Goal: Task Accomplishment & Management: Use online tool/utility

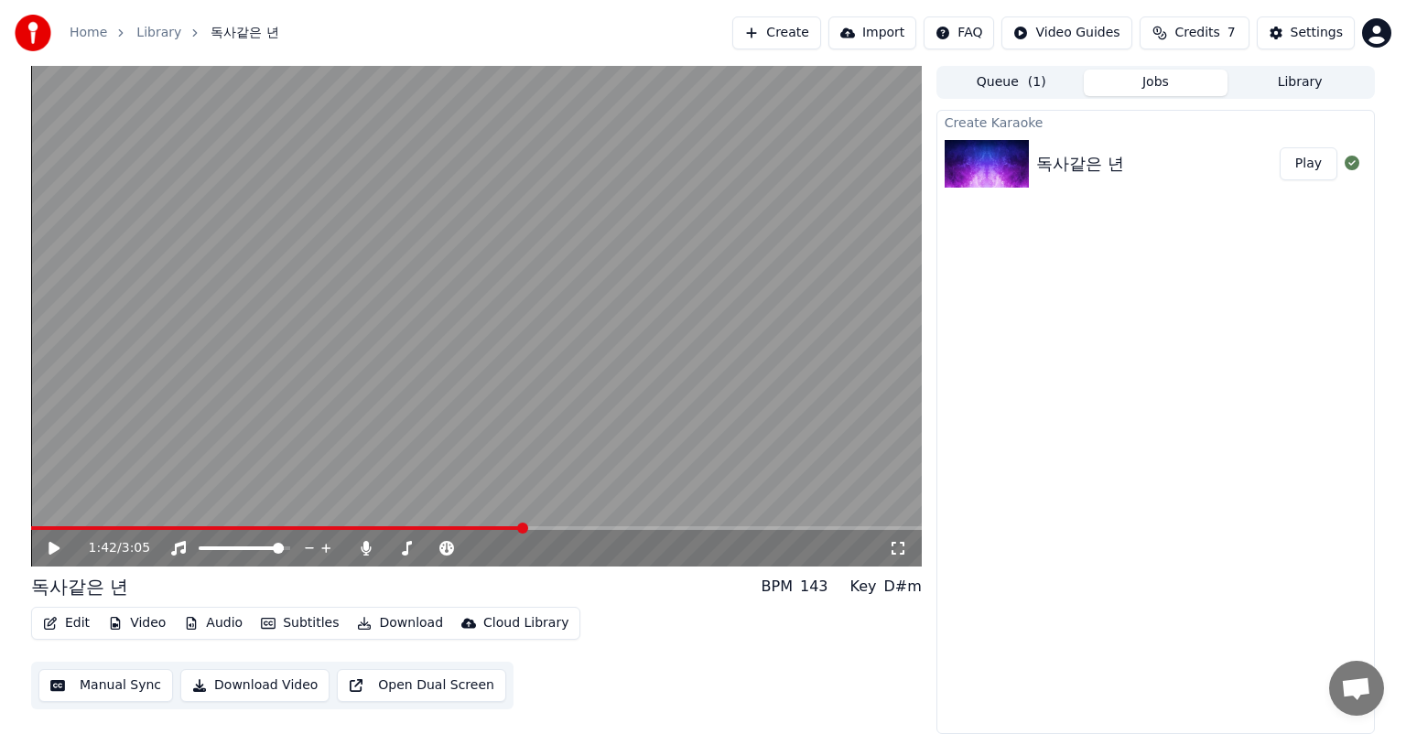
click at [48, 546] on icon at bounding box center [67, 548] width 43 height 15
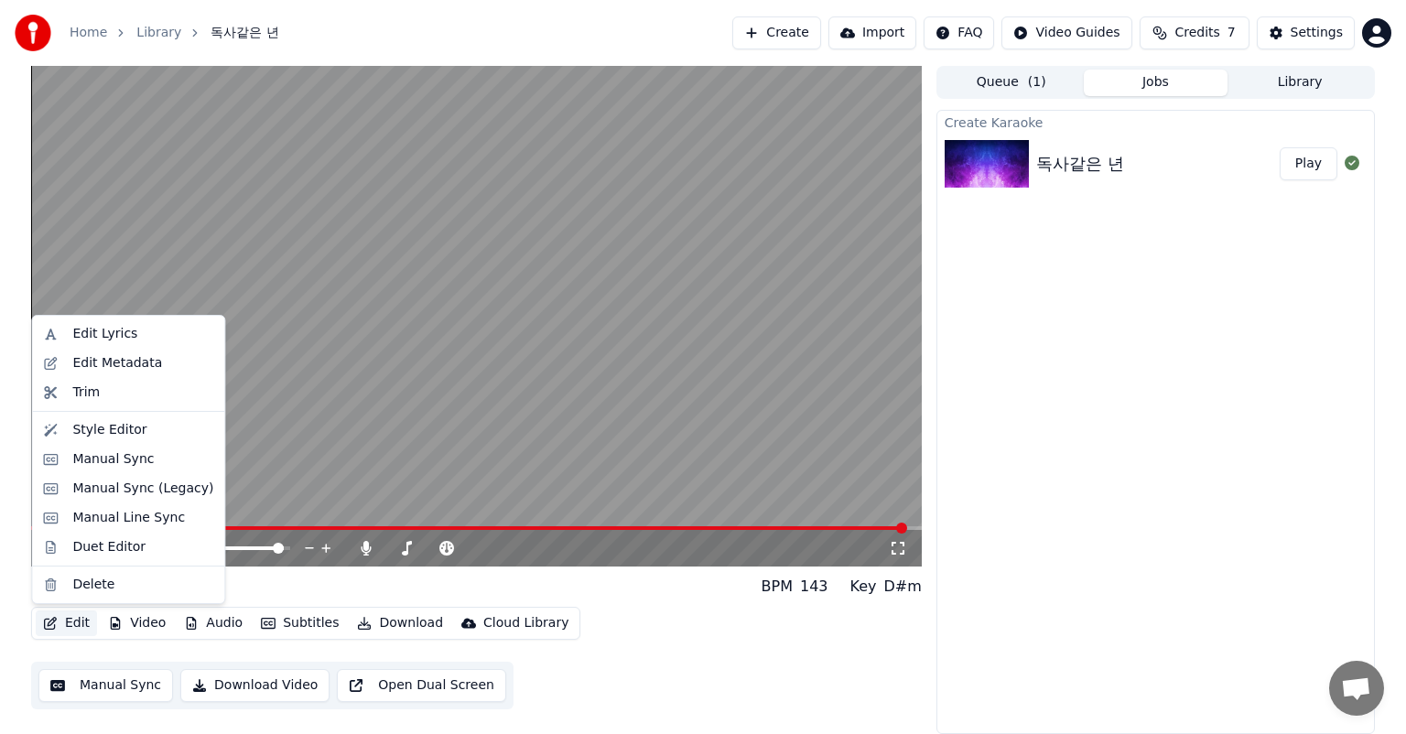
click at [73, 623] on button "Edit" at bounding box center [66, 624] width 61 height 26
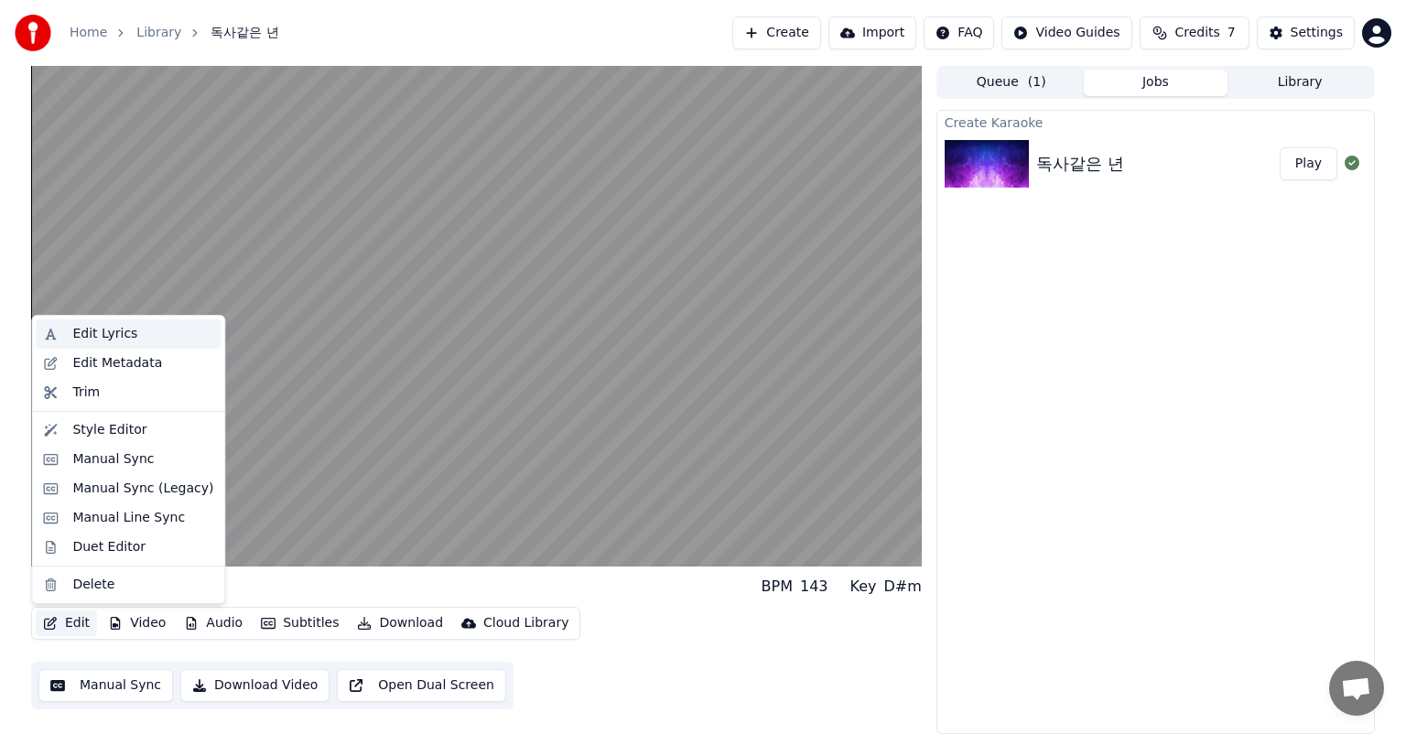
click at [139, 337] on div "Edit Lyrics" at bounding box center [142, 334] width 141 height 18
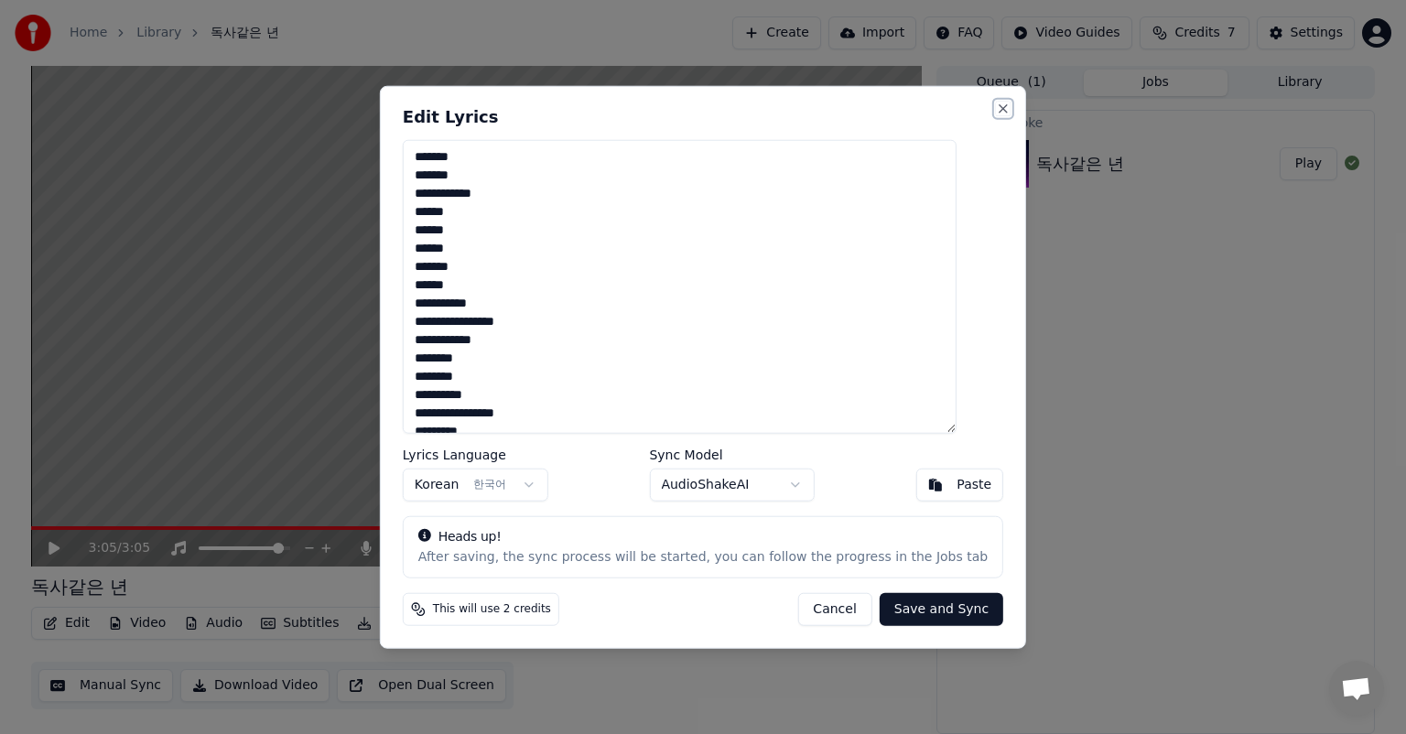
click at [996, 106] on button "Close" at bounding box center [1003, 109] width 15 height 15
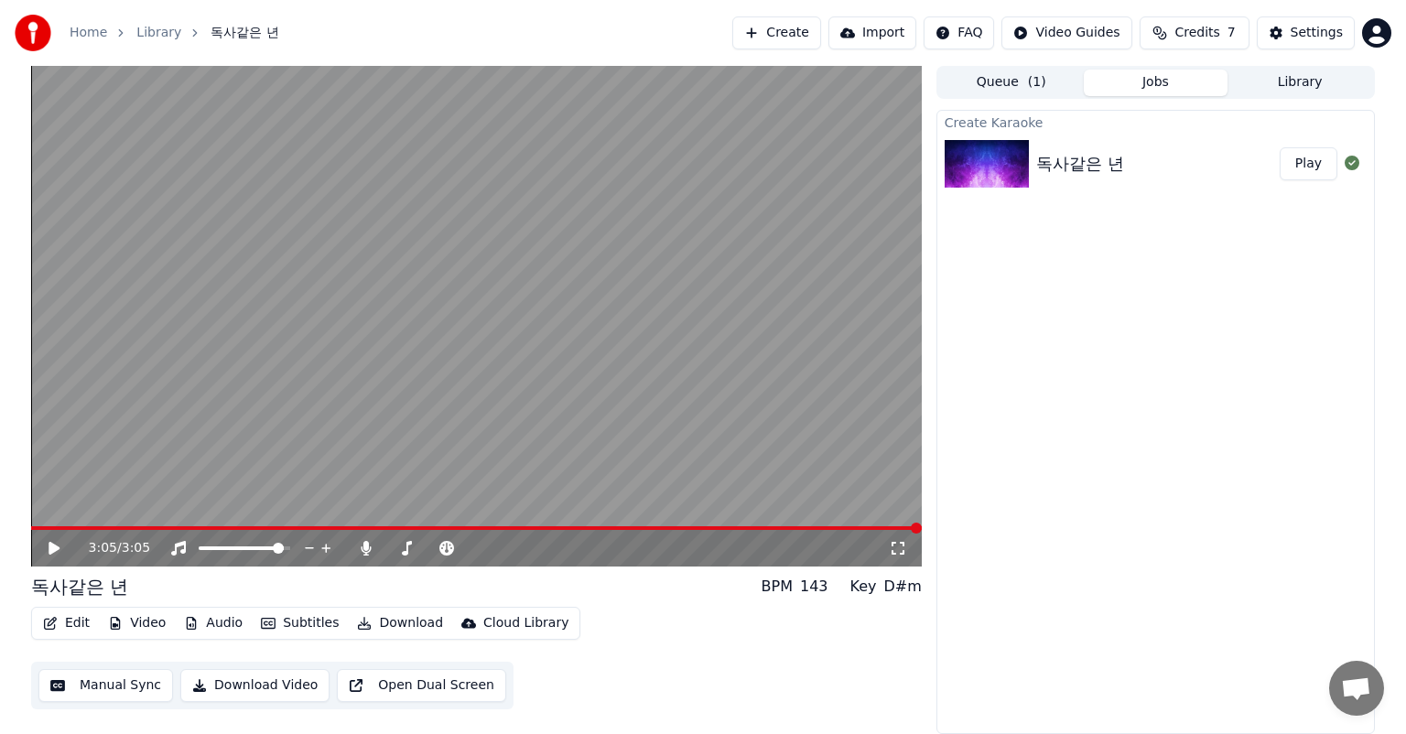
click at [136, 692] on button "Manual Sync" at bounding box center [105, 685] width 135 height 33
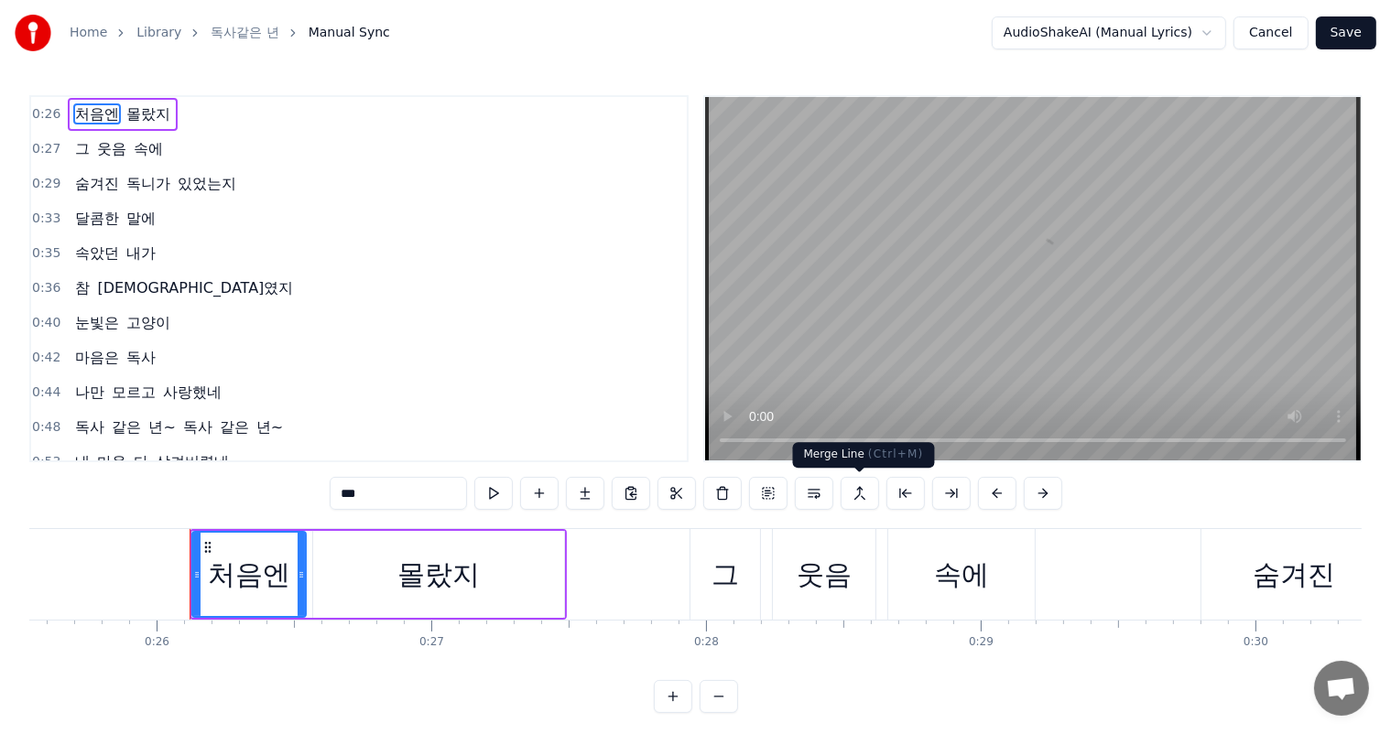
scroll to position [0, 7082]
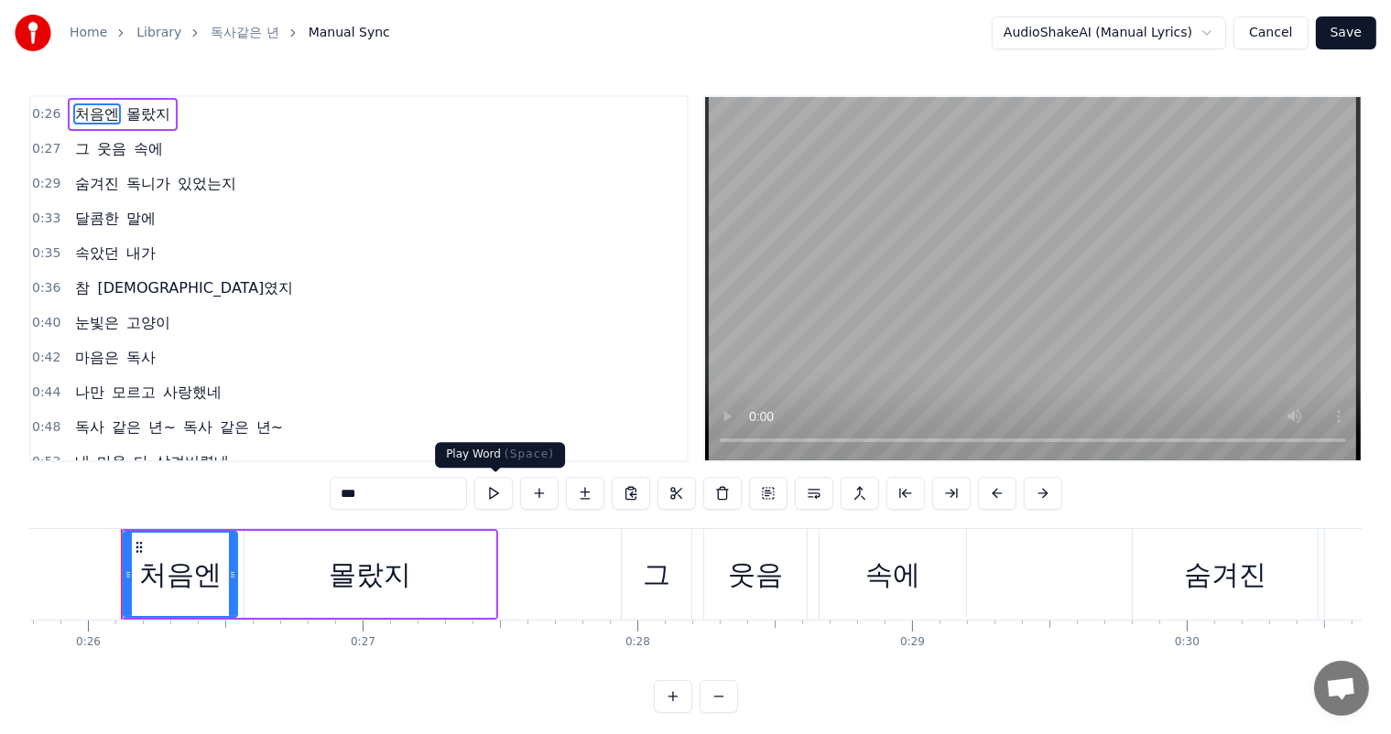
click at [493, 491] on button at bounding box center [493, 493] width 38 height 33
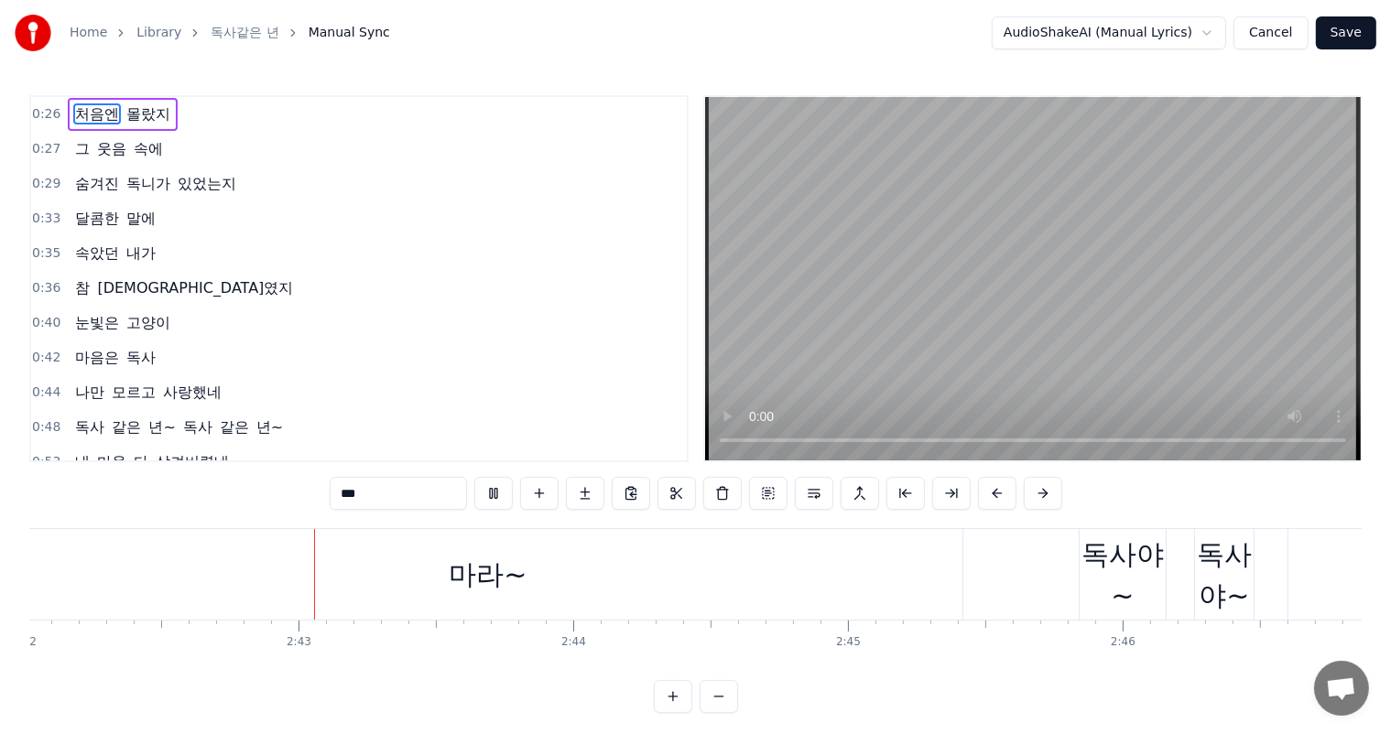
scroll to position [0, 44536]
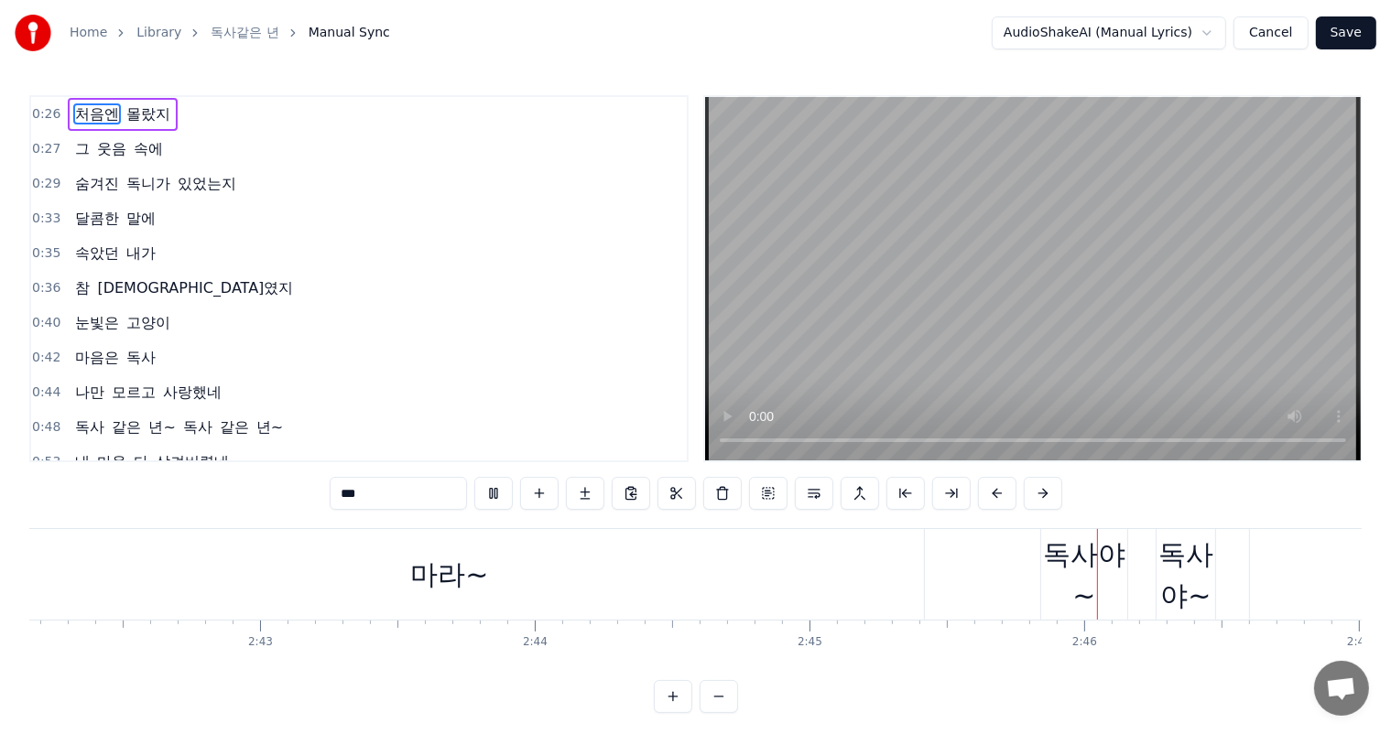
click at [601, 584] on div "마라~" at bounding box center [449, 574] width 948 height 91
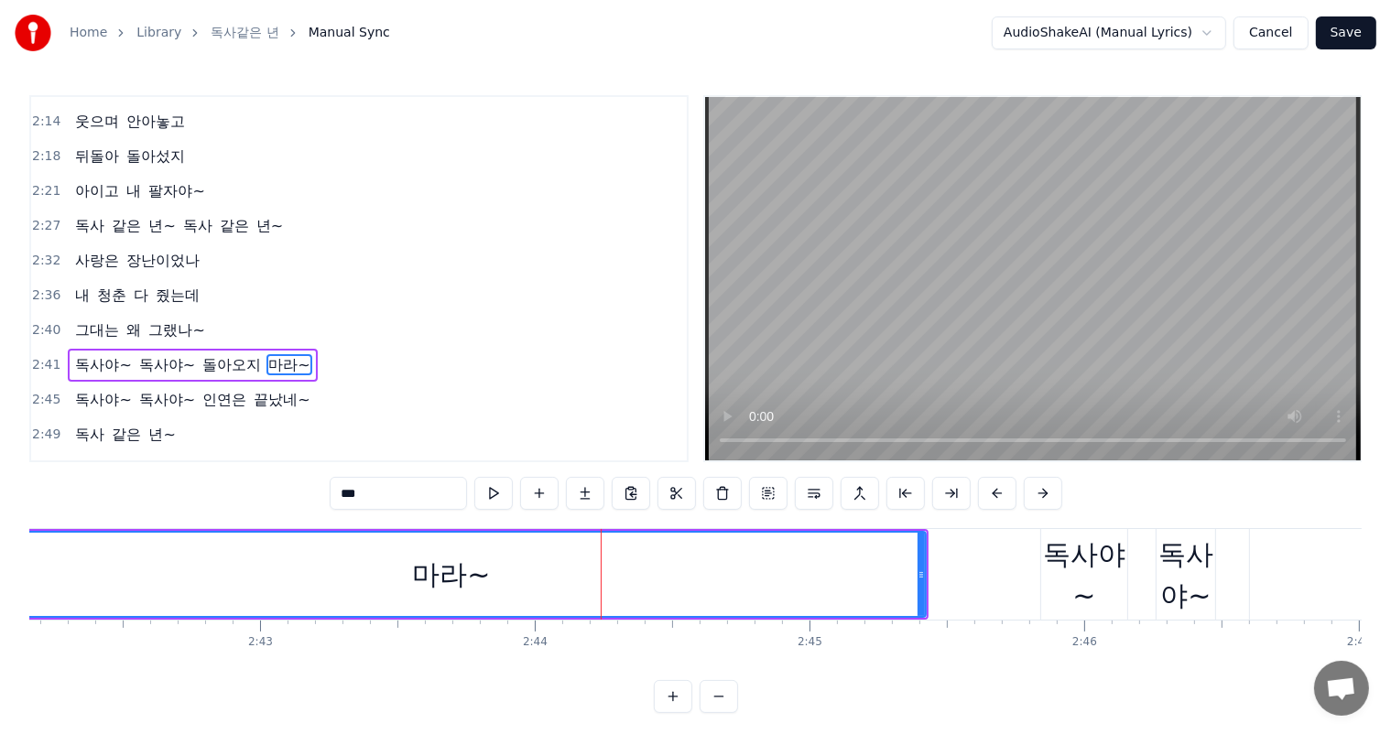
scroll to position [1017, 0]
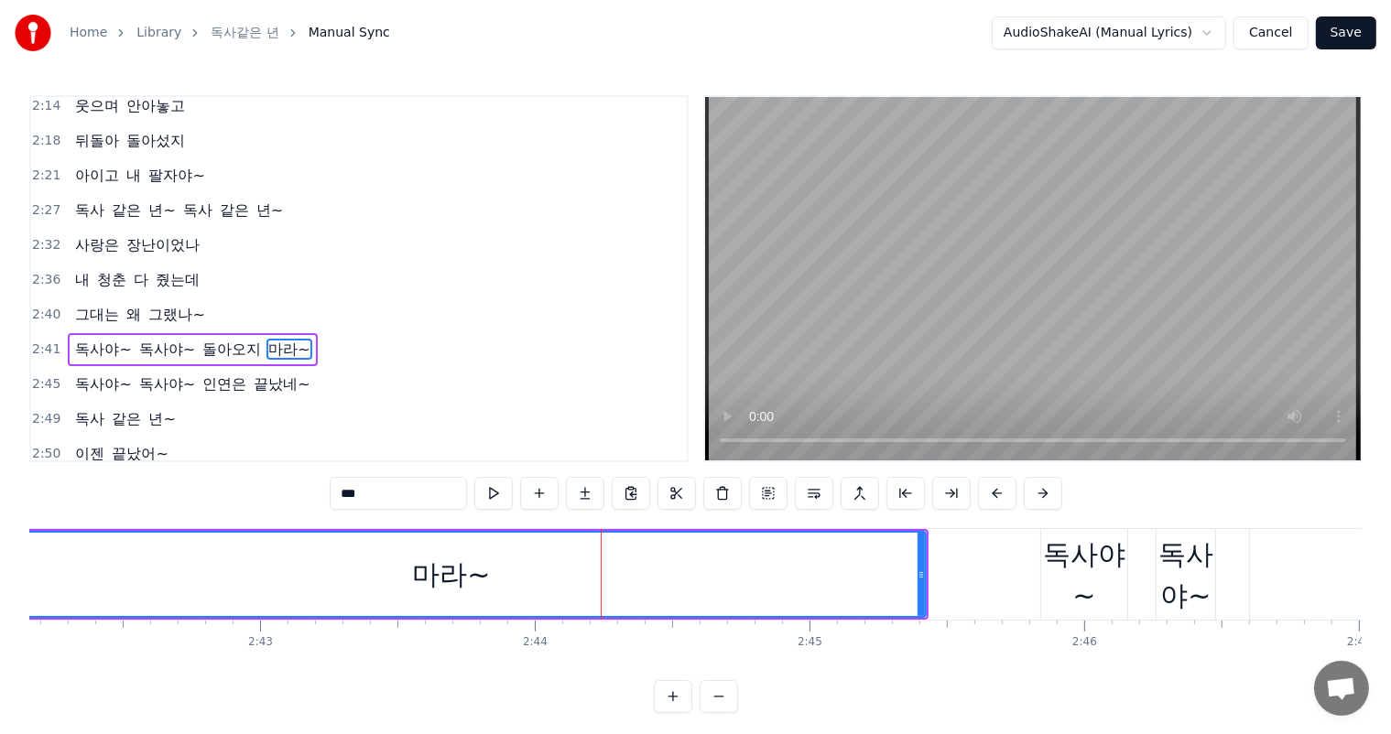
drag, startPoint x: 597, startPoint y: 601, endPoint x: 495, endPoint y: 609, distance: 102.0
click at [495, 609] on div "마라~" at bounding box center [451, 574] width 947 height 83
drag, startPoint x: 494, startPoint y: 604, endPoint x: 210, endPoint y: 601, distance: 284.7
click at [210, 601] on div "마라~" at bounding box center [451, 574] width 947 height 83
drag, startPoint x: 203, startPoint y: 599, endPoint x: 71, endPoint y: 587, distance: 132.4
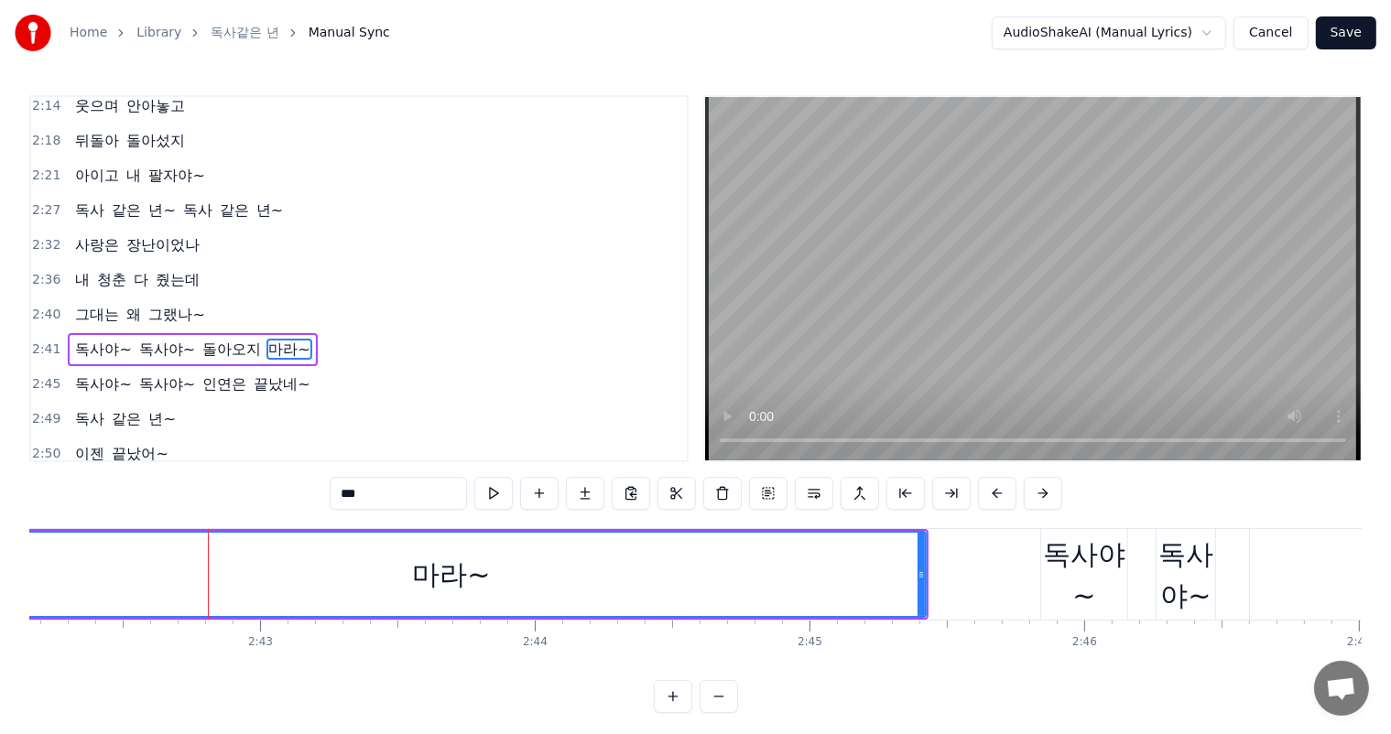
click at [71, 587] on div "마라~" at bounding box center [451, 574] width 947 height 83
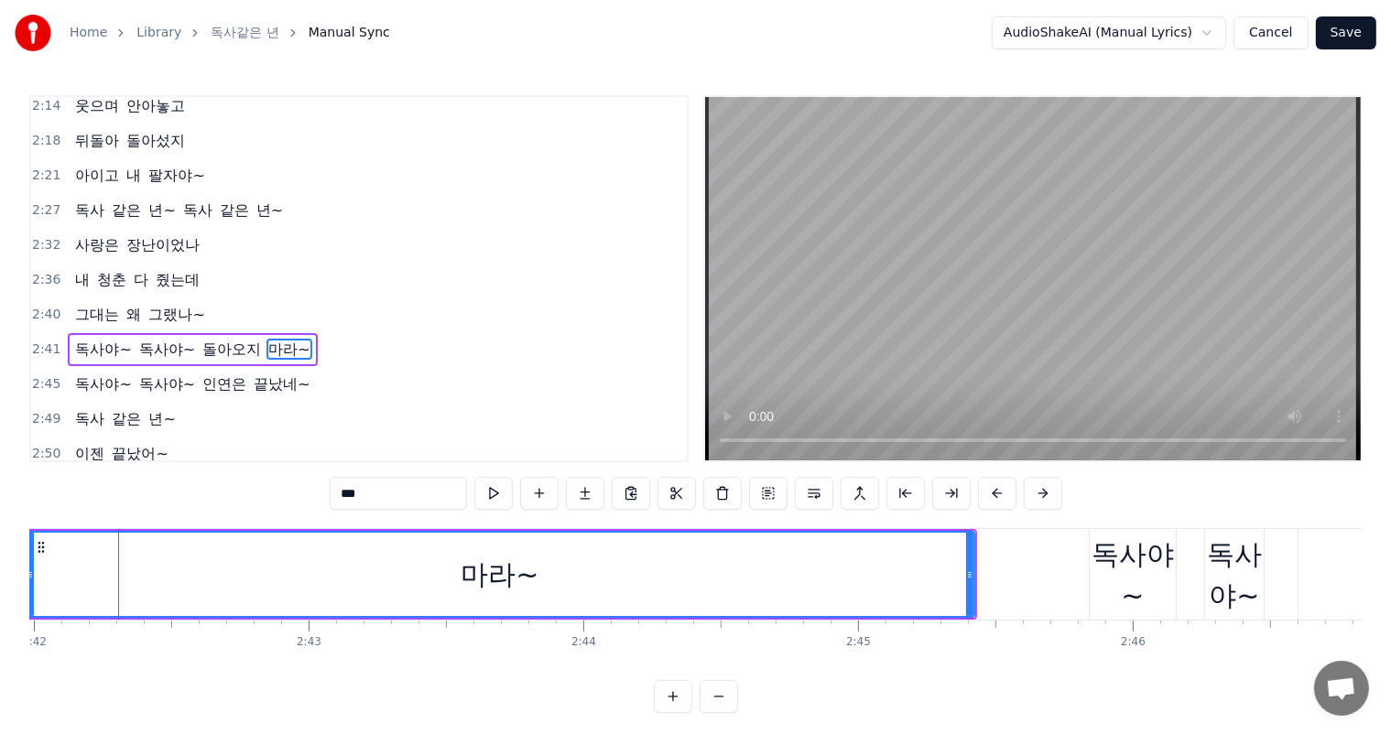
scroll to position [0, 44485]
click at [125, 304] on span "왜" at bounding box center [134, 314] width 18 height 21
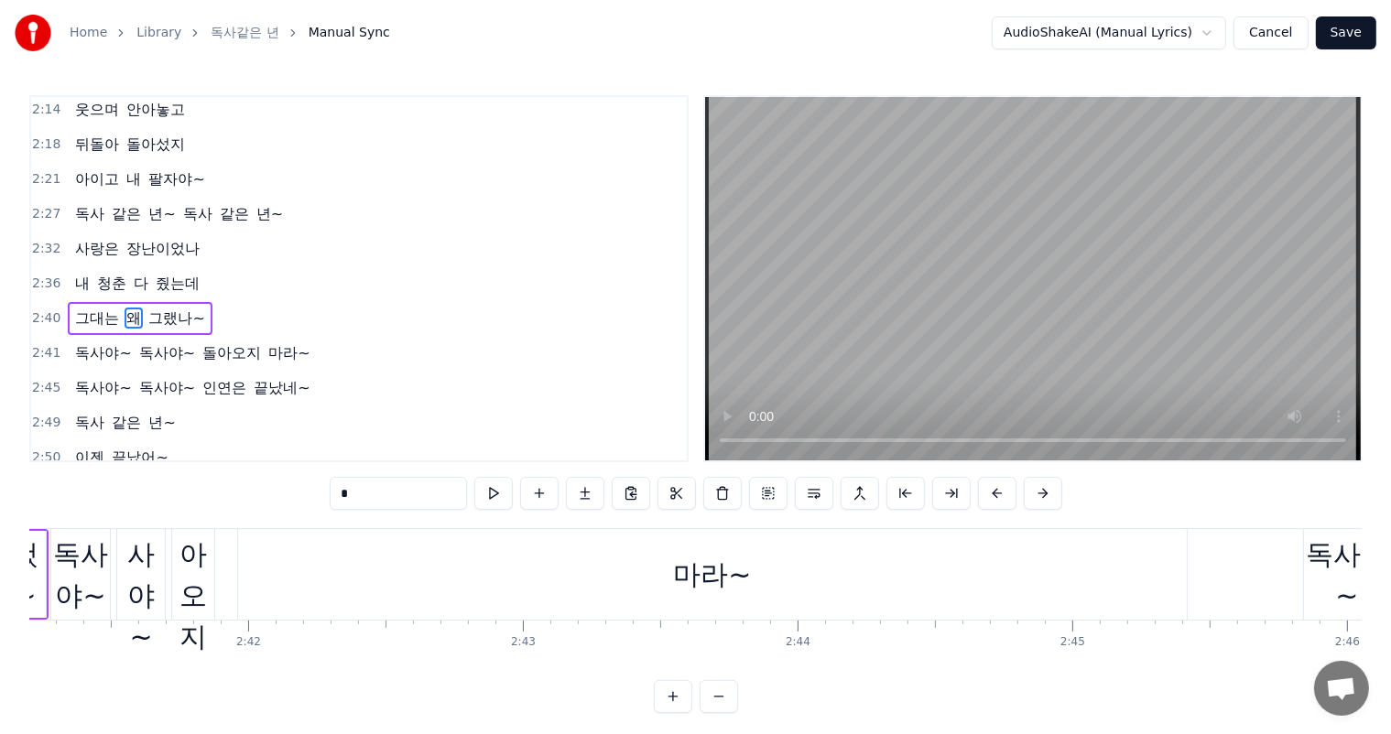
scroll to position [0, 44076]
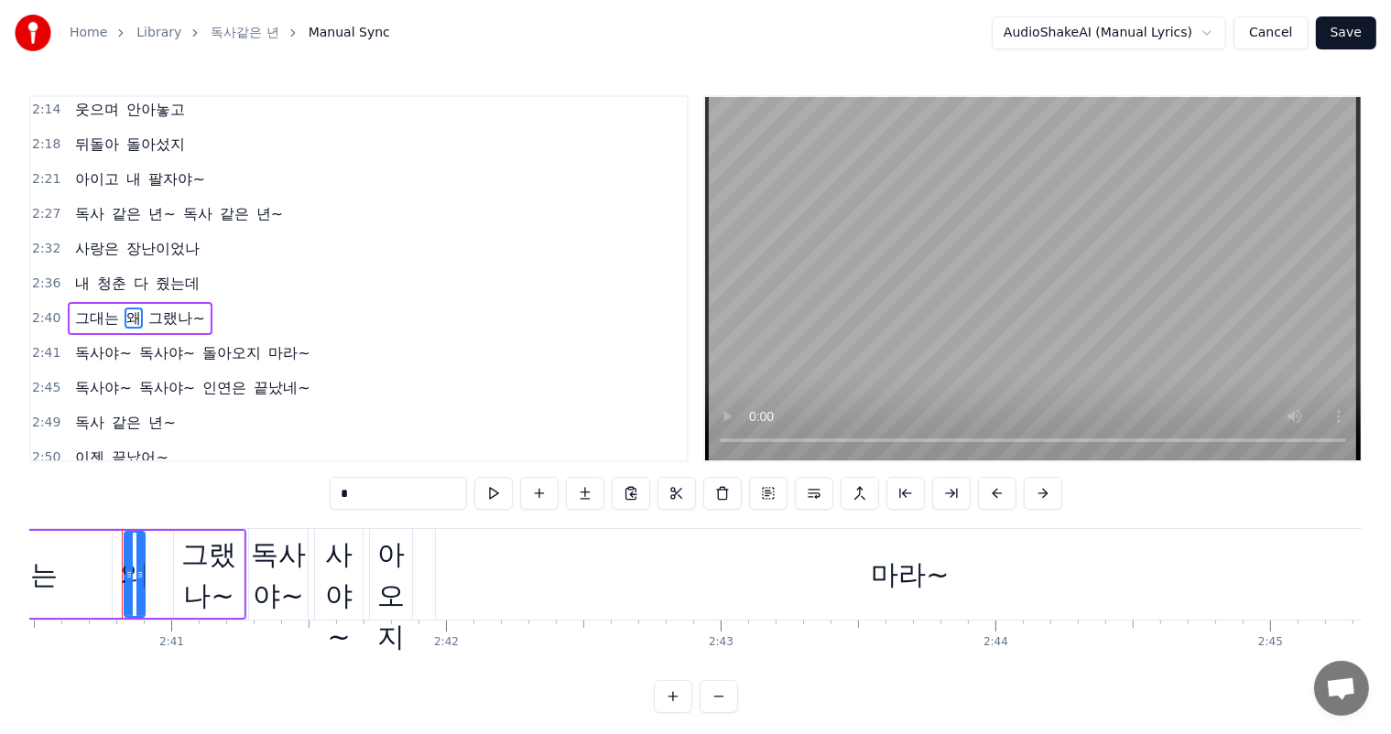
click at [283, 566] on div "독사야~" at bounding box center [278, 575] width 59 height 82
type input "****"
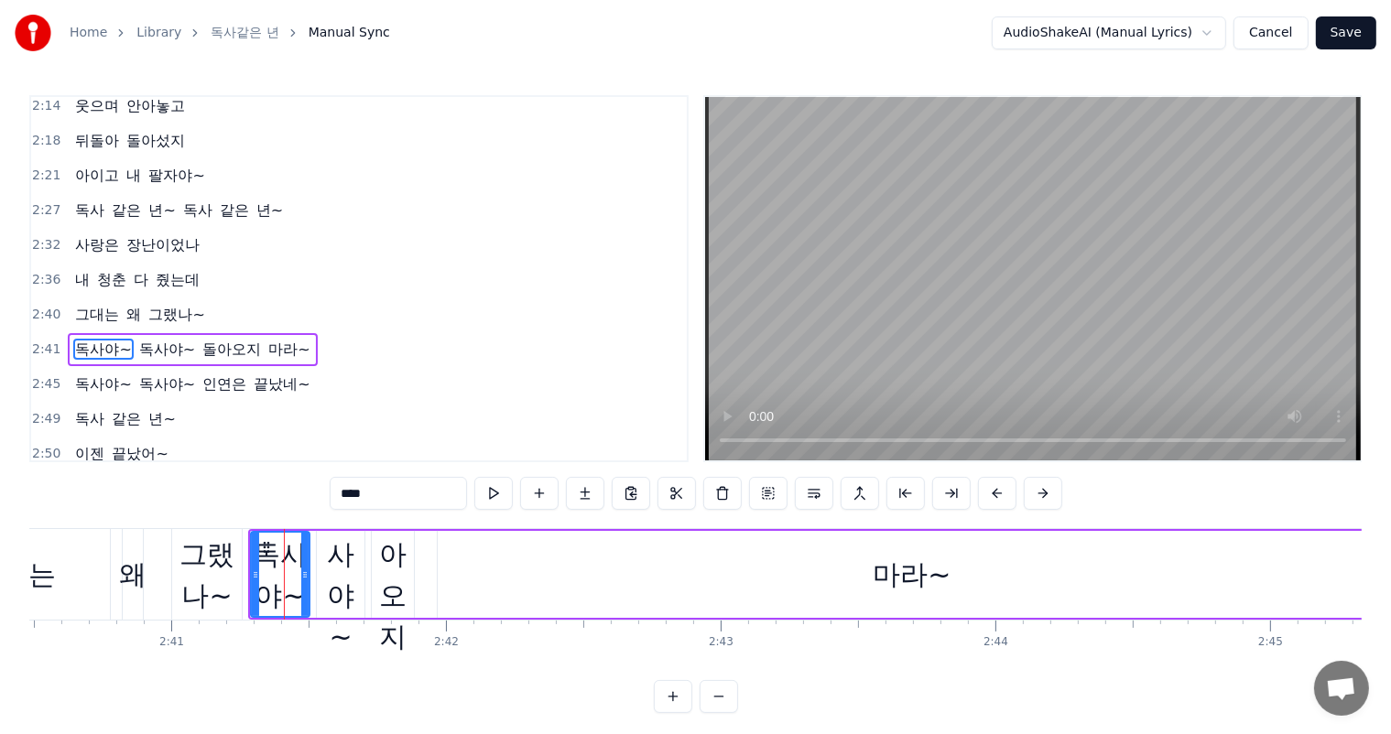
click at [284, 566] on div at bounding box center [284, 574] width 1 height 91
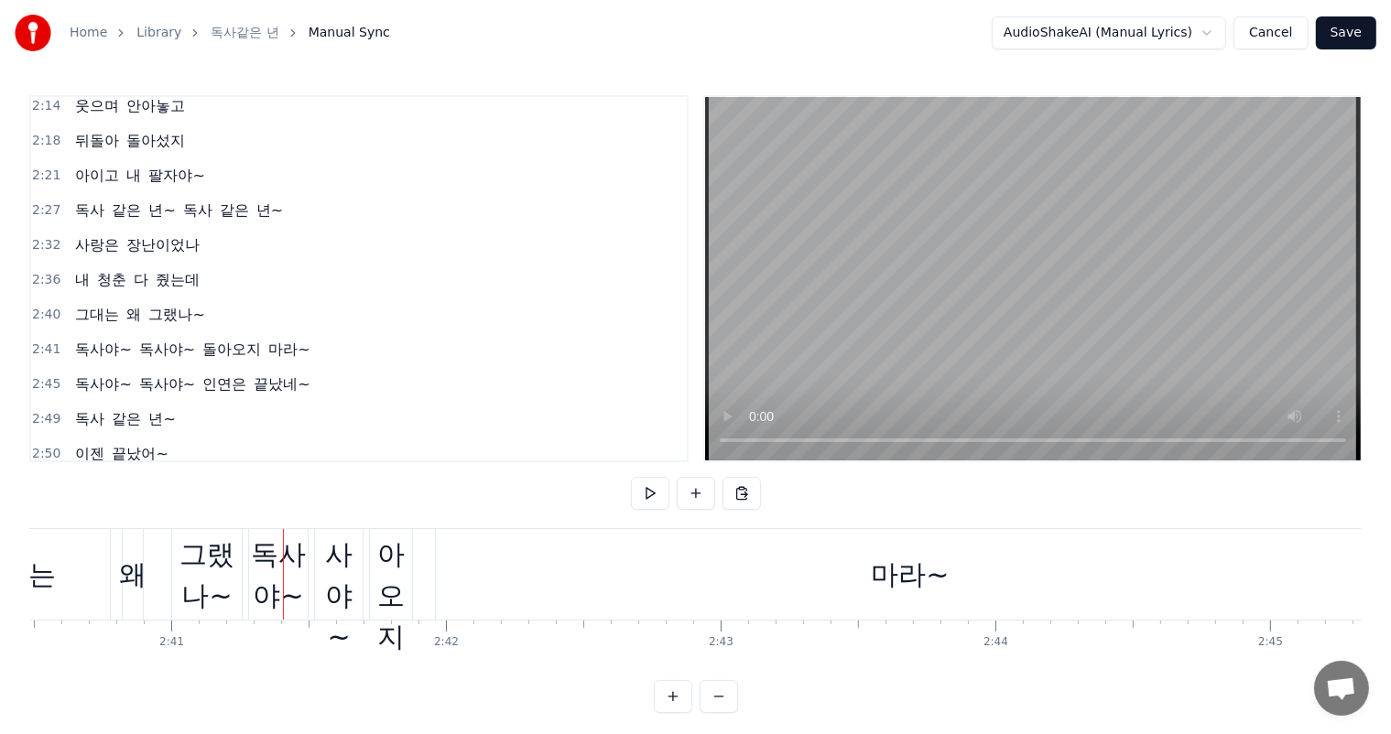
click at [267, 571] on div "독사야~" at bounding box center [278, 575] width 59 height 82
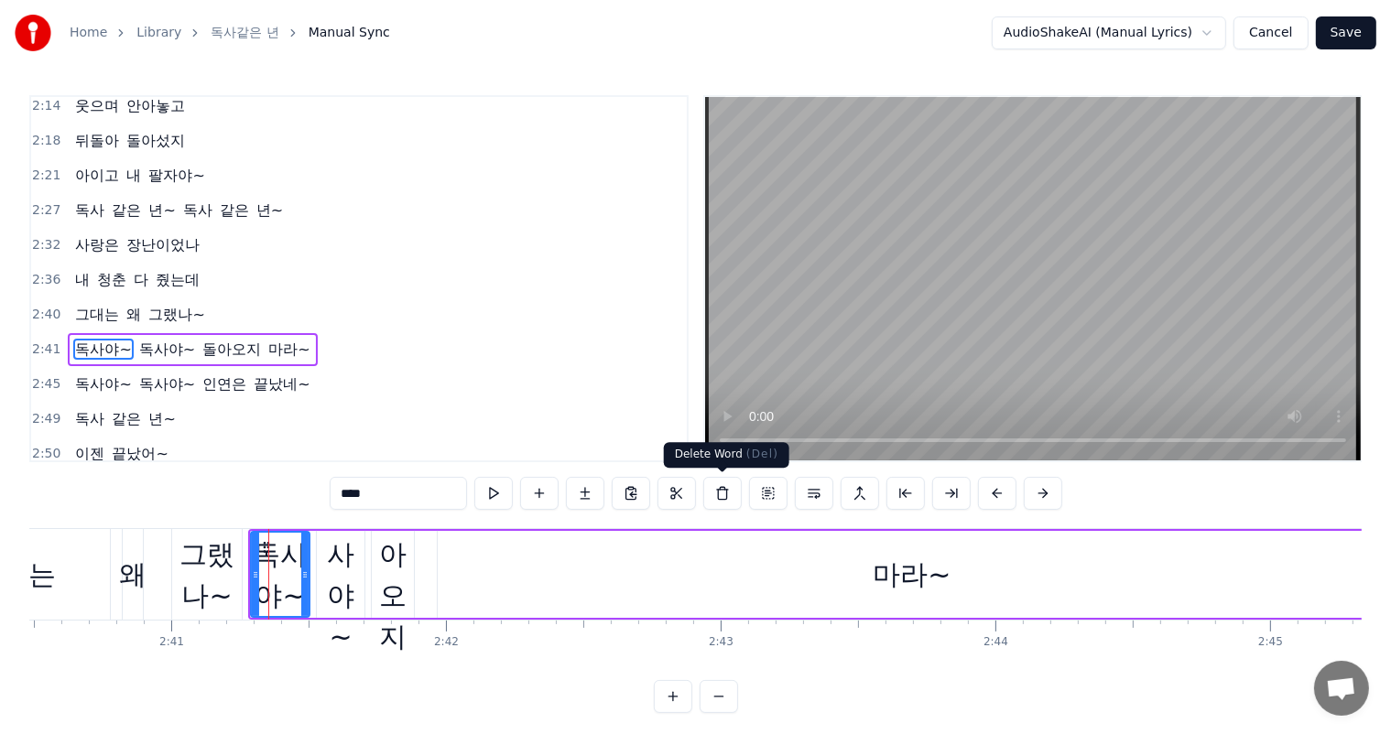
click at [718, 494] on button at bounding box center [722, 493] width 38 height 33
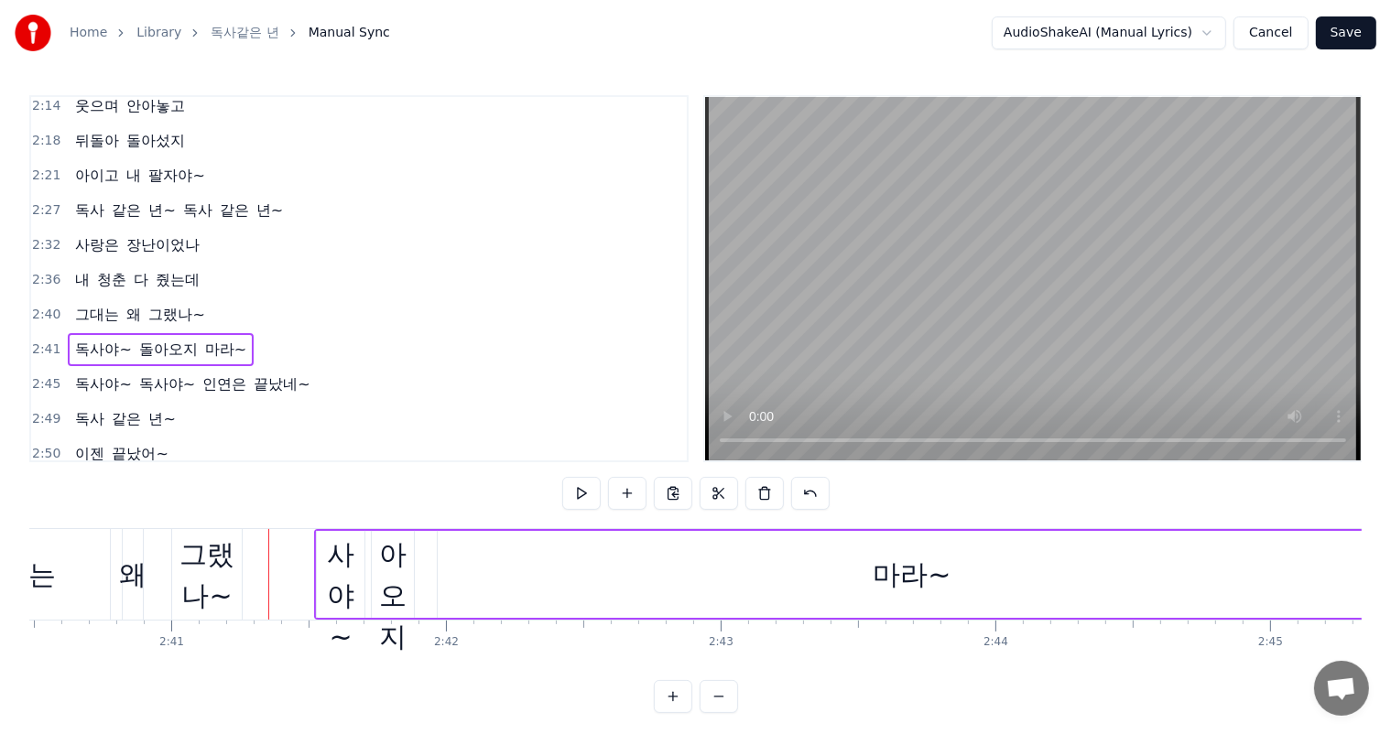
click at [352, 571] on div "독사야~" at bounding box center [341, 575] width 48 height 165
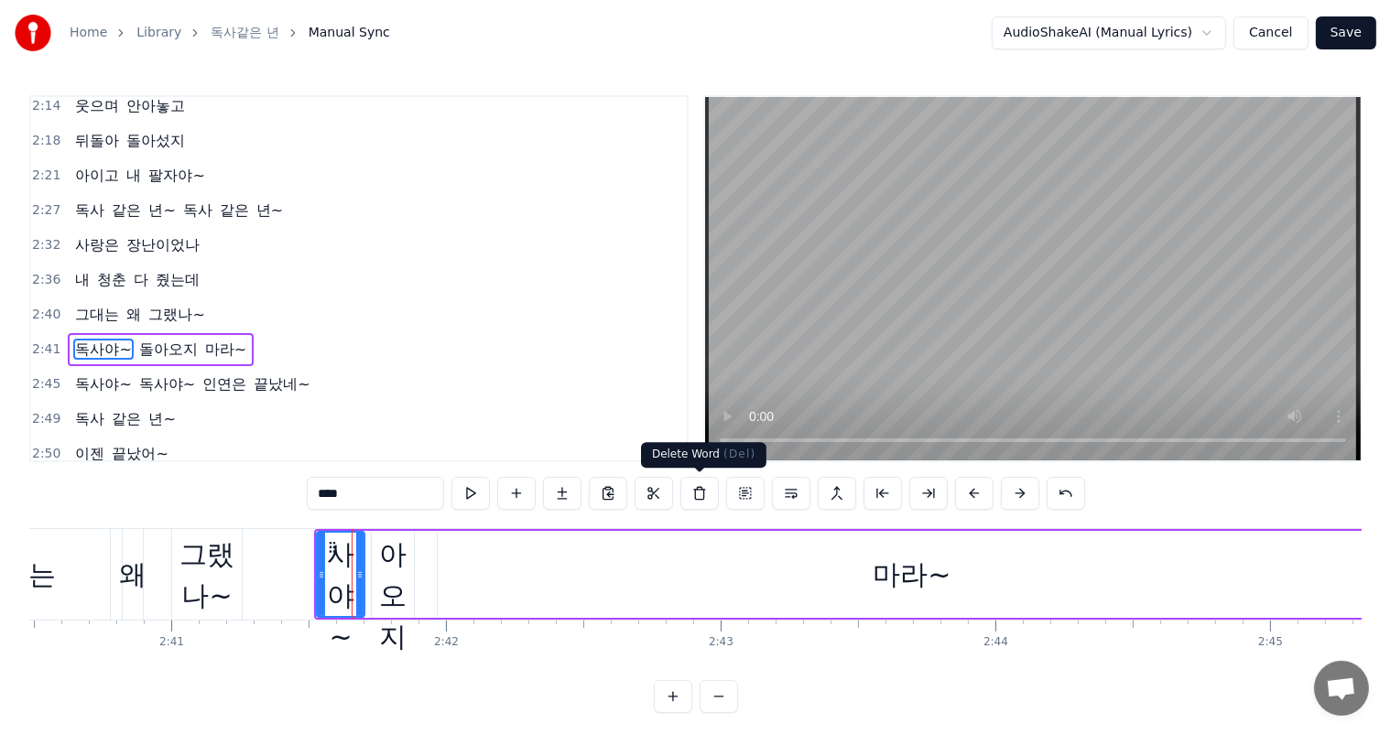
click at [699, 497] on button at bounding box center [699, 493] width 38 height 33
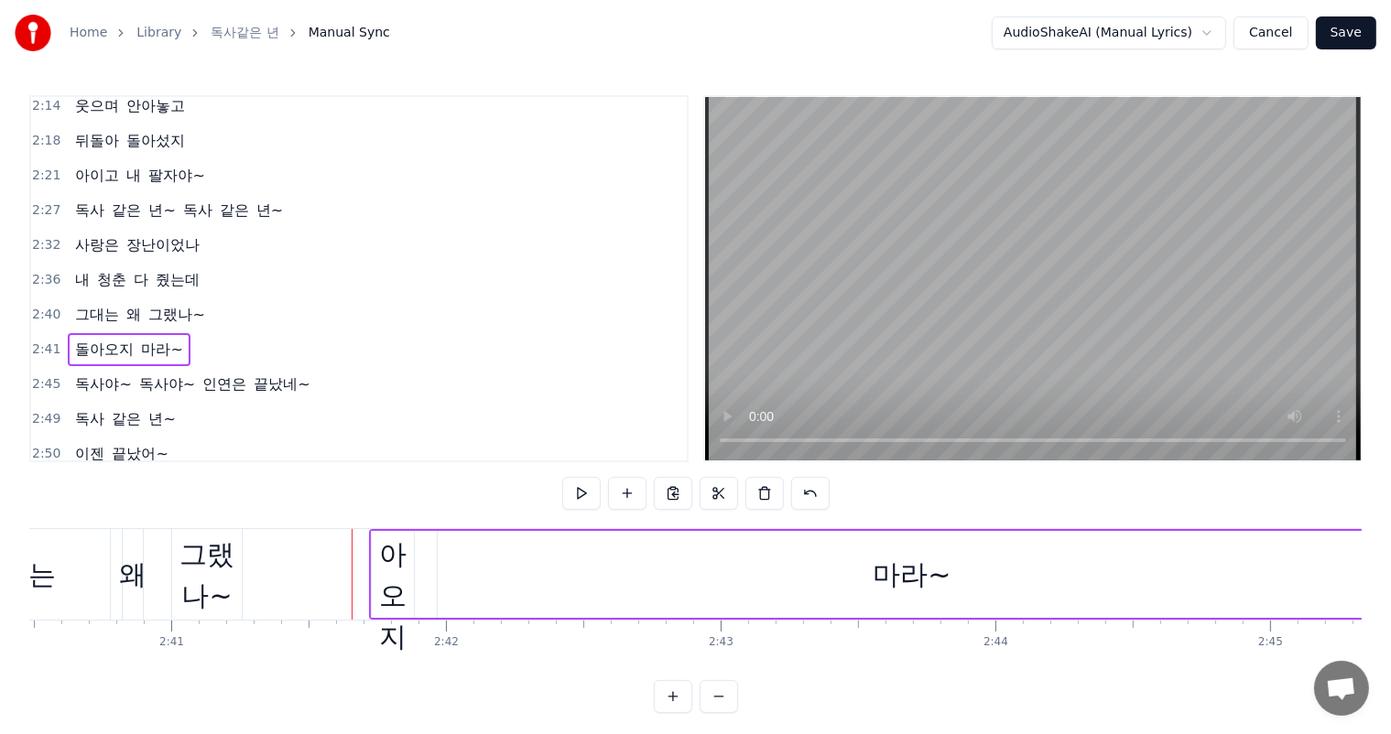
click at [385, 585] on div "돌아오지" at bounding box center [393, 575] width 42 height 165
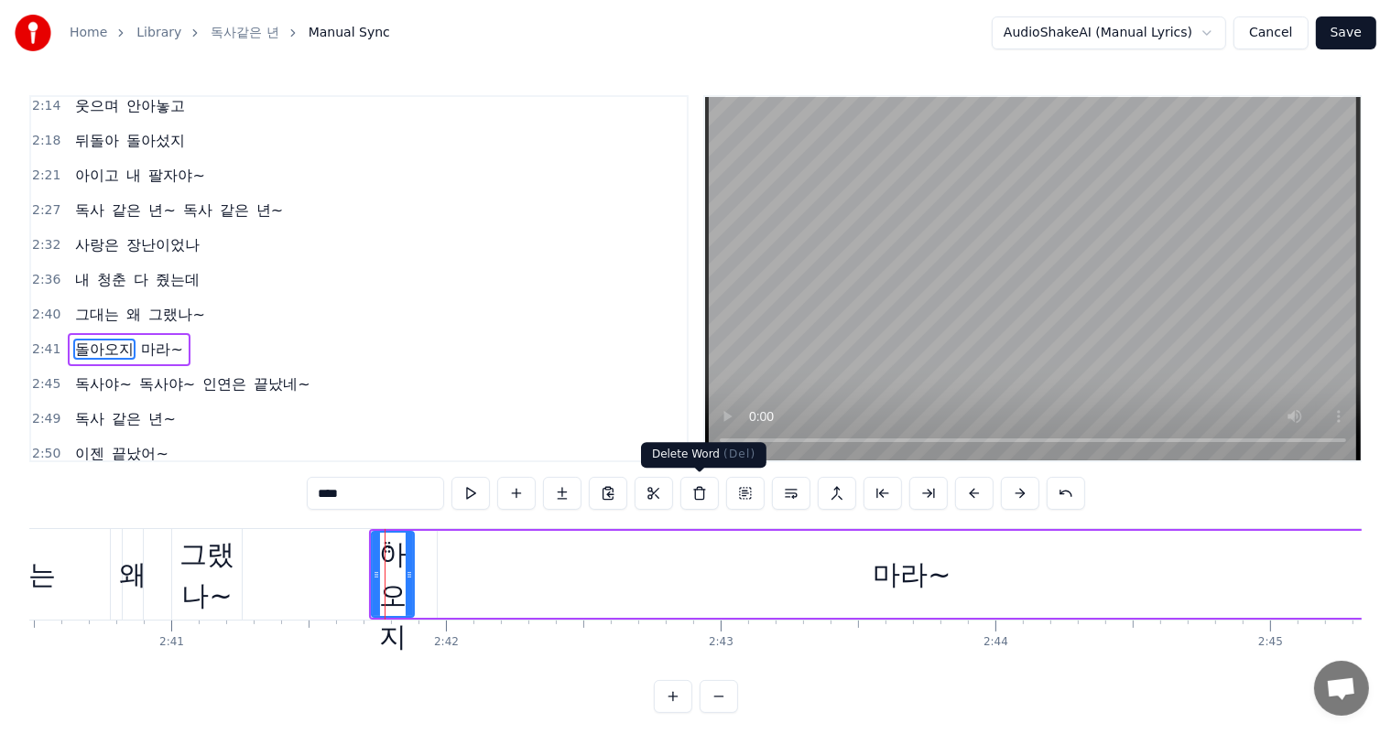
click at [695, 500] on button at bounding box center [699, 493] width 38 height 33
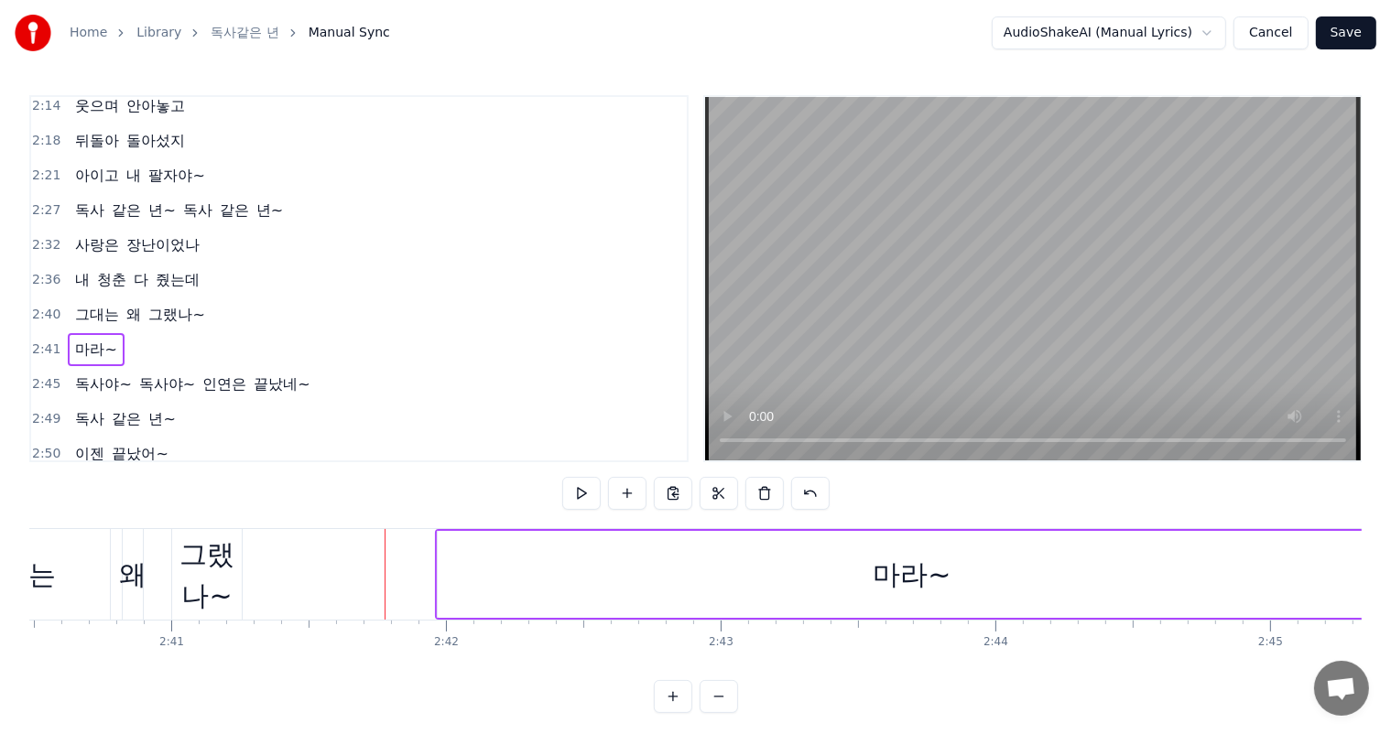
click at [125, 579] on div "왜" at bounding box center [132, 574] width 27 height 41
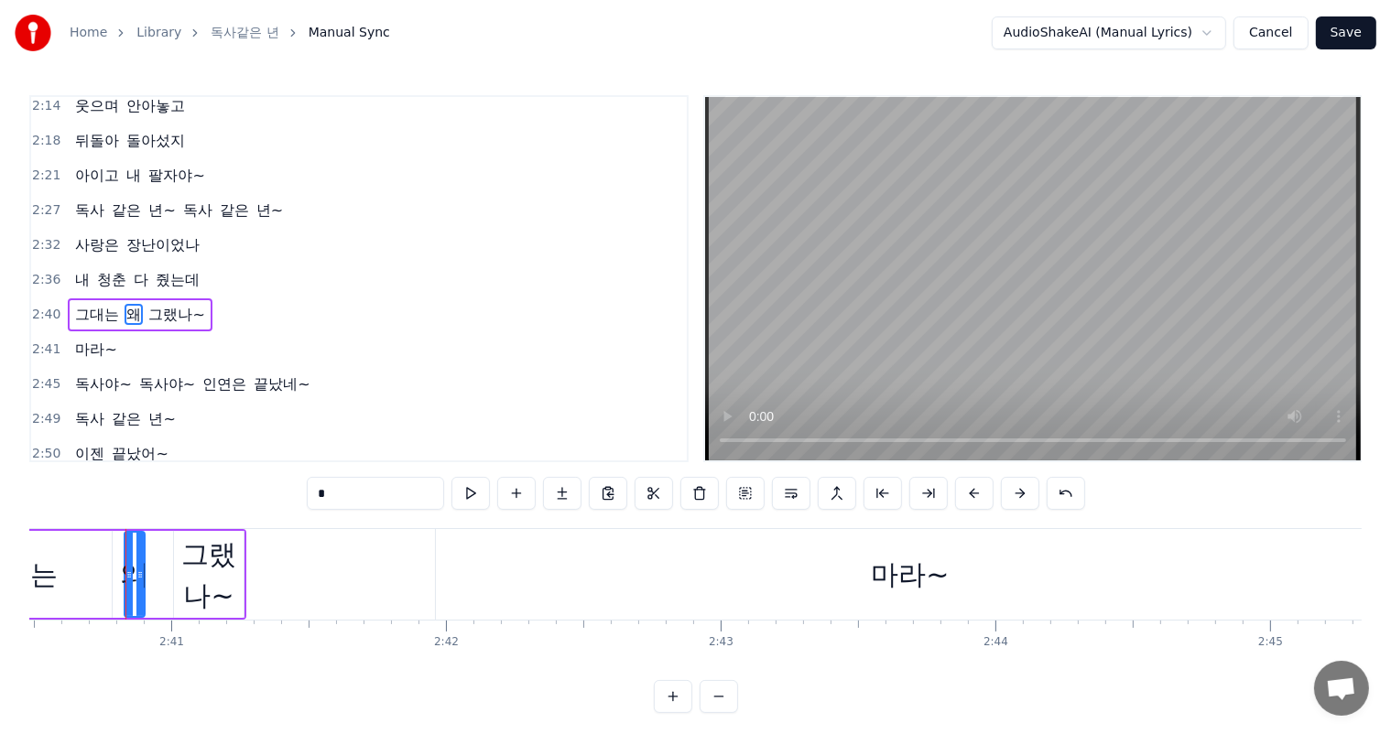
scroll to position [1013, 0]
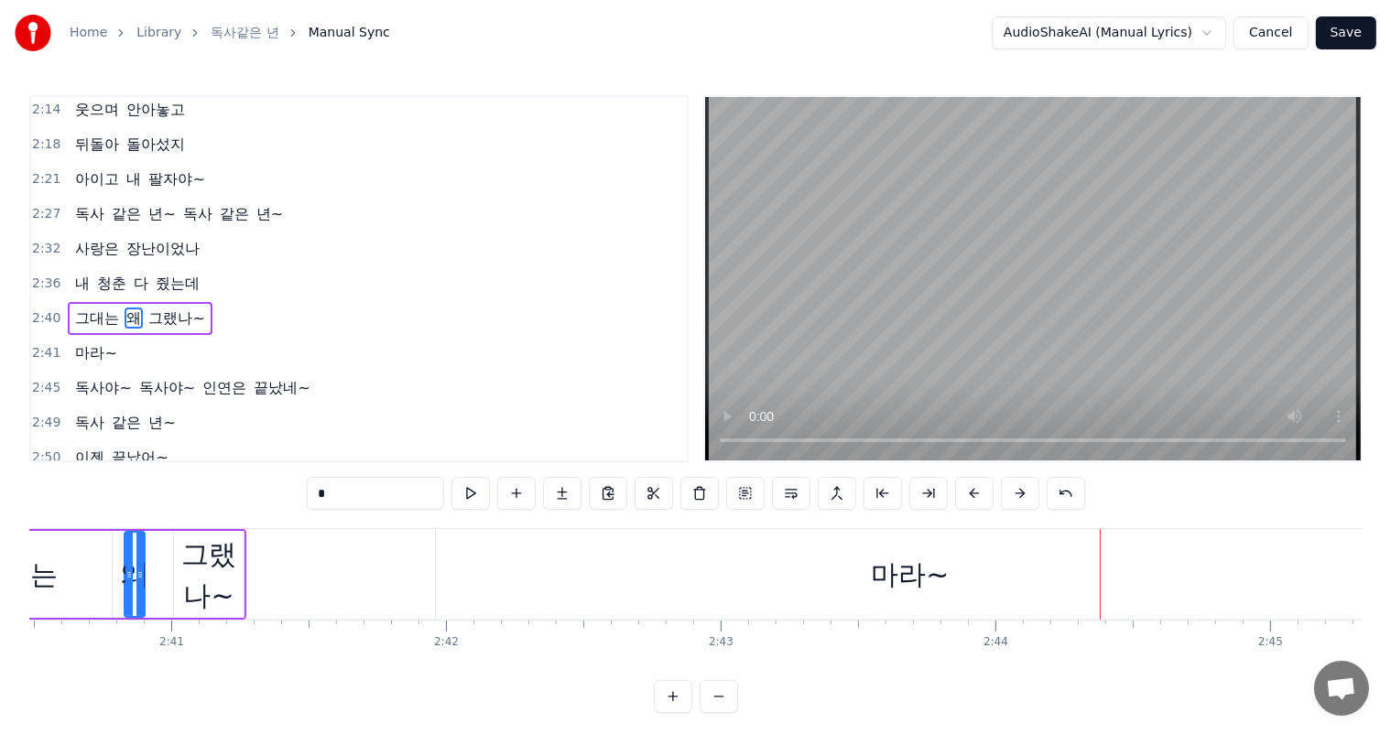
click at [912, 581] on div "마라~" at bounding box center [910, 574] width 78 height 41
type input "***"
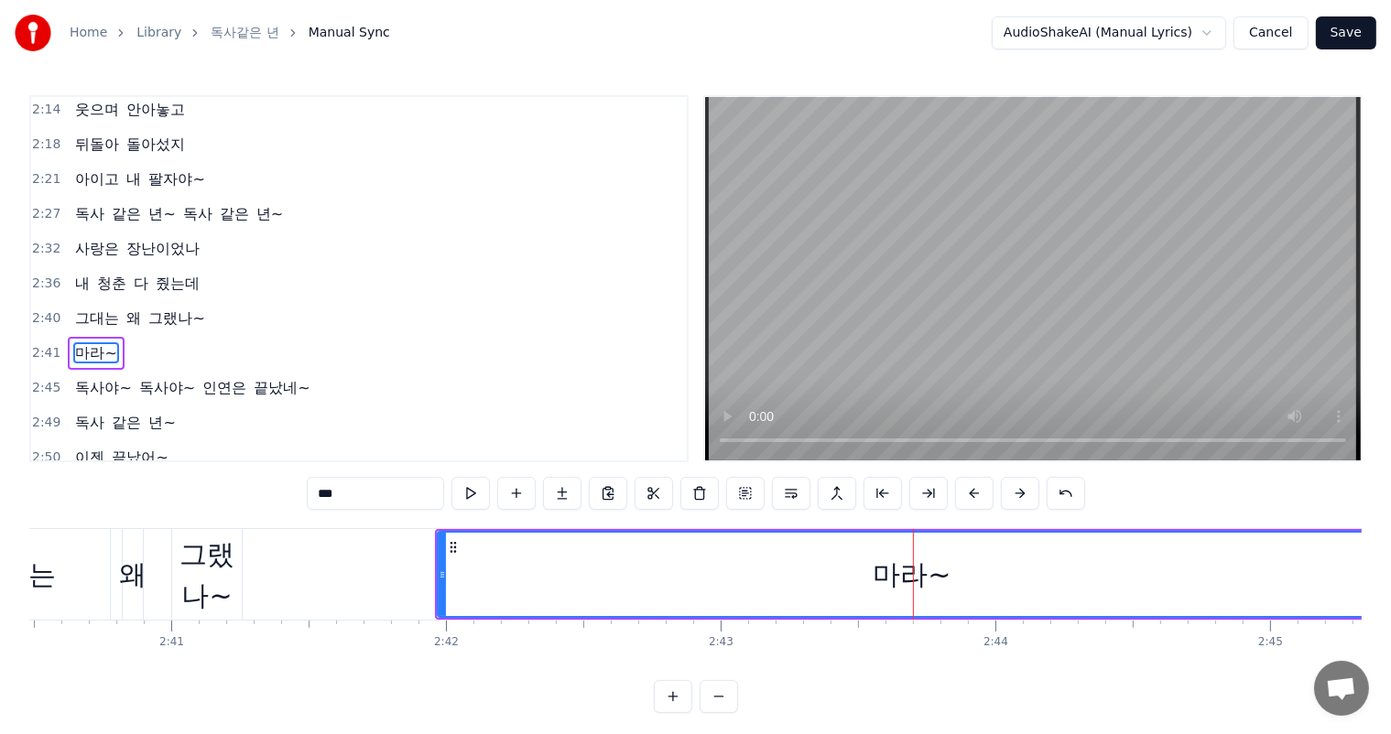
scroll to position [1017, 0]
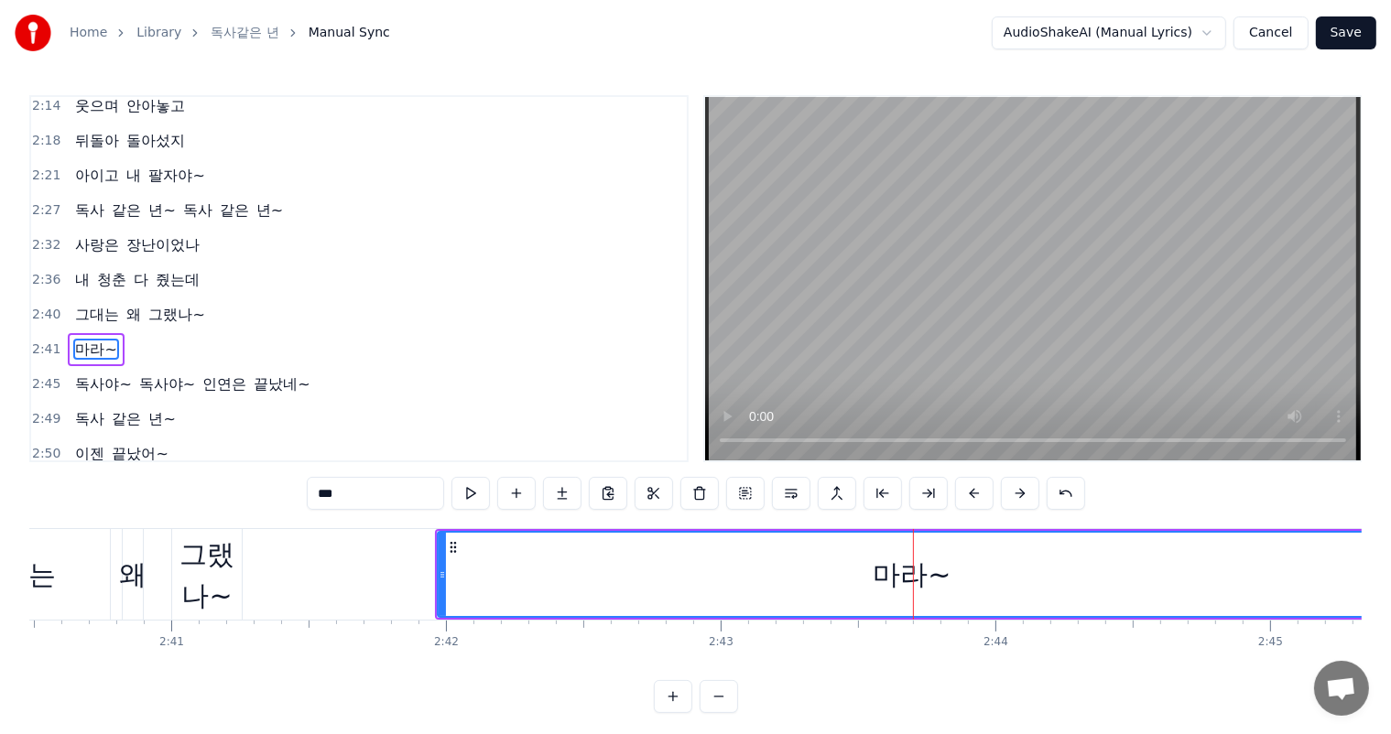
click at [907, 579] on div "마라~" at bounding box center [911, 574] width 78 height 41
click at [882, 569] on div "마라~" at bounding box center [911, 574] width 78 height 41
click at [696, 502] on button at bounding box center [699, 493] width 38 height 33
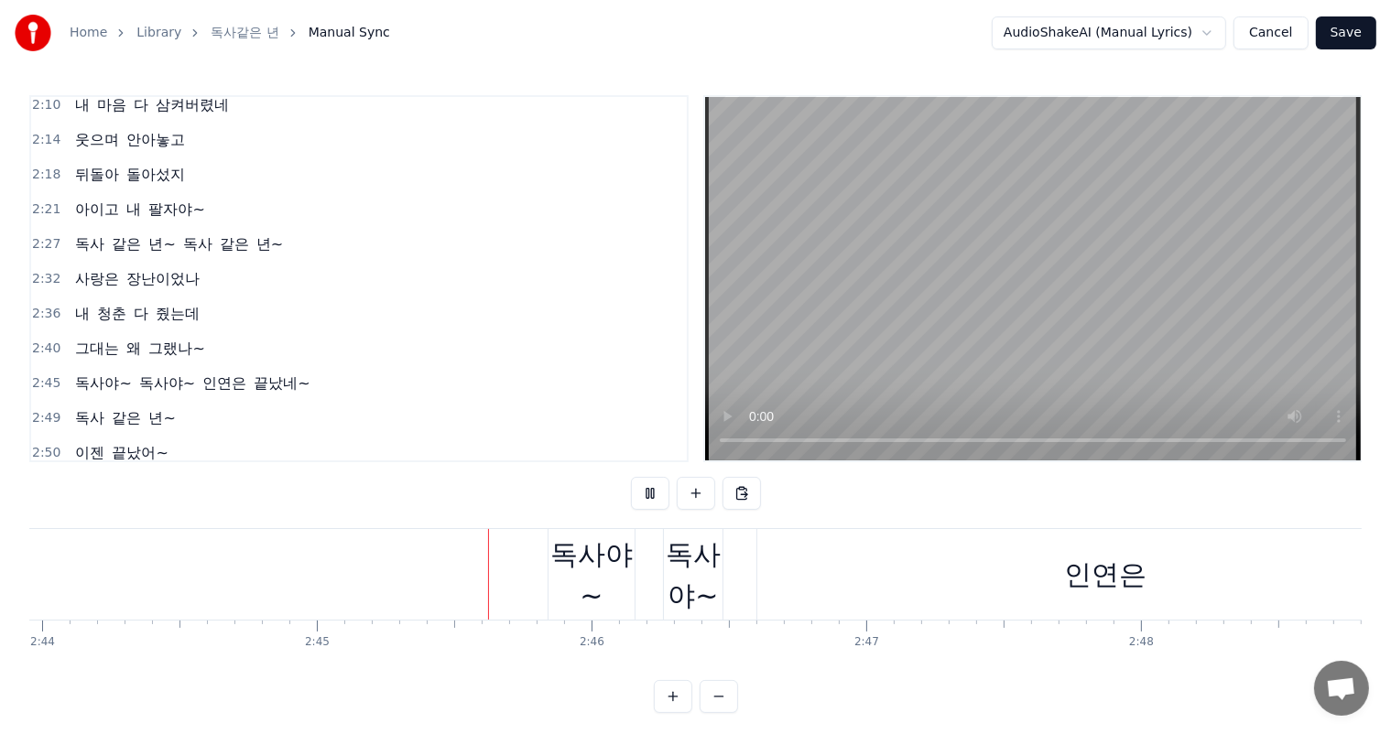
scroll to position [0, 45247]
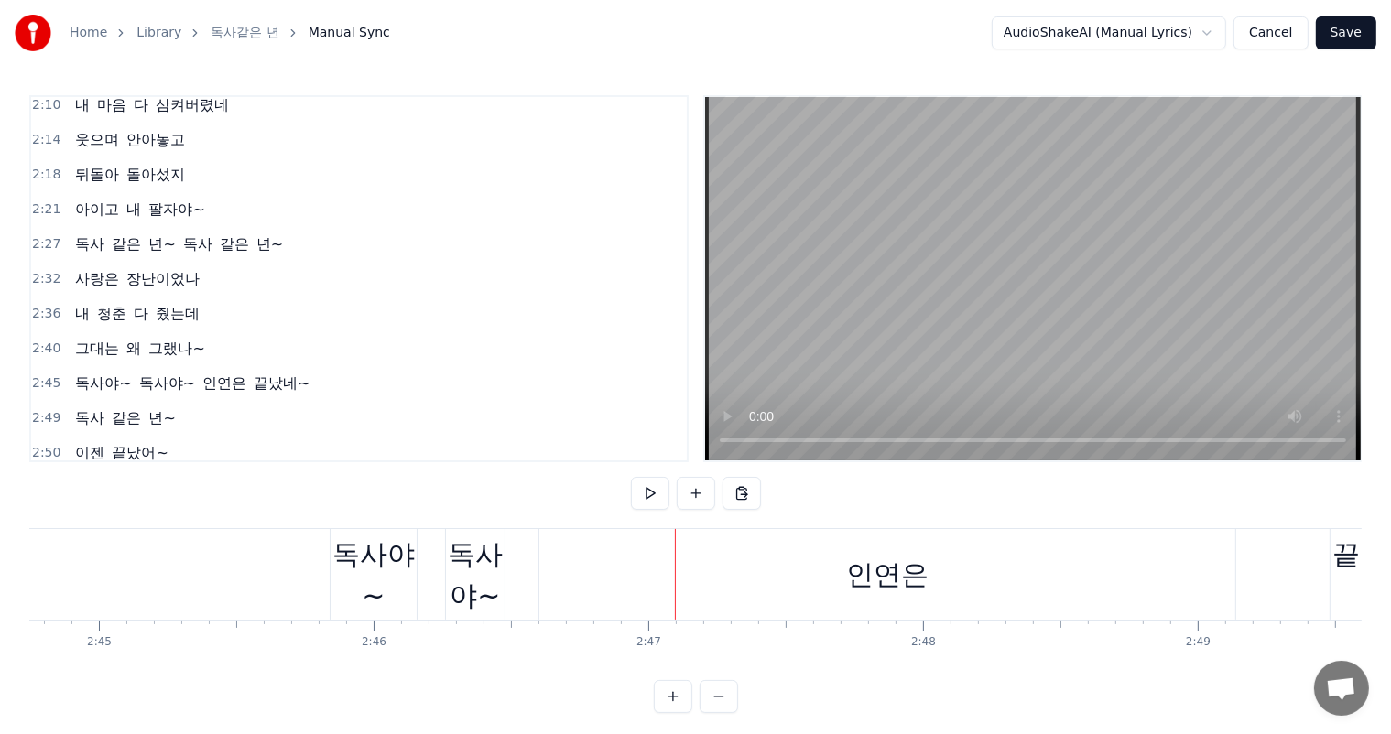
click at [408, 545] on div "독사야~" at bounding box center [373, 575] width 86 height 82
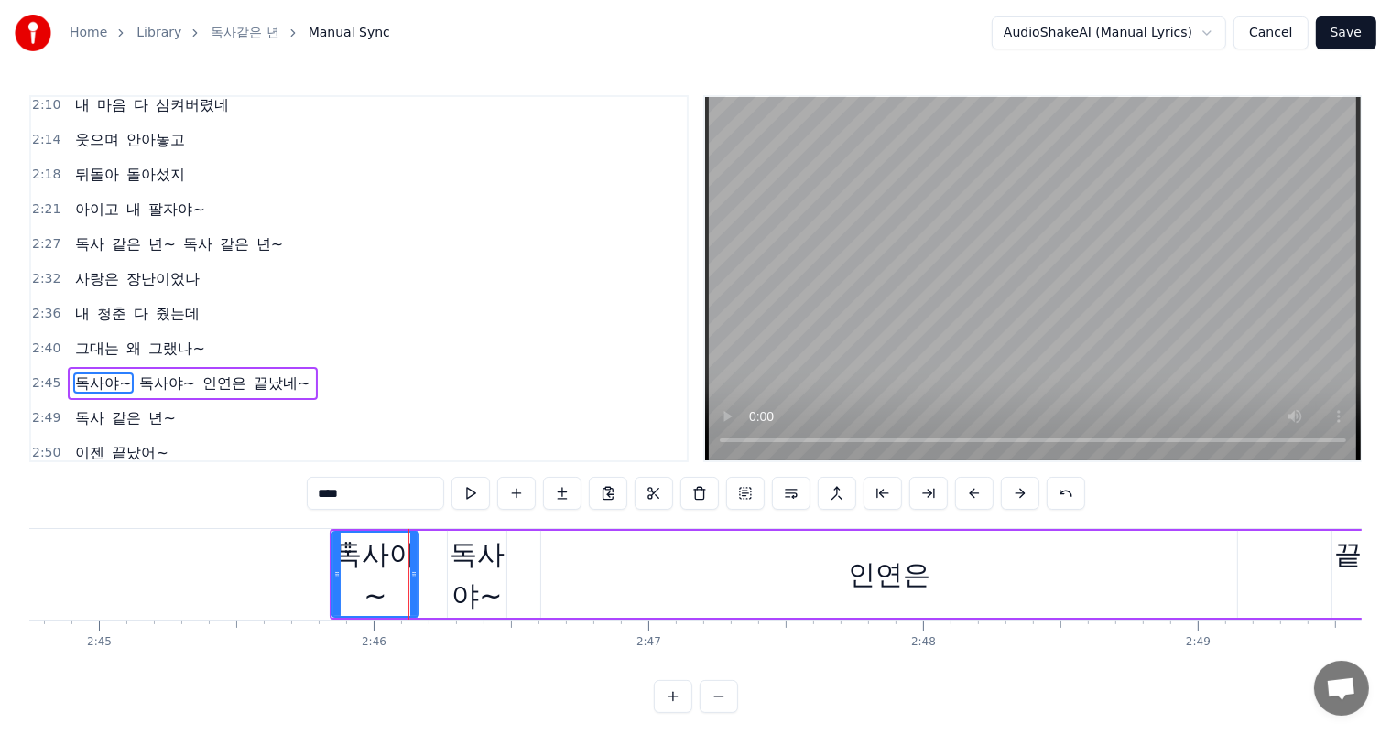
click at [114, 373] on span "독사야~" at bounding box center [103, 383] width 60 height 21
click at [113, 373] on span "독사야~" at bounding box center [103, 383] width 60 height 21
click at [397, 555] on div "독사야~" at bounding box center [375, 575] width 84 height 82
click at [397, 554] on div "독사야~" at bounding box center [375, 575] width 84 height 82
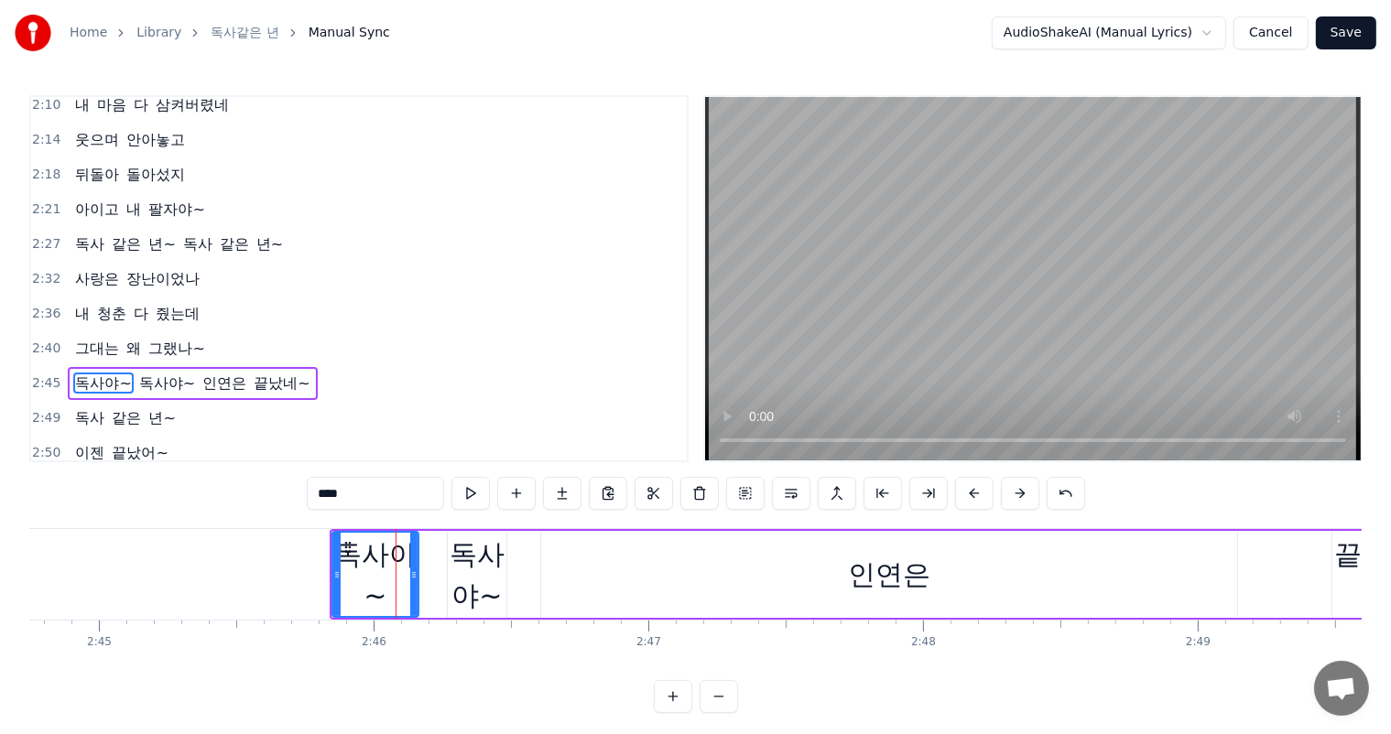
click at [406, 553] on div "독사야~" at bounding box center [375, 575] width 84 height 82
click at [114, 373] on span "독사야~" at bounding box center [103, 383] width 60 height 21
click at [514, 491] on button at bounding box center [516, 493] width 38 height 33
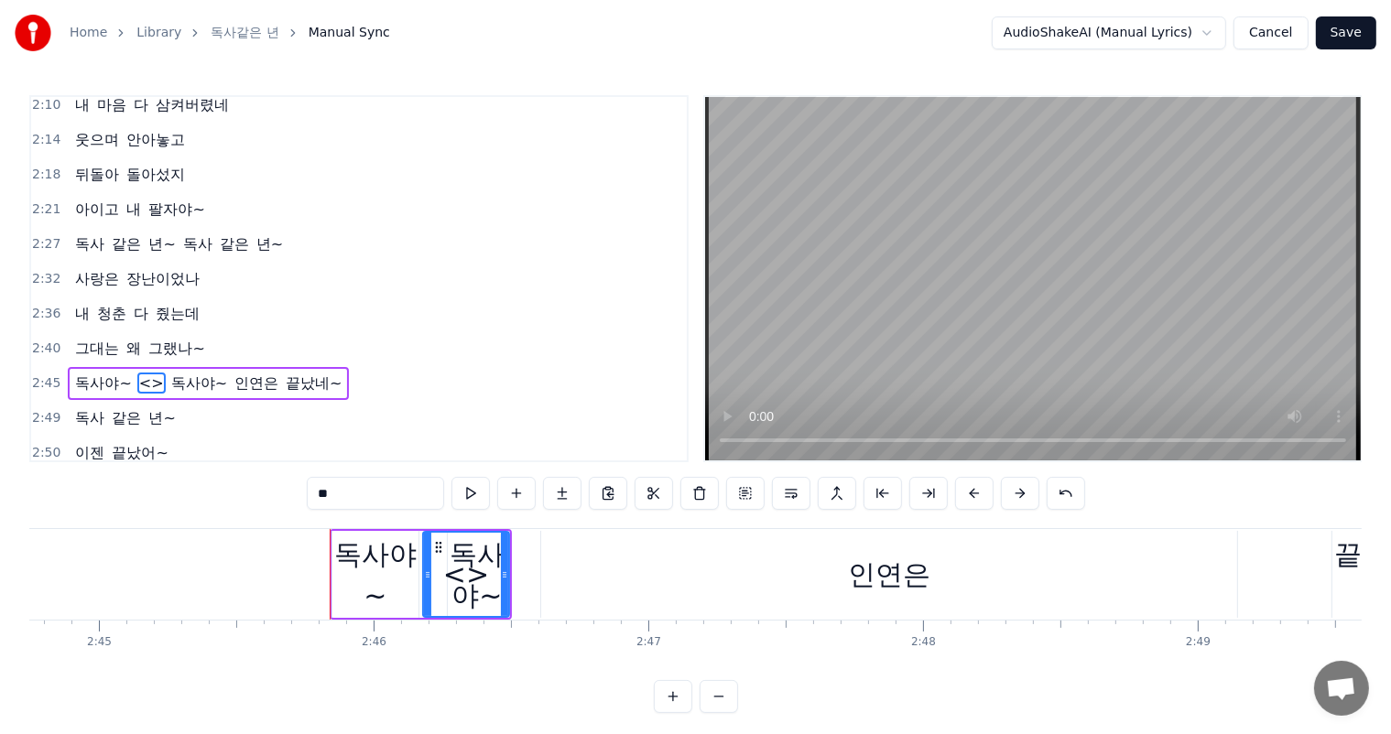
click at [391, 562] on div "독사야~" at bounding box center [375, 575] width 86 height 82
type input "****"
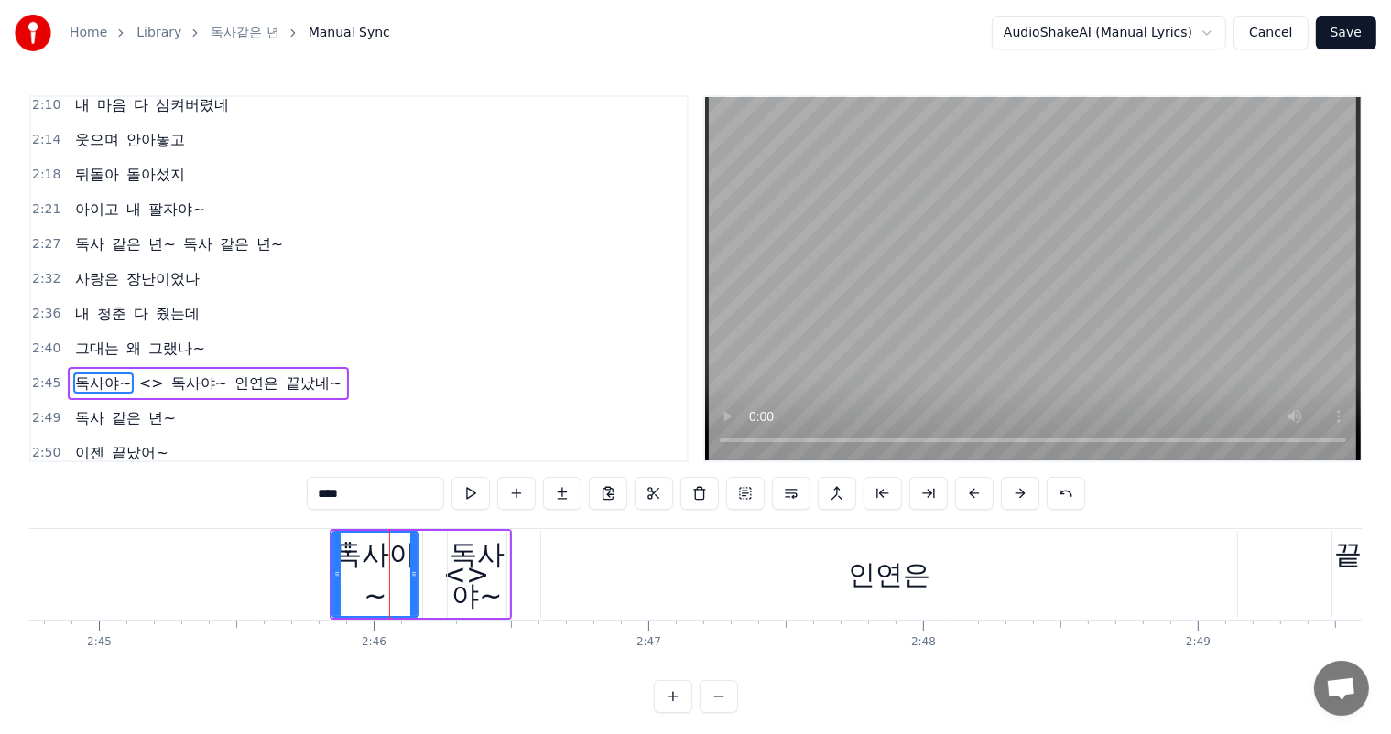
click at [391, 562] on div "독사야~" at bounding box center [375, 575] width 84 height 82
click at [403, 557] on div "독사야~" at bounding box center [375, 575] width 84 height 82
click at [655, 494] on button at bounding box center [653, 493] width 38 height 33
click at [386, 574] on div "독사야~" at bounding box center [375, 575] width 84 height 82
click at [407, 555] on div "독사야~" at bounding box center [375, 575] width 84 height 82
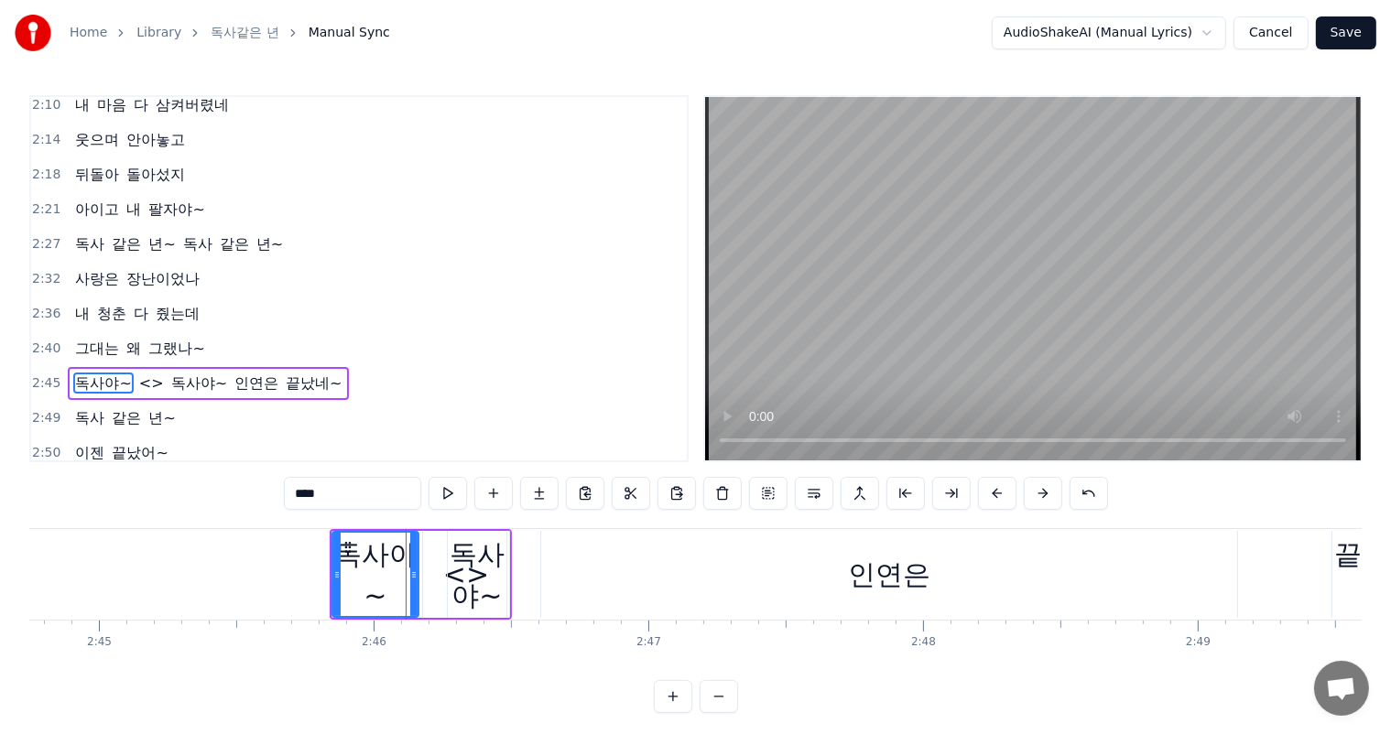
click at [77, 373] on span "독사야~" at bounding box center [103, 383] width 60 height 21
click at [88, 373] on span "독사야~" at bounding box center [103, 383] width 60 height 21
click at [725, 493] on button at bounding box center [722, 493] width 38 height 33
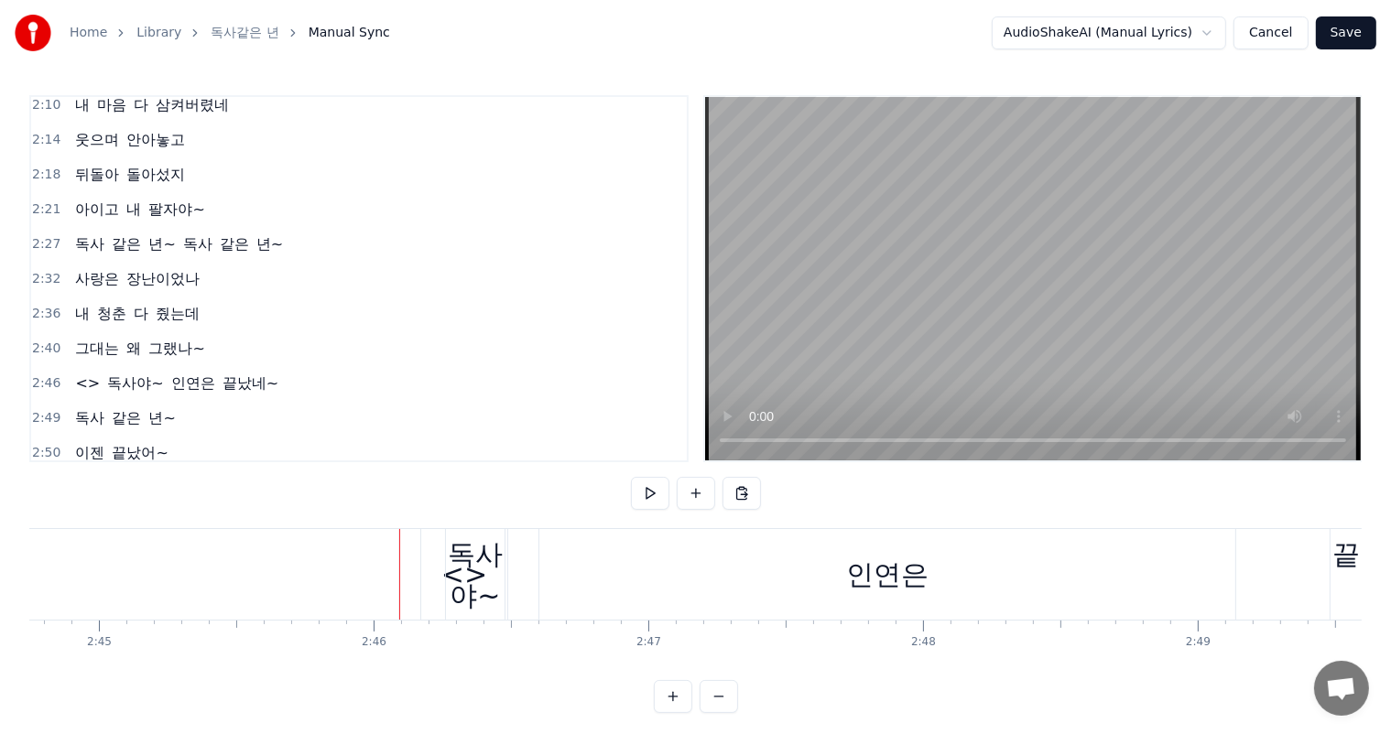
drag, startPoint x: 397, startPoint y: 565, endPoint x: 370, endPoint y: 565, distance: 27.5
drag, startPoint x: 369, startPoint y: 557, endPoint x: 341, endPoint y: 556, distance: 28.4
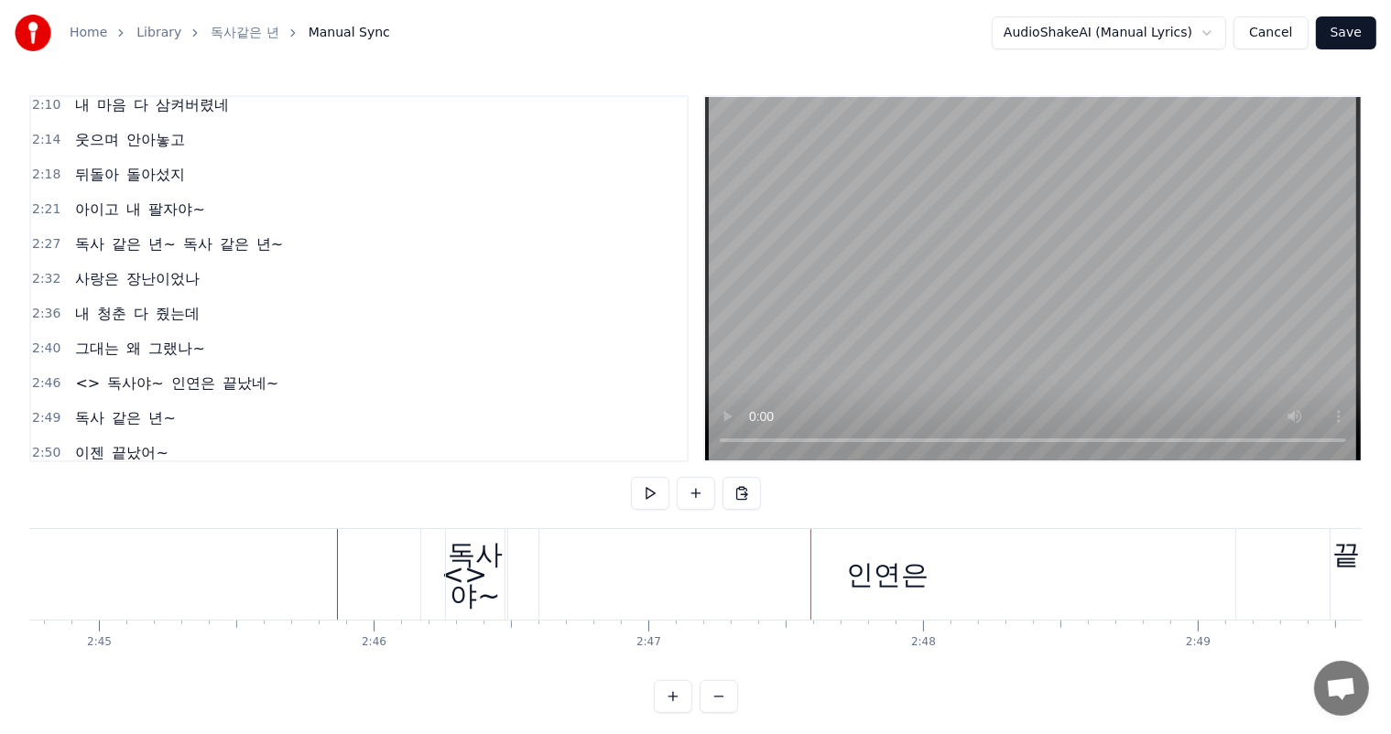
click at [872, 582] on div "인연은" at bounding box center [887, 574] width 82 height 41
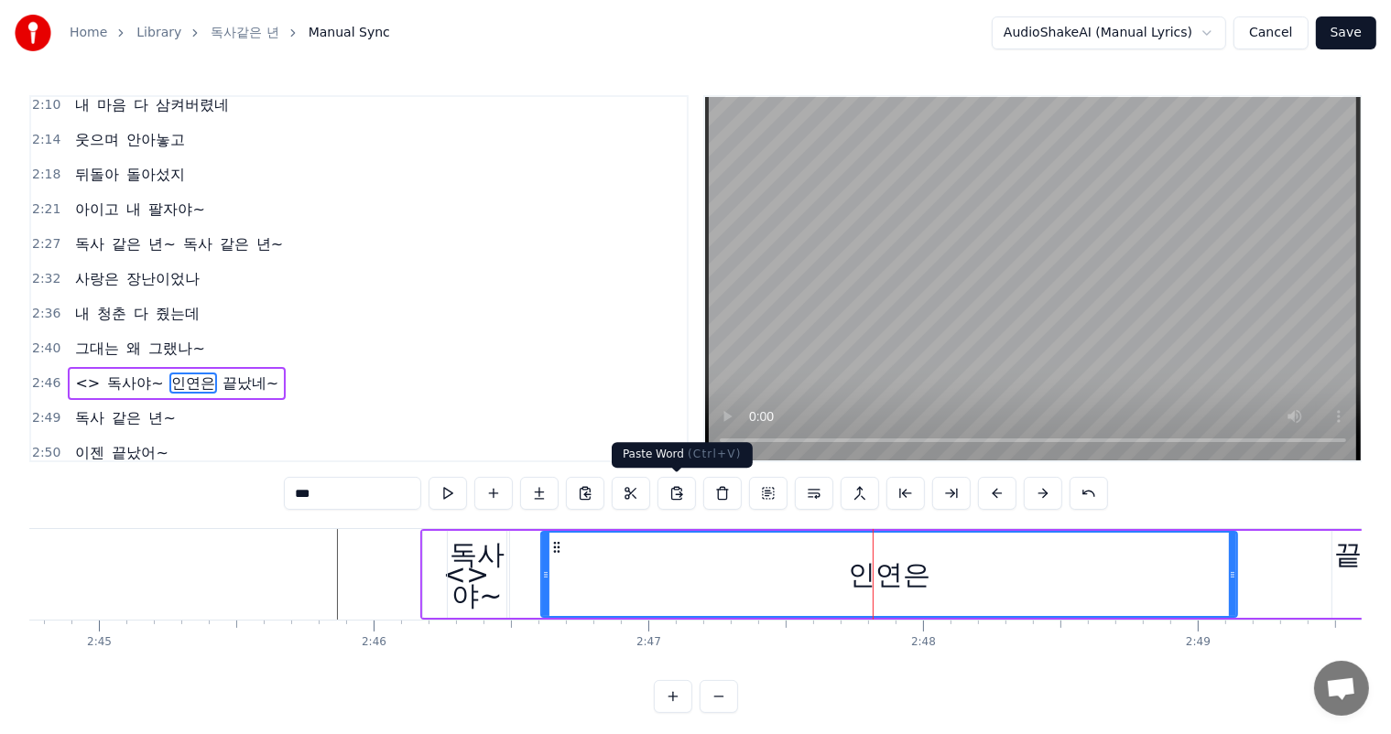
click at [674, 498] on button at bounding box center [676, 493] width 38 height 33
click at [892, 574] on div "인연은" at bounding box center [889, 574] width 82 height 41
click at [915, 578] on div "인연은" at bounding box center [889, 574] width 82 height 41
click at [857, 584] on div "인연은" at bounding box center [889, 574] width 82 height 41
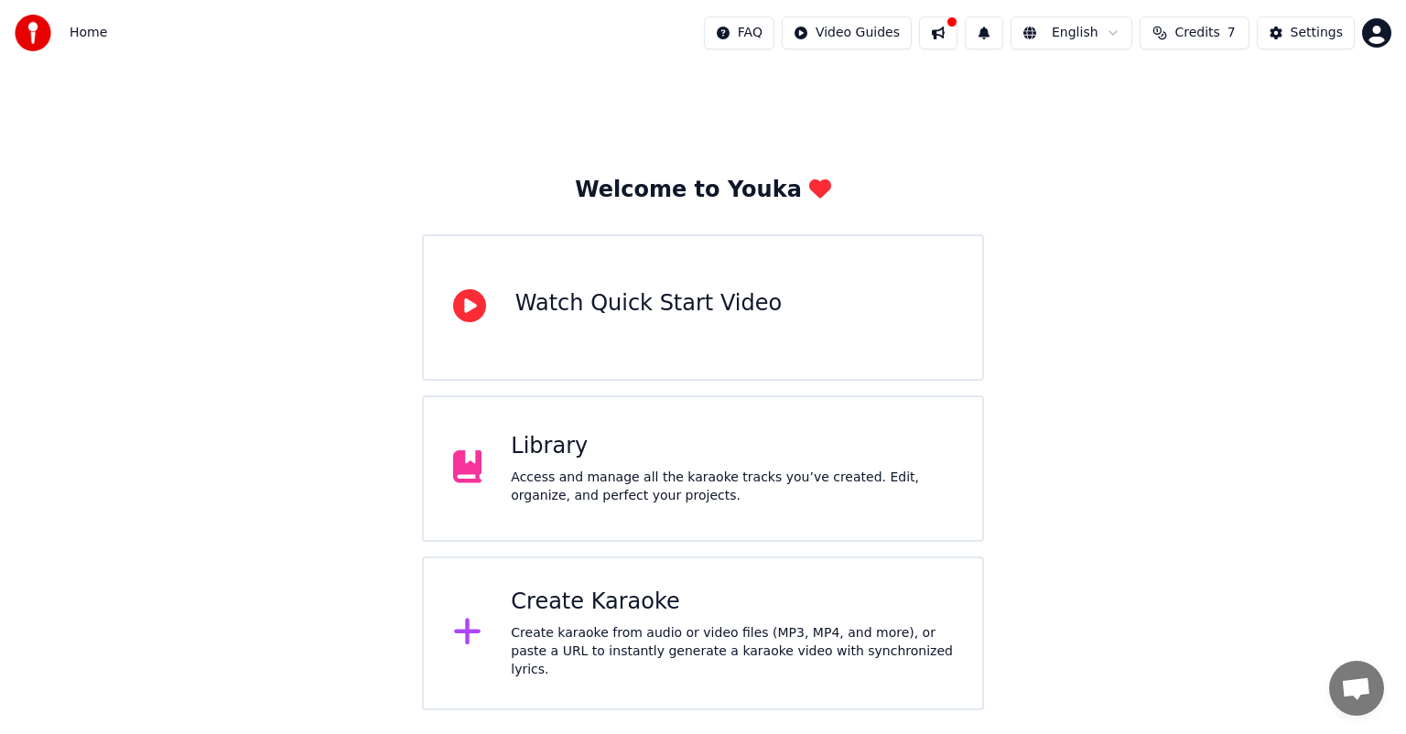
click at [1380, 34] on html "Home FAQ Video Guides English Credits 7 Settings Welcome to Youka Watch Quick S…" at bounding box center [703, 355] width 1406 height 710
click at [954, 27] on html "Home FAQ Video Guides English Credits 7 Settings Welcome to Youka Watch Quick S…" at bounding box center [703, 355] width 1406 height 710
click at [954, 27] on button at bounding box center [938, 32] width 38 height 33
click at [952, 29] on button at bounding box center [938, 32] width 38 height 33
click at [750, 514] on div "Library Access and manage all the karaoke tracks you’ve created. Edit, organize…" at bounding box center [703, 468] width 562 height 146
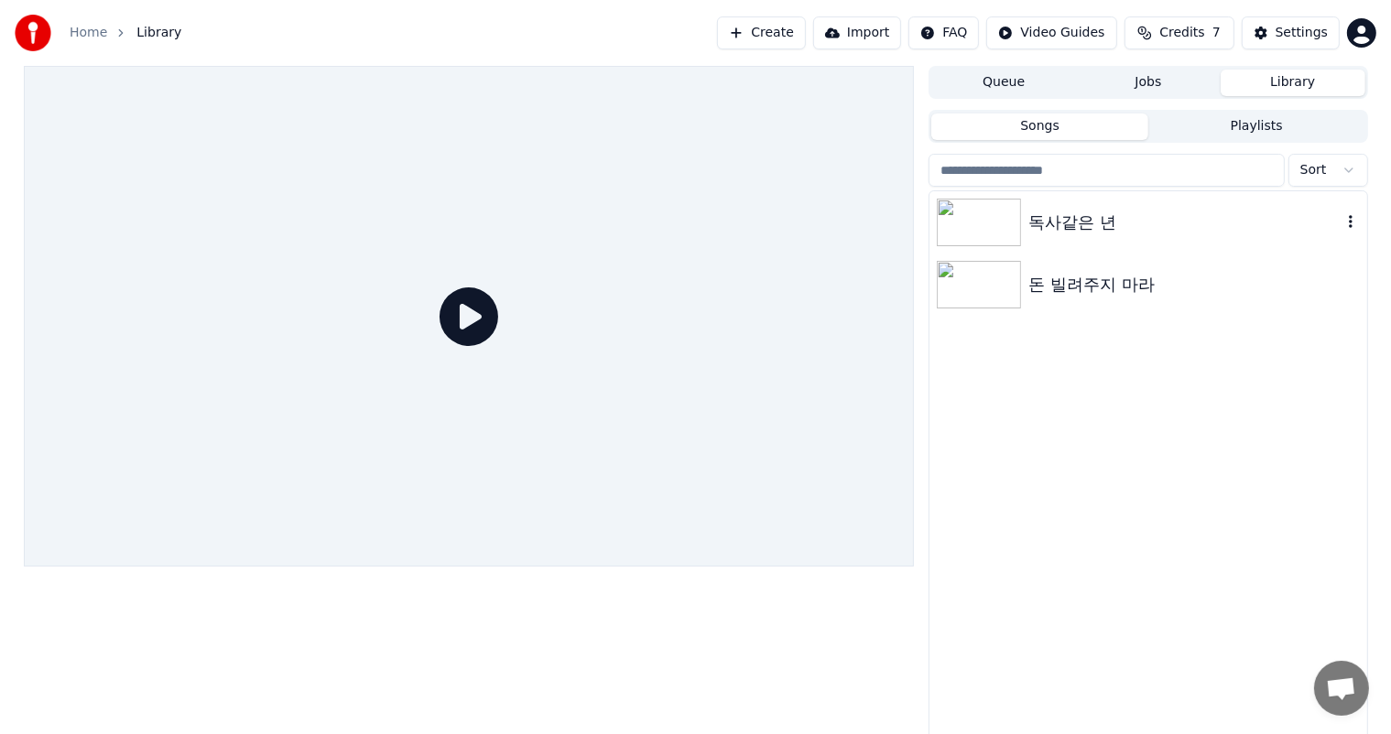
click at [1024, 229] on div at bounding box center [983, 223] width 92 height 48
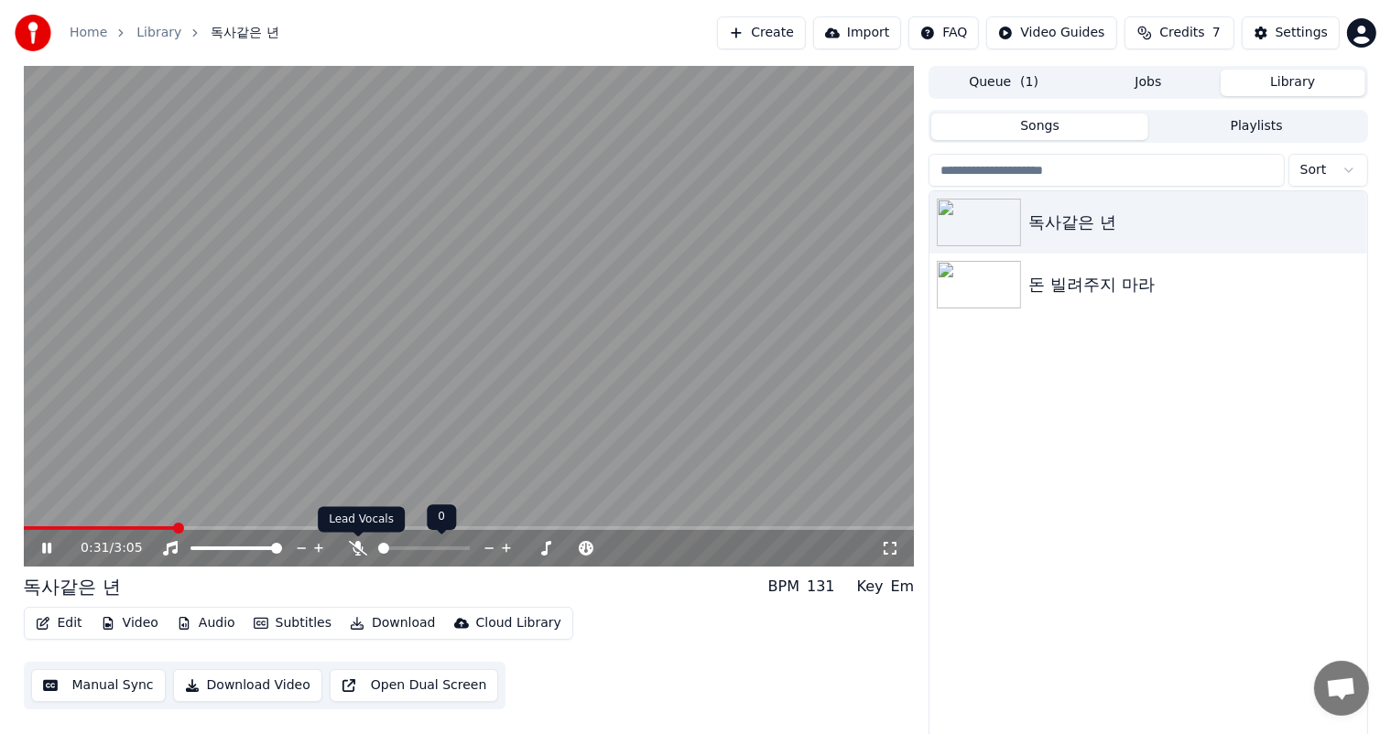
click at [352, 543] on icon at bounding box center [358, 548] width 18 height 15
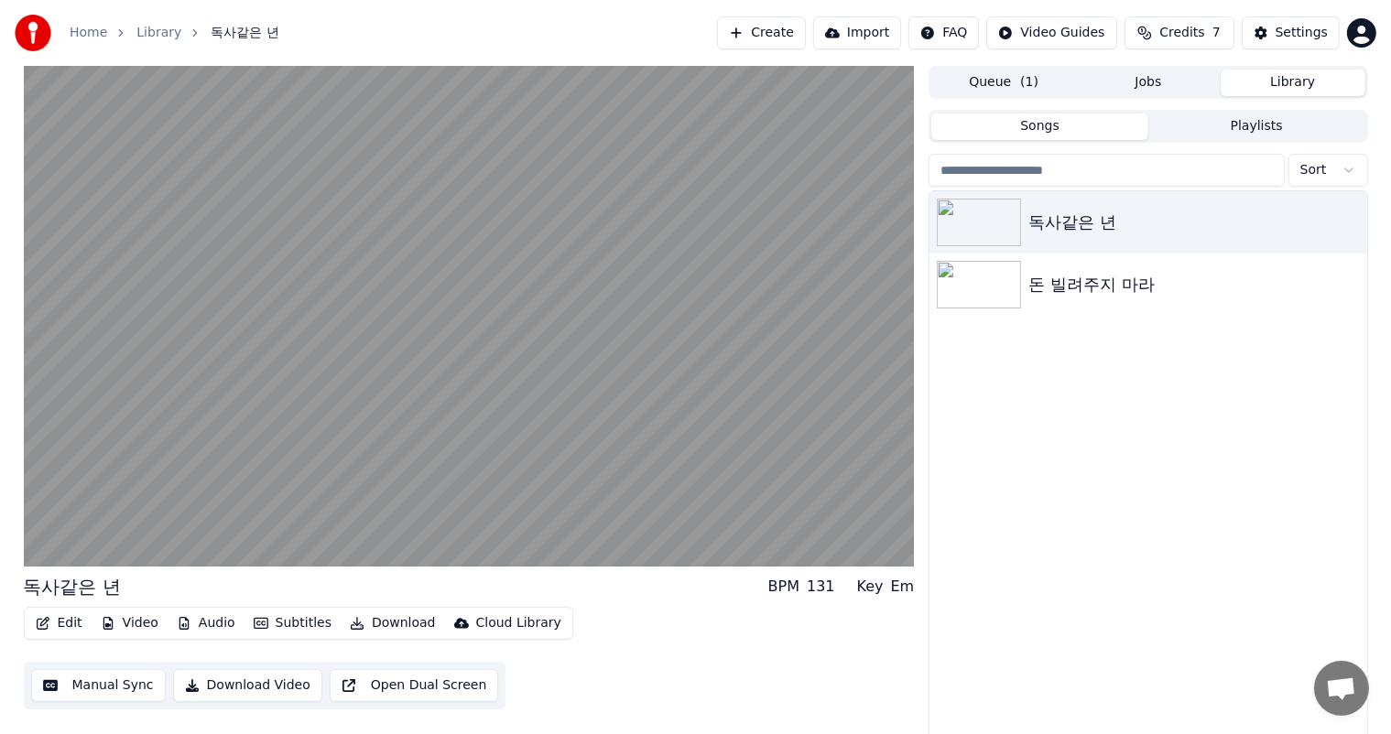
click at [60, 618] on button "Edit" at bounding box center [58, 624] width 61 height 26
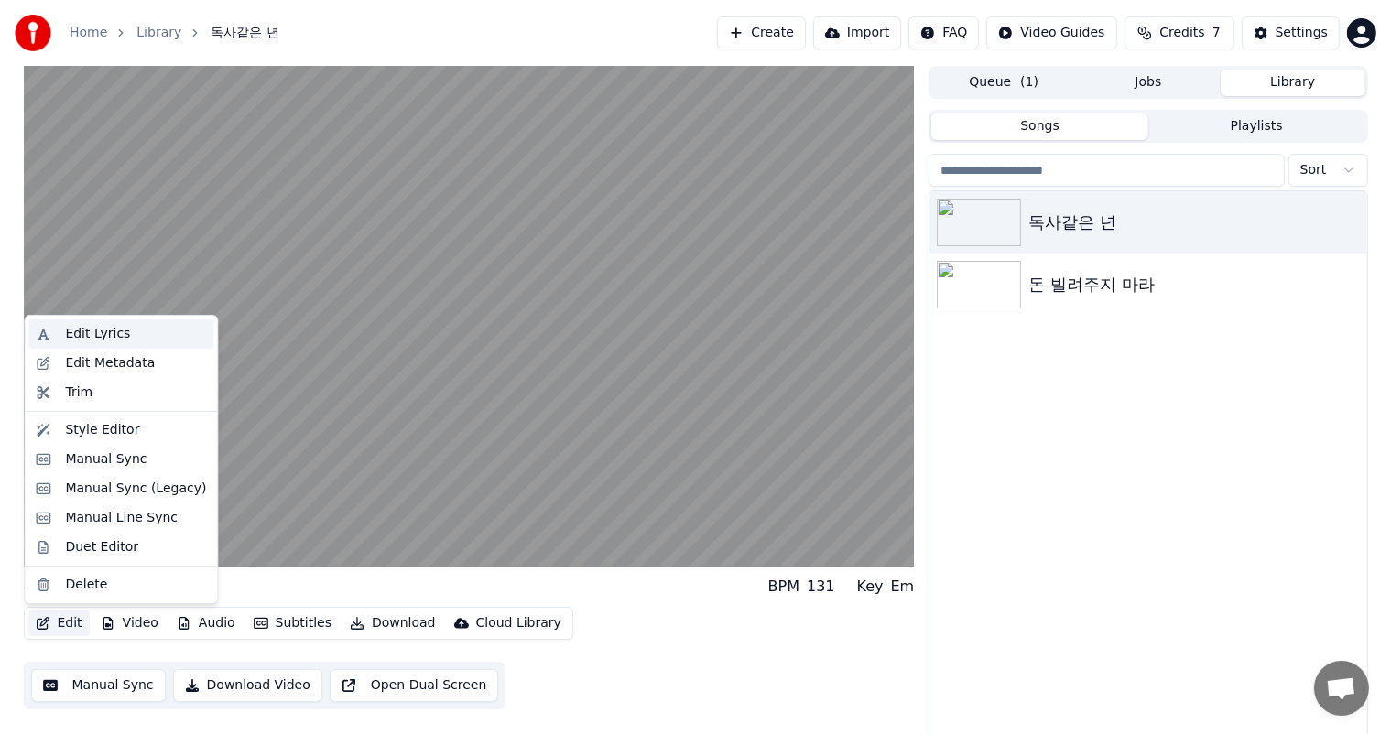
click at [116, 336] on div "Edit Lyrics" at bounding box center [97, 334] width 65 height 18
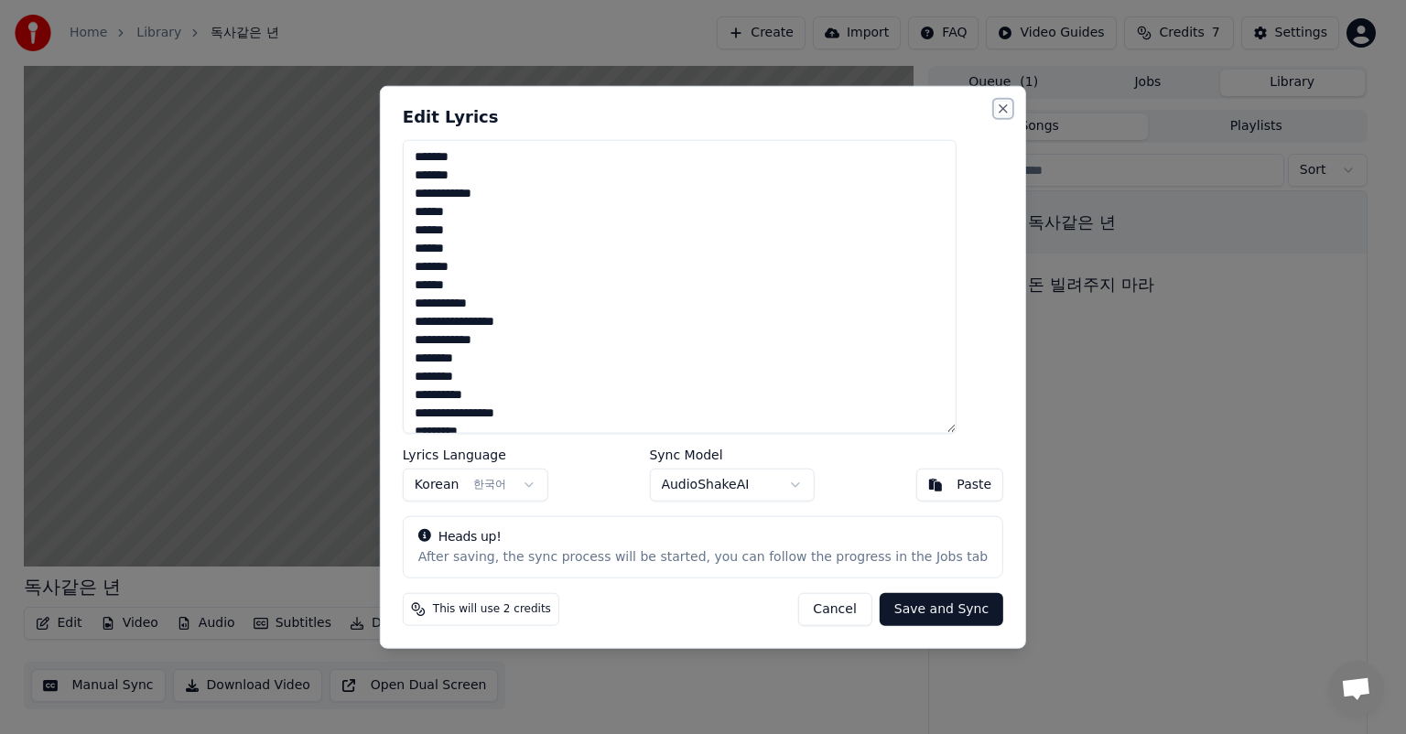
click at [996, 113] on button "Close" at bounding box center [1003, 109] width 15 height 15
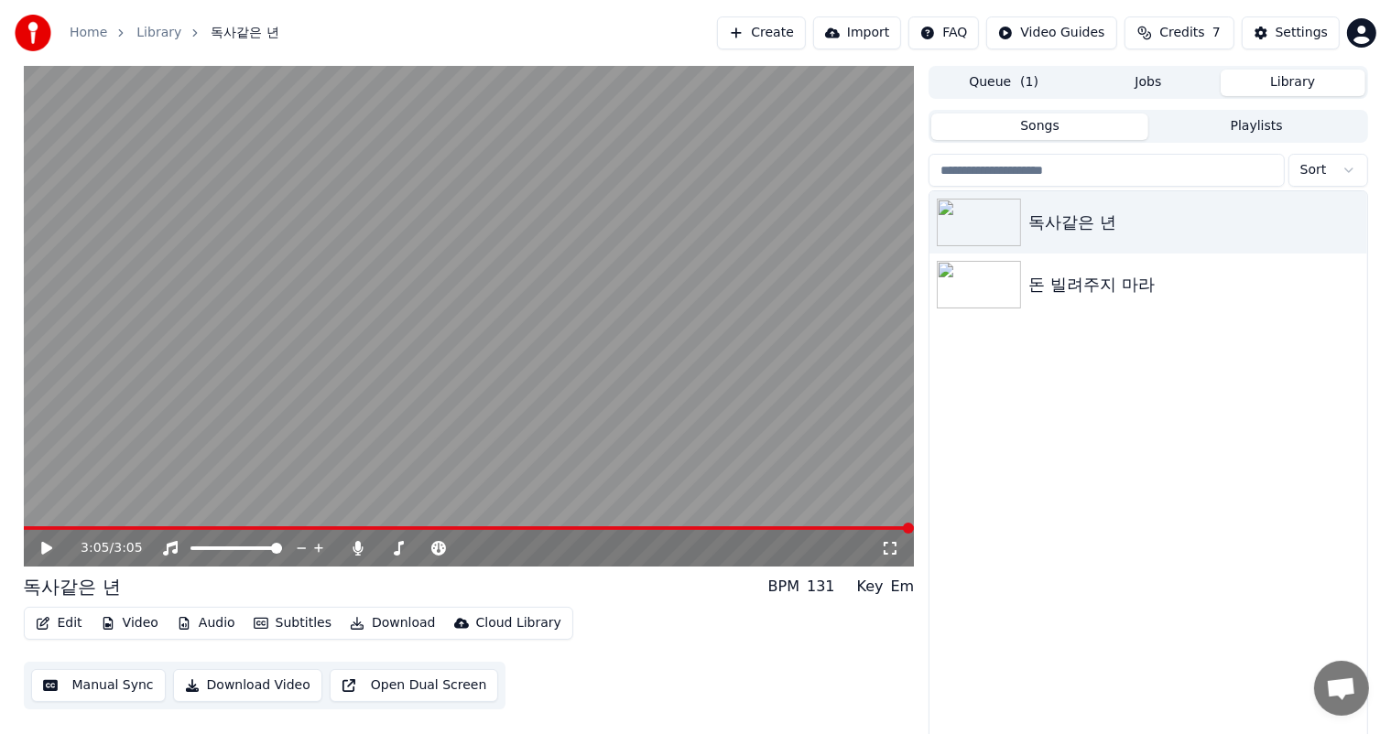
click at [73, 626] on button "Edit" at bounding box center [58, 624] width 61 height 26
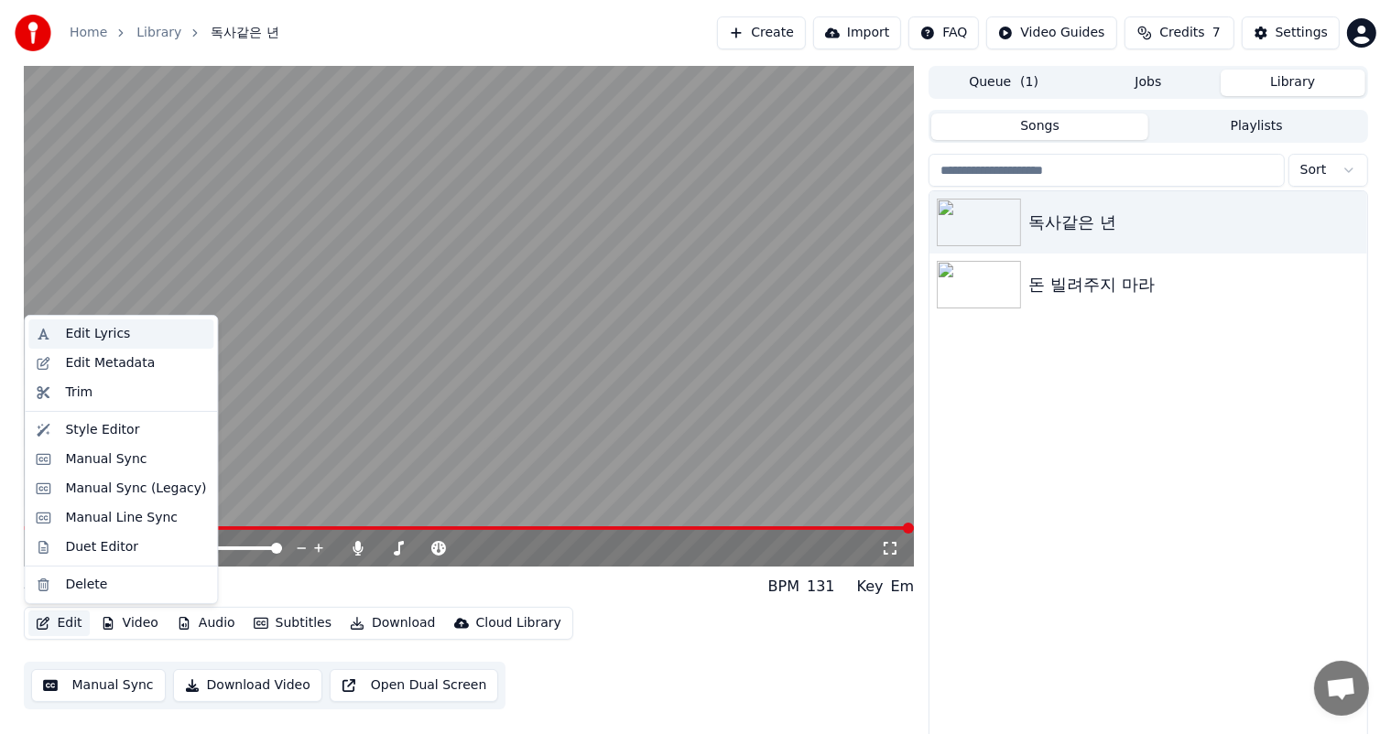
click at [144, 335] on div "Edit Lyrics" at bounding box center [135, 334] width 141 height 18
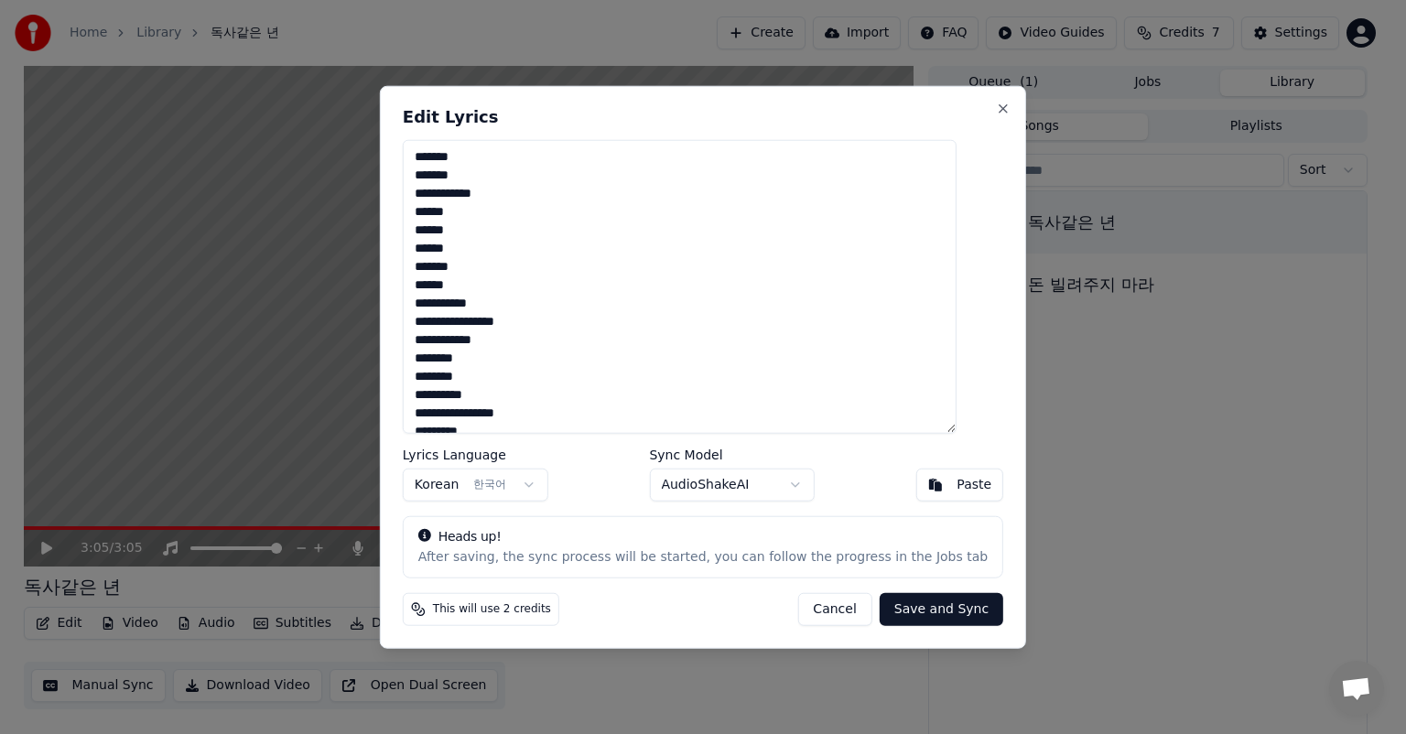
drag, startPoint x: 543, startPoint y: 355, endPoint x: 477, endPoint y: 349, distance: 66.2
click at [477, 349] on textarea "**********" at bounding box center [680, 287] width 554 height 294
click at [663, 380] on textarea "**********" at bounding box center [680, 287] width 554 height 294
click at [989, 109] on div "**********" at bounding box center [703, 367] width 646 height 563
click at [996, 108] on button "Close" at bounding box center [1003, 109] width 15 height 15
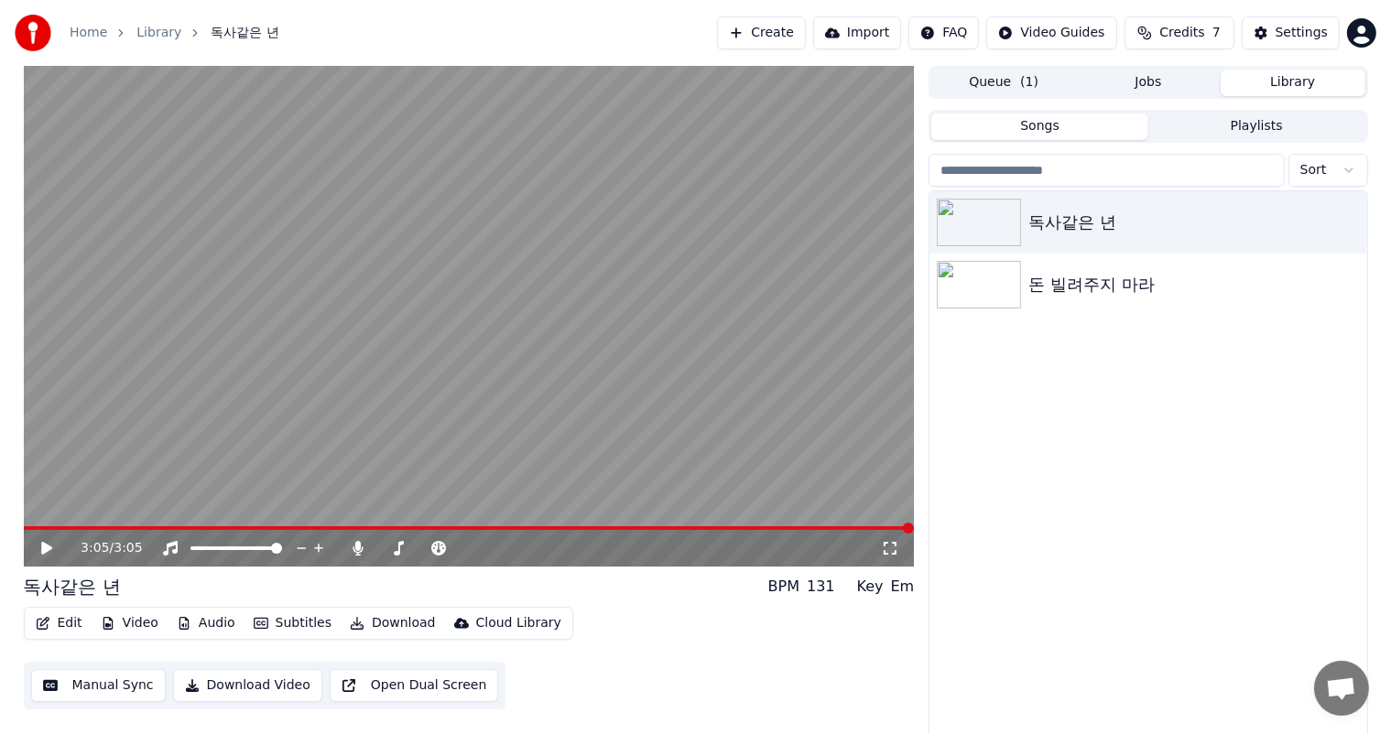
click at [110, 680] on button "Manual Sync" at bounding box center [98, 685] width 135 height 33
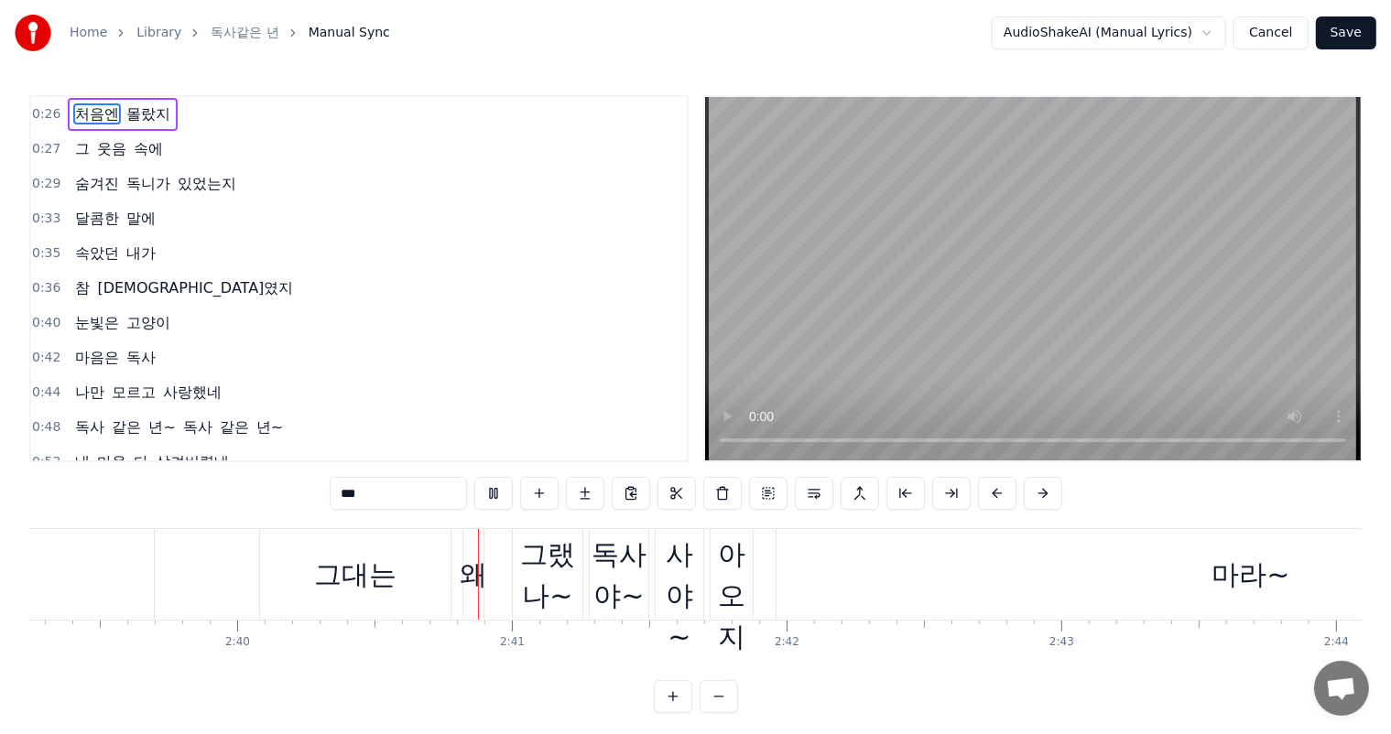
scroll to position [0, 43950]
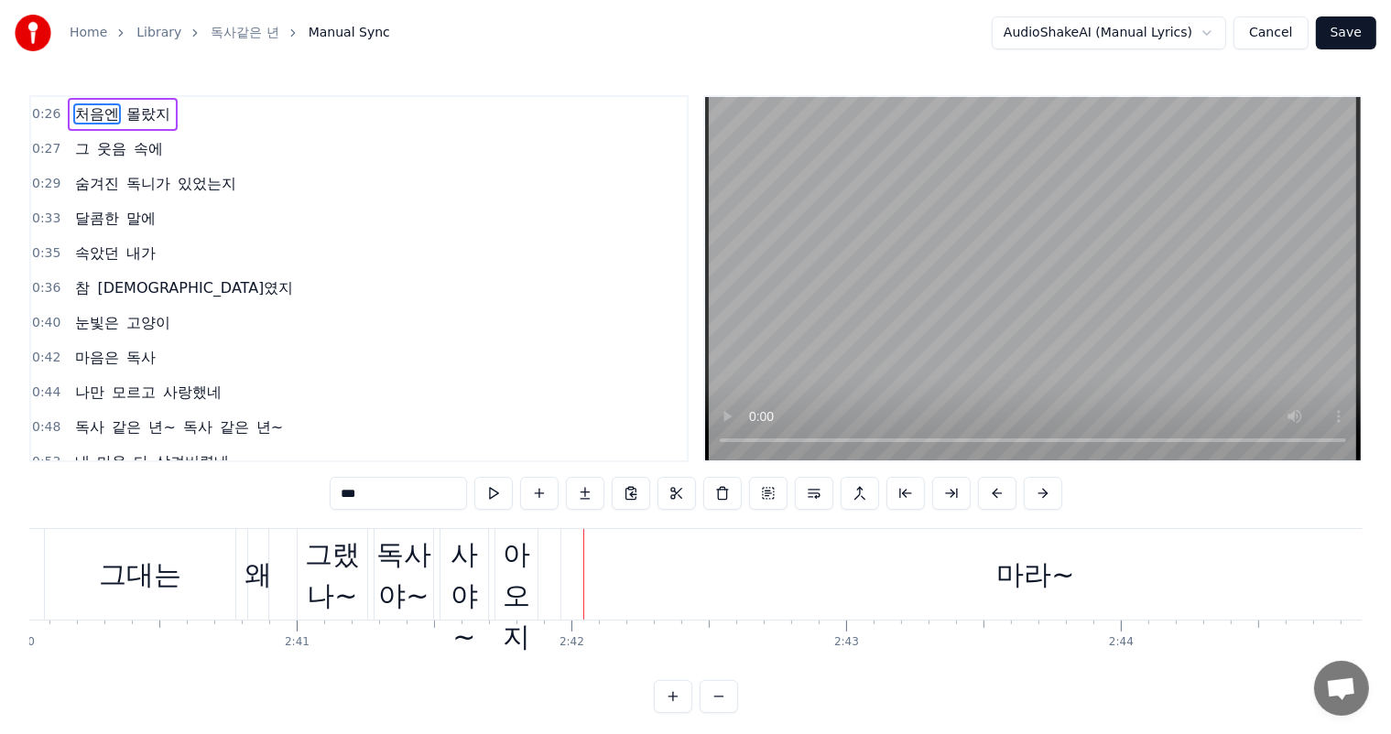
click at [402, 561] on div "독사야~" at bounding box center [403, 575] width 59 height 82
type input "****"
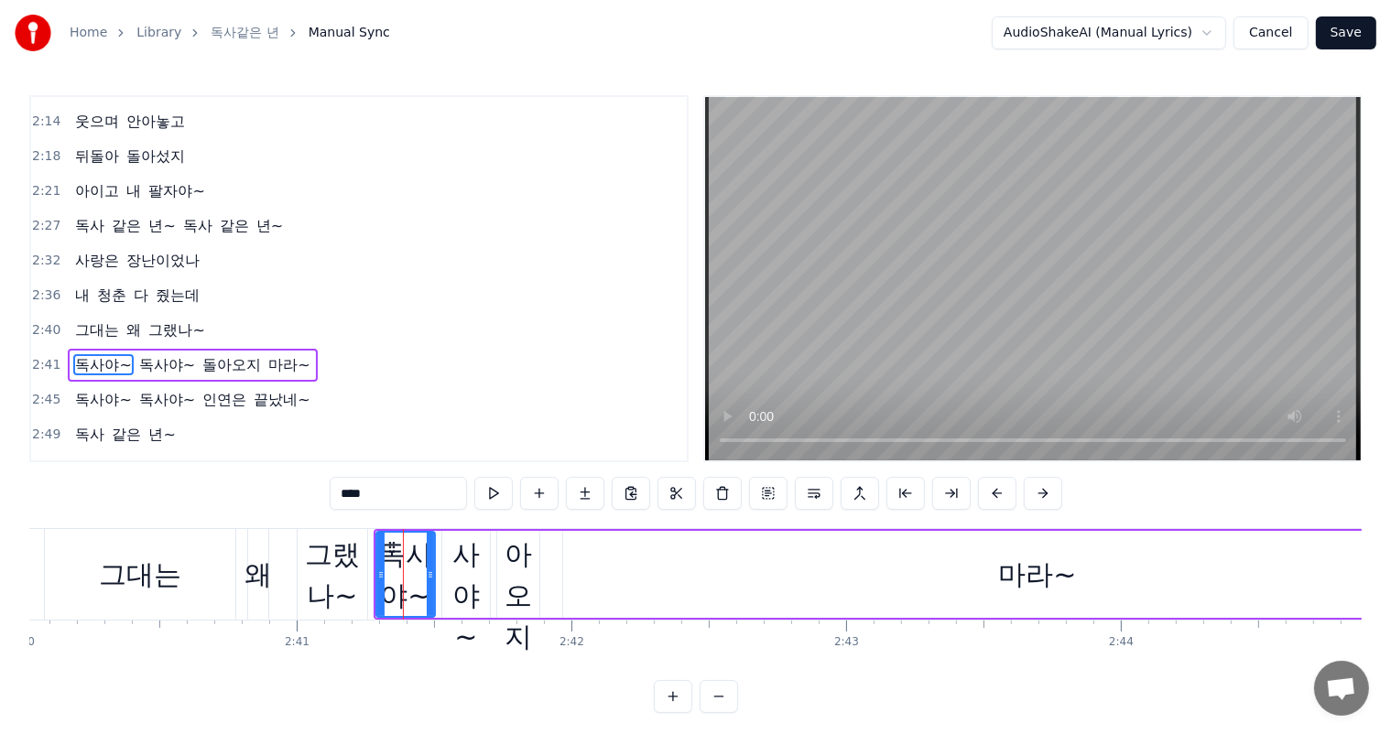
scroll to position [1017, 0]
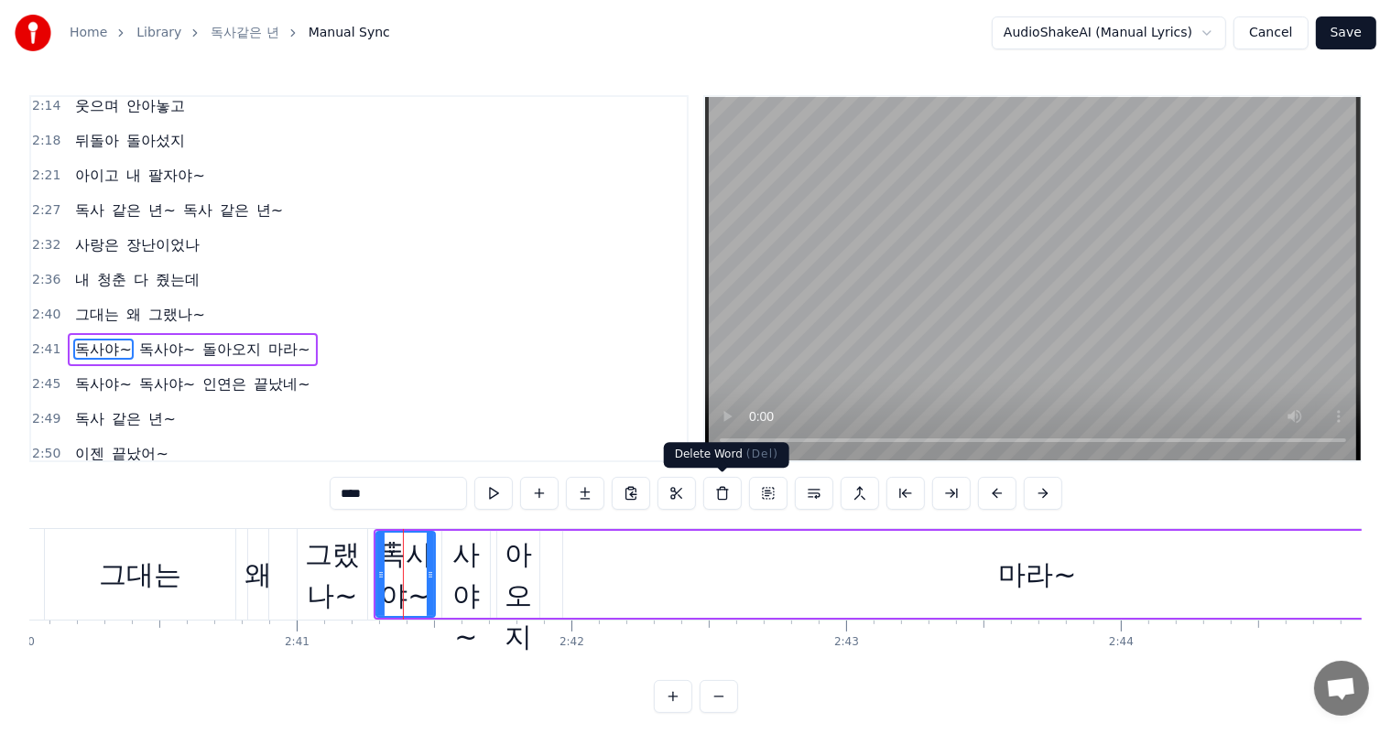
click at [721, 497] on button at bounding box center [722, 493] width 38 height 33
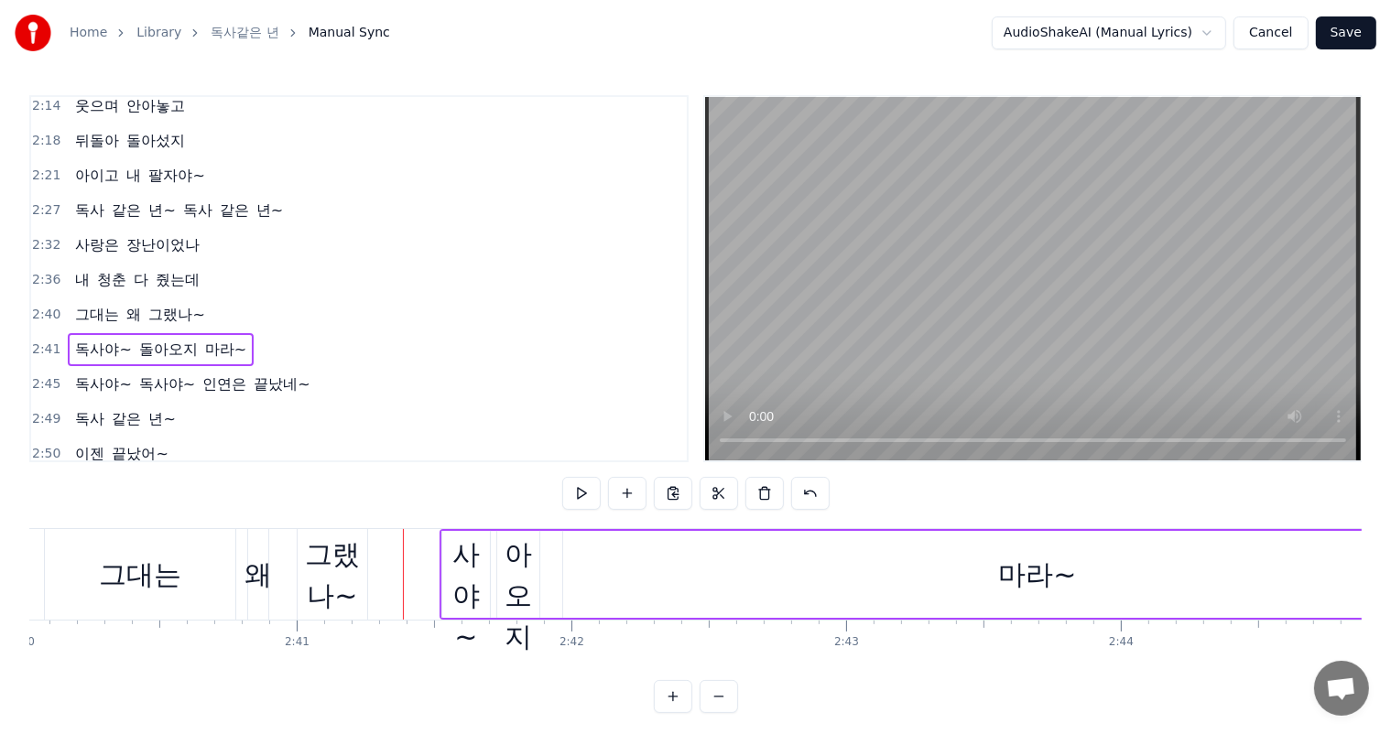
click at [459, 579] on div "독사야~" at bounding box center [466, 575] width 48 height 165
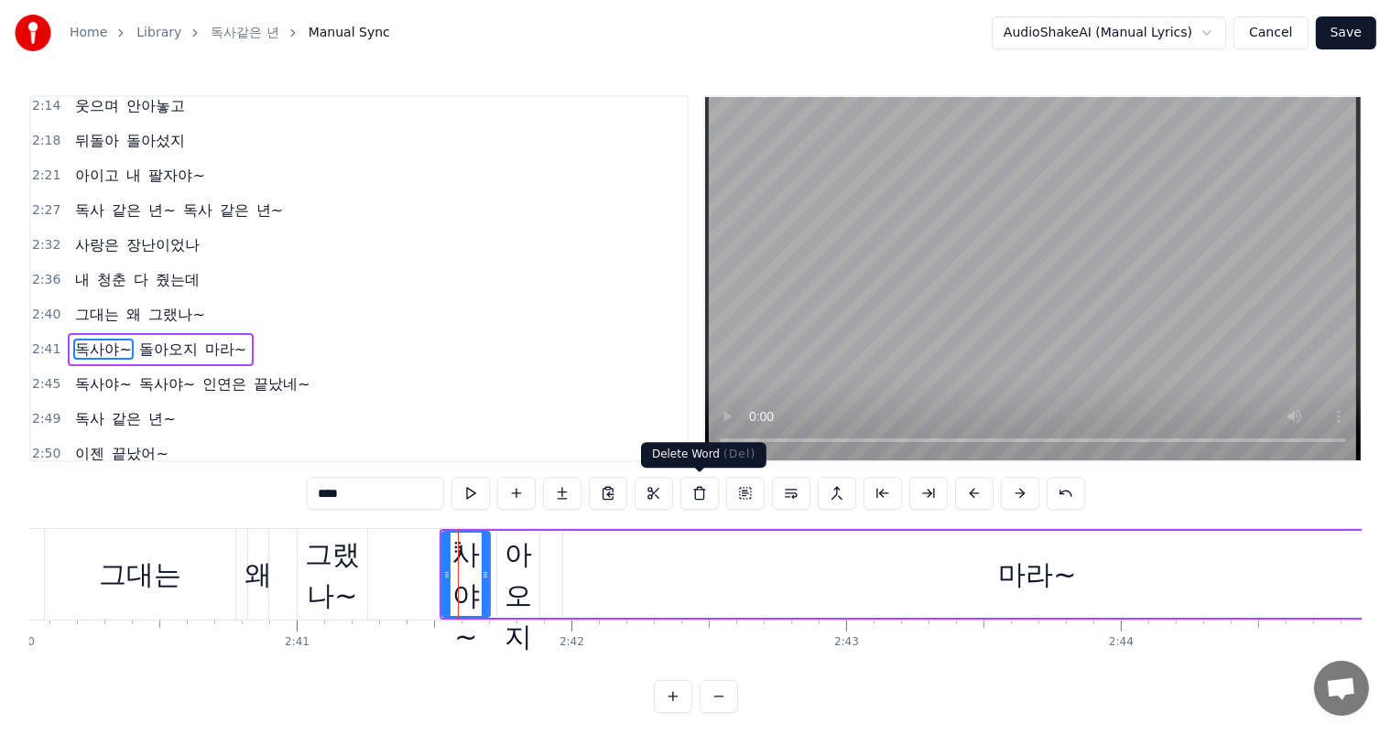
click at [709, 494] on button at bounding box center [699, 493] width 38 height 33
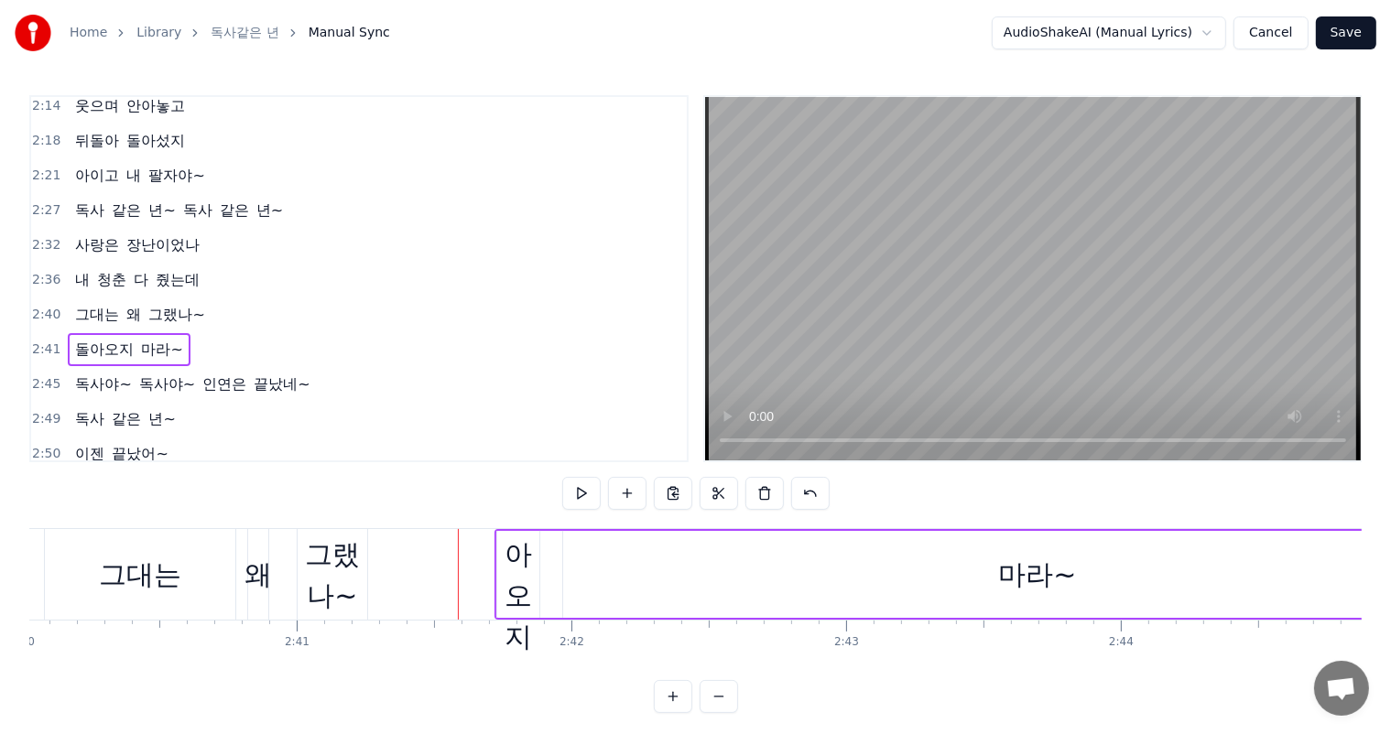
click at [531, 590] on div "돌아오지" at bounding box center [518, 575] width 42 height 165
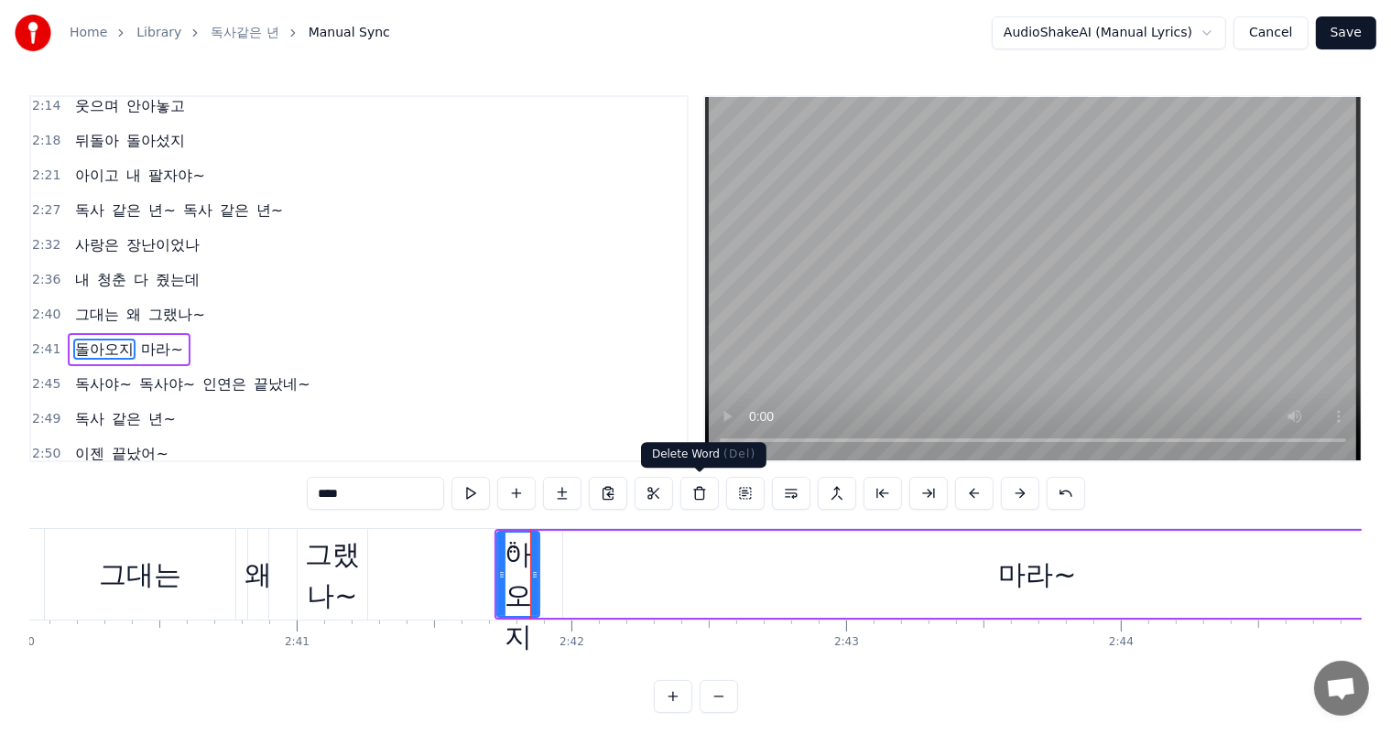
click at [696, 495] on button at bounding box center [699, 493] width 38 height 33
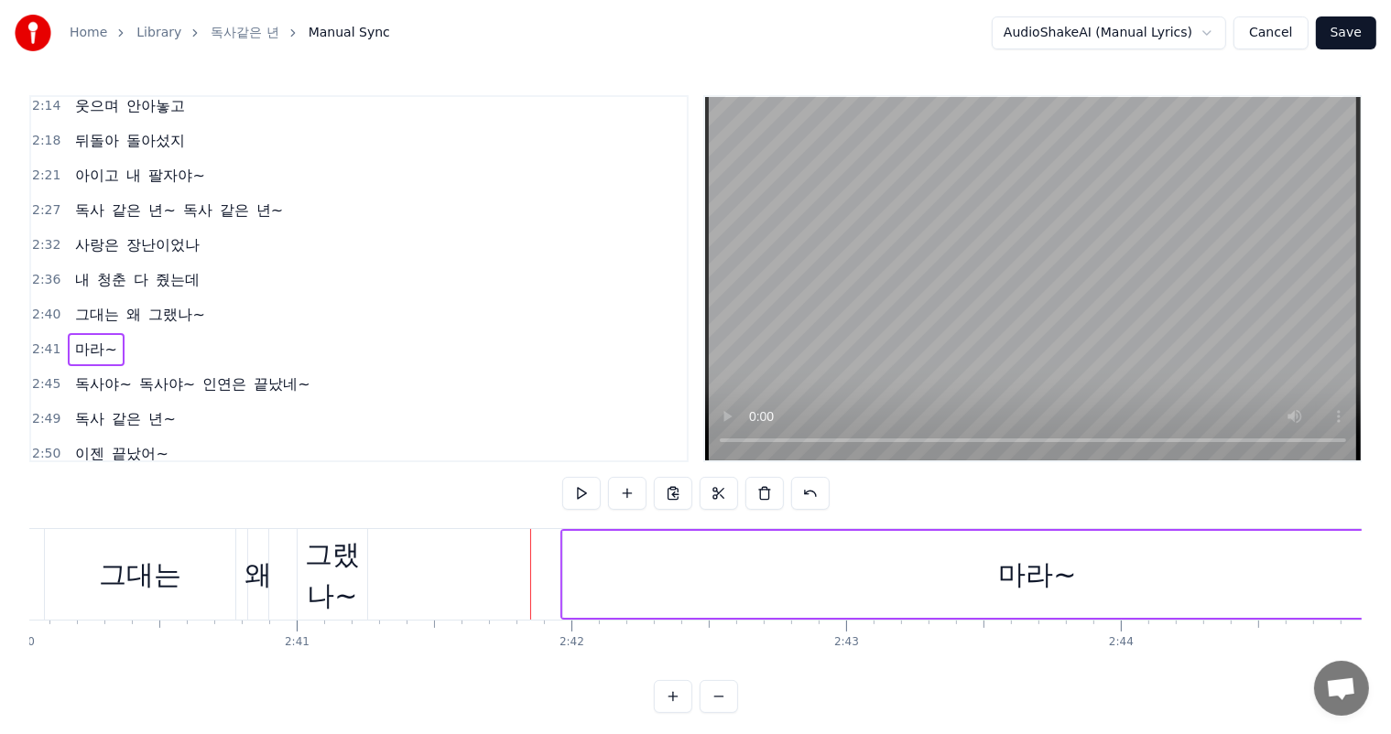
click at [1025, 576] on div "마라~" at bounding box center [1037, 574] width 78 height 41
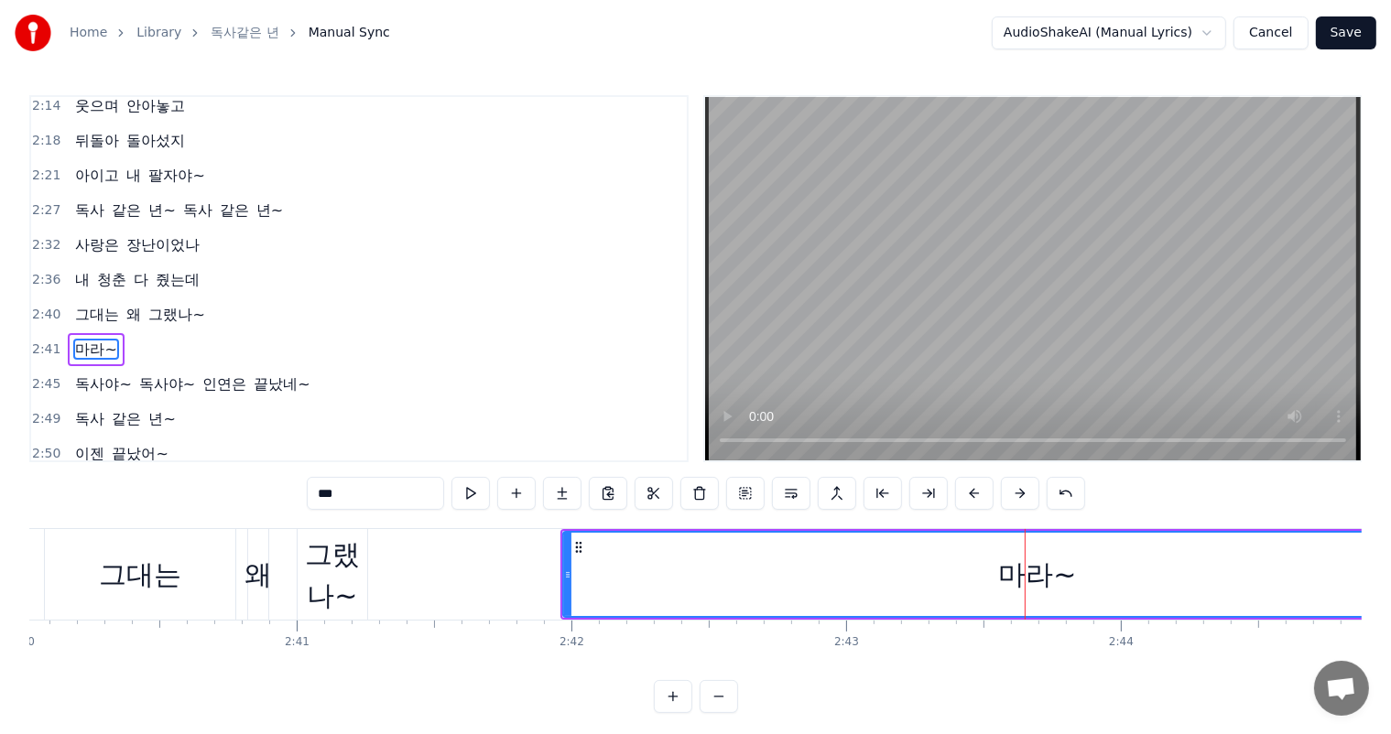
click at [1004, 577] on div "마라~" at bounding box center [1037, 574] width 78 height 41
click at [701, 495] on button at bounding box center [699, 493] width 38 height 33
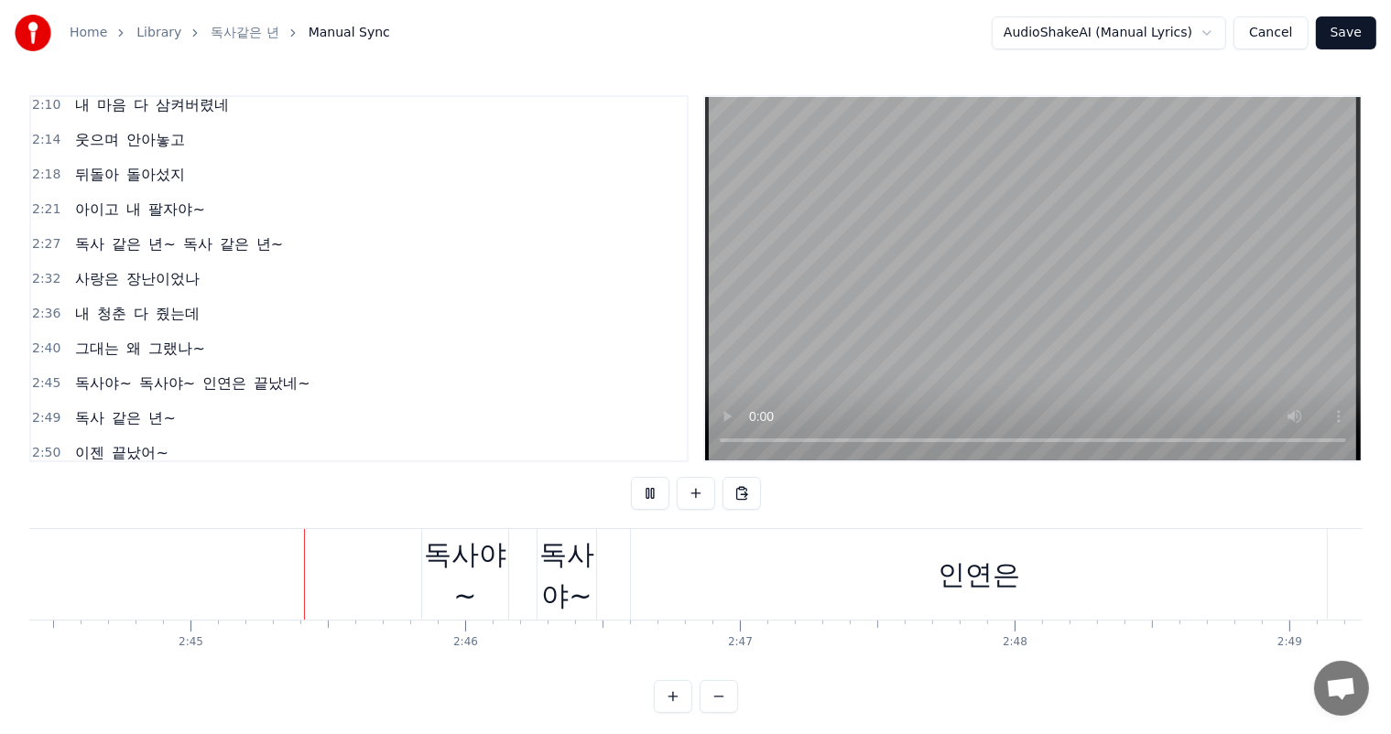
scroll to position [0, 45155]
click at [502, 564] on div "독사야~" at bounding box center [465, 575] width 86 height 82
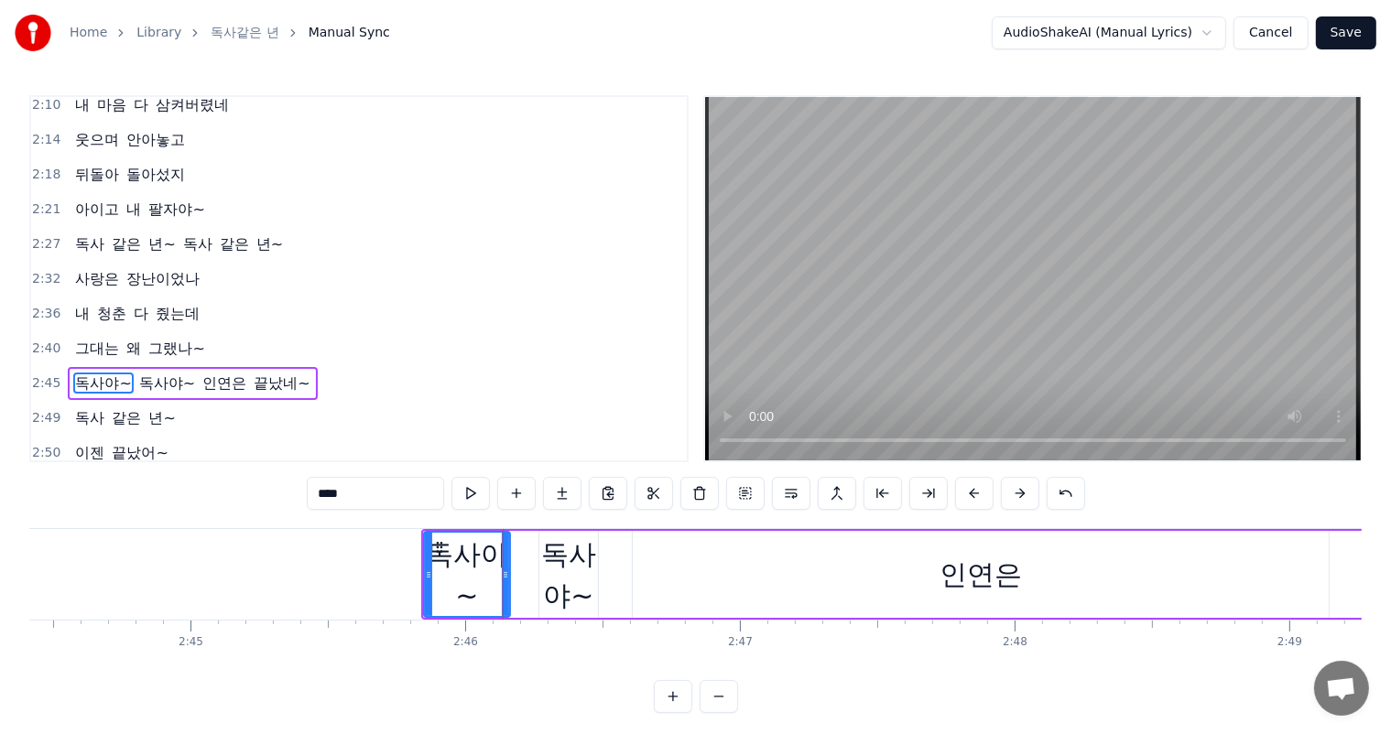
click at [558, 564] on div "독사야~" at bounding box center [568, 575] width 59 height 82
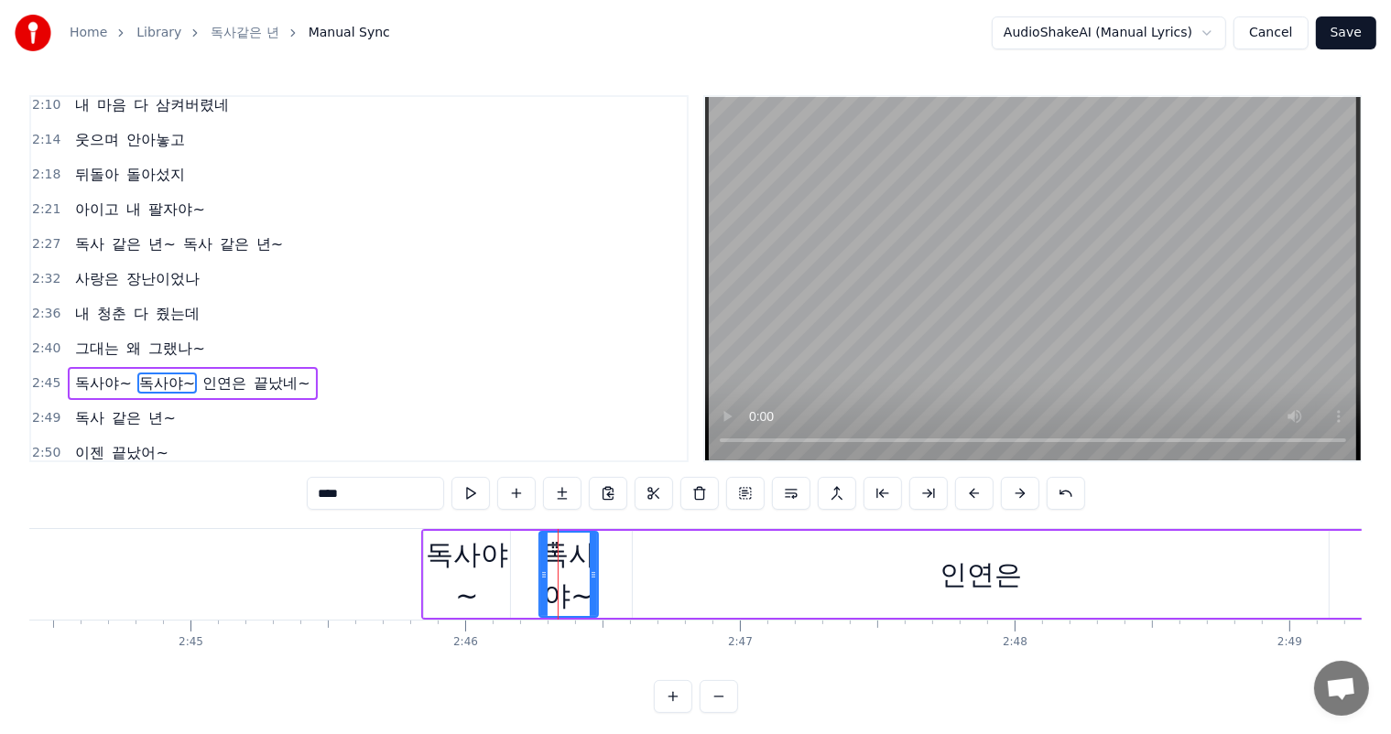
click at [573, 566] on div "독사야~" at bounding box center [568, 575] width 57 height 82
click at [502, 558] on div "독사야~" at bounding box center [467, 575] width 86 height 82
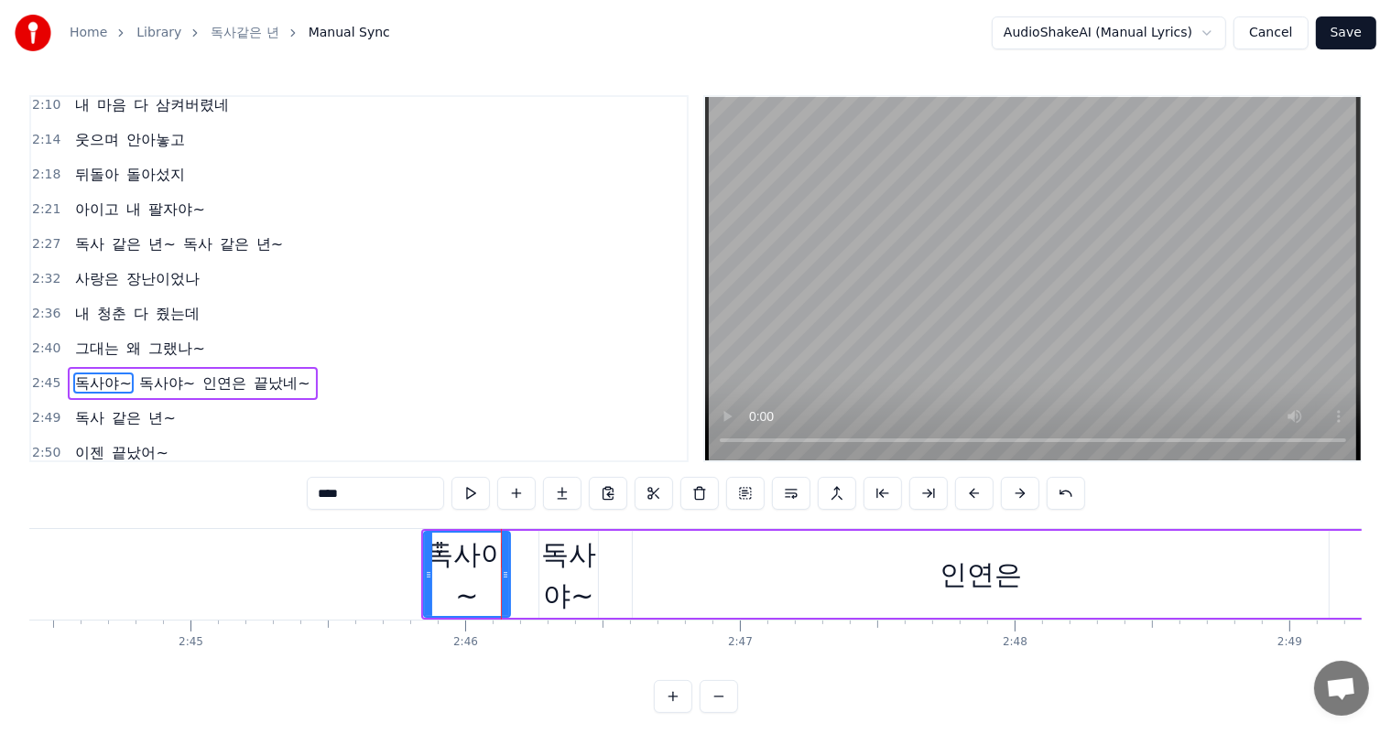
click at [146, 233] on span "년~" at bounding box center [161, 243] width 30 height 21
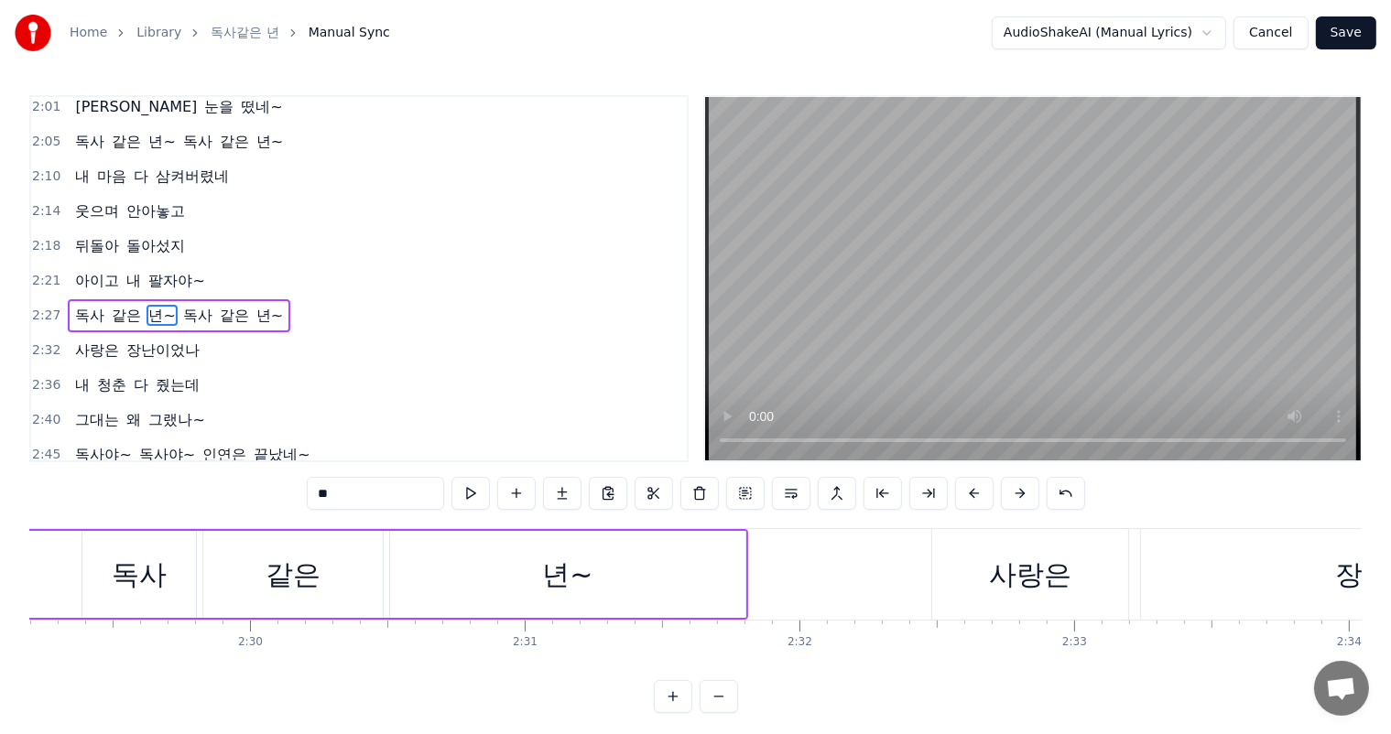
scroll to position [0, 40732]
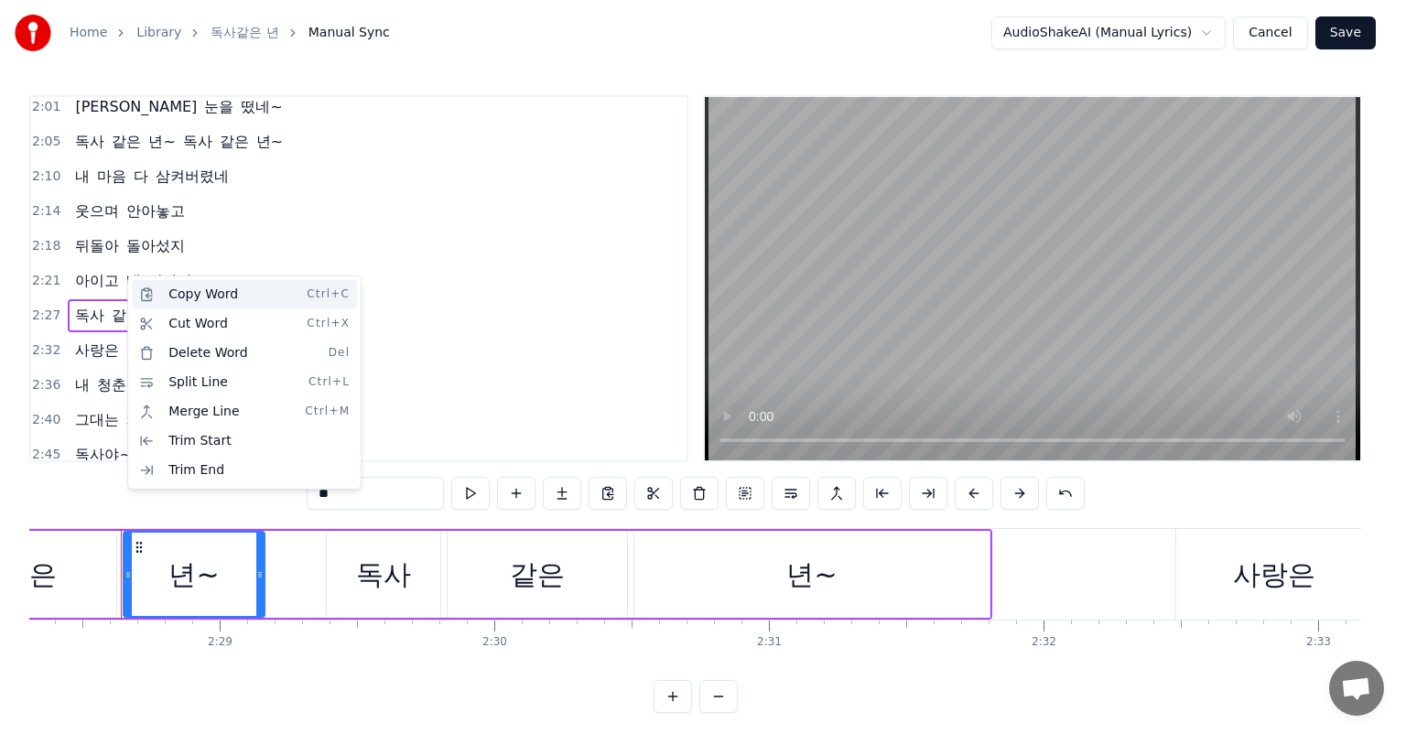
click at [176, 289] on div "Copy Word Ctrl+C" at bounding box center [244, 294] width 225 height 29
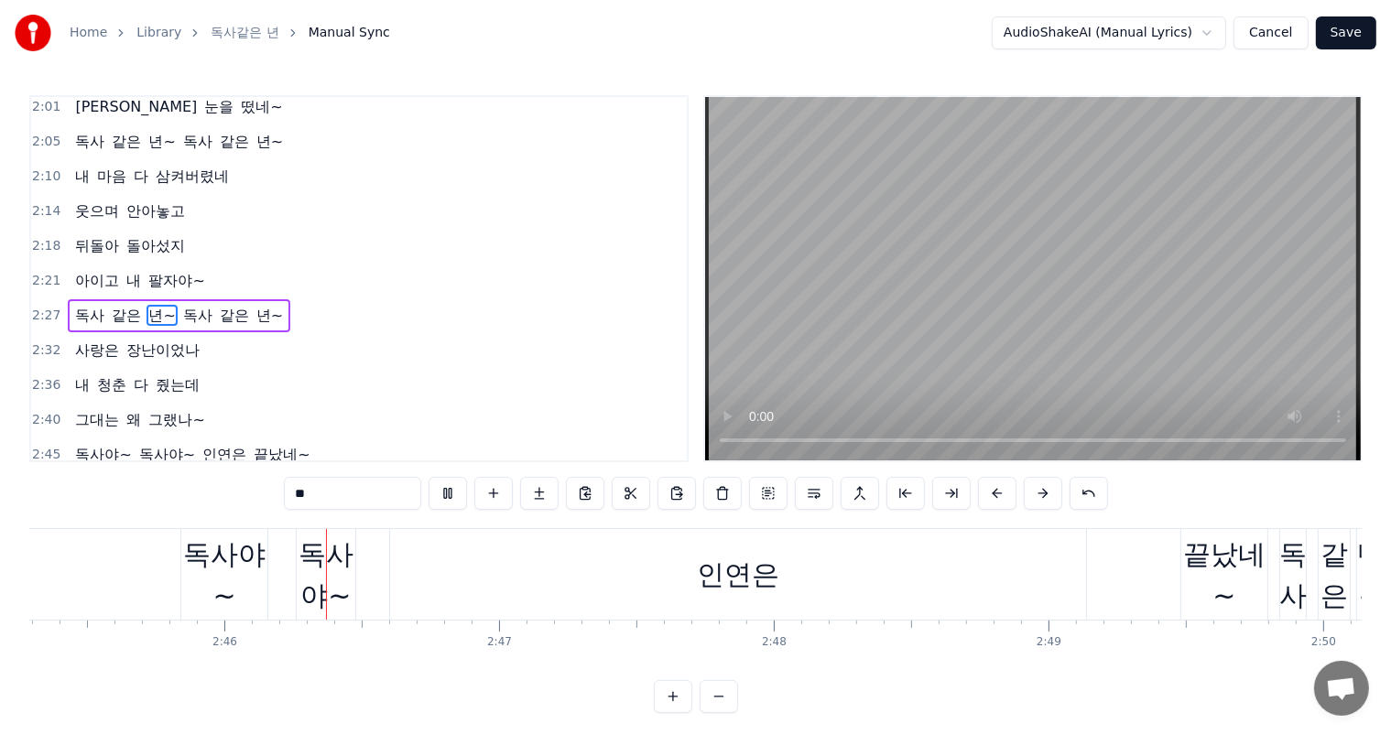
scroll to position [0, 45430]
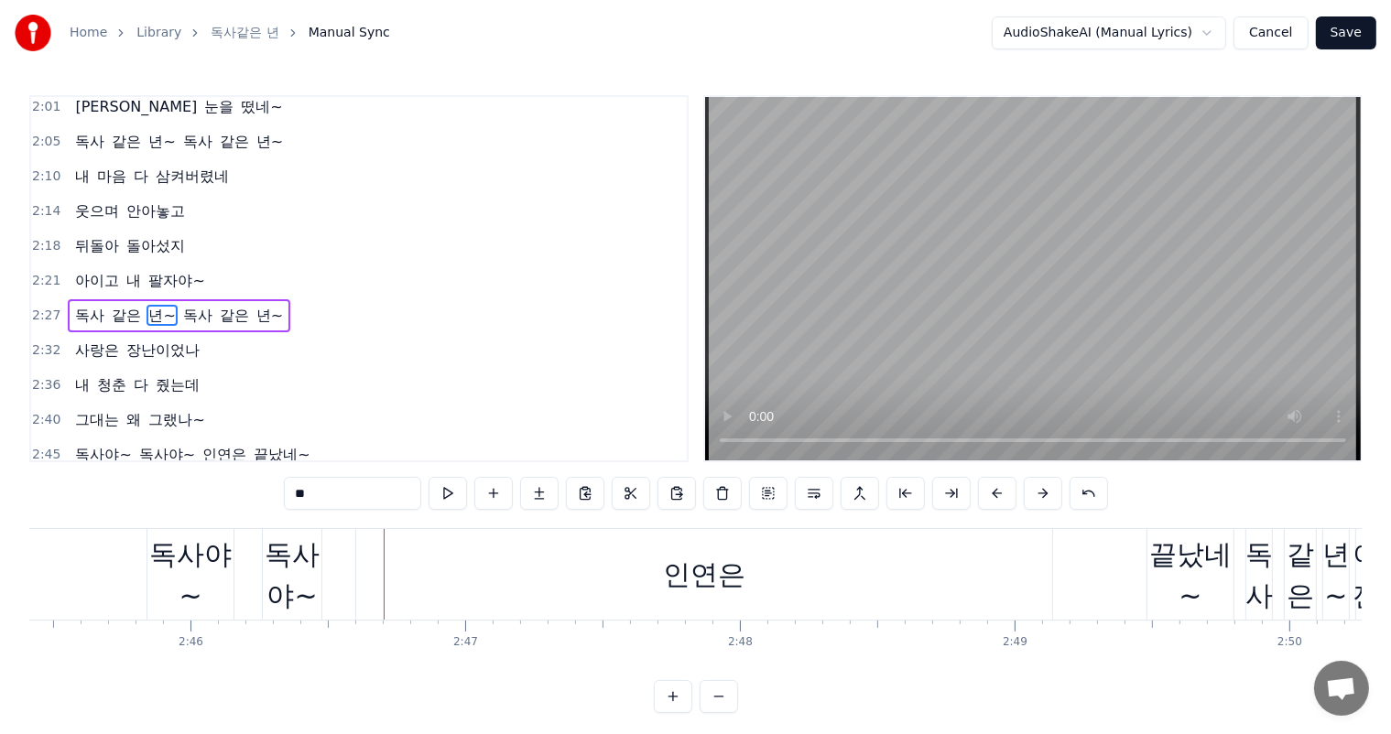
click at [200, 444] on span "인연은" at bounding box center [224, 454] width 48 height 21
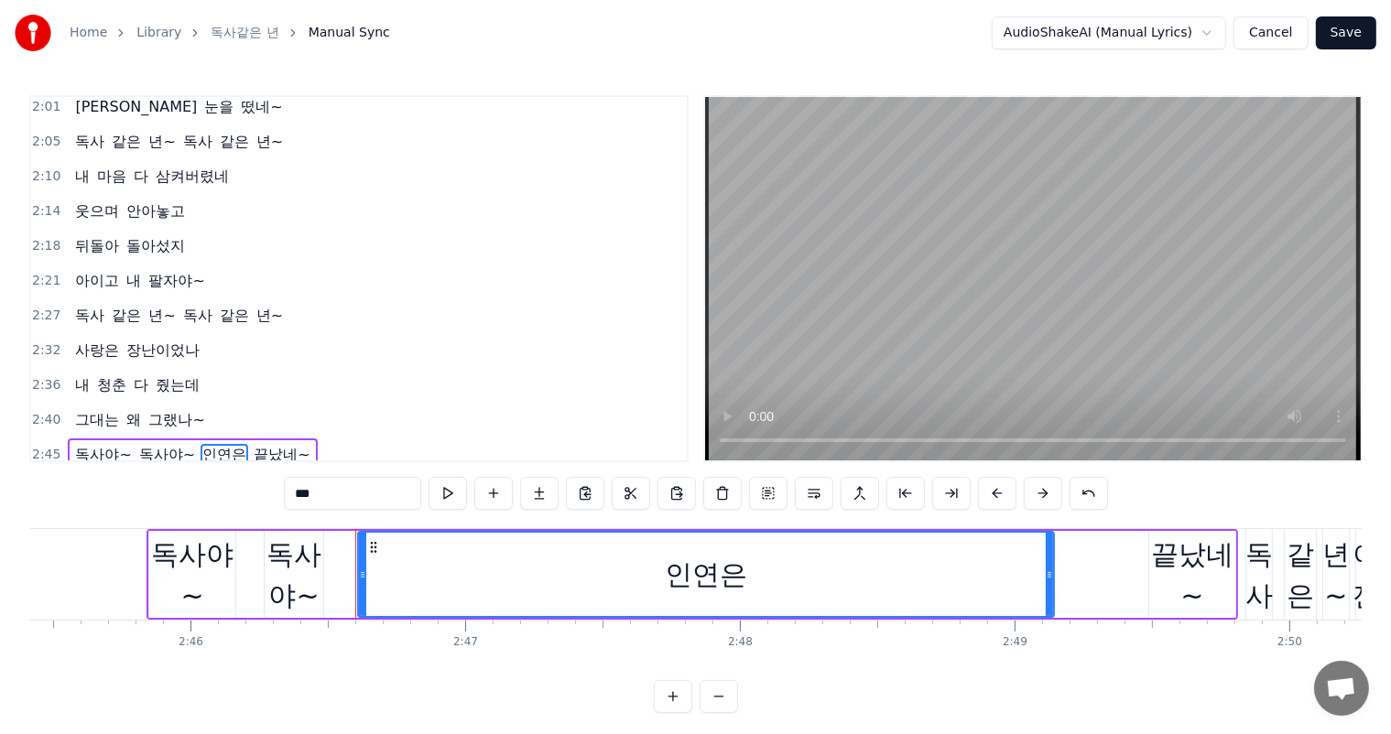
scroll to position [983, 0]
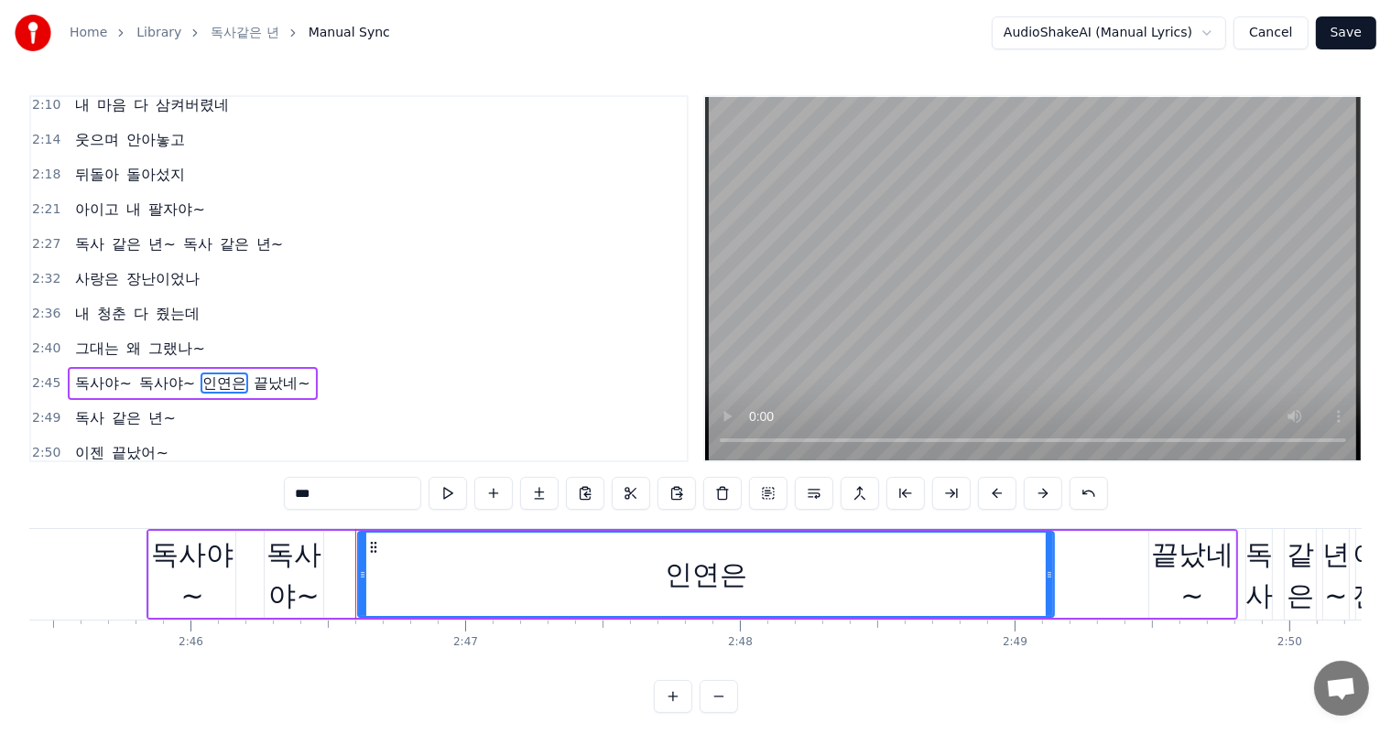
click at [151, 373] on span "독사야~" at bounding box center [167, 383] width 60 height 21
type input "****"
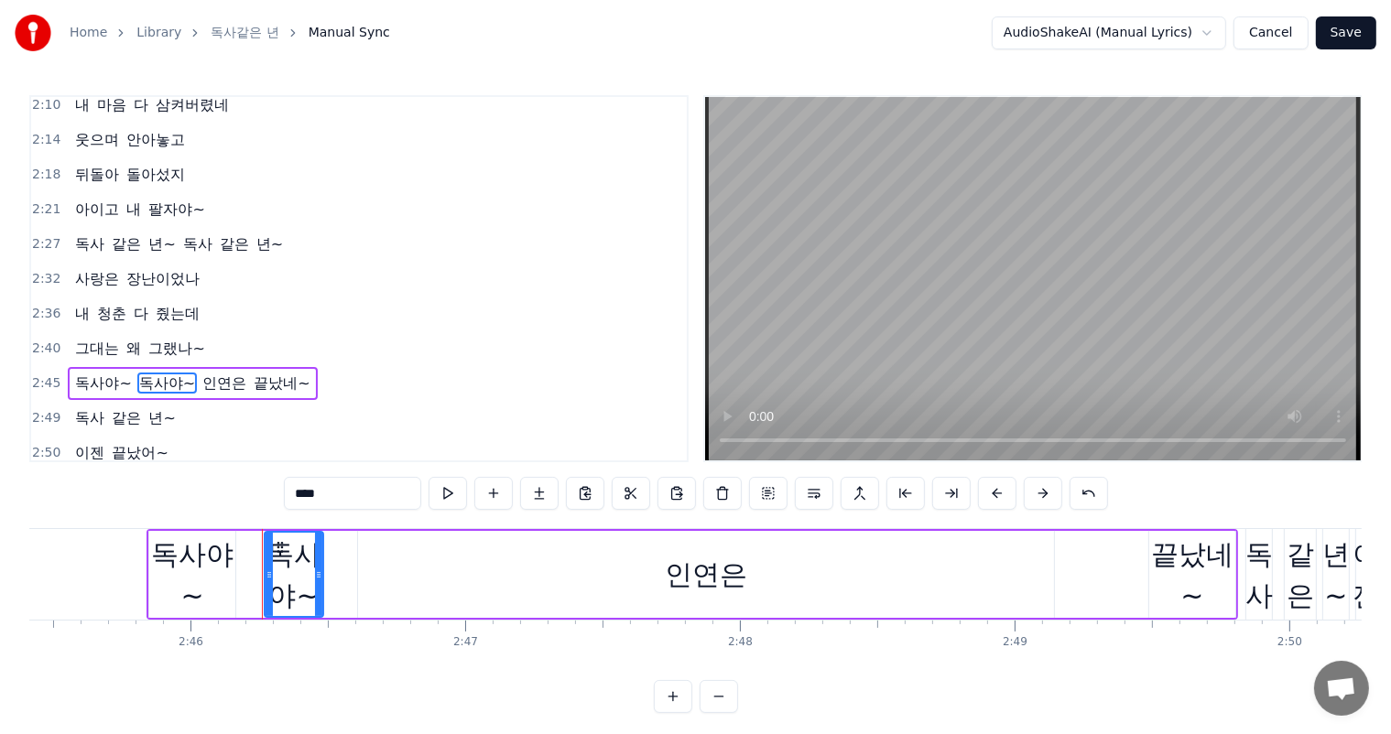
click at [151, 373] on span "독사야~" at bounding box center [167, 383] width 60 height 21
click at [215, 557] on div "독사야~" at bounding box center [192, 575] width 86 height 82
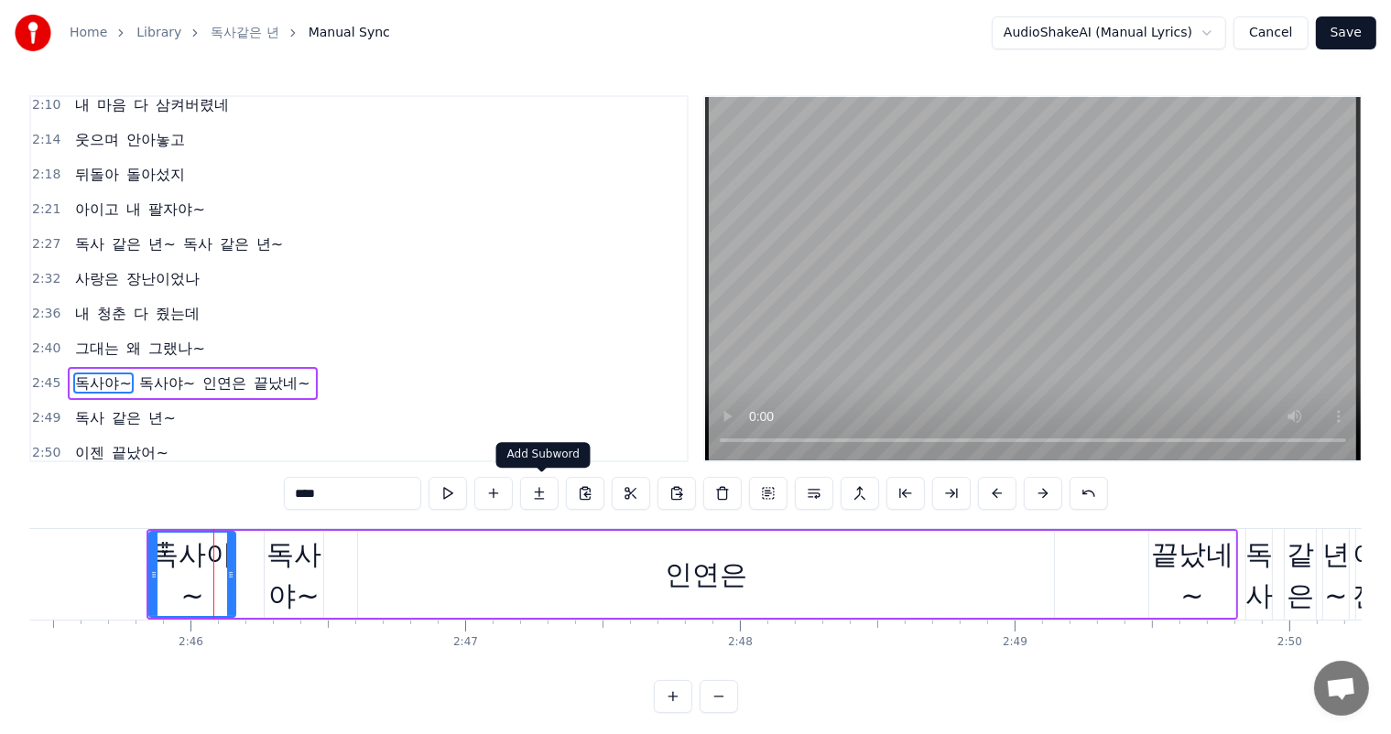
click at [546, 493] on button at bounding box center [539, 493] width 38 height 33
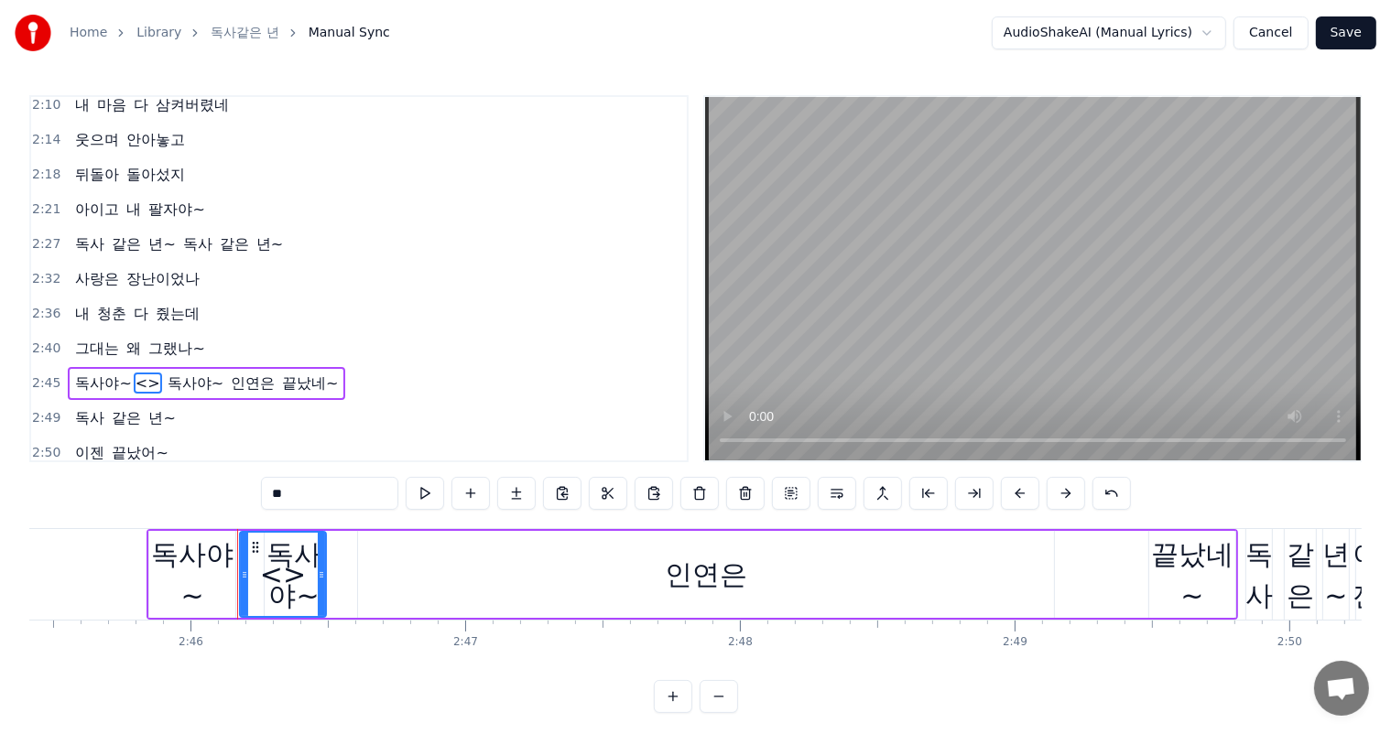
click at [954, 364] on video at bounding box center [1032, 278] width 655 height 363
click at [289, 582] on div "<>" at bounding box center [283, 574] width 46 height 41
click at [210, 574] on div "독사야~" at bounding box center [192, 575] width 86 height 82
type input "****"
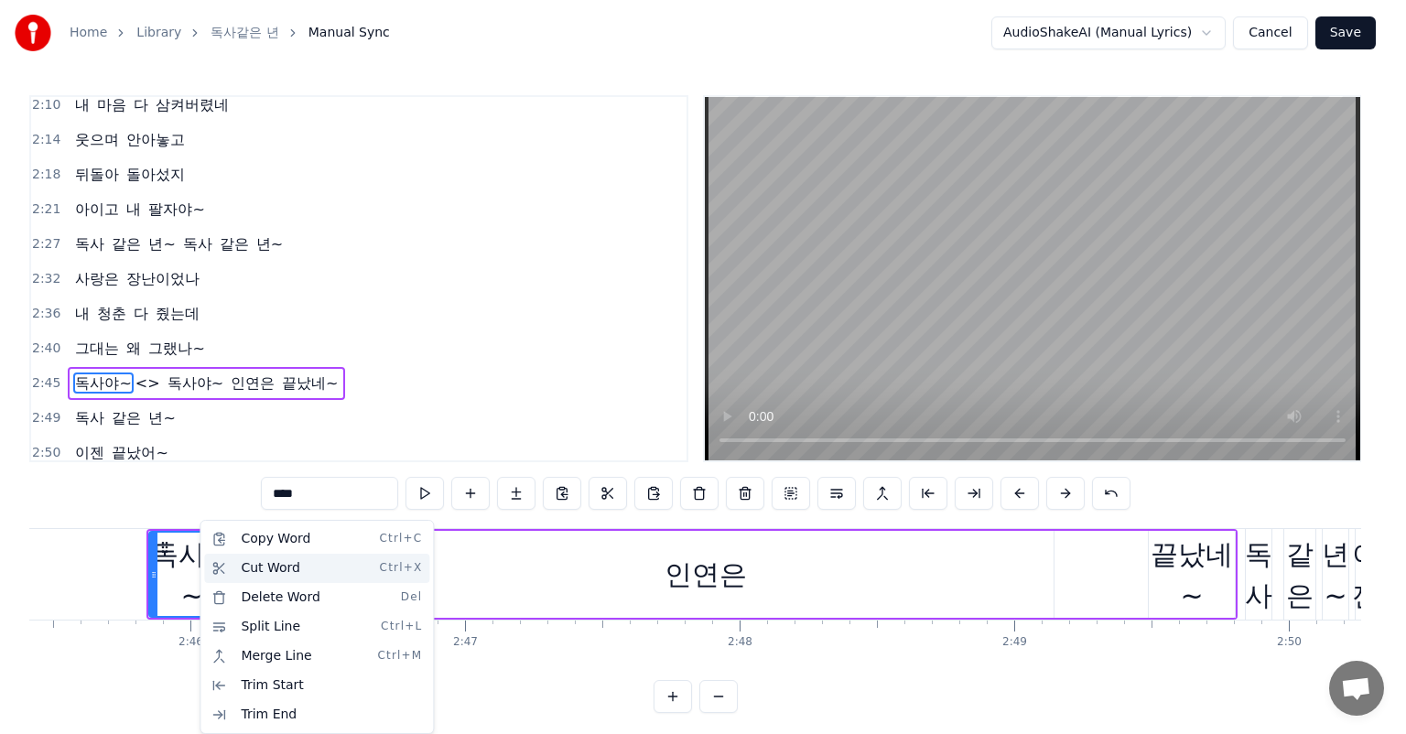
click at [294, 569] on div "Cut Word Ctrl+X" at bounding box center [316, 568] width 225 height 29
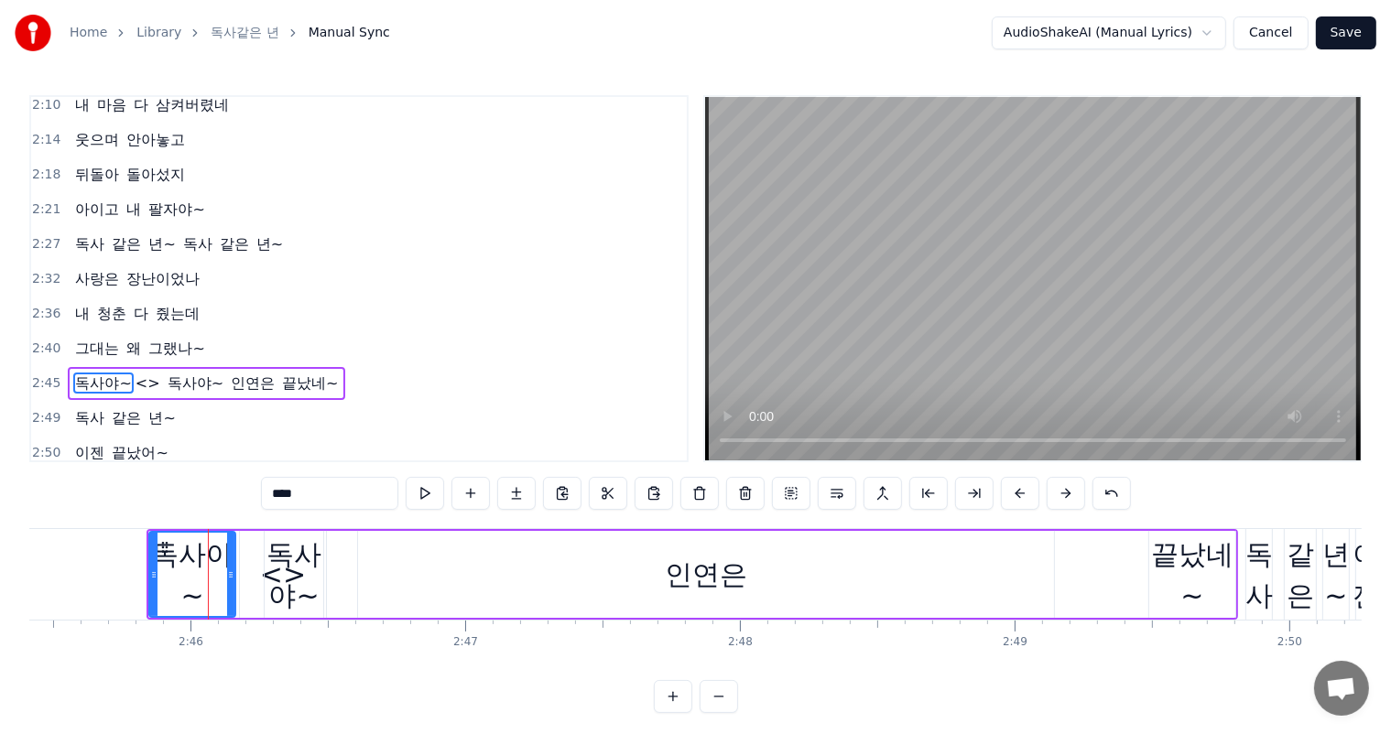
click at [210, 569] on div "독사야~" at bounding box center [192, 575] width 84 height 82
click at [299, 570] on div "독사야~" at bounding box center [294, 575] width 59 height 82
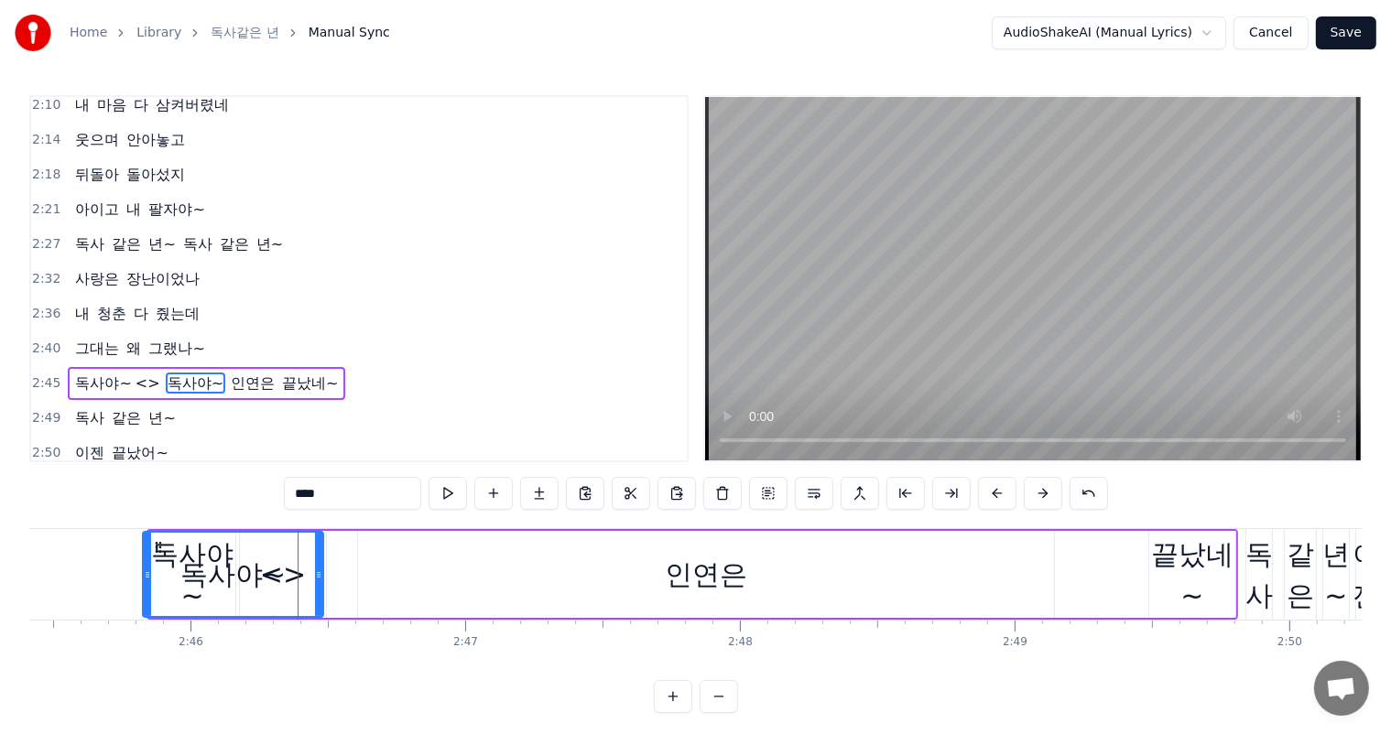
drag, startPoint x: 269, startPoint y: 575, endPoint x: 147, endPoint y: 578, distance: 121.8
click at [147, 578] on icon at bounding box center [147, 575] width 7 height 15
click at [637, 498] on button at bounding box center [631, 493] width 38 height 33
click at [185, 584] on div "독사야~" at bounding box center [232, 574] width 105 height 41
click at [620, 495] on button at bounding box center [631, 493] width 38 height 33
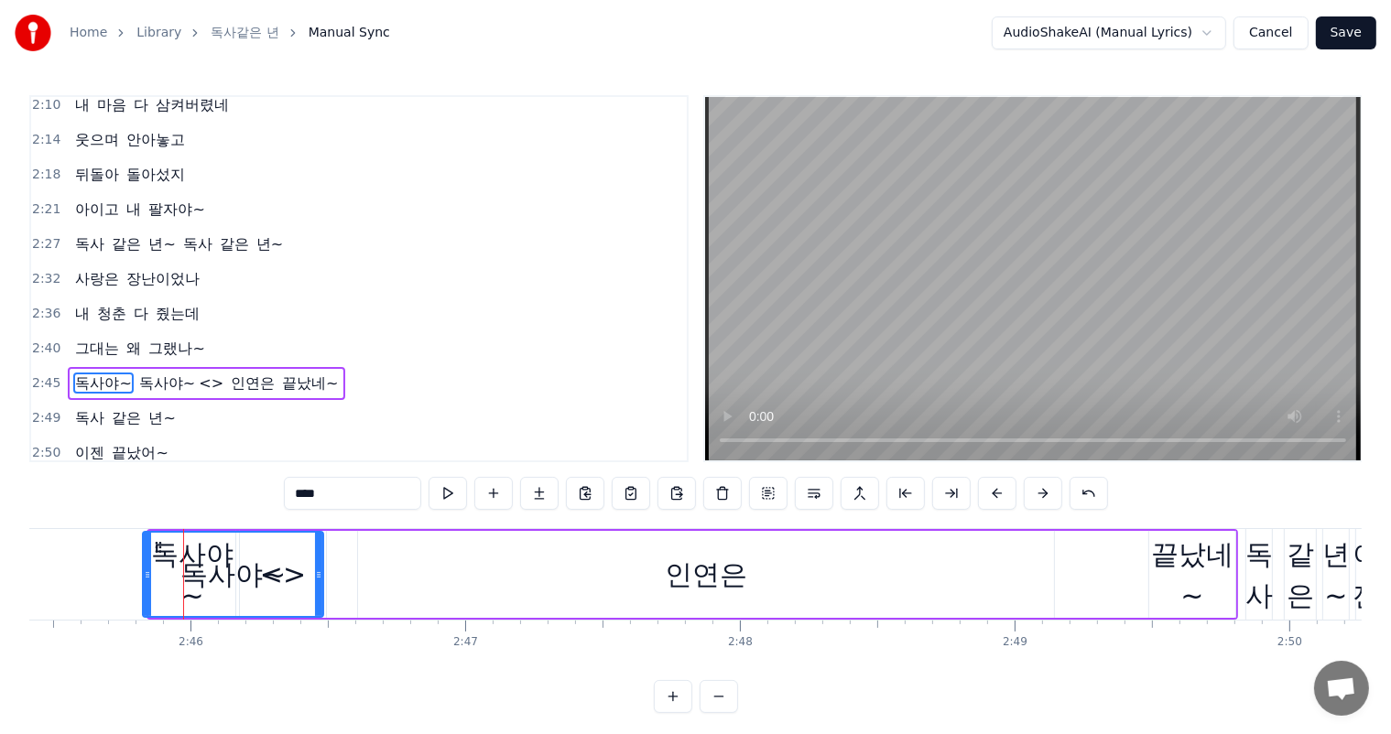
click at [260, 589] on div "독사야~" at bounding box center [232, 574] width 105 height 41
click at [589, 494] on button at bounding box center [585, 493] width 38 height 33
drag, startPoint x: 256, startPoint y: 568, endPoint x: 144, endPoint y: 575, distance: 112.8
click at [144, 575] on div "독사야~" at bounding box center [233, 574] width 179 height 83
drag, startPoint x: 320, startPoint y: 572, endPoint x: 338, endPoint y: 578, distance: 19.1
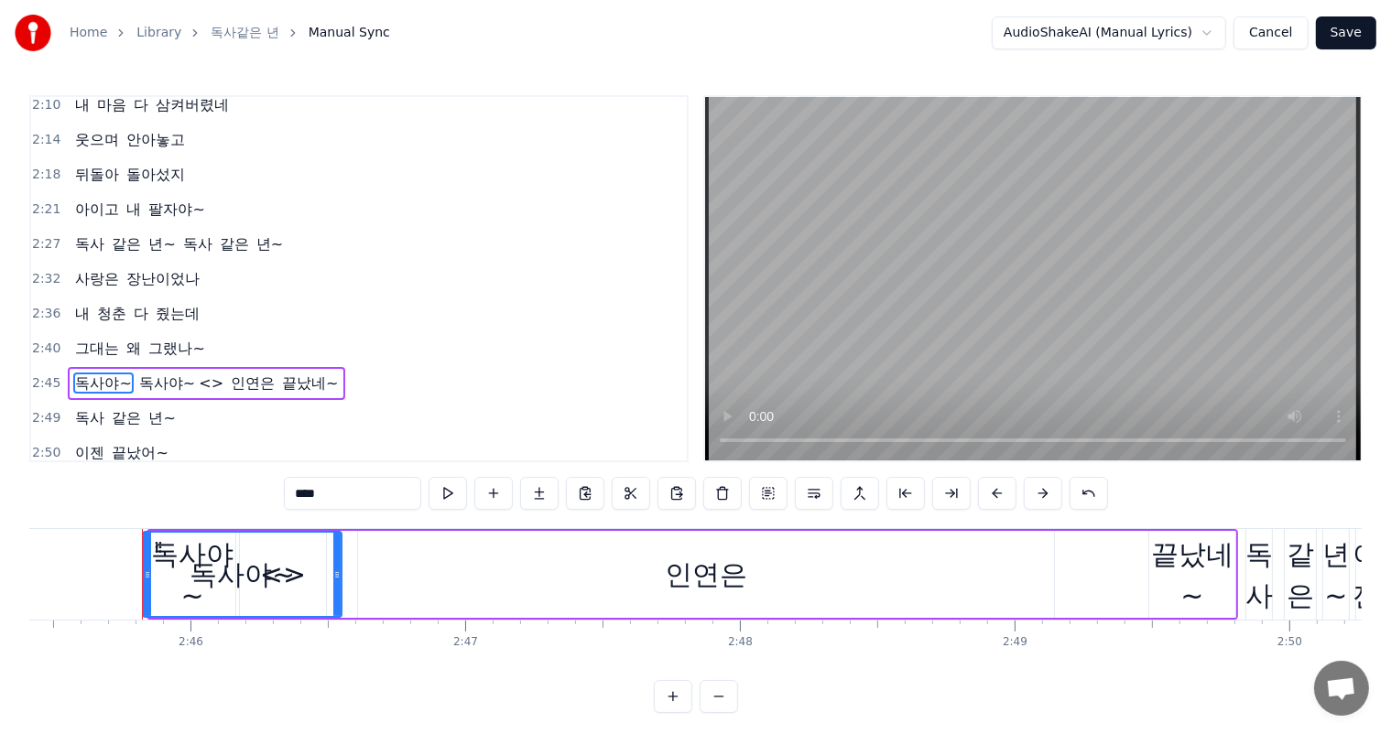
click at [338, 578] on icon at bounding box center [336, 575] width 7 height 15
click at [188, 552] on div "독사야~" at bounding box center [242, 574] width 197 height 83
click at [156, 551] on circle at bounding box center [156, 551] width 1 height 1
click at [634, 491] on button at bounding box center [631, 493] width 38 height 33
click at [293, 596] on div "독사야~" at bounding box center [242, 574] width 197 height 83
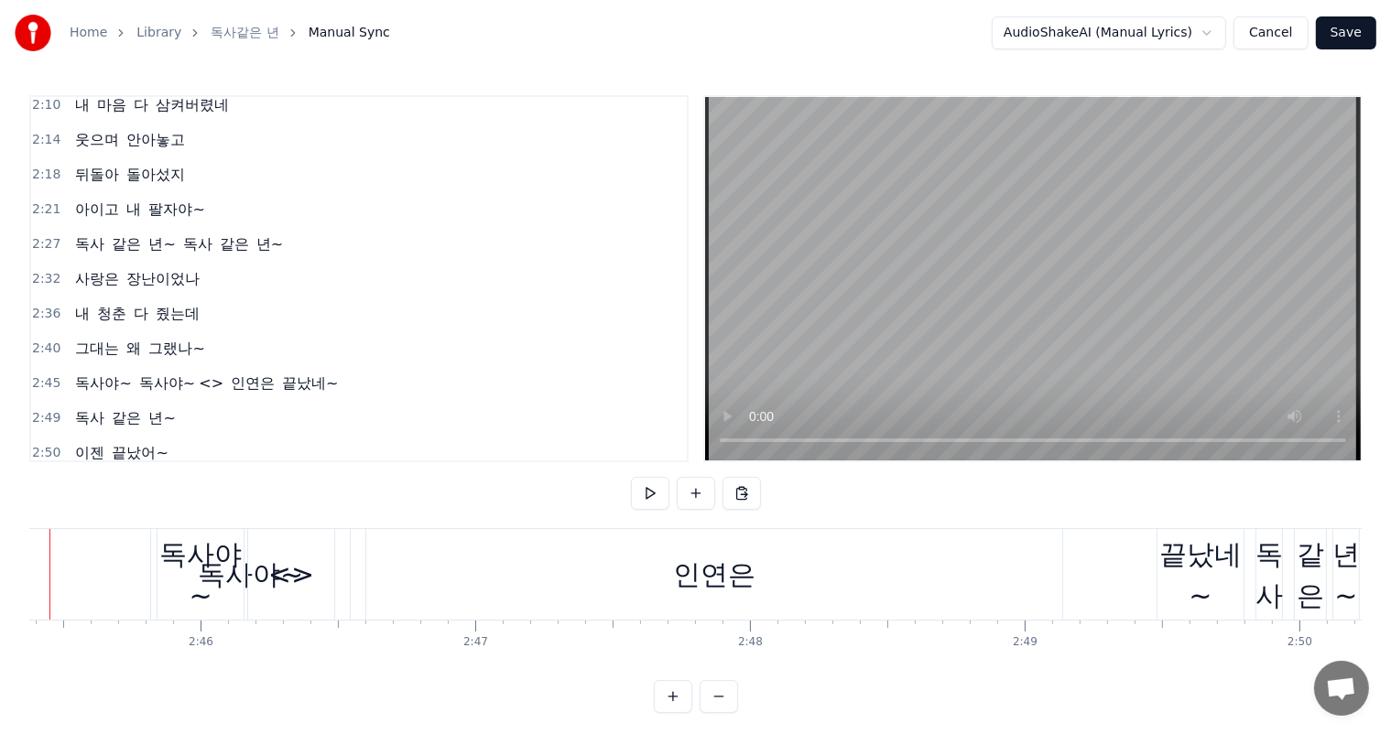
scroll to position [0, 45347]
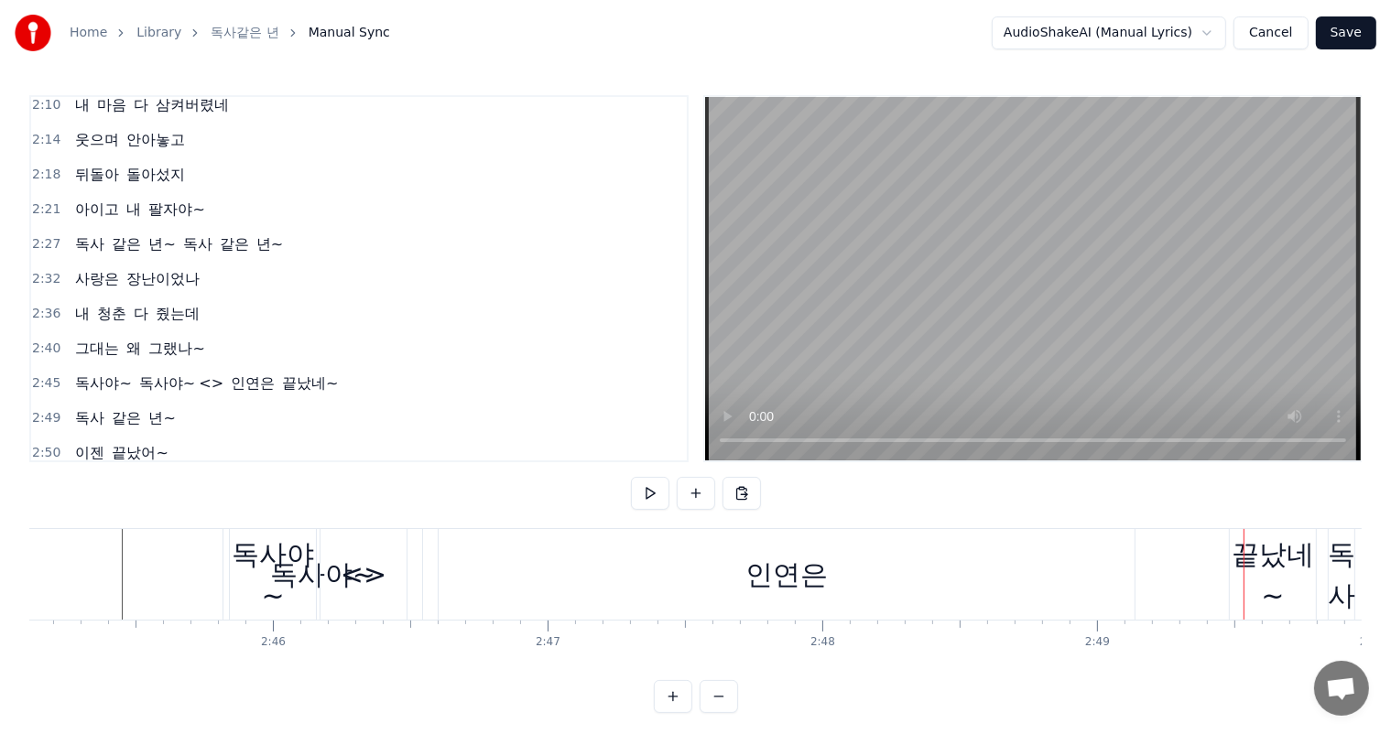
click at [298, 564] on div "독사야~" at bounding box center [273, 575] width 86 height 82
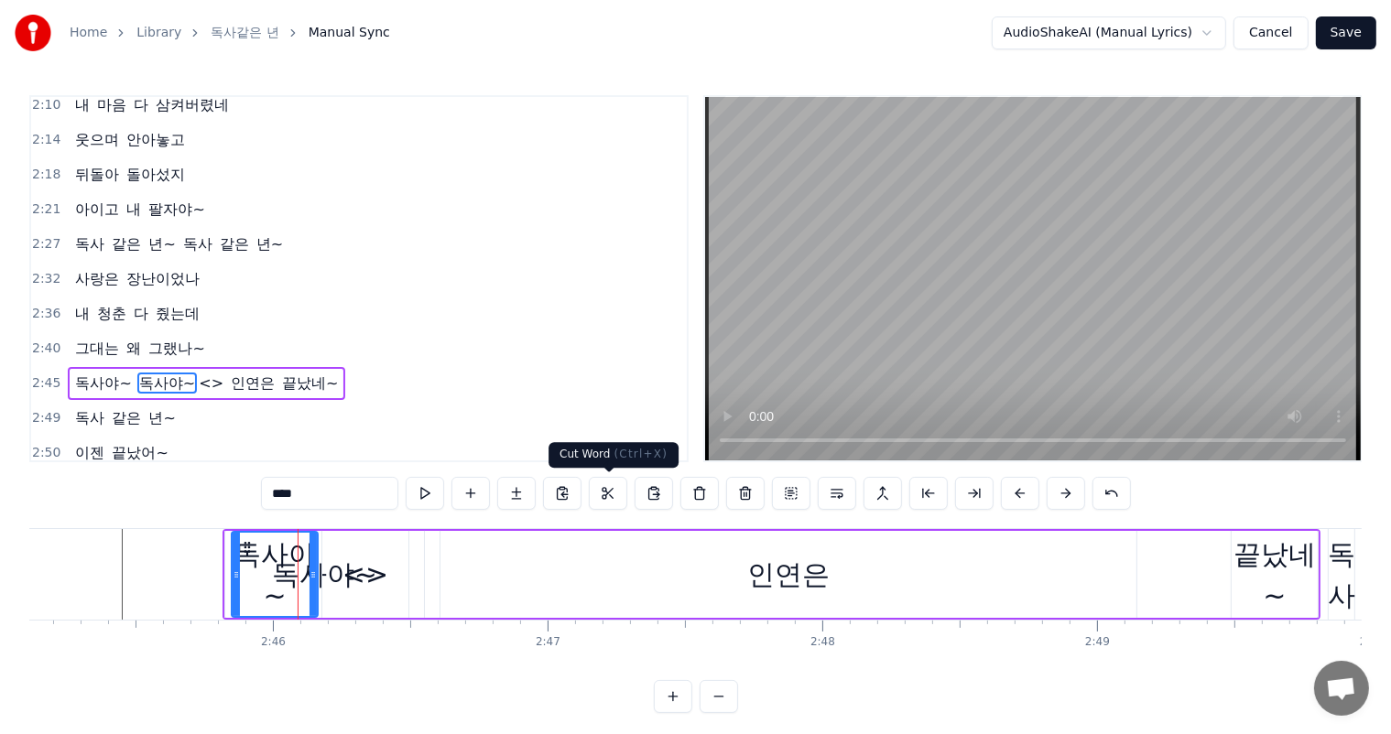
click at [601, 490] on button at bounding box center [608, 493] width 38 height 33
click at [743, 494] on button at bounding box center [745, 493] width 38 height 33
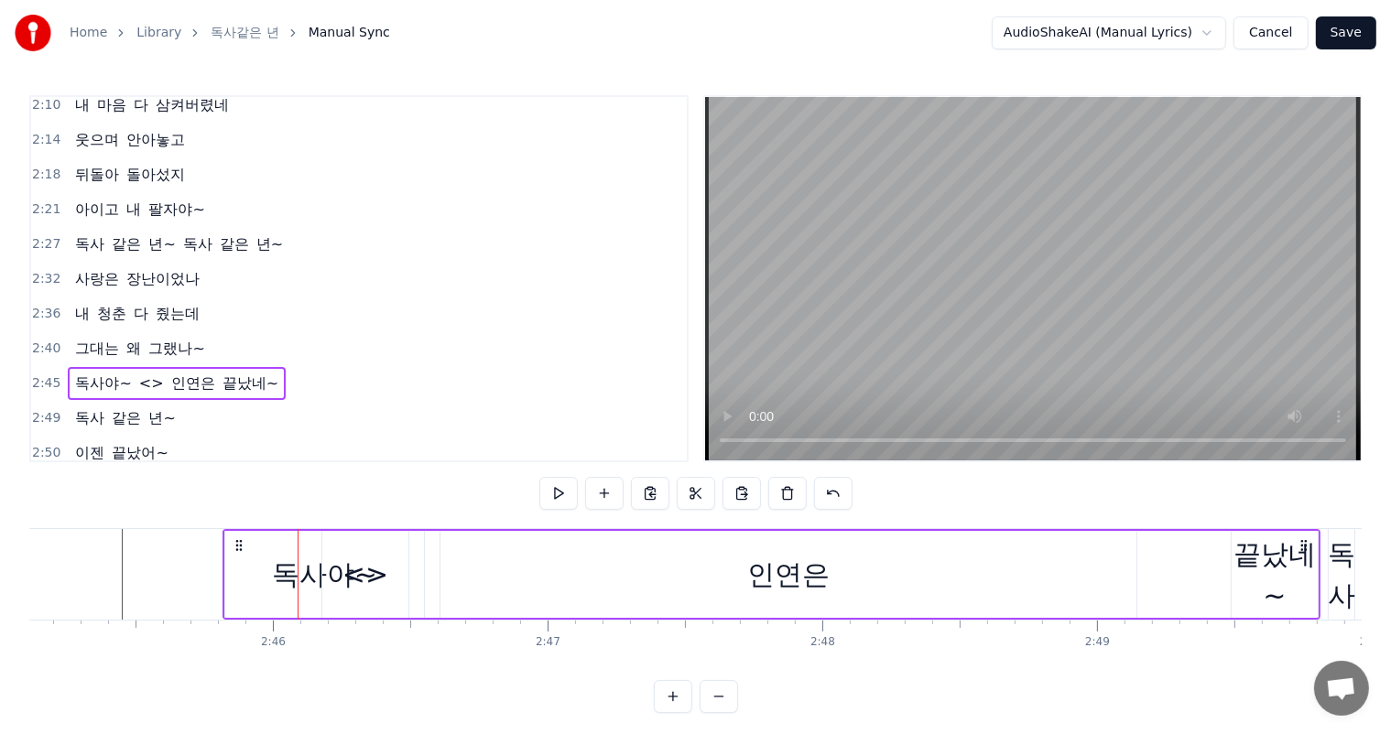
click at [315, 593] on div "독사야~" at bounding box center [324, 574] width 105 height 41
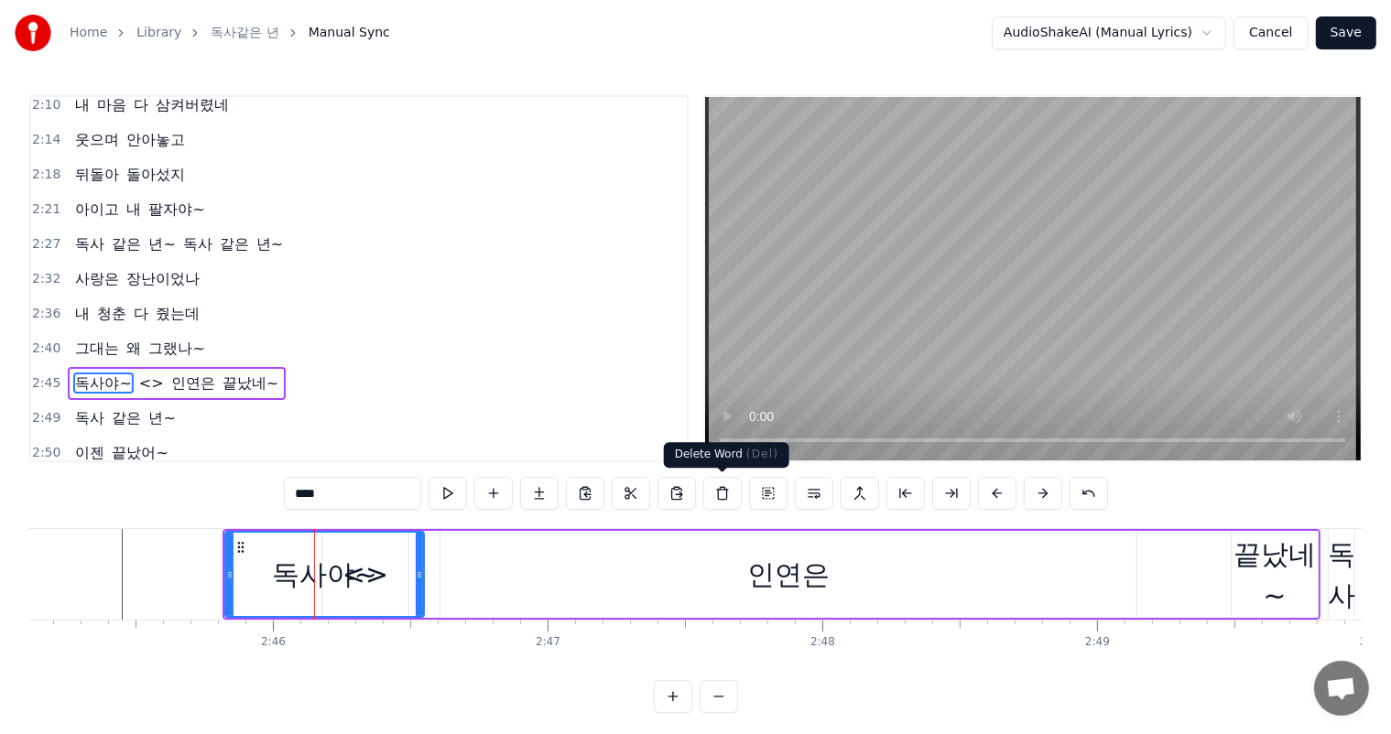
click at [729, 498] on button at bounding box center [722, 493] width 38 height 33
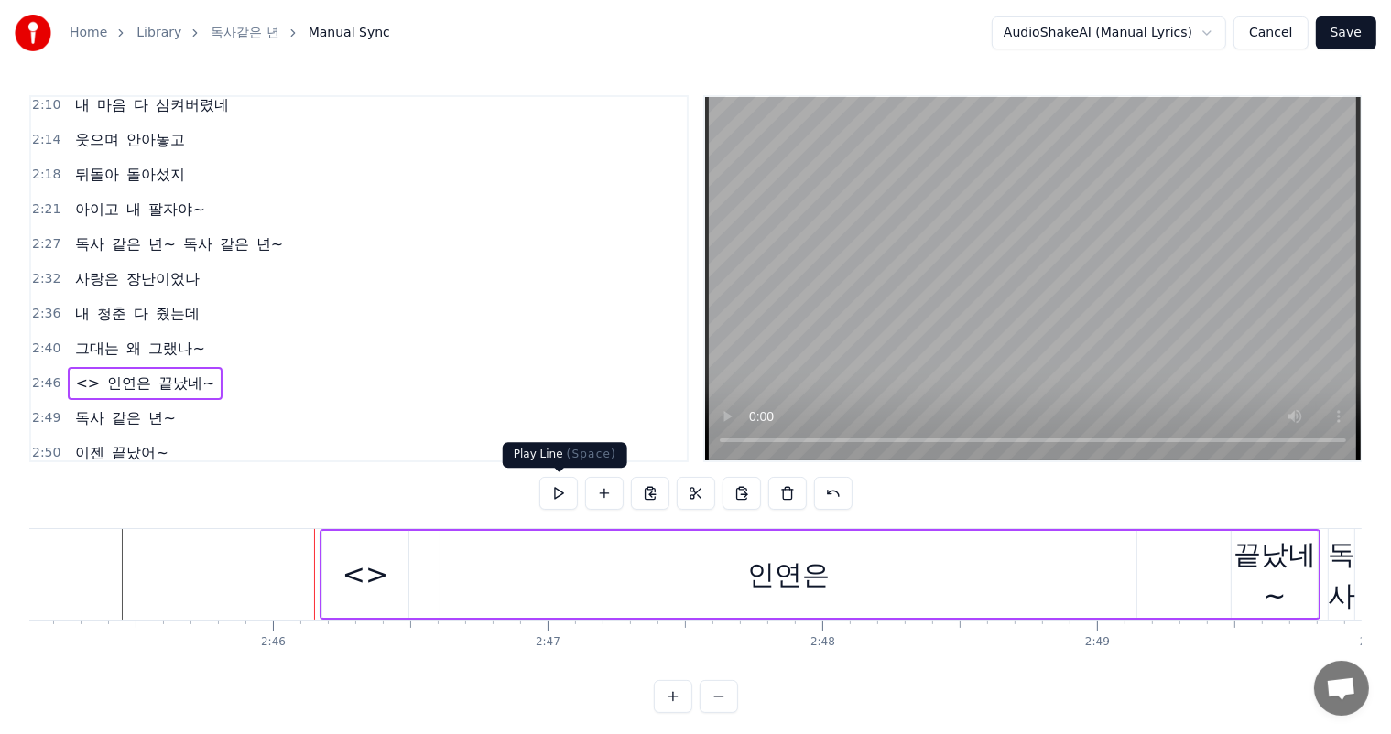
click at [571, 497] on button at bounding box center [558, 493] width 38 height 33
click at [567, 496] on button at bounding box center [558, 493] width 38 height 33
click at [558, 498] on button at bounding box center [558, 493] width 38 height 33
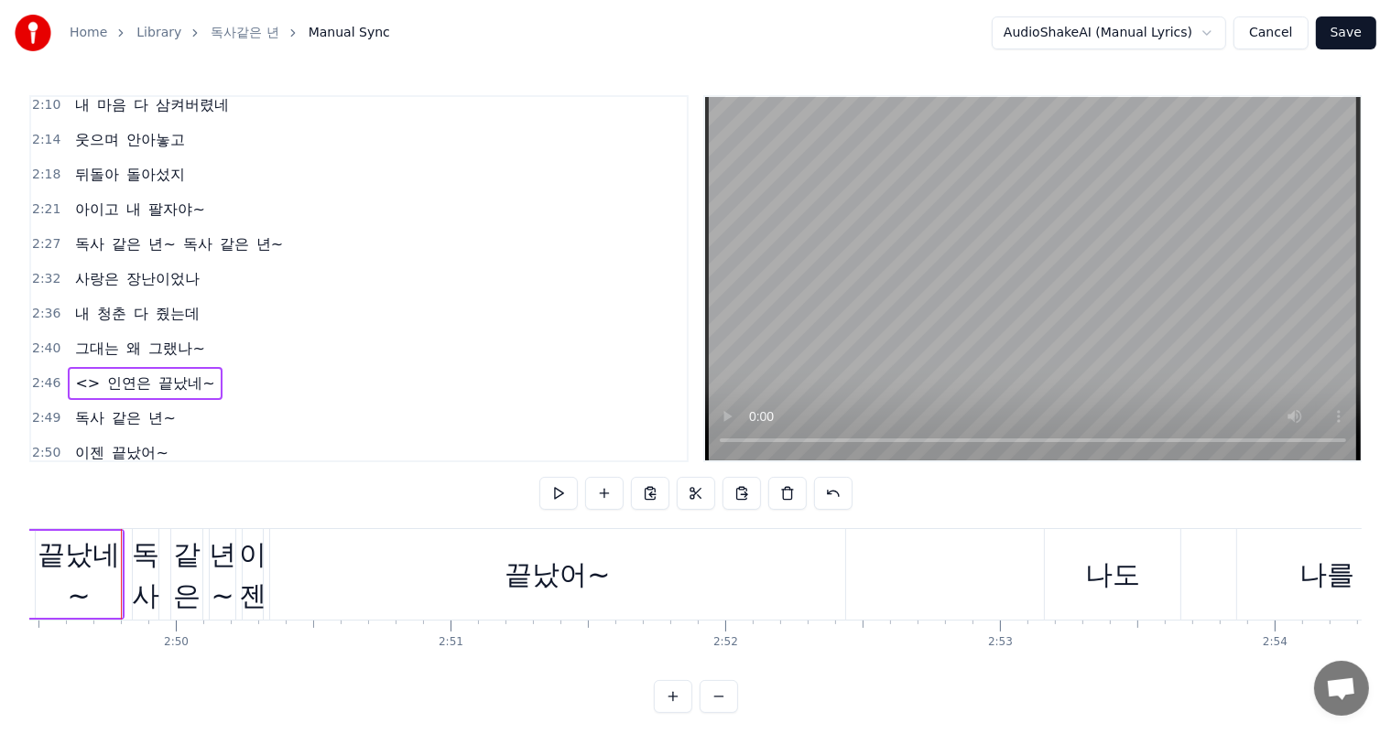
click at [561, 494] on button at bounding box center [558, 493] width 38 height 33
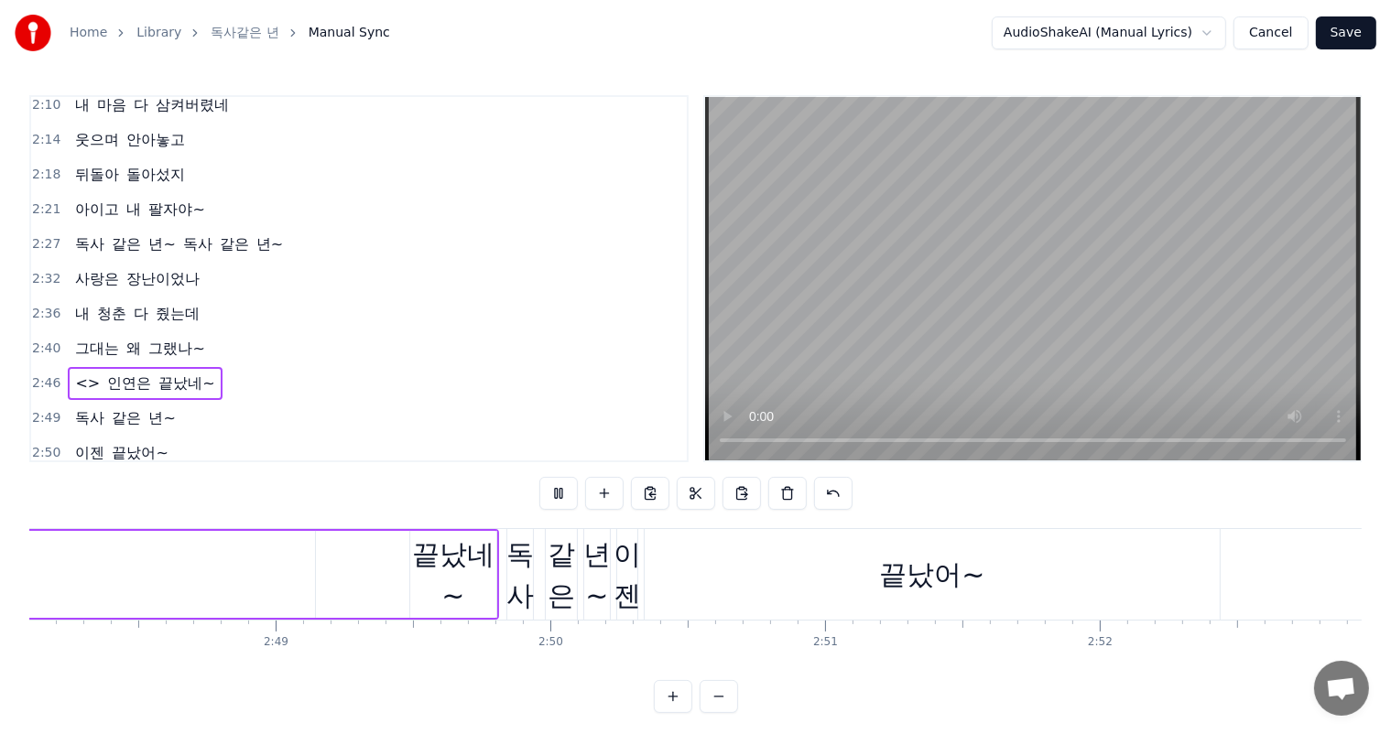
click at [562, 494] on button at bounding box center [558, 493] width 38 height 33
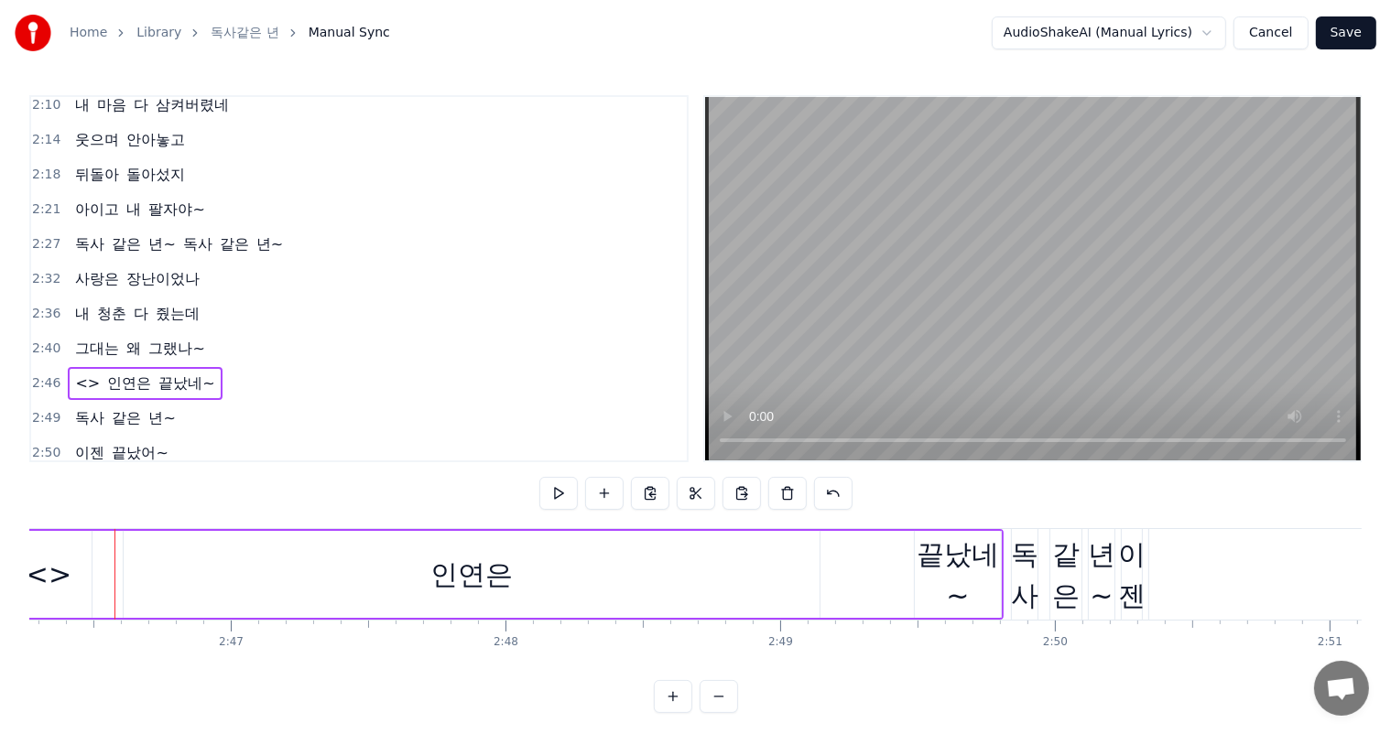
scroll to position [0, 45657]
click at [562, 494] on button at bounding box center [558, 493] width 38 height 33
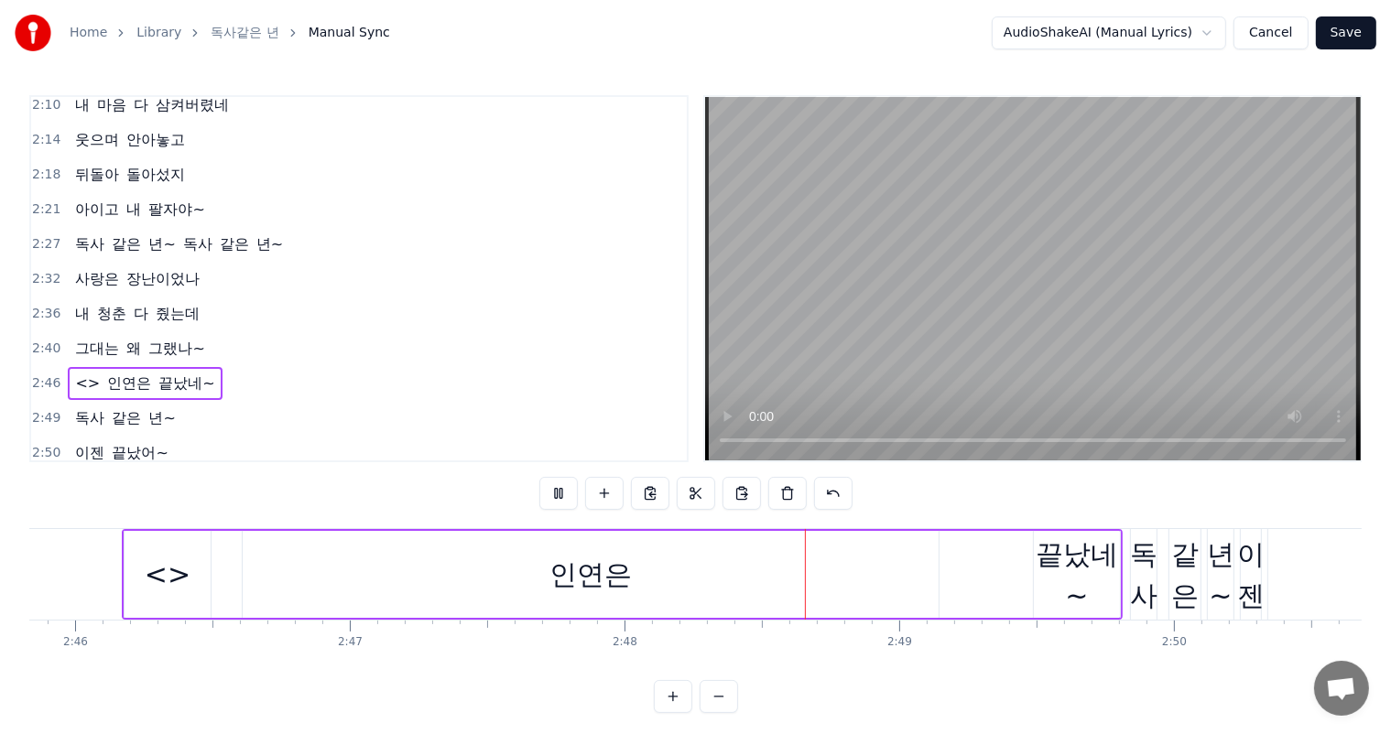
click at [562, 494] on button at bounding box center [558, 493] width 38 height 33
click at [952, 366] on video at bounding box center [1032, 278] width 655 height 363
click at [562, 495] on button at bounding box center [558, 493] width 38 height 33
click at [172, 575] on div "<>" at bounding box center [168, 574] width 46 height 41
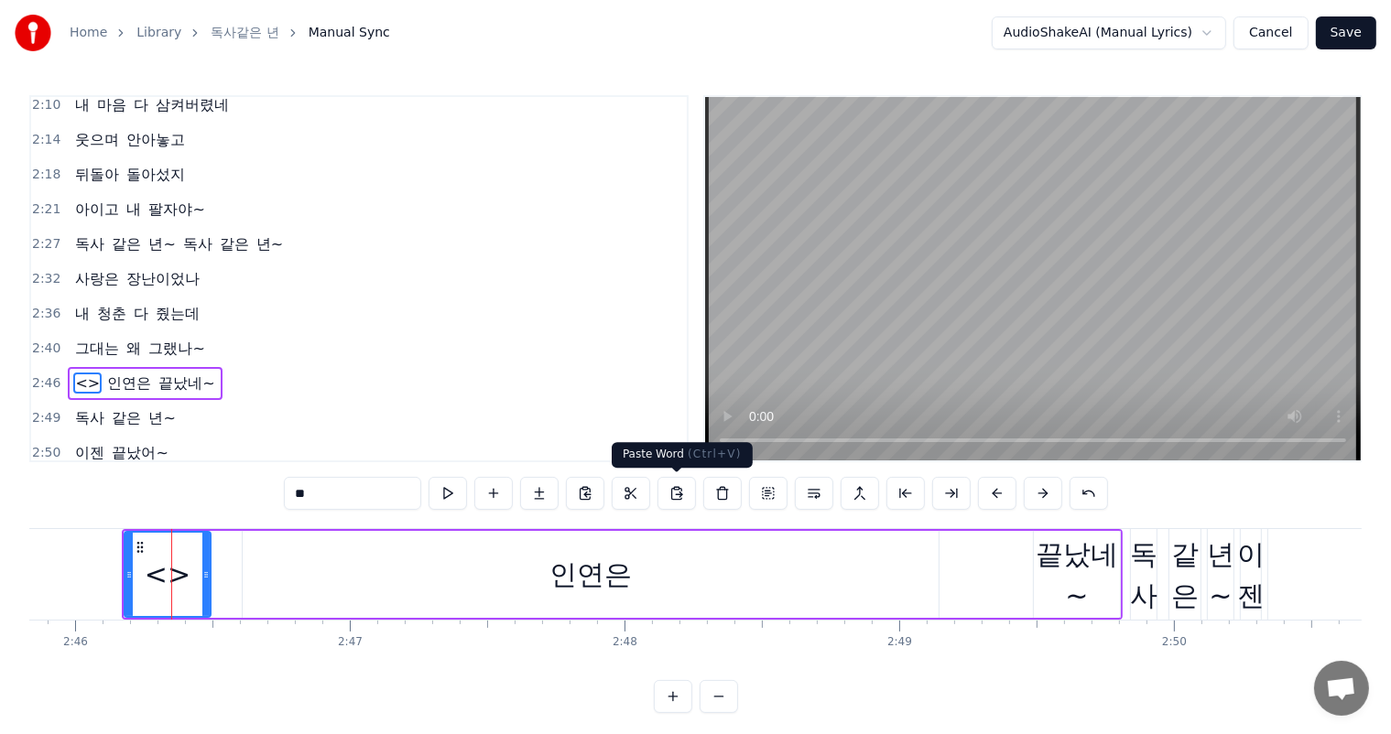
click at [676, 493] on button at bounding box center [676, 493] width 38 height 33
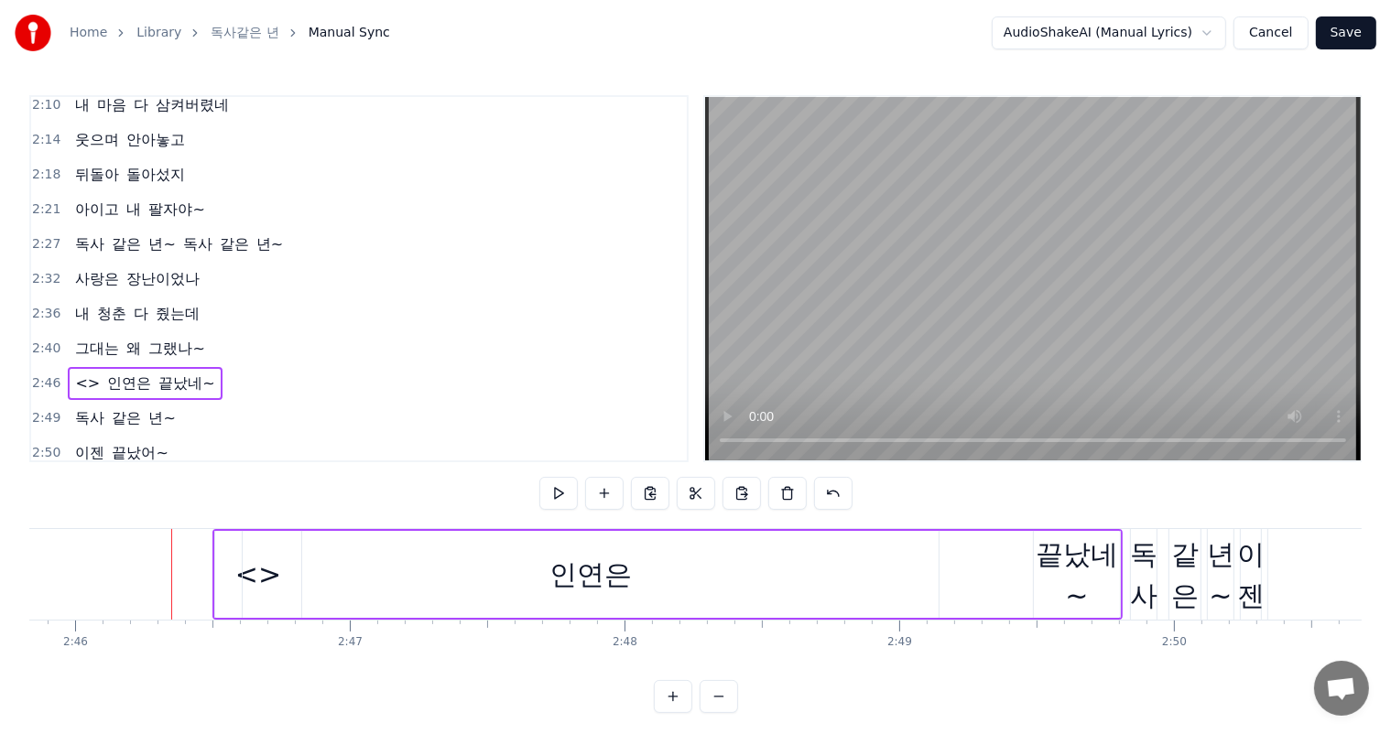
click at [613, 579] on div "인연은" at bounding box center [590, 574] width 82 height 41
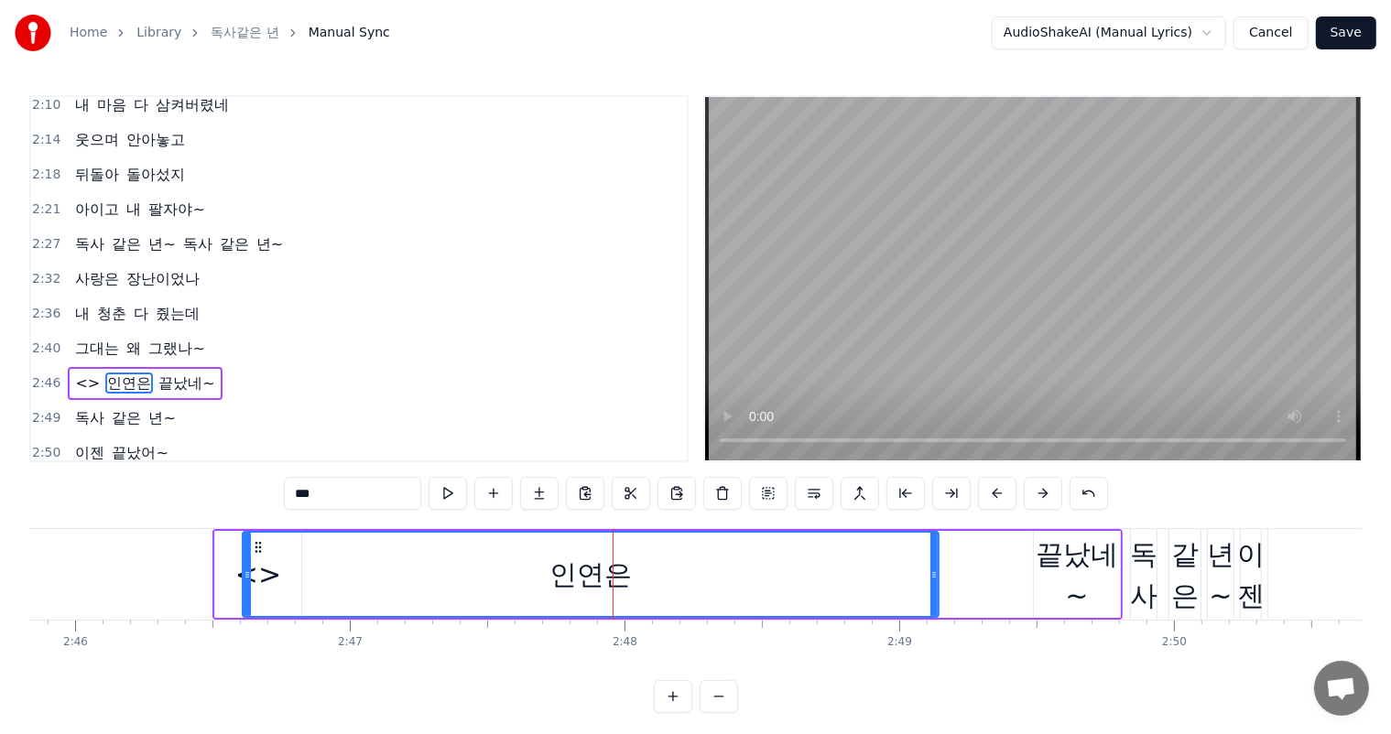
drag, startPoint x: 611, startPoint y: 547, endPoint x: 388, endPoint y: 547, distance: 222.5
click at [388, 547] on div "인연은" at bounding box center [591, 574] width 694 height 83
click at [246, 579] on icon at bounding box center [247, 575] width 7 height 15
click at [253, 579] on div "인연은" at bounding box center [591, 574] width 694 height 83
click at [498, 491] on button at bounding box center [493, 493] width 38 height 33
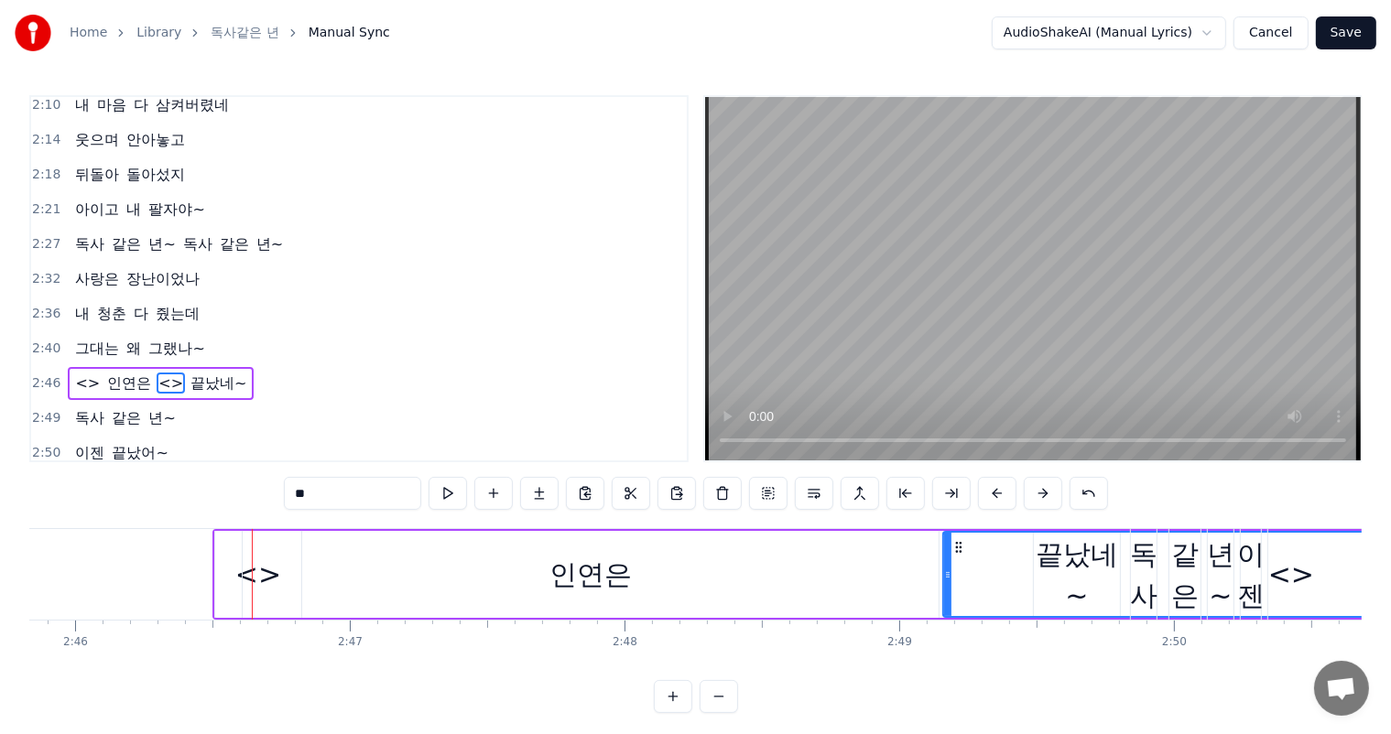
click at [157, 373] on span "<>" at bounding box center [171, 383] width 28 height 21
click at [160, 373] on span "<>" at bounding box center [171, 383] width 28 height 21
click at [597, 579] on div "인연은" at bounding box center [590, 574] width 82 height 41
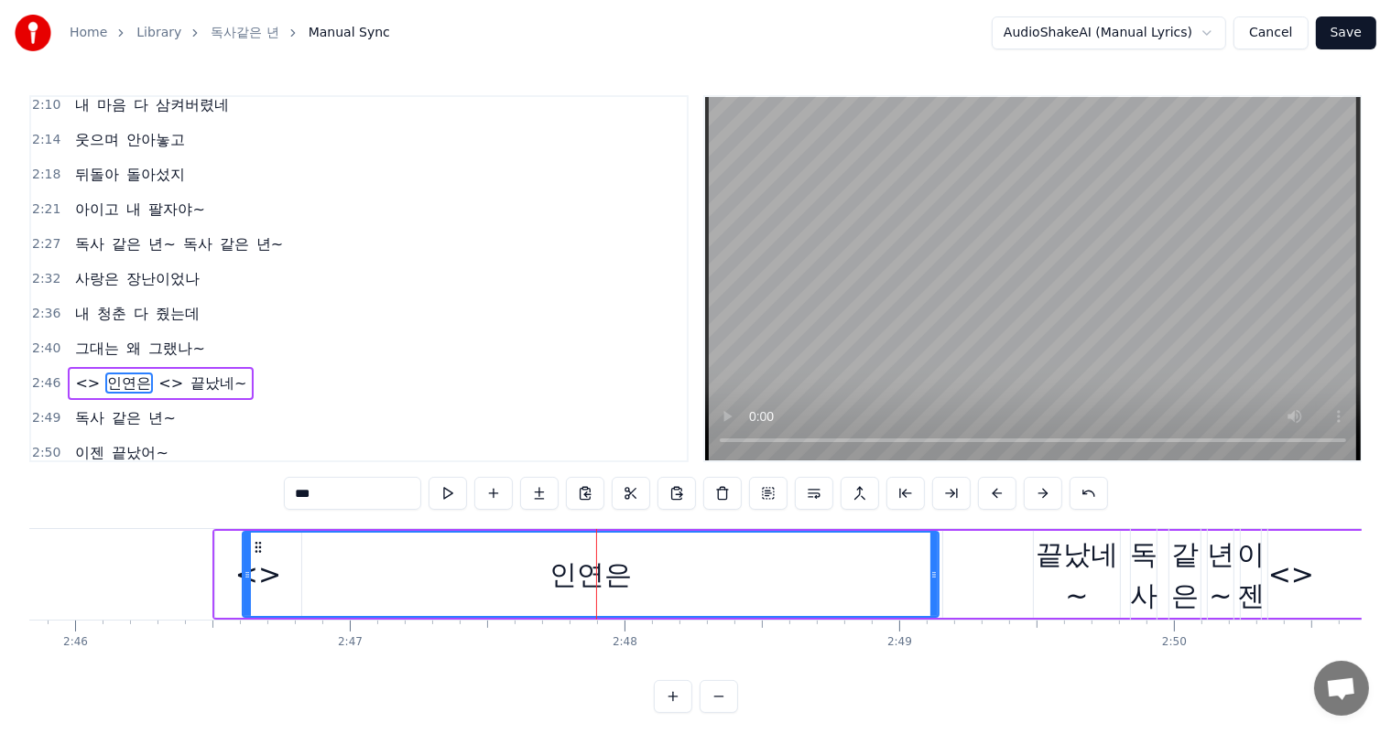
drag, startPoint x: 590, startPoint y: 550, endPoint x: 294, endPoint y: 604, distance: 300.6
click at [302, 603] on div "인연은" at bounding box center [591, 574] width 694 height 83
click at [256, 600] on div "인연은" at bounding box center [591, 574] width 694 height 83
click at [368, 502] on input "***" at bounding box center [352, 493] width 137 height 33
type input "*"
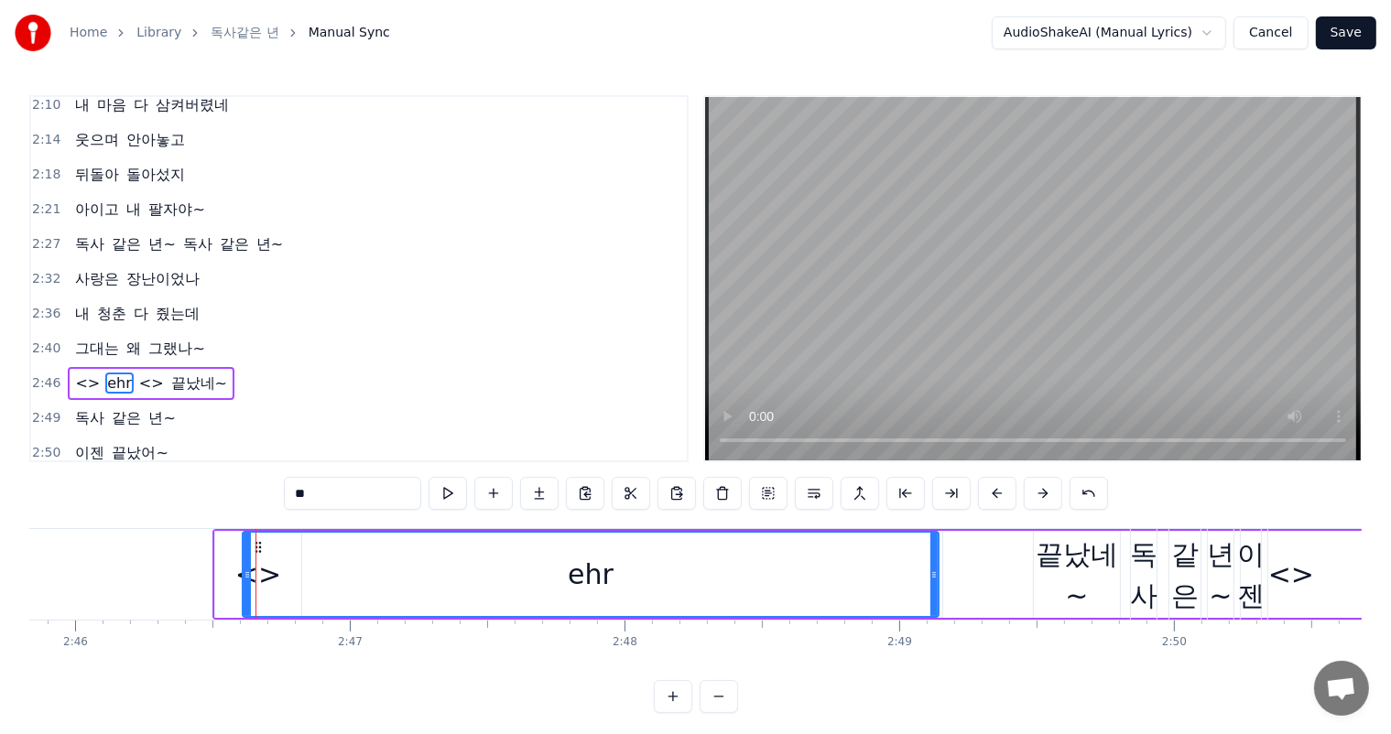
type input "*"
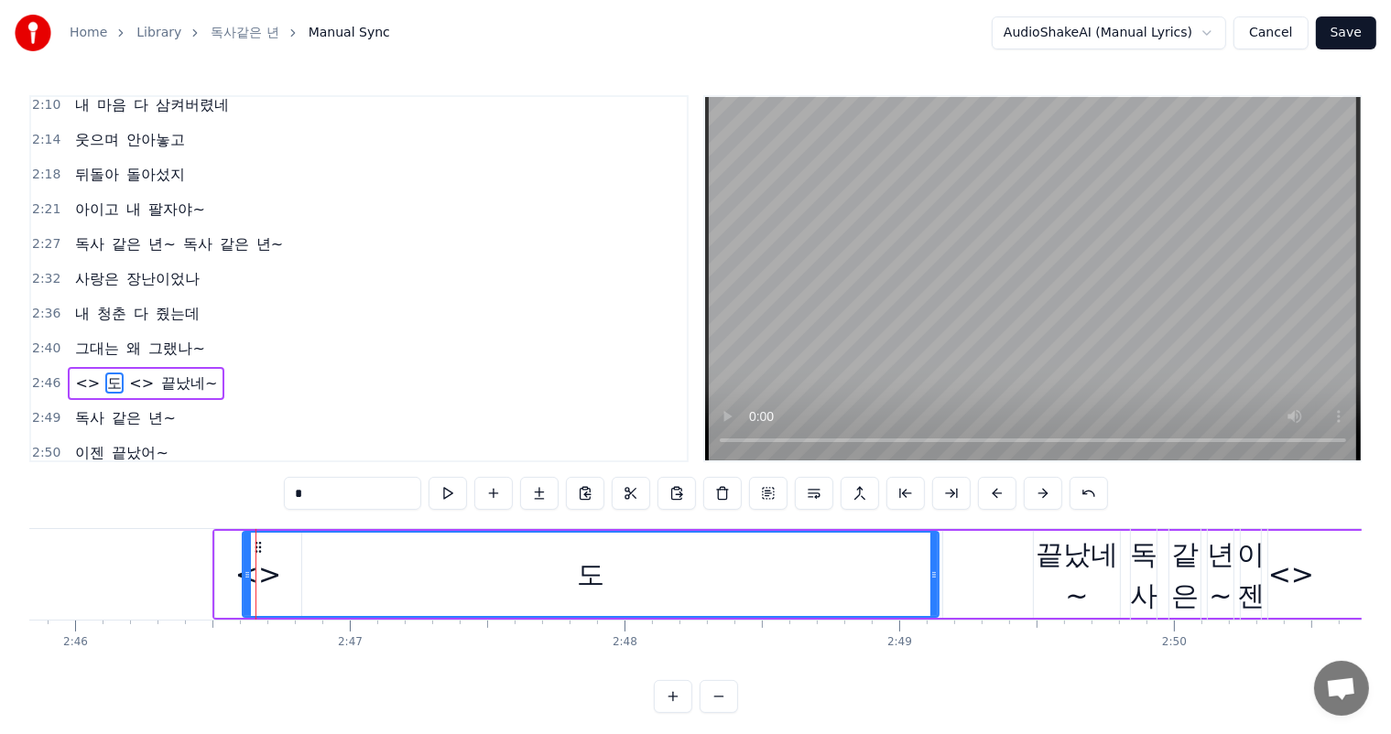
type input "*"
drag, startPoint x: 255, startPoint y: 555, endPoint x: 245, endPoint y: 558, distance: 9.6
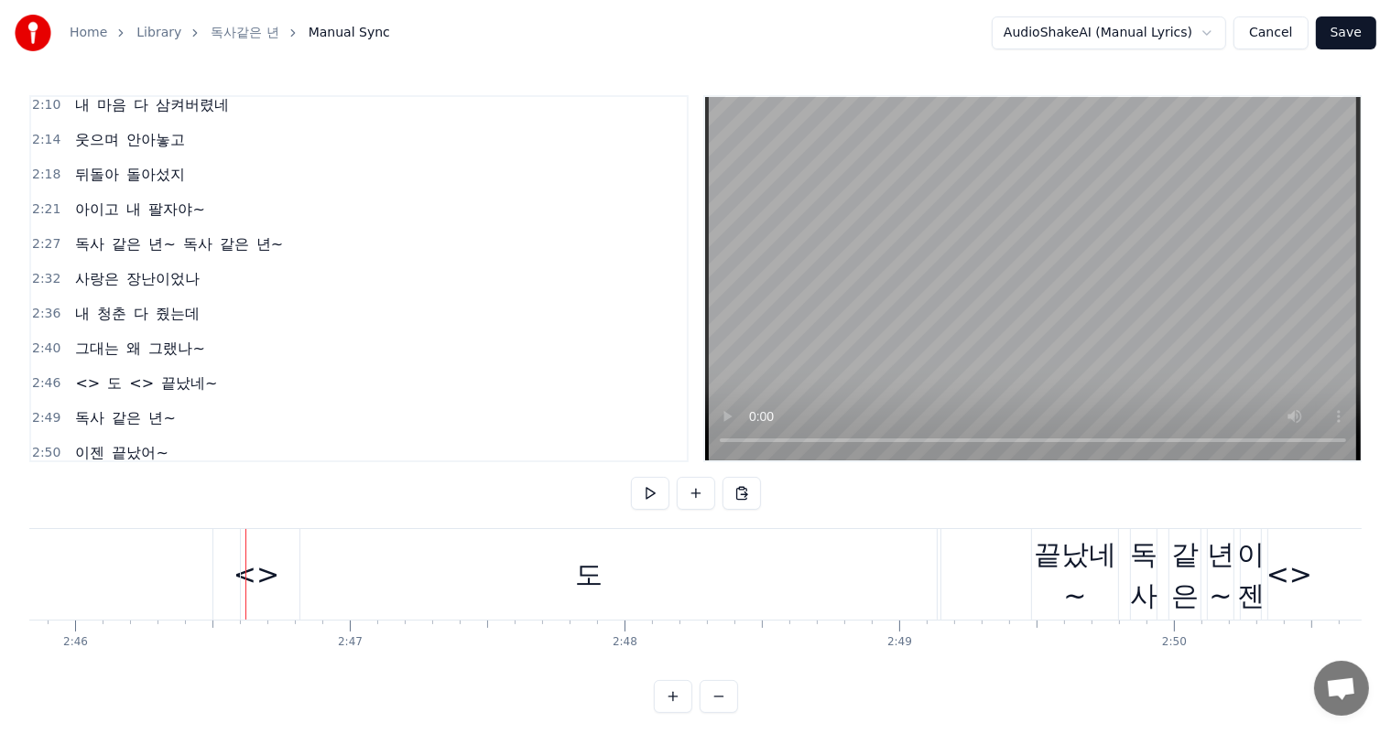
click at [73, 373] on span "<>" at bounding box center [87, 383] width 28 height 21
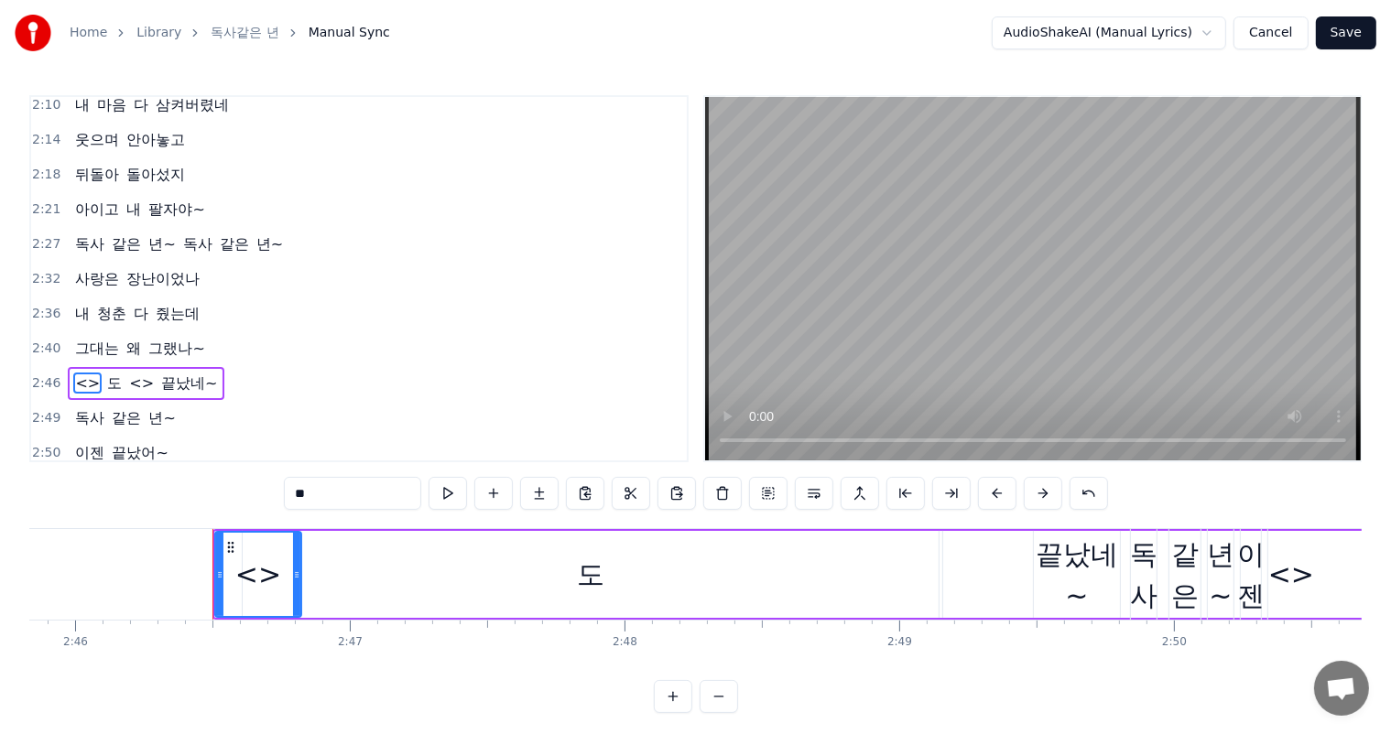
click at [221, 578] on icon at bounding box center [219, 575] width 7 height 15
click at [232, 580] on div "<>" at bounding box center [258, 574] width 84 height 83
click at [251, 576] on div "<>" at bounding box center [258, 574] width 46 height 41
click at [261, 579] on div "<>" at bounding box center [258, 574] width 46 height 41
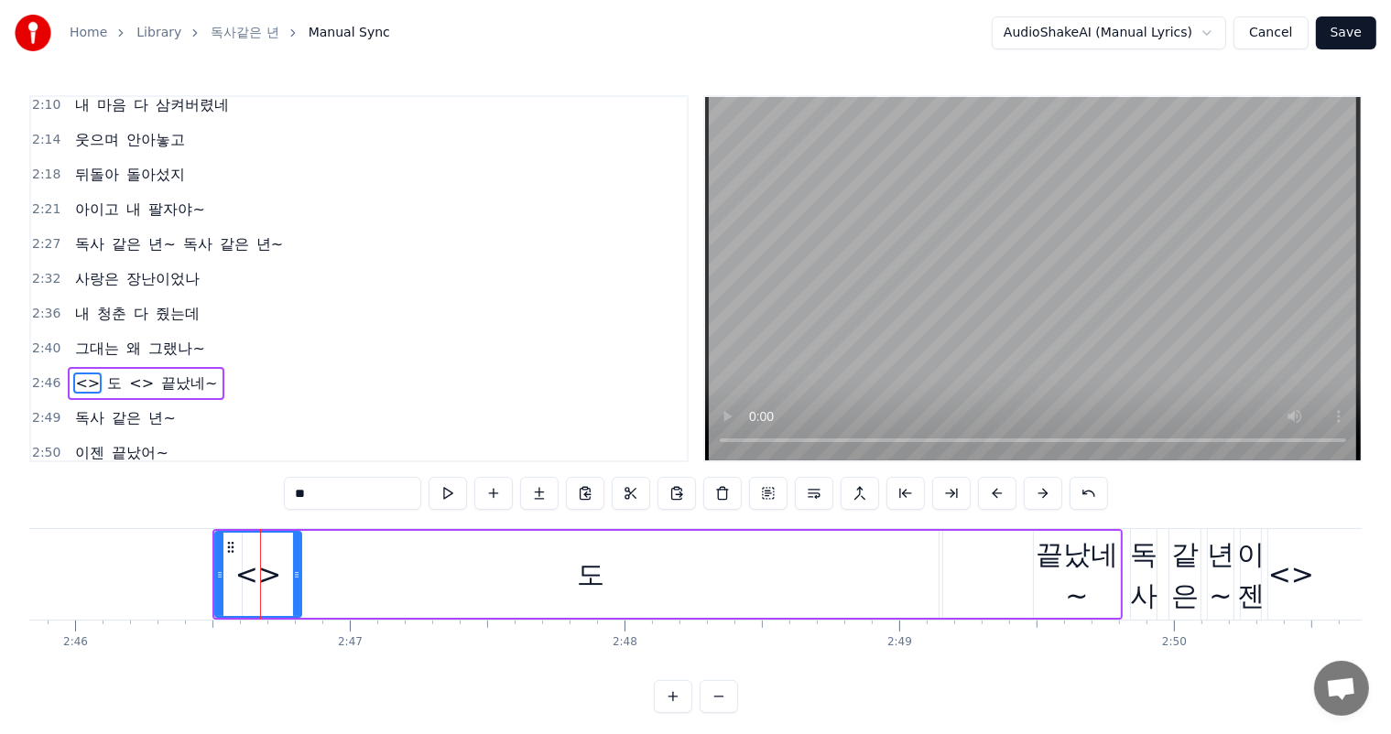
click at [319, 497] on input "**" at bounding box center [352, 493] width 137 height 33
type input "*"
click at [601, 576] on div "도" at bounding box center [590, 574] width 27 height 41
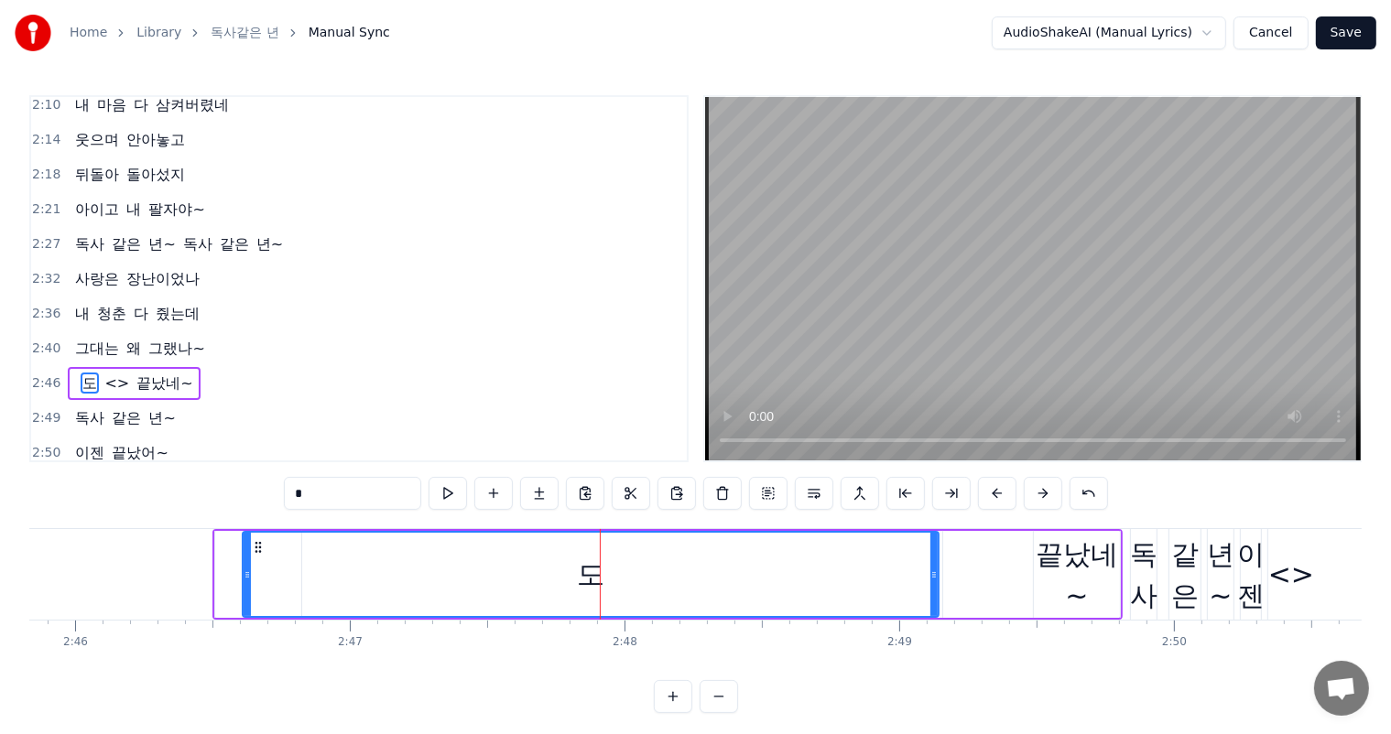
type input "**"
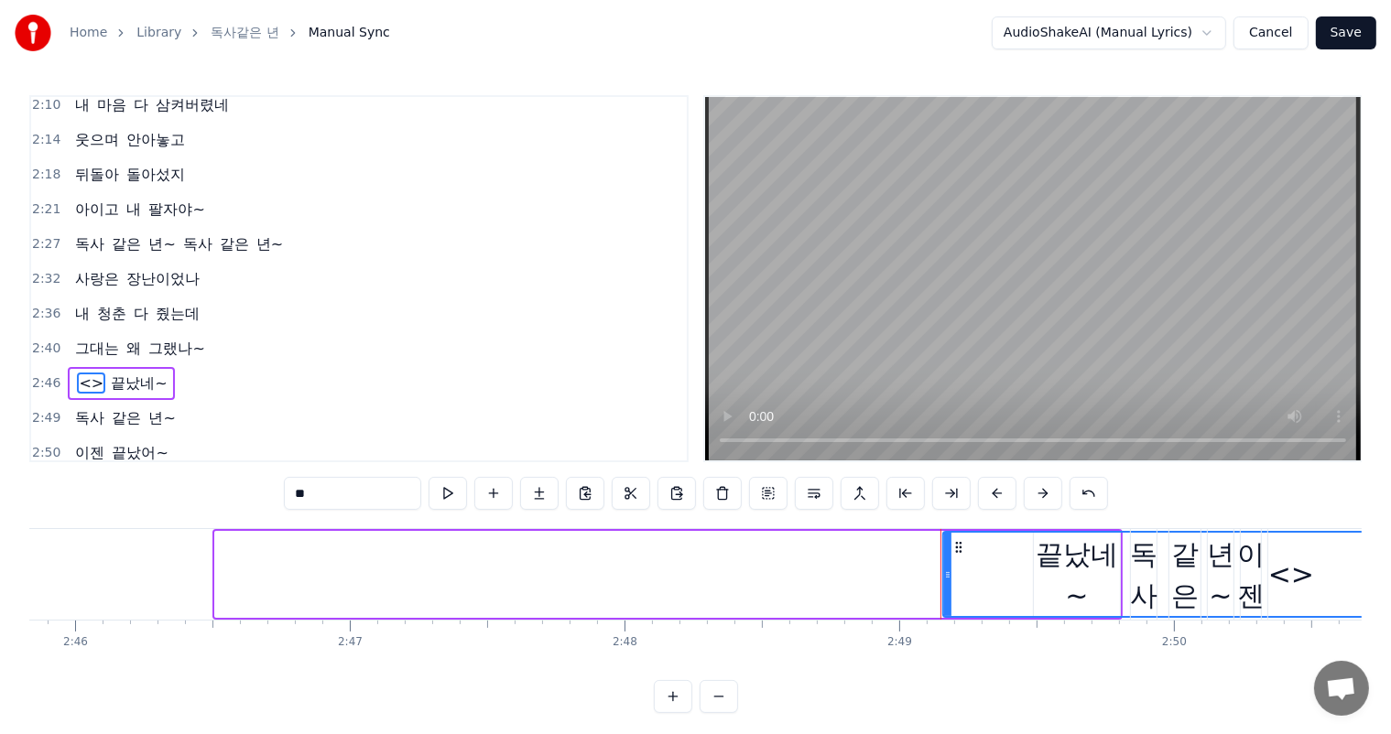
click at [248, 590] on div at bounding box center [258, 574] width 88 height 87
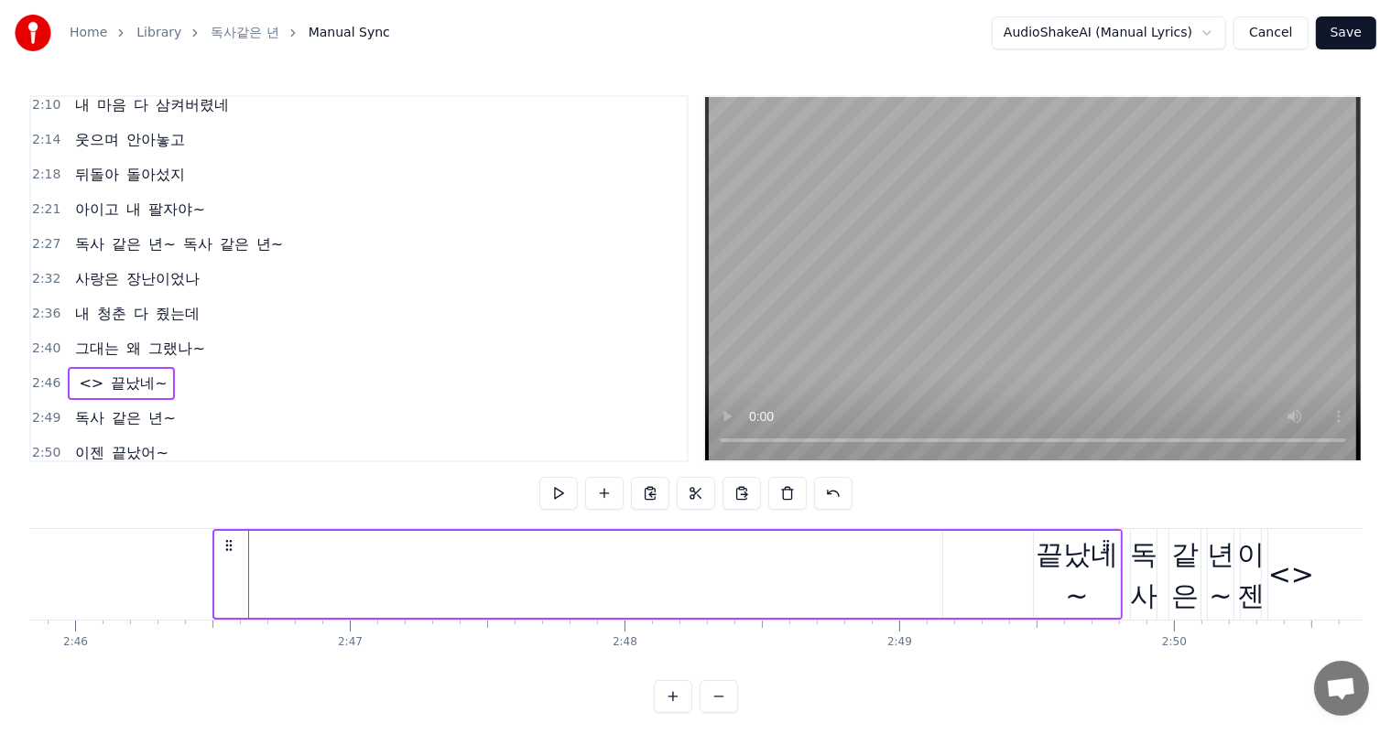
drag, startPoint x: 250, startPoint y: 586, endPoint x: 234, endPoint y: 586, distance: 15.6
click at [234, 586] on div at bounding box center [258, 574] width 88 height 87
click at [85, 373] on span "<>" at bounding box center [91, 383] width 28 height 21
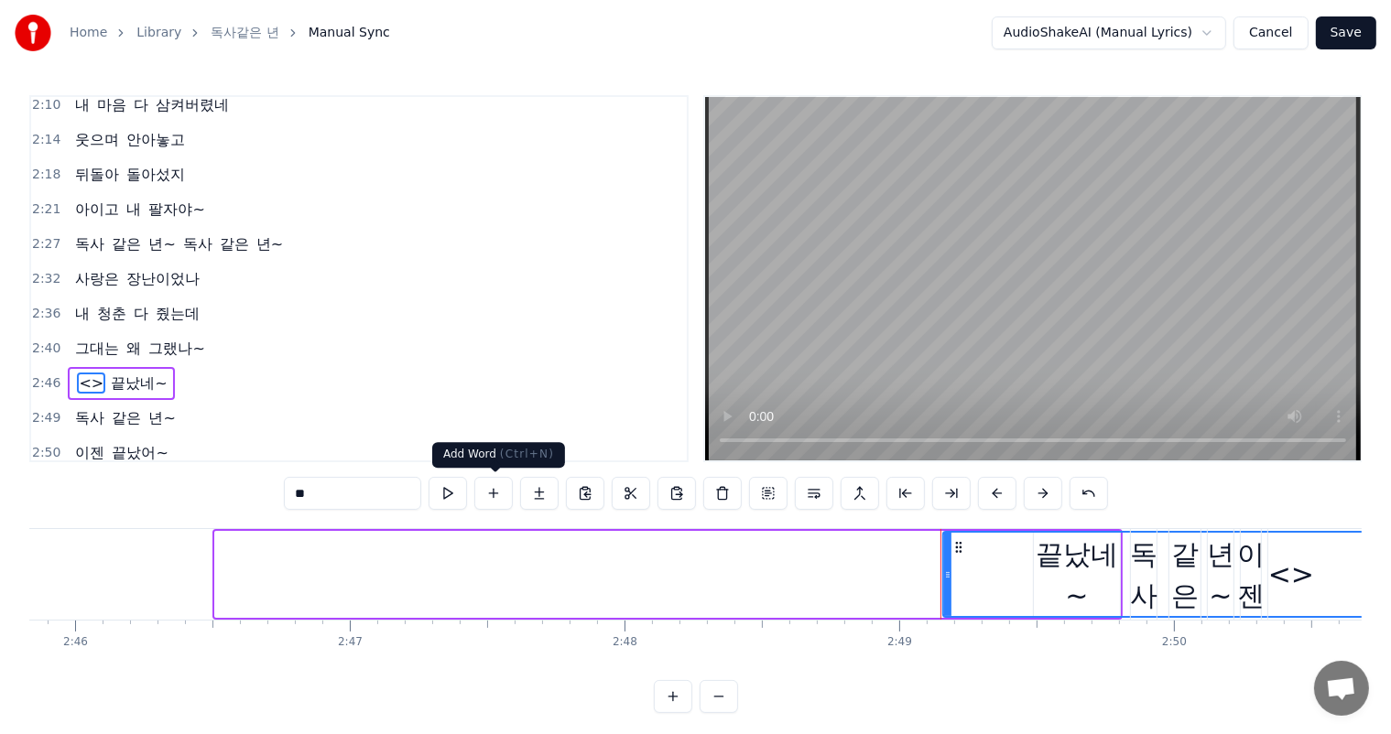
click at [488, 495] on button at bounding box center [493, 493] width 38 height 33
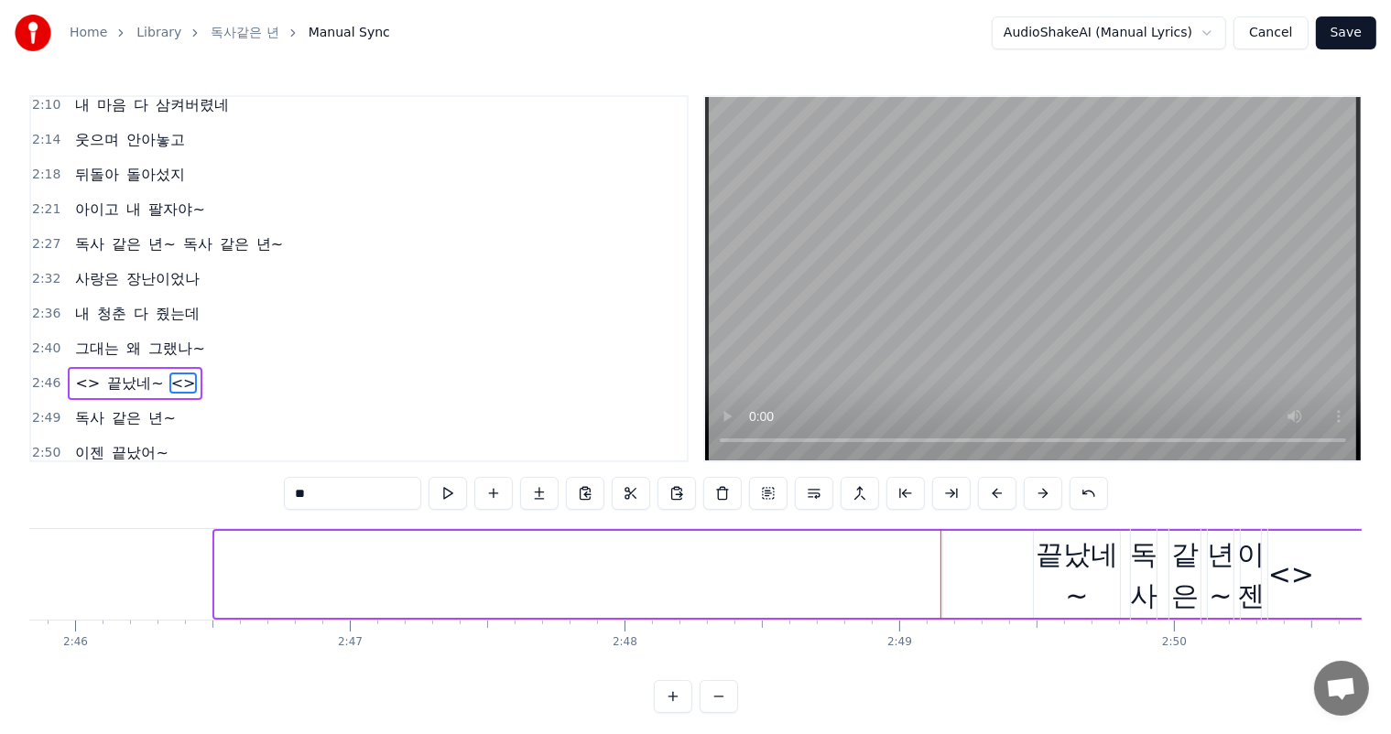
drag, startPoint x: 166, startPoint y: 348, endPoint x: 100, endPoint y: 346, distance: 65.9
click at [101, 367] on div "<> 끝났네~ <>" at bounding box center [135, 383] width 135 height 33
click at [81, 373] on span "<>" at bounding box center [87, 383] width 28 height 21
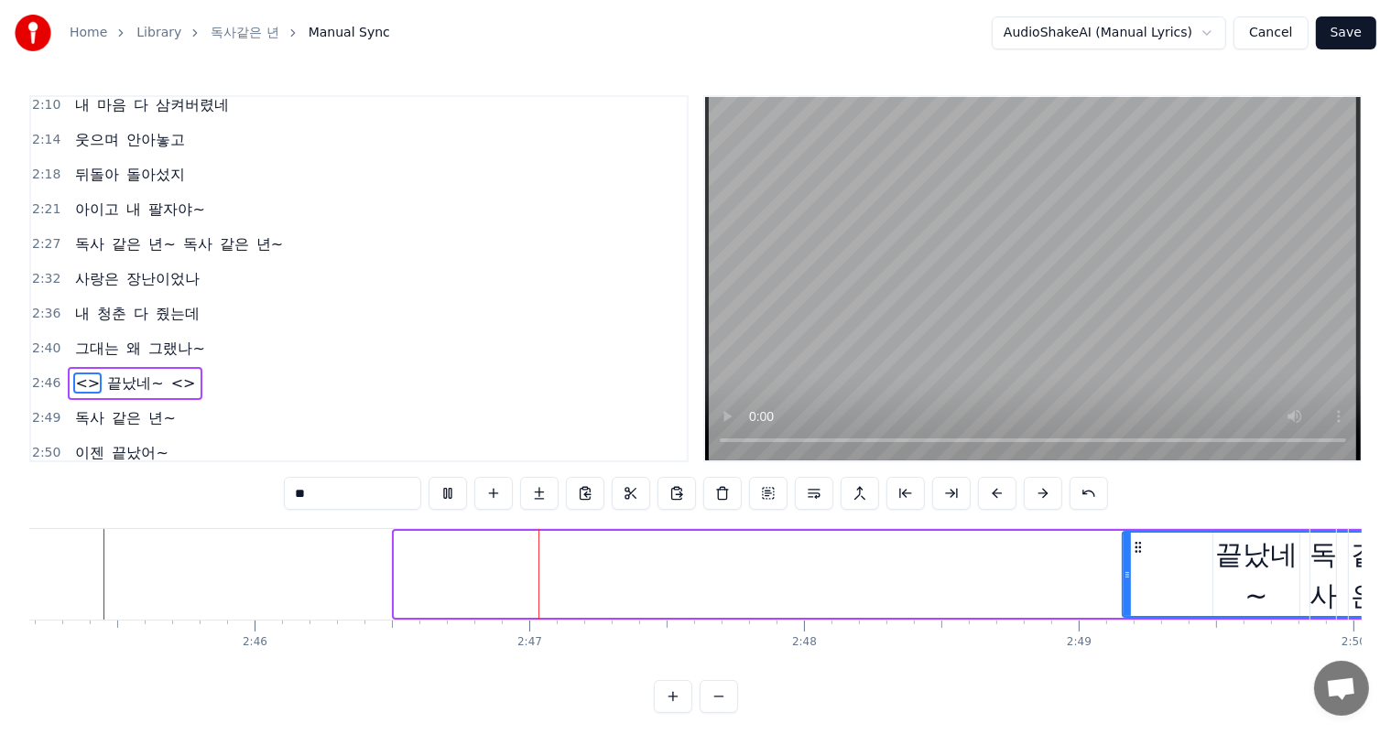
scroll to position [0, 45620]
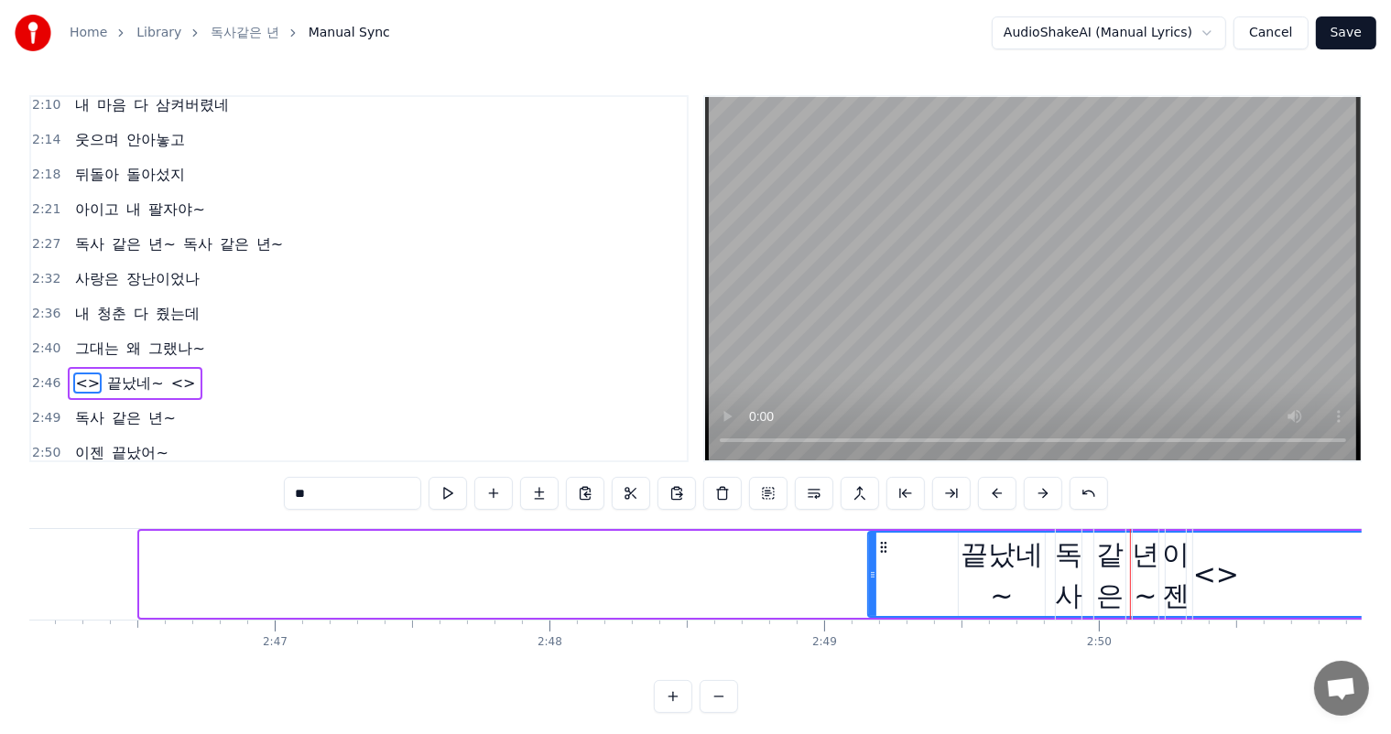
click at [1036, 582] on div "<>" at bounding box center [1216, 574] width 694 height 83
drag, startPoint x: 1186, startPoint y: 588, endPoint x: 1005, endPoint y: 590, distance: 180.4
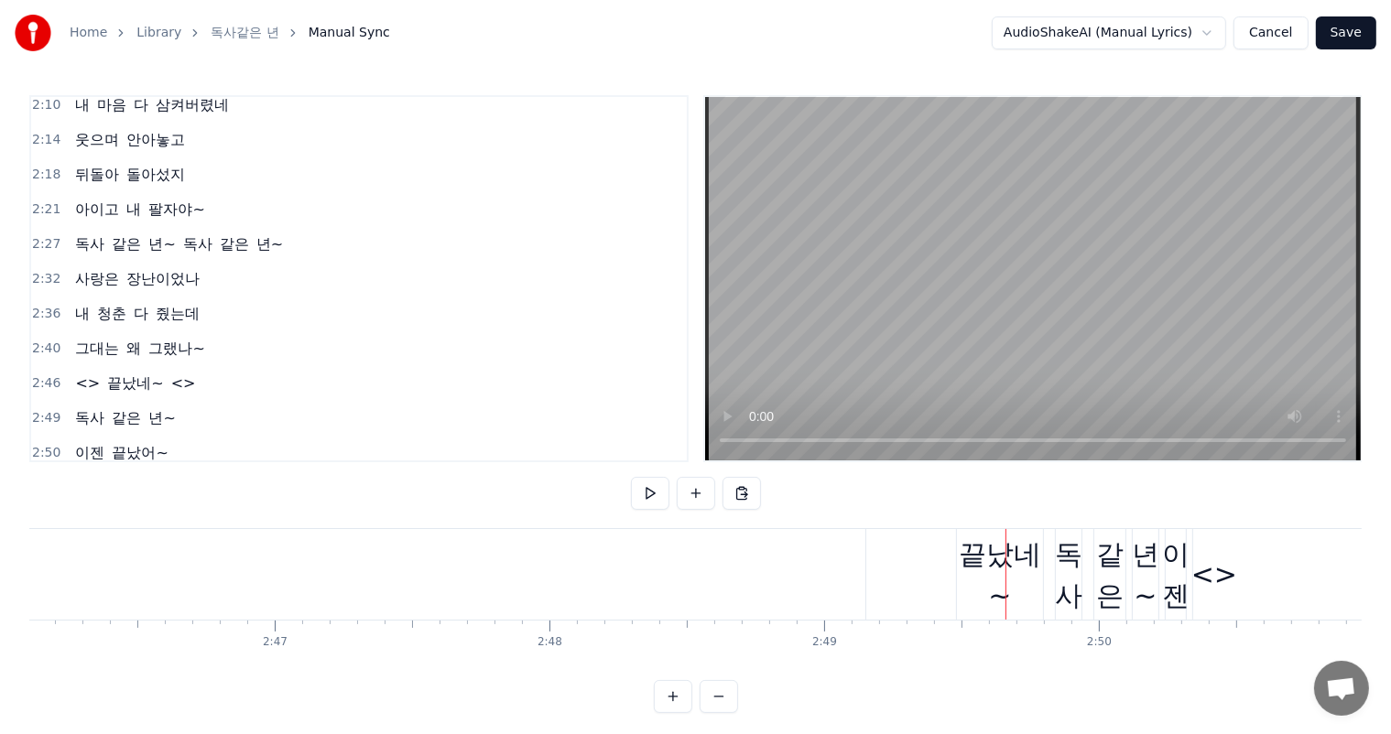
click at [1025, 573] on div "끝났네~" at bounding box center [1000, 575] width 86 height 82
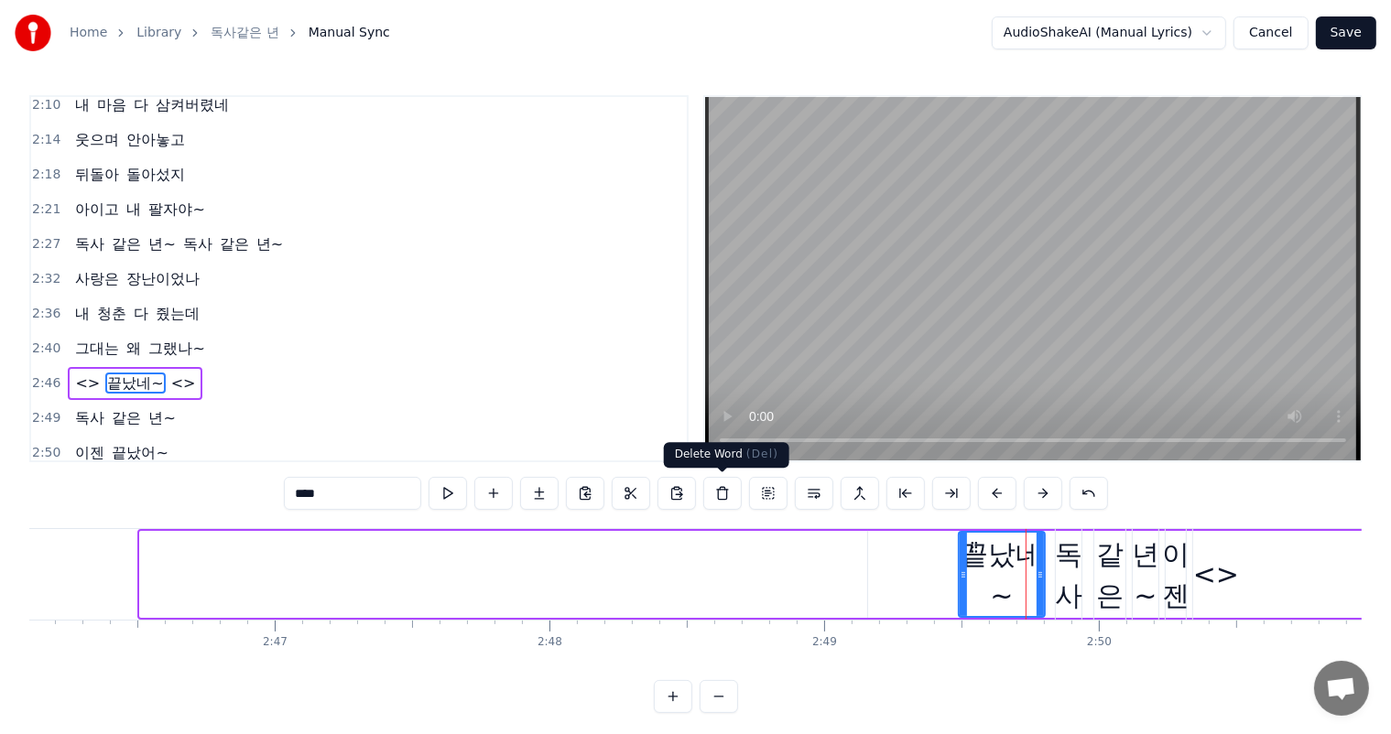
click at [721, 493] on button at bounding box center [722, 493] width 38 height 33
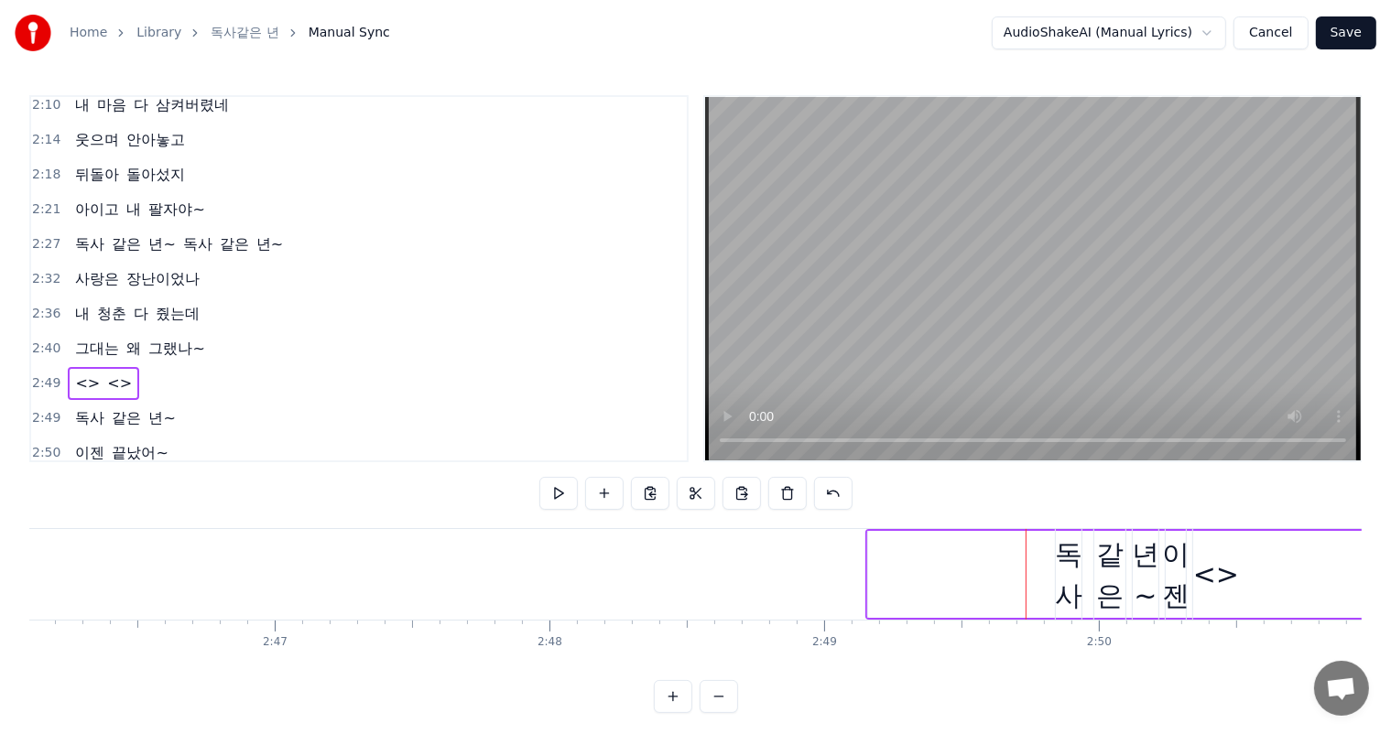
click at [1133, 571] on div "년~" at bounding box center [1145, 575] width 27 height 82
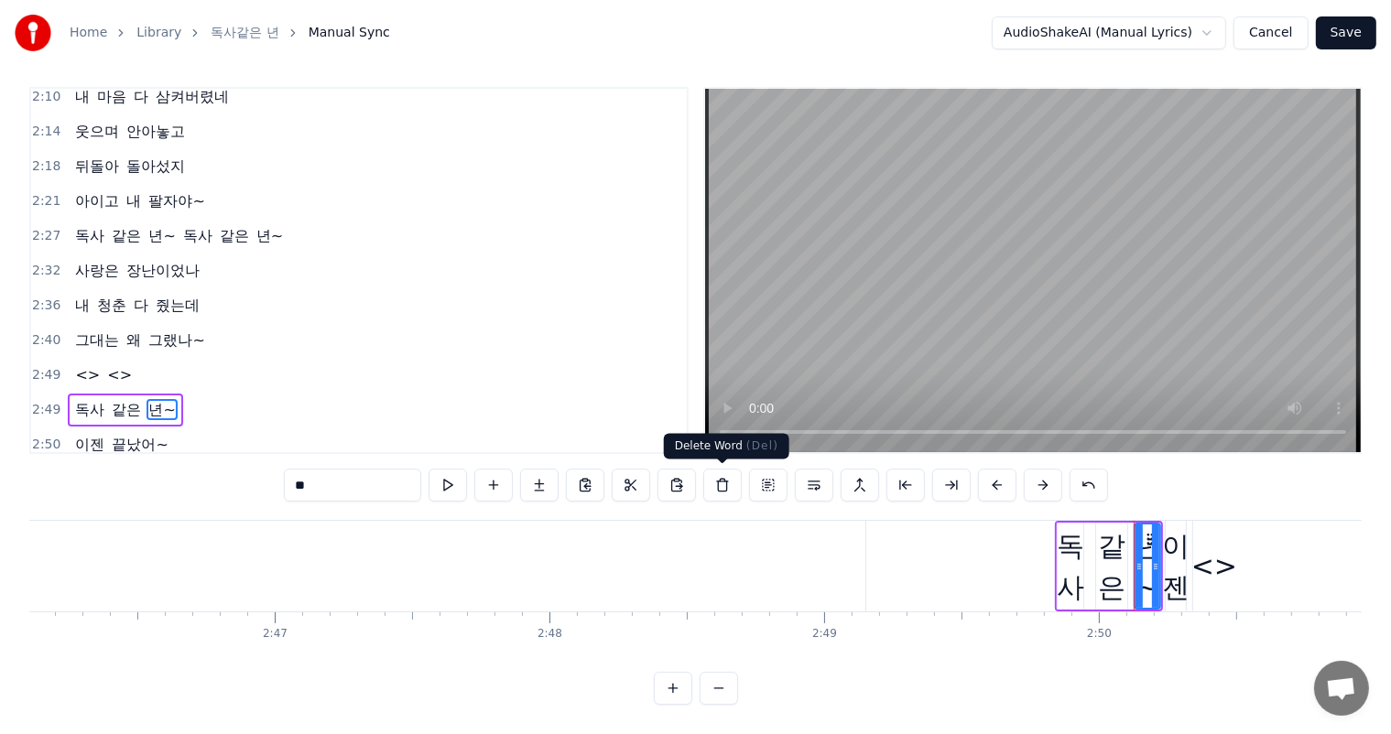
click at [723, 486] on button at bounding box center [722, 485] width 38 height 33
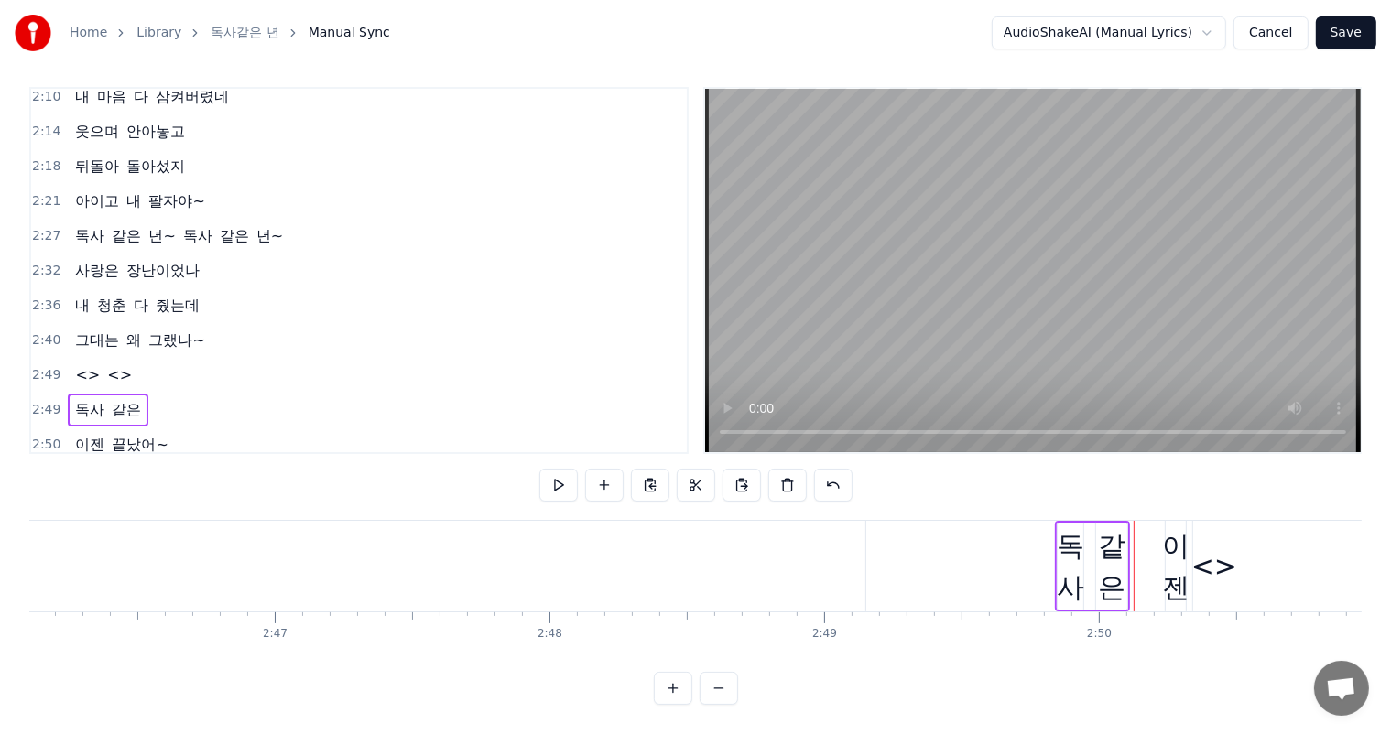
click at [1108, 583] on div "같은" at bounding box center [1111, 566] width 31 height 82
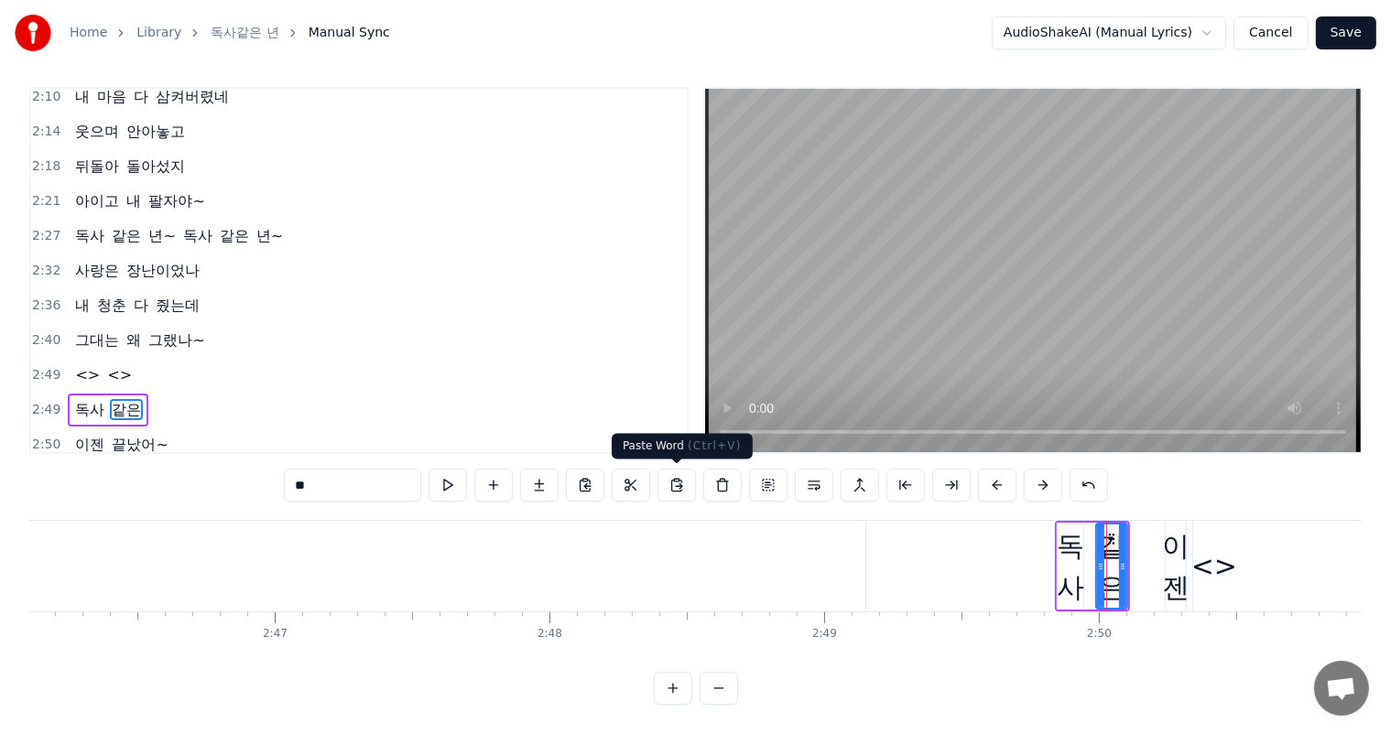
click at [681, 487] on button at bounding box center [676, 485] width 38 height 33
click at [1081, 572] on div "독사" at bounding box center [1069, 566] width 27 height 82
type input "**"
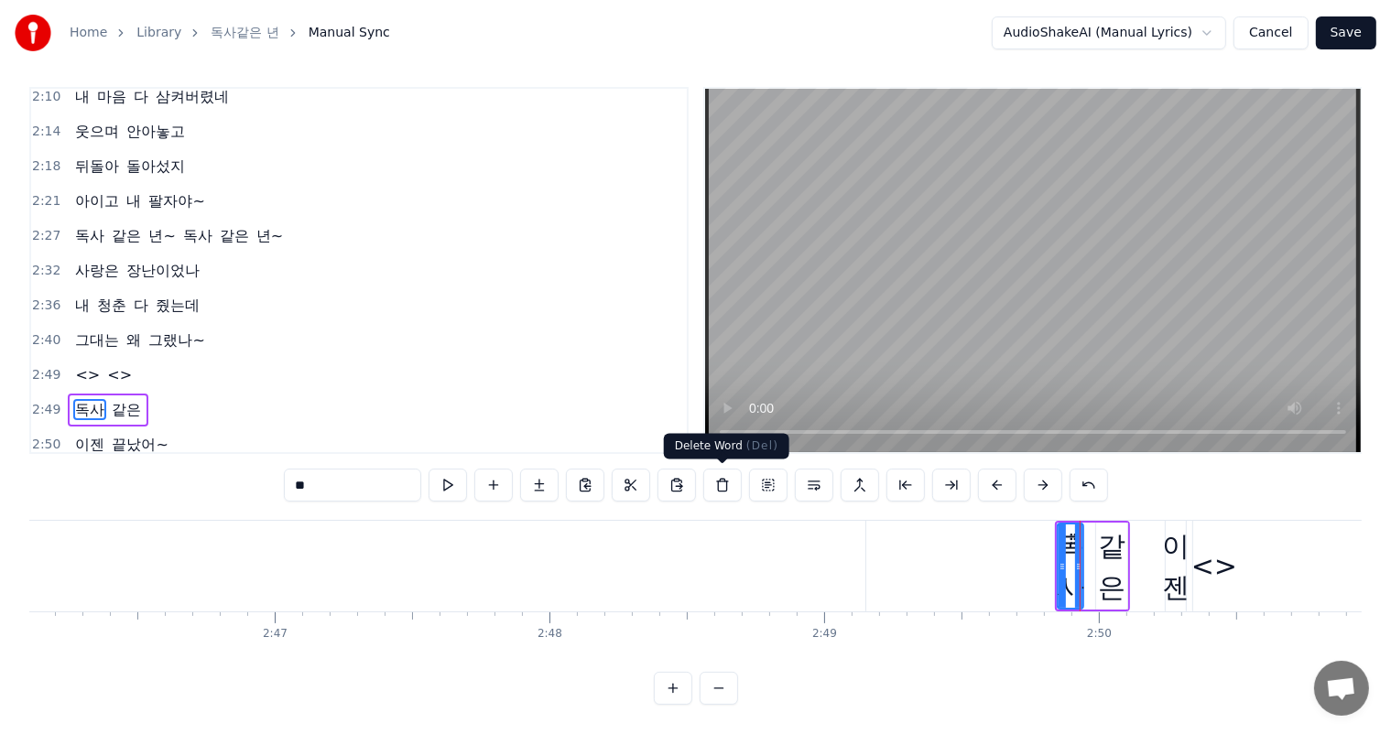
click at [729, 491] on button at bounding box center [722, 485] width 38 height 33
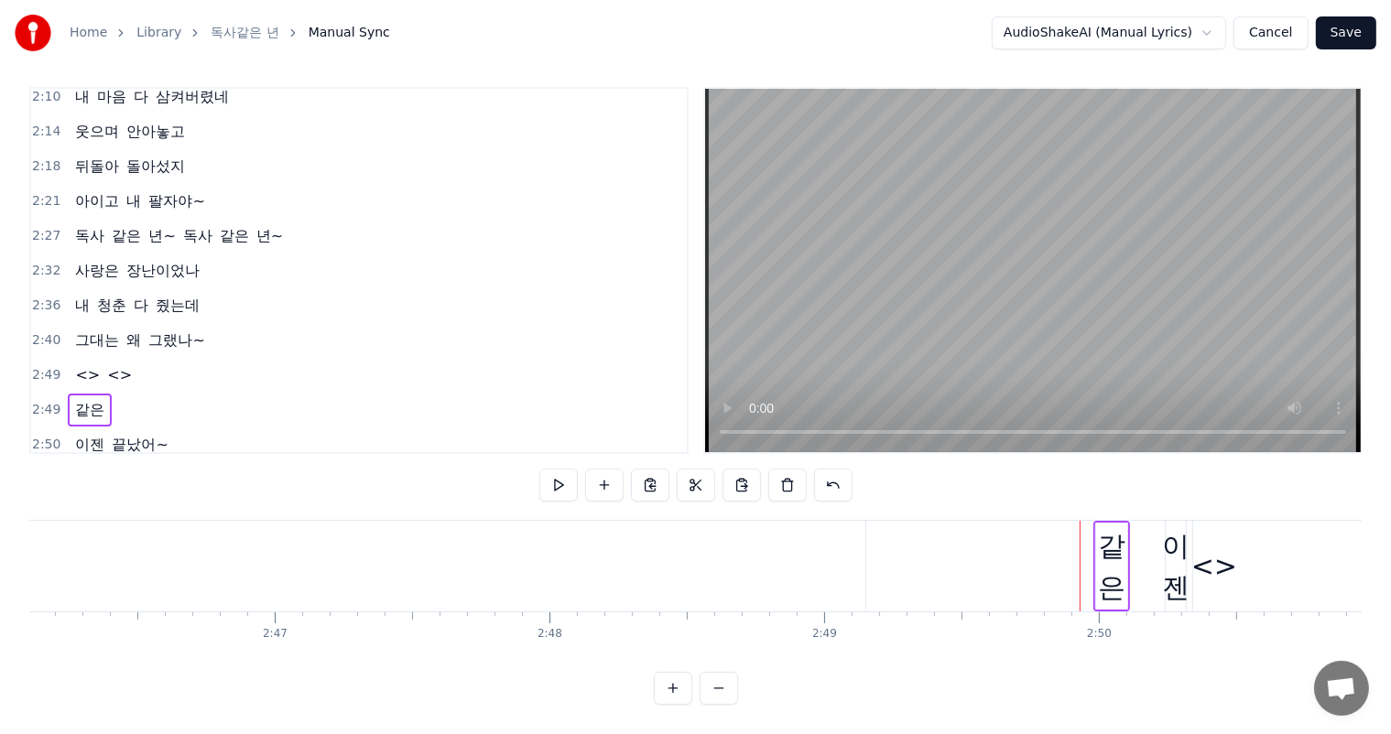
click at [92, 330] on span "그대는" at bounding box center [97, 340] width 48 height 21
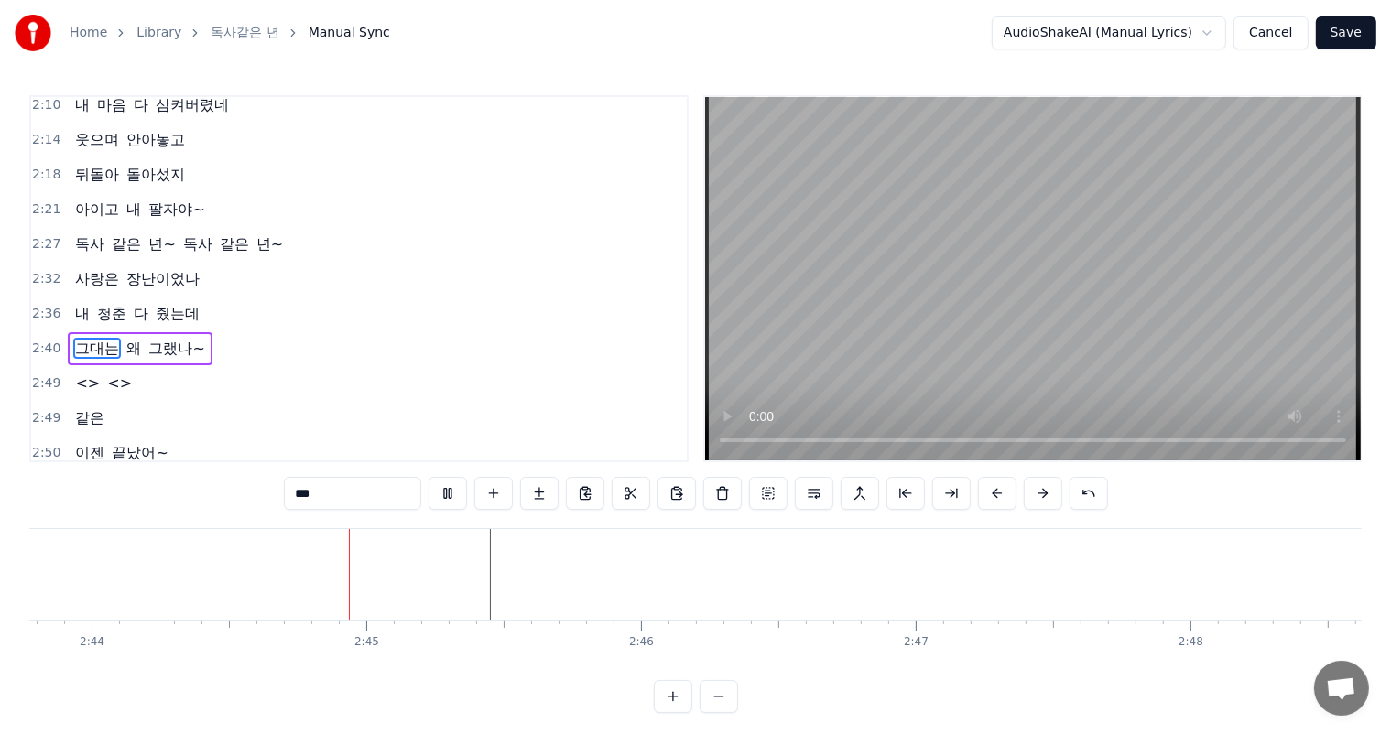
scroll to position [0, 45054]
click at [83, 373] on span "<>" at bounding box center [87, 383] width 28 height 21
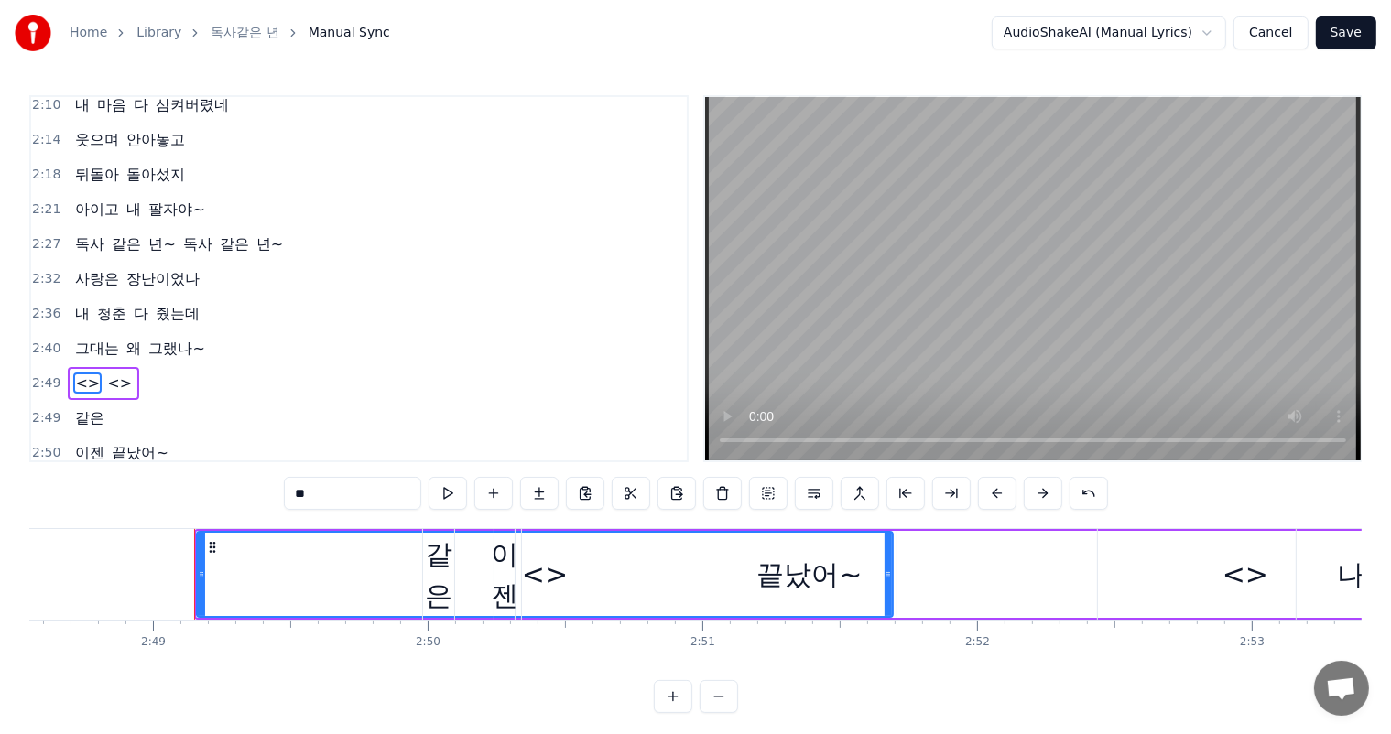
scroll to position [0, 46364]
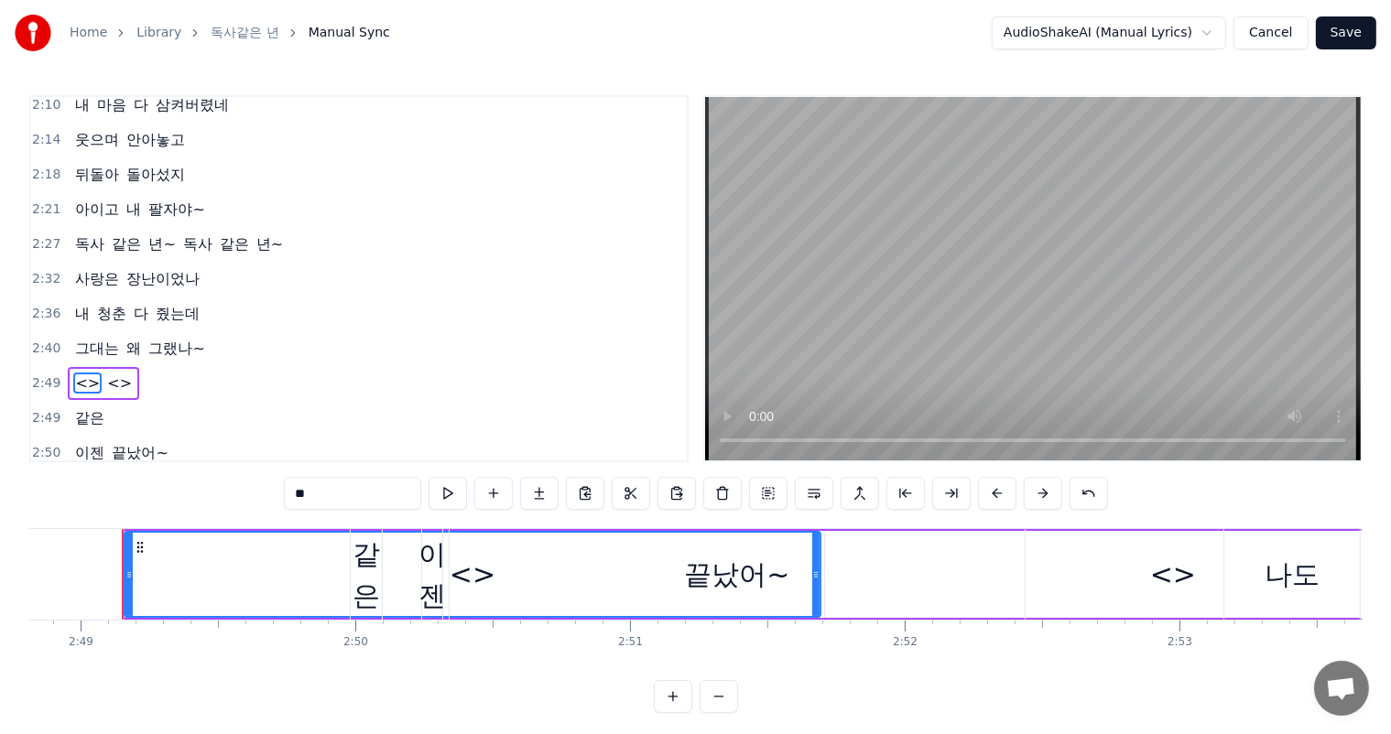
click at [330, 502] on input "**" at bounding box center [352, 493] width 137 height 33
type input "*"
click at [92, 233] on span "독사" at bounding box center [89, 243] width 33 height 21
type input "**"
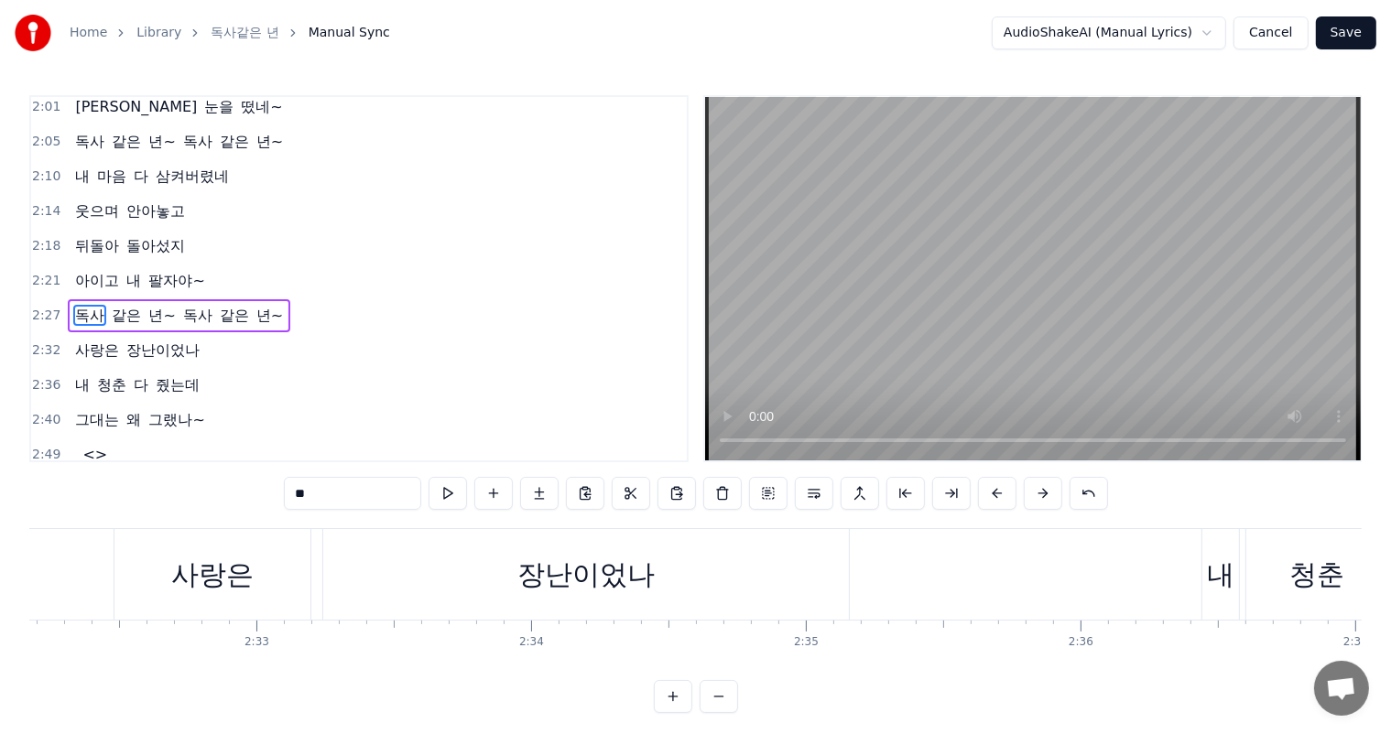
scroll to position [0, 40424]
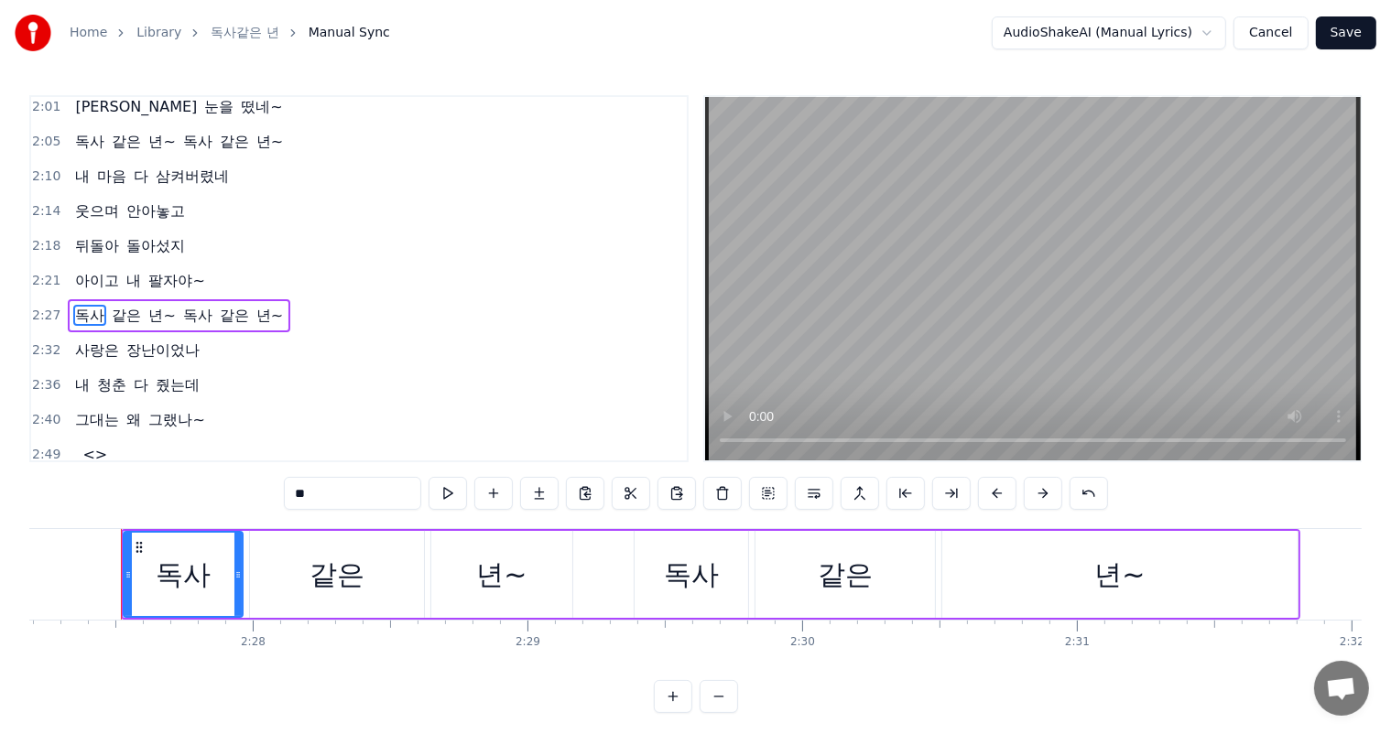
click at [218, 305] on span "같은" at bounding box center [234, 316] width 33 height 22
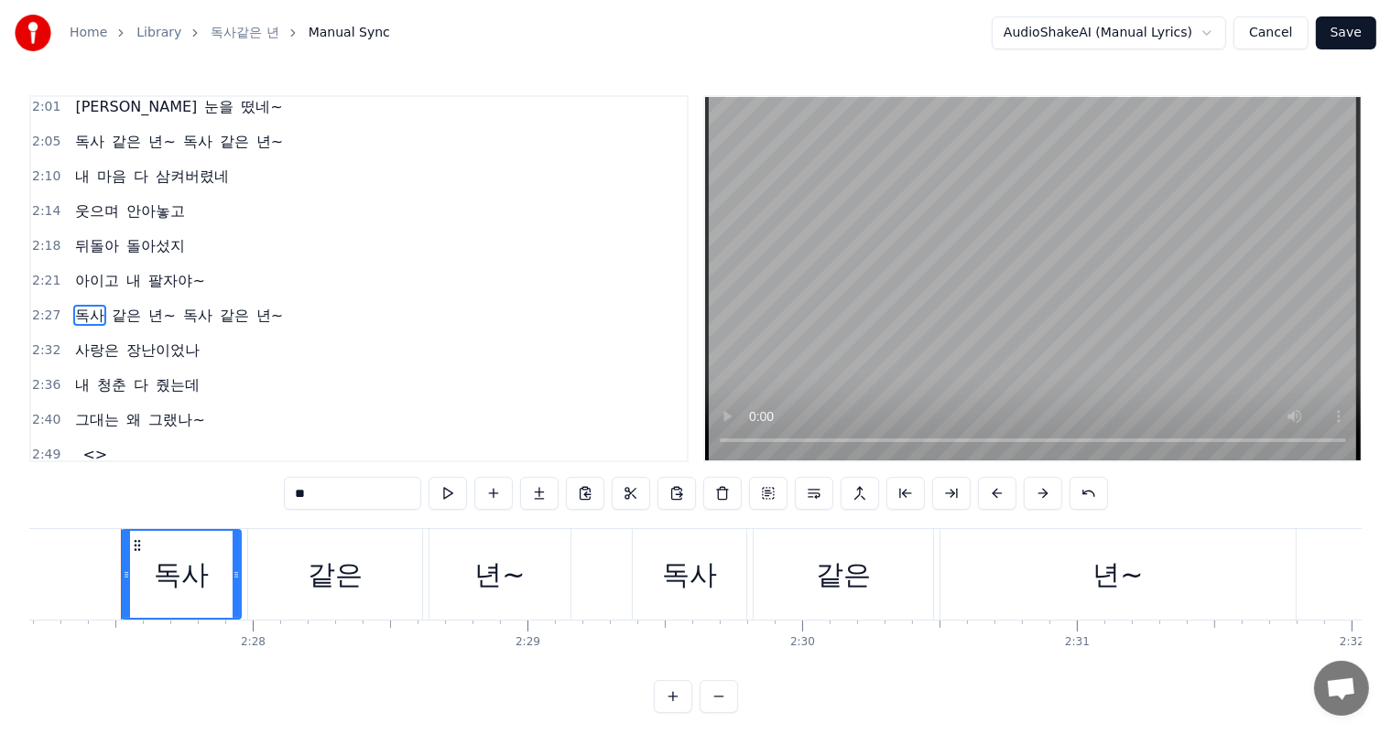
click at [218, 305] on span "같은" at bounding box center [234, 316] width 33 height 22
click at [71, 439] on div "<>" at bounding box center [91, 455] width 47 height 33
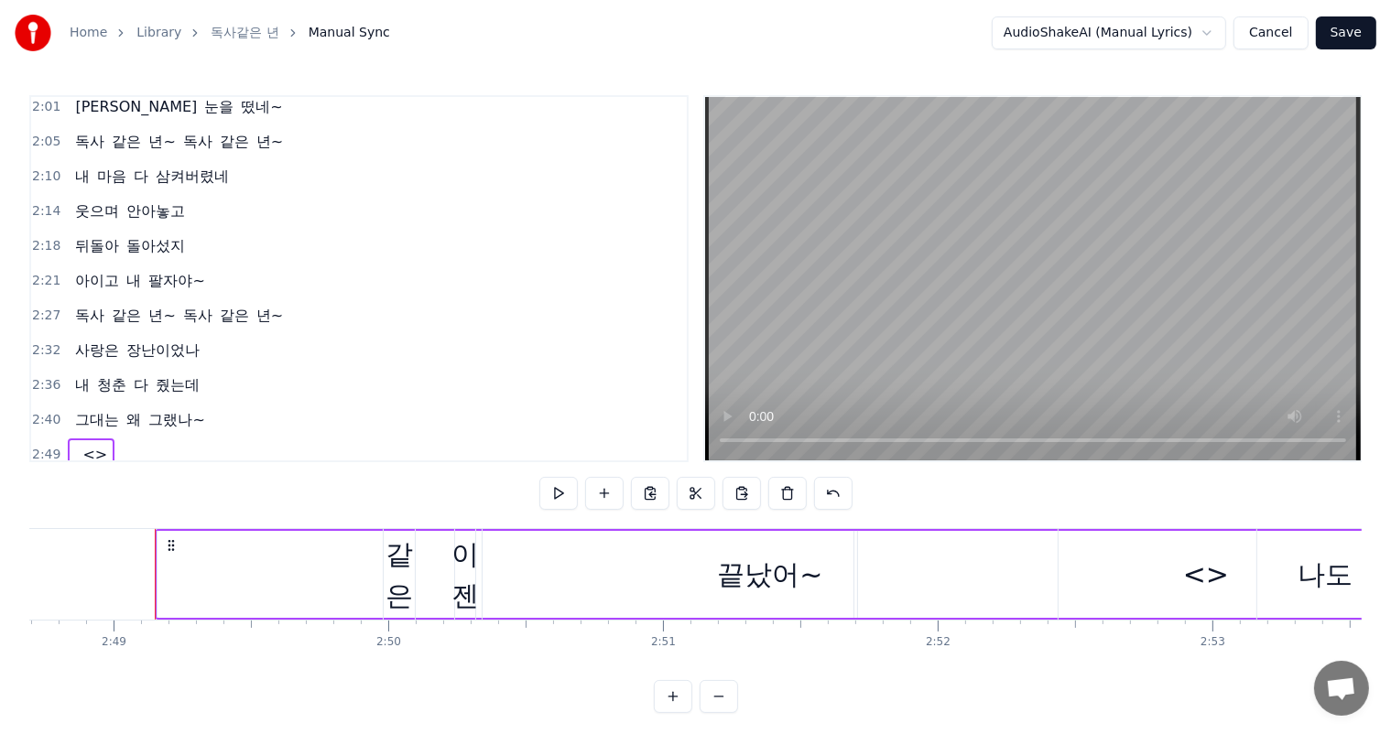
scroll to position [0, 46364]
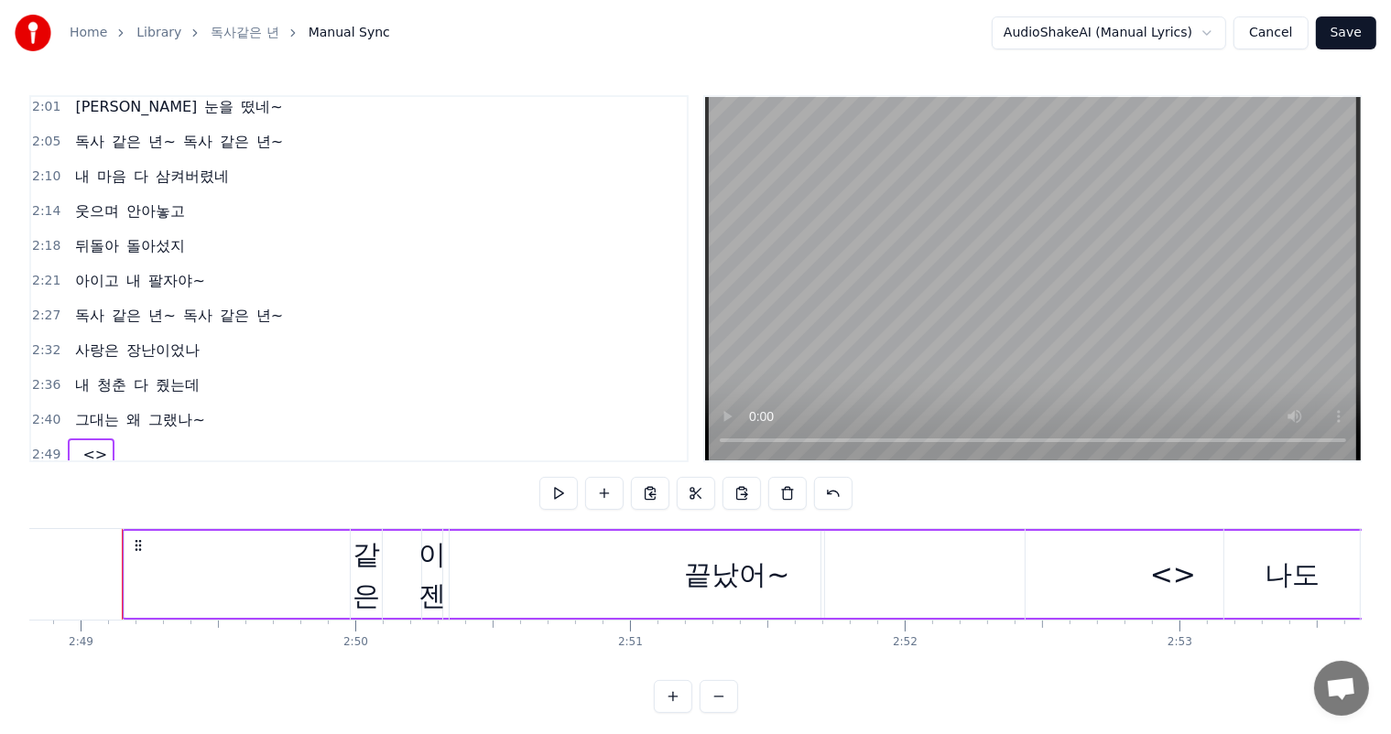
click at [85, 444] on span "<>" at bounding box center [95, 454] width 28 height 21
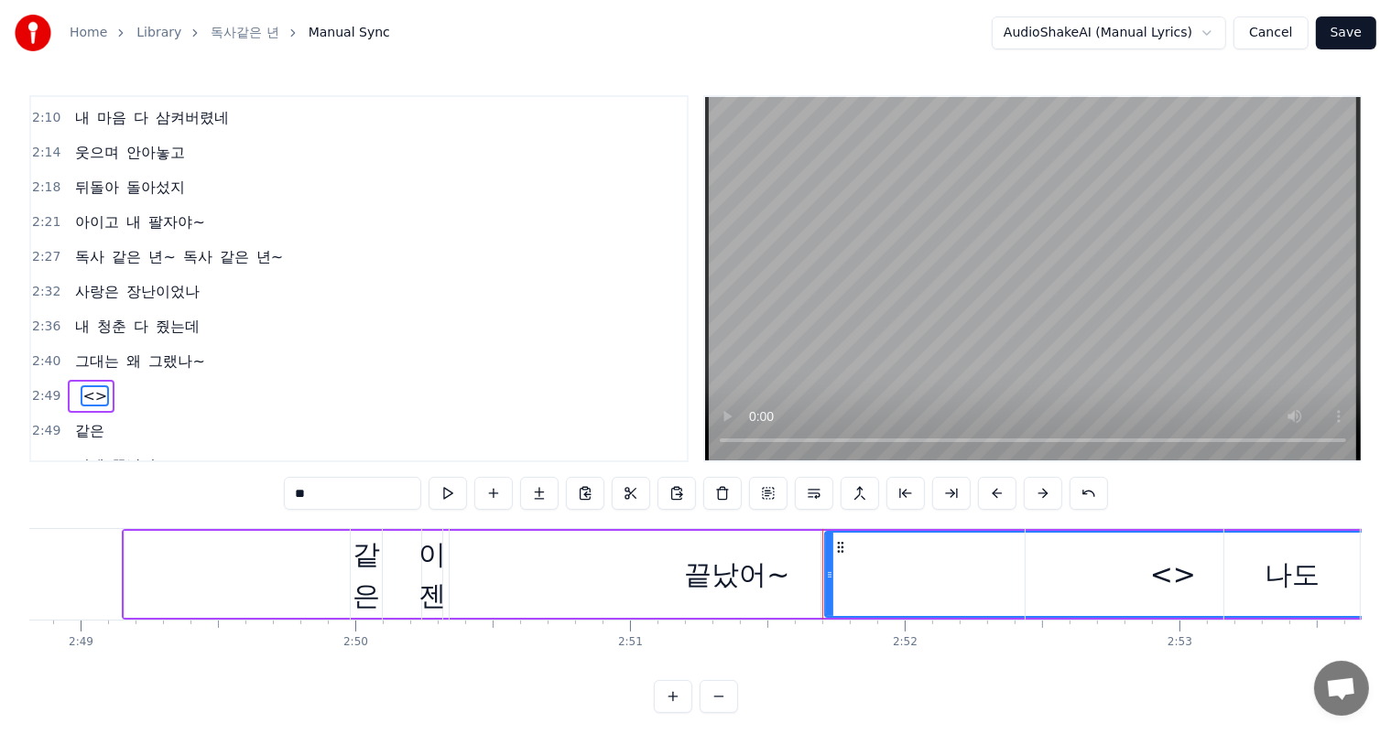
click at [85, 417] on div "0:26 처음엔 몰랐지 0:27 그 웃음 속에 0:29 숨겨진 독니가 있었는지 0:33 달콤한 말에 0:35 속았던 내가 0:36 참 바보였지…" at bounding box center [358, 278] width 659 height 367
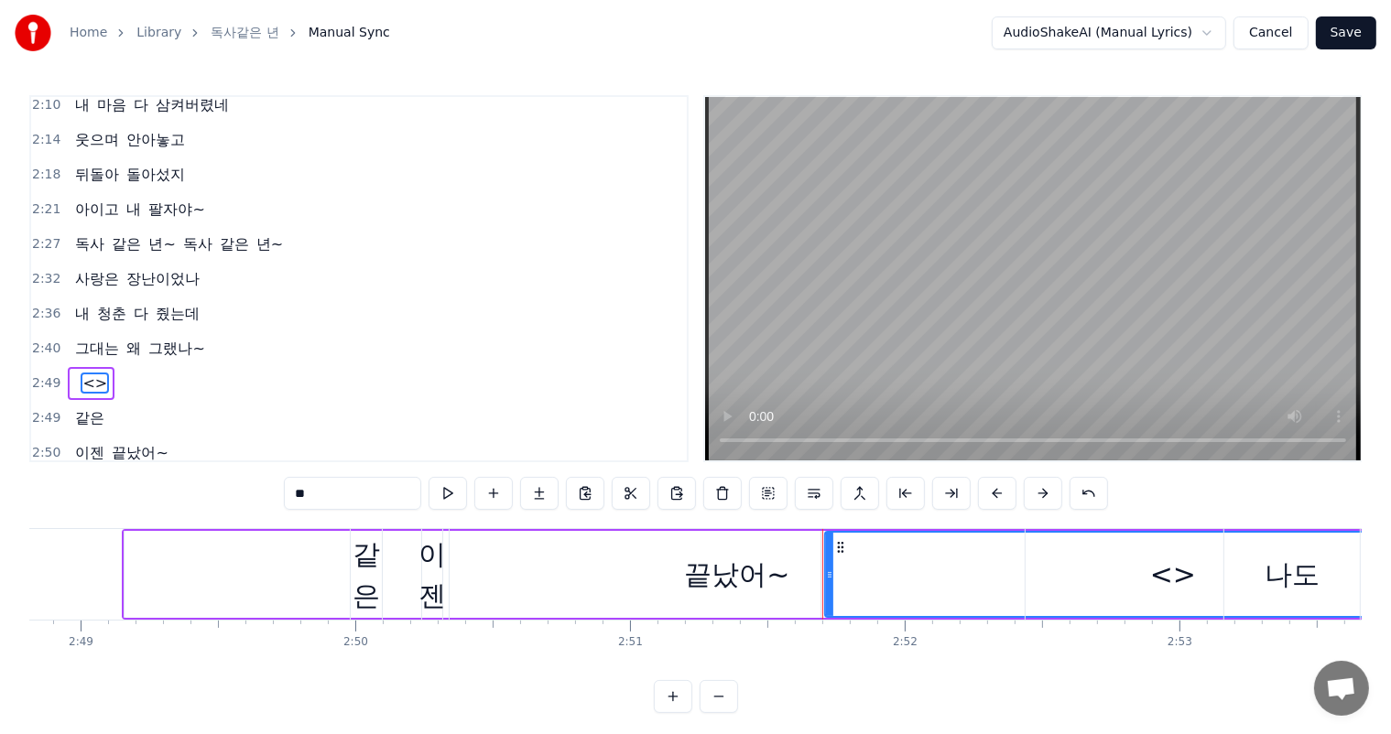
click at [95, 373] on span "<>" at bounding box center [95, 383] width 28 height 21
type input "**"
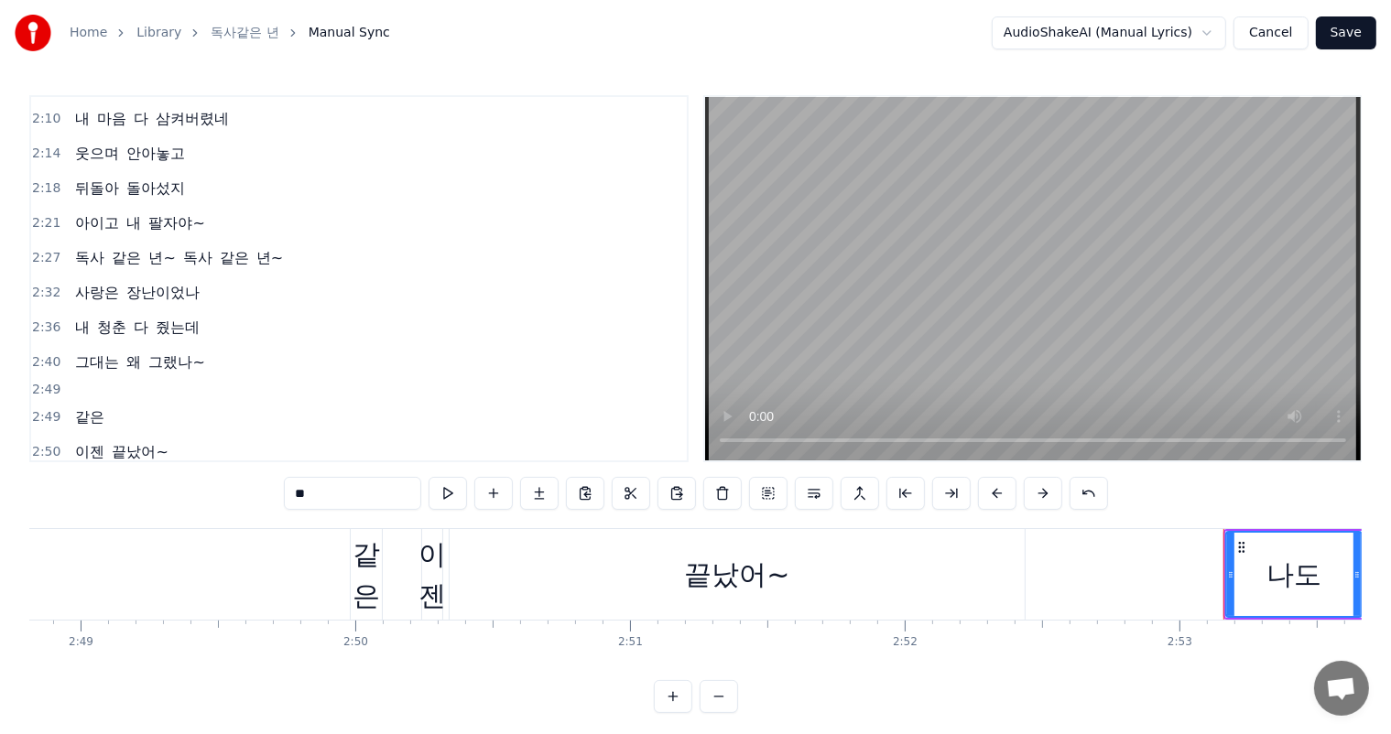
scroll to position [24, 0]
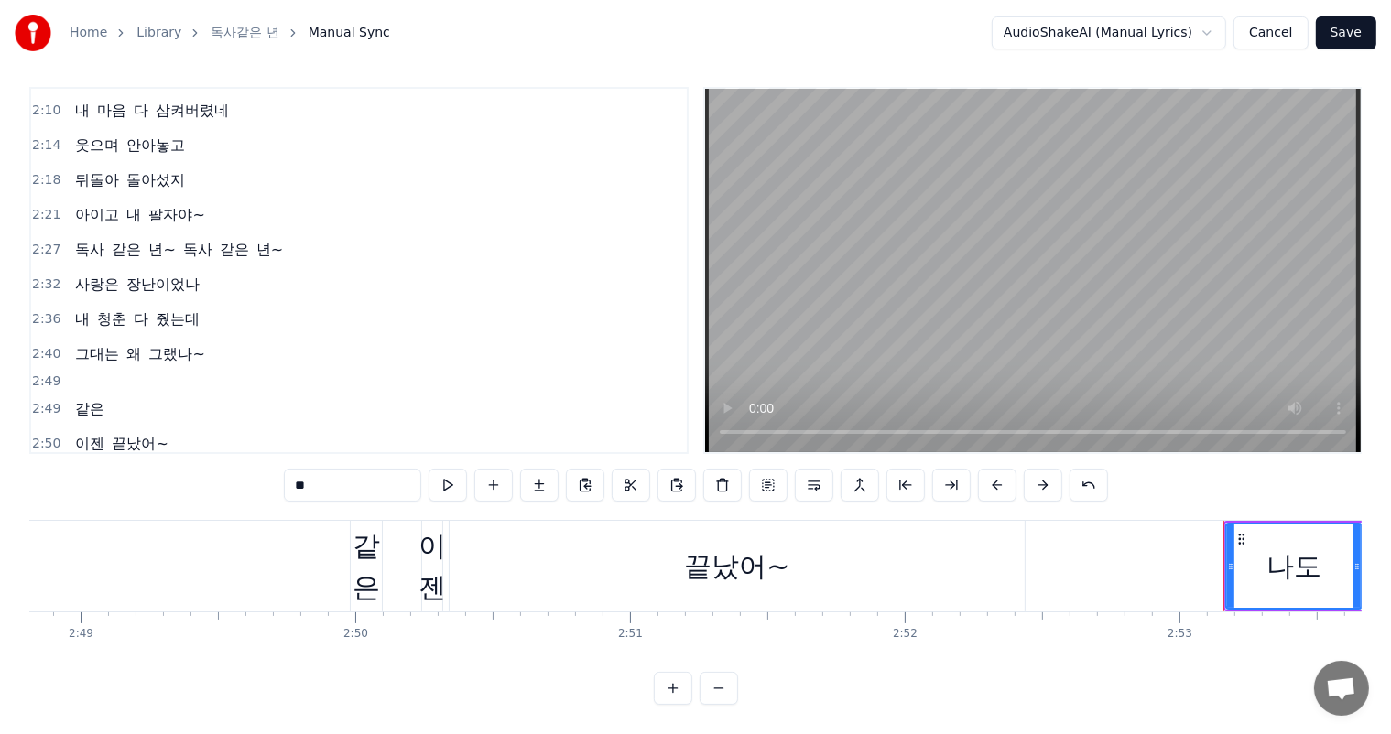
click at [66, 372] on div "2:49" at bounding box center [358, 382] width 655 height 20
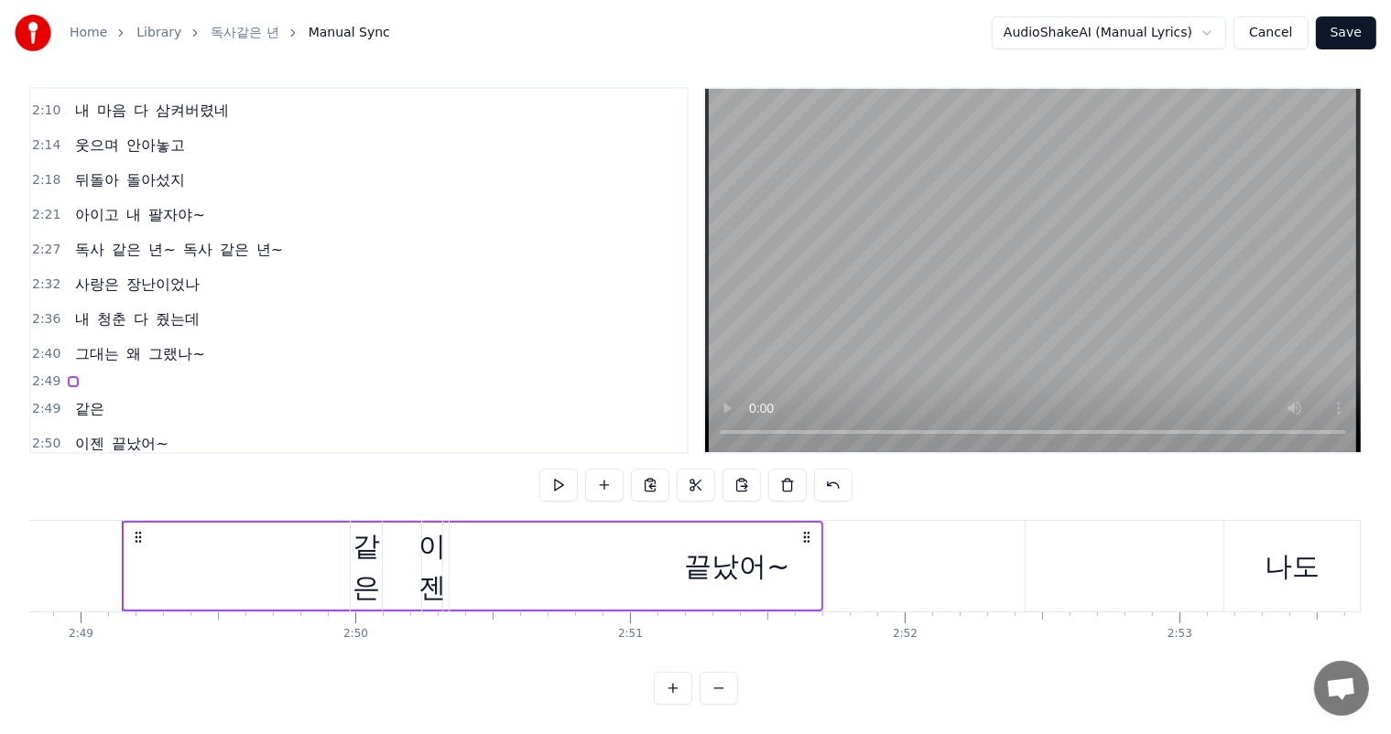
click at [146, 372] on div "2:49" at bounding box center [358, 382] width 655 height 20
click at [68, 376] on div at bounding box center [73, 381] width 11 height 11
click at [154, 343] on span "그랬나~" at bounding box center [176, 353] width 60 height 21
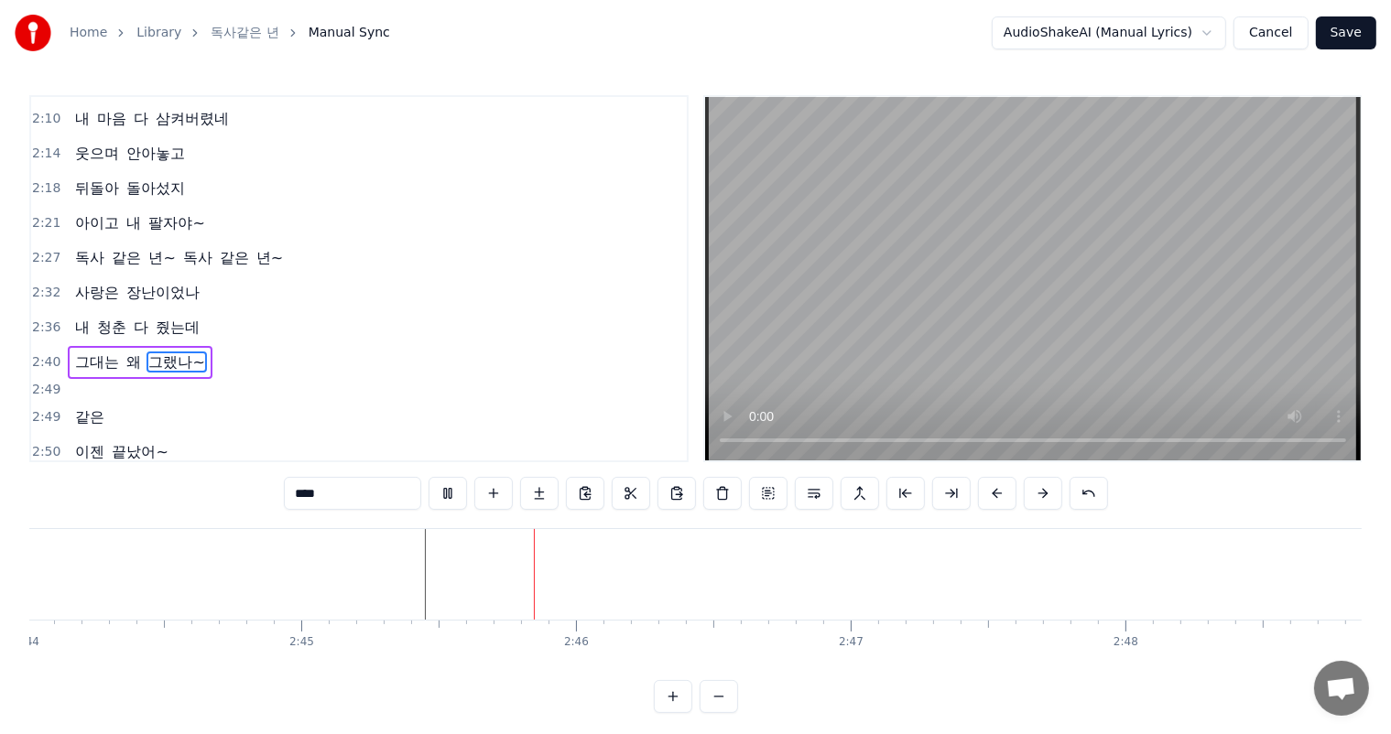
scroll to position [0, 45306]
click at [83, 380] on div "2:49" at bounding box center [358, 390] width 655 height 20
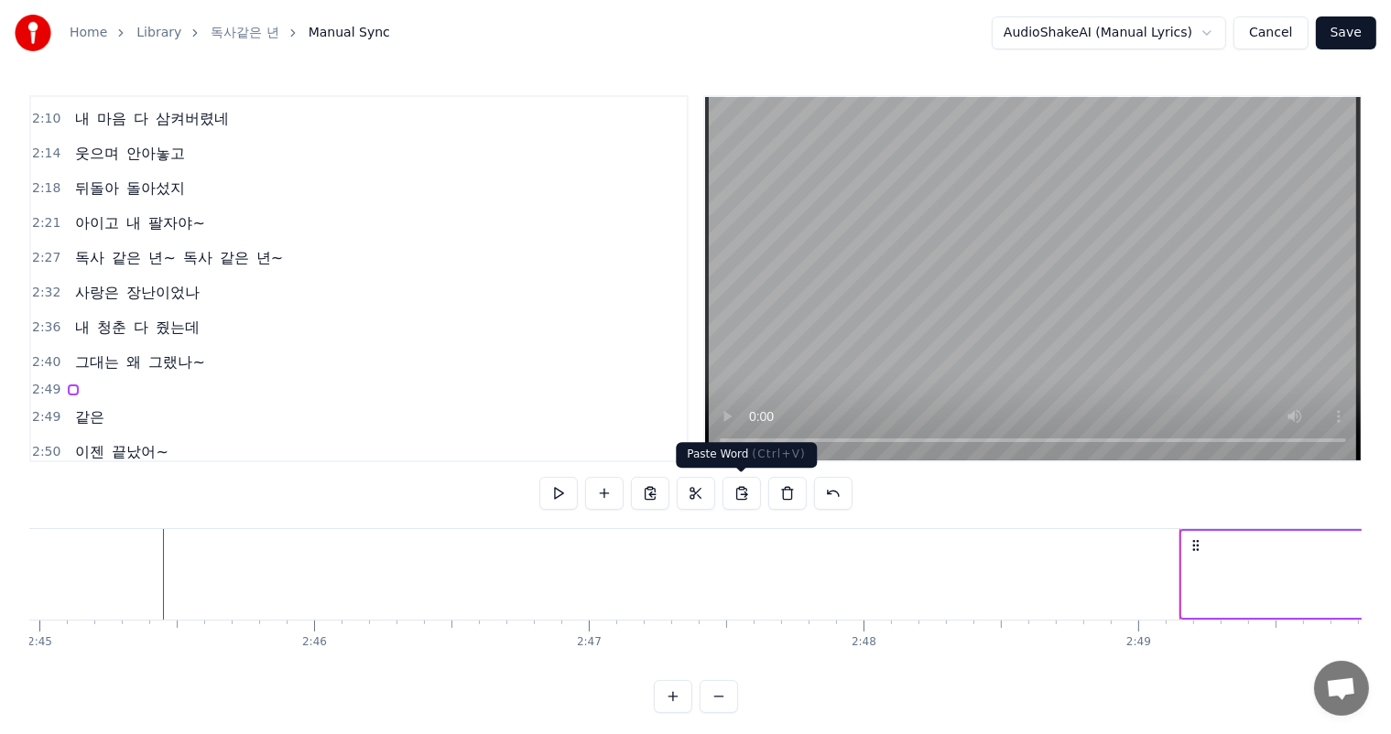
click at [745, 494] on button at bounding box center [741, 493] width 38 height 33
click at [614, 492] on button at bounding box center [604, 493] width 38 height 33
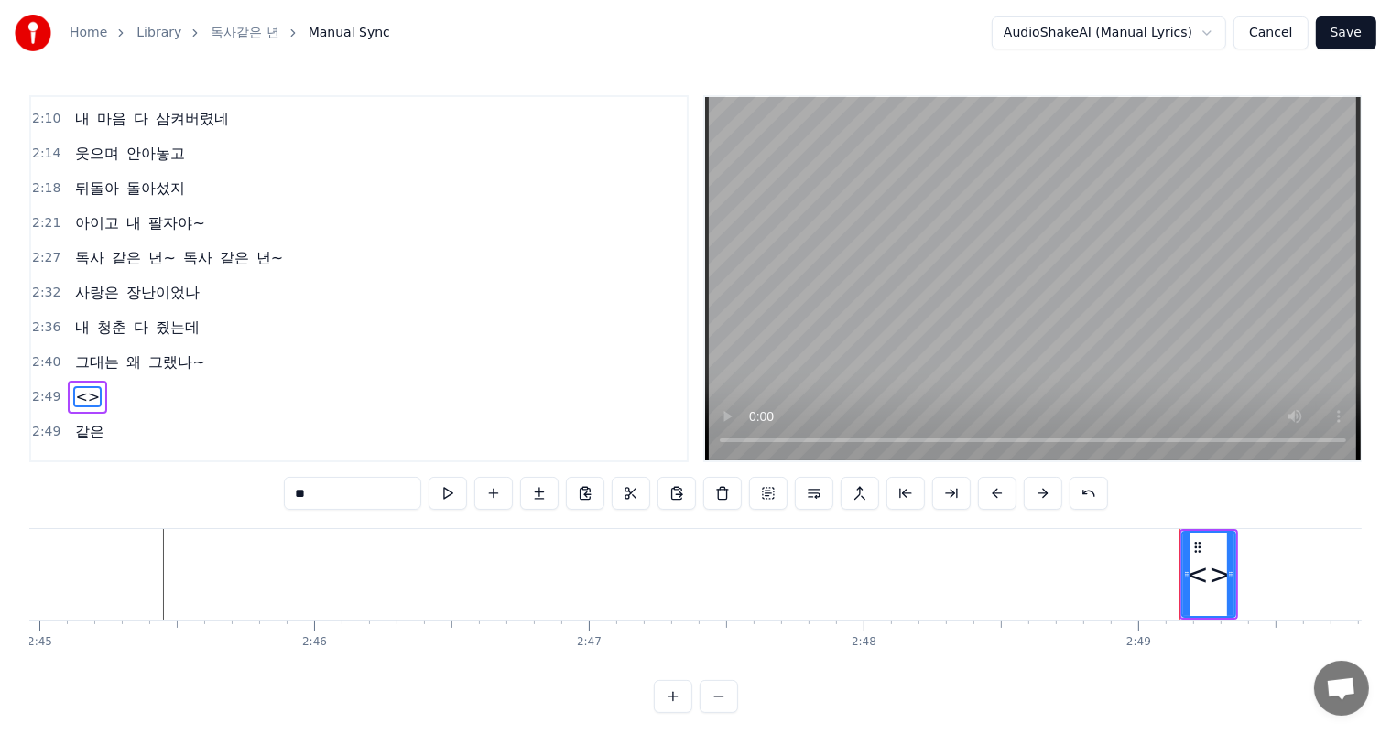
scroll to position [983, 0]
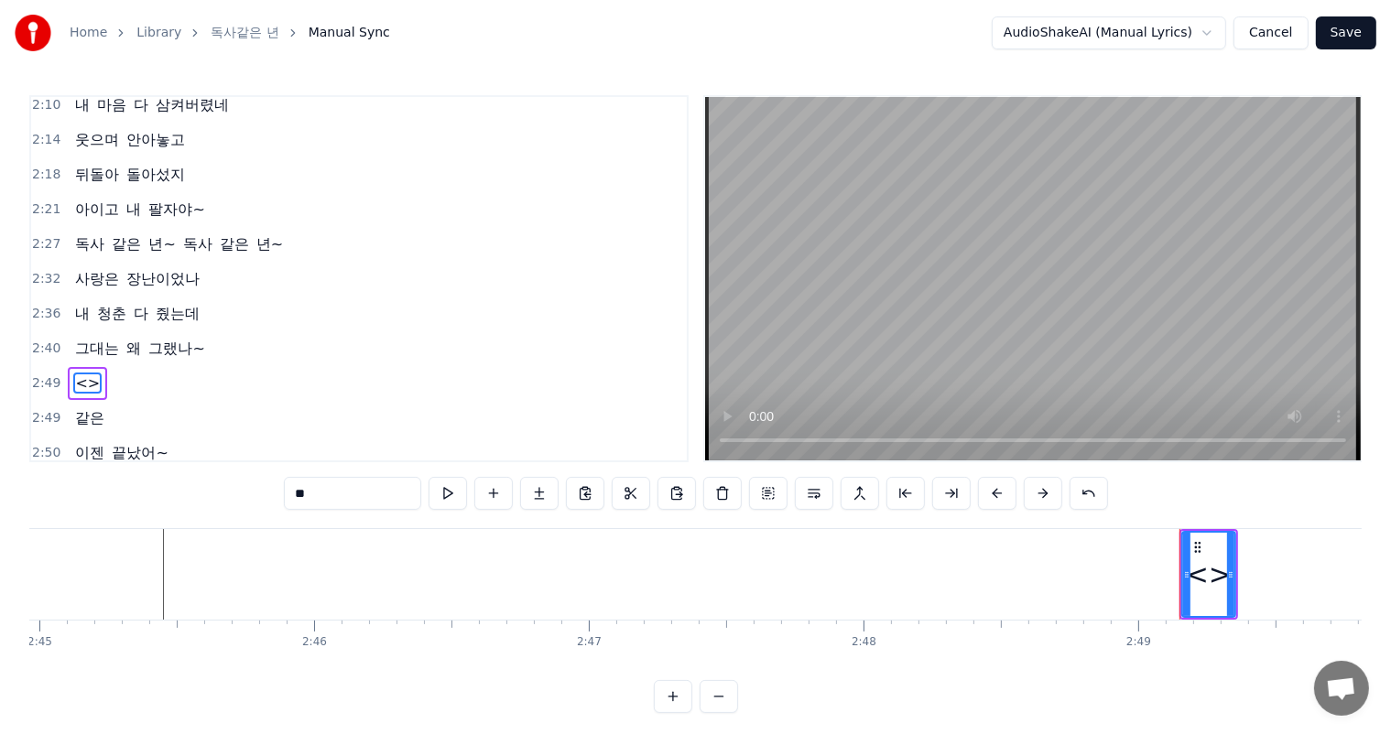
click at [82, 373] on span "<>" at bounding box center [87, 383] width 28 height 21
click at [333, 487] on input "**" at bounding box center [352, 493] width 137 height 33
click at [306, 503] on input "**" at bounding box center [352, 493] width 137 height 33
type input "*"
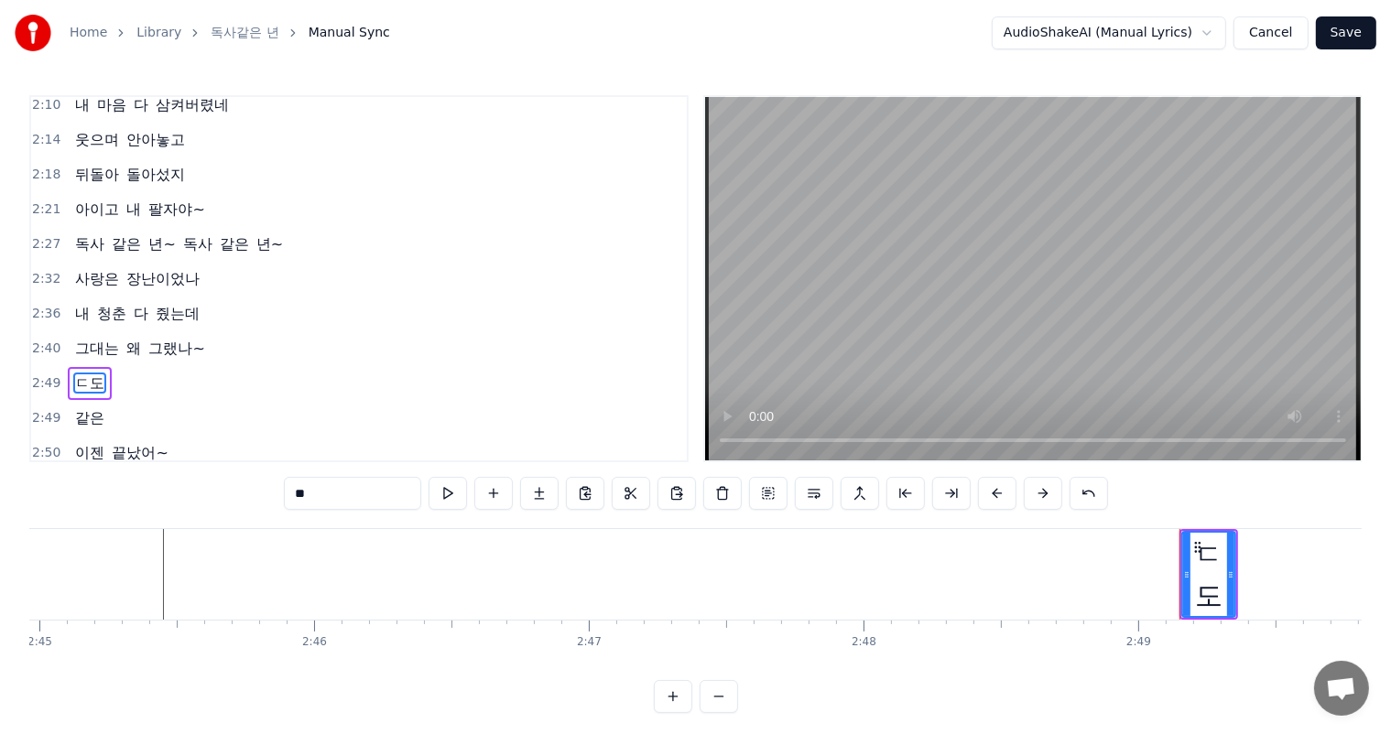
type input "*"
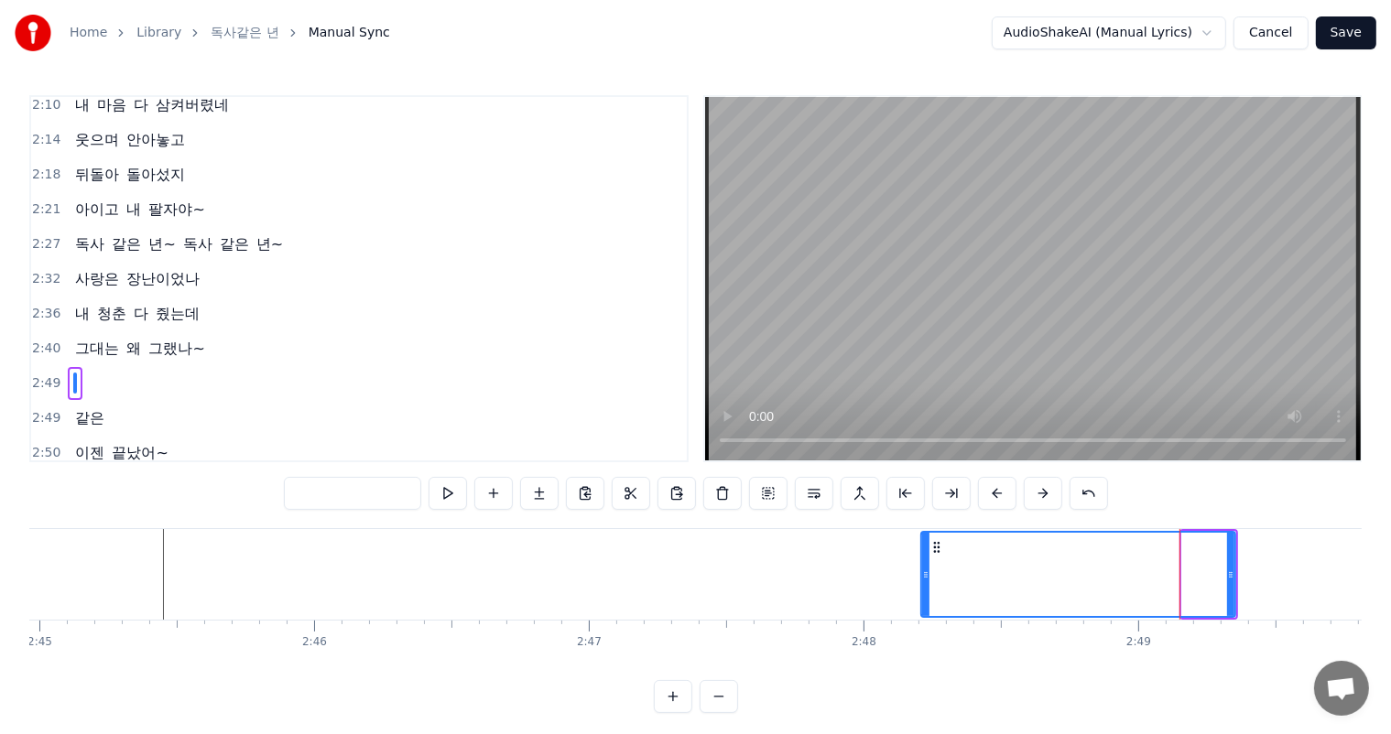
drag, startPoint x: 1182, startPoint y: 581, endPoint x: 963, endPoint y: 584, distance: 218.8
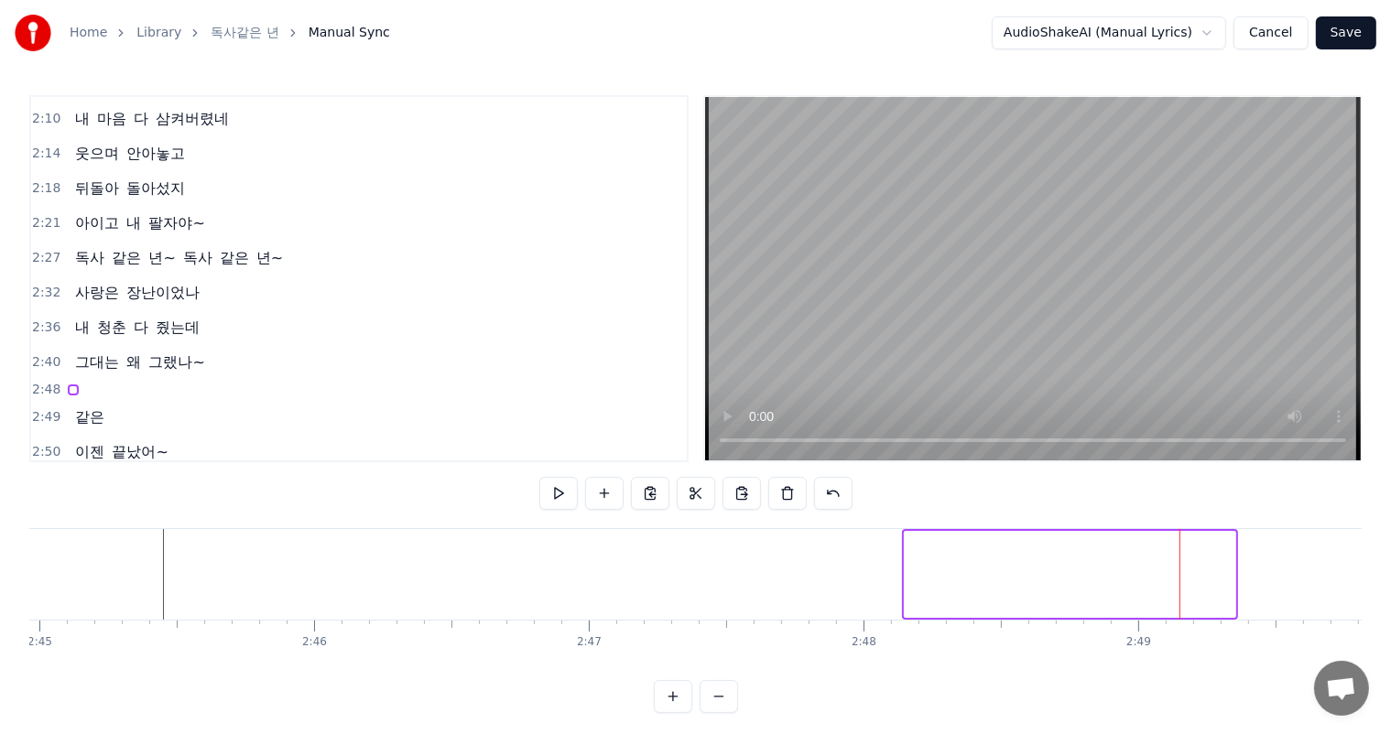
click at [979, 586] on div at bounding box center [1070, 574] width 332 height 87
click at [1219, 546] on icon at bounding box center [1221, 545] width 15 height 15
click at [605, 495] on button at bounding box center [604, 493] width 38 height 33
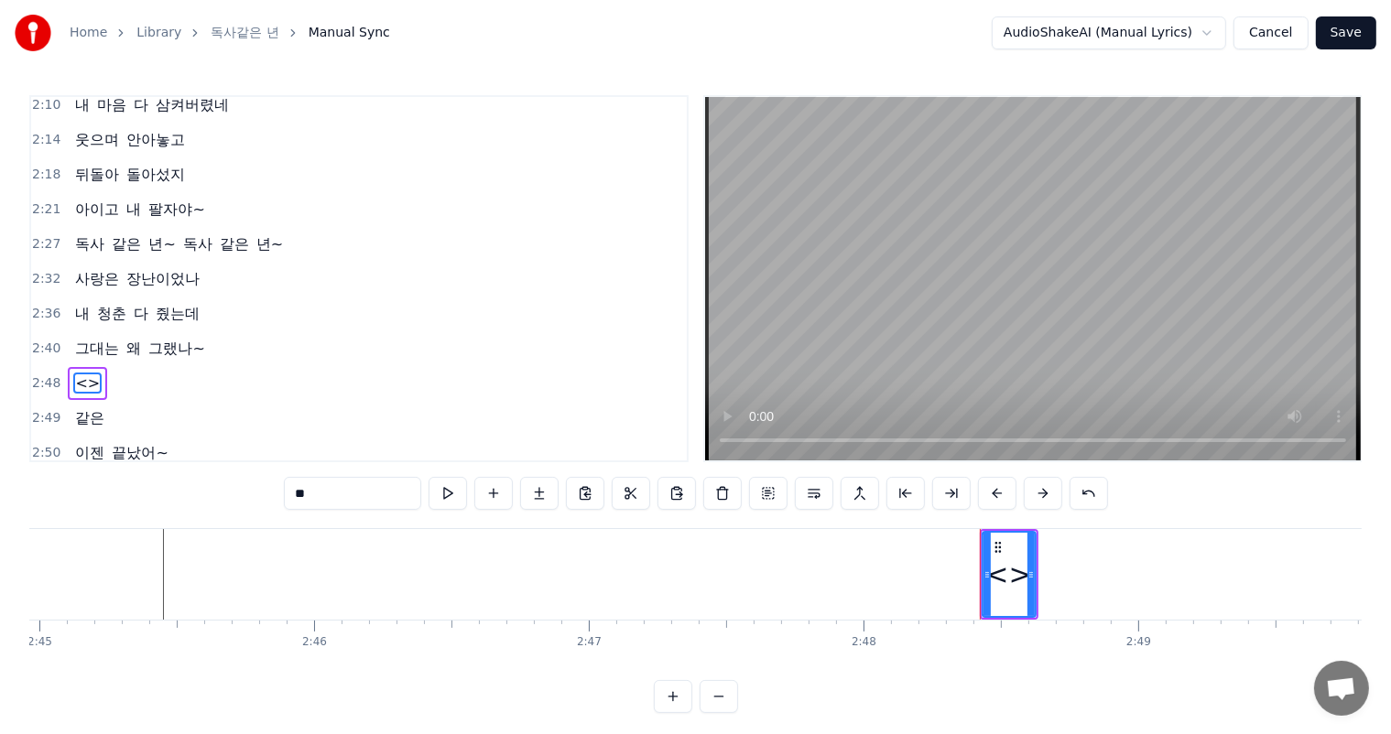
click at [309, 493] on input "**" at bounding box center [352, 493] width 137 height 33
click at [335, 499] on input "**" at bounding box center [352, 493] width 137 height 33
type input "*"
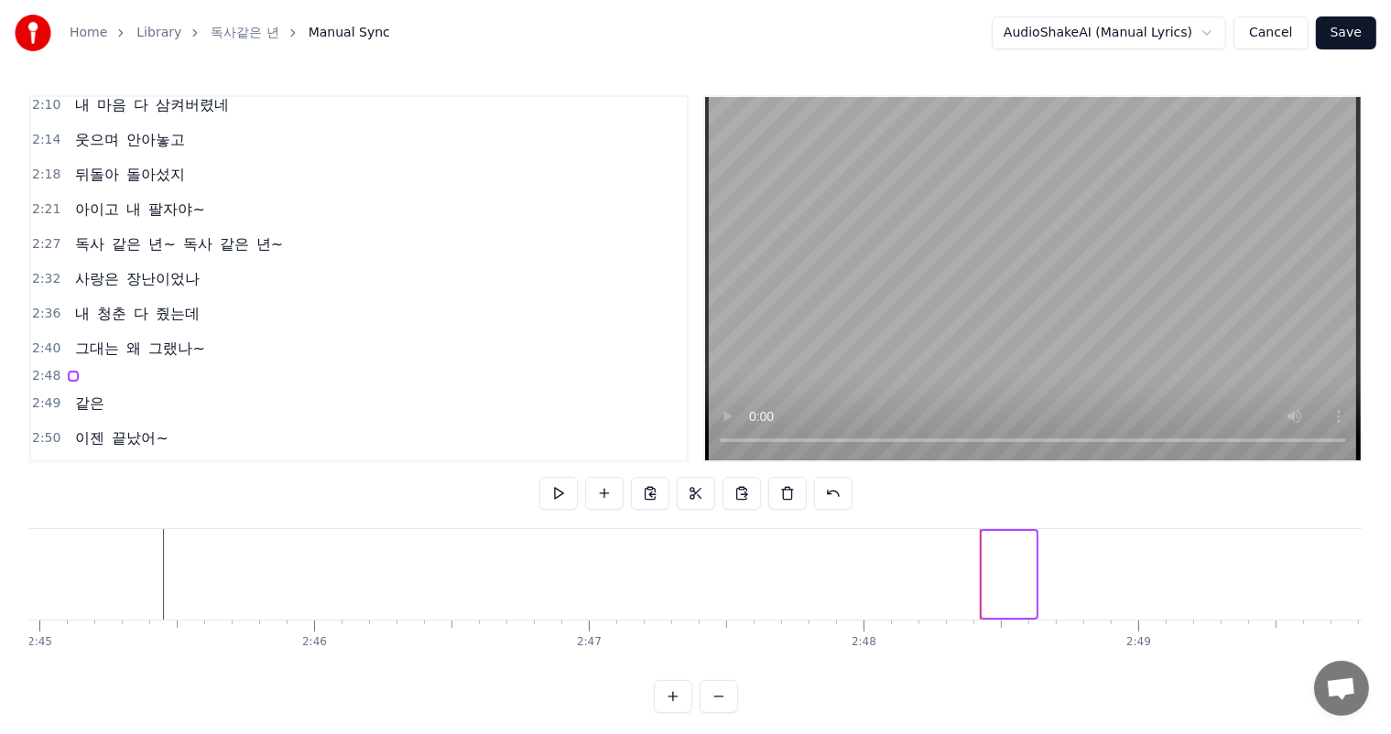
scroll to position [969, 0]
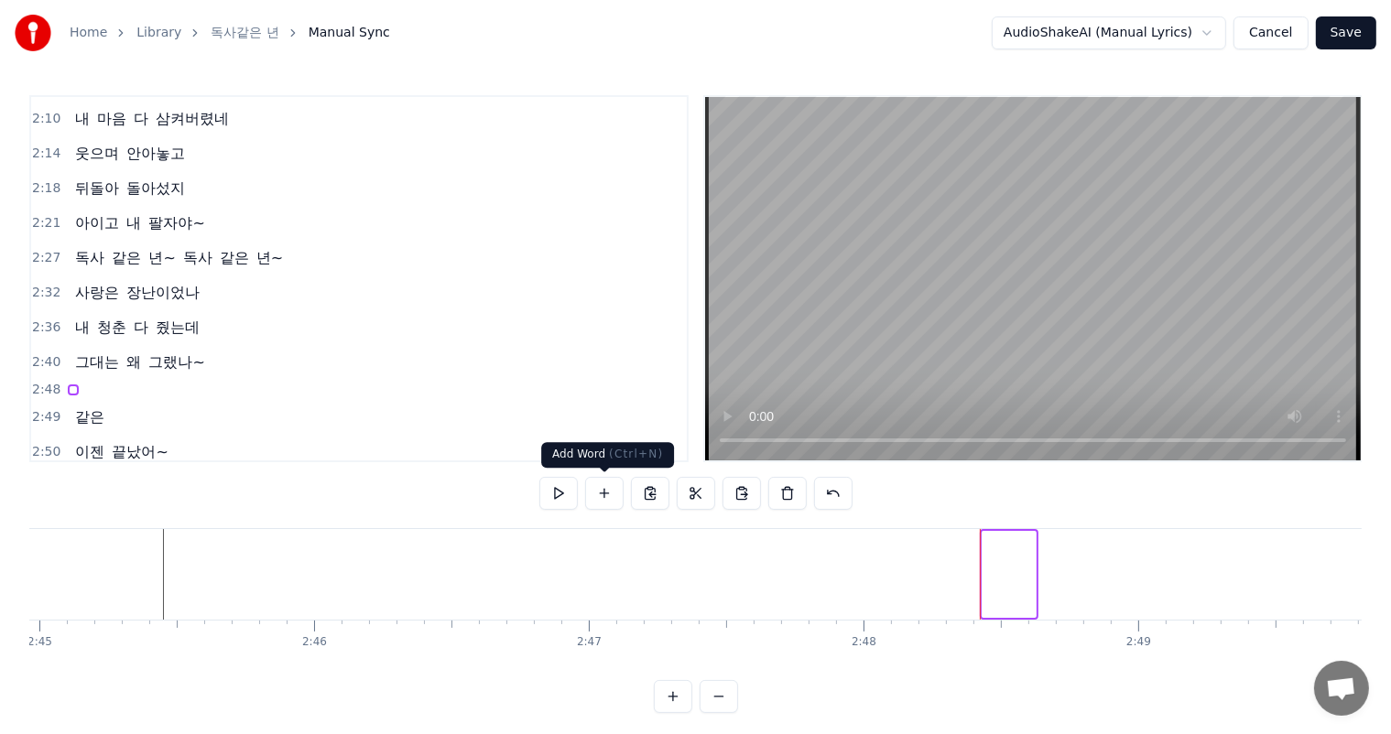
click at [606, 492] on button at bounding box center [604, 493] width 38 height 33
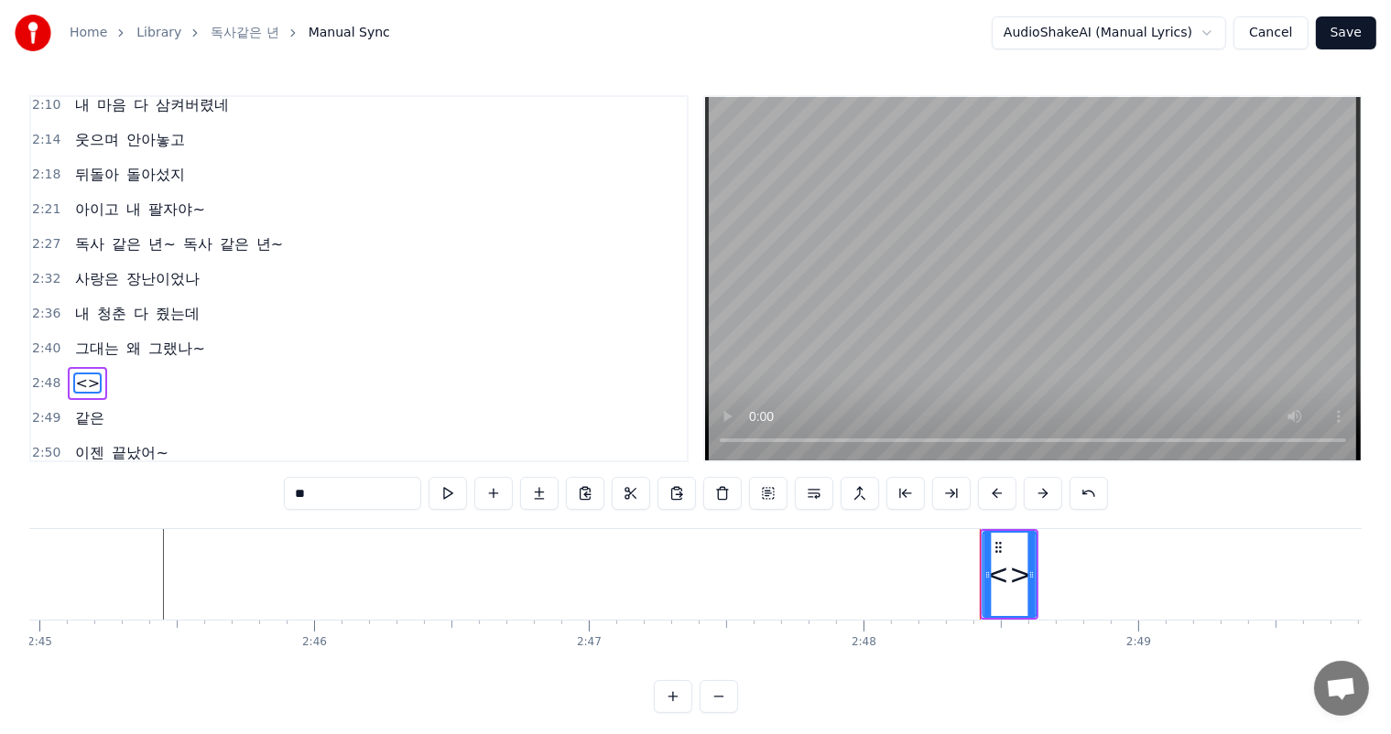
click at [996, 545] on icon at bounding box center [998, 547] width 15 height 15
click at [1032, 573] on icon at bounding box center [1030, 575] width 7 height 15
click at [1019, 576] on div "<>" at bounding box center [1008, 574] width 46 height 41
click at [374, 494] on input "**" at bounding box center [352, 493] width 137 height 33
type input "*"
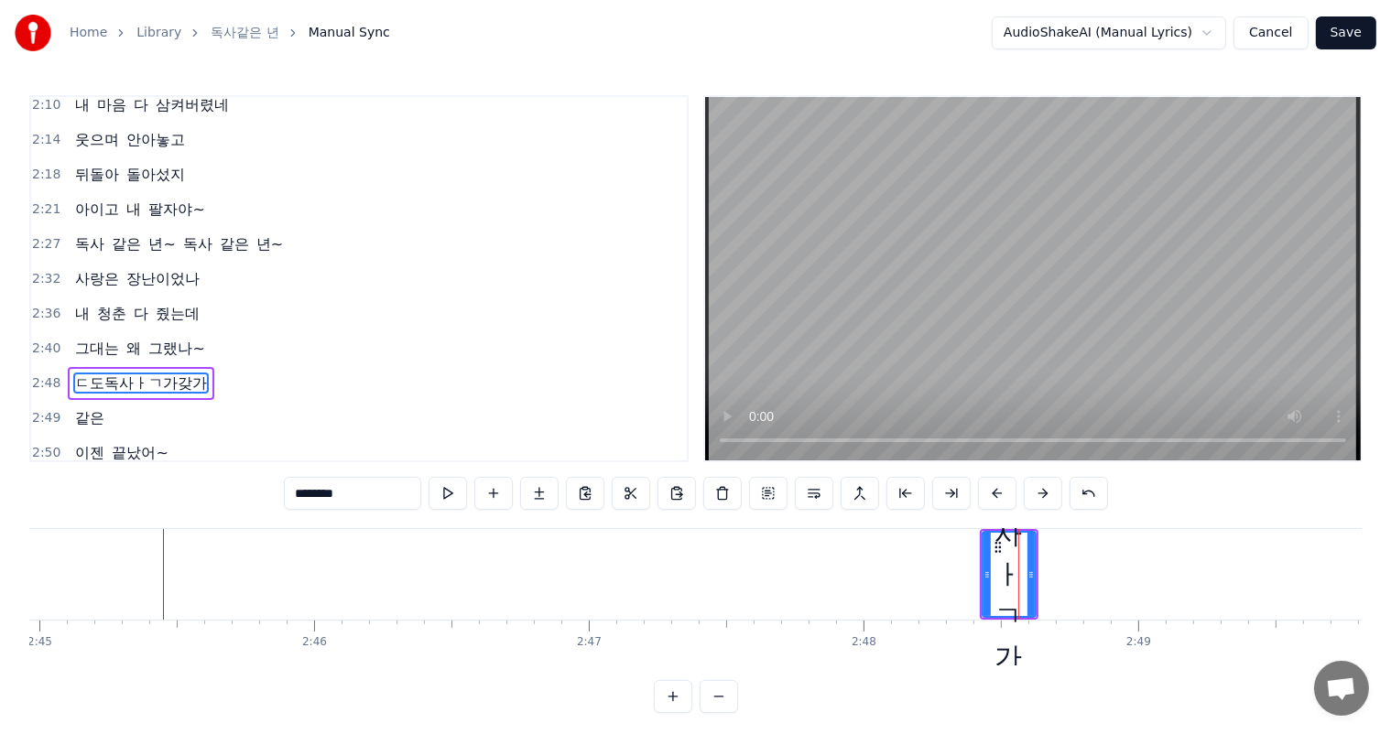
scroll to position [0, 0]
type input "*"
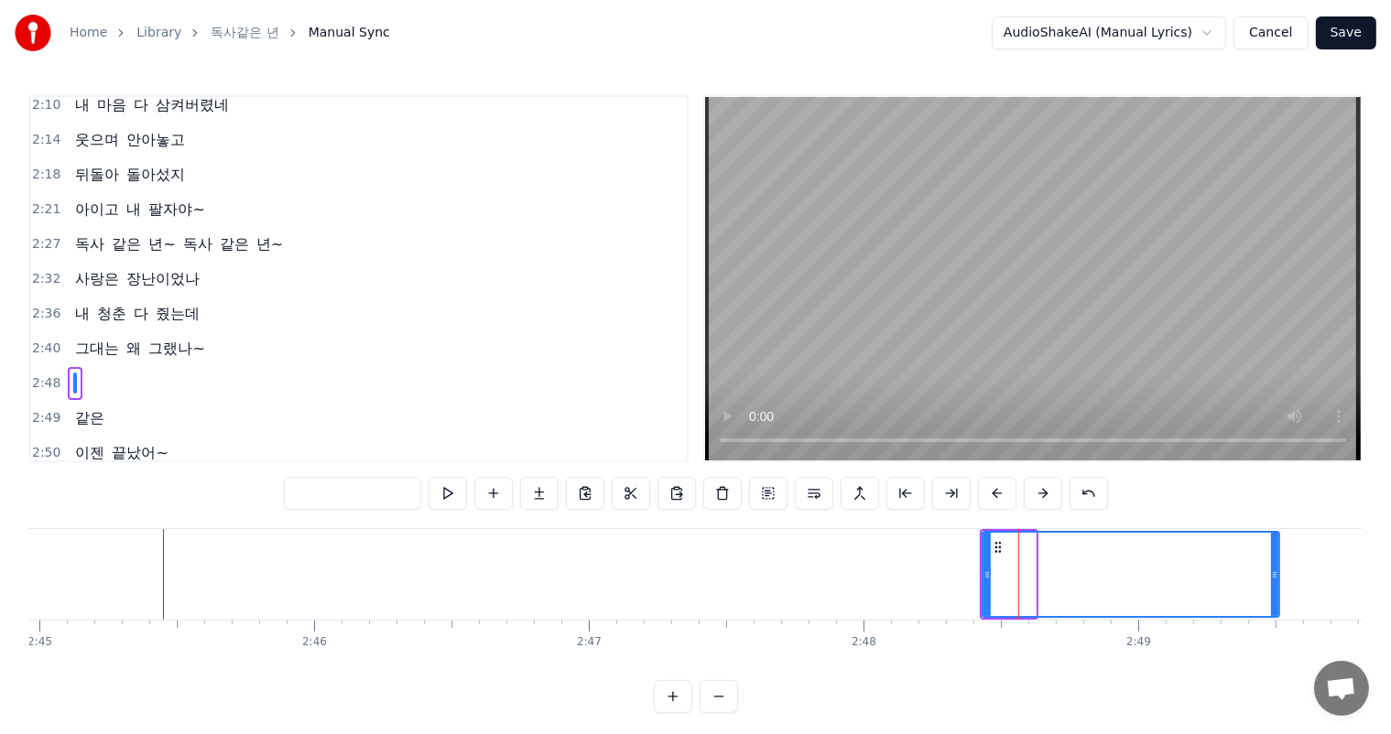
drag, startPoint x: 1031, startPoint y: 576, endPoint x: 1238, endPoint y: 557, distance: 207.8
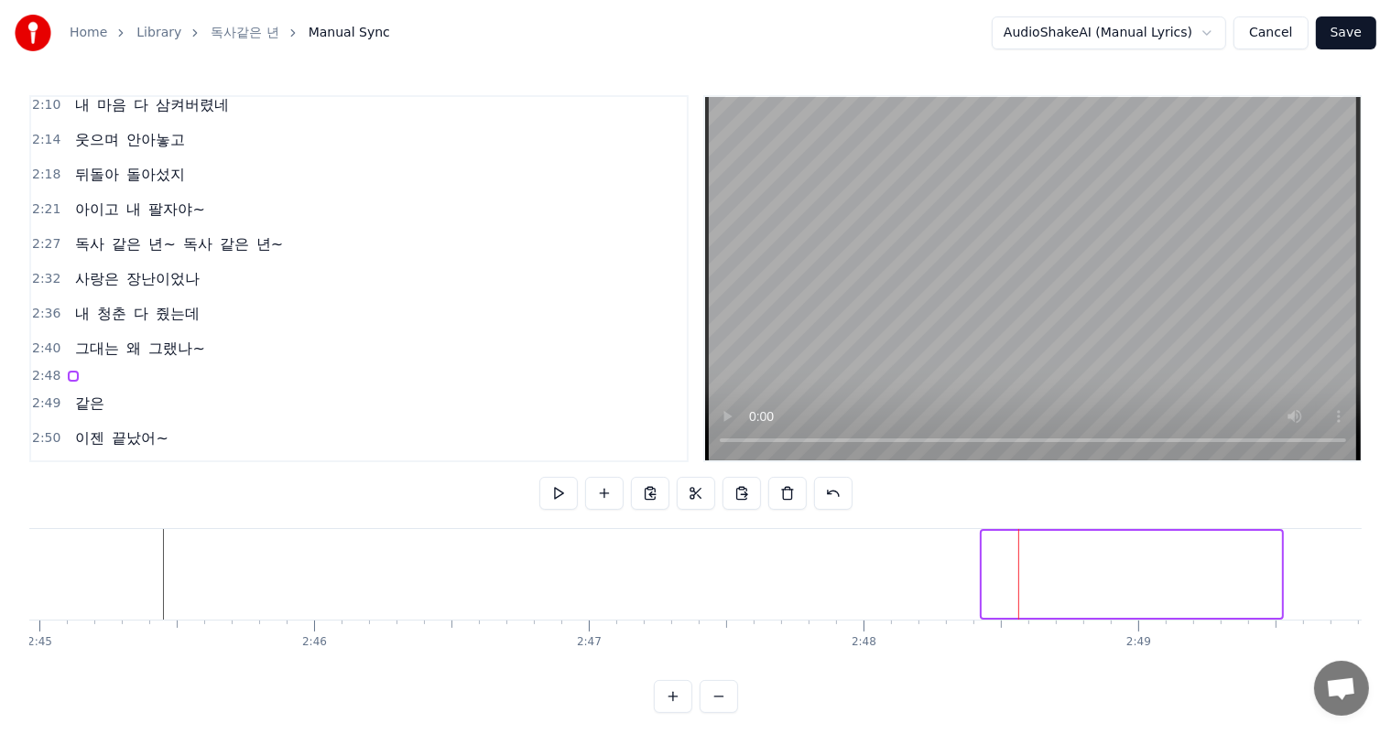
scroll to position [969, 0]
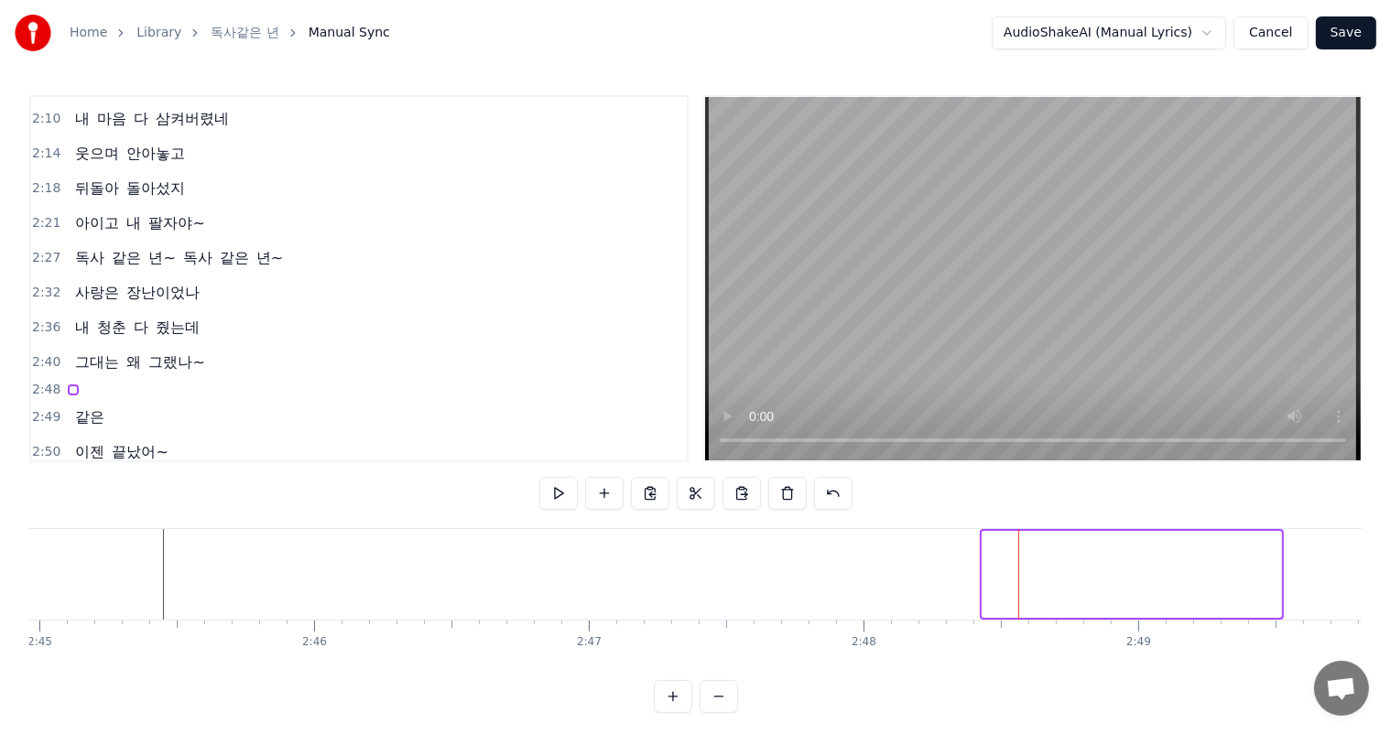
click at [1004, 579] on div at bounding box center [1131, 574] width 300 height 87
click at [1030, 585] on div at bounding box center [1131, 574] width 300 height 87
click at [743, 500] on button at bounding box center [741, 493] width 38 height 33
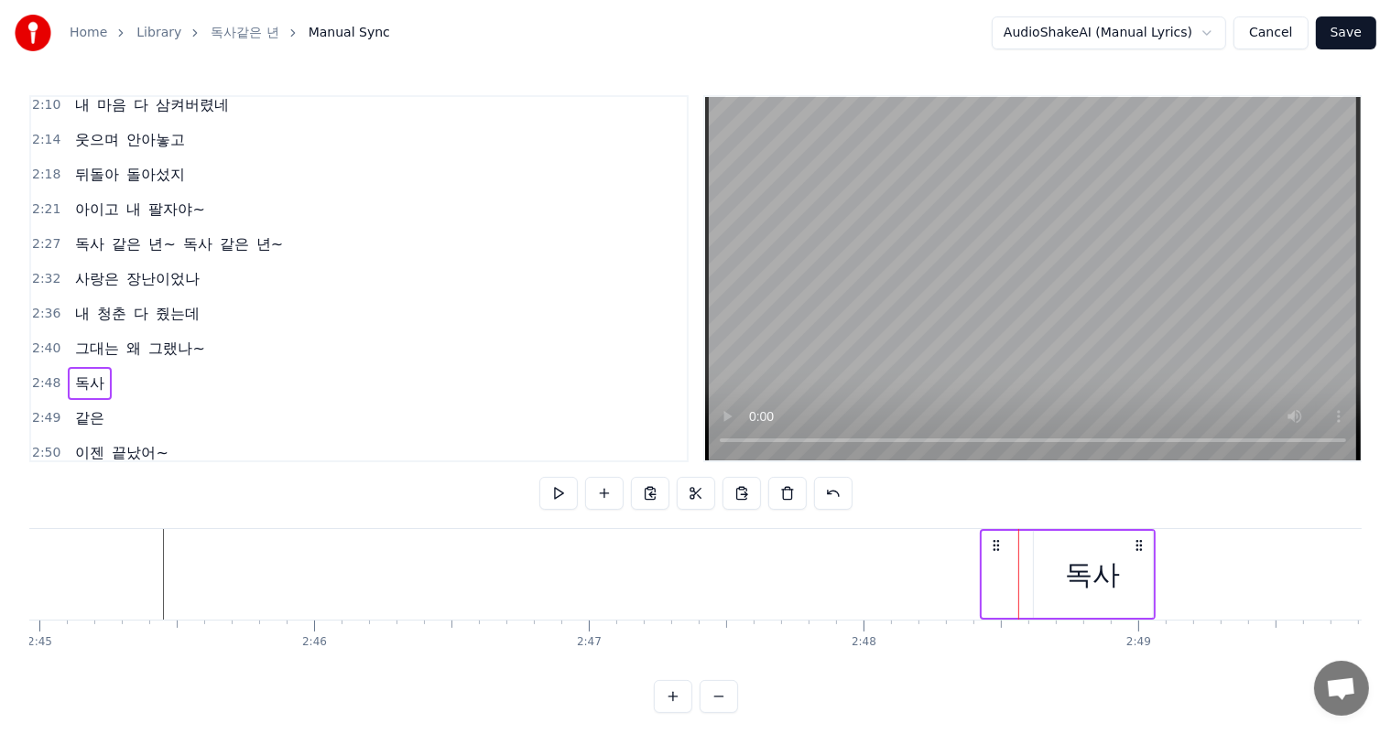
click at [1124, 571] on div "독사" at bounding box center [1093, 574] width 119 height 87
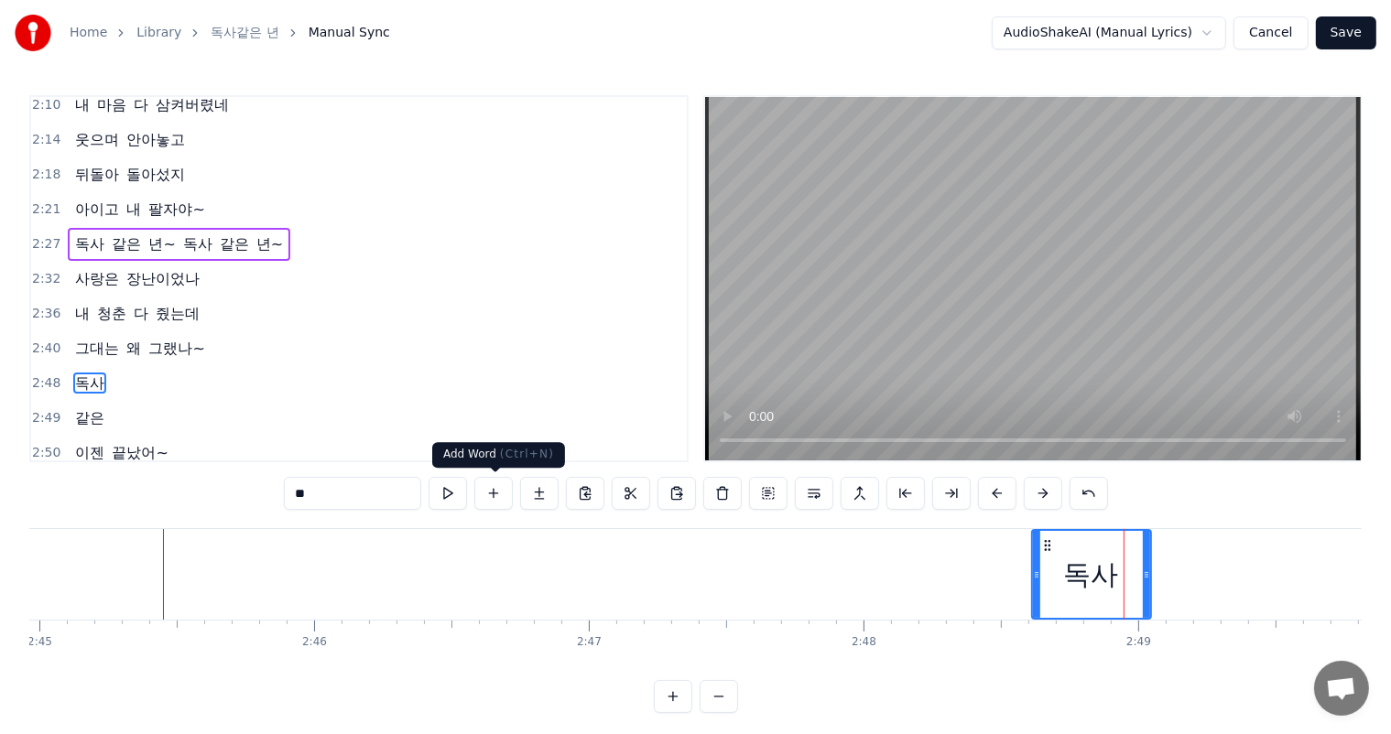
click at [495, 487] on button at bounding box center [493, 493] width 38 height 33
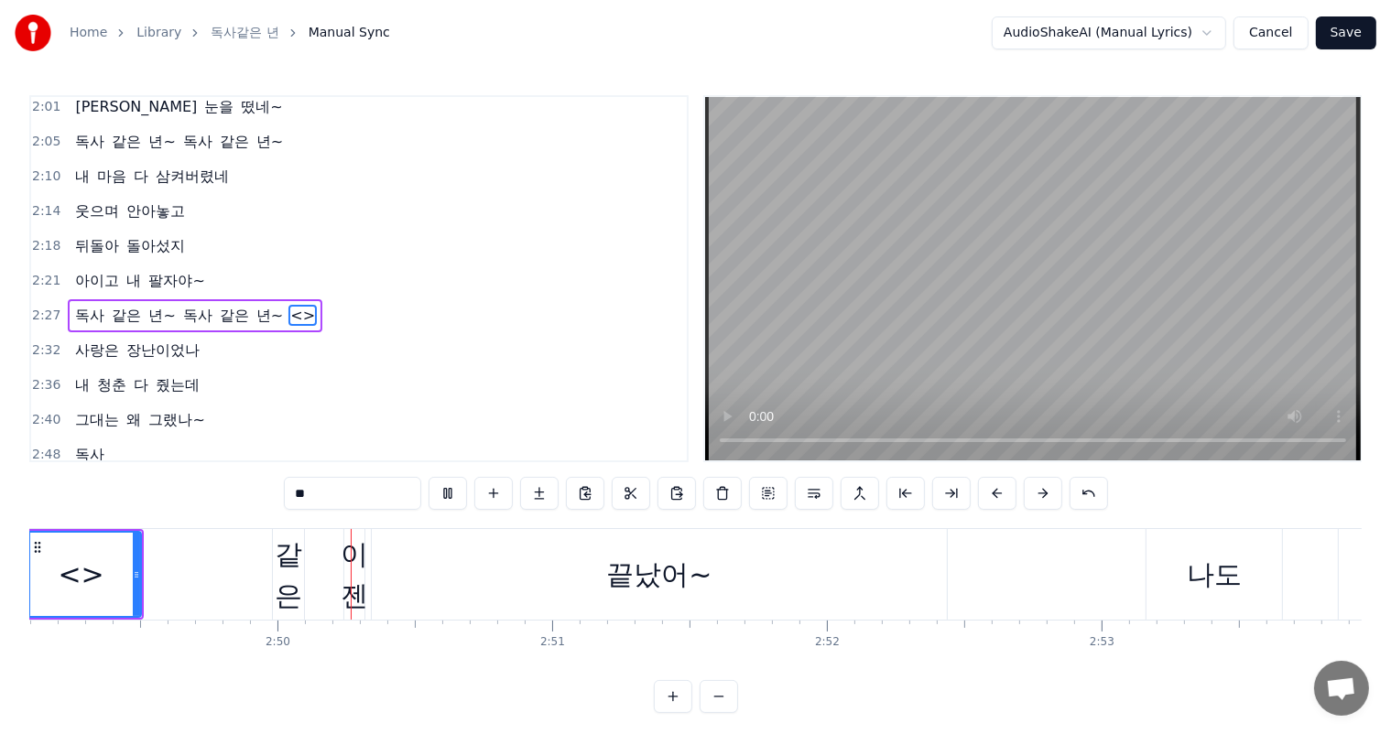
scroll to position [0, 46477]
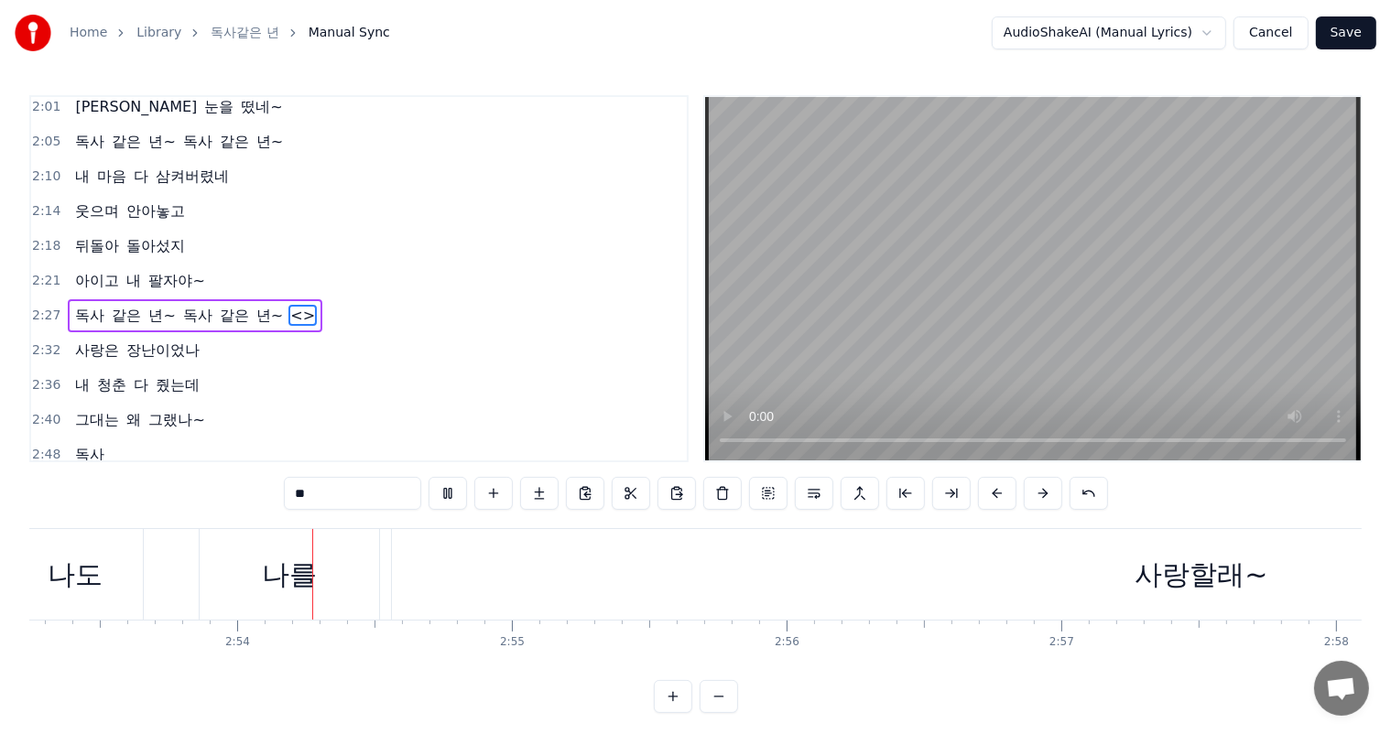
click at [125, 270] on span "내" at bounding box center [134, 281] width 18 height 22
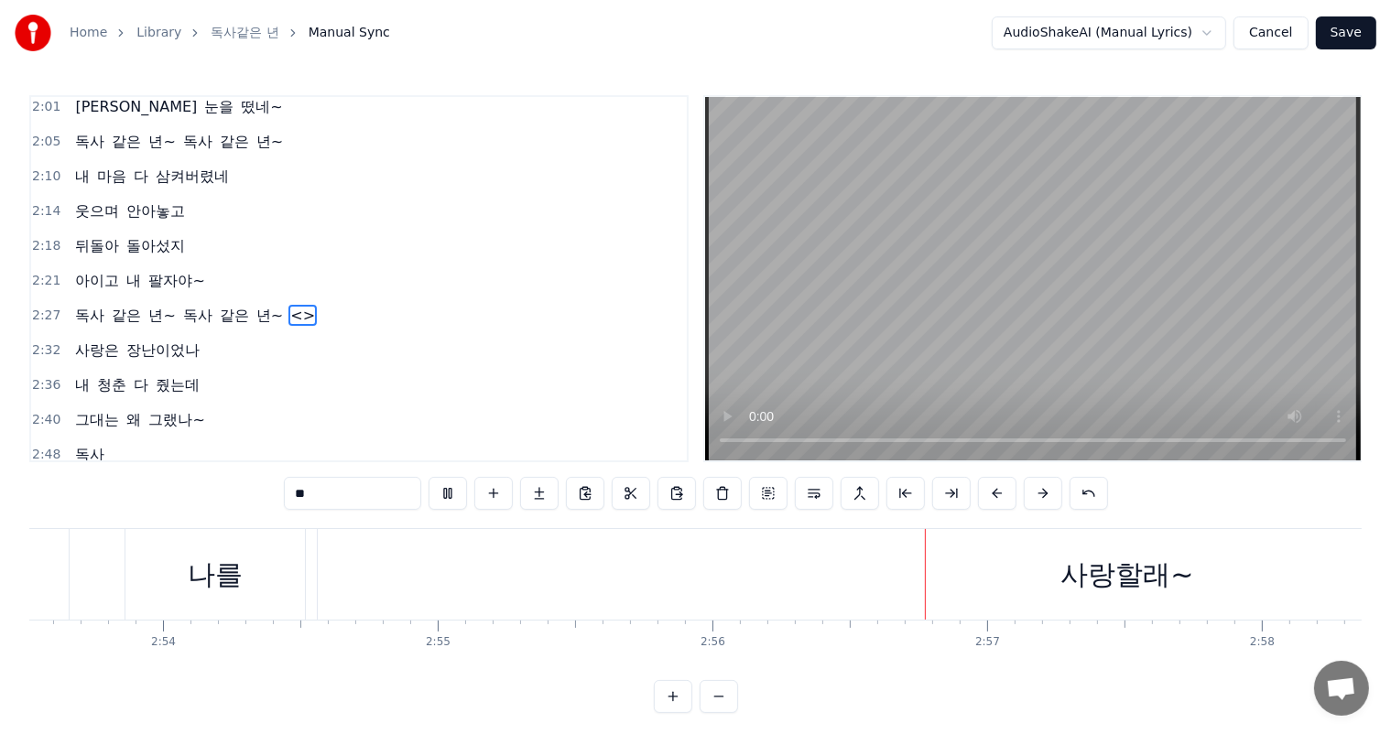
click at [161, 270] on span "팔자야~" at bounding box center [176, 280] width 60 height 21
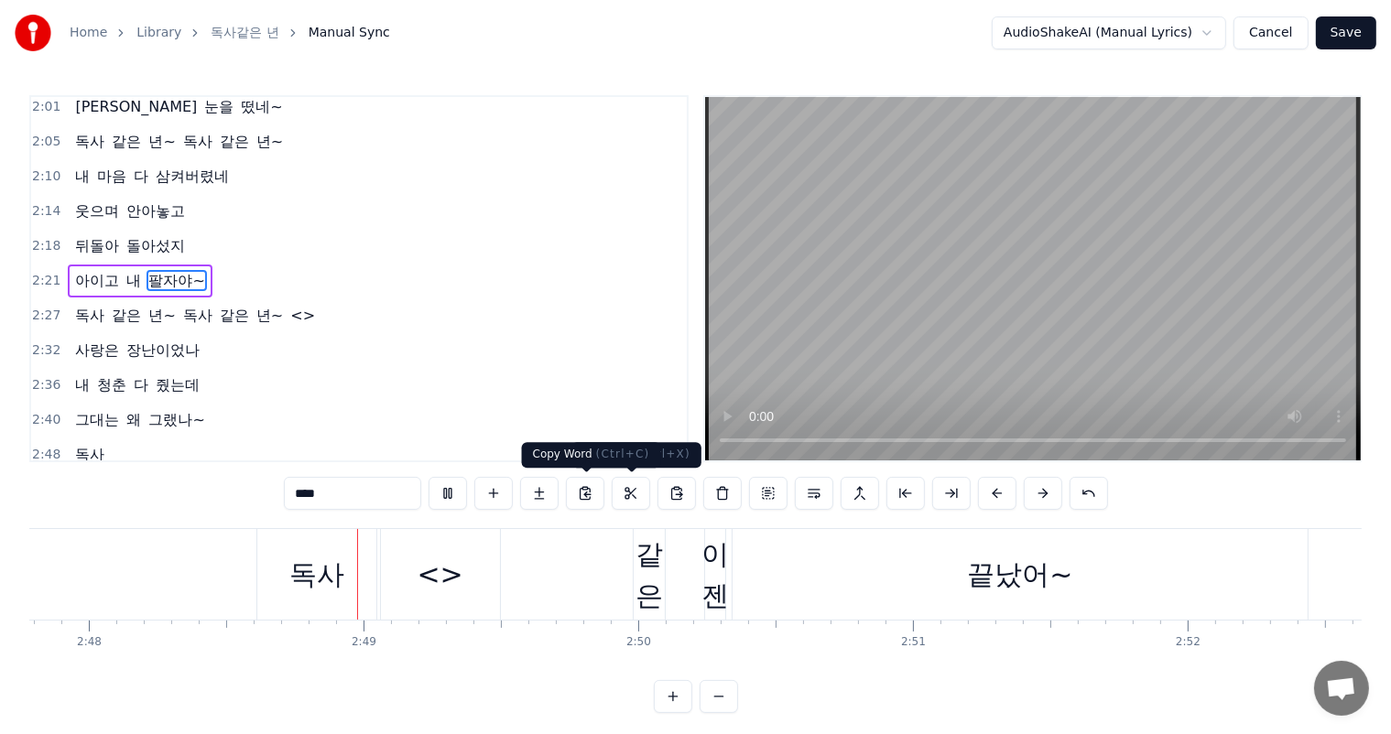
scroll to position [0, 46104]
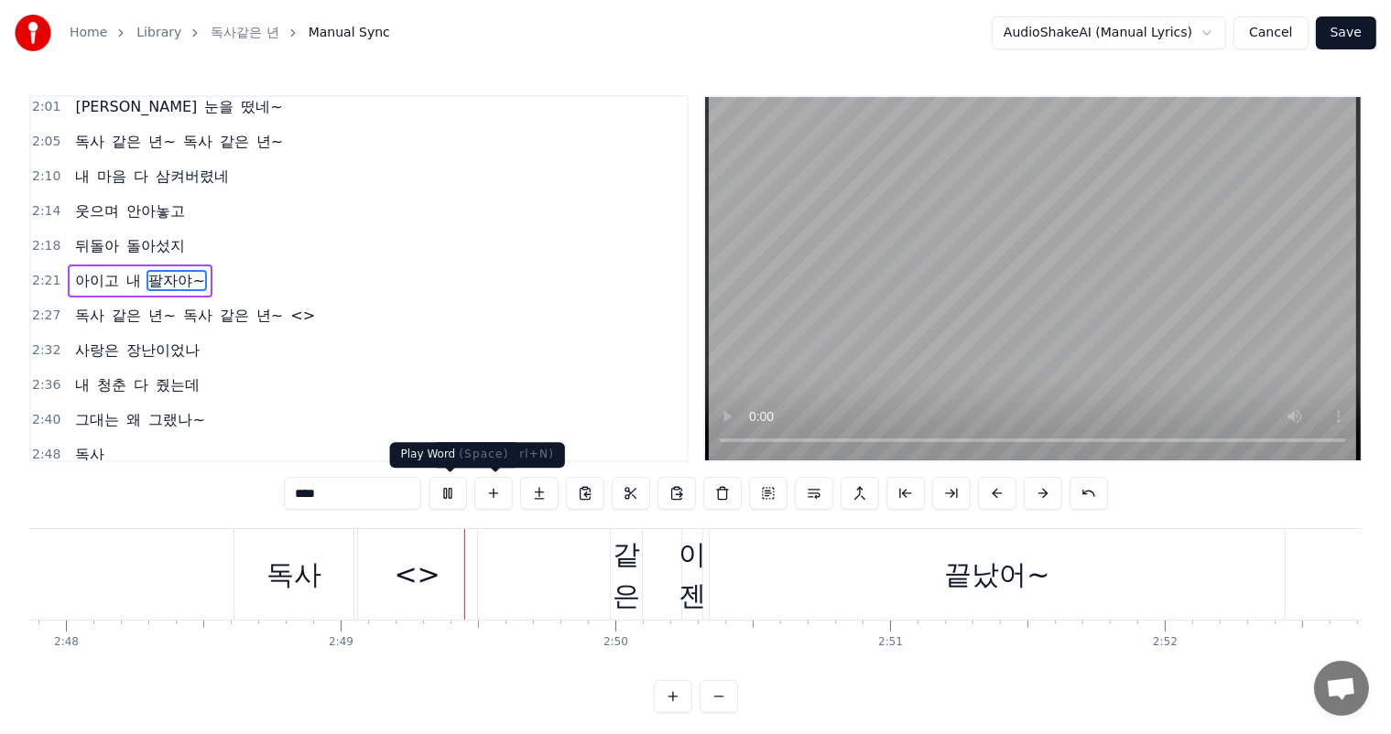
click at [450, 493] on button at bounding box center [447, 493] width 38 height 33
click at [324, 571] on div "독사" at bounding box center [293, 574] width 119 height 91
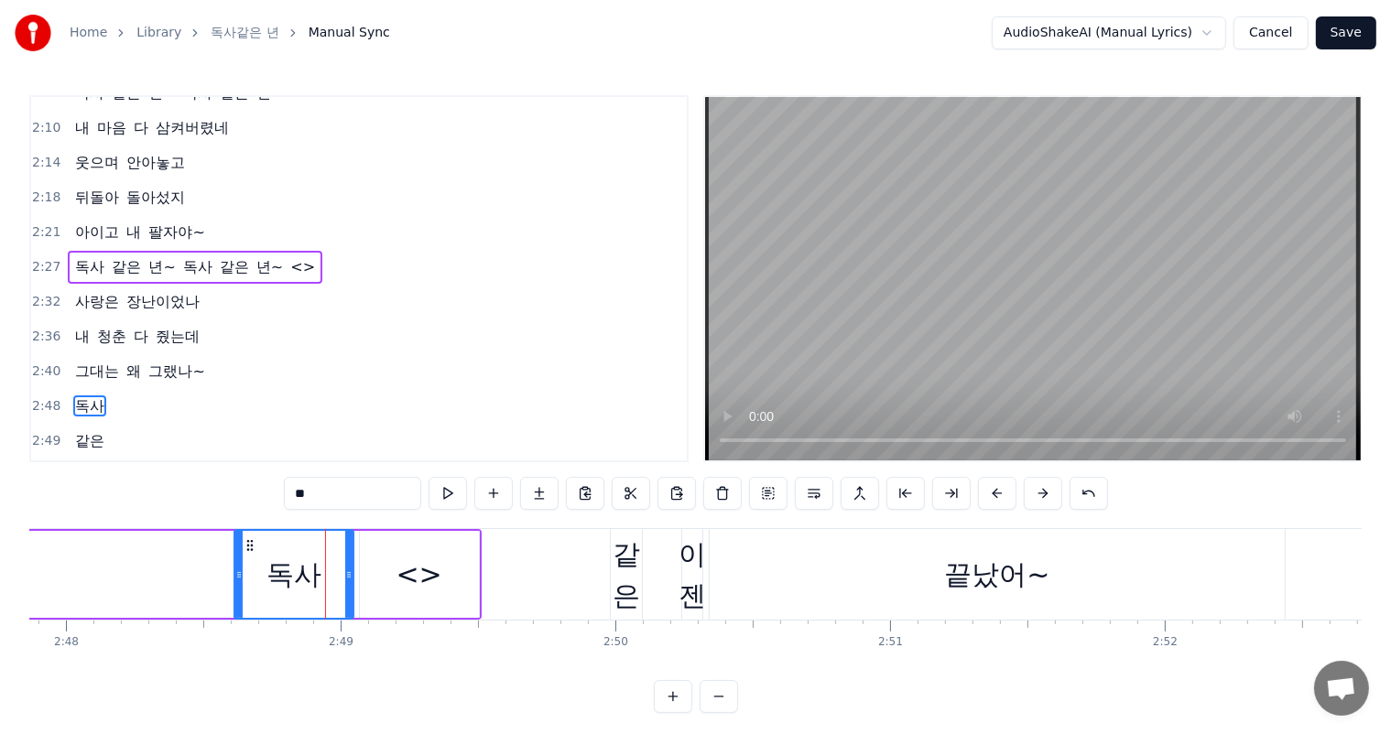
scroll to position [983, 0]
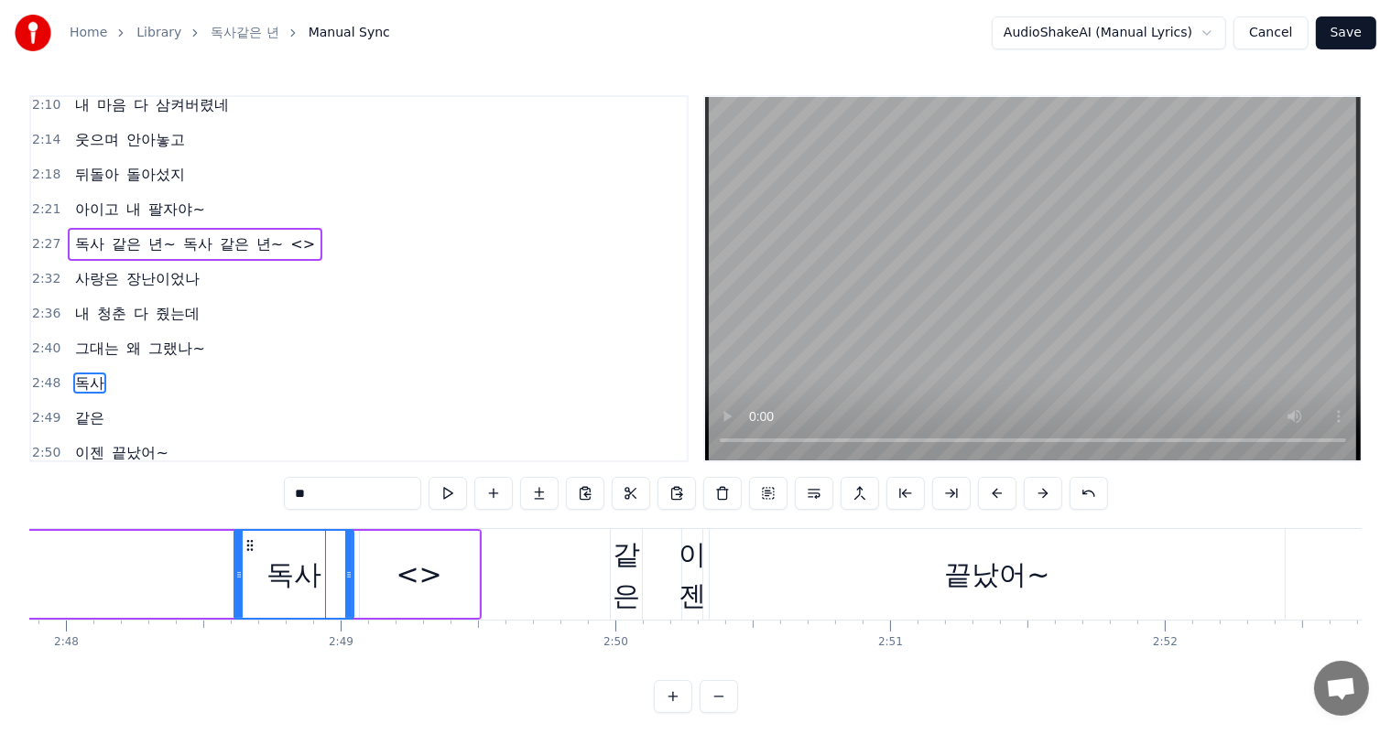
click at [415, 569] on div "<>" at bounding box center [418, 574] width 46 height 41
type input "**"
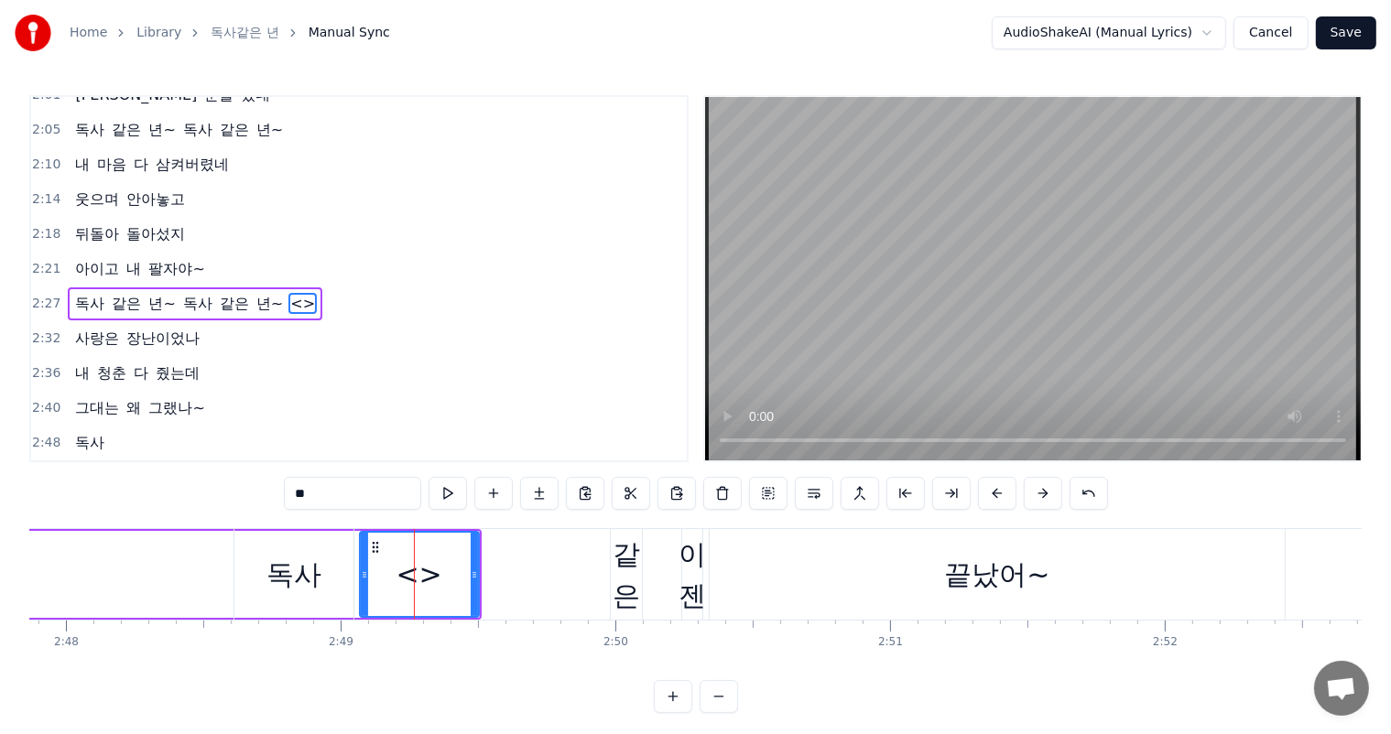
scroll to position [912, 0]
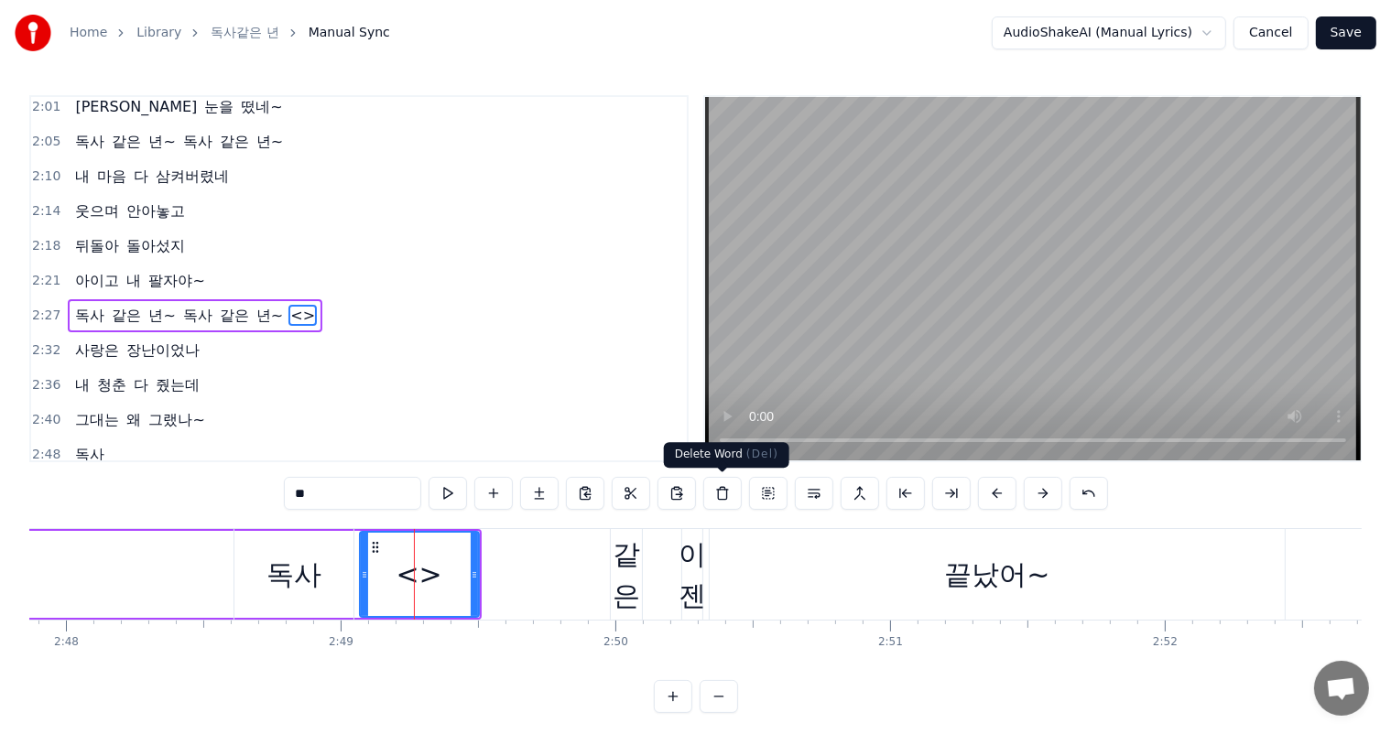
click at [715, 498] on button at bounding box center [722, 493] width 38 height 33
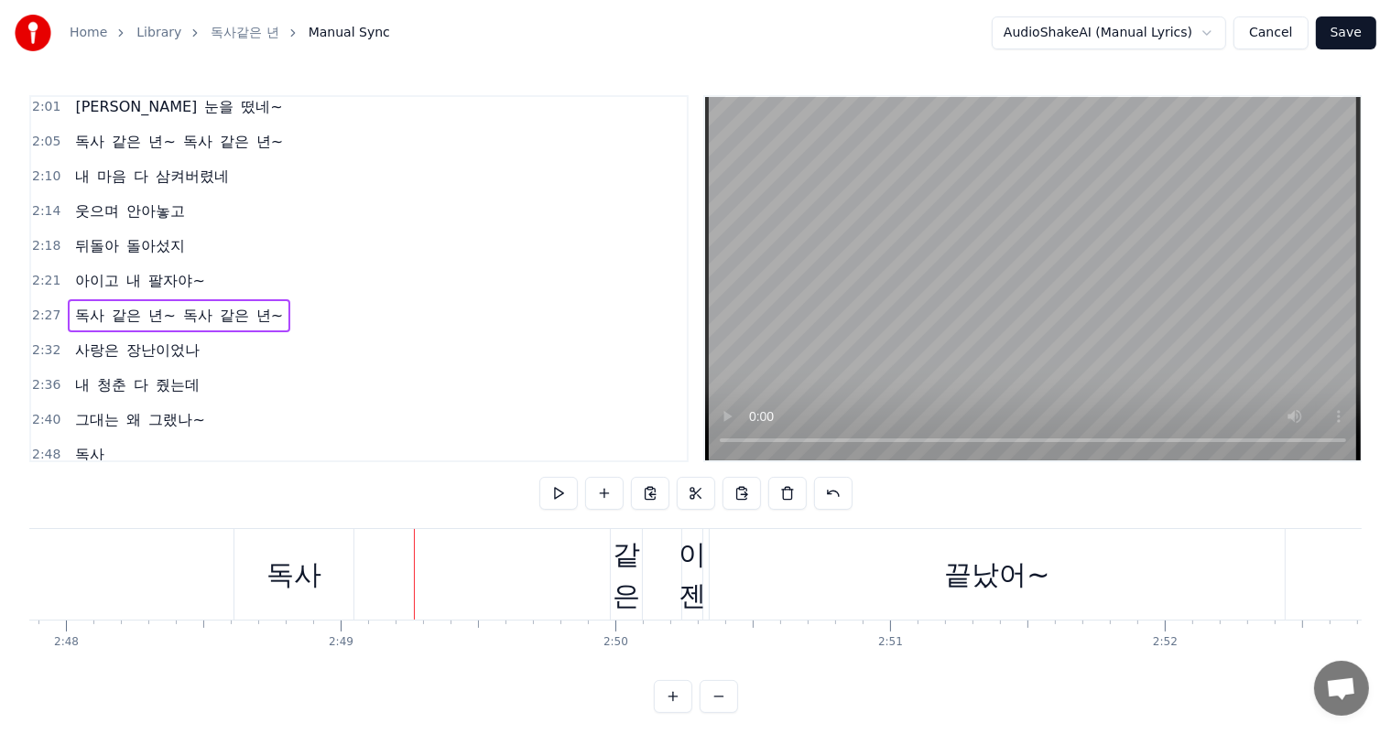
click at [343, 574] on div "독사" at bounding box center [293, 574] width 119 height 91
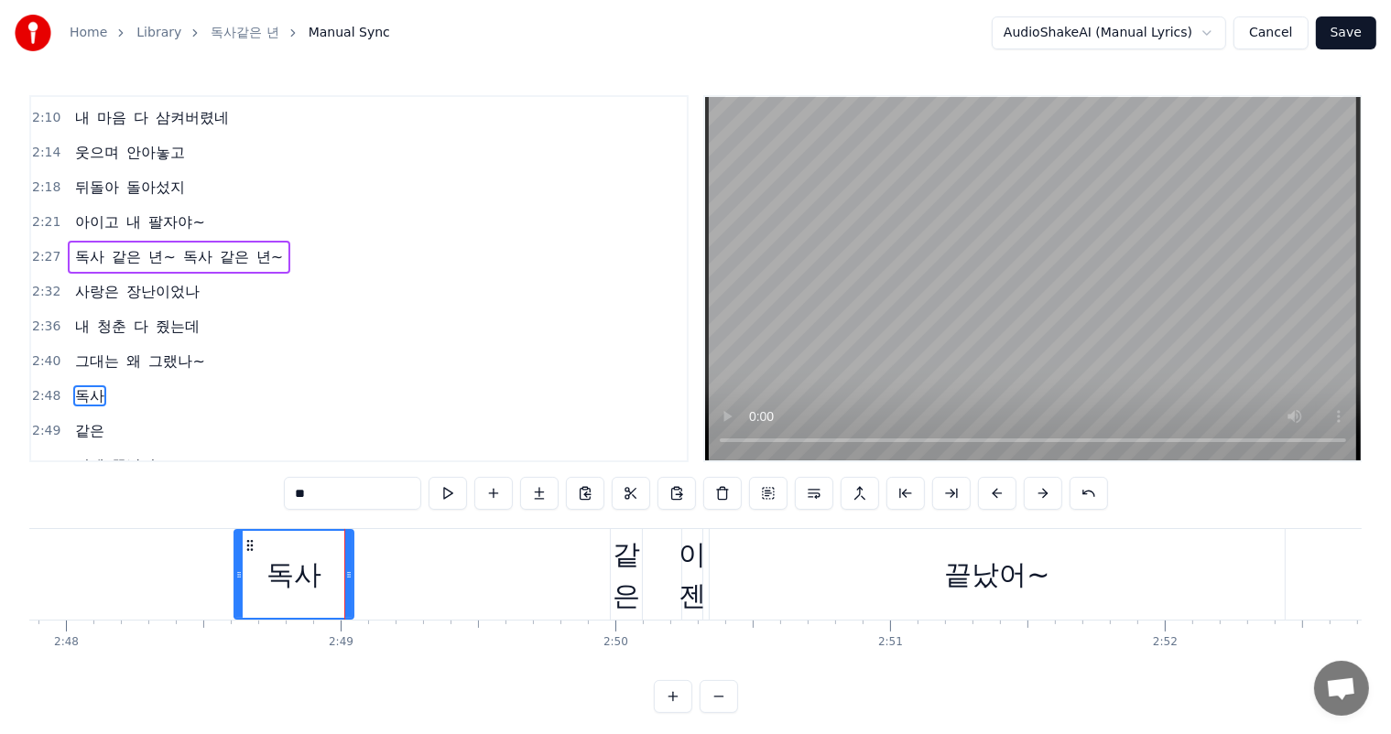
scroll to position [983, 0]
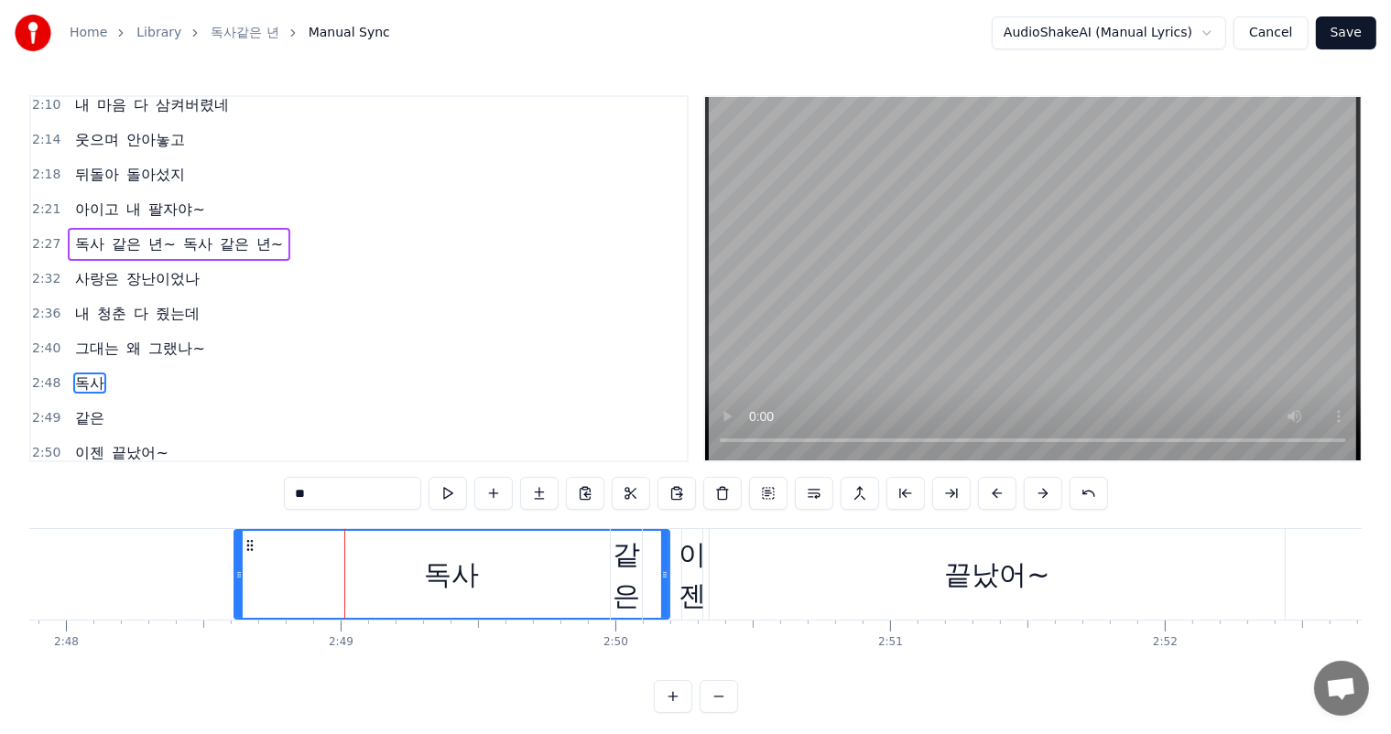
drag, startPoint x: 348, startPoint y: 577, endPoint x: 612, endPoint y: 582, distance: 264.6
click at [663, 580] on icon at bounding box center [664, 575] width 7 height 15
click at [621, 569] on div "같은" at bounding box center [626, 575] width 31 height 82
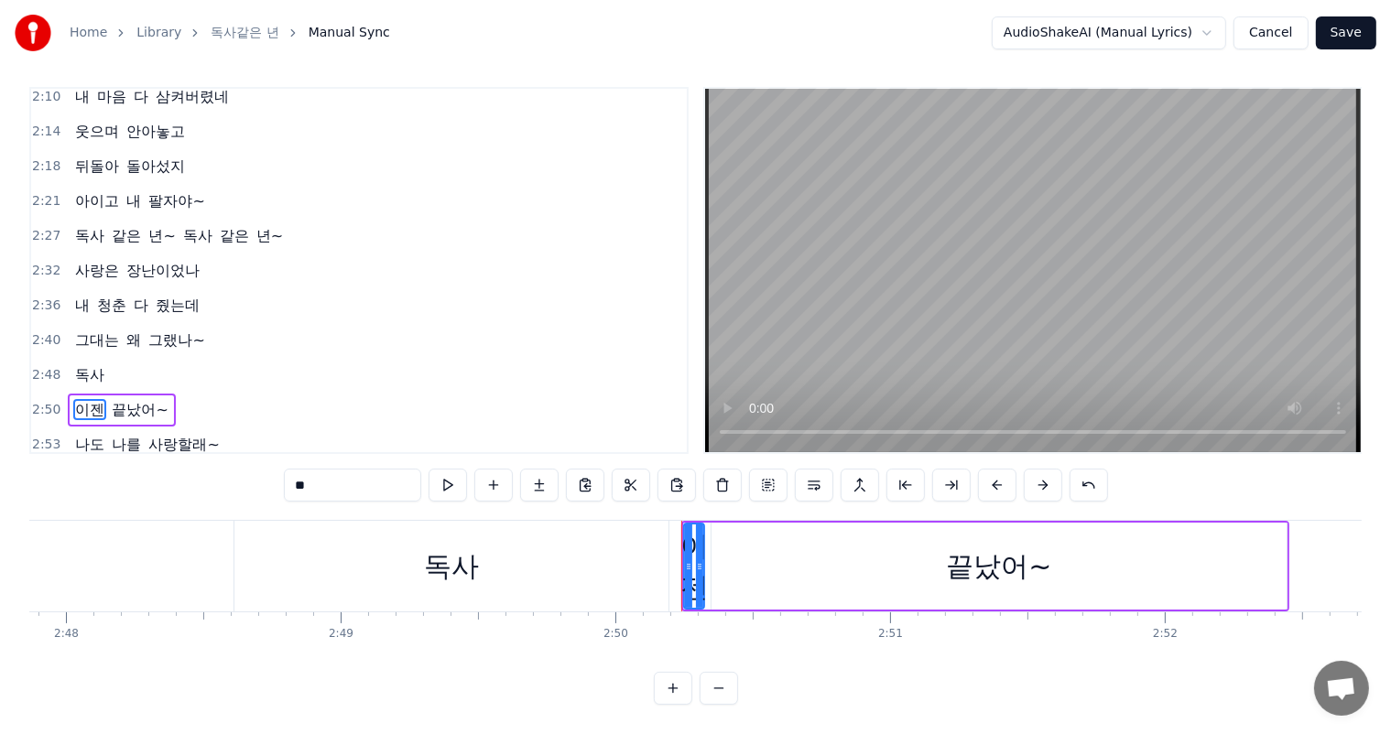
scroll to position [949, 0]
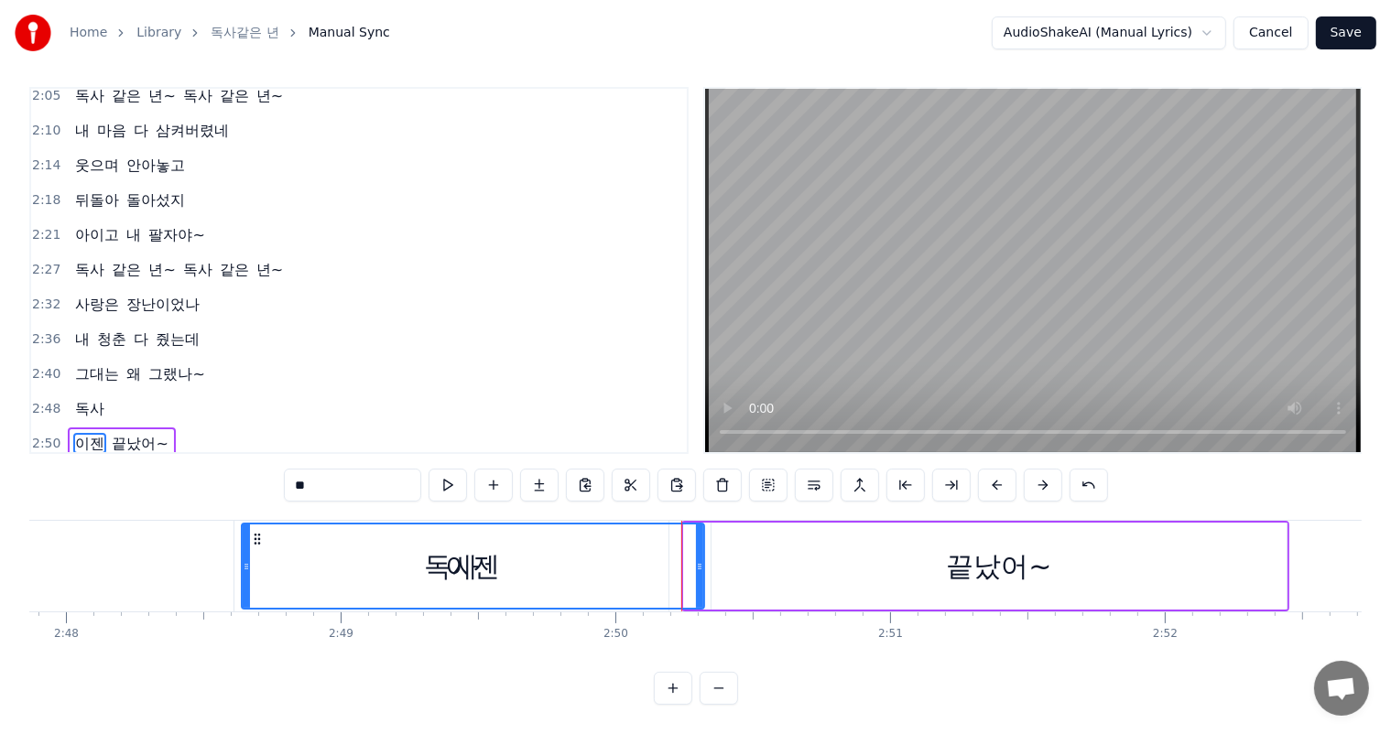
drag, startPoint x: 685, startPoint y: 558, endPoint x: 233, endPoint y: 552, distance: 451.4
click at [243, 552] on div at bounding box center [246, 566] width 7 height 83
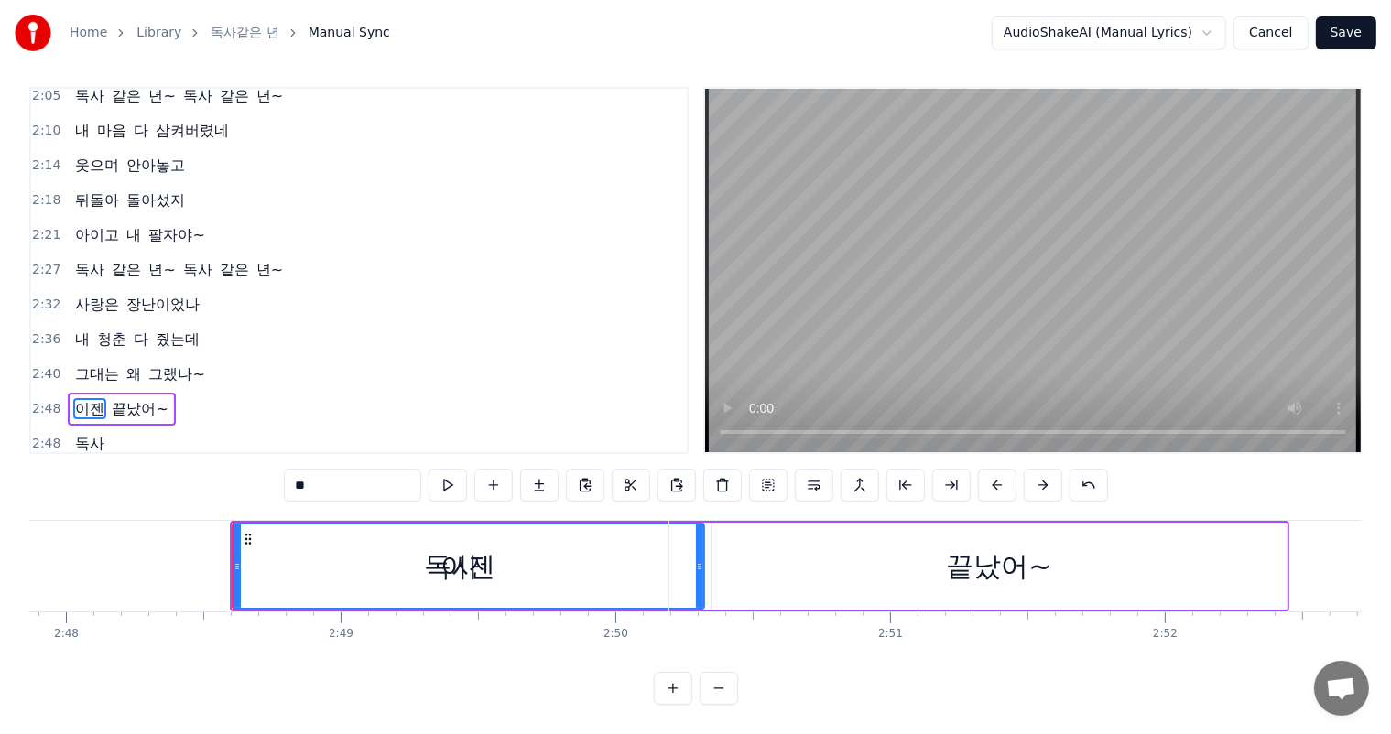
scroll to position [8, 0]
click at [516, 571] on div "독사" at bounding box center [451, 566] width 434 height 91
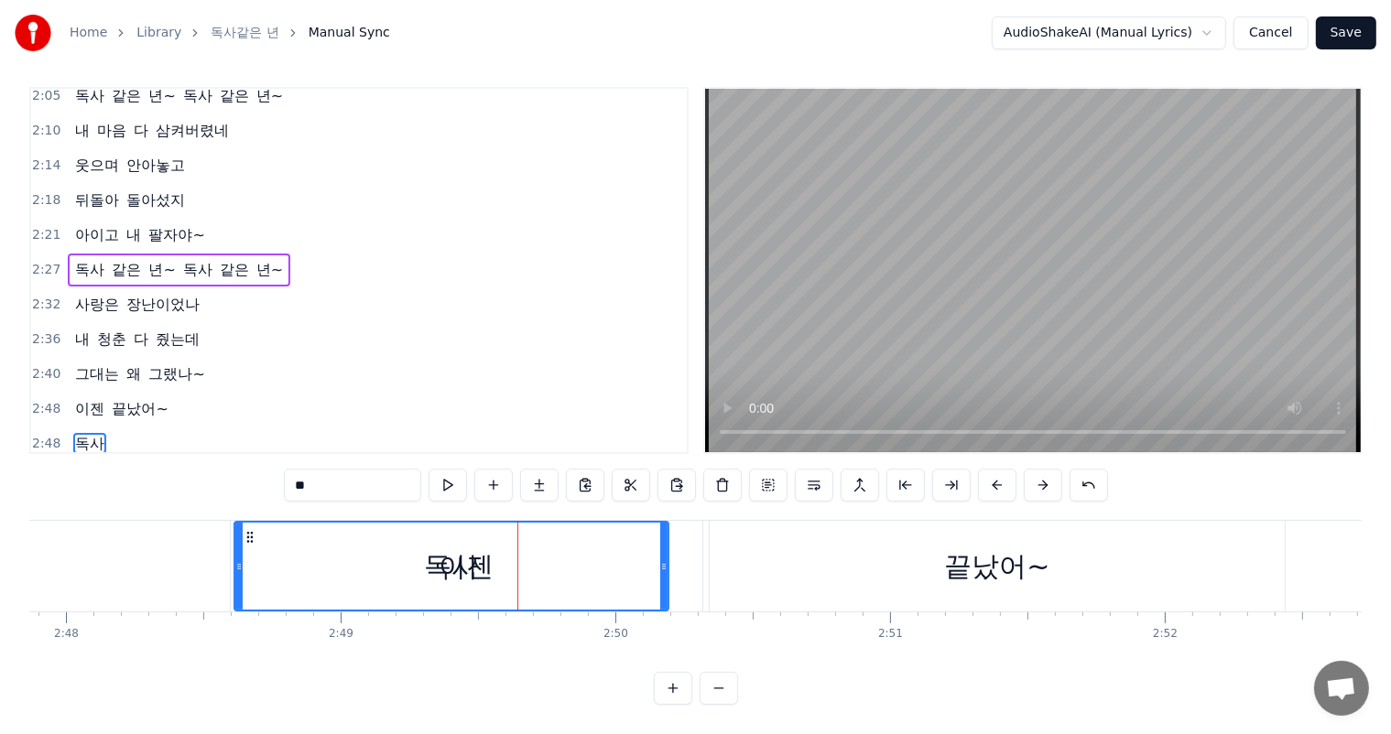
scroll to position [24, 0]
click at [472, 556] on div "독사" at bounding box center [451, 566] width 55 height 41
click at [448, 553] on div "독사" at bounding box center [451, 566] width 55 height 41
click at [110, 363] on span "그대는" at bounding box center [97, 373] width 48 height 21
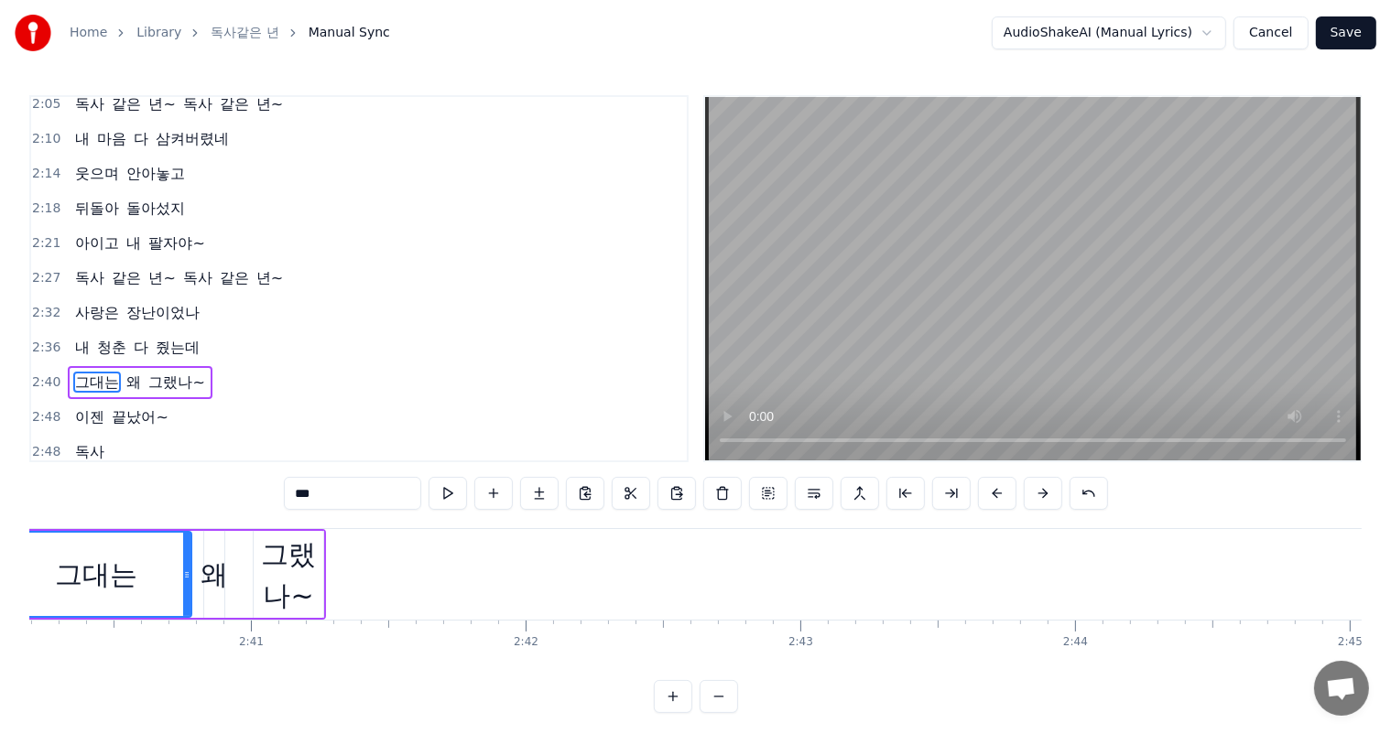
scroll to position [0, 43873]
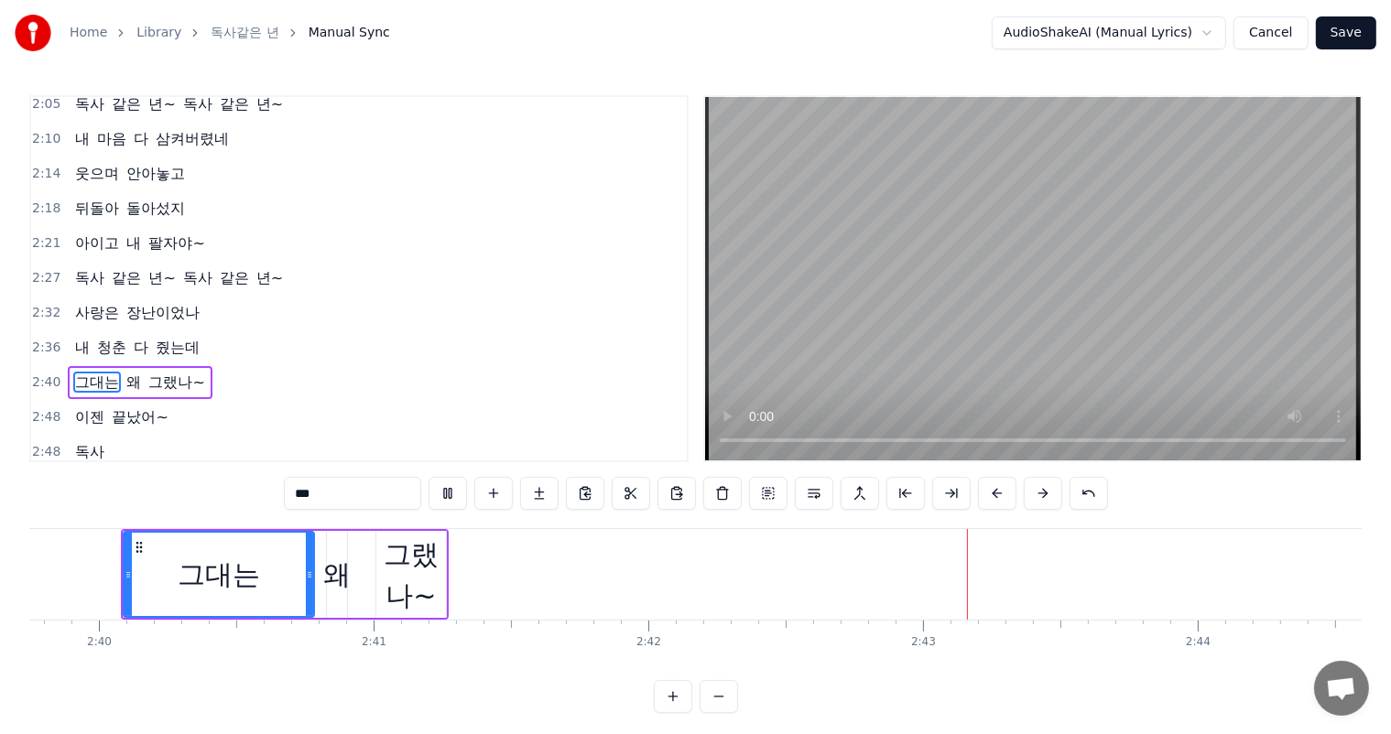
click at [438, 574] on div "그랬나~" at bounding box center [411, 575] width 70 height 82
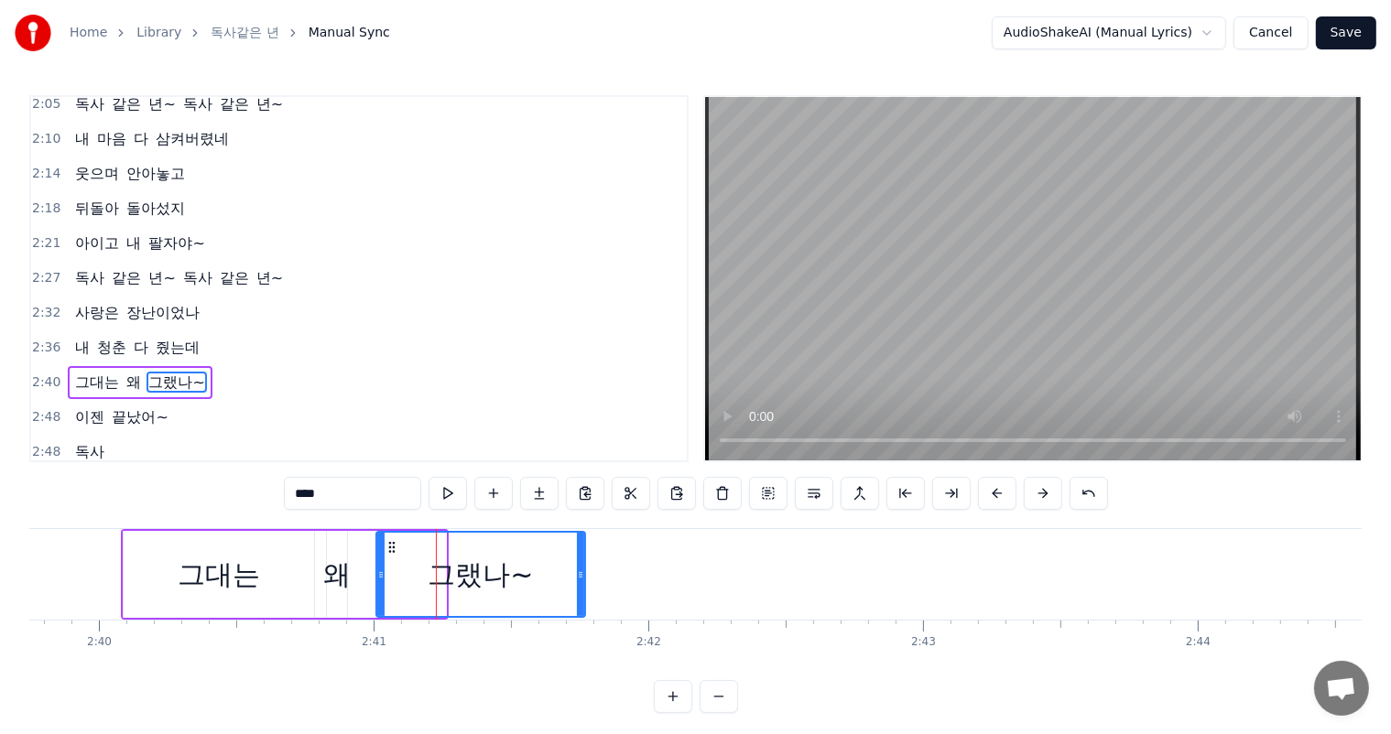
drag, startPoint x: 444, startPoint y: 574, endPoint x: 583, endPoint y: 579, distance: 139.3
click at [583, 579] on icon at bounding box center [580, 575] width 7 height 15
click at [95, 372] on span "그대는" at bounding box center [97, 382] width 48 height 21
type input "***"
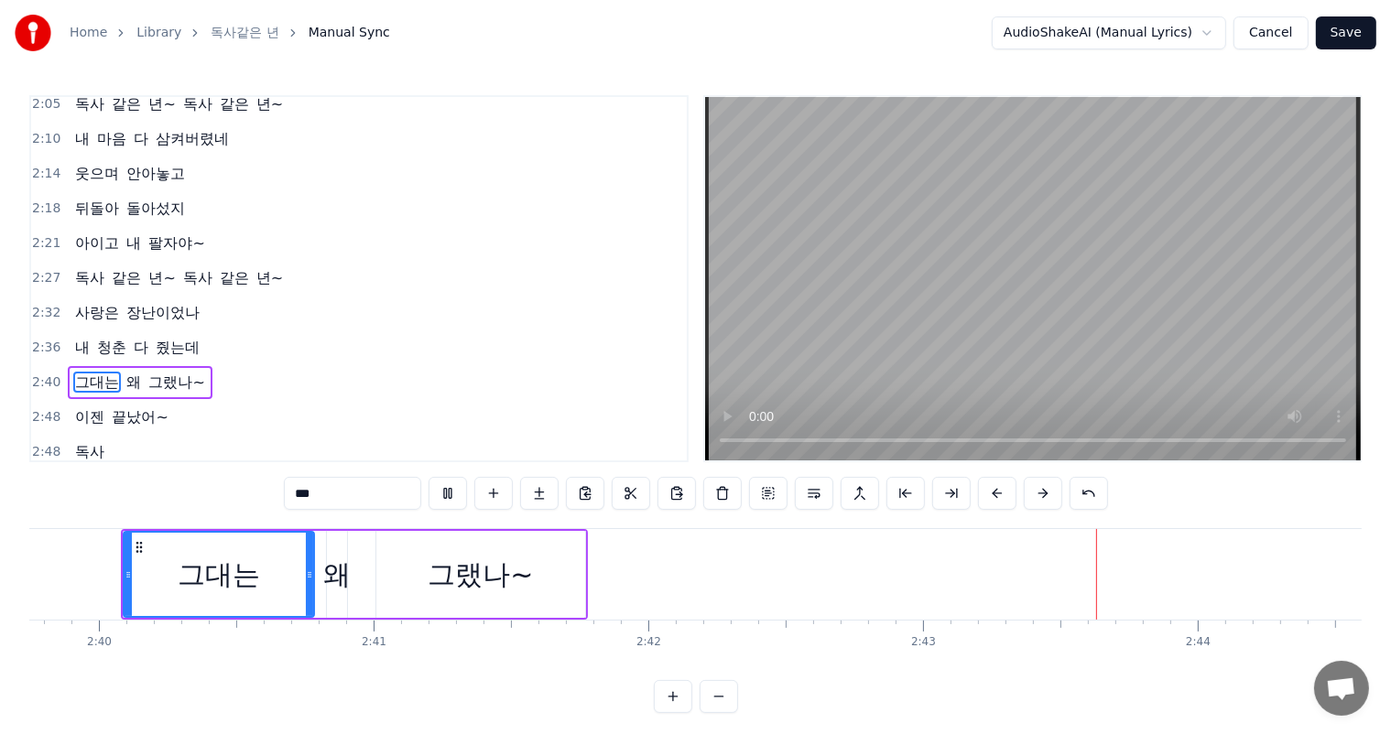
click at [157, 552] on div "그대는" at bounding box center [219, 574] width 189 height 83
click at [585, 572] on div "그대는 왜 그랬나~" at bounding box center [354, 574] width 467 height 91
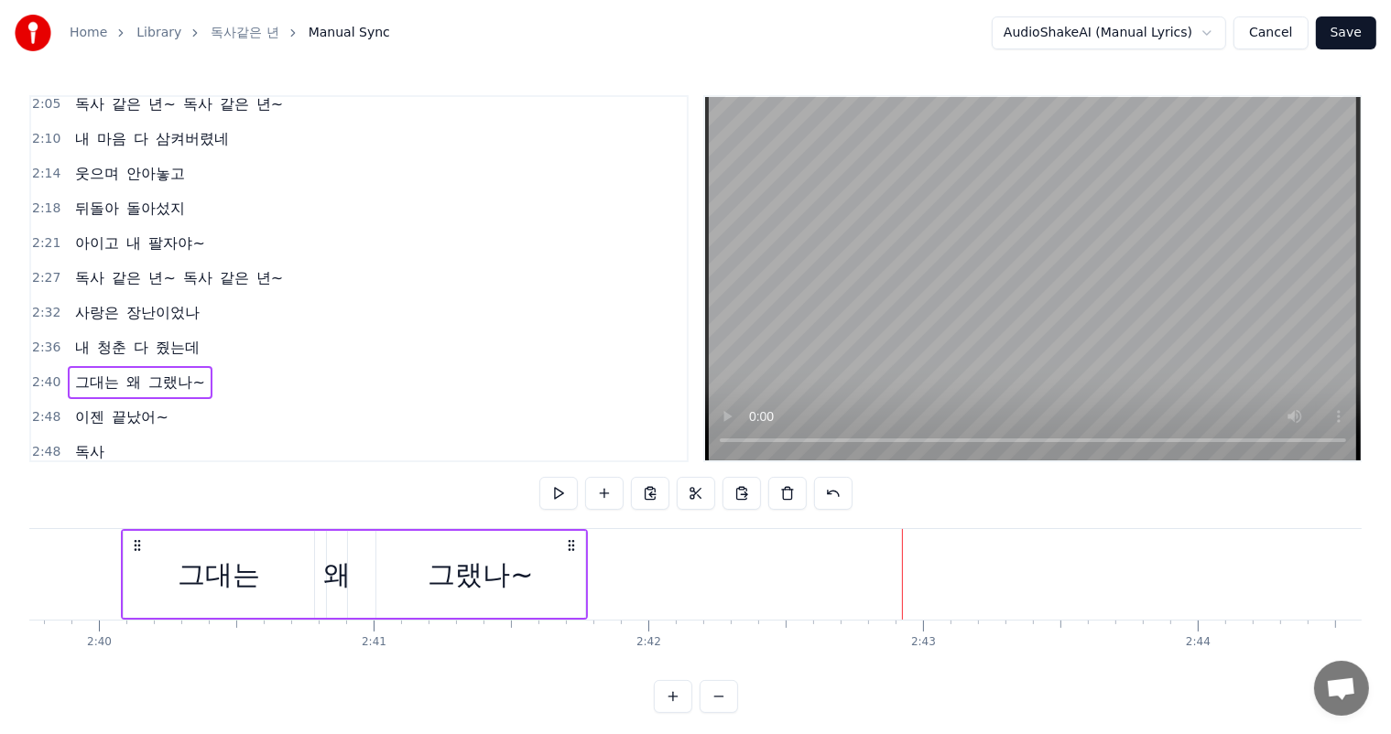
click at [548, 574] on div "그랬나~" at bounding box center [480, 574] width 209 height 87
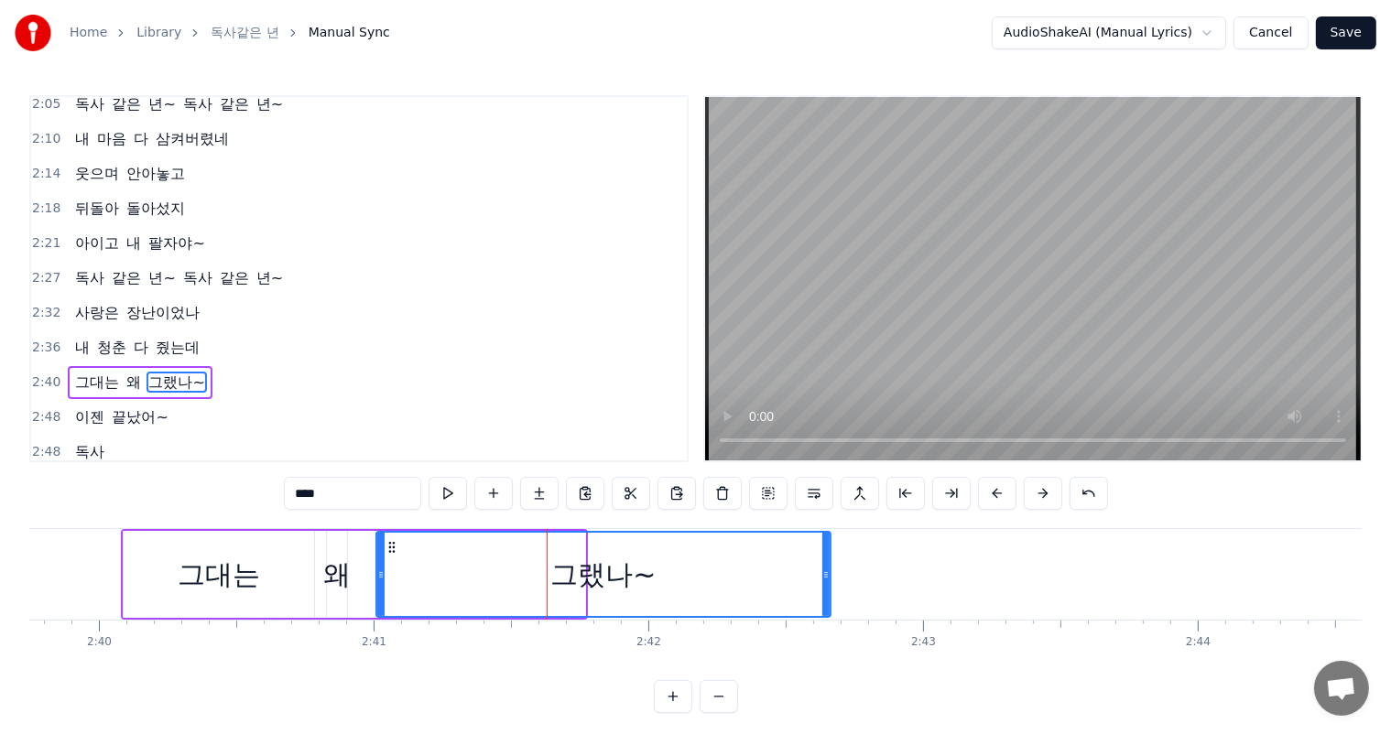
drag, startPoint x: 580, startPoint y: 574, endPoint x: 826, endPoint y: 568, distance: 245.4
click at [826, 568] on icon at bounding box center [825, 575] width 7 height 15
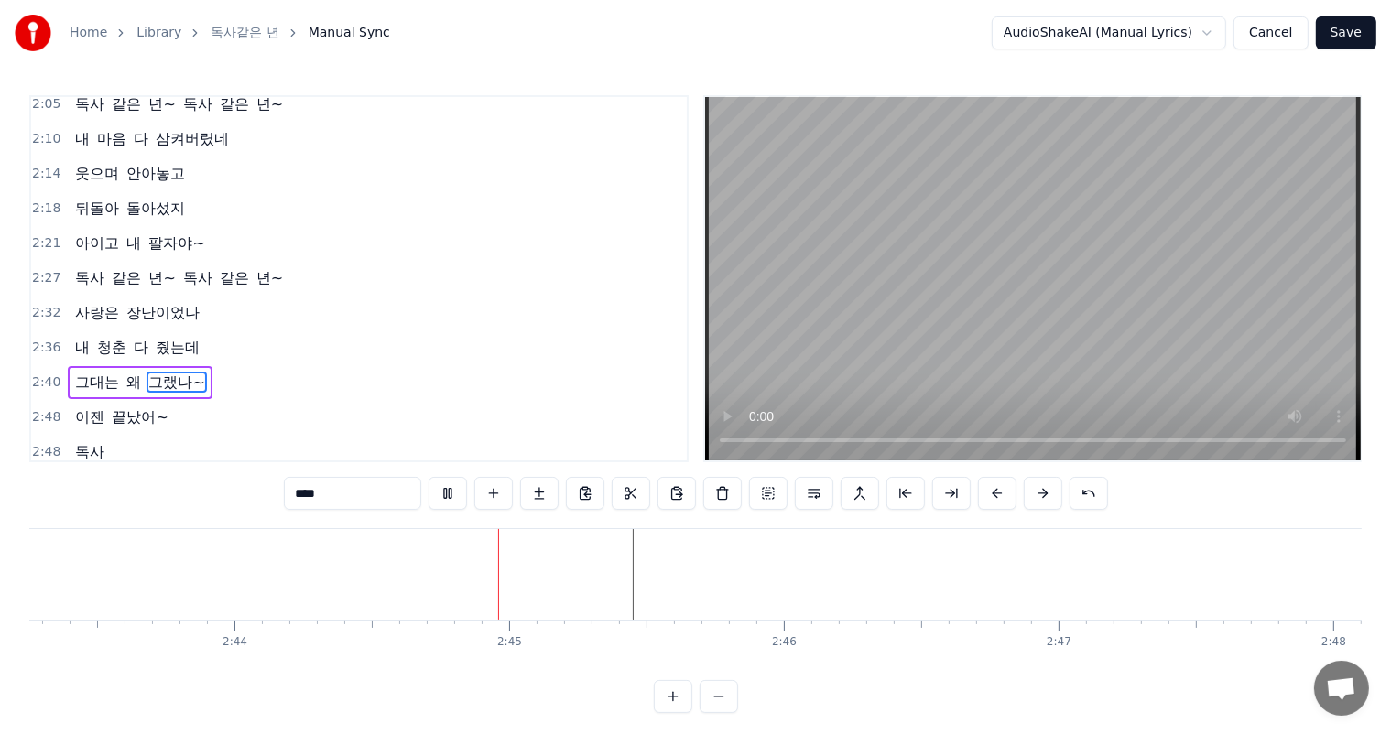
scroll to position [0, 45071]
drag, startPoint x: 722, startPoint y: 538, endPoint x: 347, endPoint y: 543, distance: 375.4
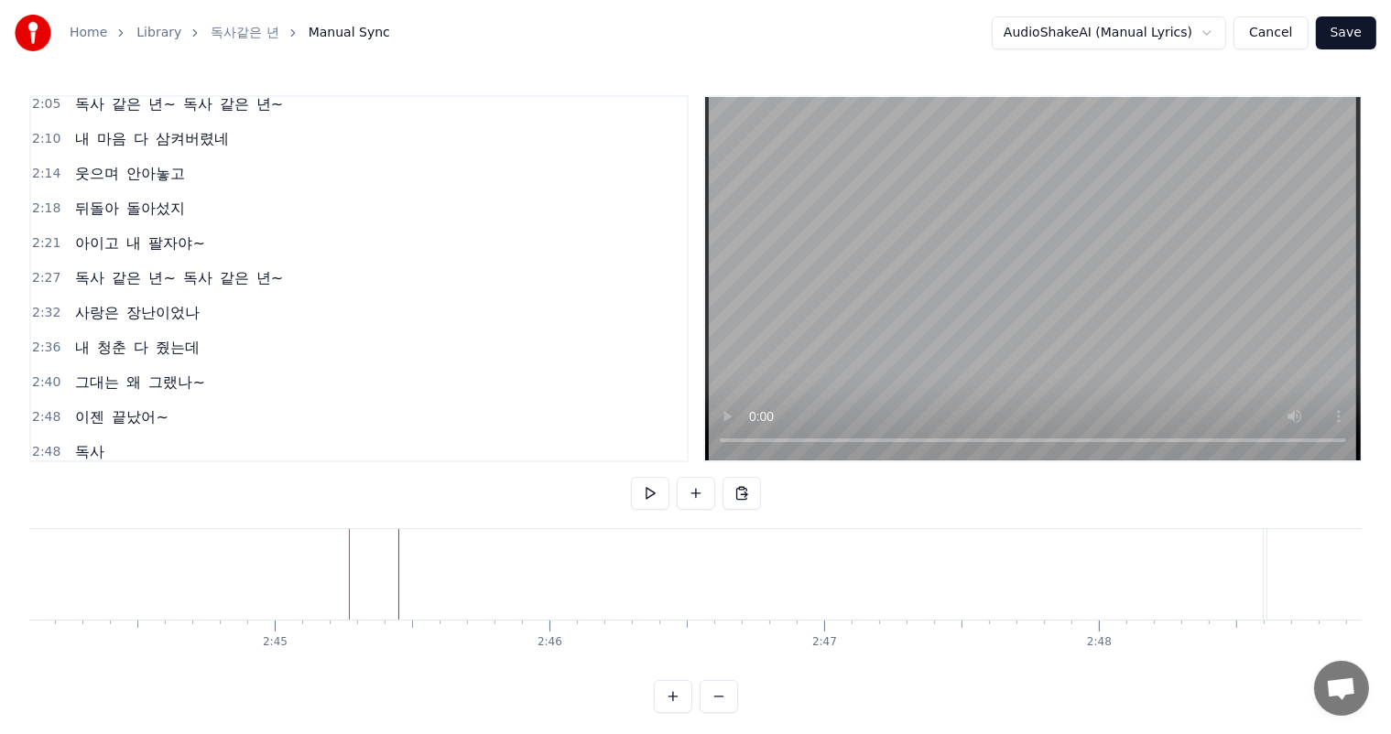
click at [84, 372] on span "그대는" at bounding box center [97, 382] width 48 height 21
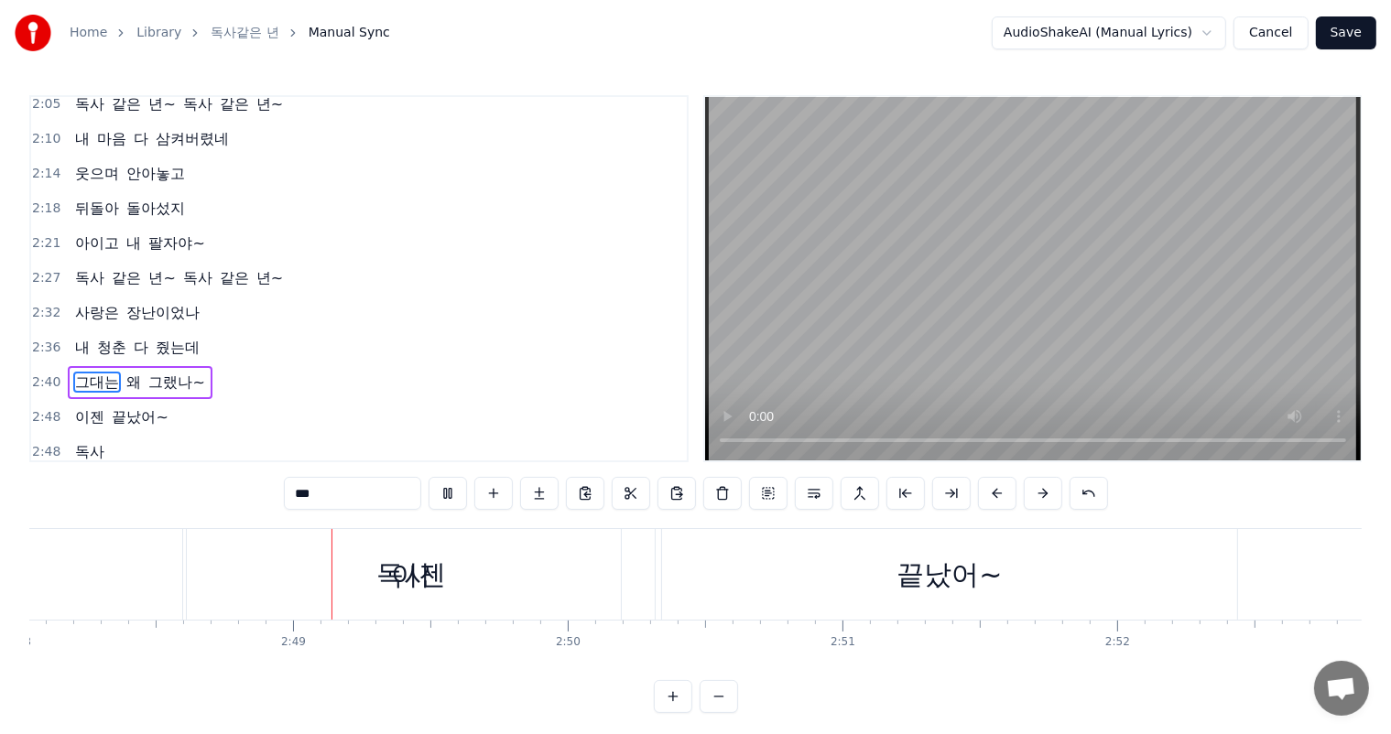
scroll to position [0, 46183]
click at [388, 590] on div "독사" at bounding box center [371, 574] width 55 height 41
type input "**"
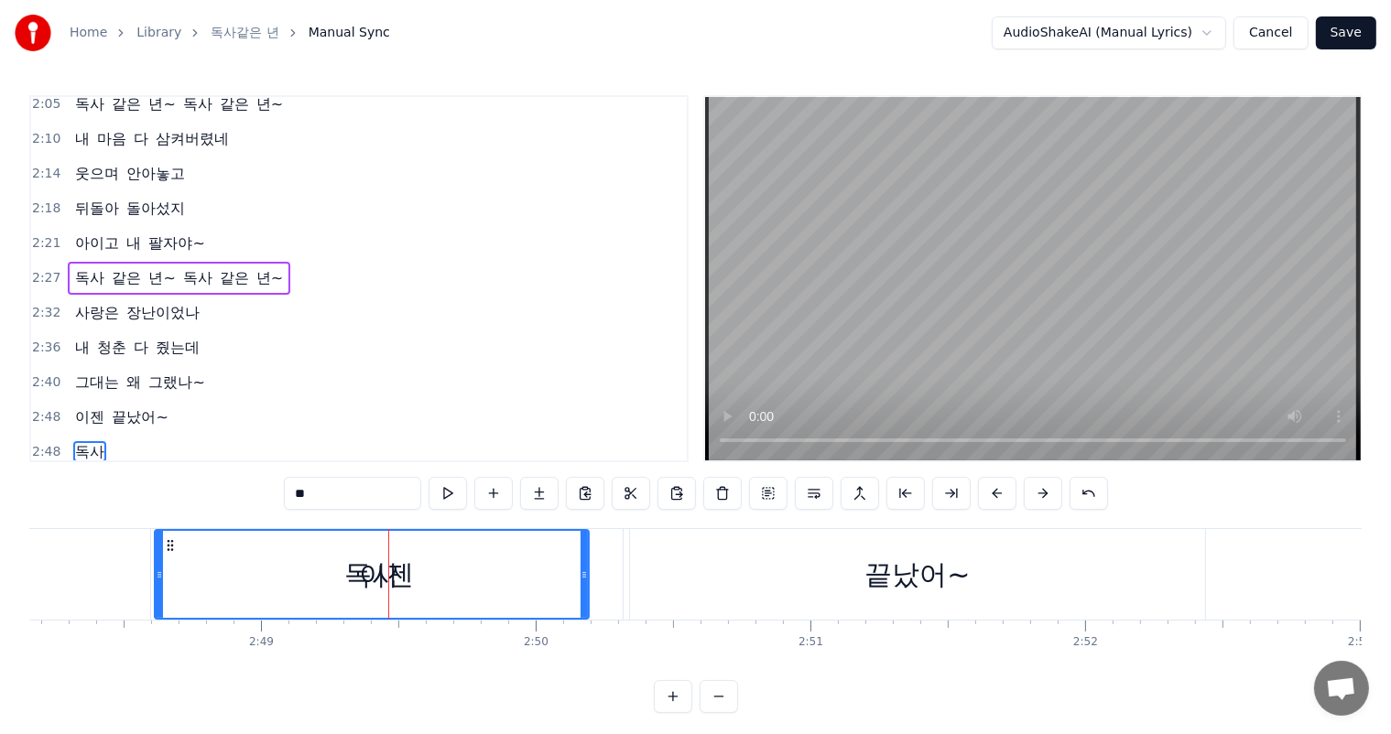
scroll to position [24, 0]
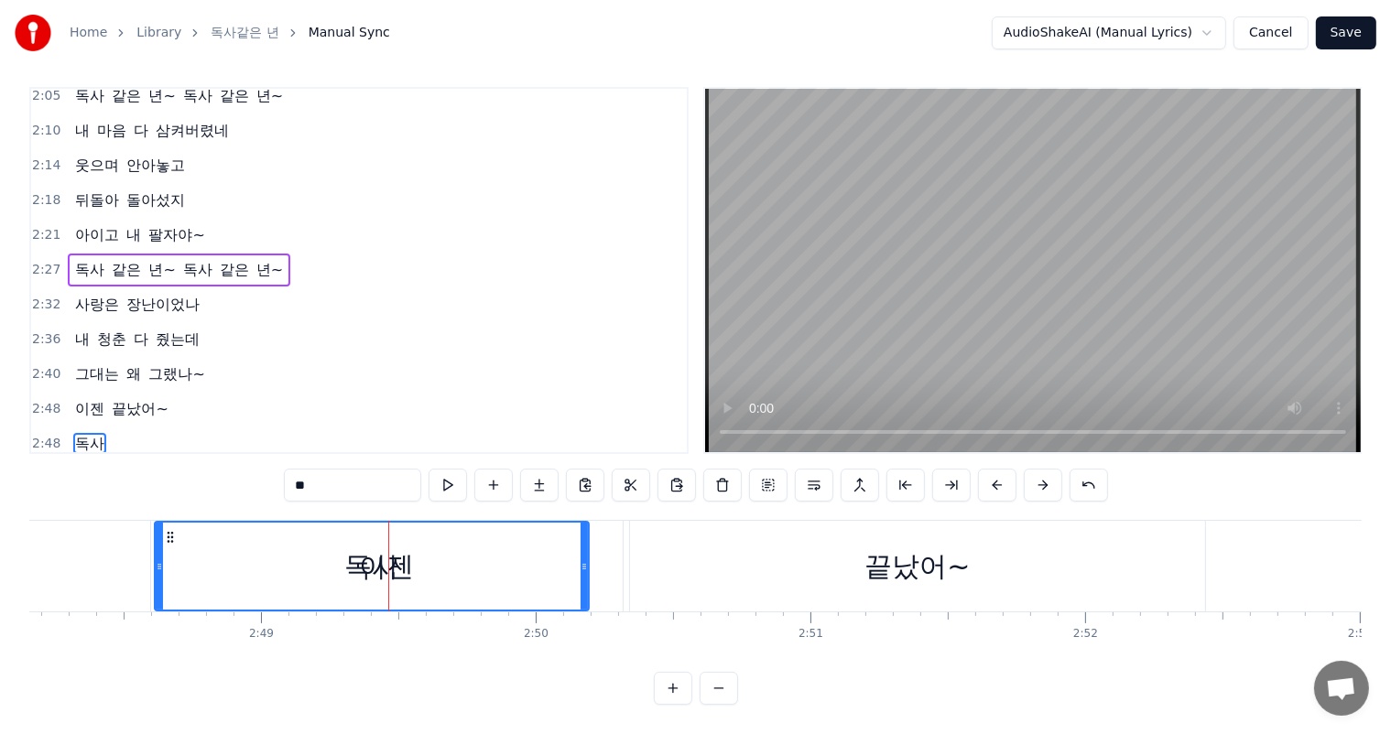
click at [363, 566] on div "독사" at bounding box center [371, 566] width 55 height 41
click at [372, 564] on div "독사" at bounding box center [371, 566] width 55 height 41
click at [372, 564] on div at bounding box center [372, 566] width 1 height 91
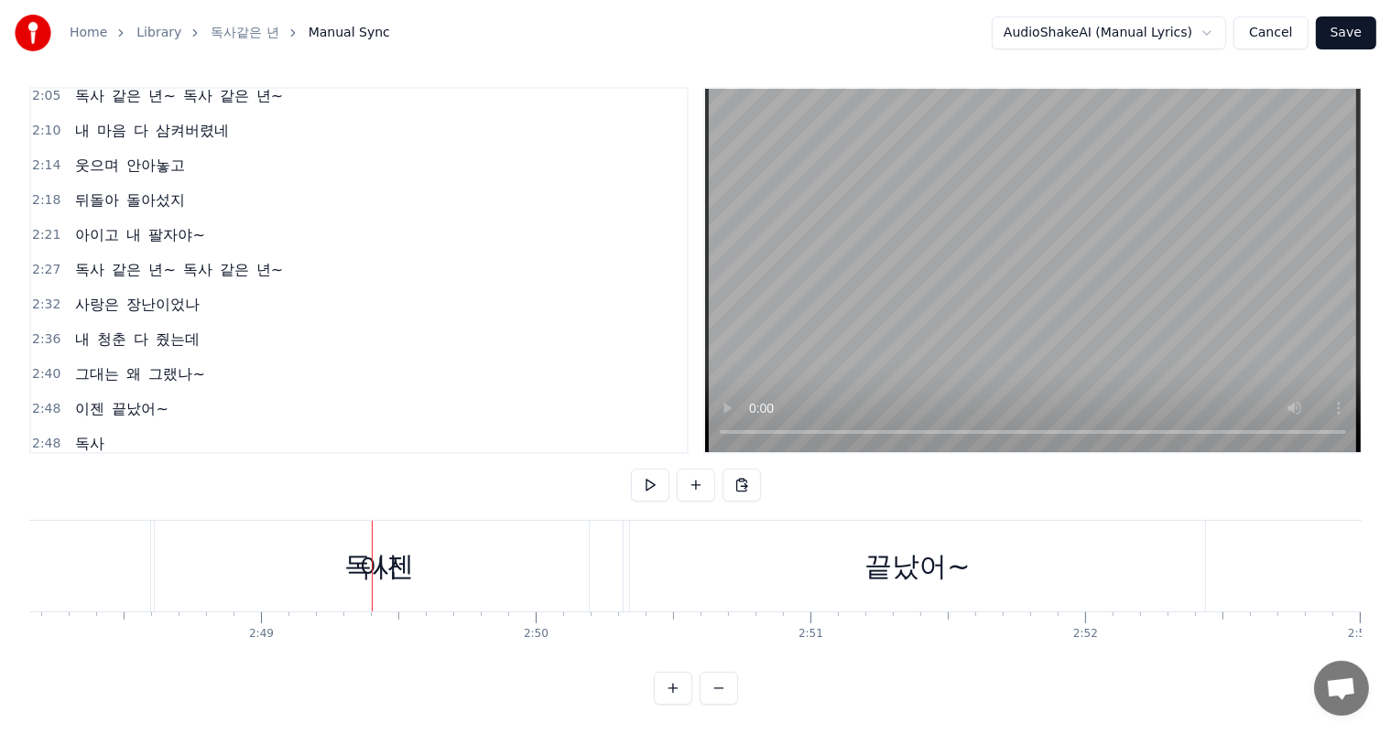
click at [361, 558] on div "독사" at bounding box center [371, 566] width 55 height 41
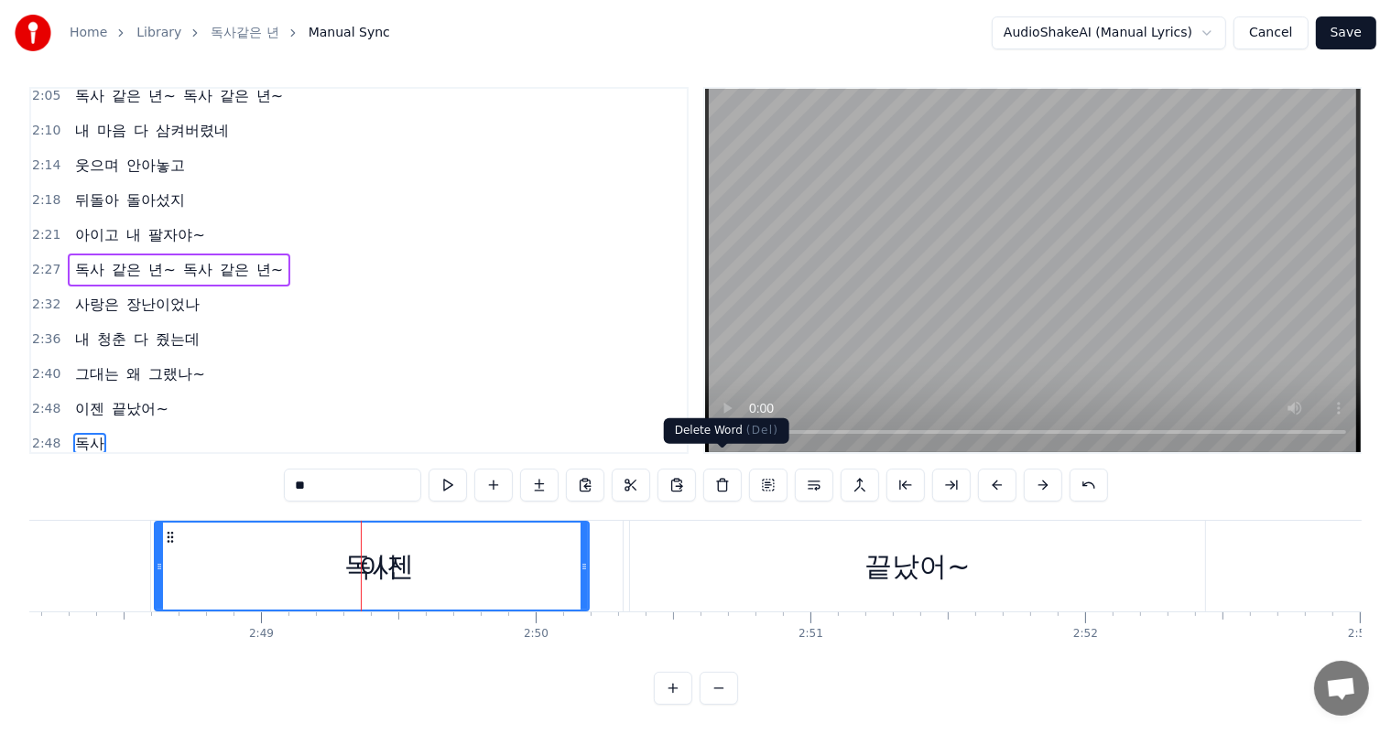
click at [721, 476] on button at bounding box center [722, 485] width 38 height 33
click at [395, 549] on div "독사" at bounding box center [371, 566] width 55 height 41
click at [356, 549] on div "독사" at bounding box center [371, 566] width 55 height 41
click at [395, 549] on div at bounding box center [395, 566] width 1 height 91
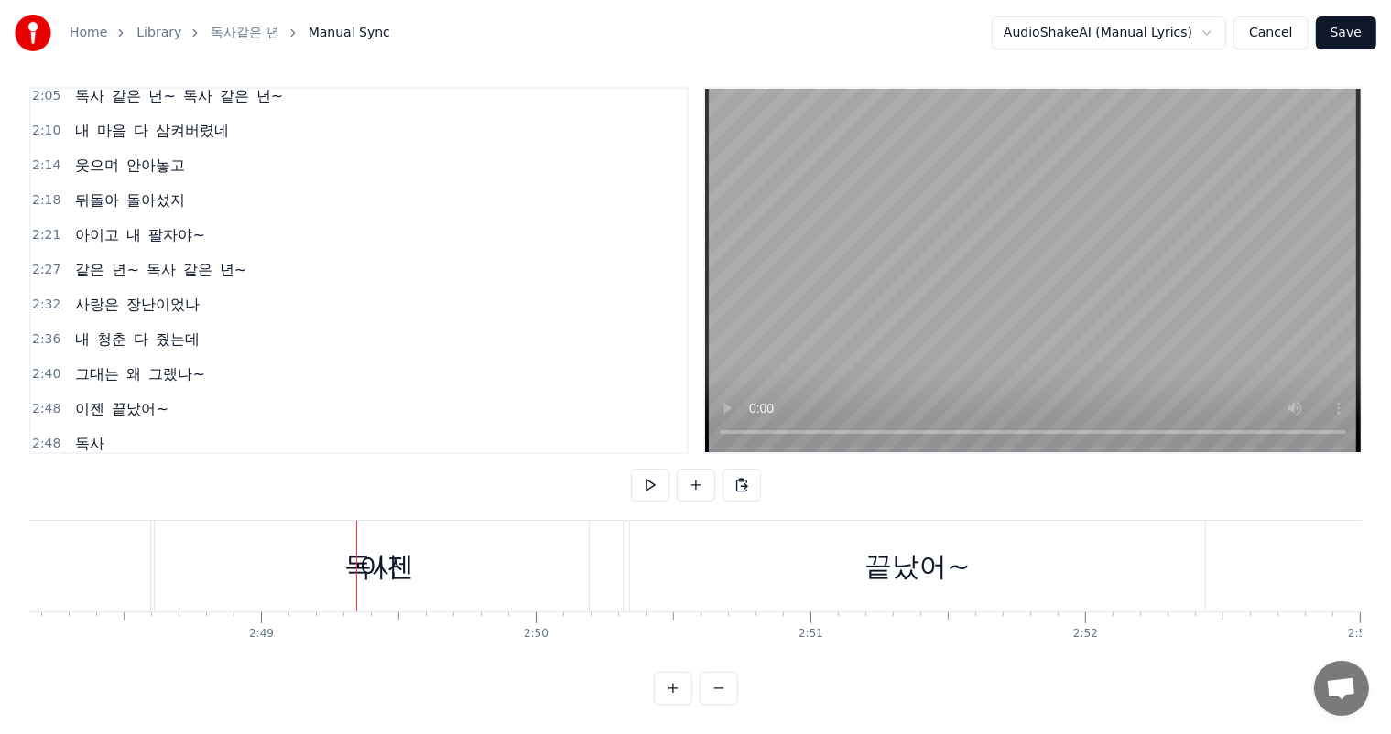
click at [363, 554] on div "독사" at bounding box center [371, 566] width 55 height 41
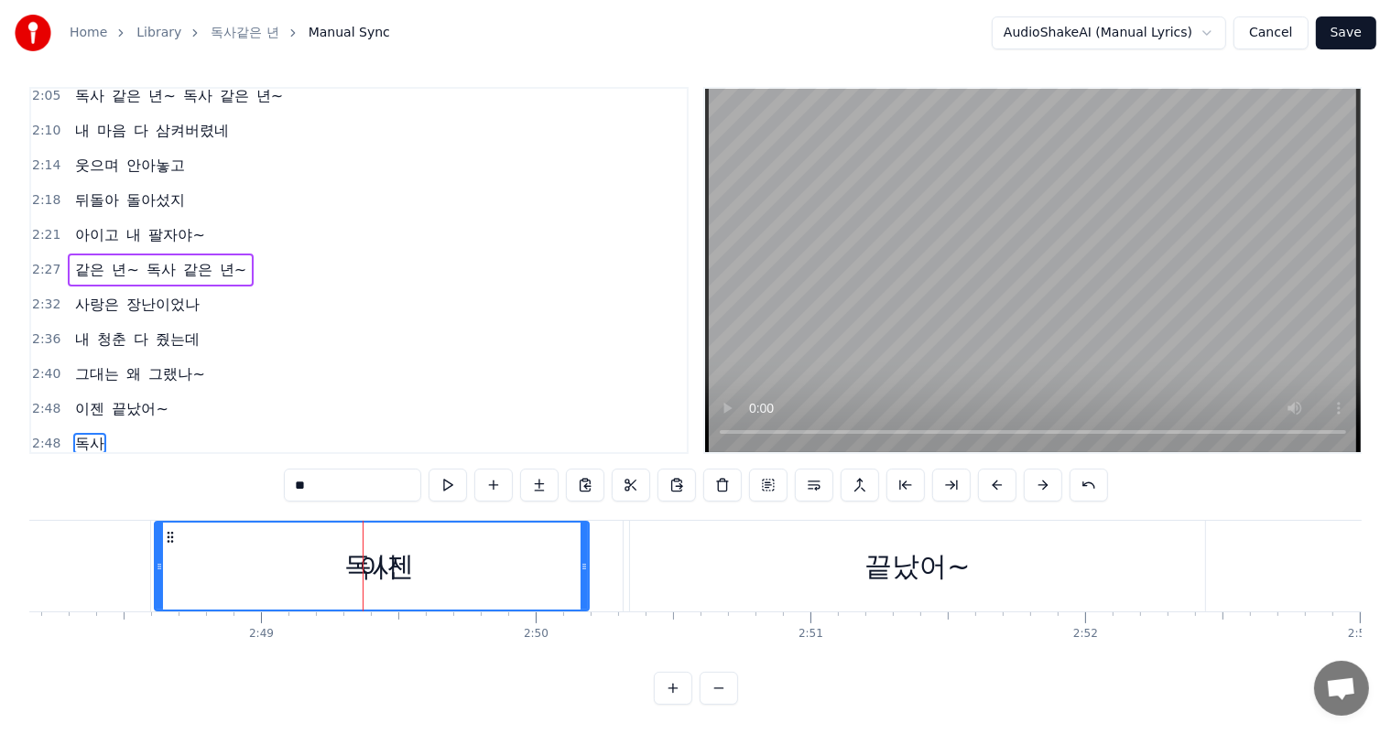
click at [333, 476] on input "**" at bounding box center [352, 485] width 137 height 33
type input "*"
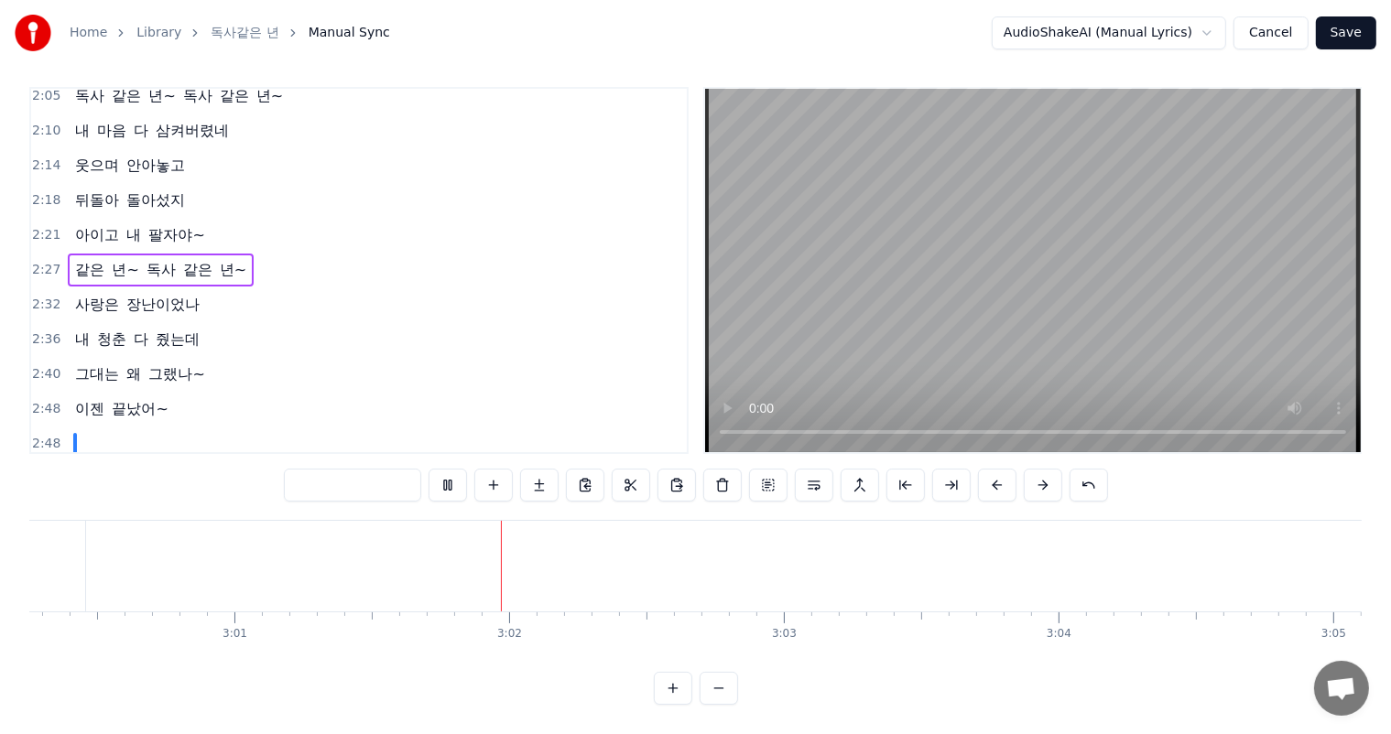
scroll to position [0, 49627]
click at [125, 294] on span "장난이었나" at bounding box center [163, 305] width 77 height 22
click at [125, 294] on span "장난이었나" at bounding box center [163, 304] width 77 height 21
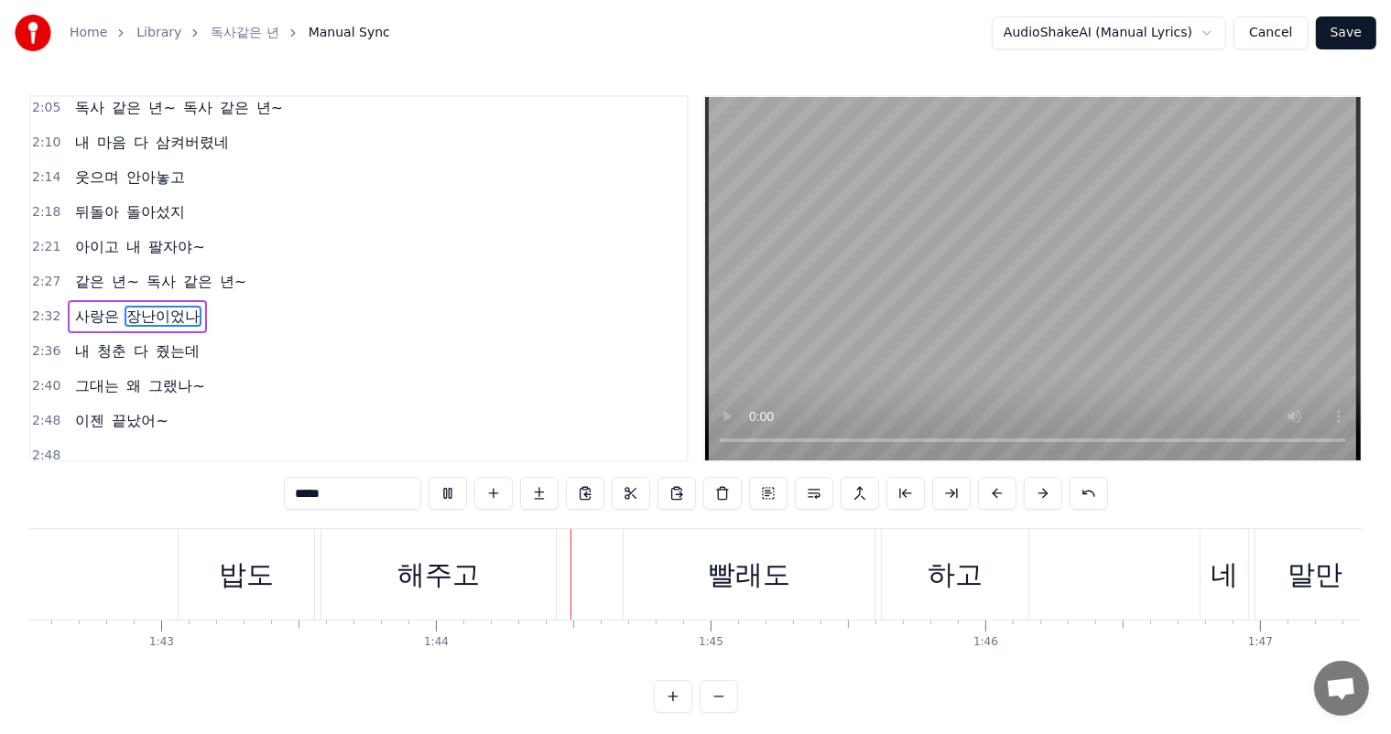
scroll to position [0, 28453]
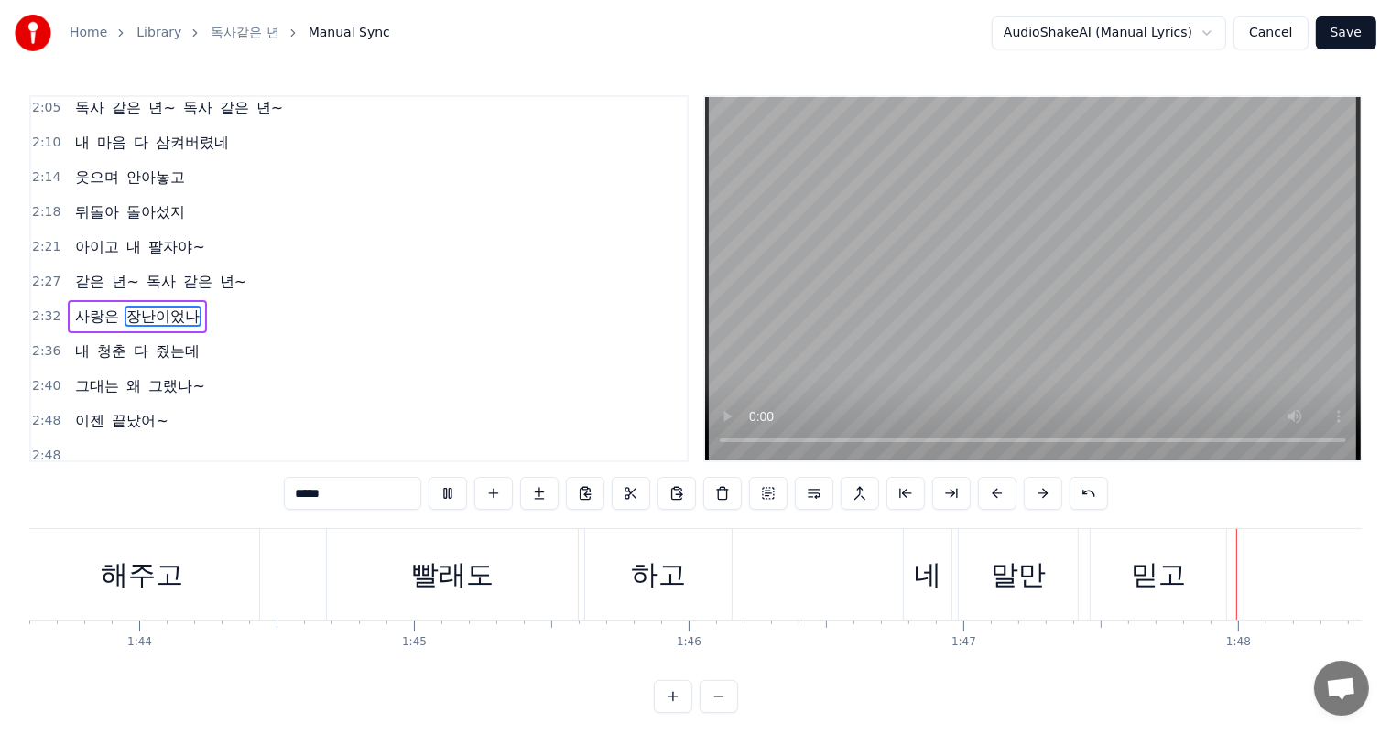
click at [520, 6] on div "Home Library 독사같은 년 Manual Sync AudioShakeAI (Manual Lyrics) Cancel Save" at bounding box center [695, 33] width 1391 height 66
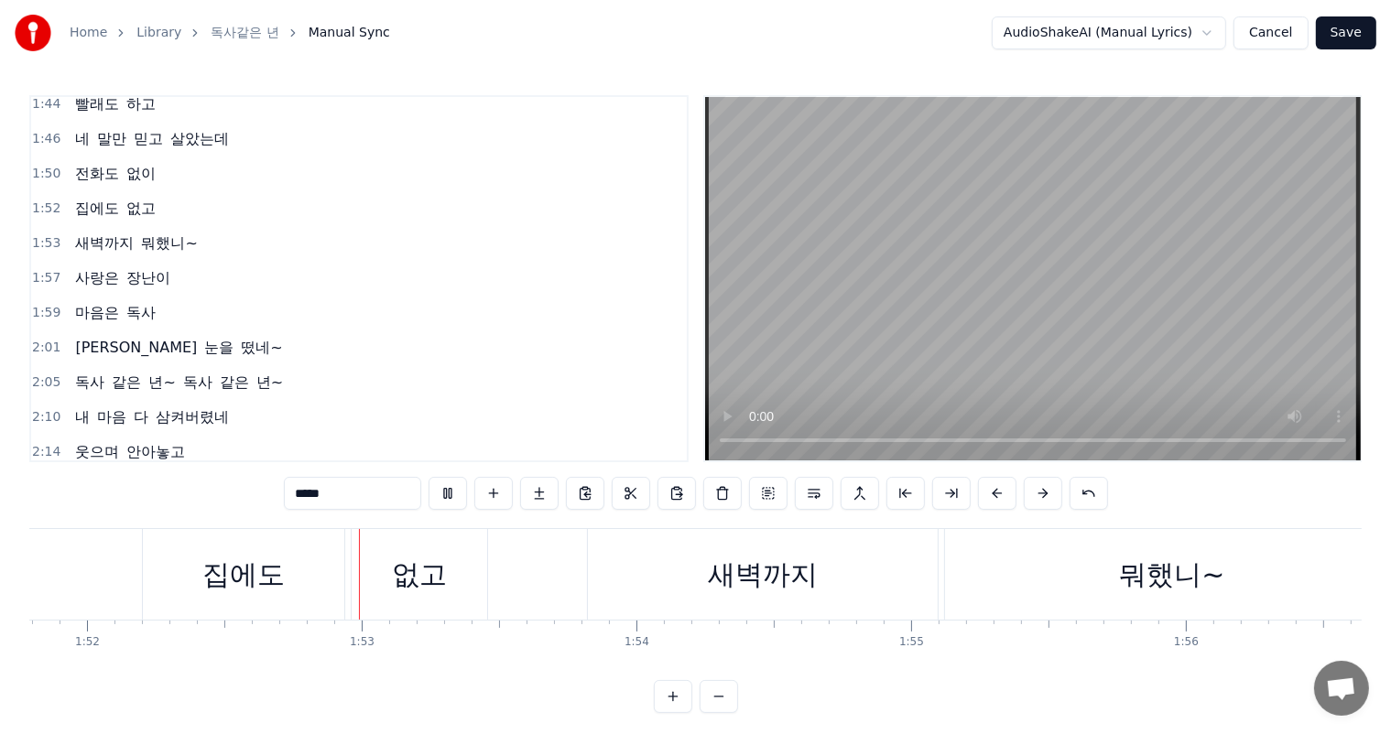
scroll to position [0, 30797]
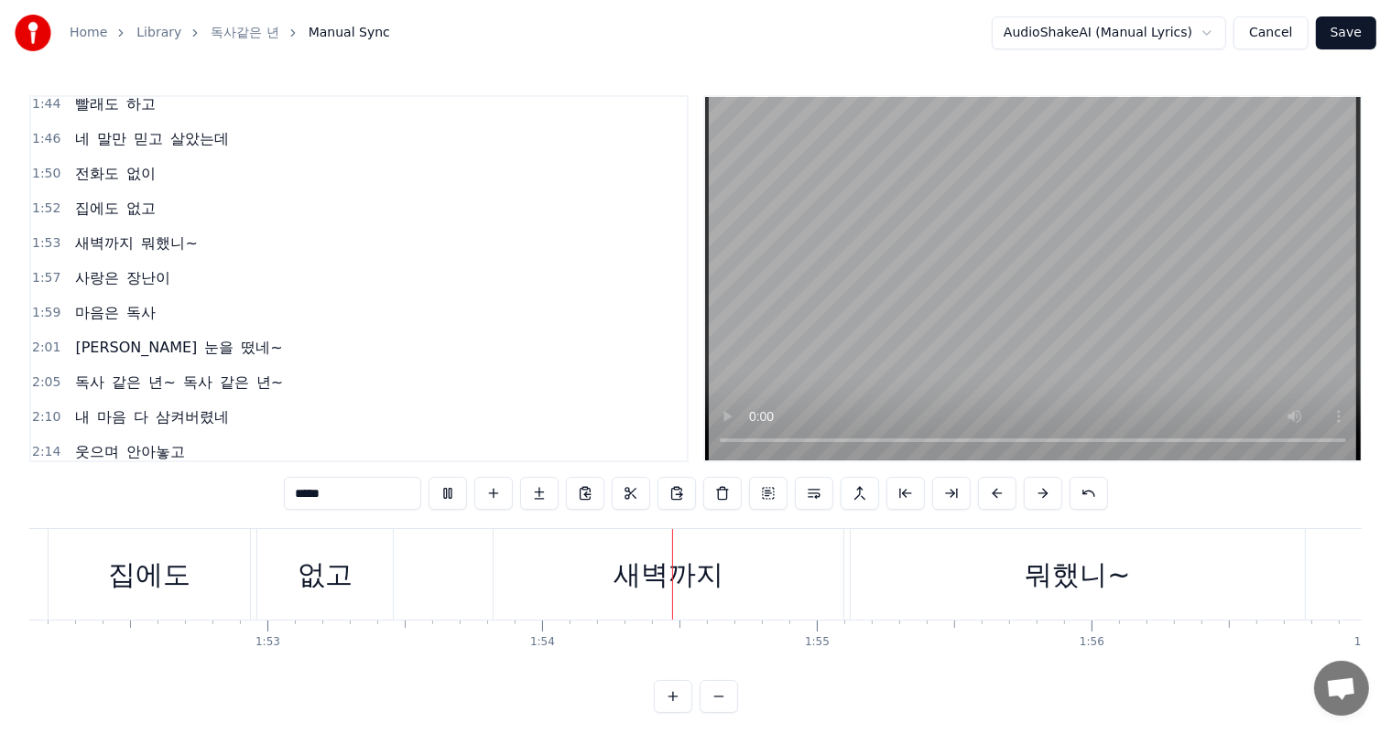
click at [113, 198] on span "집에도" at bounding box center [97, 208] width 48 height 21
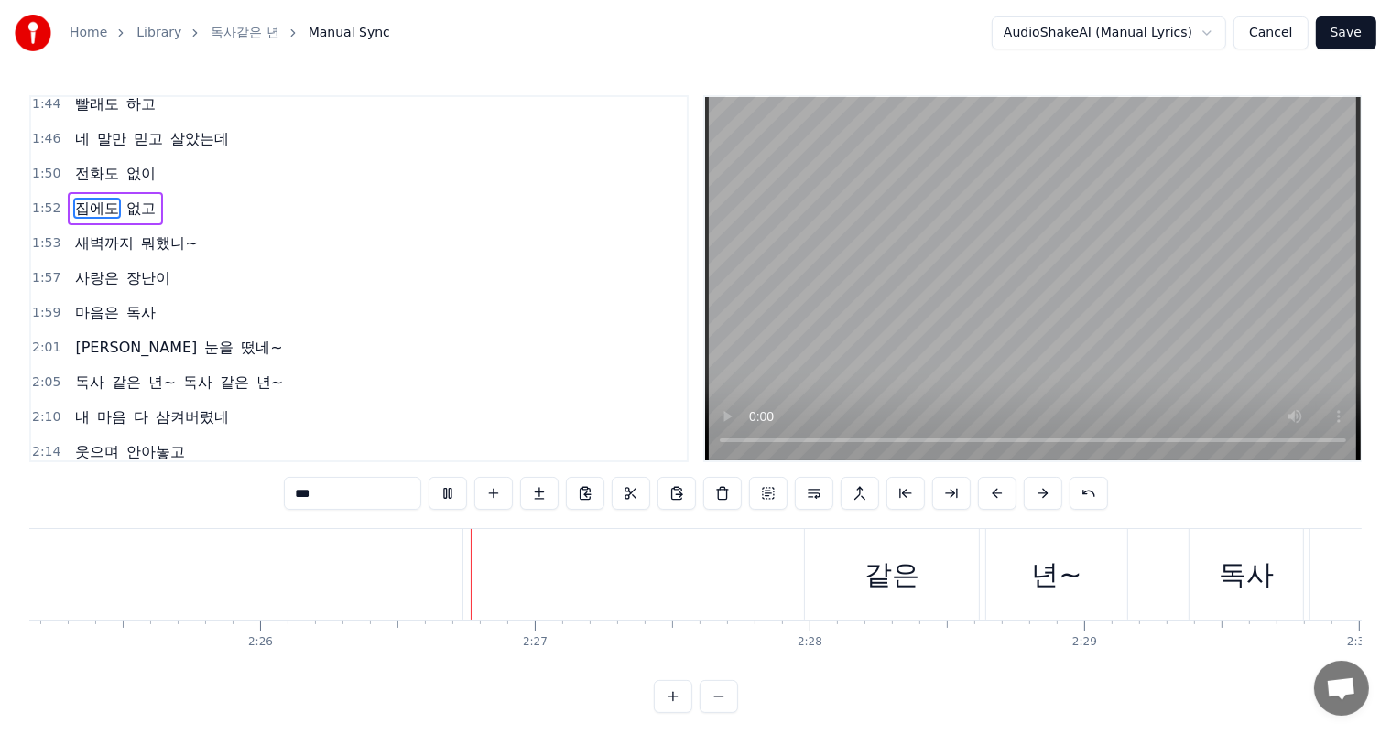
scroll to position [0, 40048]
drag, startPoint x: 765, startPoint y: 560, endPoint x: 668, endPoint y: 561, distance: 97.0
click at [668, 561] on div "같은" at bounding box center [711, 574] width 174 height 91
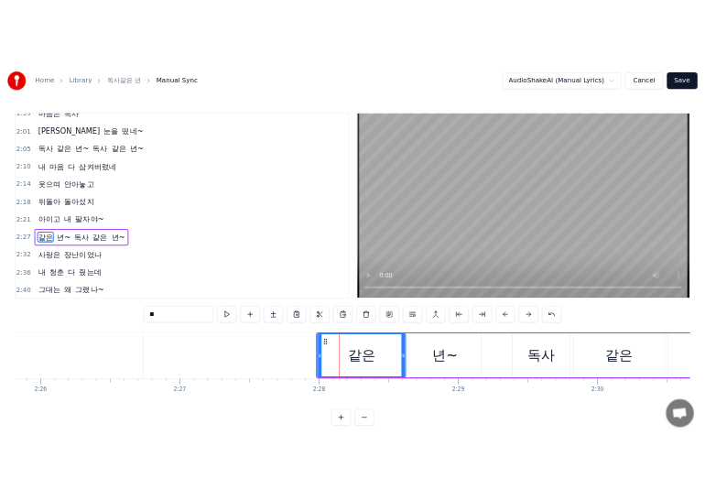
scroll to position [912, 0]
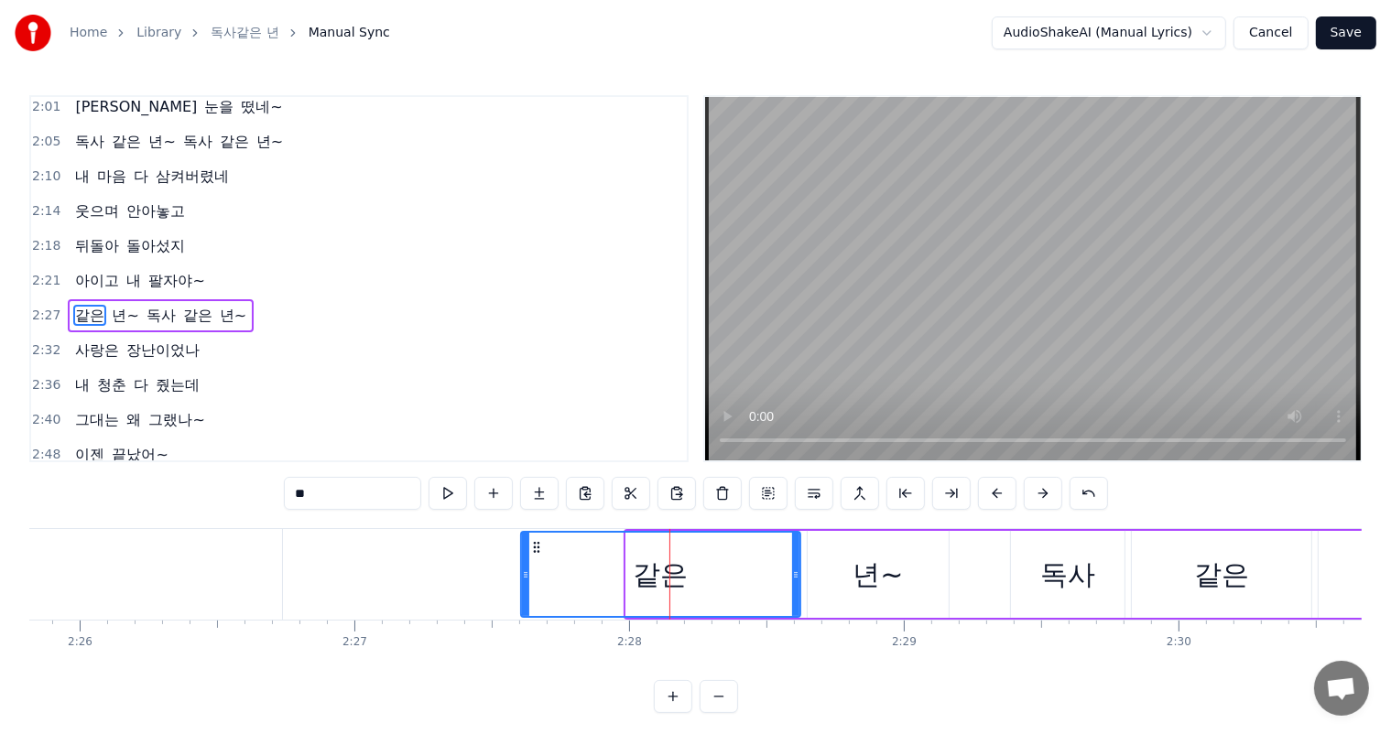
drag, startPoint x: 628, startPoint y: 572, endPoint x: 523, endPoint y: 575, distance: 105.3
click at [523, 575] on icon at bounding box center [525, 575] width 7 height 15
click at [74, 305] on span "같은" at bounding box center [89, 315] width 33 height 21
click at [594, 566] on div "같은" at bounding box center [660, 574] width 277 height 83
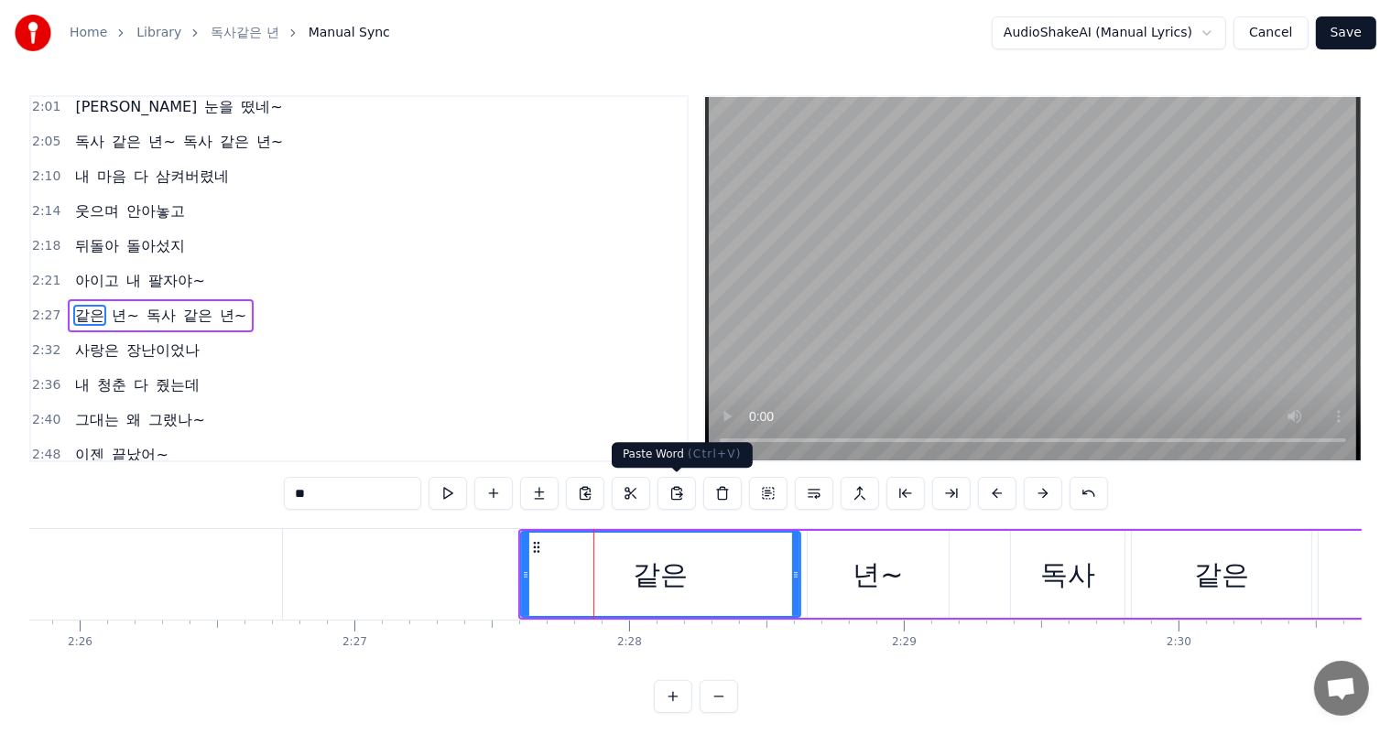
click at [667, 494] on button at bounding box center [676, 493] width 38 height 33
click at [304, 494] on input "**" at bounding box center [352, 493] width 137 height 33
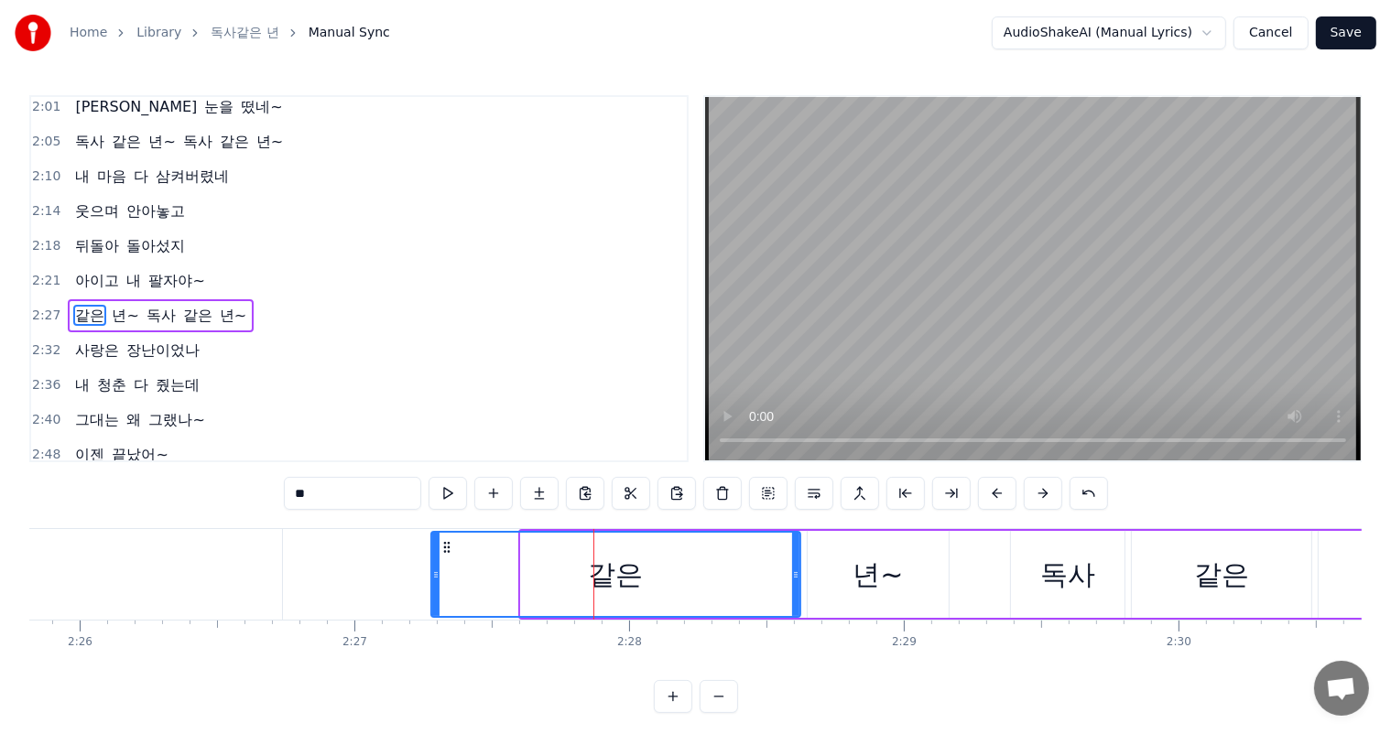
drag, startPoint x: 526, startPoint y: 580, endPoint x: 437, endPoint y: 581, distance: 89.7
click at [437, 581] on div at bounding box center [435, 574] width 7 height 83
click at [302, 498] on input "**" at bounding box center [352, 493] width 137 height 33
click at [311, 502] on input "***" at bounding box center [352, 493] width 137 height 33
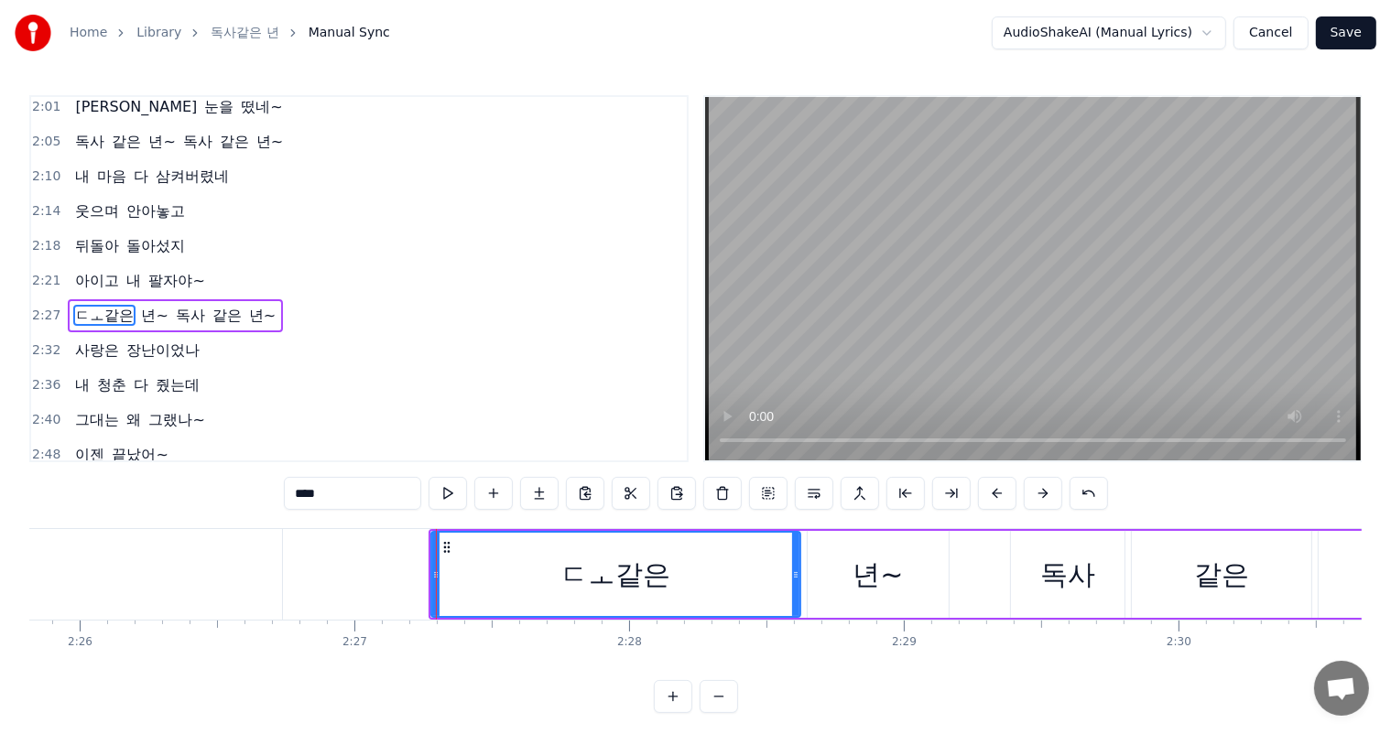
click at [322, 500] on input "****" at bounding box center [352, 493] width 137 height 33
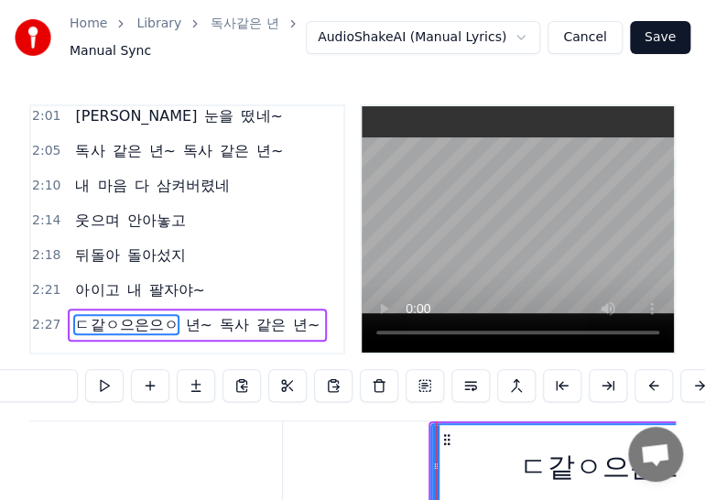
type input "*******"
click at [164, 314] on span "ㄷ같ㅇ으은으ㅇ" at bounding box center [126, 324] width 106 height 21
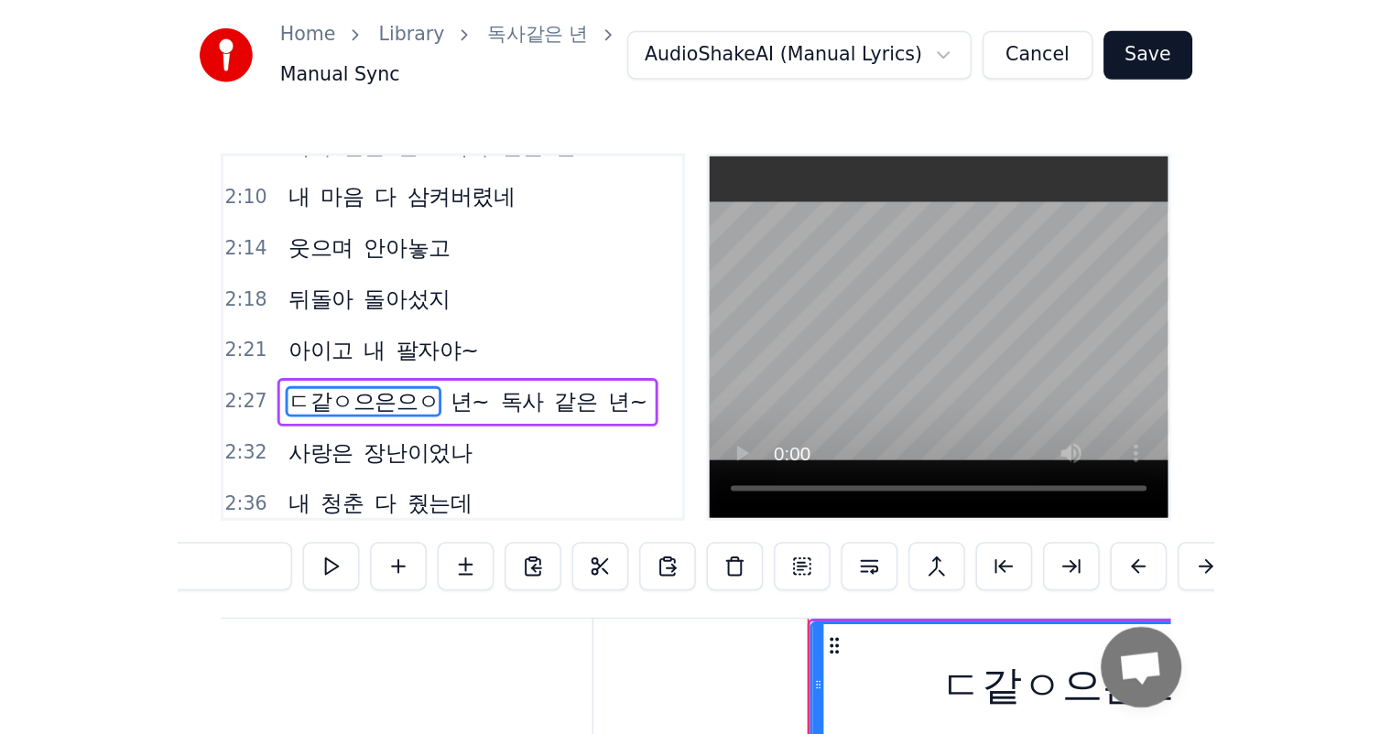
scroll to position [967, 0]
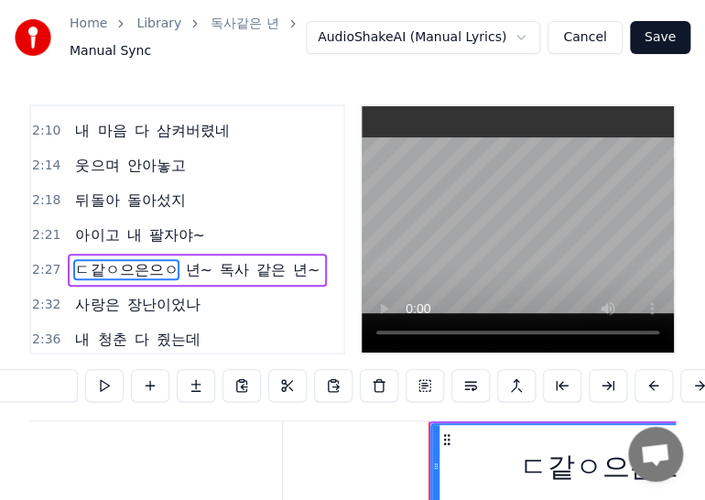
click at [168, 259] on span "ㄷ같ㅇ으은으ㅇ" at bounding box center [126, 269] width 106 height 21
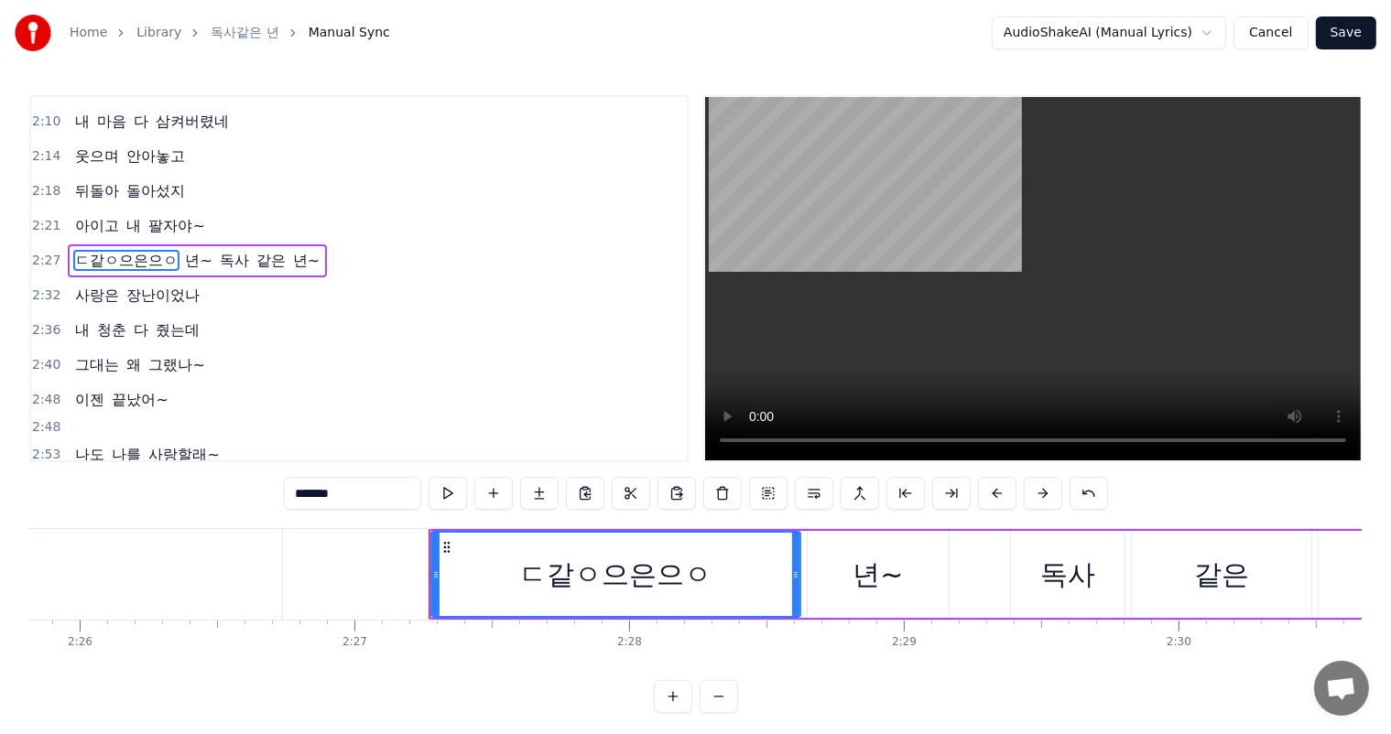
scroll to position [936, 0]
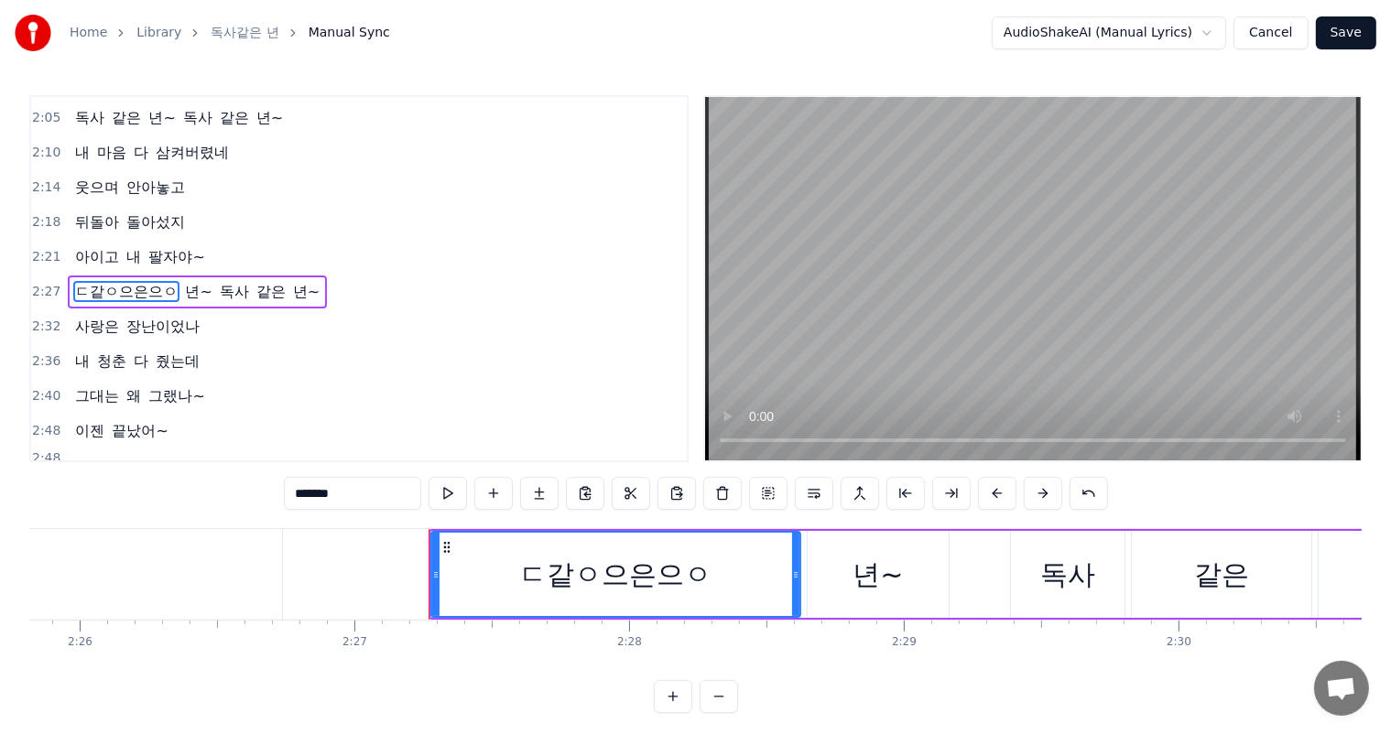
click at [667, 574] on div "ㄷ같ㅇ으은으ㅇ" at bounding box center [616, 574] width 192 height 41
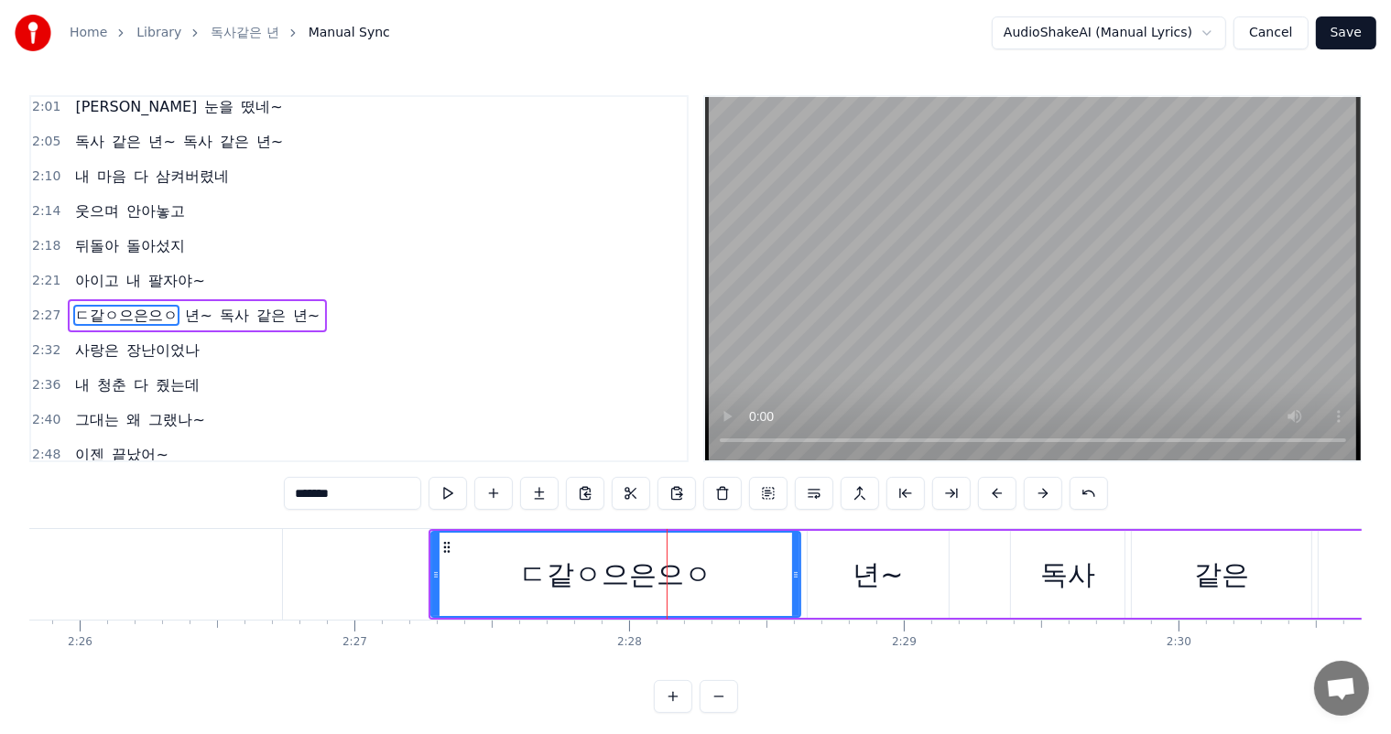
click at [688, 572] on div "ㄷ같ㅇ으은으ㅇ" at bounding box center [616, 574] width 192 height 41
click at [710, 575] on div "ㄷ같ㅇ으은으ㅇ" at bounding box center [616, 574] width 192 height 41
click at [724, 493] on button at bounding box center [722, 493] width 38 height 33
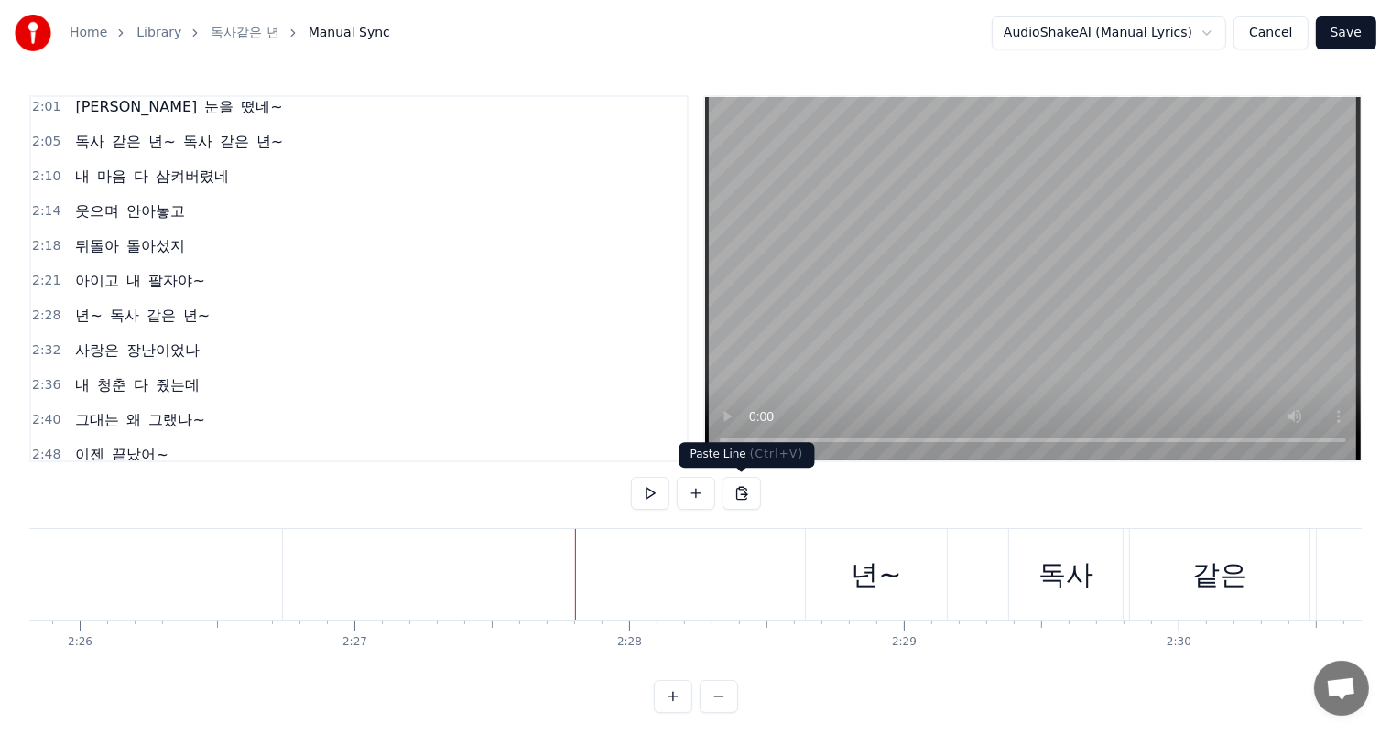
click at [732, 493] on button at bounding box center [741, 493] width 38 height 33
click at [742, 493] on button at bounding box center [741, 493] width 38 height 33
click at [696, 492] on button at bounding box center [696, 493] width 38 height 33
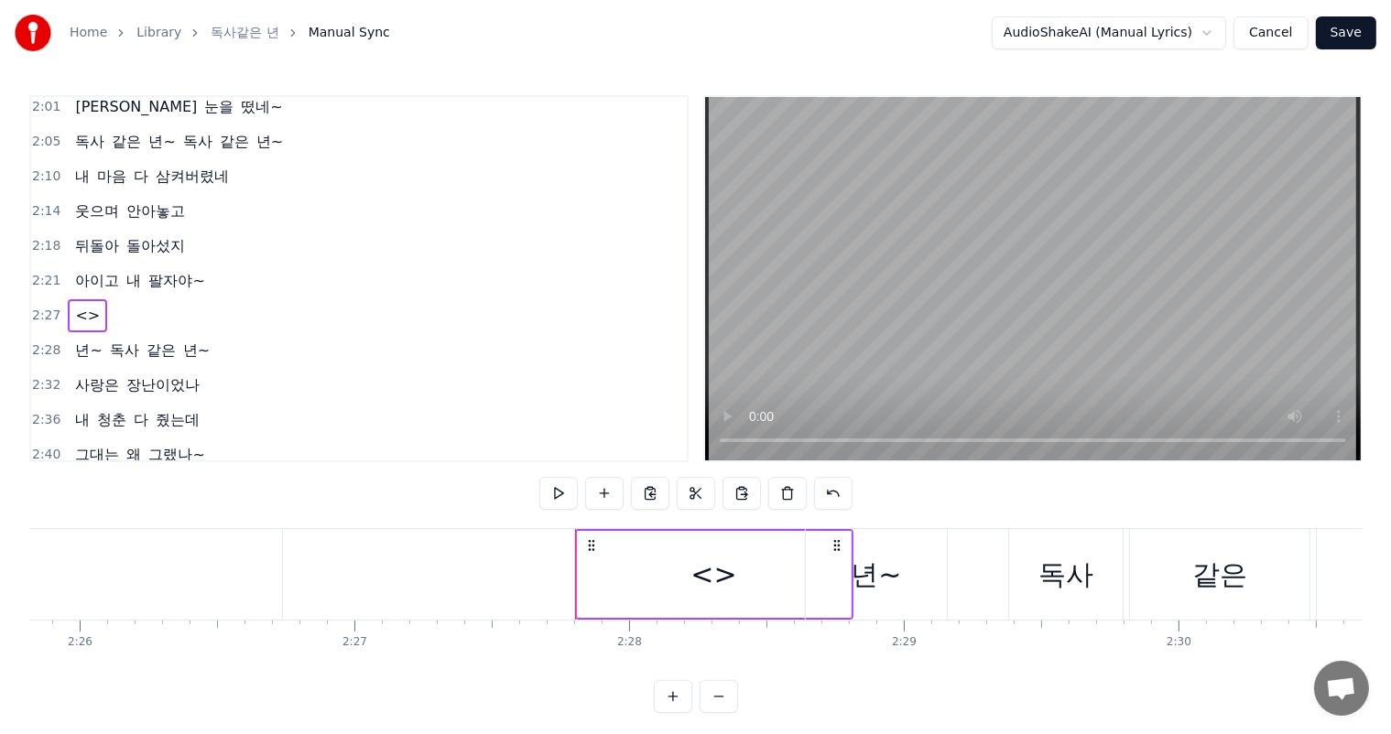
click at [83, 305] on span "<>" at bounding box center [87, 315] width 28 height 21
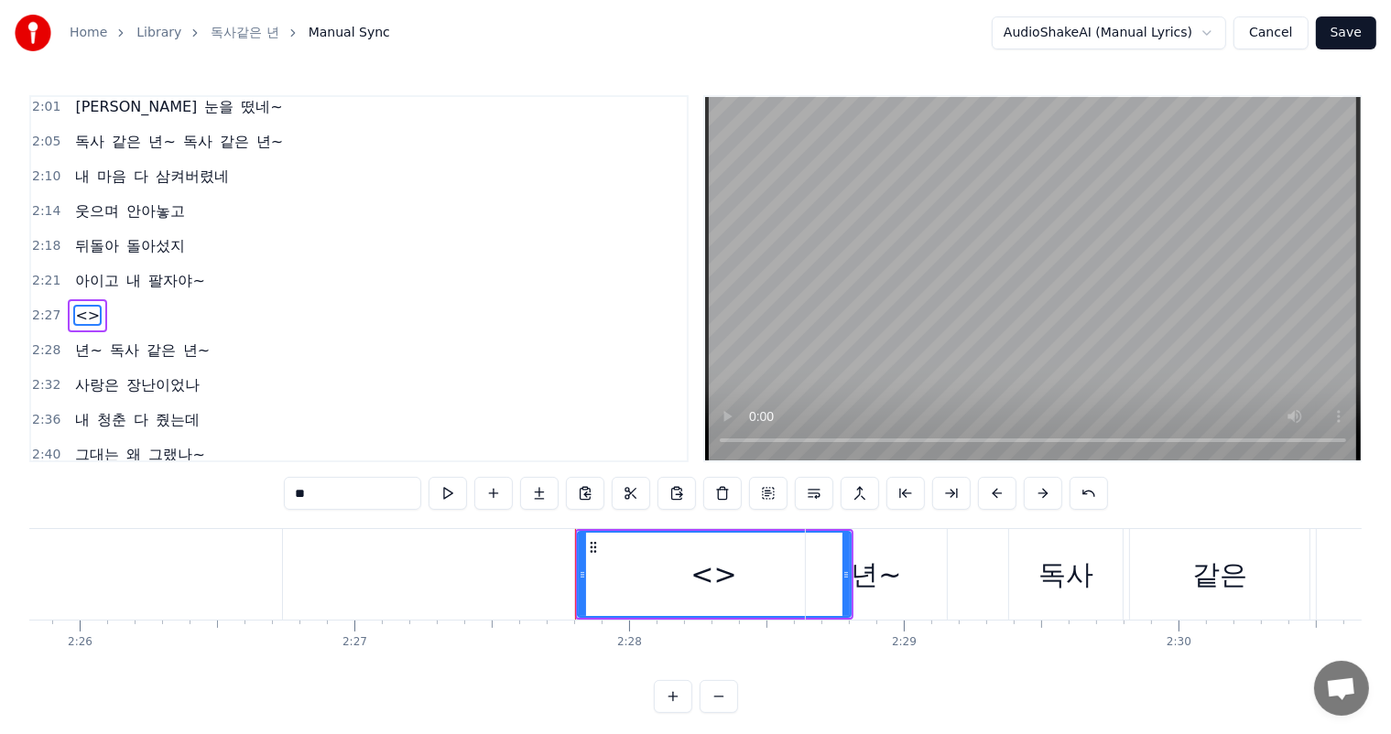
click at [720, 581] on div "<>" at bounding box center [713, 574] width 46 height 41
click at [359, 495] on input "**" at bounding box center [352, 493] width 137 height 33
paste input "********"
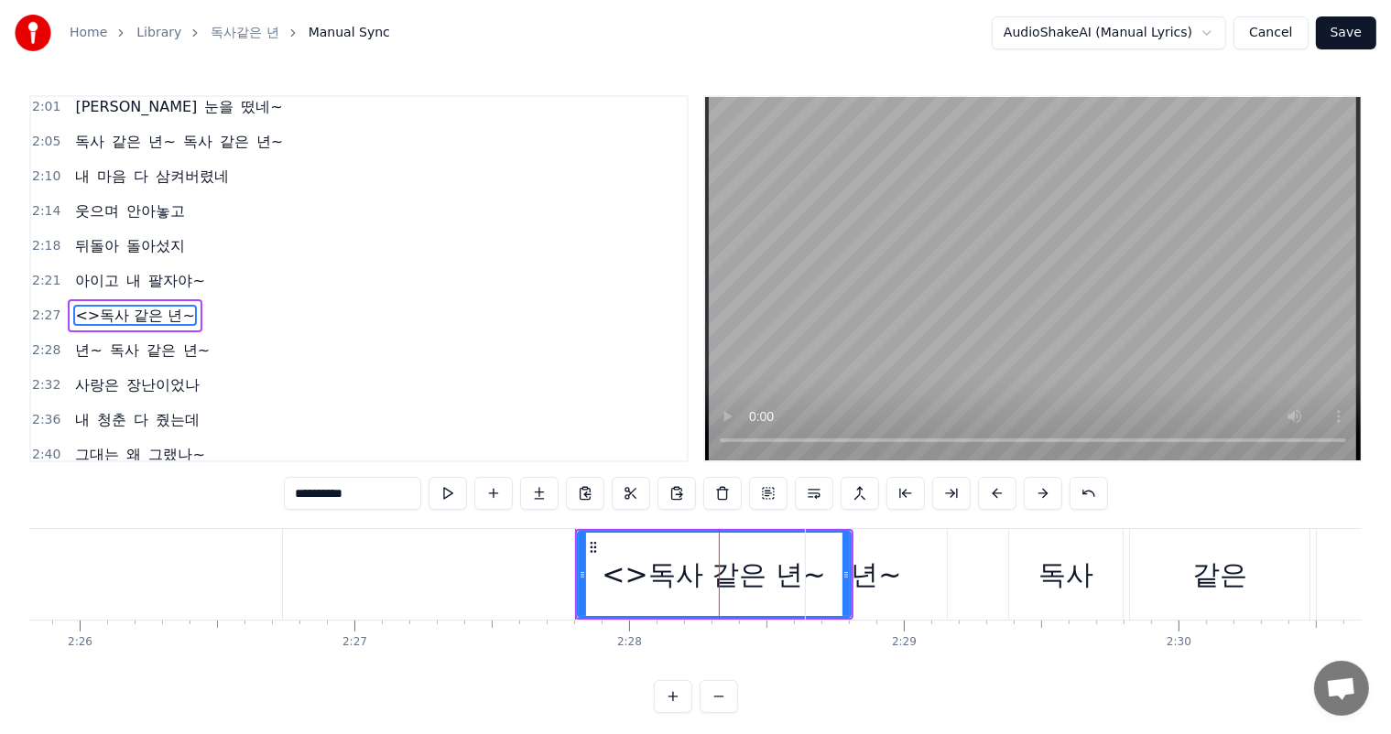
click at [317, 497] on input "**********" at bounding box center [352, 493] width 137 height 33
click at [312, 498] on input "********" at bounding box center [352, 493] width 137 height 33
click at [869, 575] on div "년~" at bounding box center [875, 574] width 50 height 41
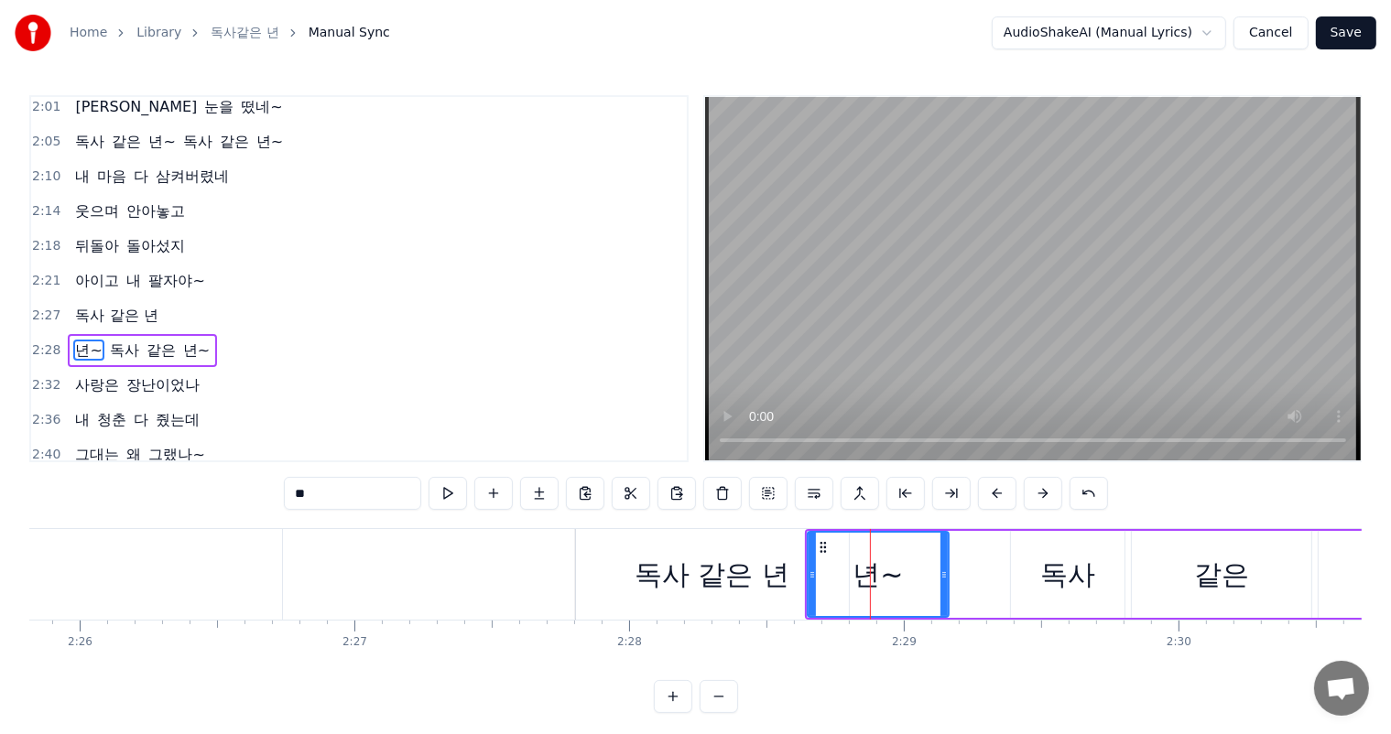
scroll to position [946, 0]
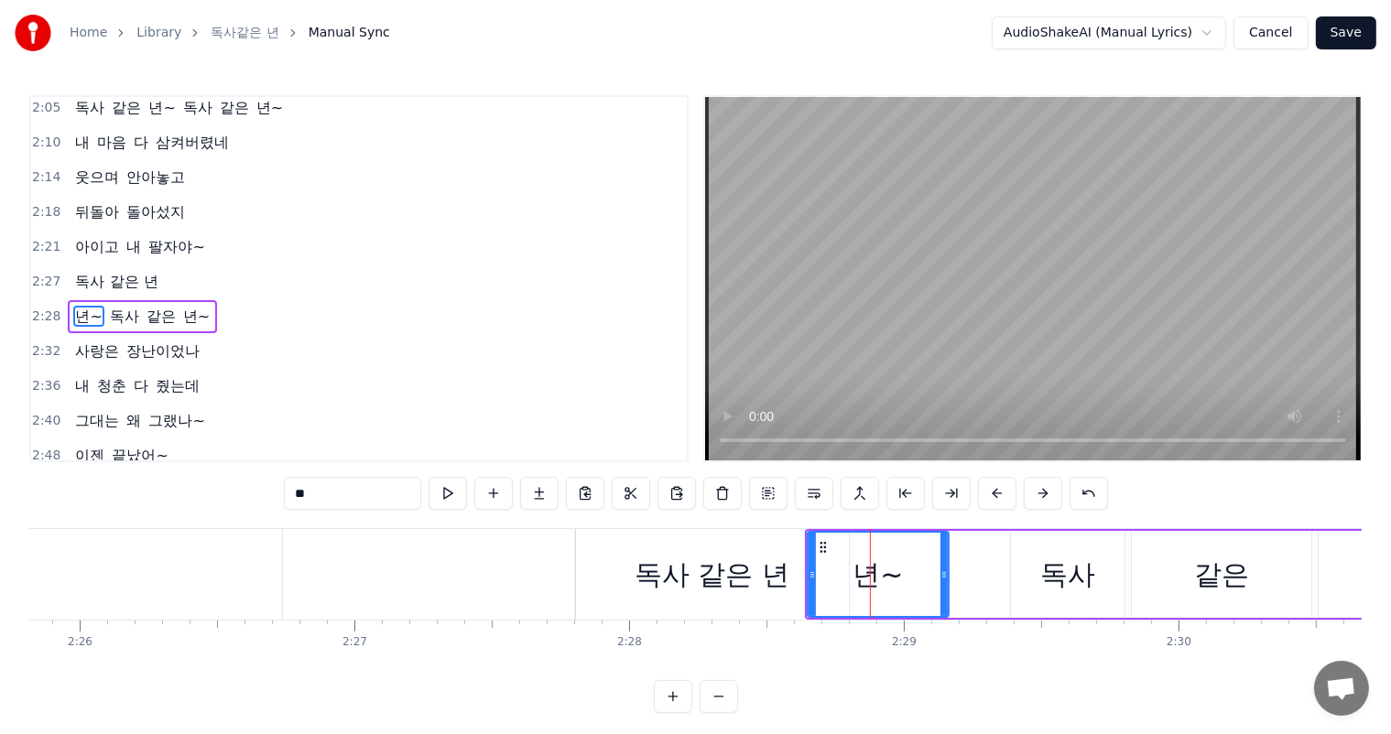
click at [786, 579] on div "독사 같은 년" at bounding box center [711, 574] width 155 height 41
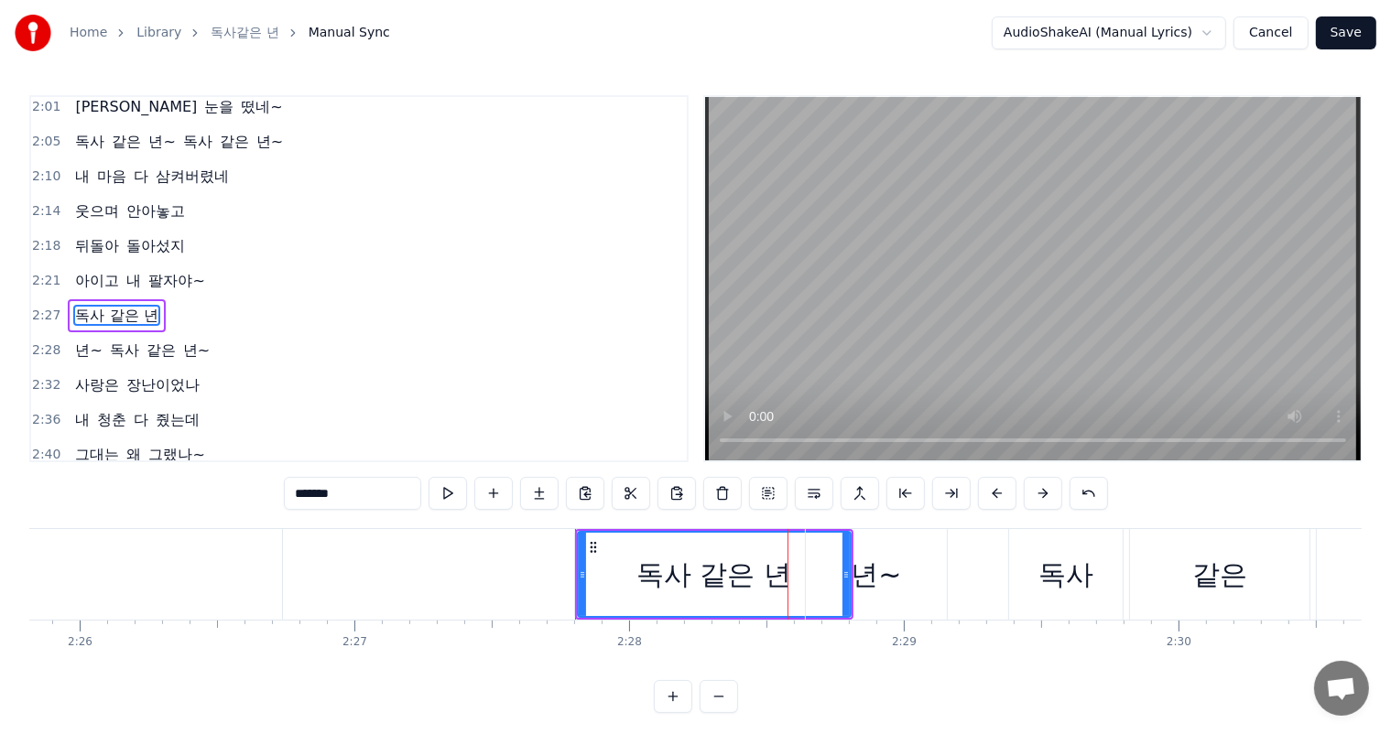
click at [375, 491] on input "*******" at bounding box center [352, 493] width 137 height 33
drag, startPoint x: 849, startPoint y: 578, endPoint x: 898, endPoint y: 573, distance: 49.6
click at [898, 573] on div "년~" at bounding box center [876, 574] width 141 height 91
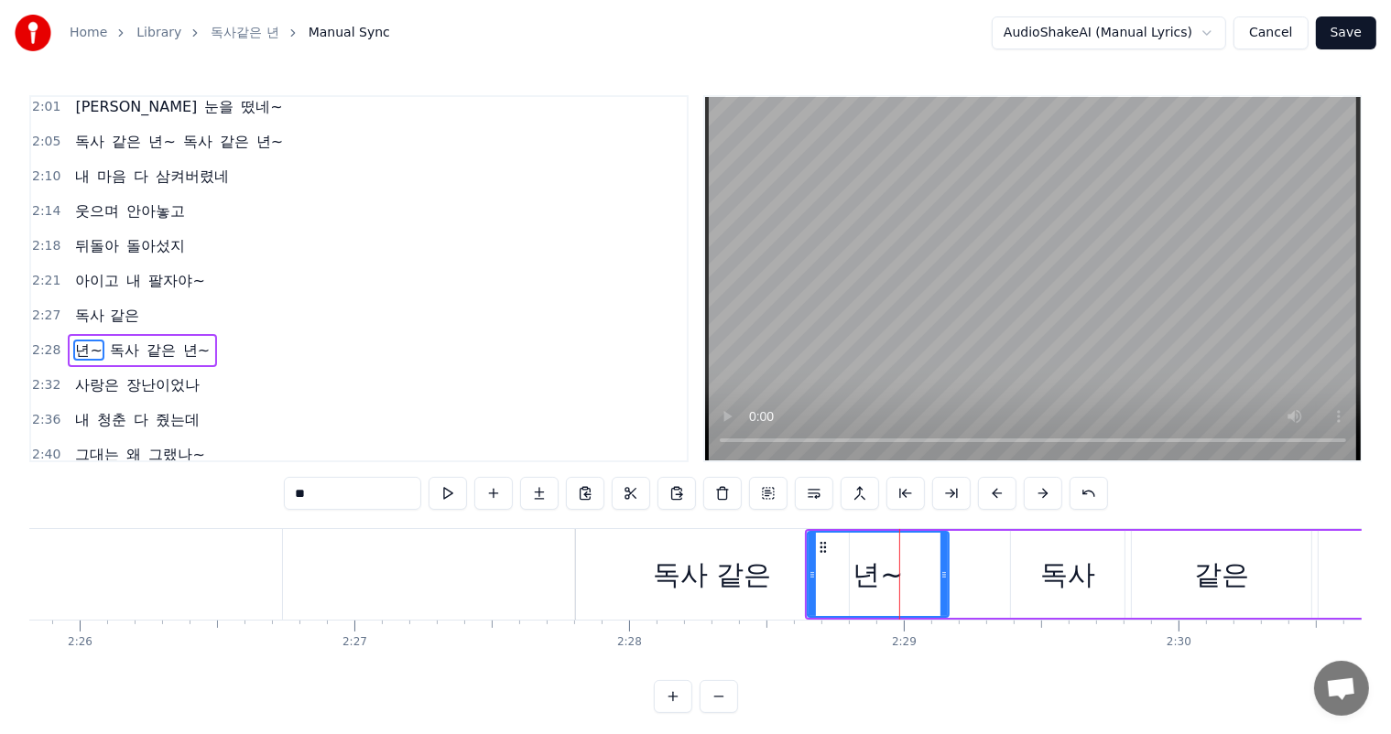
scroll to position [946, 0]
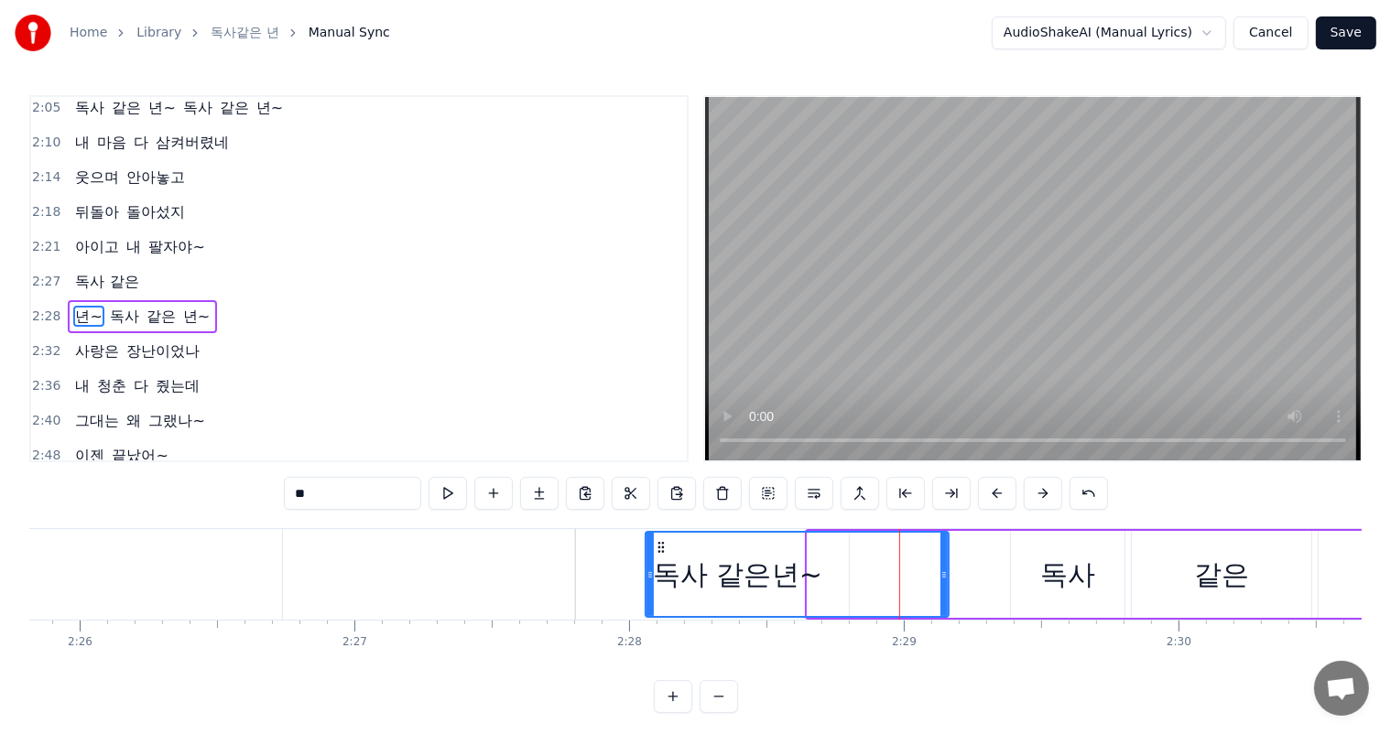
drag, startPoint x: 810, startPoint y: 578, endPoint x: 591, endPoint y: 584, distance: 218.9
click at [646, 584] on div at bounding box center [649, 574] width 7 height 83
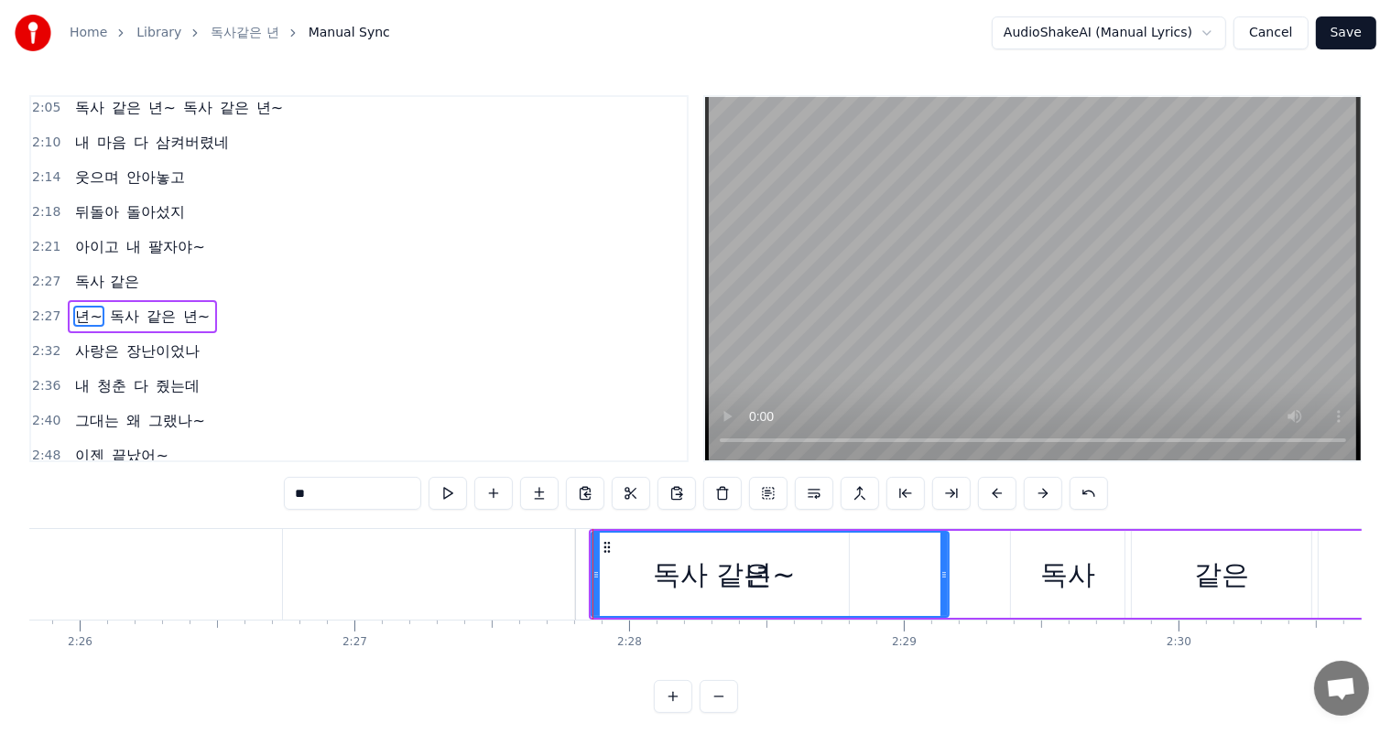
click at [663, 602] on div "년~" at bounding box center [769, 574] width 355 height 83
click at [128, 271] on span "독사 같은" at bounding box center [106, 281] width 67 height 21
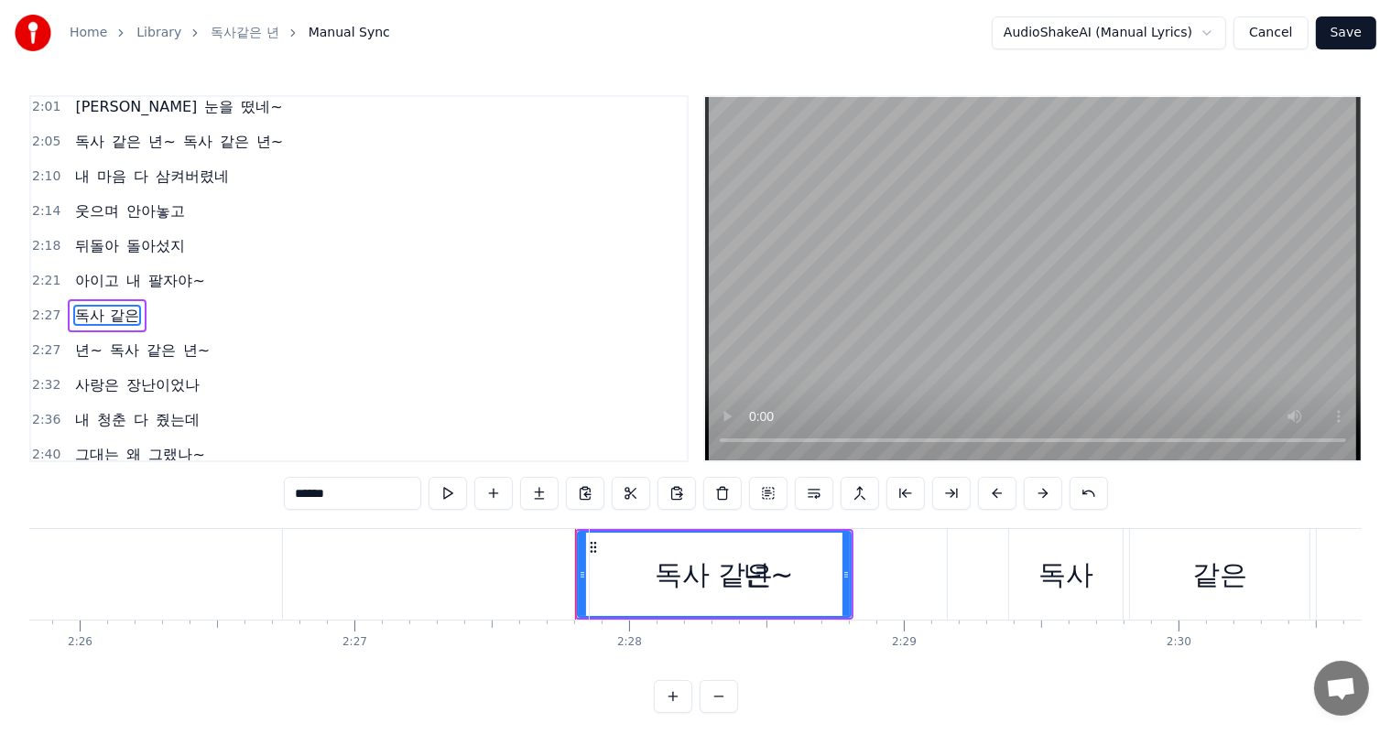
click at [758, 573] on div "년~" at bounding box center [767, 574] width 50 height 41
type input "**"
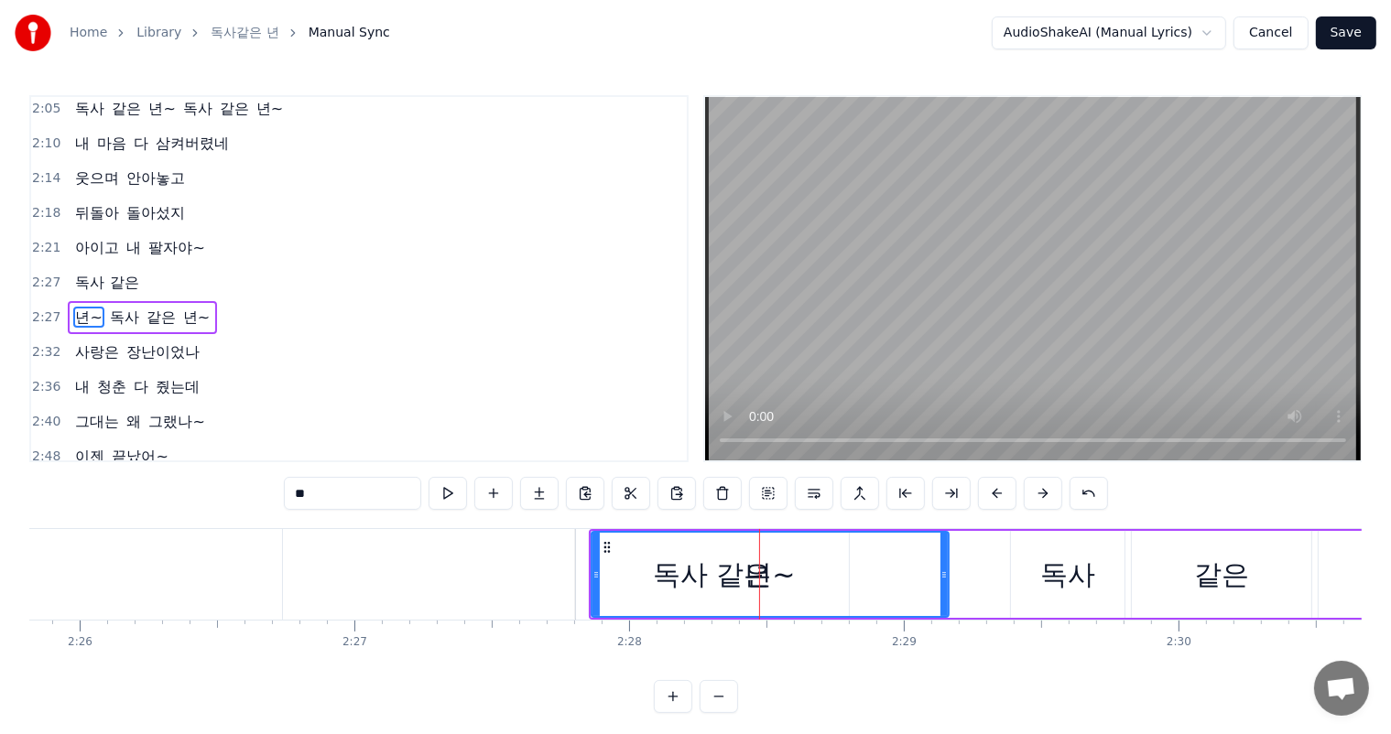
scroll to position [946, 0]
click at [662, 572] on div "년~" at bounding box center [769, 574] width 355 height 83
click at [123, 265] on div "독사 같은" at bounding box center [107, 281] width 78 height 33
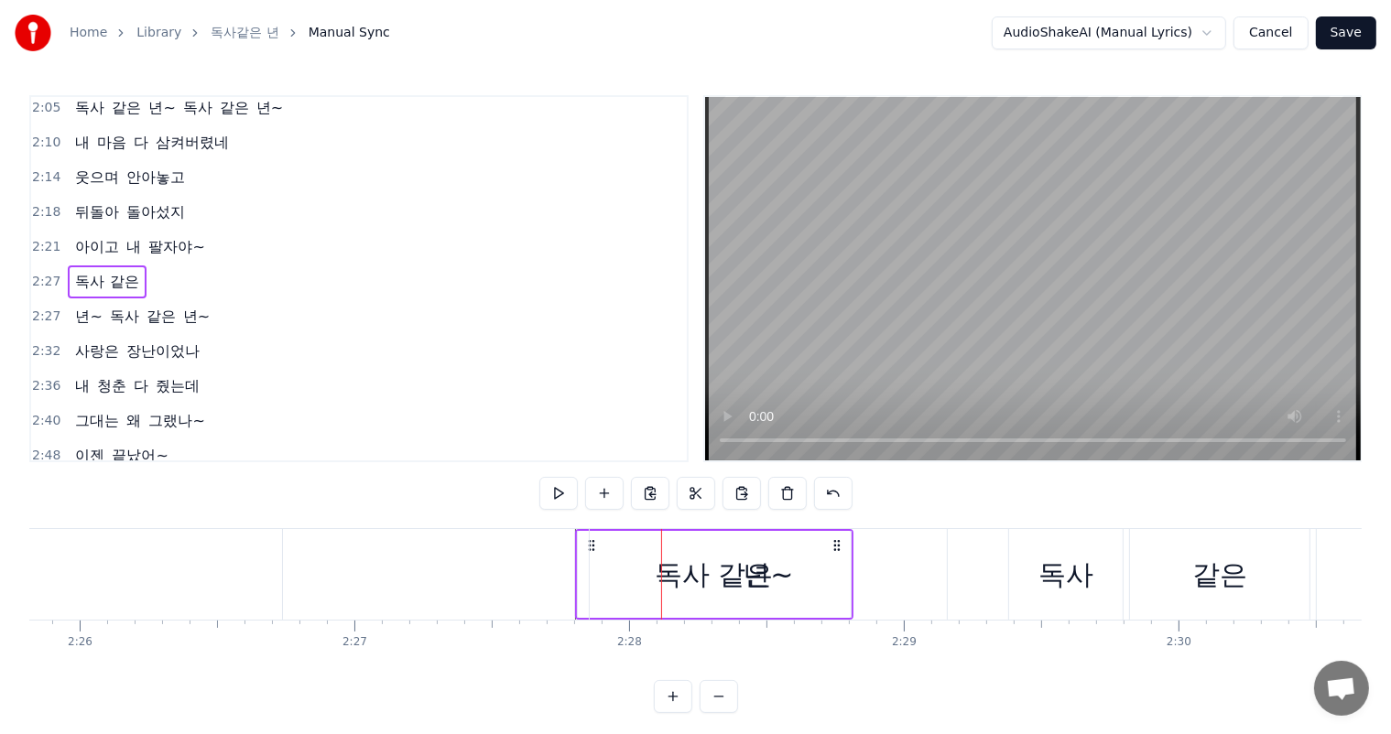
click at [768, 575] on div "년~" at bounding box center [767, 574] width 50 height 41
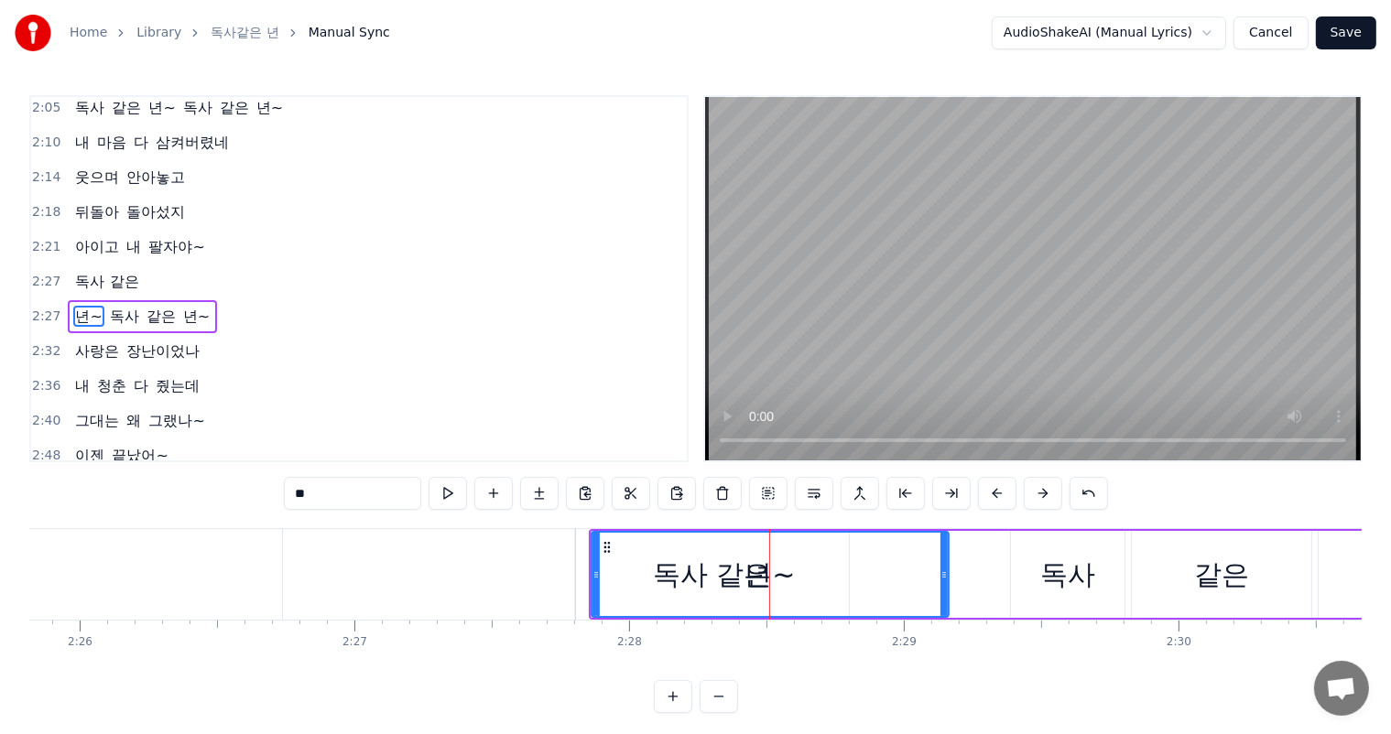
click at [73, 271] on span "독사 같은" at bounding box center [106, 281] width 67 height 21
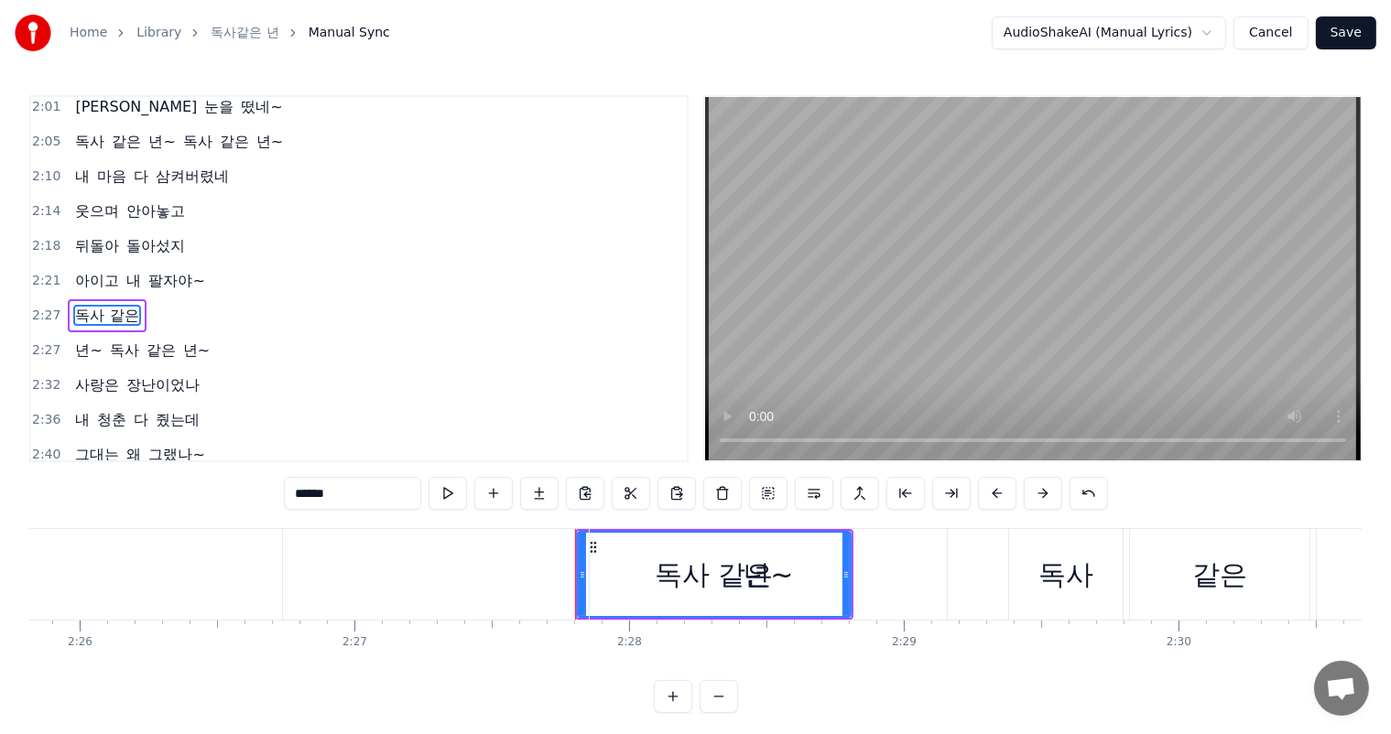
click at [388, 498] on input "*****" at bounding box center [352, 493] width 137 height 33
type input "*"
click at [758, 577] on div "년~" at bounding box center [767, 574] width 50 height 41
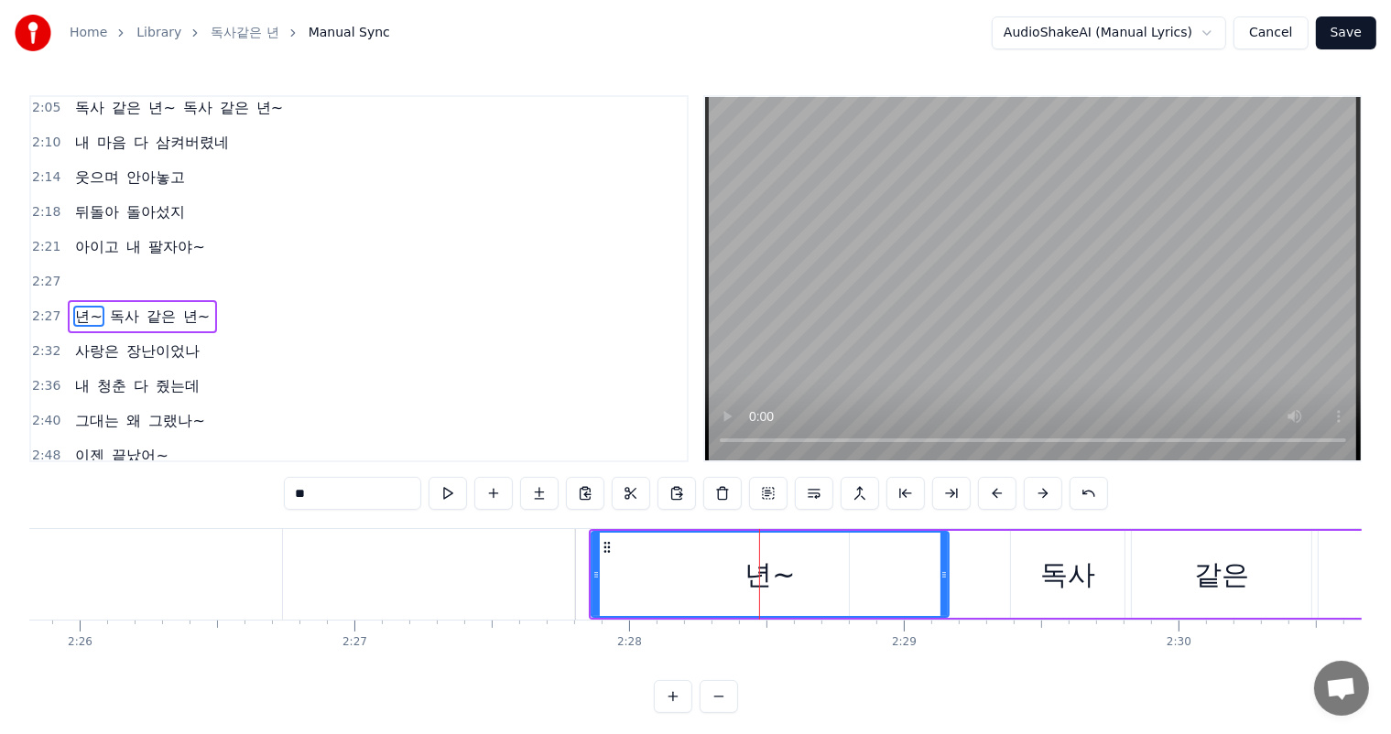
click at [793, 575] on div "년~" at bounding box center [769, 574] width 355 height 83
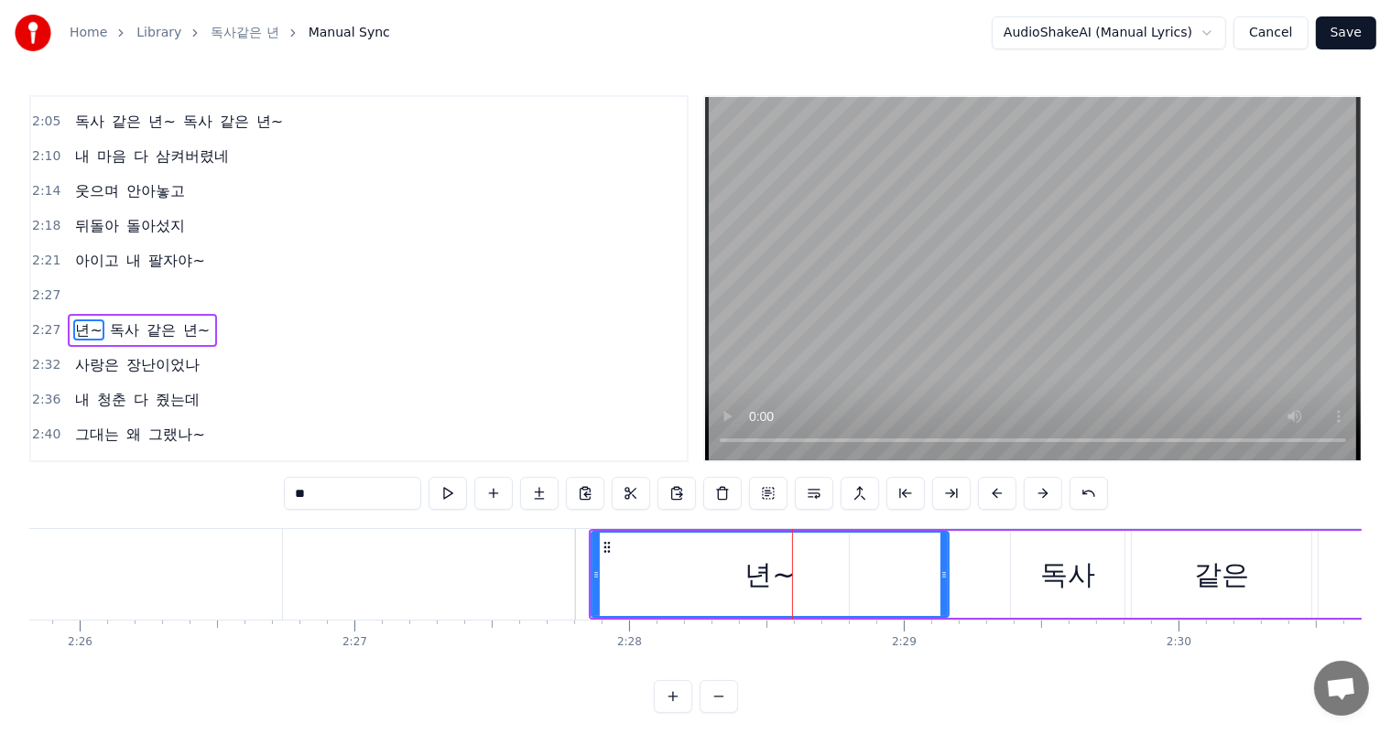
type input "**"
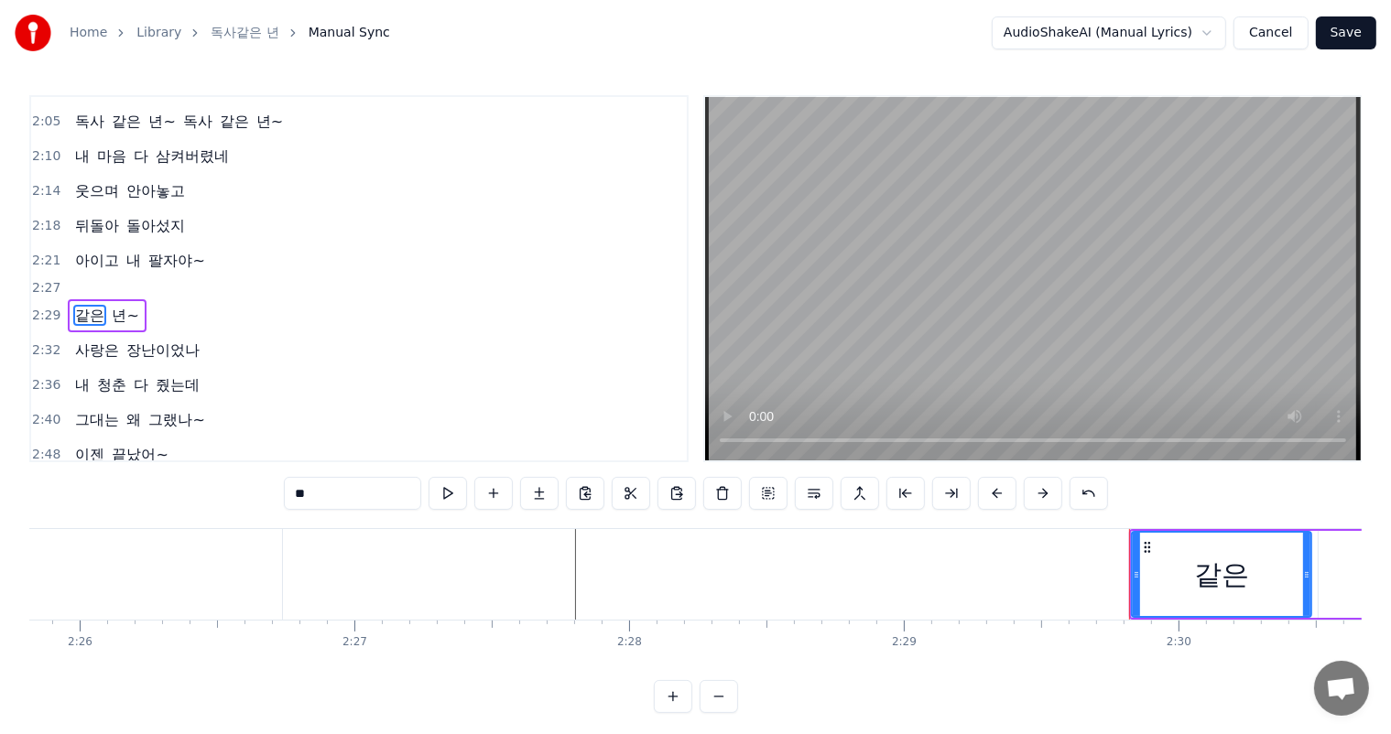
click at [110, 278] on div "2:27" at bounding box center [358, 288] width 655 height 20
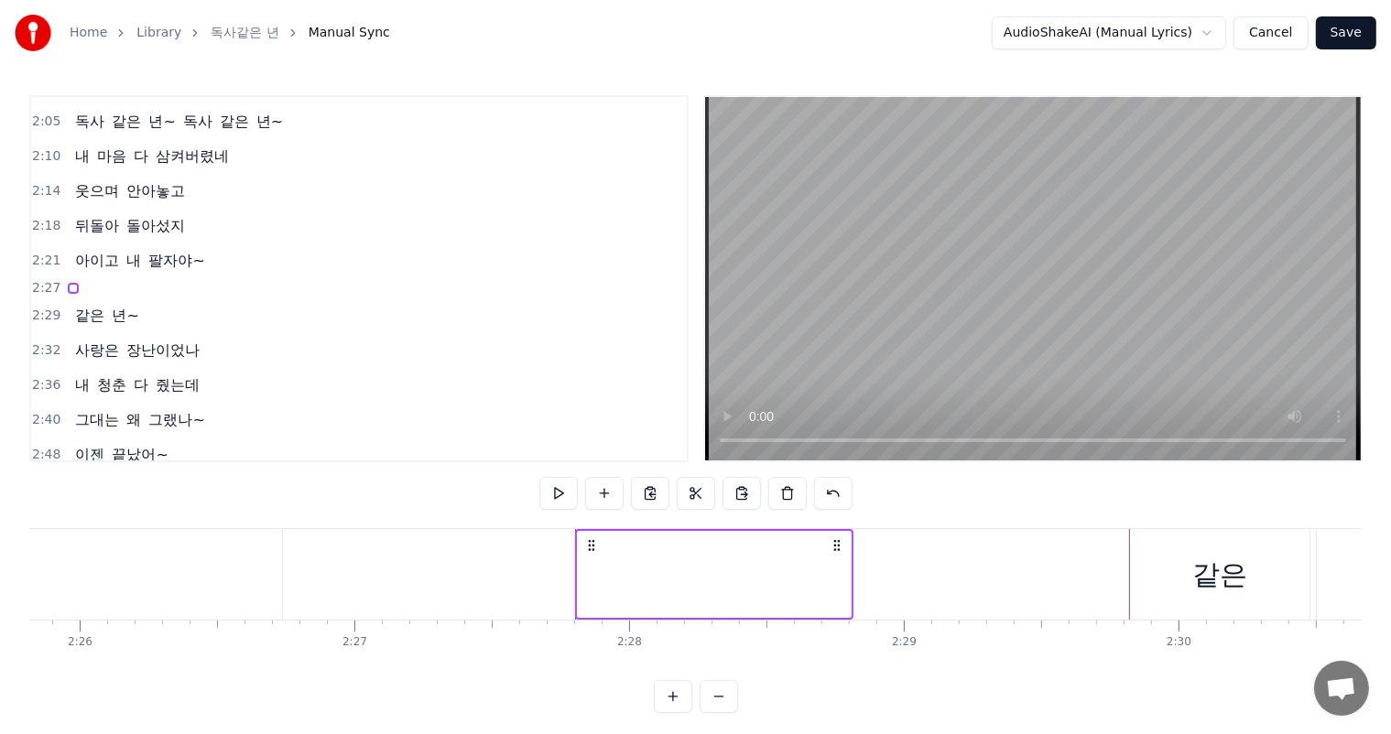
click at [45, 279] on span "2:27" at bounding box center [46, 288] width 28 height 18
click at [653, 569] on div at bounding box center [714, 574] width 278 height 91
click at [608, 572] on div at bounding box center [714, 574] width 278 height 91
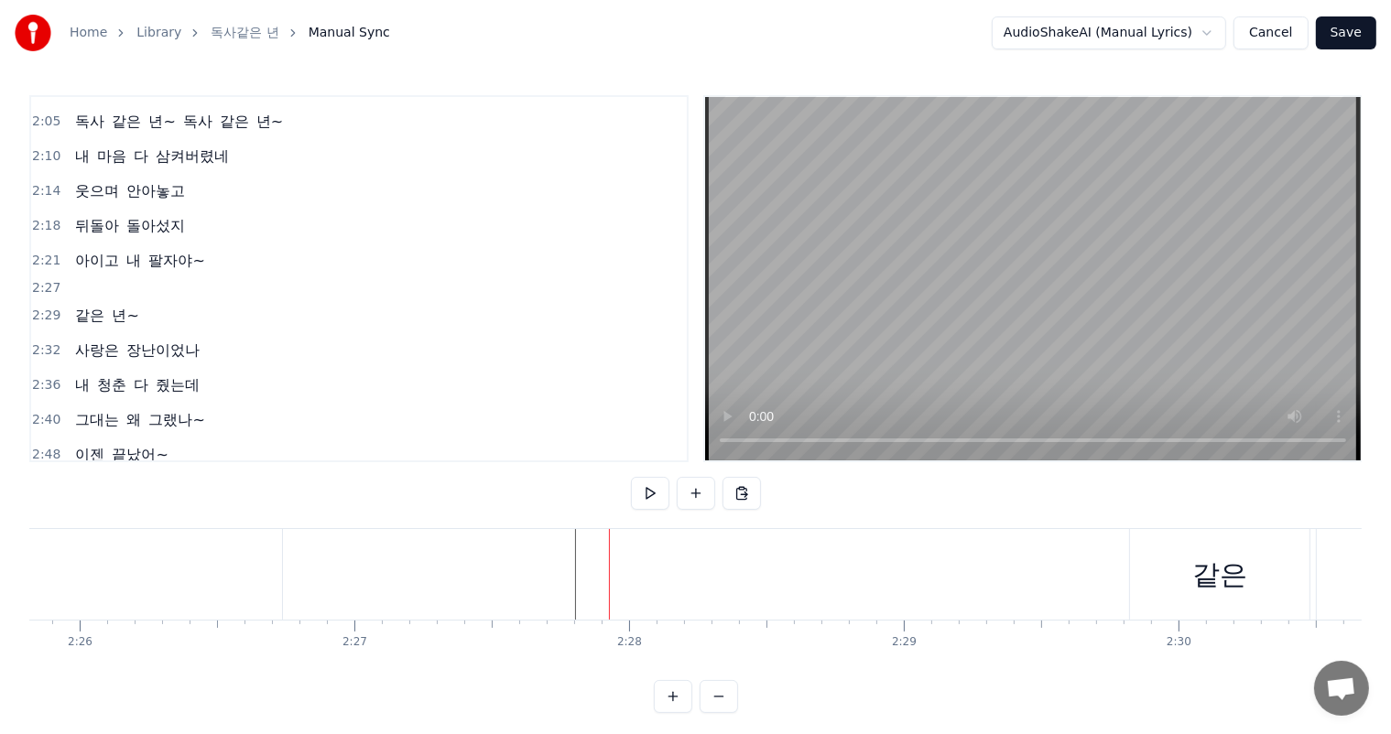
click at [579, 575] on div at bounding box center [714, 574] width 278 height 91
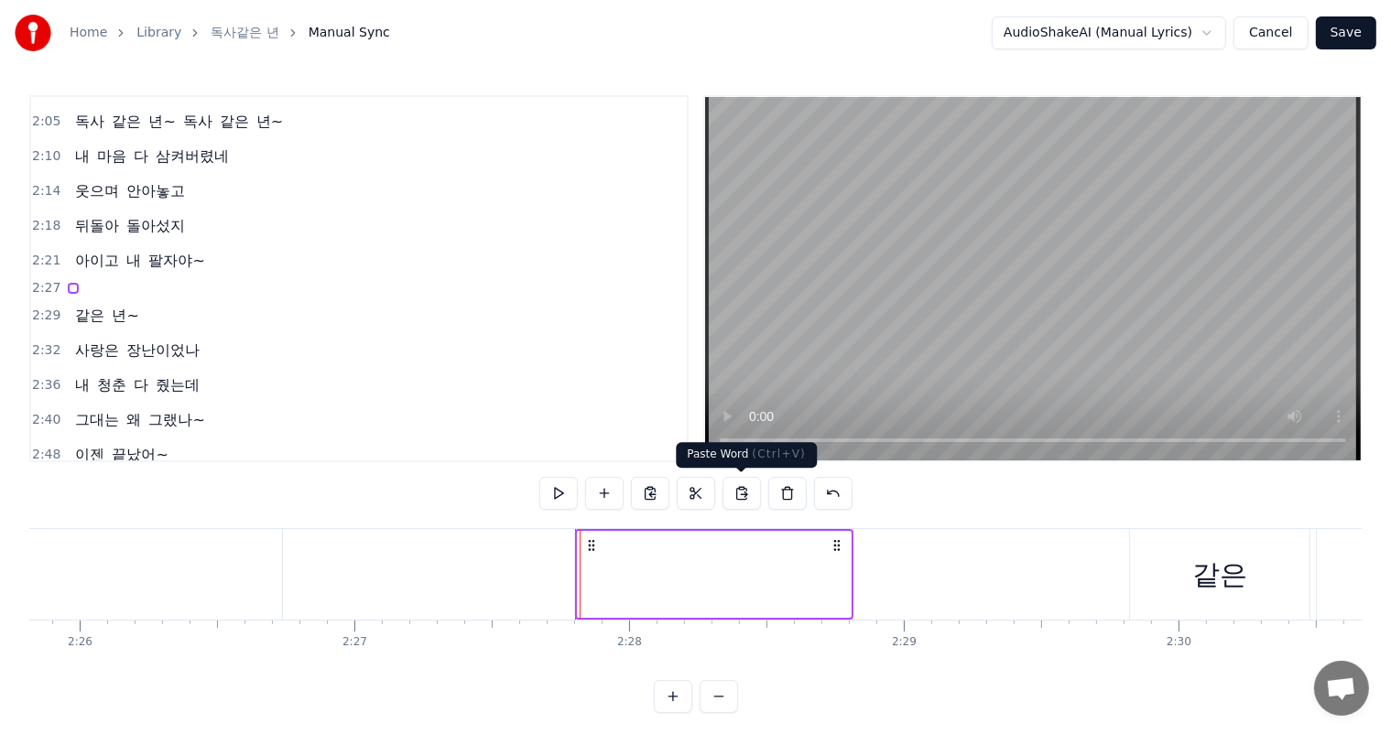
click at [737, 493] on button at bounding box center [741, 493] width 38 height 33
click at [641, 579] on div at bounding box center [714, 574] width 278 height 91
click at [601, 494] on button at bounding box center [604, 493] width 38 height 33
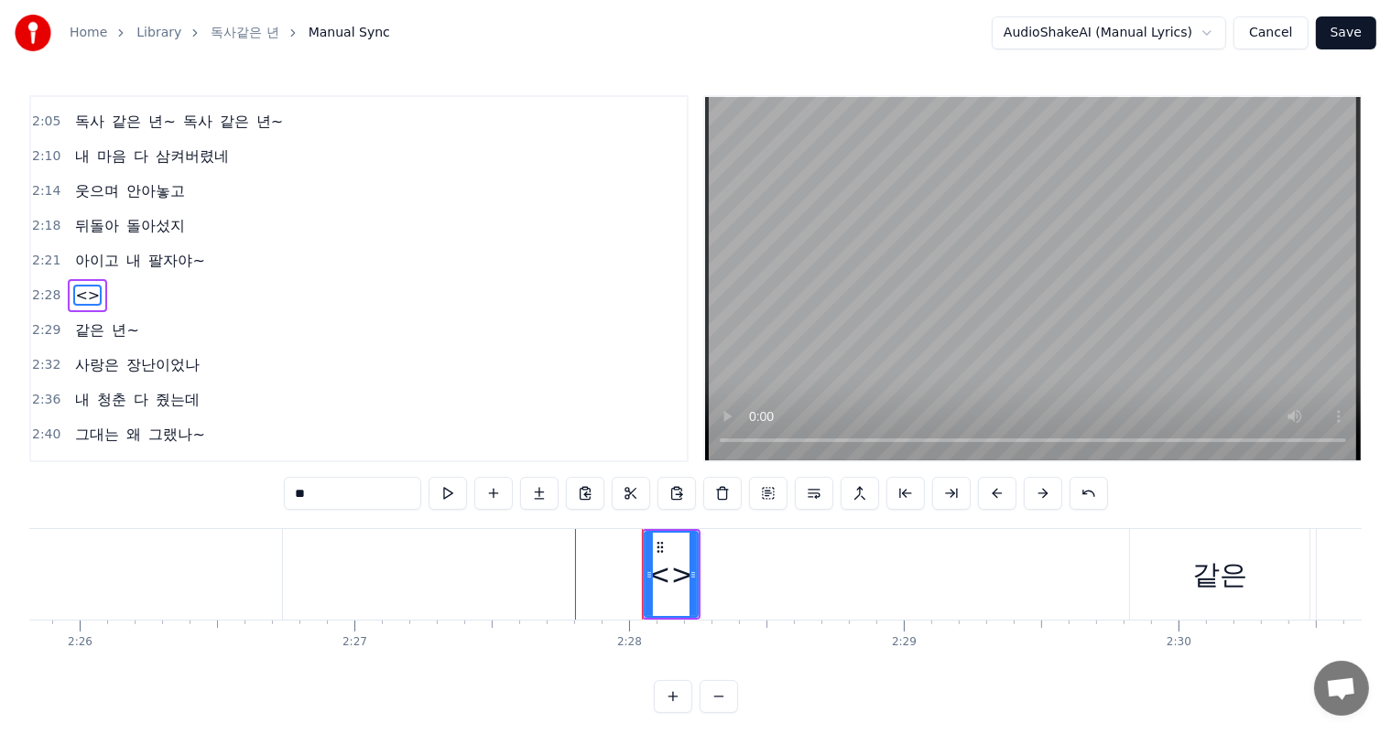
scroll to position [912, 0]
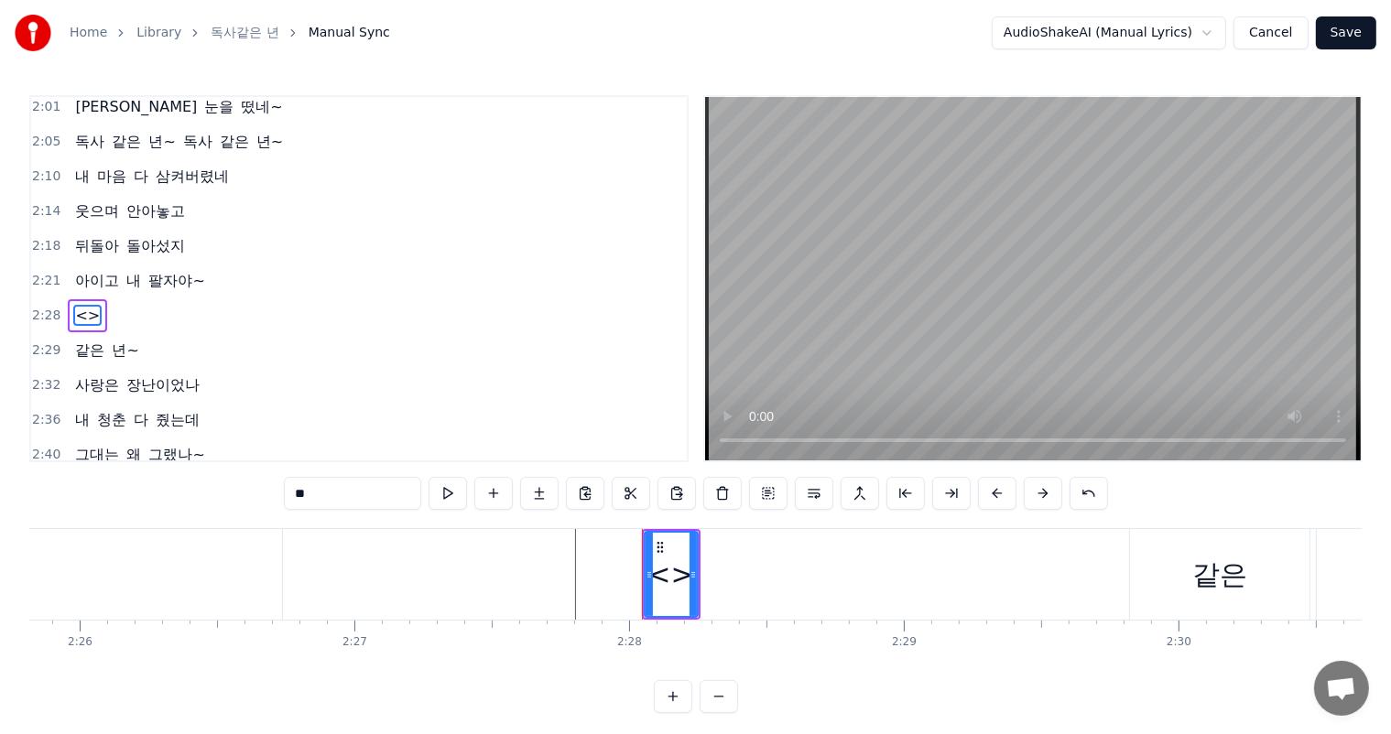
drag, startPoint x: 312, startPoint y: 493, endPoint x: 245, endPoint y: 483, distance: 67.6
click at [245, 483] on div "0:26 처음엔 몰랐지 0:27 그 웃음 속에 0:29 숨겨진 독니가 있었는지 0:33 달콤한 말에 0:35 속았던 내가 0:36 참 바보였지…" at bounding box center [695, 404] width 1332 height 618
paste input "******"
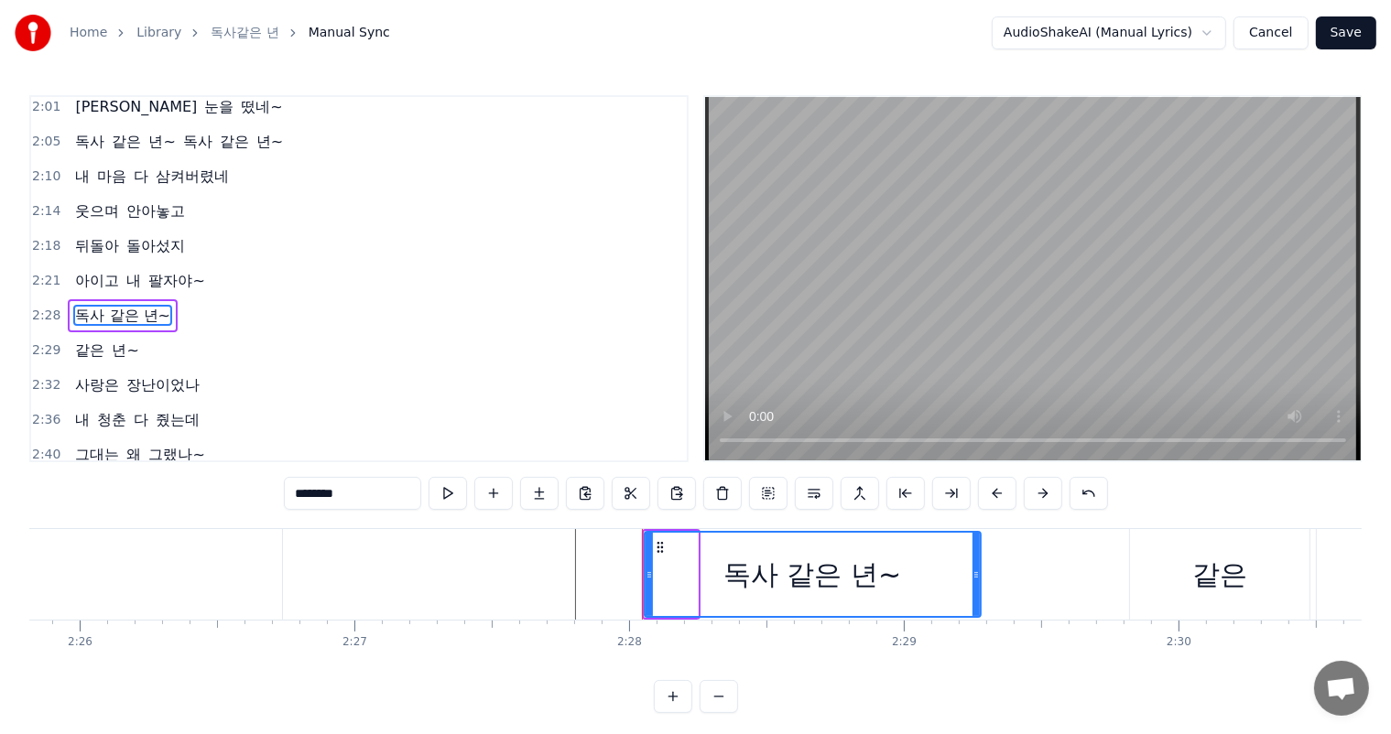
drag, startPoint x: 694, startPoint y: 572, endPoint x: 976, endPoint y: 561, distance: 282.2
click at [976, 561] on div at bounding box center [975, 574] width 7 height 83
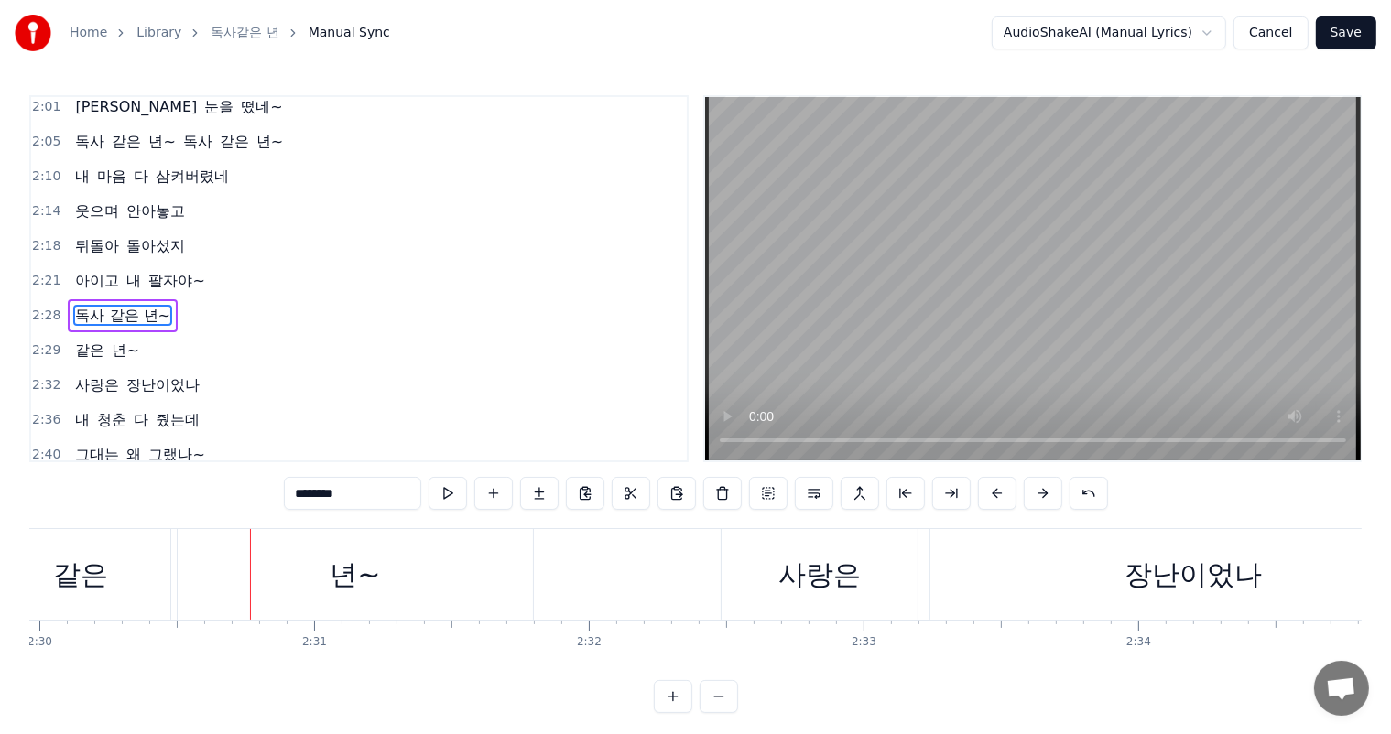
scroll to position [0, 41248]
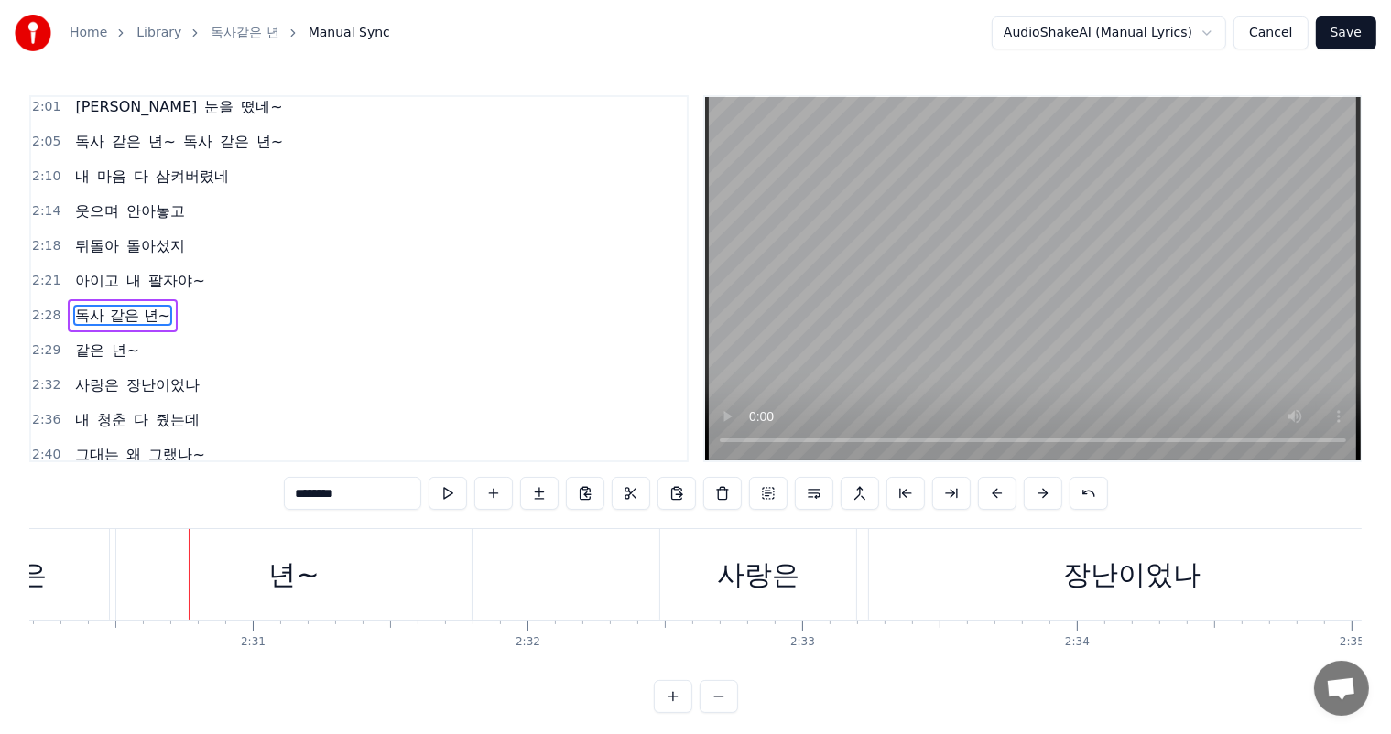
click at [96, 305] on span "독사 같은 년~" at bounding box center [122, 315] width 99 height 21
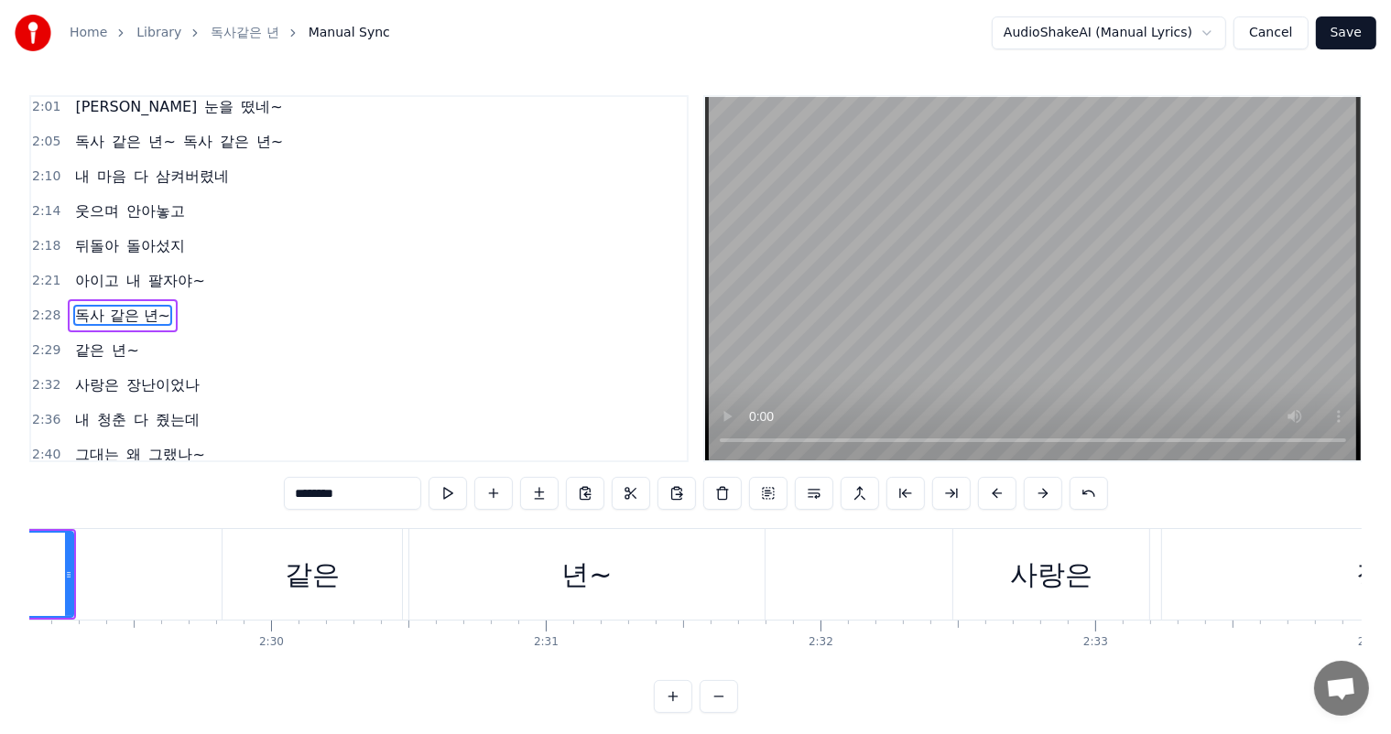
click at [99, 270] on span "아이고" at bounding box center [97, 280] width 48 height 21
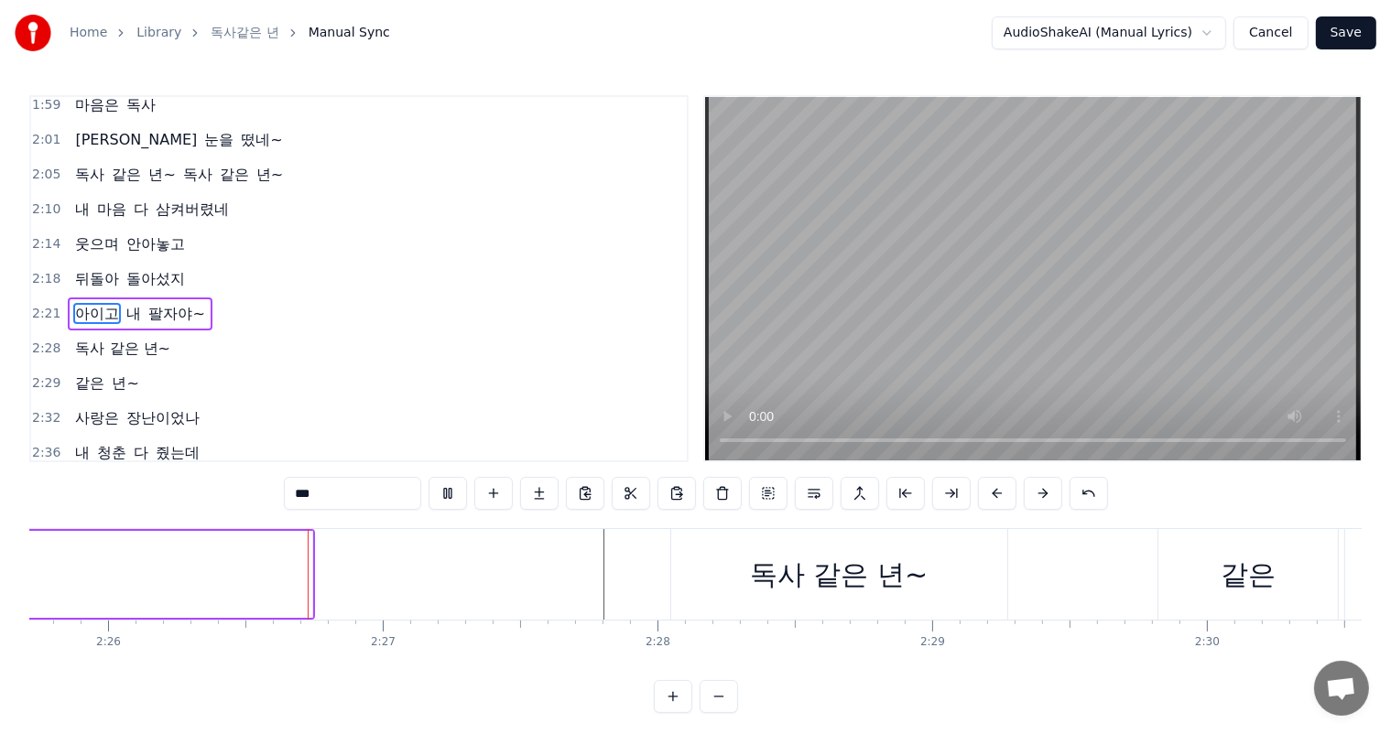
scroll to position [0, 40021]
click at [85, 373] on span "같은" at bounding box center [89, 383] width 33 height 21
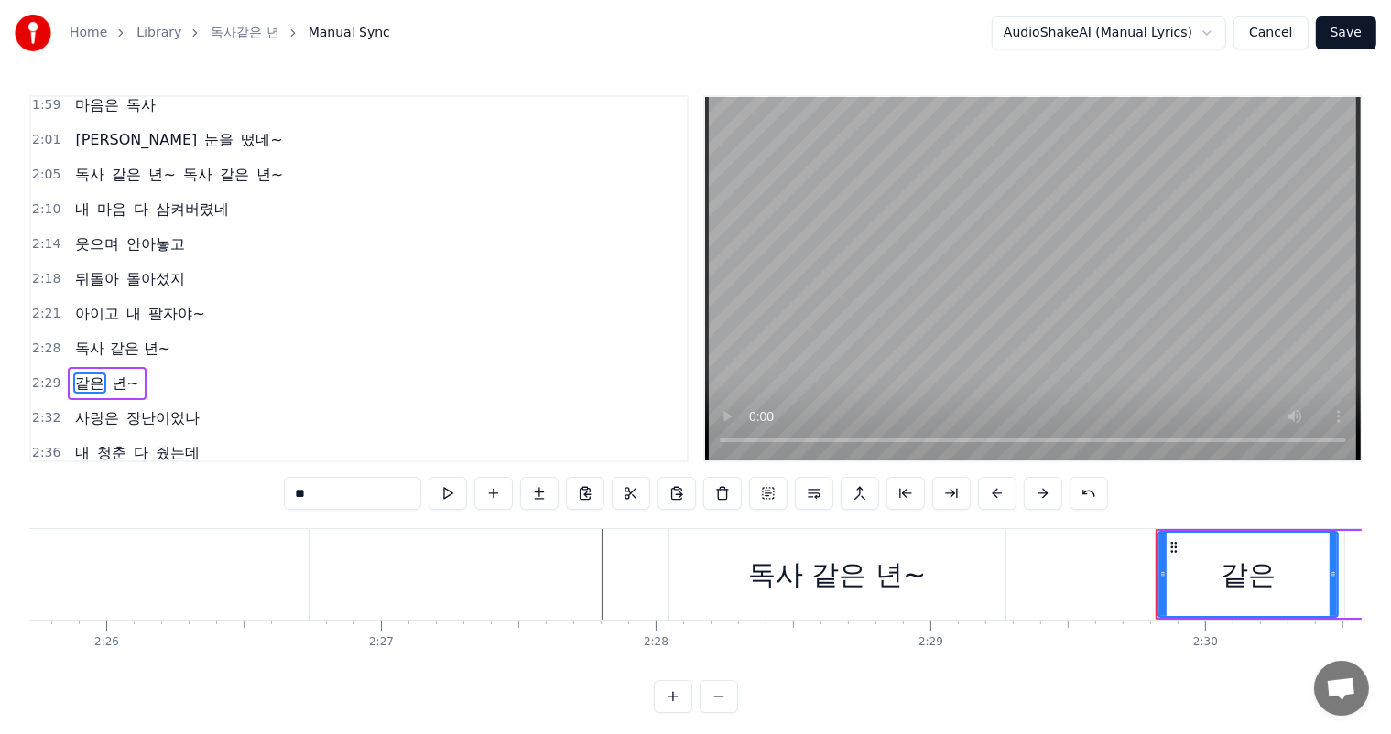
scroll to position [946, 0]
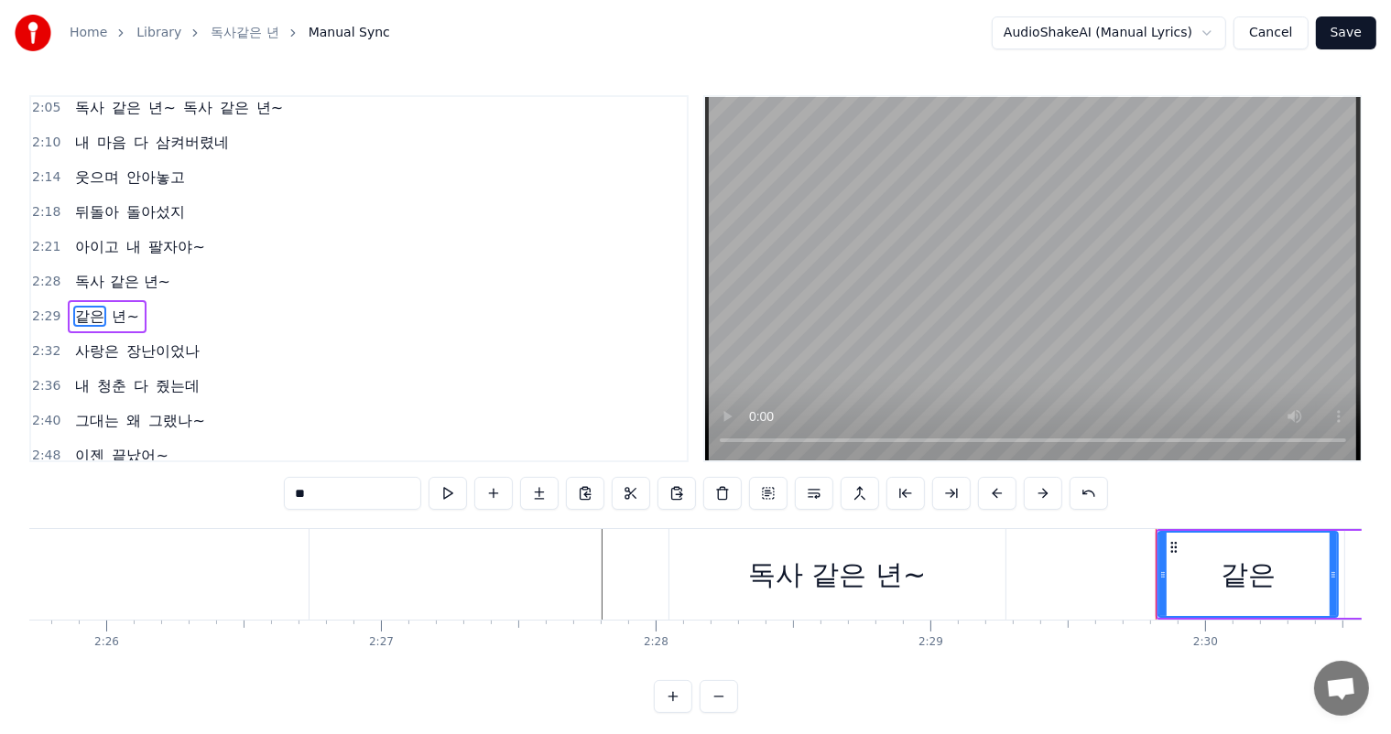
click at [295, 493] on input "**" at bounding box center [352, 493] width 137 height 33
click at [714, 10] on div "Home Library 독사같은 년 Manual Sync AudioShakeAI (Manual Lyrics) Cancel Save" at bounding box center [695, 33] width 1391 height 66
drag, startPoint x: 365, startPoint y: 504, endPoint x: 256, endPoint y: 491, distance: 109.7
click at [256, 491] on div "0:26 처음엔 몰랐지 0:27 그 웃음 속에 0:29 숨겨진 독니가 있었는지 0:33 달콤한 말에 0:35 속았던 내가 0:36 참 바보였지…" at bounding box center [695, 404] width 1332 height 618
paste input "******"
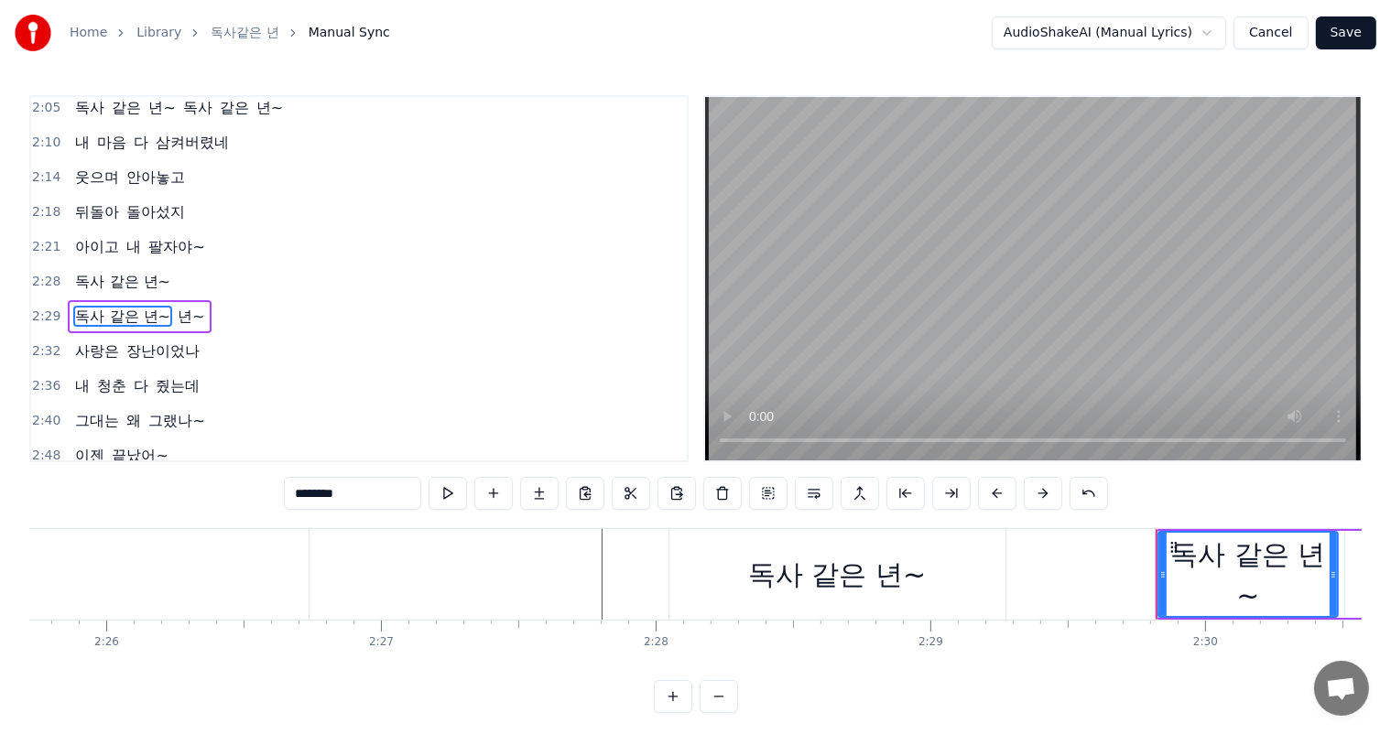
click at [189, 306] on span "년~" at bounding box center [191, 316] width 30 height 21
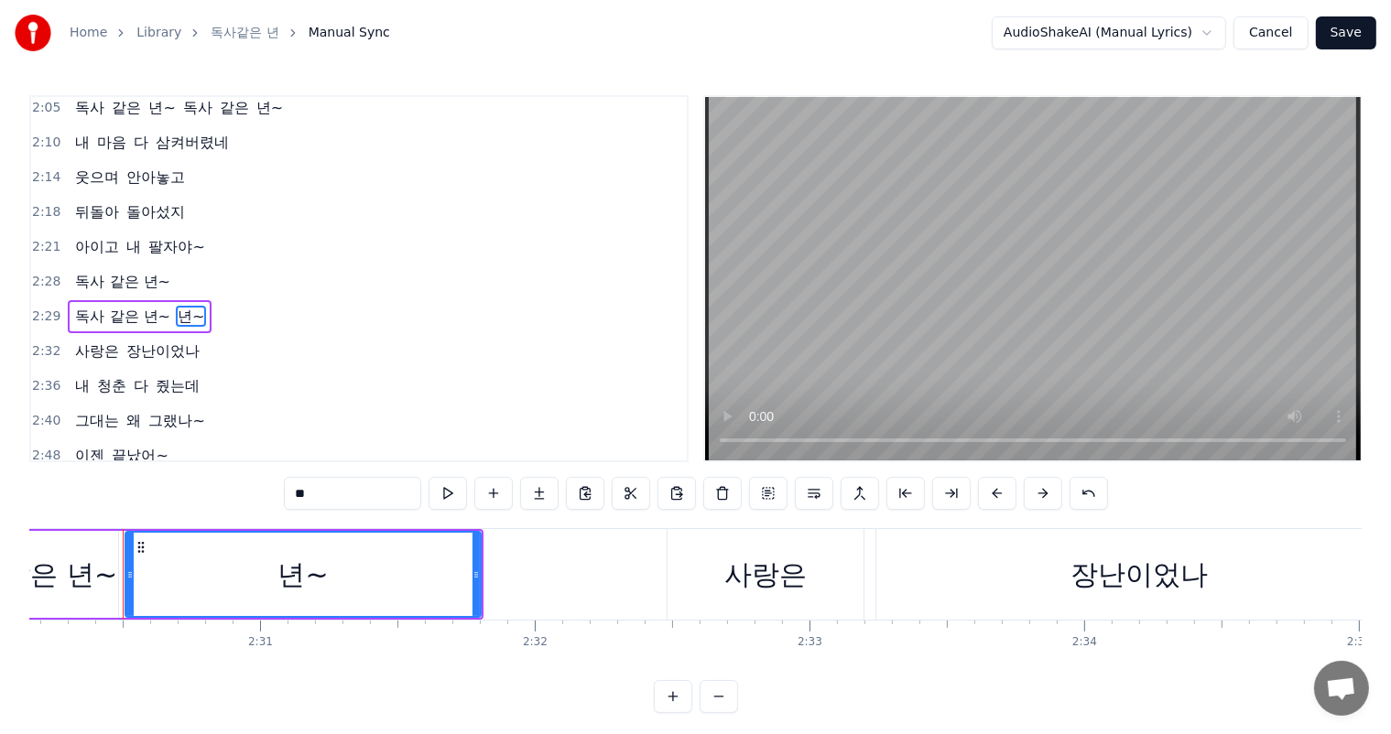
scroll to position [0, 41241]
click at [191, 306] on span "년~" at bounding box center [191, 316] width 30 height 21
click at [341, 495] on input "**" at bounding box center [352, 493] width 137 height 33
type input "*"
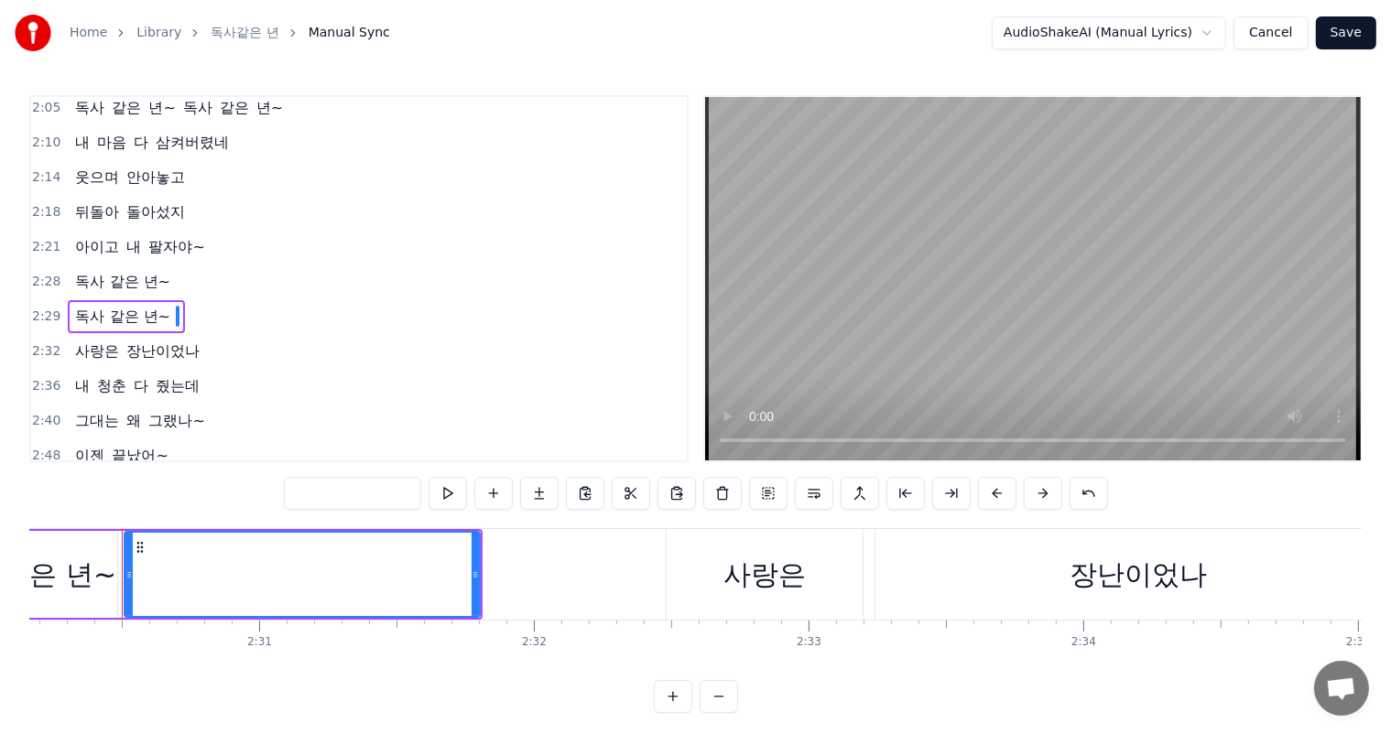
click at [643, 5] on div "Home Library 독사같은 년 Manual Sync AudioShakeAI (Manual Lyrics) Cancel Save" at bounding box center [695, 33] width 1391 height 66
click at [125, 236] on span "내" at bounding box center [134, 246] width 18 height 21
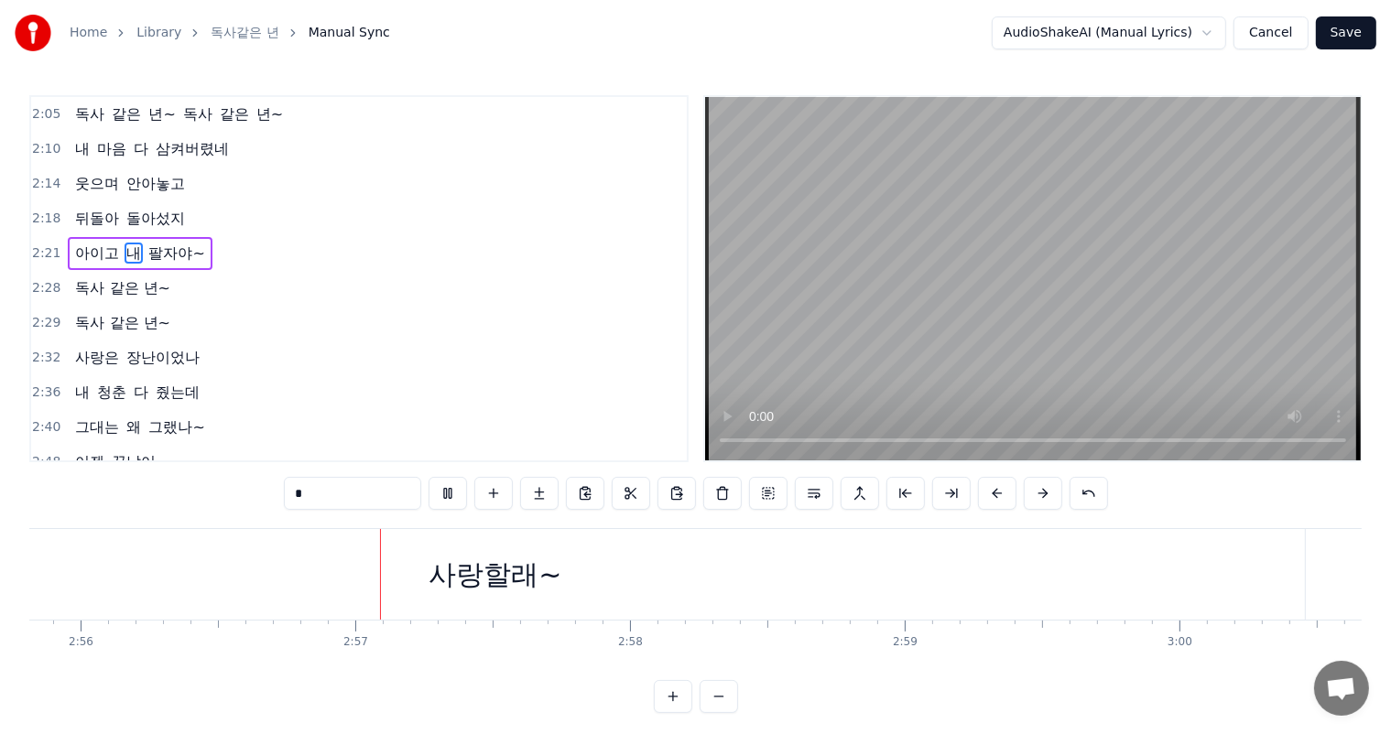
scroll to position [0, 48357]
click at [114, 347] on span "사랑은" at bounding box center [97, 357] width 48 height 21
type input "***"
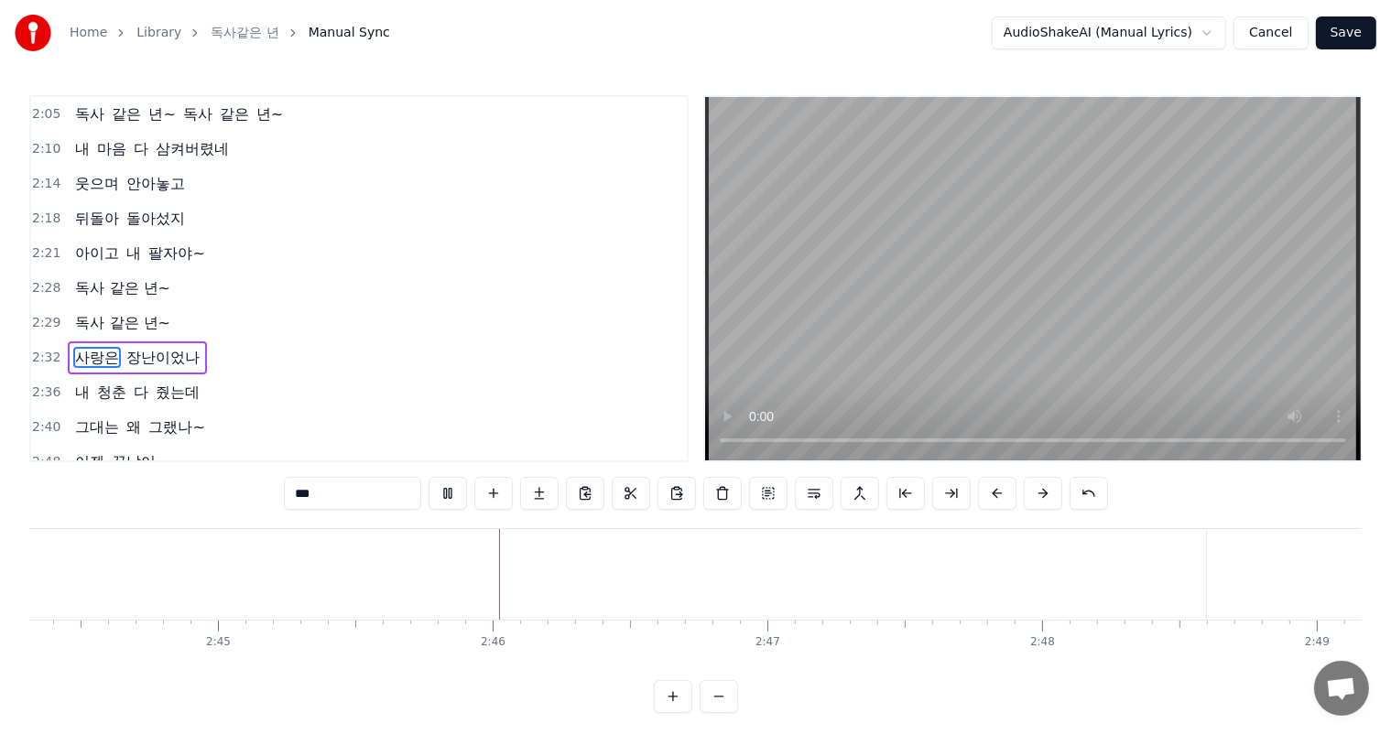
scroll to position [0, 45341]
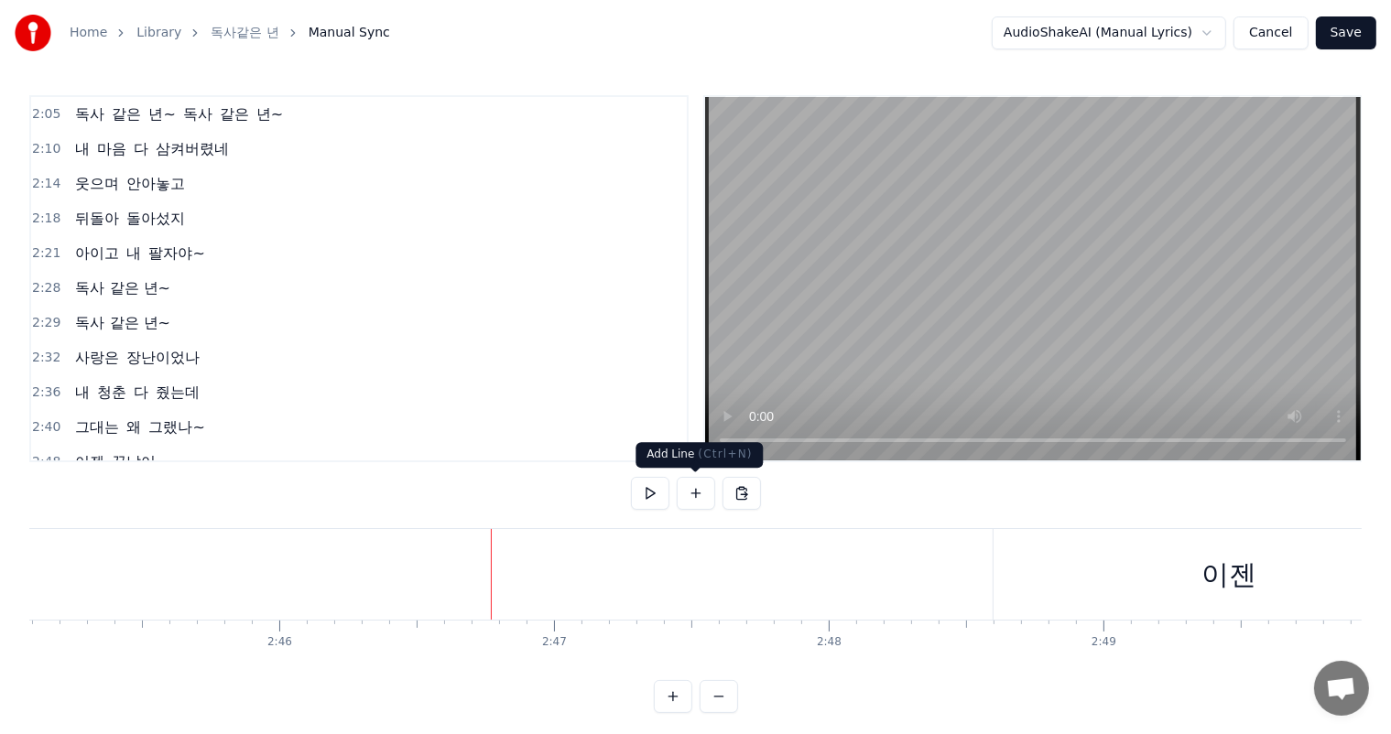
click at [695, 494] on button at bounding box center [696, 493] width 38 height 33
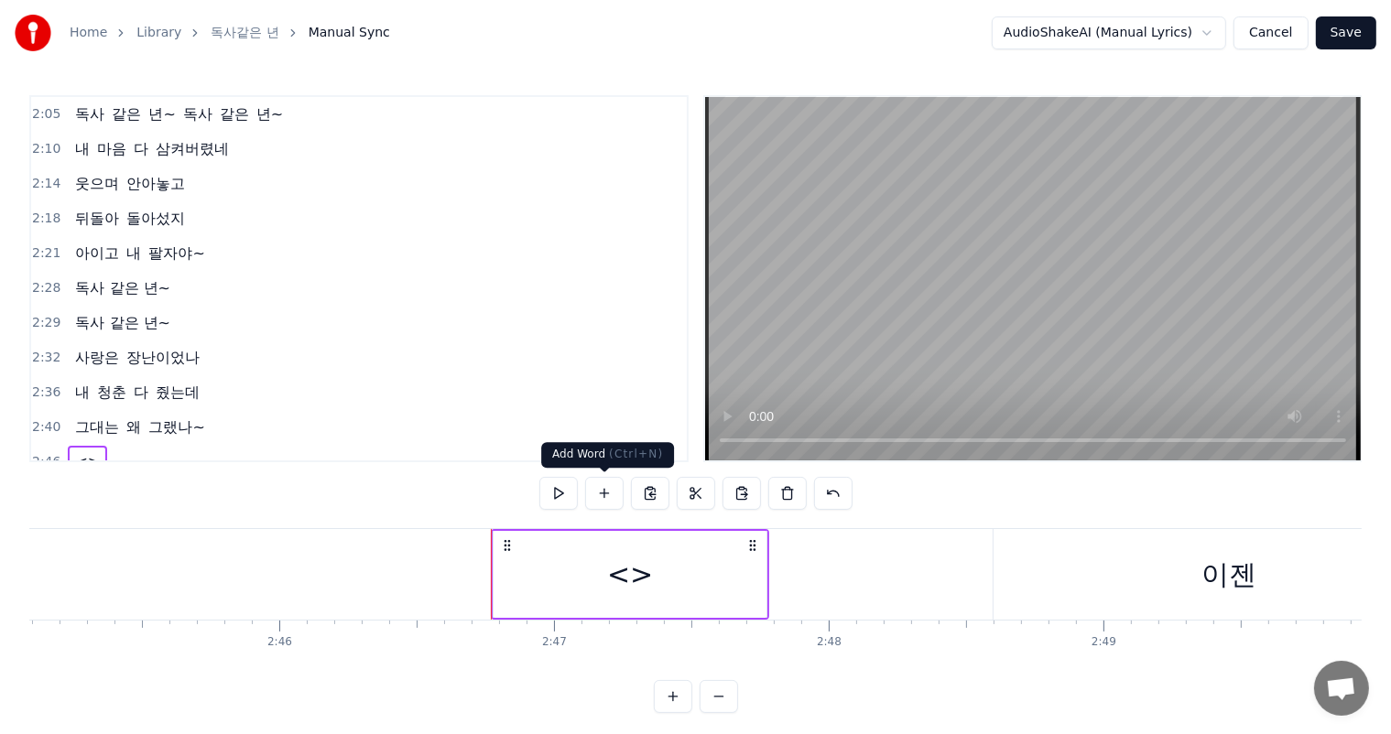
click at [606, 496] on button at bounding box center [604, 493] width 38 height 33
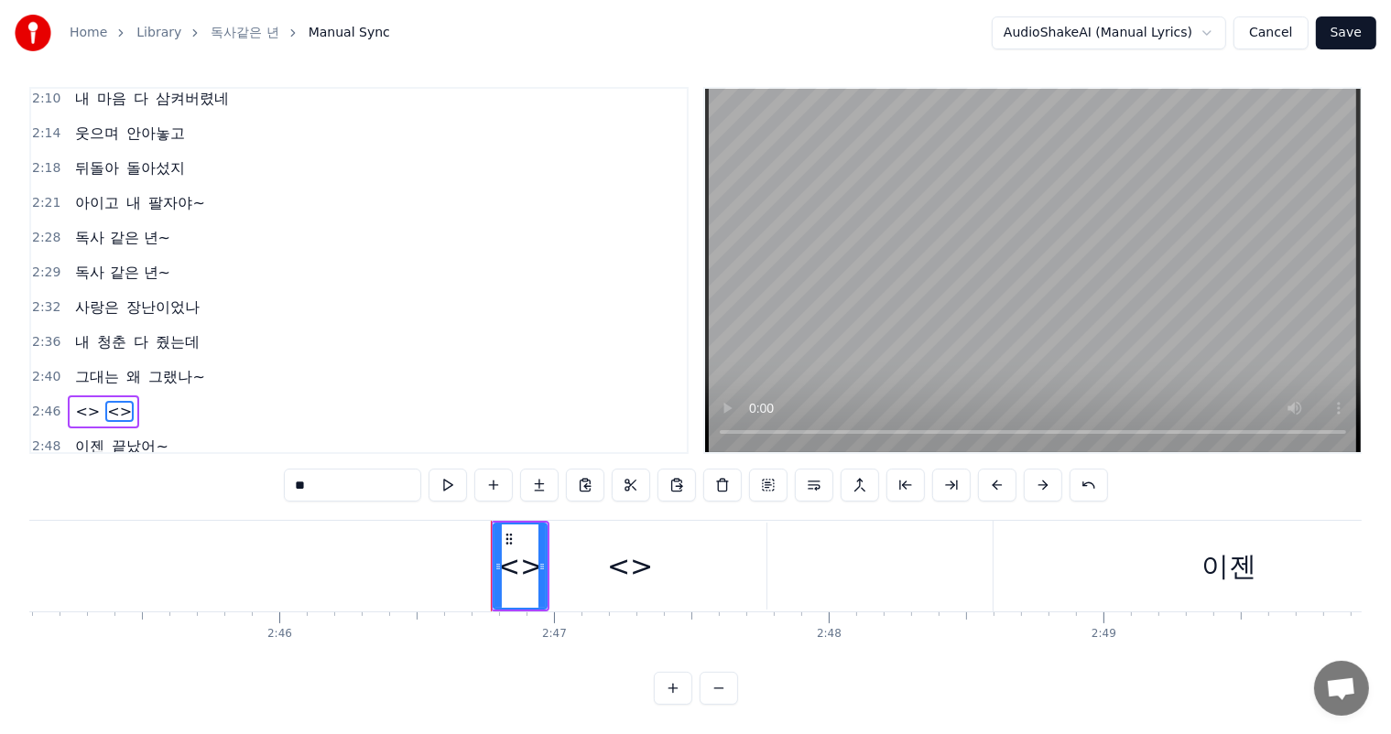
scroll to position [983, 0]
drag, startPoint x: 366, startPoint y: 489, endPoint x: 236, endPoint y: 476, distance: 130.6
click at [236, 476] on div "0:26 처음엔 몰랐지 0:27 그 웃음 속에 0:29 숨겨진 독니가 있었는지 0:33 달콤한 말에 0:35 속았던 내가 0:36 참 바보였지…" at bounding box center [695, 396] width 1332 height 618
paste input "******"
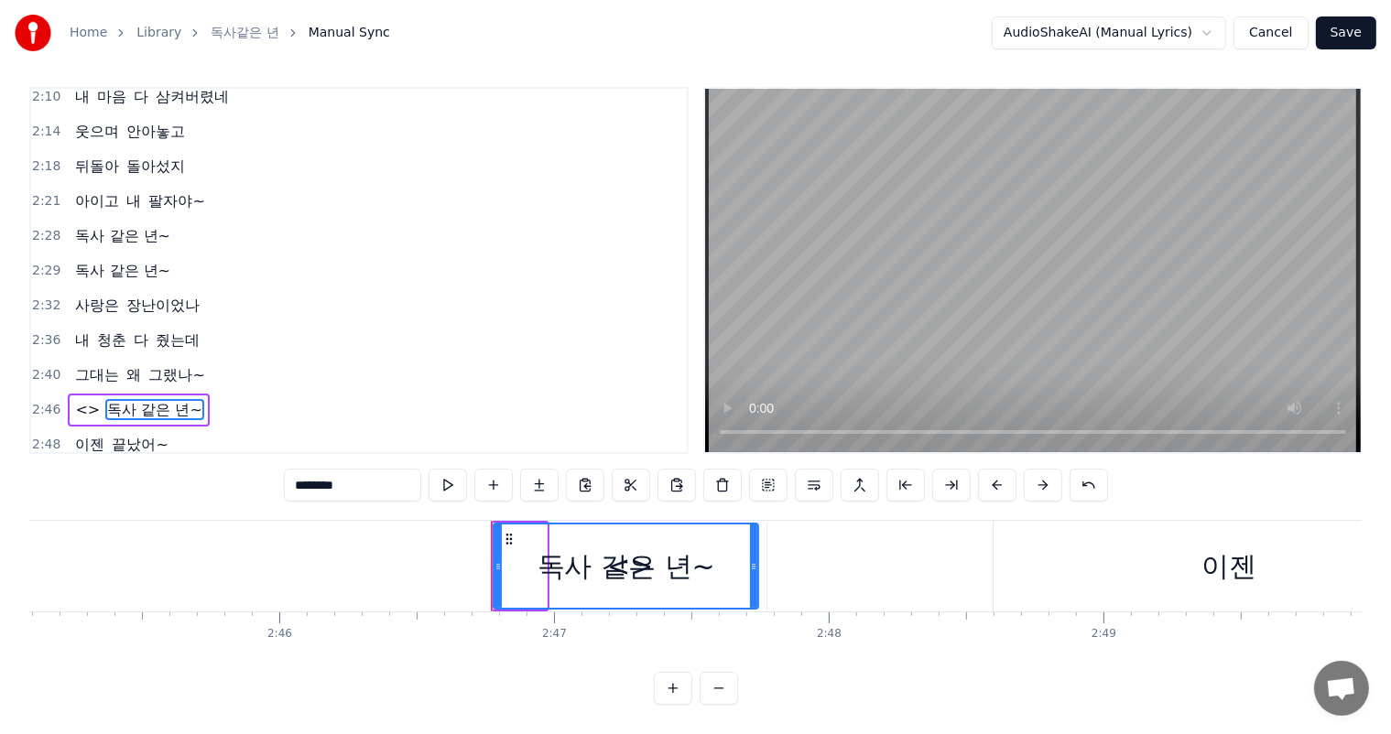
drag, startPoint x: 542, startPoint y: 570, endPoint x: 753, endPoint y: 569, distance: 211.5
click at [753, 569] on icon at bounding box center [753, 566] width 7 height 15
click at [152, 364] on span "그랬나~" at bounding box center [176, 374] width 60 height 21
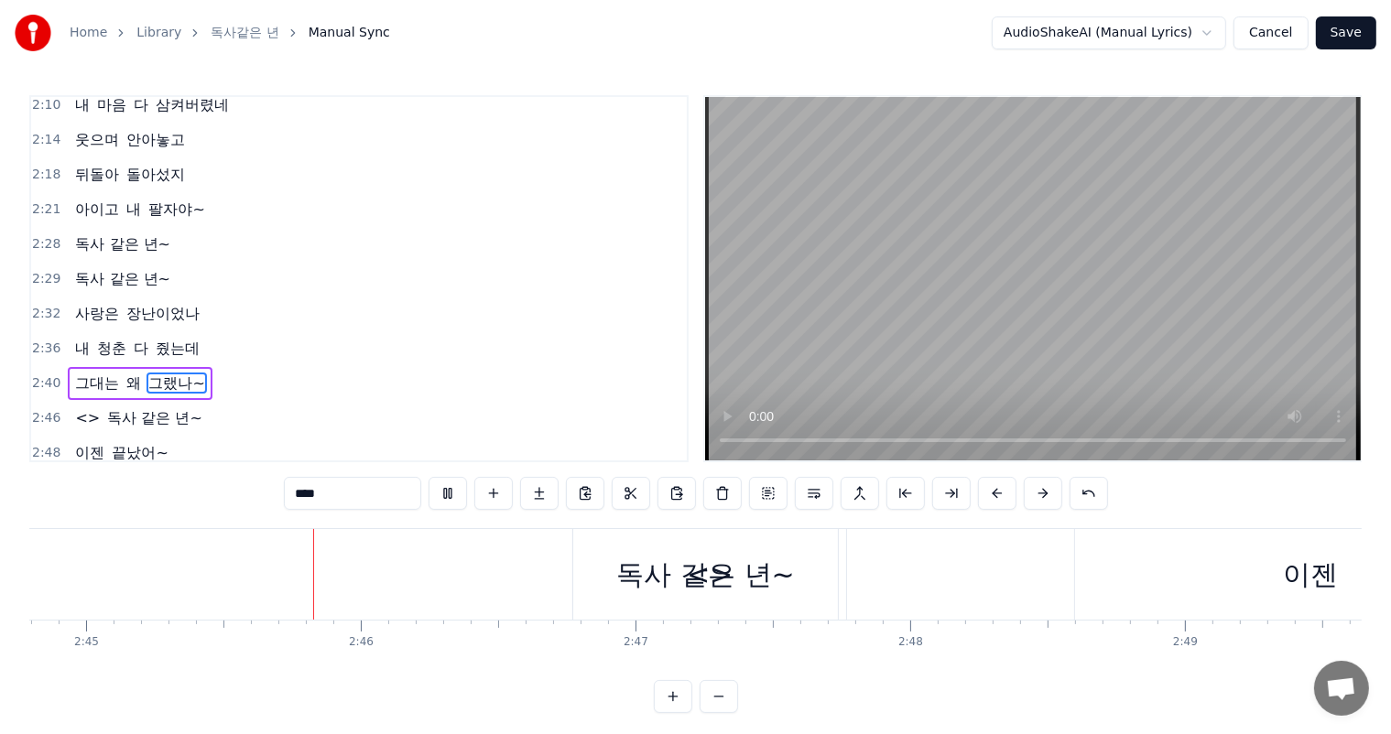
scroll to position [0, 45279]
click at [137, 407] on span "독사 같은 년~" at bounding box center [154, 417] width 99 height 21
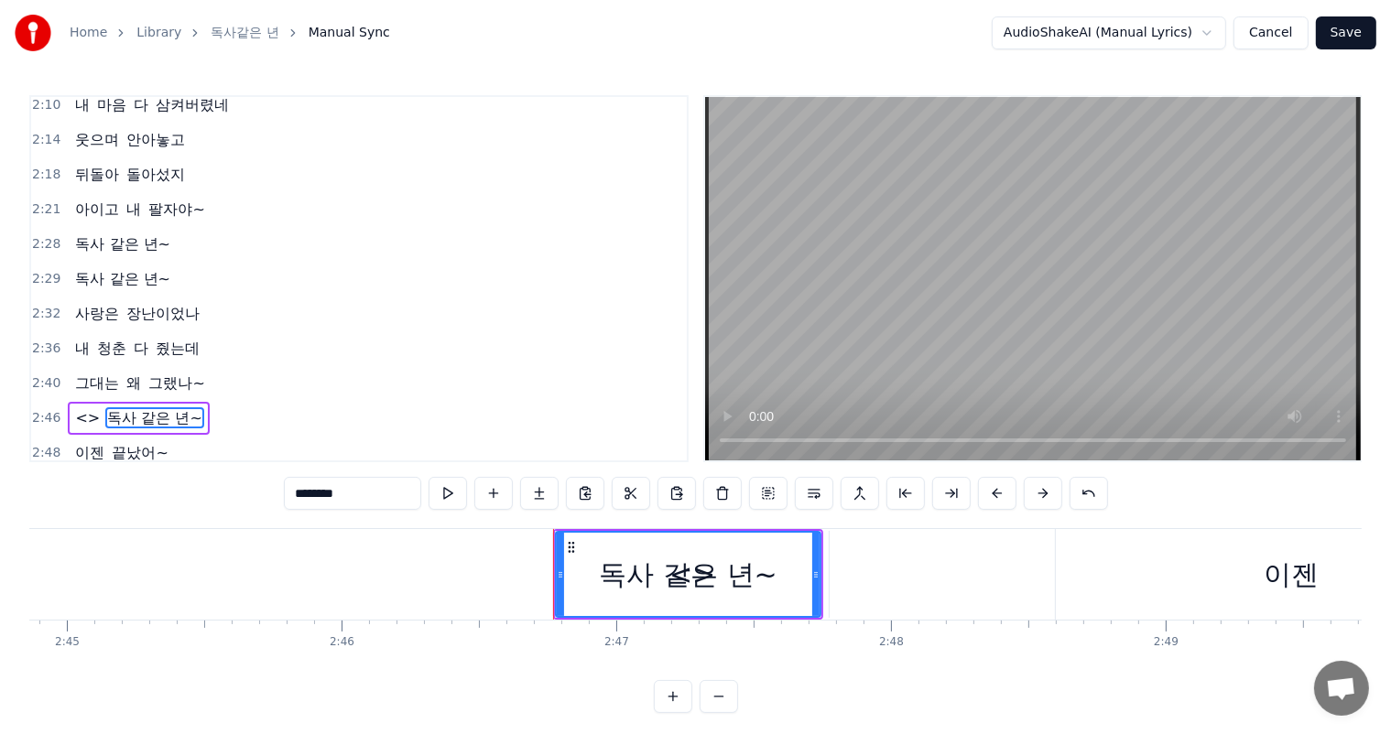
scroll to position [8, 0]
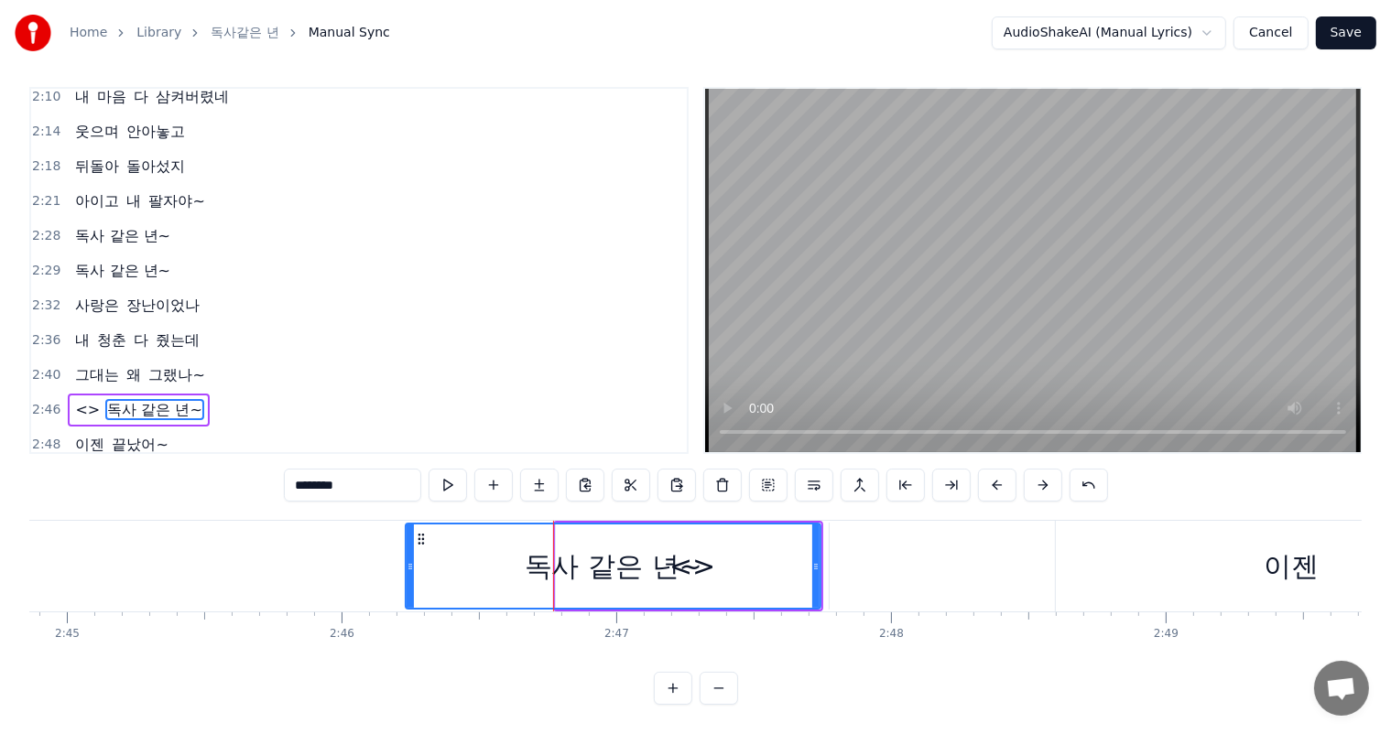
drag, startPoint x: 558, startPoint y: 564, endPoint x: 408, endPoint y: 560, distance: 150.2
click at [408, 560] on icon at bounding box center [409, 566] width 7 height 15
click at [696, 572] on div "독사 같은 년~" at bounding box center [614, 566] width 178 height 41
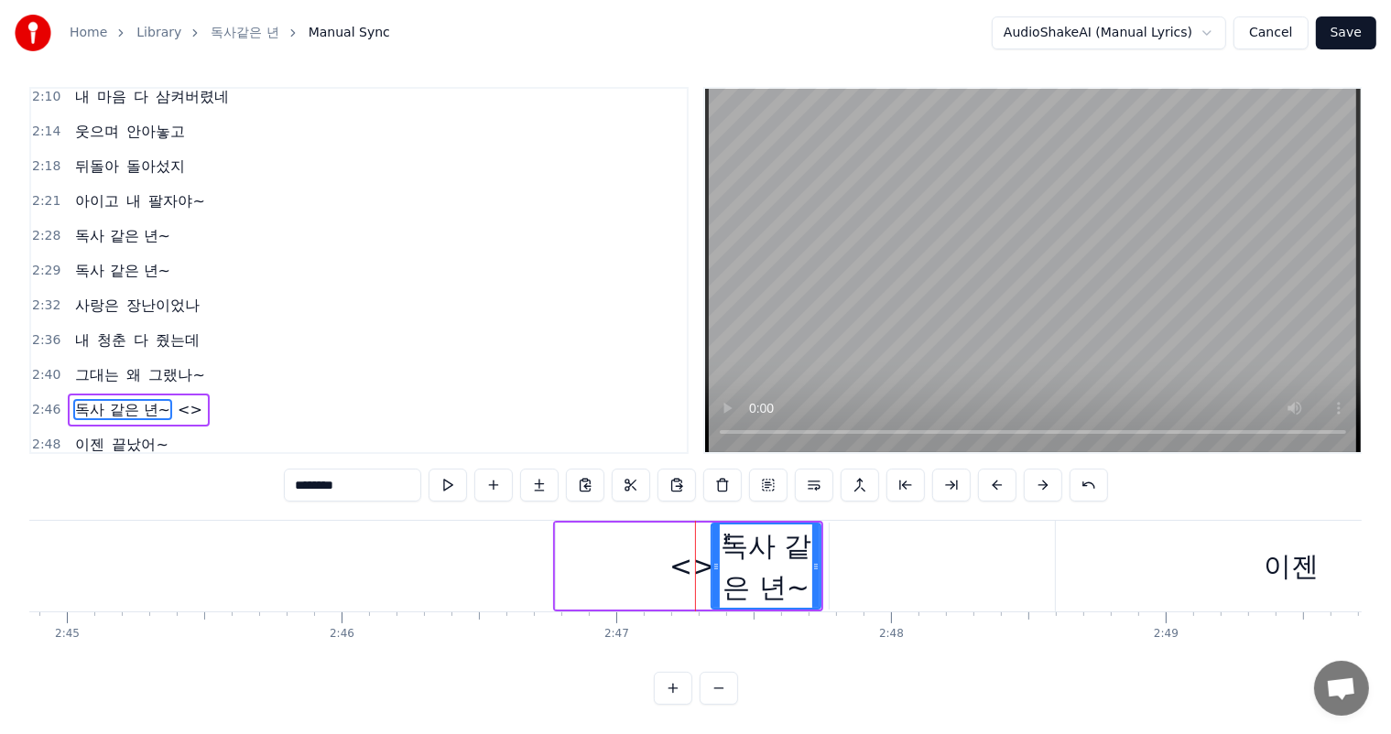
drag, startPoint x: 410, startPoint y: 559, endPoint x: 716, endPoint y: 579, distance: 306.4
click at [690, 575] on div "<>" at bounding box center [692, 566] width 46 height 41
type input "**"
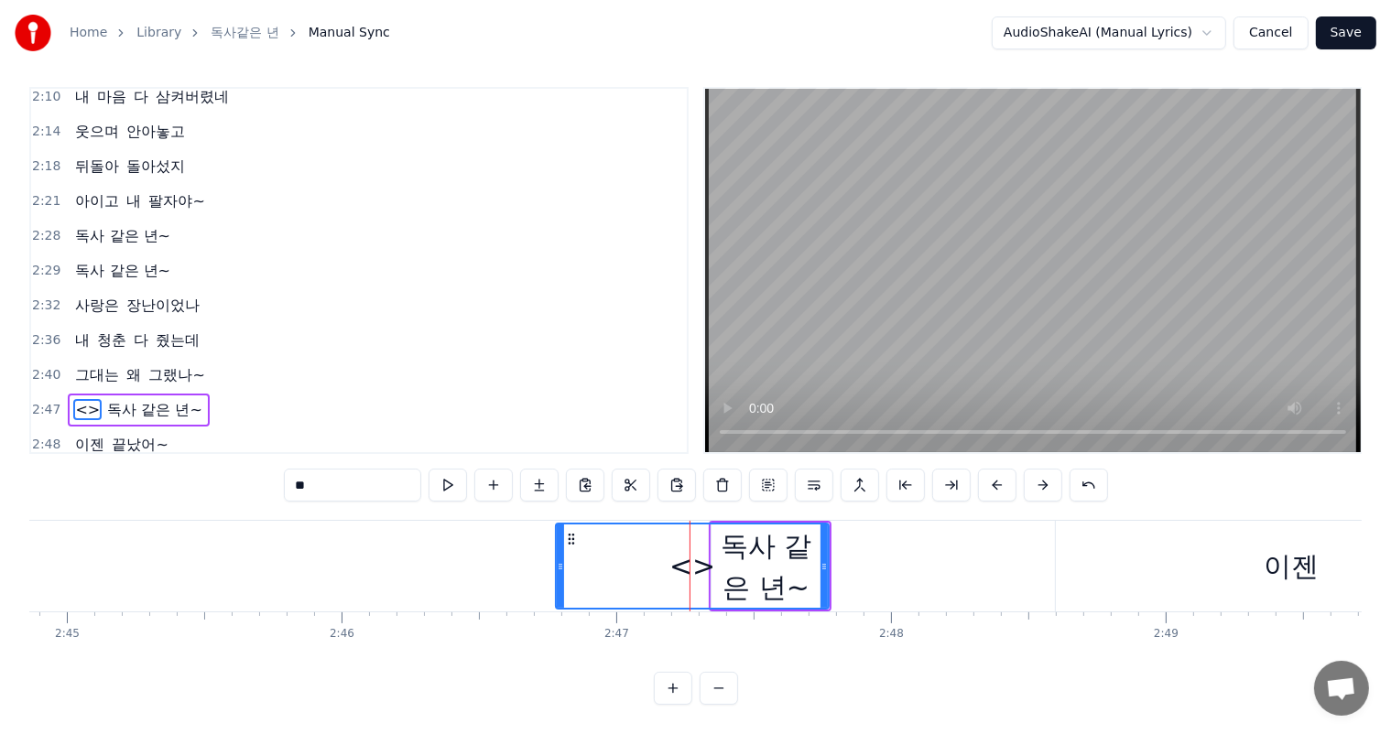
drag, startPoint x: 358, startPoint y: 479, endPoint x: 255, endPoint y: 469, distance: 103.0
click at [255, 469] on div "0:26 처음엔 몰랐지 0:27 그 웃음 속에 0:29 숨겨진 독니가 있었는지 0:33 달콤한 말에 0:35 속았던 내가 0:36 참 바보였지…" at bounding box center [695, 396] width 1332 height 618
drag, startPoint x: 556, startPoint y: 568, endPoint x: 474, endPoint y: 568, distance: 81.5
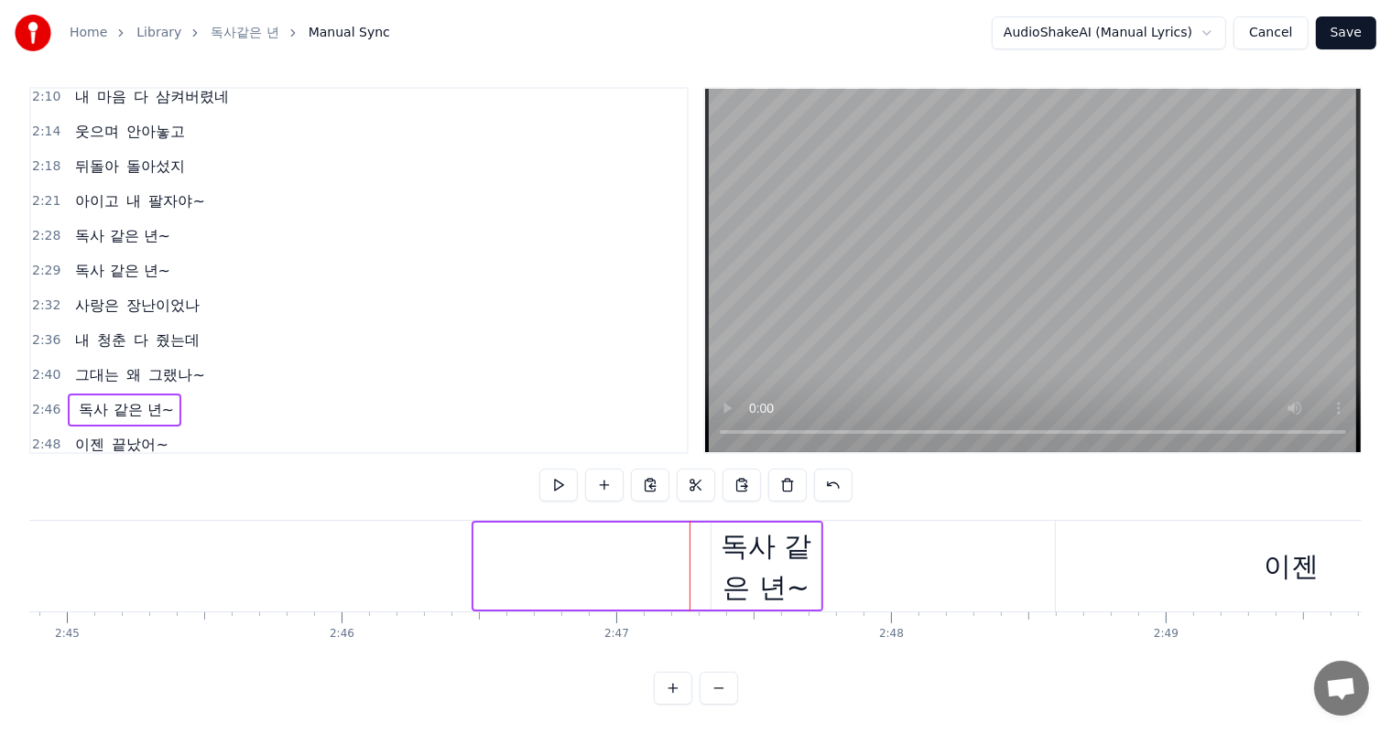
click at [817, 567] on div "독사 같은 년~" at bounding box center [765, 566] width 109 height 82
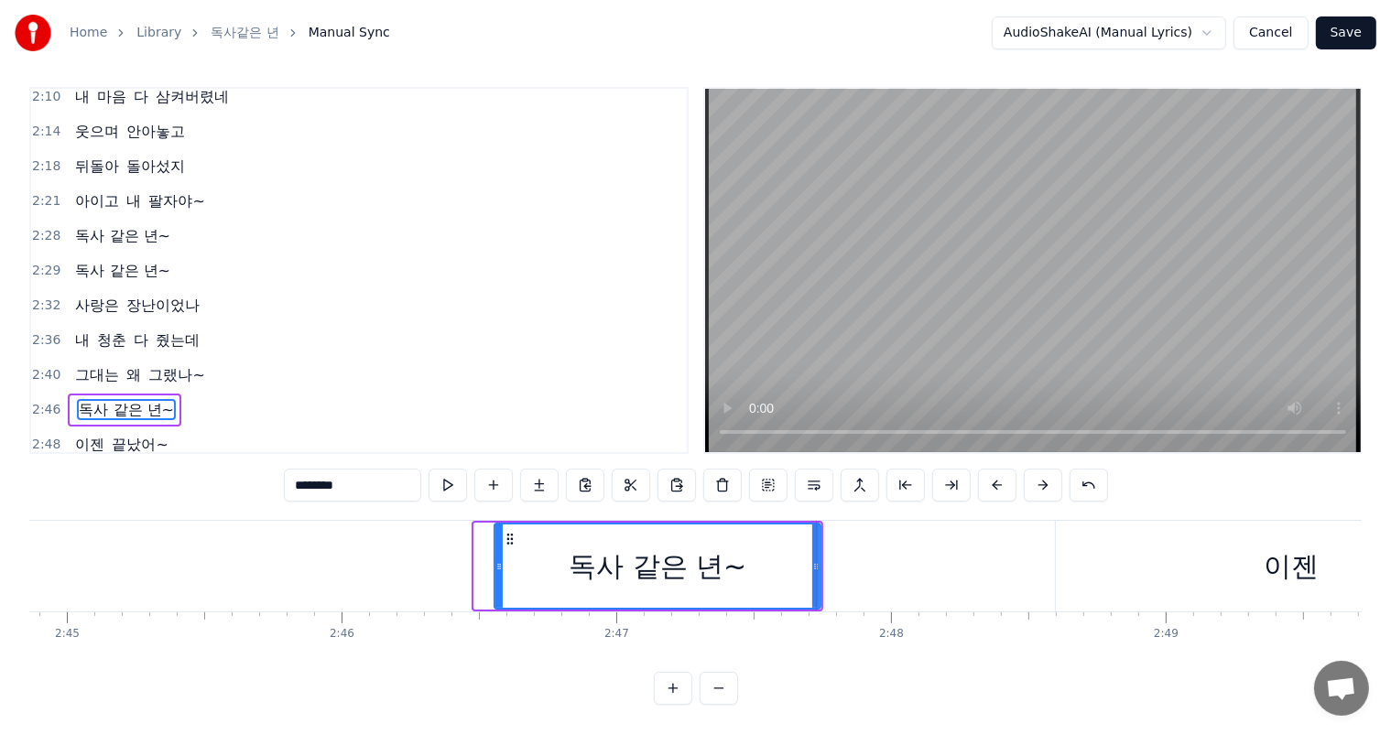
drag, startPoint x: 718, startPoint y: 564, endPoint x: 501, endPoint y: 557, distance: 217.1
click at [501, 557] on div at bounding box center [498, 566] width 7 height 83
click at [178, 330] on span "줬는데" at bounding box center [178, 340] width 48 height 21
type input "***"
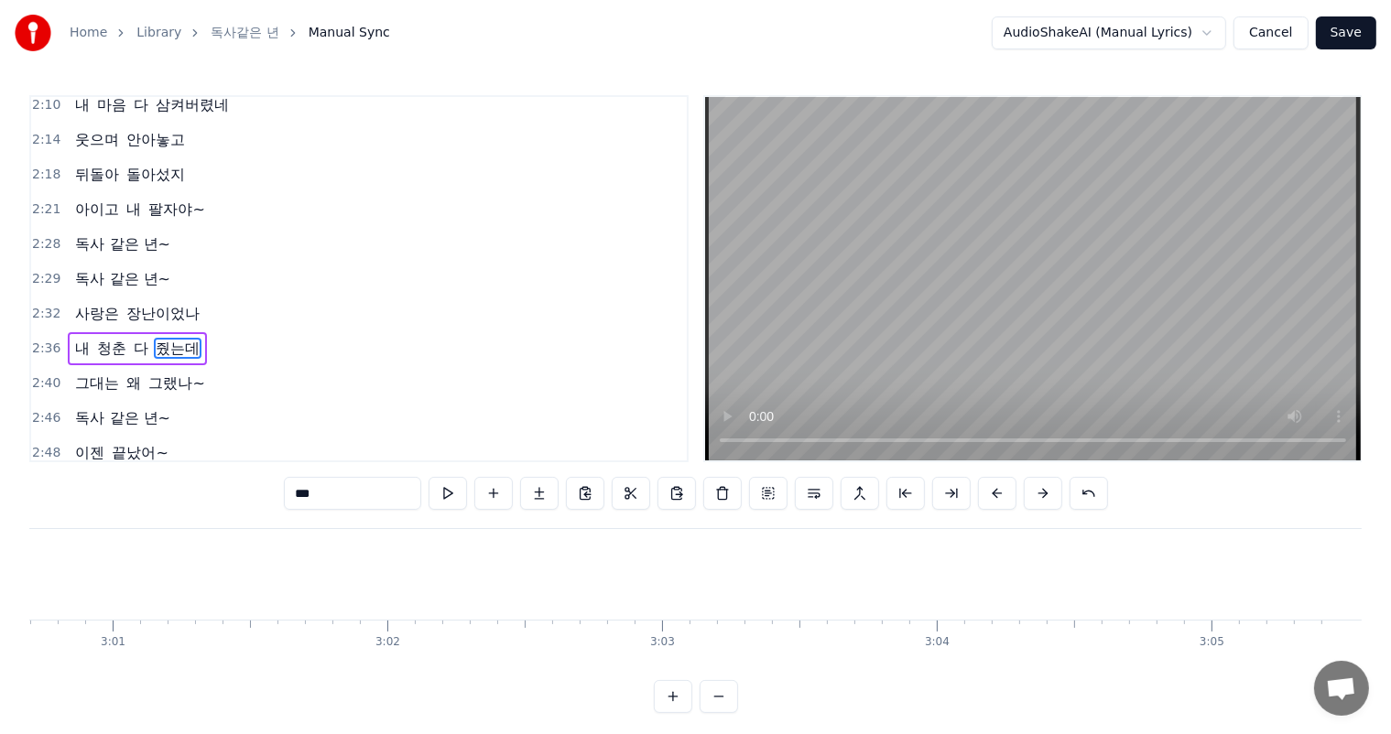
scroll to position [0, 49629]
click at [1334, 30] on button "Save" at bounding box center [1346, 32] width 60 height 33
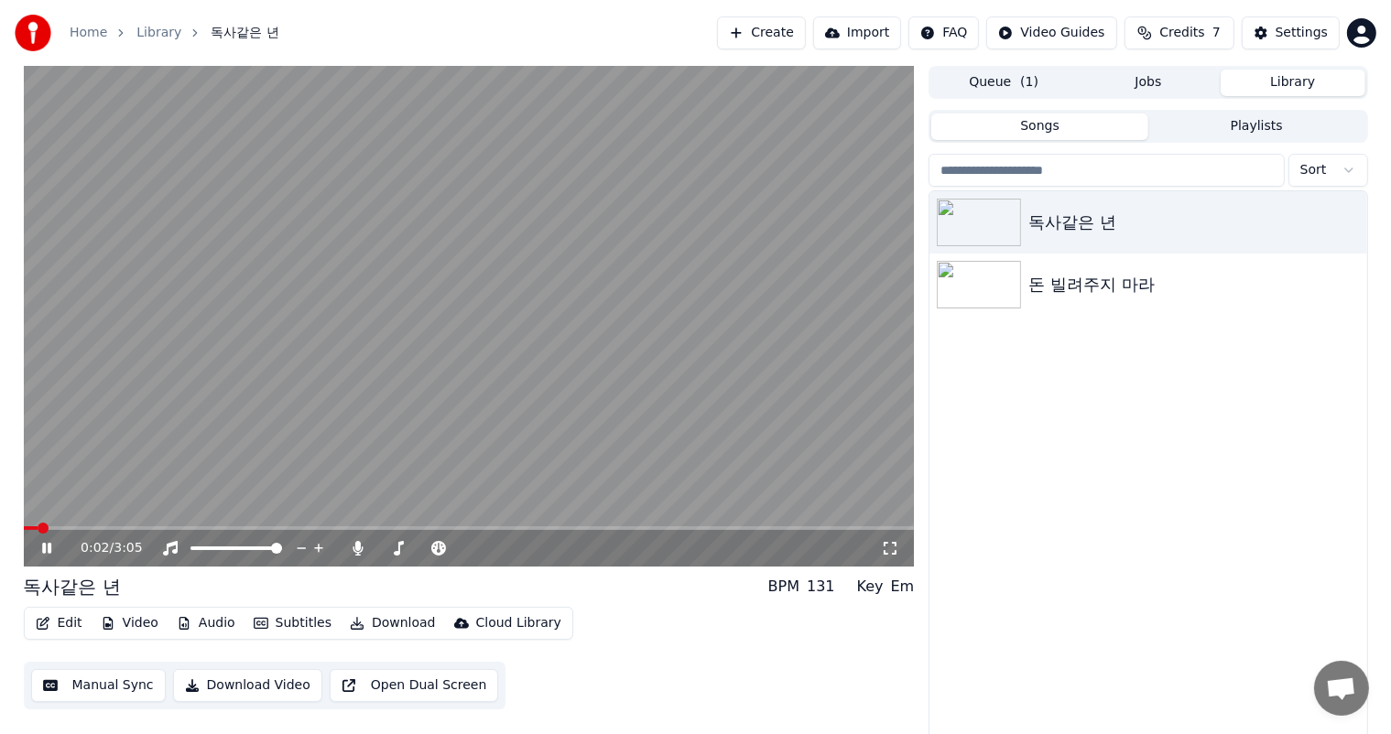
click at [884, 549] on icon at bounding box center [890, 548] width 18 height 15
click at [50, 557] on div "0:45 / 3:05" at bounding box center [469, 548] width 876 height 18
click at [46, 548] on icon at bounding box center [59, 548] width 43 height 15
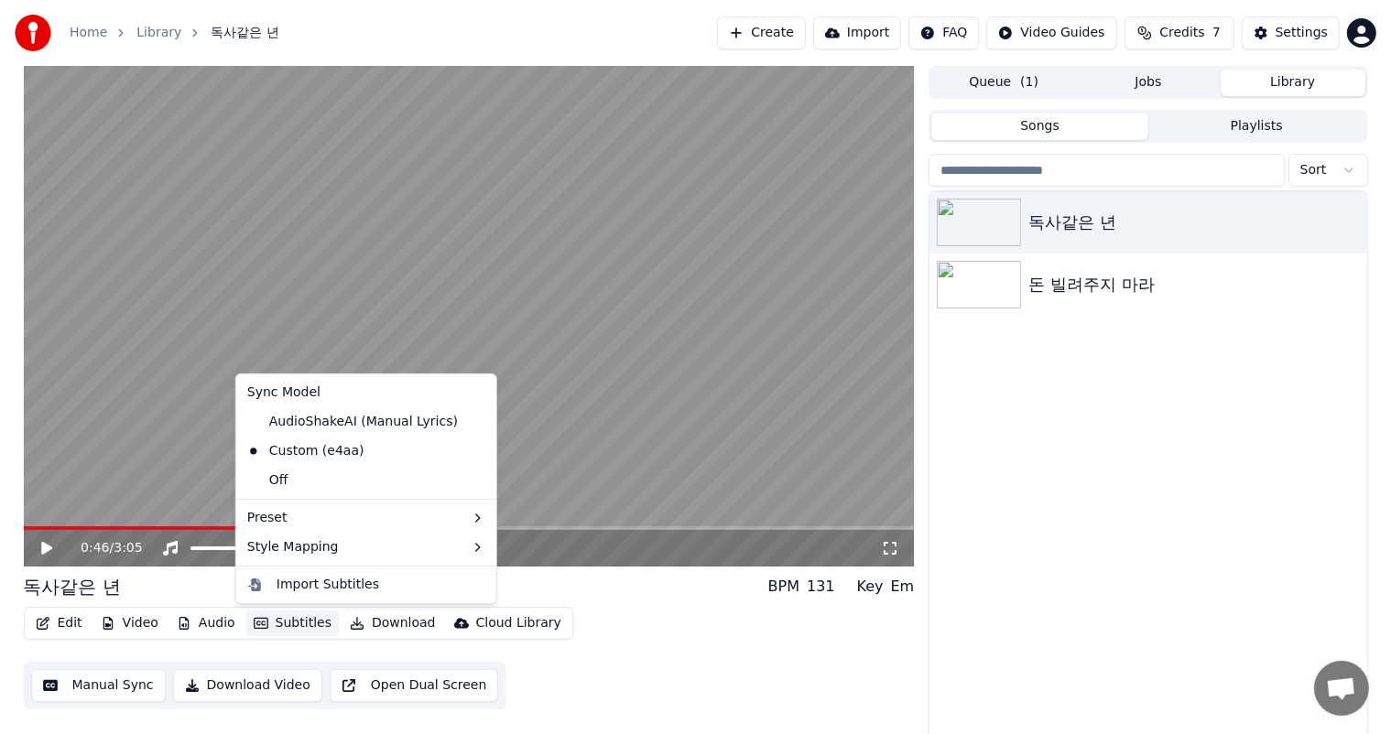
click at [299, 623] on button "Subtitles" at bounding box center [292, 624] width 92 height 26
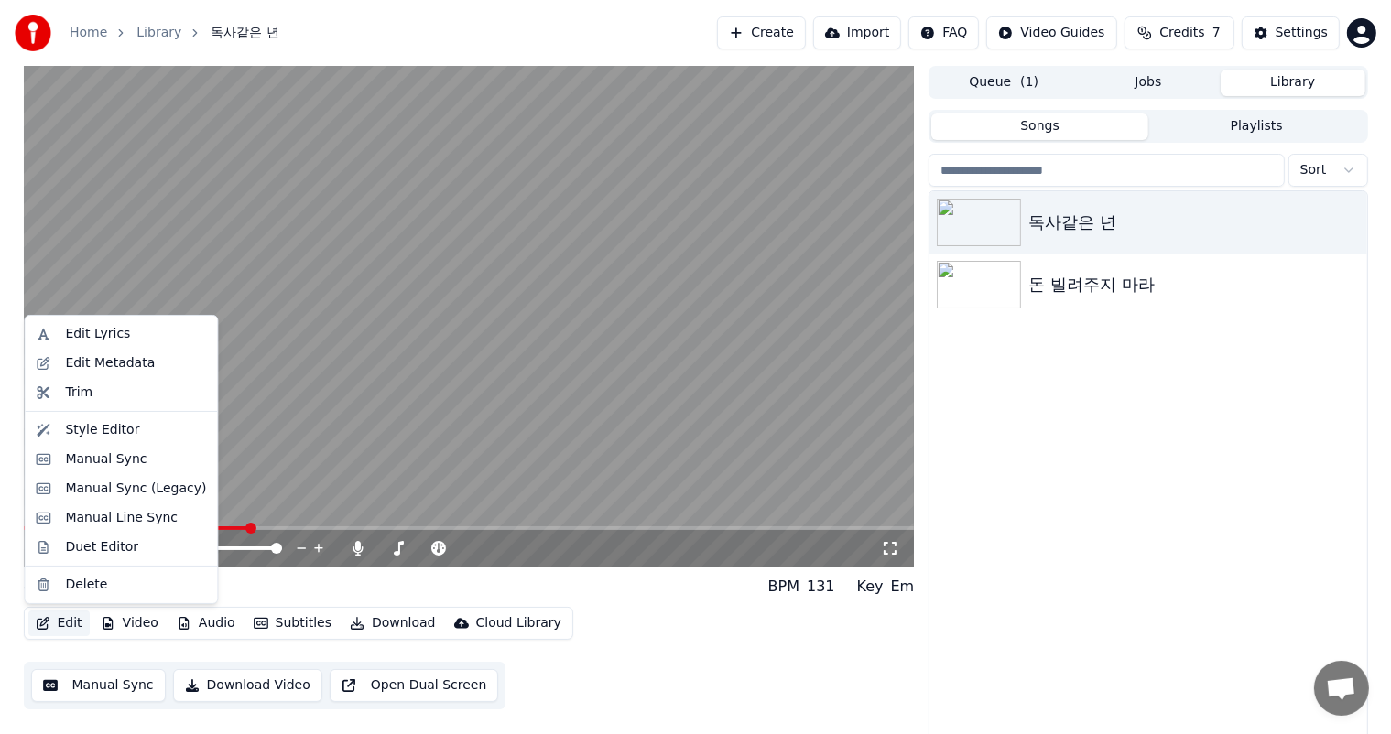
click at [75, 625] on button "Edit" at bounding box center [58, 624] width 61 height 26
click at [70, 619] on button "Edit" at bounding box center [58, 624] width 61 height 26
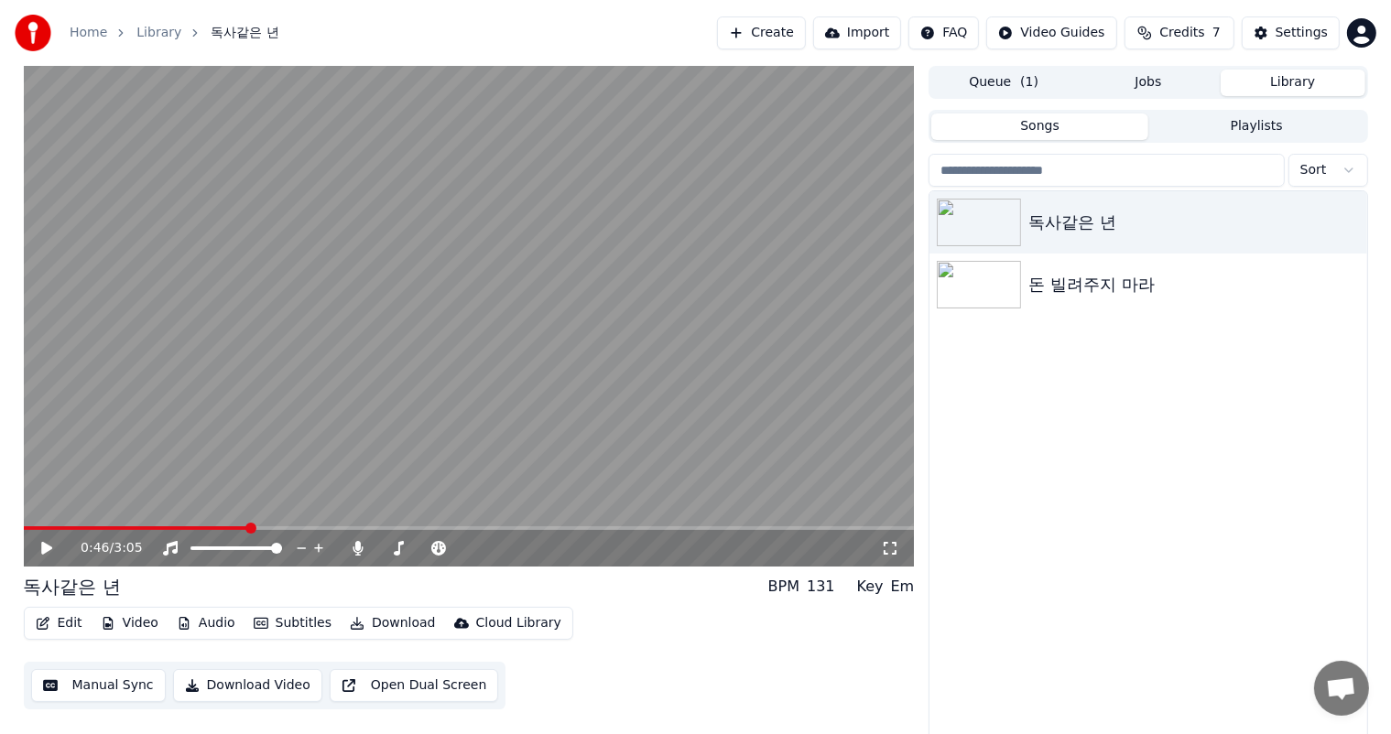
click at [97, 682] on button "Manual Sync" at bounding box center [98, 685] width 135 height 33
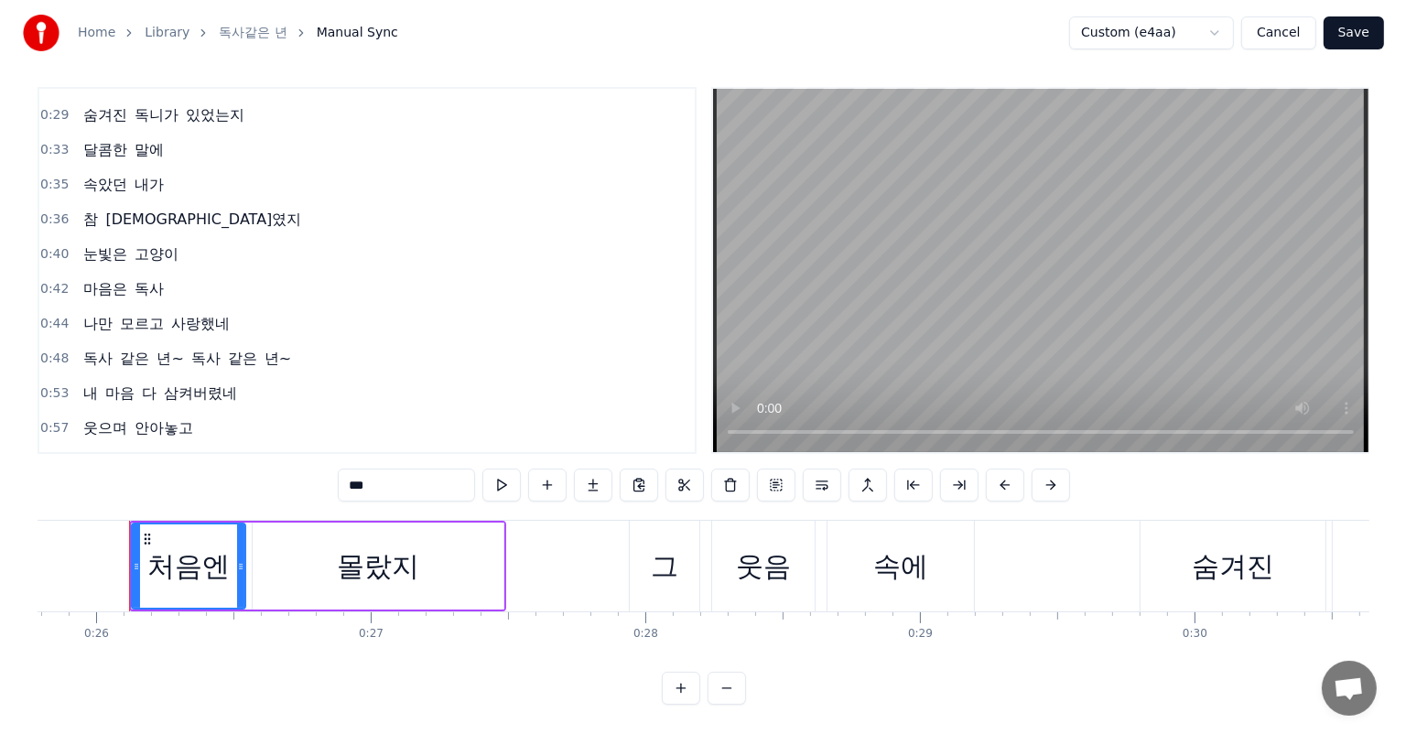
scroll to position [92, 0]
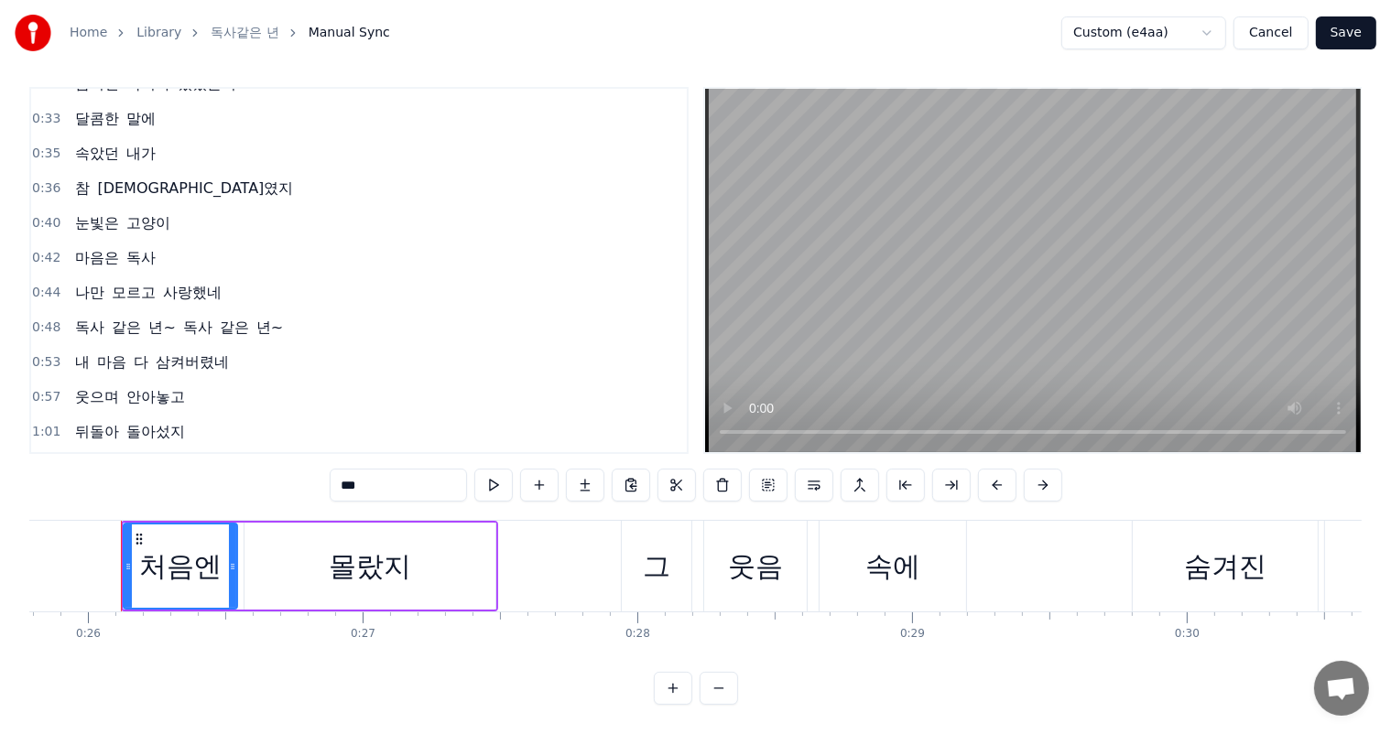
click at [1197, 36] on html "Home Library 독사같은 년 Manual Sync Custom (e4aa) Cancel Save 0:26 처음엔 몰랐지 0:27 그 웃…" at bounding box center [695, 363] width 1391 height 742
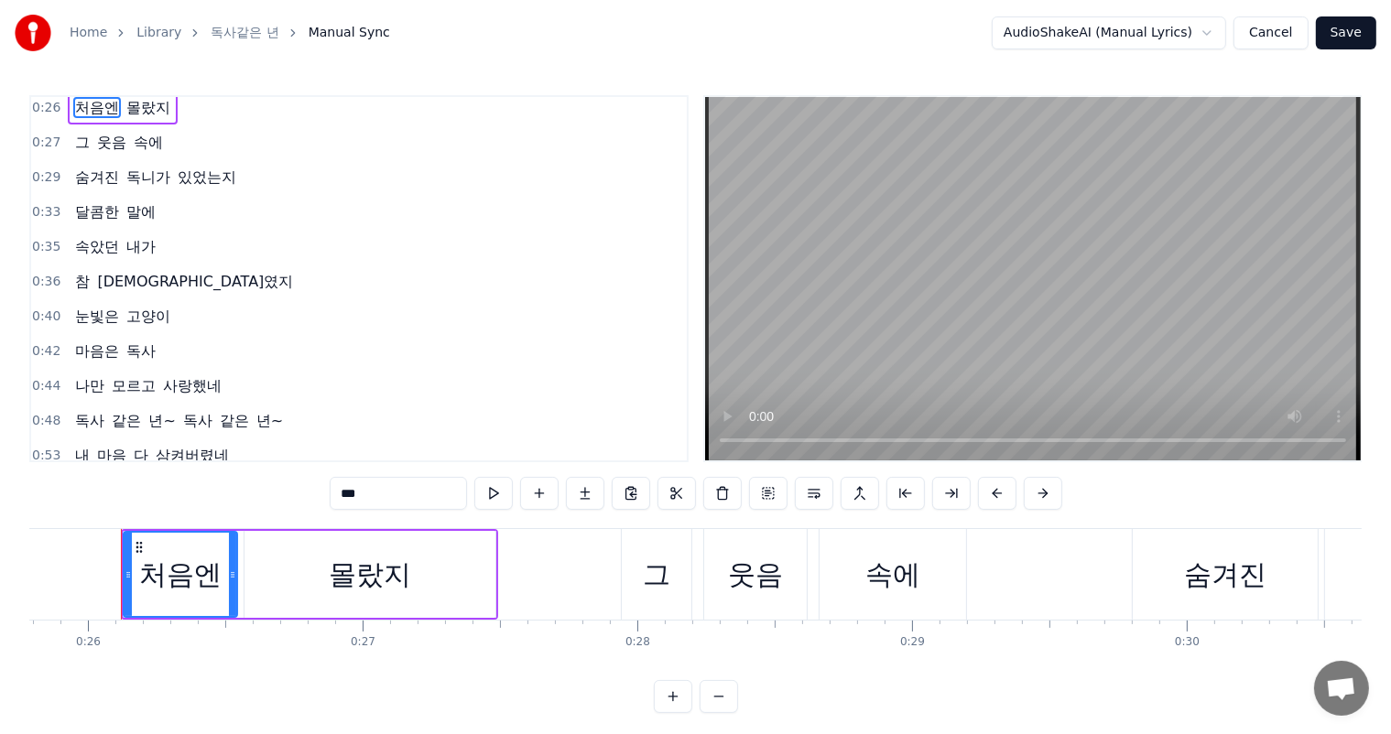
scroll to position [0, 0]
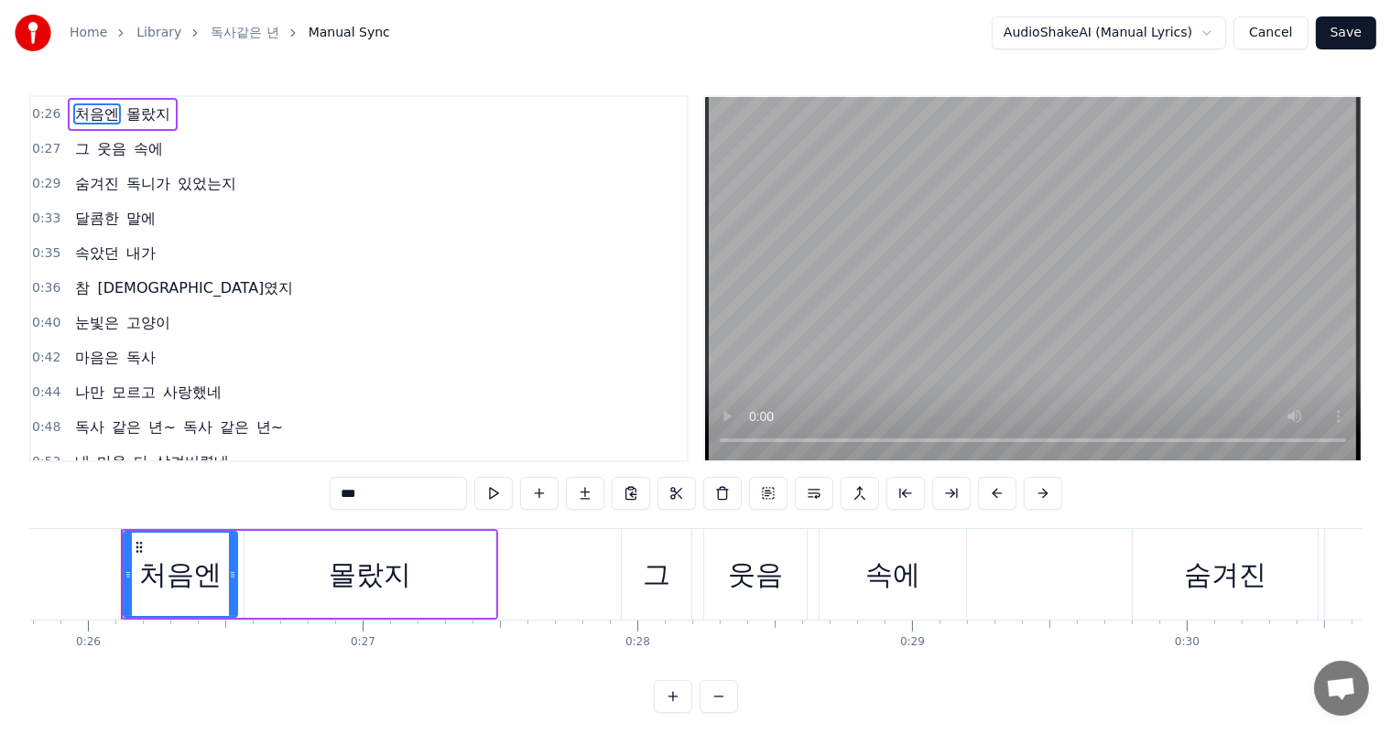
click at [774, 18] on div "Home Library 독사같은 년 Manual Sync AudioShakeAI (Manual Lyrics) Cancel Save" at bounding box center [695, 33] width 1391 height 66
click at [1344, 29] on button "Save" at bounding box center [1346, 32] width 60 height 33
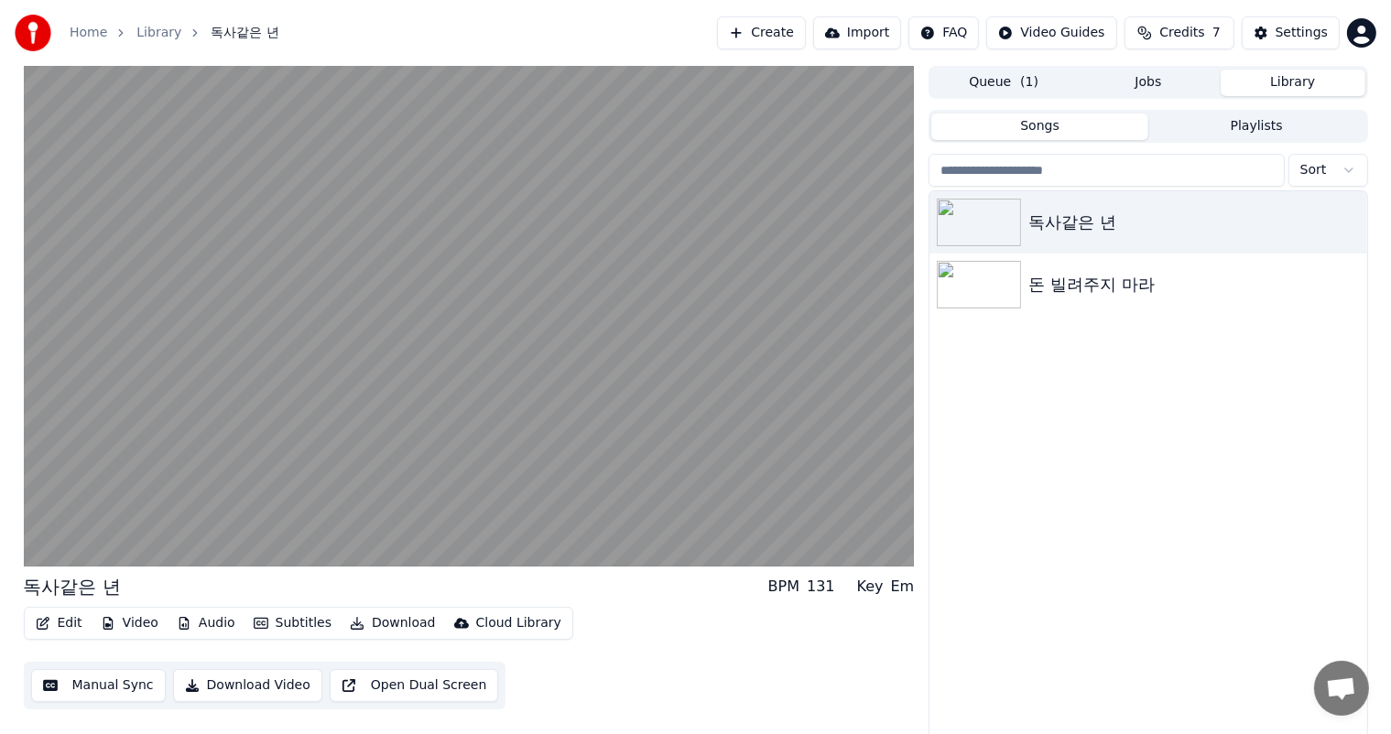
click at [295, 623] on button "Subtitles" at bounding box center [292, 624] width 92 height 26
click at [757, 630] on div "Edit Video Audio Subtitles Download Cloud Library Manual Sync Download Video Op…" at bounding box center [469, 658] width 891 height 103
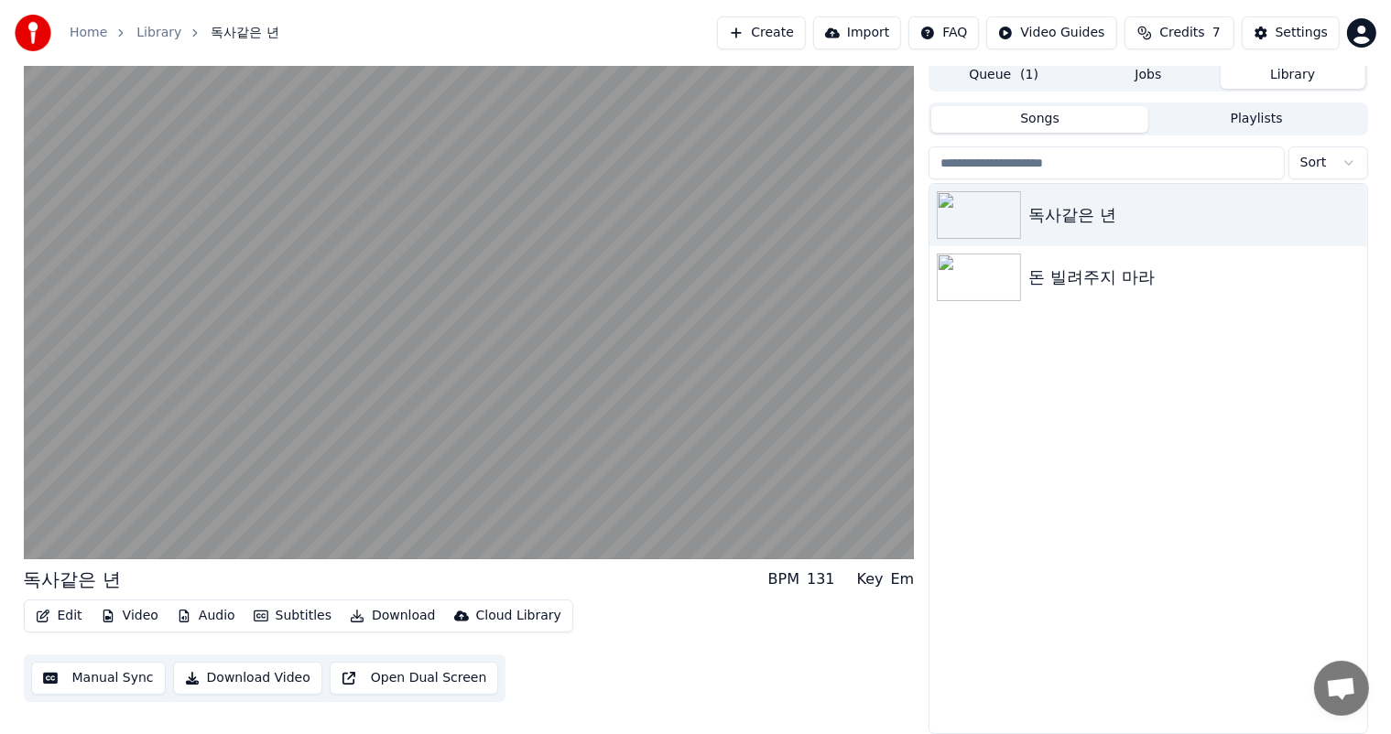
click at [70, 617] on button "Edit" at bounding box center [58, 616] width 61 height 26
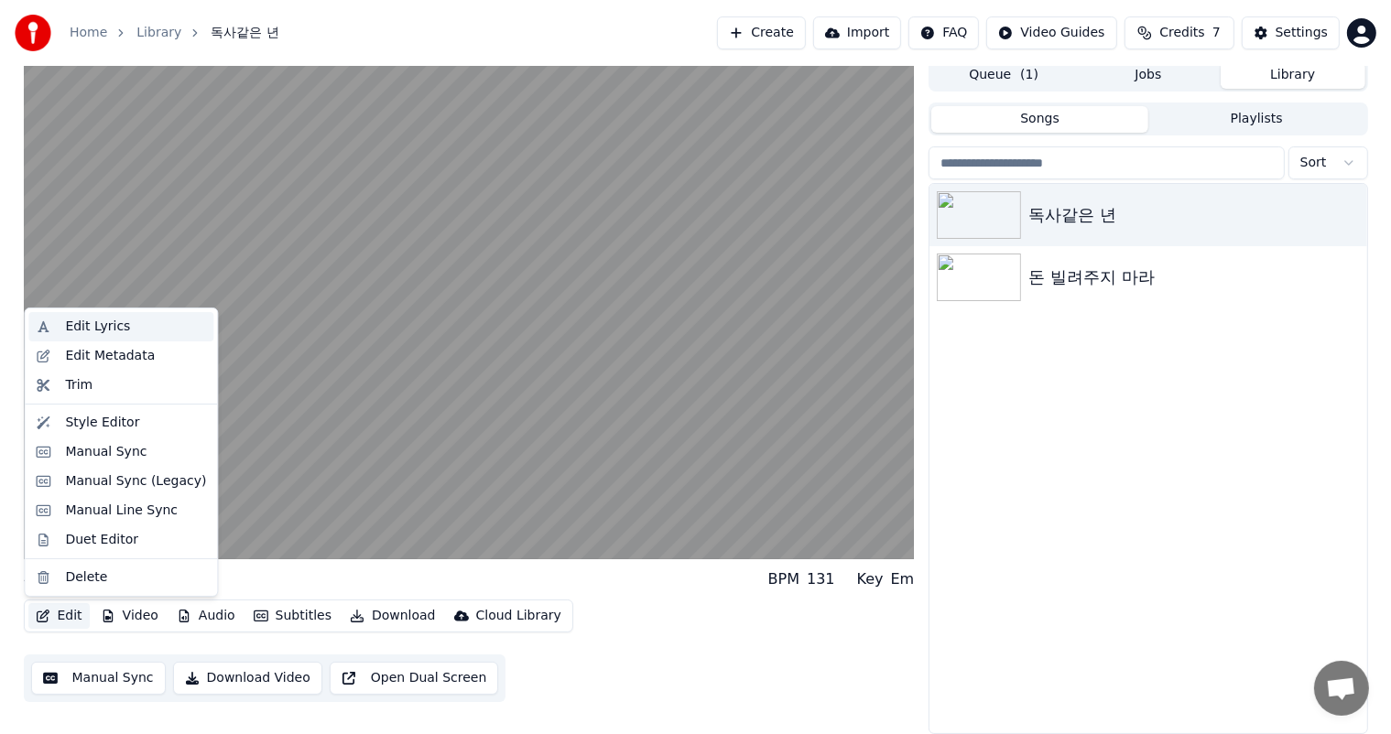
click at [121, 320] on div "Edit Lyrics" at bounding box center [97, 327] width 65 height 18
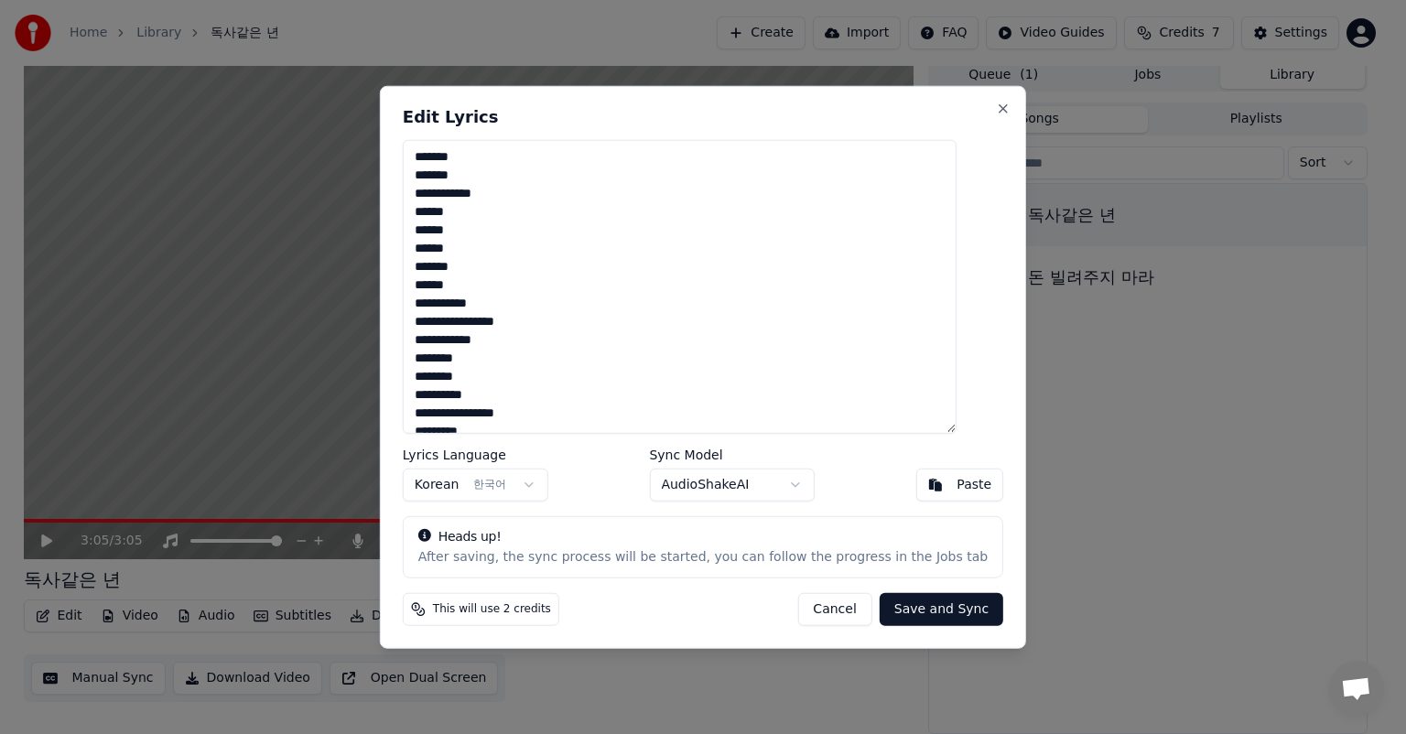
click at [991, 106] on div "**********" at bounding box center [703, 367] width 646 height 563
click at [996, 108] on button "Close" at bounding box center [1003, 109] width 15 height 15
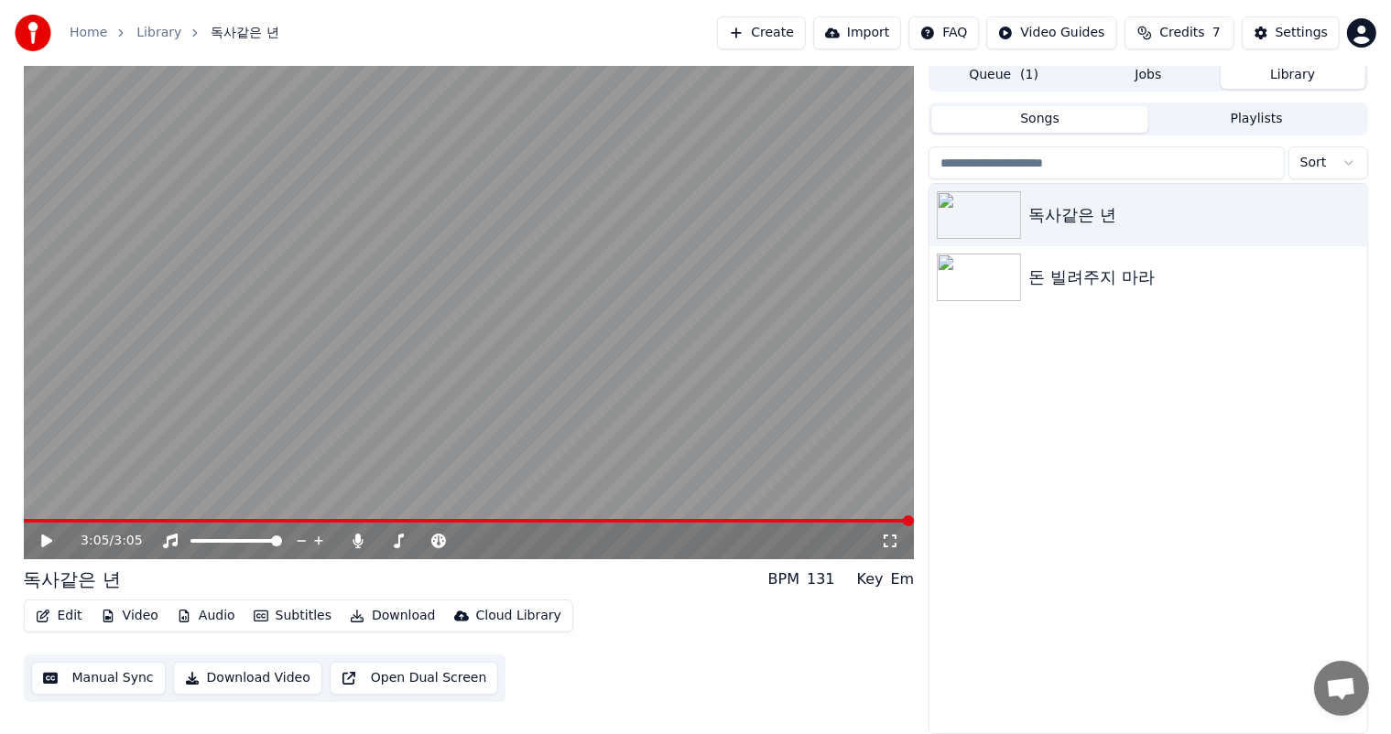
click at [49, 619] on icon "button" at bounding box center [43, 616] width 15 height 13
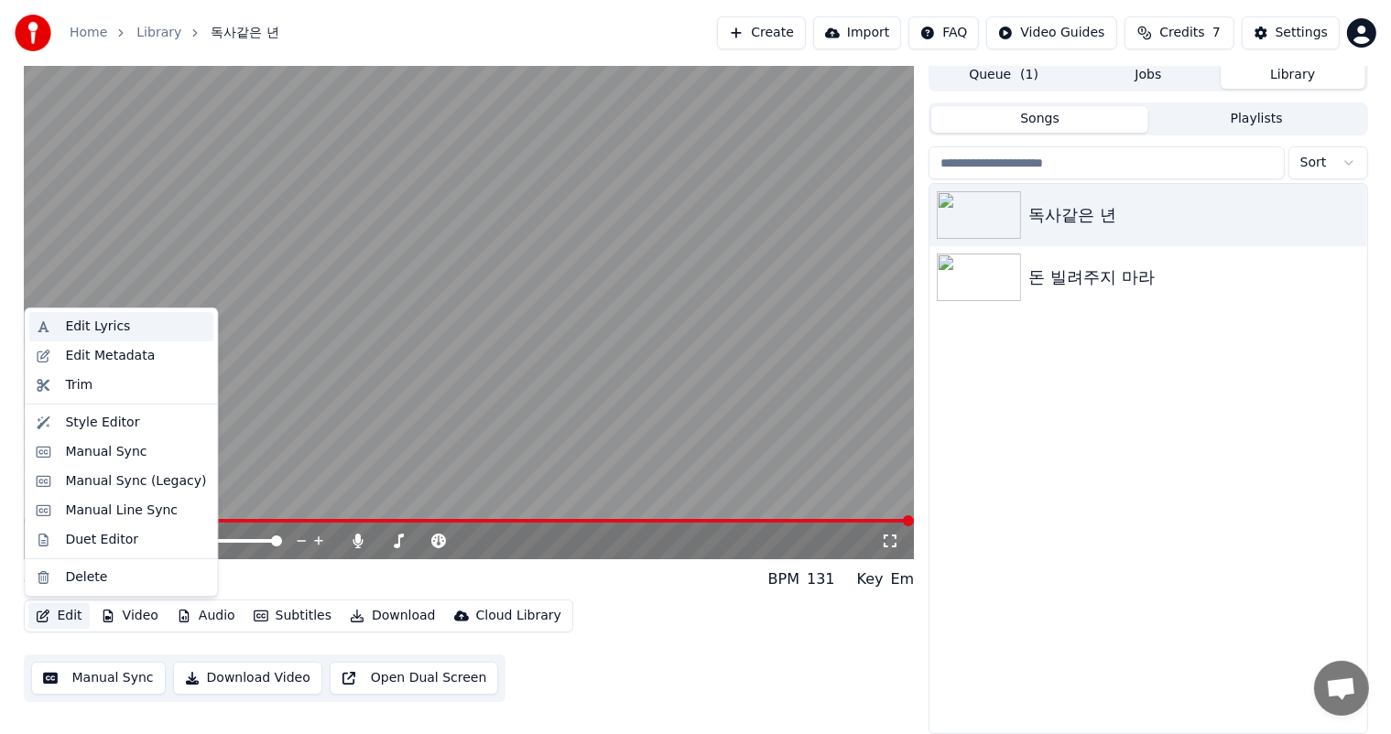
click at [143, 327] on div "Edit Lyrics" at bounding box center [135, 327] width 141 height 18
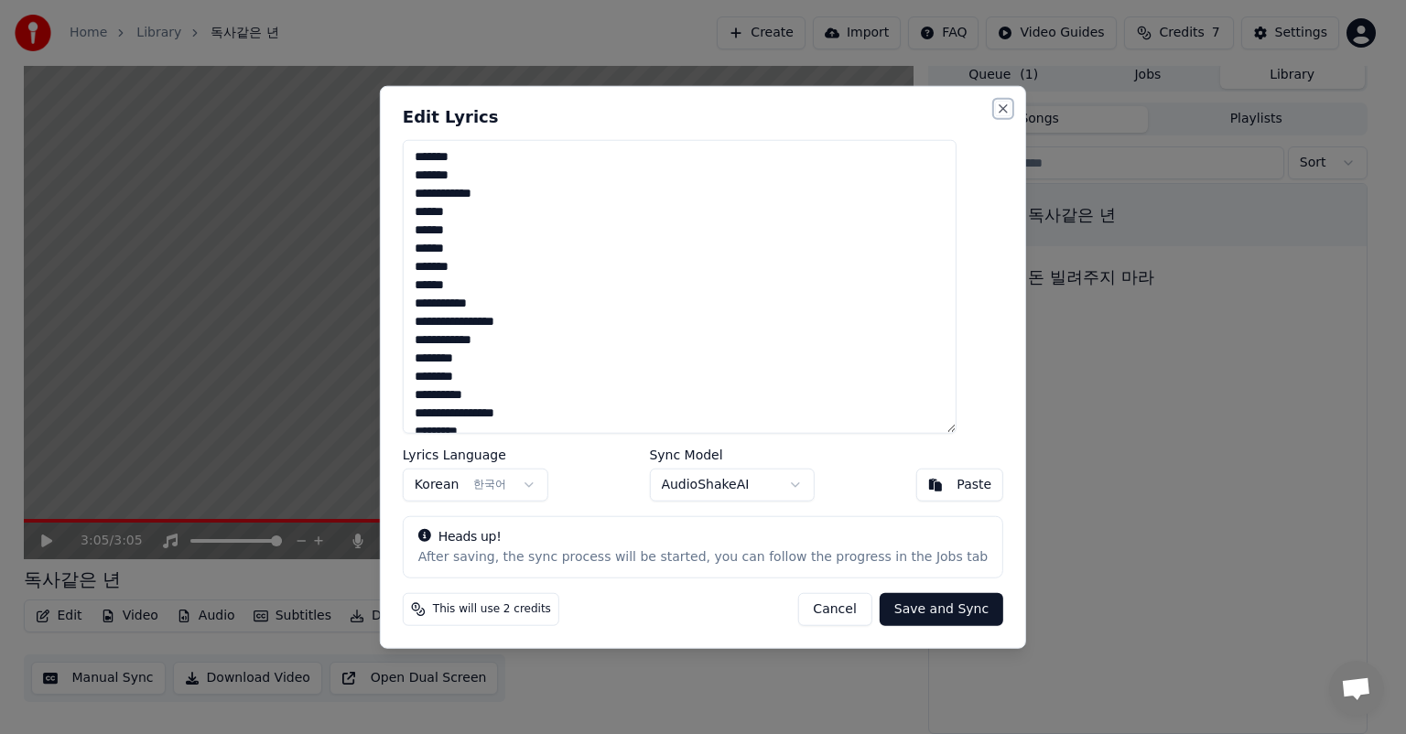
click at [996, 109] on button "Close" at bounding box center [1003, 109] width 15 height 15
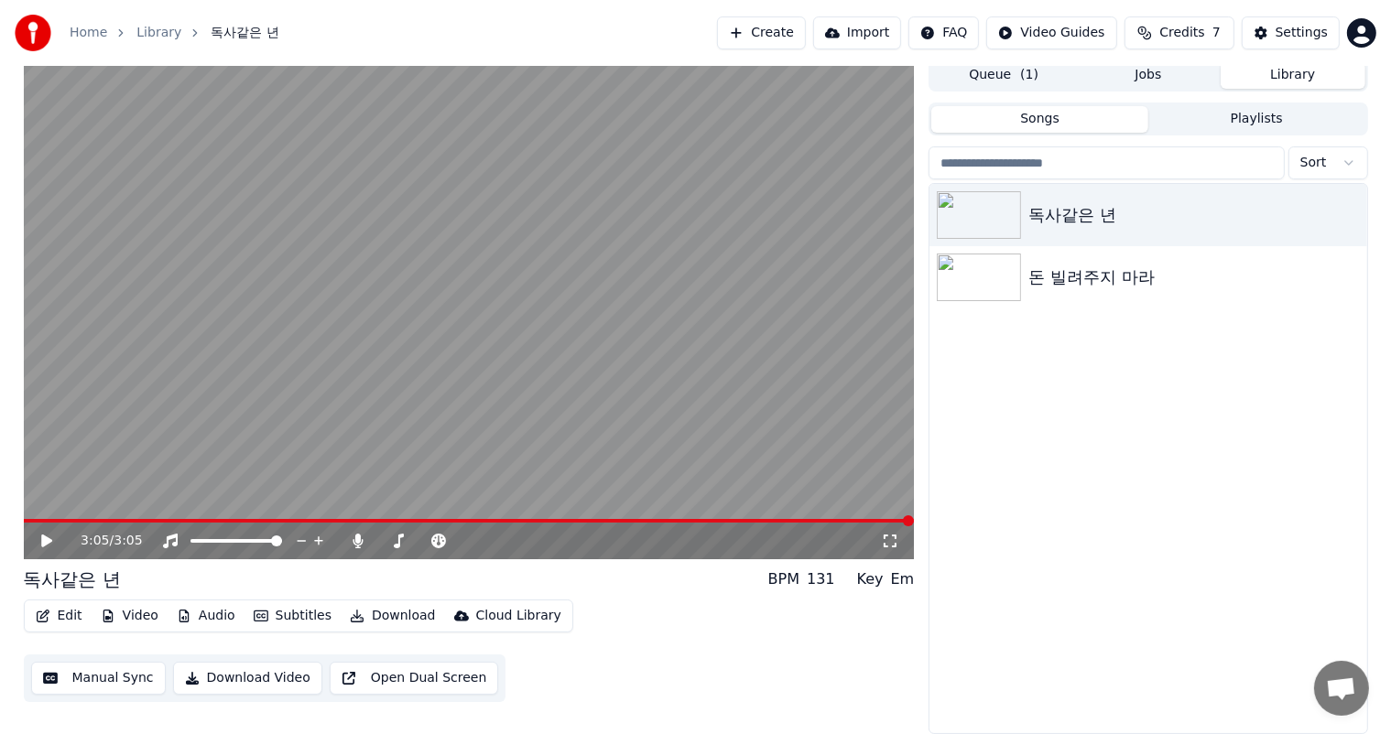
click at [115, 681] on button "Manual Sync" at bounding box center [98, 678] width 135 height 33
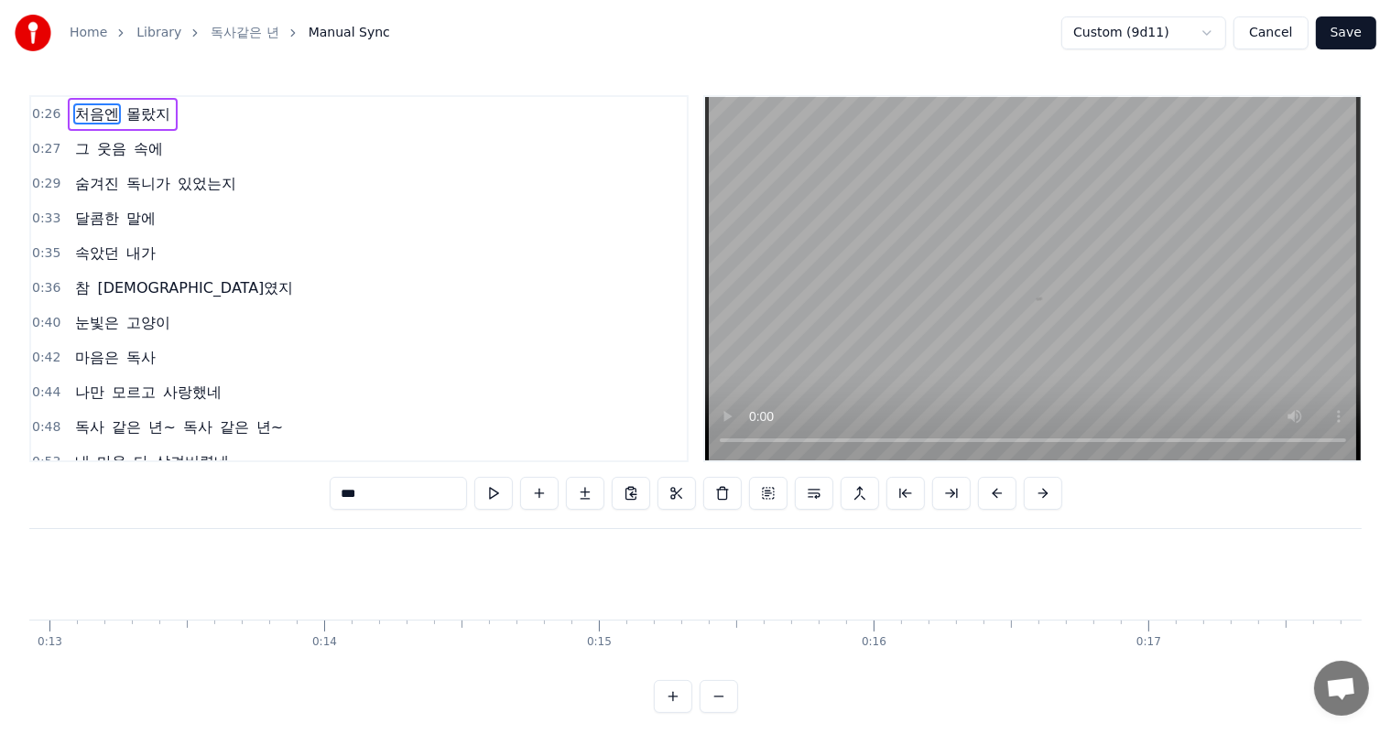
scroll to position [0, 7082]
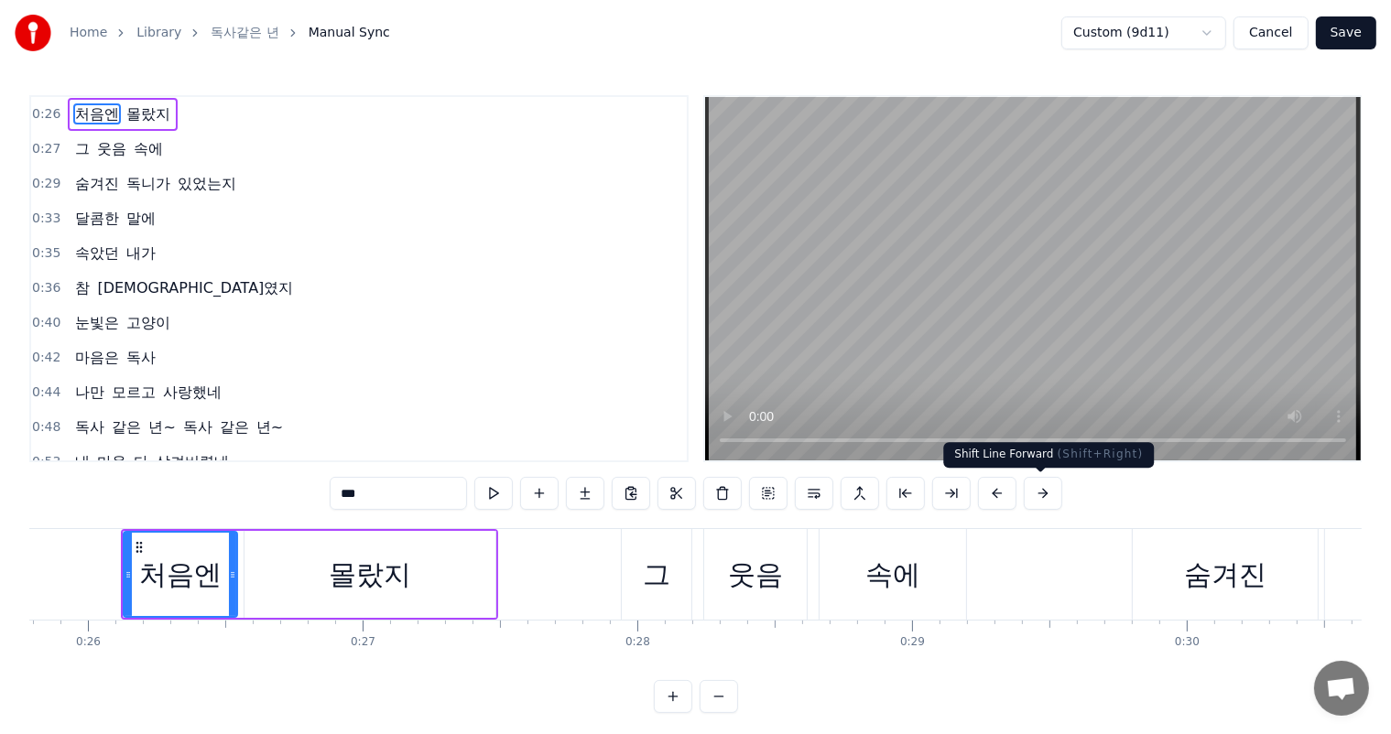
click at [1051, 443] on div "Shift Line Forward ( Shift+Right ) Shift Line Forward ( Shift+Right )" at bounding box center [1048, 455] width 211 height 26
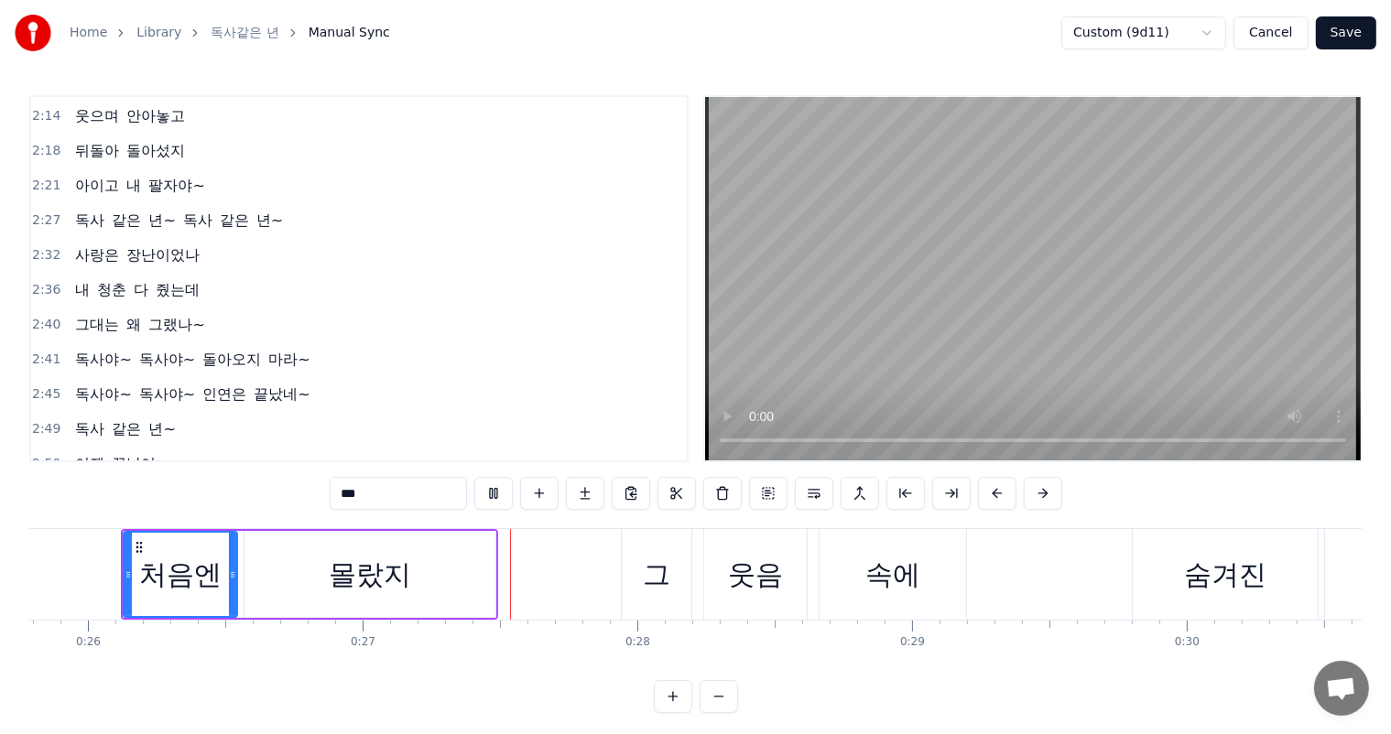
scroll to position [1017, 0]
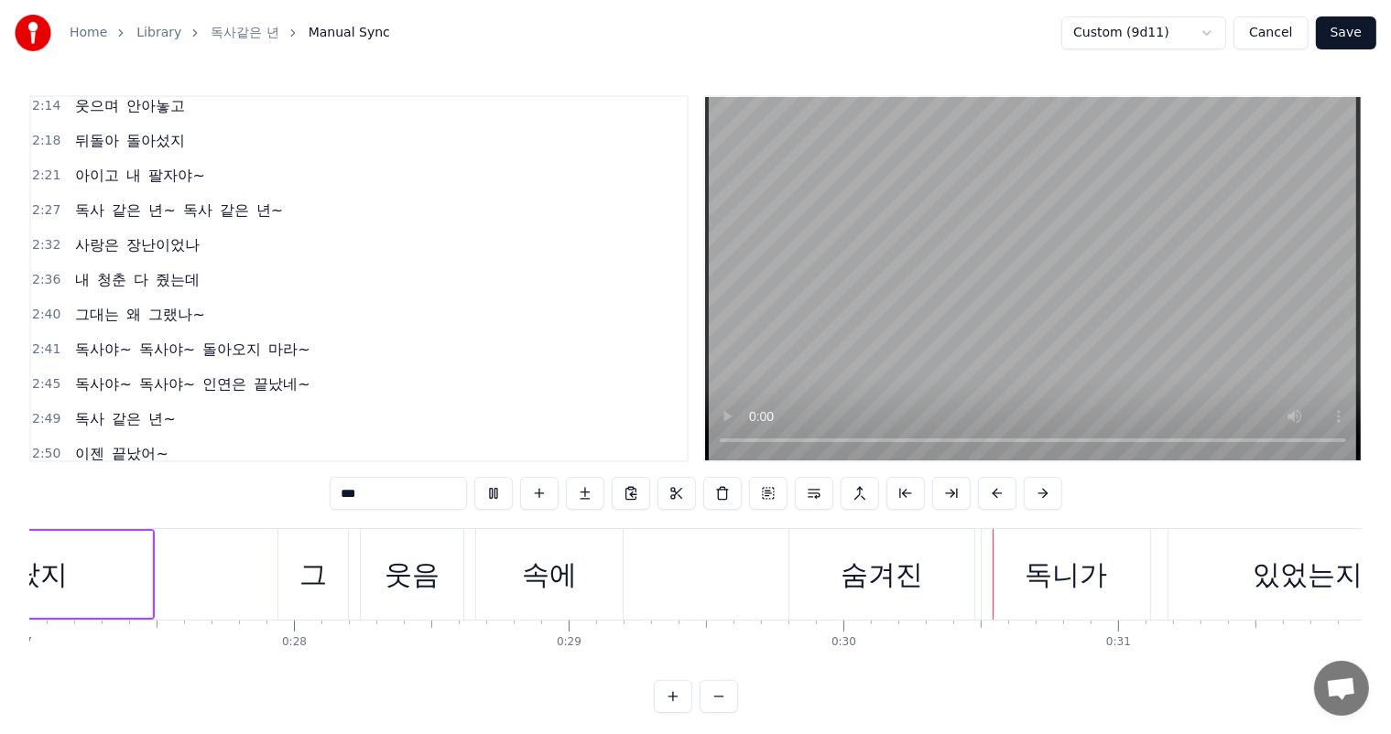
click at [157, 194] on div "독사 같은 년~ 독사 같은 년~" at bounding box center [179, 210] width 222 height 33
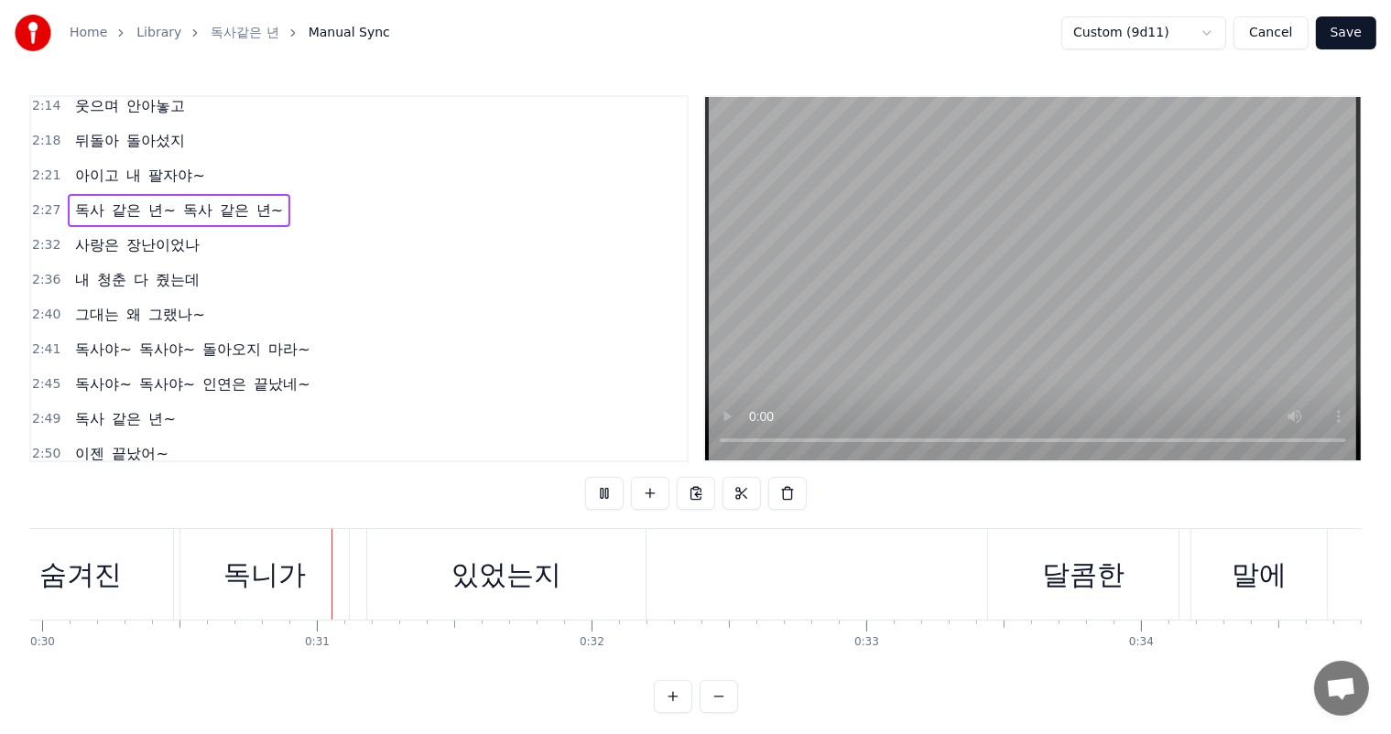
scroll to position [0, 8237]
click at [81, 200] on span "독사" at bounding box center [89, 210] width 33 height 21
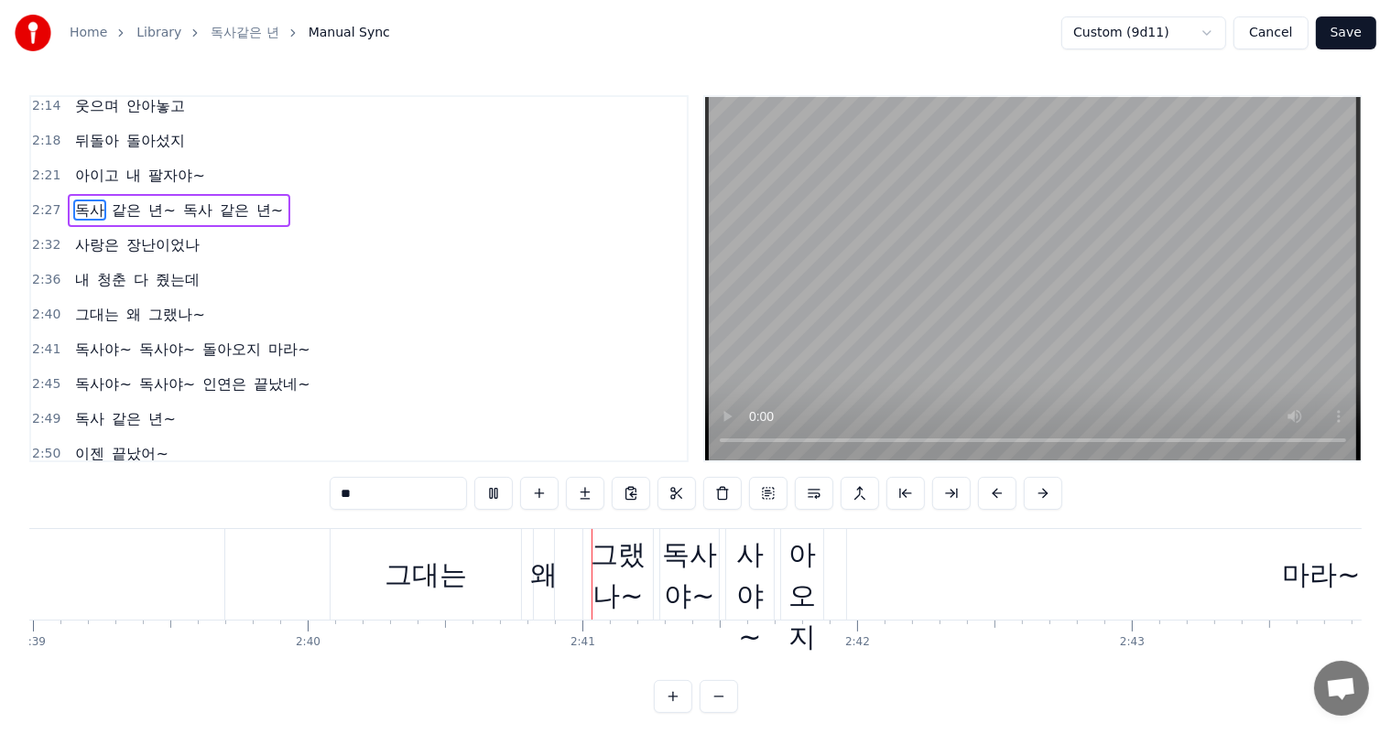
scroll to position [0, 43975]
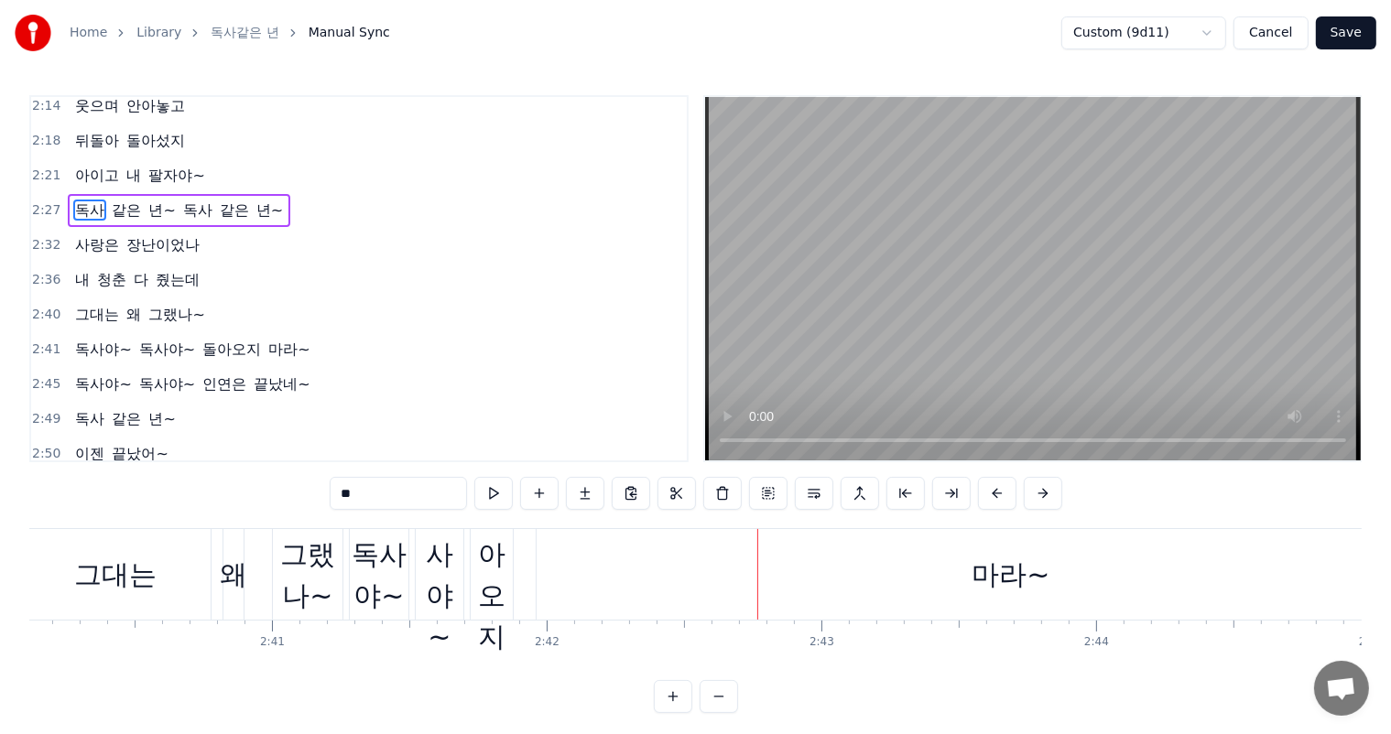
click at [393, 577] on div "독사야~" at bounding box center [379, 575] width 59 height 82
type input "****"
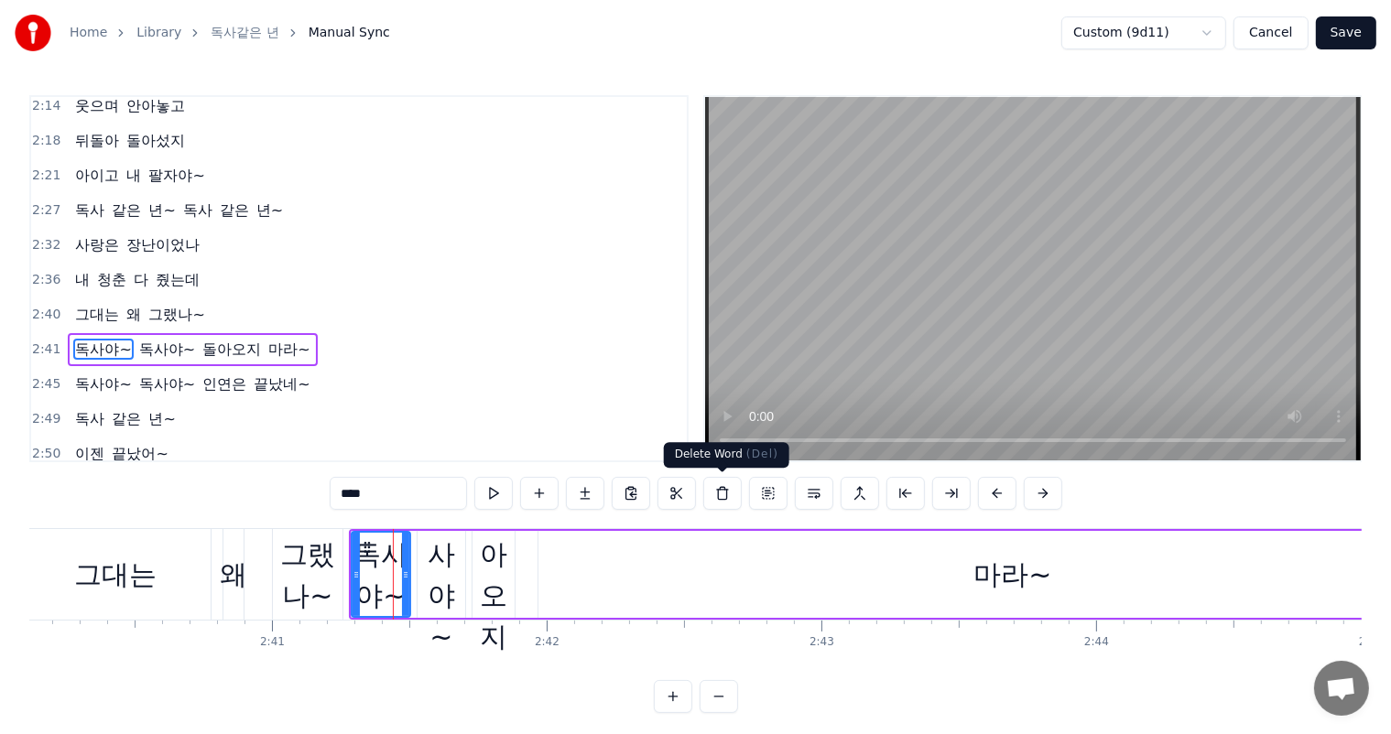
click at [714, 490] on button at bounding box center [722, 493] width 38 height 33
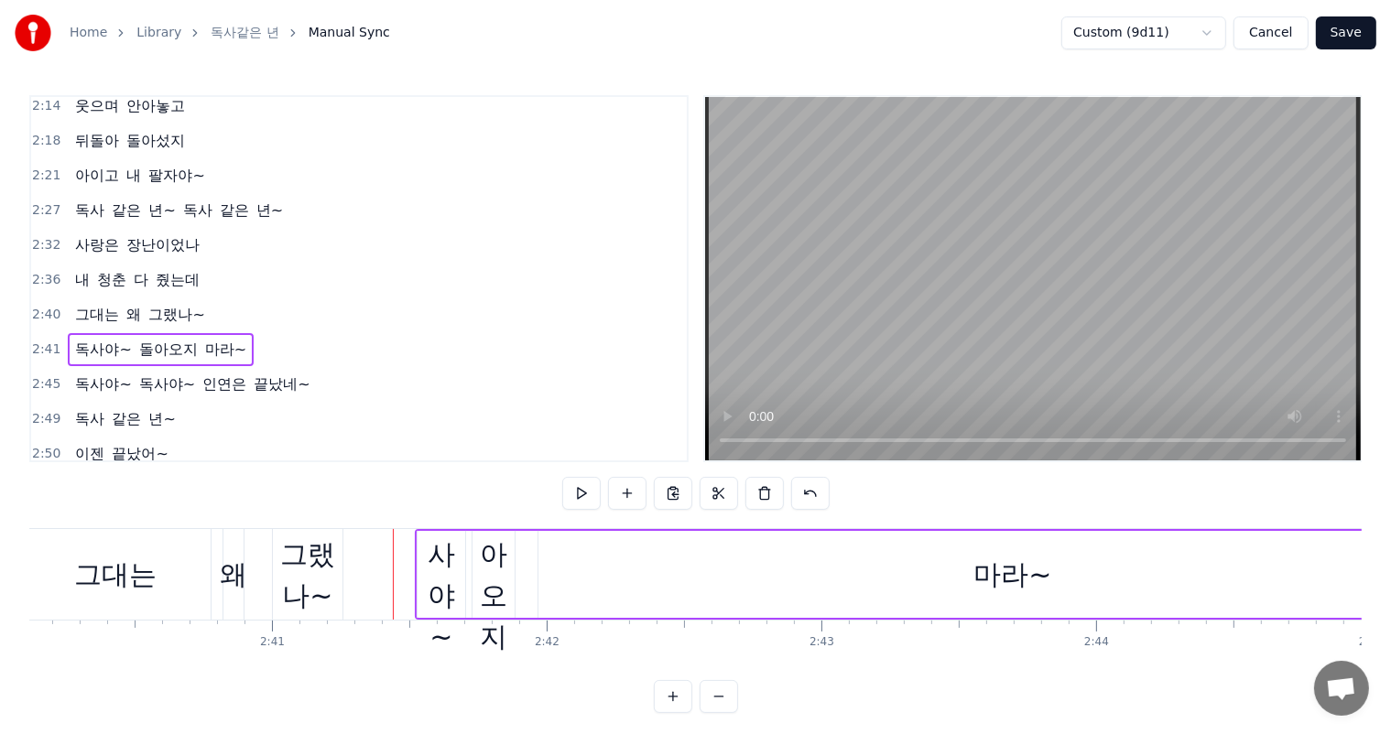
click at [439, 569] on div "독사야~" at bounding box center [441, 575] width 48 height 165
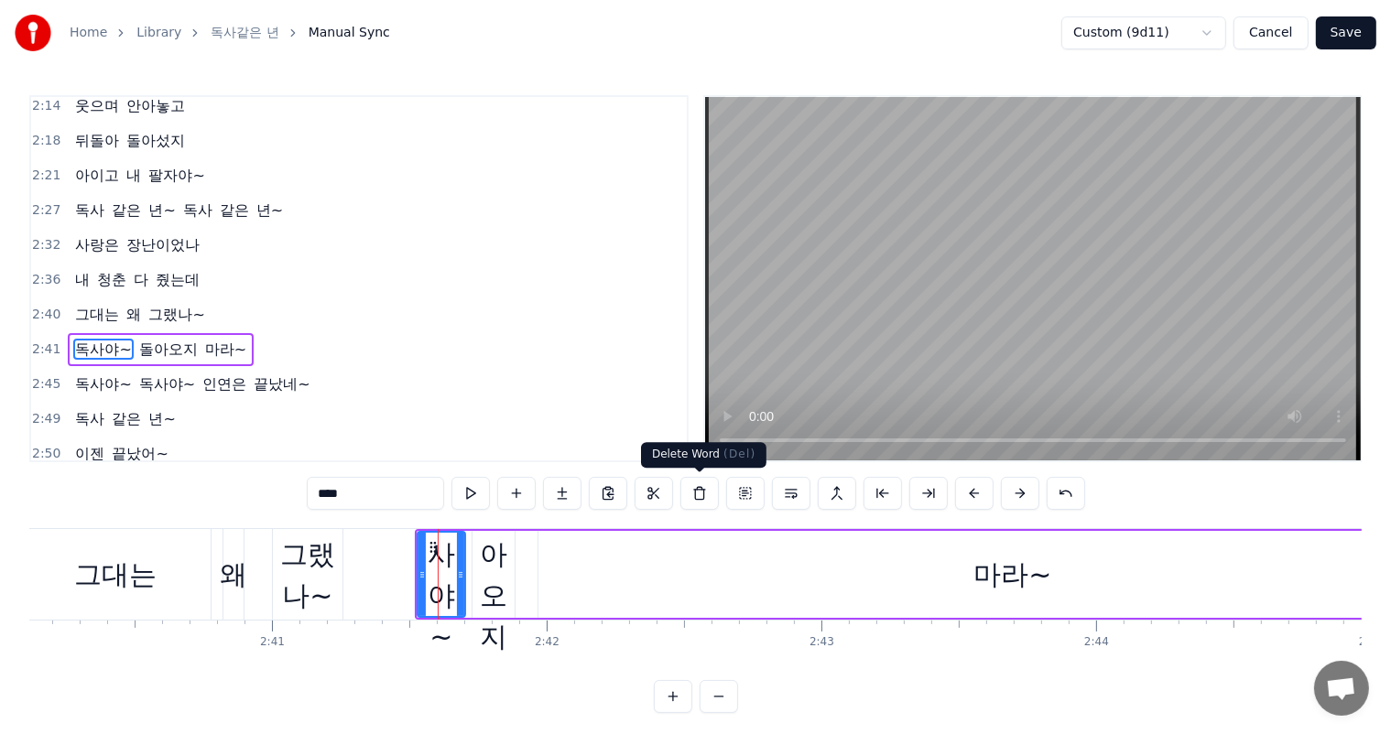
click at [698, 495] on button at bounding box center [699, 493] width 38 height 33
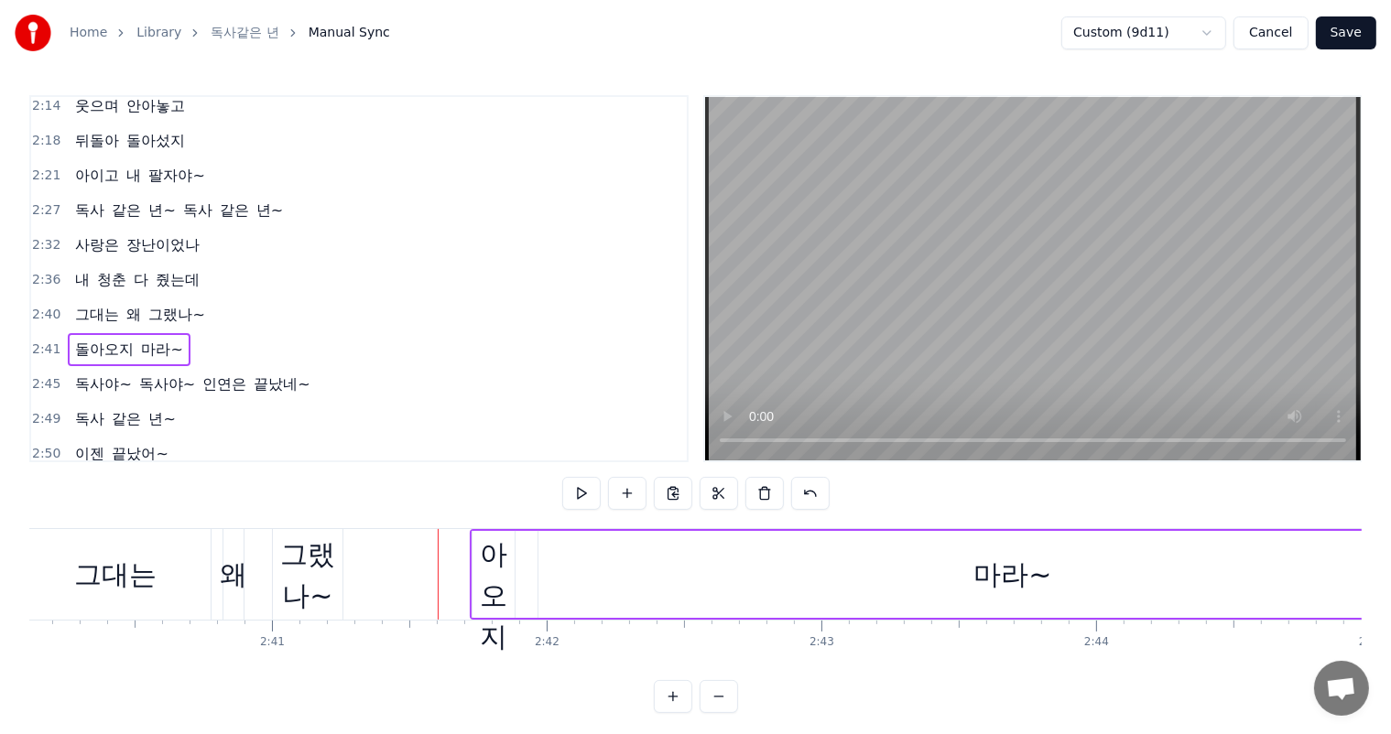
click at [509, 580] on div "돌아오지" at bounding box center [493, 575] width 42 height 165
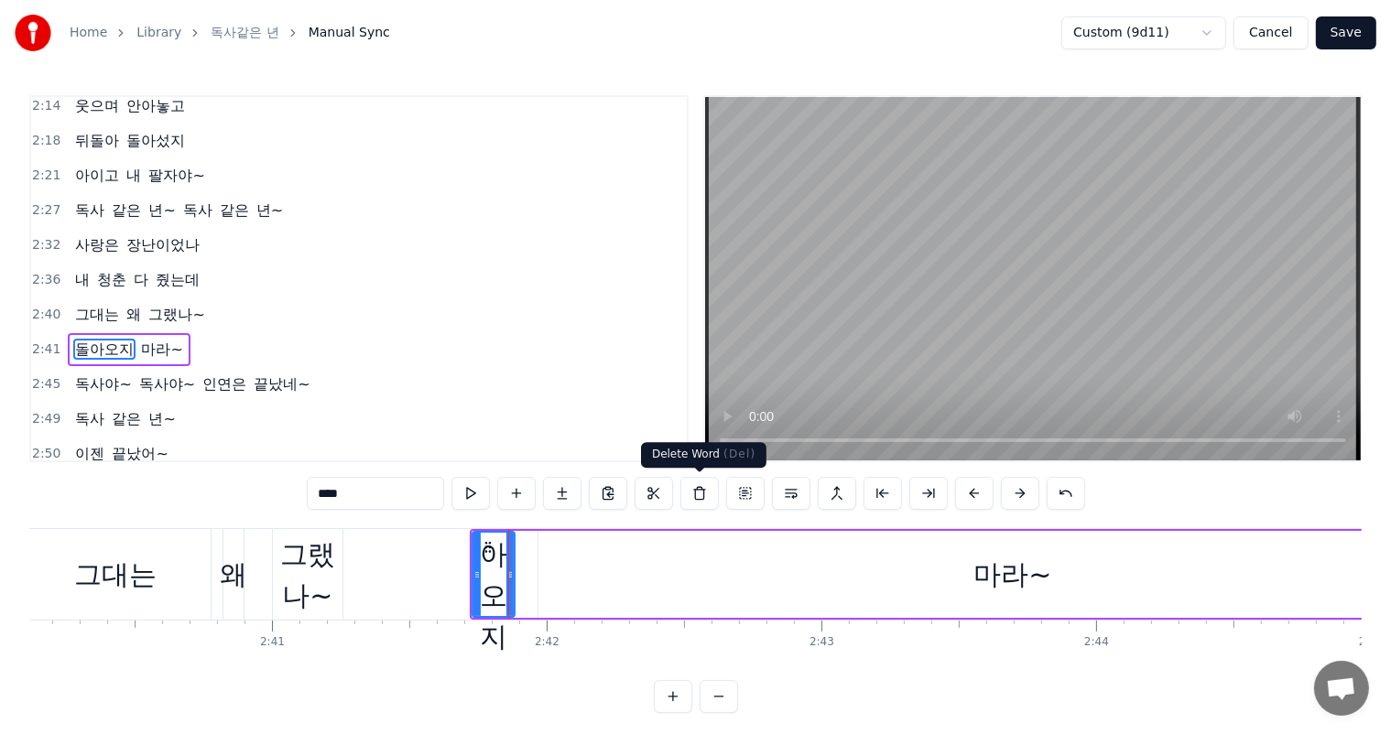
click at [703, 495] on button at bounding box center [699, 493] width 38 height 33
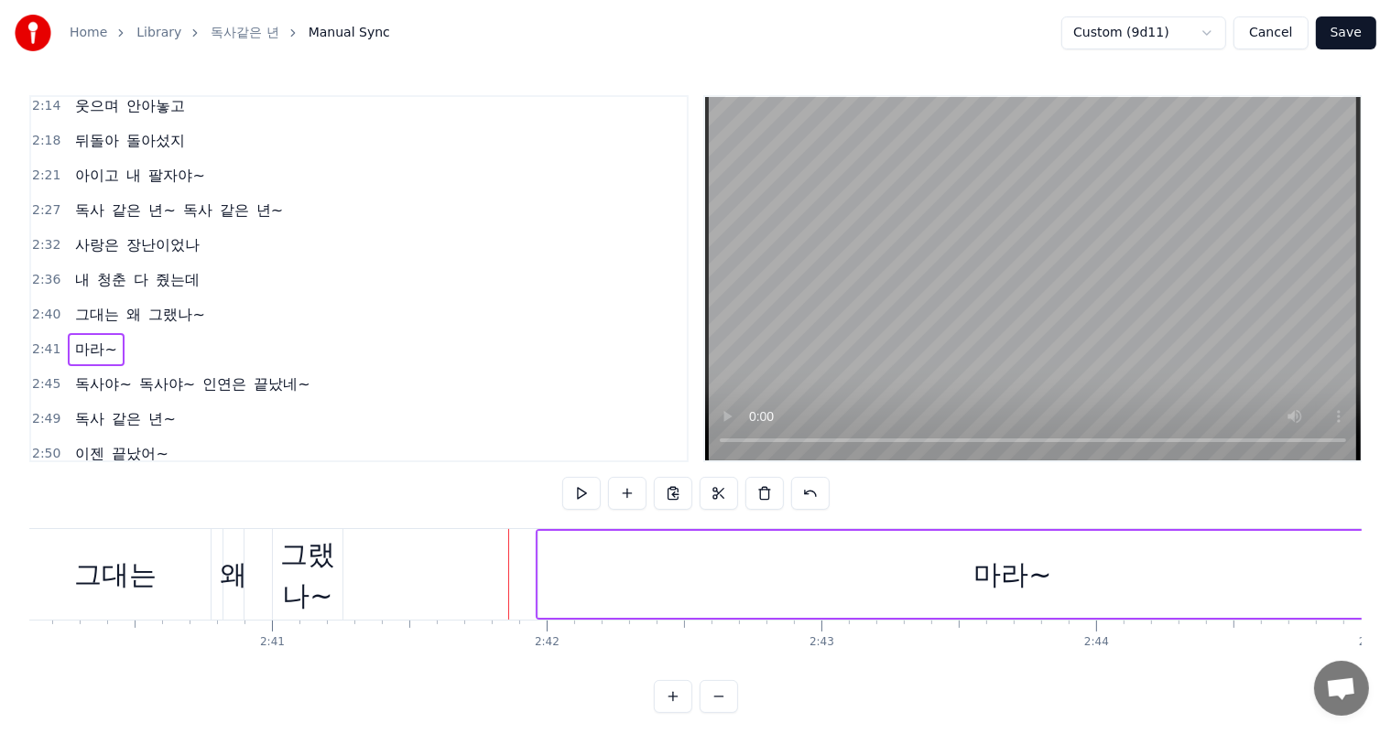
click at [322, 578] on div "그랬나~" at bounding box center [308, 575] width 70 height 82
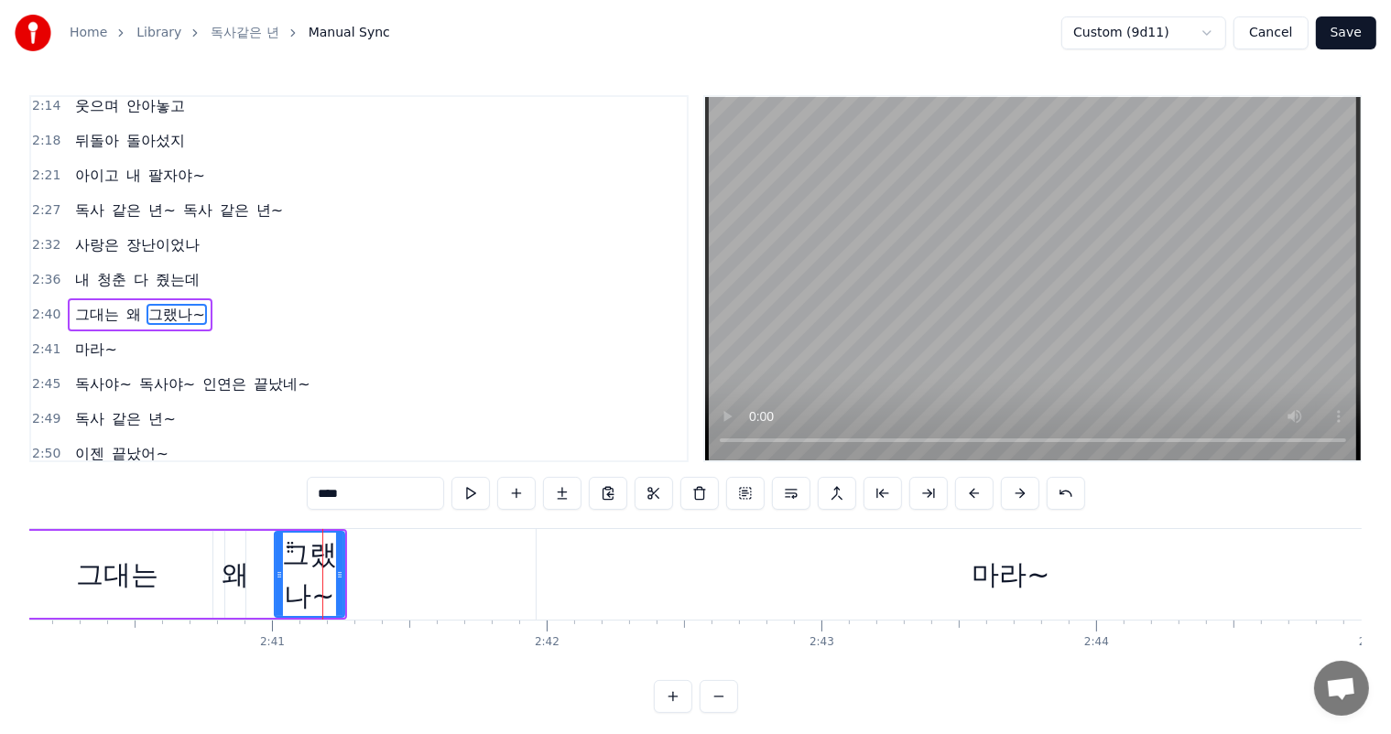
scroll to position [1013, 0]
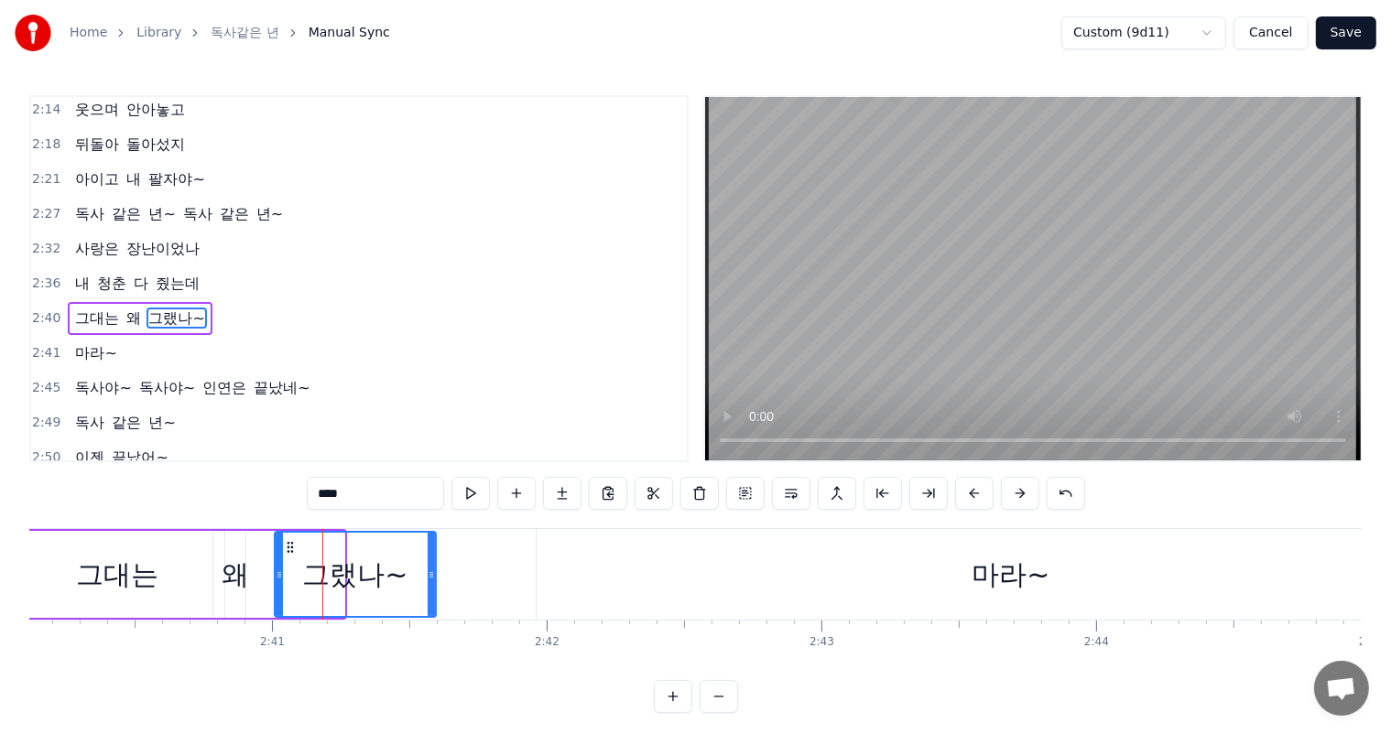
click at [432, 579] on icon at bounding box center [431, 575] width 7 height 15
click at [981, 590] on div "마라~" at bounding box center [1010, 574] width 78 height 41
type input "***"
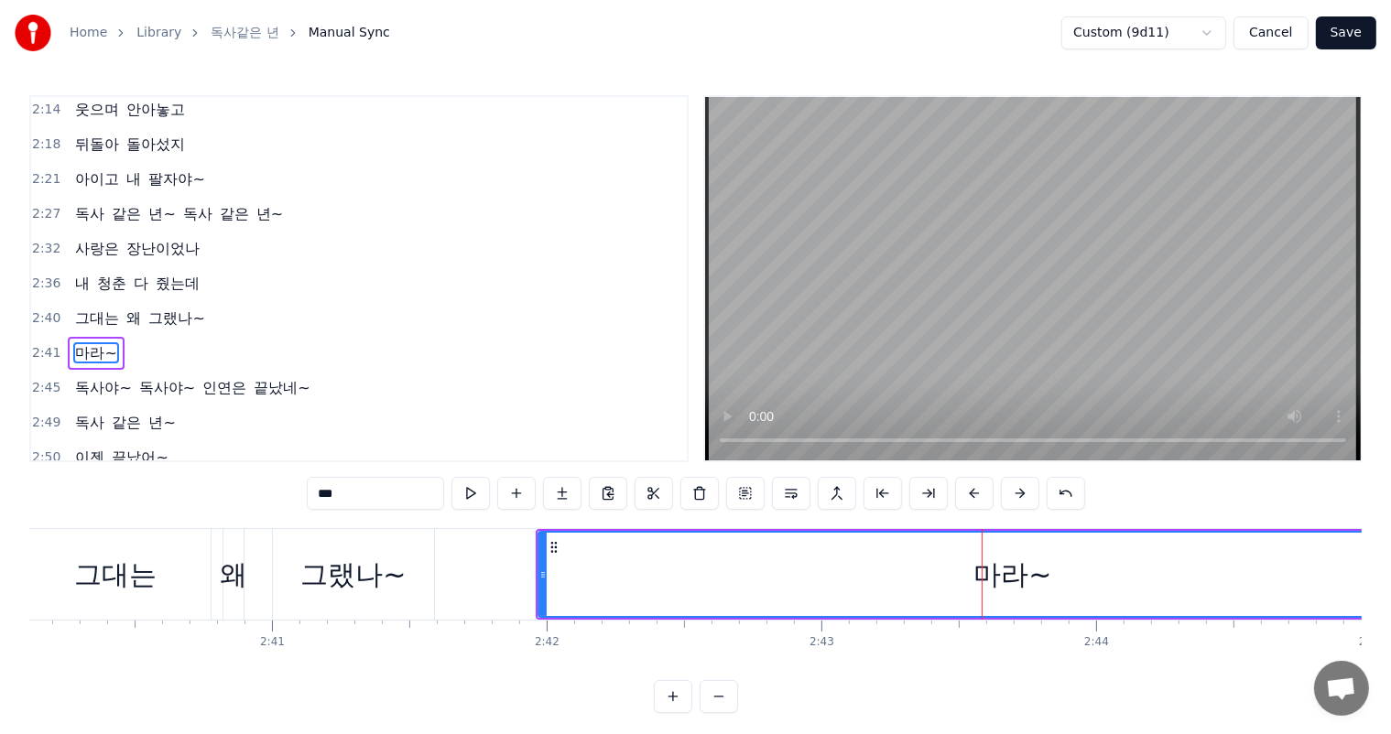
scroll to position [1017, 0]
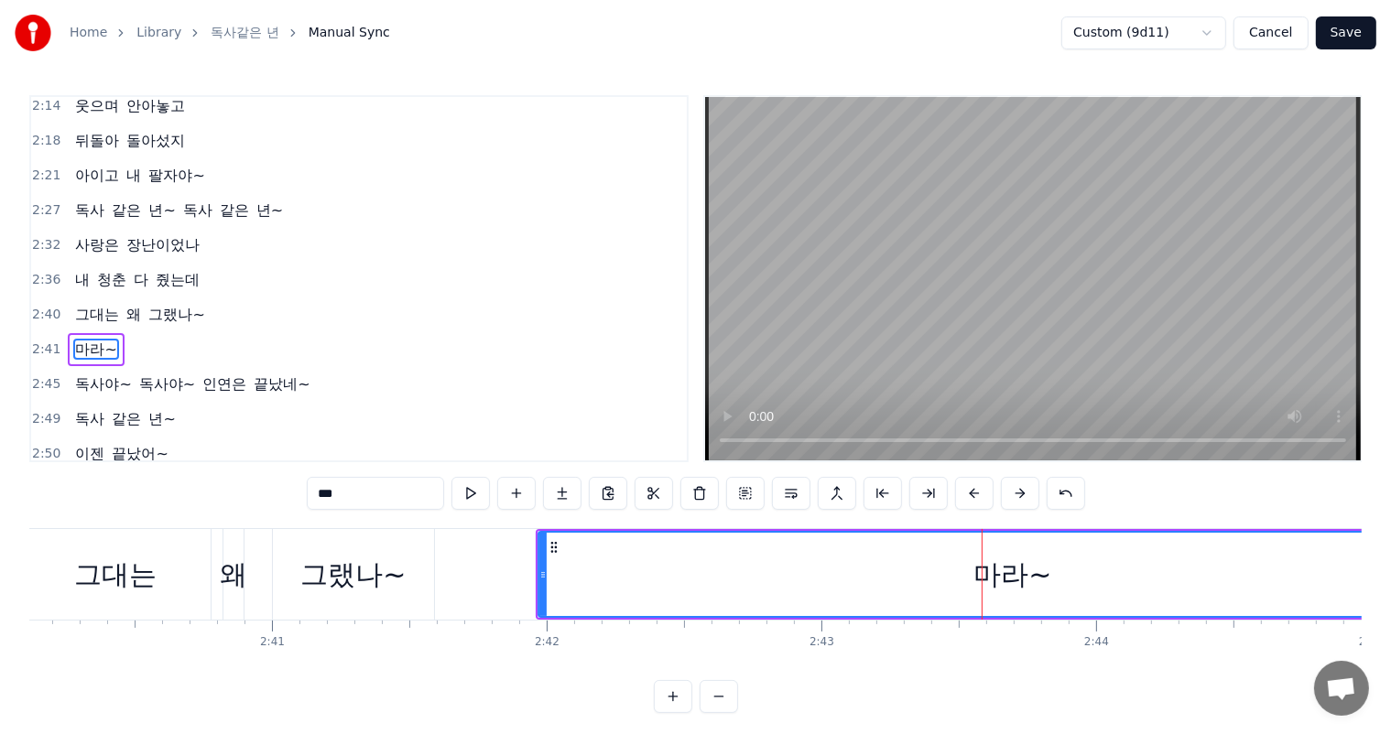
click at [1014, 581] on div "마라~" at bounding box center [1012, 574] width 78 height 41
click at [989, 574] on div "마라~" at bounding box center [1012, 574] width 78 height 41
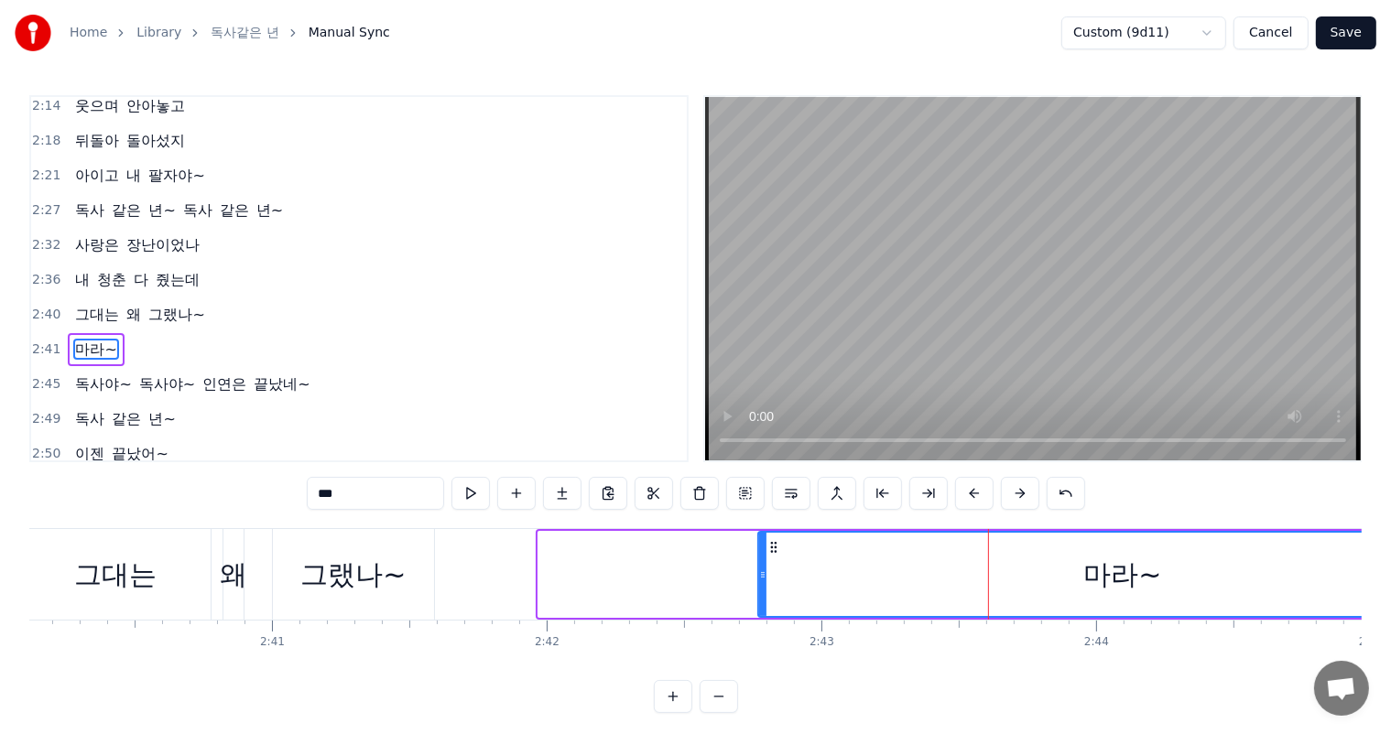
drag, startPoint x: 546, startPoint y: 571, endPoint x: 764, endPoint y: 578, distance: 218.0
click at [764, 578] on icon at bounding box center [762, 575] width 7 height 15
click at [1164, 578] on div "마라~" at bounding box center [1122, 574] width 727 height 83
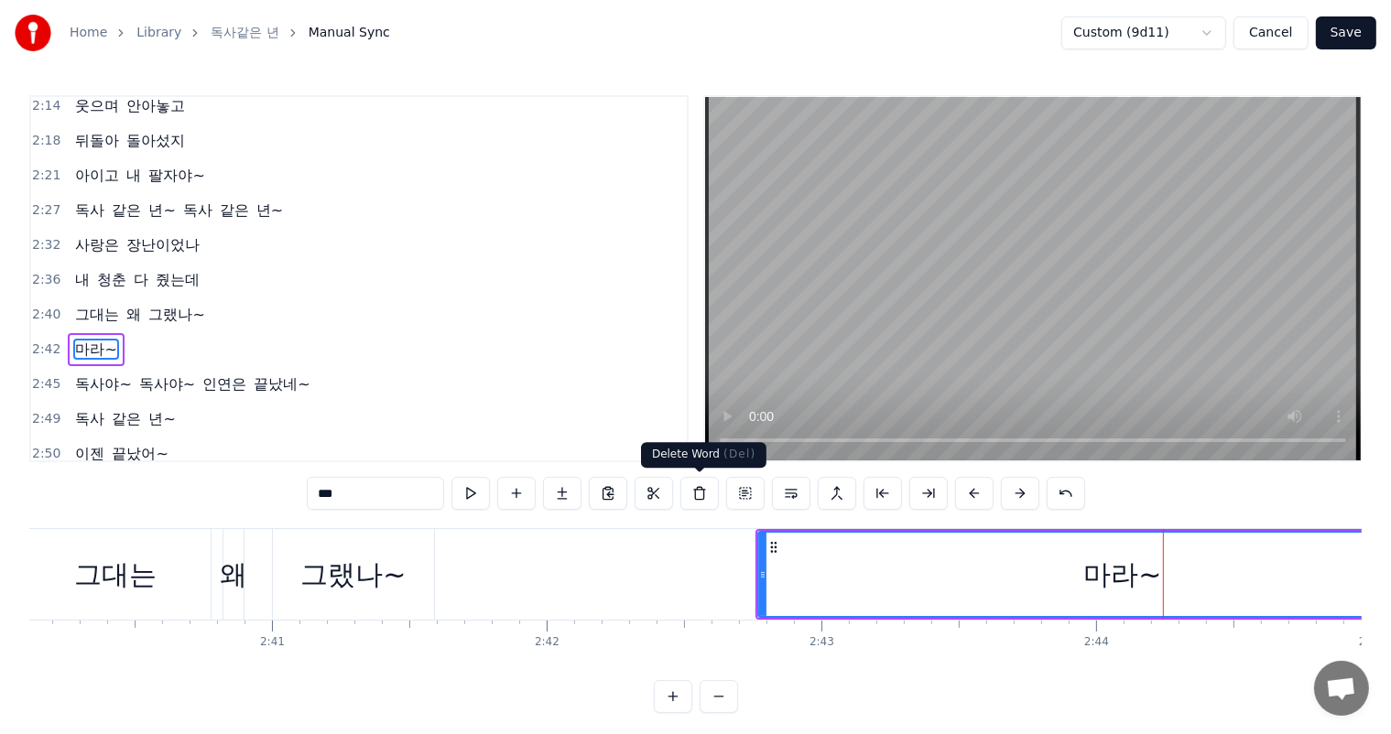
click at [696, 490] on button at bounding box center [699, 493] width 38 height 33
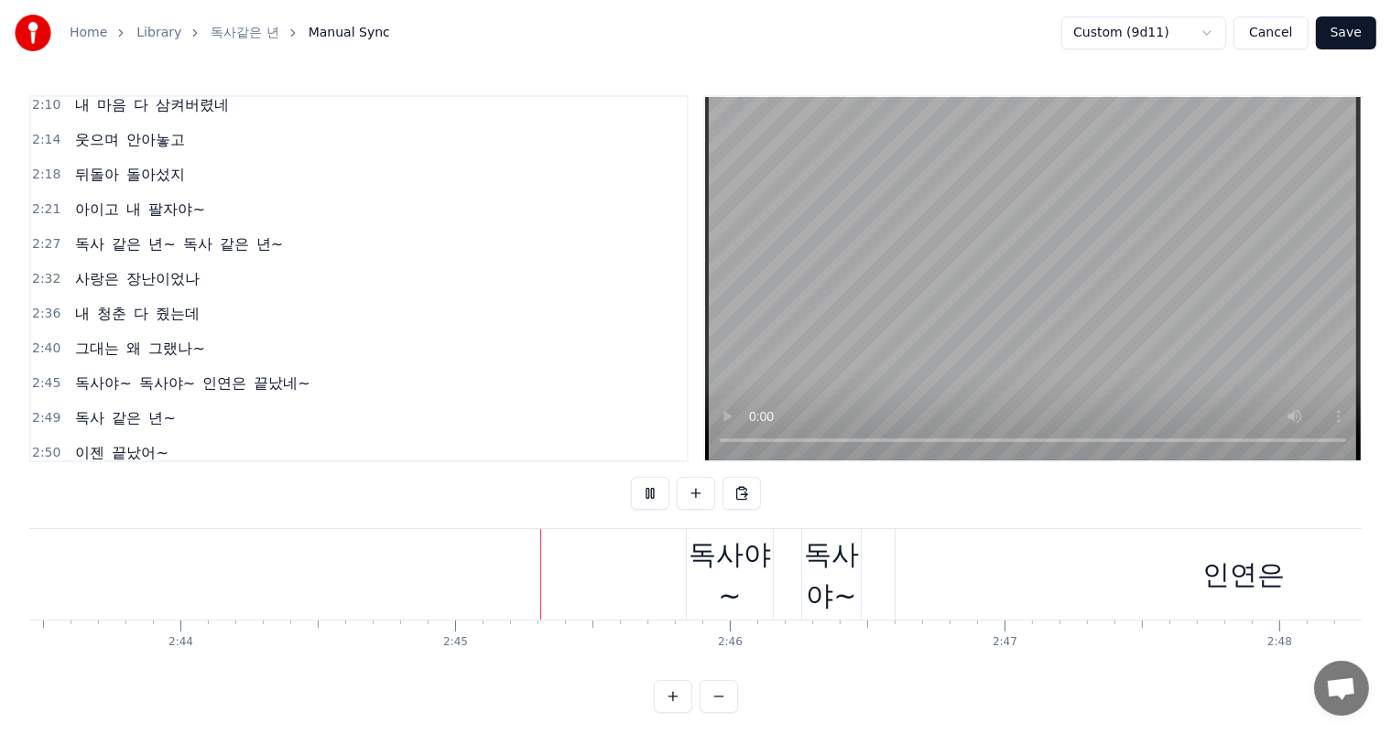
scroll to position [0, 45148]
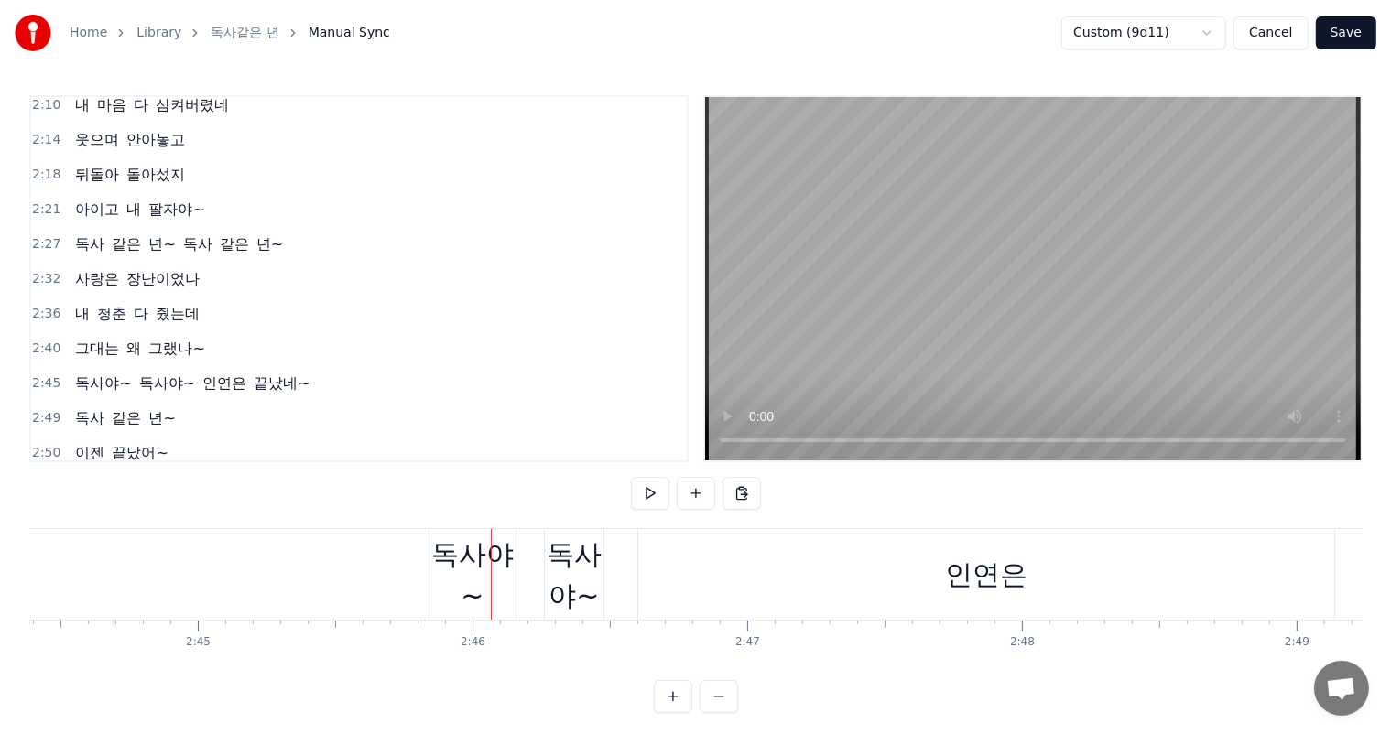
click at [480, 562] on div "독사야~" at bounding box center [472, 575] width 86 height 82
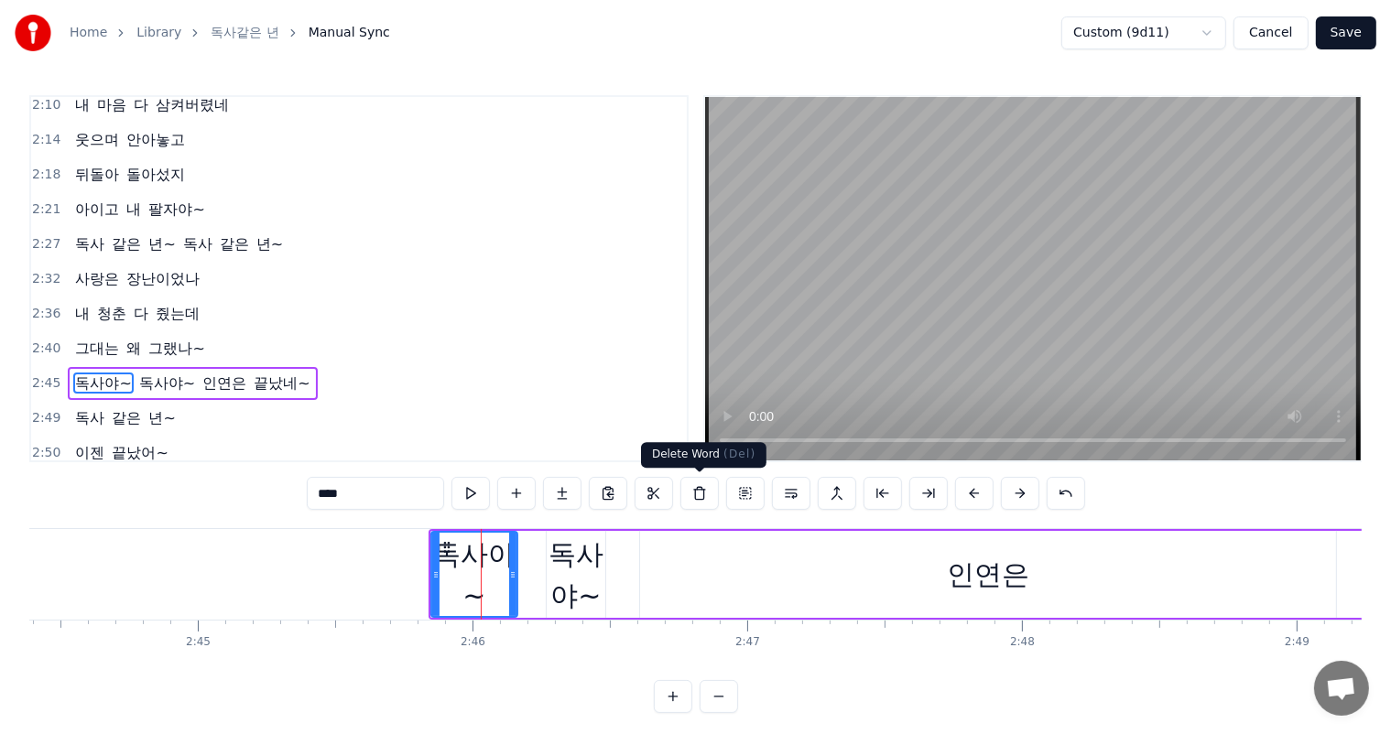
click at [703, 491] on button at bounding box center [699, 493] width 38 height 33
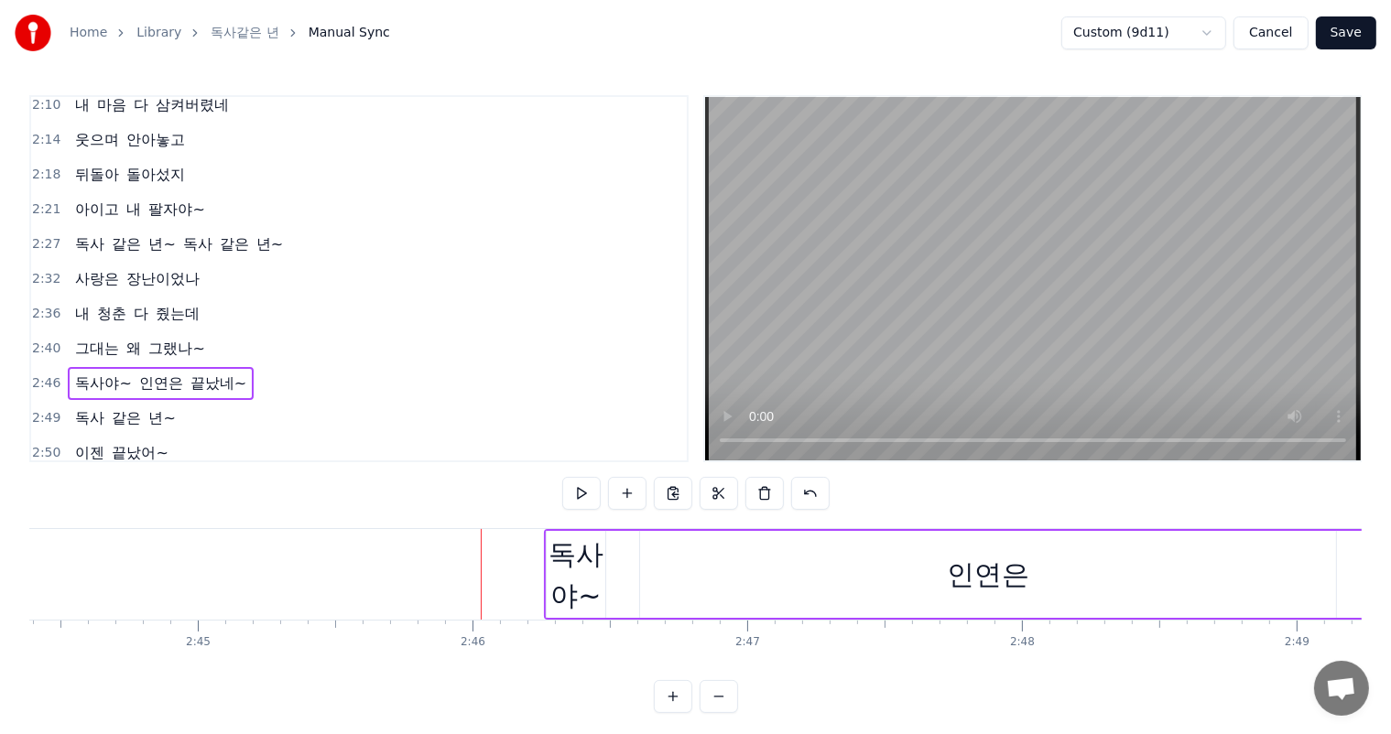
click at [577, 571] on div "독사야~" at bounding box center [576, 575] width 59 height 82
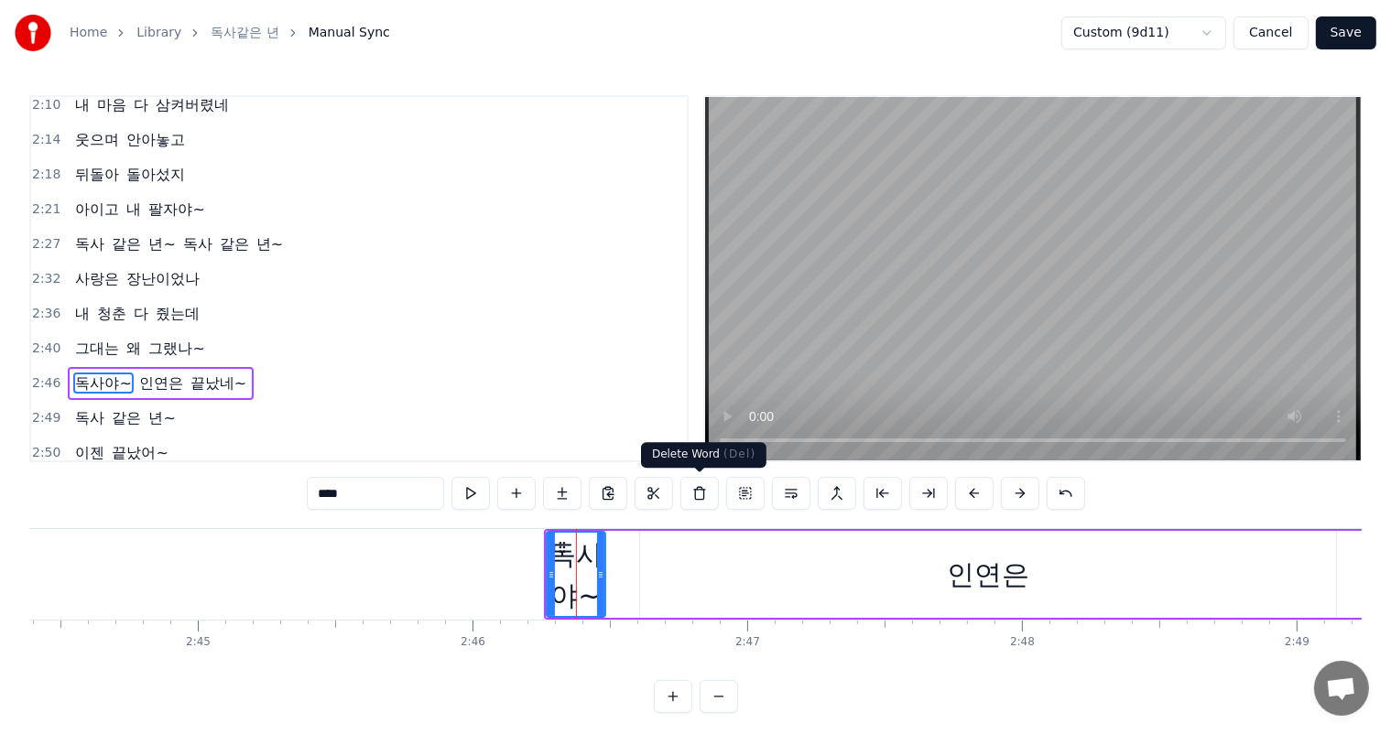
click at [696, 493] on button at bounding box center [699, 493] width 38 height 33
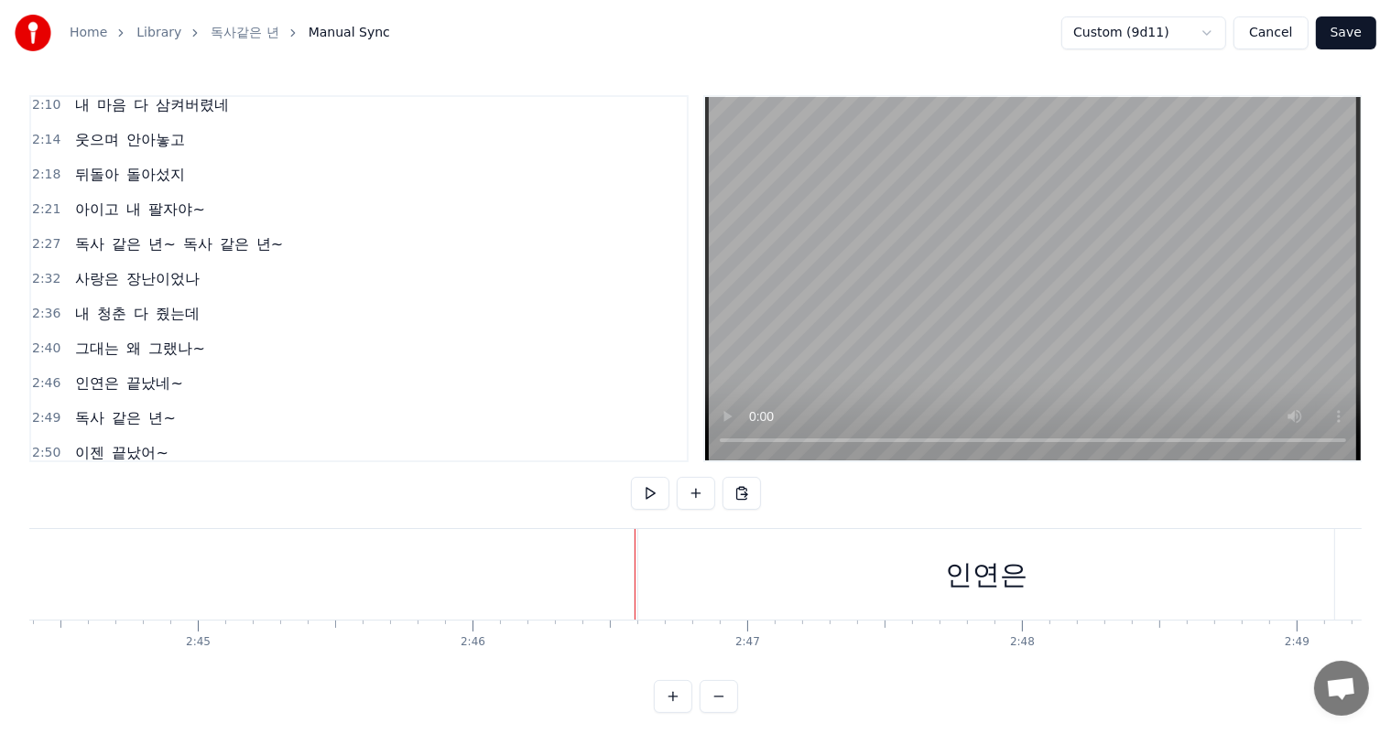
drag, startPoint x: 630, startPoint y: 568, endPoint x: 605, endPoint y: 569, distance: 24.7
click at [667, 709] on button at bounding box center [673, 696] width 38 height 33
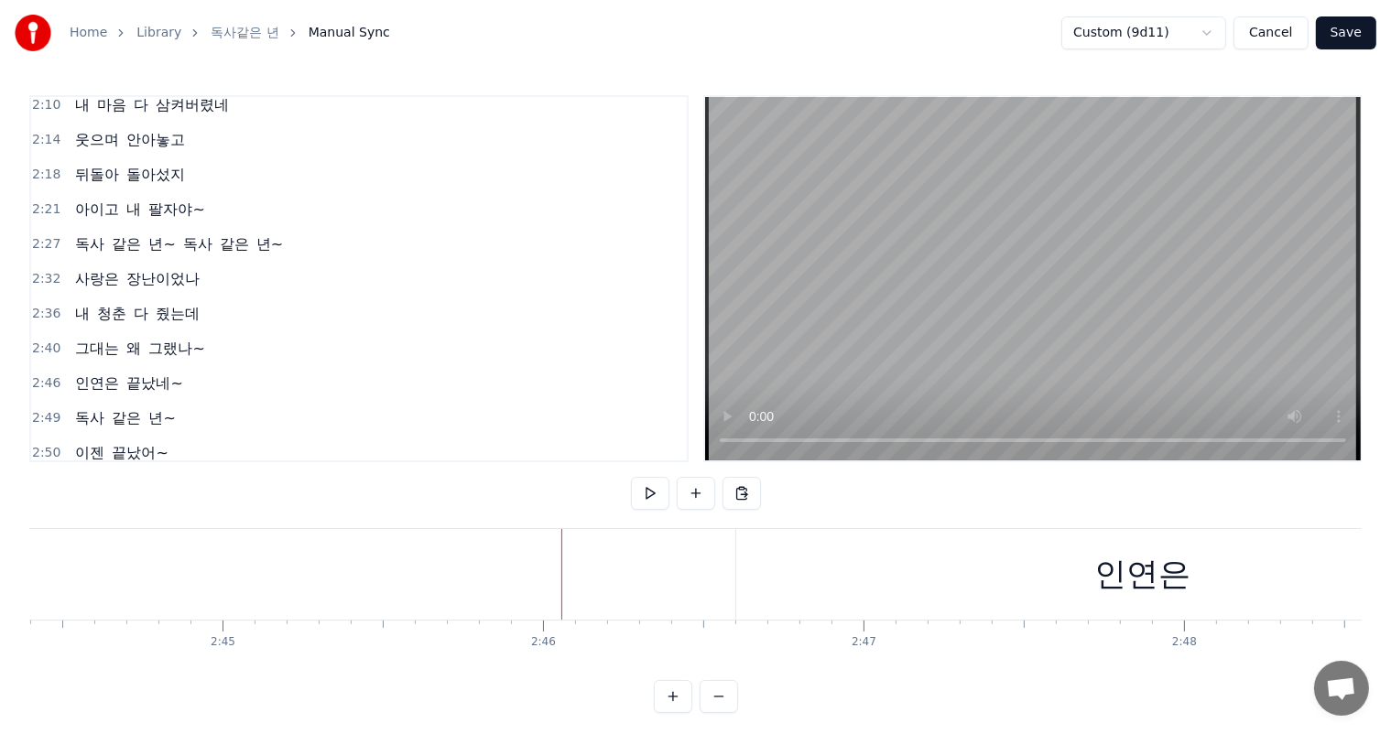
scroll to position [0, 53115]
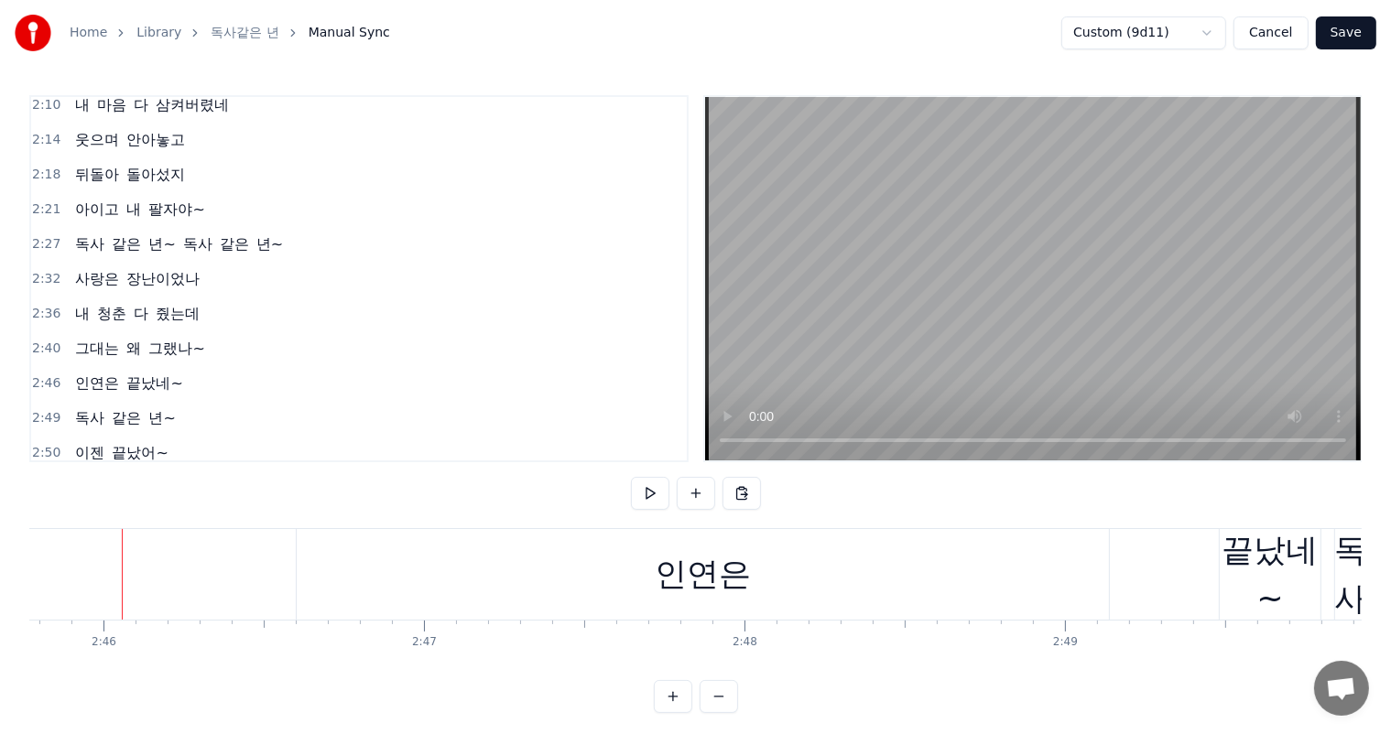
click at [91, 338] on span "그대는" at bounding box center [97, 348] width 48 height 21
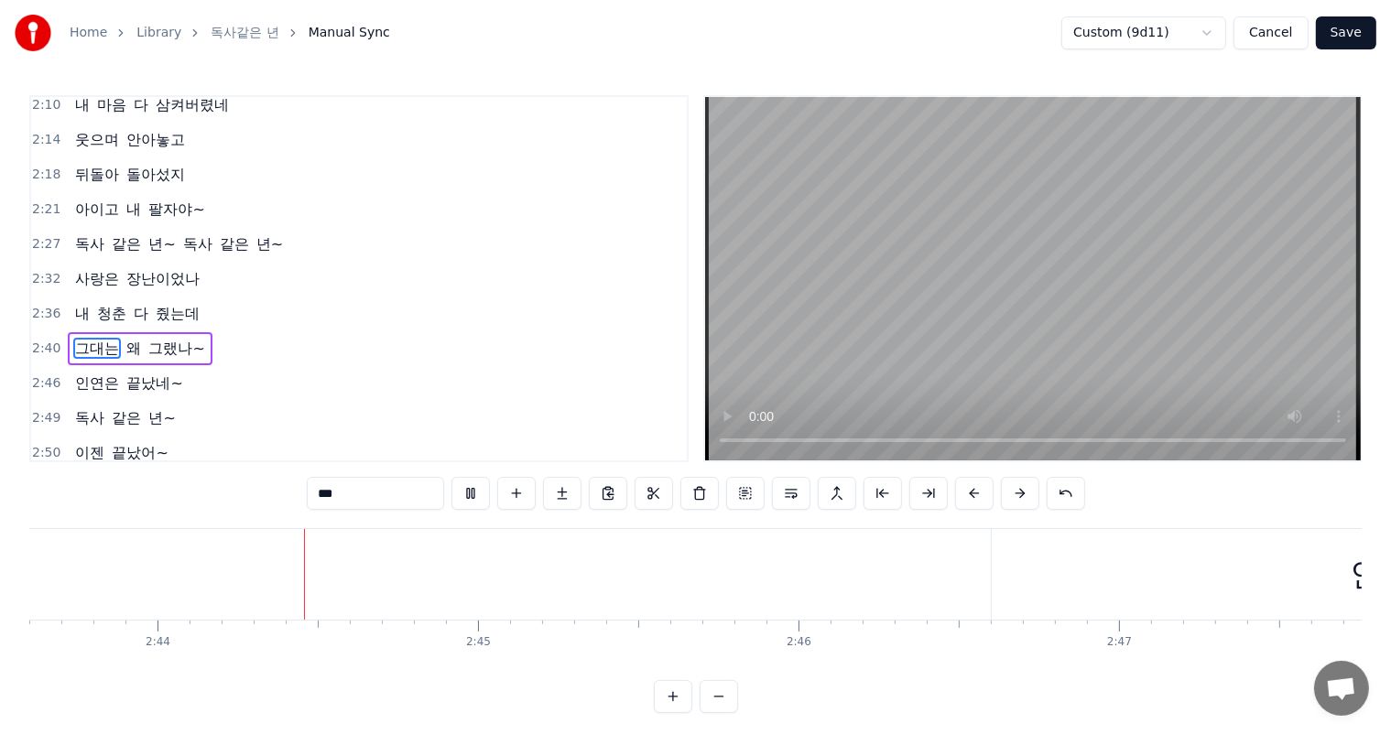
scroll to position [0, 52422]
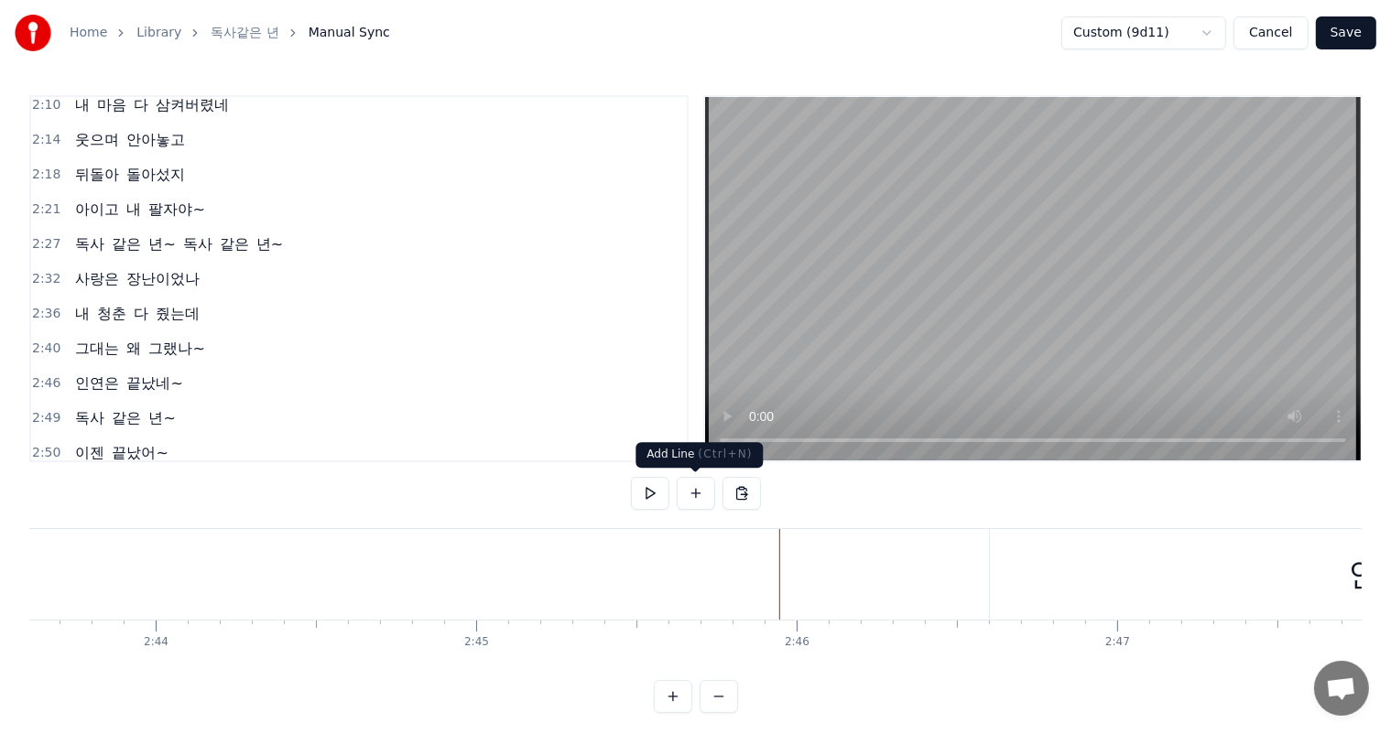
click at [698, 494] on button at bounding box center [696, 493] width 38 height 33
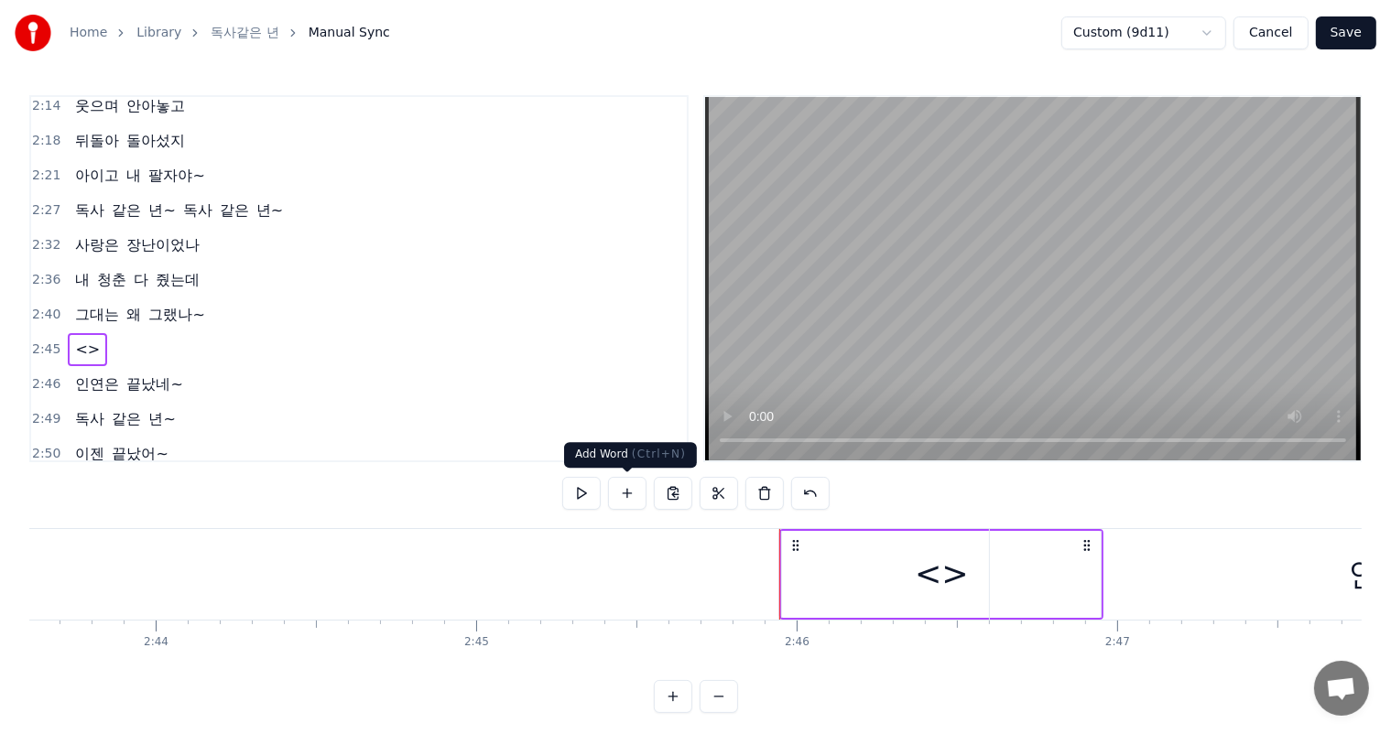
click at [633, 493] on button at bounding box center [627, 493] width 38 height 33
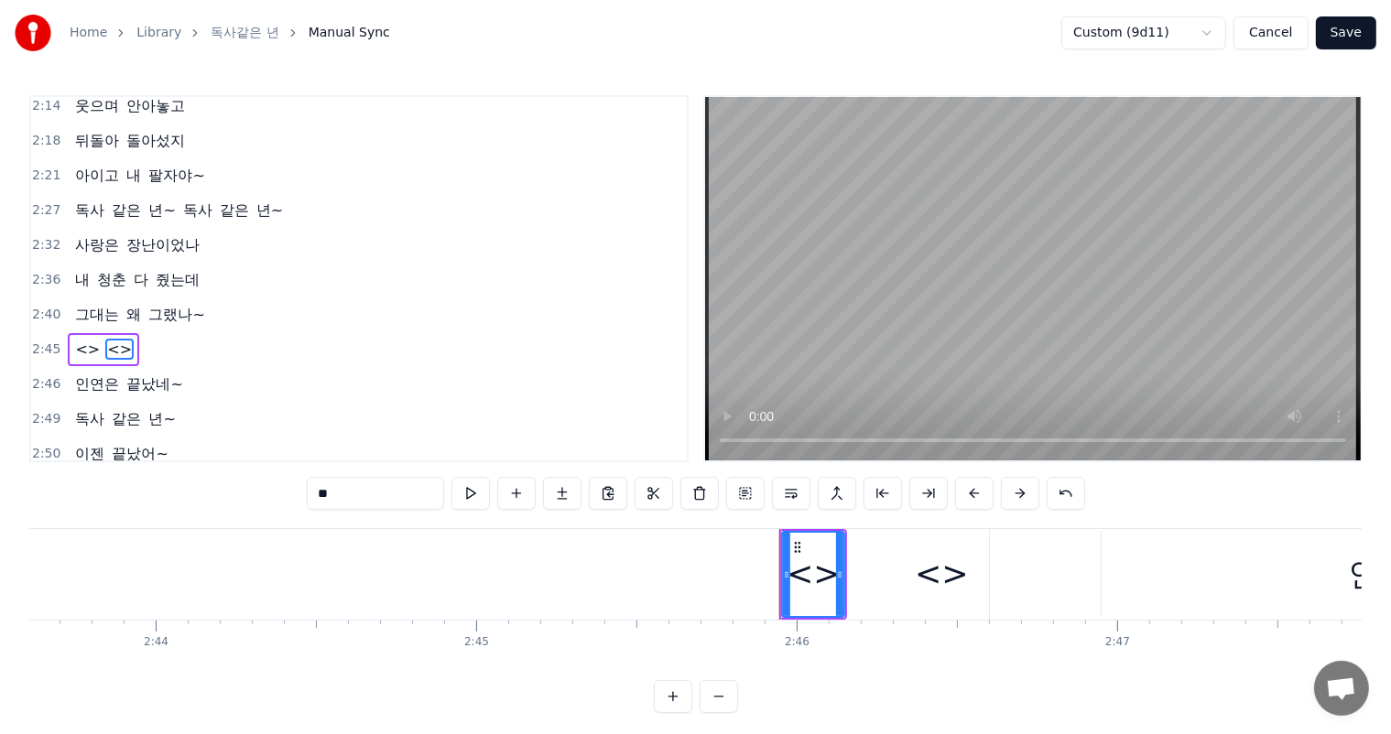
click at [401, 493] on input "**" at bounding box center [375, 493] width 137 height 33
drag, startPoint x: 400, startPoint y: 493, endPoint x: 244, endPoint y: 486, distance: 155.8
click at [244, 486] on div "0:26 처음엔 몰랐지 0:27 그 웃음 속에 0:29 숨겨진 독니가 있었는지 0:33 달콤한 말에 0:35 속았던 내가 0:36 참 바보였지…" at bounding box center [695, 404] width 1332 height 618
paste input "******"
drag, startPoint x: 783, startPoint y: 578, endPoint x: 744, endPoint y: 577, distance: 38.5
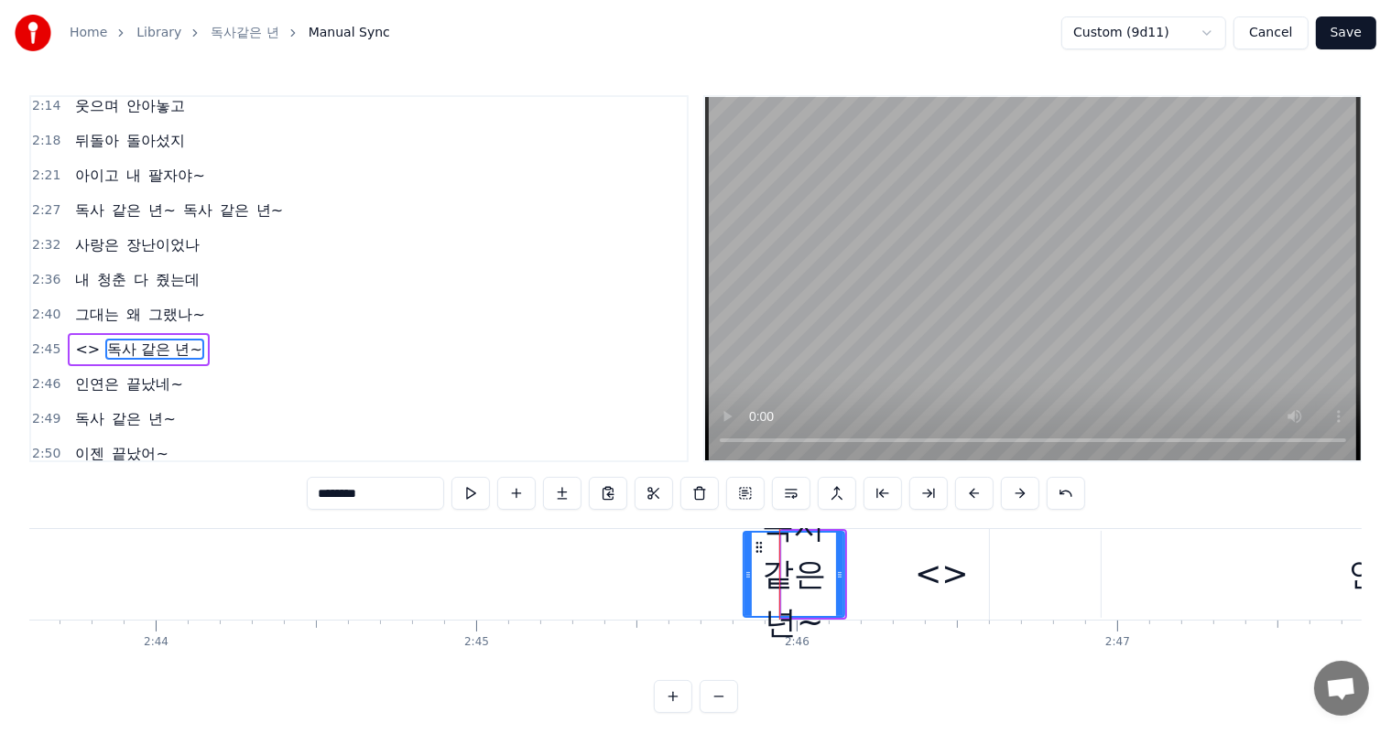
click at [744, 577] on icon at bounding box center [747, 575] width 7 height 15
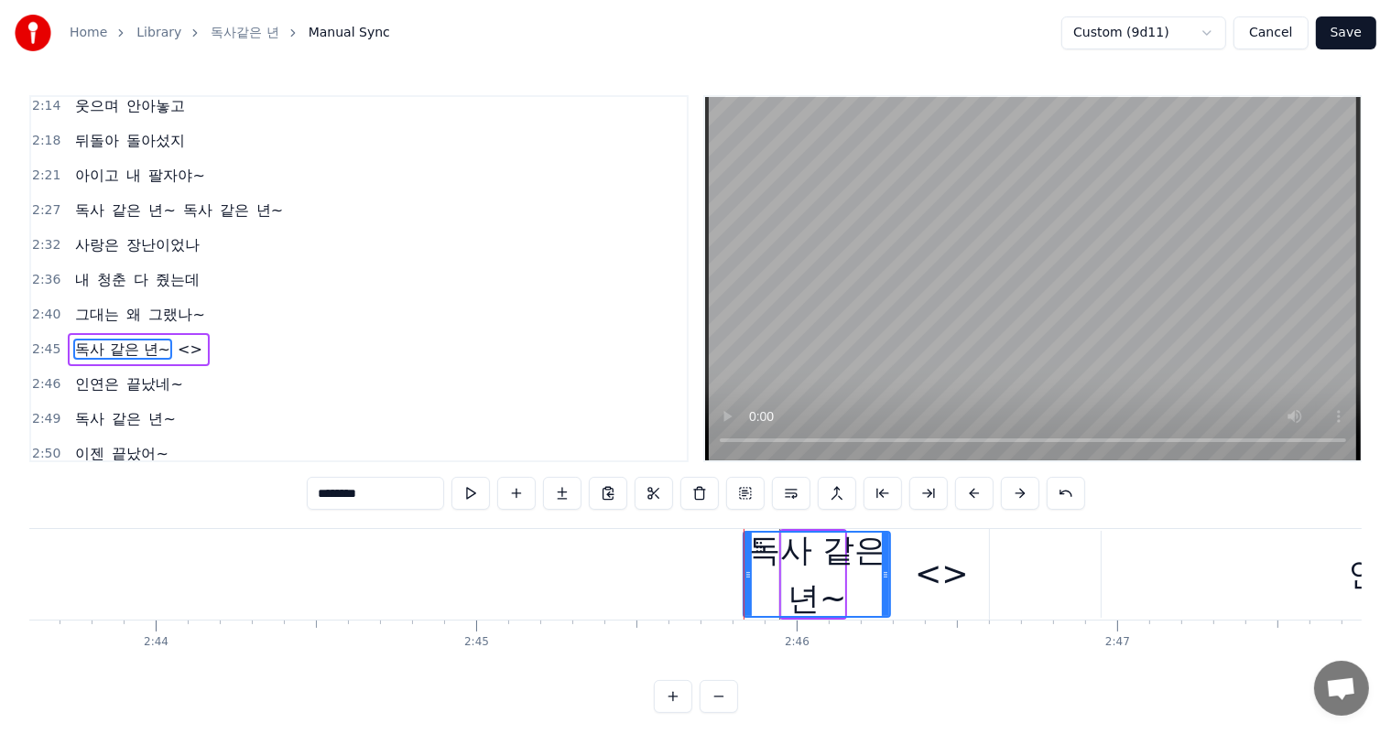
click at [884, 571] on icon at bounding box center [885, 575] width 7 height 15
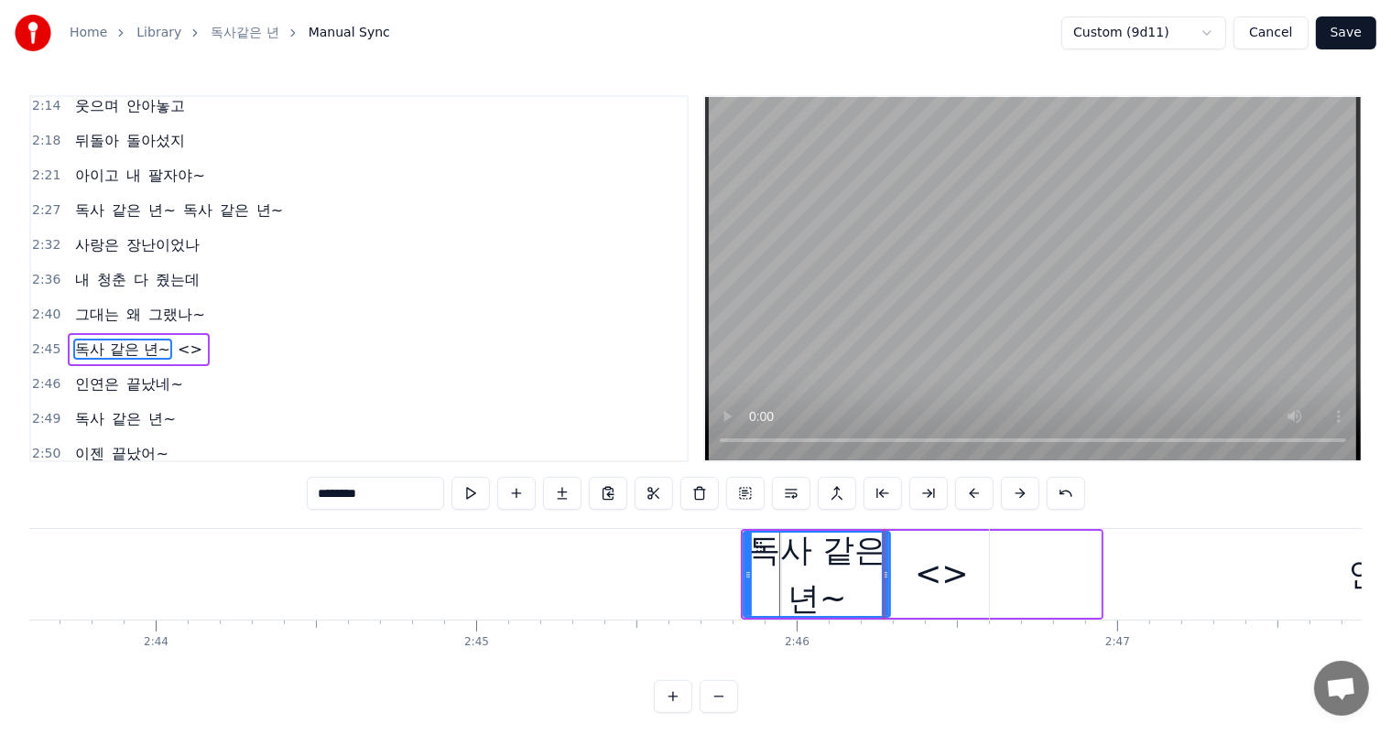
click at [948, 572] on div "<>" at bounding box center [942, 574] width 54 height 49
type input "**"
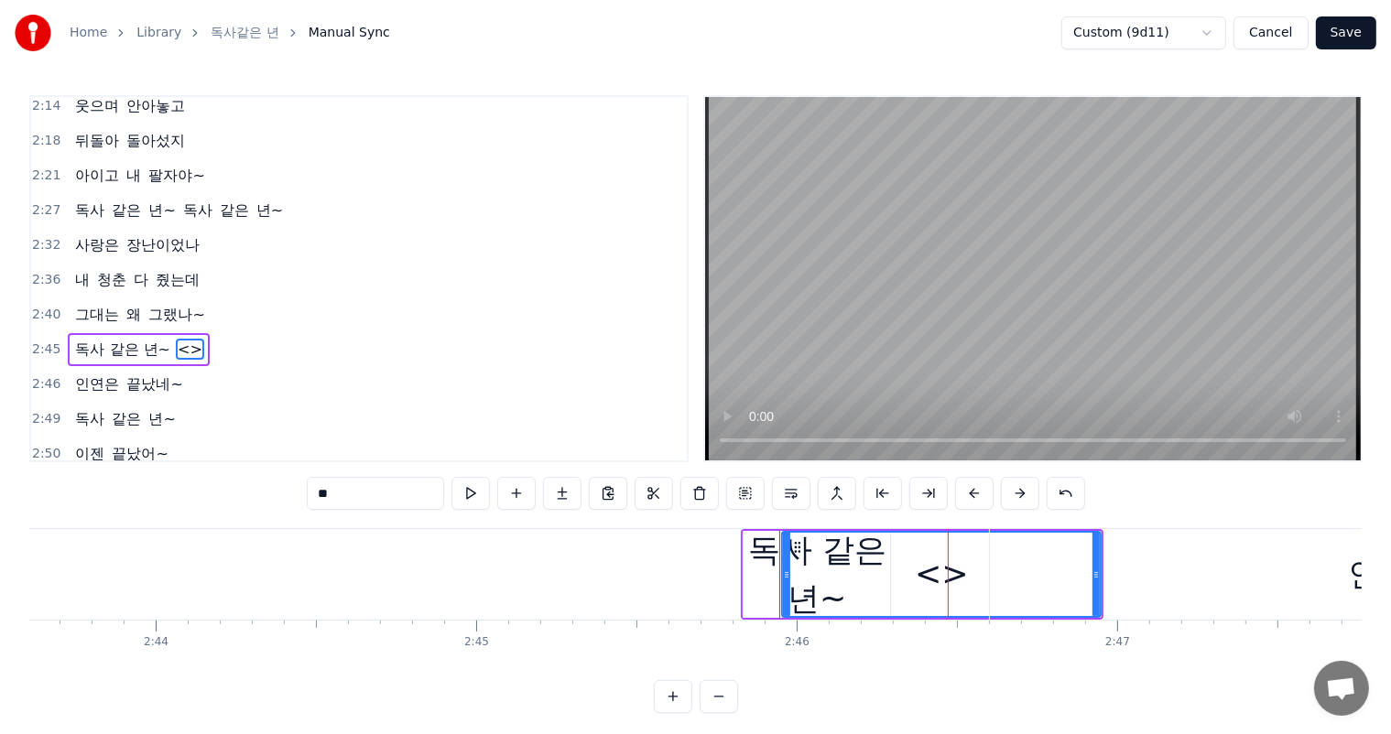
click at [915, 574] on div "<>" at bounding box center [941, 574] width 317 height 83
drag, startPoint x: 394, startPoint y: 497, endPoint x: 184, endPoint y: 470, distance: 211.4
click at [184, 470] on div "0:26 처음엔 몰랐지 0:27 그 웃음 속에 0:29 숨겨진 독니가 있었는지 0:33 달콤한 말에 0:35 속았던 내가 0:36 참 바보였지…" at bounding box center [695, 404] width 1332 height 618
drag, startPoint x: 784, startPoint y: 579, endPoint x: 746, endPoint y: 584, distance: 37.9
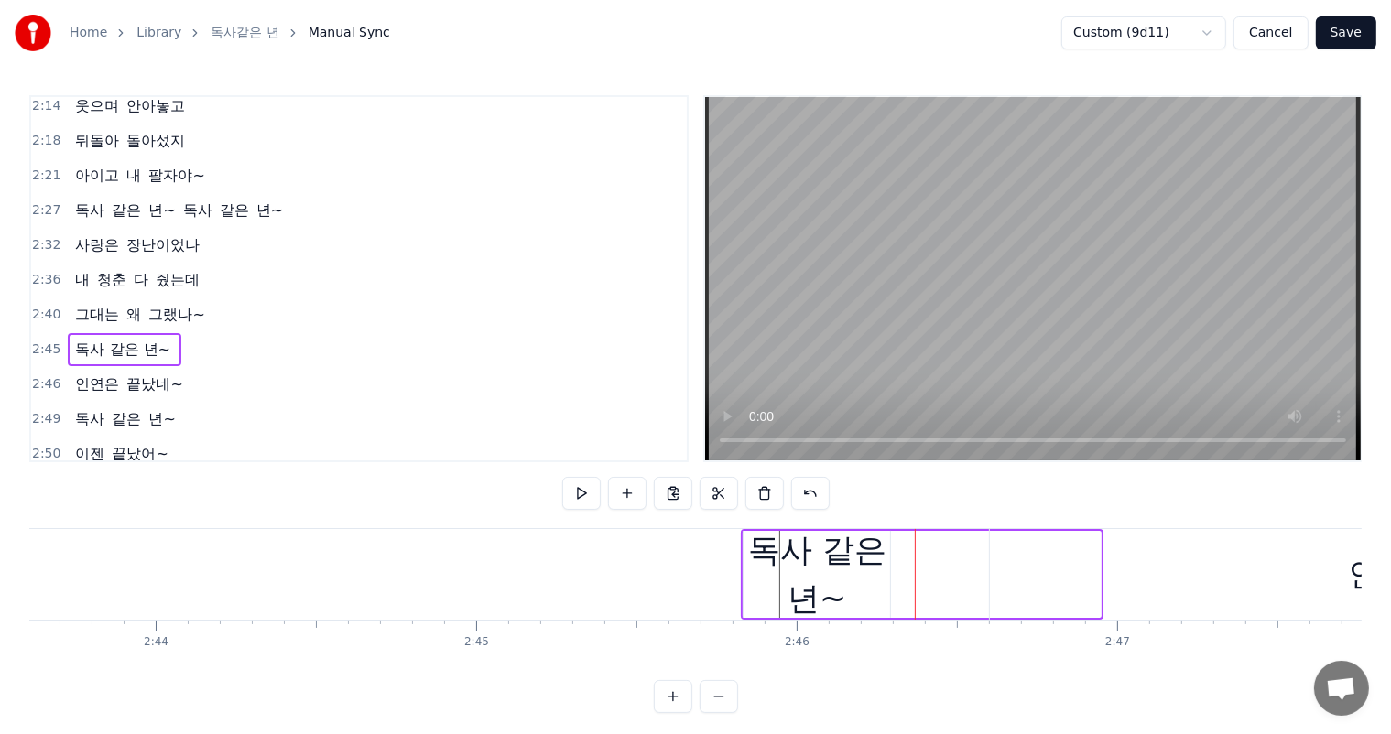
click at [1084, 573] on div "인연은" at bounding box center [1396, 574] width 812 height 91
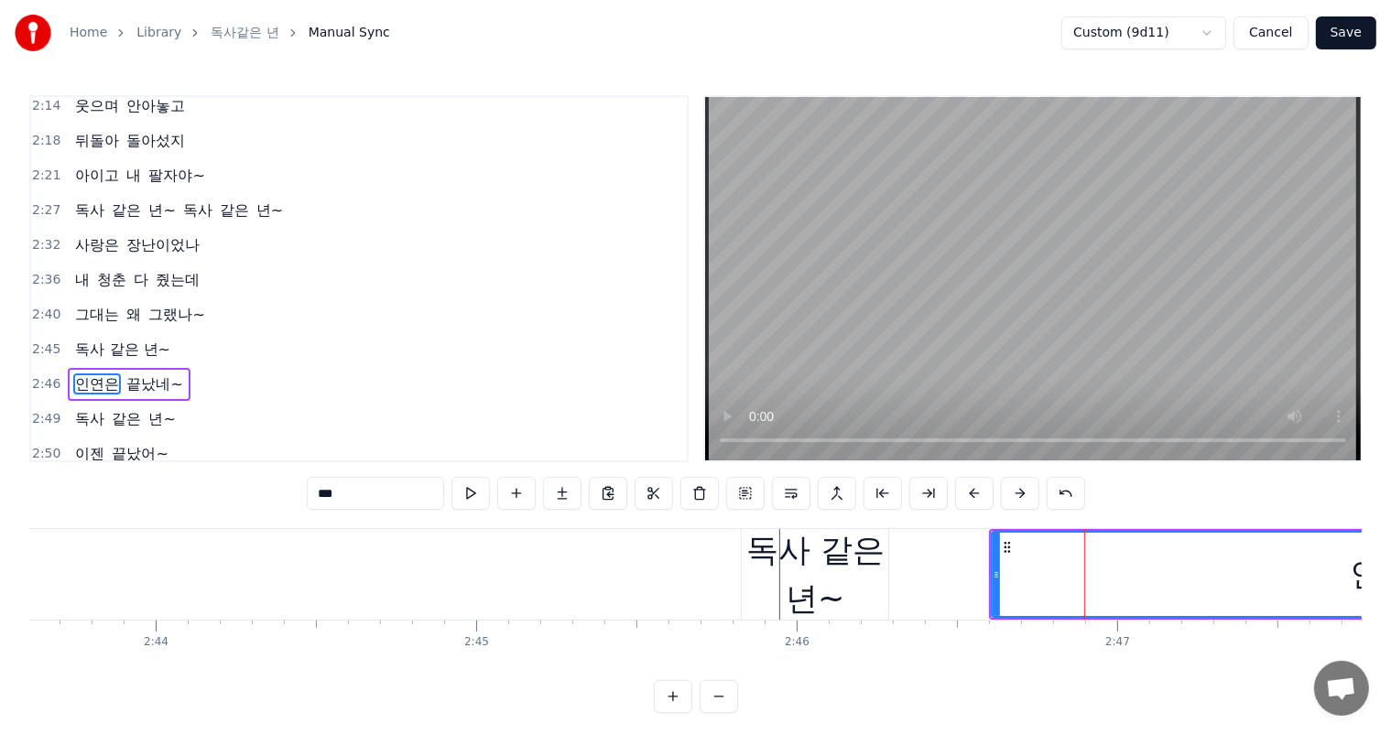
click at [850, 575] on div "독사 같은 년~" at bounding box center [815, 574] width 146 height 96
type input "********"
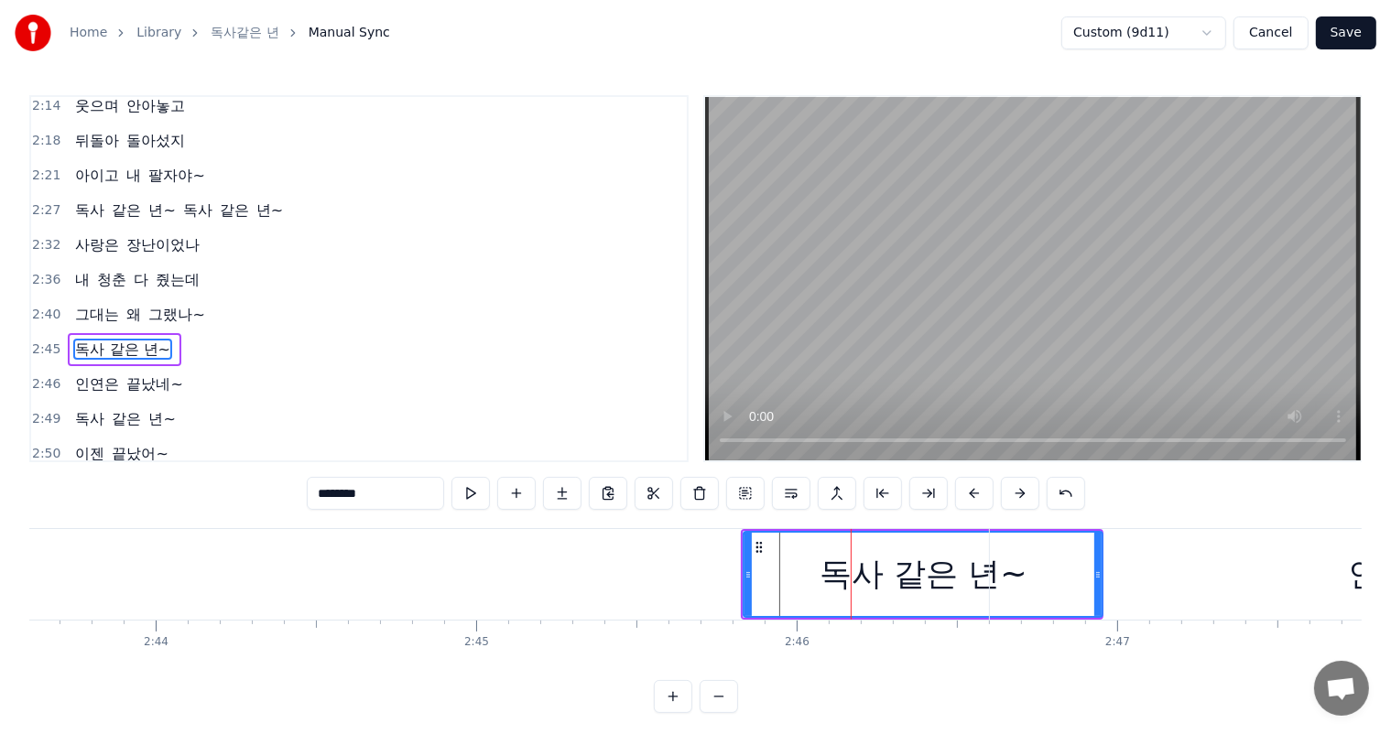
drag, startPoint x: 883, startPoint y: 574, endPoint x: 1096, endPoint y: 586, distance: 212.7
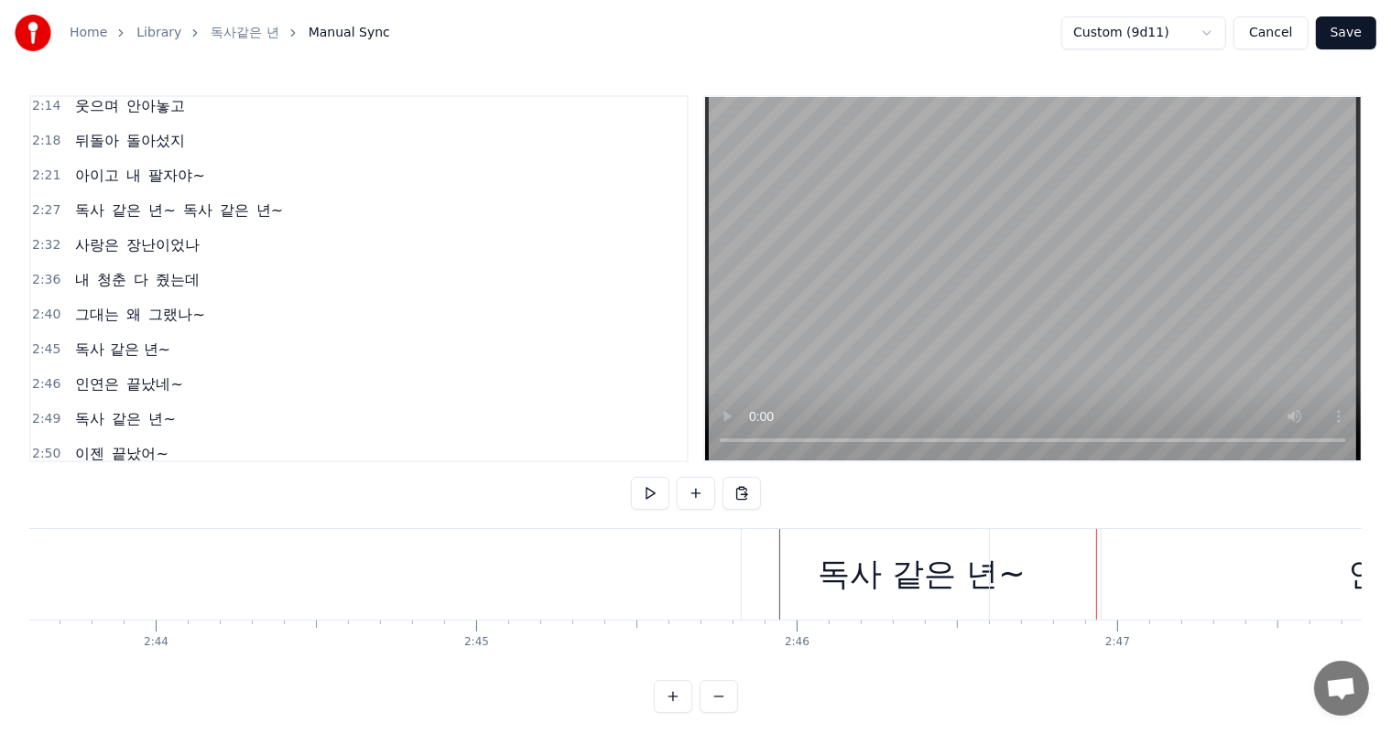
click at [146, 304] on span "그랬나~" at bounding box center [176, 314] width 60 height 21
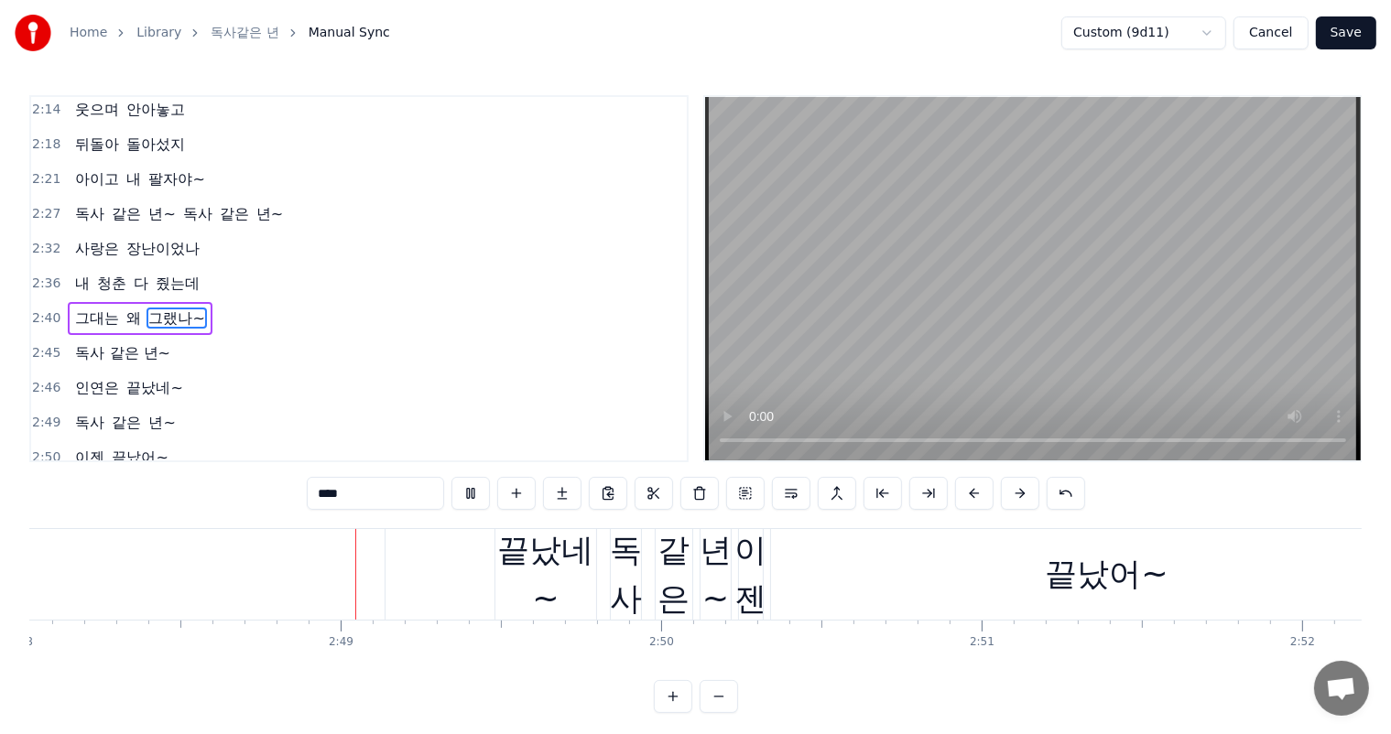
scroll to position [0, 53867]
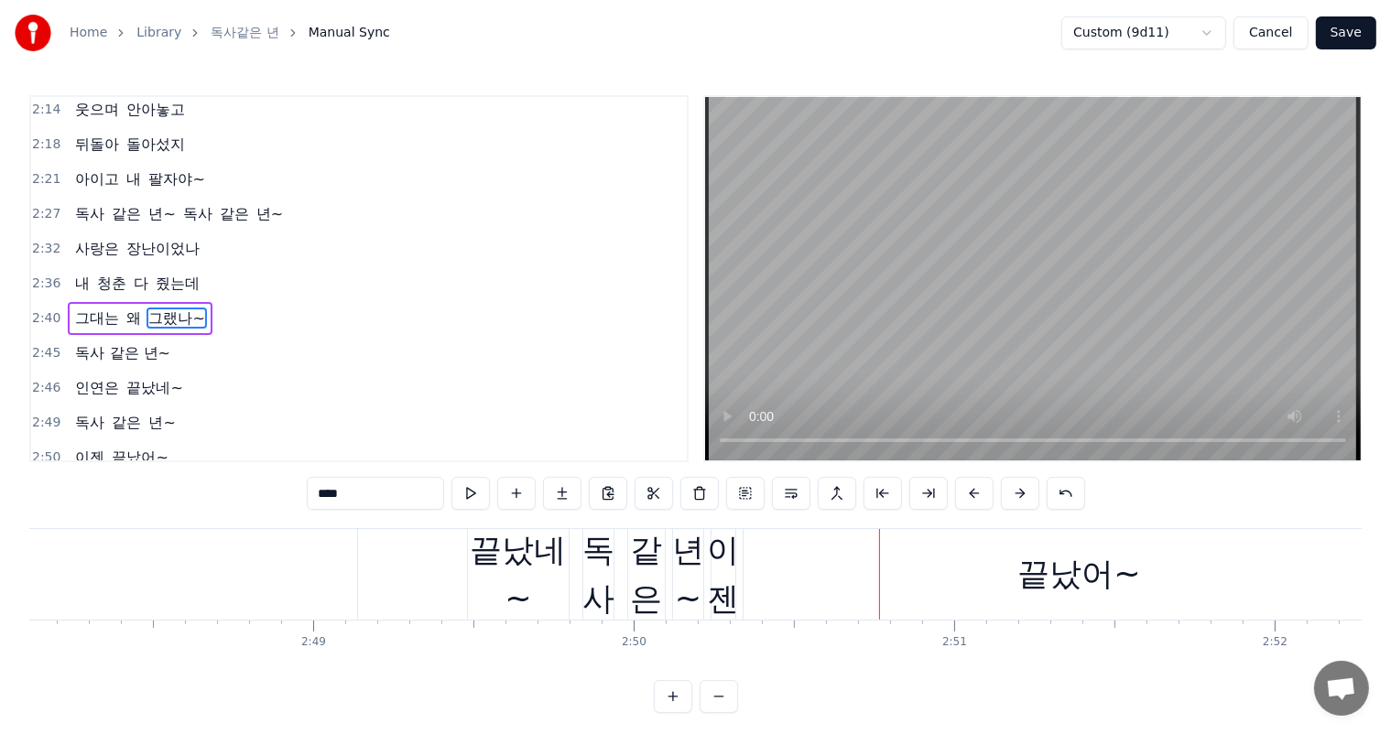
click at [125, 238] on span "장난이었나" at bounding box center [163, 248] width 77 height 21
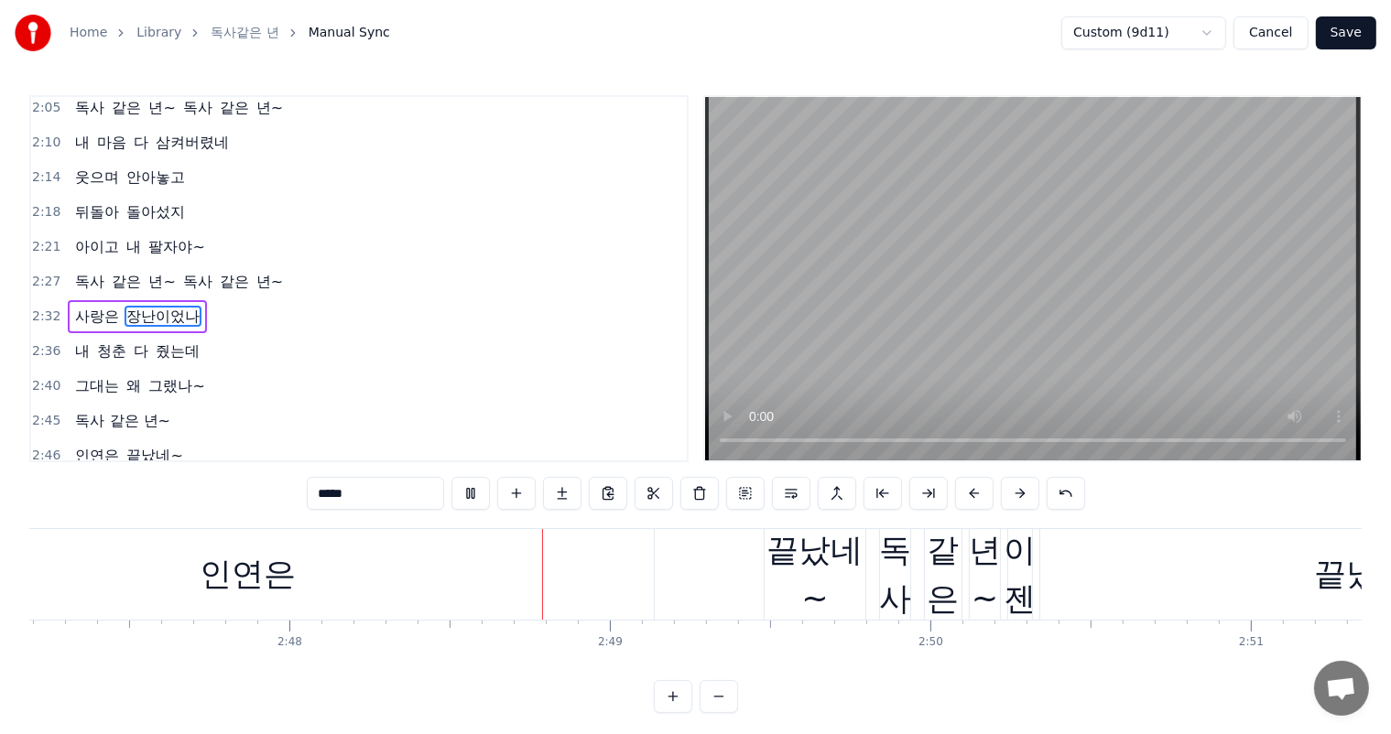
scroll to position [0, 53808]
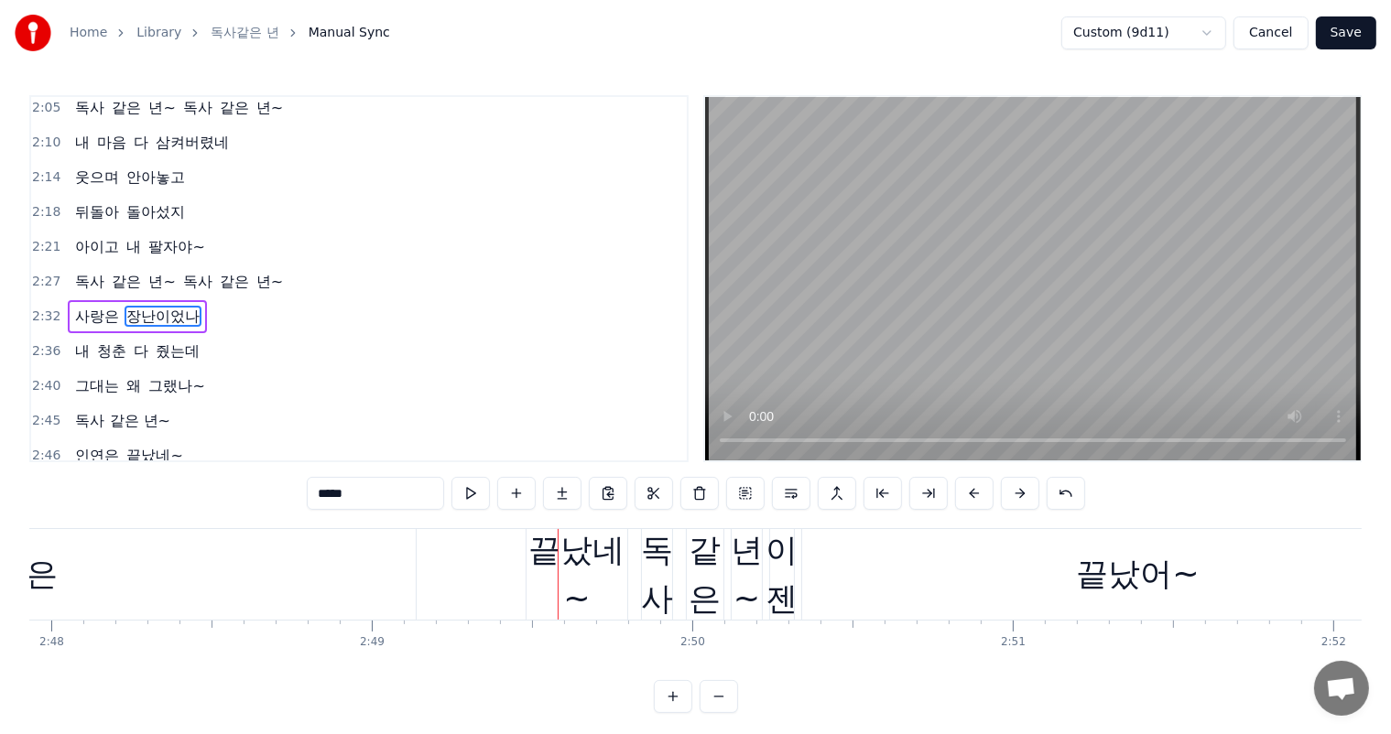
click at [55, 575] on div "인연은" at bounding box center [10, 574] width 96 height 49
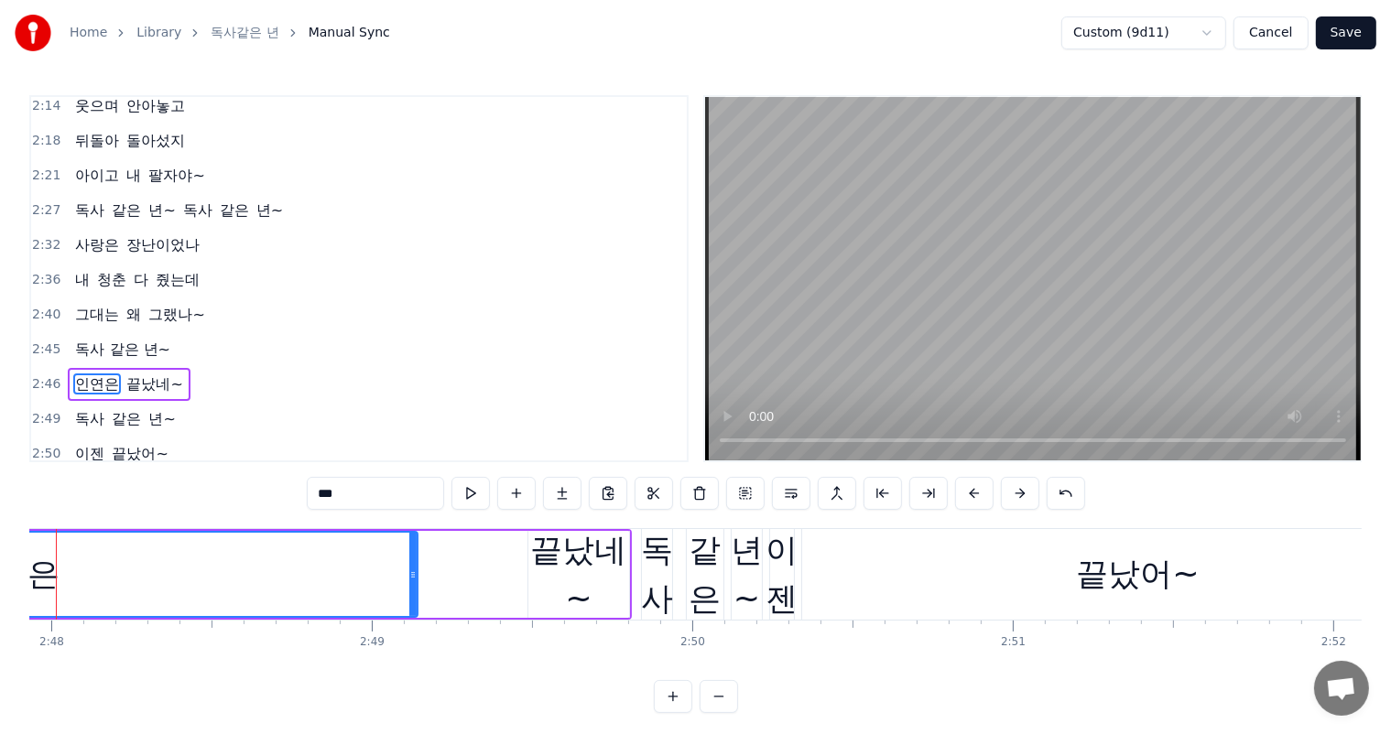
scroll to position [0, 53742]
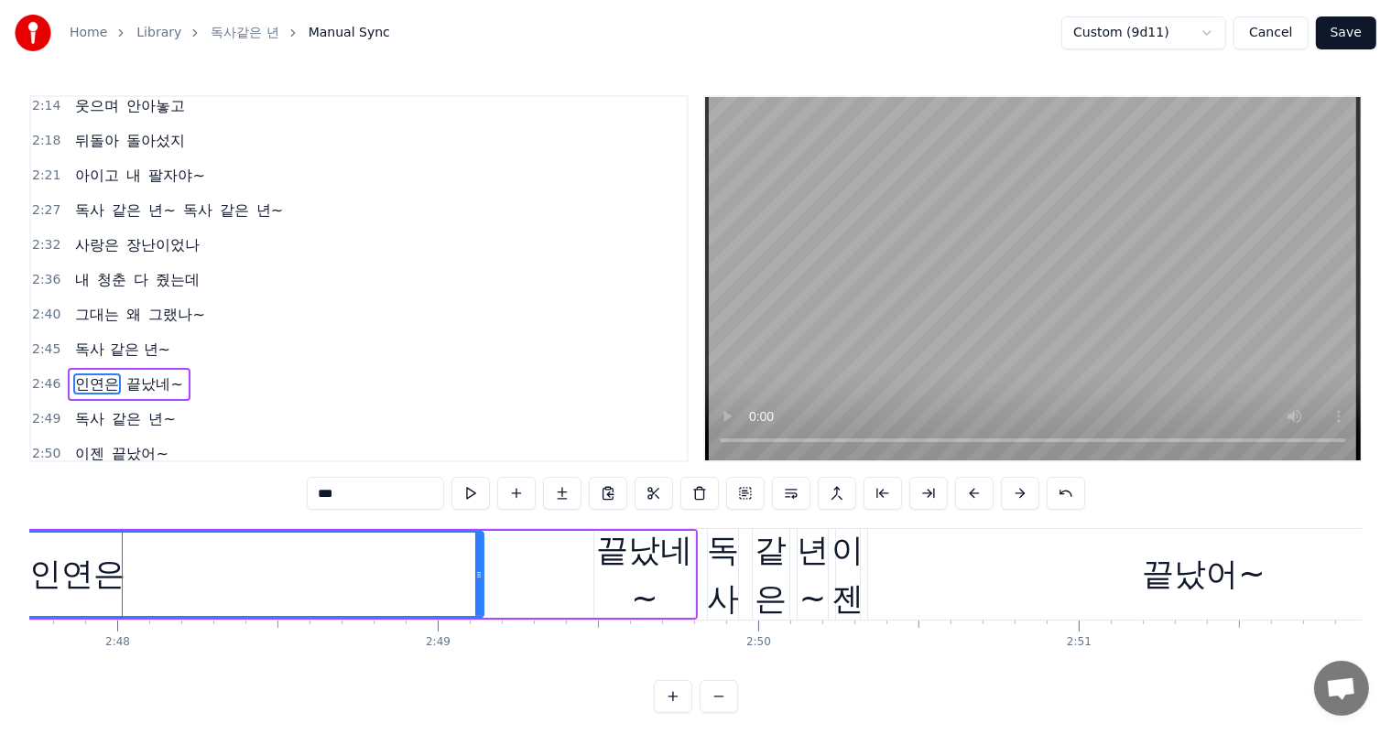
click at [135, 339] on span "독사 같은 년~" at bounding box center [122, 349] width 99 height 21
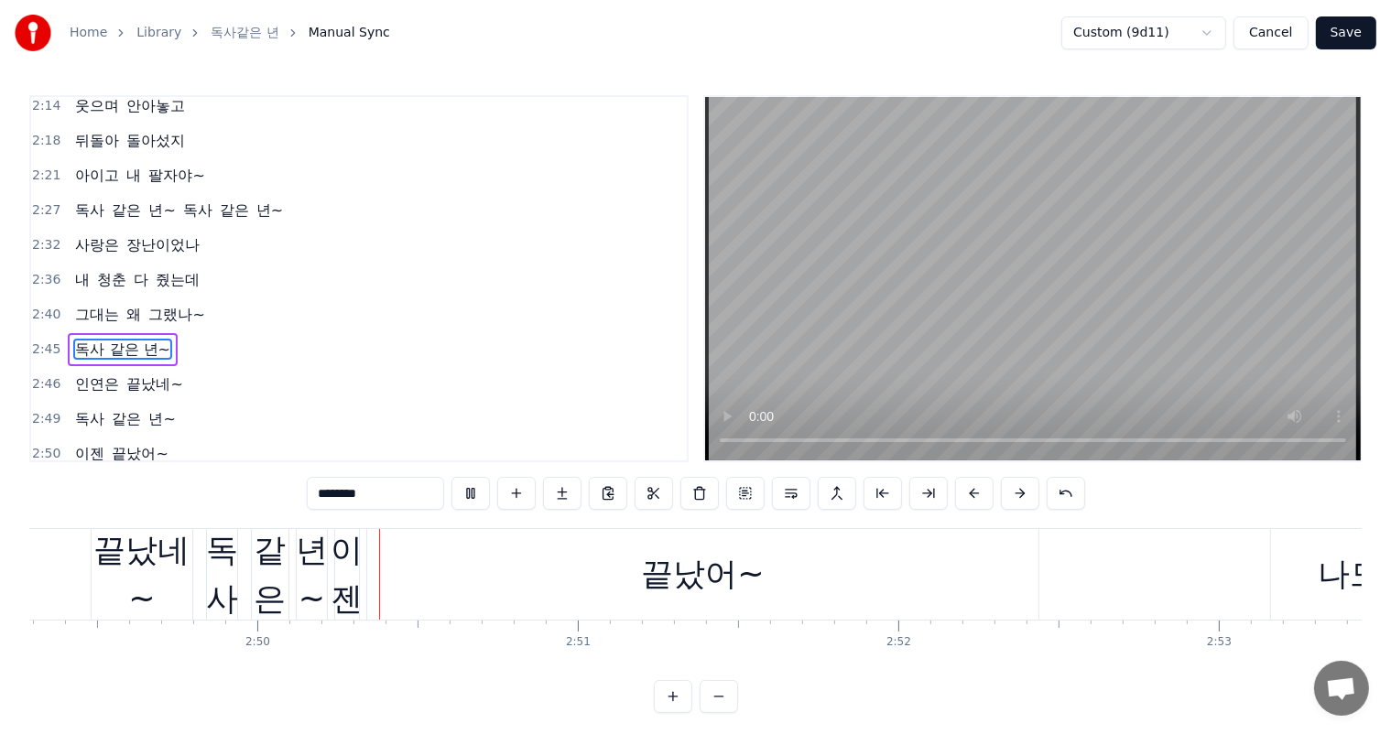
scroll to position [0, 54263]
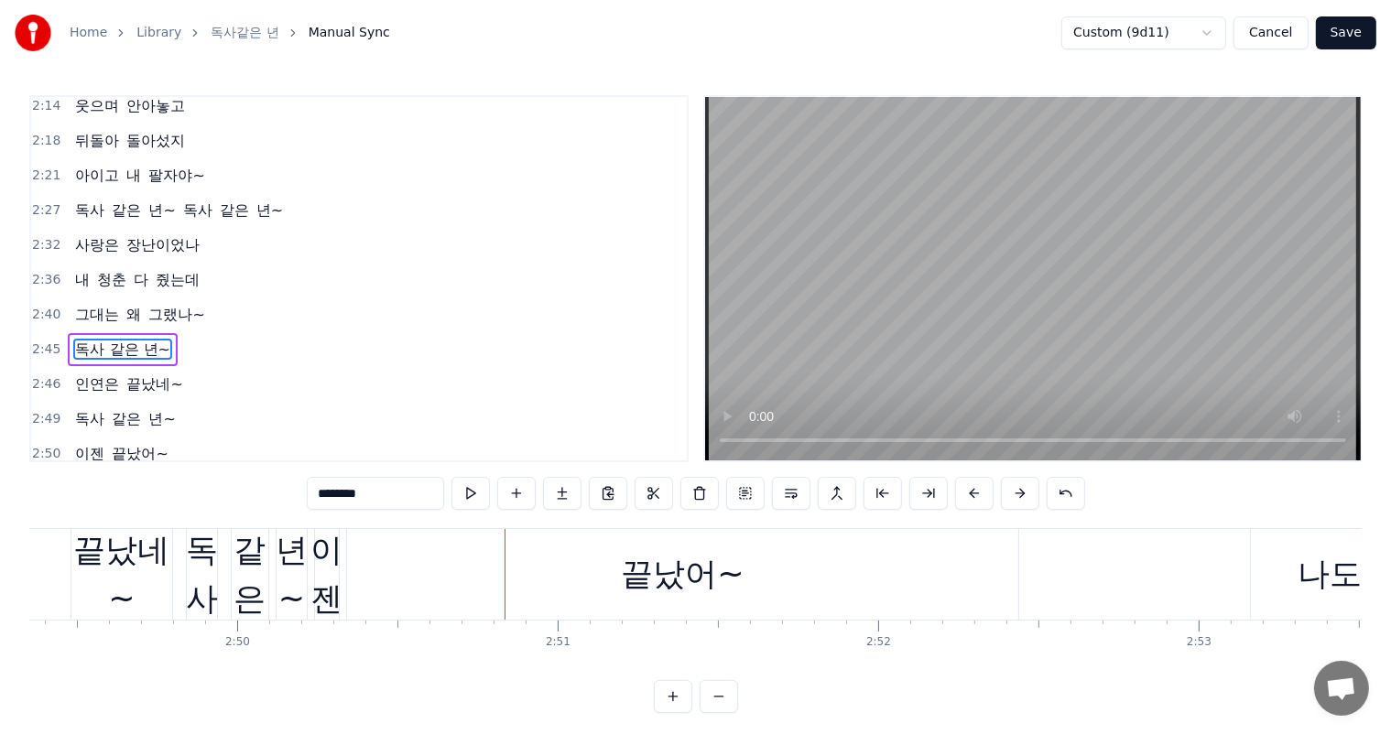
click at [161, 304] on span "그랬나~" at bounding box center [176, 314] width 60 height 21
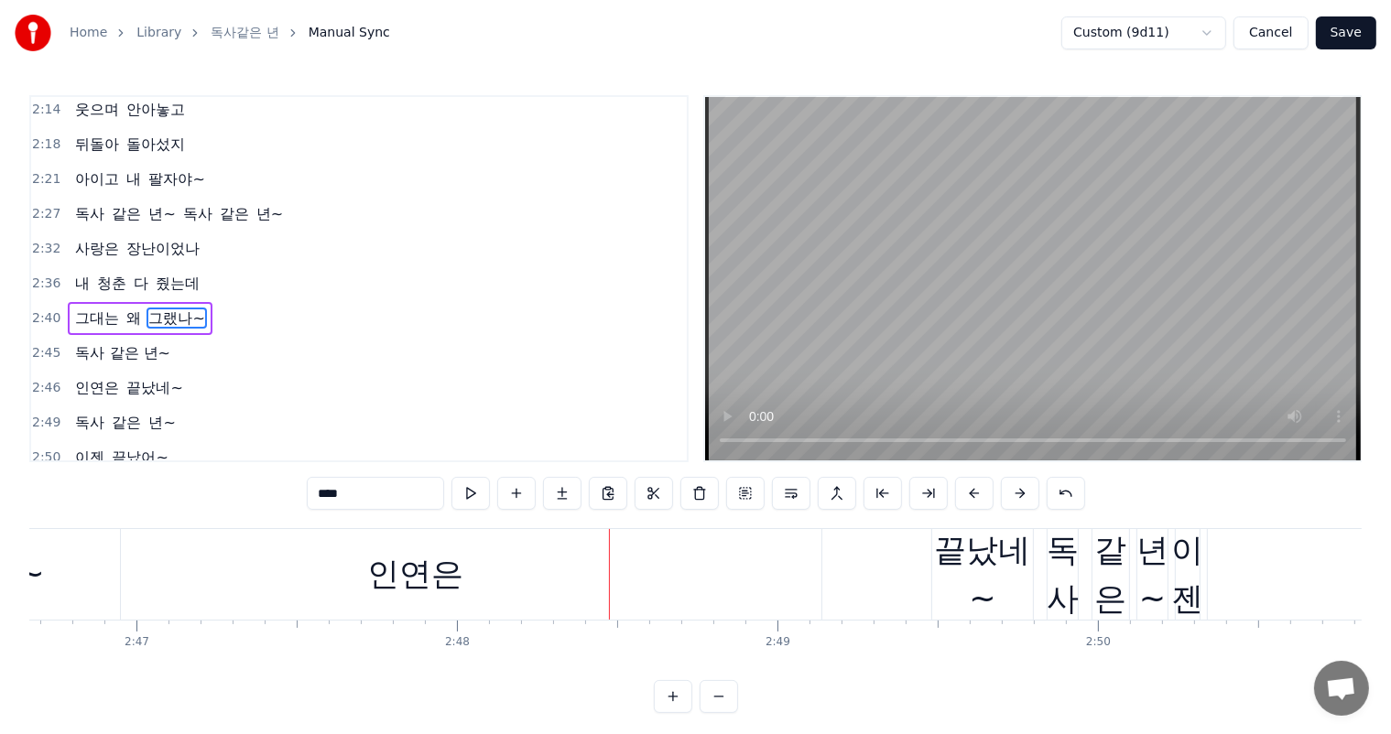
scroll to position [0, 52098]
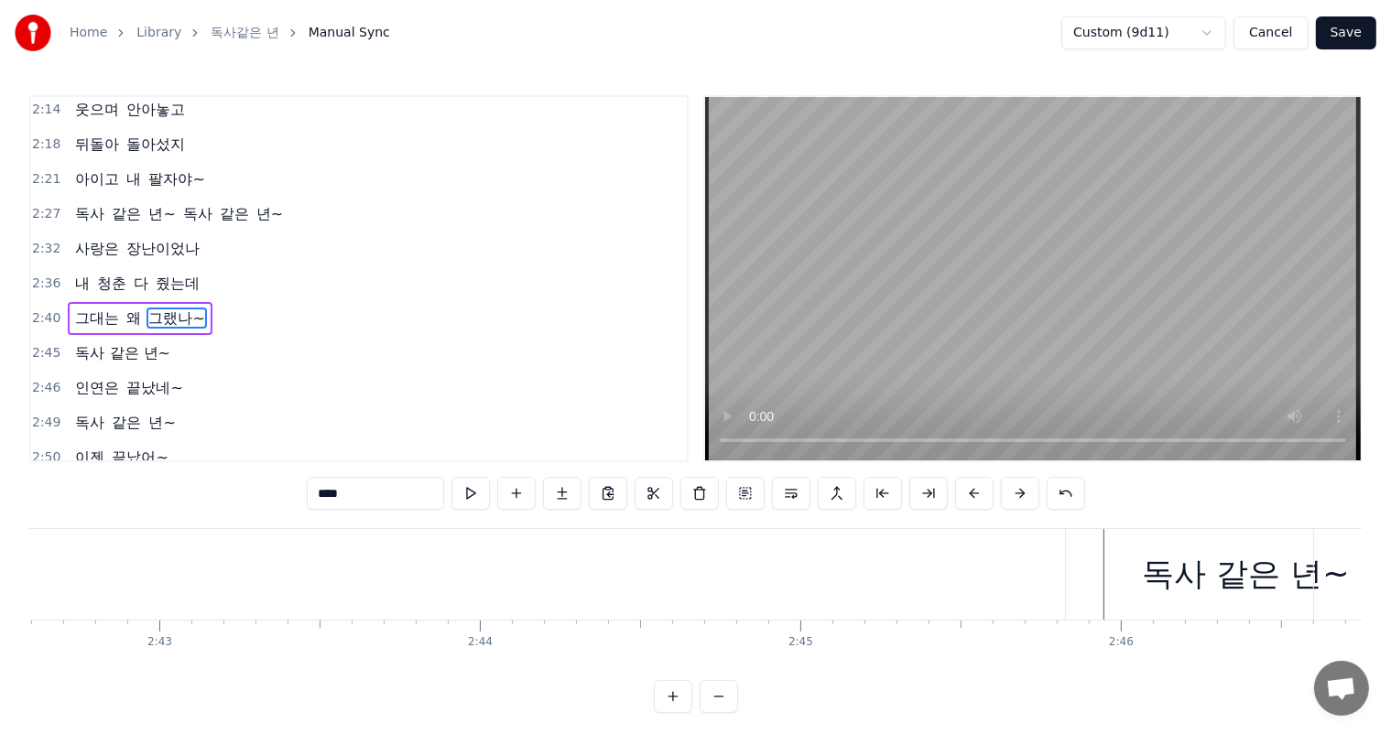
click at [107, 308] on span "그대는" at bounding box center [97, 318] width 48 height 21
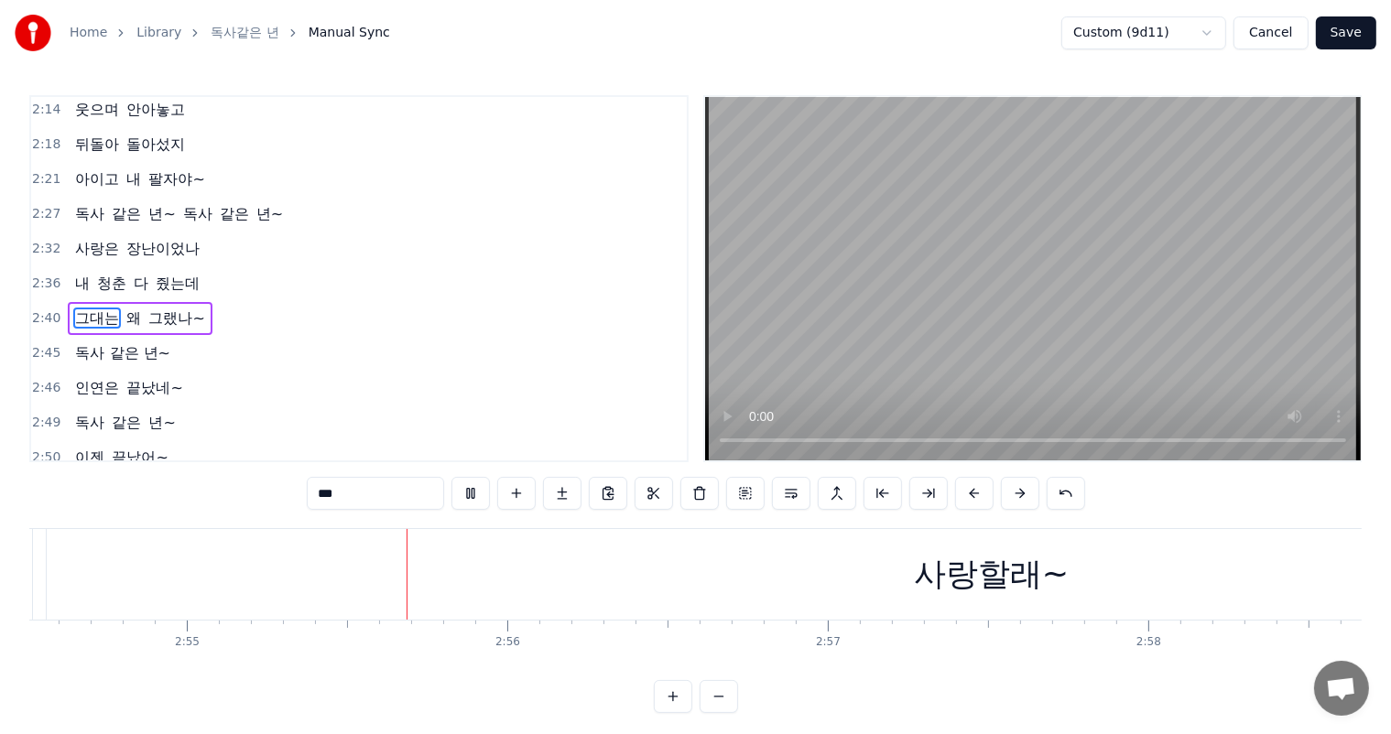
scroll to position [0, 55976]
click at [125, 377] on span "끝났네~" at bounding box center [155, 387] width 60 height 21
type input "****"
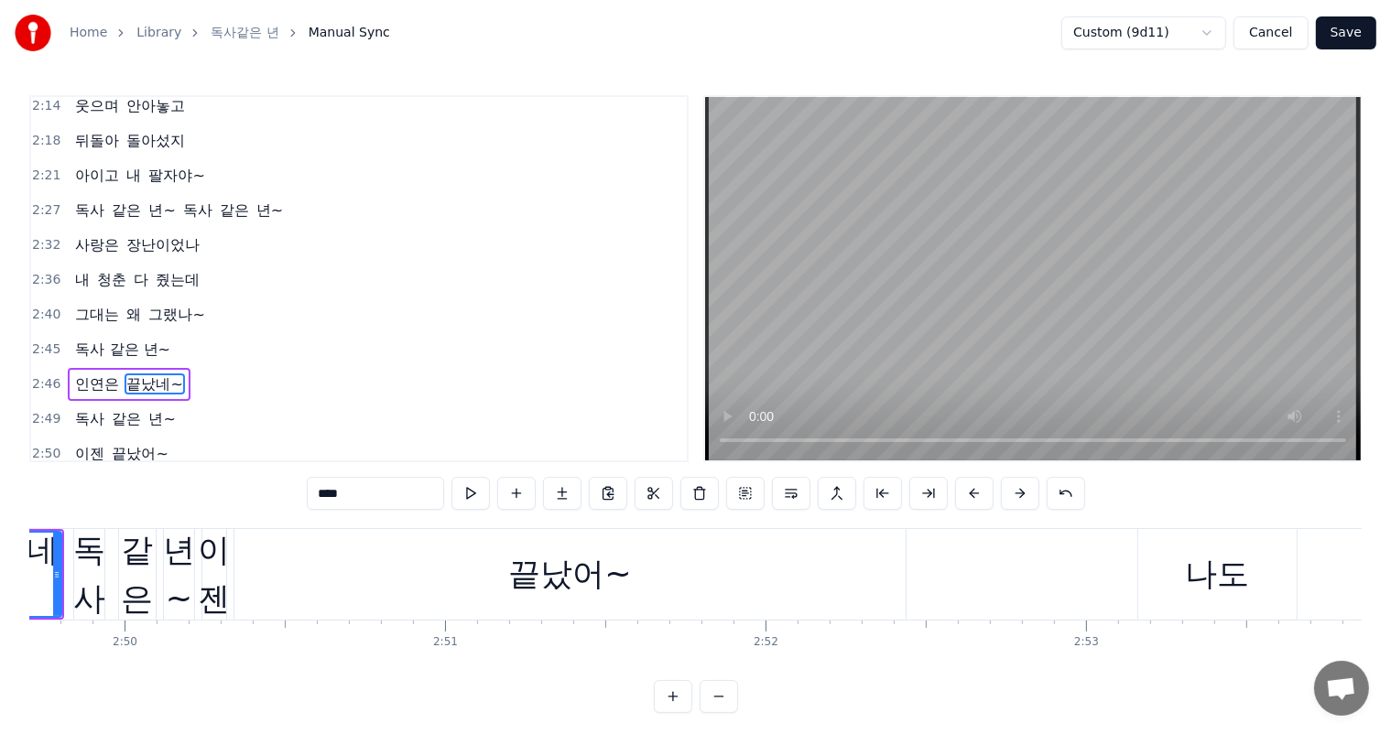
scroll to position [0, 54212]
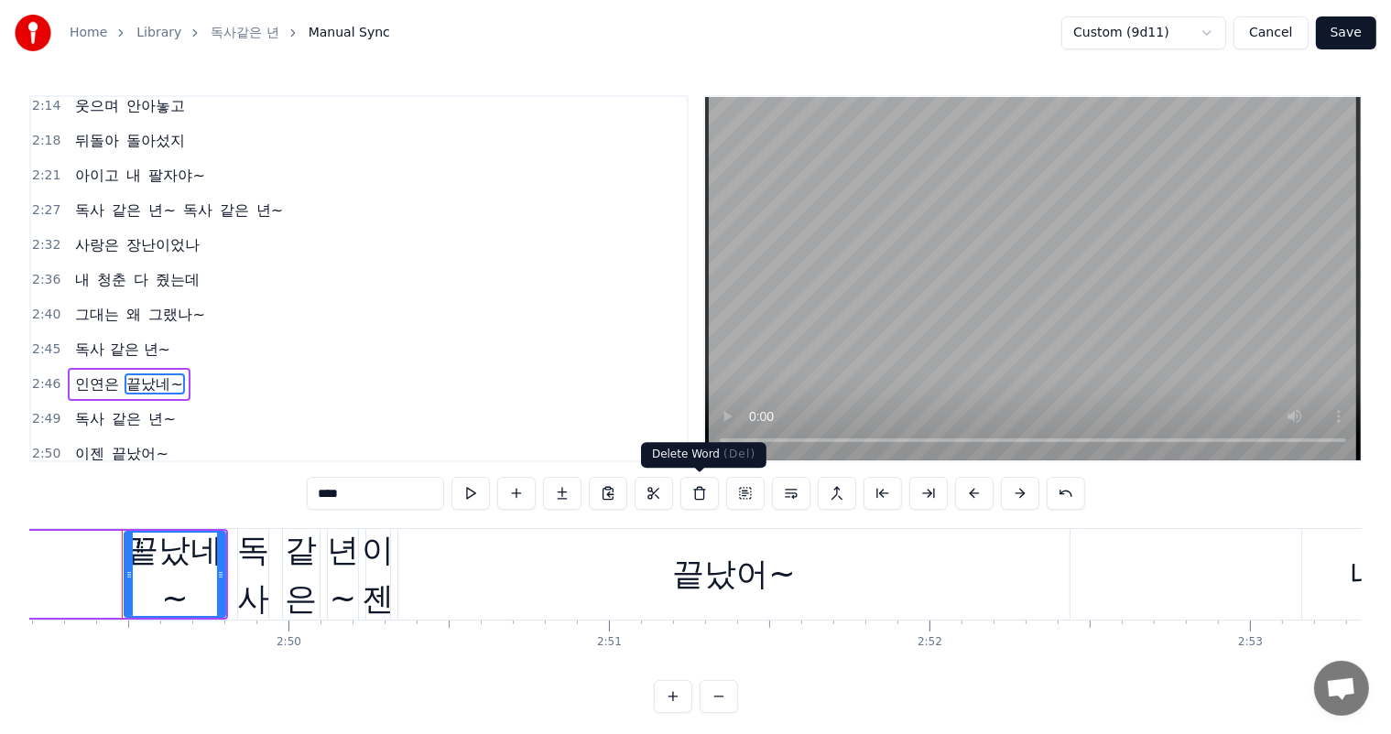
click at [707, 493] on button at bounding box center [699, 493] width 38 height 33
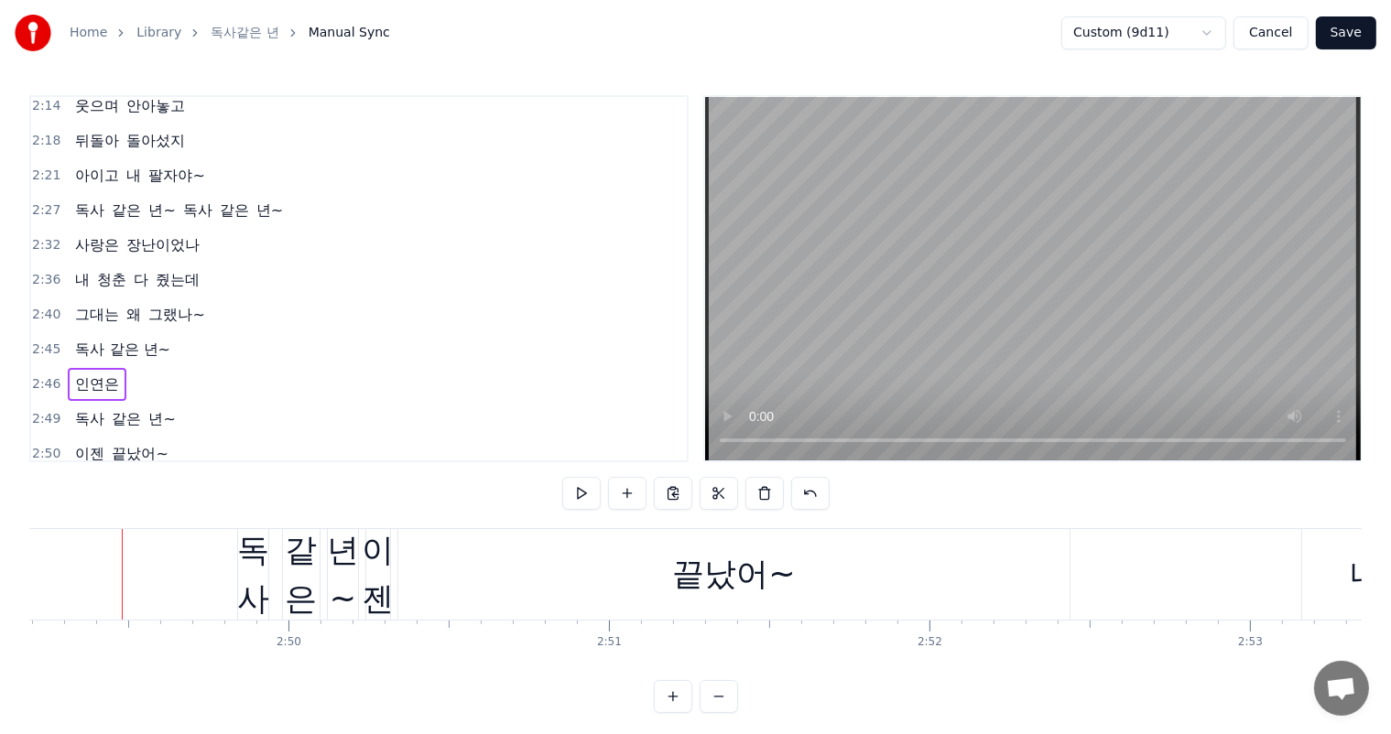
click at [262, 558] on div "독사" at bounding box center [253, 574] width 32 height 96
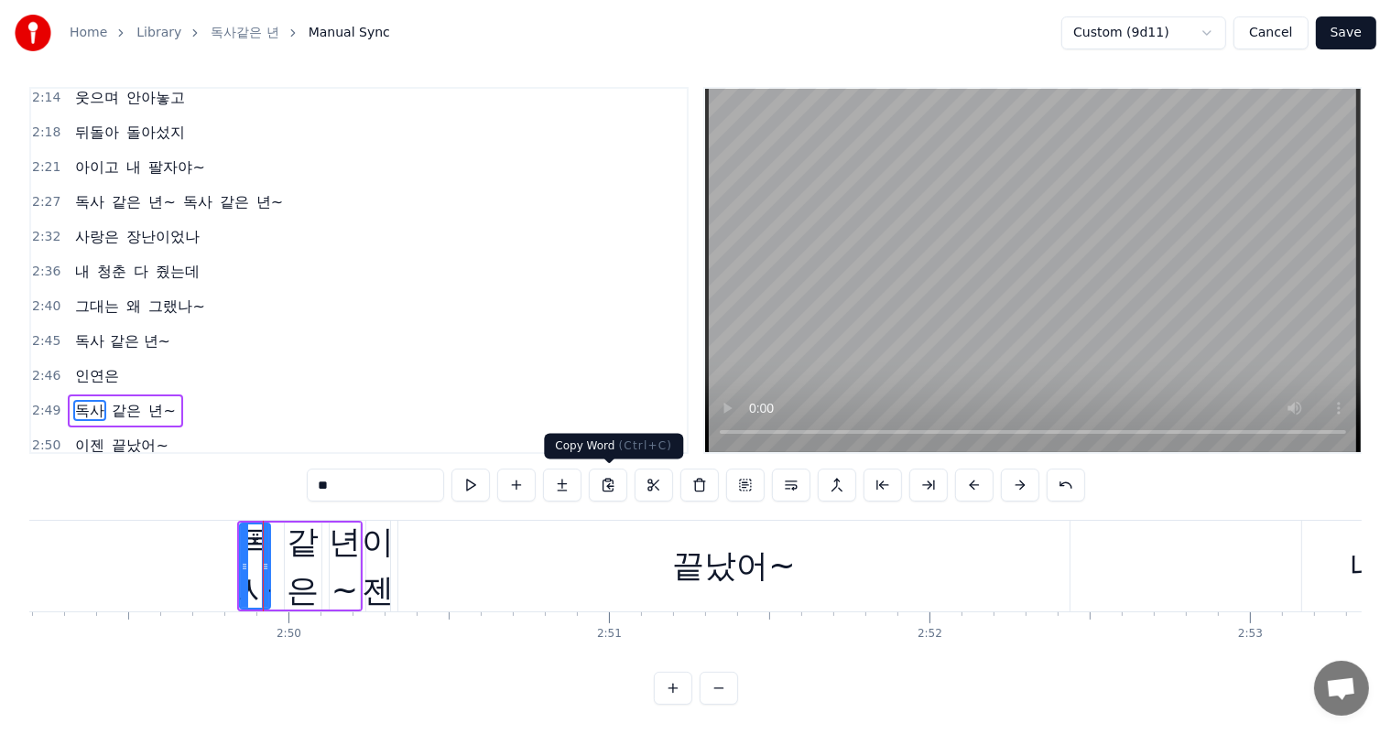
click at [612, 485] on button at bounding box center [608, 485] width 38 height 33
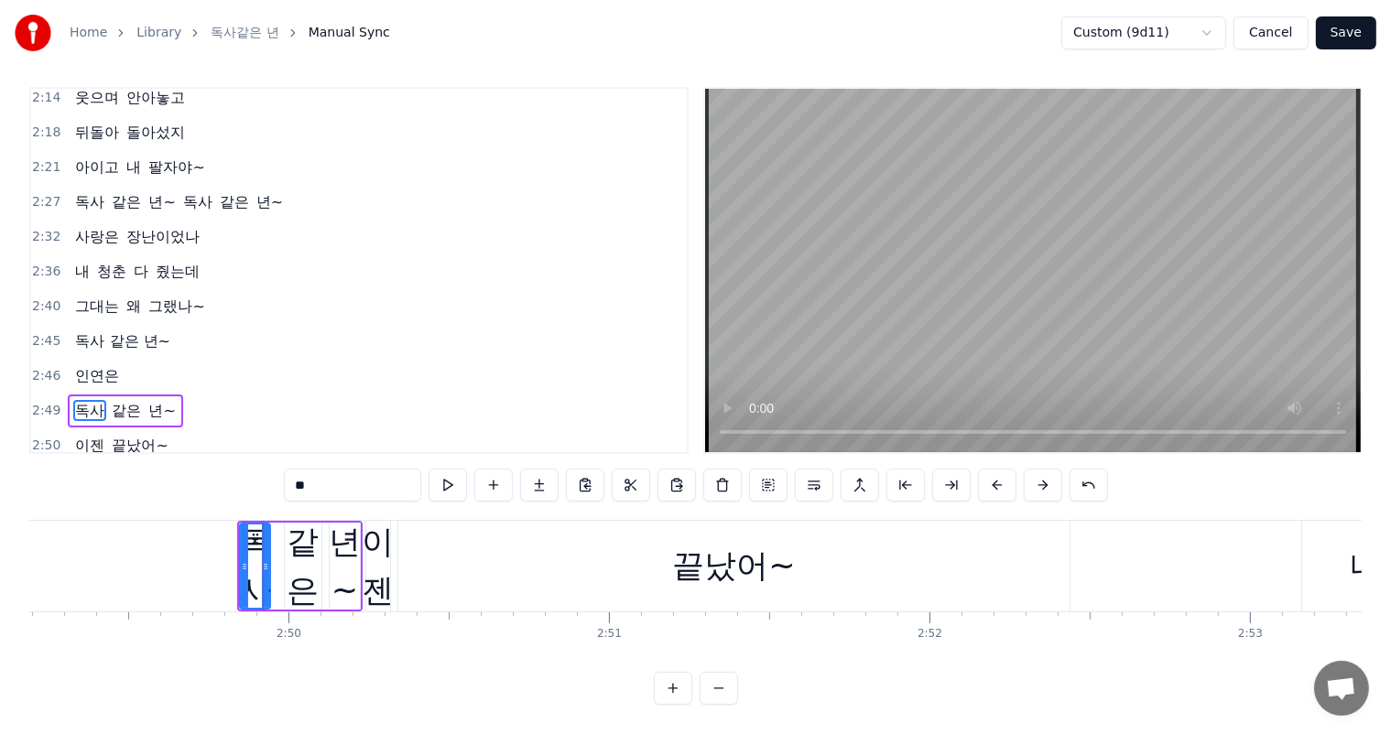
click at [315, 574] on div "같은" at bounding box center [303, 566] width 37 height 96
type input "**"
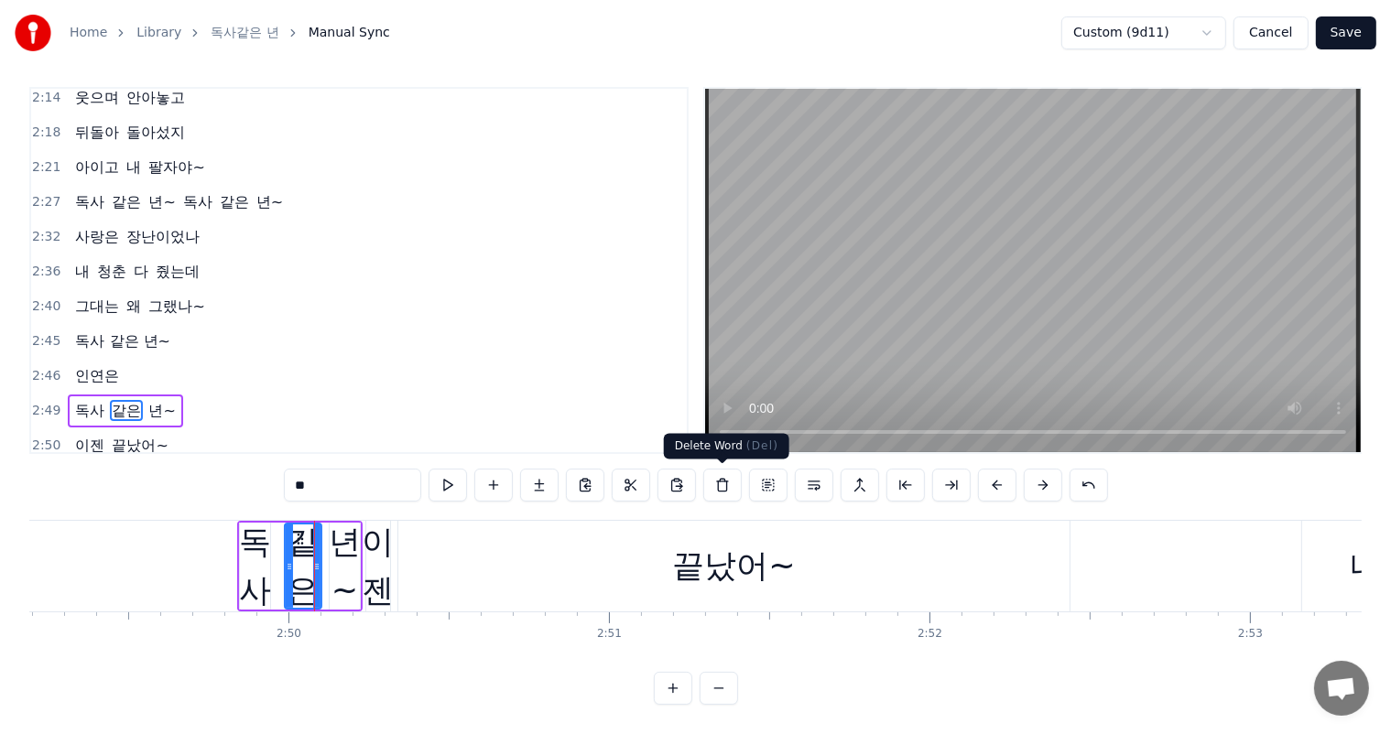
click at [721, 473] on button at bounding box center [722, 485] width 38 height 33
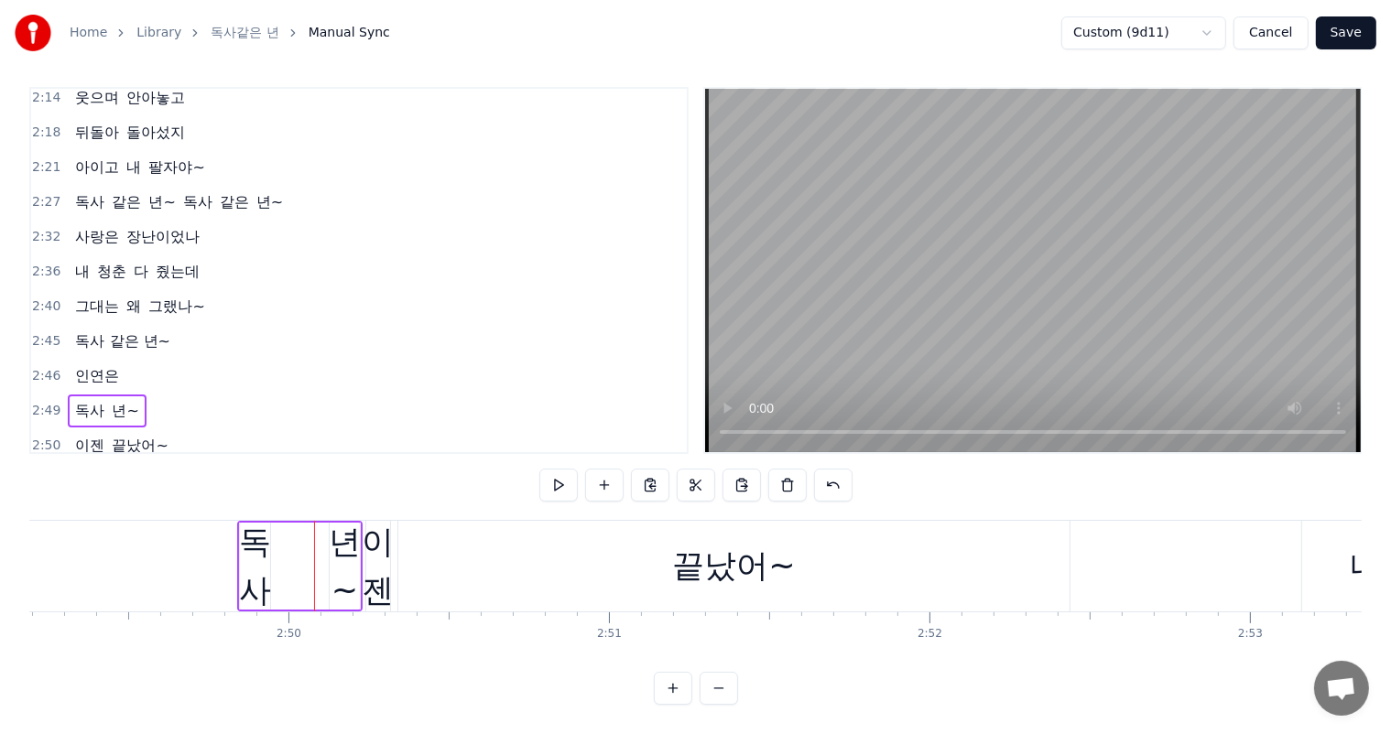
click at [342, 562] on div "년~" at bounding box center [345, 566] width 32 height 96
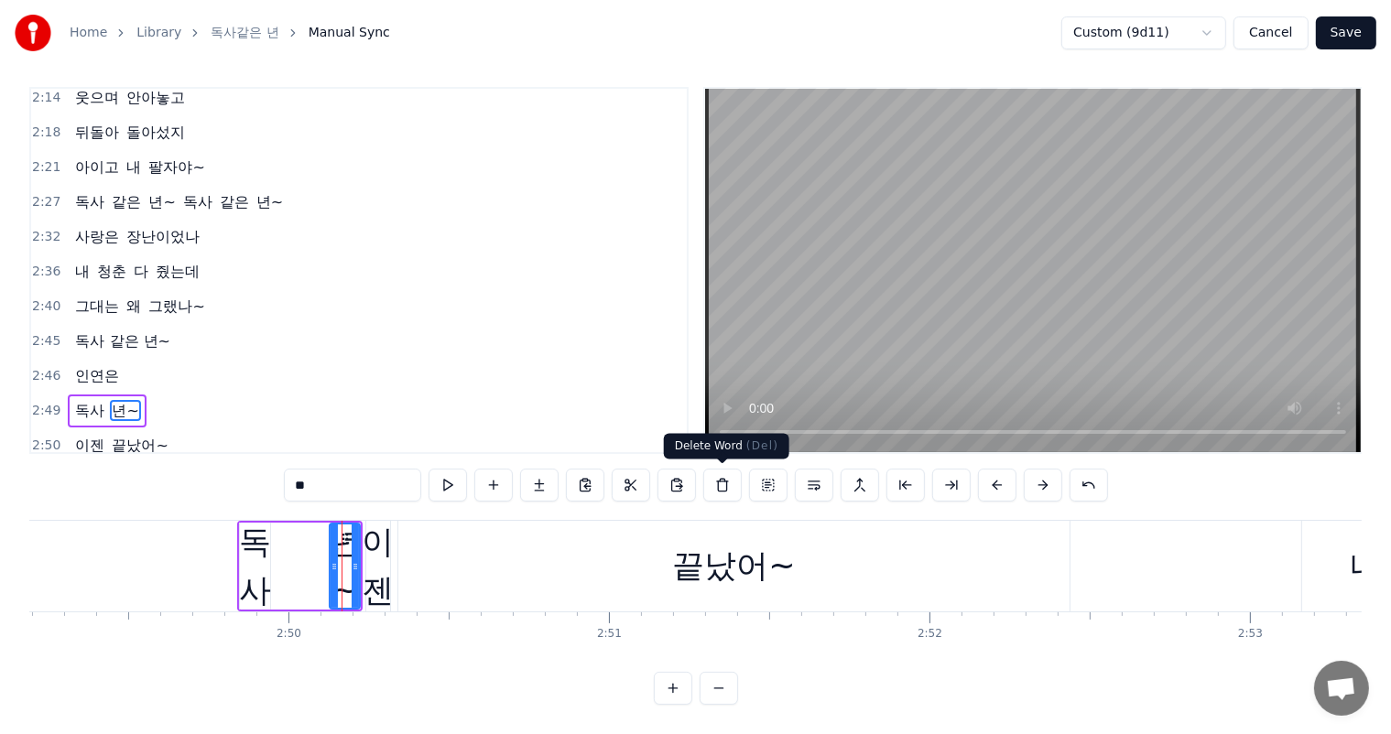
click at [727, 492] on button at bounding box center [722, 485] width 38 height 33
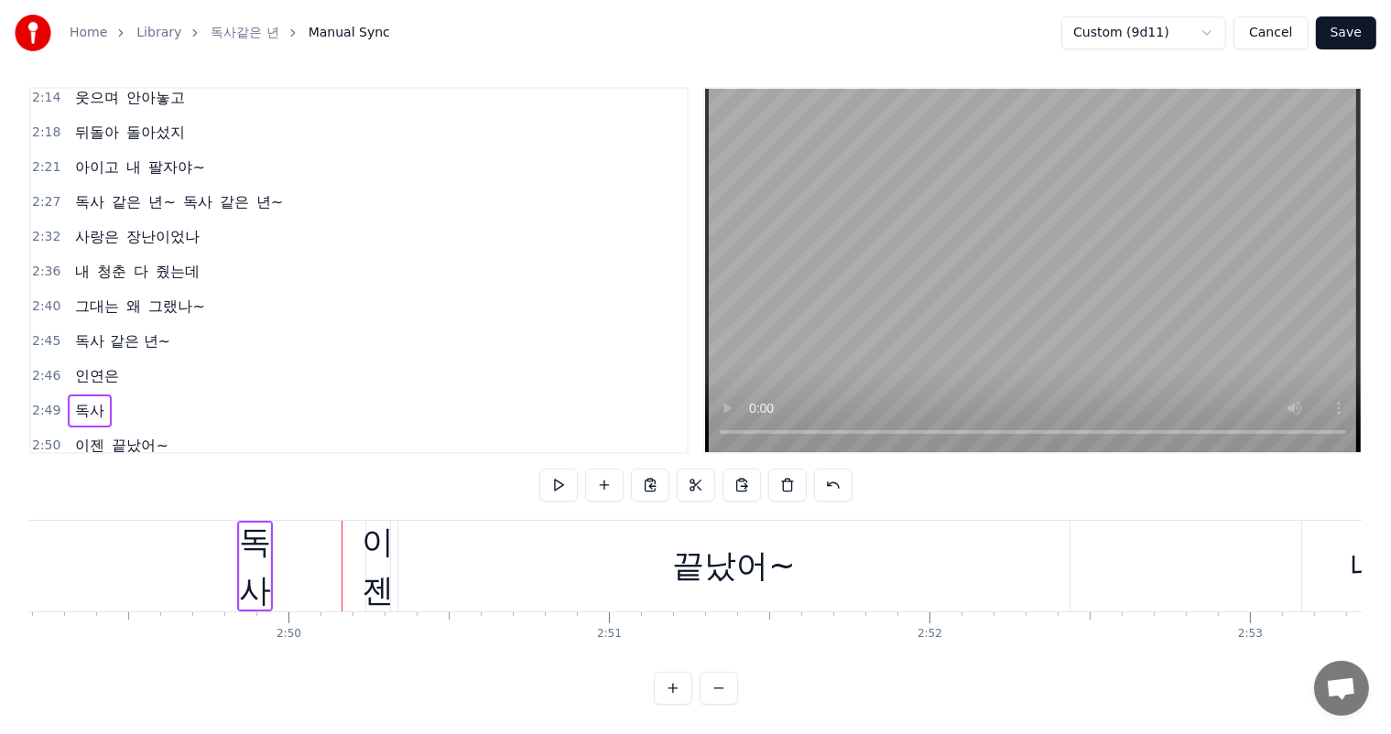
click at [250, 556] on div "독사" at bounding box center [255, 566] width 32 height 96
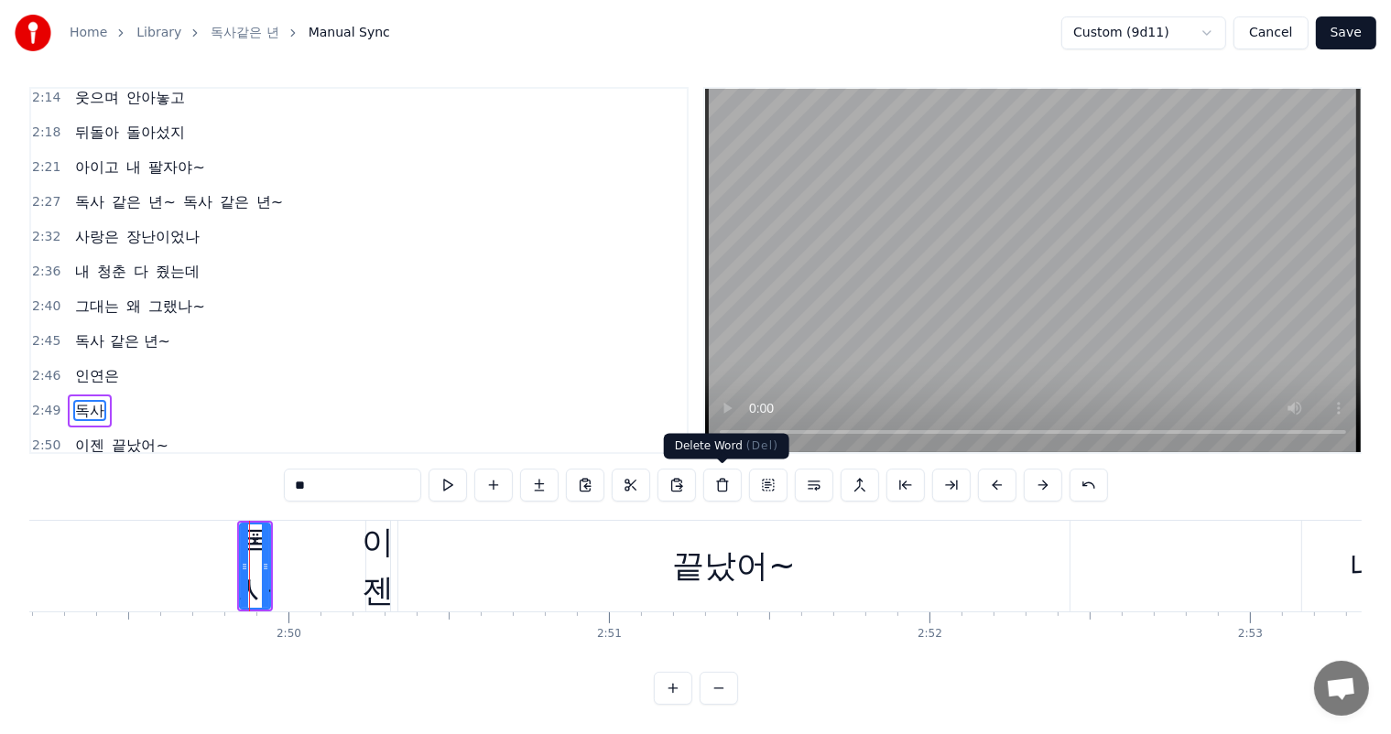
click at [718, 485] on button at bounding box center [722, 485] width 38 height 33
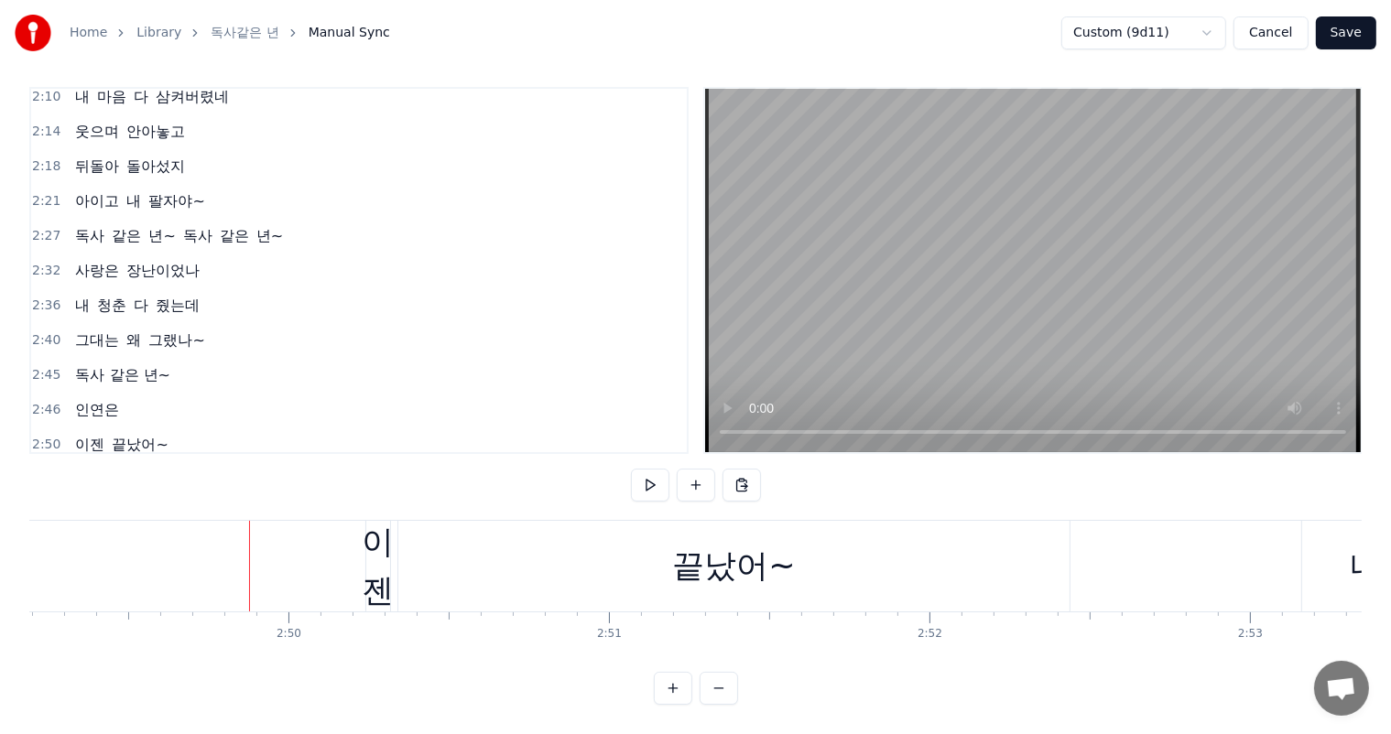
click at [395, 579] on div "이젠 끝났어~" at bounding box center [719, 566] width 709 height 91
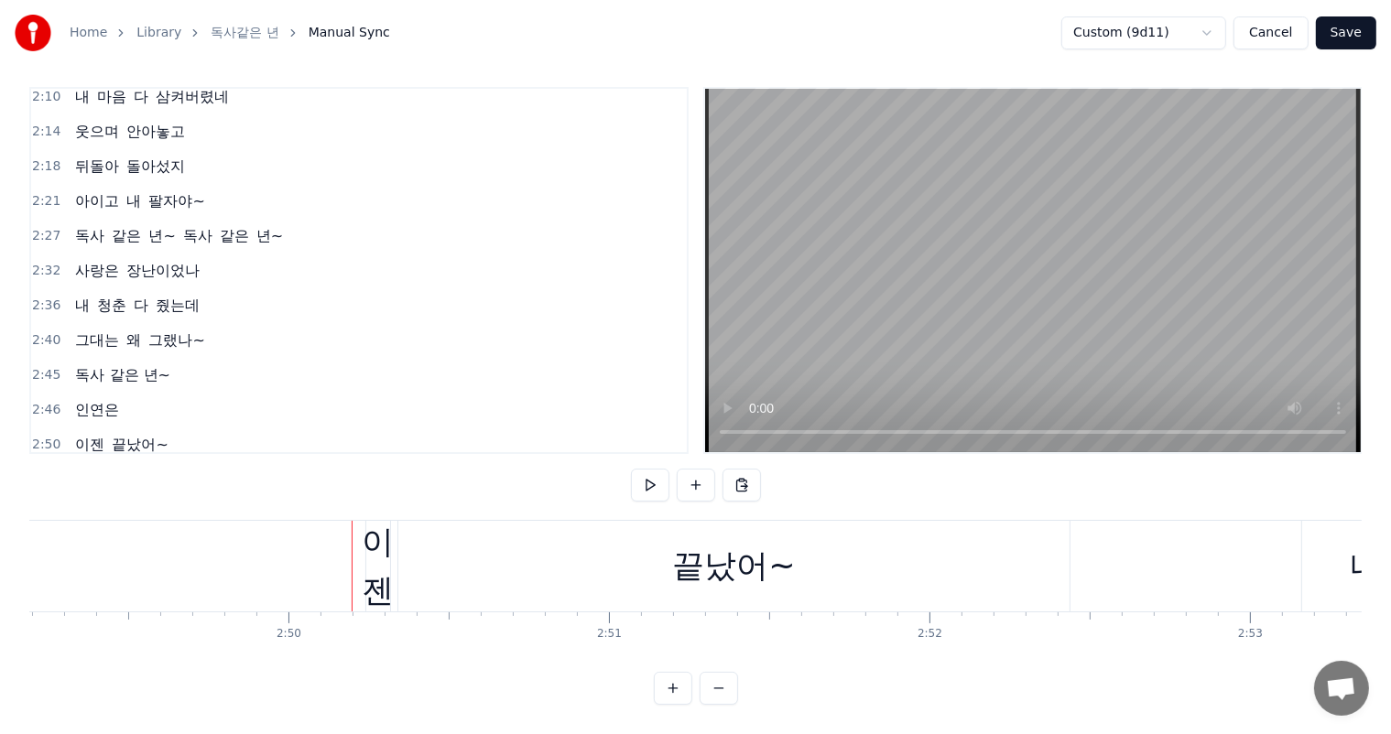
click at [372, 563] on div "이젠" at bounding box center [379, 566] width 32 height 96
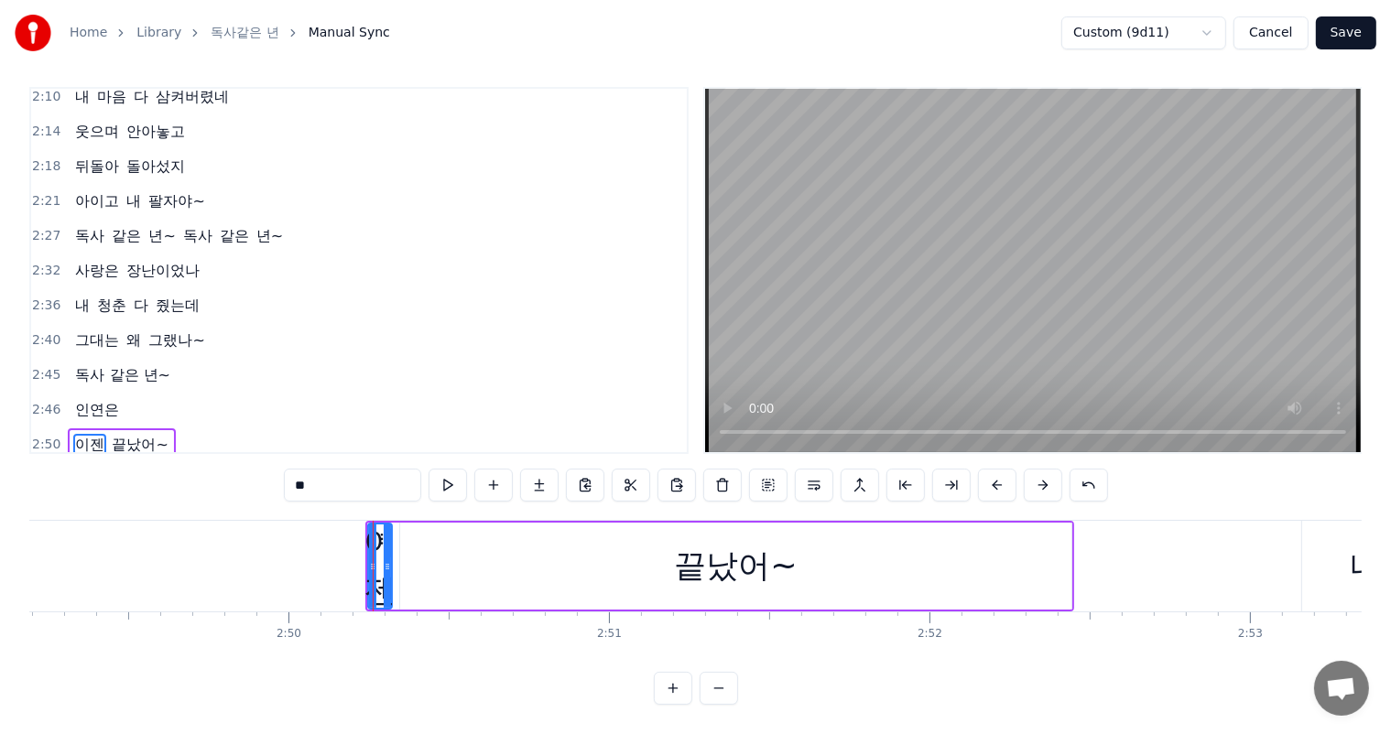
click at [165, 295] on span "줬는데" at bounding box center [178, 305] width 48 height 21
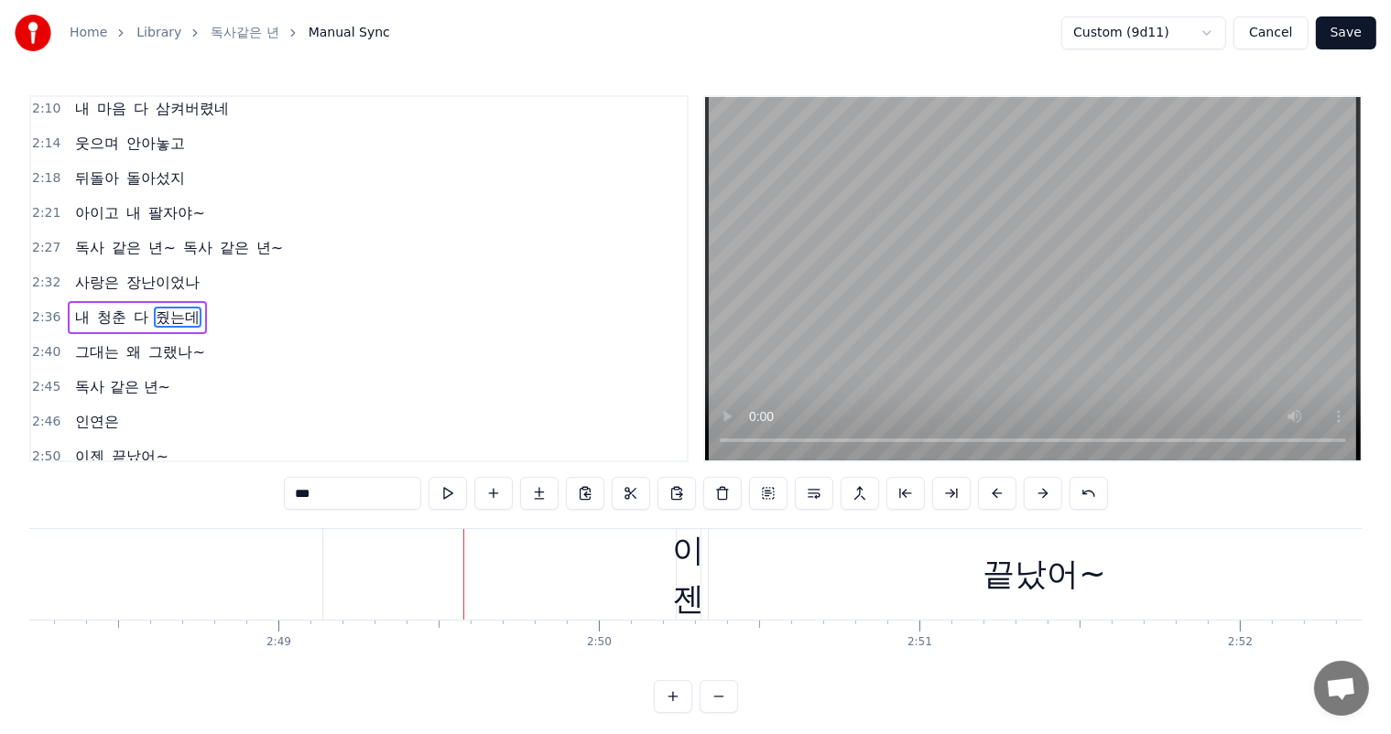
scroll to position [0, 52968]
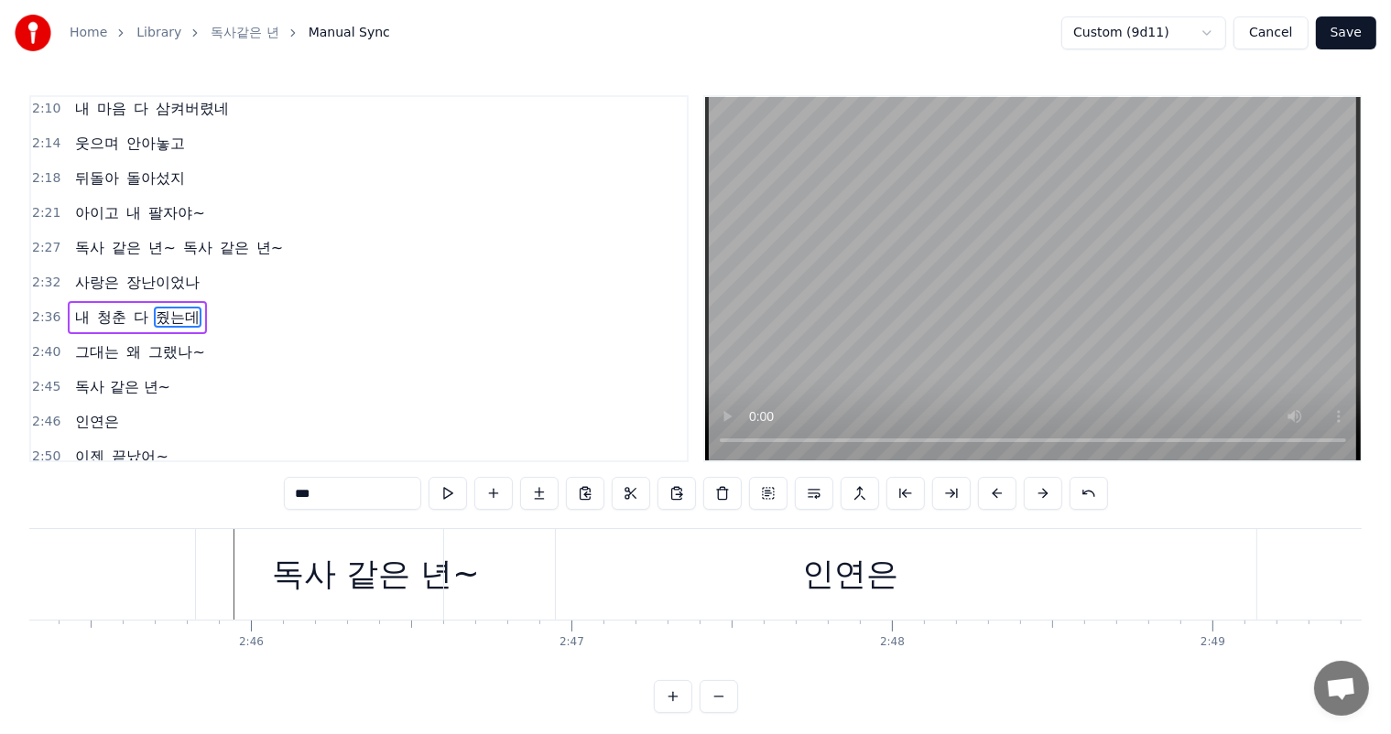
click at [857, 579] on div "인연은" at bounding box center [850, 574] width 96 height 49
type input "***"
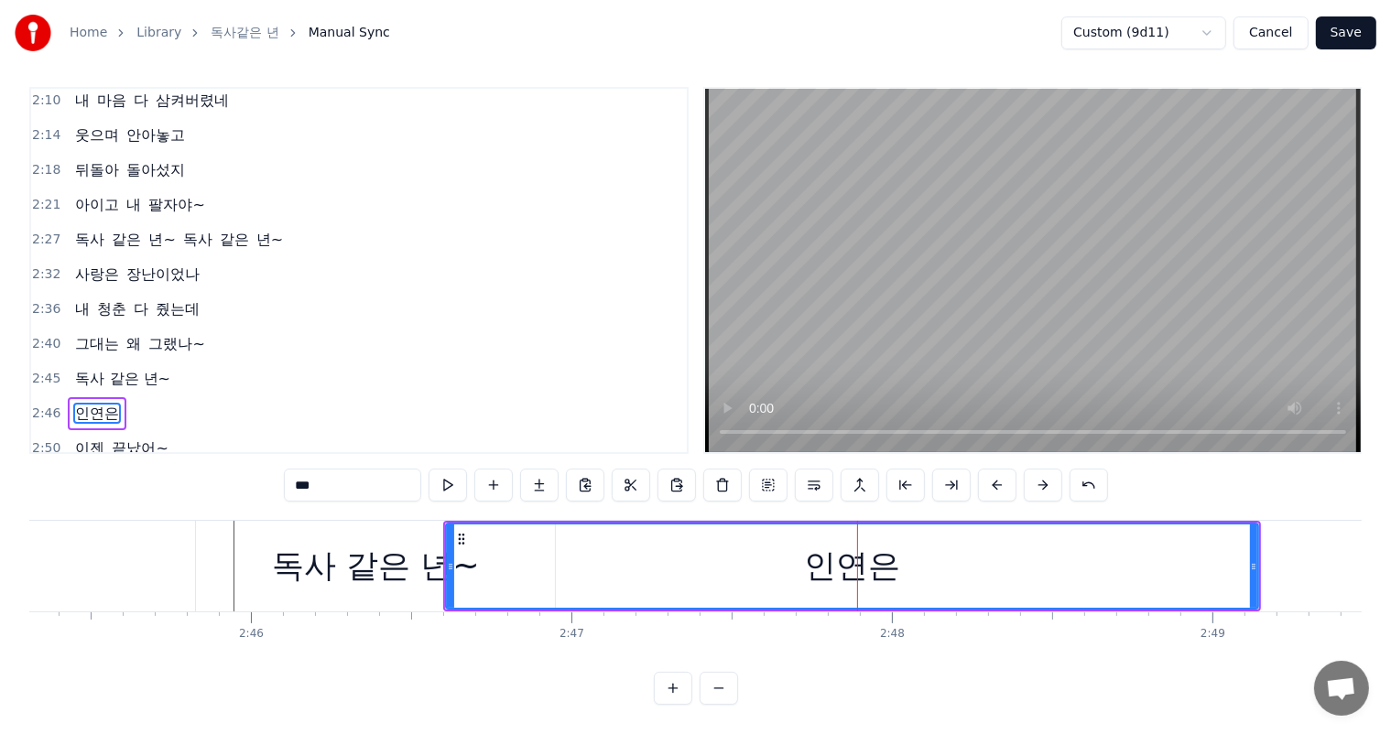
scroll to position [983, 0]
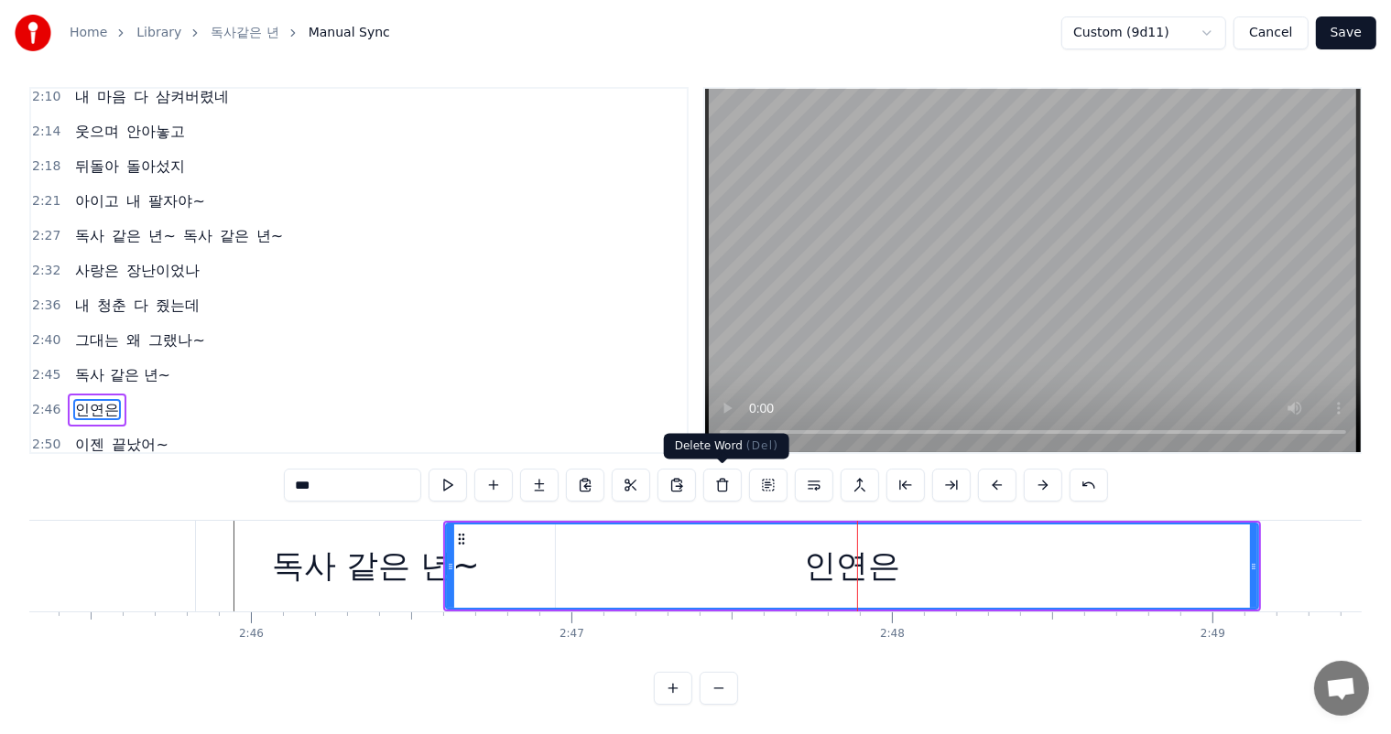
click at [722, 487] on button at bounding box center [722, 485] width 38 height 33
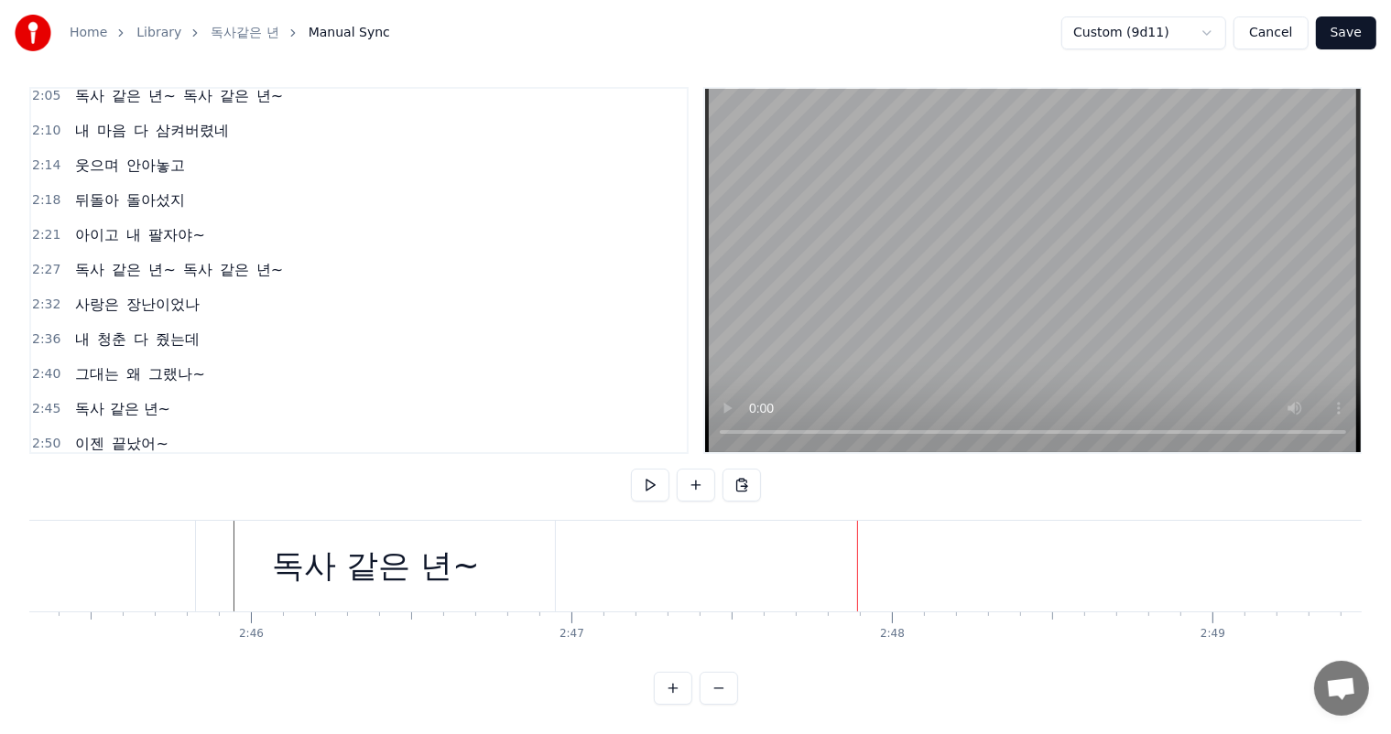
click at [353, 581] on div "독사 같은 년~" at bounding box center [376, 566] width 208 height 49
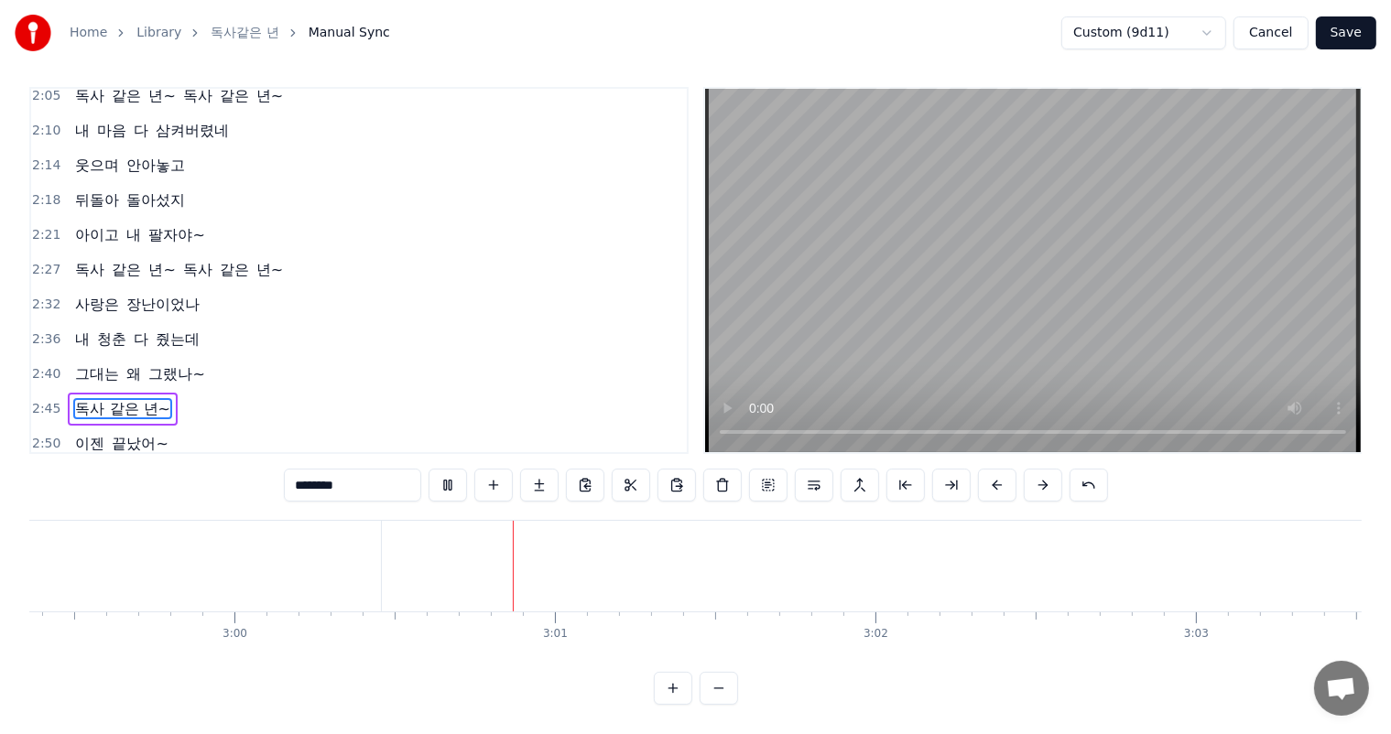
scroll to position [0, 57701]
click at [1359, 35] on button "Save" at bounding box center [1346, 32] width 60 height 33
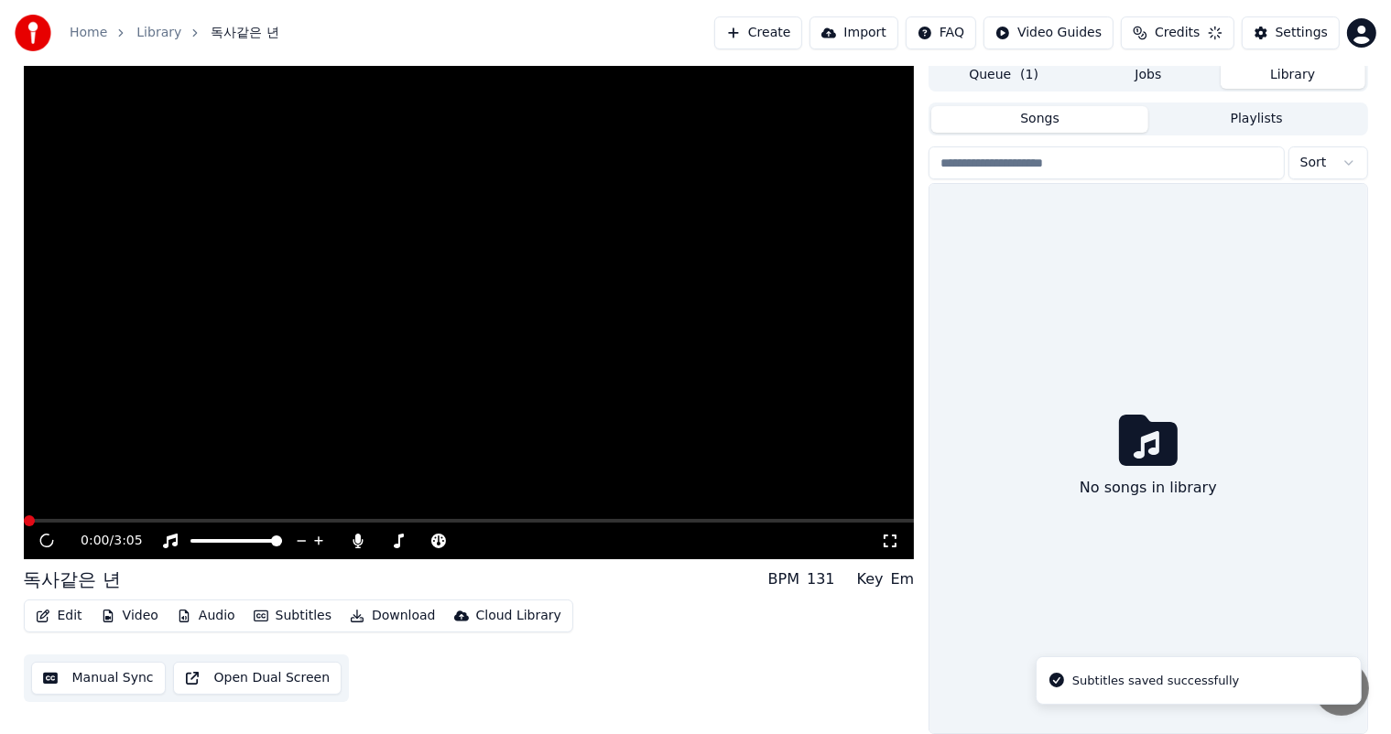
scroll to position [7, 0]
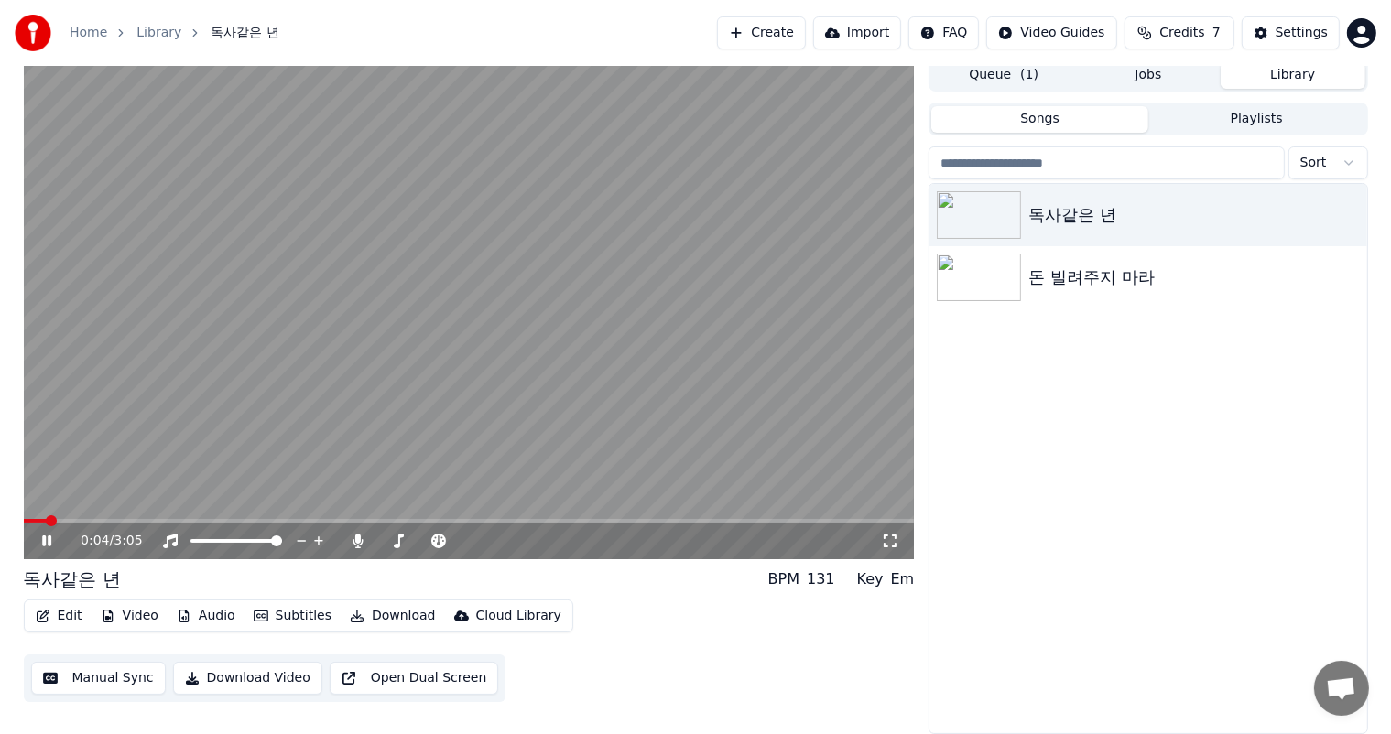
click at [270, 513] on video at bounding box center [469, 309] width 891 height 501
drag, startPoint x: 304, startPoint y: 515, endPoint x: 311, endPoint y: 522, distance: 9.7
click at [306, 516] on video at bounding box center [469, 309] width 891 height 501
click at [320, 522] on span at bounding box center [469, 521] width 891 height 4
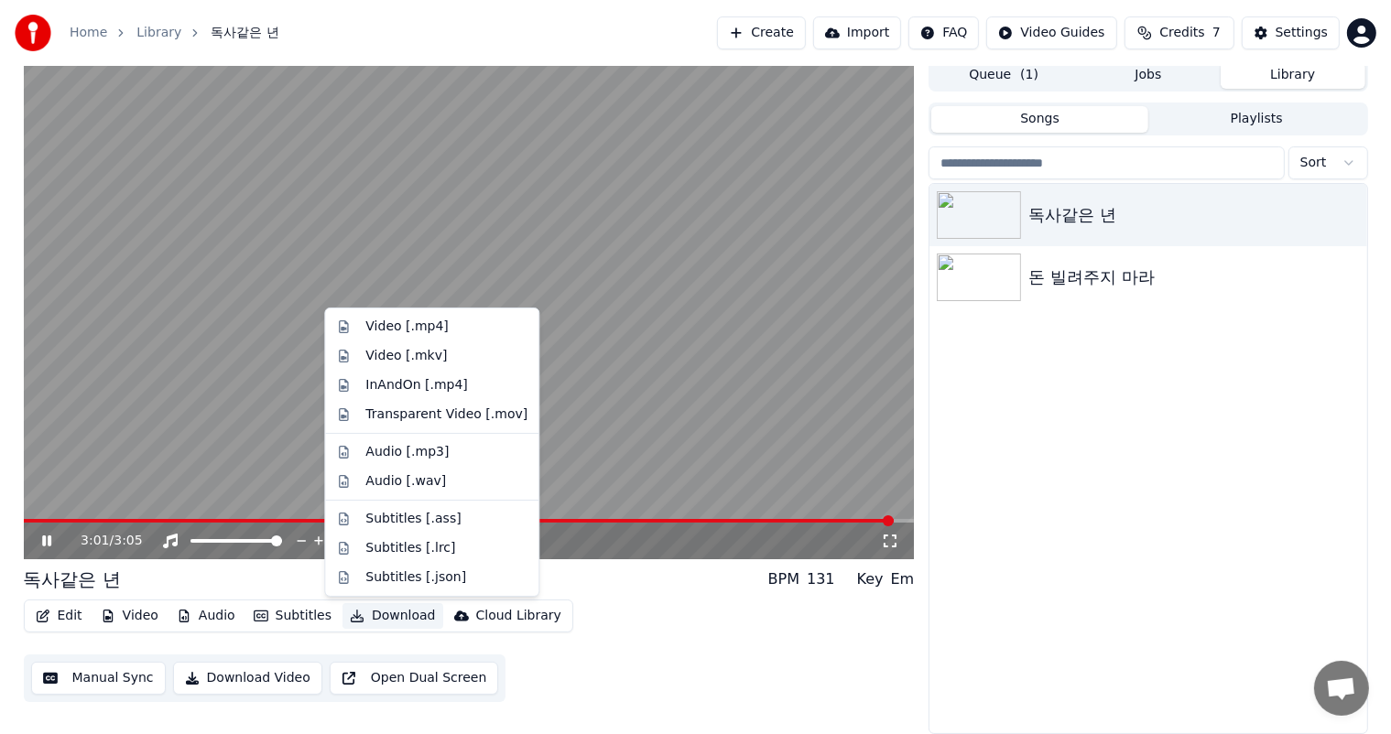
click at [397, 614] on button "Download" at bounding box center [392, 616] width 101 height 26
click at [433, 333] on div "Video [.mp4]" at bounding box center [406, 327] width 82 height 18
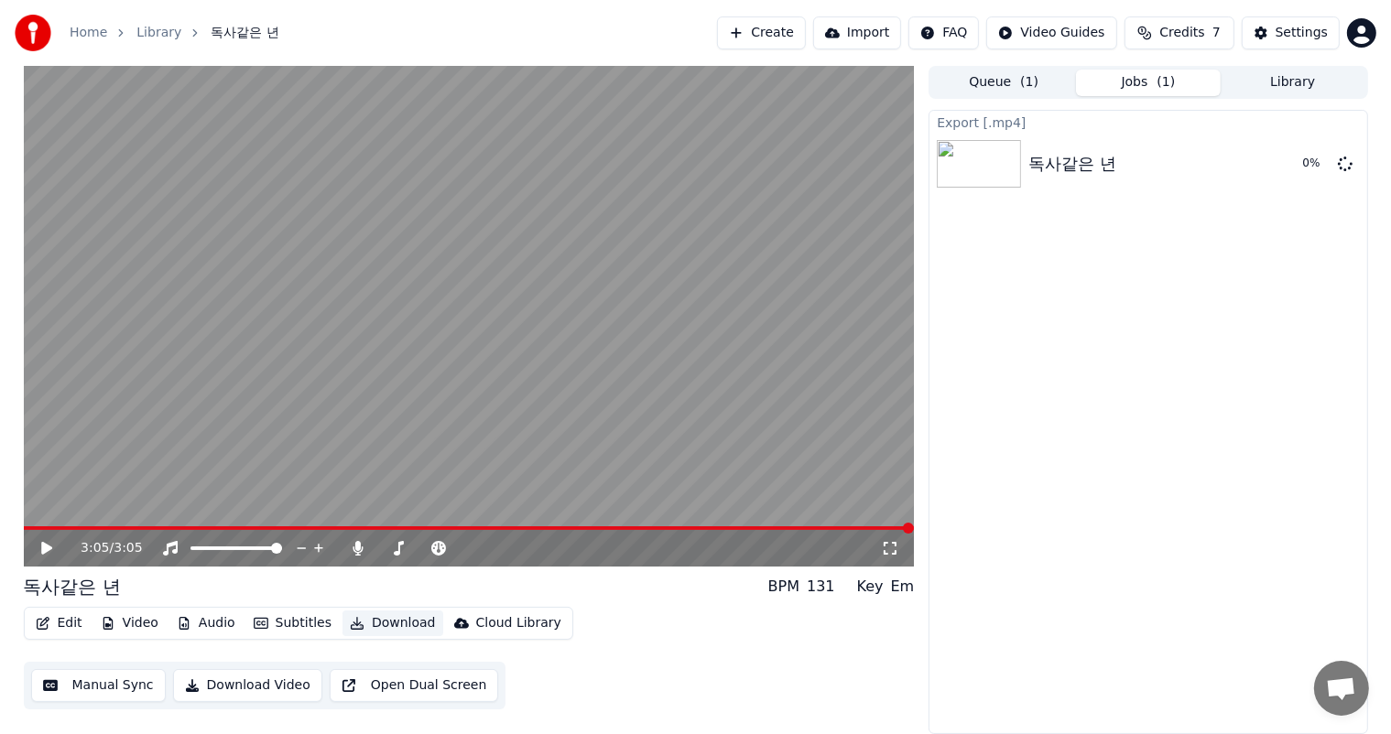
scroll to position [0, 0]
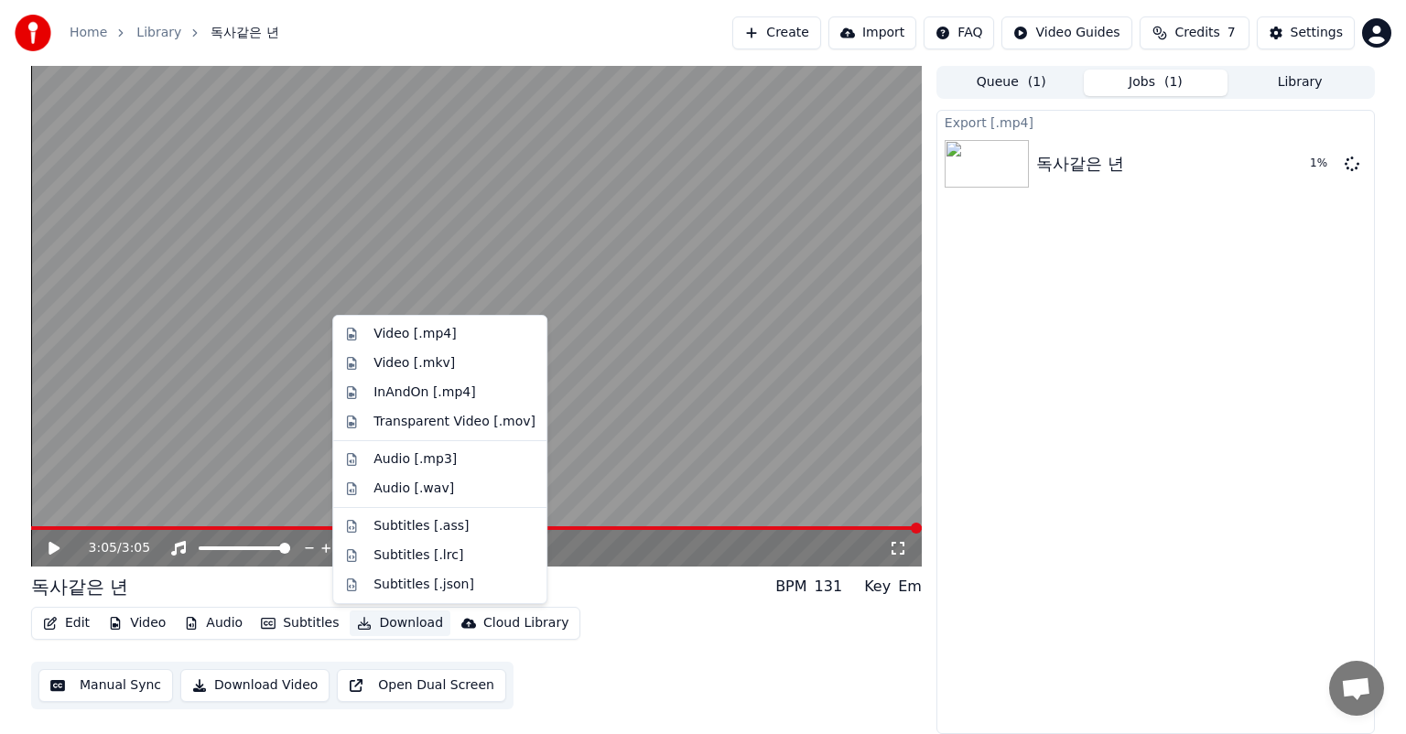
click at [413, 617] on button "Download" at bounding box center [400, 624] width 101 height 26
click at [439, 337] on div "Video [.mp4]" at bounding box center [415, 334] width 82 height 18
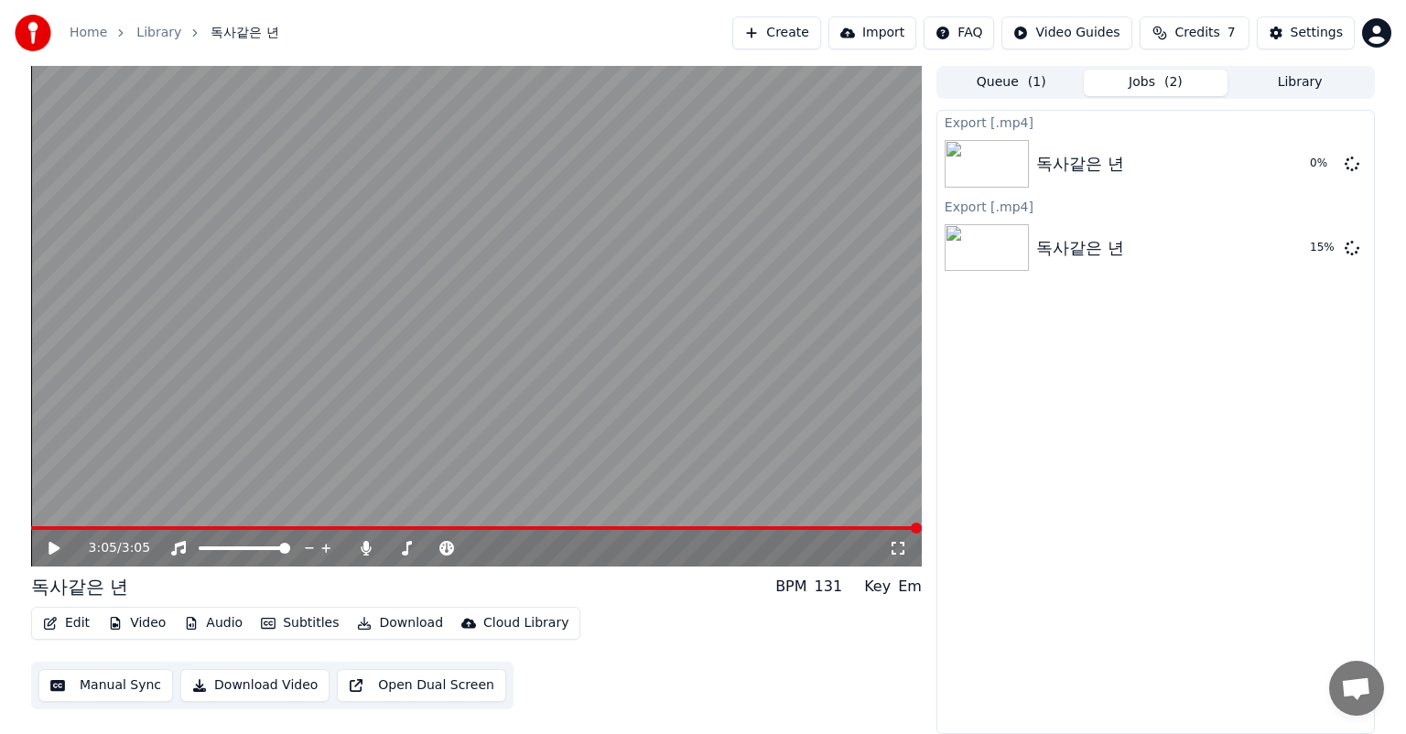
click at [190, 689] on button "Download Video" at bounding box center [254, 685] width 149 height 33
click at [1180, 681] on li "Download Video" at bounding box center [1214, 680] width 326 height 49
click at [1073, 681] on icon "Notifications alt+T" at bounding box center [1072, 680] width 18 height 18
click at [1099, 676] on div "Download Video" at bounding box center [1136, 681] width 96 height 18
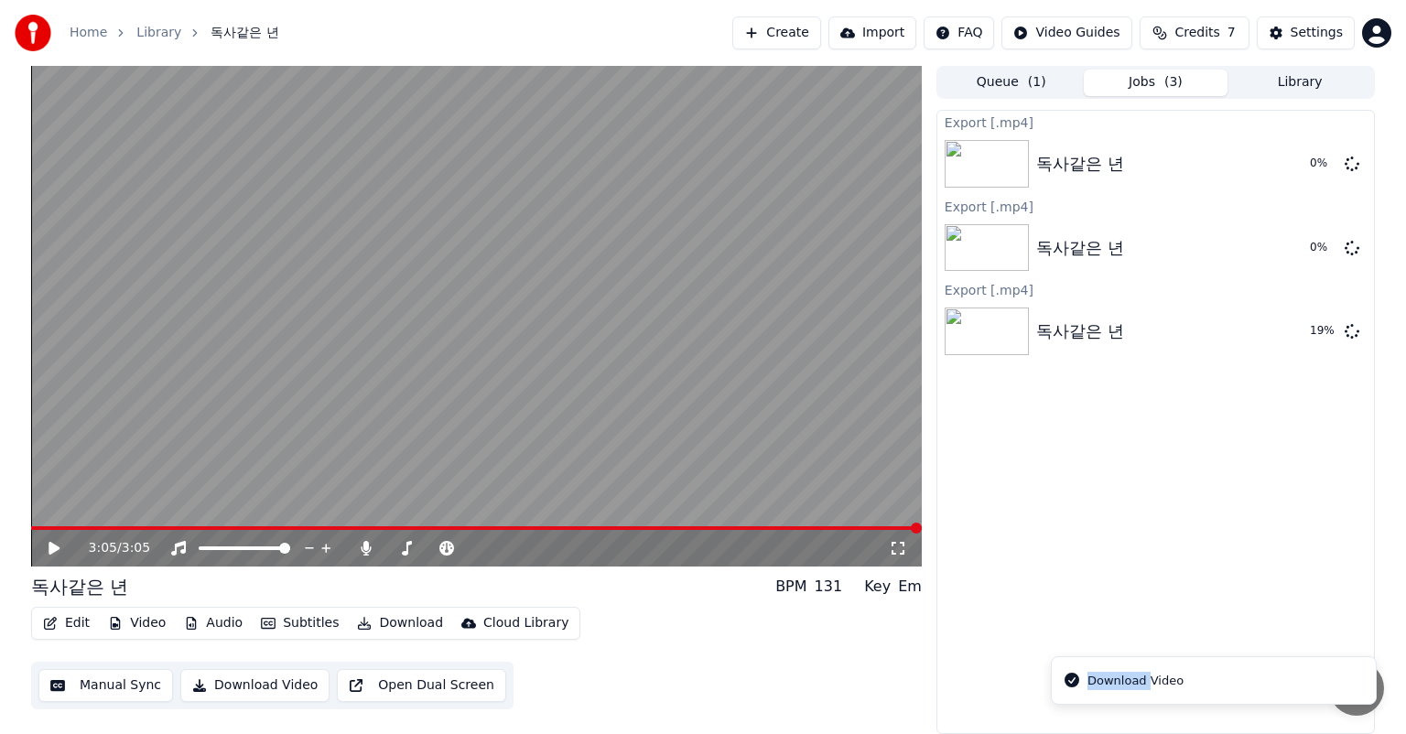
click at [1099, 676] on div "Download Video" at bounding box center [1136, 681] width 96 height 18
click at [1239, 526] on div "Export [.mp4] 독사같은 년 0 % Export [.mp4] 독사같은 년 0 % Export [.mp4] 독사같은 년 20 %" at bounding box center [1156, 422] width 439 height 624
click at [1349, 250] on icon at bounding box center [1352, 247] width 15 height 15
click at [1357, 166] on icon at bounding box center [1352, 163] width 15 height 15
click at [1311, 341] on button "Show" at bounding box center [1305, 331] width 66 height 33
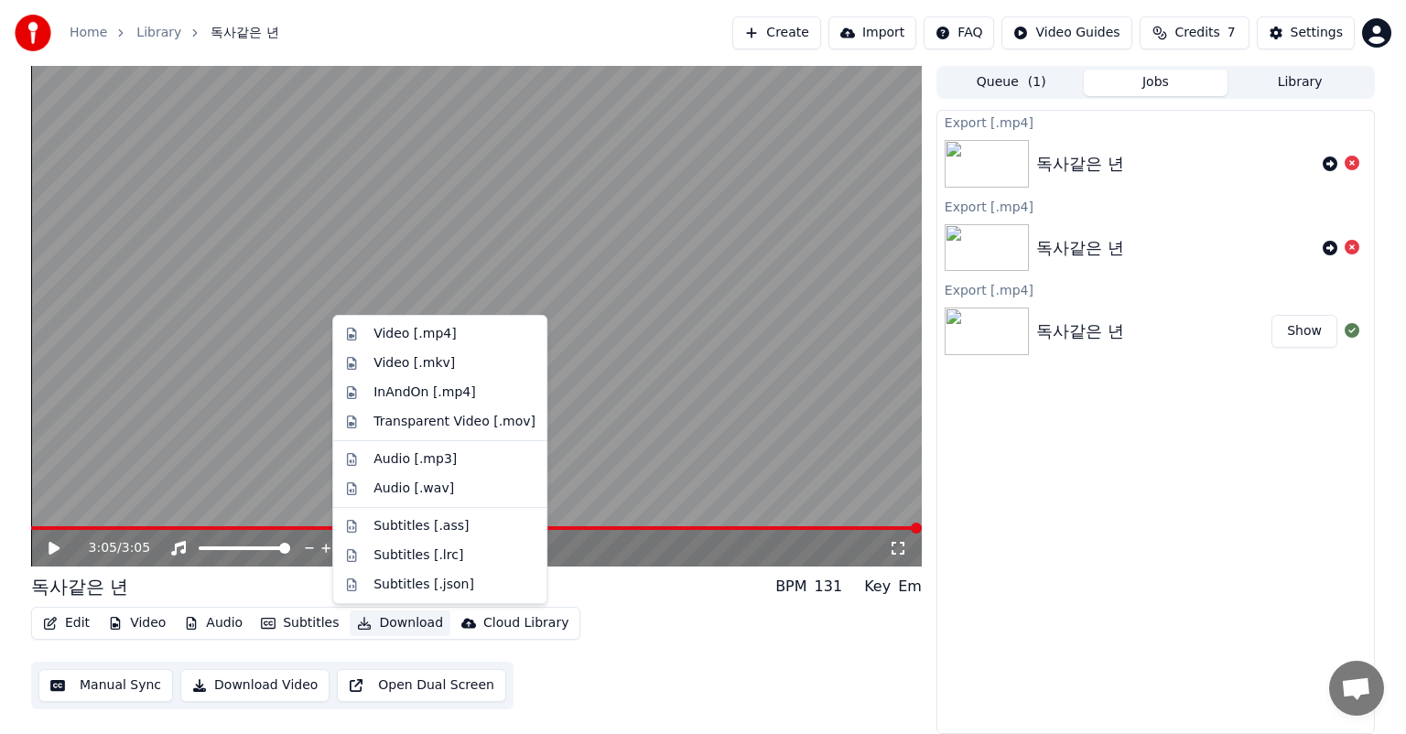
click at [406, 623] on button "Download" at bounding box center [400, 624] width 101 height 26
click at [482, 390] on div "InAndOn [.mp4]" at bounding box center [455, 393] width 162 height 18
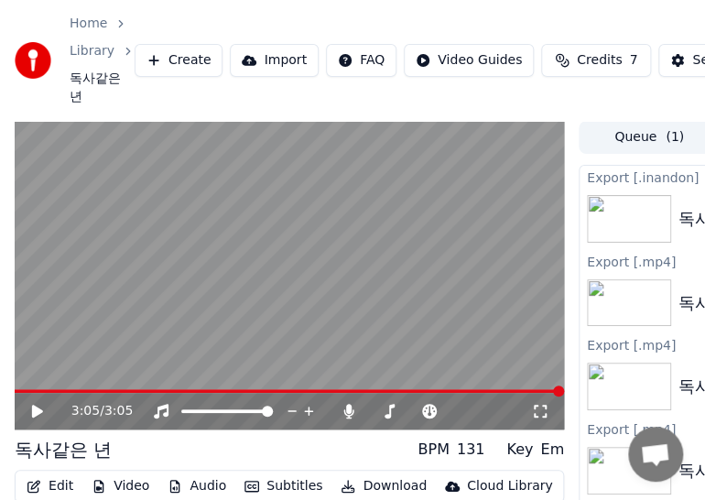
click at [527, 1] on div "Home Library 독사같은 년 Create Import FAQ Video Guides Credits 7 Settings" at bounding box center [352, 60] width 705 height 121
drag, startPoint x: 502, startPoint y: 2, endPoint x: 149, endPoint y: -18, distance: 353.0
click at [149, 0] on html "Home Library 독사같은 년 Create Import FAQ Video Guides Credits 7 Settings 3:05 / 3:…" at bounding box center [352, 250] width 705 height 500
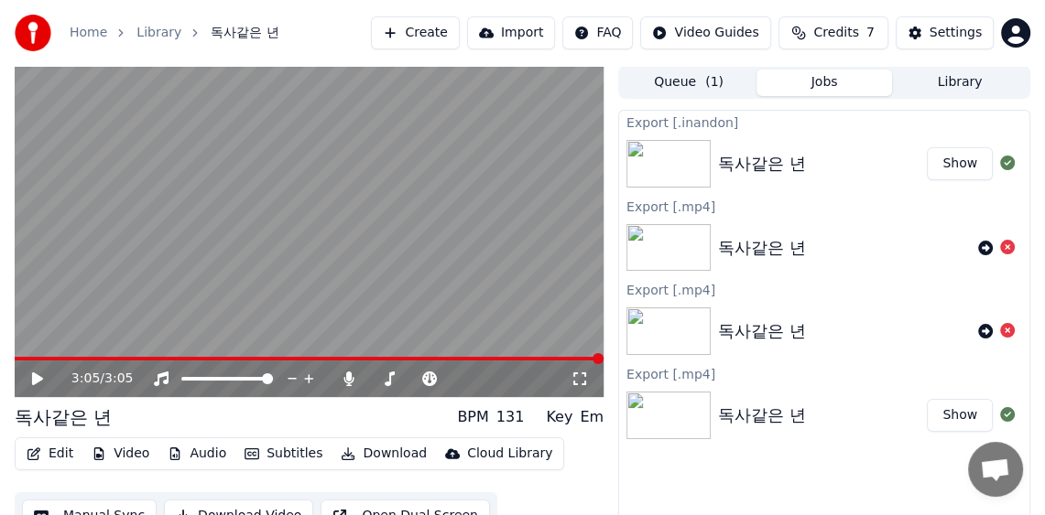
click at [974, 166] on button "Show" at bounding box center [959, 163] width 66 height 33
click at [904, 140] on div "독사같은 년 Show" at bounding box center [824, 164] width 410 height 62
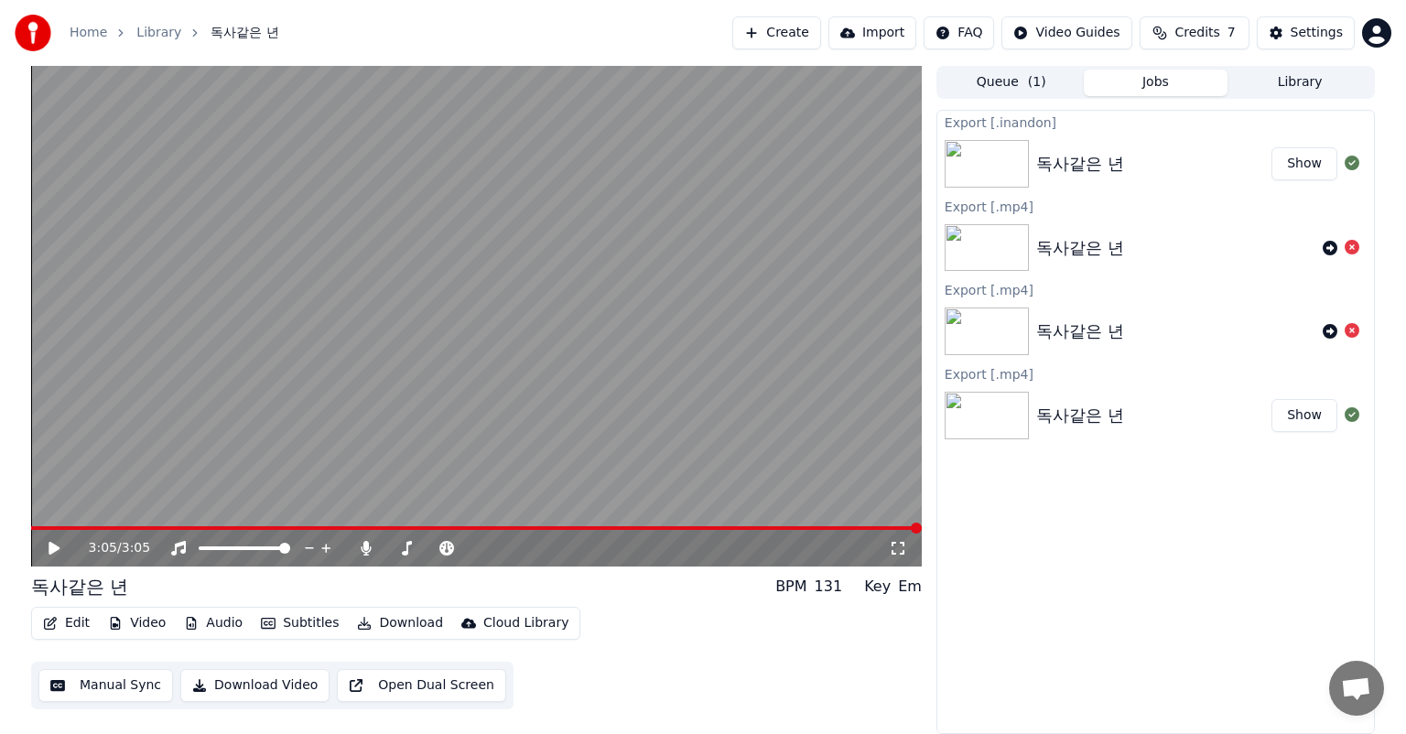
click at [56, 544] on icon at bounding box center [67, 548] width 43 height 15
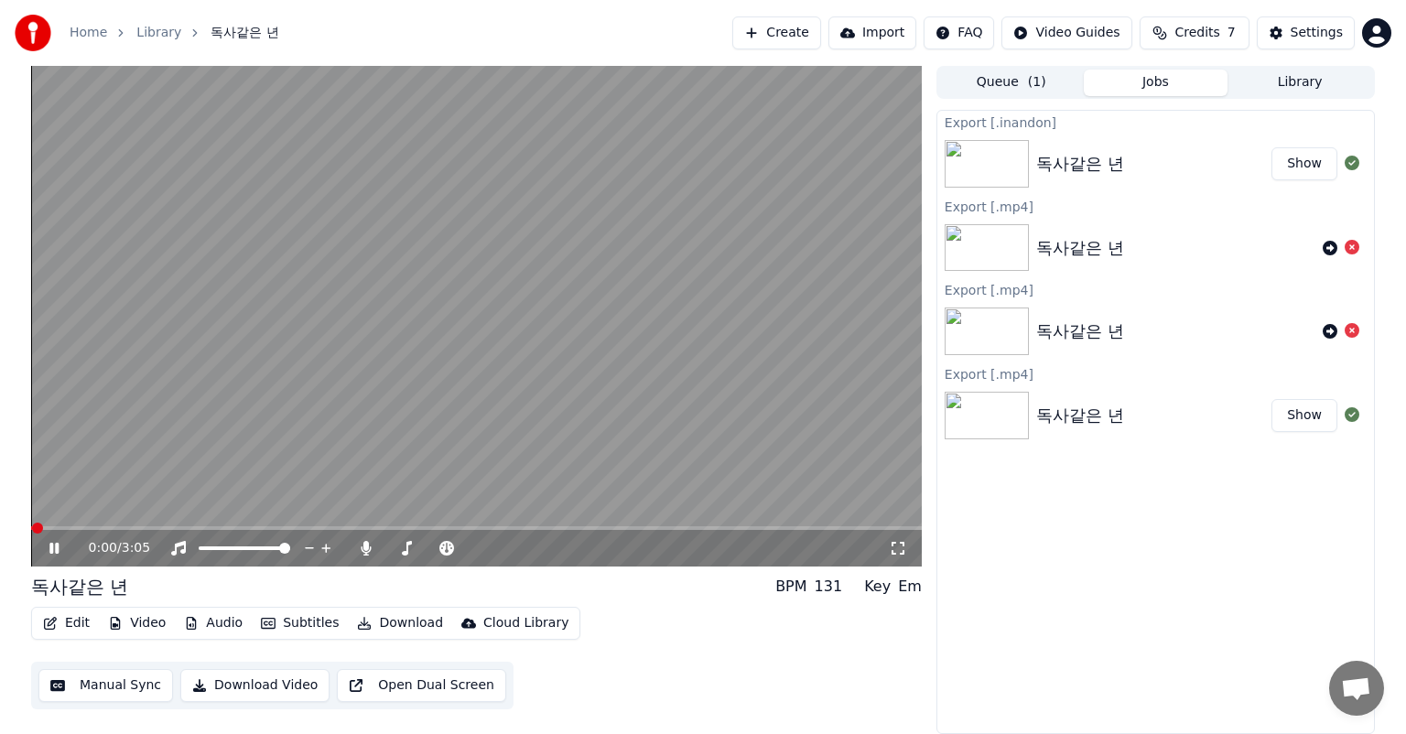
click at [62, 554] on icon at bounding box center [67, 548] width 43 height 15
click at [59, 539] on div "0:00 / 3:05" at bounding box center [476, 548] width 876 height 18
click at [55, 542] on icon at bounding box center [67, 548] width 43 height 15
click at [1349, 329] on icon at bounding box center [1352, 330] width 15 height 15
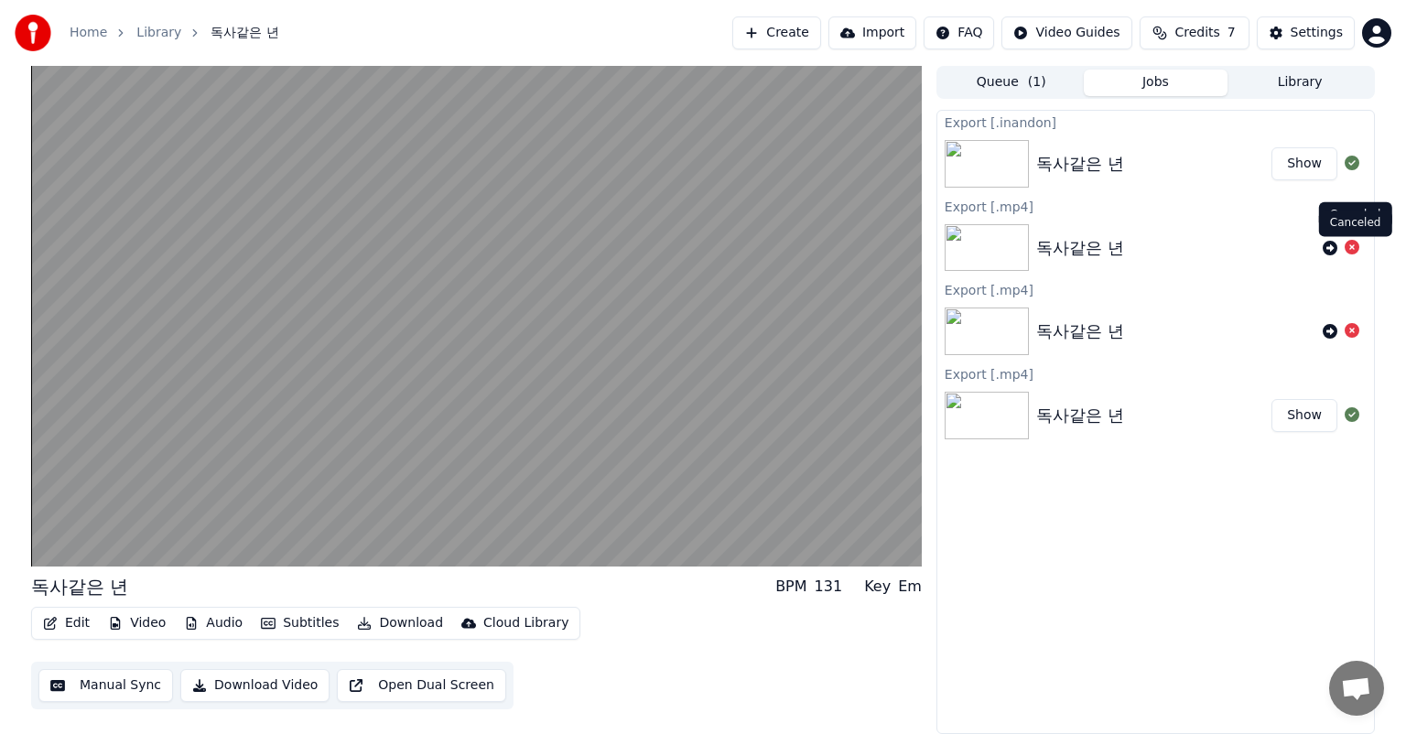
click at [1355, 246] on icon at bounding box center [1352, 247] width 15 height 15
click at [1352, 245] on icon at bounding box center [1352, 247] width 15 height 15
click at [1351, 249] on icon at bounding box center [1352, 247] width 15 height 15
click at [1352, 246] on icon at bounding box center [1352, 247] width 15 height 15
click at [1351, 330] on icon at bounding box center [1352, 330] width 15 height 15
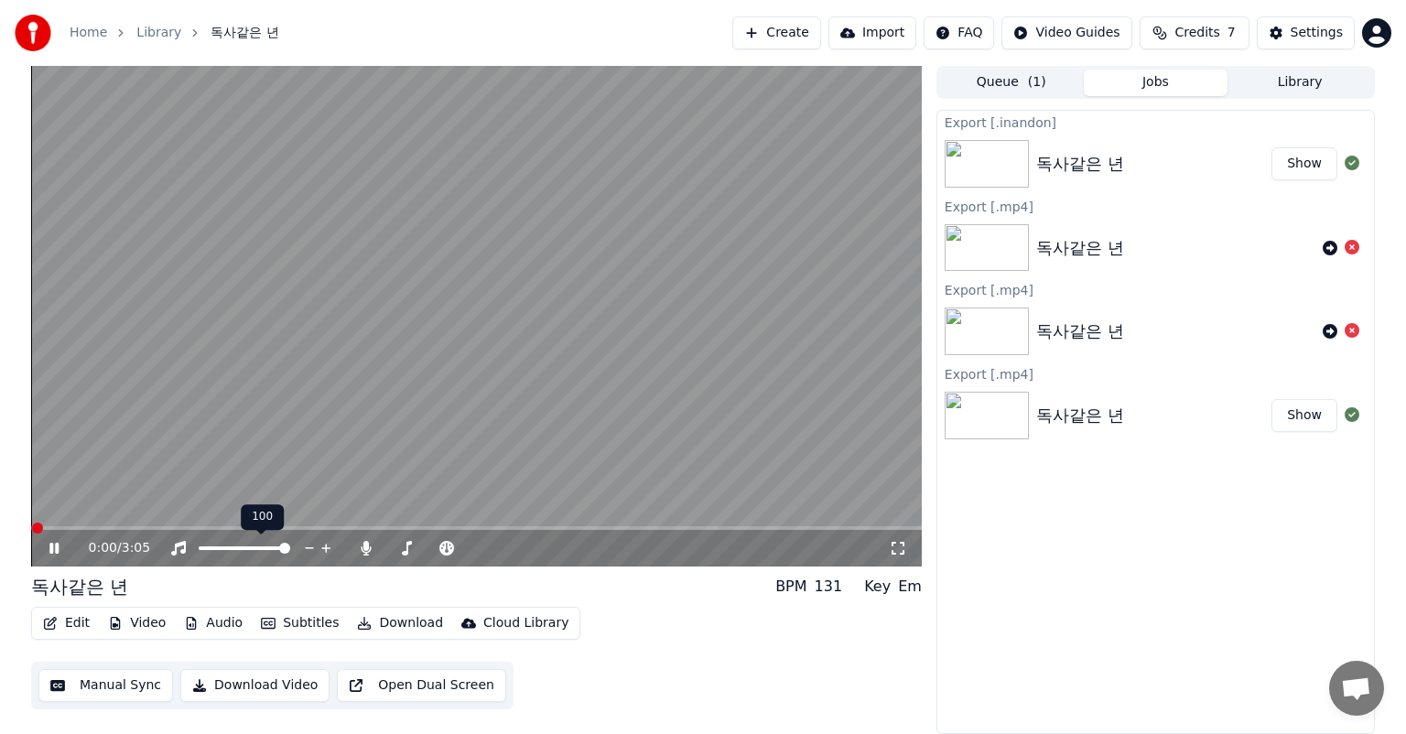
click at [251, 541] on div at bounding box center [261, 548] width 147 height 18
click at [245, 549] on span at bounding box center [222, 549] width 47 height 4
click at [260, 549] on span at bounding box center [258, 548] width 11 height 11
click at [559, 557] on div "0:00 / 3:05" at bounding box center [489, 548] width 800 height 18
click at [359, 546] on icon at bounding box center [366, 548] width 18 height 15
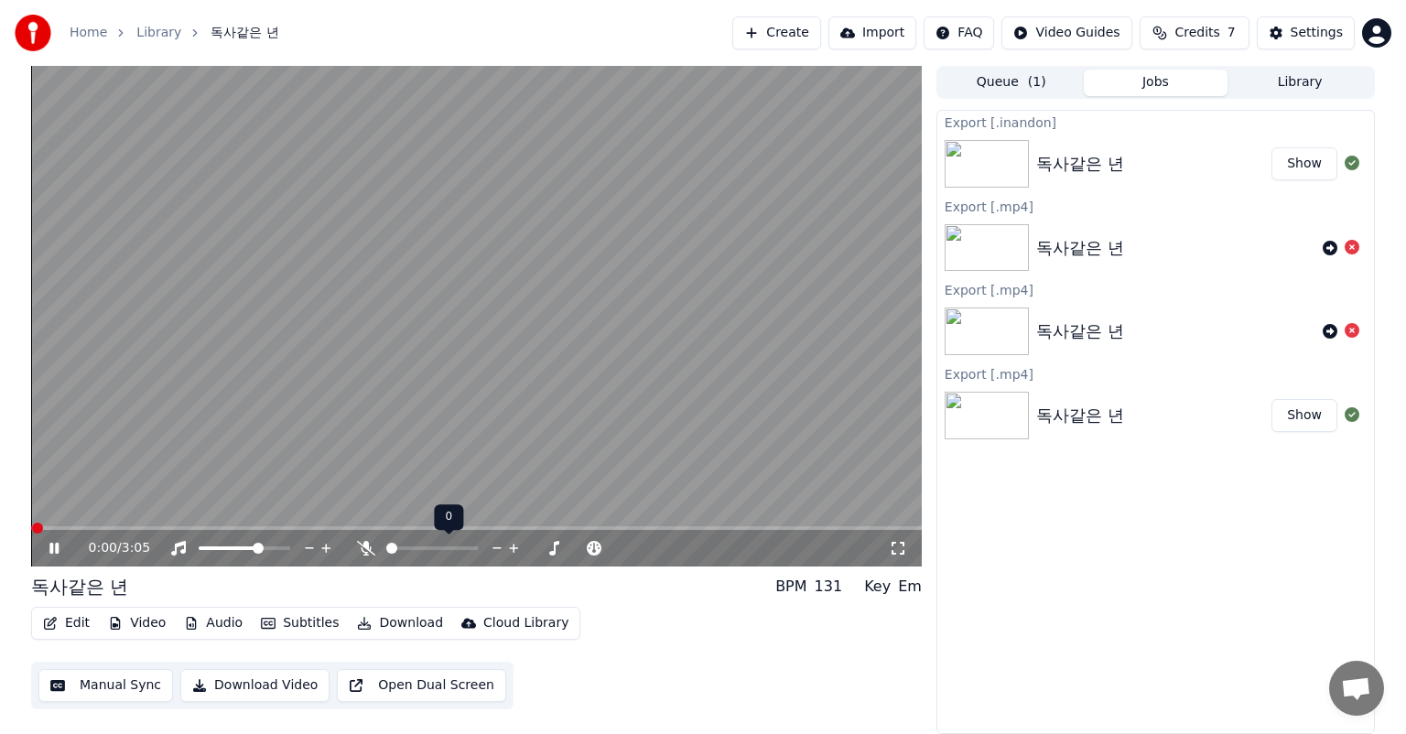
click at [359, 546] on icon at bounding box center [366, 548] width 18 height 15
click at [406, 543] on icon at bounding box center [406, 548] width 18 height 15
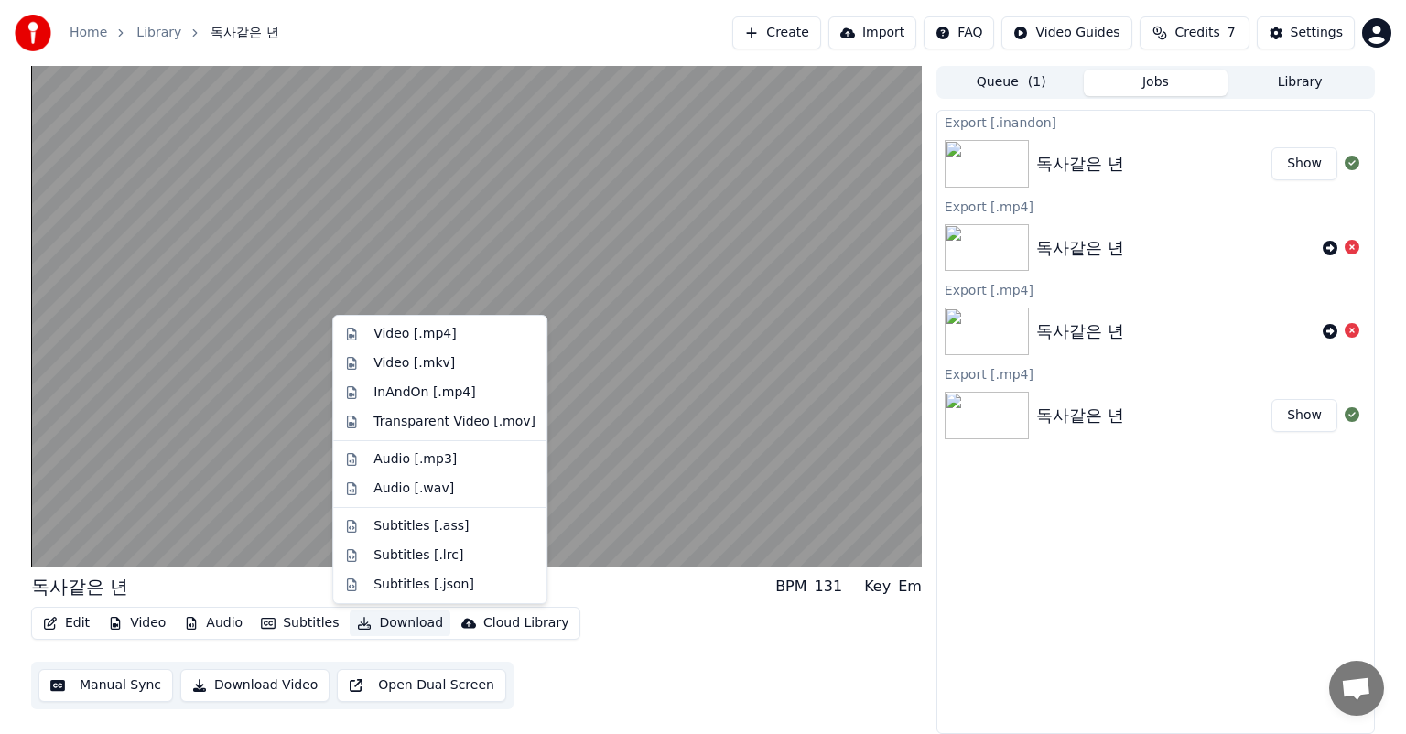
click at [409, 623] on button "Download" at bounding box center [400, 624] width 101 height 26
click at [450, 424] on div "Transparent Video [.mov]" at bounding box center [455, 422] width 162 height 18
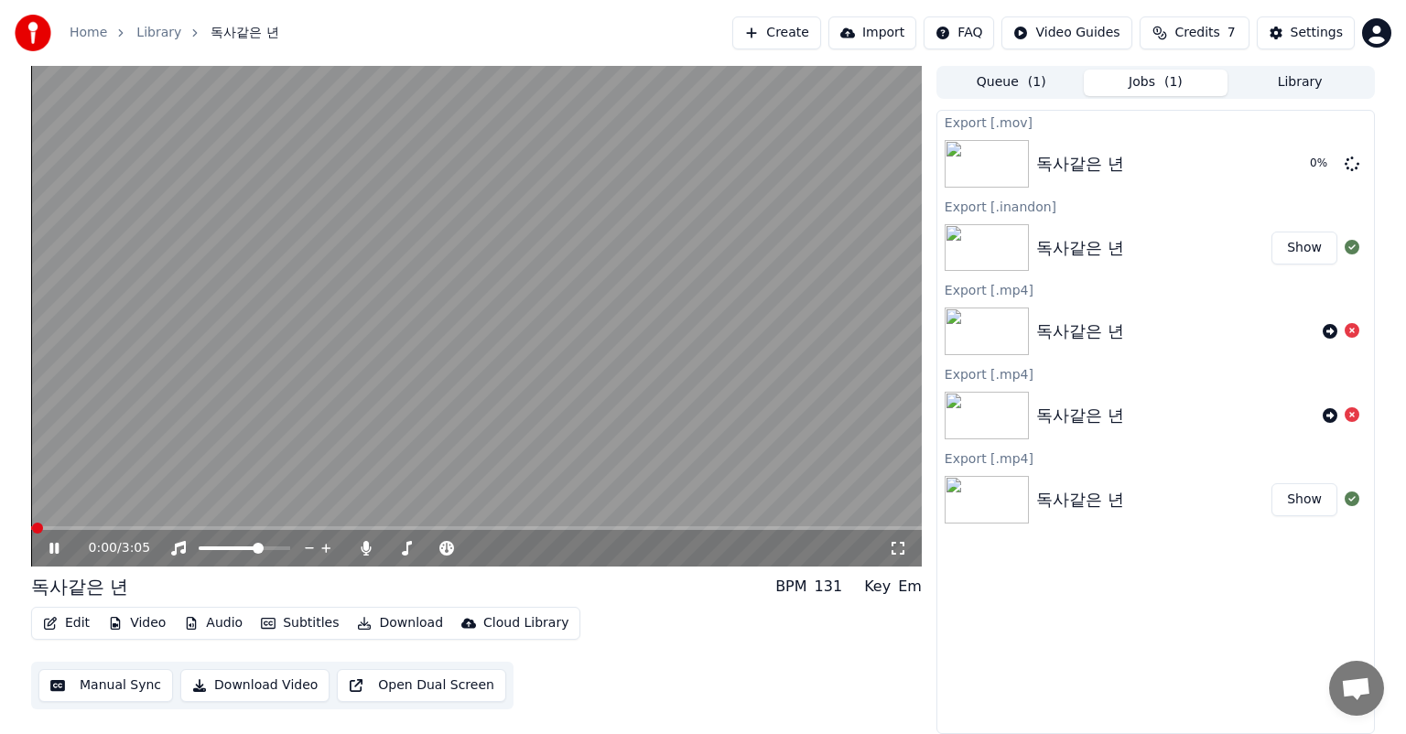
click at [61, 551] on icon at bounding box center [67, 548] width 43 height 15
click at [1353, 411] on icon at bounding box center [1352, 414] width 15 height 15
click at [1352, 412] on icon at bounding box center [1352, 414] width 15 height 15
click at [1351, 330] on icon at bounding box center [1352, 330] width 15 height 15
click at [54, 546] on icon at bounding box center [54, 548] width 11 height 13
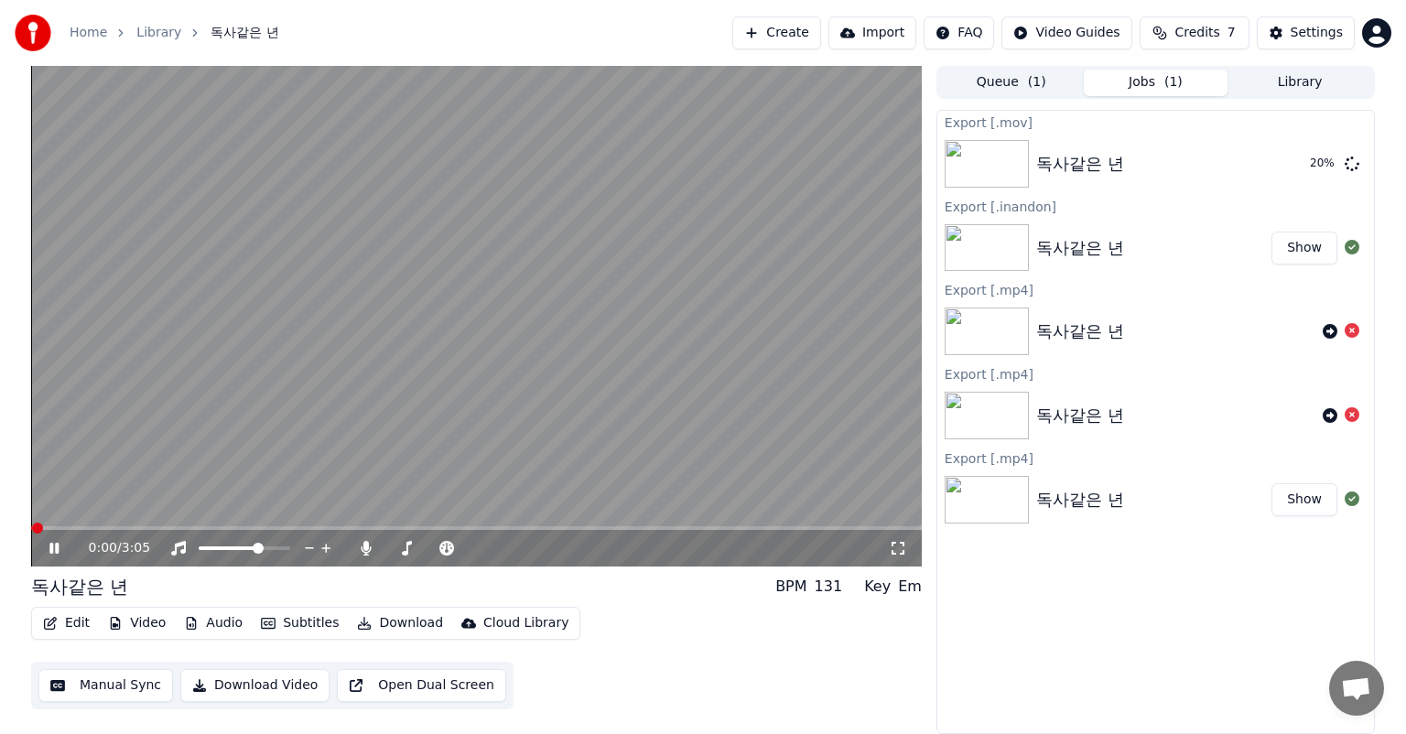
click at [57, 546] on icon at bounding box center [53, 548] width 9 height 11
click at [57, 546] on icon at bounding box center [54, 548] width 11 height 13
click at [234, 550] on span at bounding box center [236, 548] width 11 height 11
click at [31, 527] on span at bounding box center [36, 528] width 11 height 11
click at [55, 552] on icon at bounding box center [53, 548] width 9 height 11
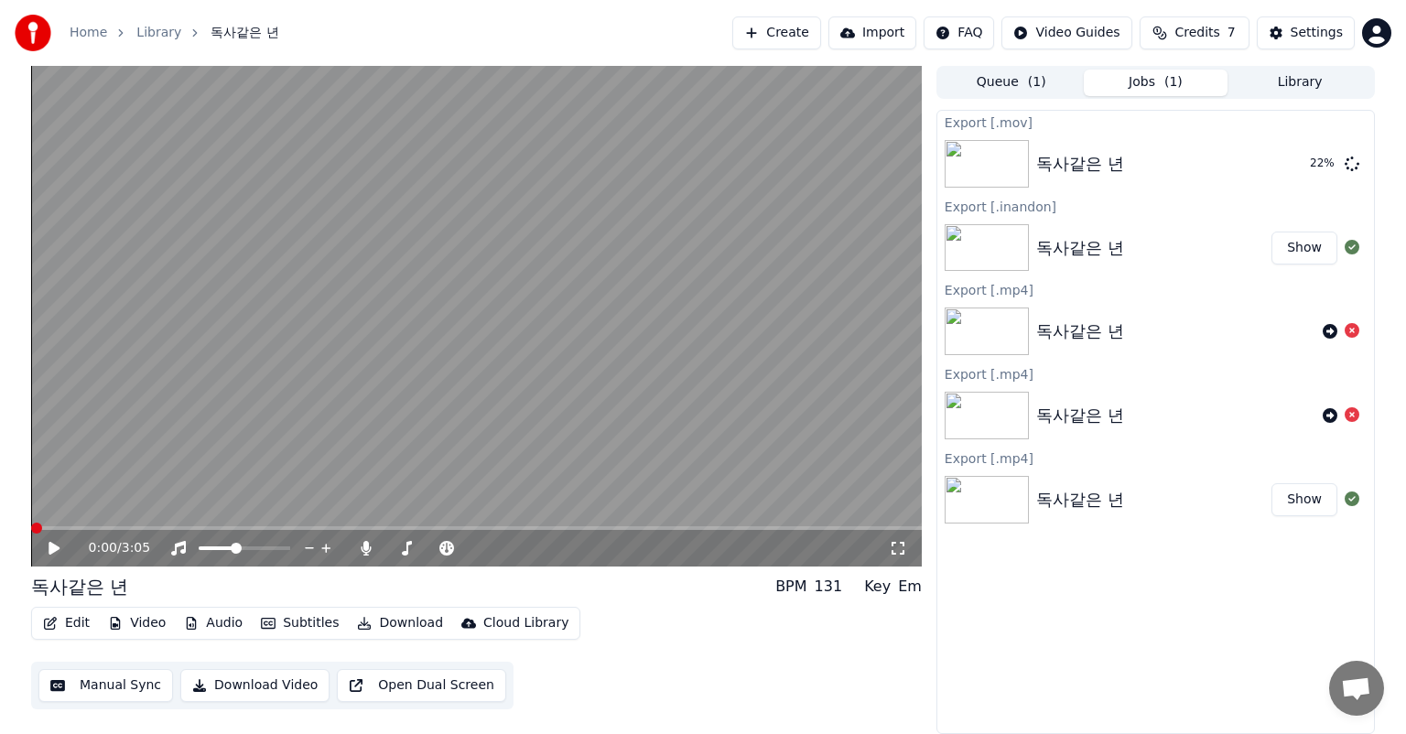
click at [57, 553] on icon at bounding box center [67, 548] width 43 height 15
click at [515, 543] on div "0:00 / 3:05" at bounding box center [489, 548] width 800 height 18
click at [177, 547] on icon at bounding box center [178, 548] width 15 height 15
click at [185, 548] on icon at bounding box center [178, 548] width 18 height 15
click at [185, 547] on icon at bounding box center [178, 548] width 15 height 15
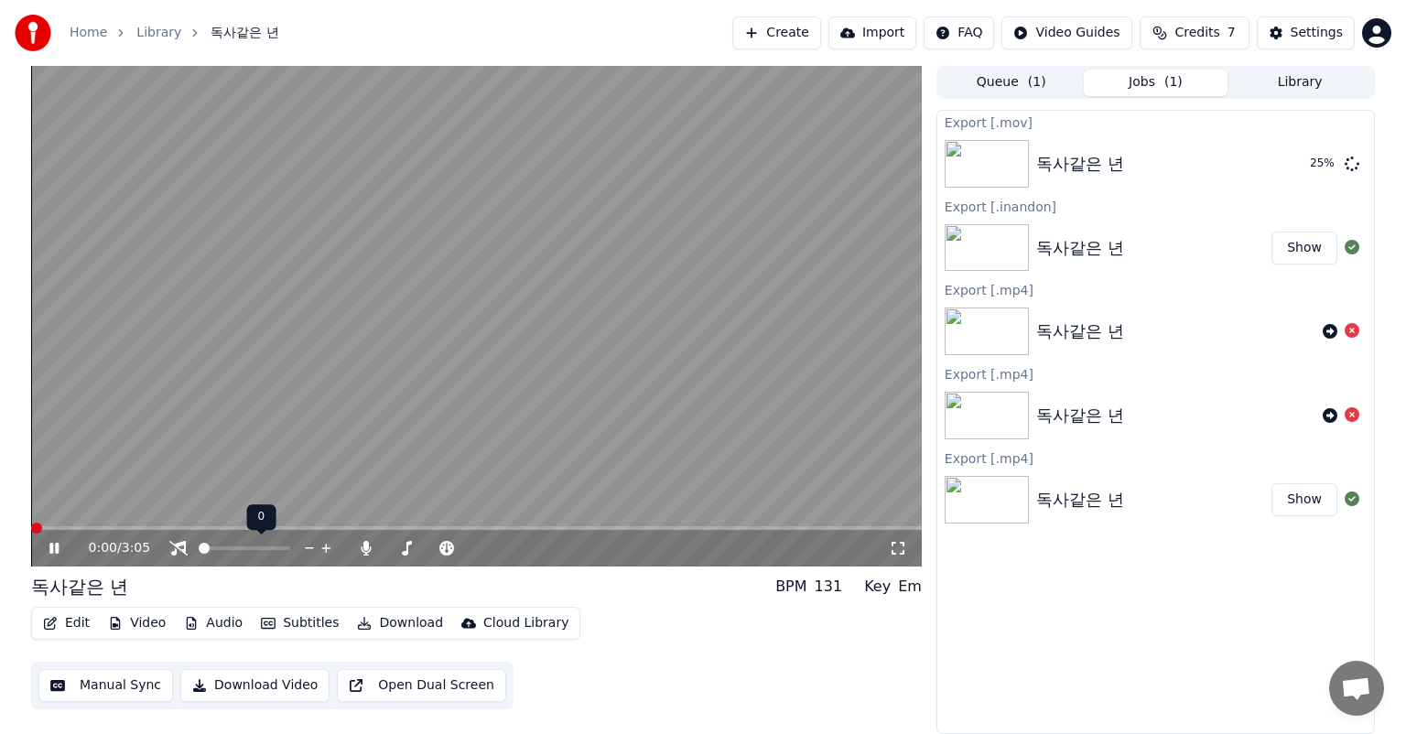
click at [185, 547] on icon at bounding box center [178, 548] width 18 height 15
click at [410, 542] on icon at bounding box center [407, 548] width 10 height 15
click at [137, 691] on button "Manual Sync" at bounding box center [105, 685] width 135 height 33
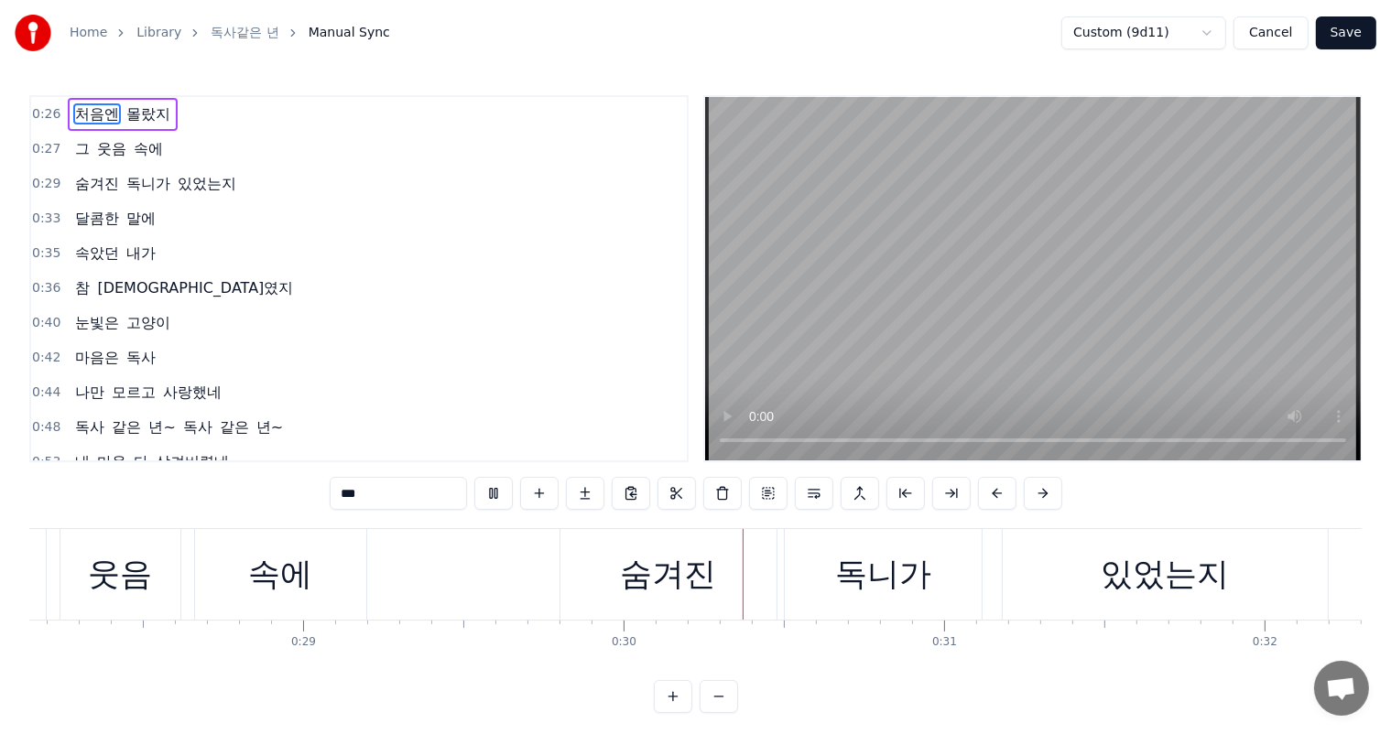
scroll to position [0, 9481]
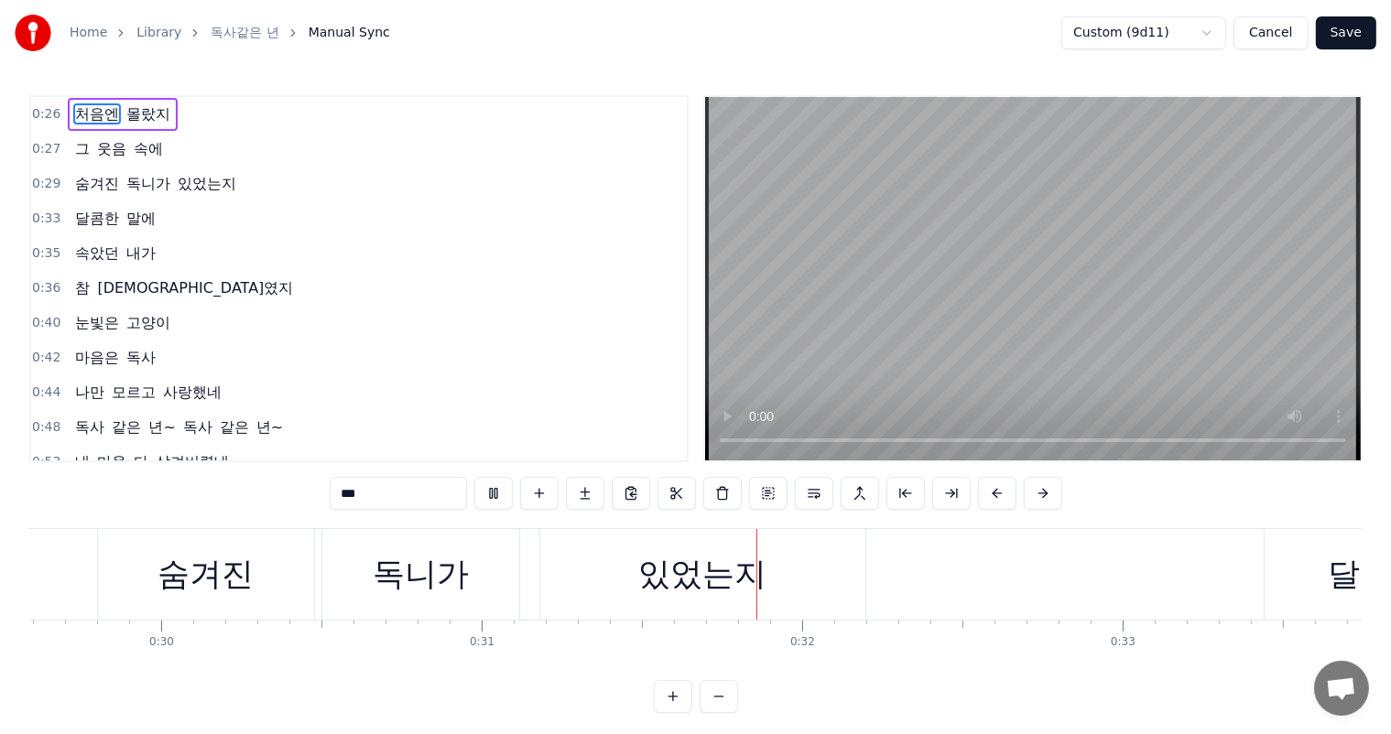
click at [1350, 27] on button "Save" at bounding box center [1346, 32] width 60 height 33
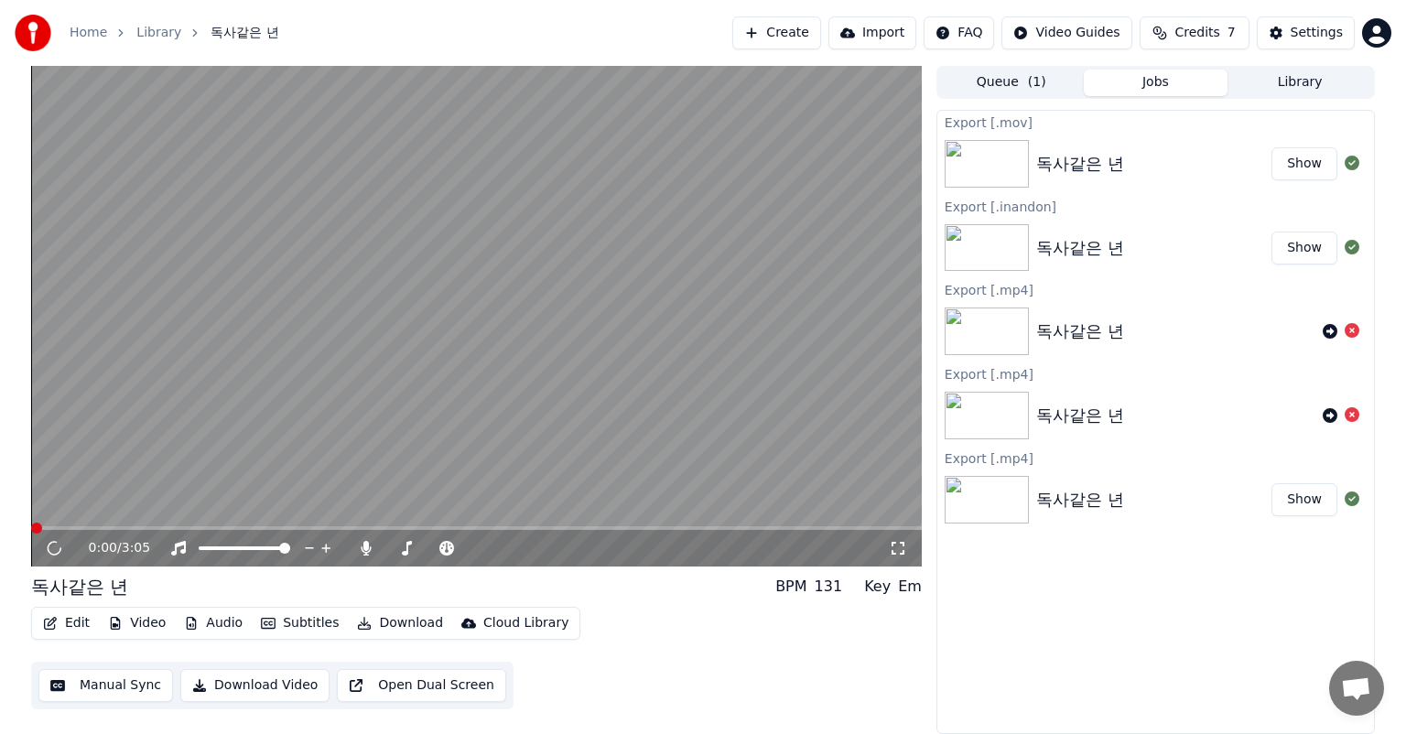
click at [1322, 163] on button "Show" at bounding box center [1305, 163] width 66 height 33
click at [417, 626] on button "Download" at bounding box center [400, 624] width 101 height 26
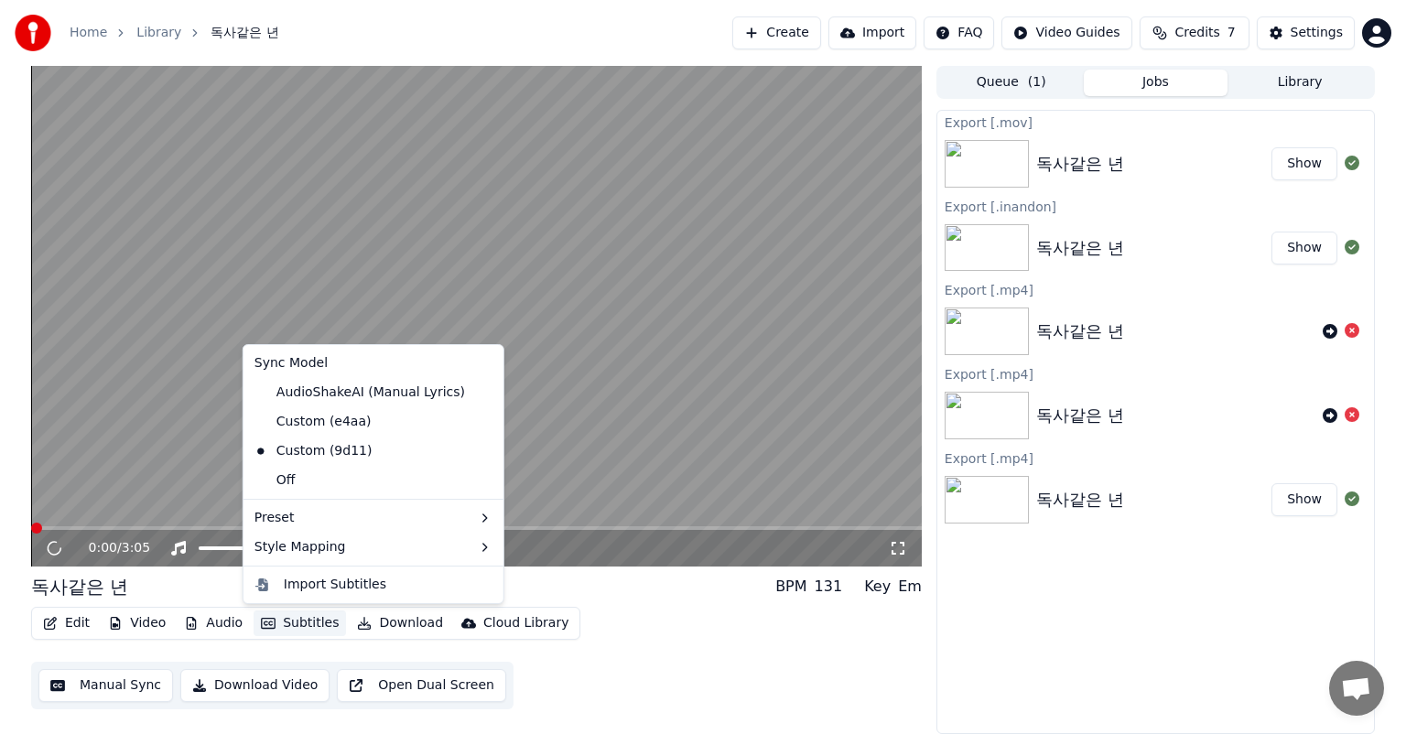
click at [114, 504] on video at bounding box center [476, 316] width 891 height 501
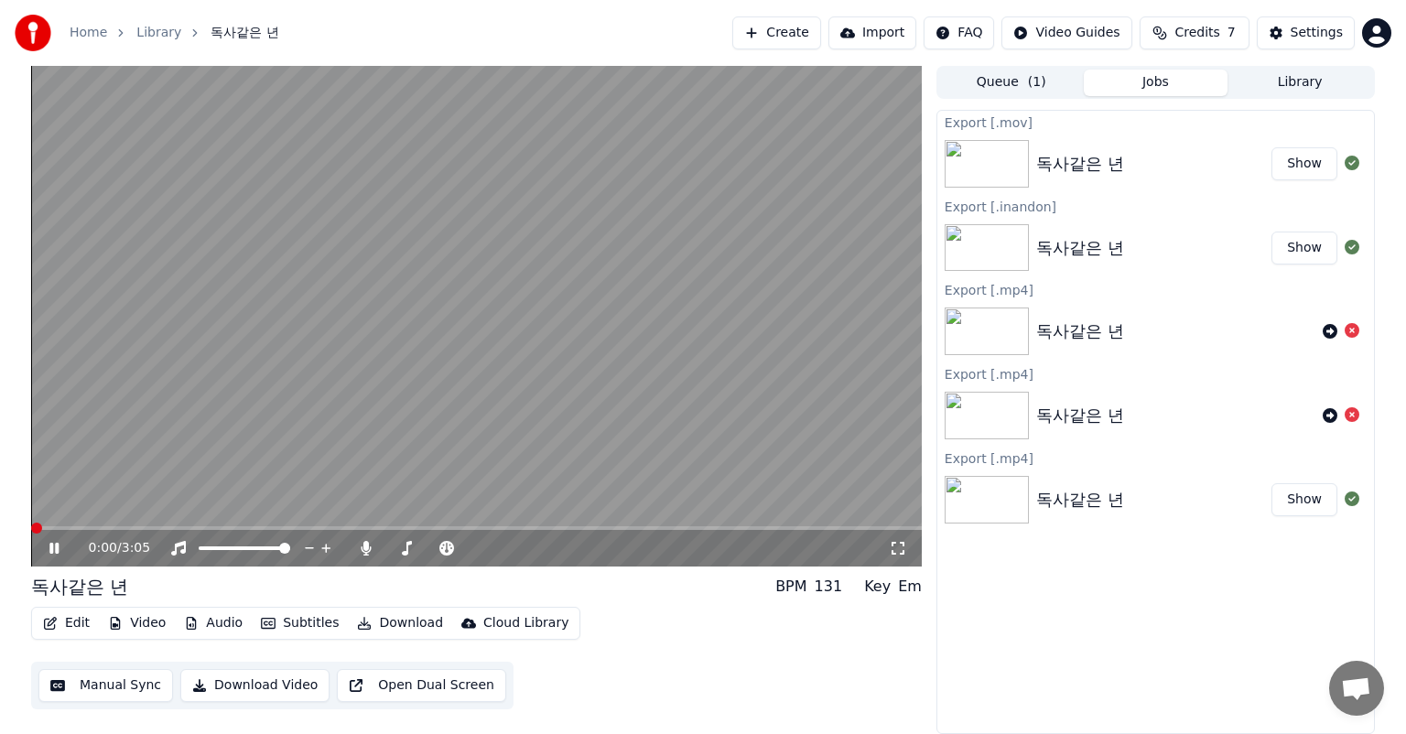
click at [62, 547] on icon at bounding box center [67, 548] width 43 height 15
click at [56, 547] on icon at bounding box center [54, 548] width 11 height 13
click at [55, 542] on icon at bounding box center [67, 548] width 43 height 15
click at [71, 525] on video at bounding box center [476, 316] width 891 height 501
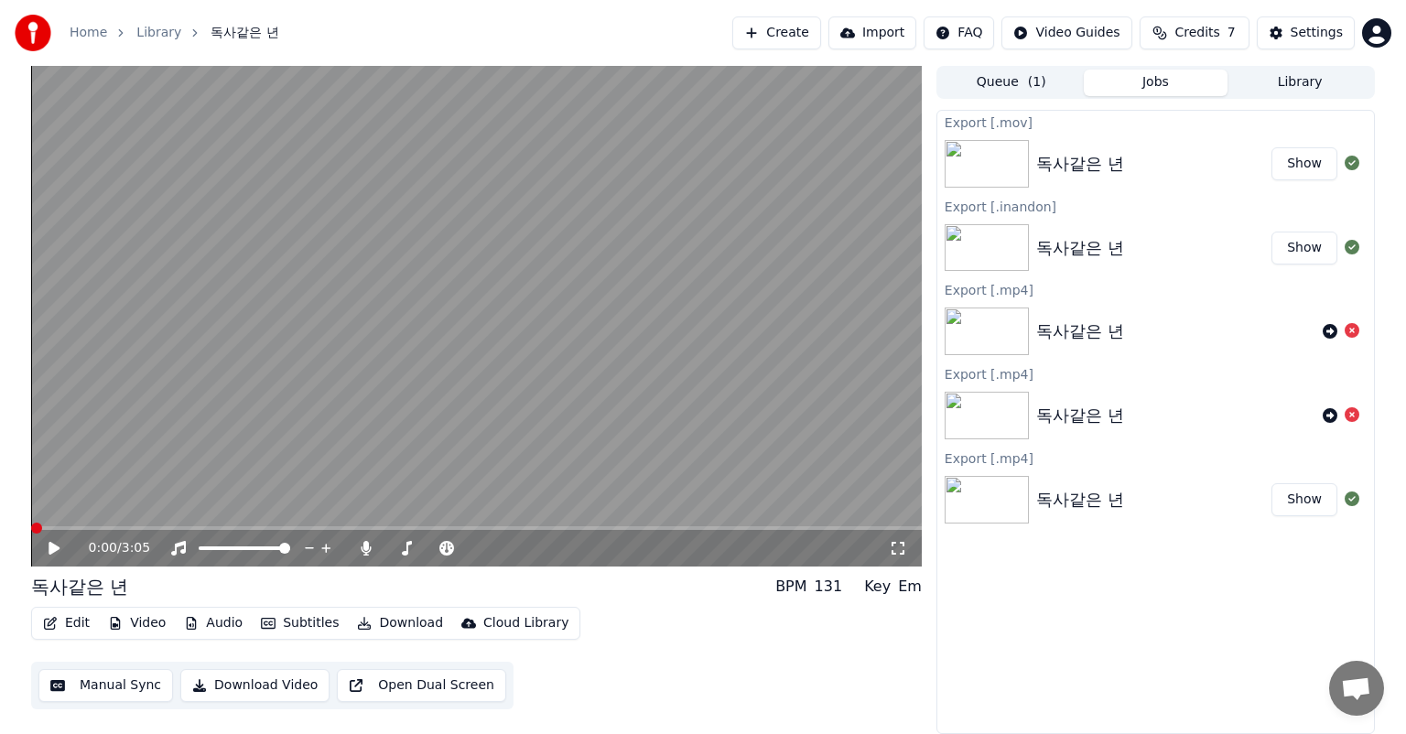
click at [87, 528] on span at bounding box center [476, 528] width 891 height 4
click at [52, 546] on icon at bounding box center [54, 548] width 11 height 13
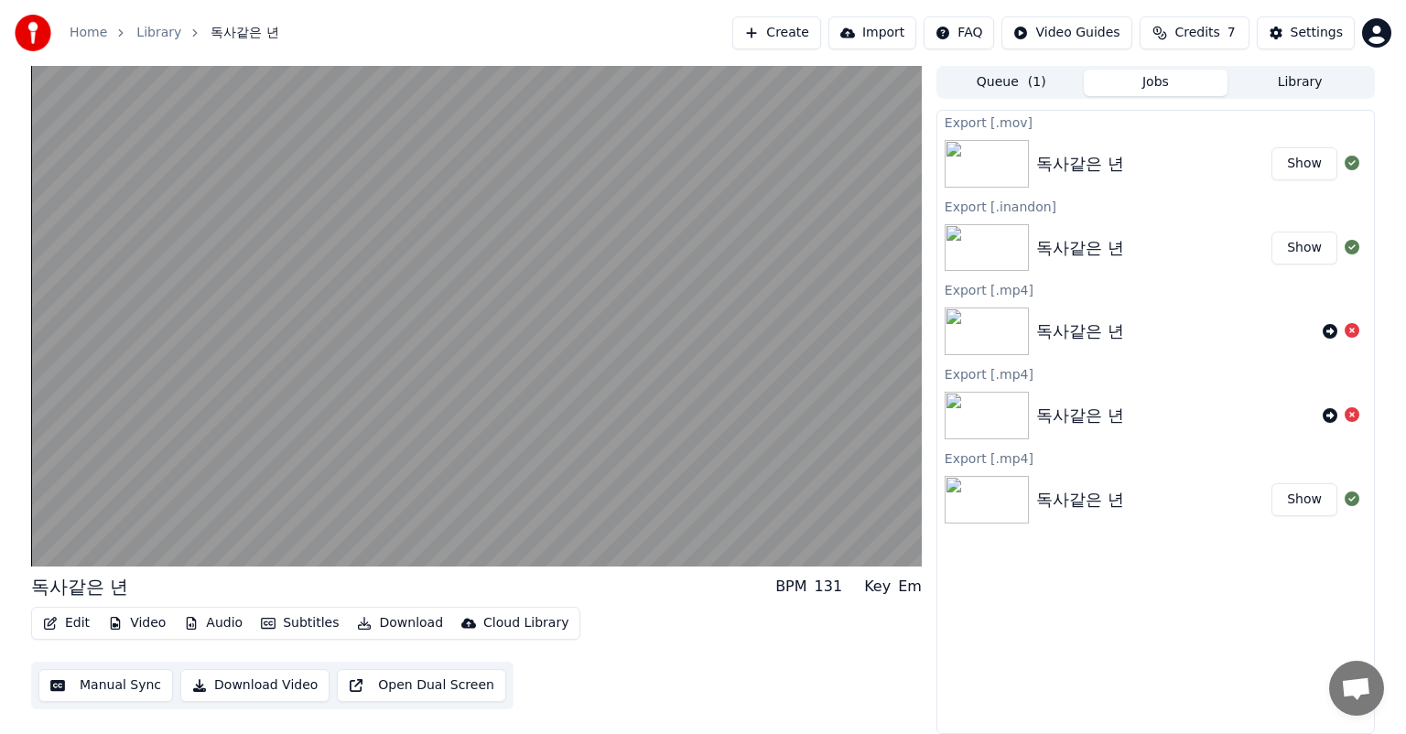
click at [267, 688] on button "Download Video" at bounding box center [254, 685] width 149 height 33
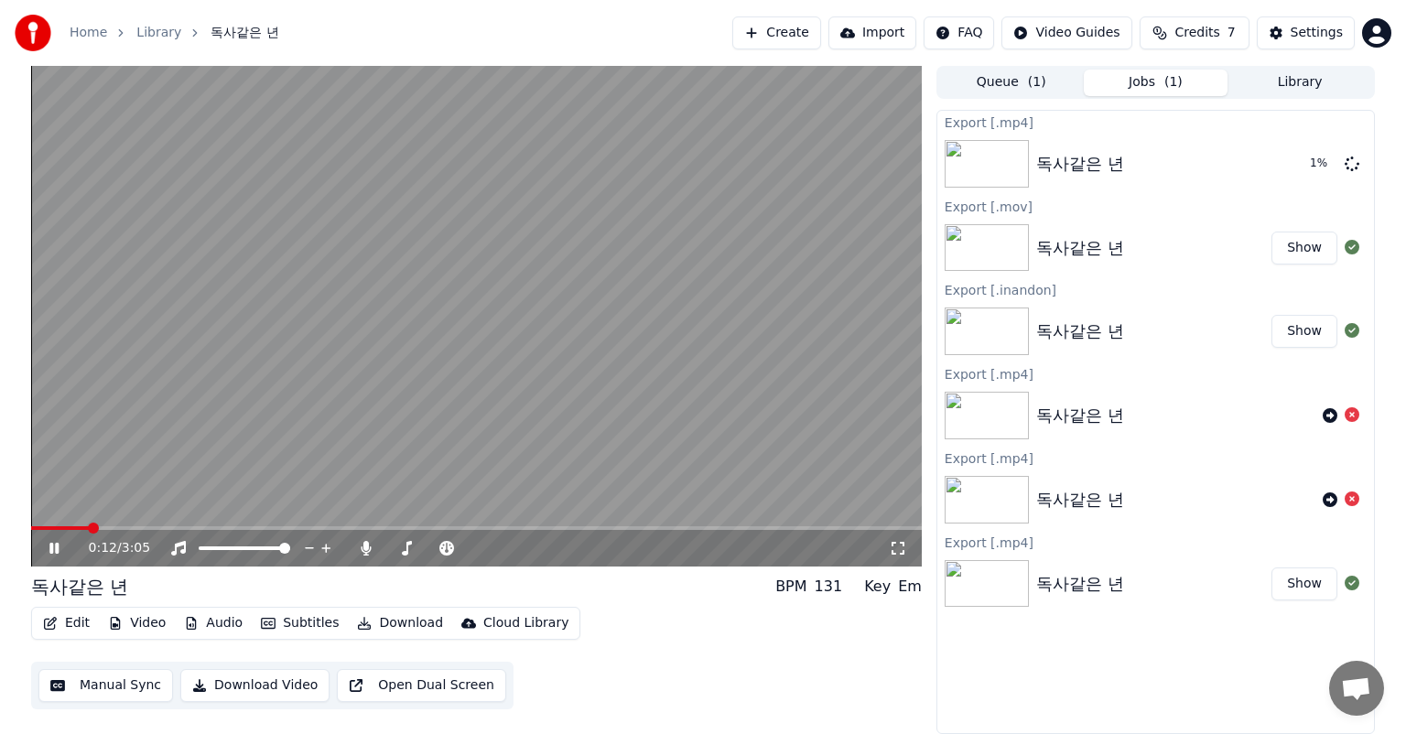
click at [64, 547] on icon at bounding box center [67, 548] width 43 height 15
click at [1301, 588] on button "Show" at bounding box center [1305, 584] width 66 height 33
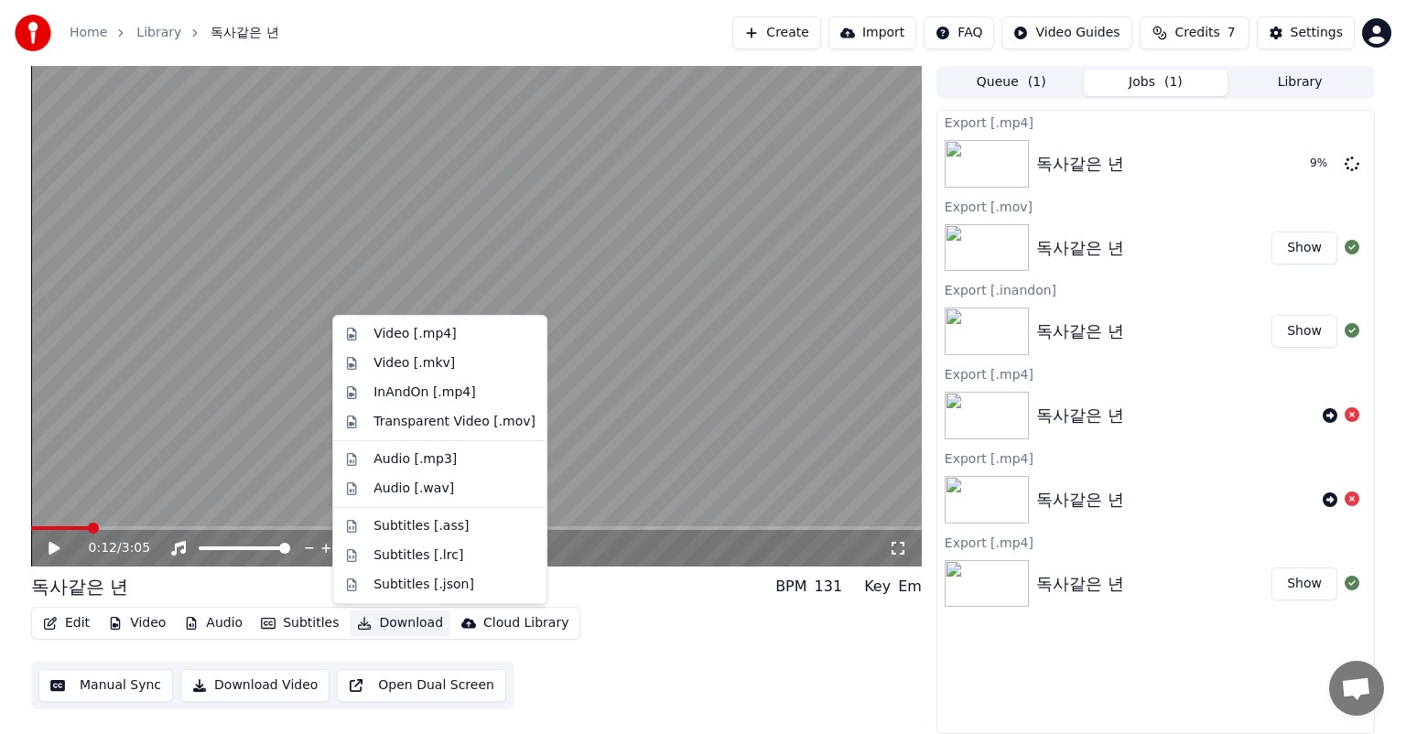
click at [357, 626] on icon "button" at bounding box center [364, 623] width 15 height 13
drag, startPoint x: 729, startPoint y: 663, endPoint x: 671, endPoint y: 630, distance: 66.4
click at [729, 663] on div "Edit Video Audio Subtitles Download Cloud Library Manual Sync Download Video Op…" at bounding box center [476, 658] width 891 height 103
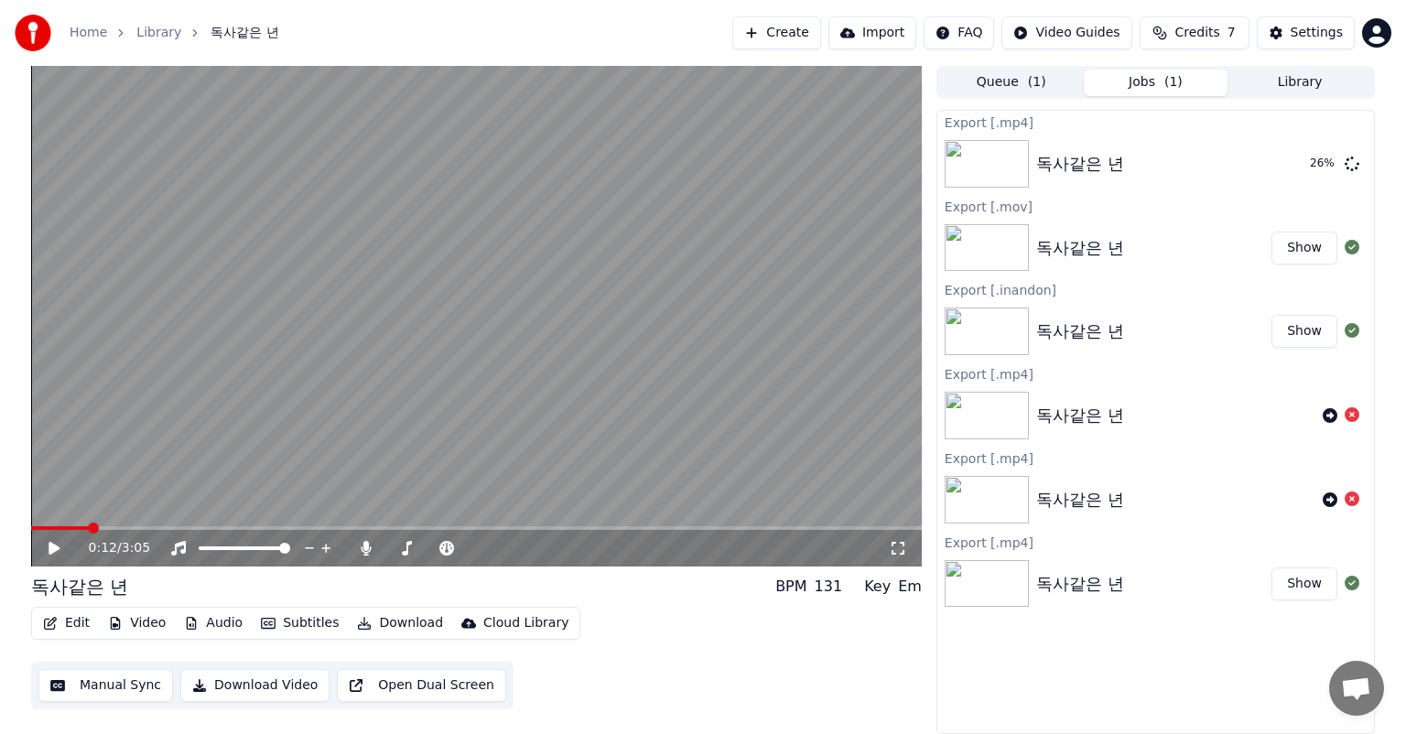
click at [58, 545] on icon at bounding box center [67, 548] width 43 height 15
click at [406, 544] on icon at bounding box center [407, 548] width 10 height 15
click at [576, 493] on video at bounding box center [476, 316] width 891 height 501
click at [446, 547] on icon at bounding box center [447, 548] width 18 height 15
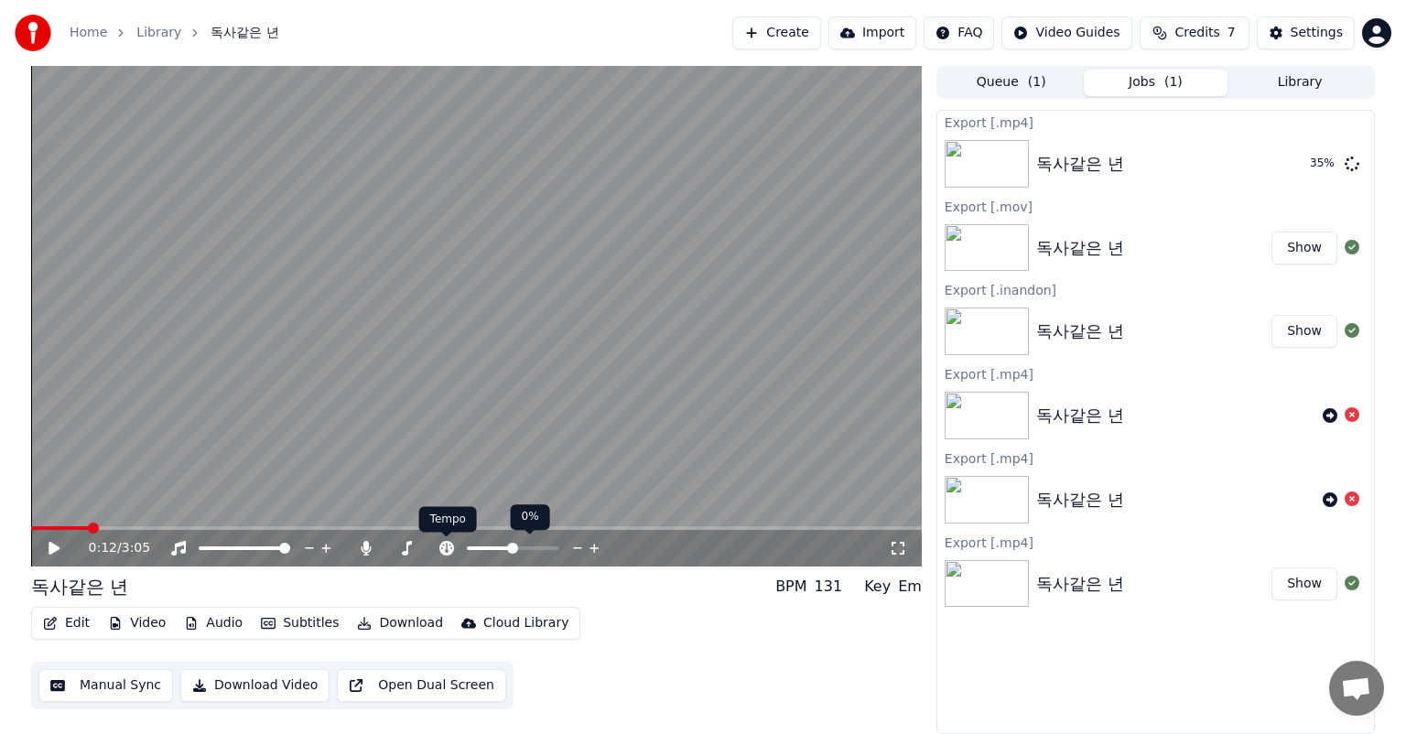
click at [445, 547] on icon at bounding box center [446, 548] width 15 height 15
click at [409, 547] on icon at bounding box center [406, 548] width 18 height 15
click at [406, 549] on icon at bounding box center [406, 548] width 18 height 15
click at [59, 545] on icon at bounding box center [67, 548] width 43 height 15
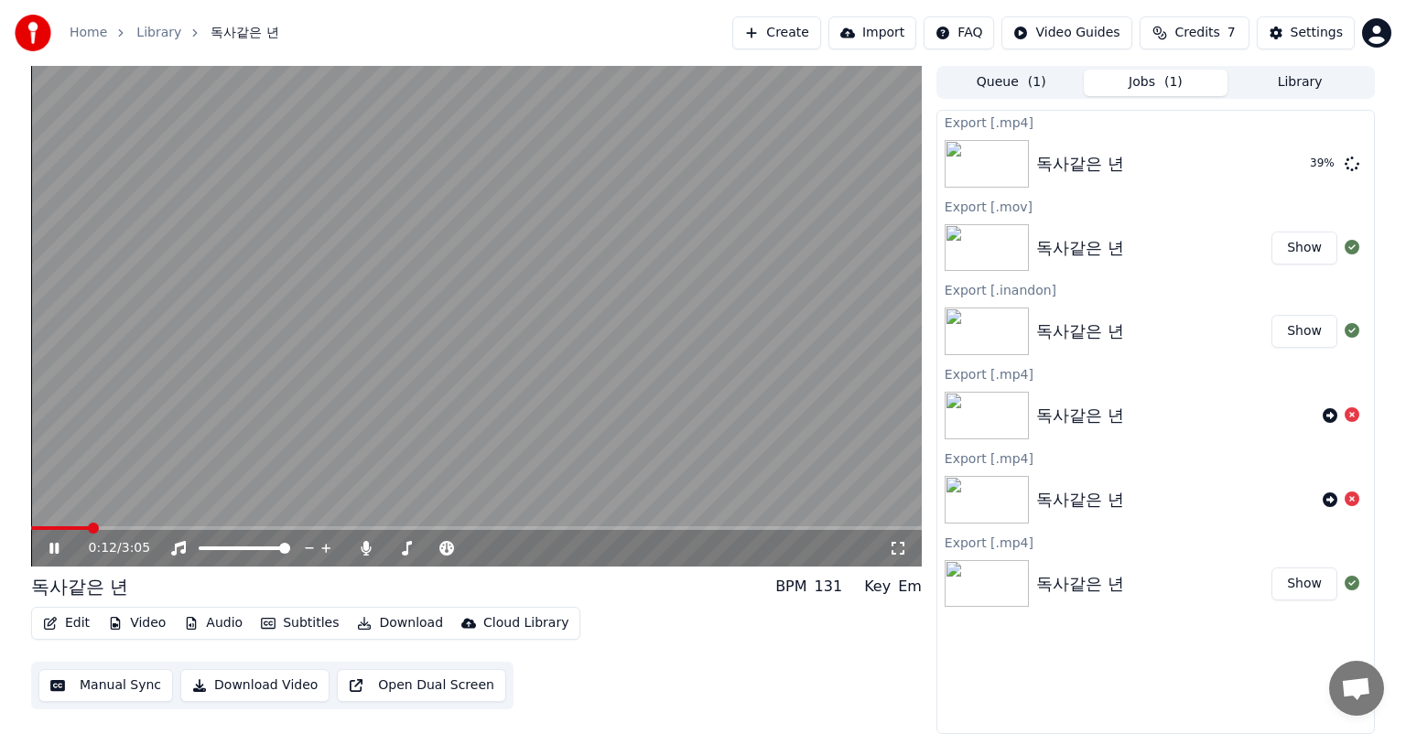
click at [144, 623] on button "Video" at bounding box center [137, 624] width 72 height 26
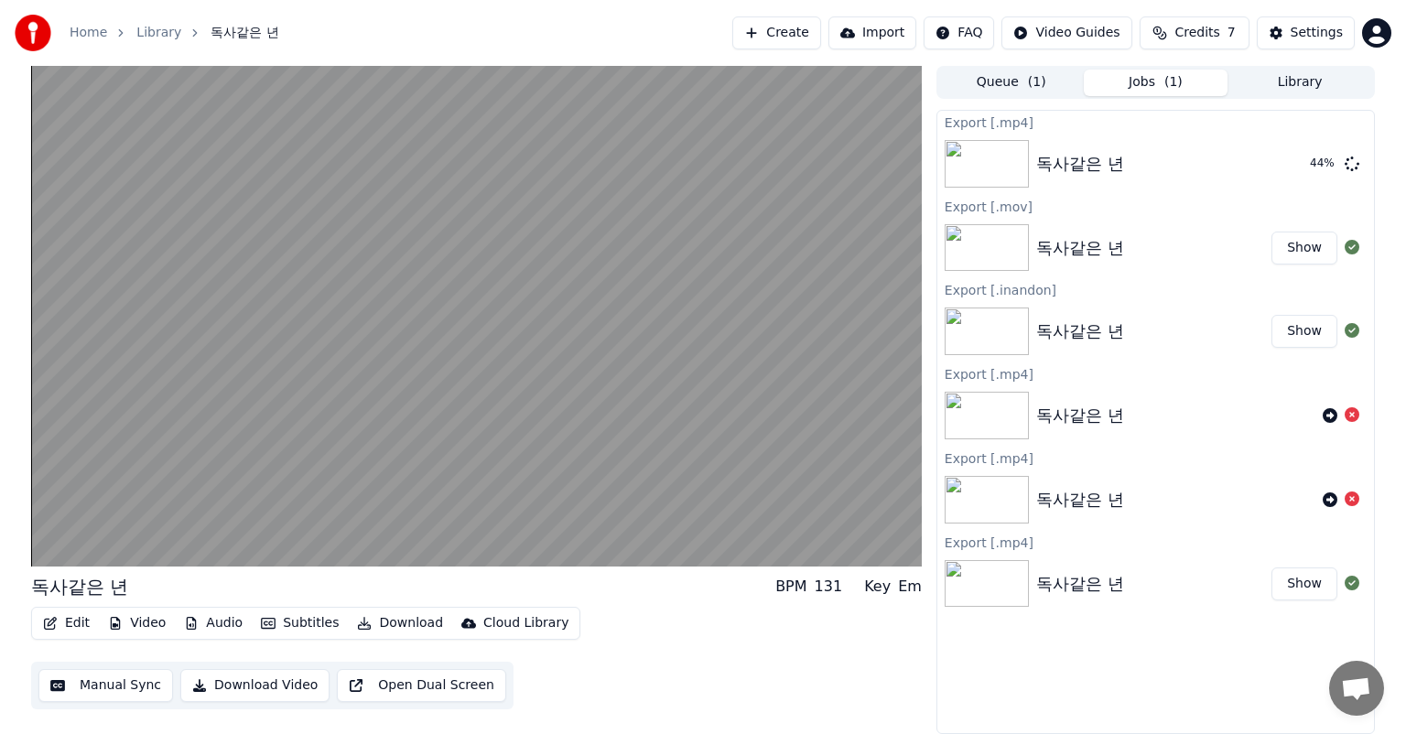
click at [516, 587] on div "독사같은 년 BPM 131 Key Em" at bounding box center [476, 587] width 891 height 26
click at [226, 621] on button "Audio" at bounding box center [213, 624] width 73 height 26
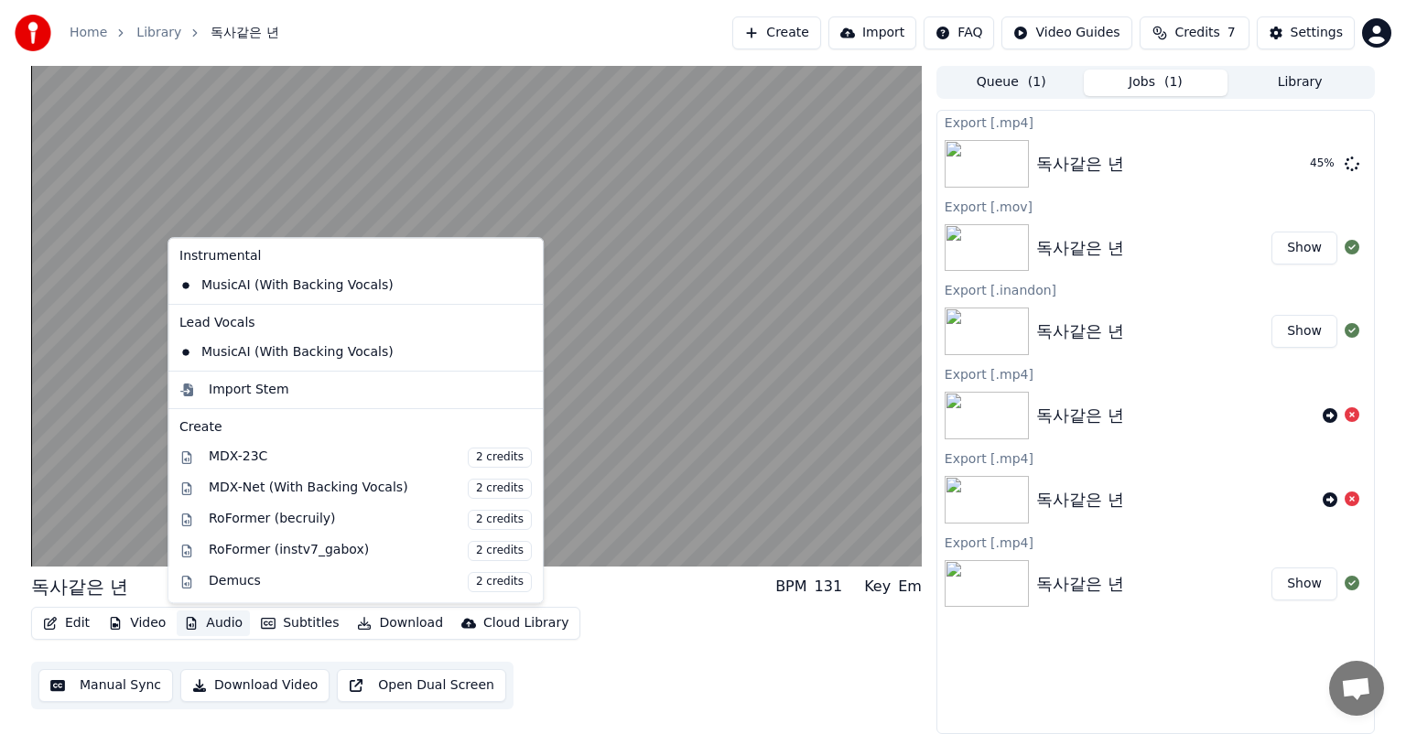
click at [226, 621] on button "Audio" at bounding box center [213, 624] width 73 height 26
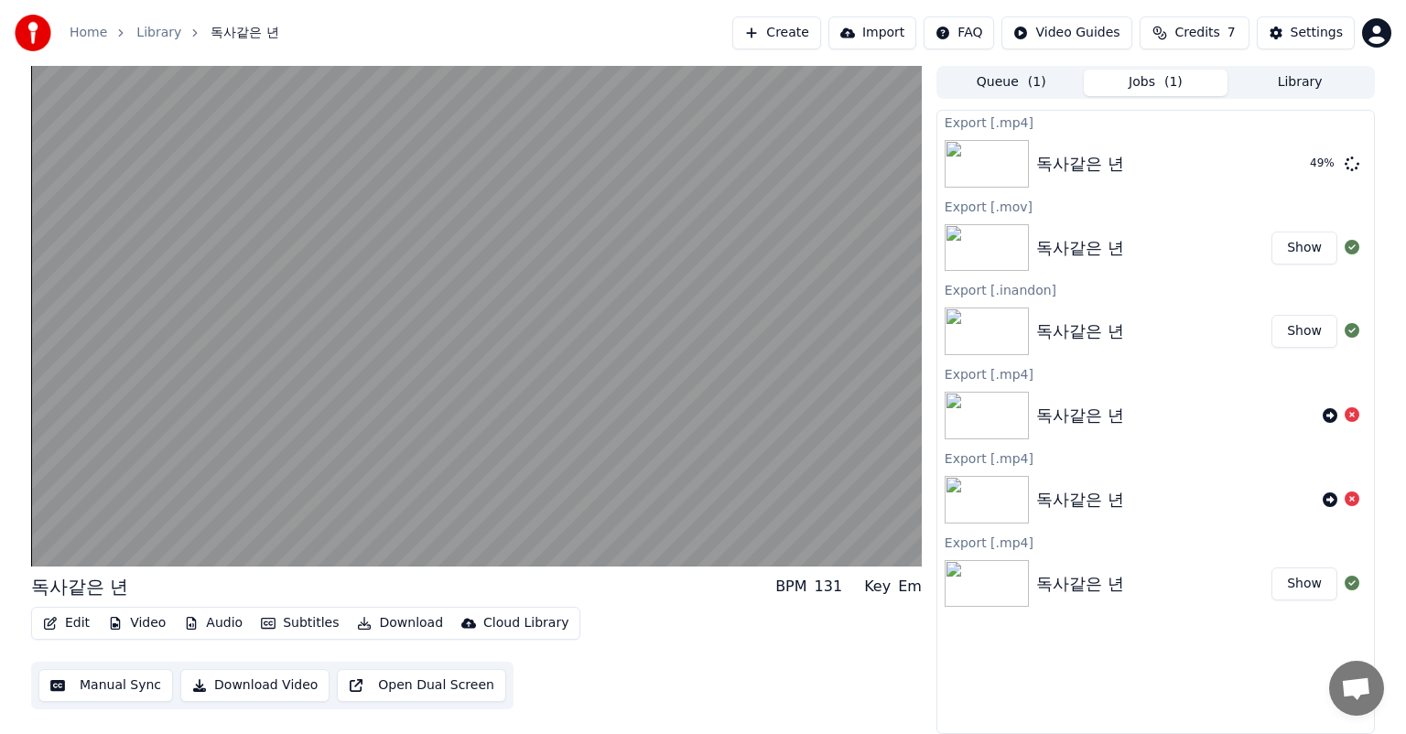
click at [146, 685] on button "Manual Sync" at bounding box center [105, 685] width 135 height 33
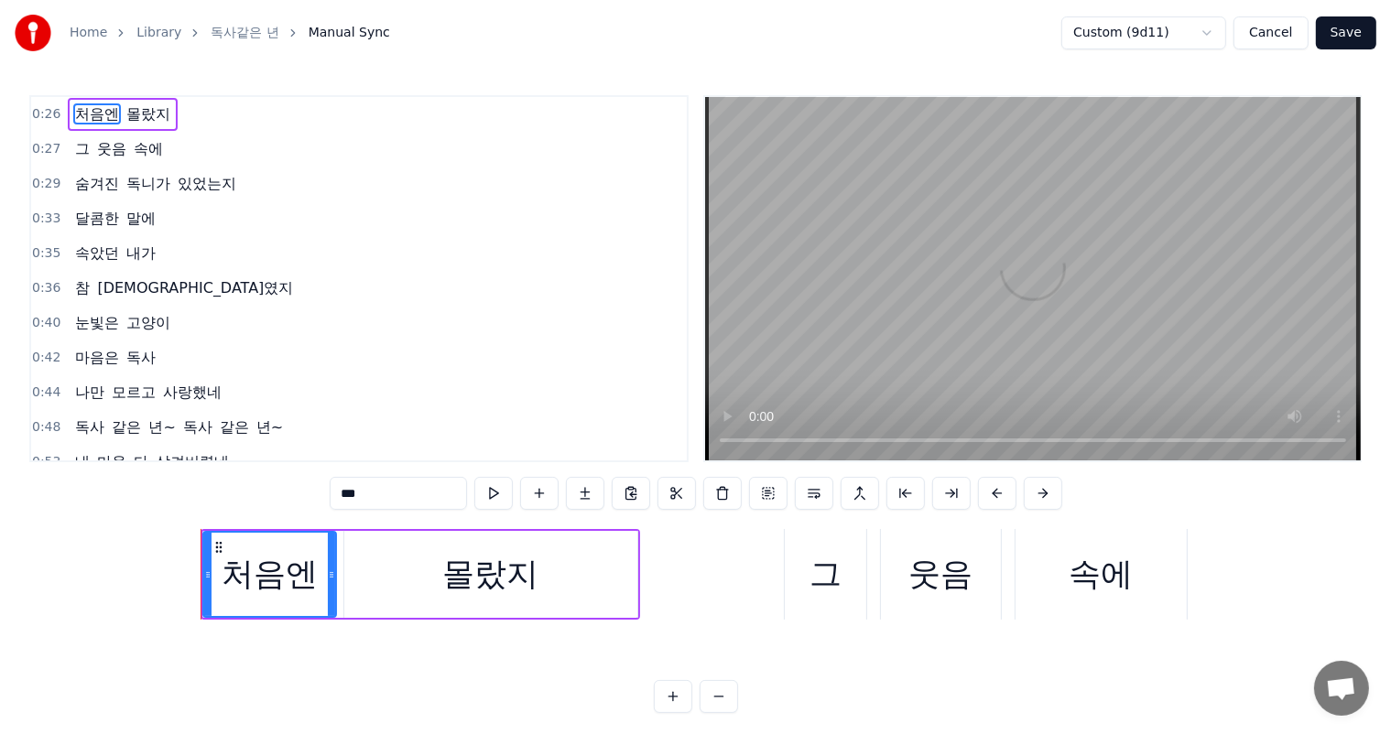
scroll to position [0, 8277]
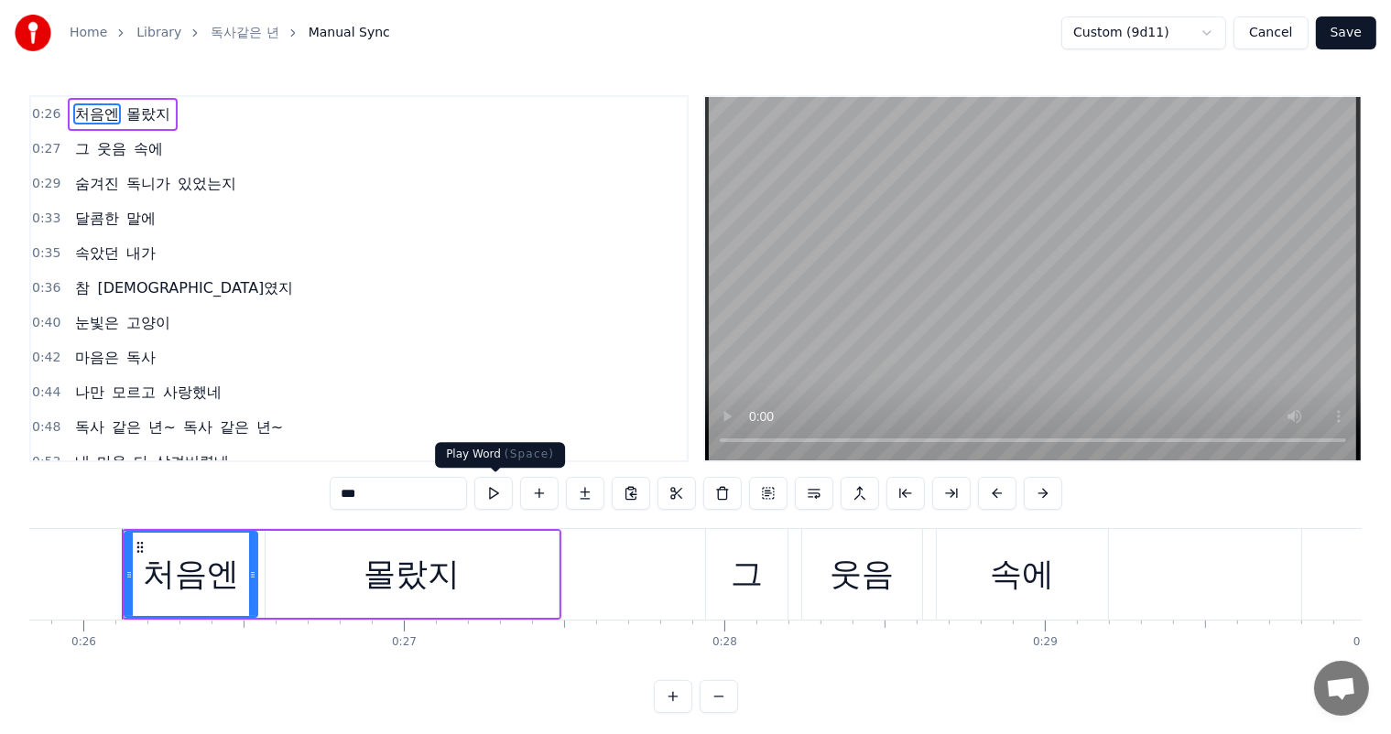
click at [505, 494] on button at bounding box center [493, 493] width 38 height 33
click at [503, 498] on button at bounding box center [493, 493] width 38 height 33
click at [502, 500] on button at bounding box center [493, 493] width 38 height 33
click at [256, 564] on div "처음엔" at bounding box center [191, 574] width 135 height 87
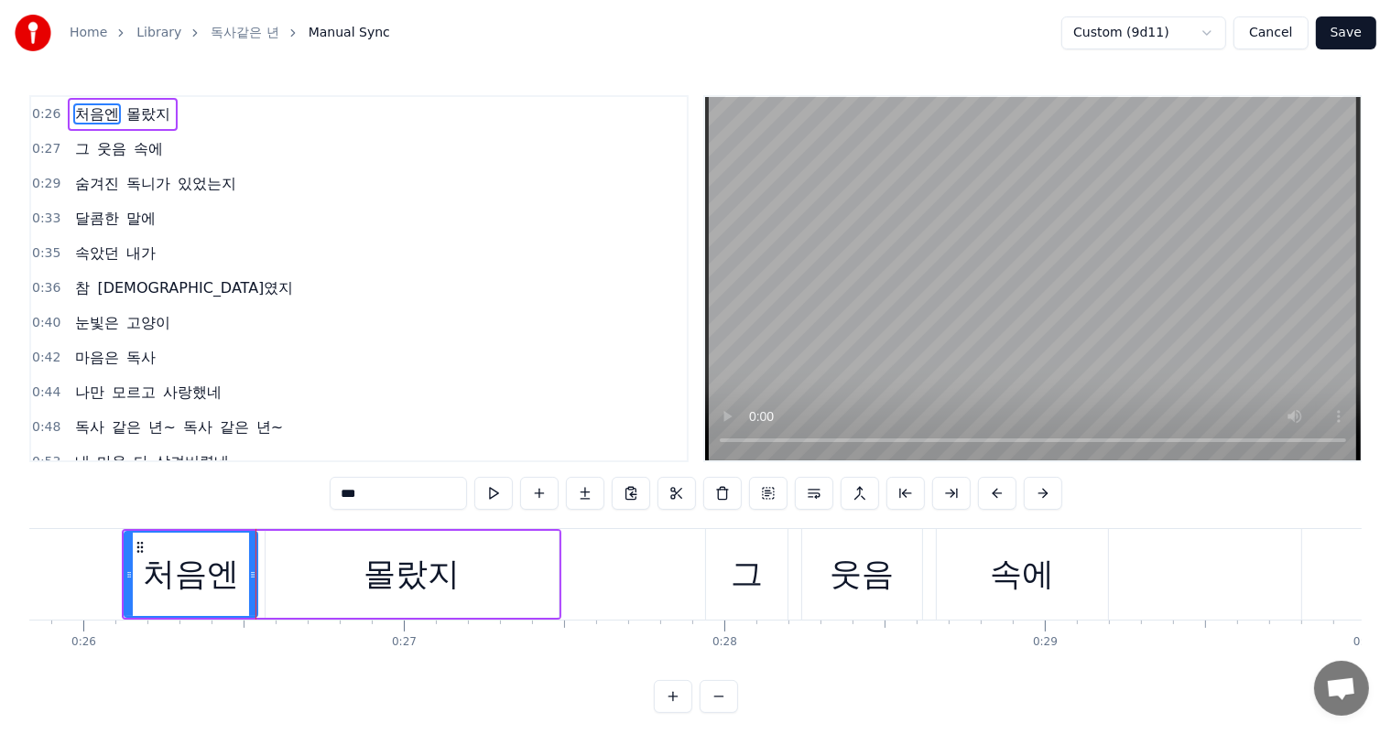
click at [253, 570] on icon at bounding box center [252, 575] width 7 height 15
click at [252, 570] on div at bounding box center [252, 574] width 1 height 91
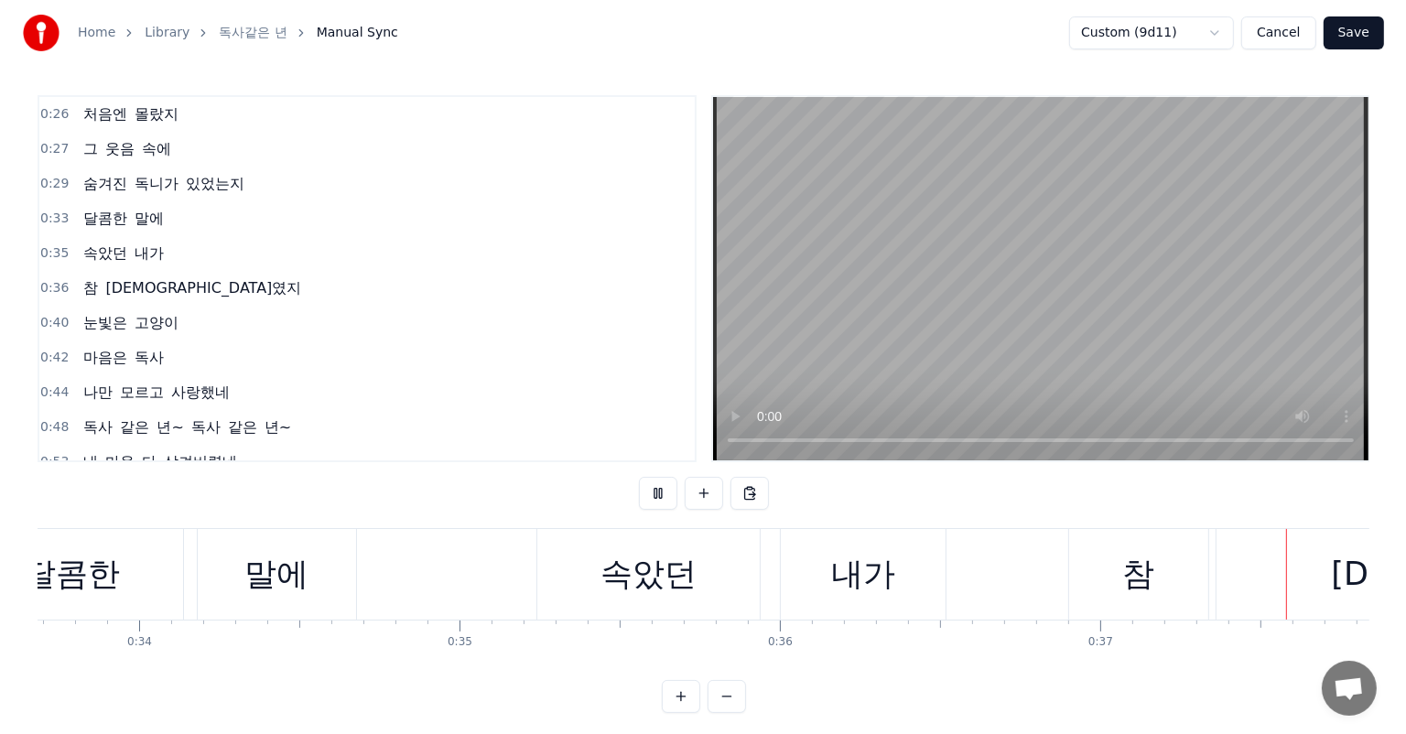
scroll to position [0, 11381]
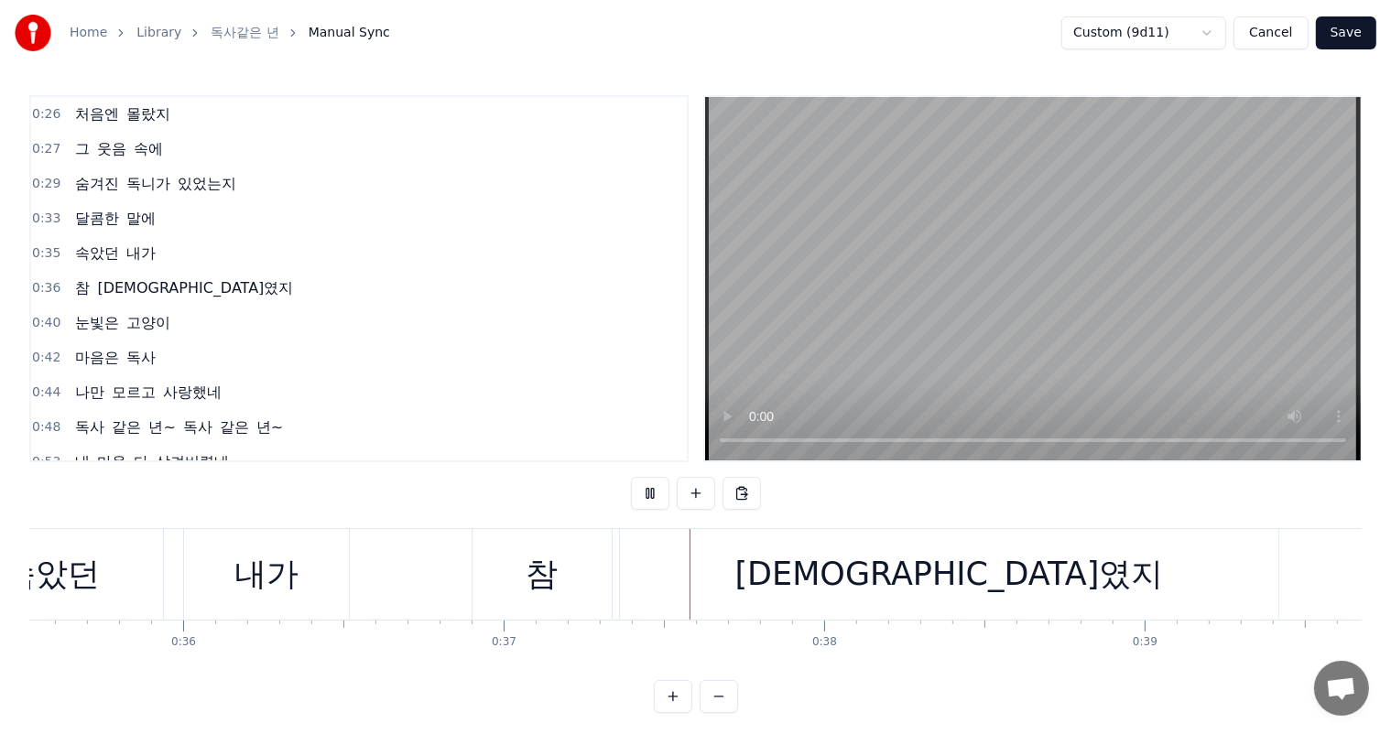
click at [49, 36] on img at bounding box center [33, 33] width 37 height 37
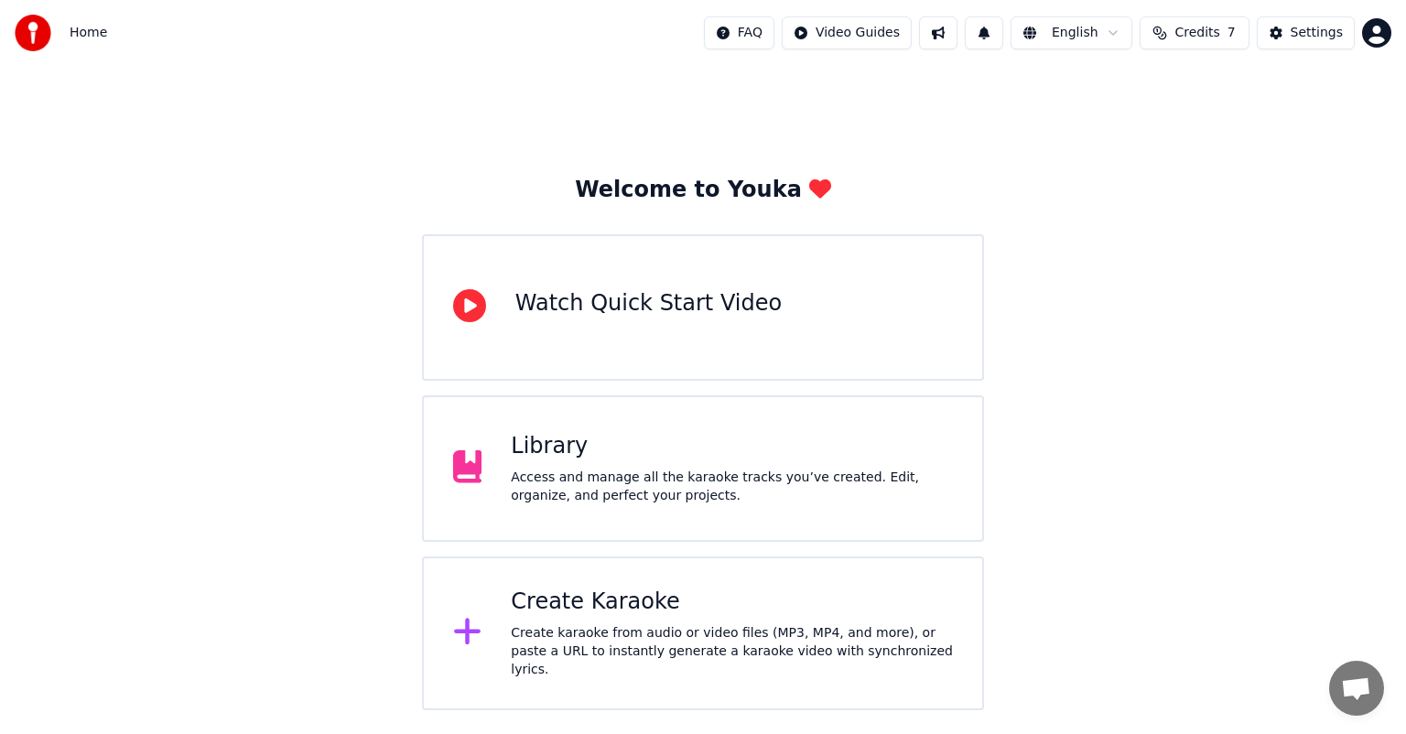
click at [800, 493] on div "Access and manage all the karaoke tracks you’ve created. Edit, organize, and pe…" at bounding box center [732, 487] width 442 height 37
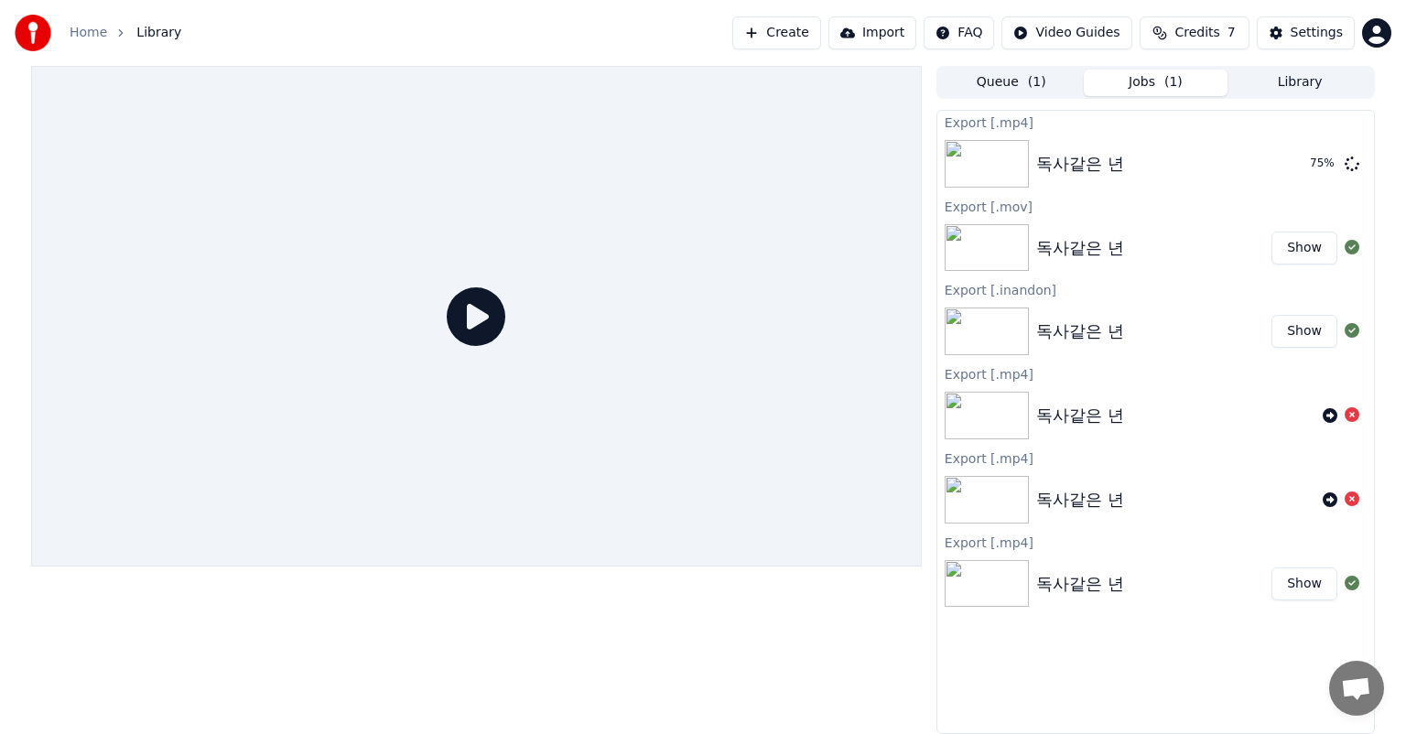
click at [473, 320] on icon at bounding box center [476, 316] width 59 height 59
click at [495, 320] on icon at bounding box center [476, 316] width 59 height 59
click at [1090, 32] on html "Home Library Create Import FAQ Video Guides Credits 7 Settings Queue ( 1 ) Jobs…" at bounding box center [703, 367] width 1406 height 734
click at [494, 322] on html "Home Library Create Import FAQ Video Guides Credits 7 Settings Queue ( 1 ) Jobs…" at bounding box center [703, 367] width 1406 height 734
click at [974, 572] on img at bounding box center [987, 584] width 84 height 48
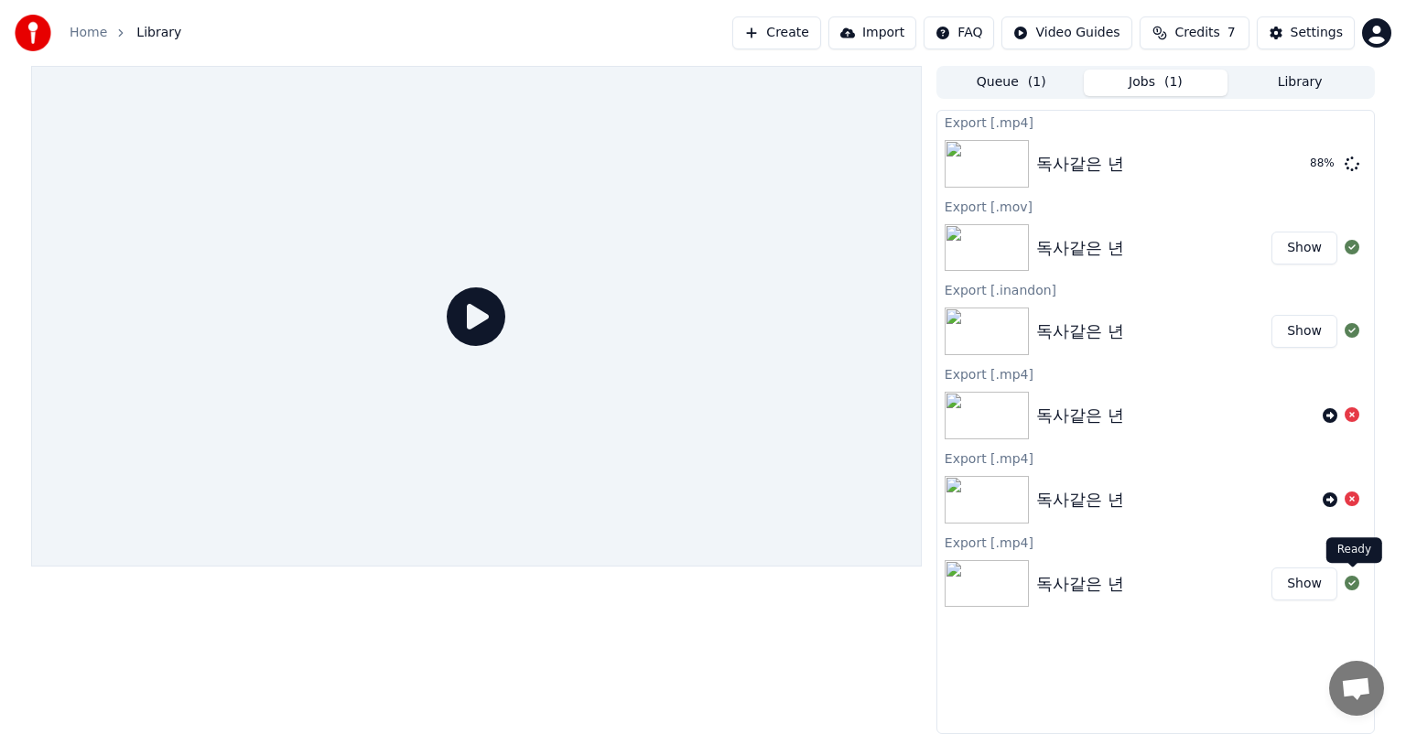
click at [1354, 580] on icon at bounding box center [1352, 583] width 15 height 15
click at [1313, 582] on button "Show" at bounding box center [1305, 584] width 66 height 33
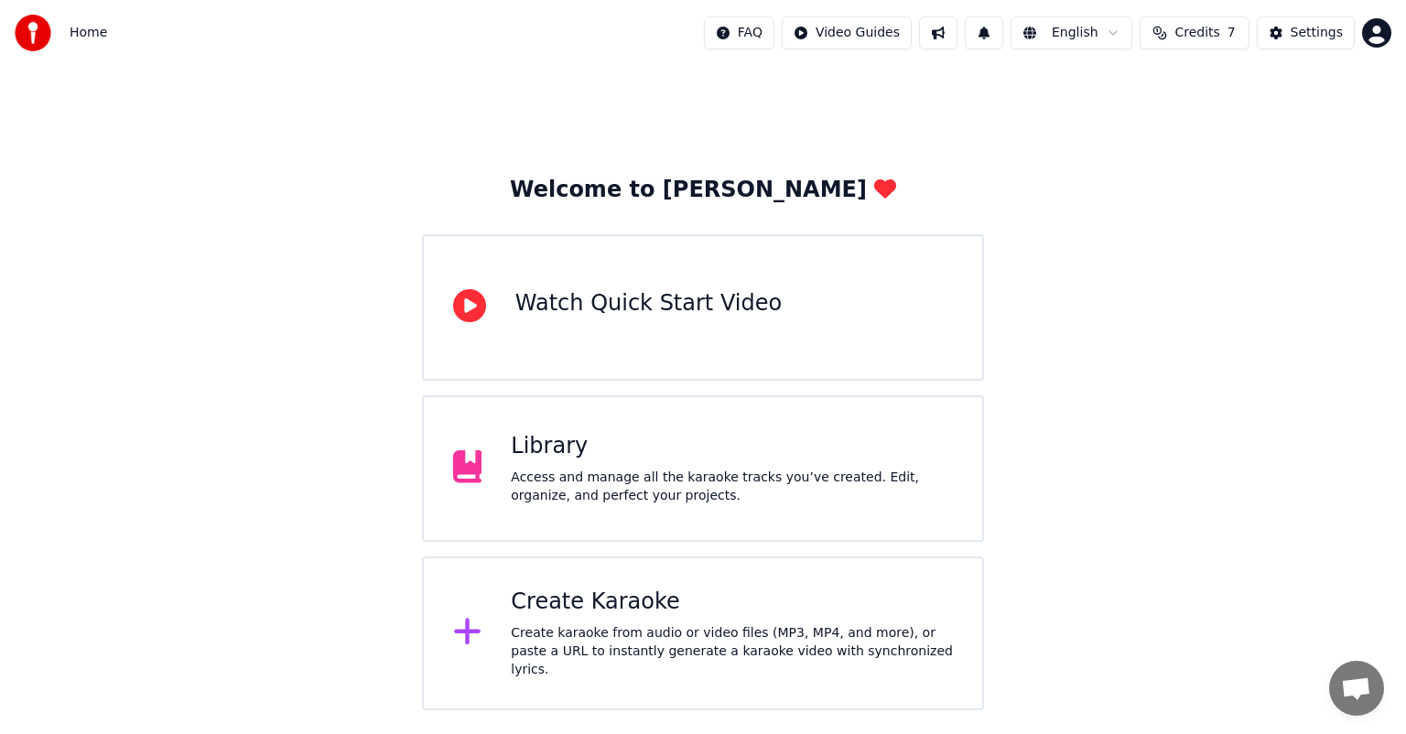
click at [748, 614] on div "Create Karaoke" at bounding box center [732, 602] width 442 height 29
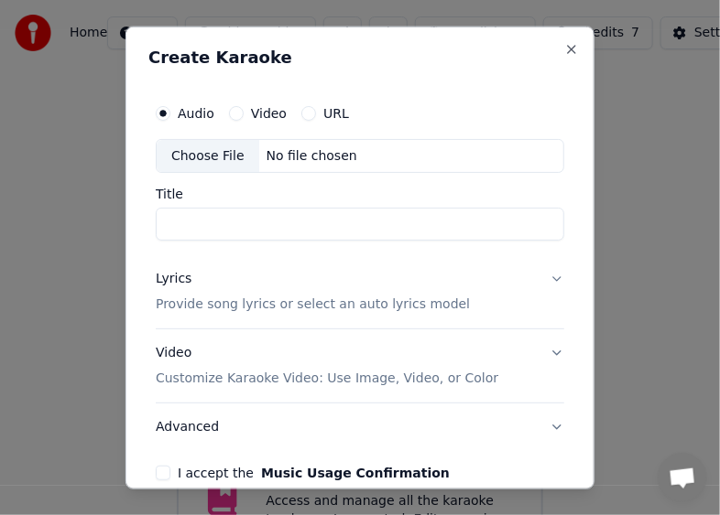
click at [499, 48] on div "Create Karaoke Audio Video URL Choose File No file chosen Title Lyrics Provide …" at bounding box center [359, 258] width 469 height 464
click at [211, 152] on div "Choose File" at bounding box center [208, 155] width 103 height 33
type input "*********"
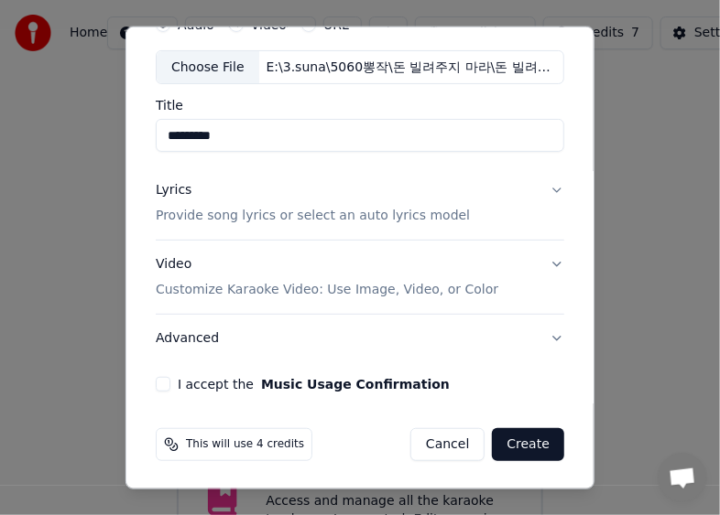
click at [423, 220] on p "Provide song lyrics or select an auto lyrics model" at bounding box center [313, 216] width 314 height 18
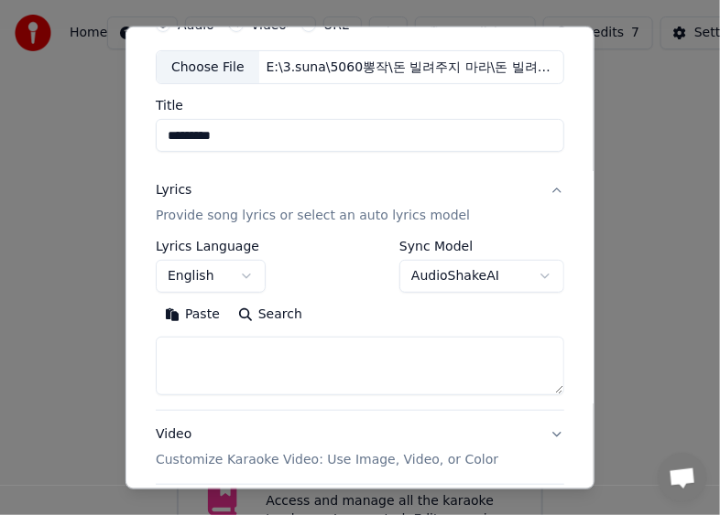
click at [255, 275] on button "English" at bounding box center [211, 276] width 110 height 33
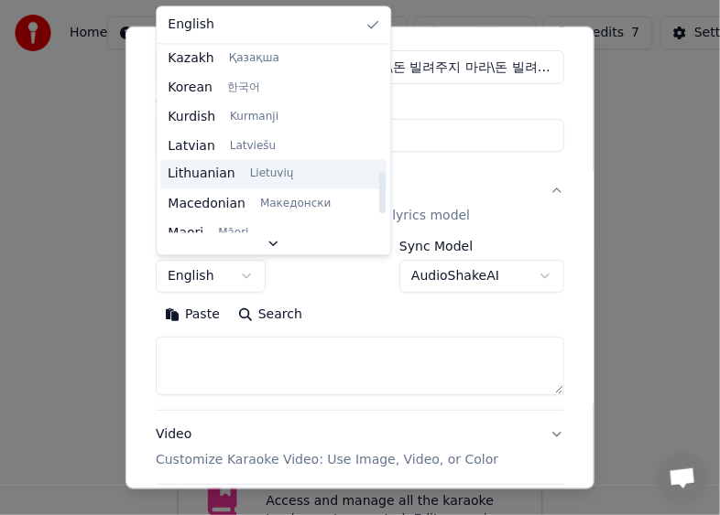
scroll to position [732, 0]
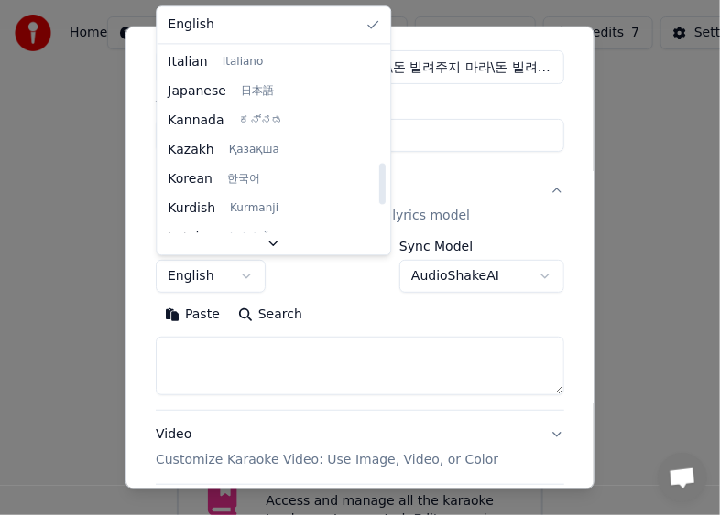
select select "**"
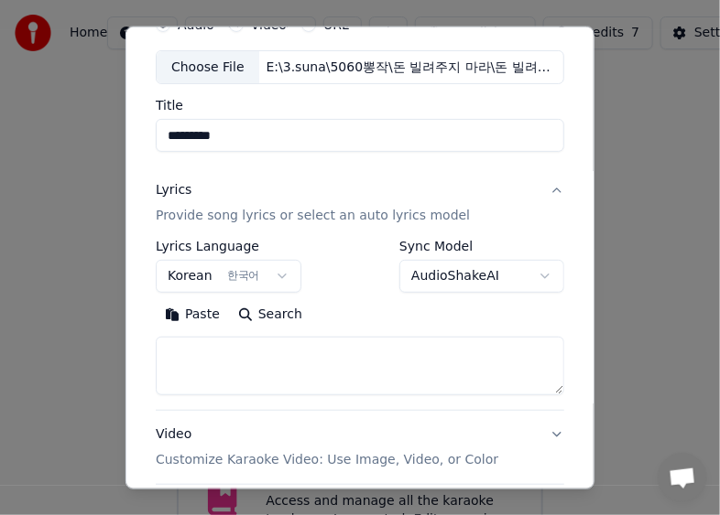
click at [355, 355] on textarea at bounding box center [360, 366] width 408 height 59
click at [399, 364] on textarea at bounding box center [360, 366] width 408 height 59
paste textarea "**********"
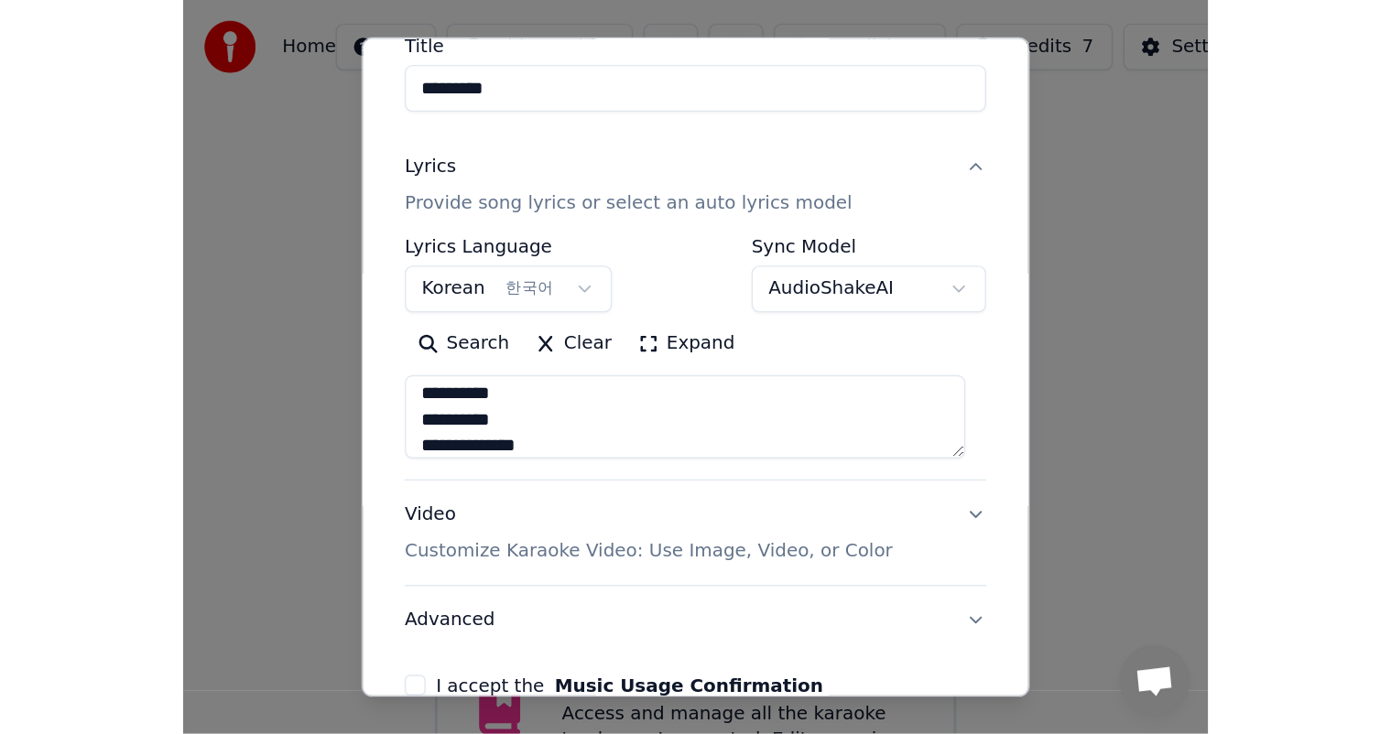
scroll to position [259, 0]
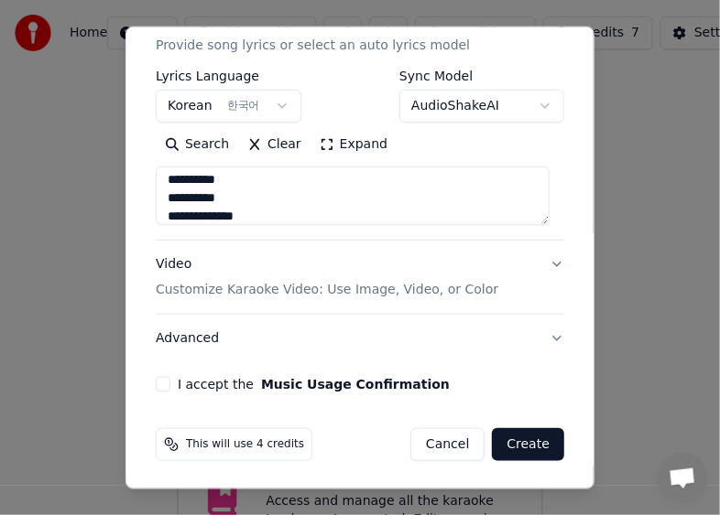
type textarea "**********"
click at [161, 380] on button "I accept the Music Usage Confirmation" at bounding box center [163, 384] width 15 height 15
click at [516, 440] on button "Create" at bounding box center [528, 444] width 72 height 33
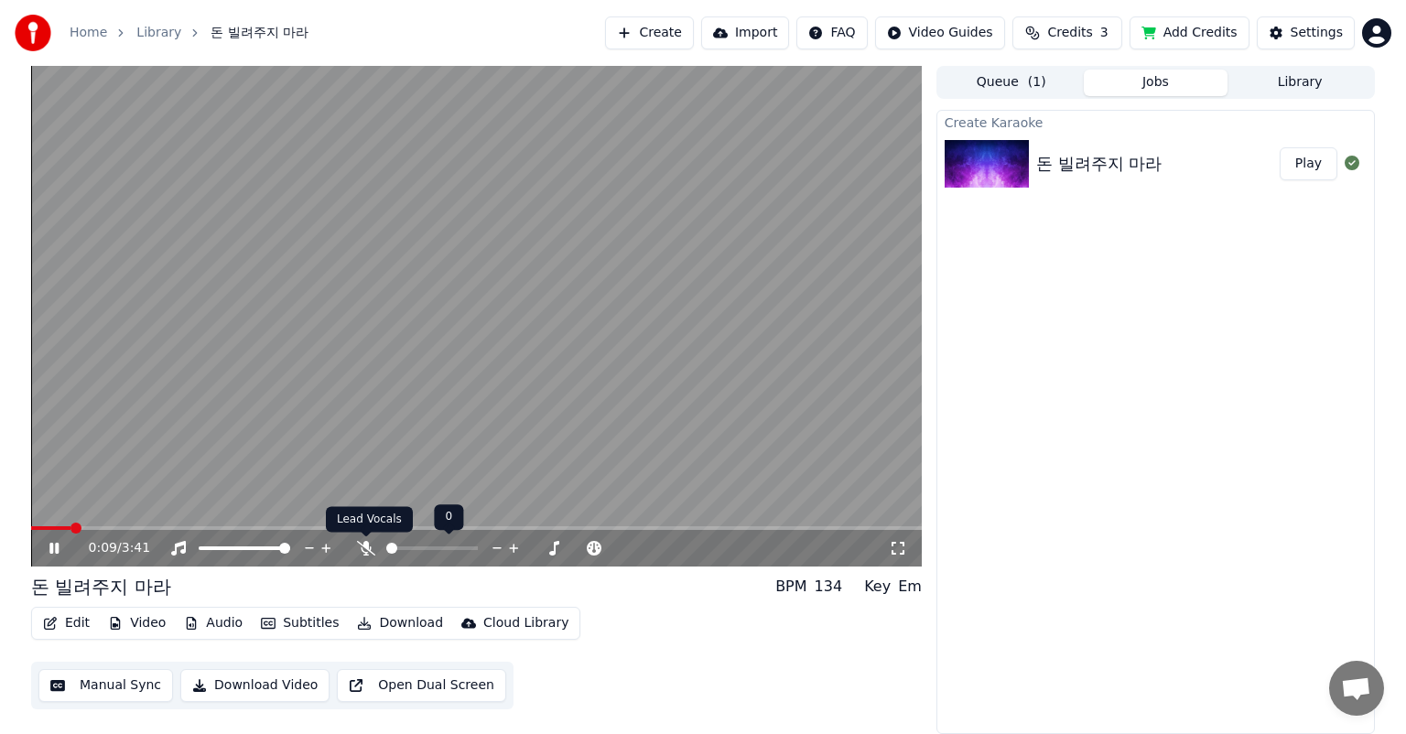
click at [366, 549] on icon at bounding box center [366, 548] width 18 height 15
click at [313, 547] on icon at bounding box center [309, 548] width 17 height 18
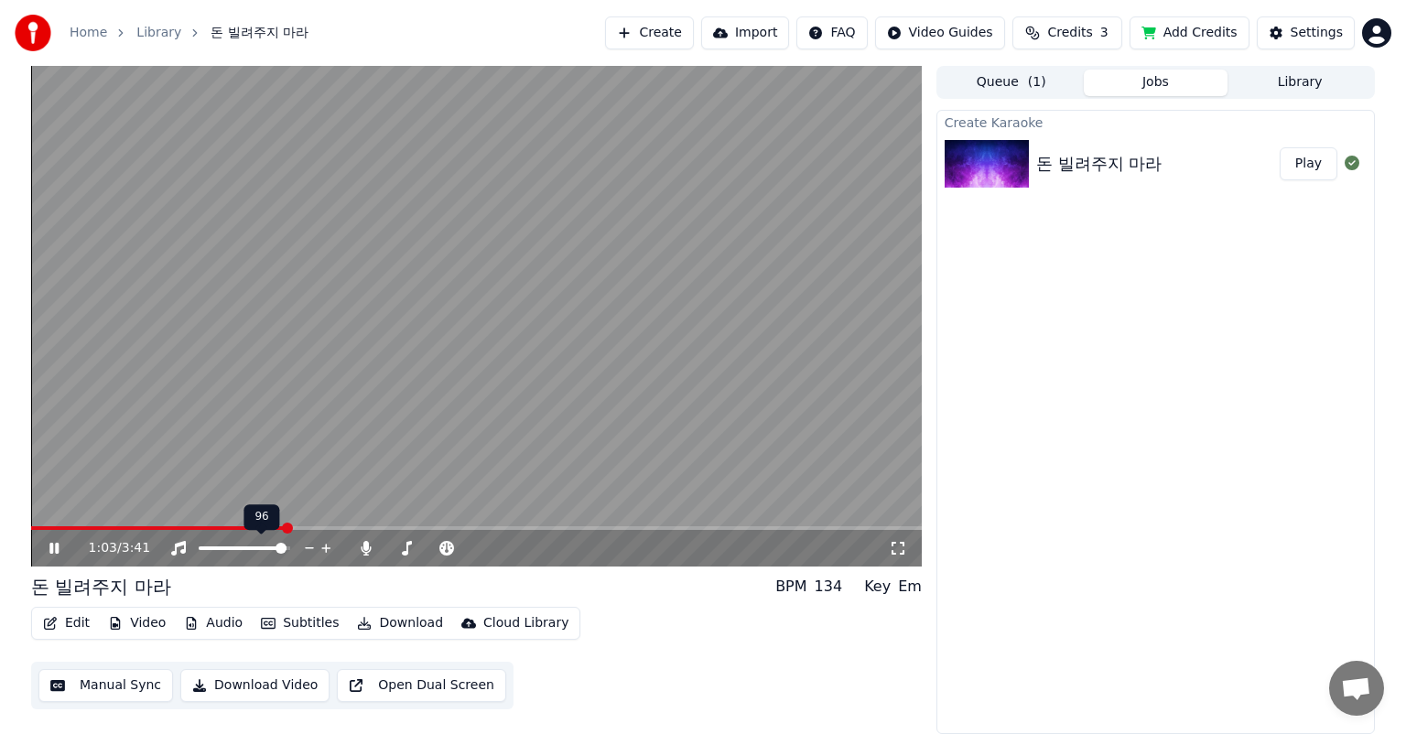
click at [313, 547] on icon at bounding box center [309, 548] width 17 height 18
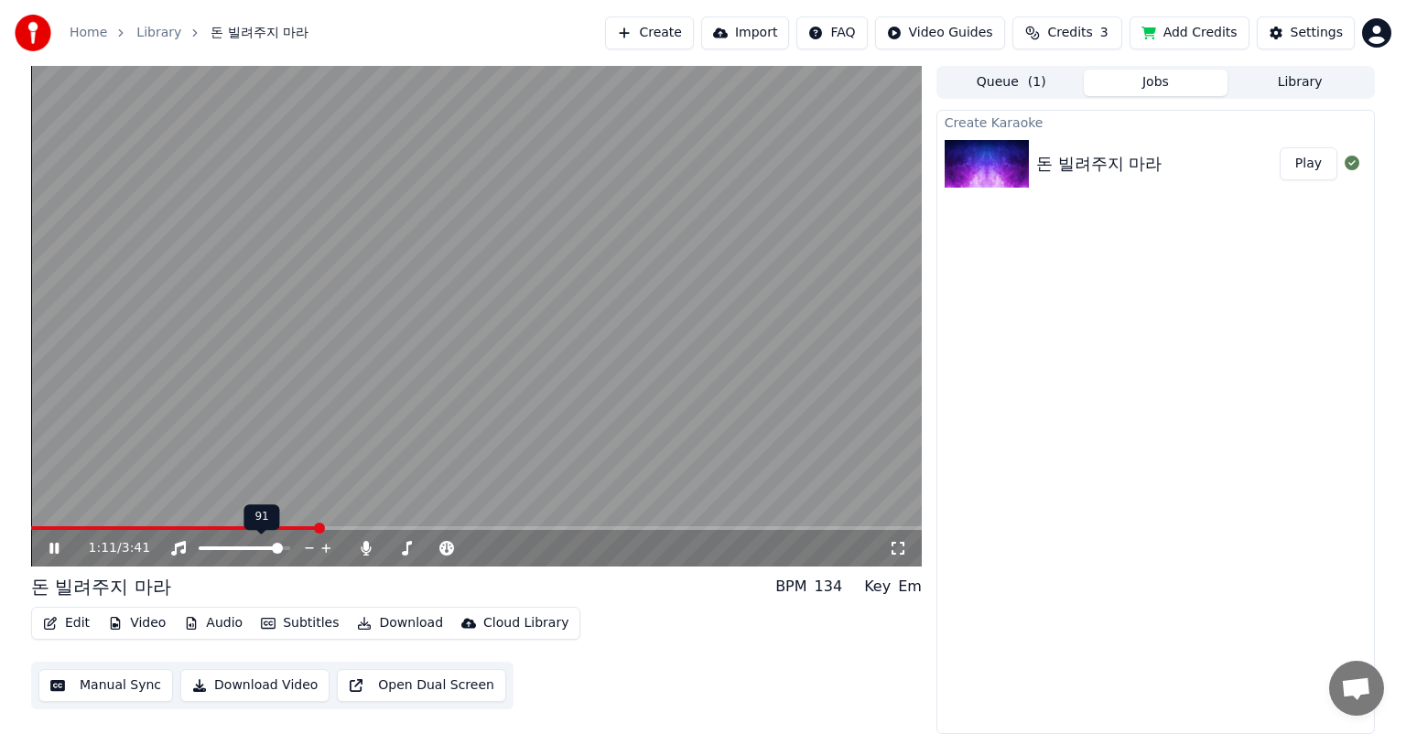
click at [313, 547] on icon at bounding box center [309, 548] width 17 height 18
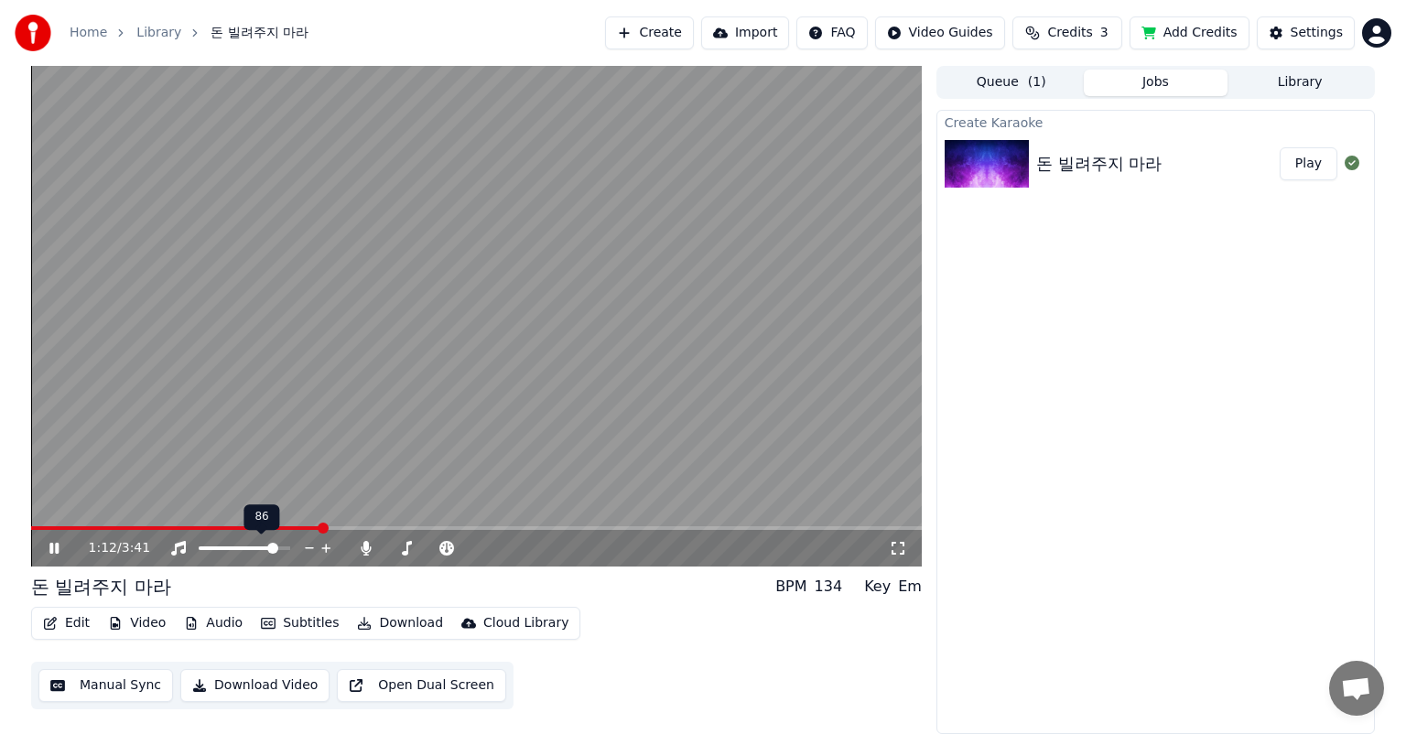
click at [313, 547] on icon at bounding box center [309, 548] width 17 height 18
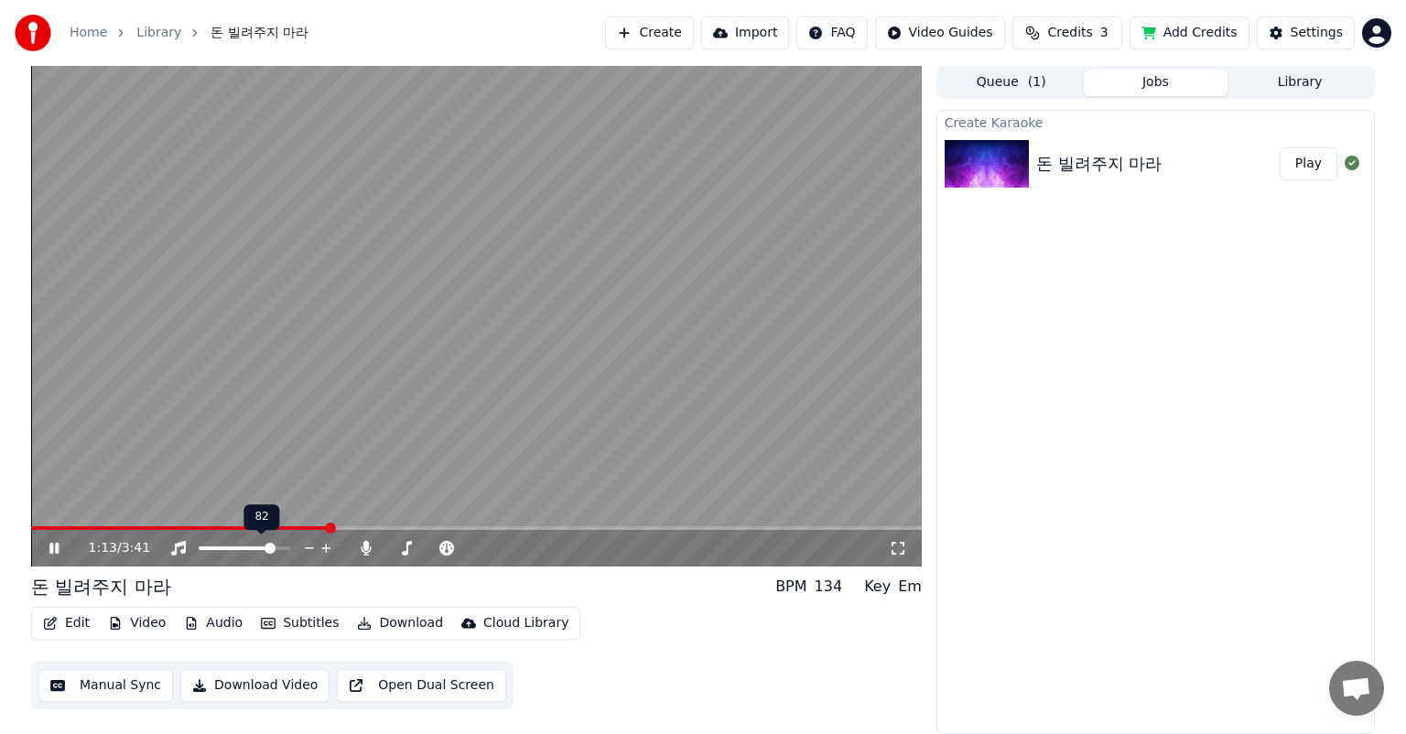
click at [313, 547] on icon at bounding box center [309, 548] width 17 height 18
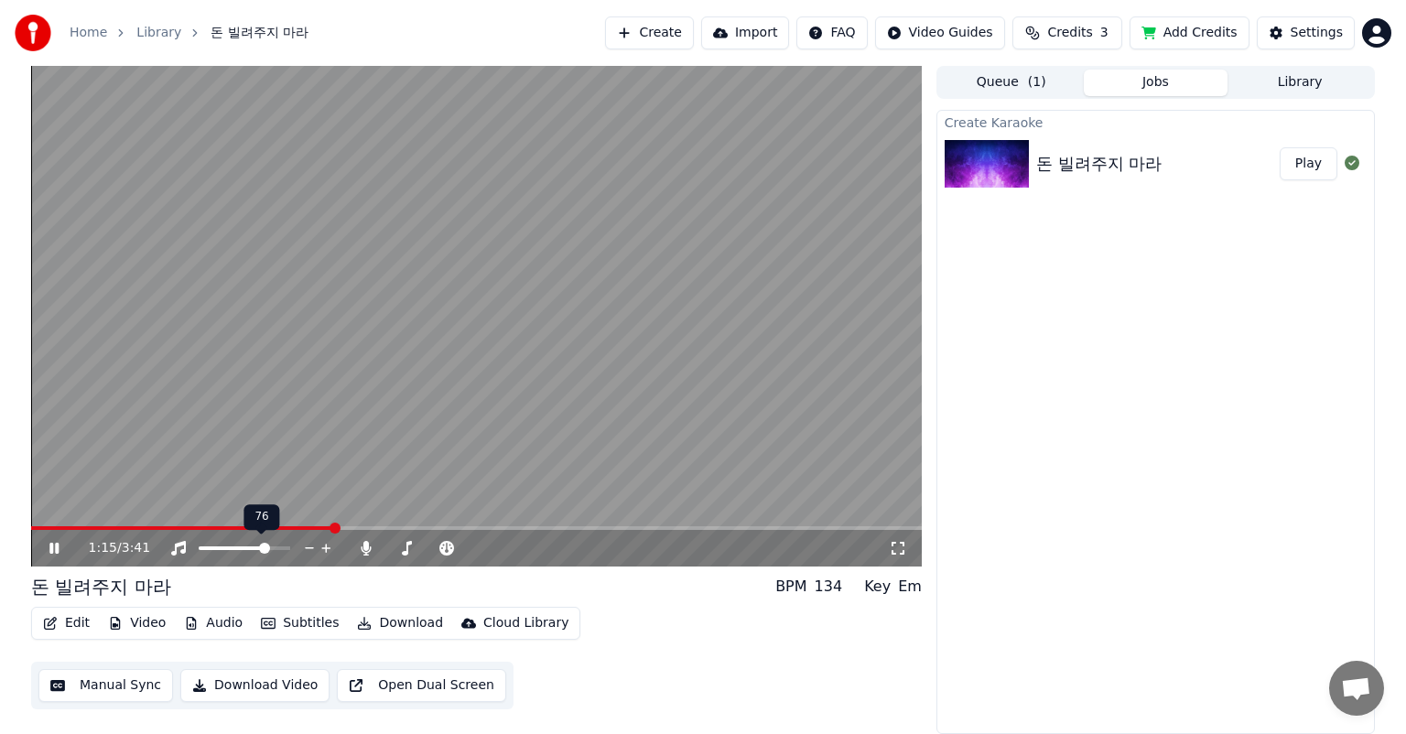
click at [313, 547] on icon at bounding box center [309, 548] width 17 height 18
click at [249, 553] on span at bounding box center [249, 548] width 11 height 11
click at [451, 548] on span at bounding box center [432, 549] width 92 height 4
click at [465, 547] on span at bounding box center [446, 549] width 38 height 4
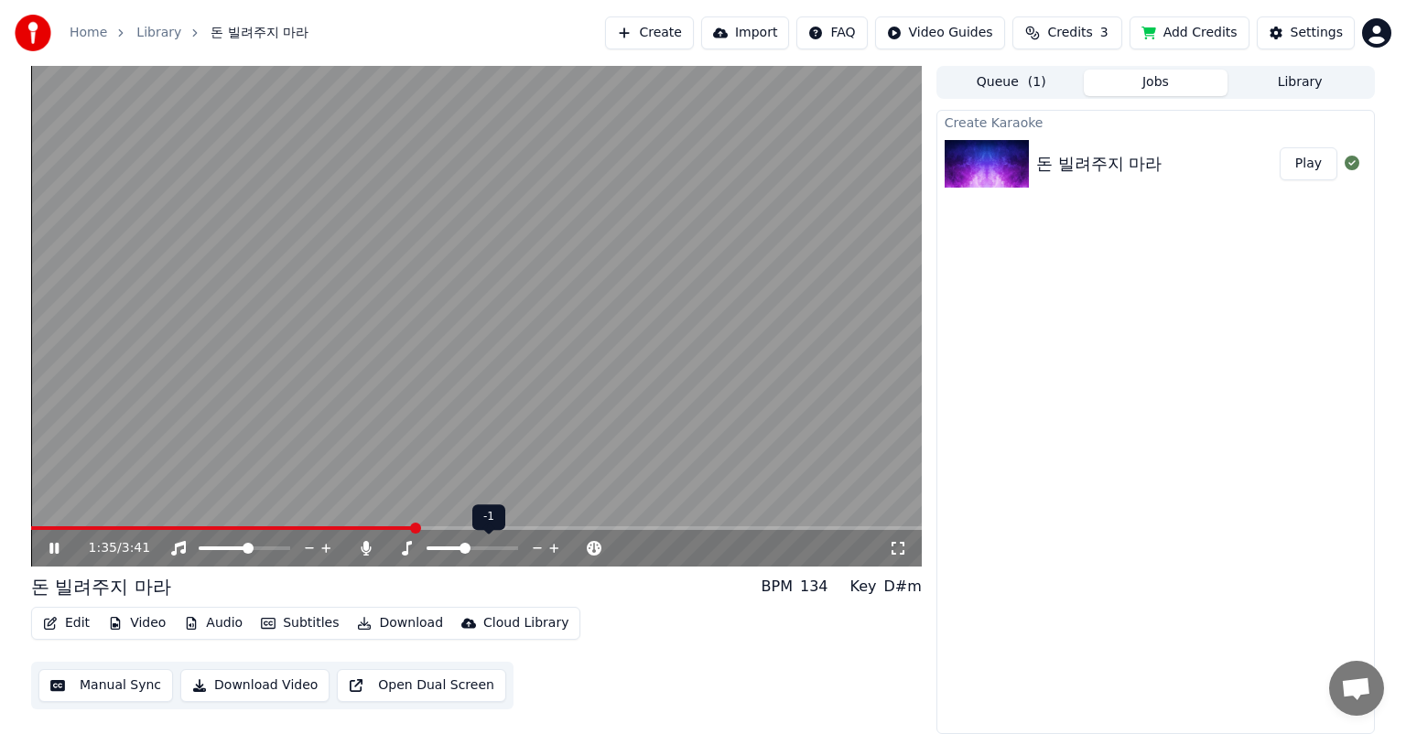
click at [483, 544] on div at bounding box center [489, 548] width 147 height 18
click at [482, 548] on span at bounding box center [473, 549] width 92 height 4
click at [549, 578] on div "돈 빌려주지 마라 BPM 134 Key Fm" at bounding box center [476, 587] width 891 height 26
click at [428, 549] on span at bounding box center [407, 549] width 43 height 4
click at [271, 549] on span at bounding box center [245, 549] width 92 height 4
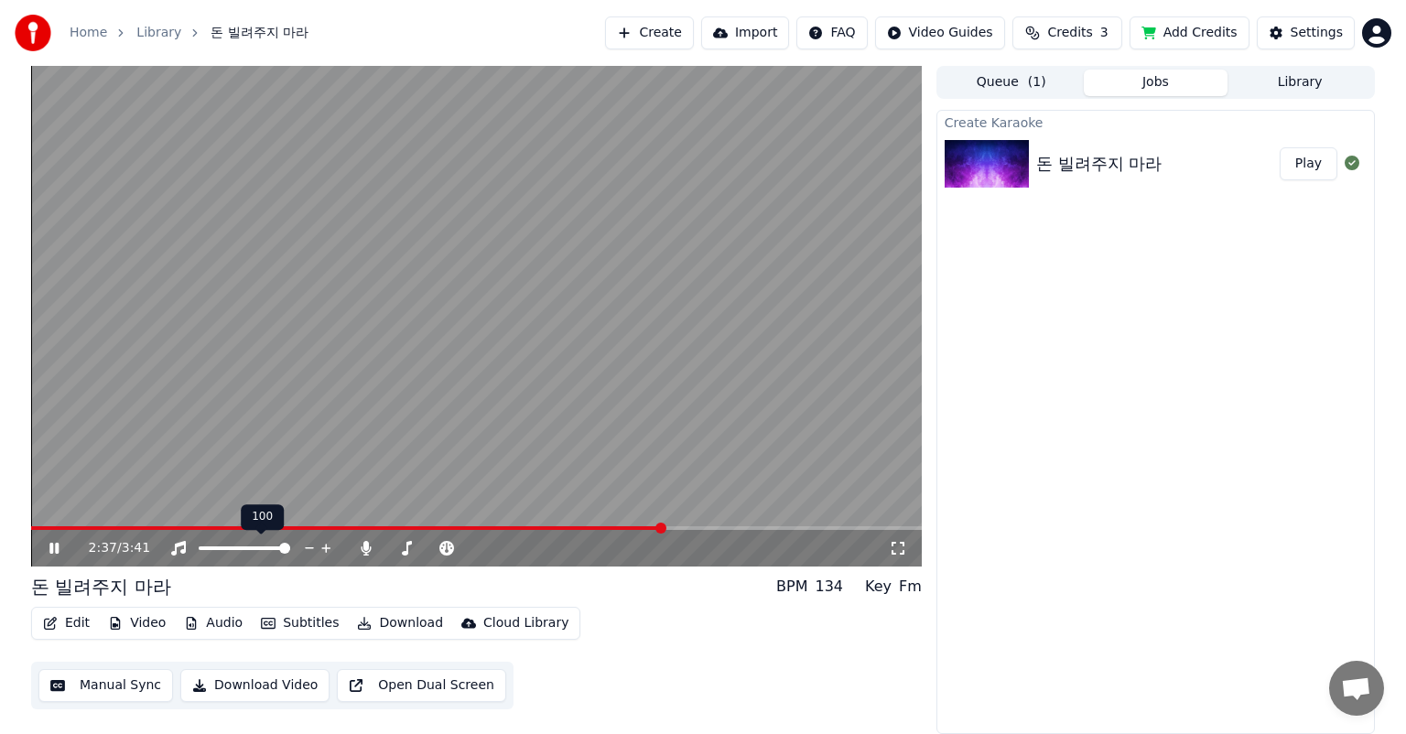
click at [290, 549] on span at bounding box center [245, 549] width 92 height 4
click at [456, 554] on span at bounding box center [458, 548] width 11 height 11
click at [60, 551] on icon at bounding box center [67, 548] width 43 height 15
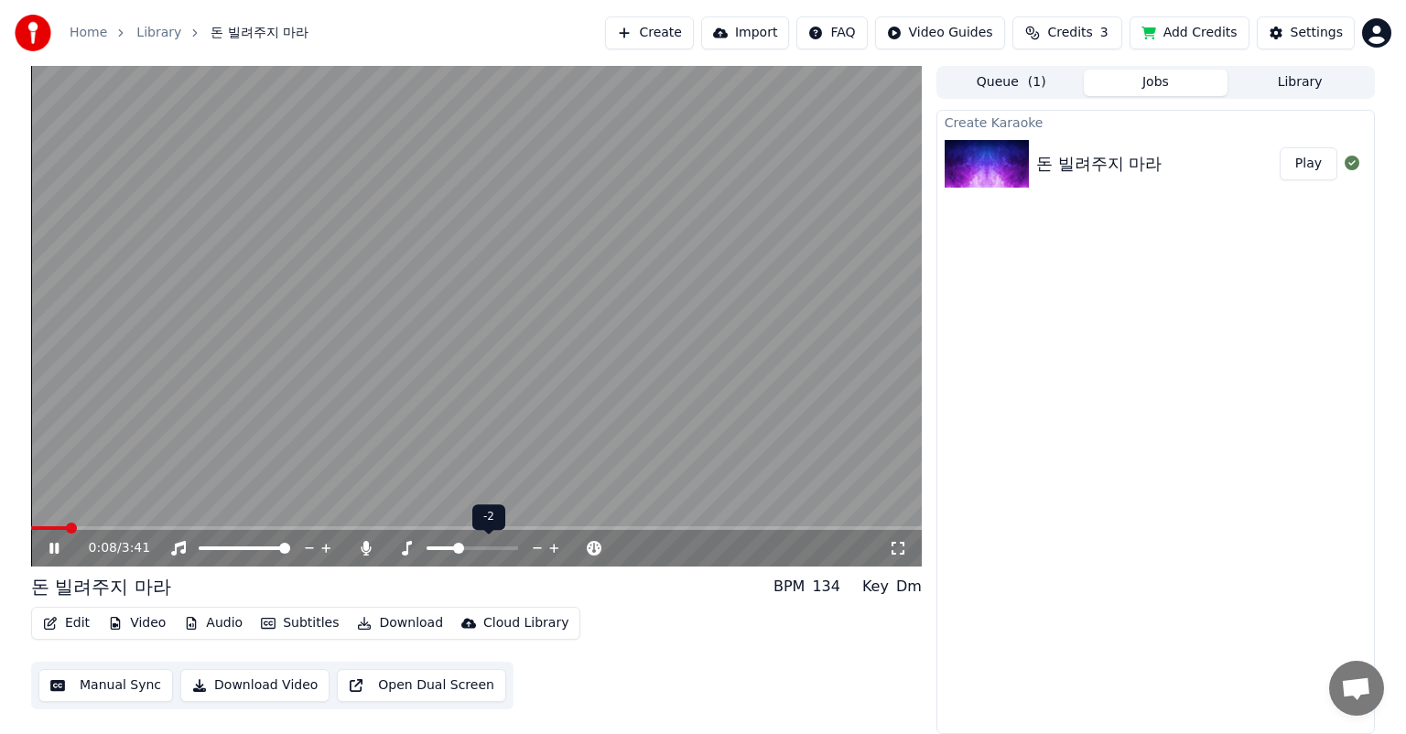
click at [471, 548] on span at bounding box center [473, 549] width 92 height 4
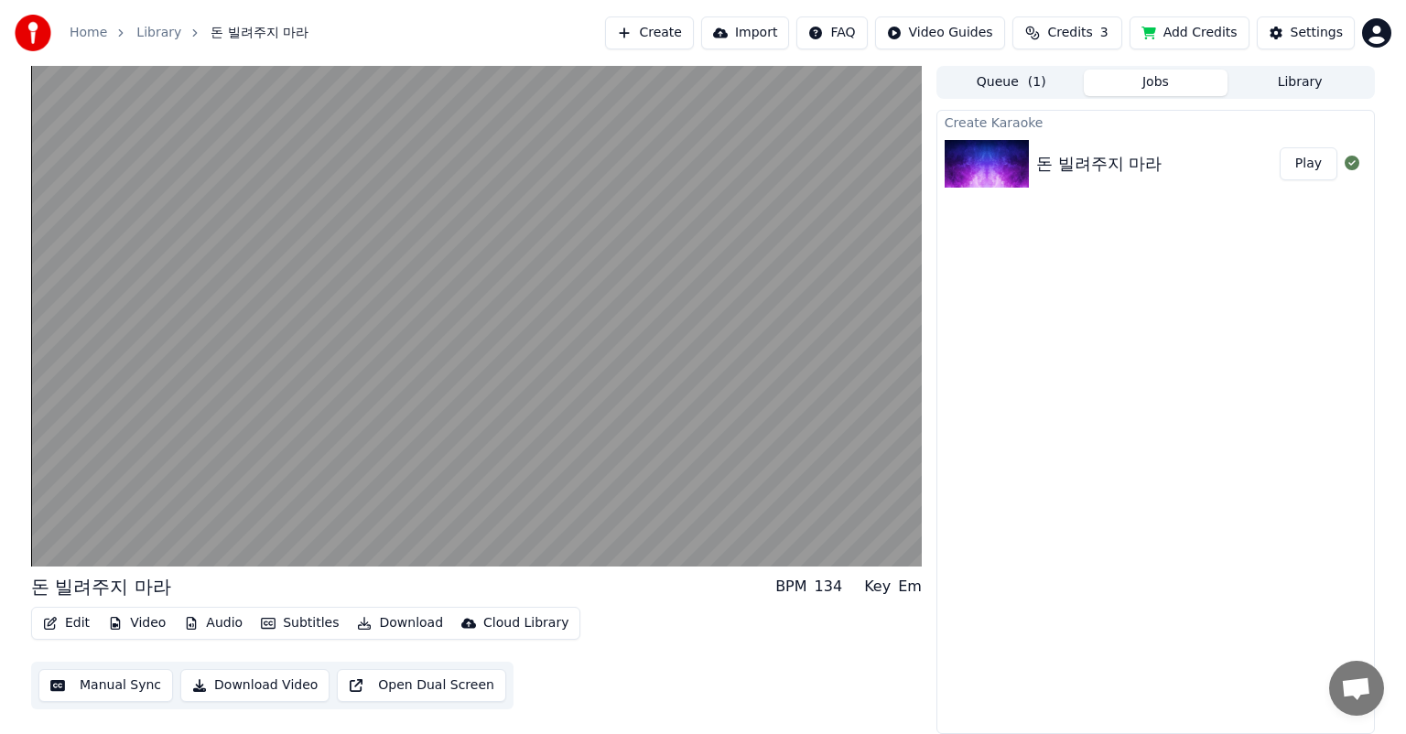
click at [113, 684] on button "Manual Sync" at bounding box center [105, 685] width 135 height 33
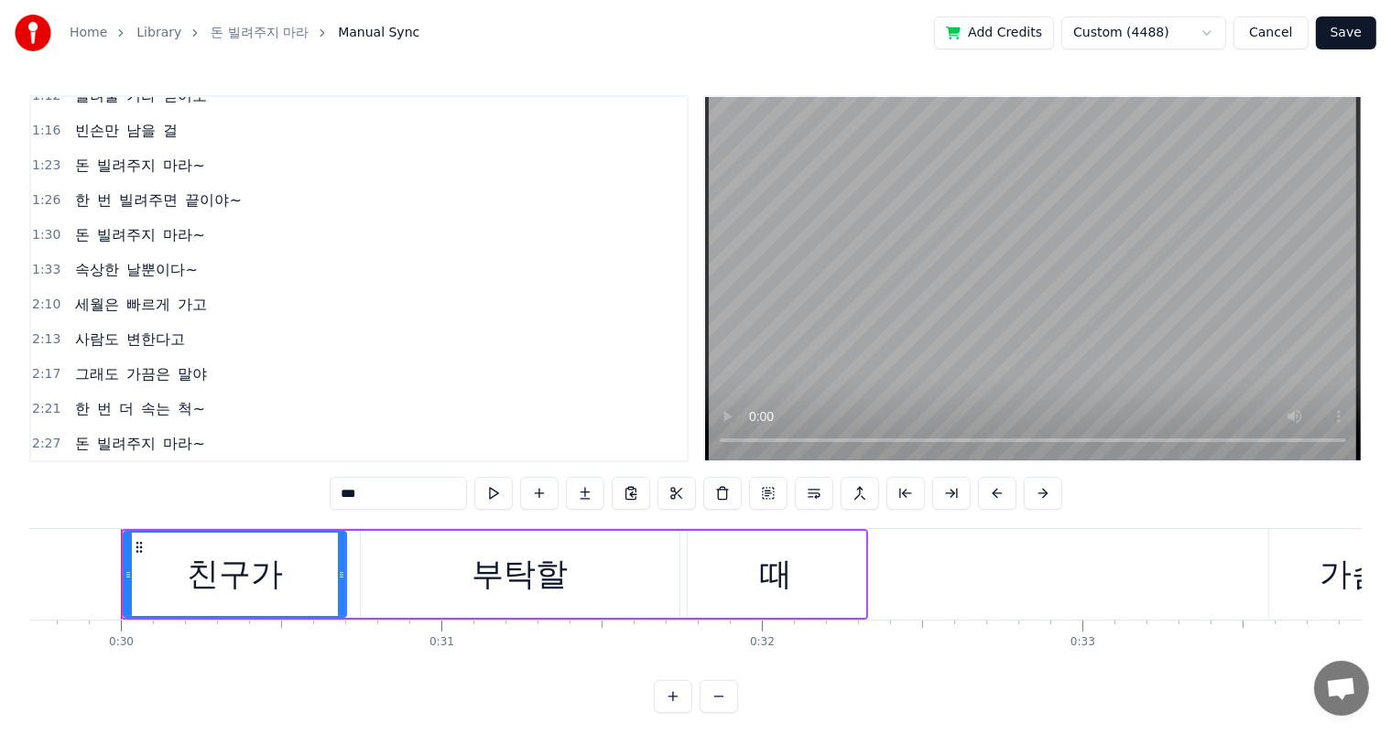
click at [1344, 31] on button "Save" at bounding box center [1346, 32] width 60 height 33
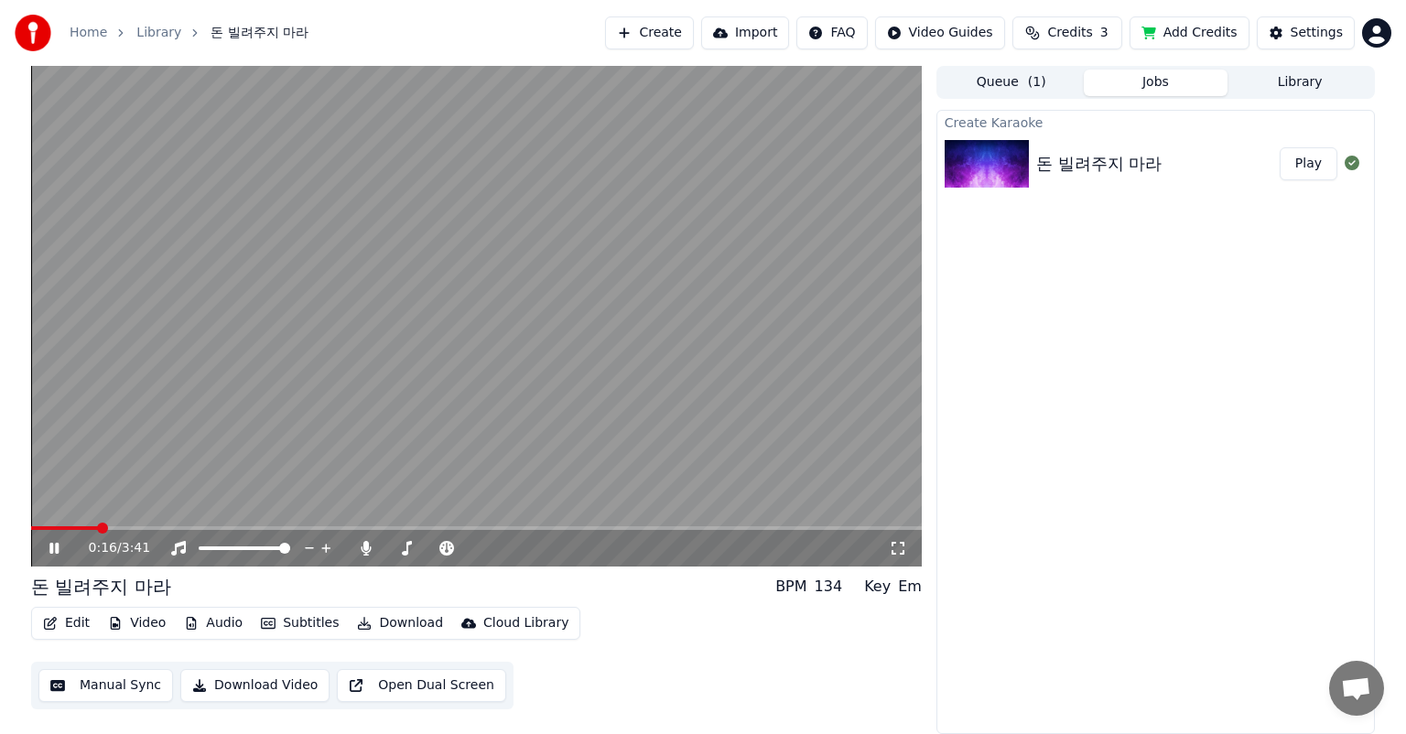
click at [80, 623] on button "Edit" at bounding box center [66, 624] width 61 height 26
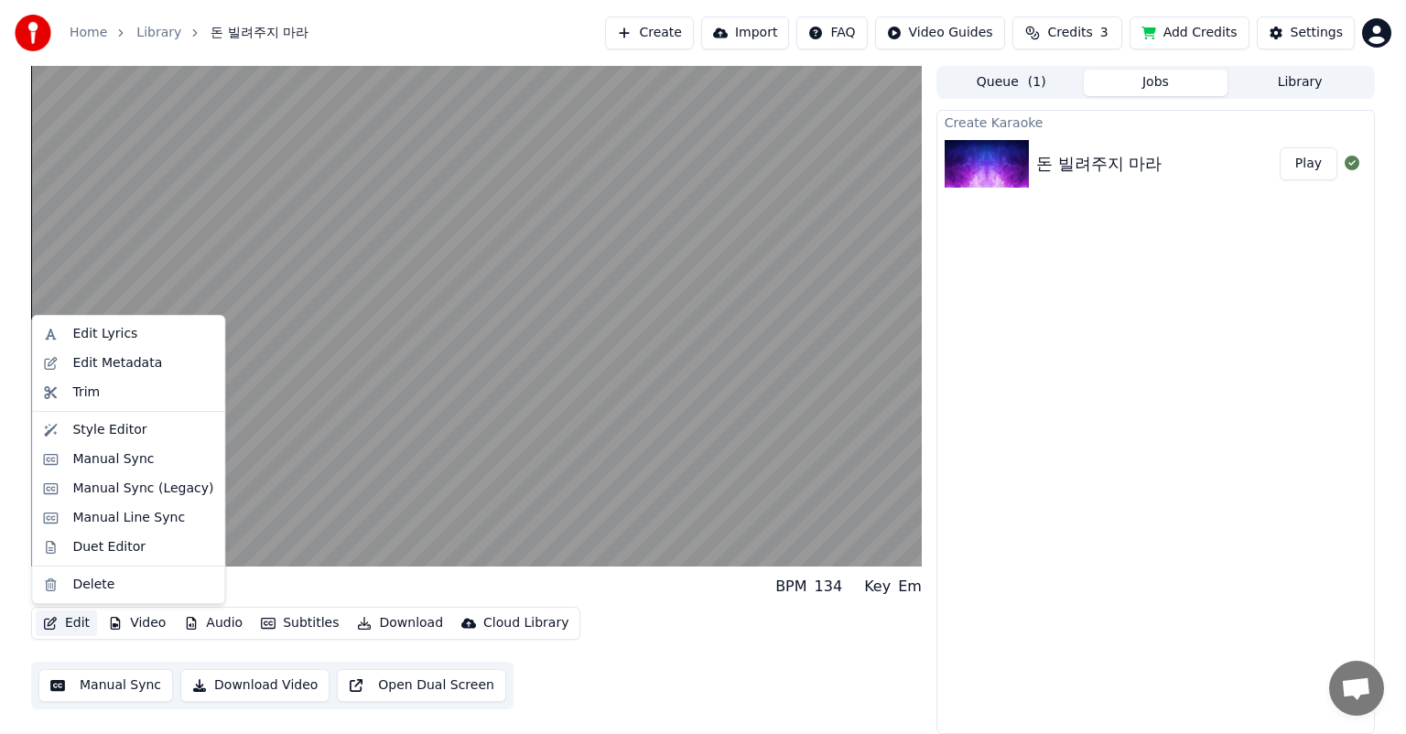
click at [79, 623] on button "Edit" at bounding box center [66, 624] width 61 height 26
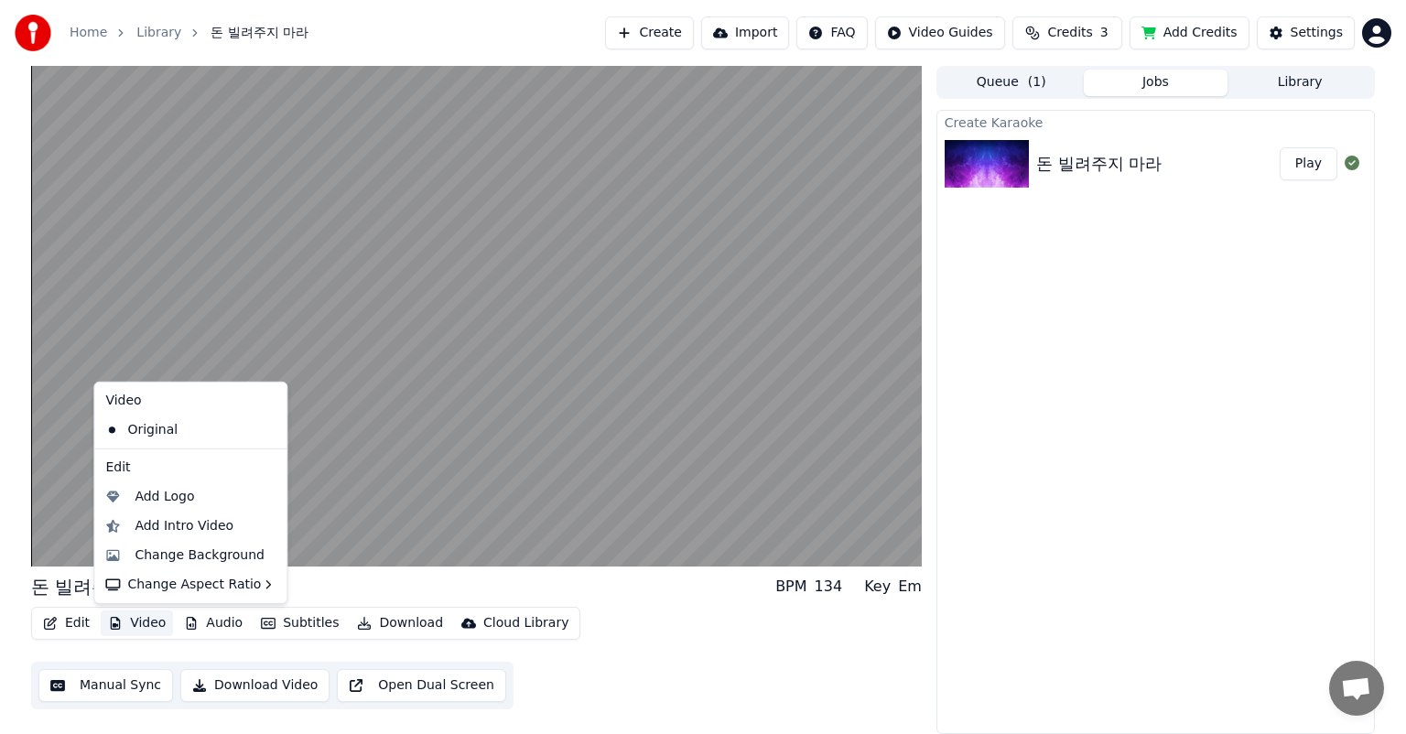
click at [156, 624] on button "Video" at bounding box center [137, 624] width 72 height 26
click at [191, 549] on div "Change Background" at bounding box center [200, 556] width 130 height 18
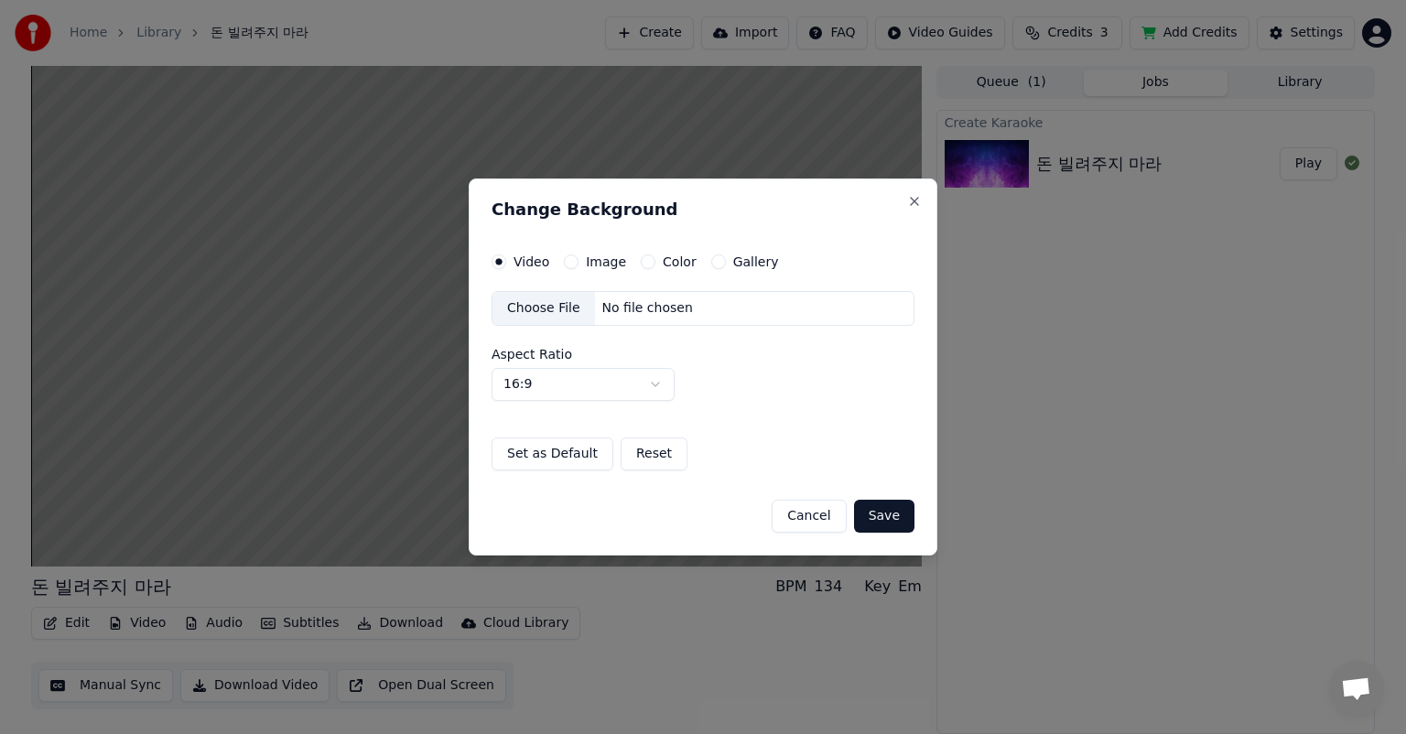
click at [738, 265] on label "Gallery" at bounding box center [756, 261] width 46 height 13
click at [726, 265] on button "Gallery" at bounding box center [718, 262] width 15 height 15
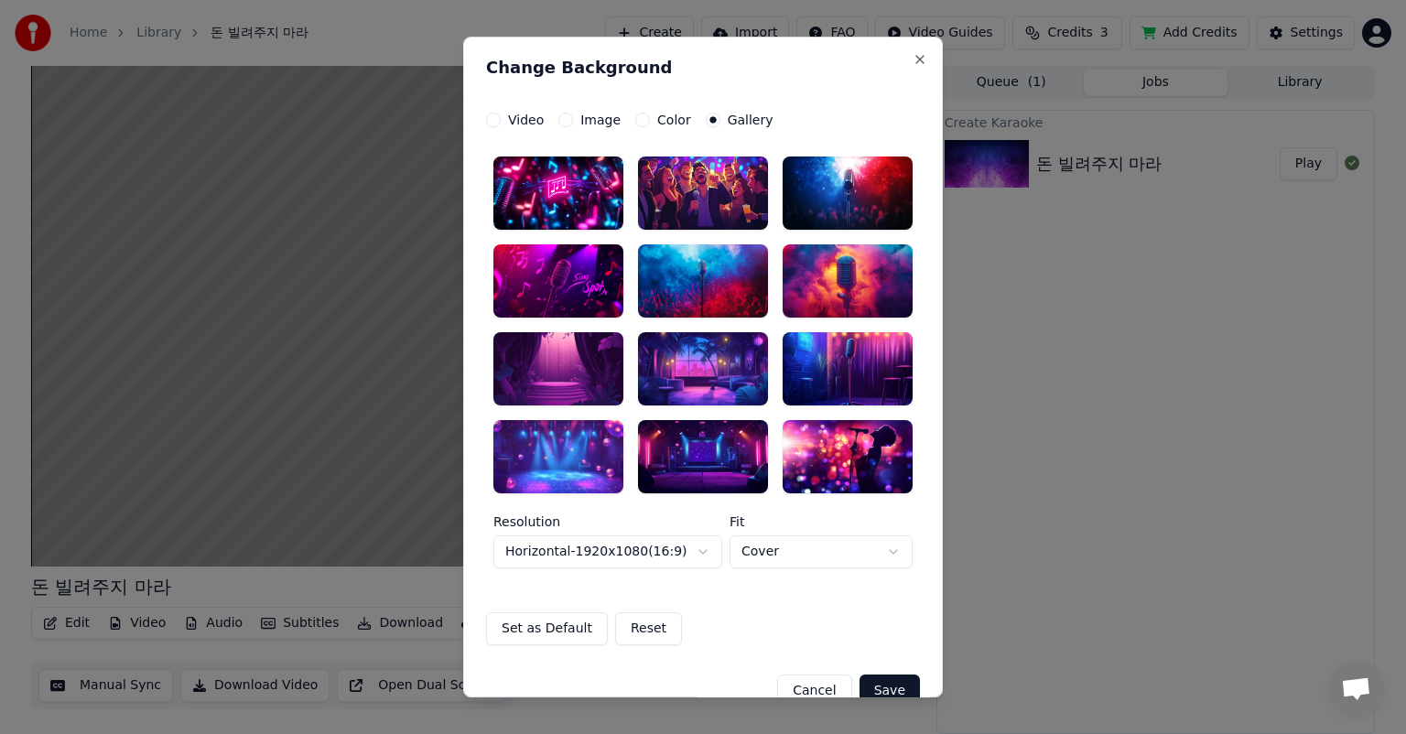
click at [737, 282] on div at bounding box center [703, 280] width 130 height 73
click at [883, 683] on button "Save" at bounding box center [890, 691] width 60 height 33
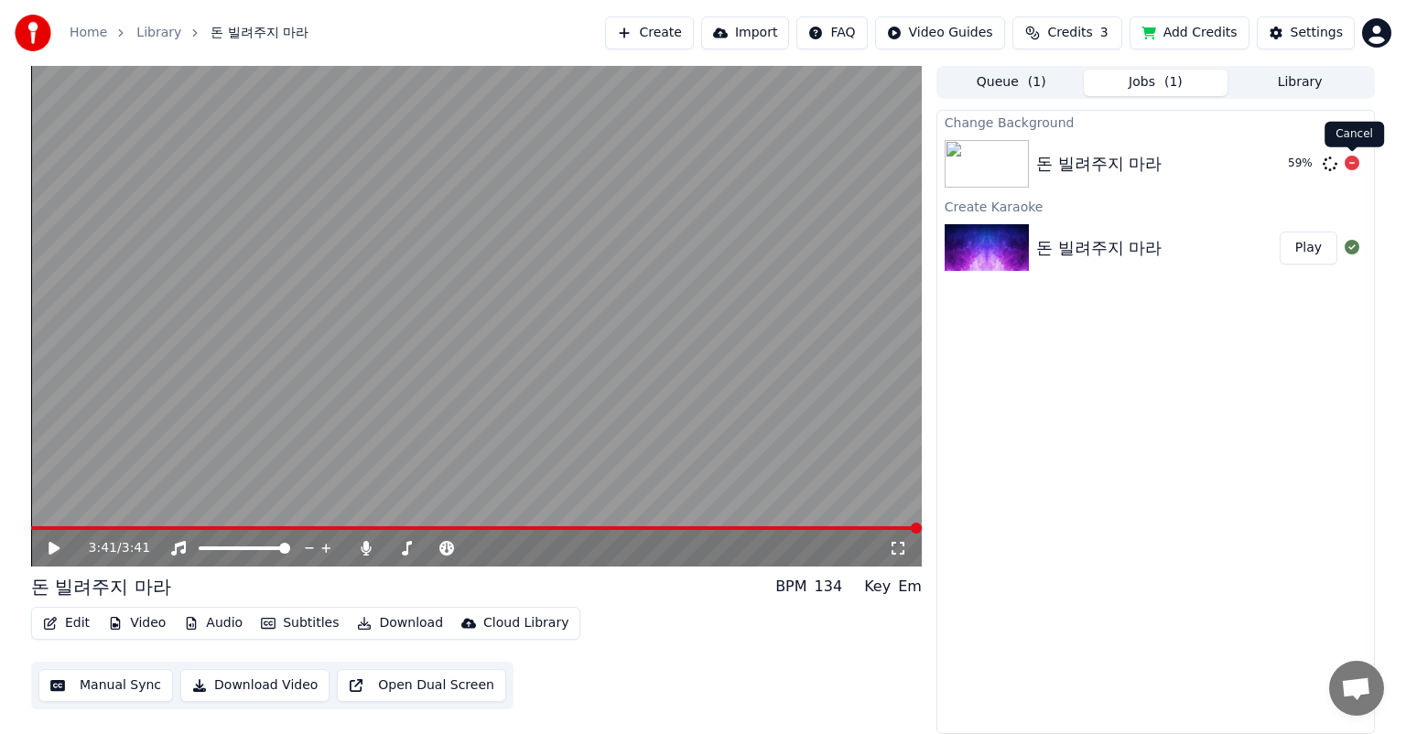
click at [1356, 136] on div "Cancel Cancel" at bounding box center [1355, 135] width 60 height 26
click at [597, 649] on div "Edit Video Audio Subtitles Download Cloud Library Manual Sync Download Video Op…" at bounding box center [476, 658] width 891 height 103
click at [491, 625] on div "Cloud Library" at bounding box center [525, 623] width 85 height 18
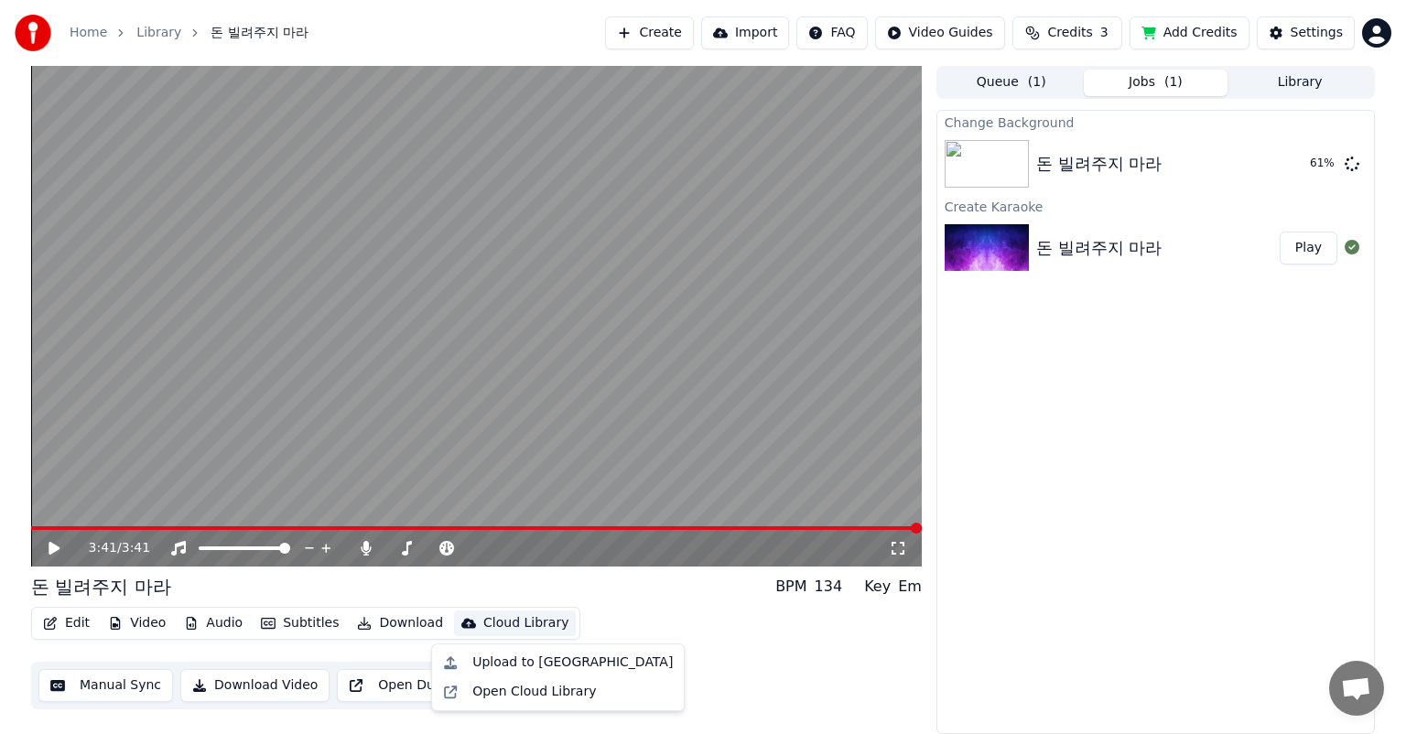
click at [841, 633] on div "Edit Video Audio Subtitles Download Cloud Library Manual Sync Download Video Op…" at bounding box center [476, 658] width 891 height 103
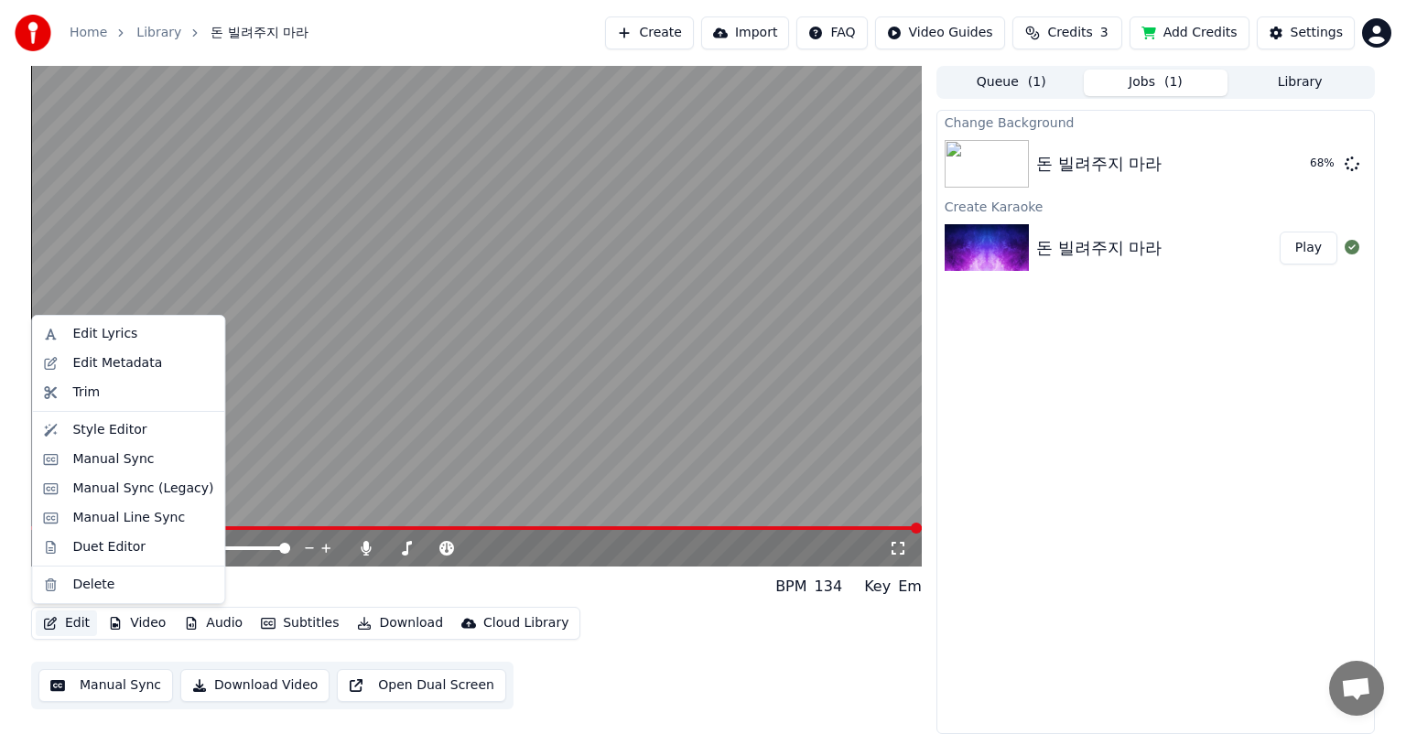
click at [78, 625] on button "Edit" at bounding box center [66, 624] width 61 height 26
click at [787, 647] on div "Edit Video Audio Subtitles Download Cloud Library Manual Sync Download Video Op…" at bounding box center [476, 658] width 891 height 103
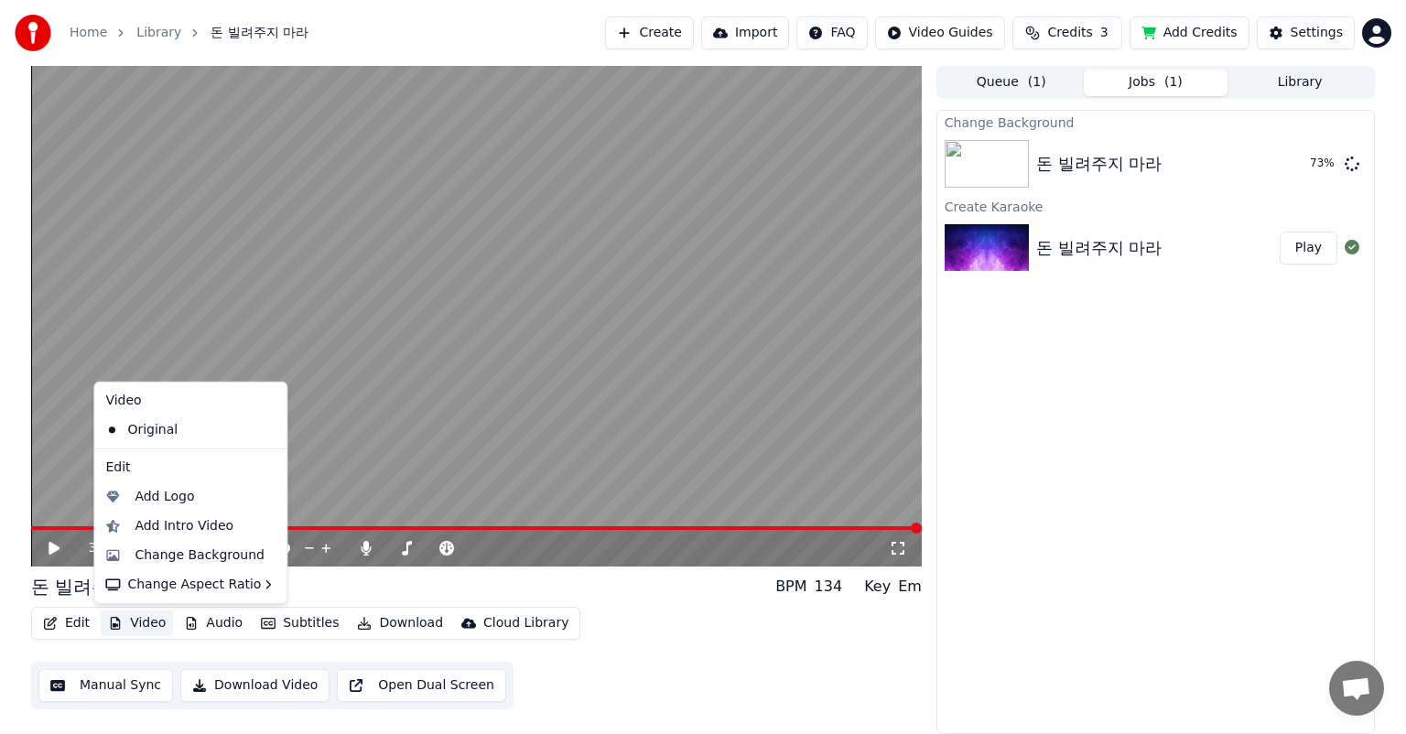
click at [134, 623] on button "Video" at bounding box center [137, 624] width 72 height 26
click at [138, 557] on div "Change Background" at bounding box center [200, 556] width 130 height 18
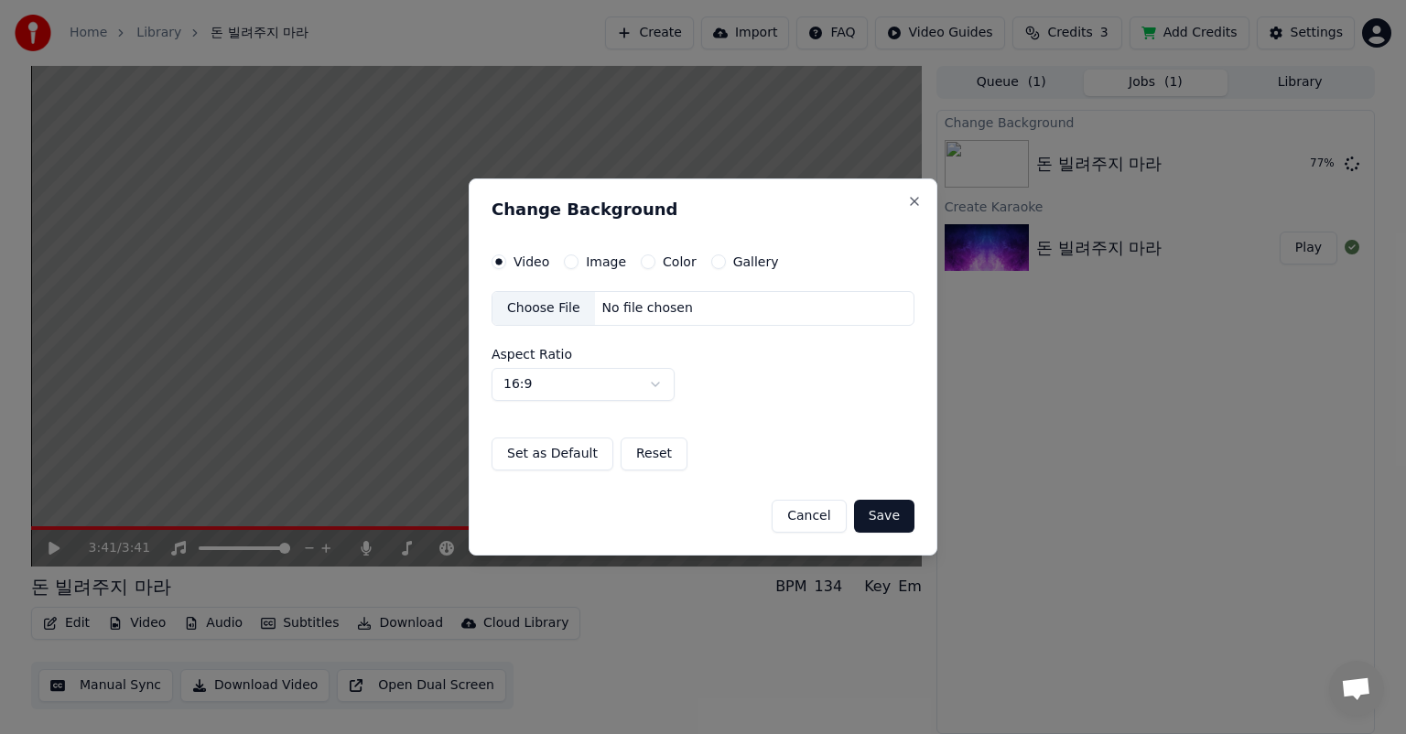
click at [748, 264] on label "Gallery" at bounding box center [756, 261] width 46 height 13
click at [726, 264] on button "Gallery" at bounding box center [718, 262] width 15 height 15
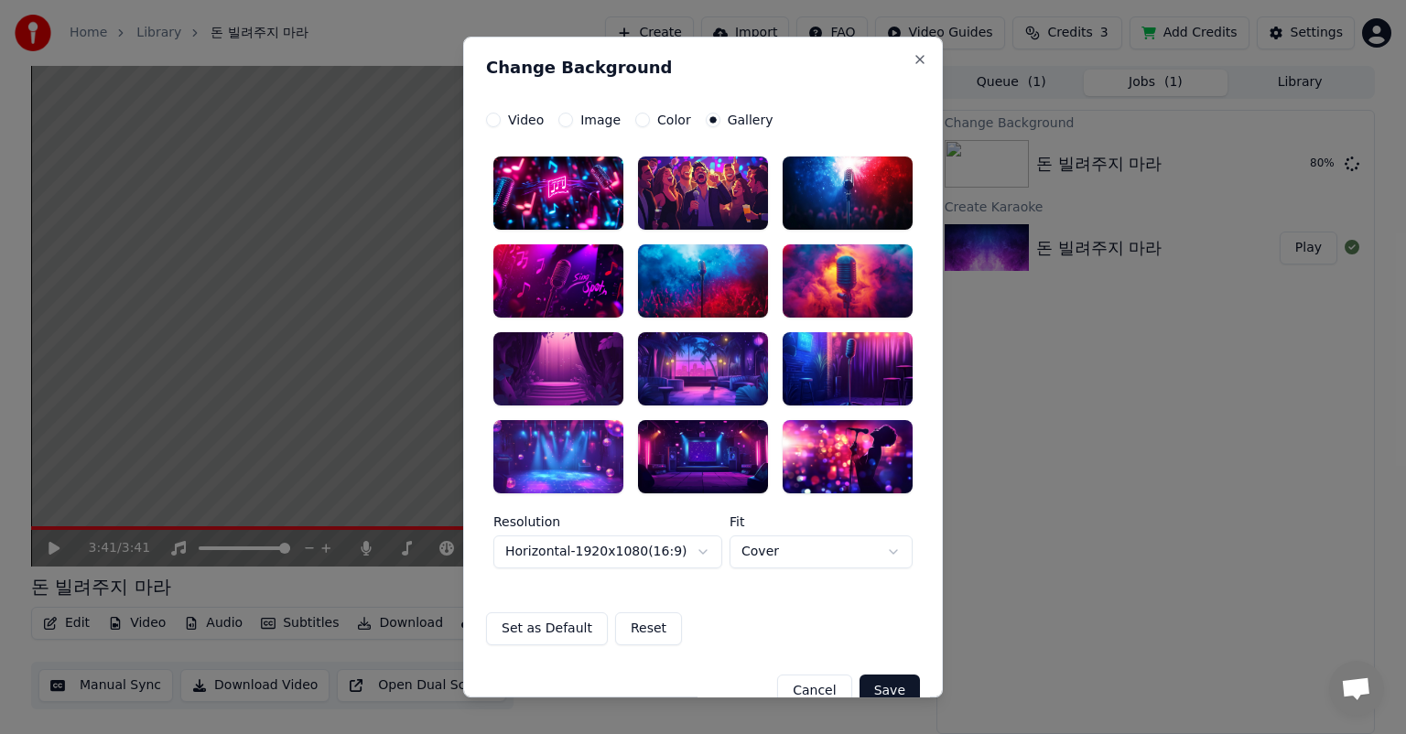
click at [699, 275] on div at bounding box center [703, 280] width 130 height 73
click at [818, 287] on div at bounding box center [848, 280] width 130 height 73
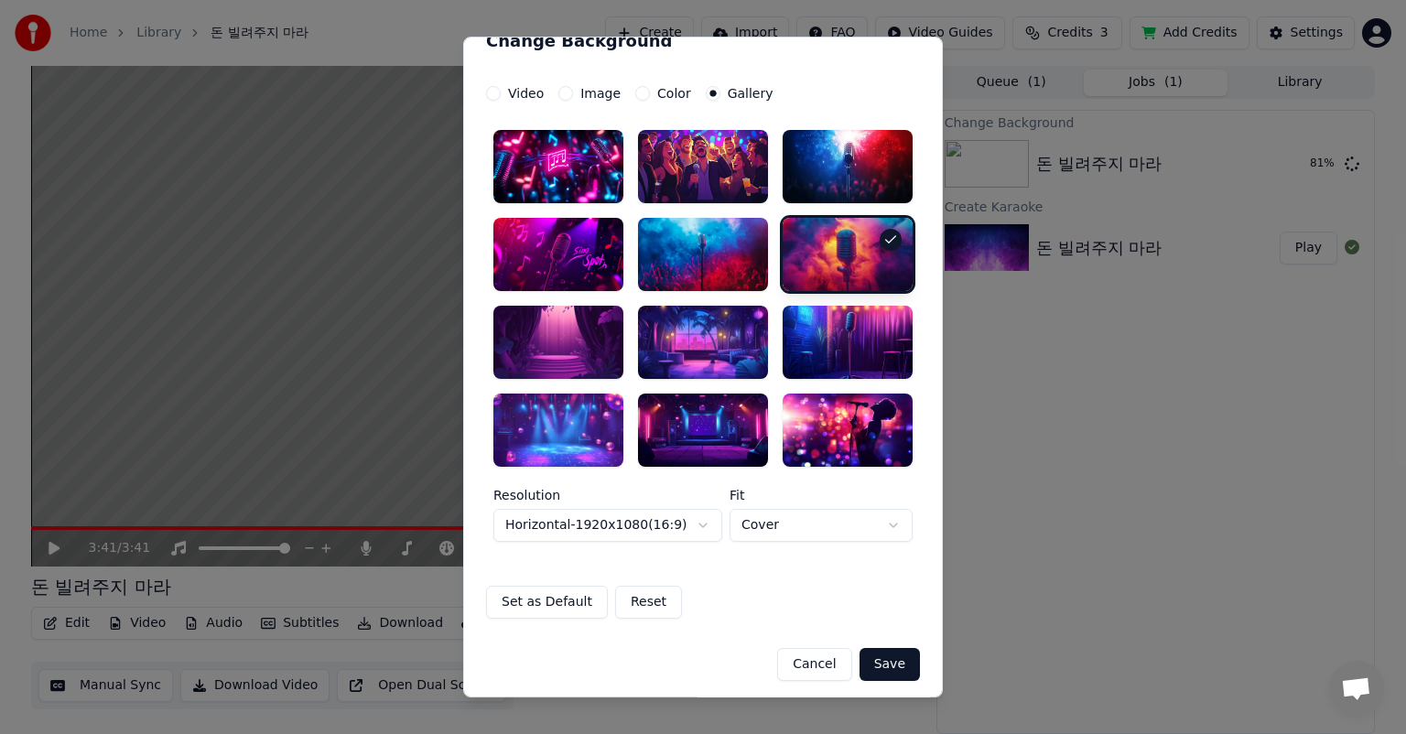
scroll to position [32, 0]
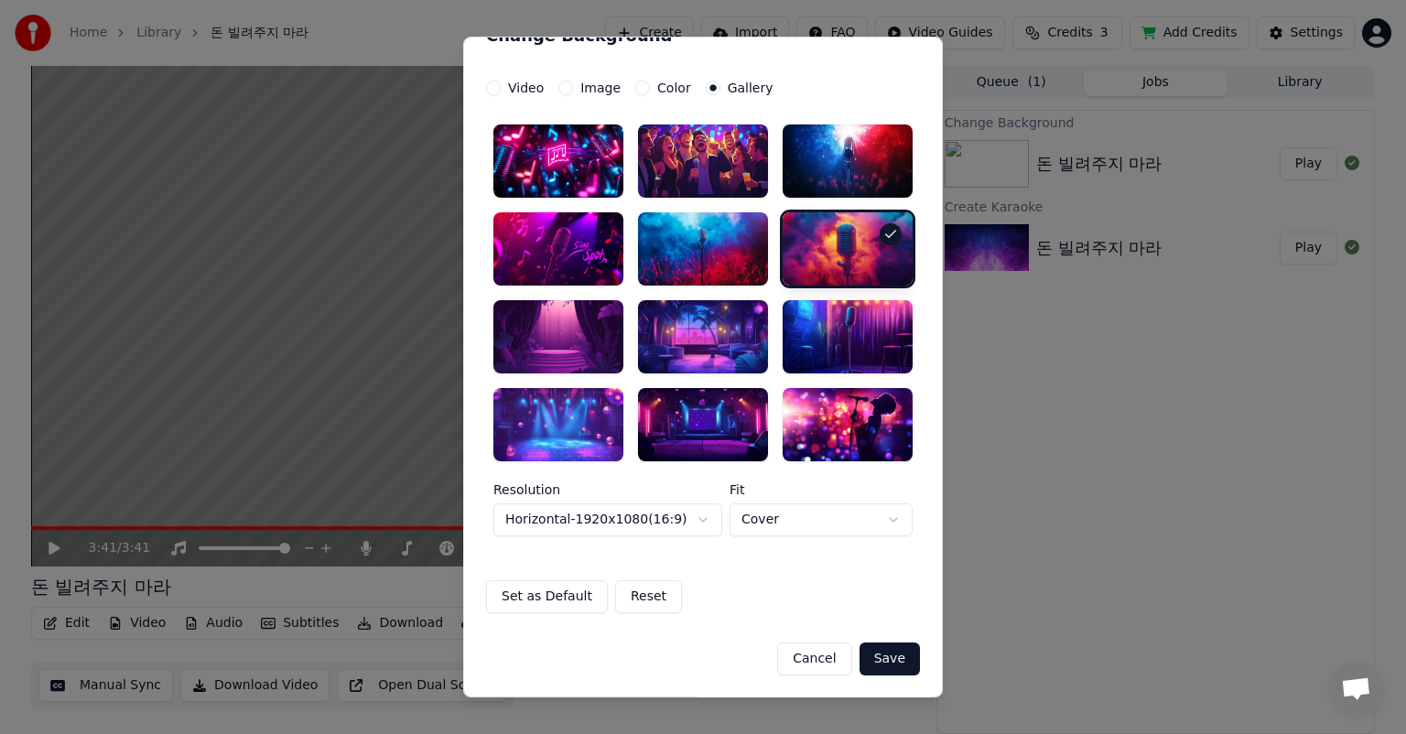
click at [731, 234] on div at bounding box center [703, 248] width 130 height 73
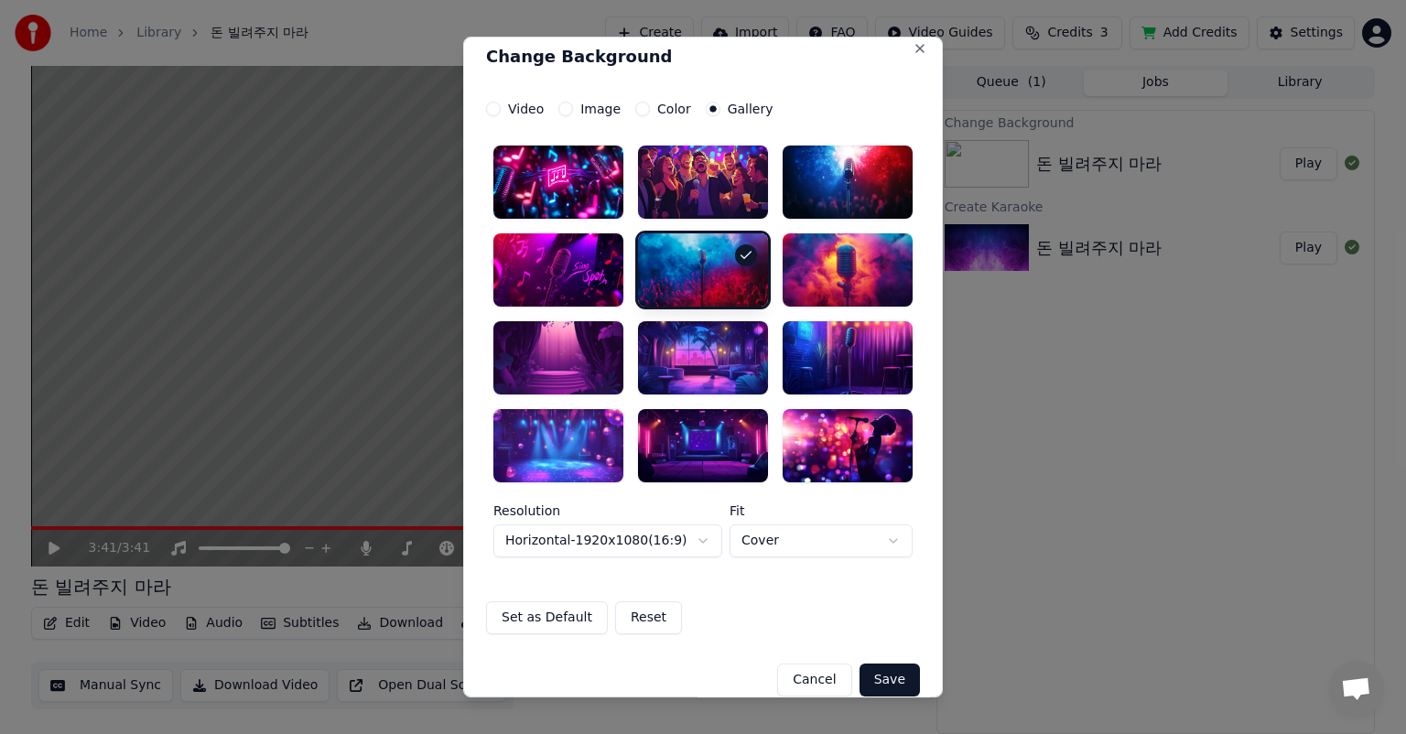
scroll to position [0, 0]
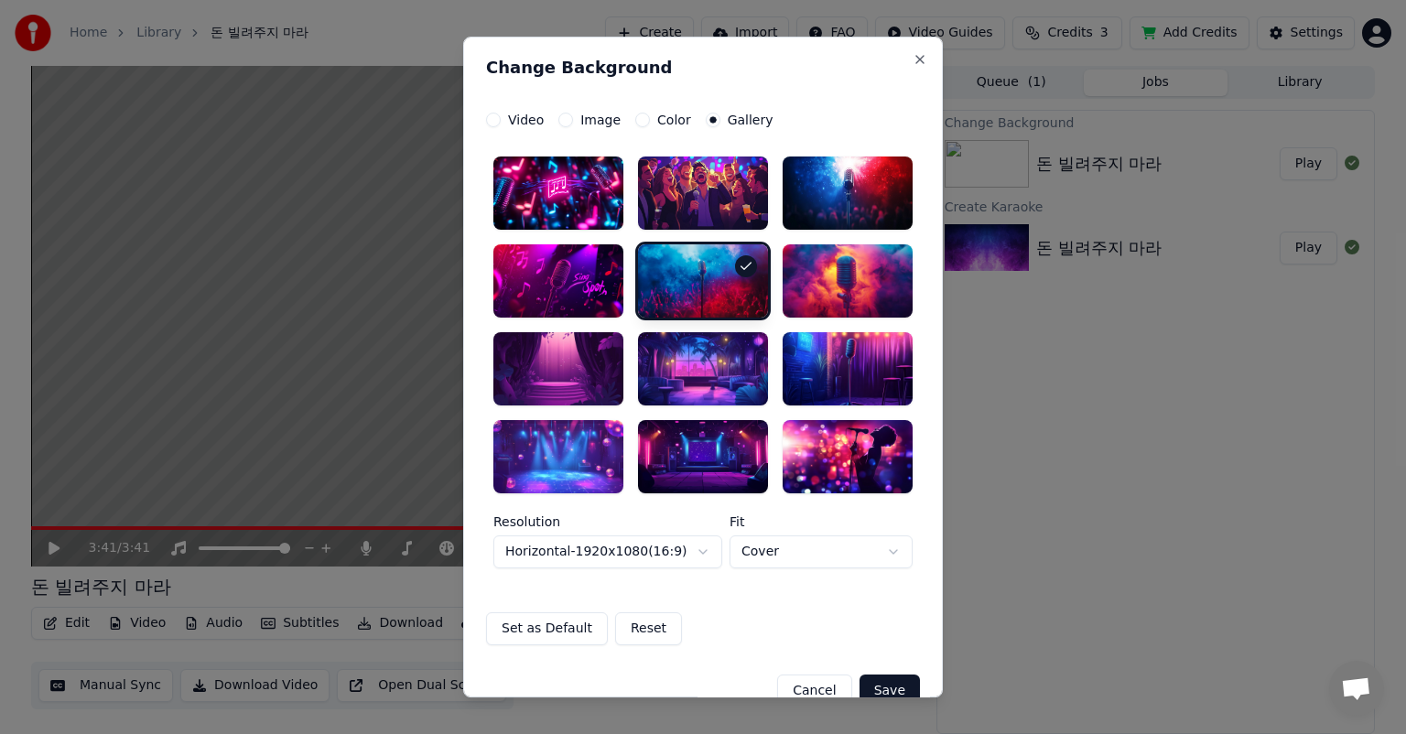
click at [725, 194] on div at bounding box center [703, 193] width 130 height 73
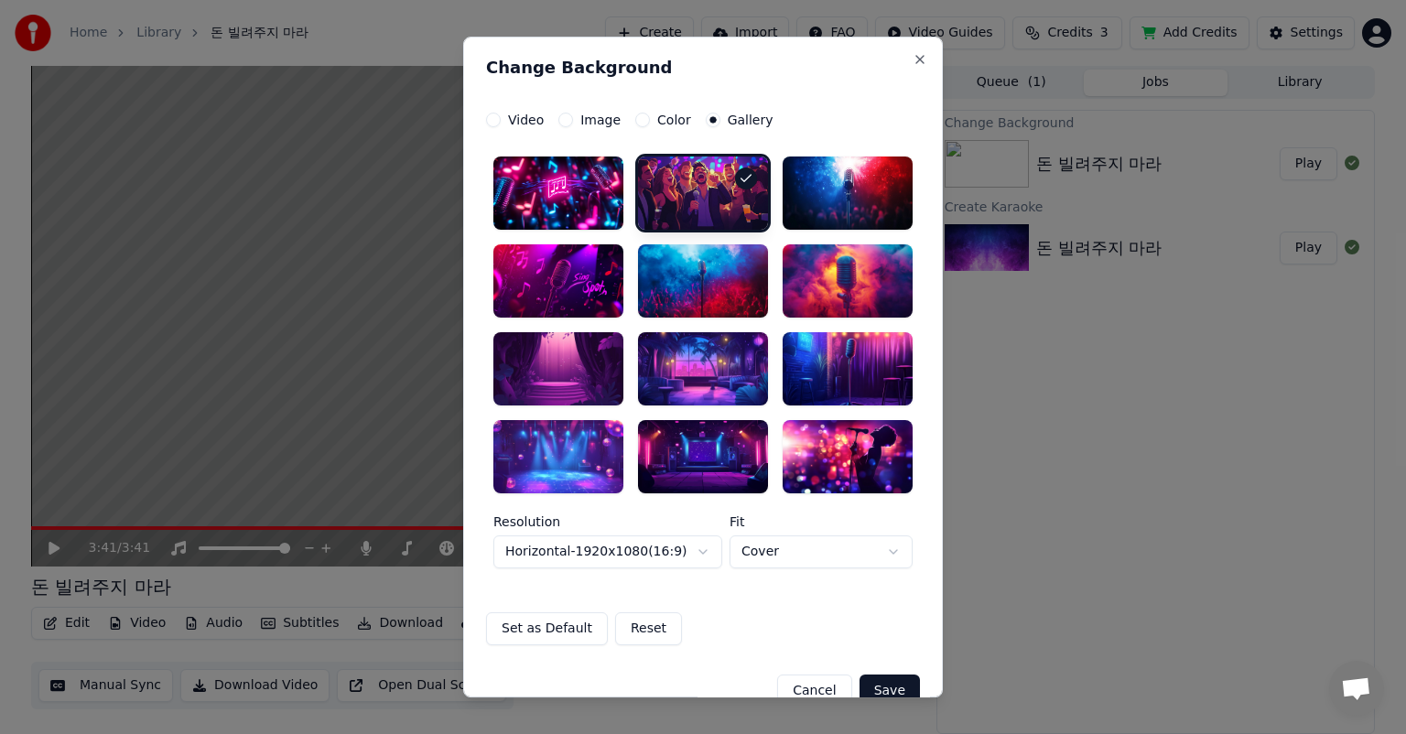
click at [852, 200] on div at bounding box center [848, 193] width 130 height 73
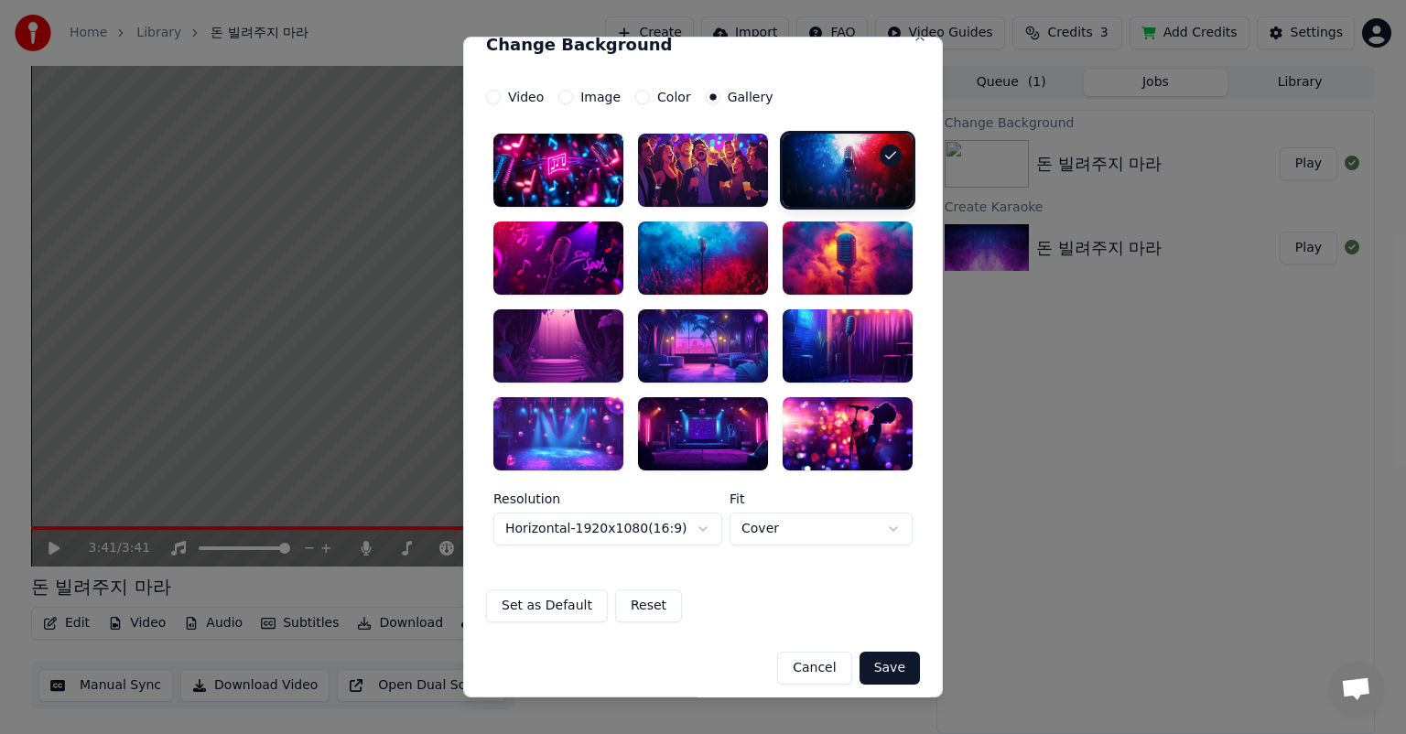
scroll to position [32, 0]
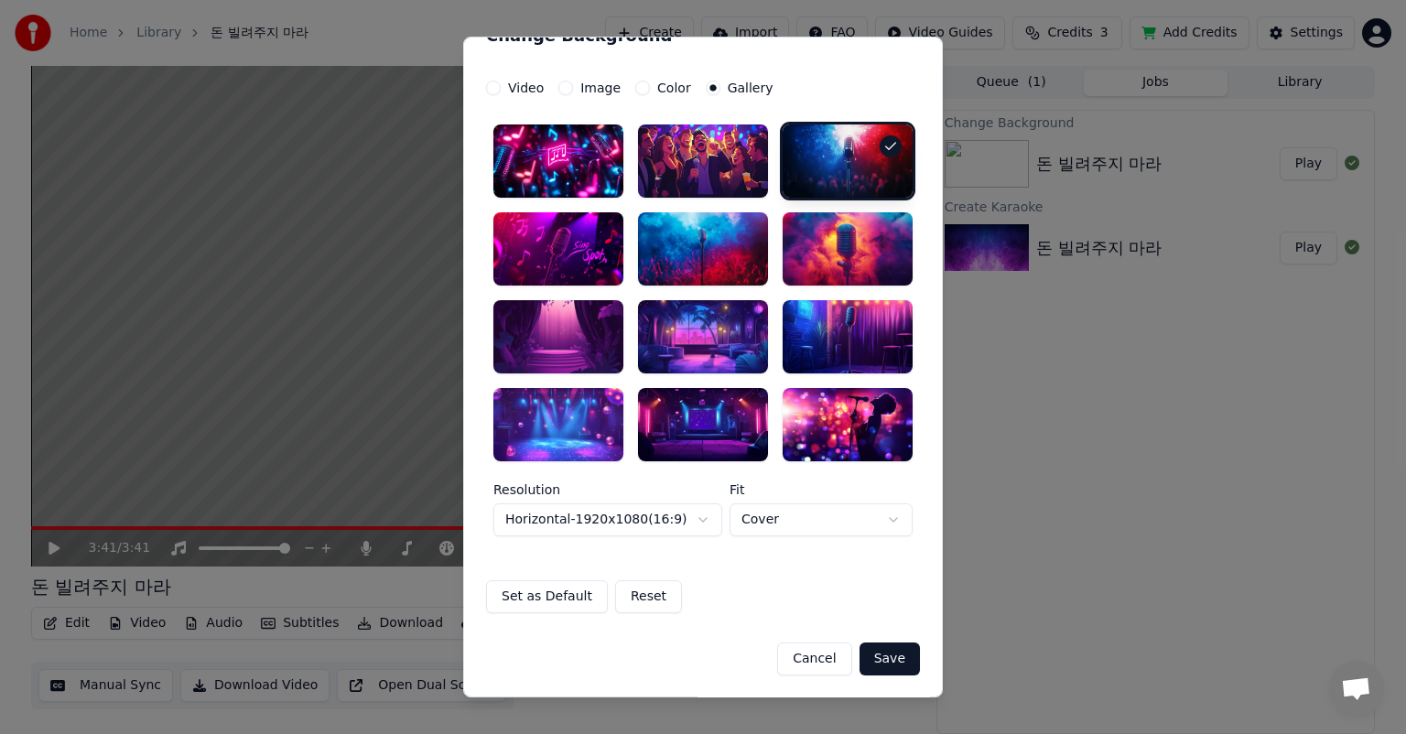
click at [884, 660] on button "Save" at bounding box center [890, 659] width 60 height 33
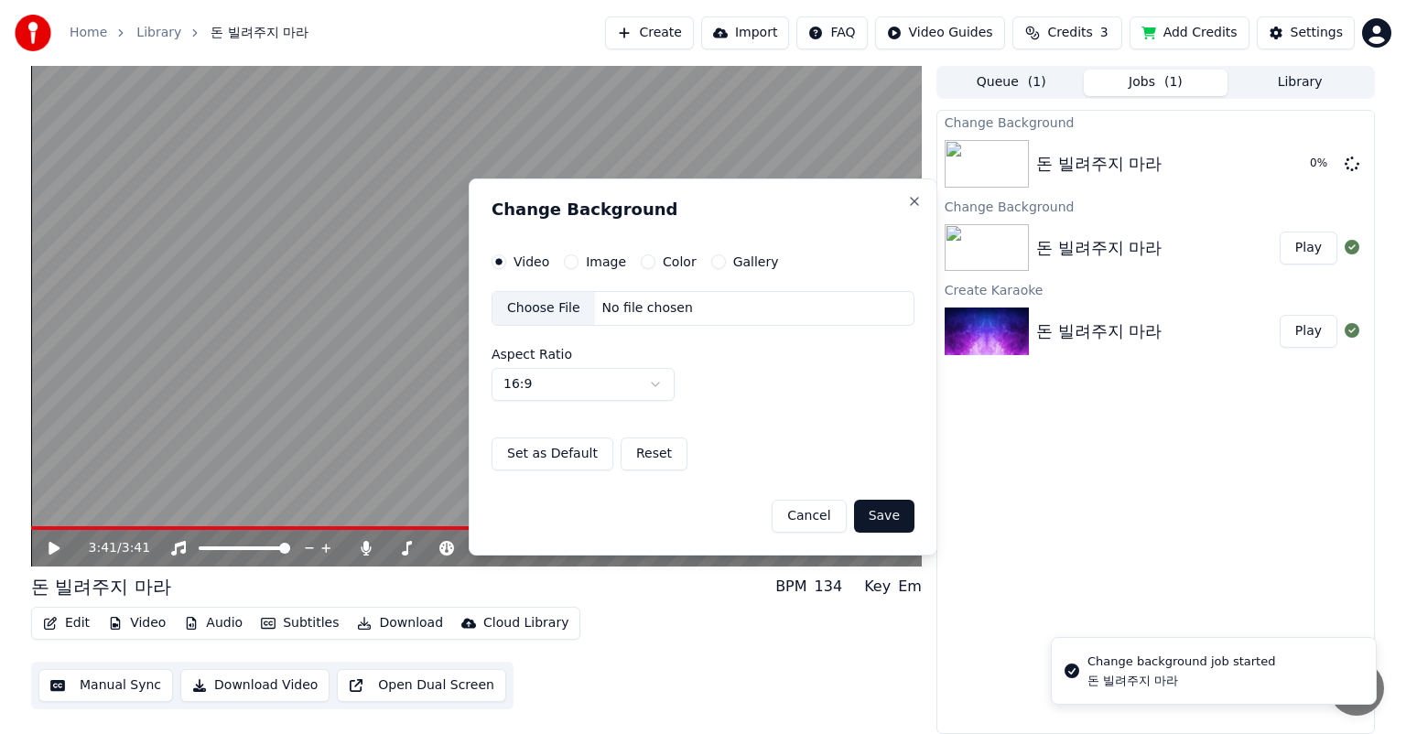
scroll to position [0, 0]
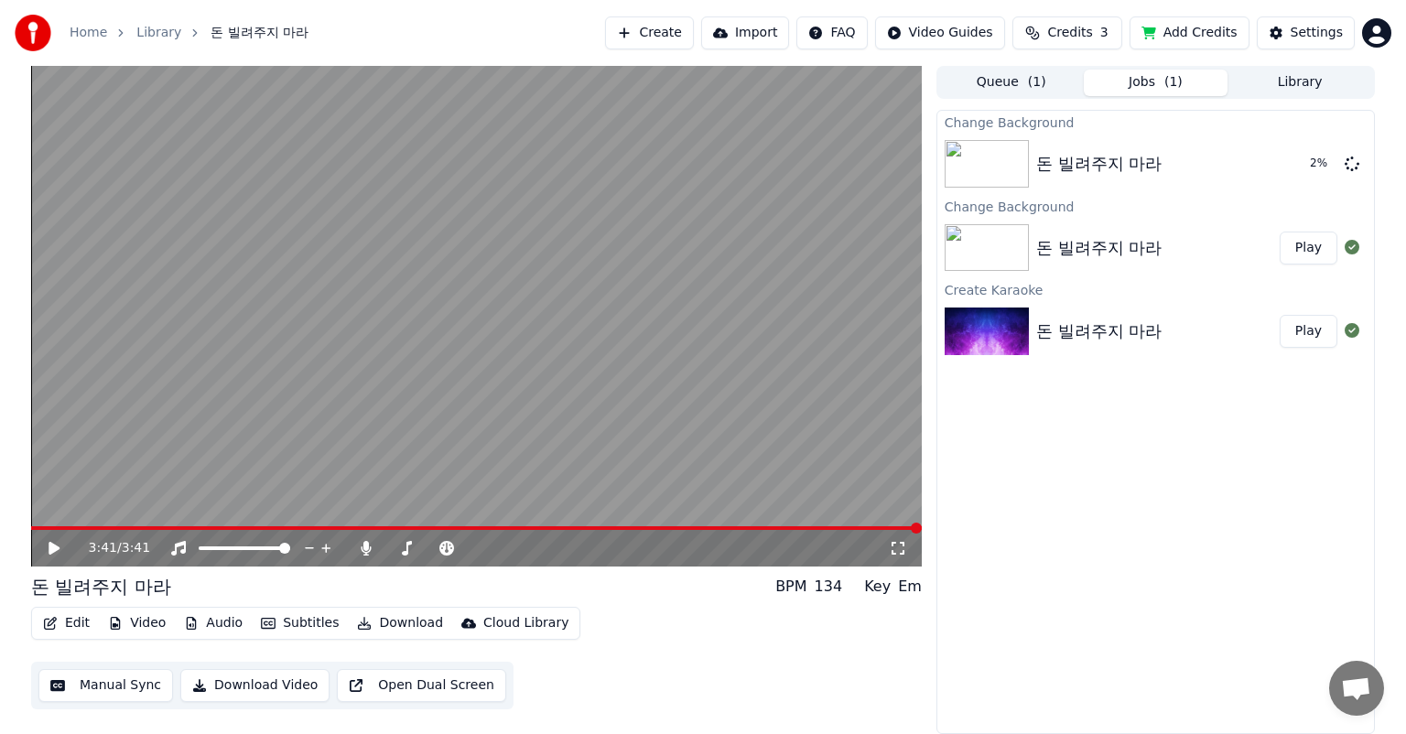
click at [1141, 244] on div "돈 빌려주지 마라" at bounding box center [1098, 248] width 125 height 26
click at [1007, 249] on img at bounding box center [987, 248] width 84 height 48
click at [62, 551] on icon at bounding box center [67, 548] width 43 height 15
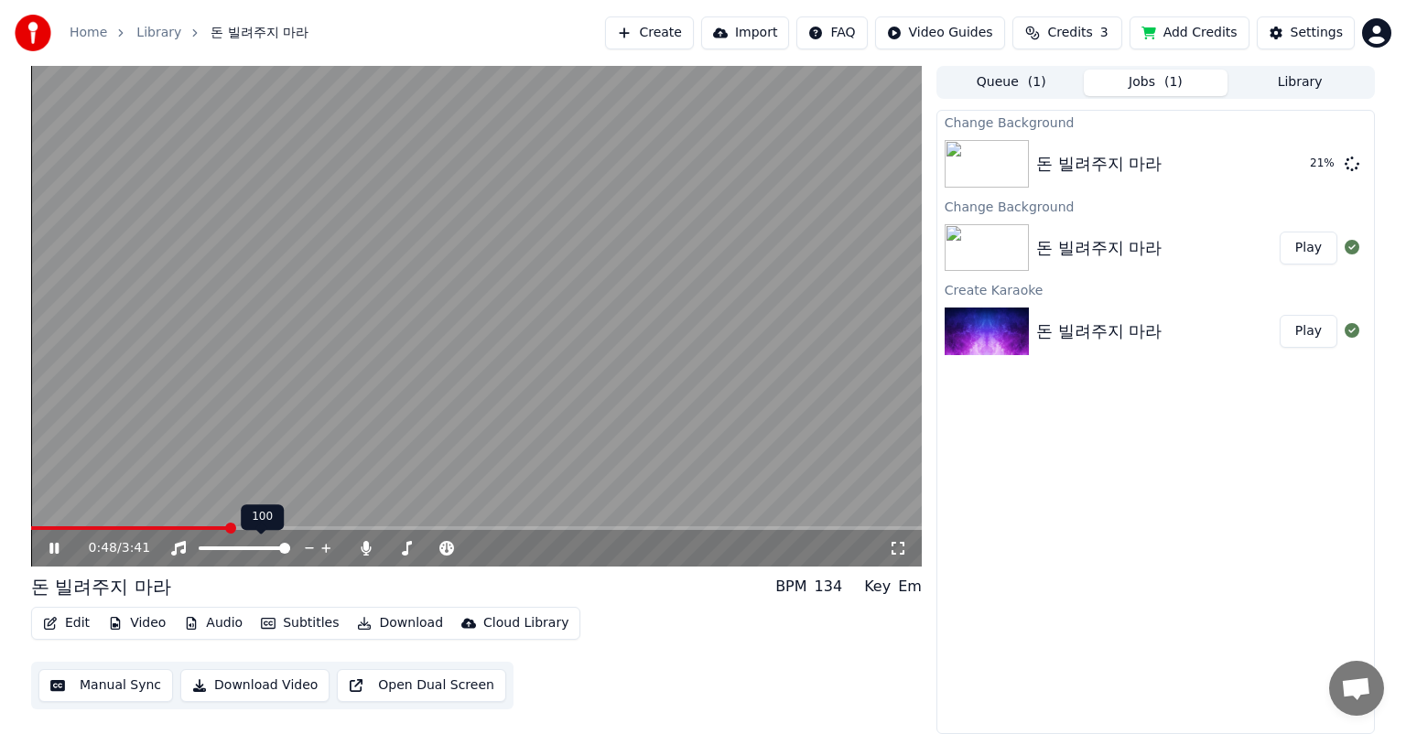
click at [276, 549] on span at bounding box center [245, 549] width 92 height 4
click at [222, 542] on div at bounding box center [261, 548] width 147 height 18
click at [222, 548] on span at bounding box center [211, 549] width 24 height 4
click at [233, 549] on span at bounding box center [245, 549] width 92 height 4
click at [55, 552] on icon at bounding box center [67, 548] width 43 height 15
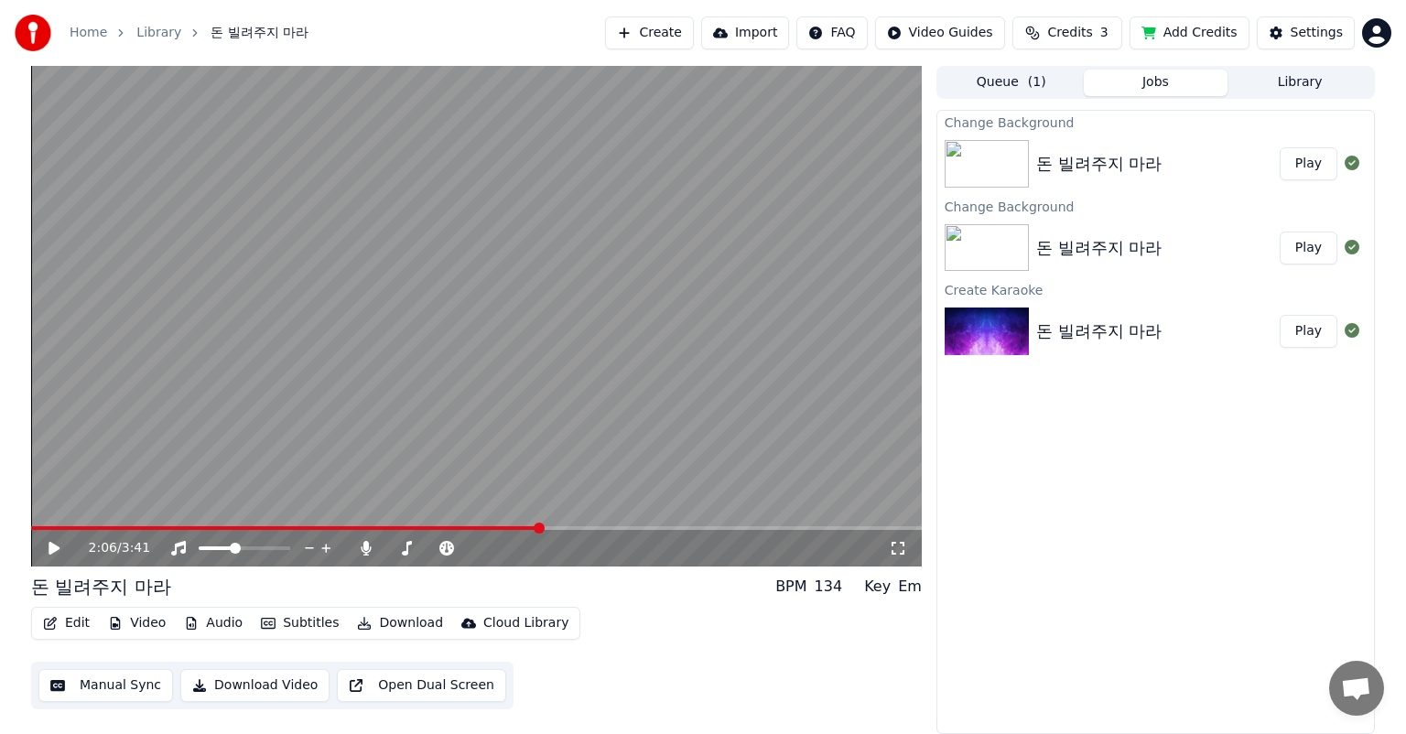
click at [1393, 419] on div "2:06 / 3:41 돈 빌려주지 마라 BPM 134 Key Em Edit Video Audio Subtitles Download Cloud …" at bounding box center [703, 400] width 1406 height 668
click at [69, 548] on icon at bounding box center [67, 548] width 43 height 15
click at [278, 545] on div at bounding box center [261, 548] width 147 height 18
click at [284, 548] on div at bounding box center [261, 548] width 147 height 18
click at [283, 548] on span at bounding box center [245, 549] width 92 height 4
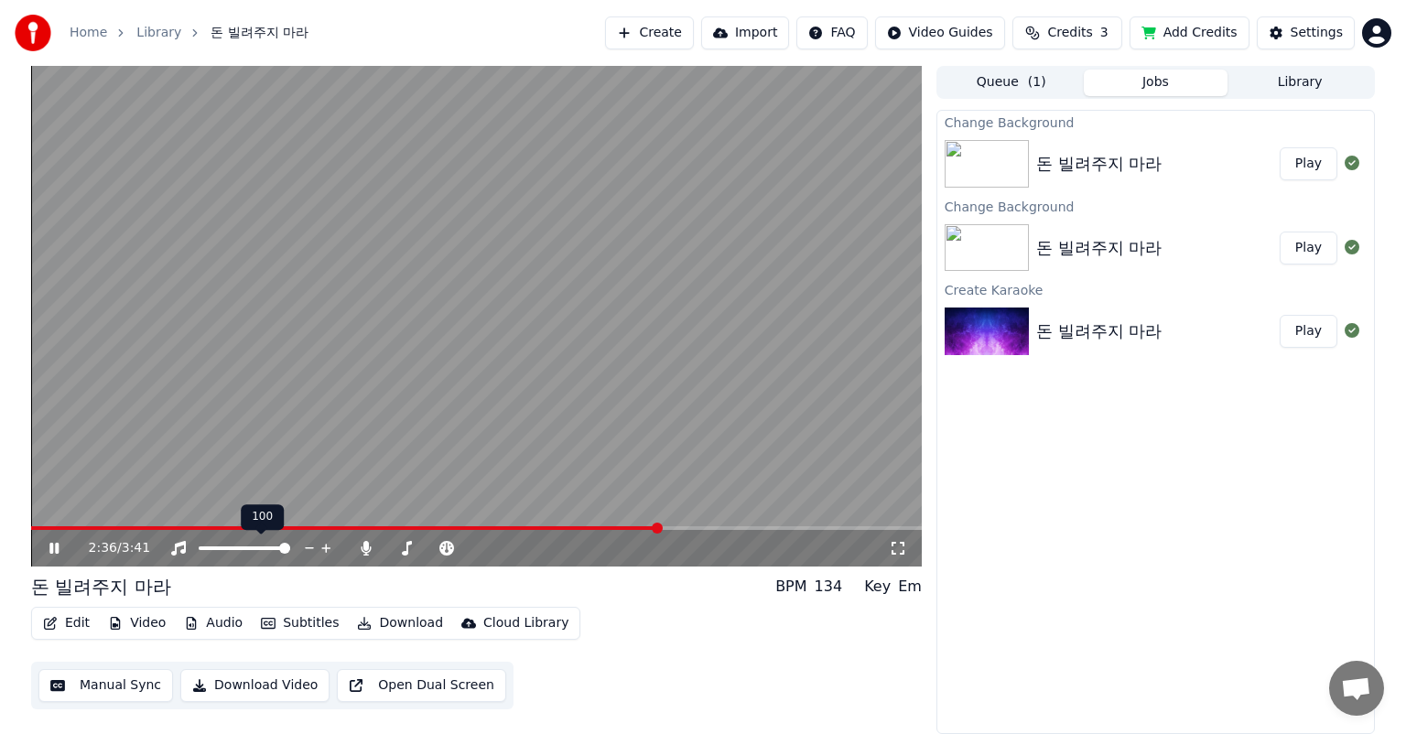
click at [290, 550] on span at bounding box center [284, 548] width 11 height 11
click at [48, 549] on icon at bounding box center [67, 548] width 43 height 15
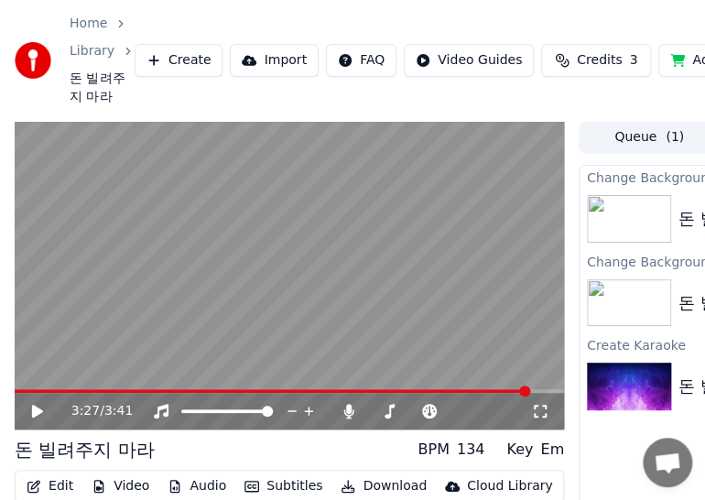
click at [45, 407] on icon at bounding box center [50, 411] width 42 height 15
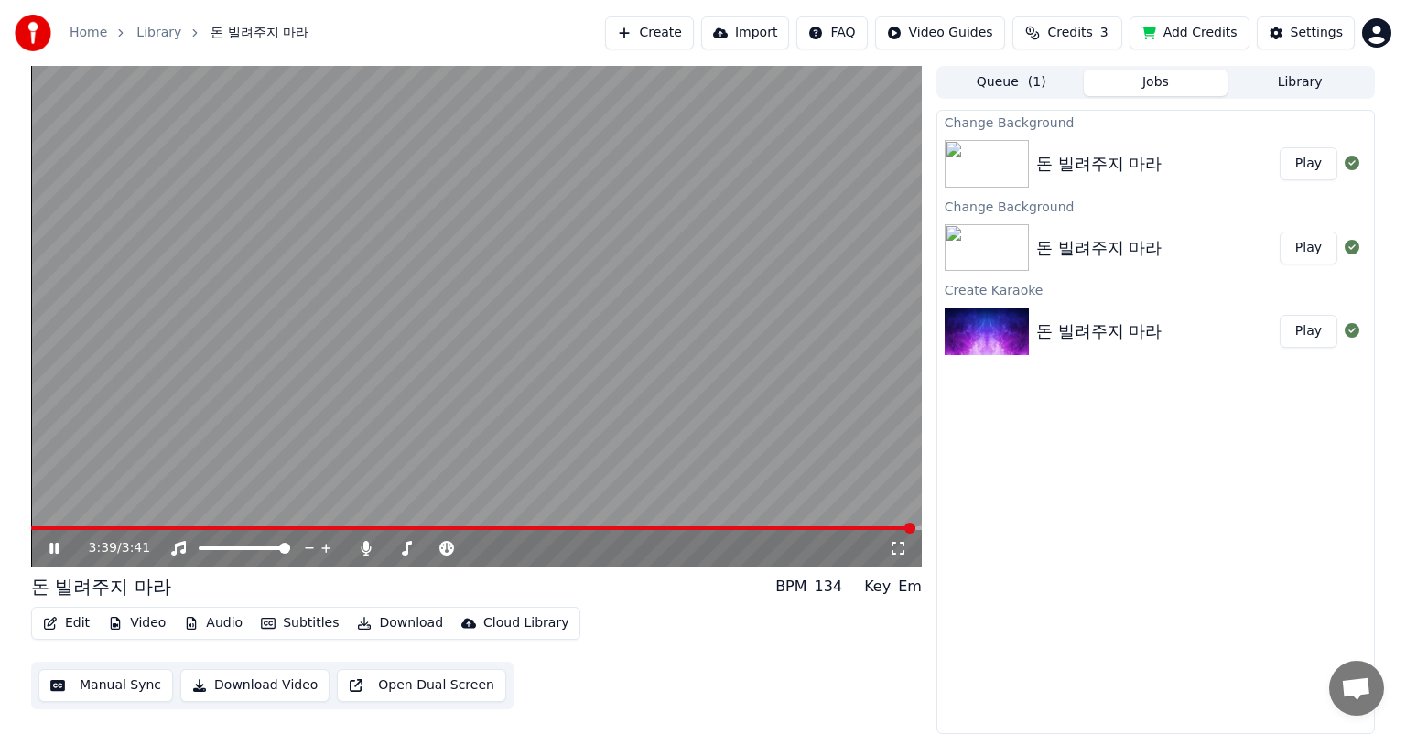
click at [77, 623] on button "Edit" at bounding box center [66, 624] width 61 height 26
click at [1263, 523] on div "Change Background 돈 빌려주지 마라 Play Change Background 돈 빌려주지 마라 Play Create Karaok…" at bounding box center [1156, 422] width 439 height 624
click at [1108, 37] on button "Credits 3" at bounding box center [1068, 32] width 110 height 33
click at [1089, 172] on button "Refresh" at bounding box center [1080, 170] width 94 height 33
click at [1234, 37] on button "Add Credits" at bounding box center [1190, 32] width 120 height 33
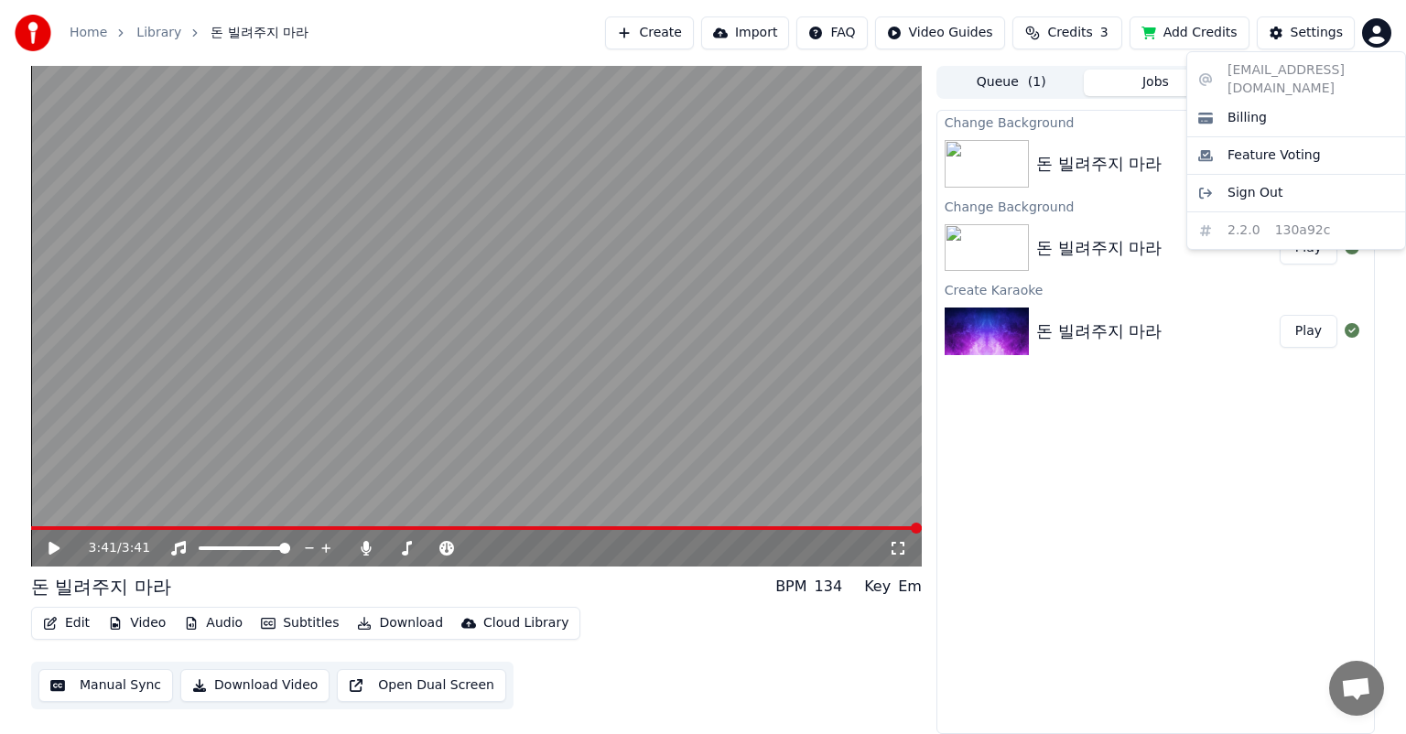
click at [1367, 33] on html "Home Library 돈 빌려주지 마라 Create Import FAQ Video Guides Credits 3 Add Credits Set…" at bounding box center [703, 367] width 1406 height 734
click at [1236, 109] on span "Billing" at bounding box center [1247, 118] width 39 height 18
click at [59, 548] on icon at bounding box center [54, 548] width 11 height 13
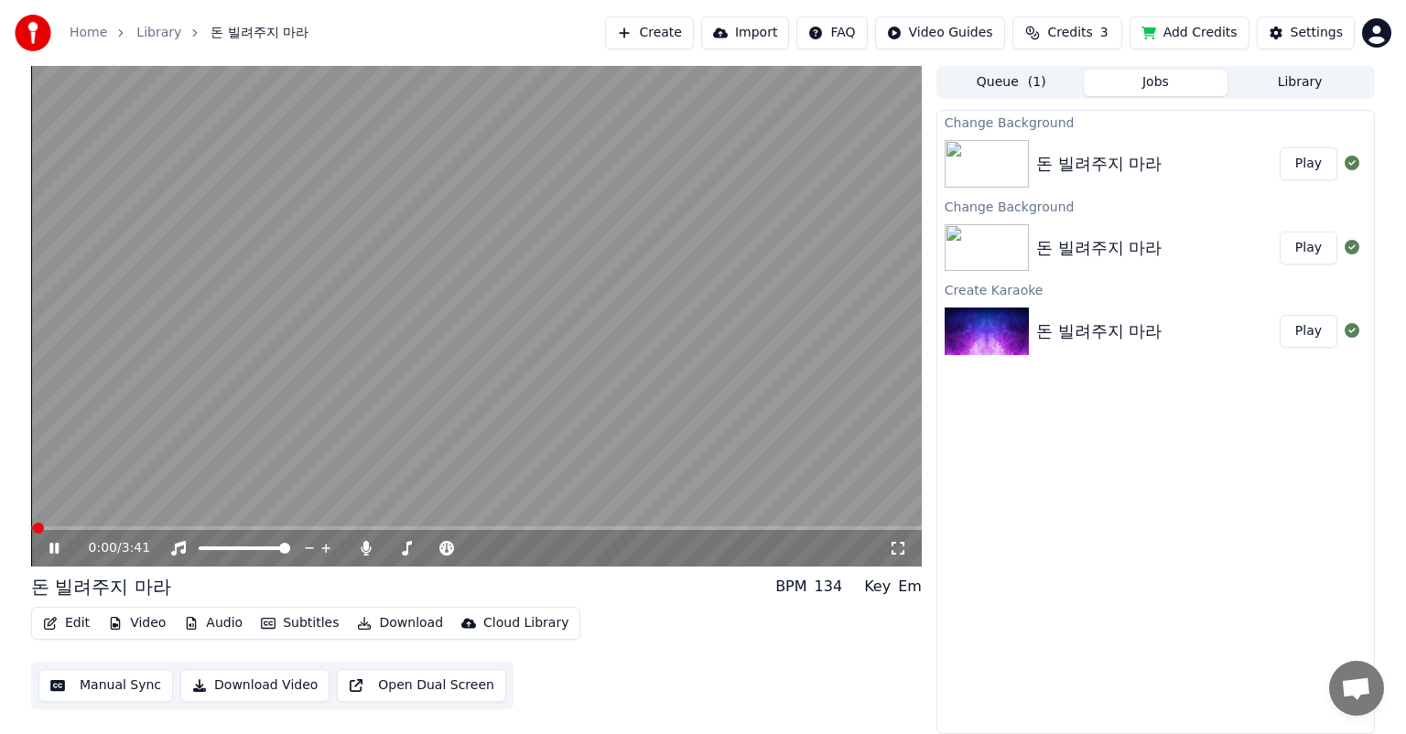
click at [59, 548] on icon at bounding box center [67, 548] width 43 height 15
click at [55, 540] on div "0:00 / 3:41" at bounding box center [476, 548] width 876 height 18
click at [1330, 165] on button "Play" at bounding box center [1309, 163] width 58 height 33
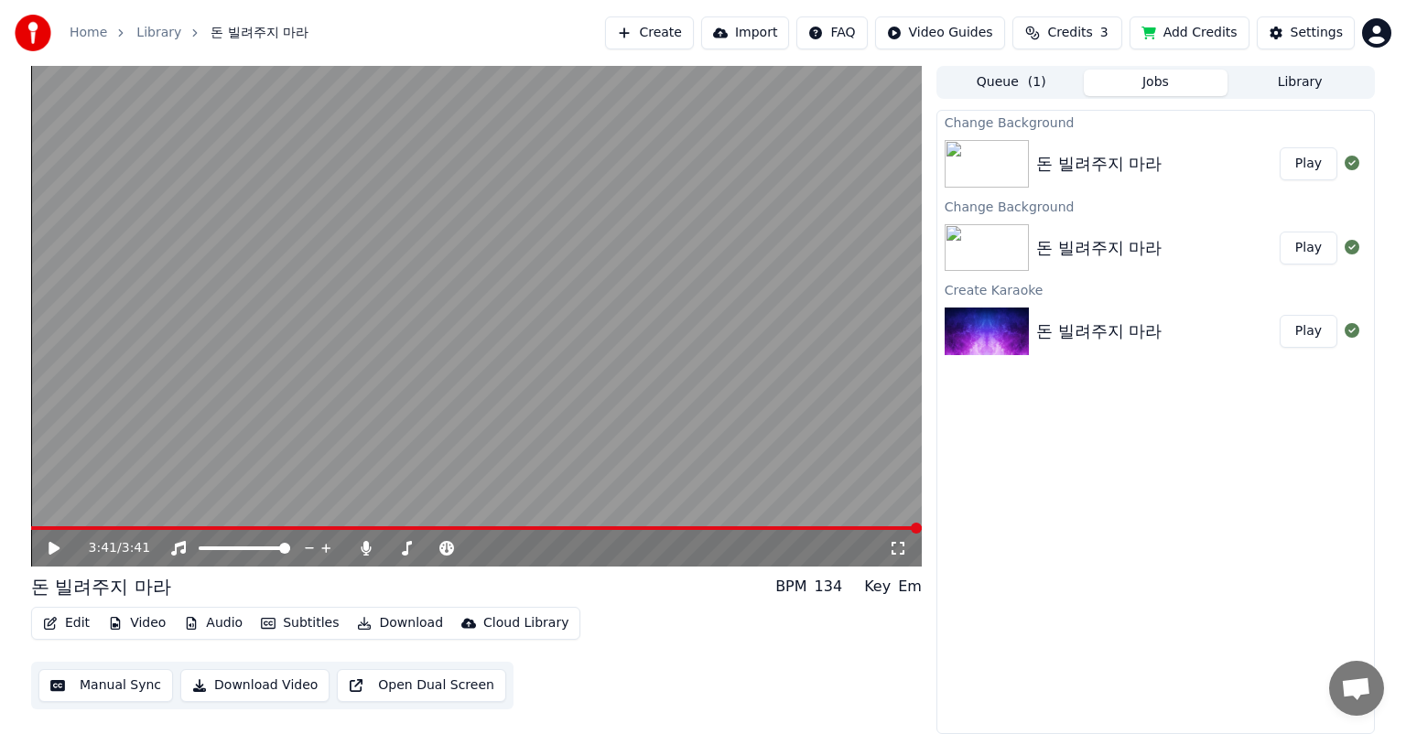
click at [409, 619] on button "Download" at bounding box center [400, 624] width 101 height 26
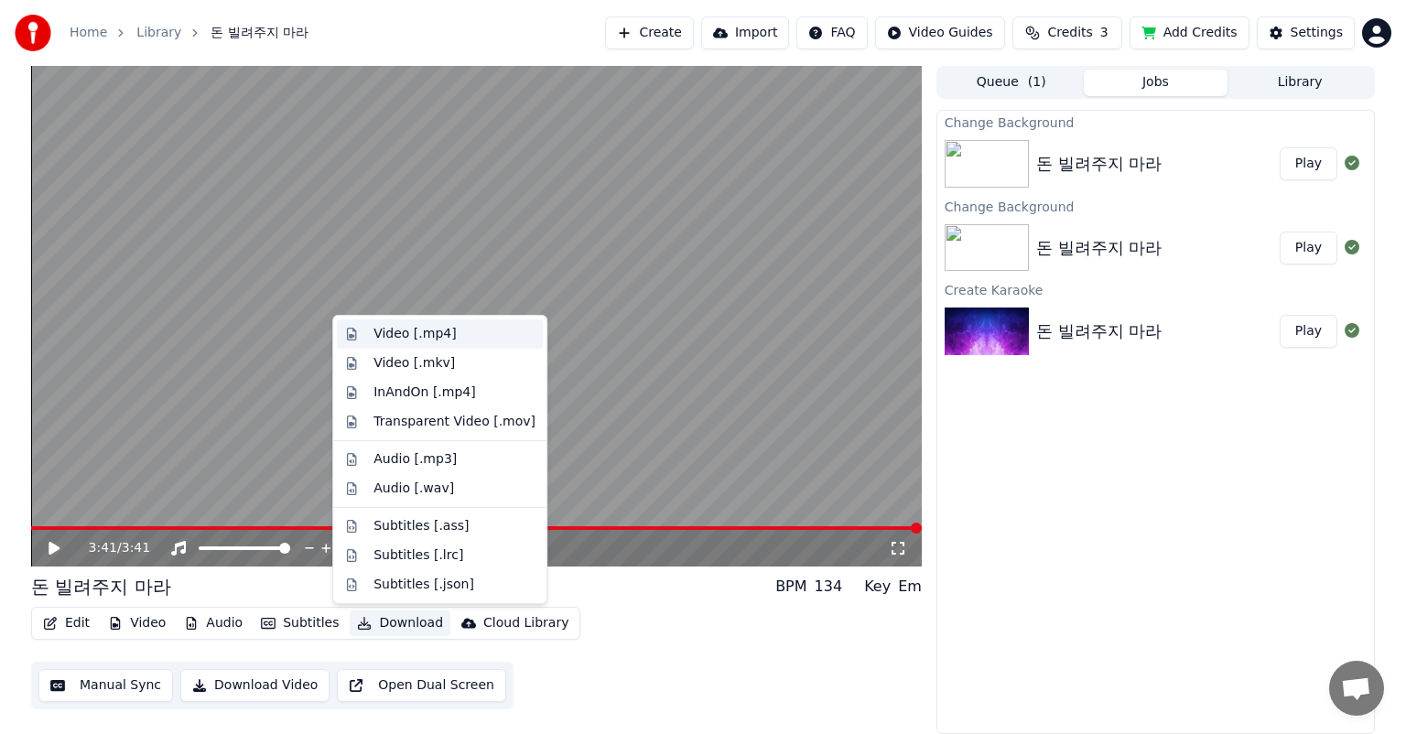
click at [414, 335] on div "Video [.mp4]" at bounding box center [415, 334] width 82 height 18
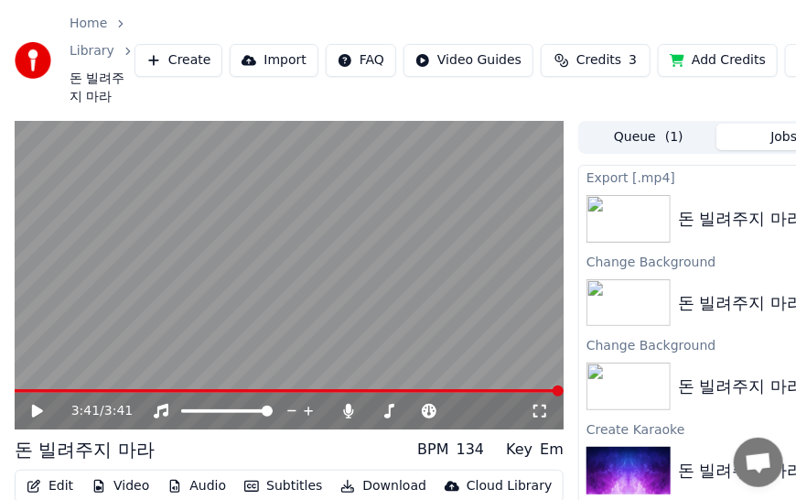
drag, startPoint x: 461, startPoint y: 1, endPoint x: 375, endPoint y: 0, distance: 86.1
click at [376, 0] on div "Home Library 돈 빌려주지 마라 Create Import FAQ Video Guides Credits 3 Add Credits Set…" at bounding box center [398, 60] width 796 height 121
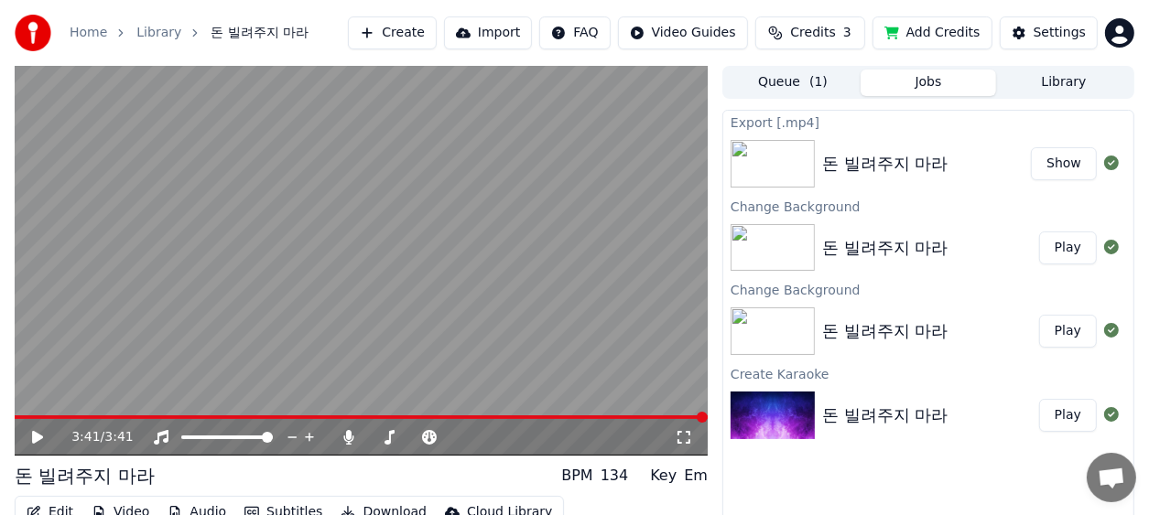
click at [1075, 162] on button "Show" at bounding box center [1064, 163] width 66 height 33
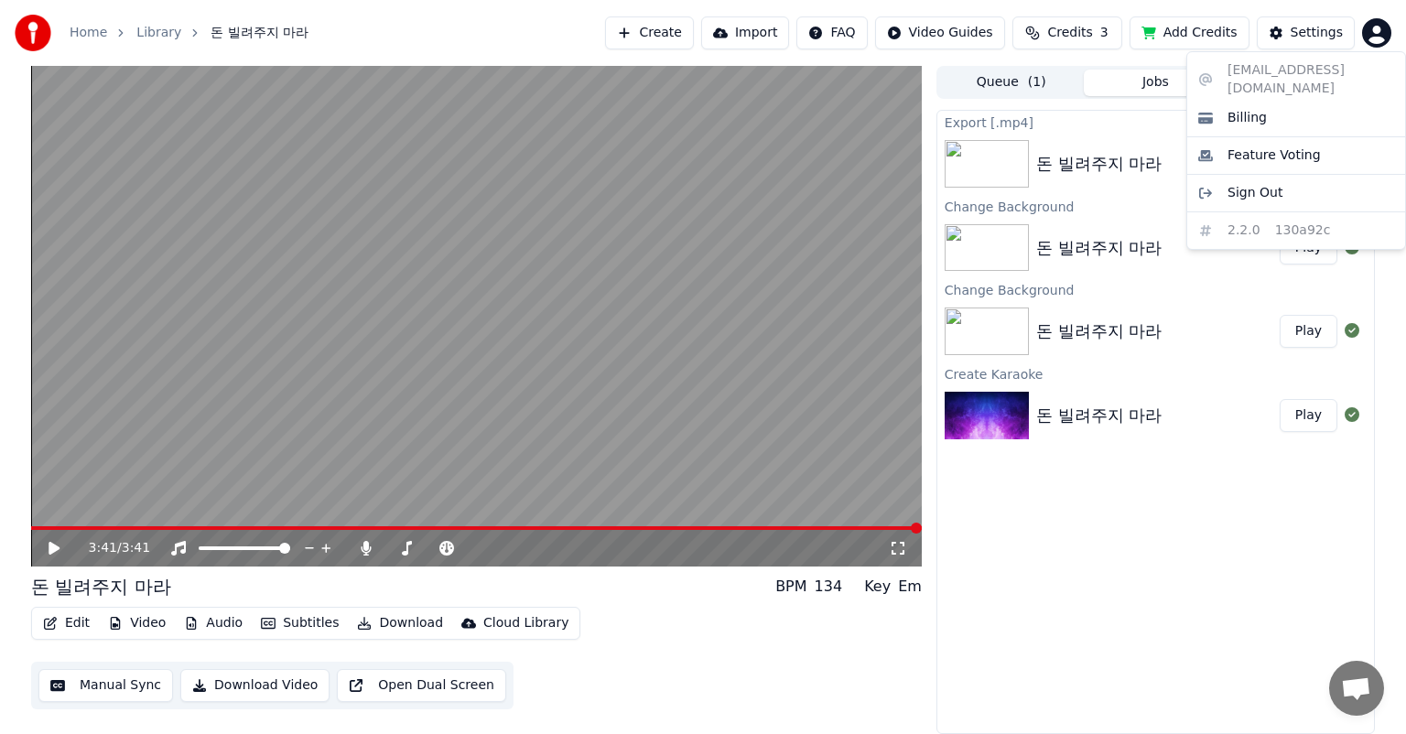
click at [1373, 36] on html "Home Library 돈 빌려주지 마라 Create Import FAQ Video Guides Credits 3 Add Credits Set…" at bounding box center [703, 367] width 1406 height 734
click at [1311, 105] on div "Billing" at bounding box center [1296, 117] width 211 height 29
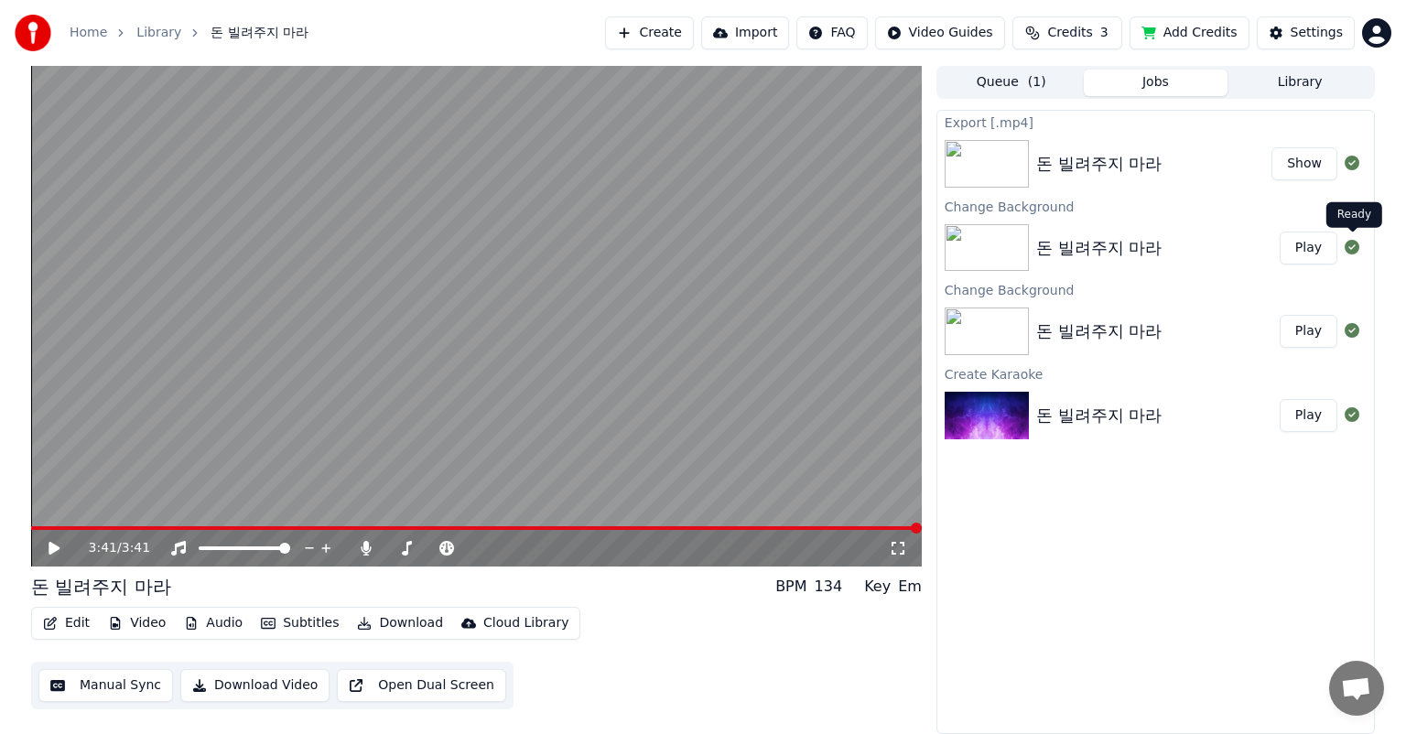
click at [1395, 267] on div "3:41 / 3:41 돈 빌려주지 마라 BPM 134 Key Em Edit Video Audio Subtitles Download Cloud …" at bounding box center [703, 400] width 1406 height 668
click at [1223, 37] on button "Add Credits" at bounding box center [1190, 32] width 120 height 33
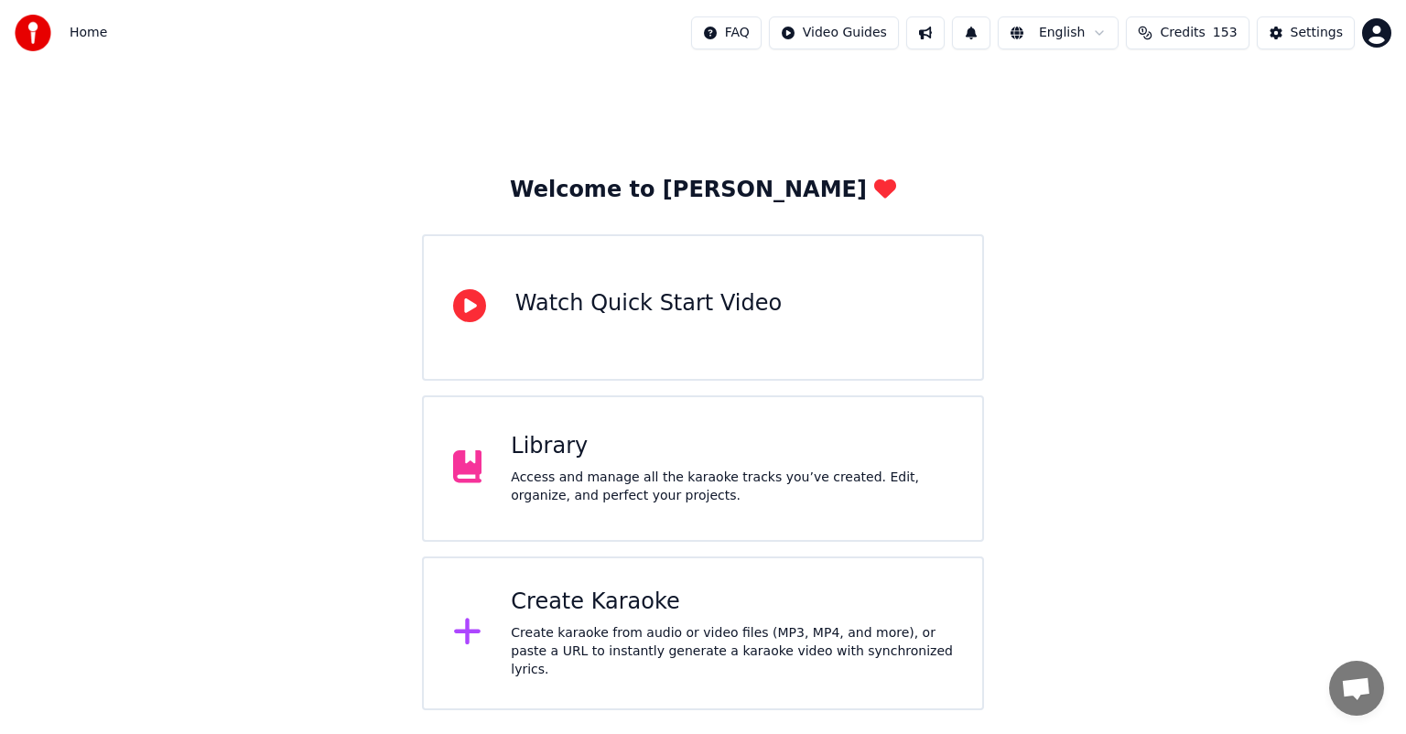
click at [718, 617] on div "Create Karaoke" at bounding box center [732, 602] width 442 height 29
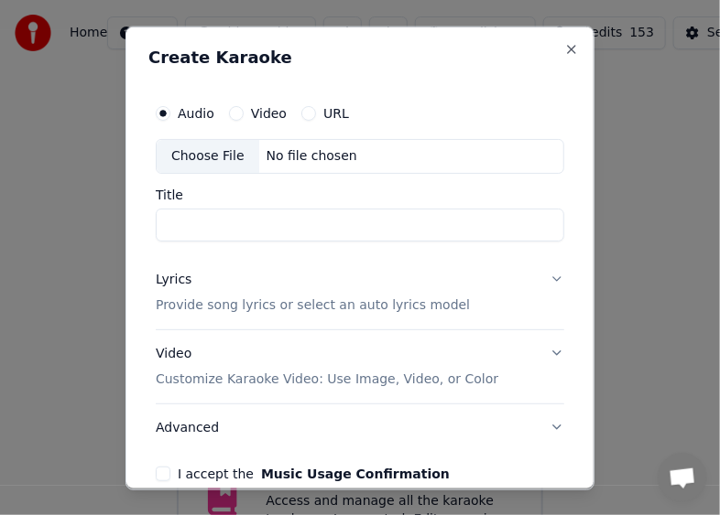
click at [569, 143] on div "Create Karaoke Audio Video URL Choose File No file chosen Title Lyrics Provide …" at bounding box center [359, 258] width 469 height 464
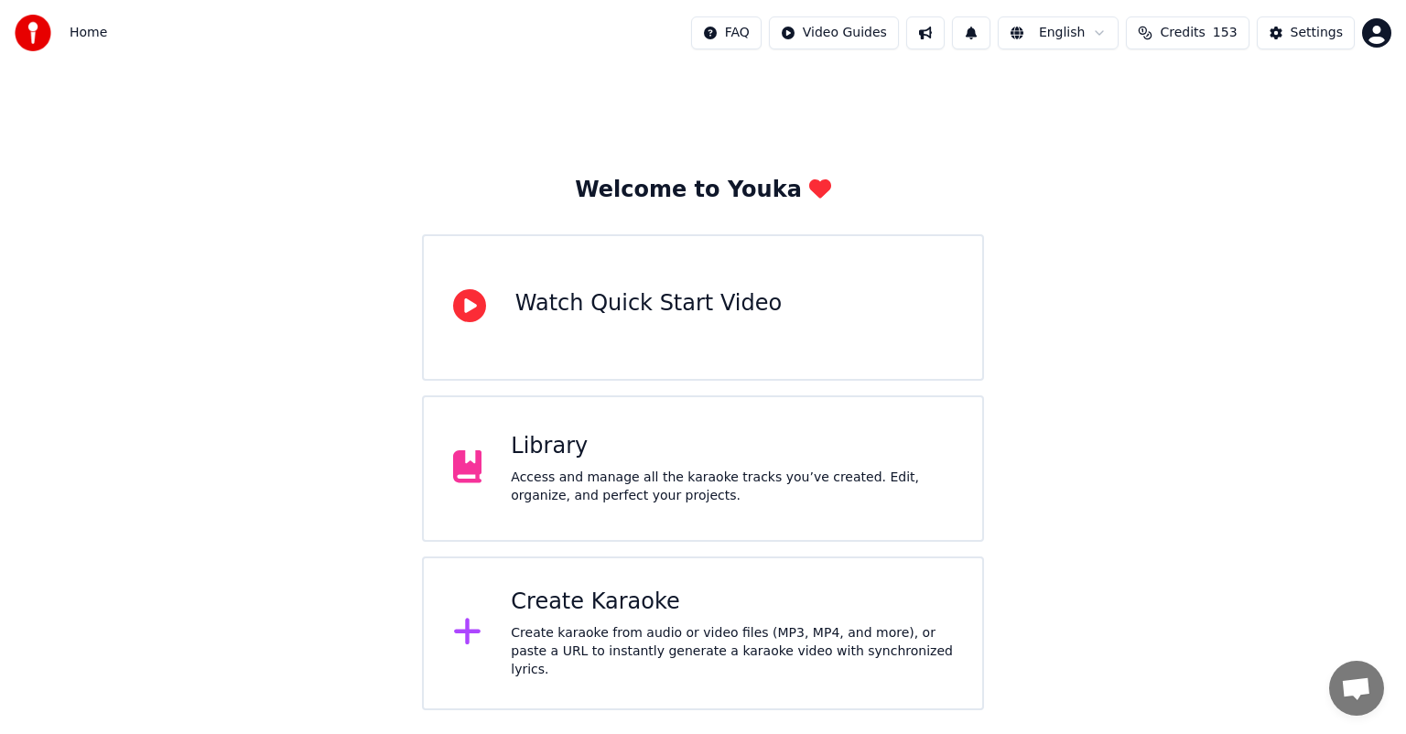
click at [730, 628] on div "Create Karaoke Create karaoke from audio or video files (MP3, MP4, and more), o…" at bounding box center [732, 634] width 442 height 92
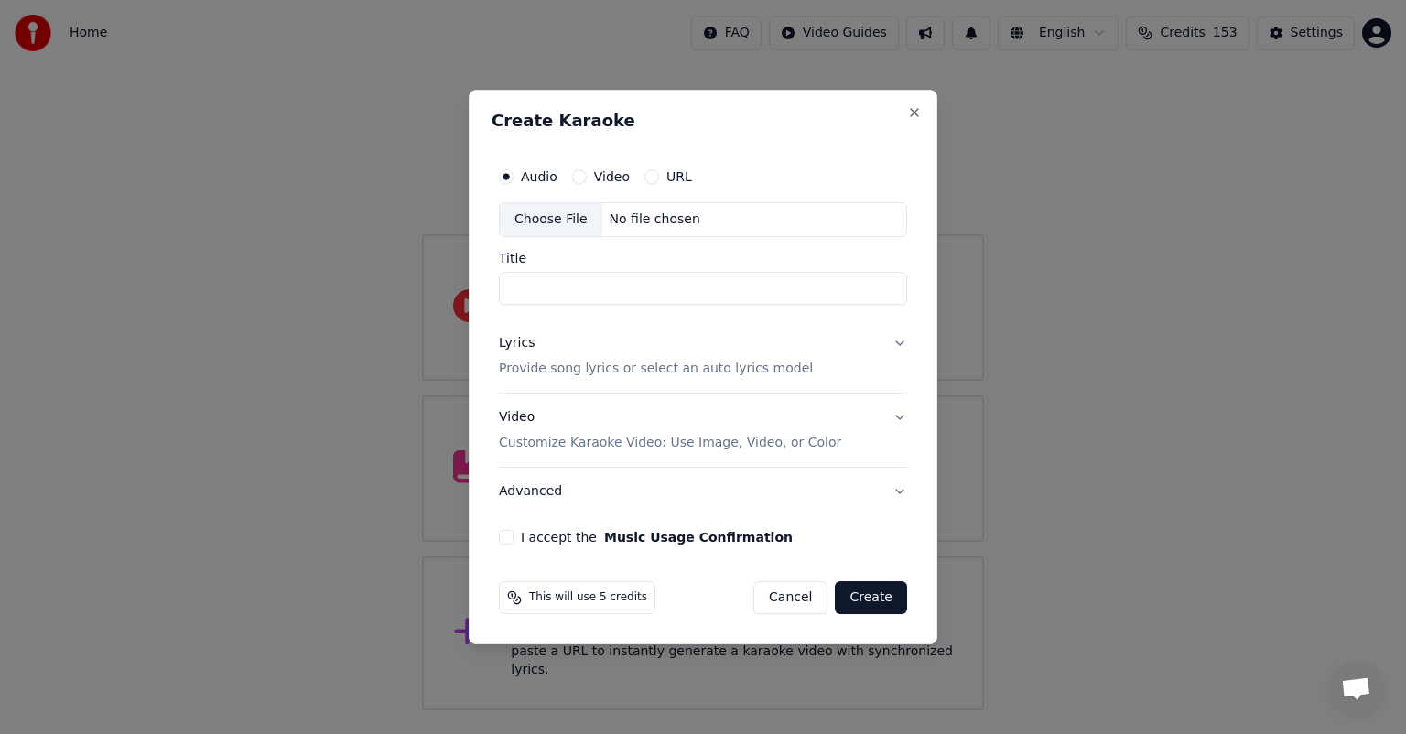
click at [735, 290] on input "Title" at bounding box center [703, 288] width 408 height 33
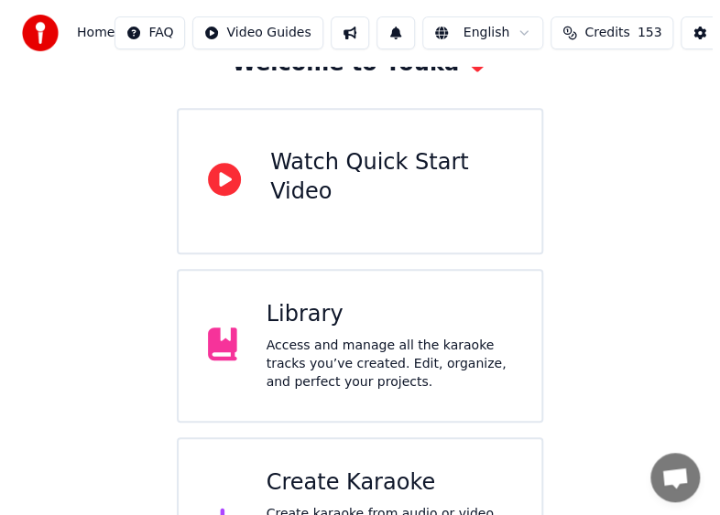
scroll to position [219, 0]
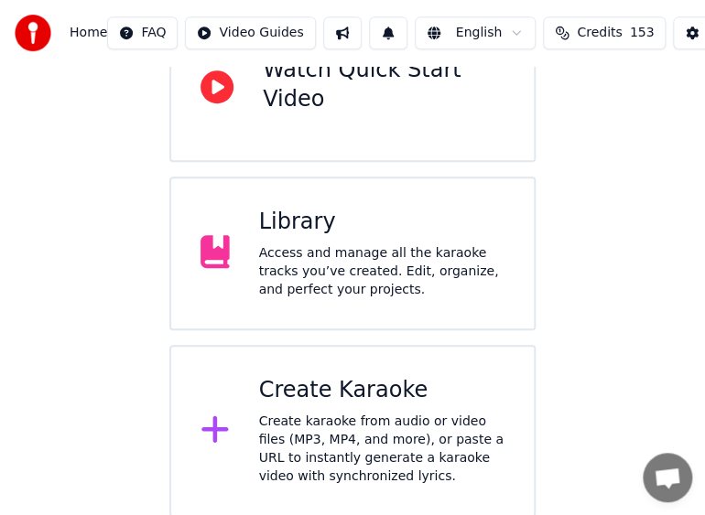
click at [348, 417] on div "Create karaoke from audio or video files (MP3, MP4, and more), or paste a URL t…" at bounding box center [382, 449] width 246 height 73
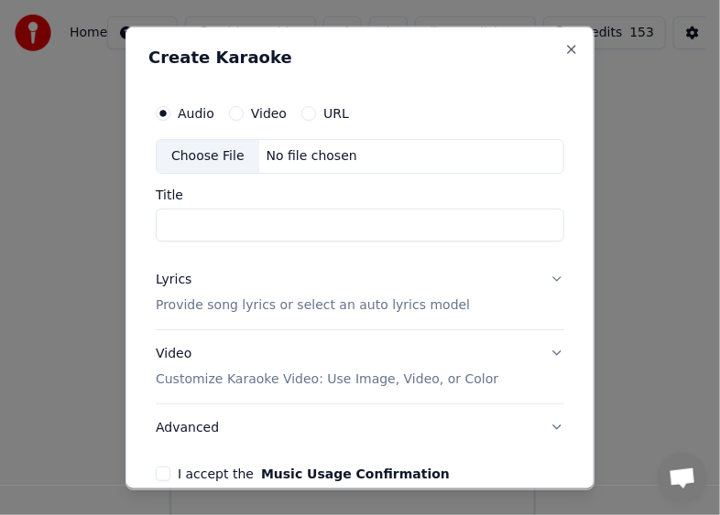
scroll to position [89, 0]
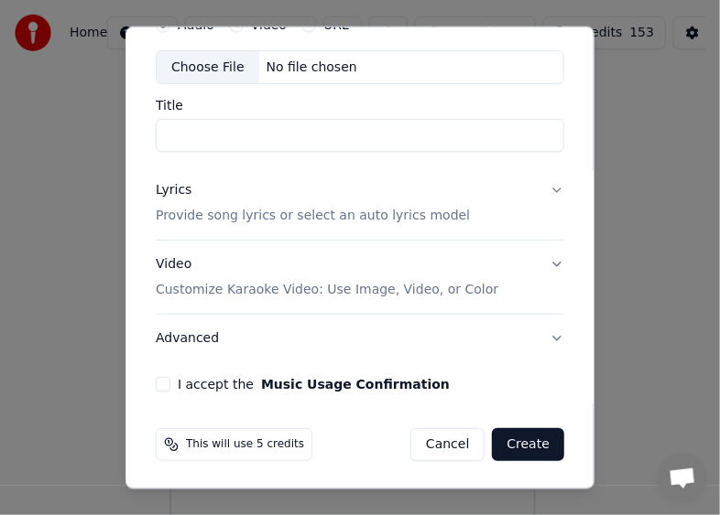
click at [309, 139] on input "Title" at bounding box center [360, 135] width 408 height 33
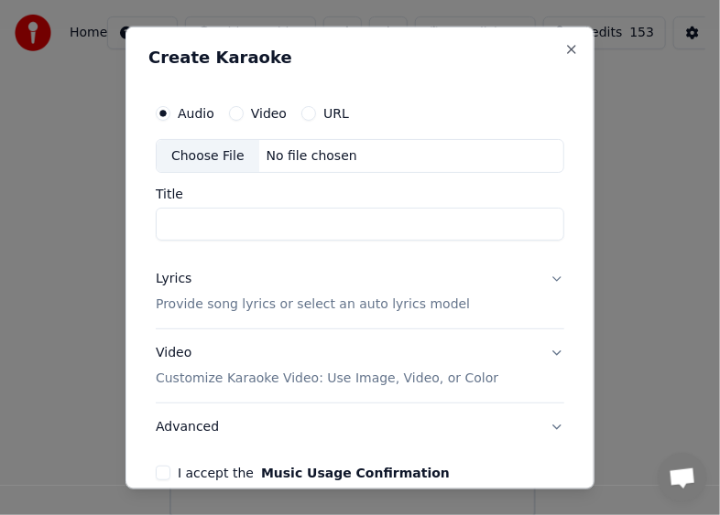
click at [221, 155] on div "Choose File" at bounding box center [208, 155] width 103 height 33
type input "****"
click at [540, 278] on button "Lyrics Provide song lyrics or select an auto lyrics model" at bounding box center [360, 291] width 408 height 73
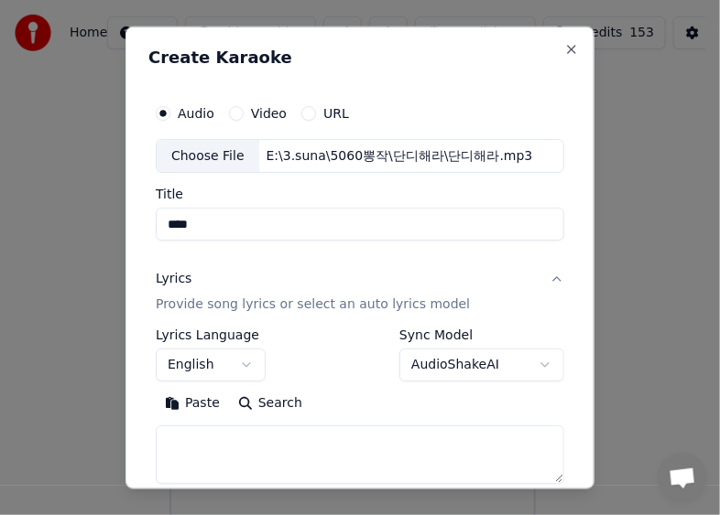
scroll to position [92, 0]
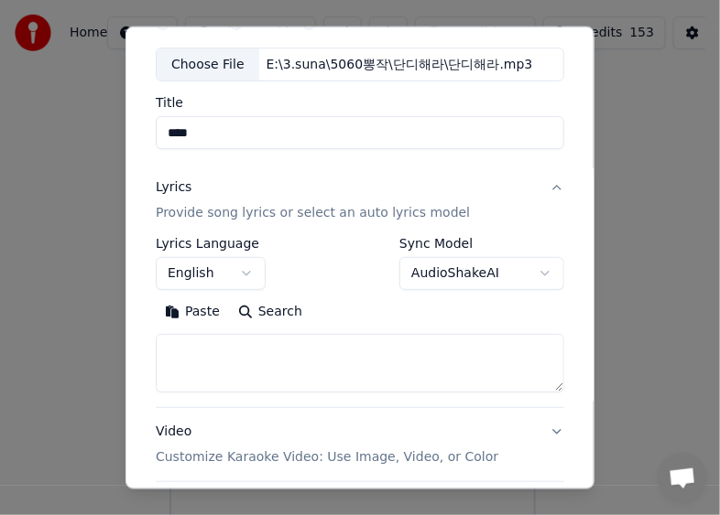
click at [255, 275] on button "English" at bounding box center [211, 273] width 110 height 33
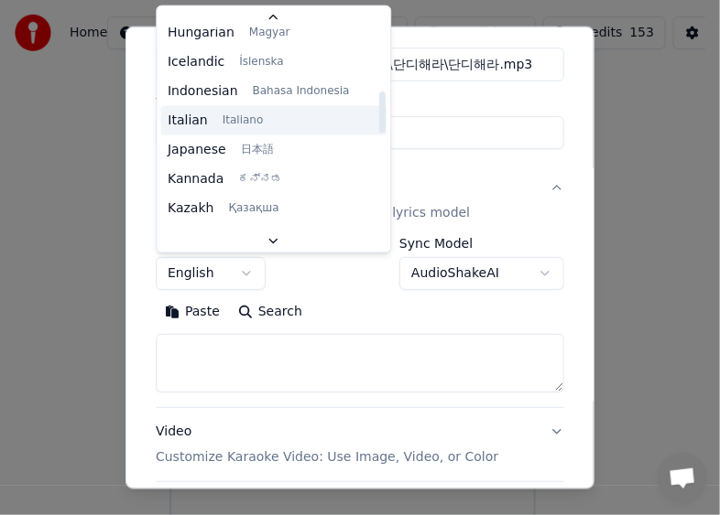
scroll to position [732, 0]
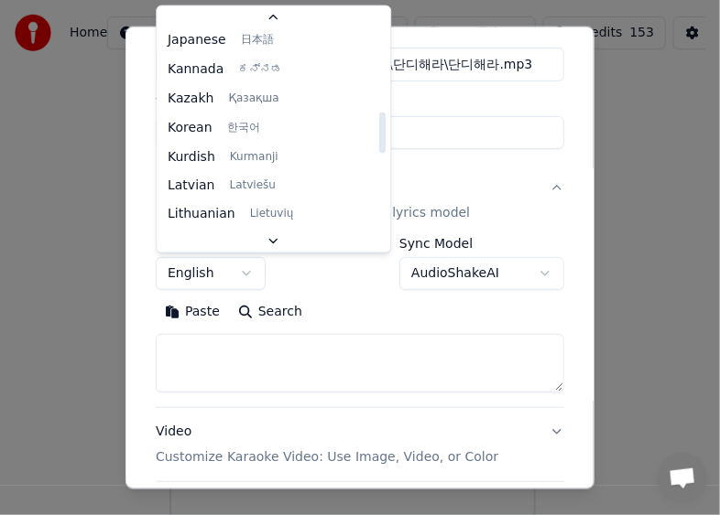
select select "**"
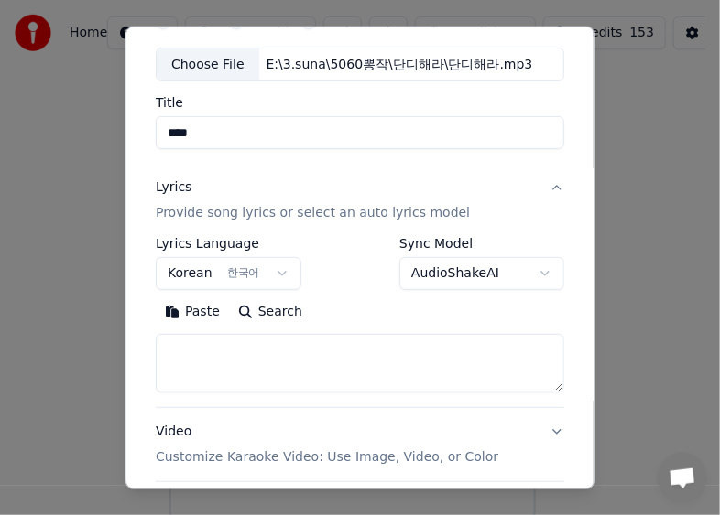
click at [348, 374] on textarea at bounding box center [360, 363] width 408 height 59
paste textarea "**********"
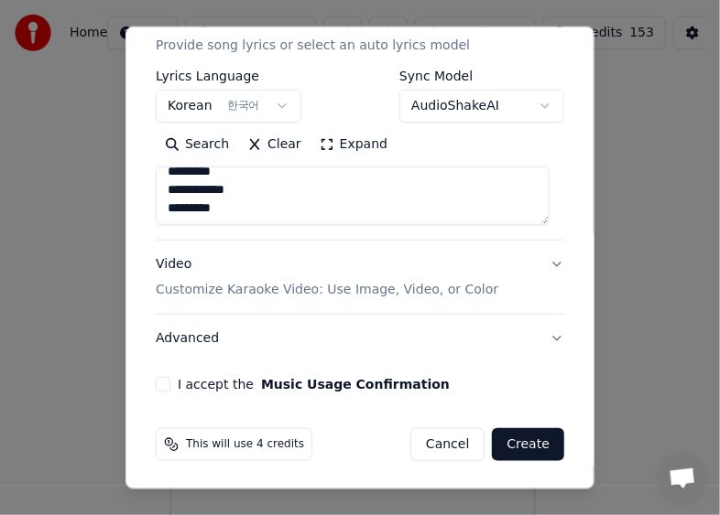
type textarea "**********"
click at [163, 381] on button "I accept the Music Usage Confirmation" at bounding box center [163, 384] width 15 height 15
click at [515, 446] on button "Create" at bounding box center [528, 444] width 72 height 33
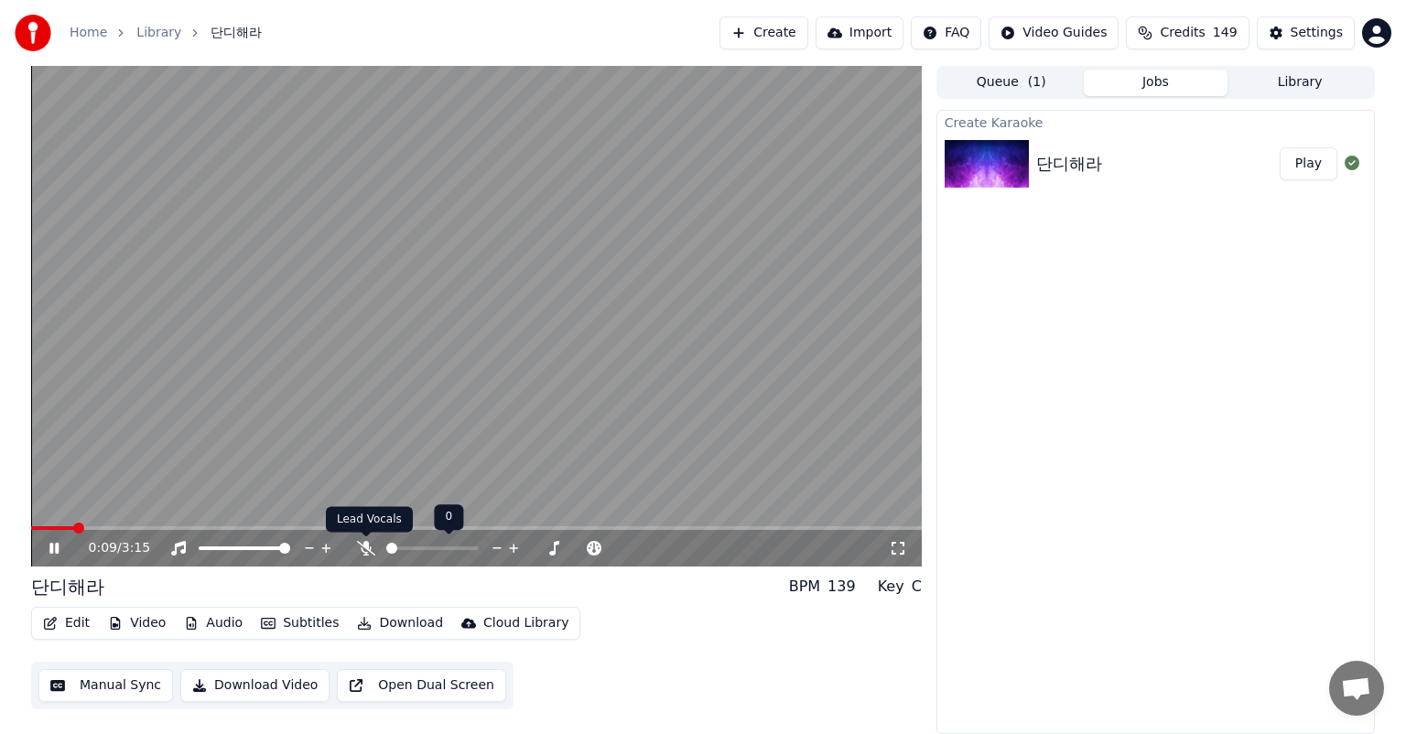
click at [368, 548] on icon at bounding box center [366, 548] width 18 height 15
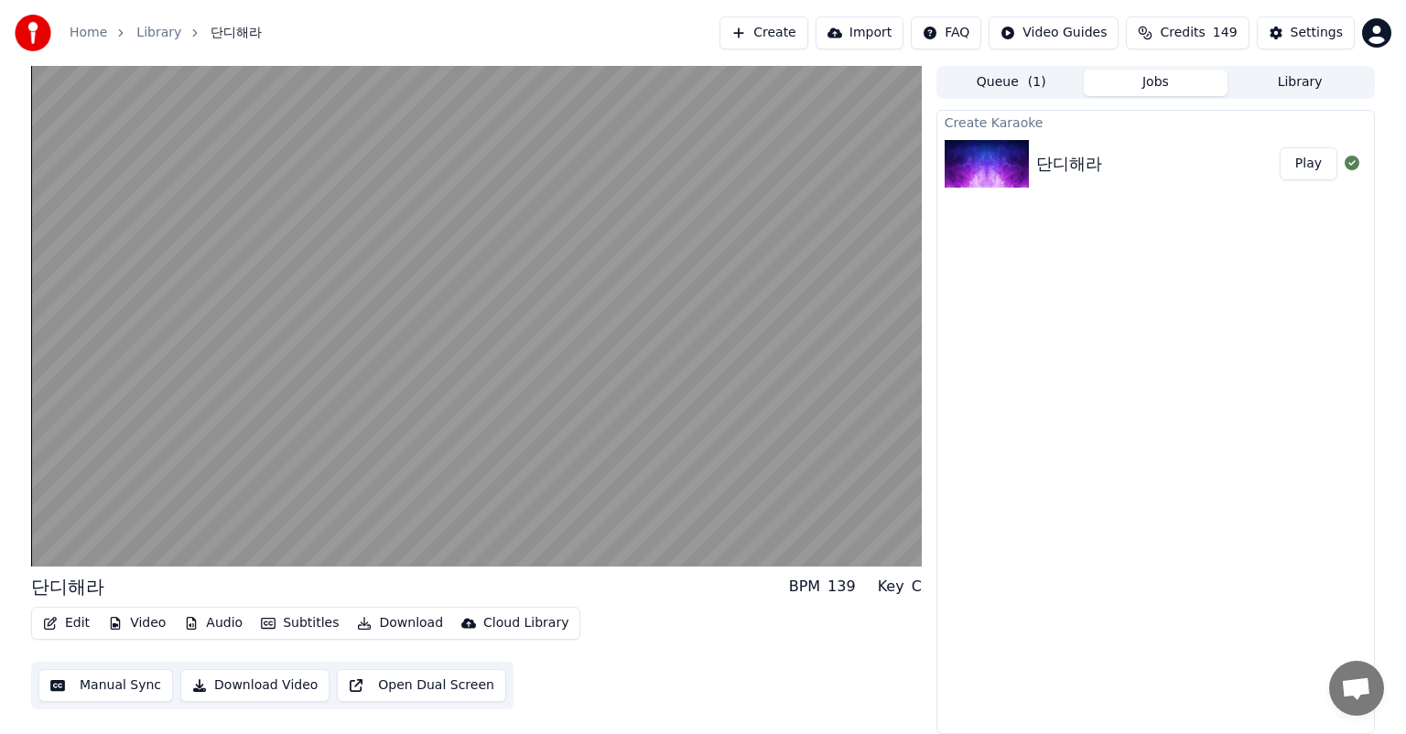
click at [77, 621] on button "Edit" at bounding box center [66, 624] width 61 height 26
click at [1057, 559] on div "Create Karaoke 단디해라 Play" at bounding box center [1156, 422] width 439 height 624
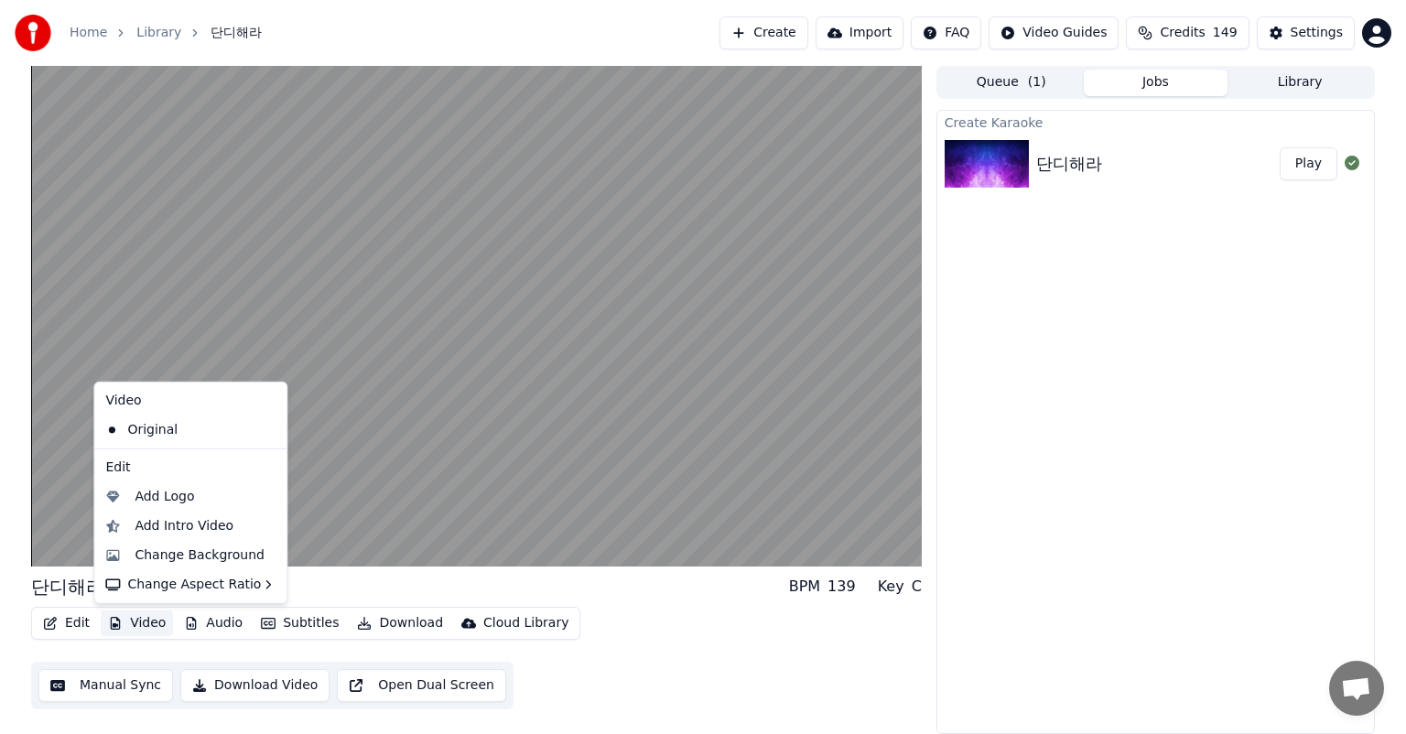
click at [143, 626] on button "Video" at bounding box center [137, 624] width 72 height 26
click at [153, 552] on div "Change Background" at bounding box center [200, 556] width 130 height 18
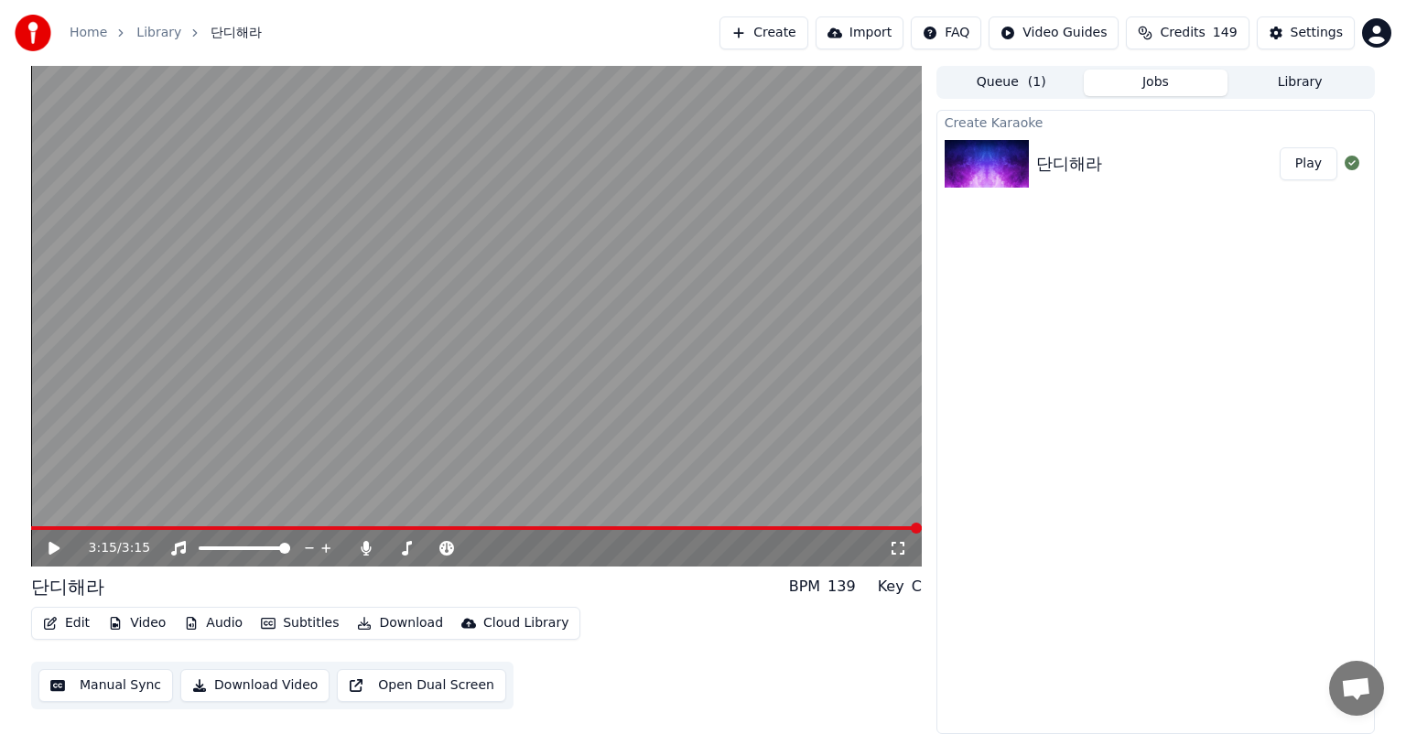
click at [135, 623] on button "Video" at bounding box center [137, 624] width 72 height 26
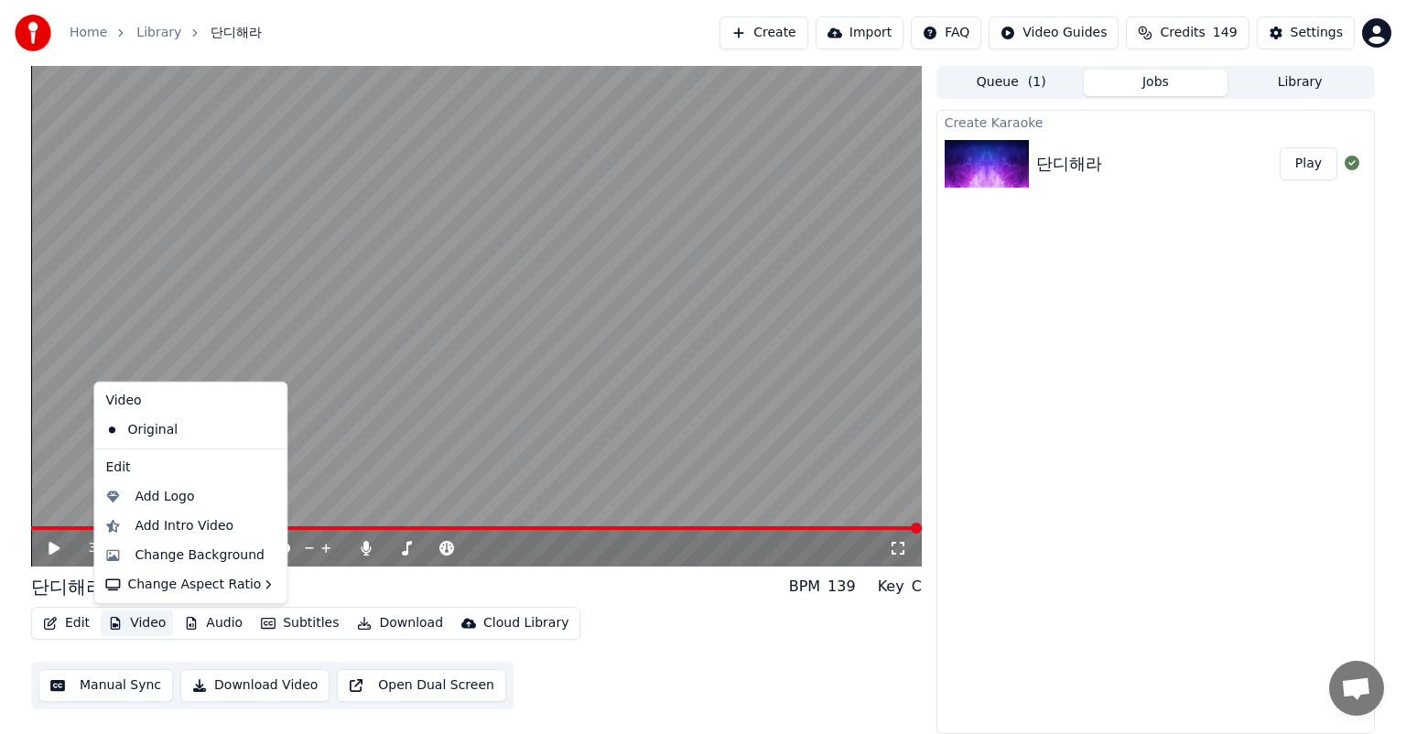
click at [158, 618] on button "Video" at bounding box center [137, 624] width 72 height 26
click at [159, 621] on button "Video" at bounding box center [137, 624] width 72 height 26
click at [184, 558] on div "Change Background" at bounding box center [200, 556] width 130 height 18
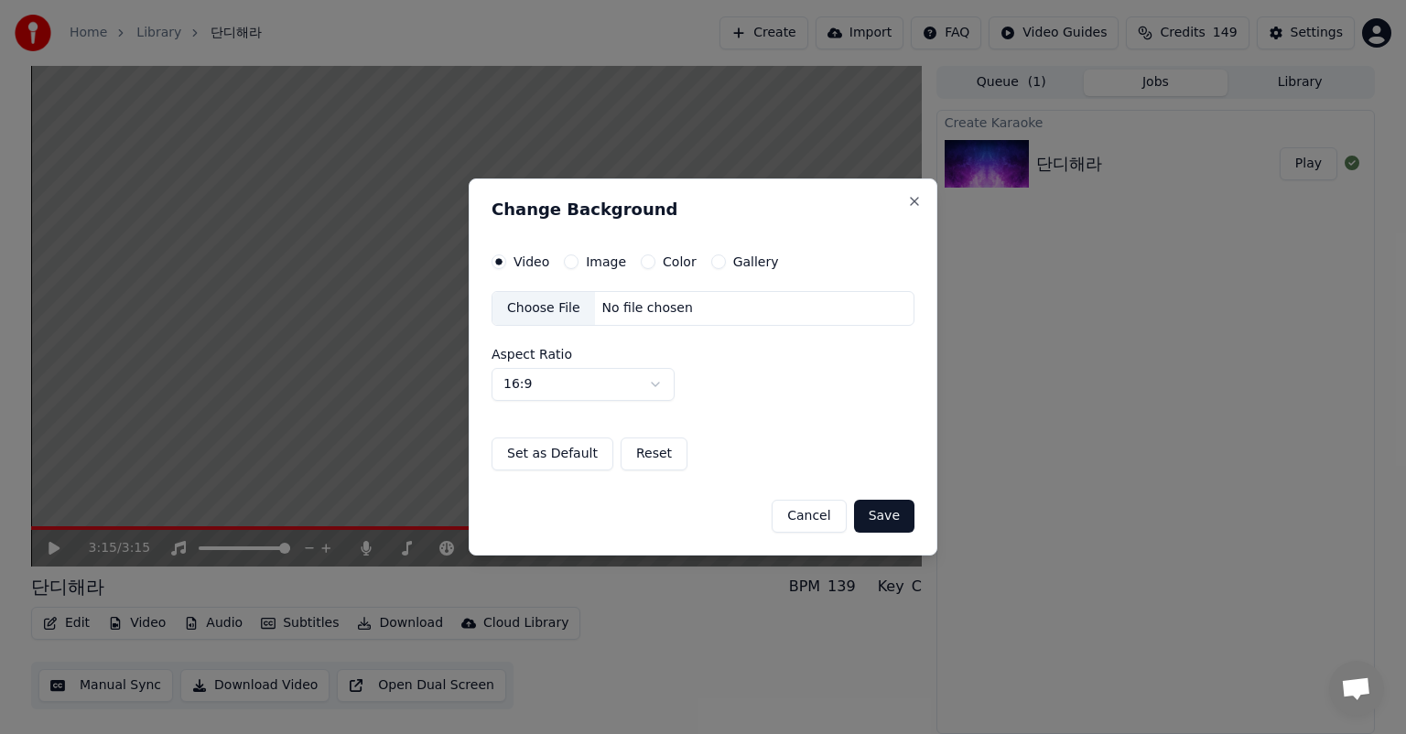
click at [748, 265] on label "Gallery" at bounding box center [756, 261] width 46 height 13
click at [726, 265] on button "Gallery" at bounding box center [718, 262] width 15 height 15
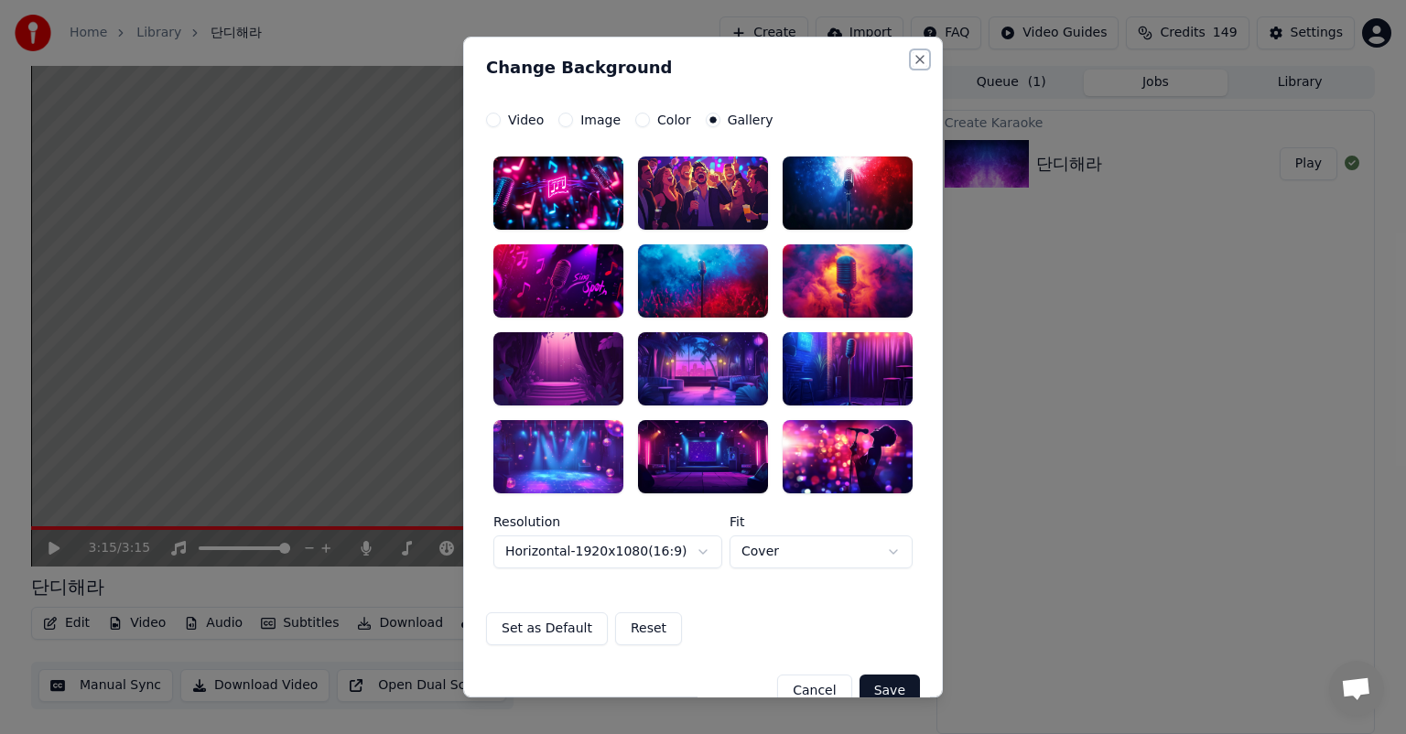
click at [913, 63] on button "Close" at bounding box center [920, 59] width 15 height 15
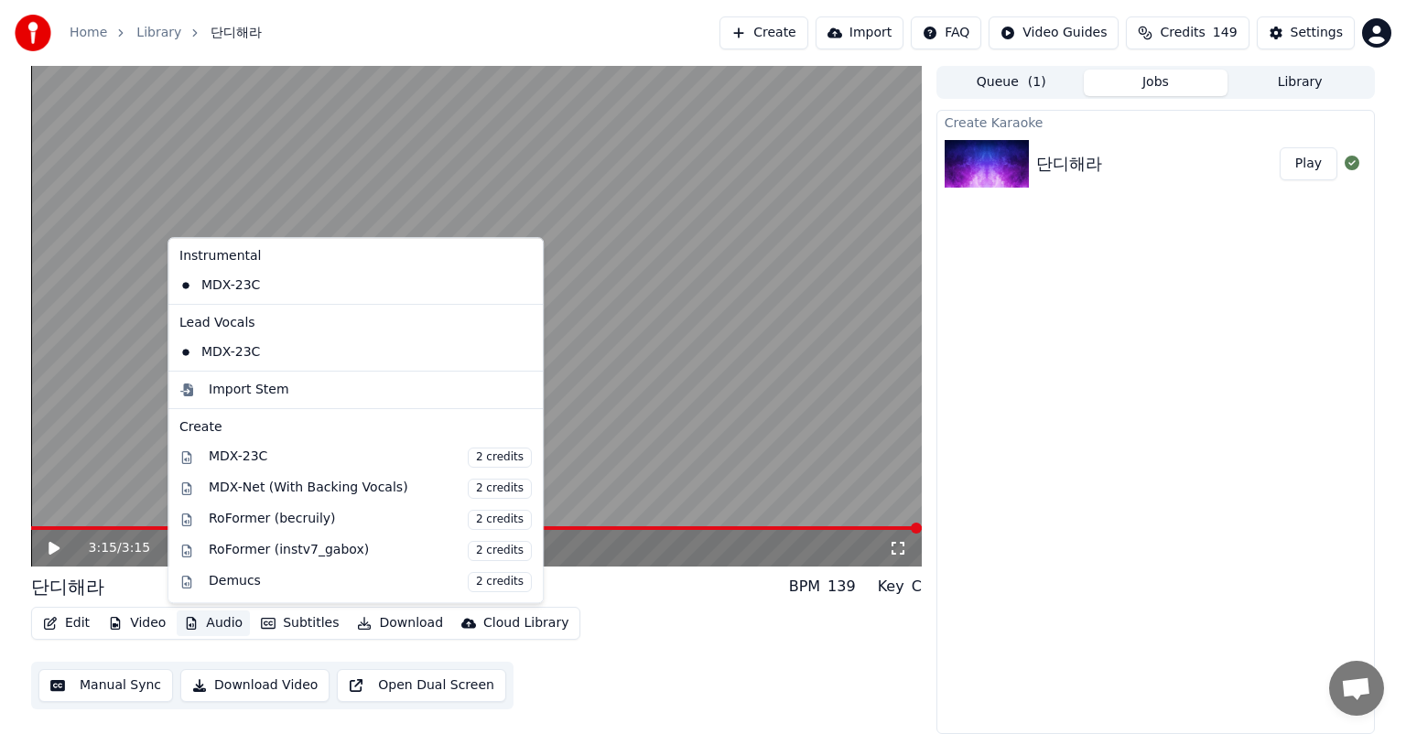
click at [203, 623] on button "Audio" at bounding box center [213, 624] width 73 height 26
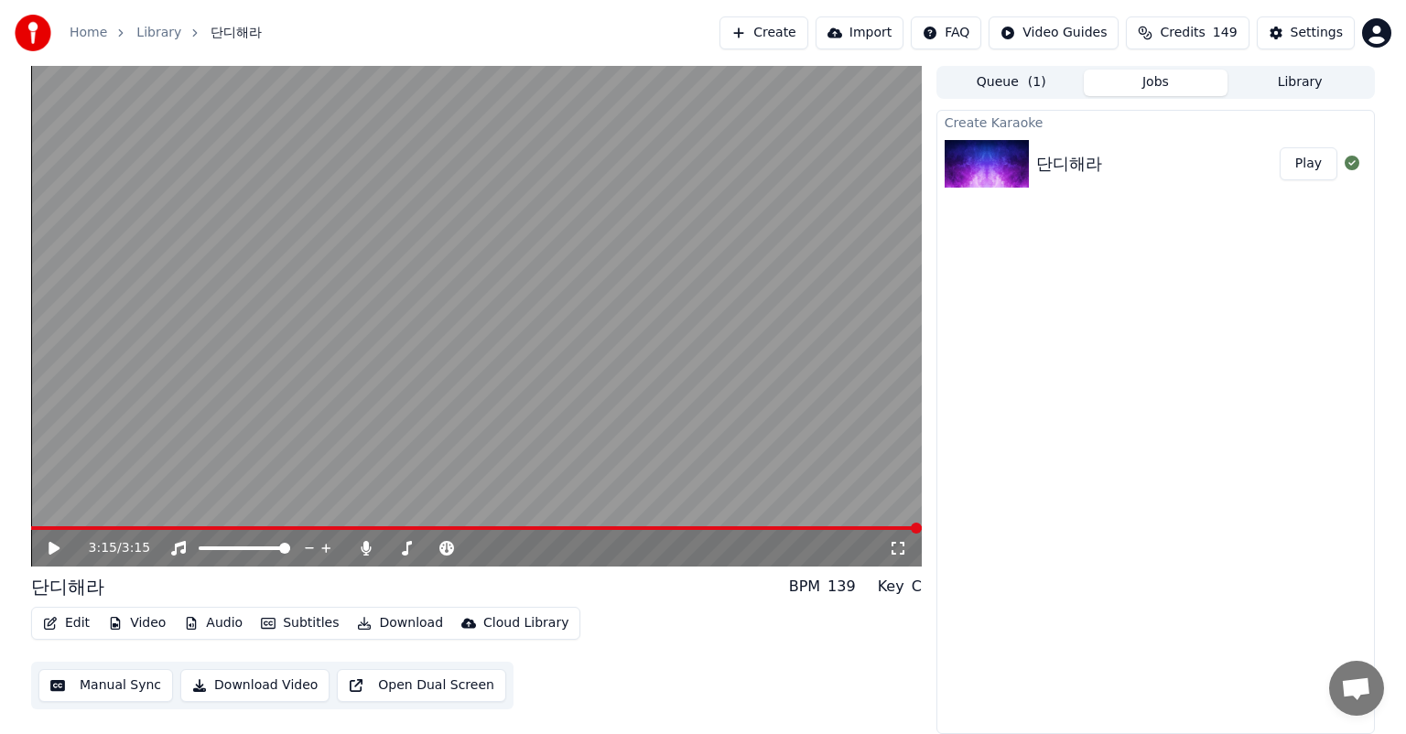
click at [117, 630] on button "Video" at bounding box center [137, 624] width 72 height 26
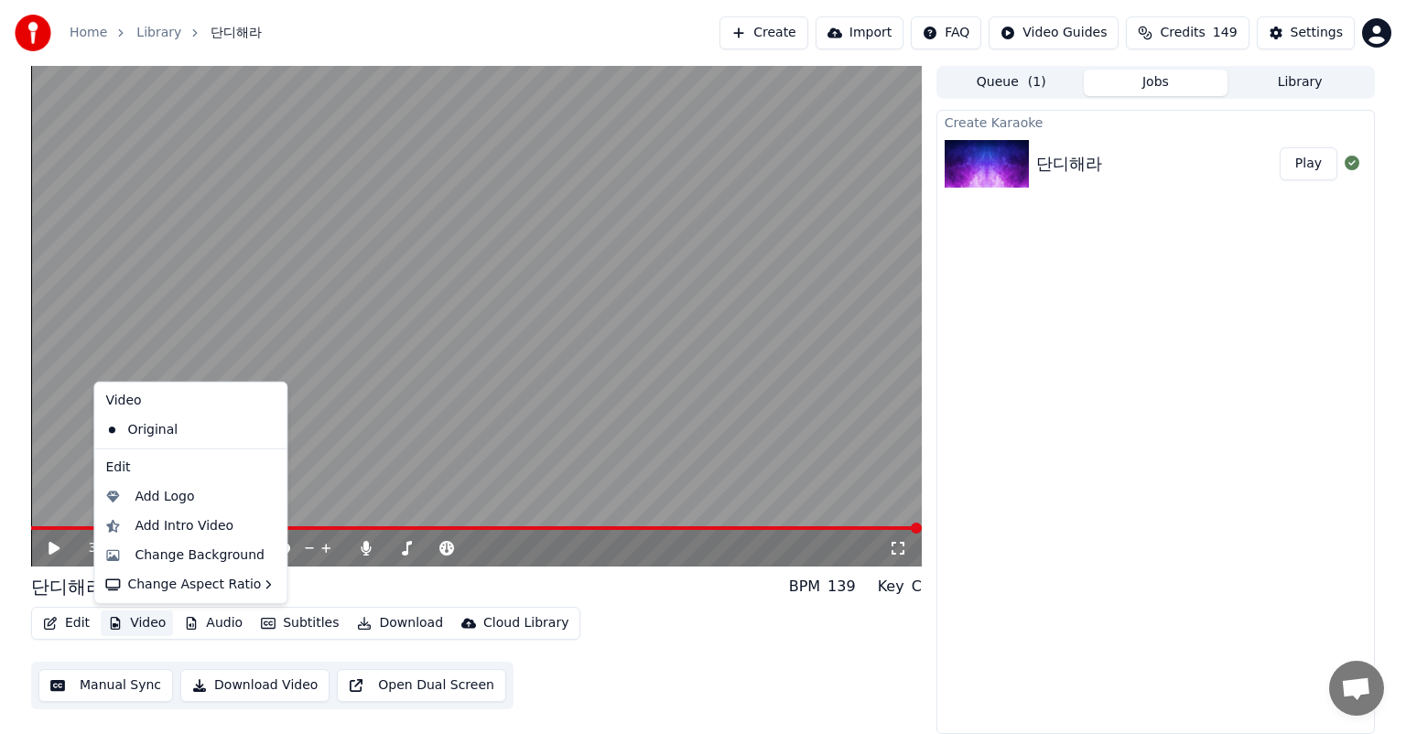
click at [117, 630] on button "Video" at bounding box center [137, 624] width 72 height 26
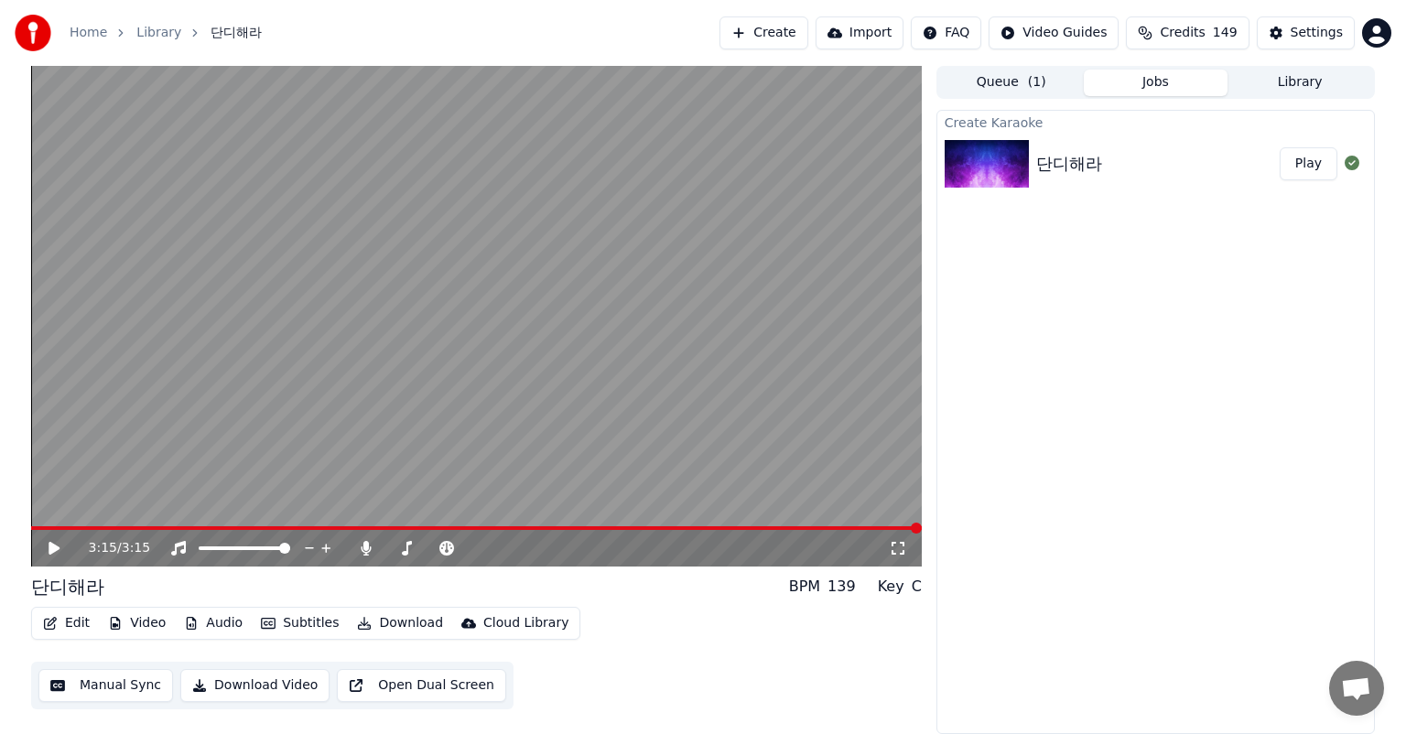
click at [117, 630] on button "Video" at bounding box center [137, 624] width 72 height 26
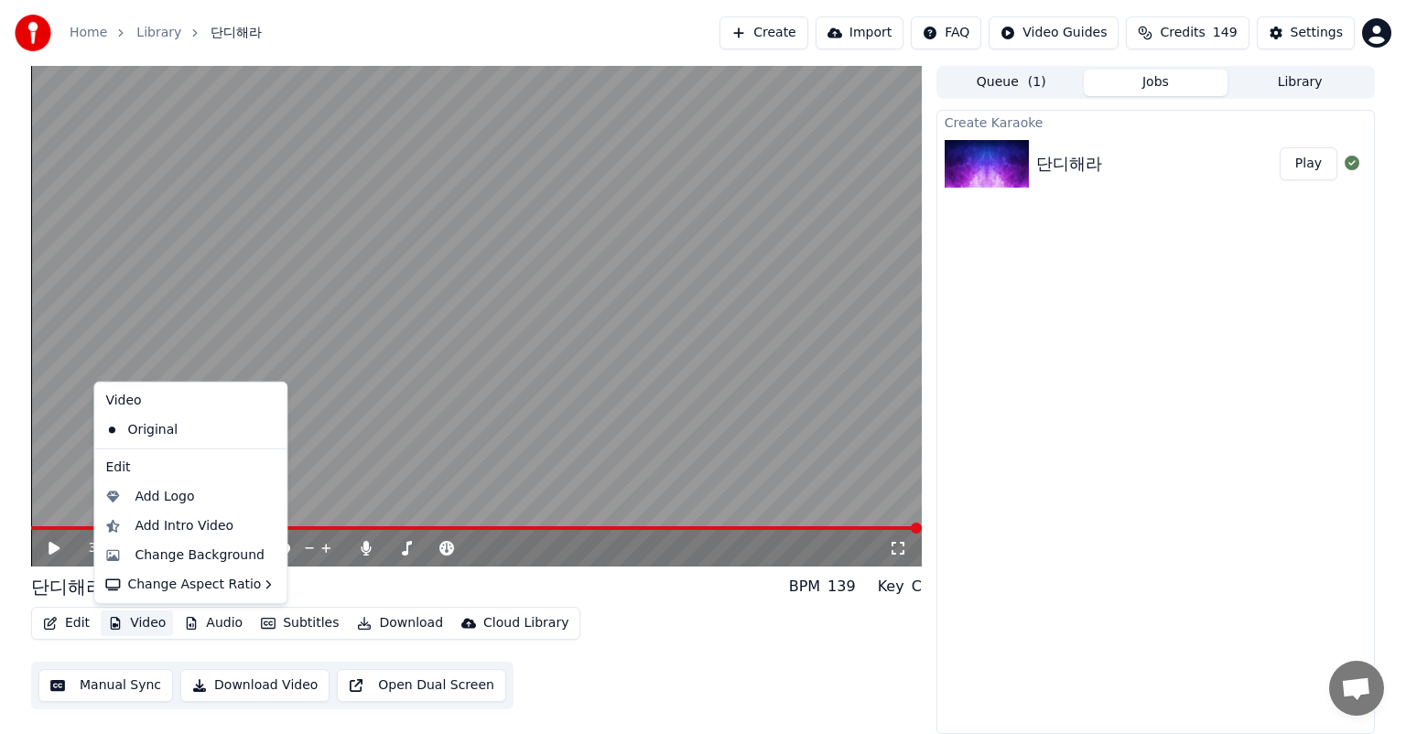
click at [117, 630] on button "Video" at bounding box center [137, 624] width 72 height 26
click at [161, 626] on button "Video" at bounding box center [137, 624] width 72 height 26
click at [200, 563] on div "Change Background" at bounding box center [200, 556] width 130 height 18
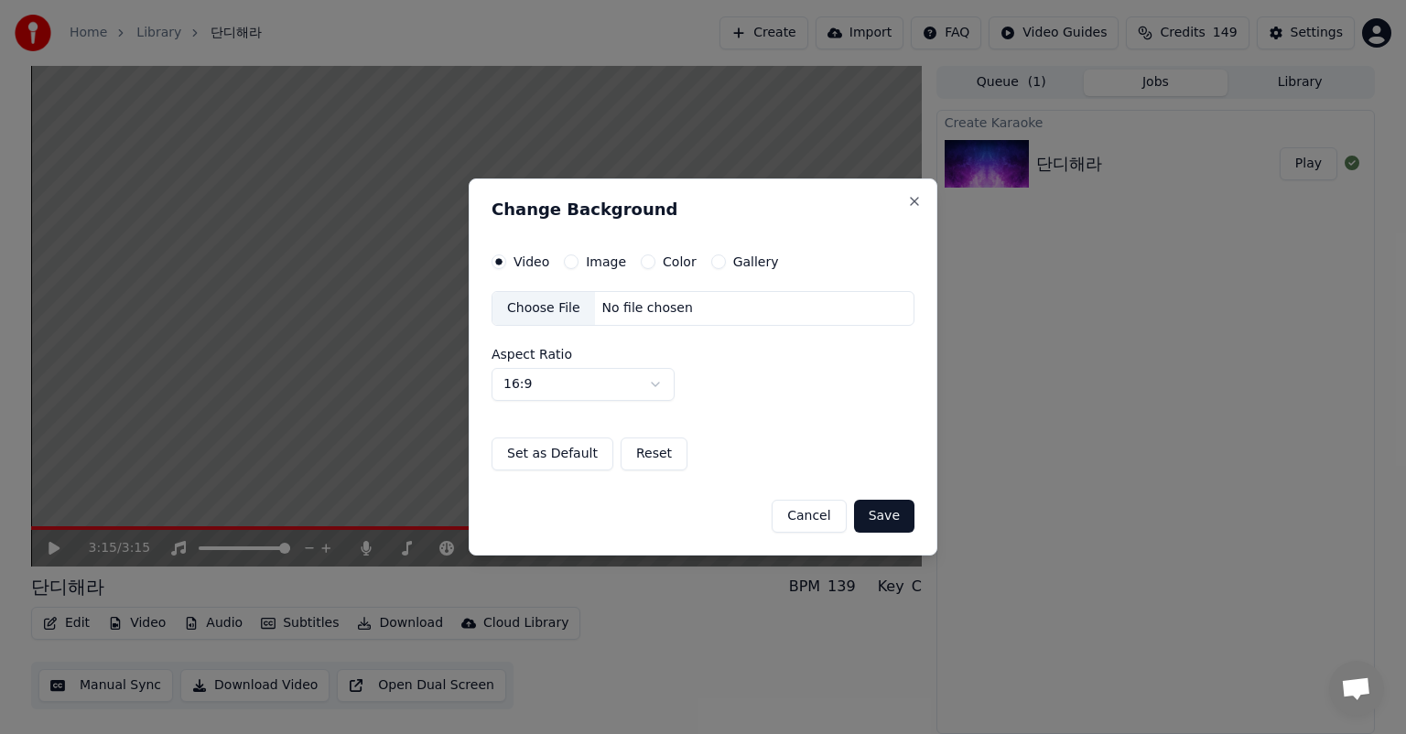
click at [720, 267] on div "Gallery" at bounding box center [745, 262] width 68 height 15
click at [717, 263] on div "Gallery" at bounding box center [745, 262] width 68 height 15
click at [711, 260] on button "Gallery" at bounding box center [718, 262] width 15 height 15
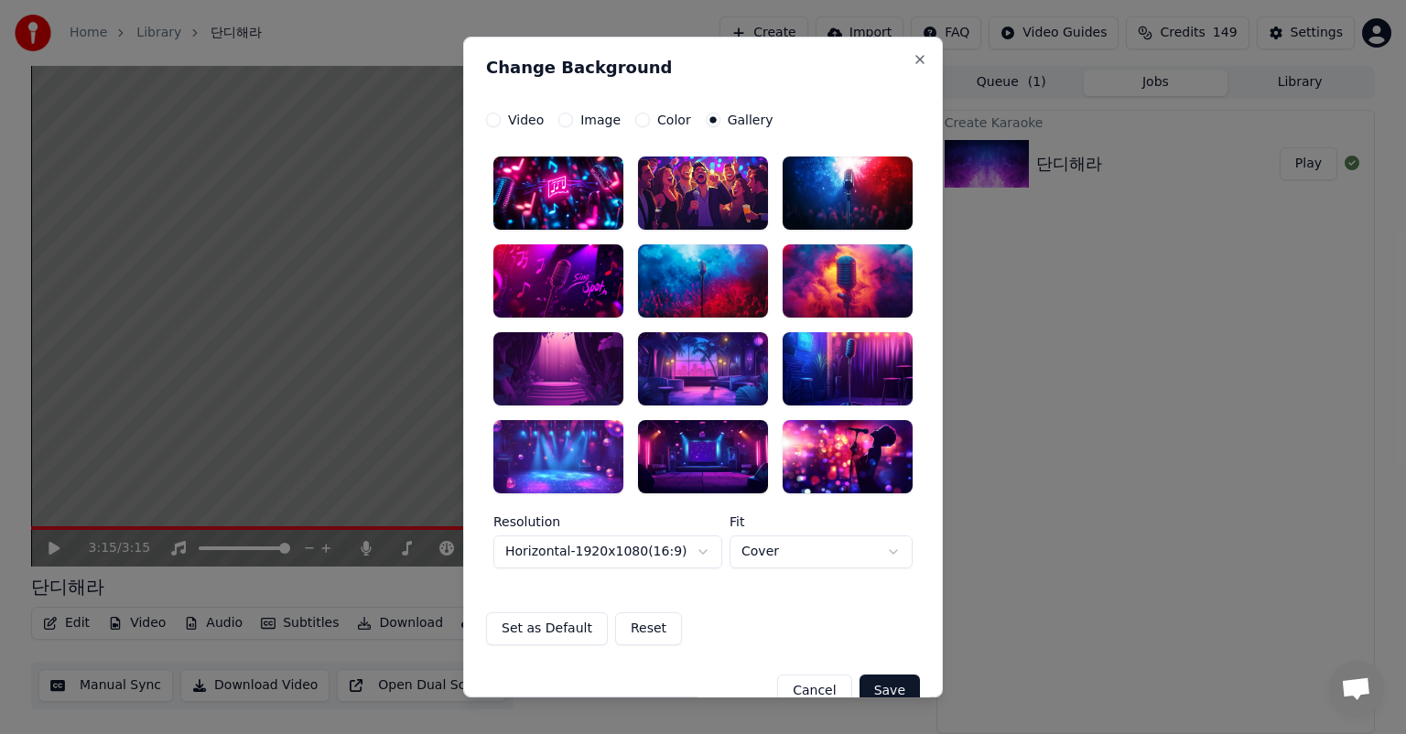
click at [553, 196] on div at bounding box center [558, 193] width 130 height 73
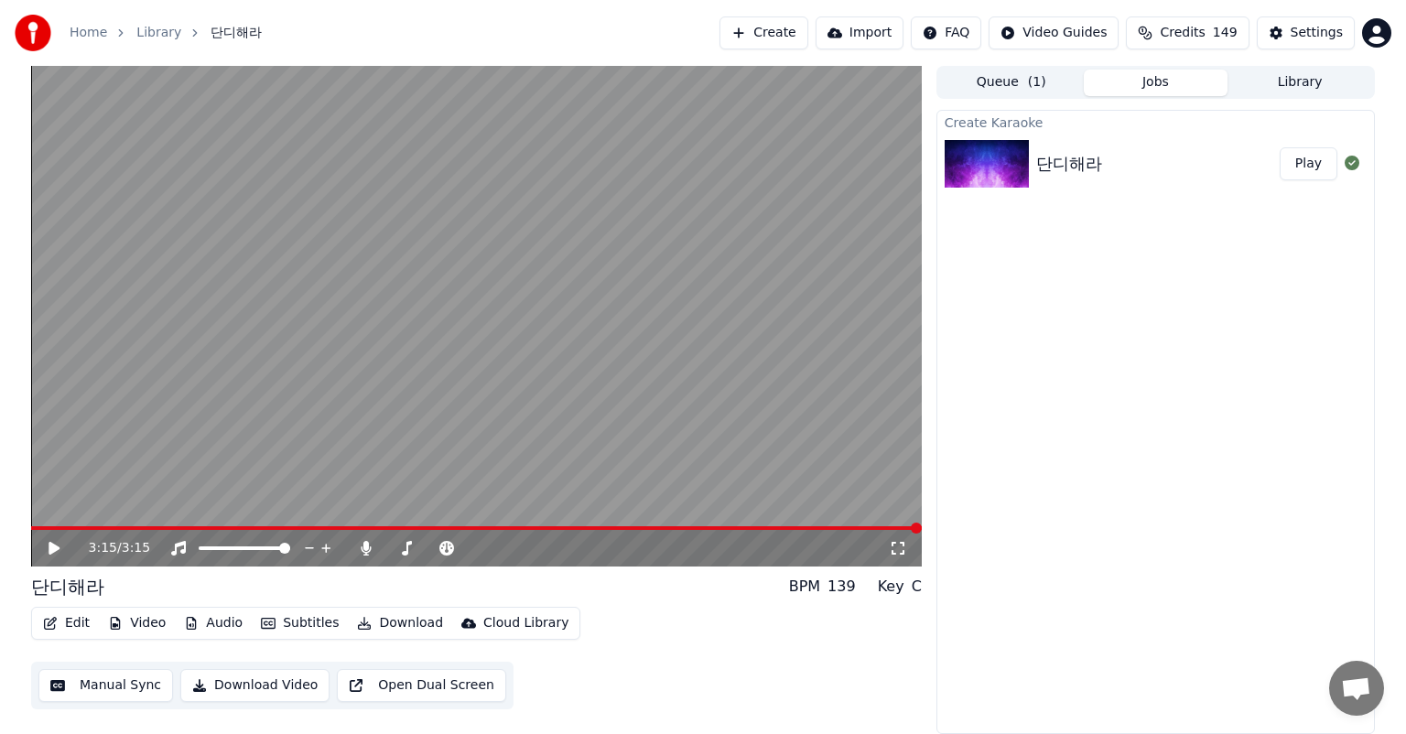
click at [50, 549] on icon at bounding box center [54, 548] width 11 height 13
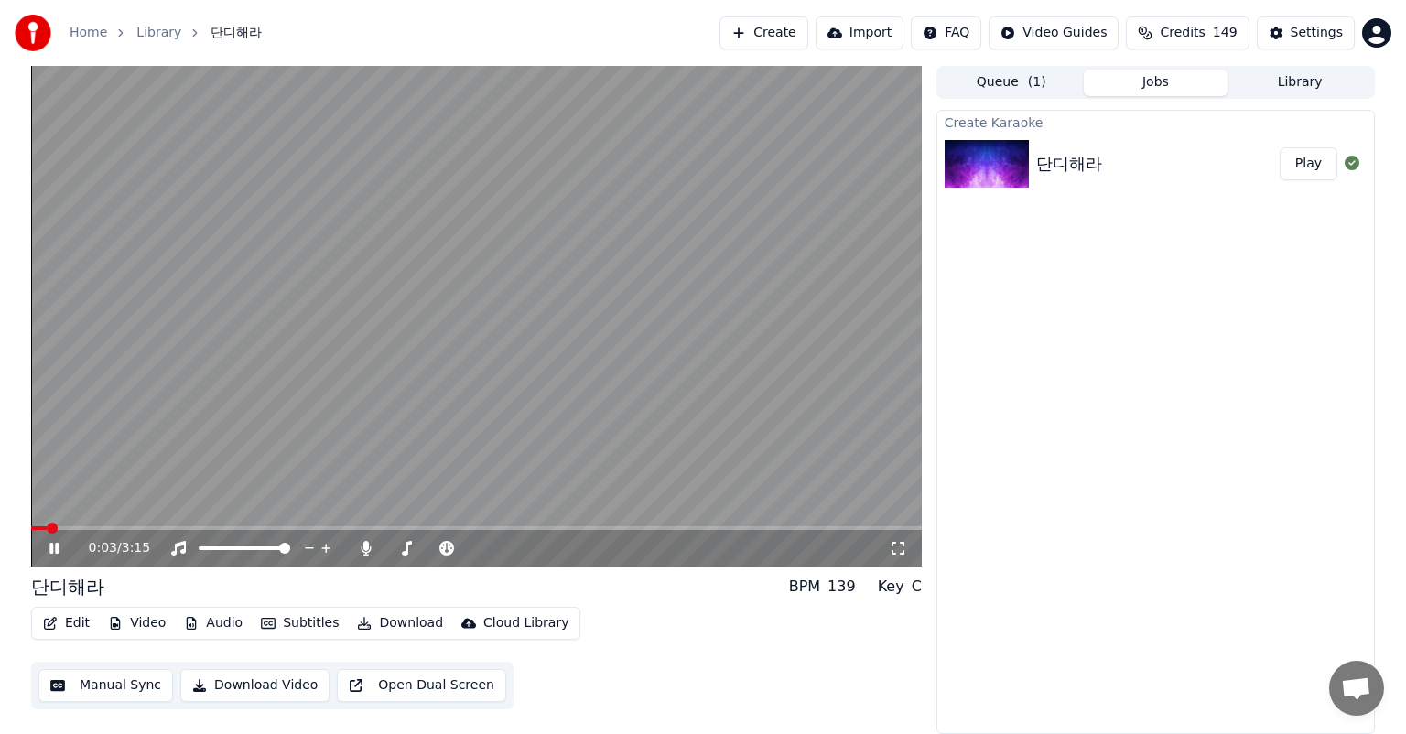
click at [50, 549] on icon at bounding box center [53, 548] width 9 height 11
click at [56, 550] on icon at bounding box center [54, 548] width 11 height 13
click at [209, 525] on video at bounding box center [476, 316] width 891 height 501
click at [211, 529] on span at bounding box center [476, 528] width 891 height 4
click at [74, 549] on icon at bounding box center [67, 548] width 43 height 15
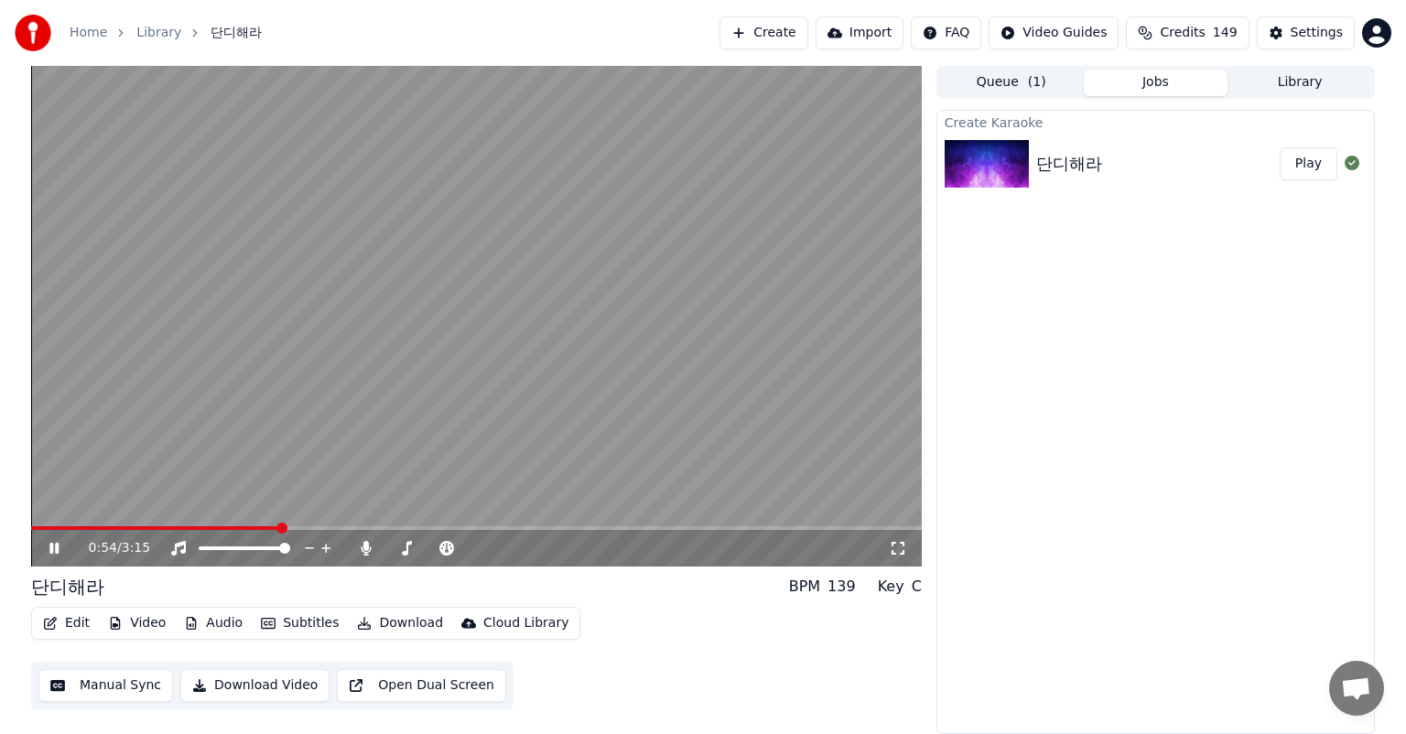
click at [64, 546] on icon at bounding box center [67, 548] width 43 height 15
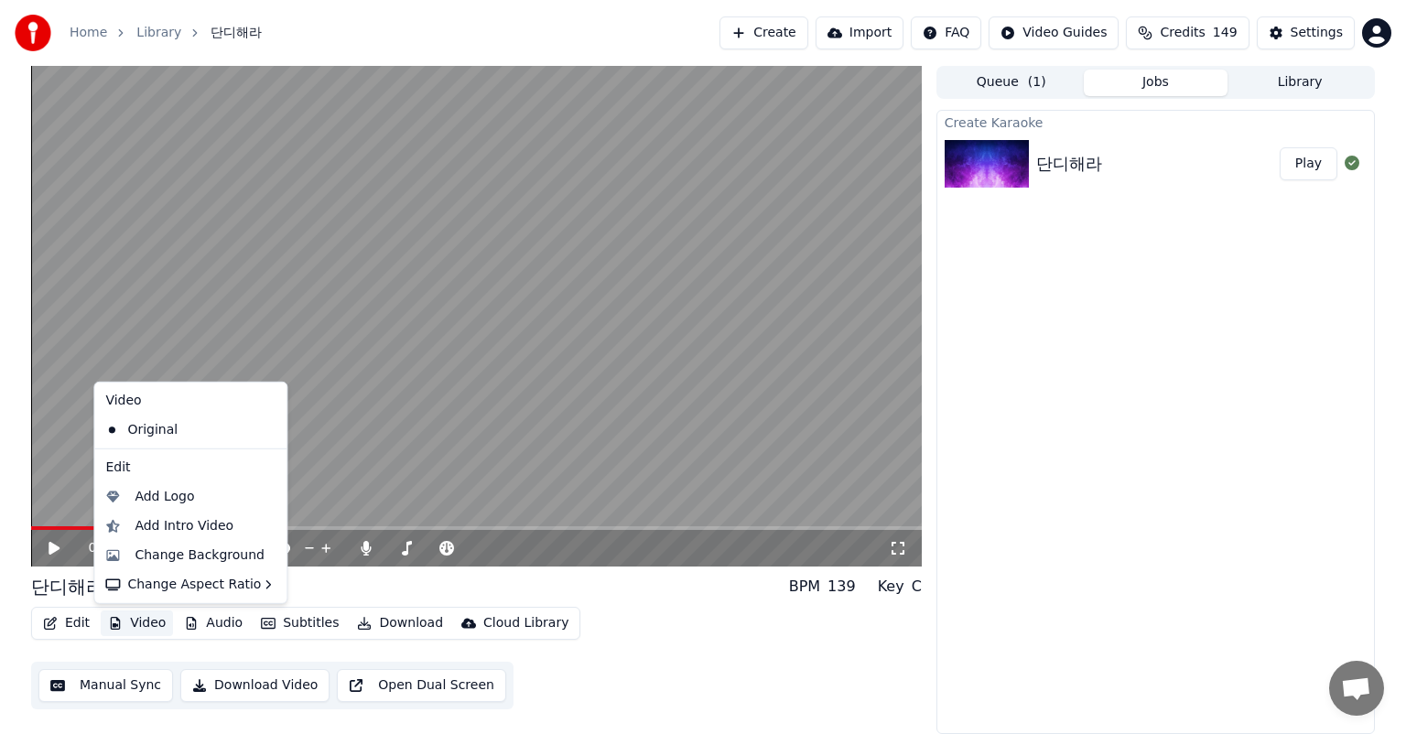
click at [146, 628] on button "Video" at bounding box center [137, 624] width 72 height 26
click at [204, 560] on div "Change Background" at bounding box center [200, 556] width 130 height 18
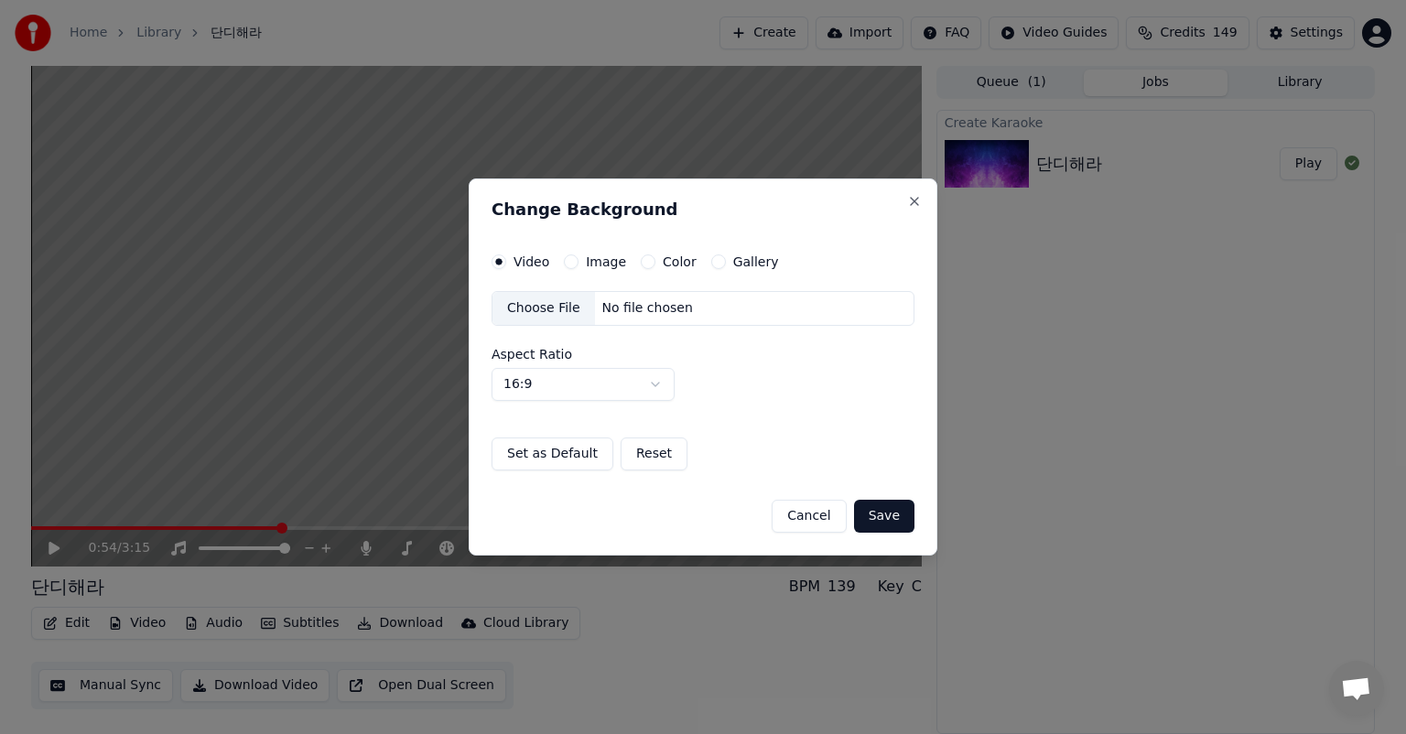
click at [601, 265] on label "Image" at bounding box center [606, 261] width 40 height 13
click at [579, 265] on button "Image" at bounding box center [571, 262] width 15 height 15
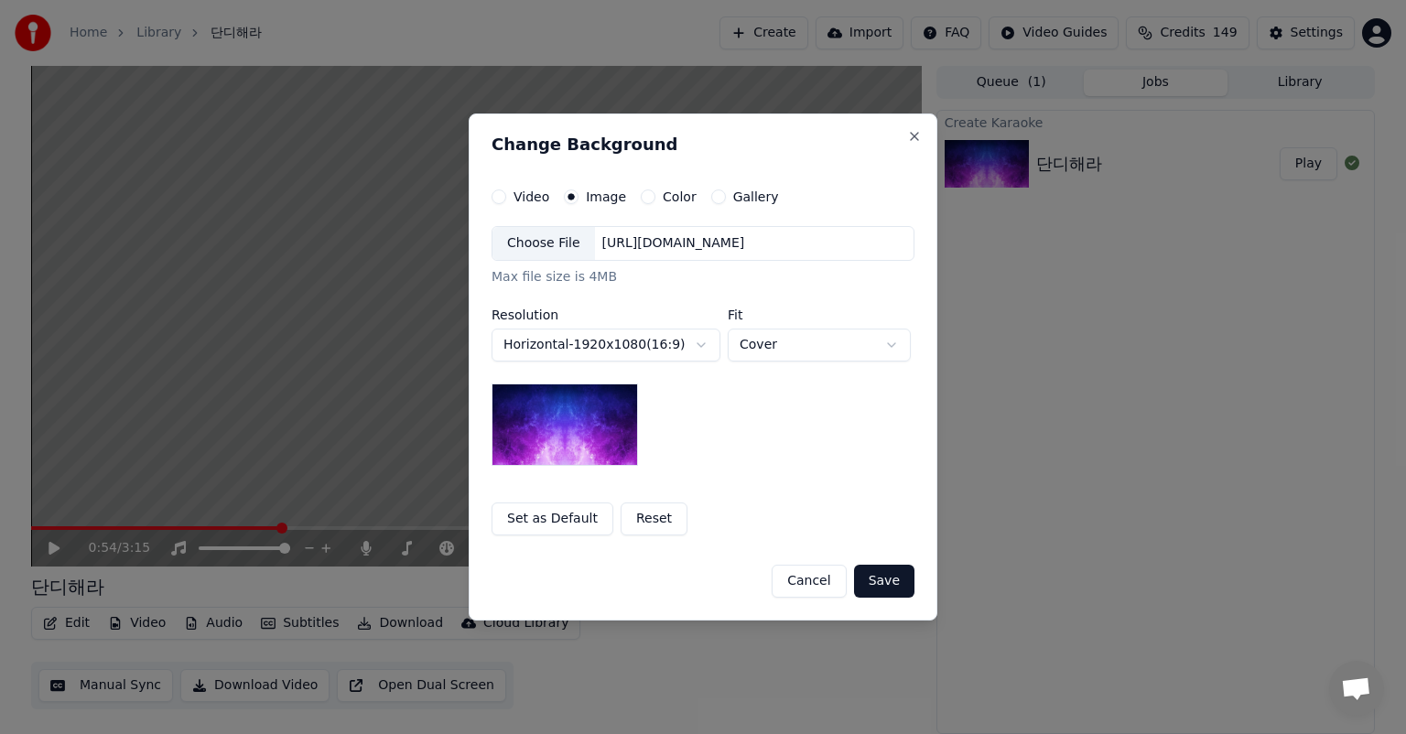
click at [569, 245] on div "Choose File" at bounding box center [544, 243] width 103 height 33
click at [549, 247] on div "Choose File" at bounding box center [544, 243] width 103 height 33
click at [805, 406] on div "**********" at bounding box center [703, 346] width 423 height 240
click at [895, 573] on button "Save" at bounding box center [884, 581] width 60 height 33
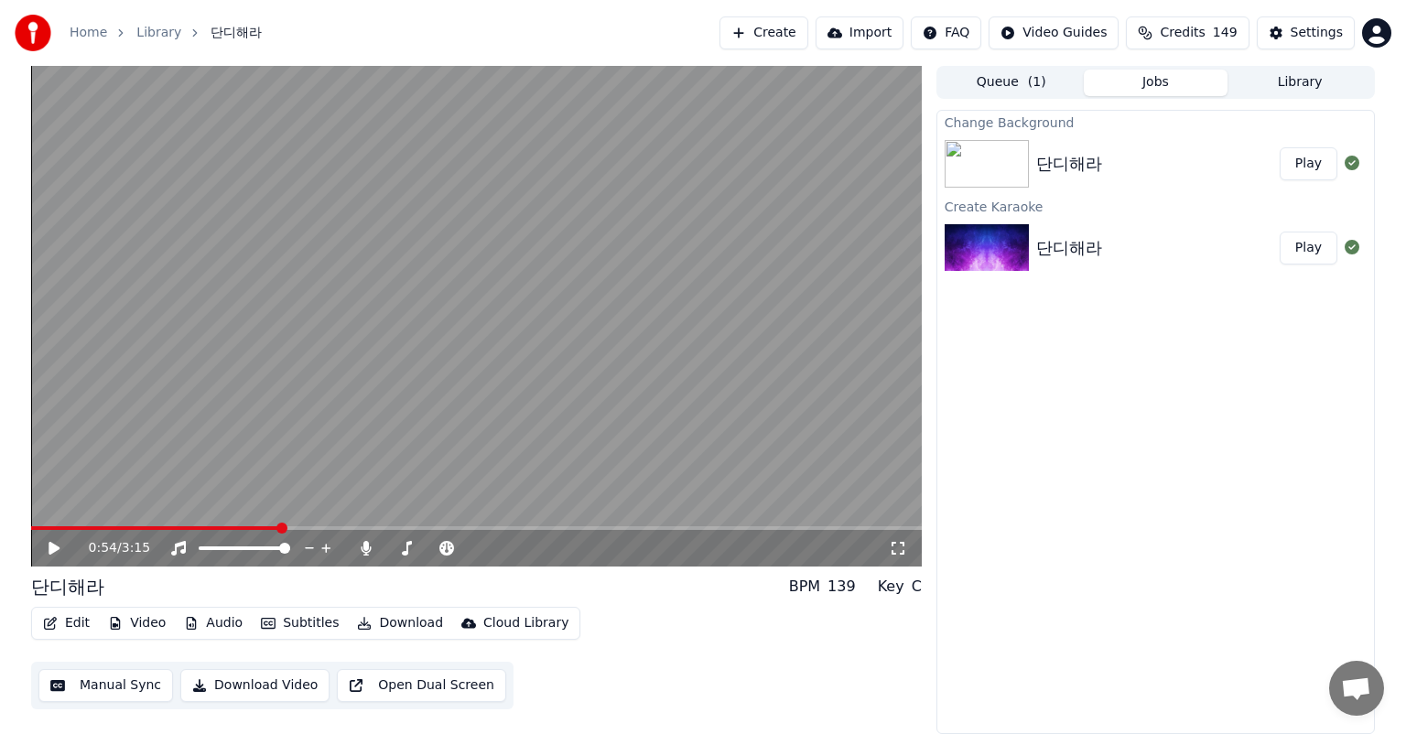
click at [1315, 163] on button "Play" at bounding box center [1309, 163] width 58 height 33
click at [505, 551] on span at bounding box center [506, 548] width 11 height 11
click at [518, 547] on div "0:37 / 3:14" at bounding box center [489, 548] width 800 height 18
click at [406, 549] on icon at bounding box center [407, 548] width 10 height 15
click at [303, 548] on icon at bounding box center [309, 548] width 17 height 18
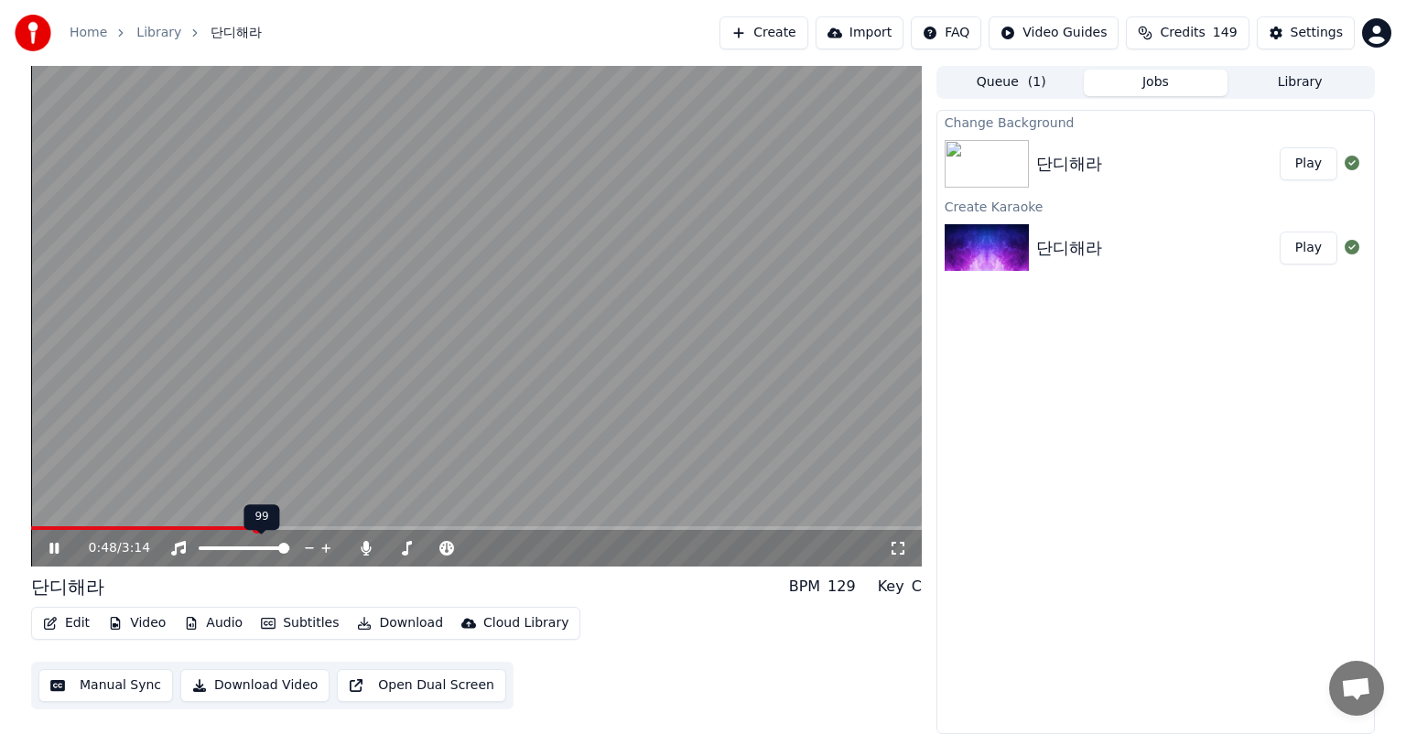
click at [304, 548] on icon at bounding box center [309, 548] width 17 height 18
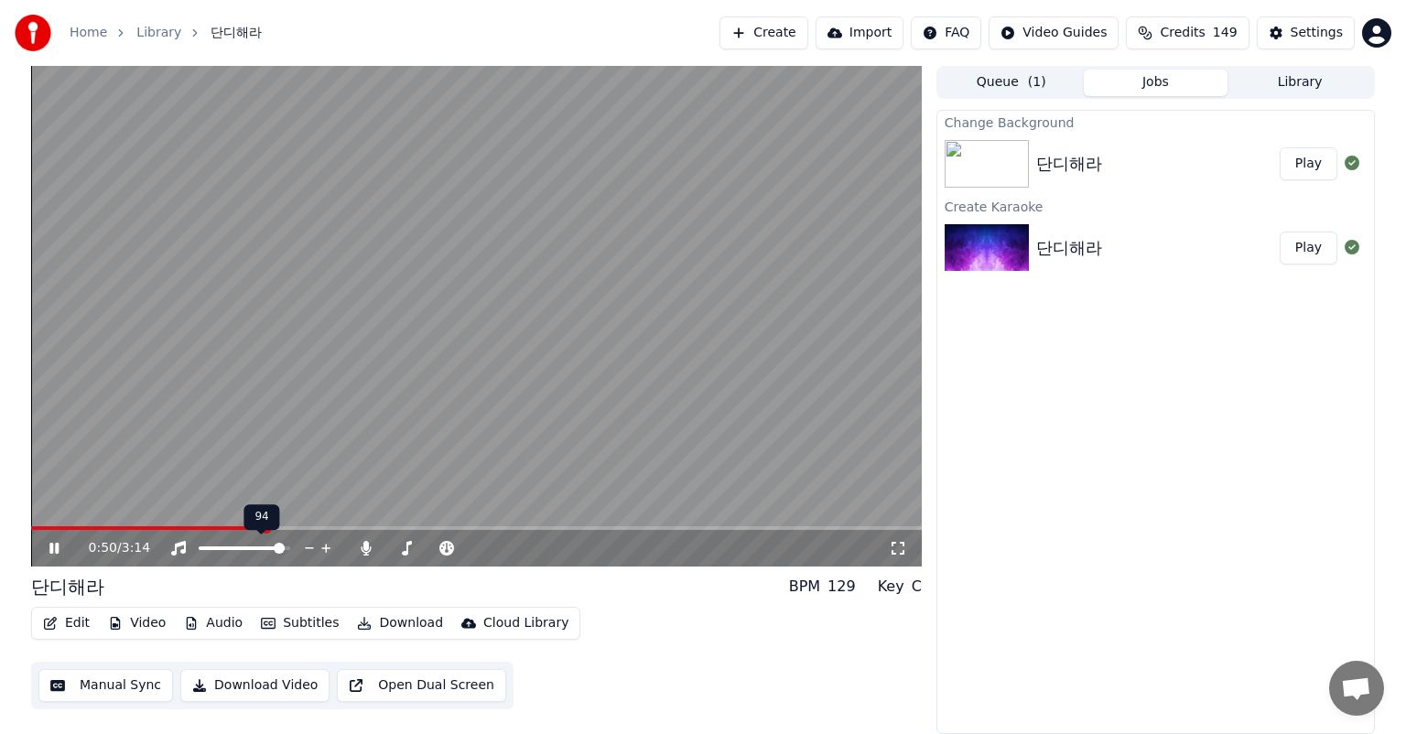
click at [304, 548] on icon at bounding box center [309, 548] width 17 height 18
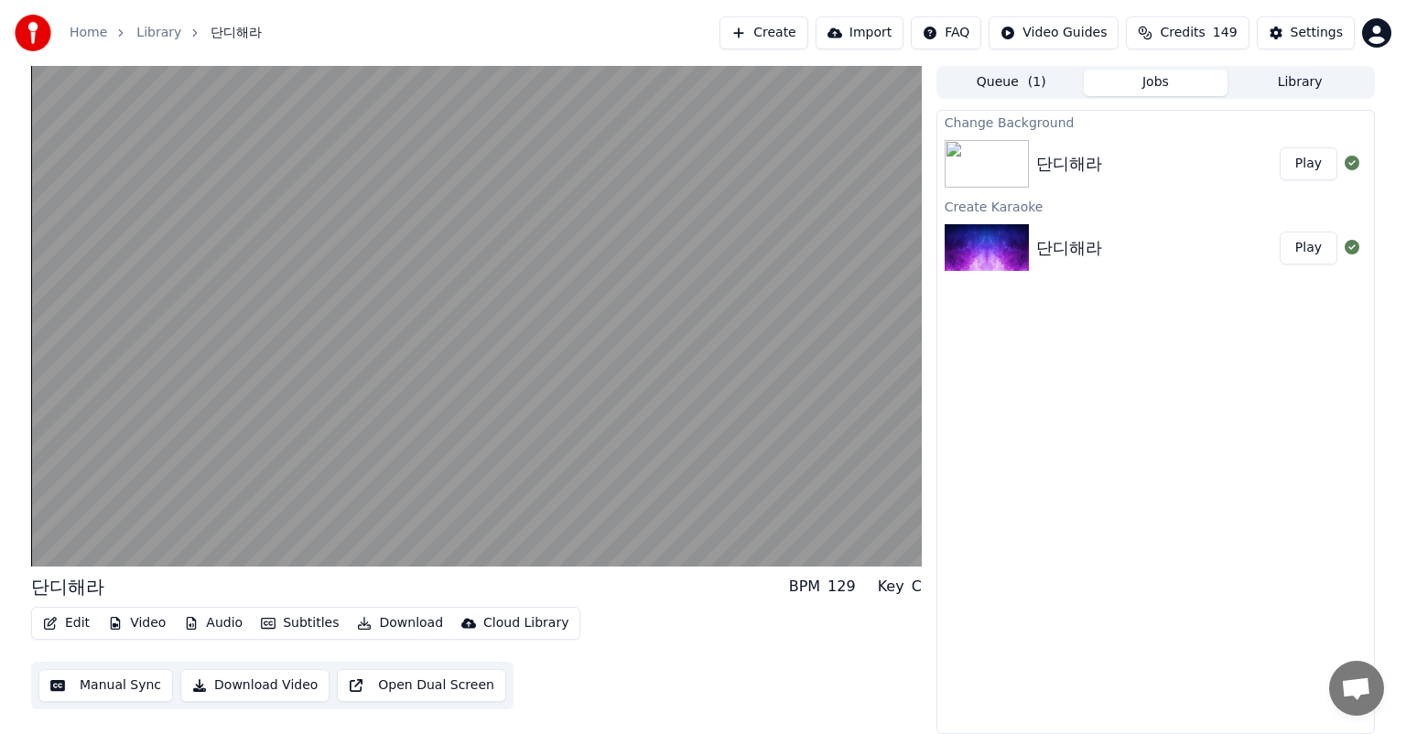
click at [124, 689] on button "Manual Sync" at bounding box center [105, 685] width 135 height 33
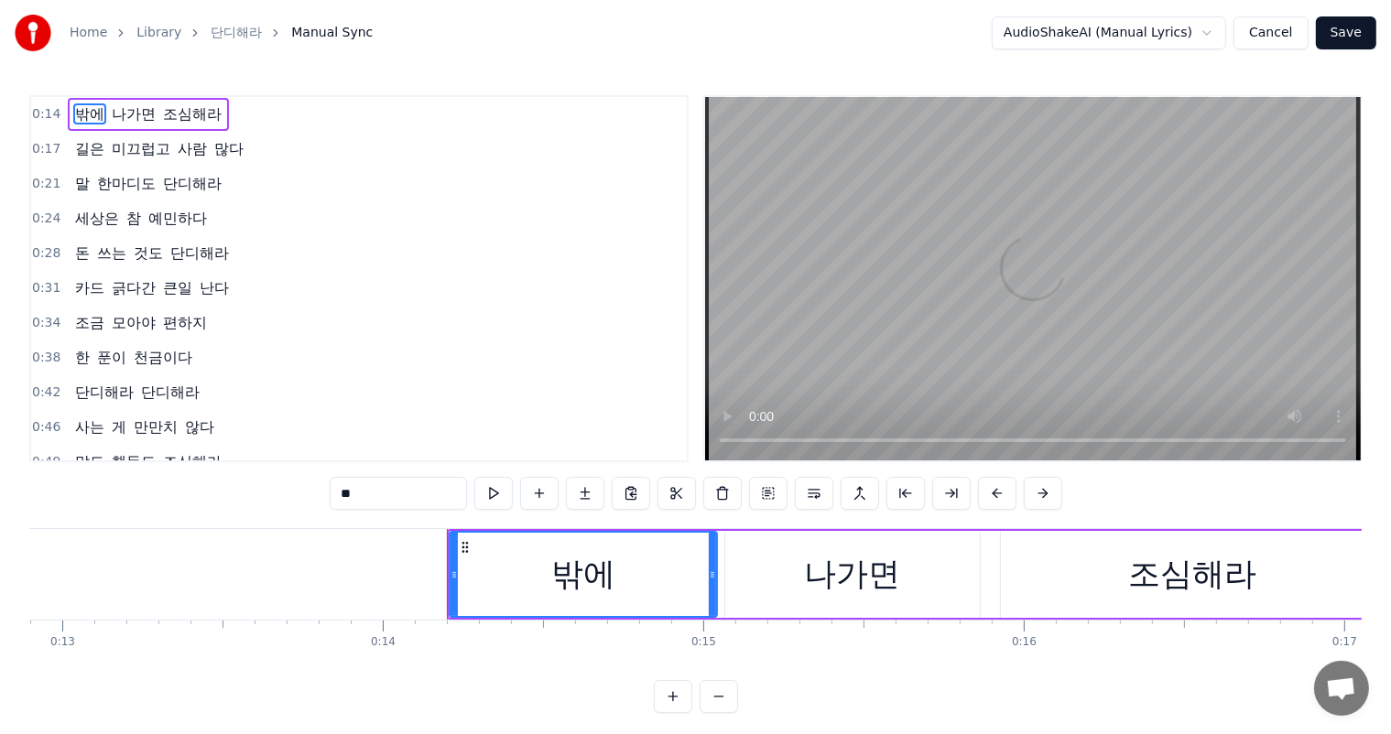
scroll to position [0, 4457]
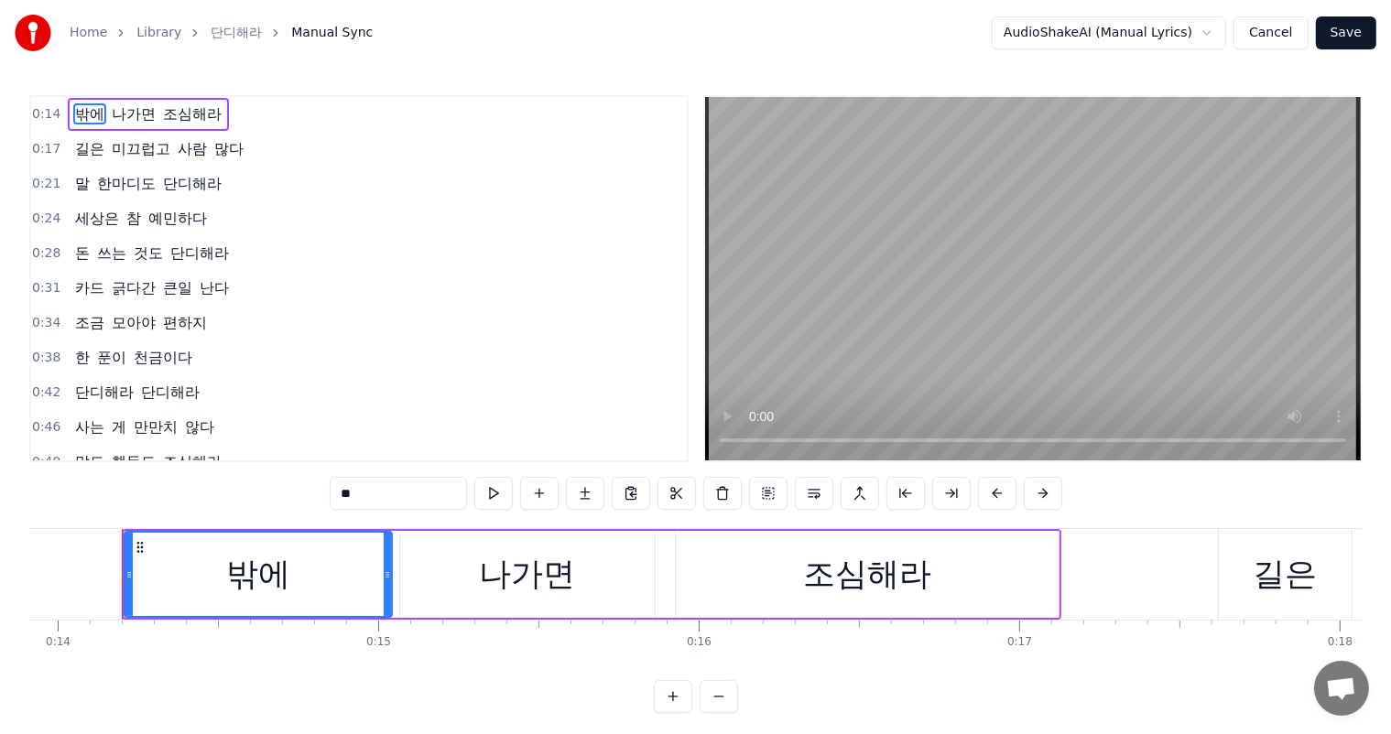
click at [1356, 29] on button "Save" at bounding box center [1346, 32] width 60 height 33
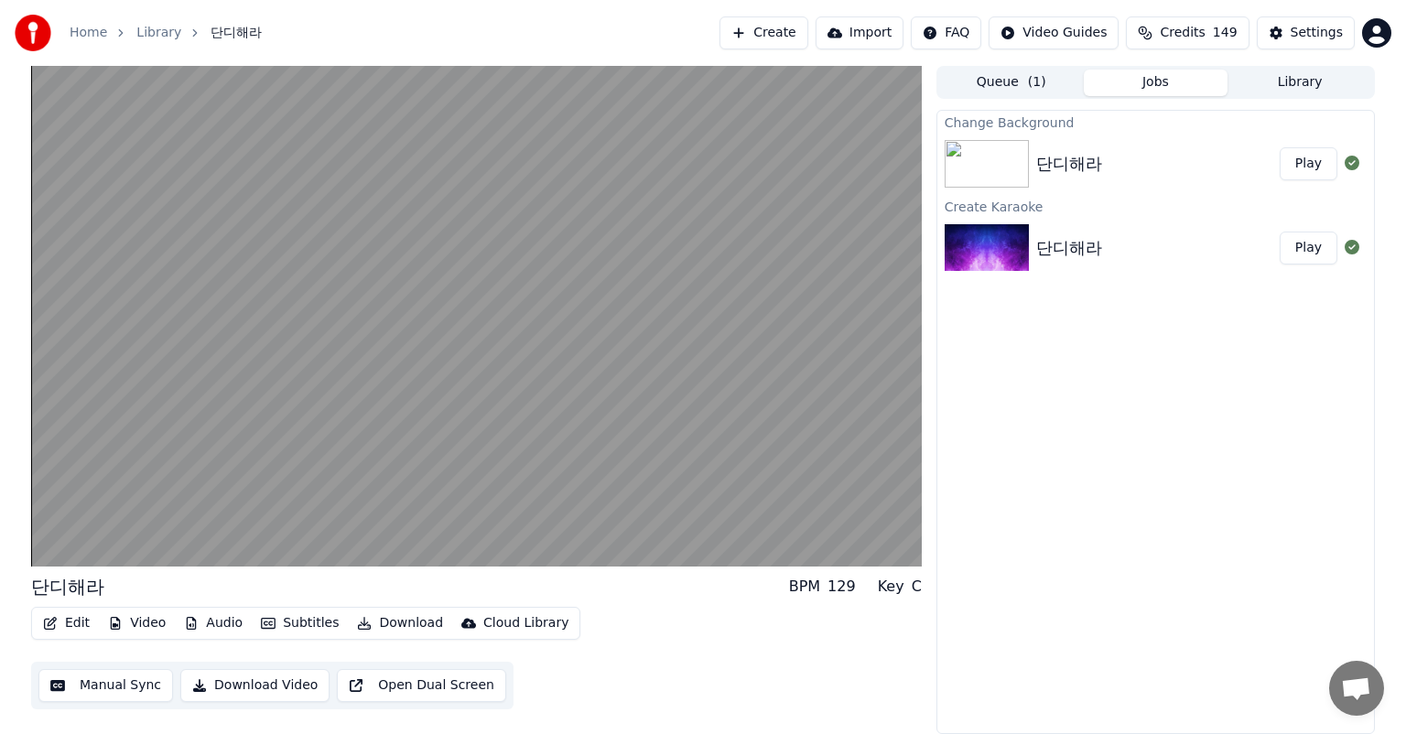
click at [1018, 167] on img at bounding box center [987, 164] width 84 height 48
click at [1350, 161] on icon at bounding box center [1352, 163] width 15 height 15
click at [1323, 161] on button "Play" at bounding box center [1309, 163] width 58 height 33
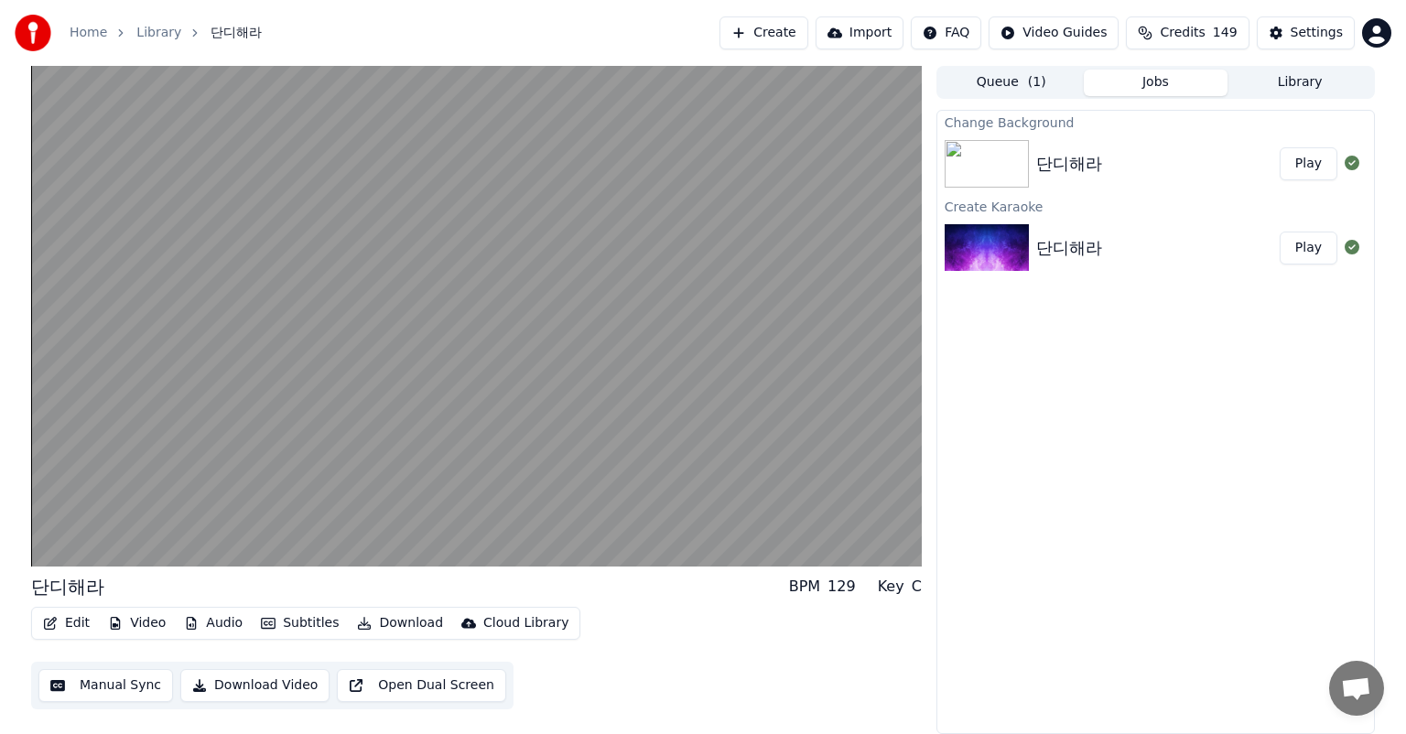
click at [1100, 242] on div "단디해라" at bounding box center [1069, 248] width 66 height 26
click at [1311, 242] on button "Play" at bounding box center [1309, 248] width 58 height 33
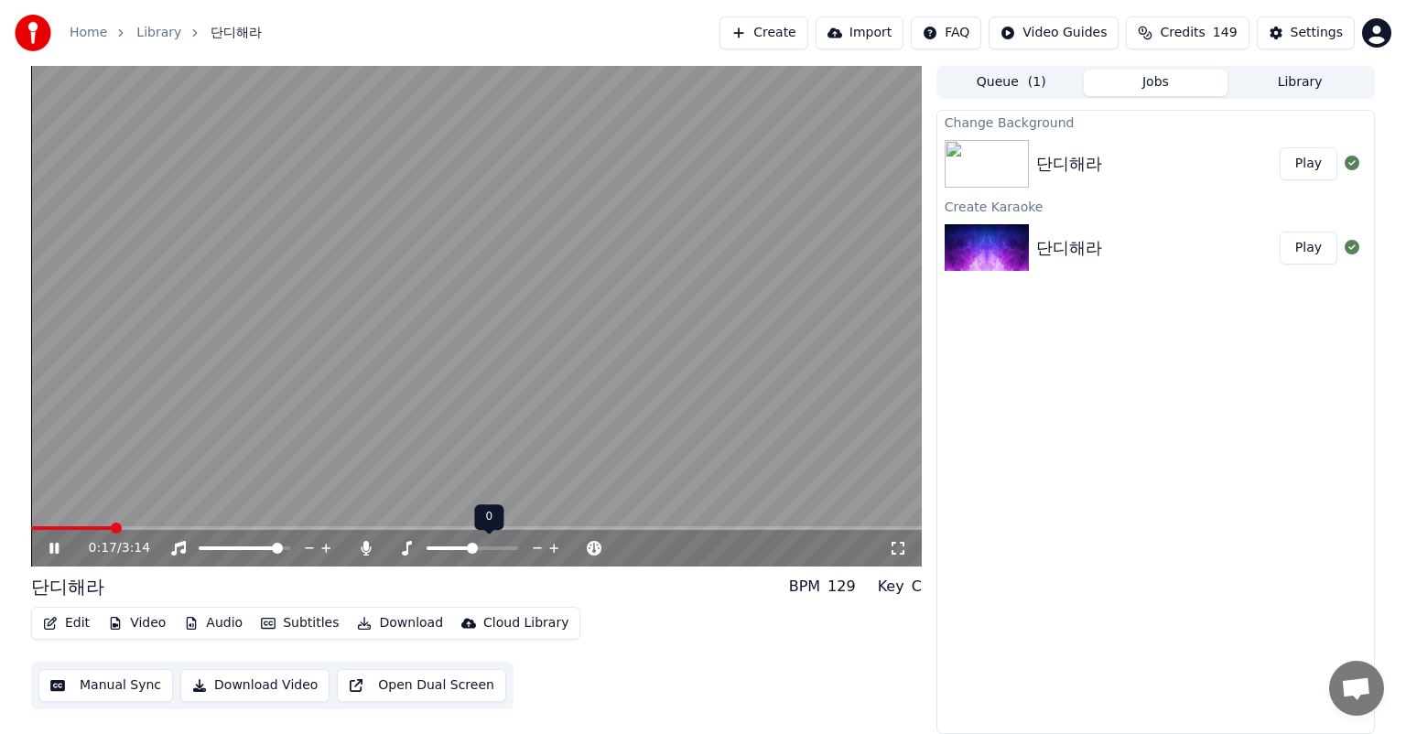
click at [487, 550] on div at bounding box center [489, 548] width 147 height 18
click at [487, 547] on span at bounding box center [473, 549] width 92 height 4
click at [504, 549] on span at bounding box center [473, 549] width 92 height 4
click at [518, 549] on span at bounding box center [512, 548] width 11 height 11
click at [367, 549] on icon at bounding box center [366, 548] width 10 height 15
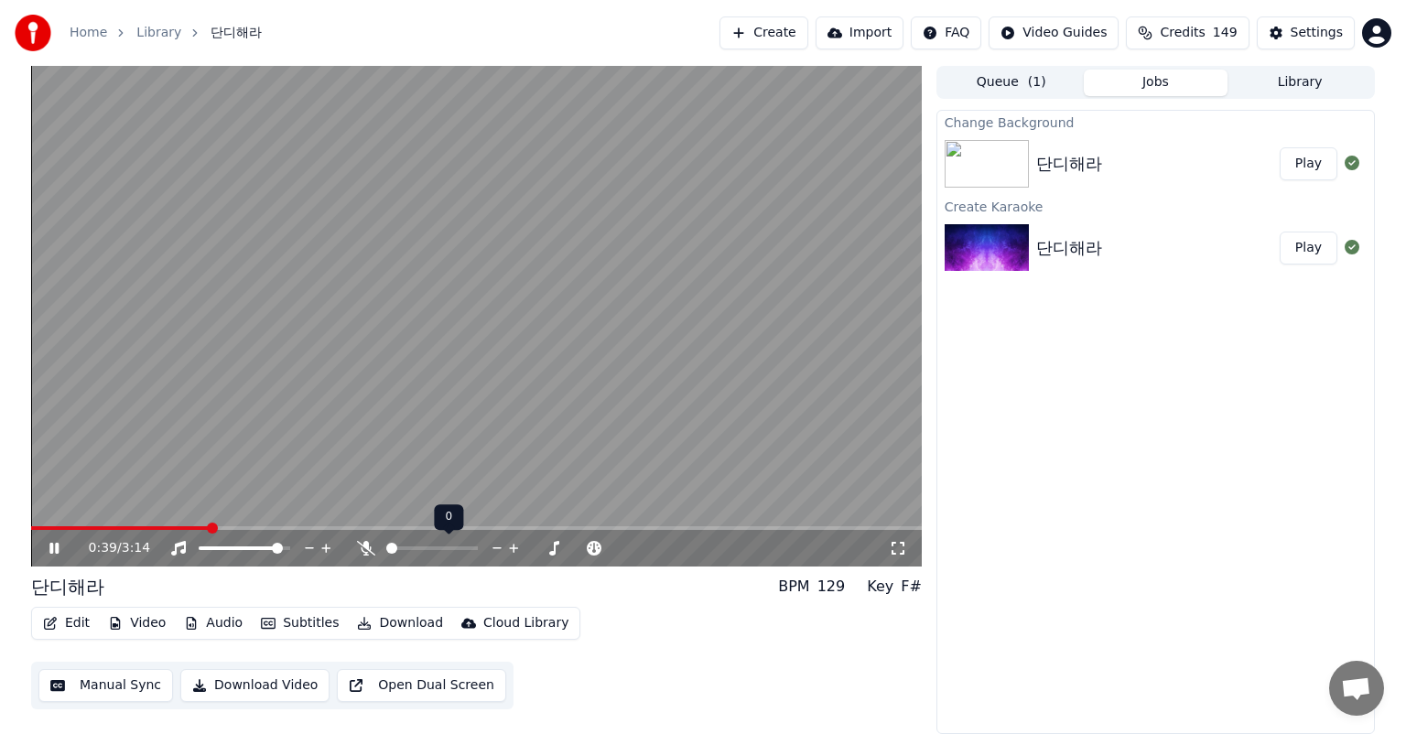
click at [367, 549] on icon at bounding box center [366, 548] width 18 height 15
click at [441, 550] on div at bounding box center [448, 548] width 147 height 18
click at [441, 547] on span at bounding box center [432, 549] width 92 height 4
click at [493, 549] on span at bounding box center [461, 549] width 69 height 4
click at [64, 547] on icon at bounding box center [67, 548] width 43 height 15
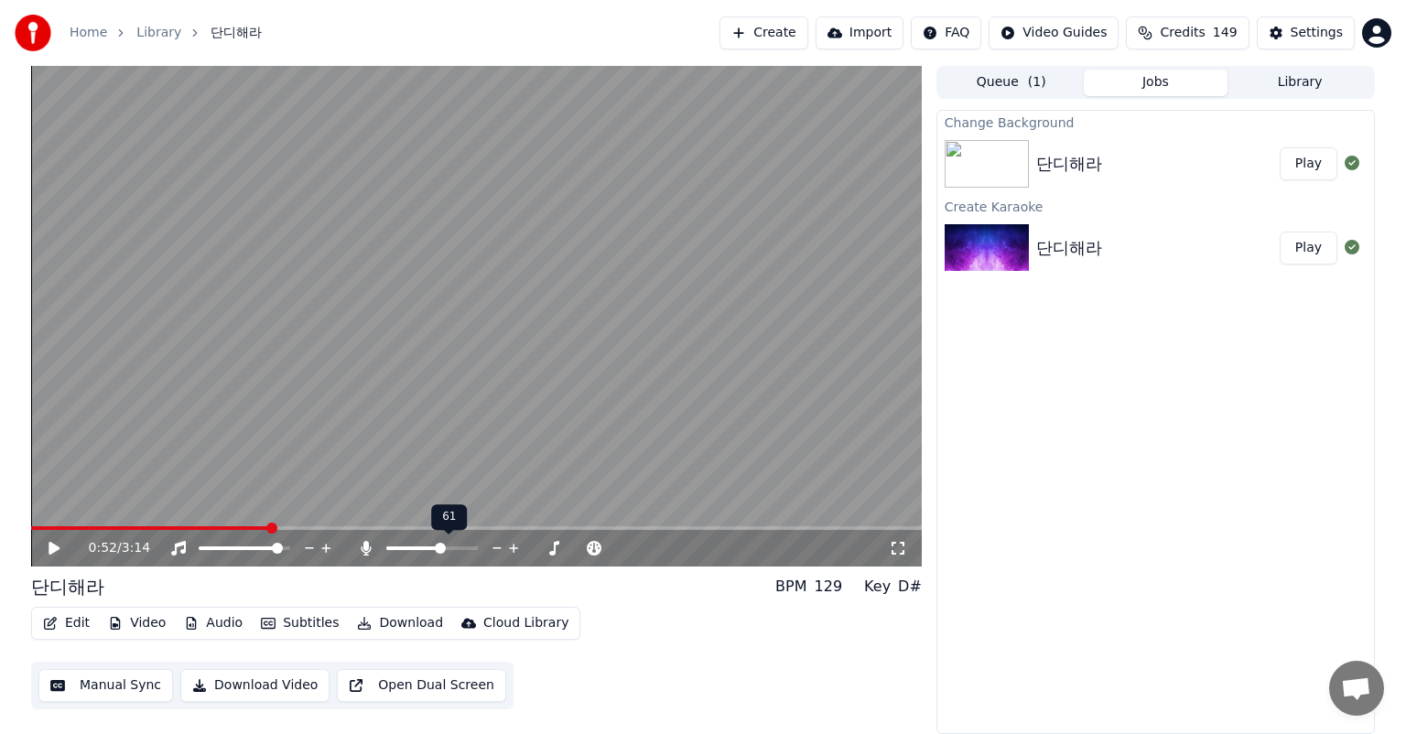
click at [458, 547] on span at bounding box center [432, 549] width 92 height 4
click at [44, 542] on div "0:52 / 3:14" at bounding box center [476, 548] width 876 height 18
click at [51, 547] on icon at bounding box center [54, 548] width 11 height 13
click at [498, 547] on span at bounding box center [482, 549] width 31 height 4
click at [482, 547] on span at bounding box center [482, 549] width 31 height 4
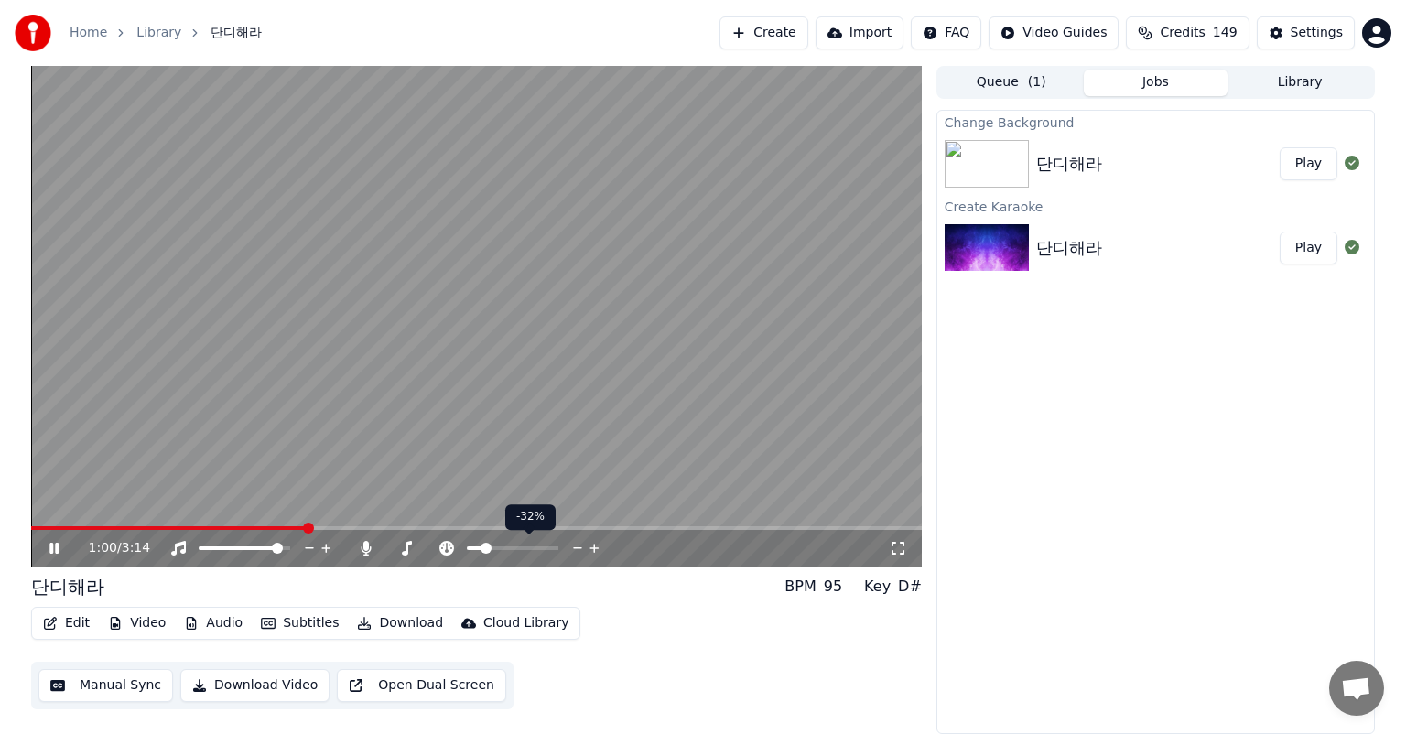
click at [467, 548] on span at bounding box center [475, 549] width 16 height 4
click at [558, 551] on span at bounding box center [552, 548] width 11 height 11
click at [514, 546] on span at bounding box center [513, 548] width 11 height 11
click at [512, 546] on span at bounding box center [512, 548] width 11 height 11
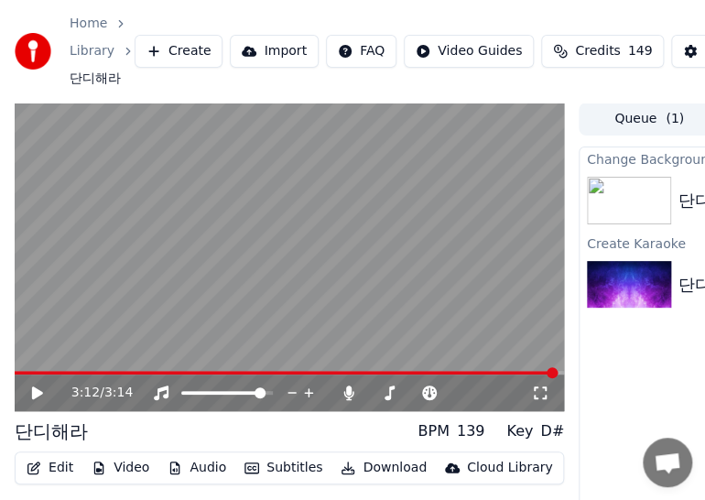
drag, startPoint x: 535, startPoint y: 2, endPoint x: 571, endPoint y: 0, distance: 36.7
click at [571, 0] on div "Home Library 단디해라 Create Import FAQ Video Guides Credits 149 Settings" at bounding box center [352, 51] width 705 height 103
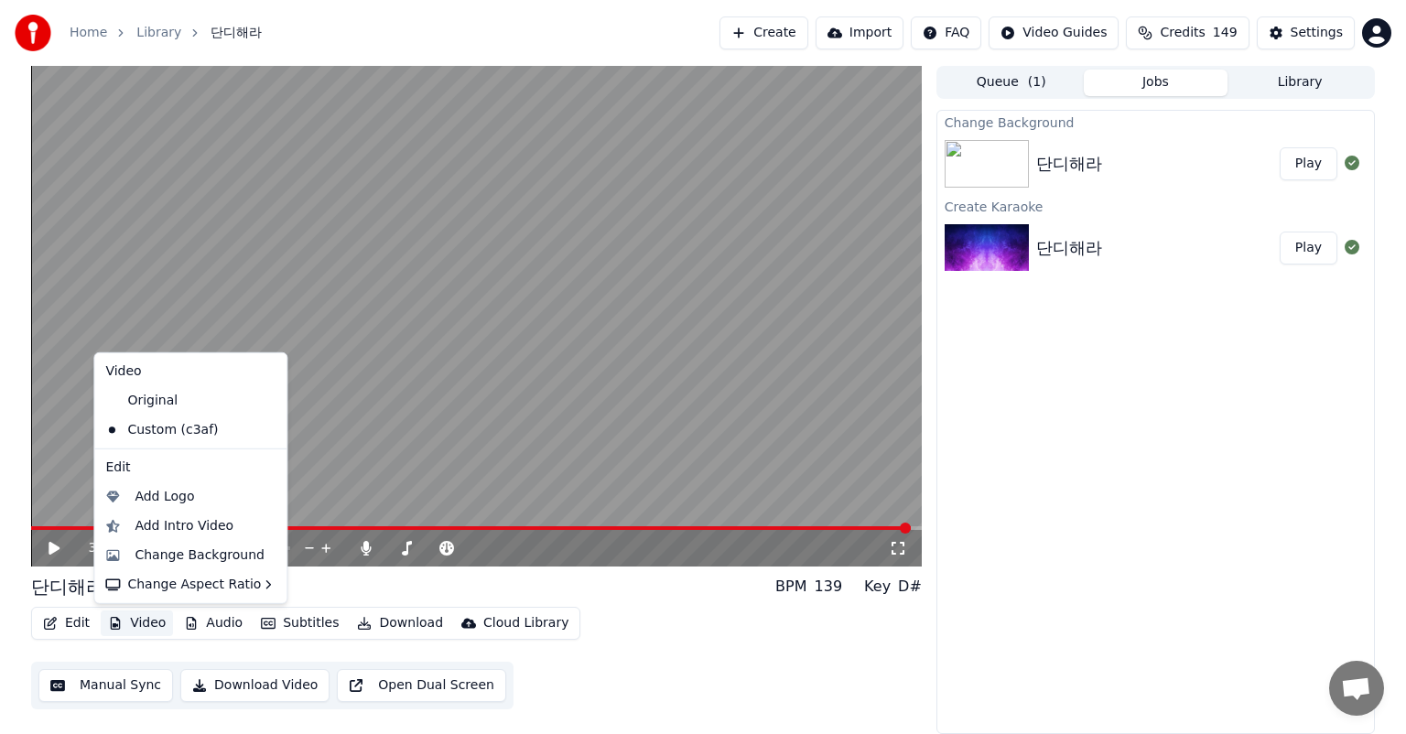
click at [149, 626] on button "Video" at bounding box center [137, 624] width 72 height 26
click at [150, 624] on button "Video" at bounding box center [137, 624] width 72 height 26
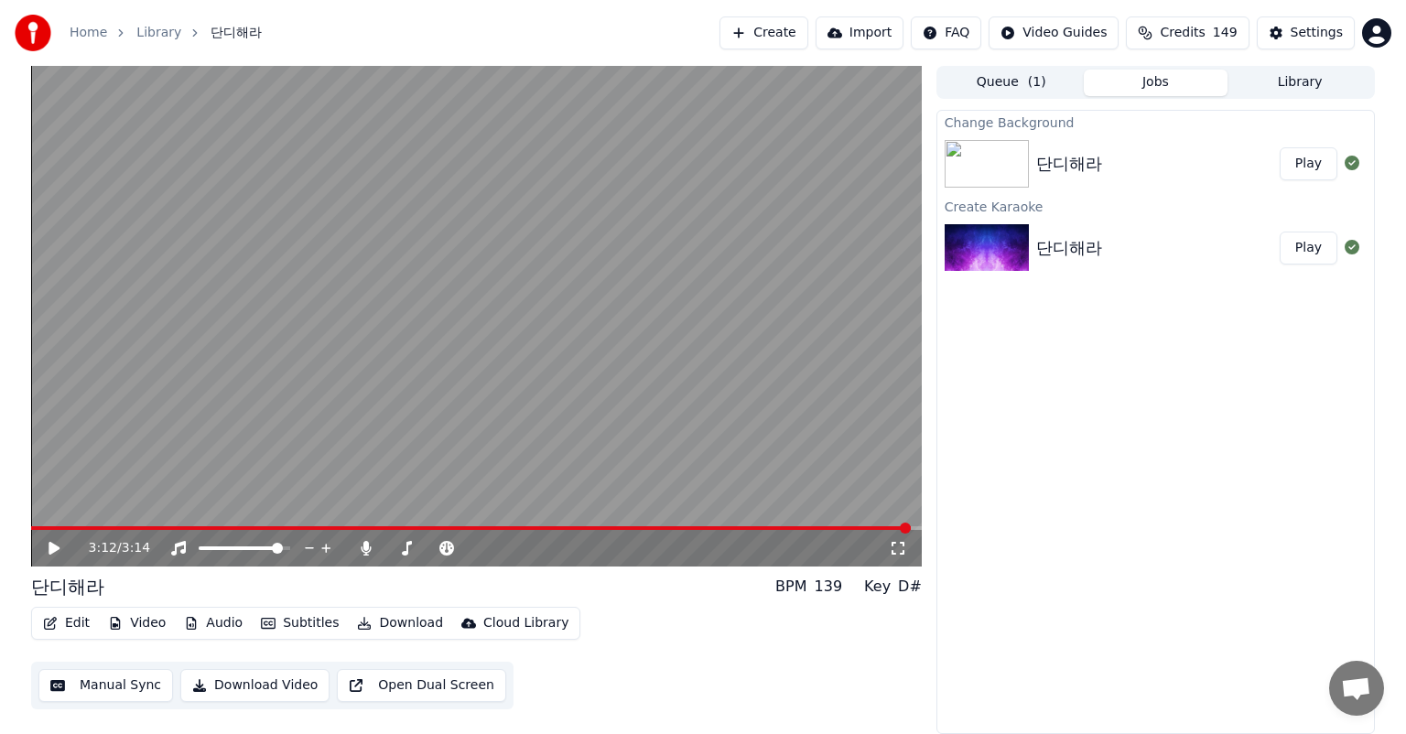
click at [149, 624] on button "Video" at bounding box center [137, 624] width 72 height 26
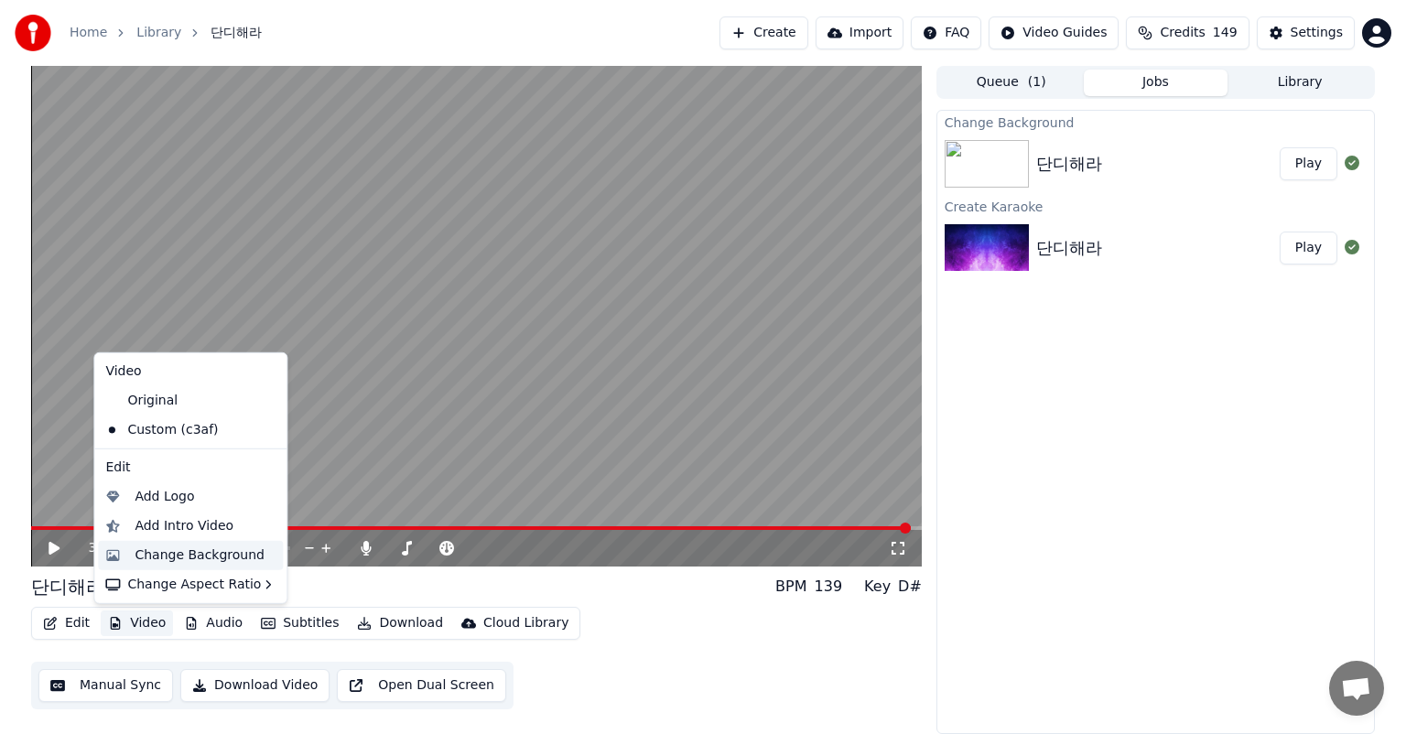
click at [222, 557] on div "Change Background" at bounding box center [200, 556] width 130 height 18
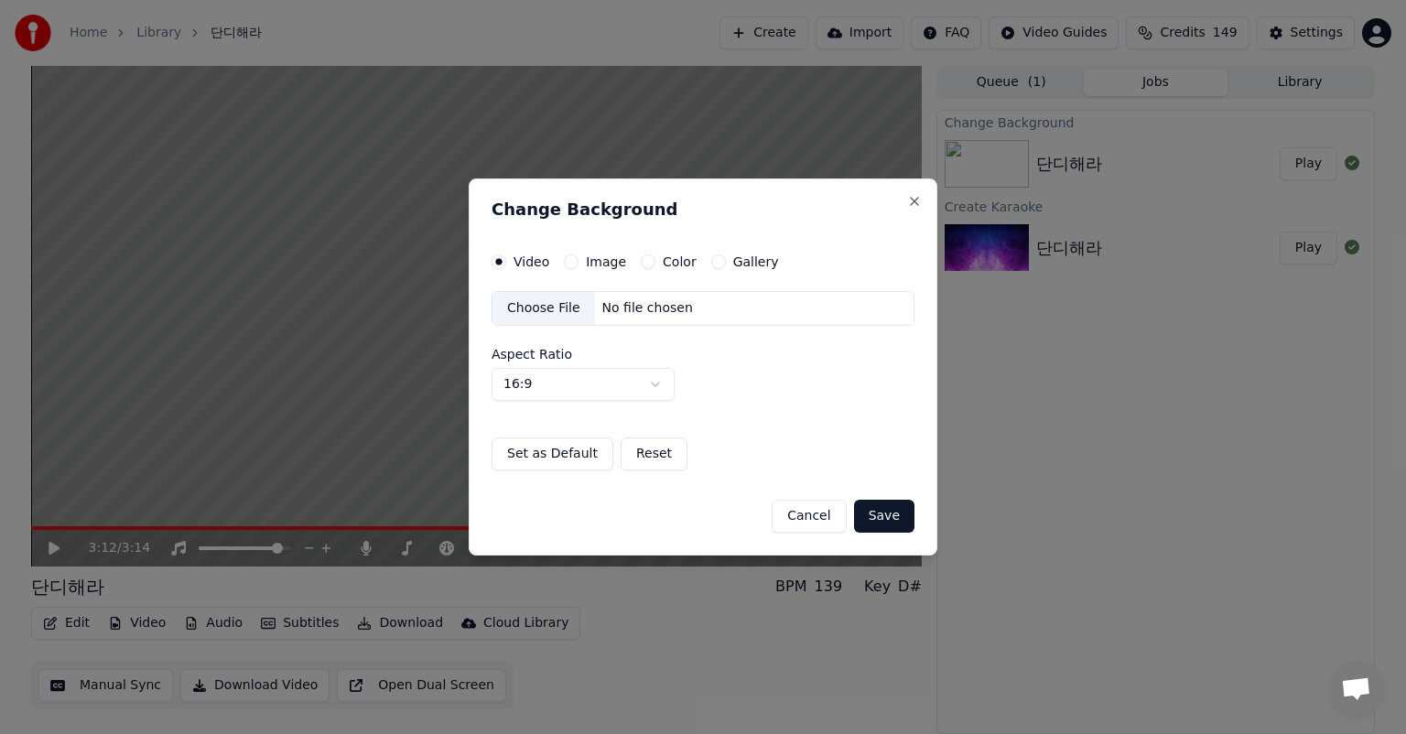
click at [549, 311] on div "Choose File" at bounding box center [544, 308] width 103 height 33
click at [602, 261] on label "Image" at bounding box center [606, 261] width 40 height 13
click at [579, 261] on button "Image" at bounding box center [571, 262] width 15 height 15
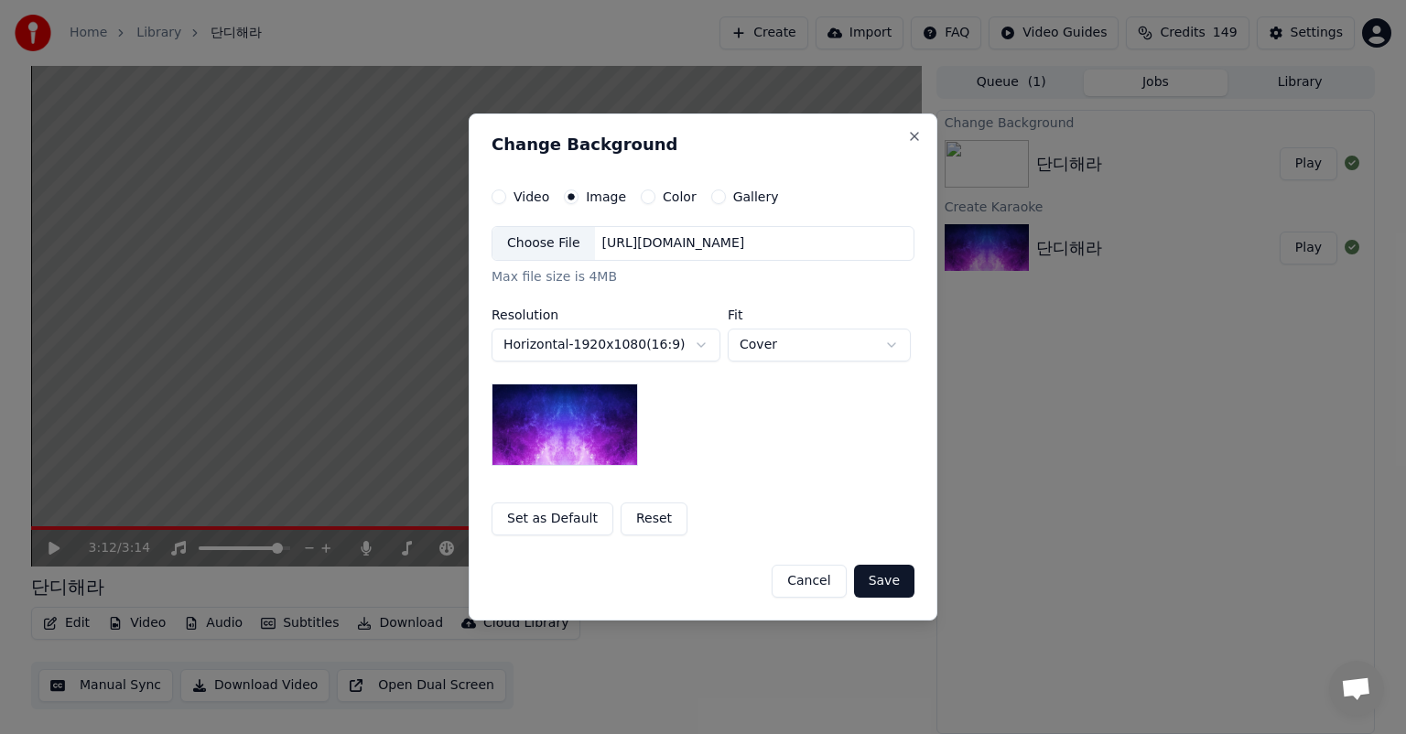
click at [674, 349] on body "**********" at bounding box center [703, 367] width 1406 height 734
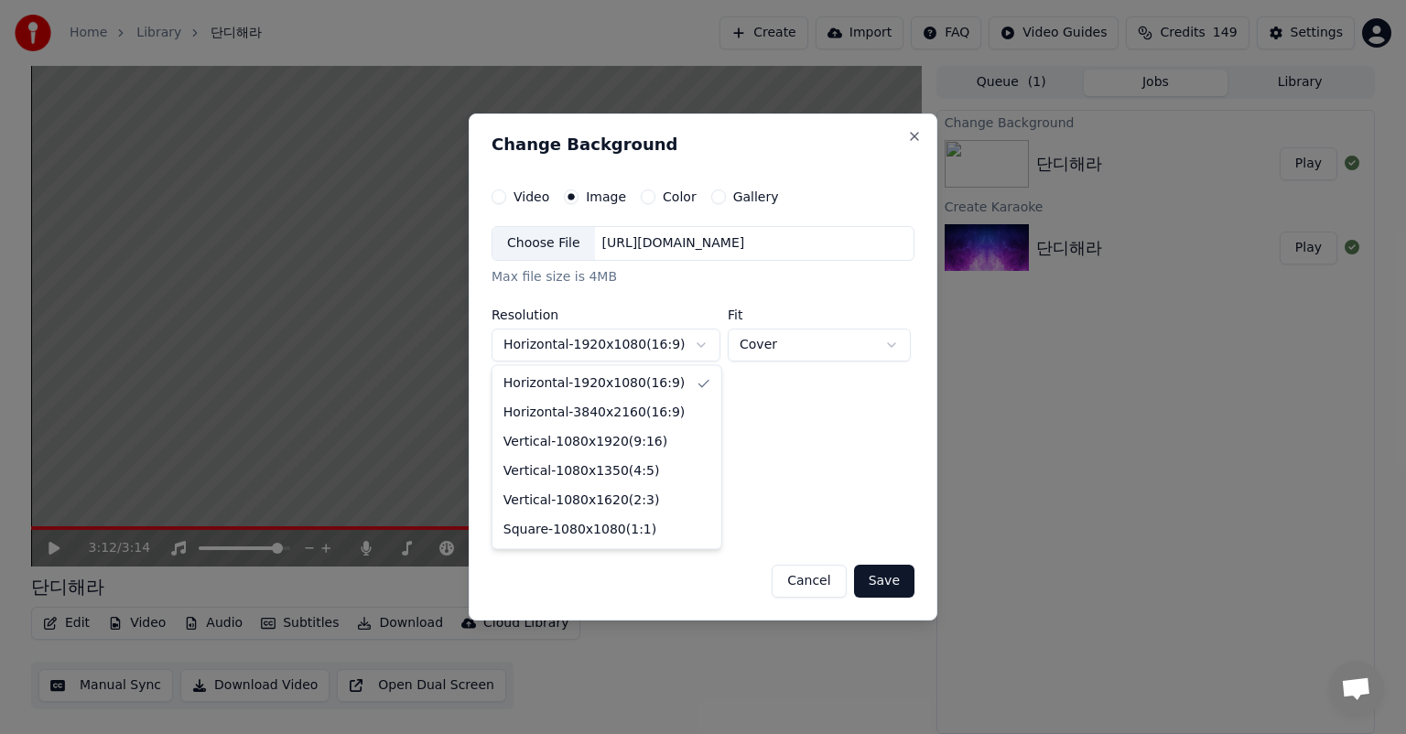
click at [674, 349] on body "**********" at bounding box center [703, 367] width 1406 height 734
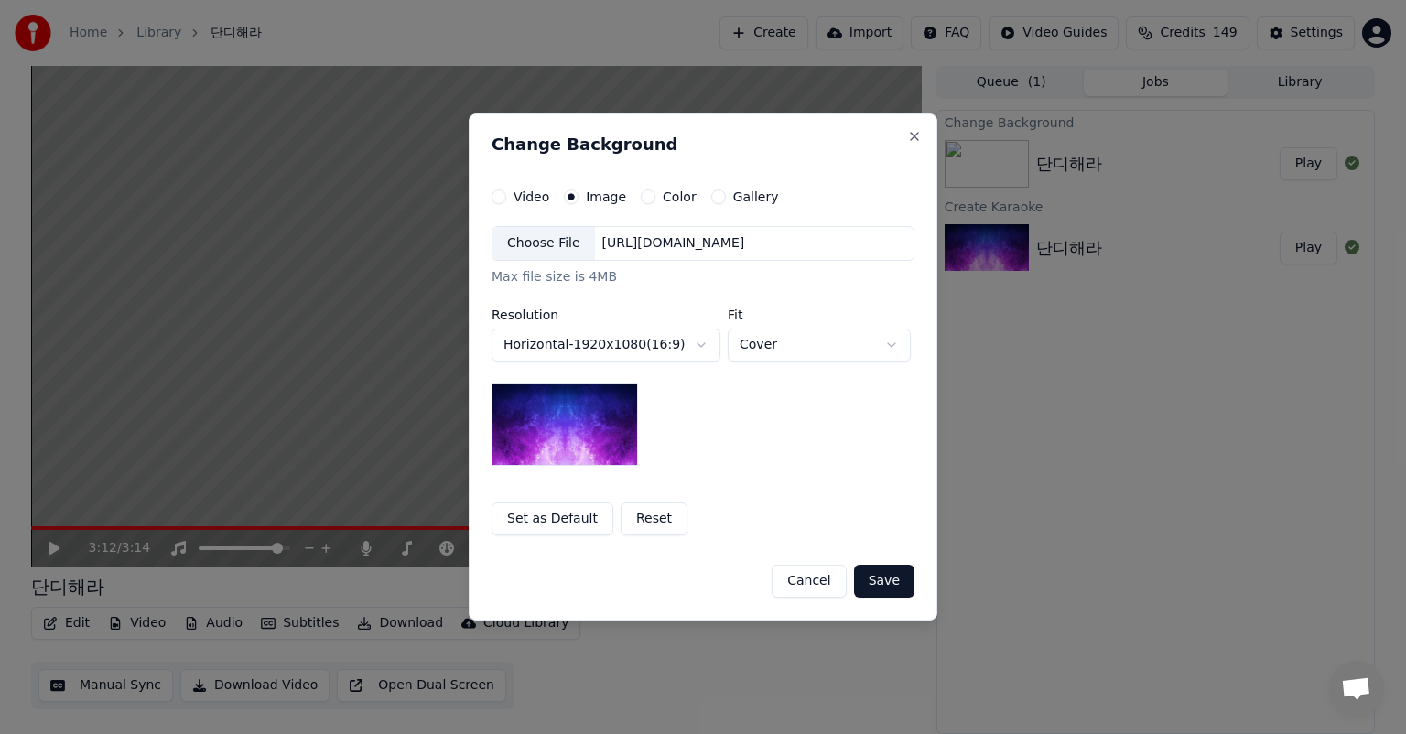
click at [674, 349] on body "**********" at bounding box center [703, 367] width 1406 height 734
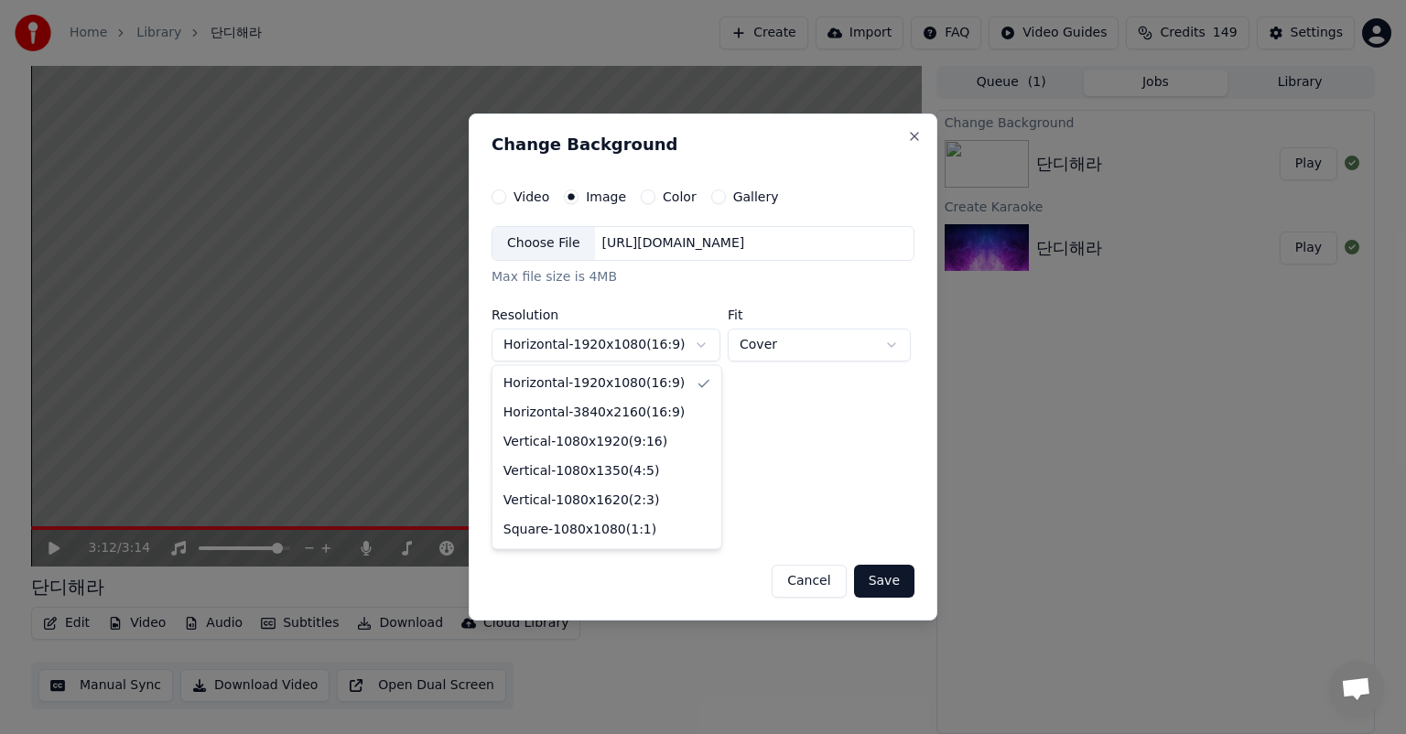
click at [674, 349] on body "**********" at bounding box center [703, 367] width 1406 height 734
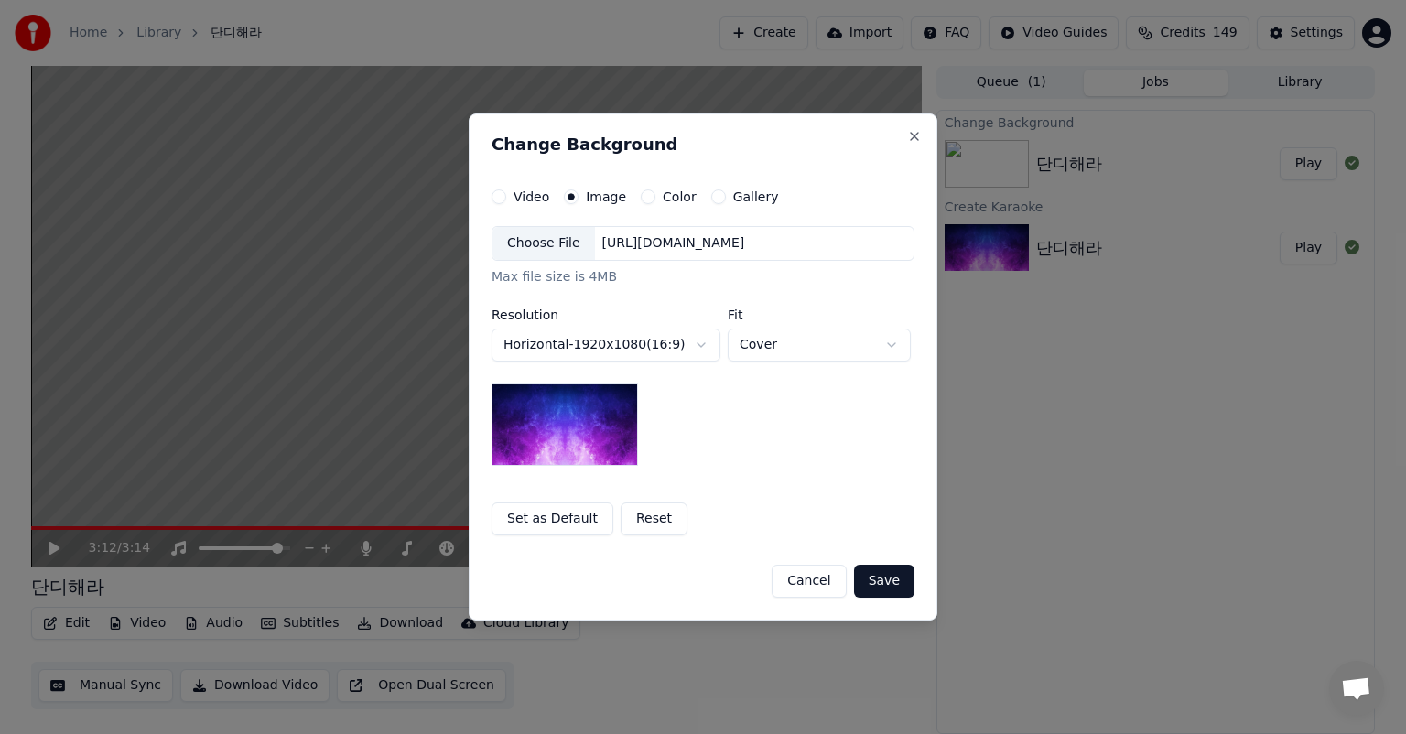
click at [581, 523] on button "Set as Default" at bounding box center [553, 519] width 122 height 33
click at [559, 242] on div "Choose File" at bounding box center [544, 243] width 103 height 33
click at [655, 200] on div "Color" at bounding box center [669, 197] width 56 height 15
click at [649, 198] on div "Color" at bounding box center [669, 197] width 56 height 15
click at [753, 249] on div "https://imagedelivery.net/jkI57_JBx8hWPzcSI-uF5w/c7639807-3f76-4ea5-9112-66e75e…" at bounding box center [673, 243] width 157 height 18
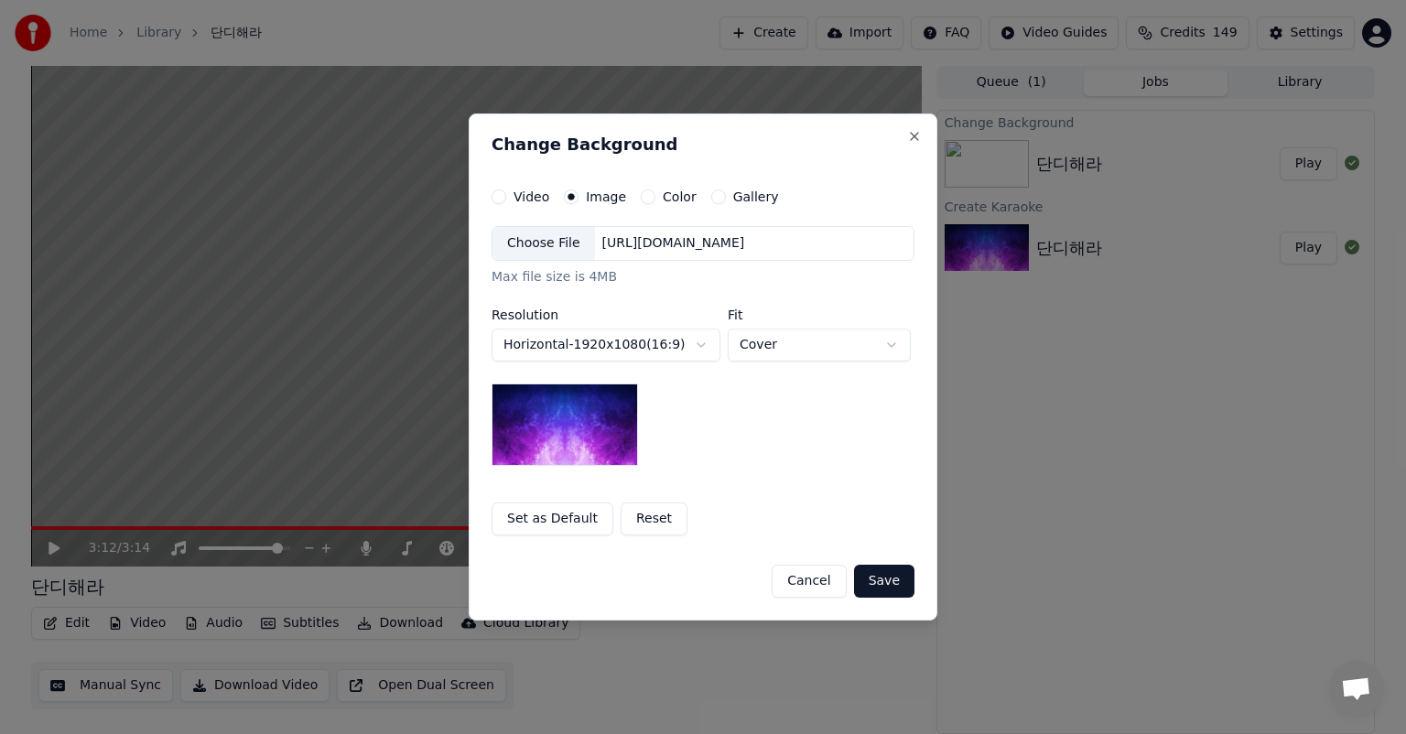
click at [864, 347] on body "**********" at bounding box center [703, 367] width 1406 height 734
click at [761, 448] on div "**********" at bounding box center [703, 346] width 423 height 240
click at [597, 441] on img at bounding box center [565, 425] width 146 height 82
click at [873, 578] on button "Save" at bounding box center [884, 581] width 60 height 33
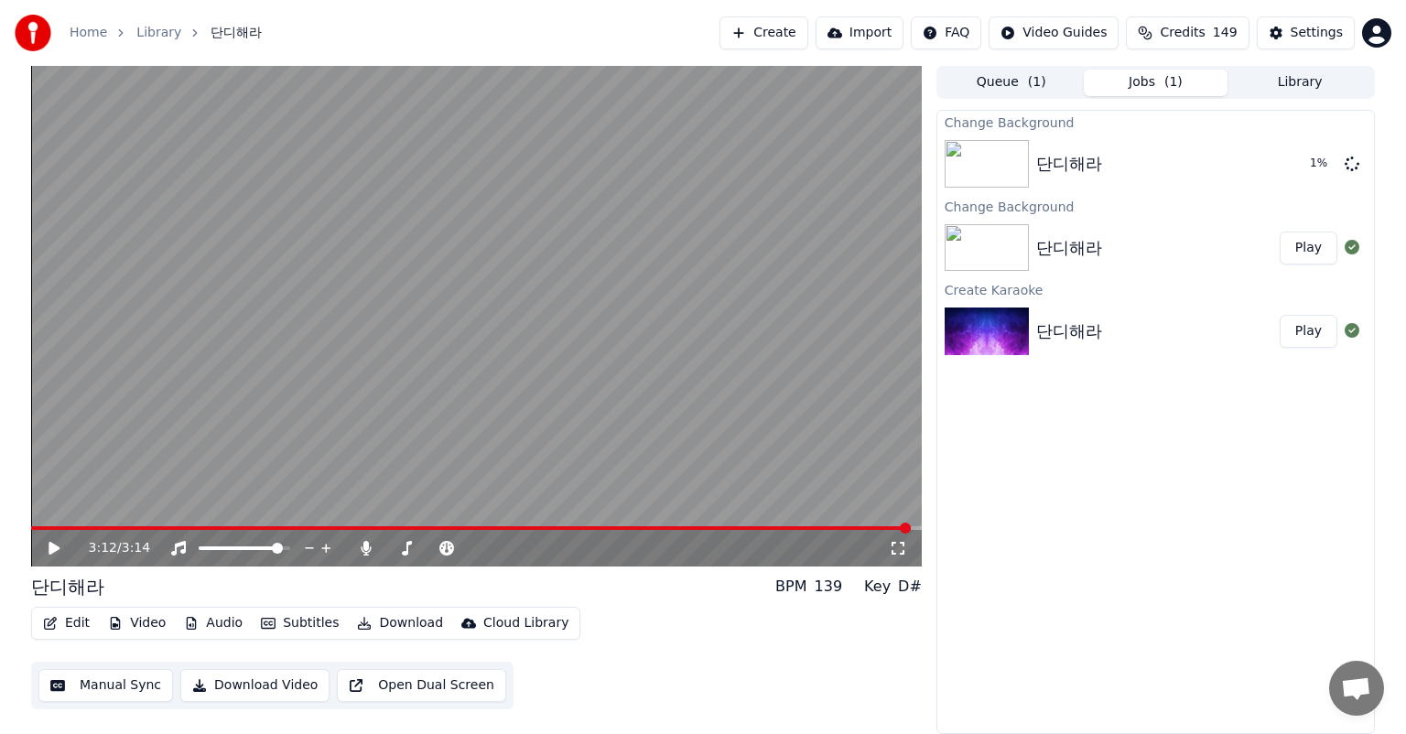
click at [59, 549] on icon at bounding box center [54, 548] width 11 height 13
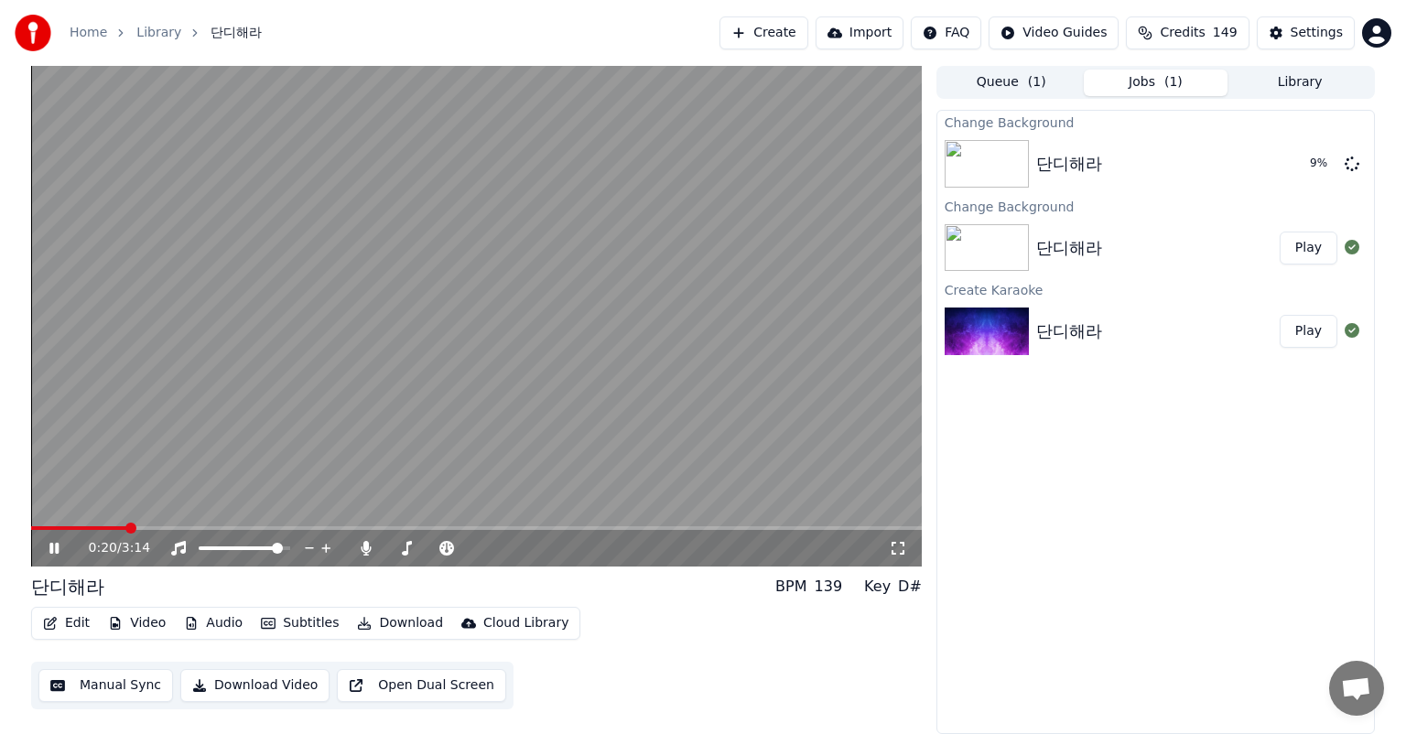
click at [54, 559] on div "0:20 / 3:14" at bounding box center [476, 548] width 891 height 37
click at [70, 549] on icon at bounding box center [67, 548] width 43 height 15
click at [989, 255] on img at bounding box center [987, 248] width 84 height 48
click at [1317, 245] on button "Play" at bounding box center [1309, 248] width 58 height 33
click at [411, 551] on icon at bounding box center [406, 548] width 18 height 15
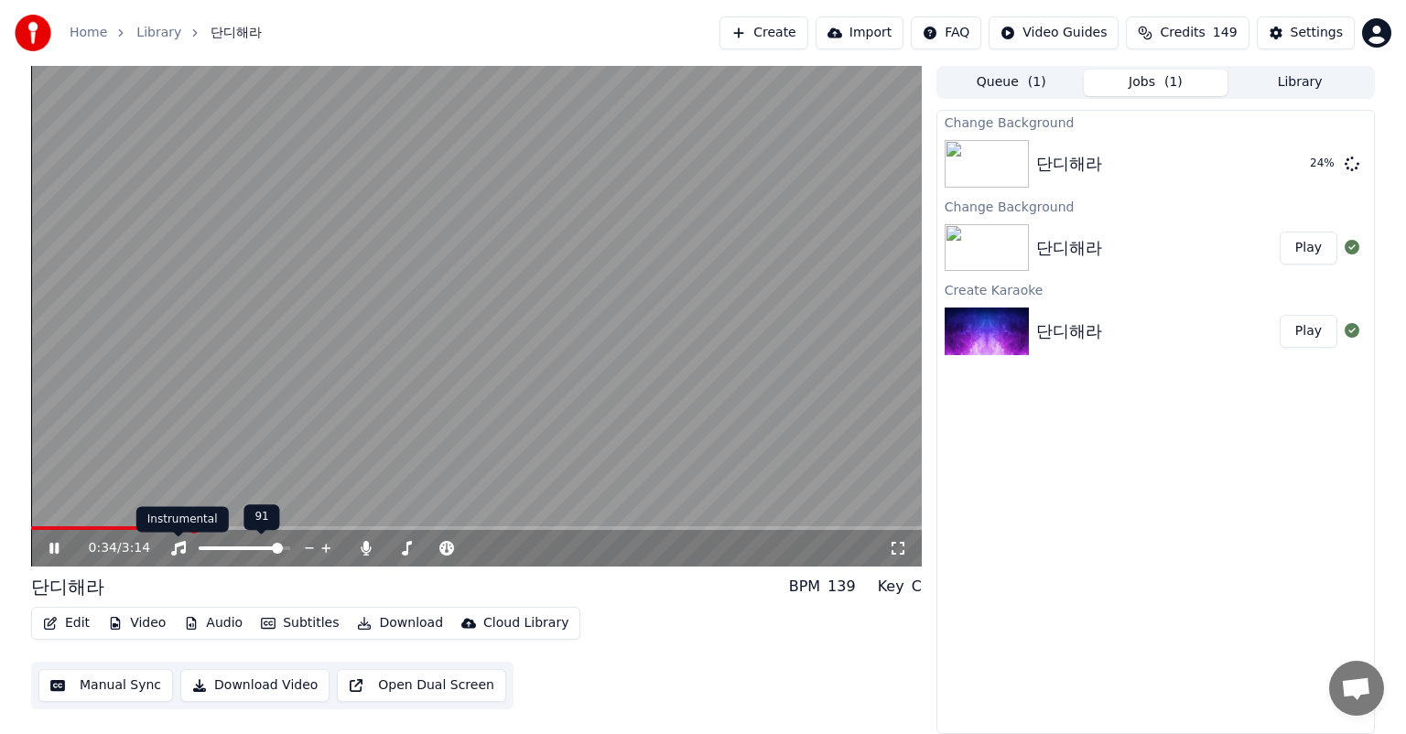
click at [183, 545] on icon at bounding box center [178, 548] width 15 height 15
click at [183, 545] on icon at bounding box center [178, 548] width 18 height 15
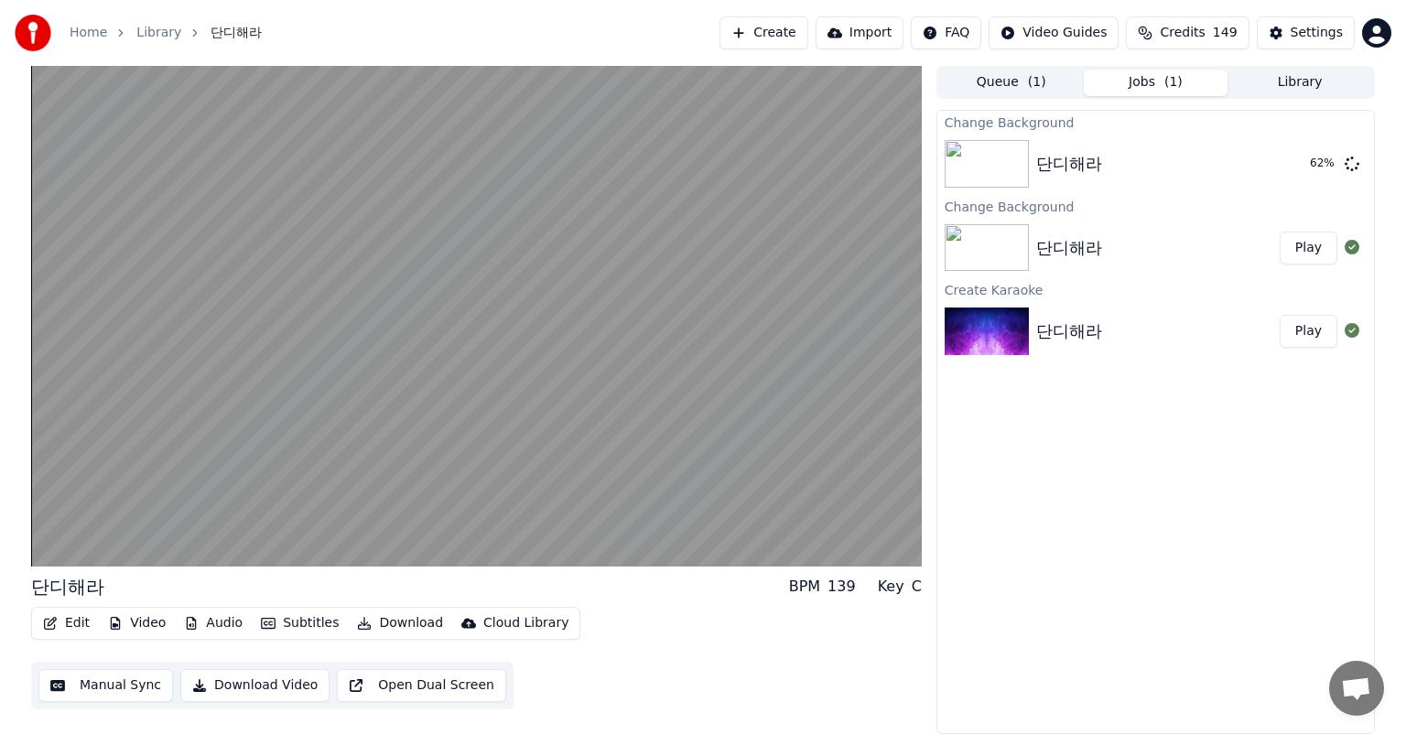
click at [77, 626] on button "Edit" at bounding box center [66, 624] width 61 height 26
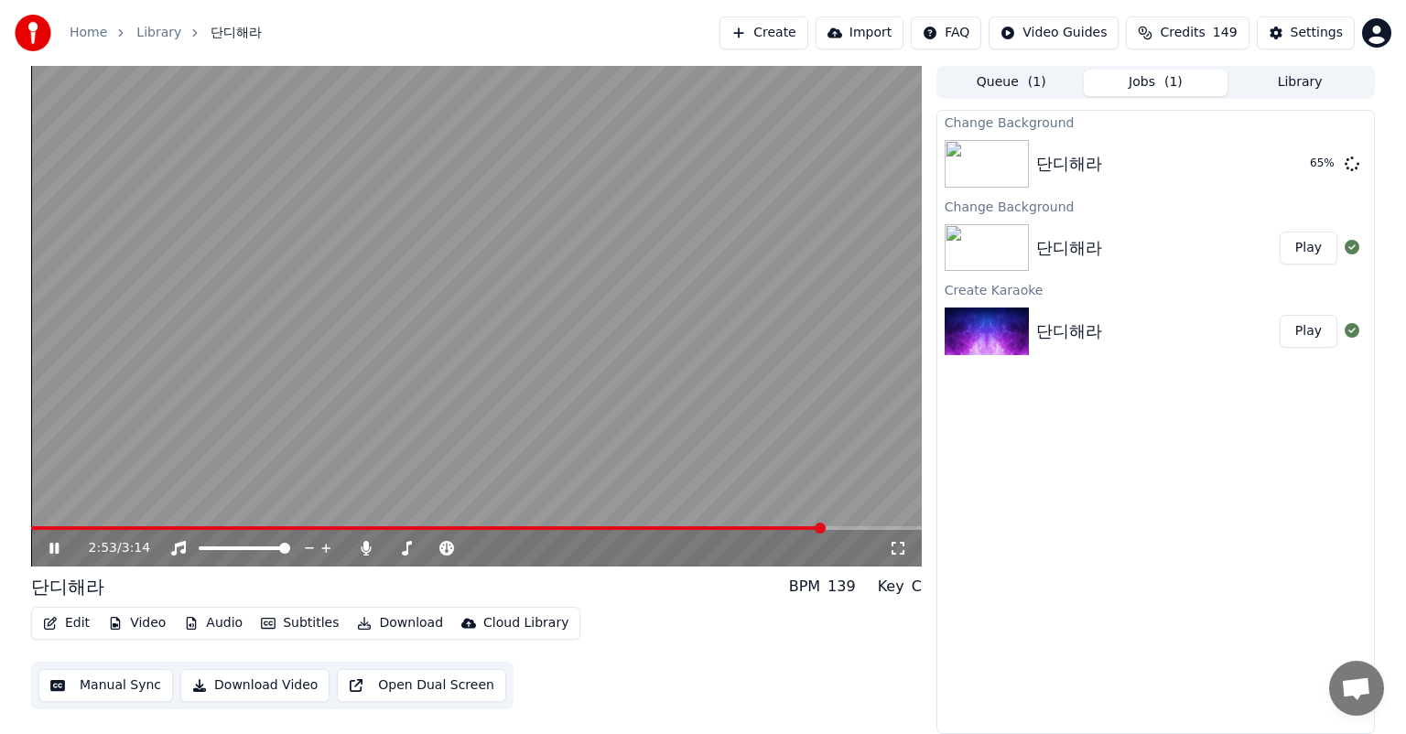
click at [121, 687] on button "Manual Sync" at bounding box center [105, 685] width 135 height 33
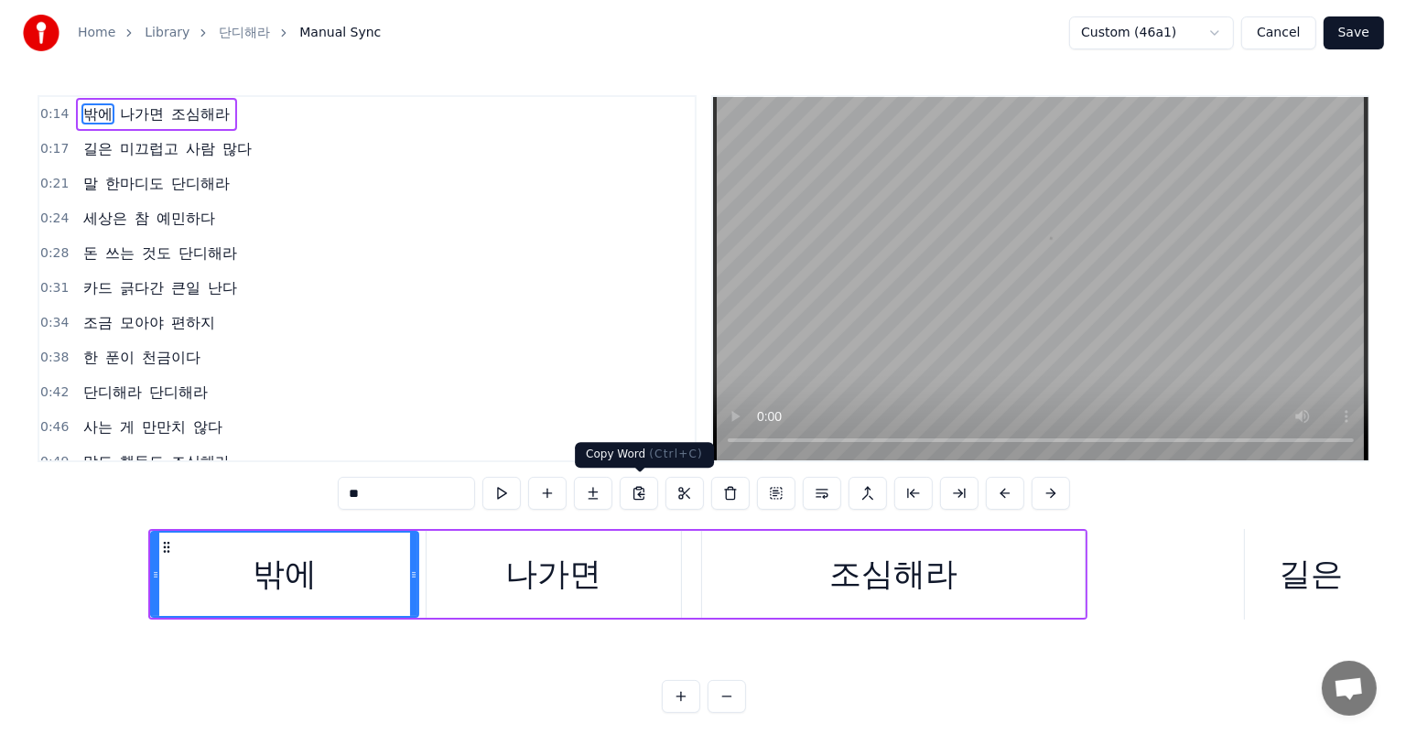
scroll to position [0, 4457]
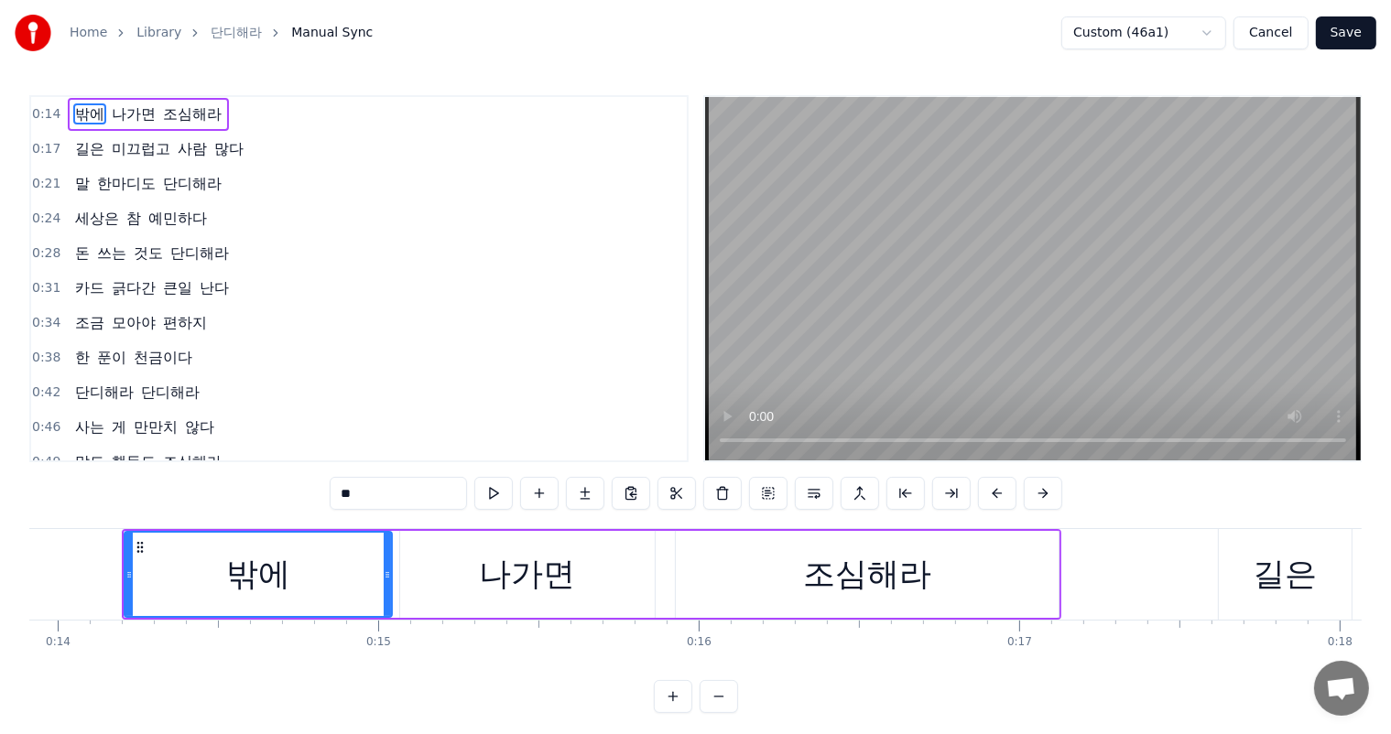
click at [1337, 33] on button "Save" at bounding box center [1346, 32] width 60 height 33
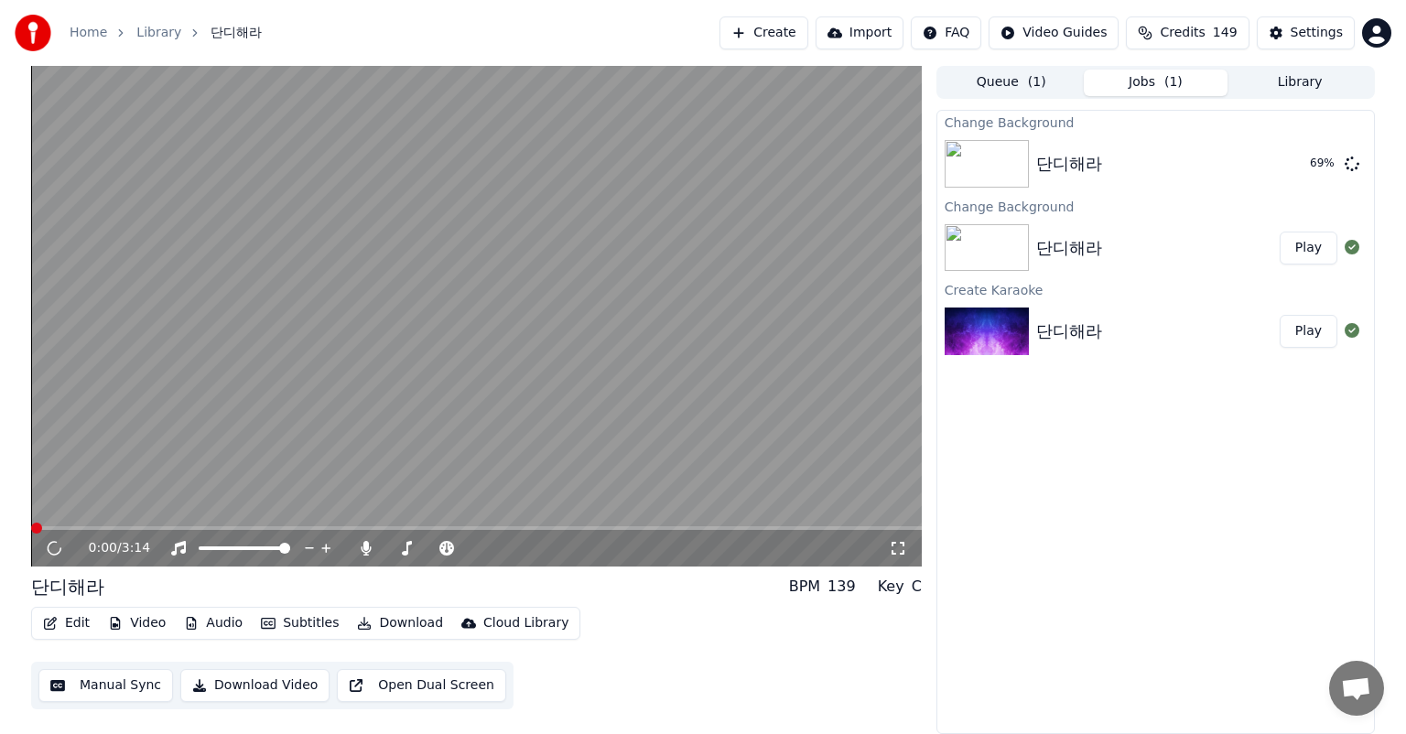
click at [312, 630] on button "Subtitles" at bounding box center [300, 624] width 92 height 26
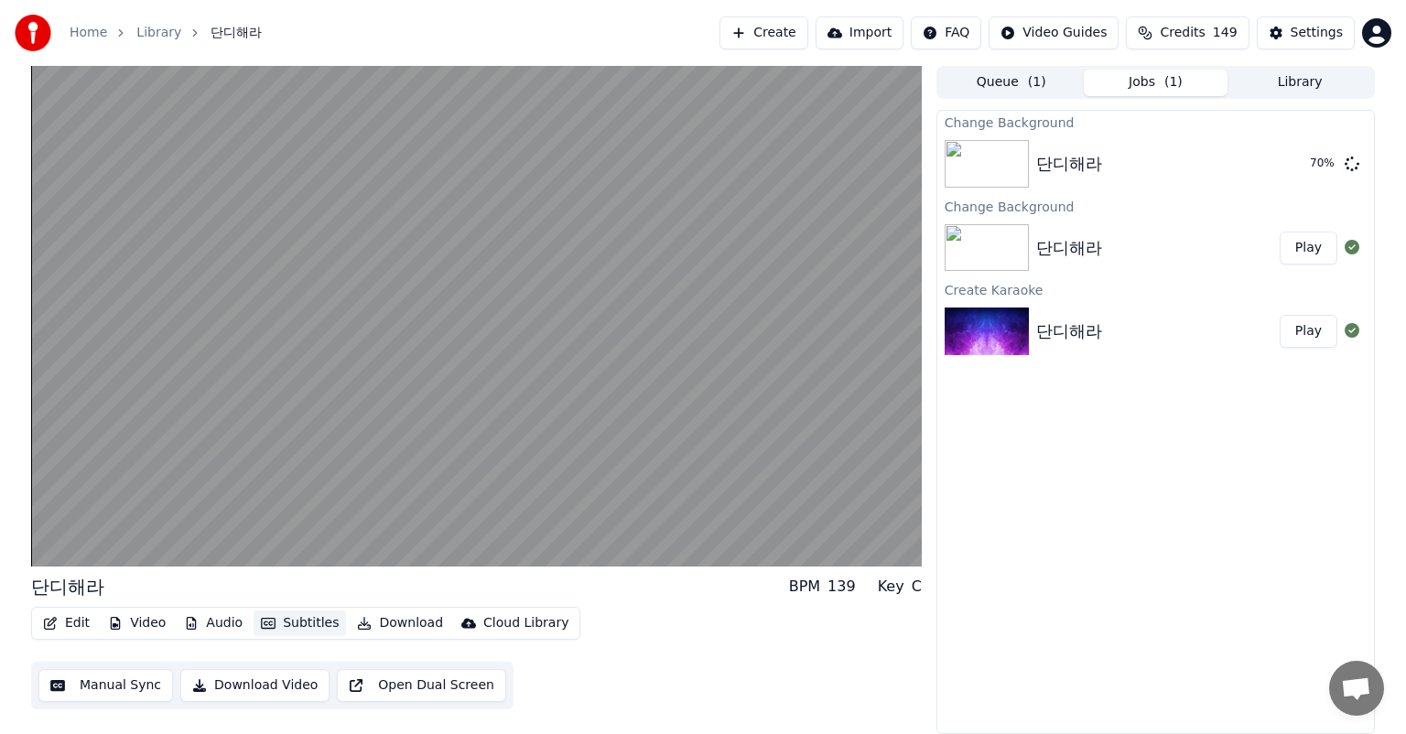
click at [312, 630] on button "Subtitles" at bounding box center [300, 624] width 92 height 26
click at [1321, 172] on button "Play" at bounding box center [1309, 163] width 58 height 33
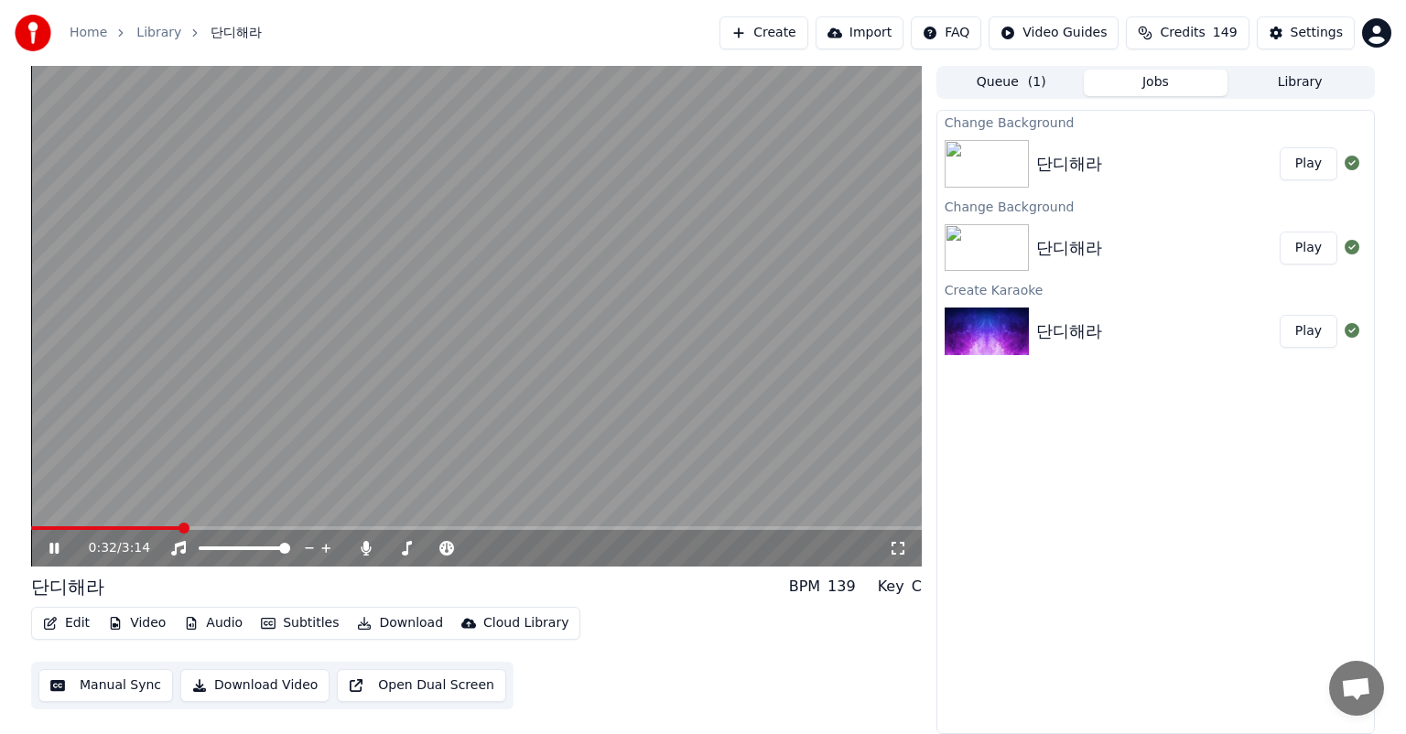
click at [51, 547] on icon at bounding box center [53, 548] width 9 height 11
click at [153, 627] on button "Video" at bounding box center [137, 624] width 72 height 26
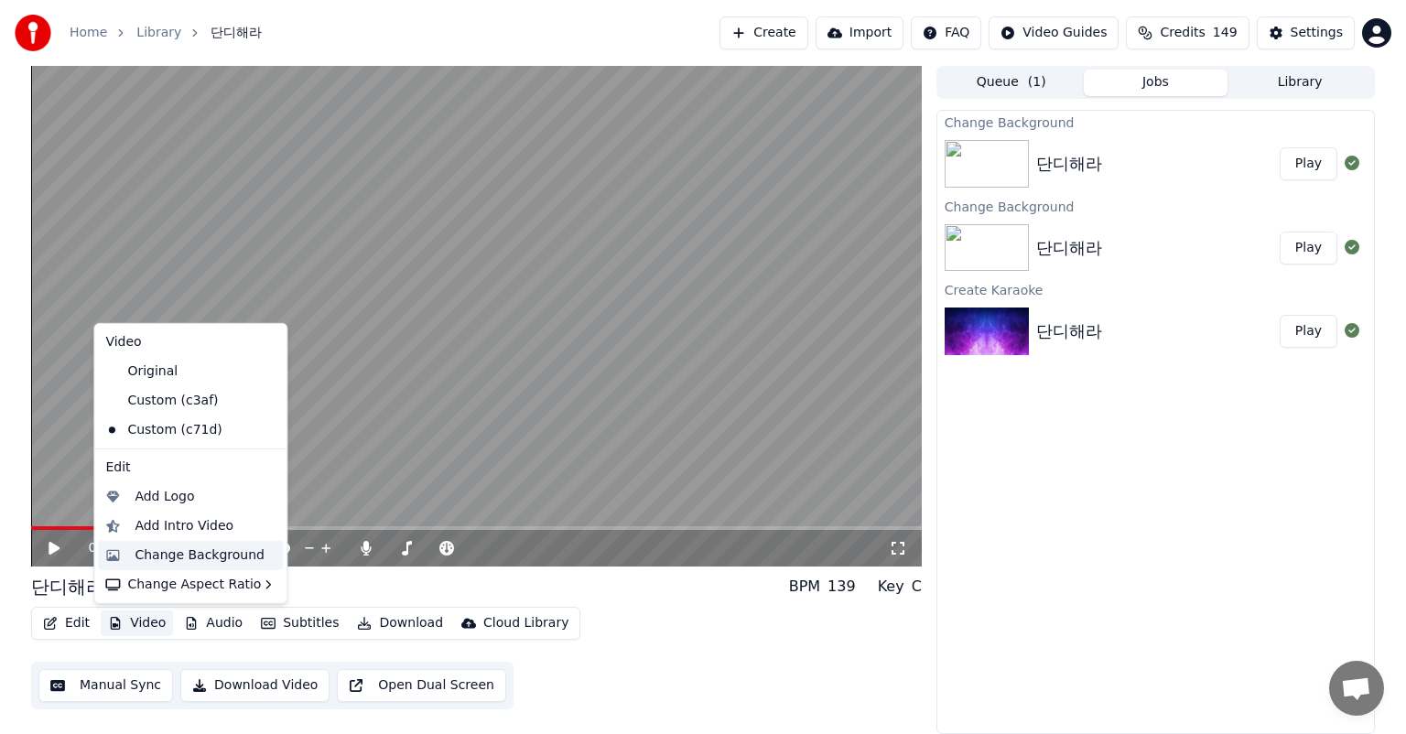
click at [251, 560] on div "Change Background" at bounding box center [200, 556] width 130 height 18
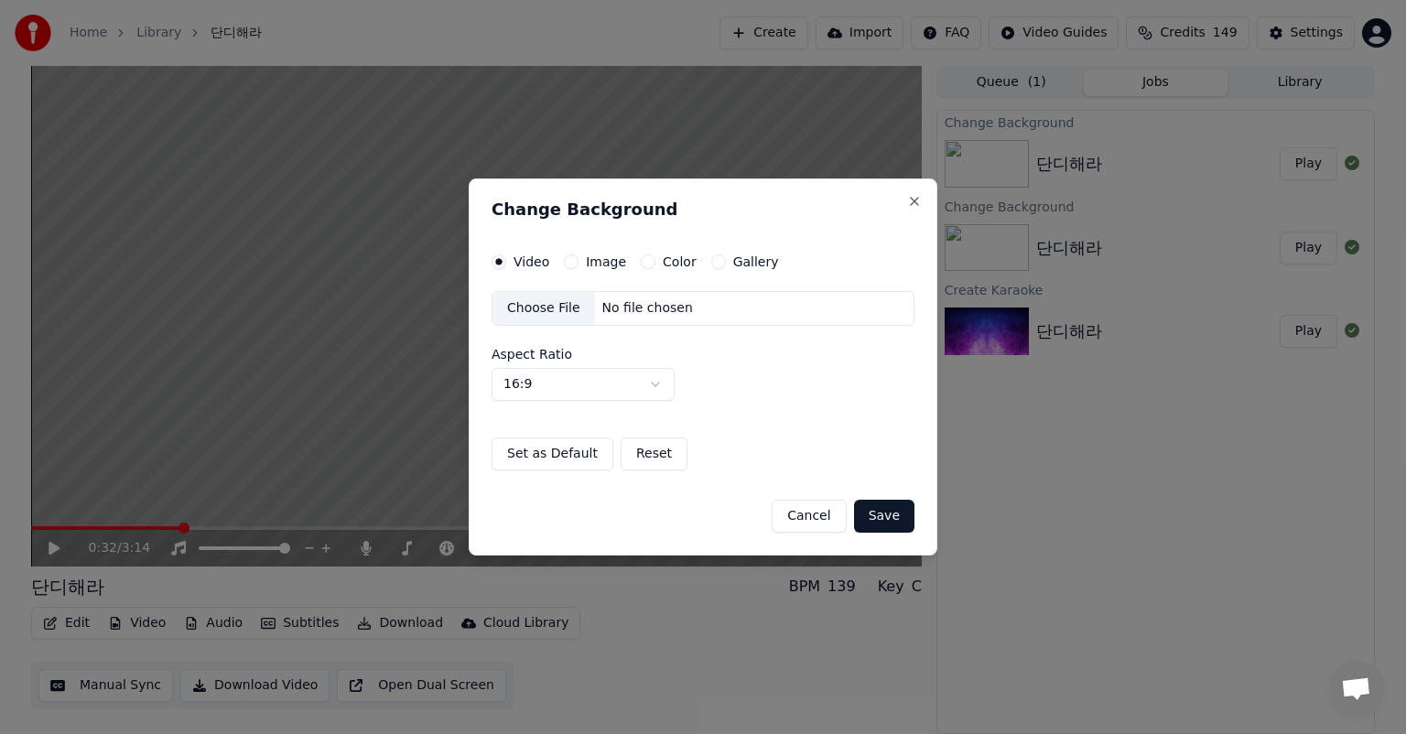
click at [593, 265] on label "Image" at bounding box center [606, 261] width 40 height 13
click at [579, 265] on button "Image" at bounding box center [571, 262] width 15 height 15
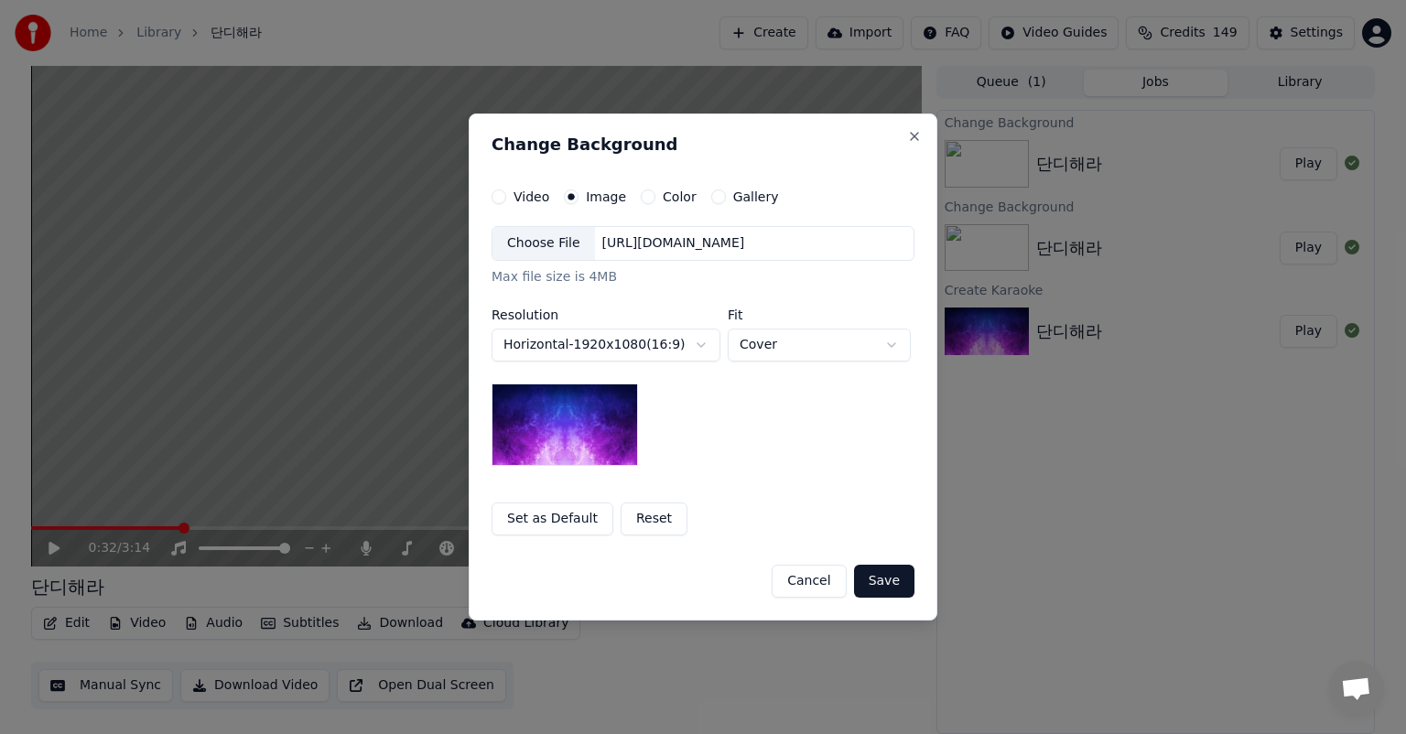
click at [558, 245] on div "Choose File" at bounding box center [544, 243] width 103 height 33
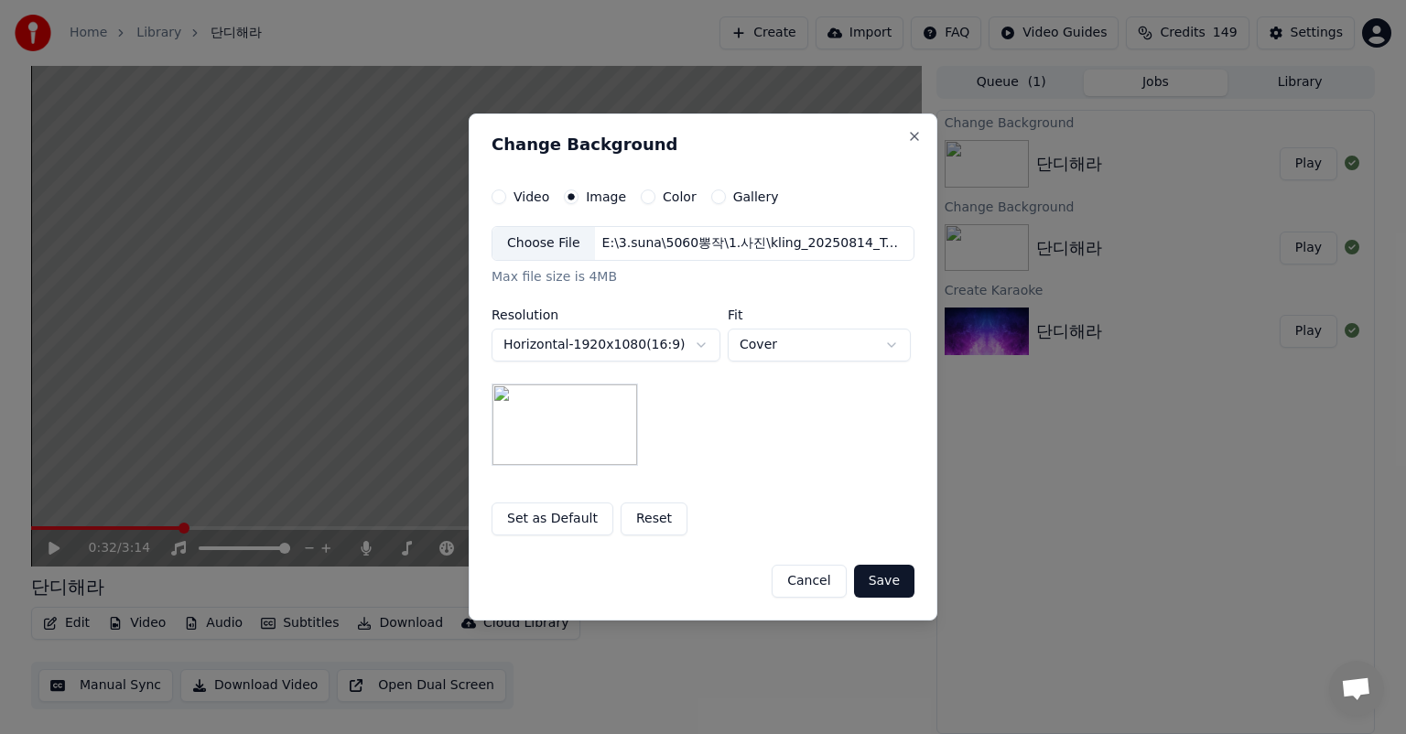
click at [888, 579] on button "Save" at bounding box center [884, 581] width 60 height 33
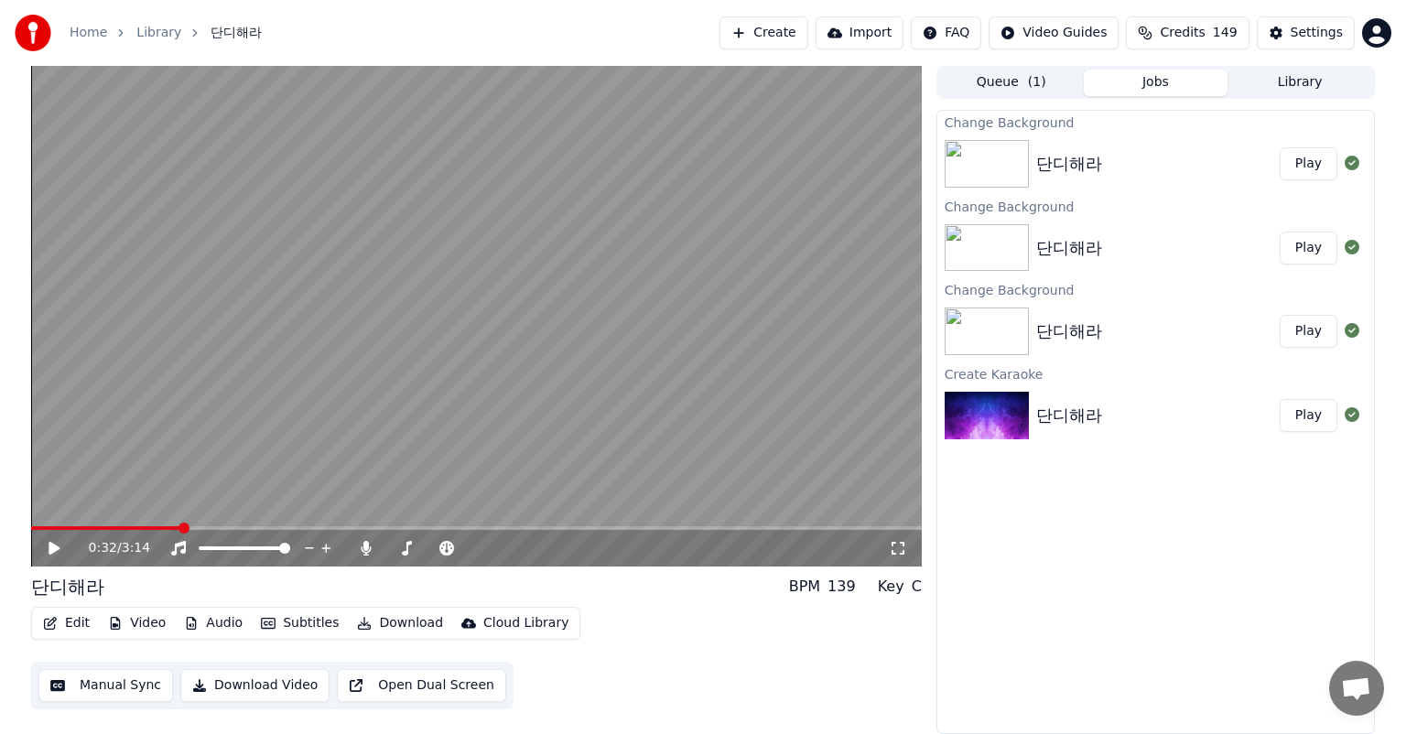
click at [1316, 165] on button "Play" at bounding box center [1309, 163] width 58 height 33
click at [309, 551] on icon at bounding box center [309, 548] width 17 height 18
click at [274, 549] on span at bounding box center [243, 549] width 89 height 4
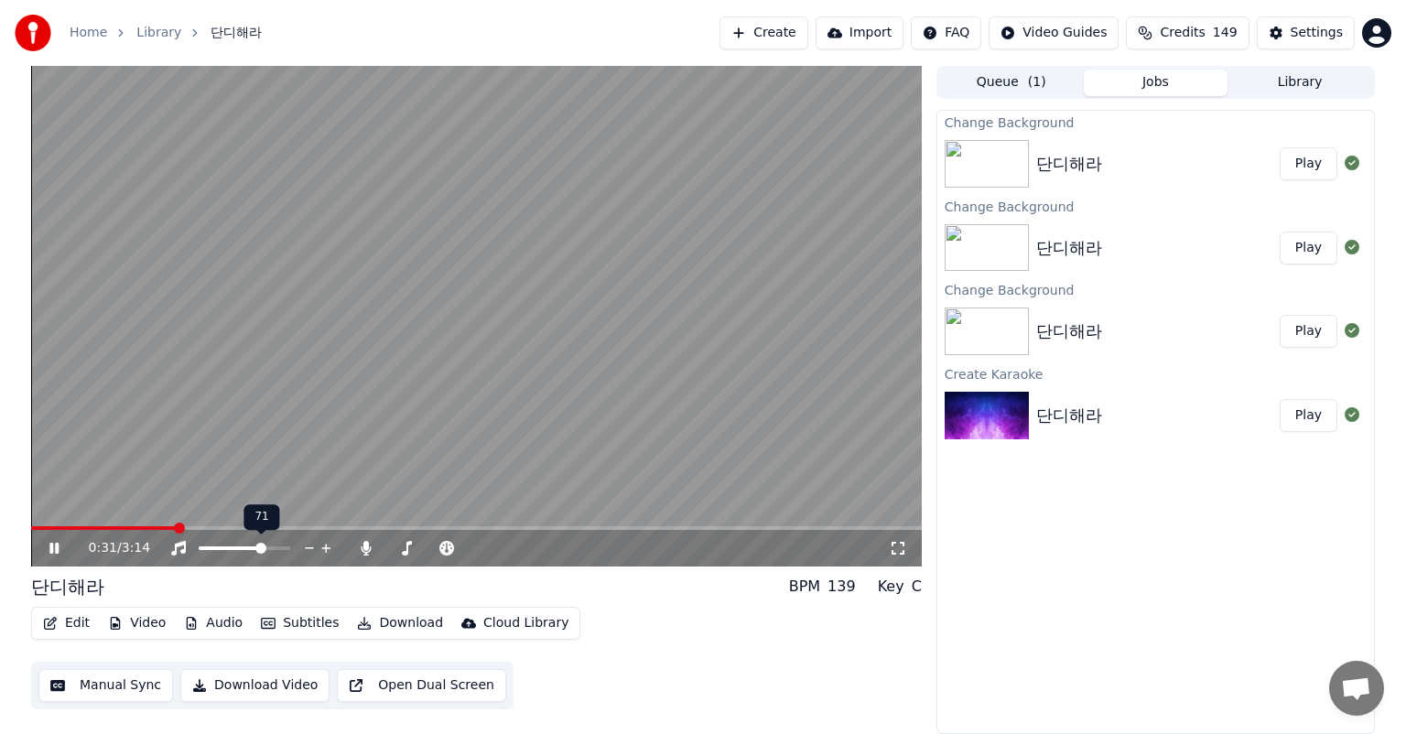
click at [264, 549] on span at bounding box center [231, 549] width 65 height 4
click at [252, 549] on span at bounding box center [226, 549] width 54 height 4
click at [227, 547] on span at bounding box center [226, 549] width 54 height 4
click at [182, 545] on icon at bounding box center [178, 548] width 15 height 15
click at [183, 546] on icon at bounding box center [178, 548] width 18 height 15
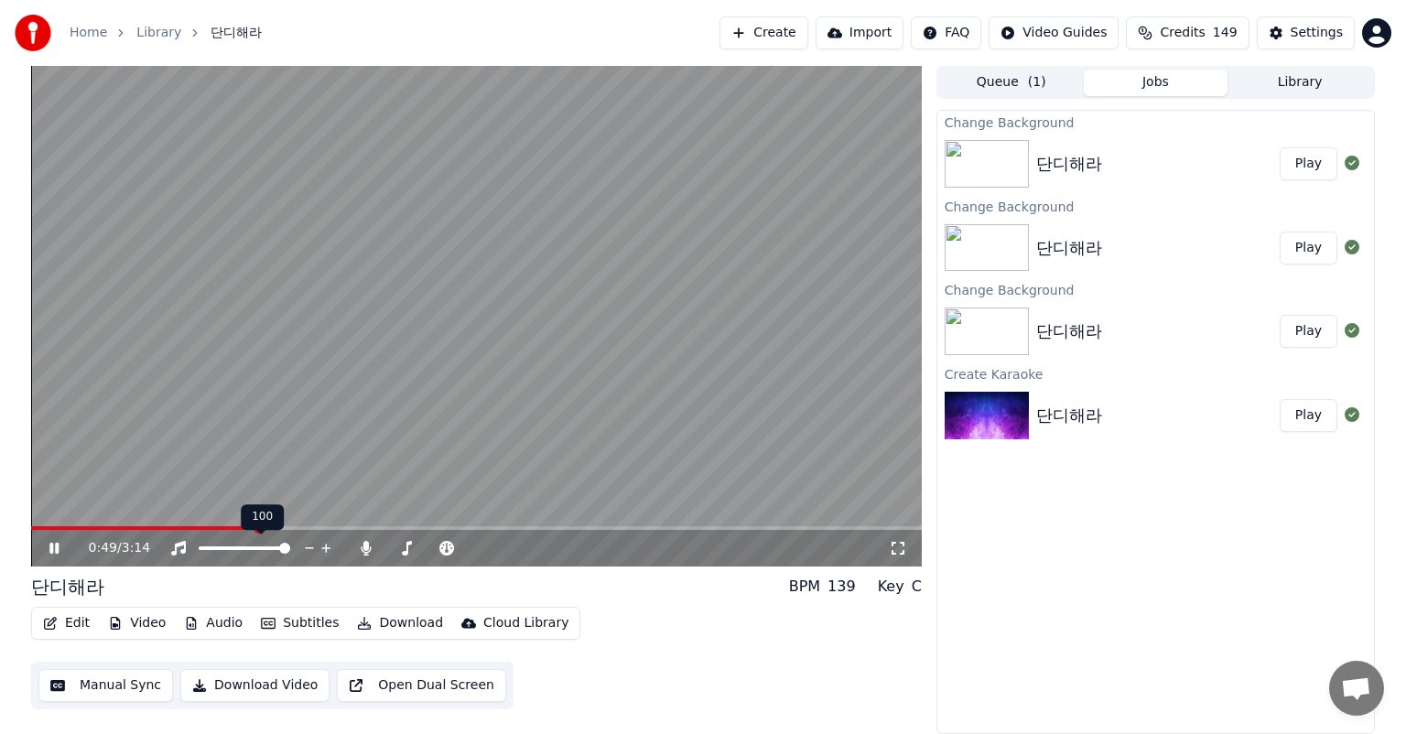
click at [238, 547] on span at bounding box center [245, 549] width 92 height 4
click at [256, 549] on span at bounding box center [245, 549] width 92 height 4
click at [264, 549] on span at bounding box center [245, 549] width 92 height 4
click at [272, 548] on span at bounding box center [245, 549] width 92 height 4
click at [284, 548] on span at bounding box center [245, 549] width 92 height 4
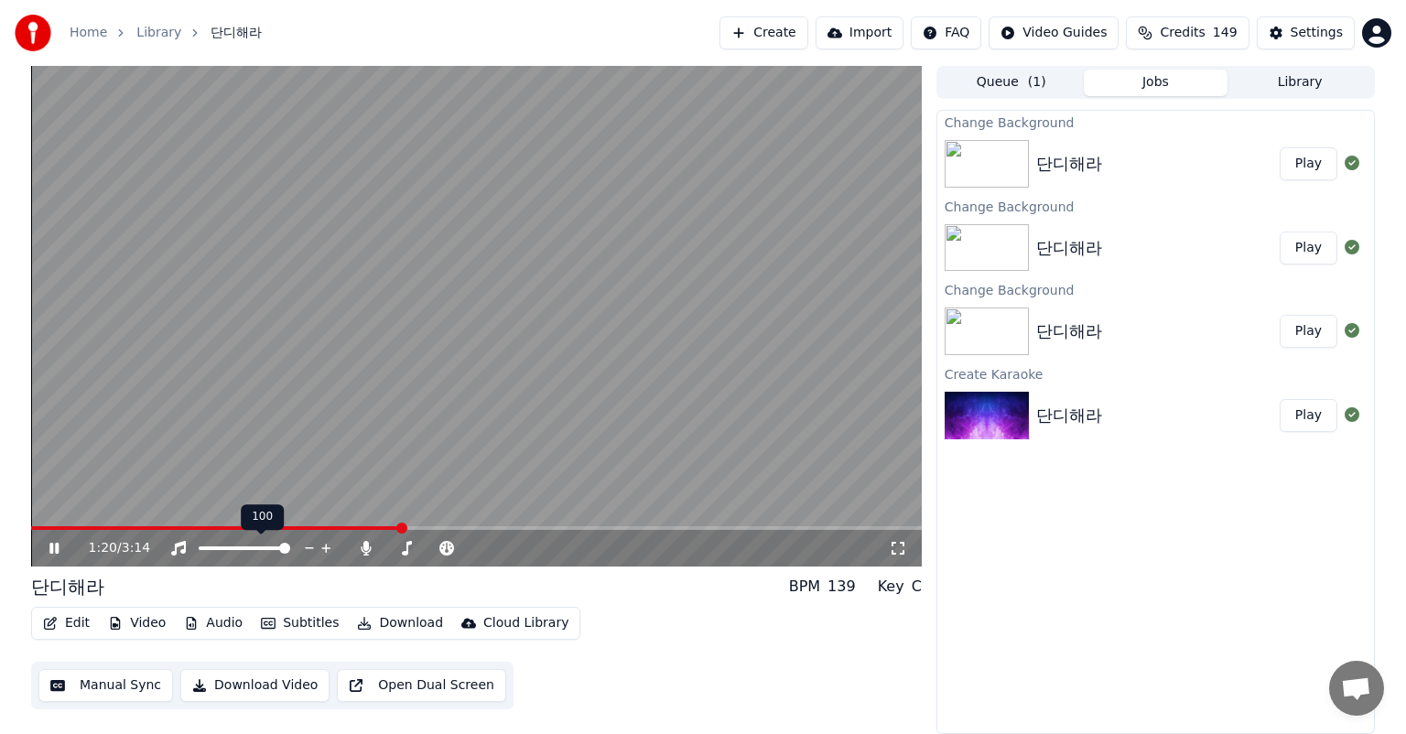
click at [290, 546] on span at bounding box center [284, 548] width 11 height 11
click at [450, 546] on icon at bounding box center [446, 548] width 15 height 15
click at [503, 549] on span at bounding box center [490, 549] width 46 height 4
click at [513, 547] on span at bounding box center [513, 549] width 92 height 4
click at [579, 549] on icon at bounding box center [577, 548] width 17 height 18
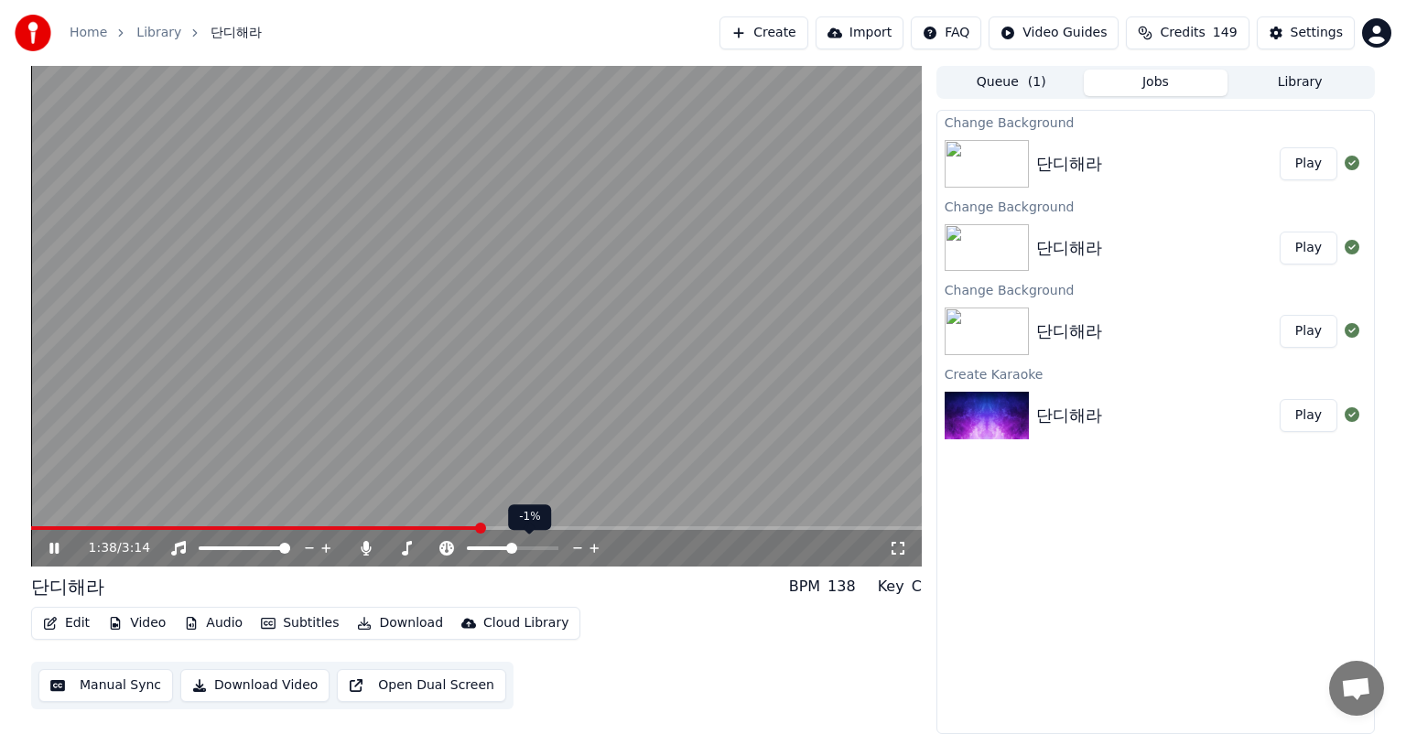
click at [579, 549] on icon at bounding box center [577, 548] width 17 height 18
click at [576, 547] on icon at bounding box center [577, 548] width 17 height 18
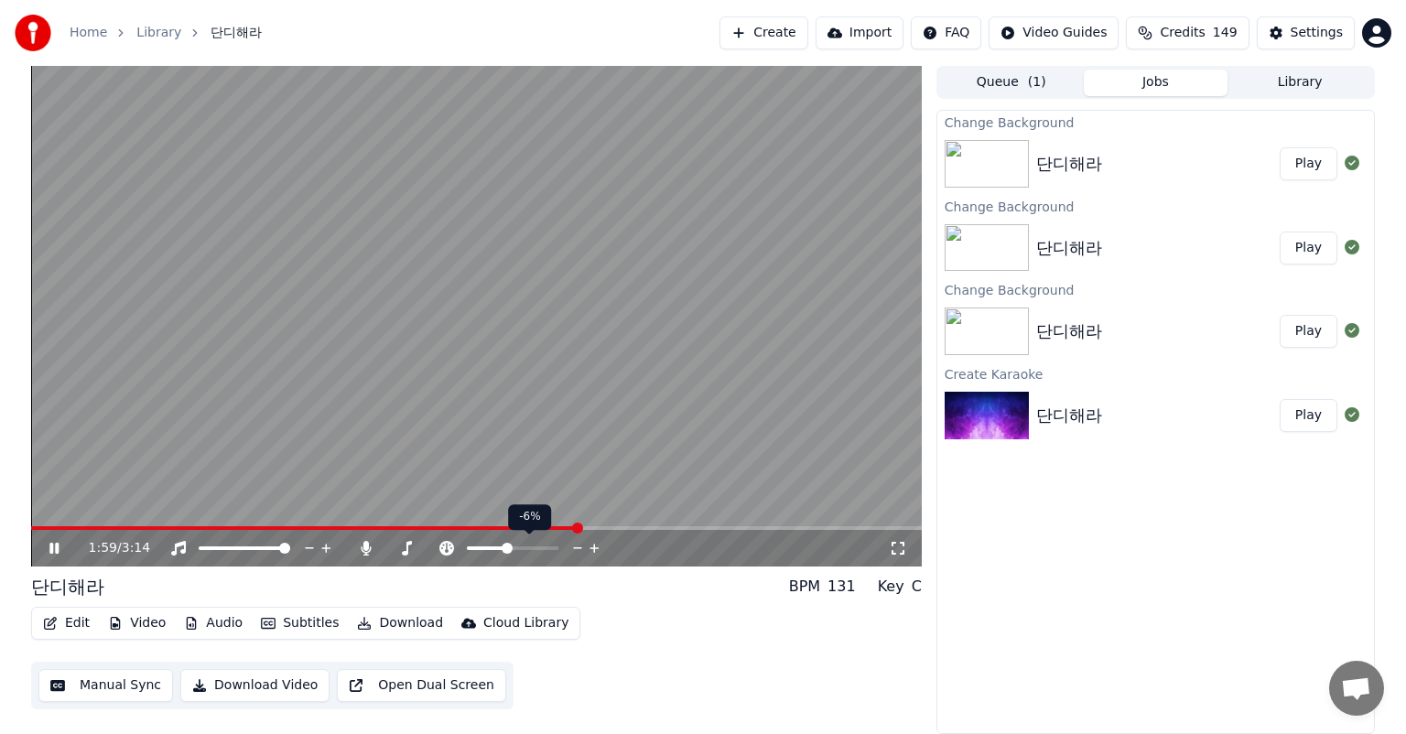
click at [576, 547] on icon at bounding box center [577, 548] width 17 height 18
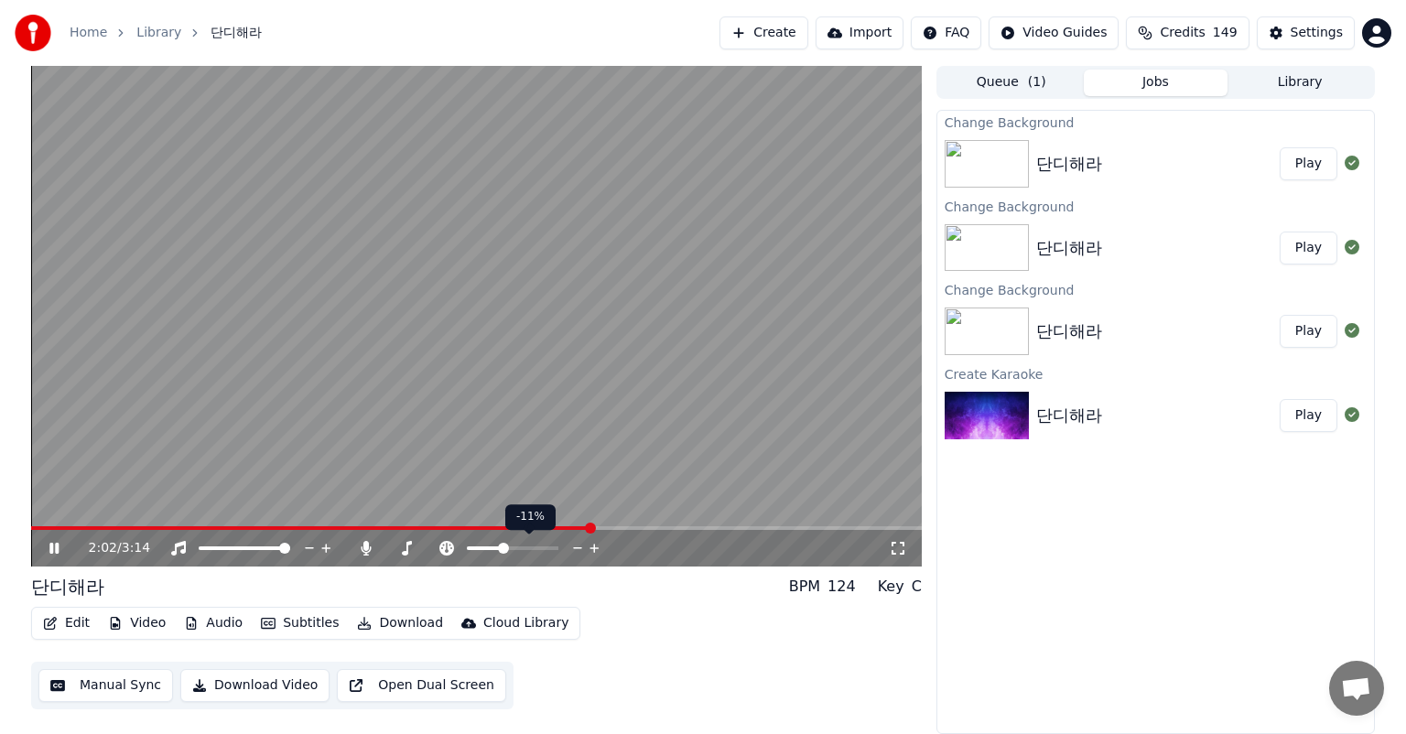
click at [576, 547] on icon at bounding box center [577, 548] width 17 height 18
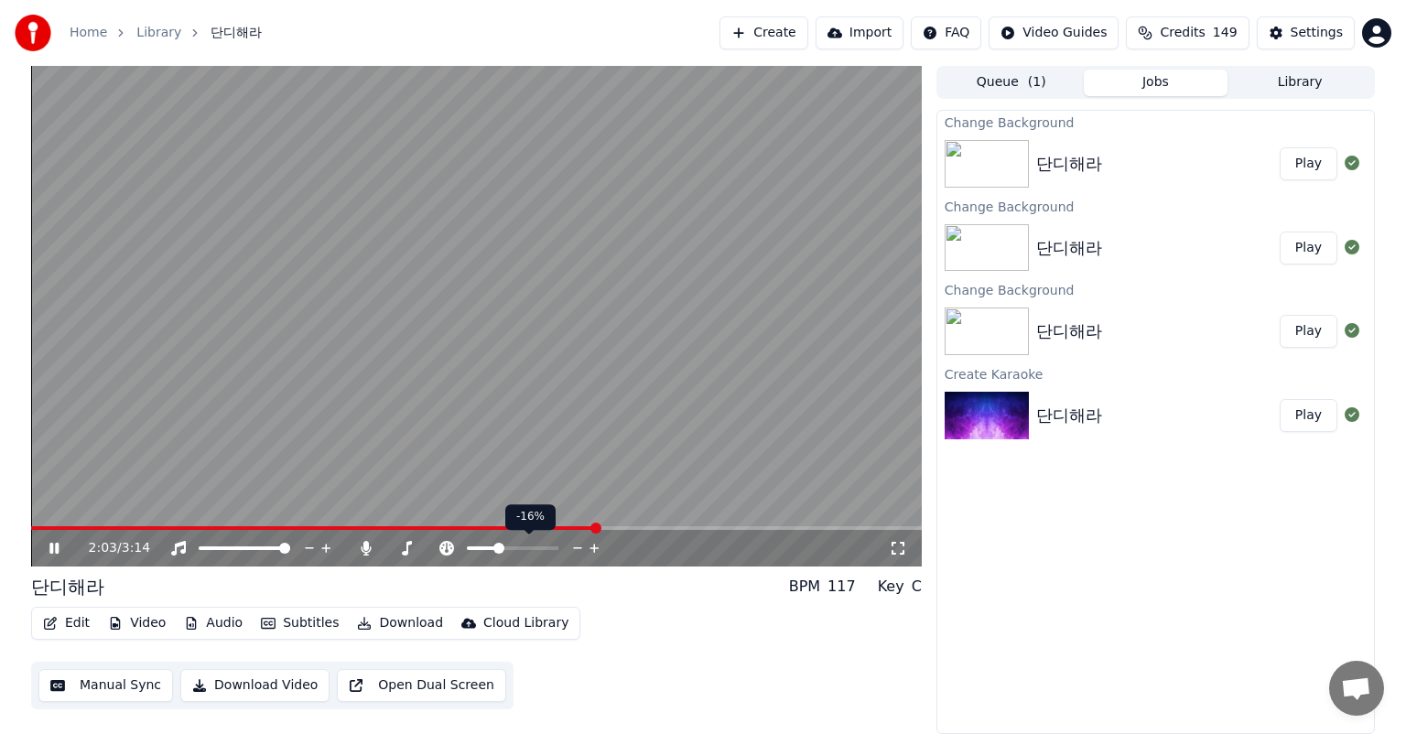
click at [576, 547] on icon at bounding box center [577, 548] width 17 height 18
click at [593, 549] on div "2:22 / 3:14" at bounding box center [489, 548] width 800 height 18
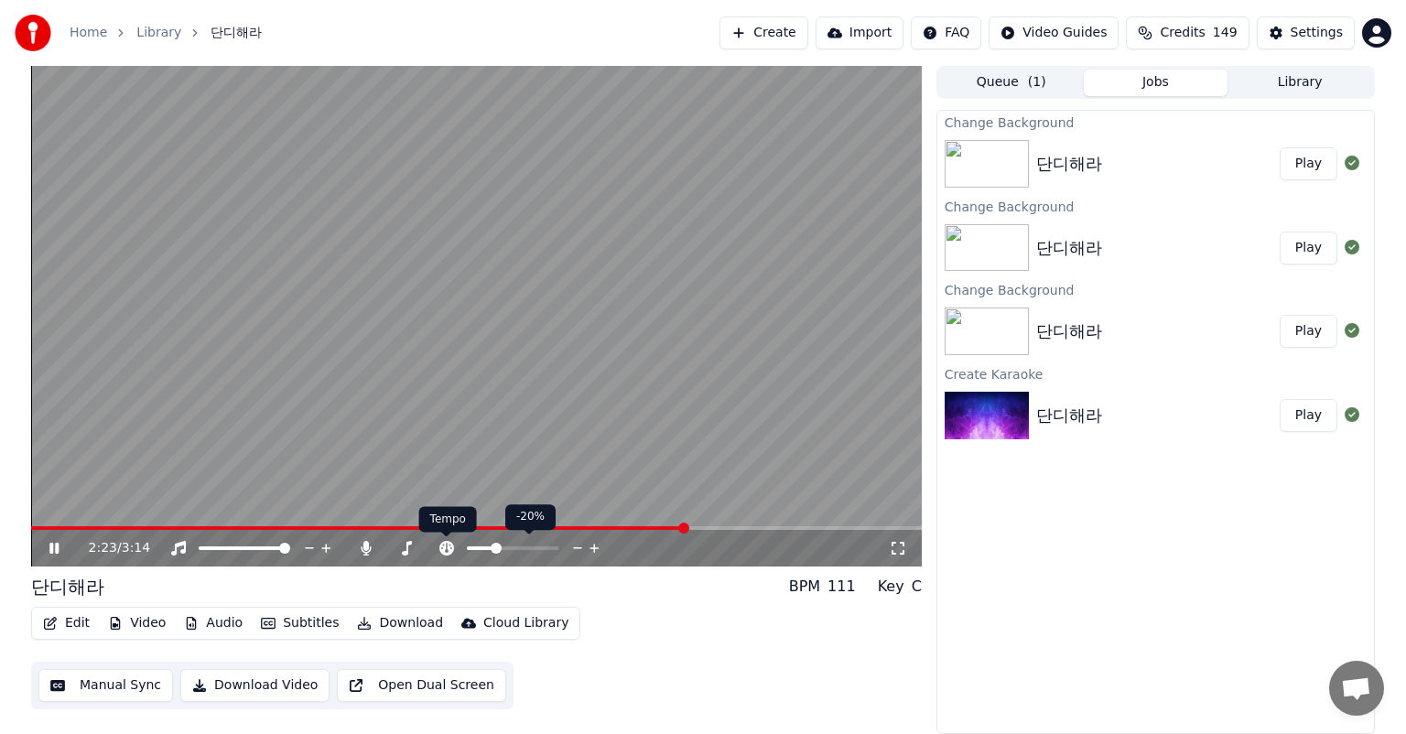
click at [447, 546] on icon at bounding box center [446, 548] width 15 height 15
click at [73, 524] on video at bounding box center [476, 316] width 891 height 501
click at [48, 546] on icon at bounding box center [67, 548] width 43 height 15
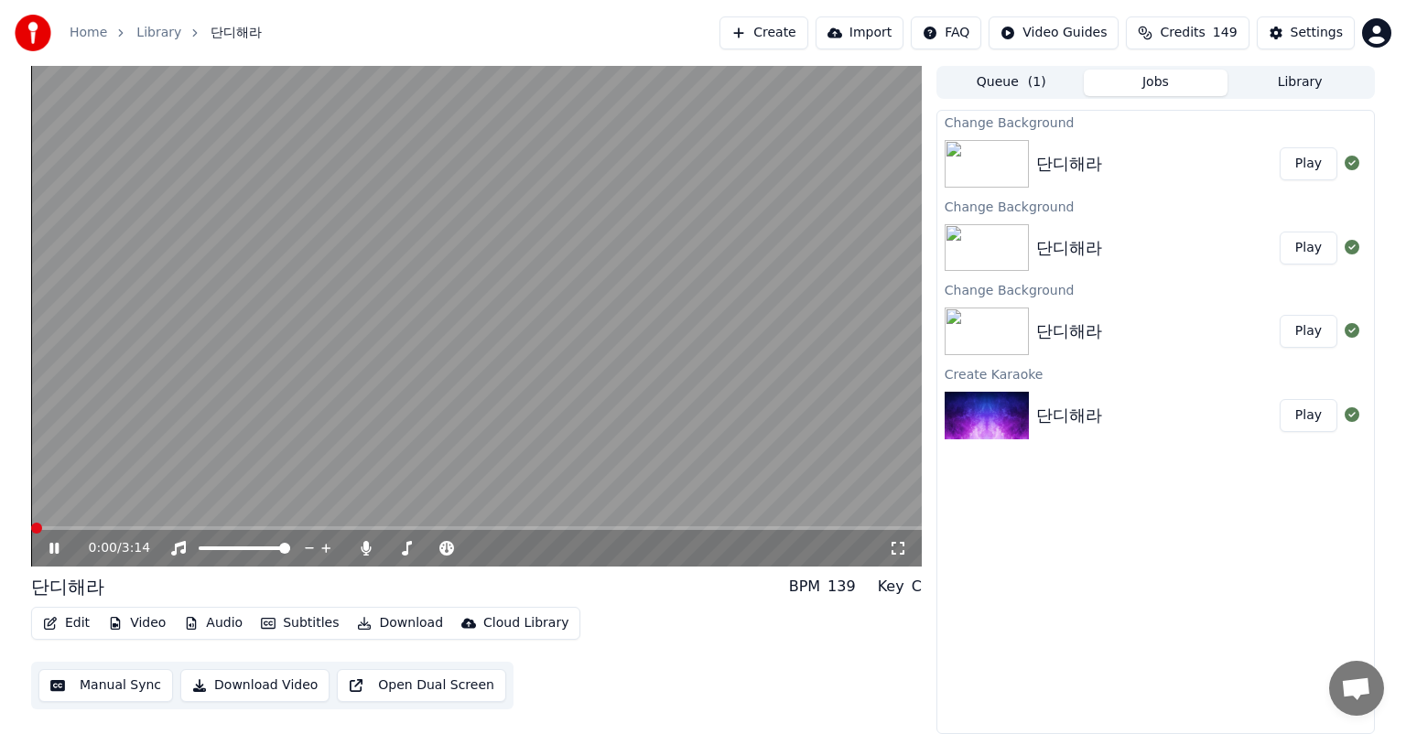
click at [31, 529] on span at bounding box center [36, 528] width 11 height 11
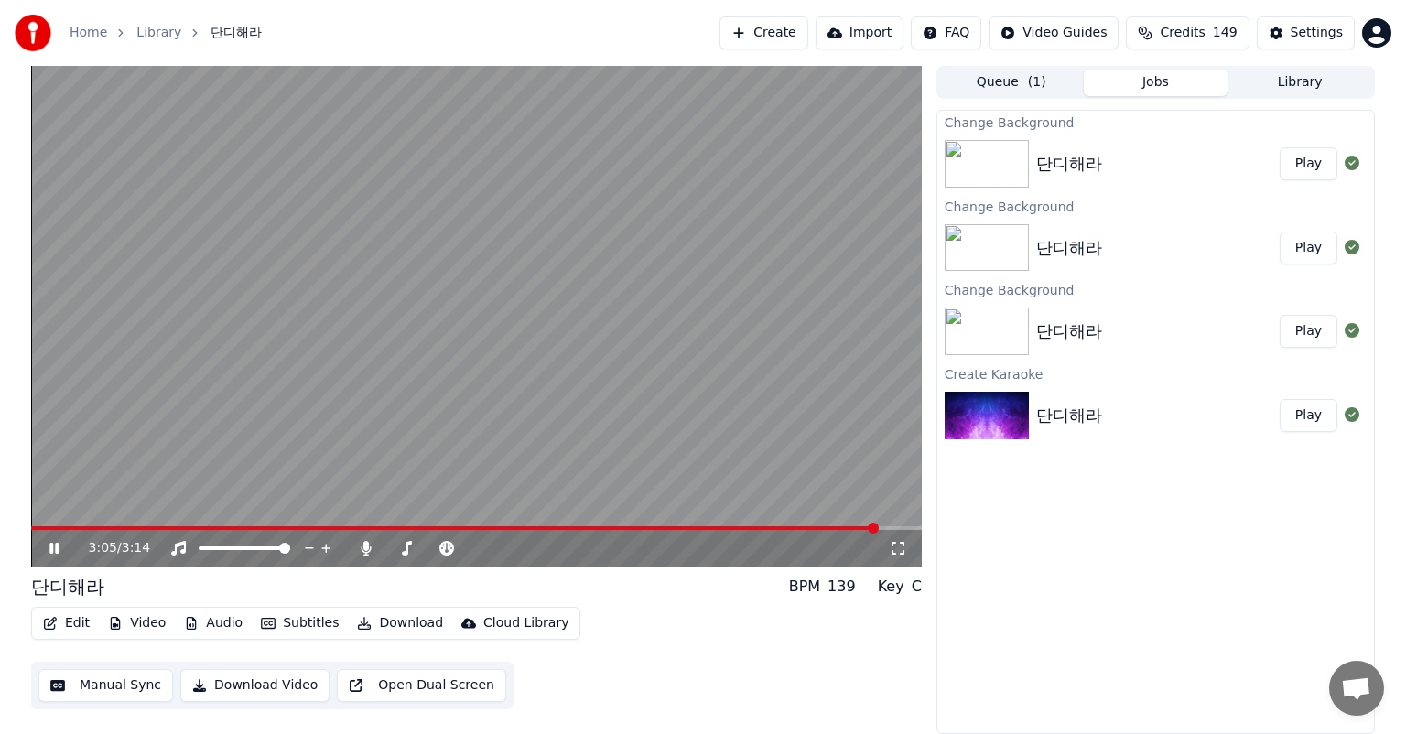
click at [732, 667] on div "Edit Video Audio Subtitles Download Cloud Library Manual Sync Download Video Op…" at bounding box center [476, 658] width 891 height 103
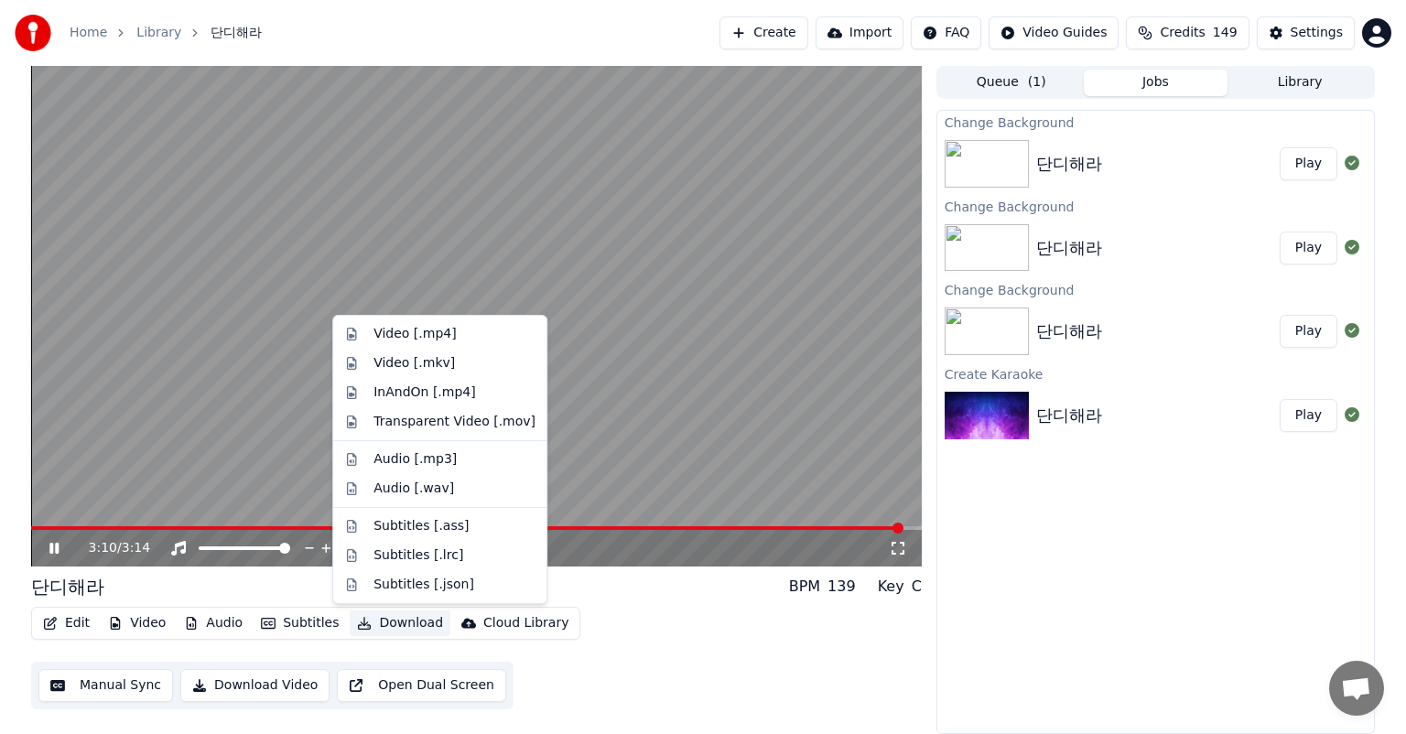
click at [406, 626] on button "Download" at bounding box center [400, 624] width 101 height 26
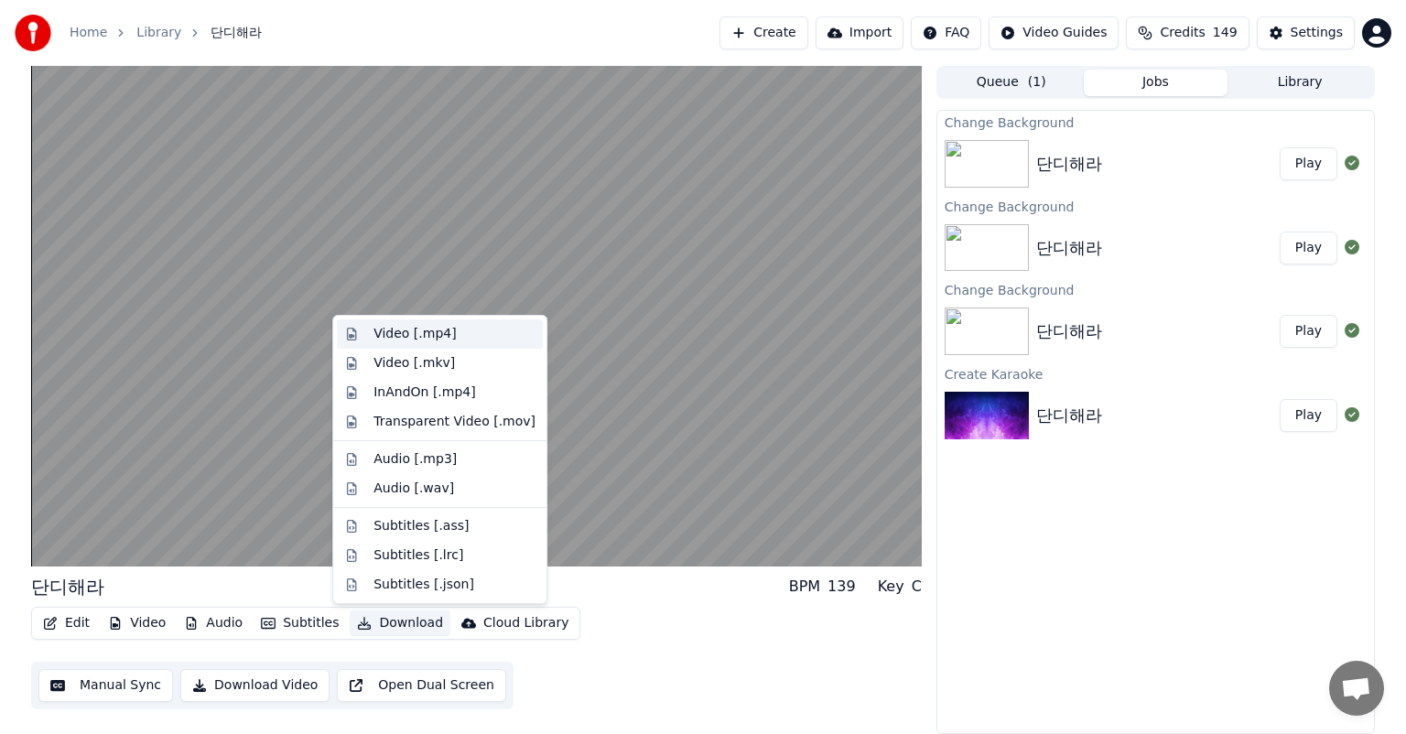
click at [447, 339] on div "Video [.mp4]" at bounding box center [415, 334] width 82 height 18
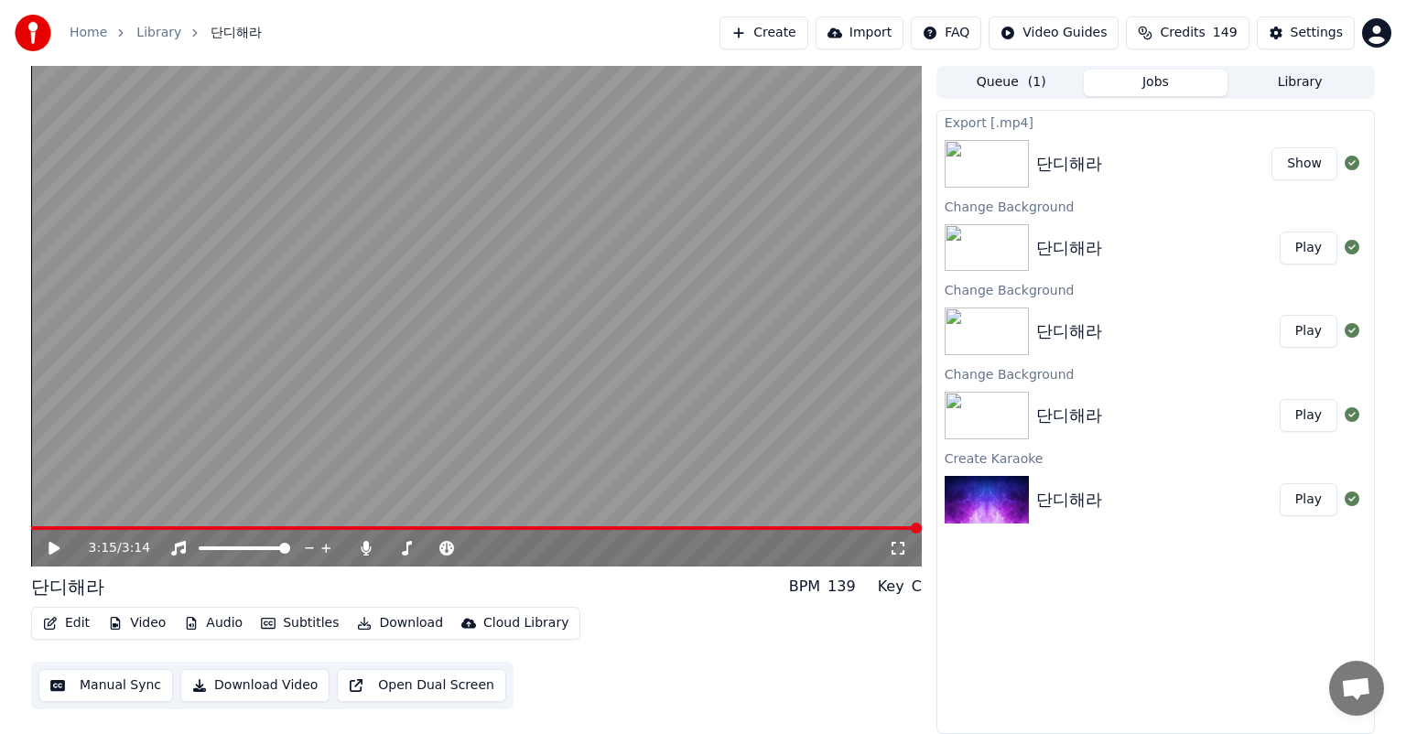
click at [26, 33] on img at bounding box center [33, 33] width 37 height 37
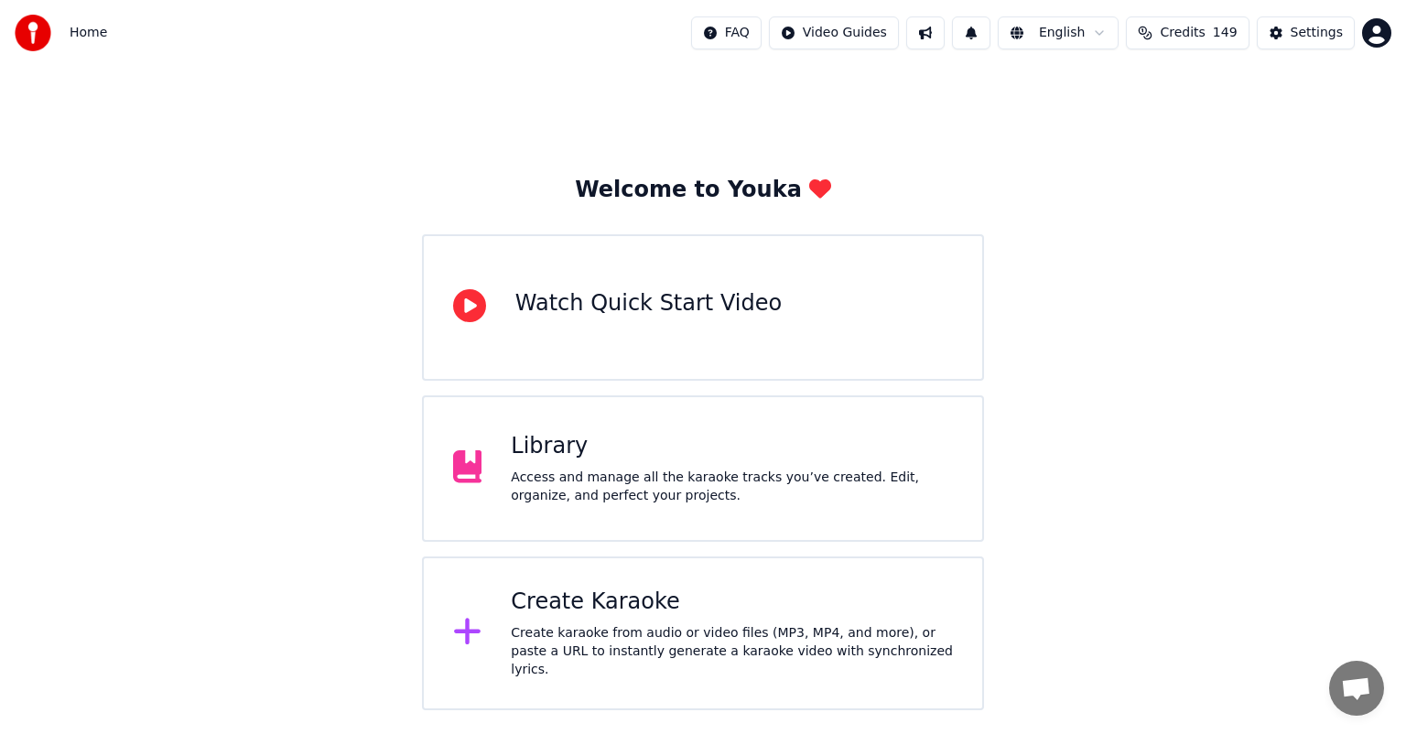
click at [671, 617] on div "Create Karaoke" at bounding box center [732, 602] width 442 height 29
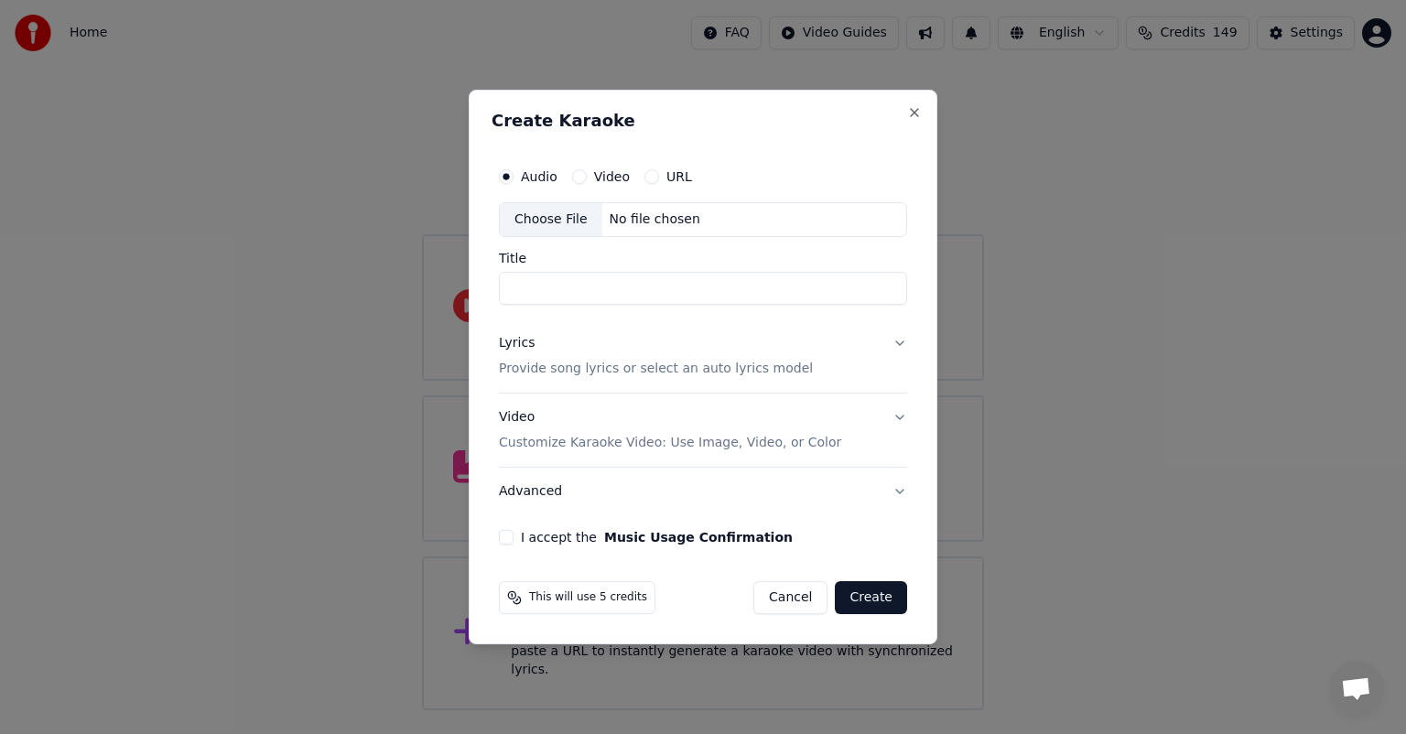
click at [560, 218] on div "Choose File" at bounding box center [551, 219] width 103 height 33
type input "**********"
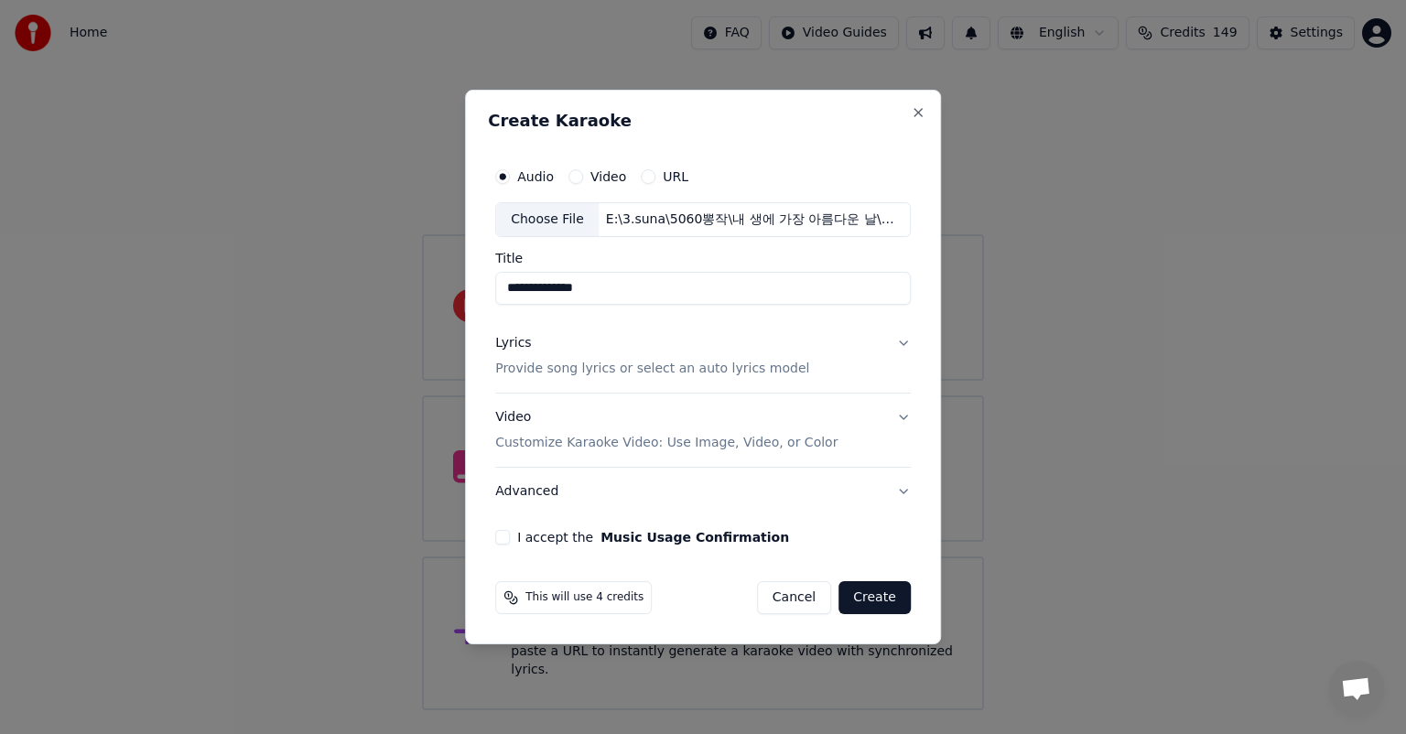
click at [798, 374] on button "Lyrics Provide song lyrics or select an auto lyrics model" at bounding box center [703, 356] width 416 height 73
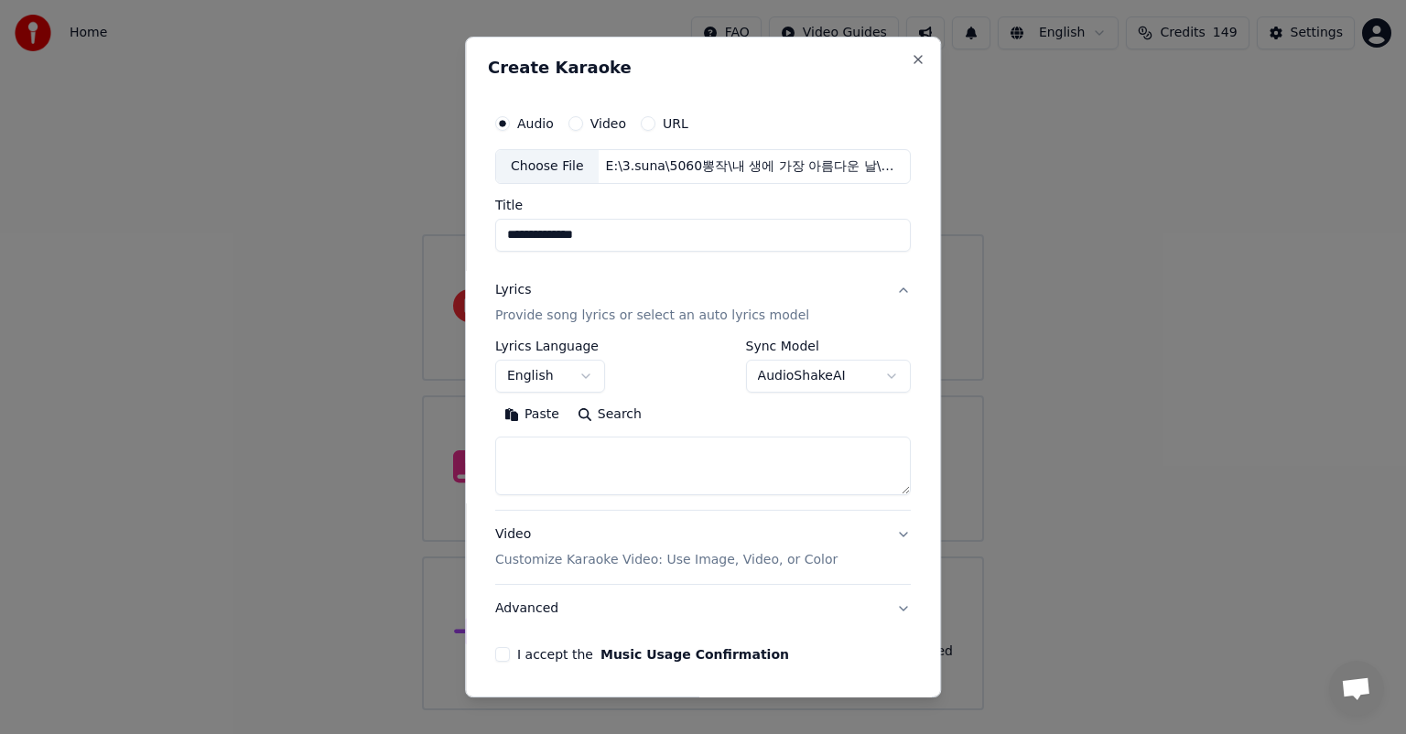
click at [692, 374] on div "**********" at bounding box center [703, 366] width 416 height 53
click at [577, 379] on body "**********" at bounding box center [703, 355] width 1406 height 710
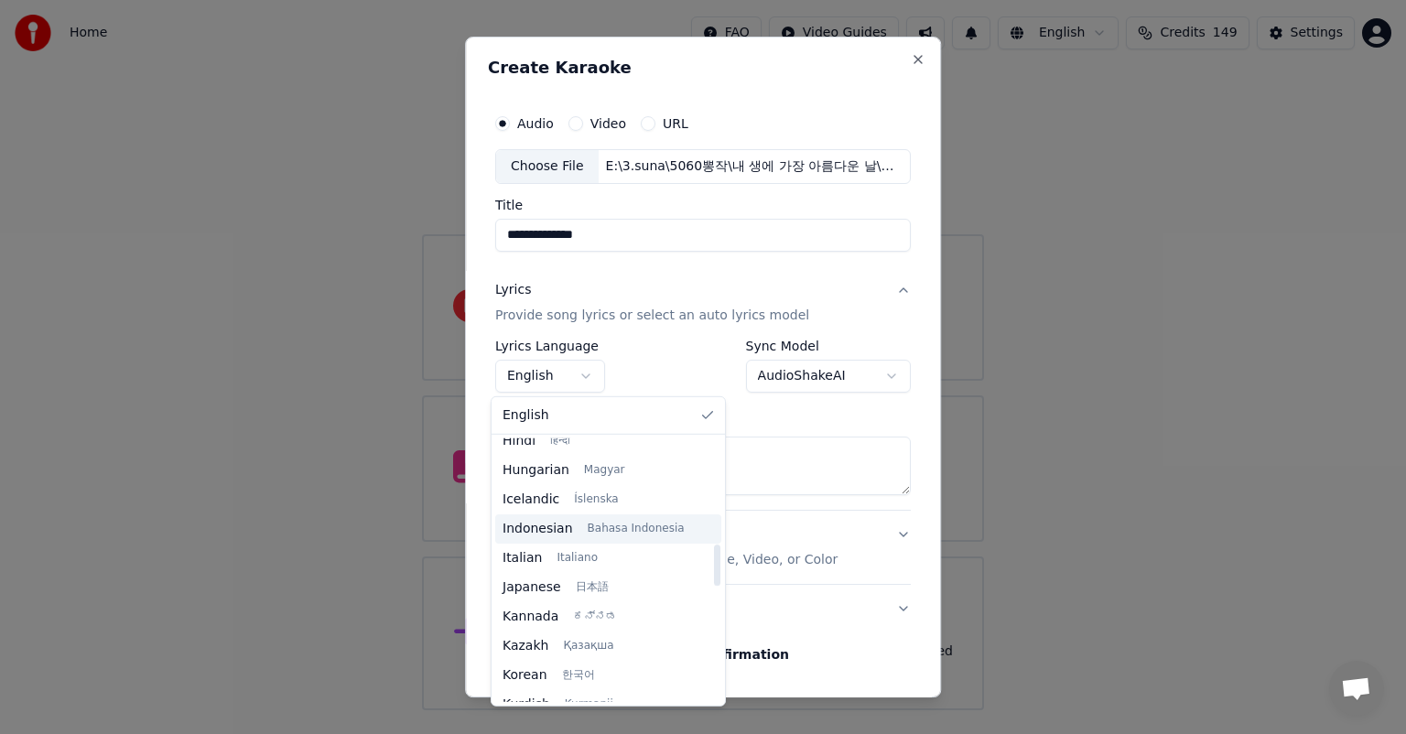
scroll to position [732, 0]
select select "**"
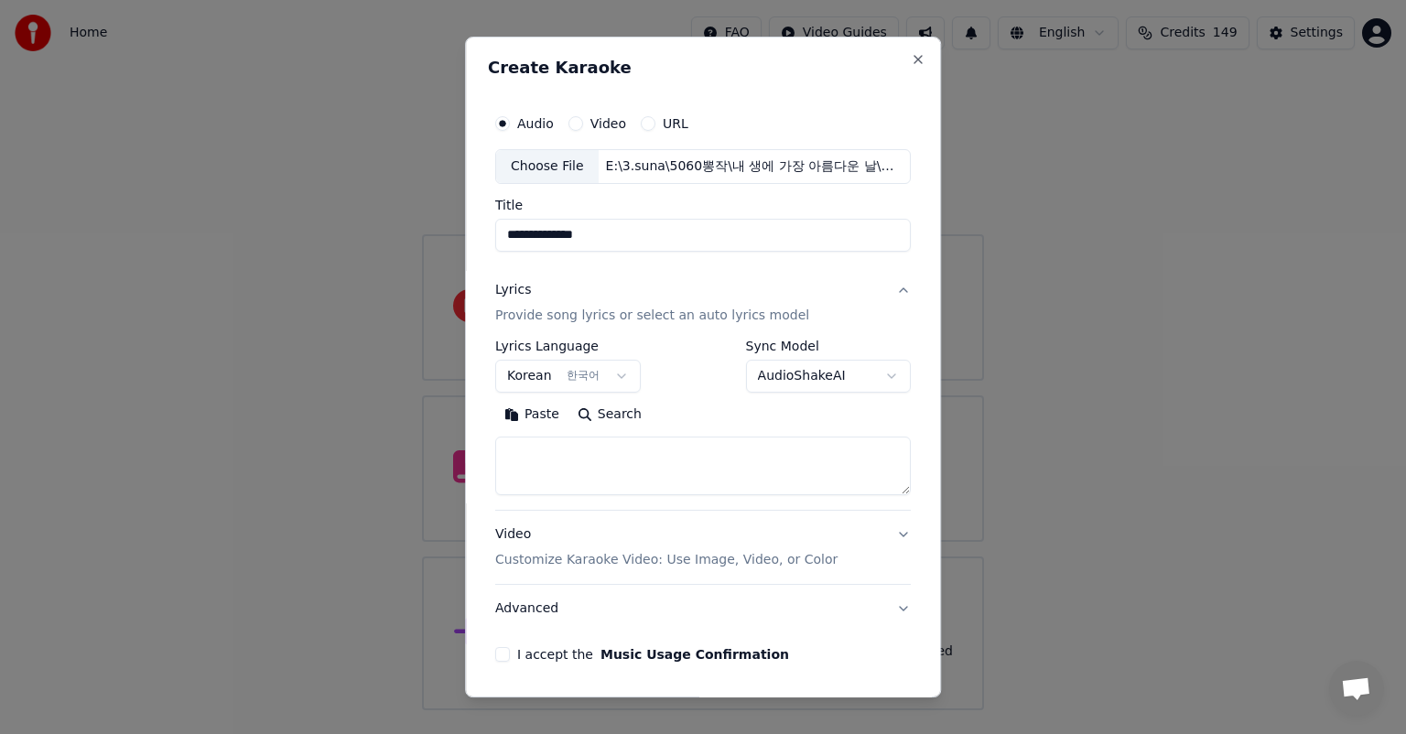
click at [725, 457] on textarea at bounding box center [703, 466] width 416 height 59
paste textarea "**********"
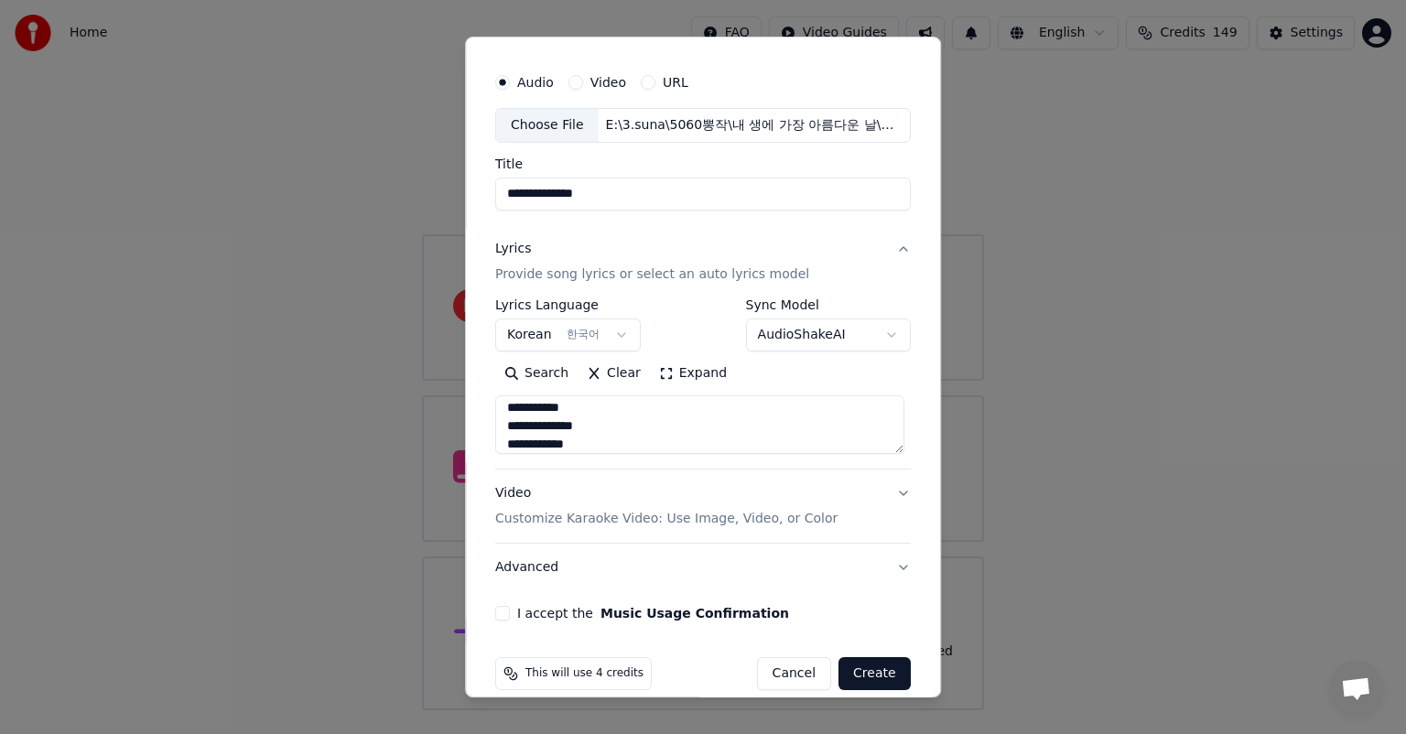
scroll to position [62, 0]
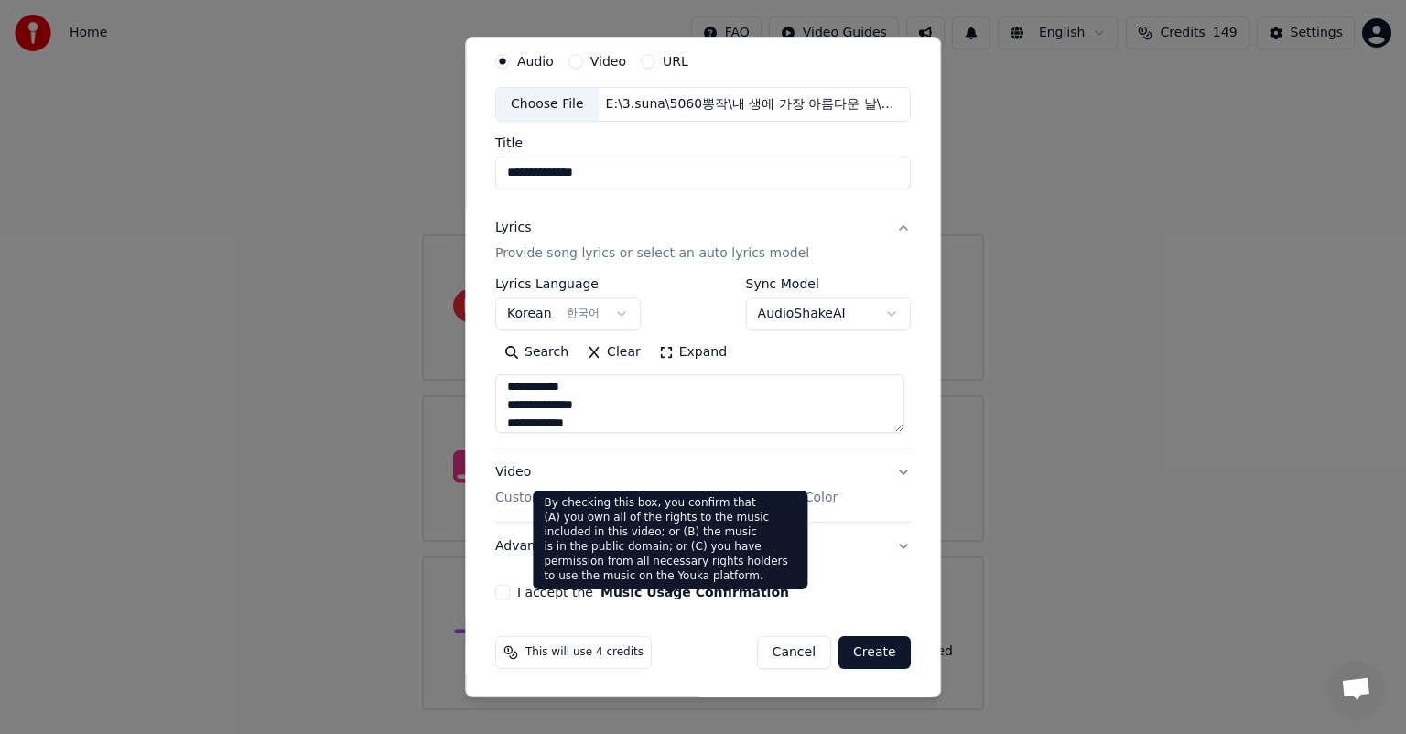
type textarea "**********"
click at [584, 591] on label "I accept the Music Usage Confirmation" at bounding box center [653, 592] width 272 height 13
click at [510, 591] on button "I accept the Music Usage Confirmation" at bounding box center [502, 592] width 15 height 15
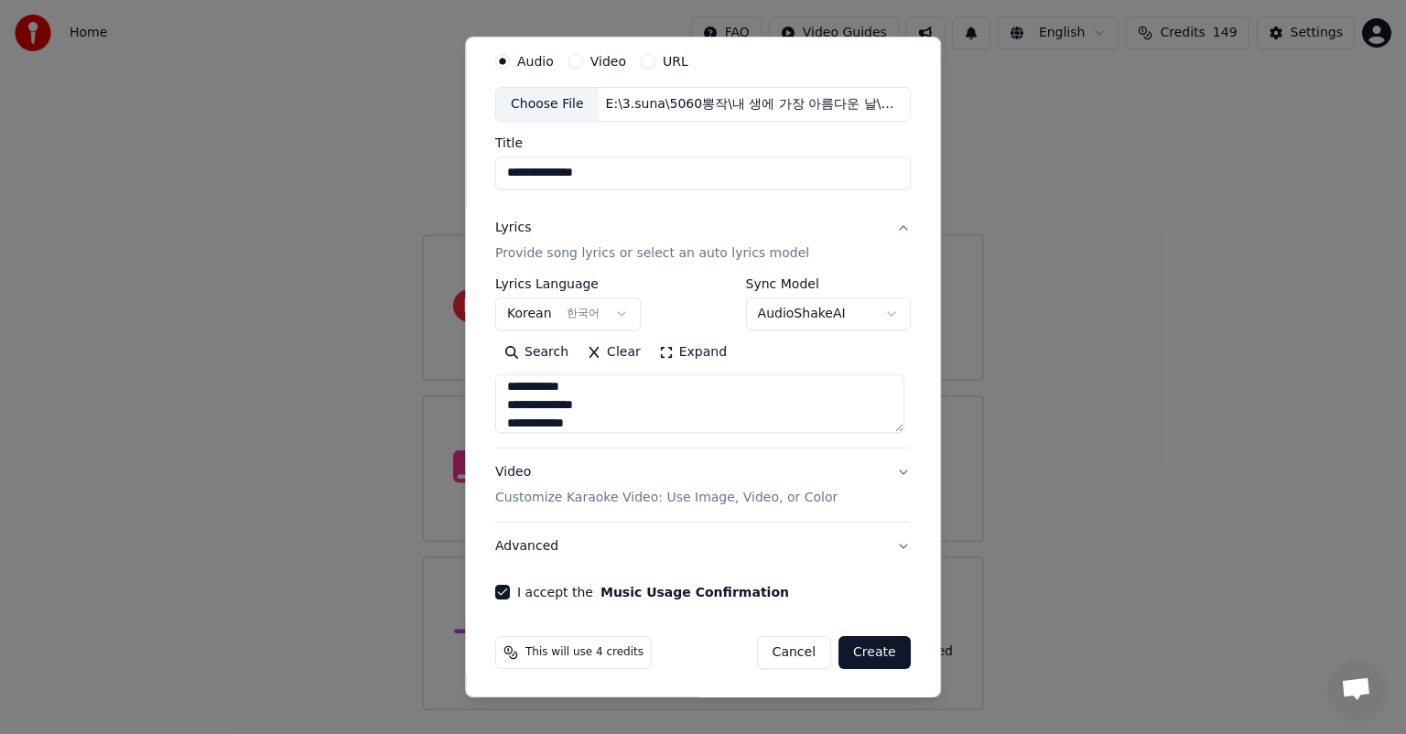
click at [867, 650] on button "Create" at bounding box center [875, 652] width 72 height 33
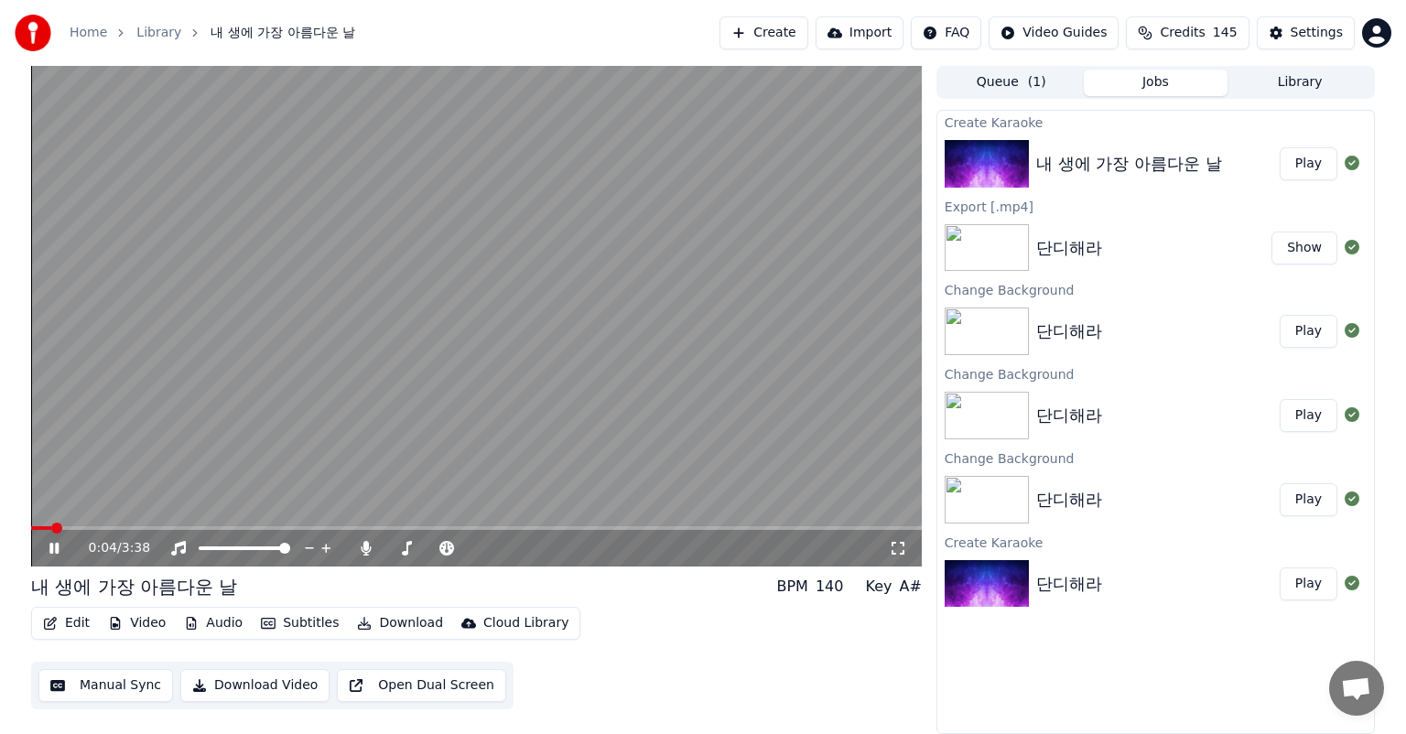
click at [1318, 164] on button "Play" at bounding box center [1309, 163] width 58 height 33
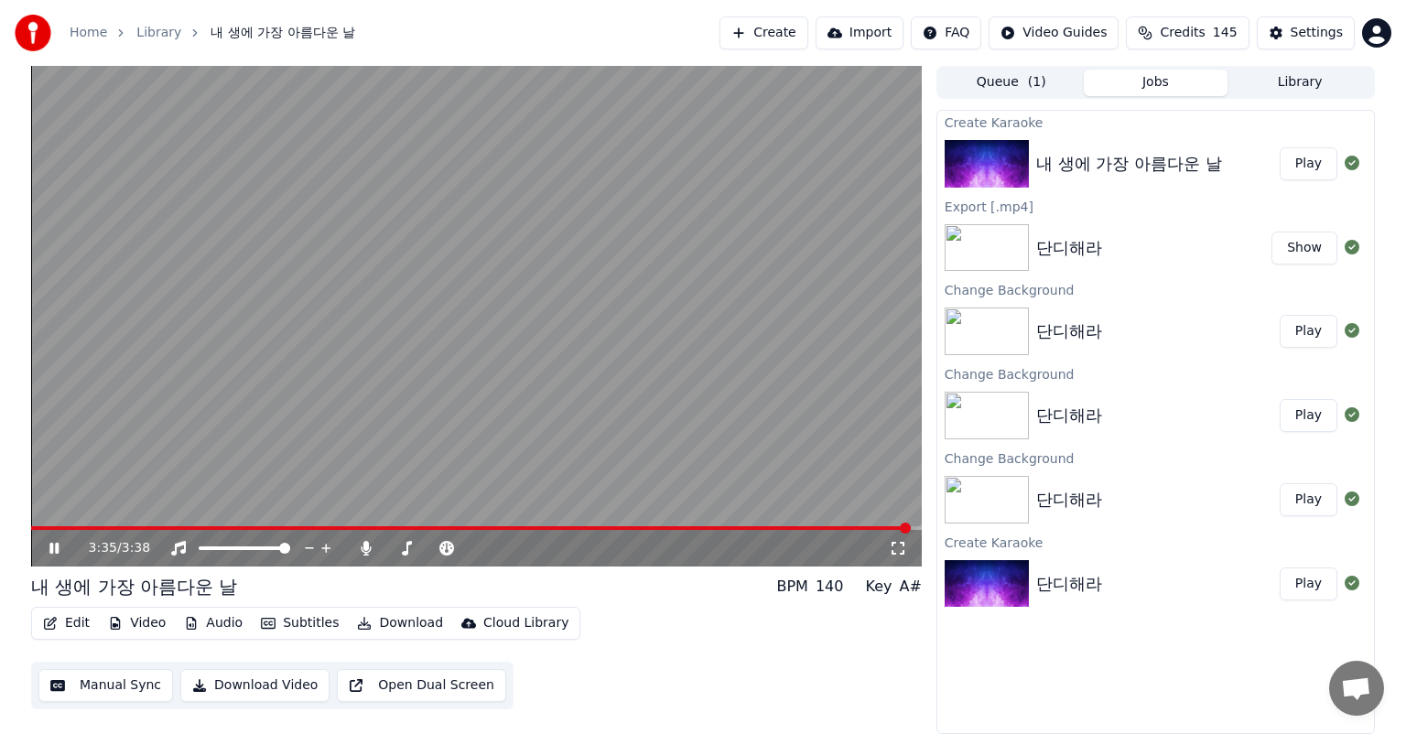
click at [75, 625] on button "Edit" at bounding box center [66, 624] width 61 height 26
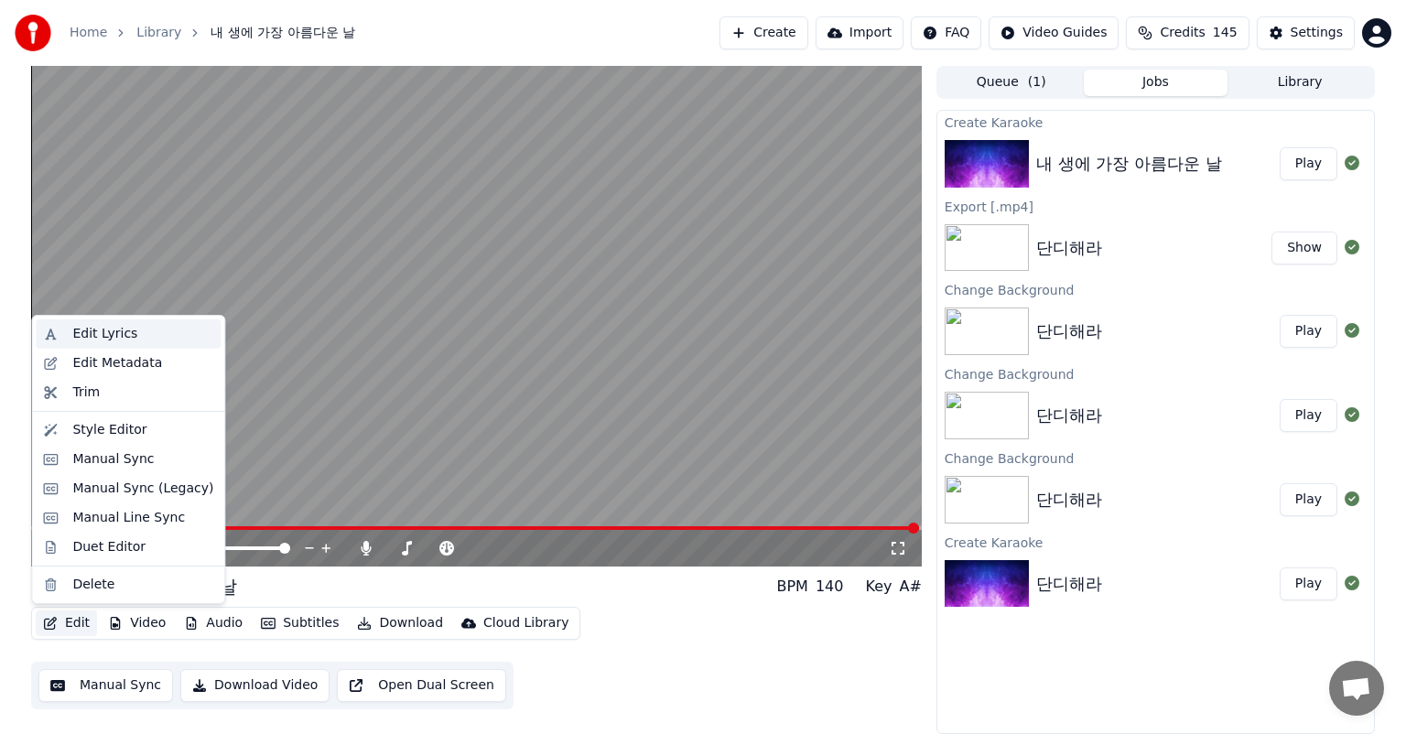
click at [108, 334] on div "Edit Lyrics" at bounding box center [104, 334] width 65 height 18
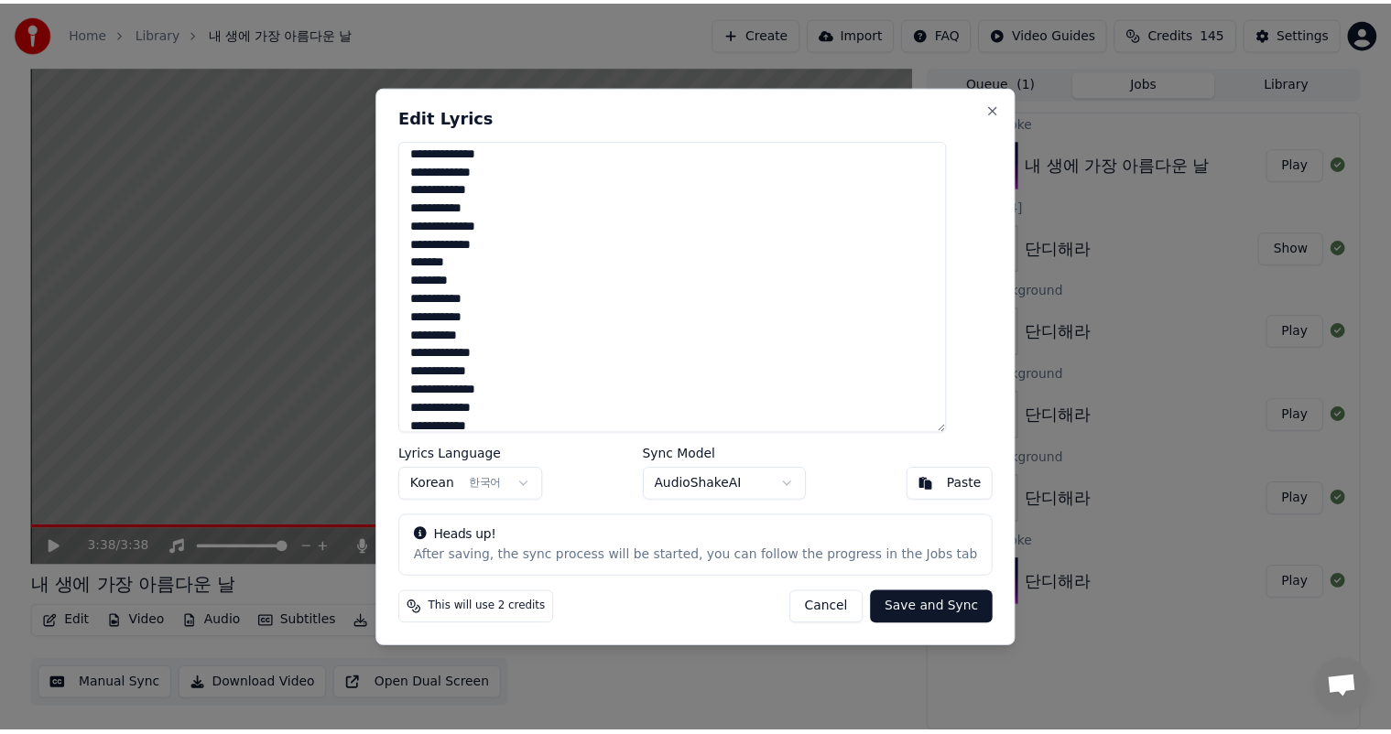
scroll to position [271, 0]
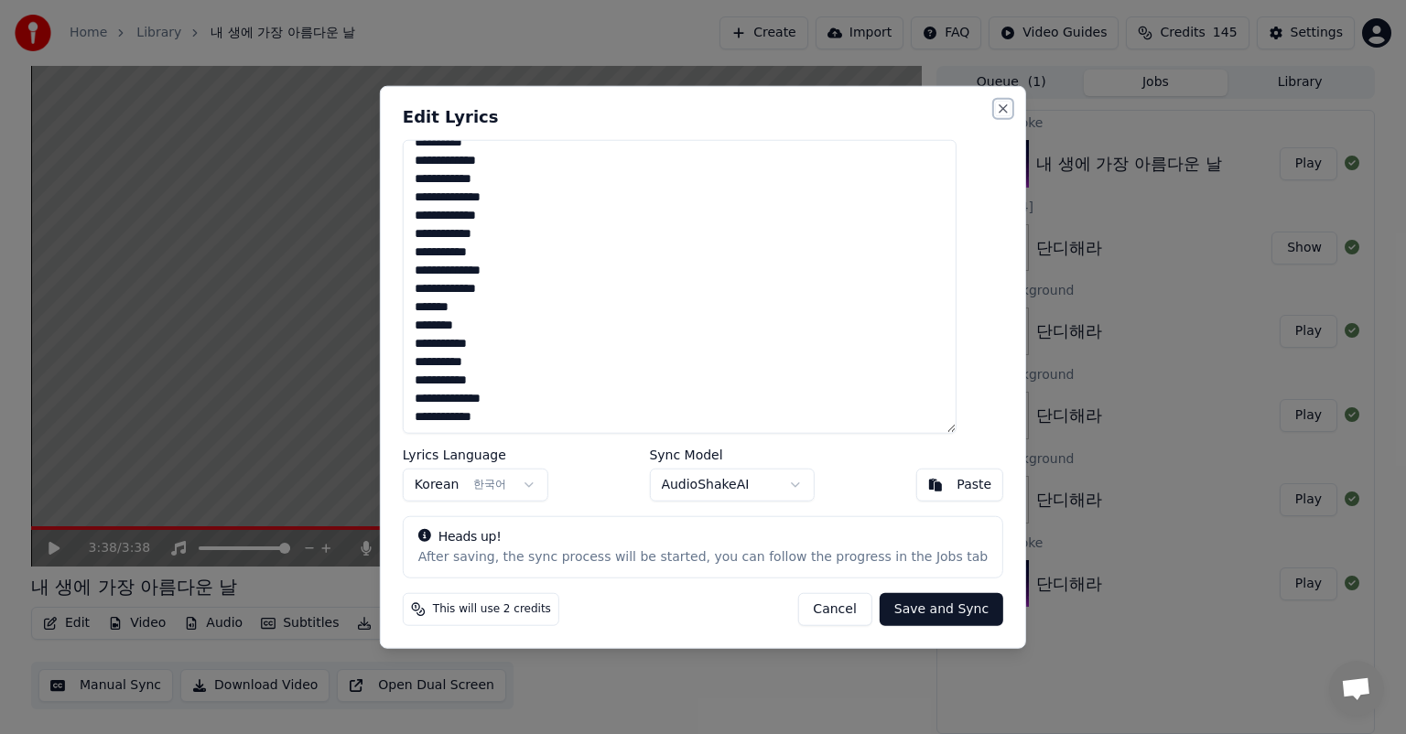
click at [996, 106] on button "Close" at bounding box center [1003, 109] width 15 height 15
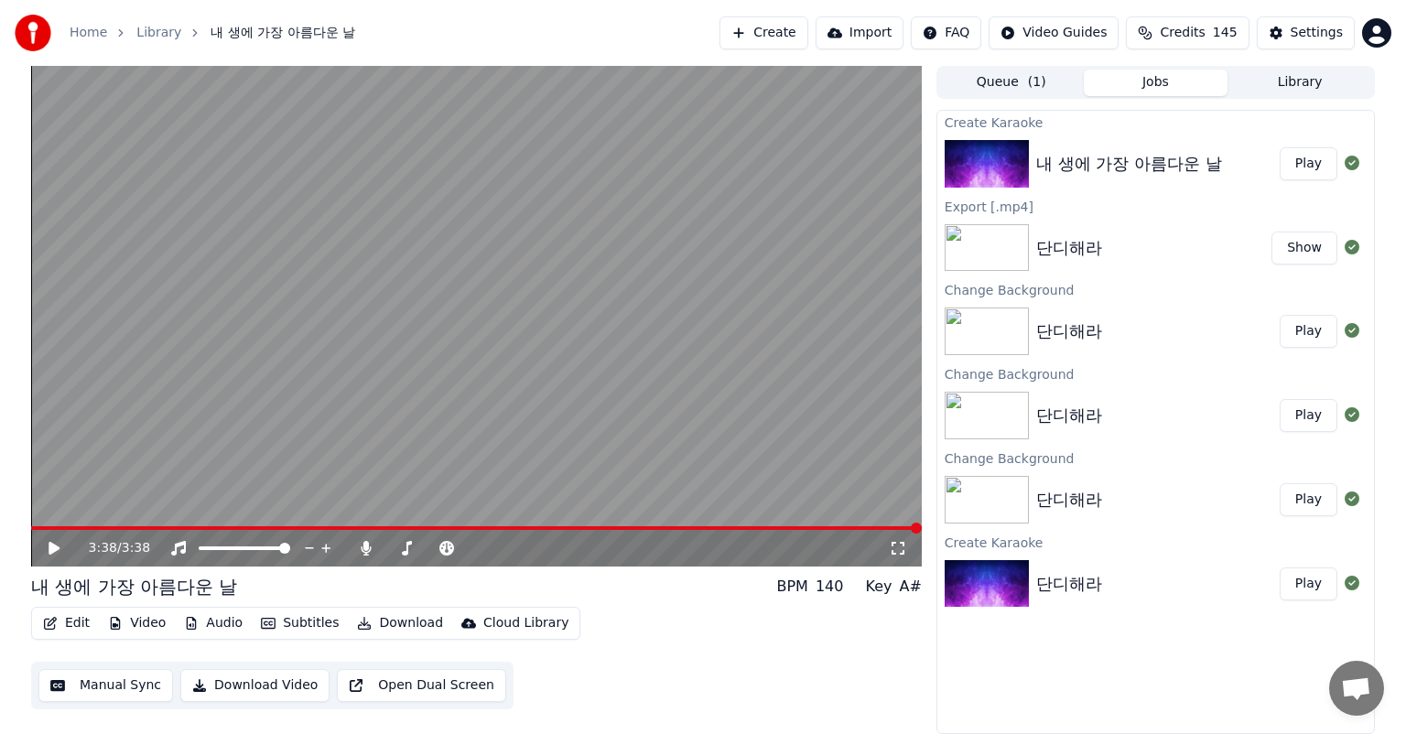
click at [125, 677] on button "Manual Sync" at bounding box center [105, 685] width 135 height 33
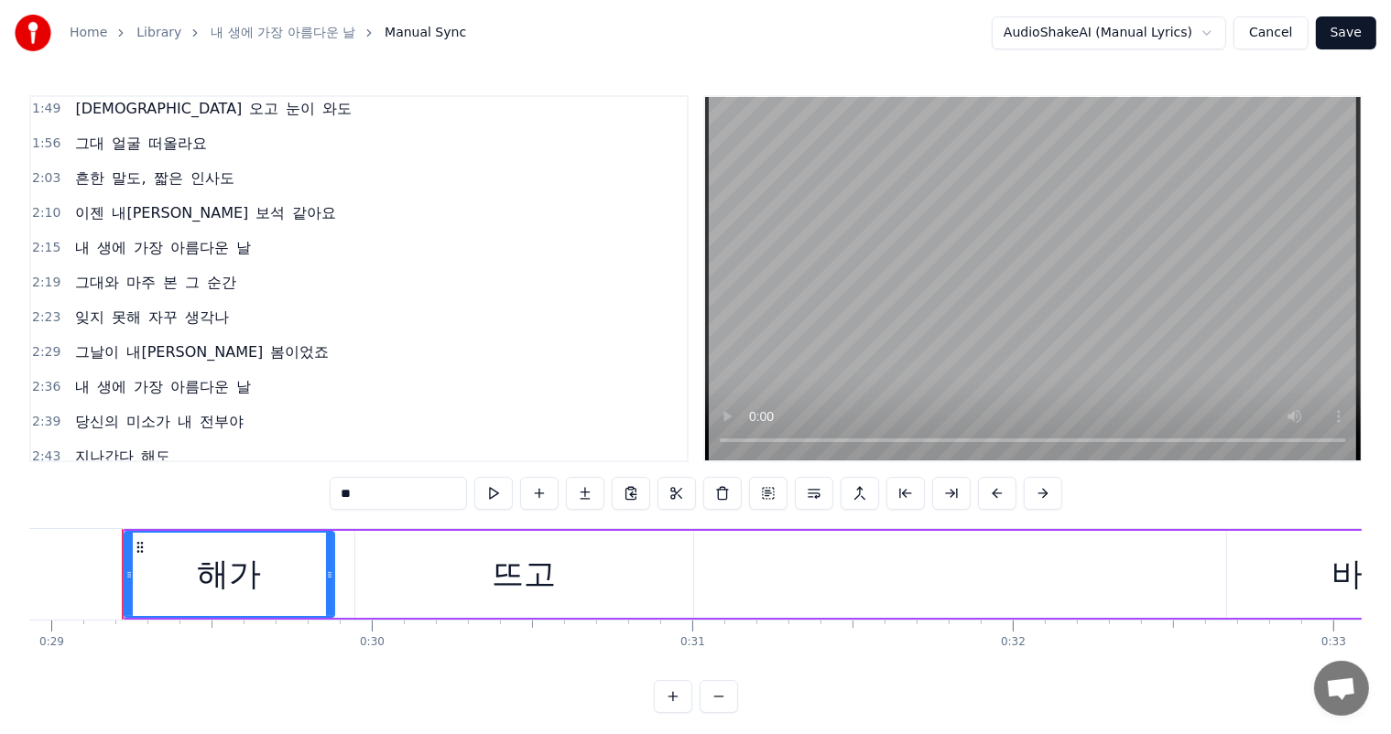
scroll to position [641, 0]
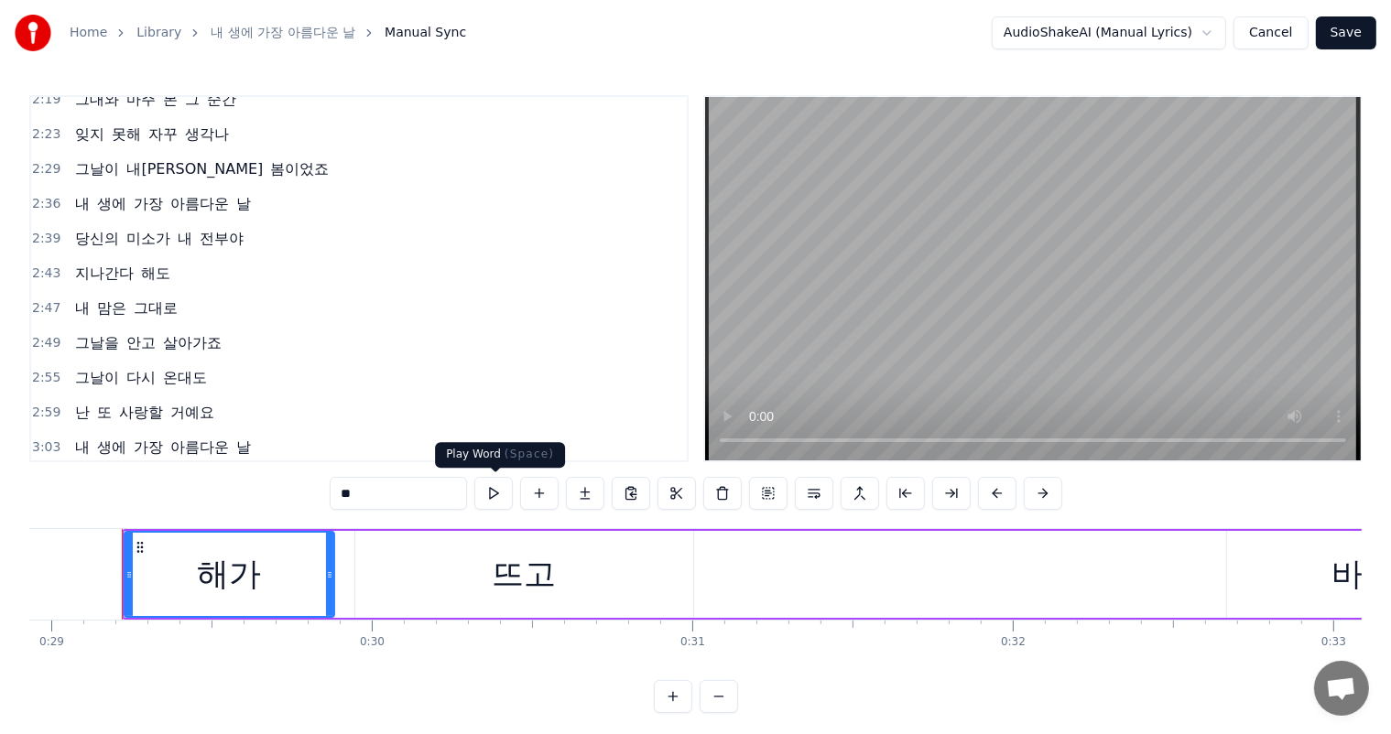
click at [497, 500] on button at bounding box center [493, 493] width 38 height 33
click at [489, 496] on button at bounding box center [493, 493] width 38 height 33
click at [233, 592] on div "해가" at bounding box center [230, 574] width 64 height 49
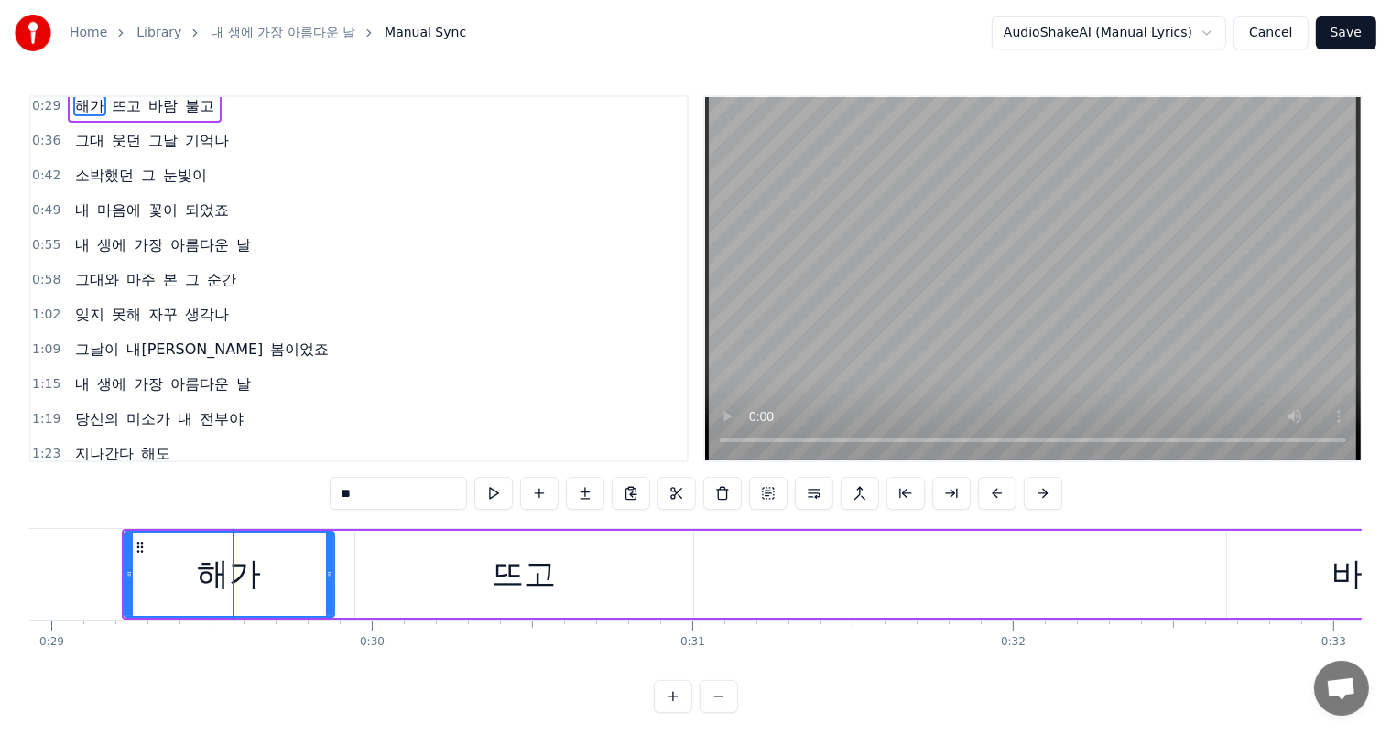
scroll to position [0, 0]
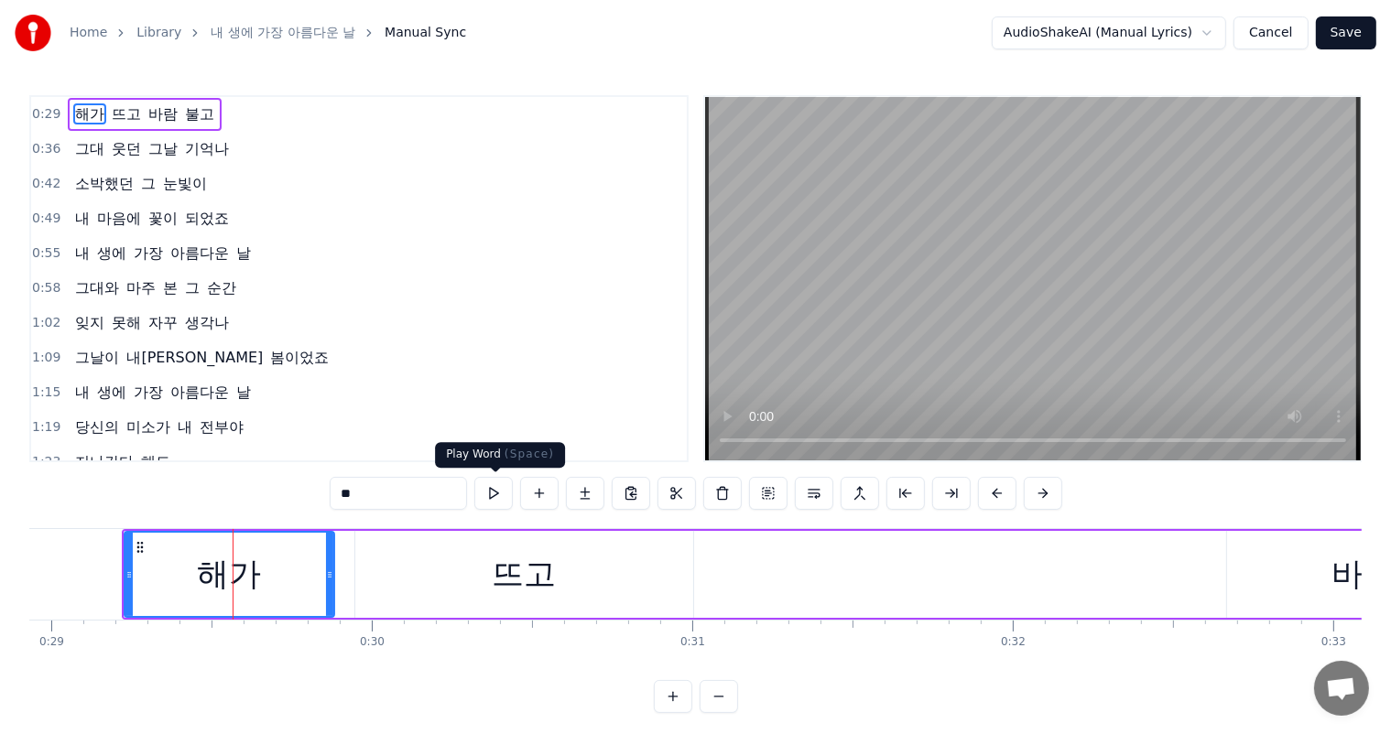
click at [503, 496] on button at bounding box center [493, 493] width 38 height 33
click at [333, 572] on div at bounding box center [333, 574] width 1 height 91
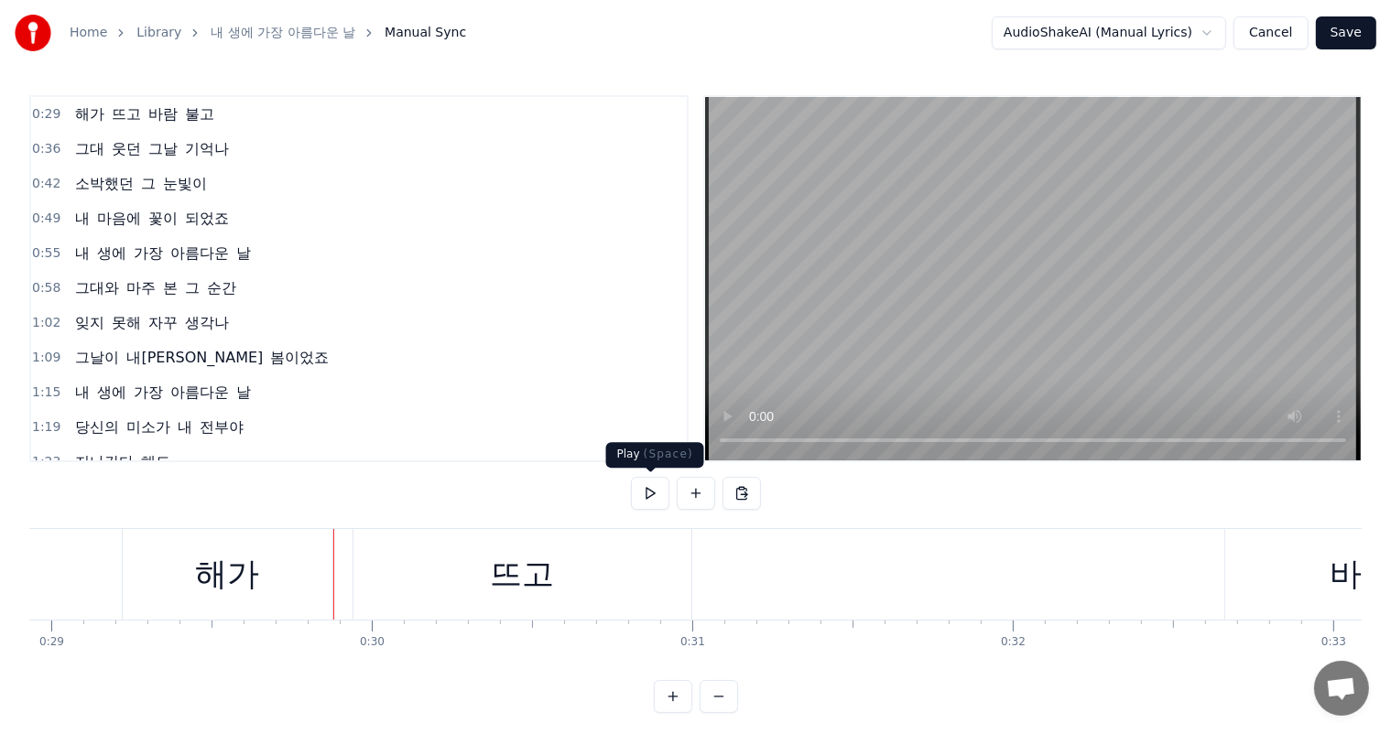
click at [644, 493] on button at bounding box center [650, 493] width 38 height 33
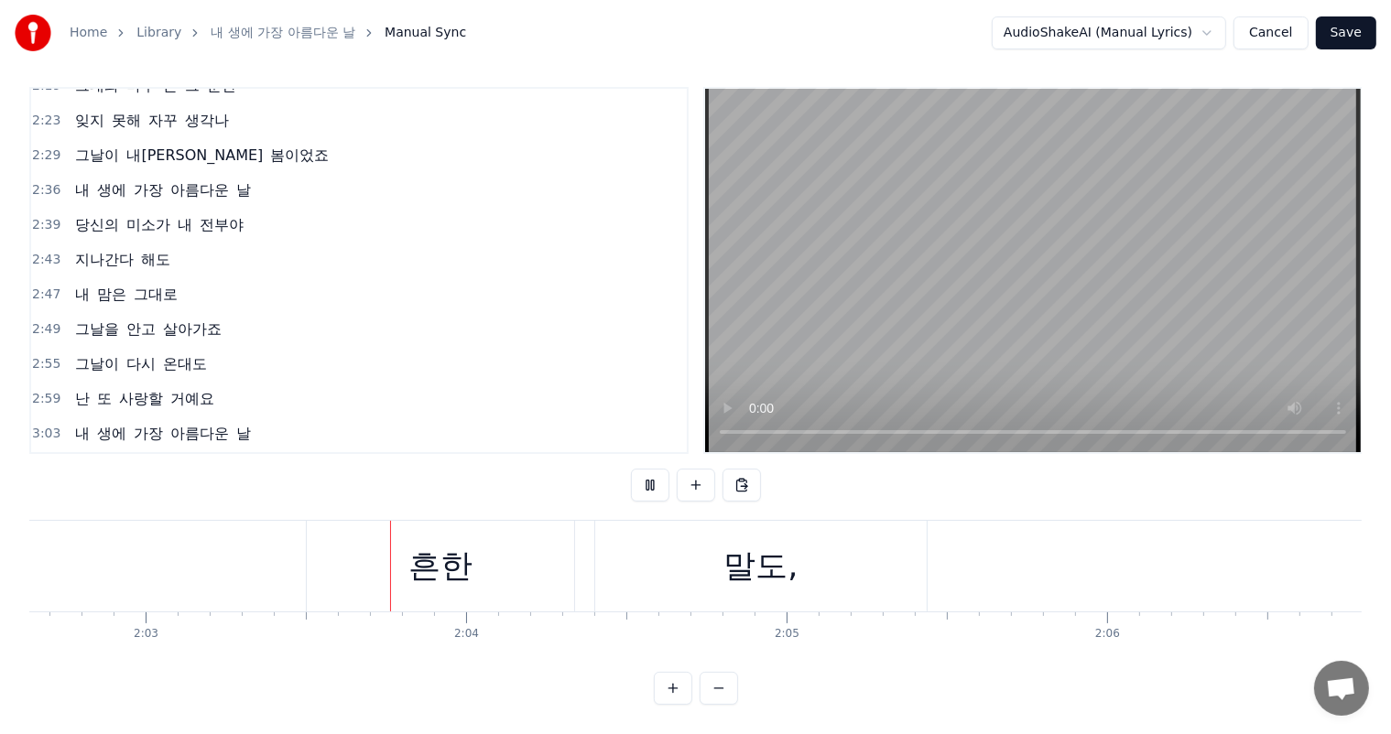
scroll to position [0, 39325]
click at [688, 564] on div "말도," at bounding box center [730, 566] width 331 height 91
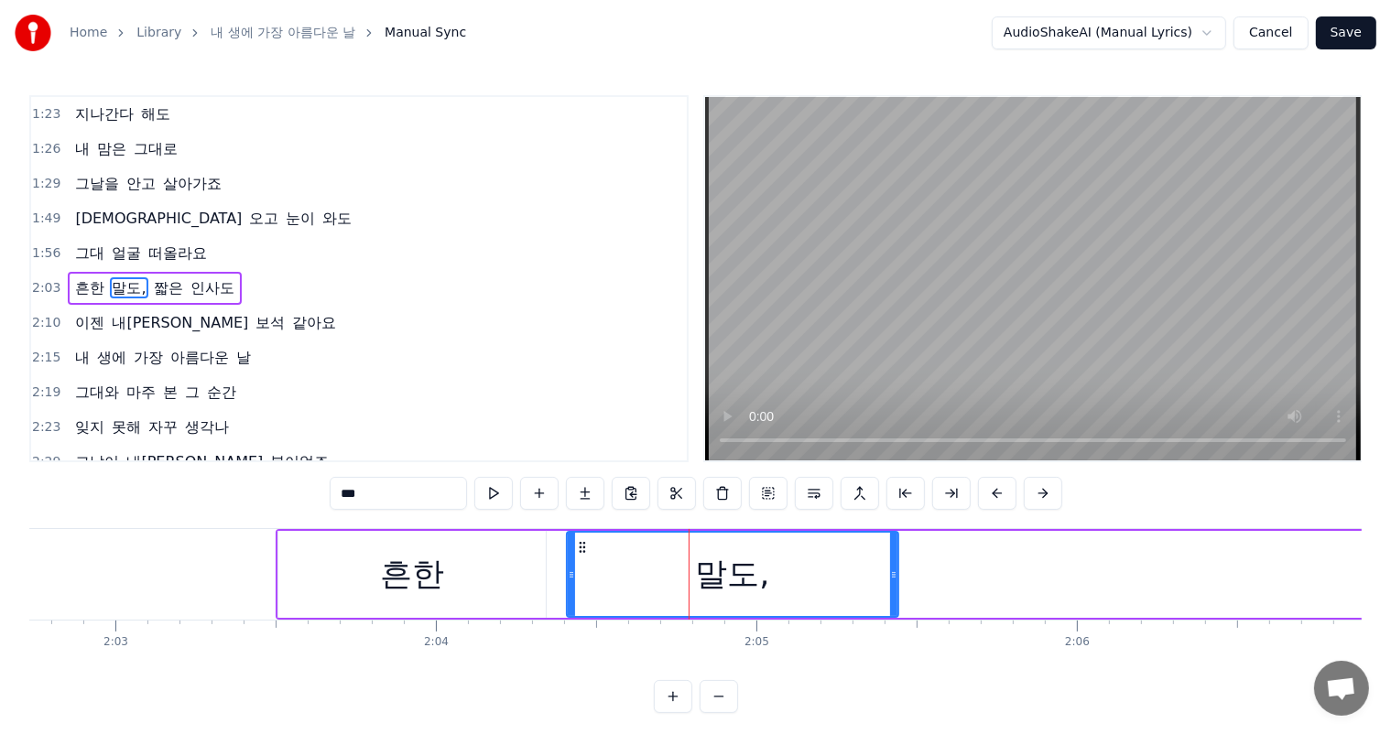
scroll to position [340, 0]
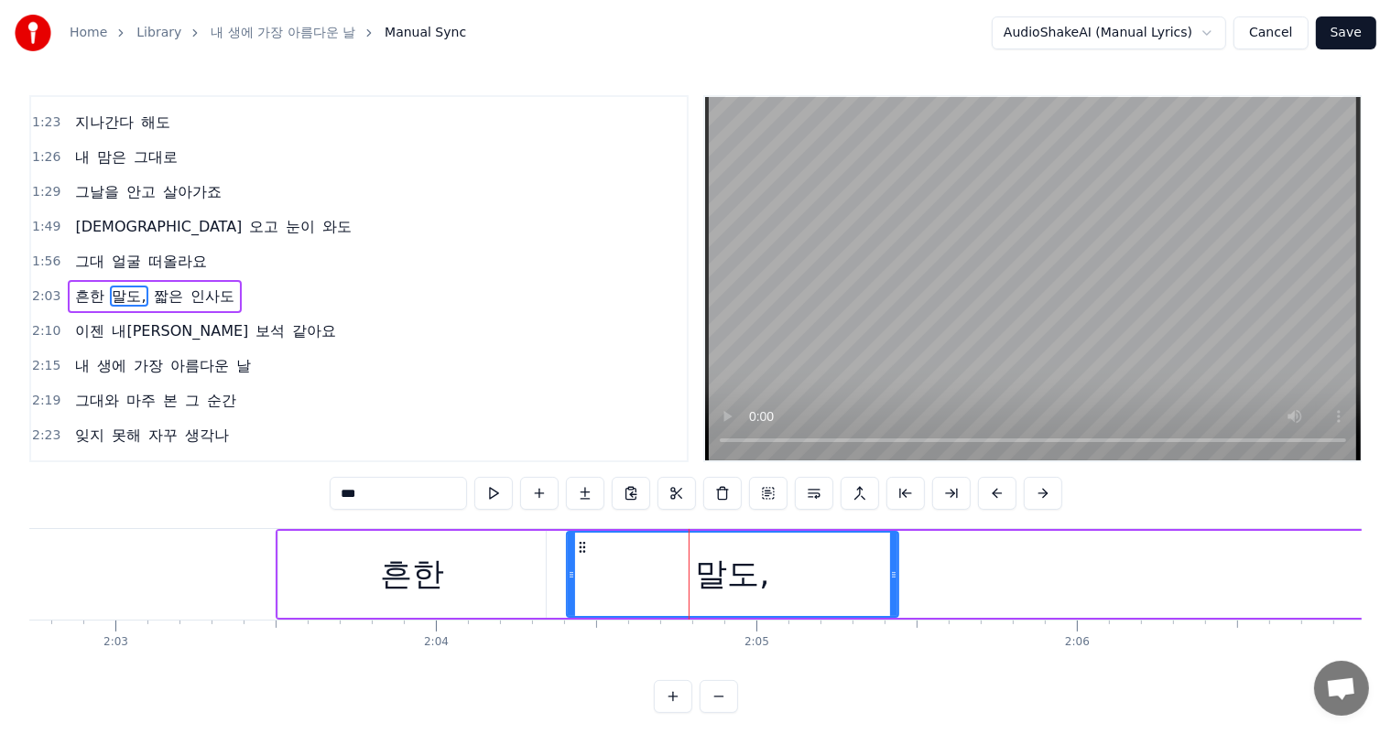
click at [406, 494] on input "***" at bounding box center [398, 493] width 137 height 33
type input "**"
click at [490, 384] on div "2:19 그대와 마주 본 그 순간" at bounding box center [358, 401] width 655 height 35
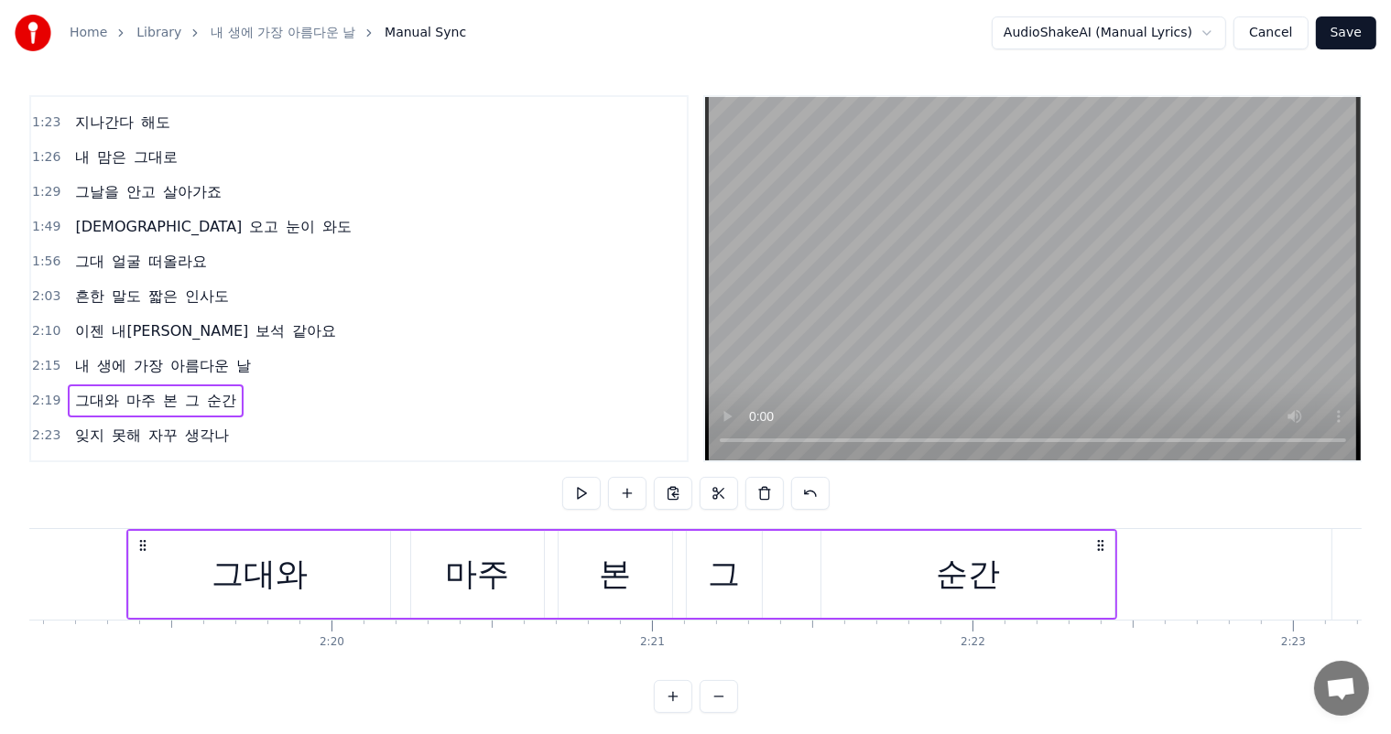
scroll to position [0, 44562]
click at [151, 251] on span "떠올라요" at bounding box center [177, 261] width 62 height 21
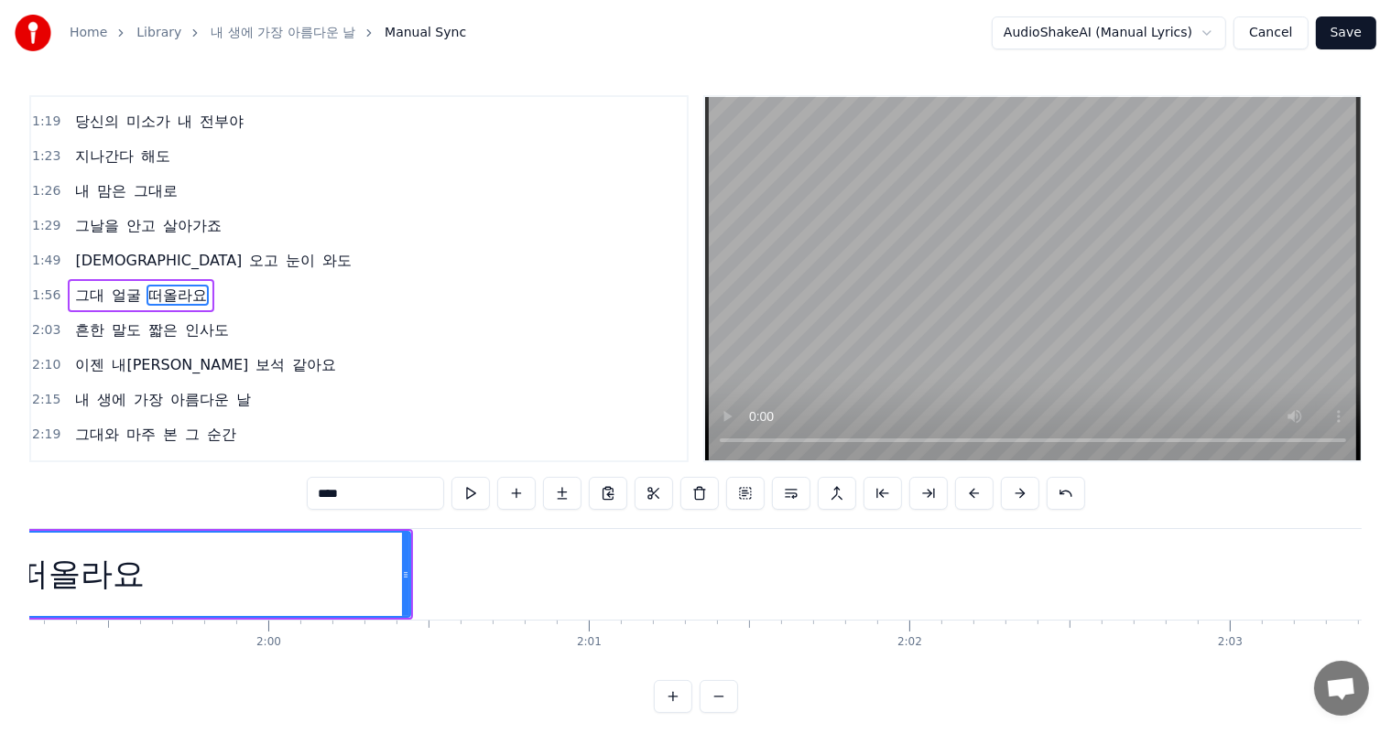
scroll to position [0, 37839]
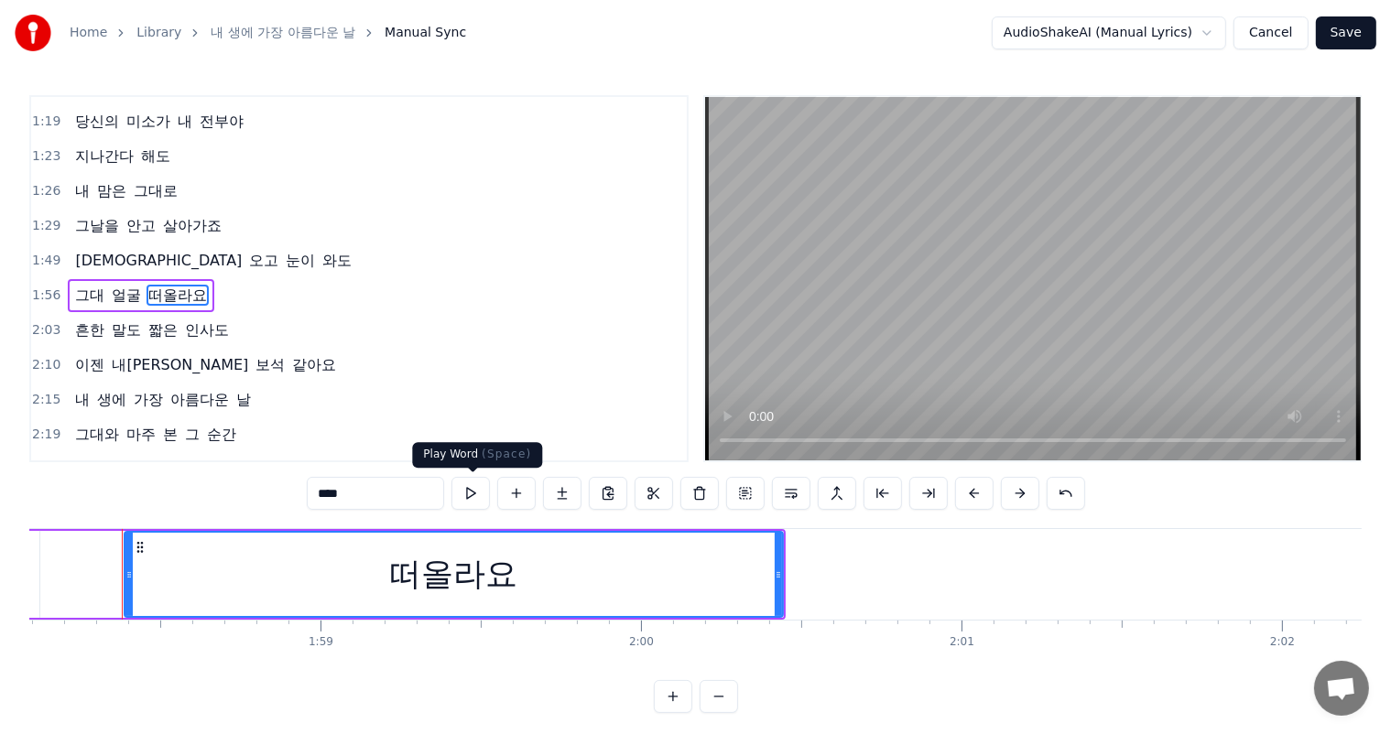
click at [468, 498] on button at bounding box center [470, 493] width 38 height 33
click at [364, 573] on div "떠올라요" at bounding box center [453, 574] width 656 height 83
click at [243, 282] on div "1:56 그대 얼굴 떠올라요" at bounding box center [358, 295] width 655 height 35
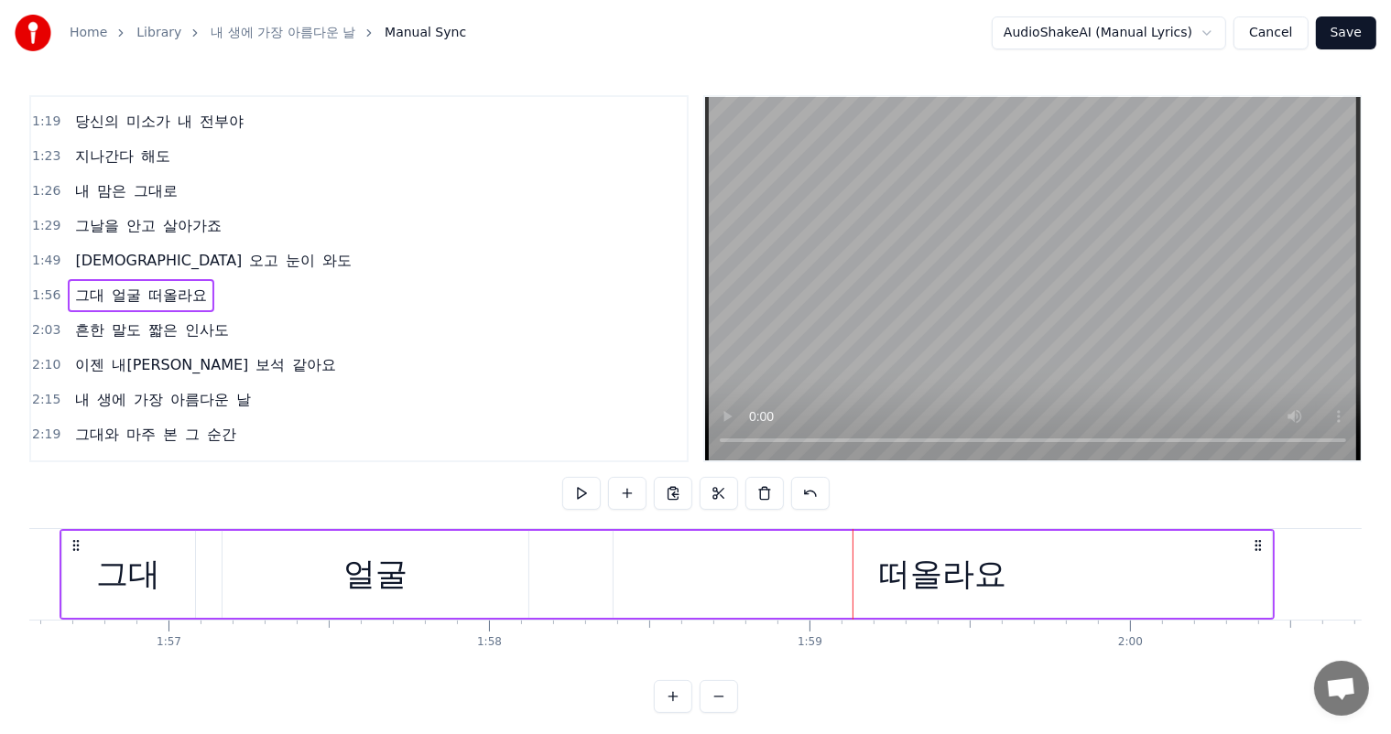
scroll to position [0, 37287]
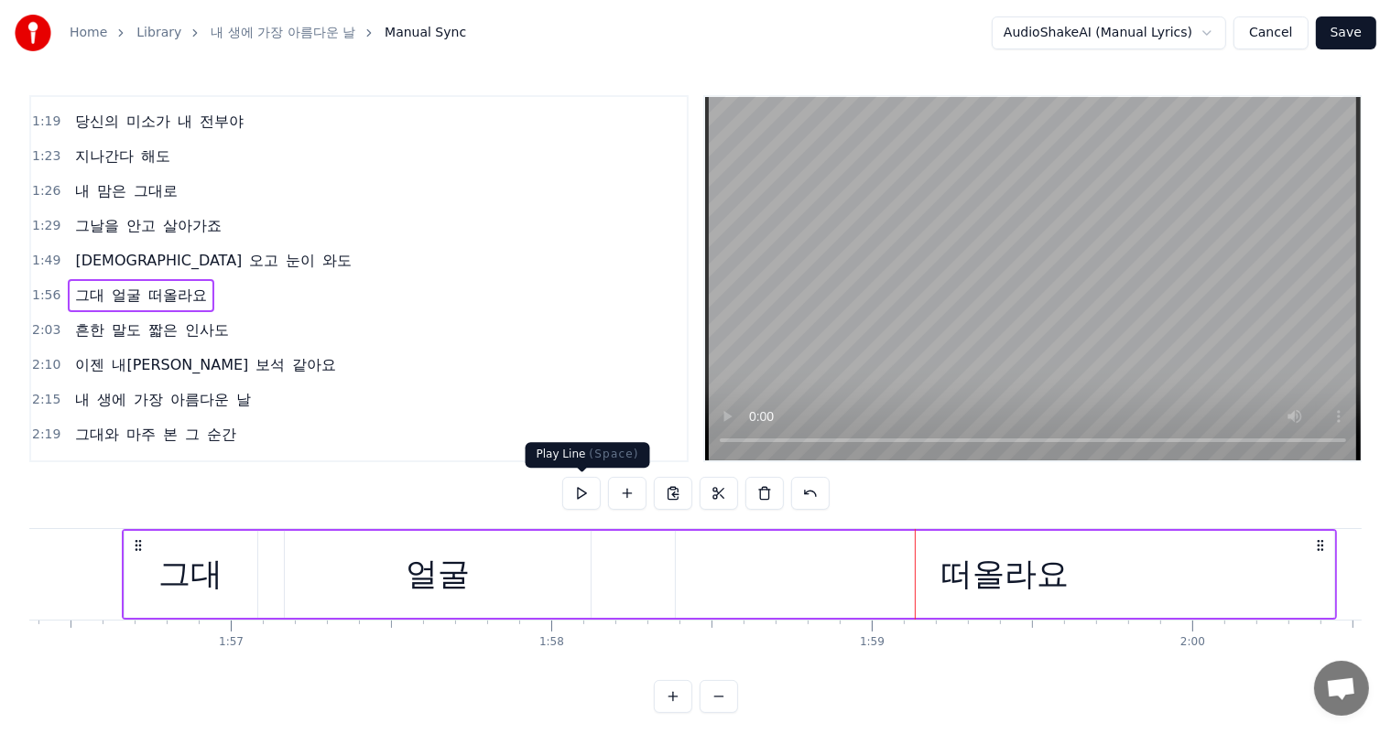
click at [585, 501] on button at bounding box center [581, 493] width 38 height 33
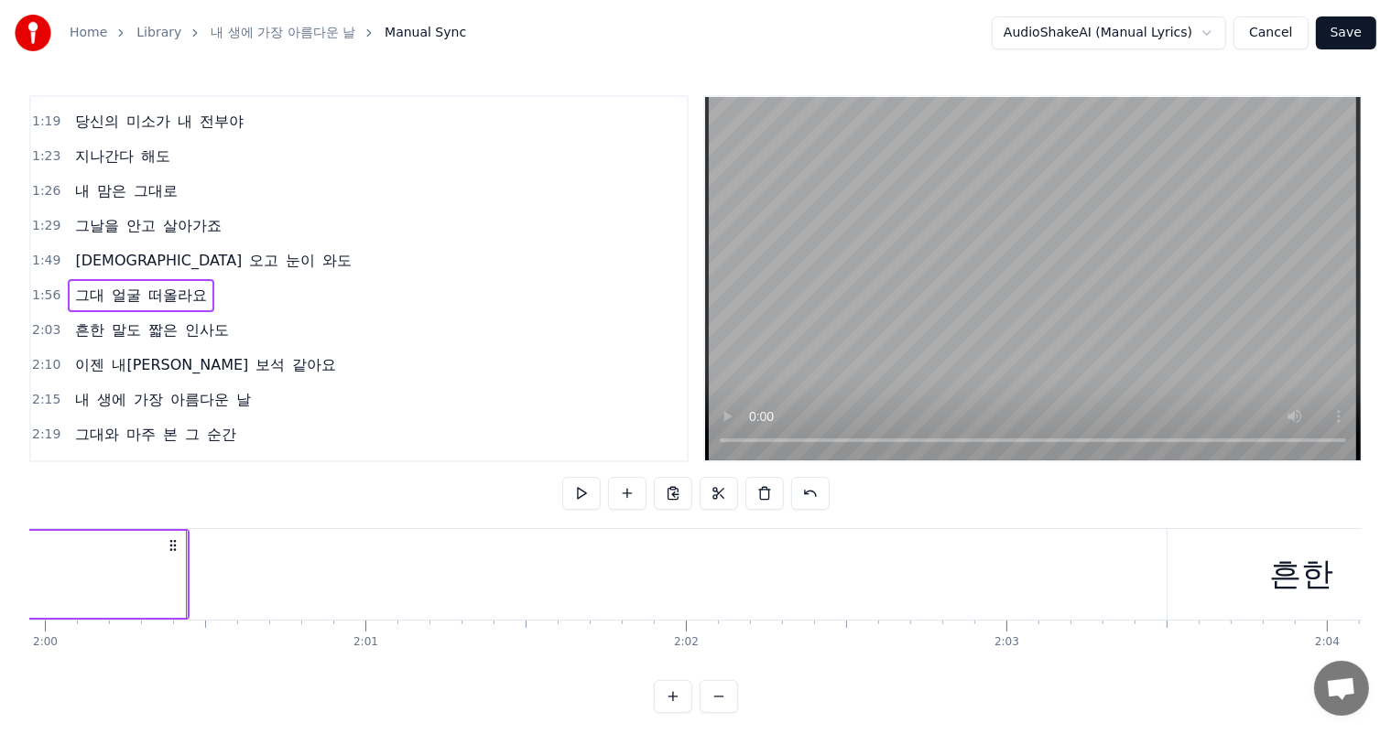
scroll to position [0, 38499]
click at [200, 320] on span "인사도" at bounding box center [207, 330] width 48 height 21
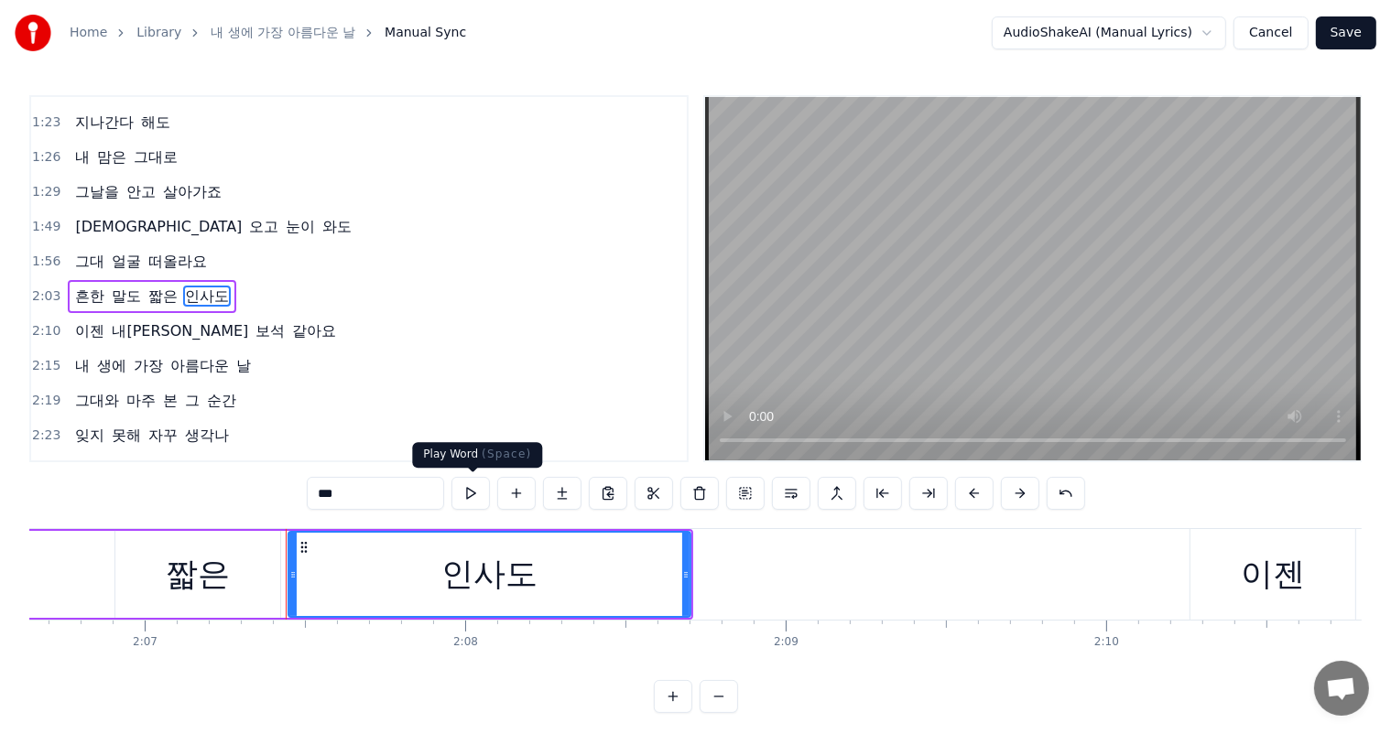
scroll to position [0, 40743]
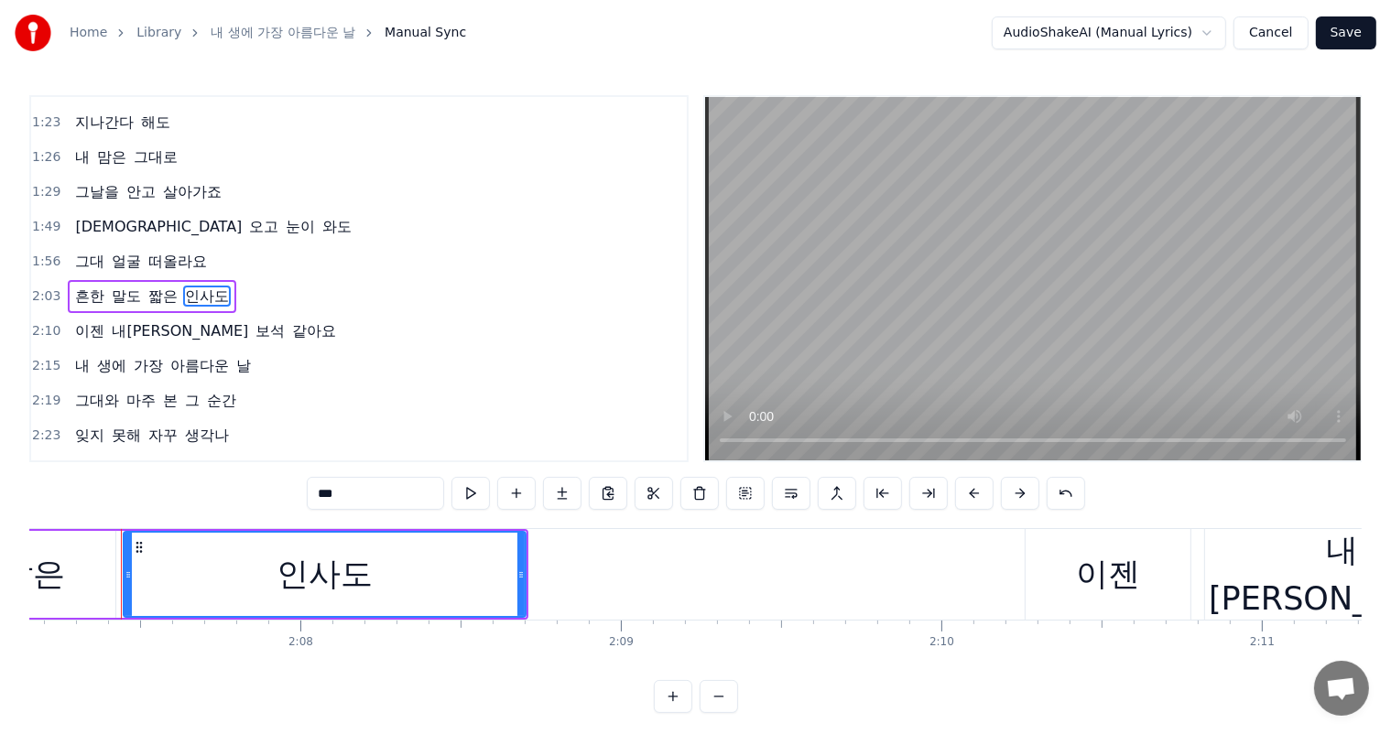
click at [81, 286] on span "흔한" at bounding box center [89, 296] width 33 height 21
type input "**"
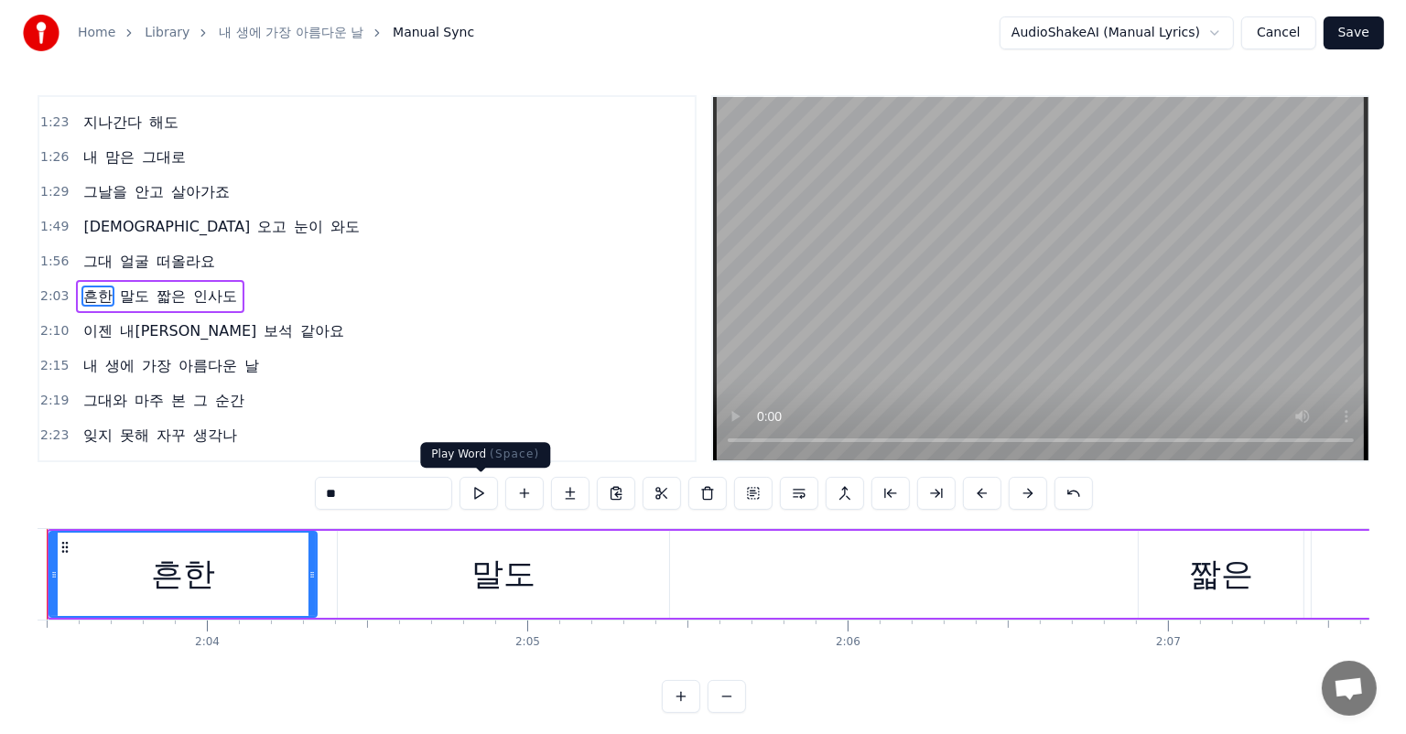
scroll to position [0, 39479]
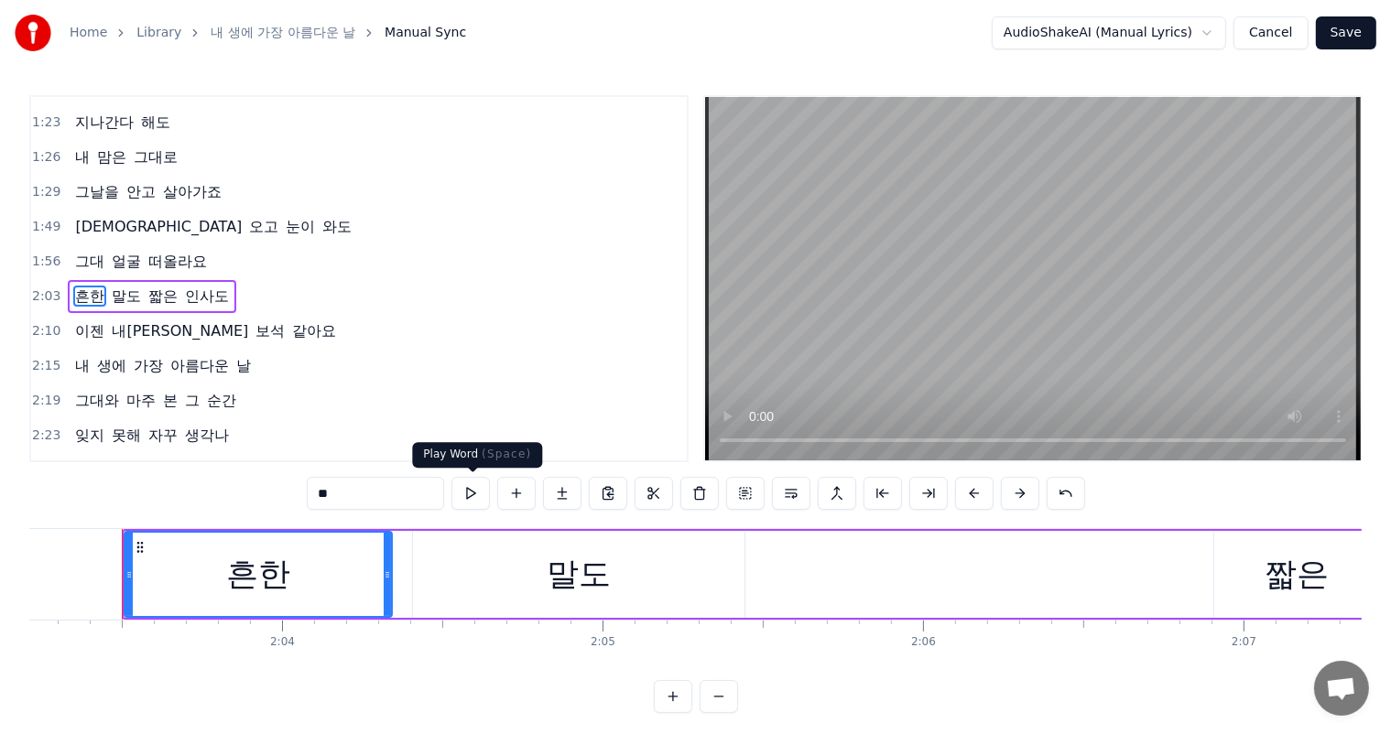
click at [469, 501] on button at bounding box center [470, 493] width 38 height 33
click at [1362, 29] on button "Save" at bounding box center [1346, 32] width 60 height 33
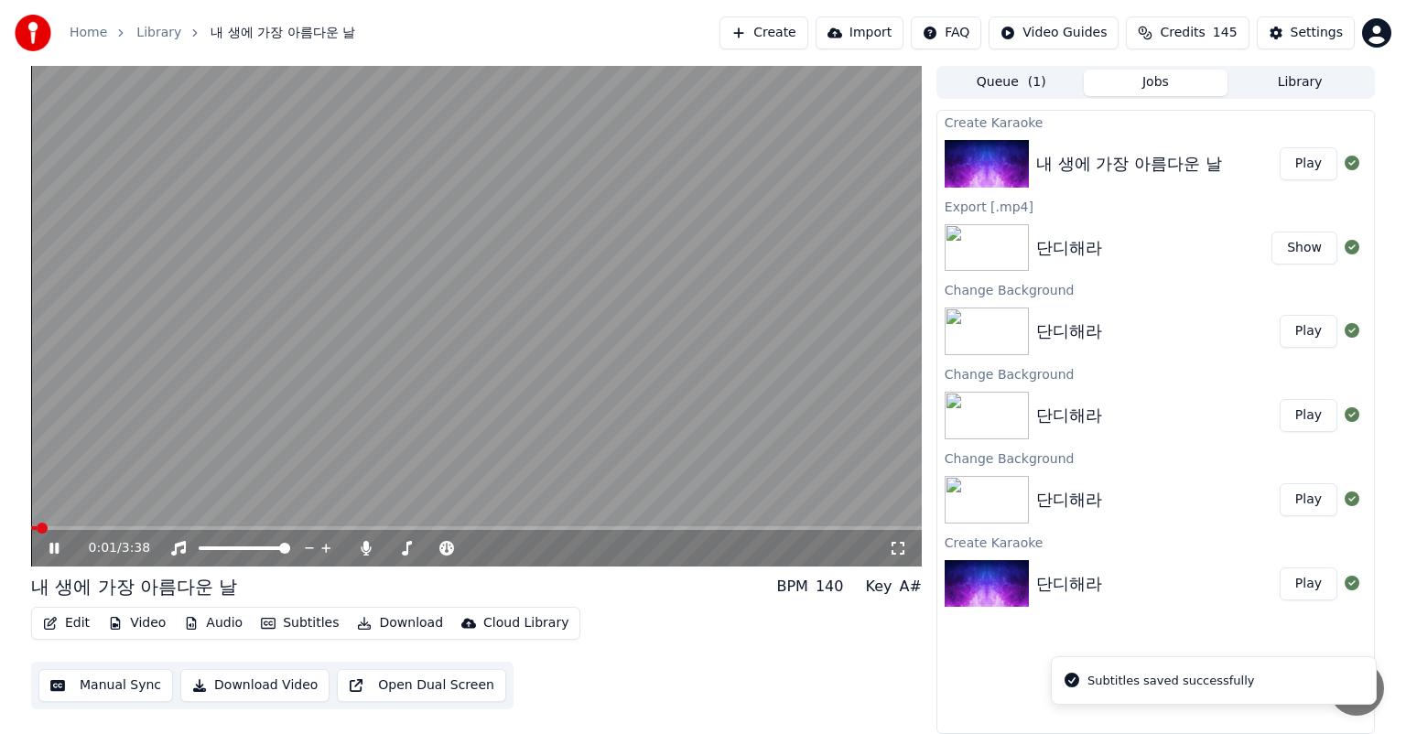
click at [152, 621] on button "Video" at bounding box center [137, 624] width 72 height 26
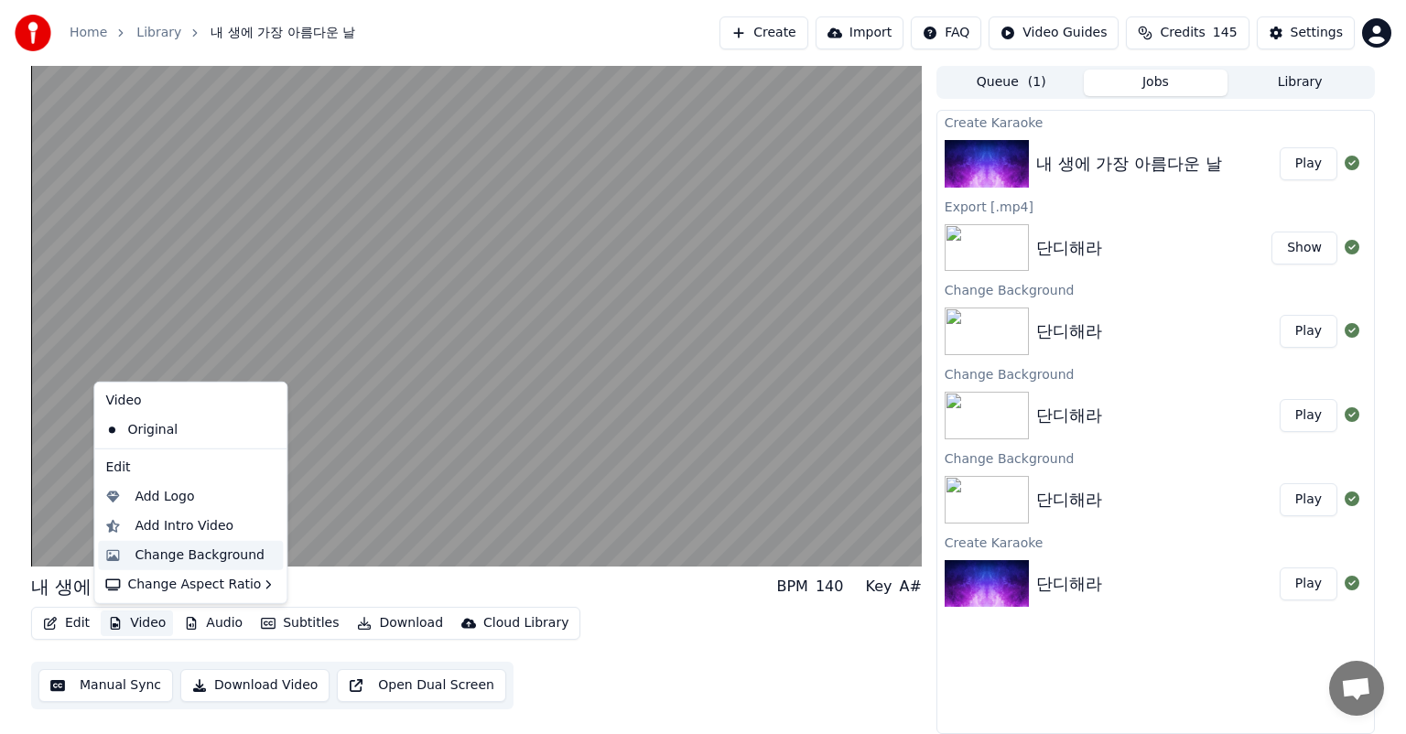
click at [222, 562] on div "Change Background" at bounding box center [200, 556] width 130 height 18
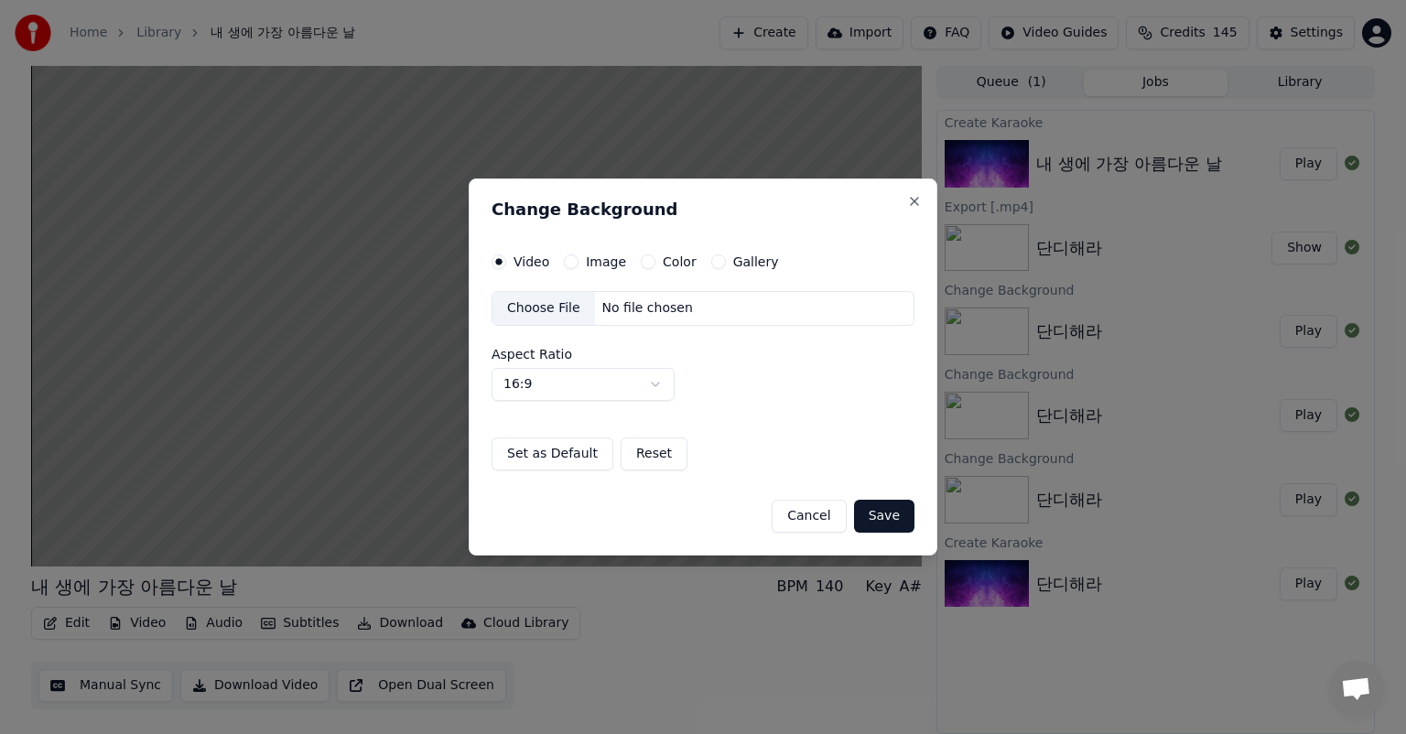
click at [571, 265] on button "Image" at bounding box center [571, 262] width 15 height 15
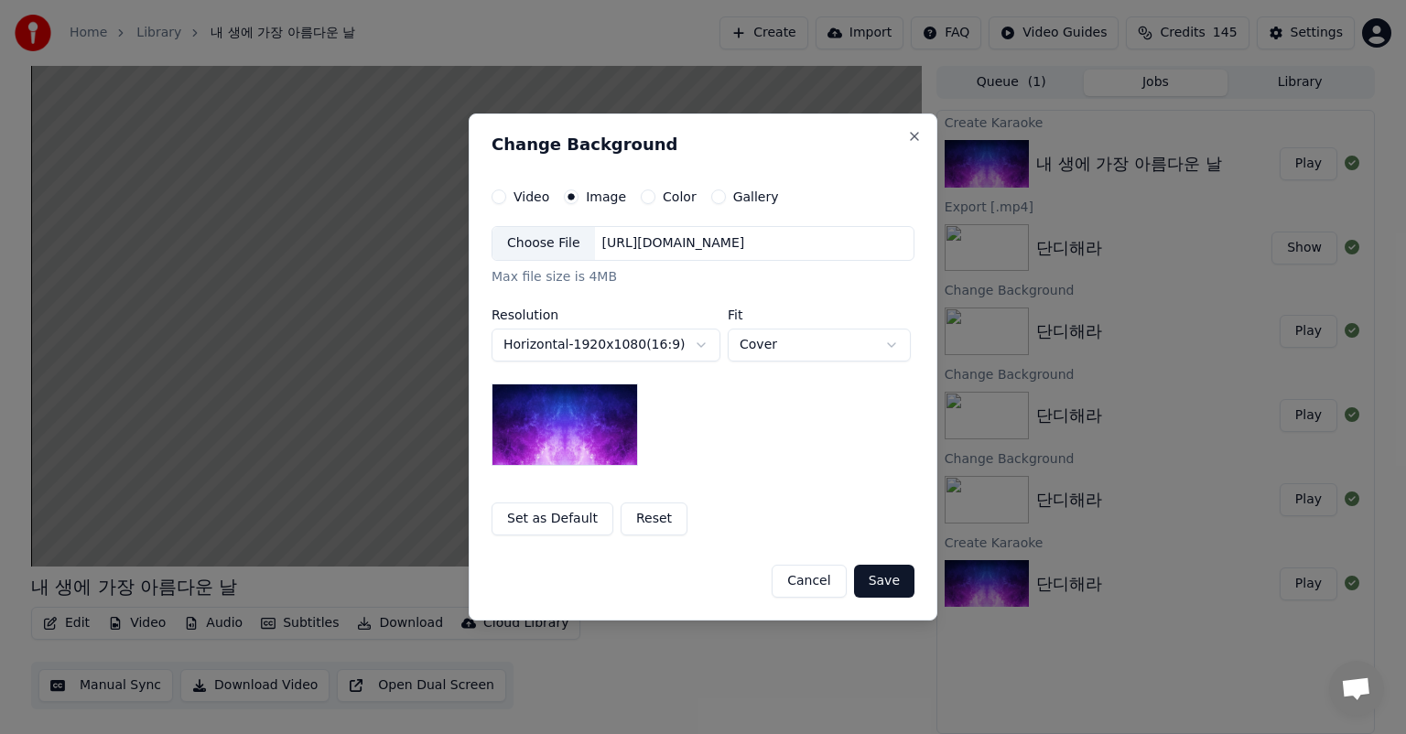
click at [568, 245] on div "Choose File" at bounding box center [544, 243] width 103 height 33
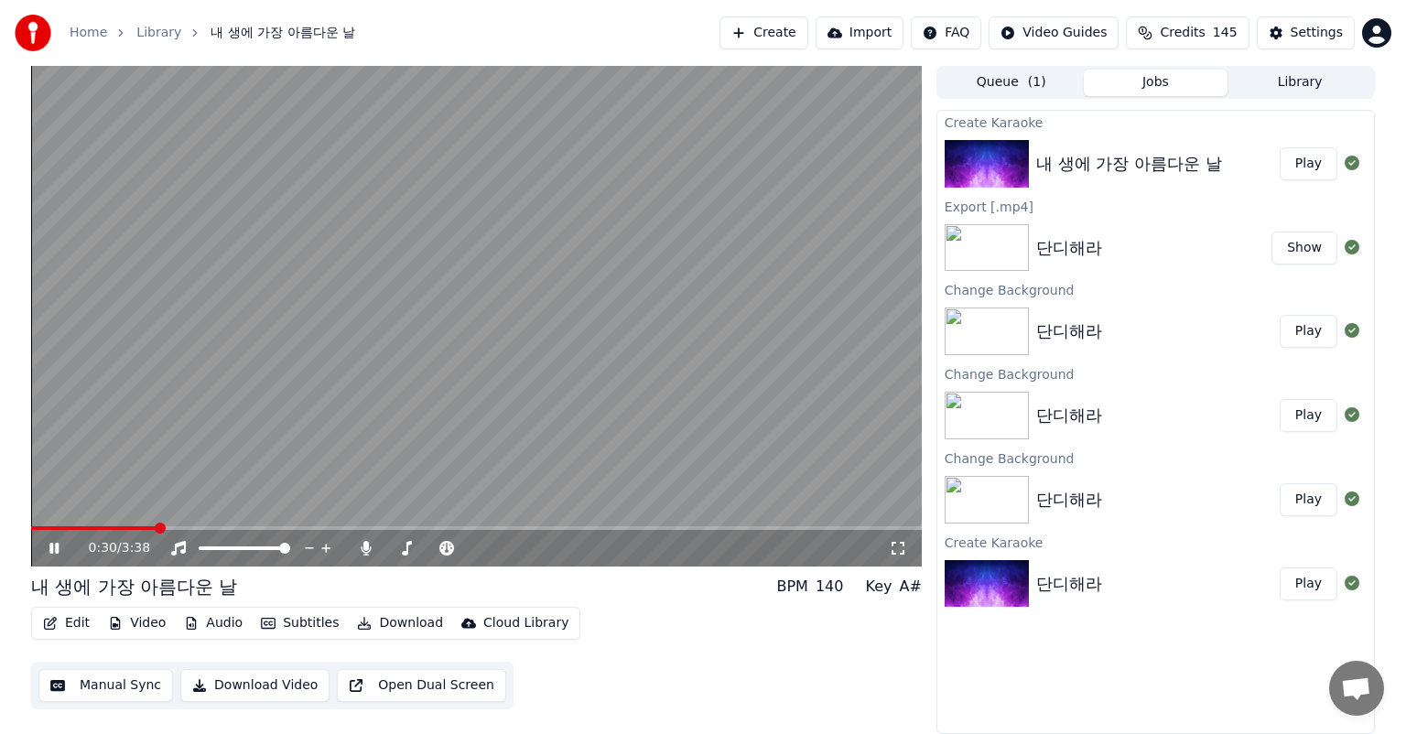
click at [62, 550] on icon at bounding box center [67, 548] width 43 height 15
click at [144, 625] on button "Video" at bounding box center [137, 624] width 72 height 26
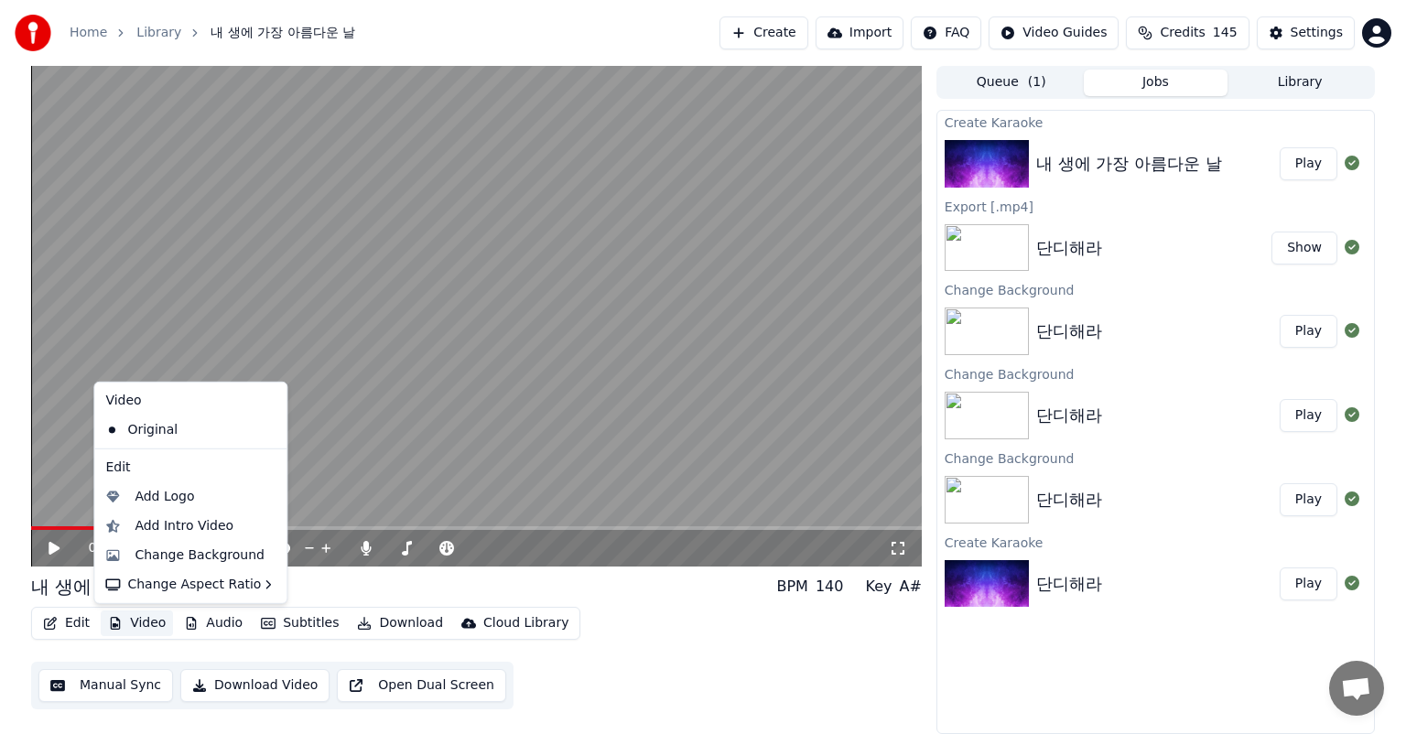
click at [130, 619] on button "Video" at bounding box center [137, 624] width 72 height 26
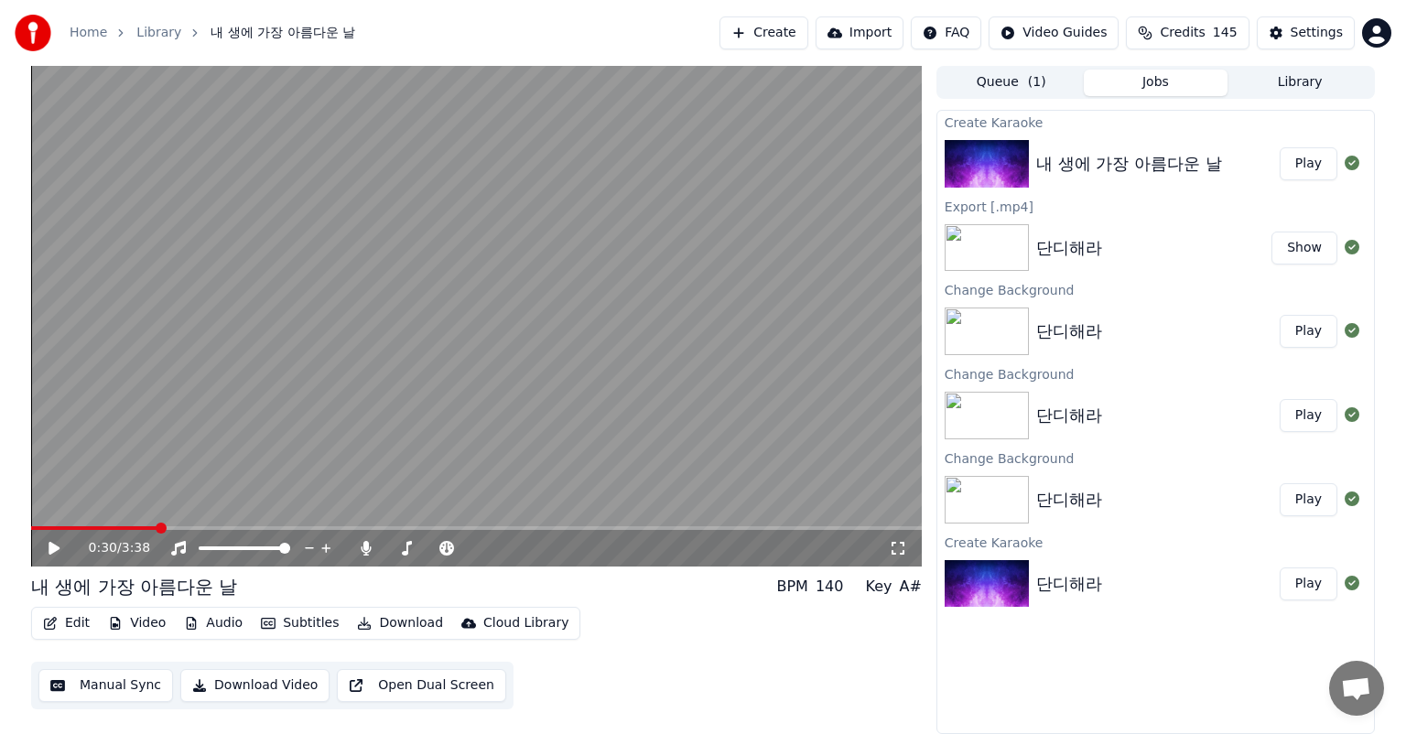
click at [143, 617] on button "Video" at bounding box center [137, 624] width 72 height 26
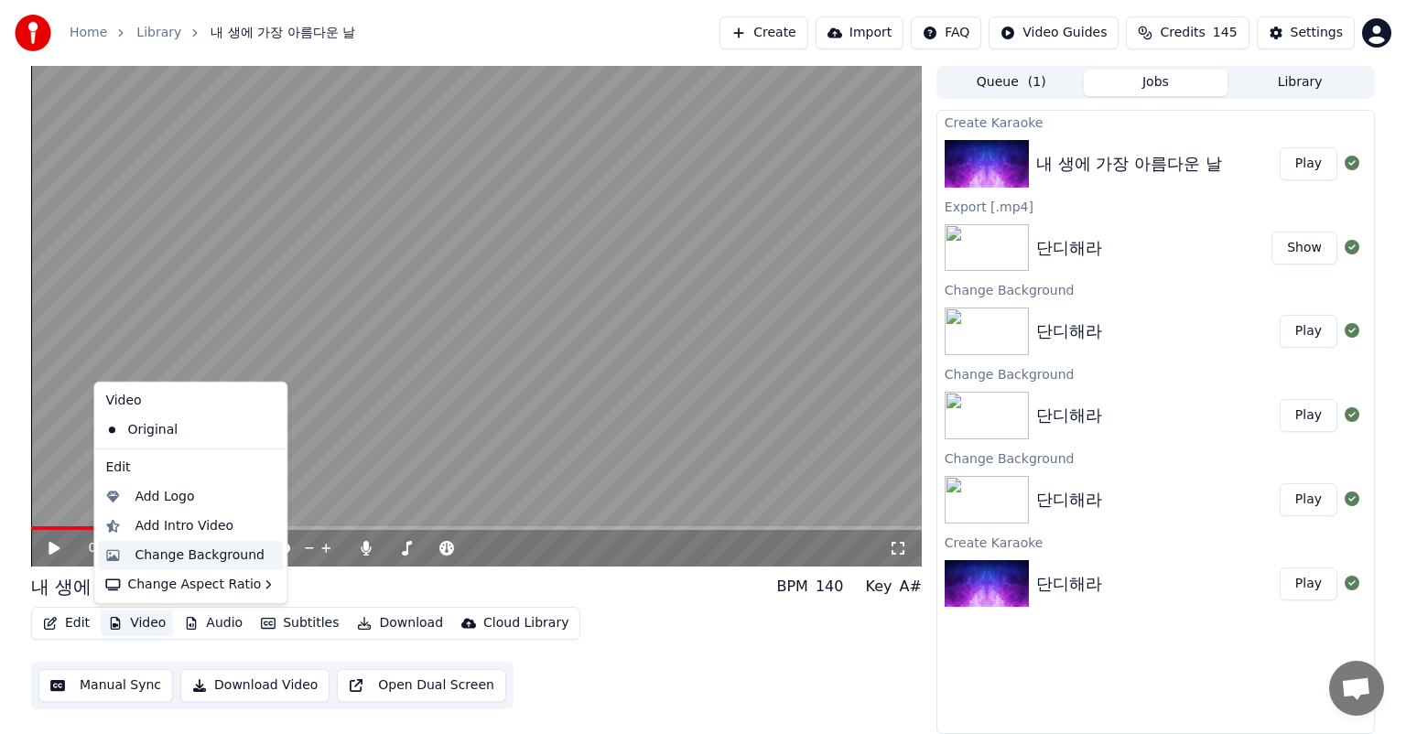
click at [191, 557] on div "Change Background" at bounding box center [200, 556] width 130 height 18
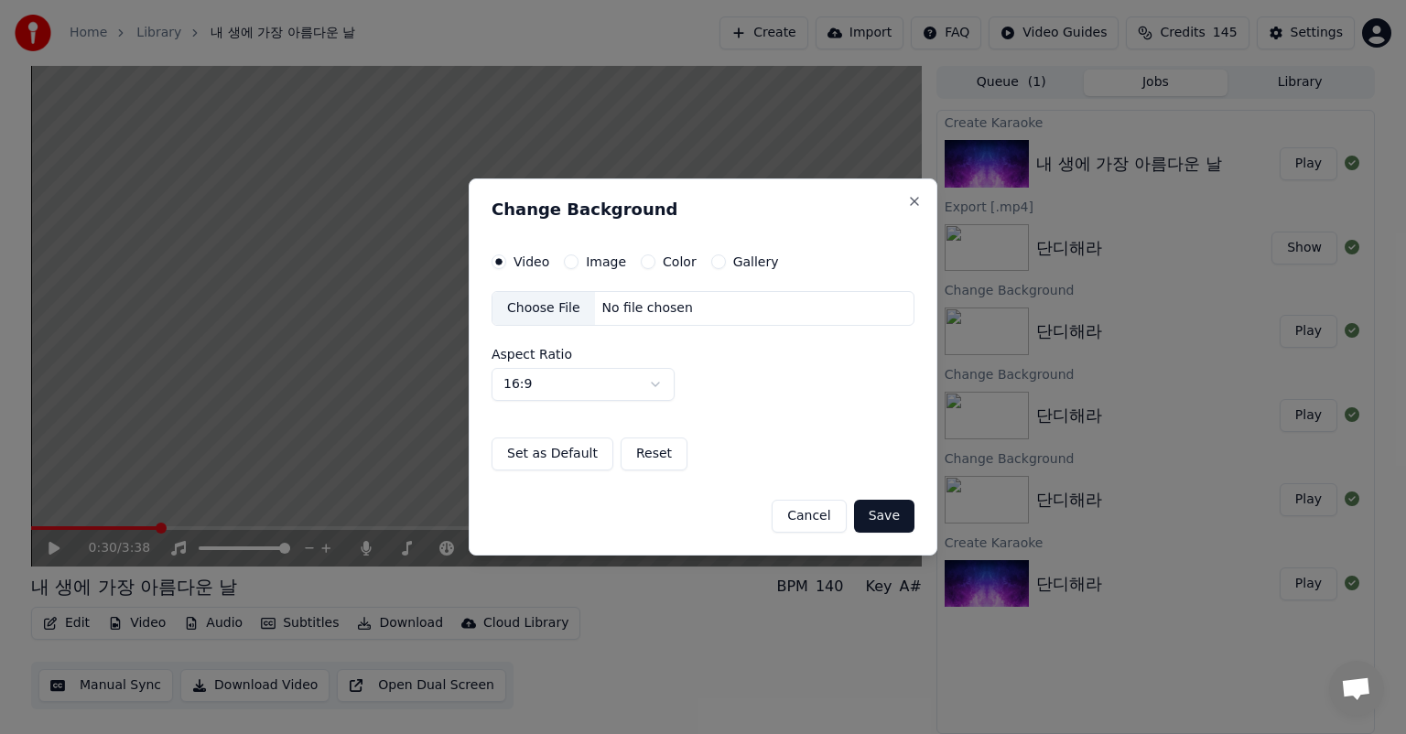
click at [590, 261] on label "Image" at bounding box center [606, 261] width 40 height 13
click at [579, 261] on button "Image" at bounding box center [571, 262] width 15 height 15
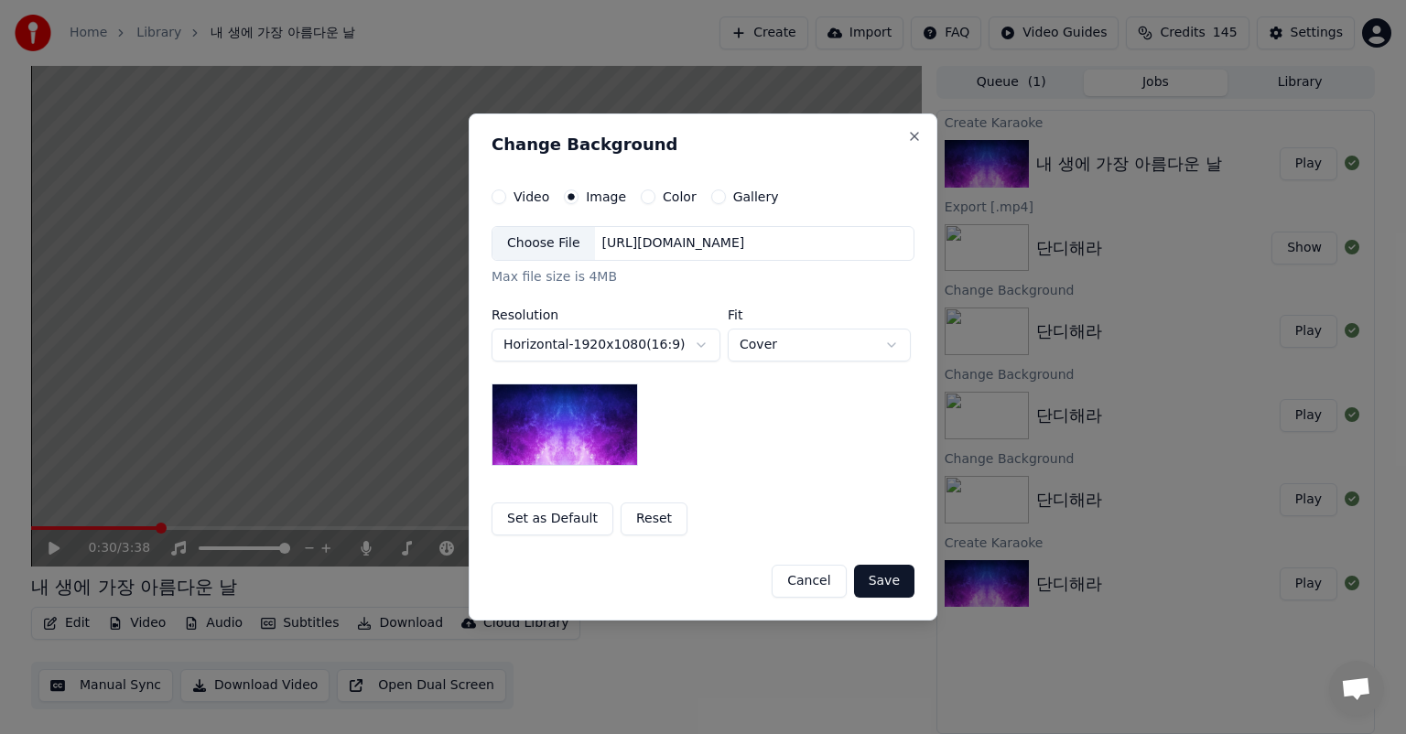
click at [554, 244] on div "Choose File" at bounding box center [544, 243] width 103 height 33
click at [555, 516] on button "Set as Default" at bounding box center [553, 519] width 122 height 33
click at [652, 344] on body "**********" at bounding box center [703, 367] width 1406 height 734
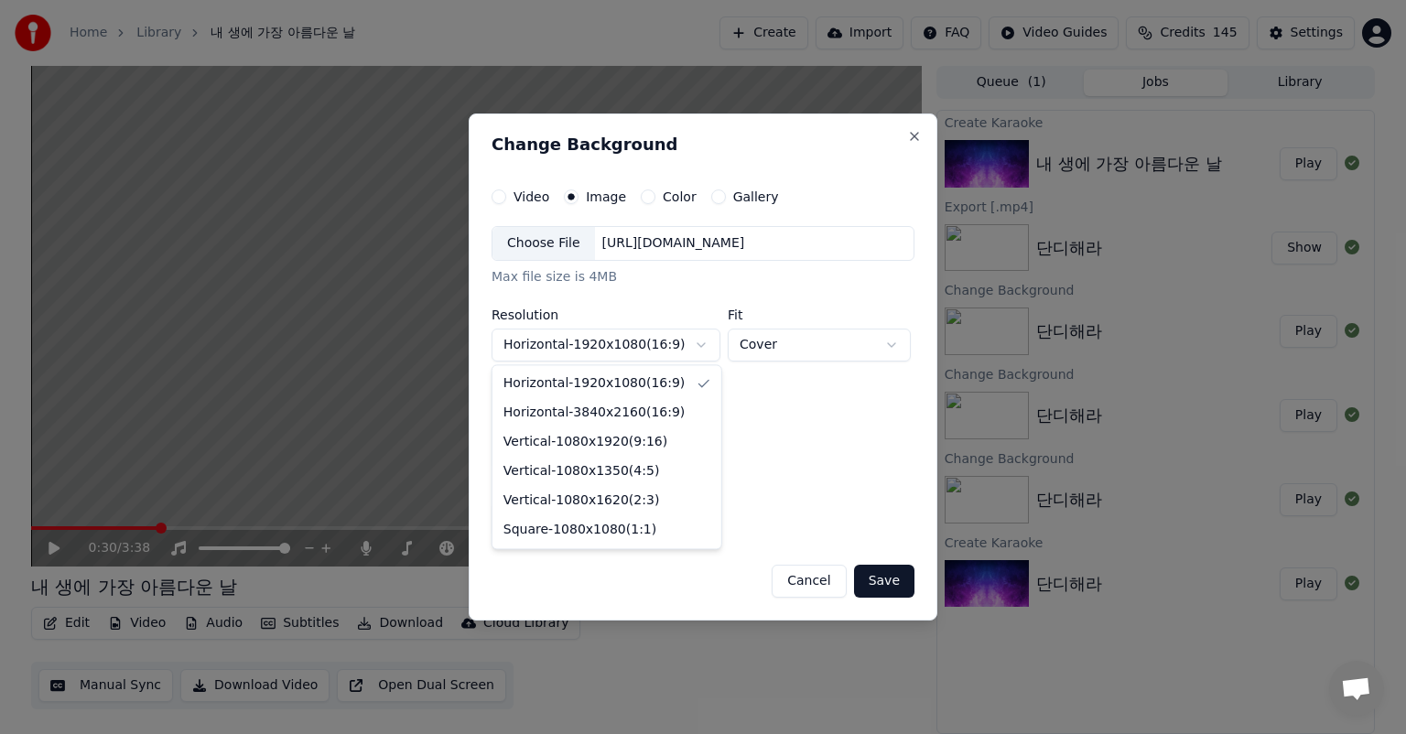
click at [652, 344] on body "**********" at bounding box center [703, 367] width 1406 height 734
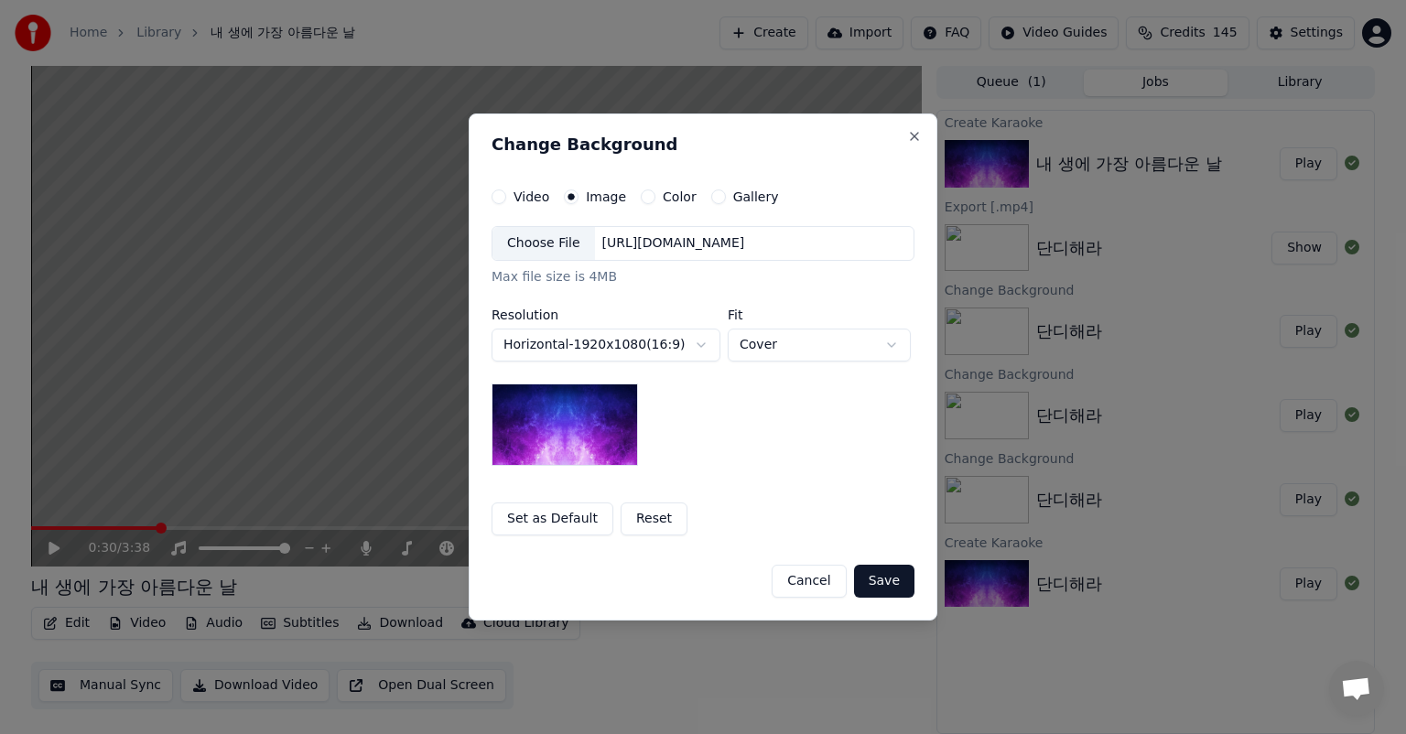
click at [573, 244] on div "Choose File" at bounding box center [544, 243] width 103 height 33
click at [659, 245] on div "https://imagedelivery.net/jkI57_JBx8hWPzcSI-uF5w/c7639807-3f76-4ea5-9112-66e75e…" at bounding box center [673, 243] width 157 height 18
click at [645, 521] on button "Reset" at bounding box center [654, 519] width 67 height 33
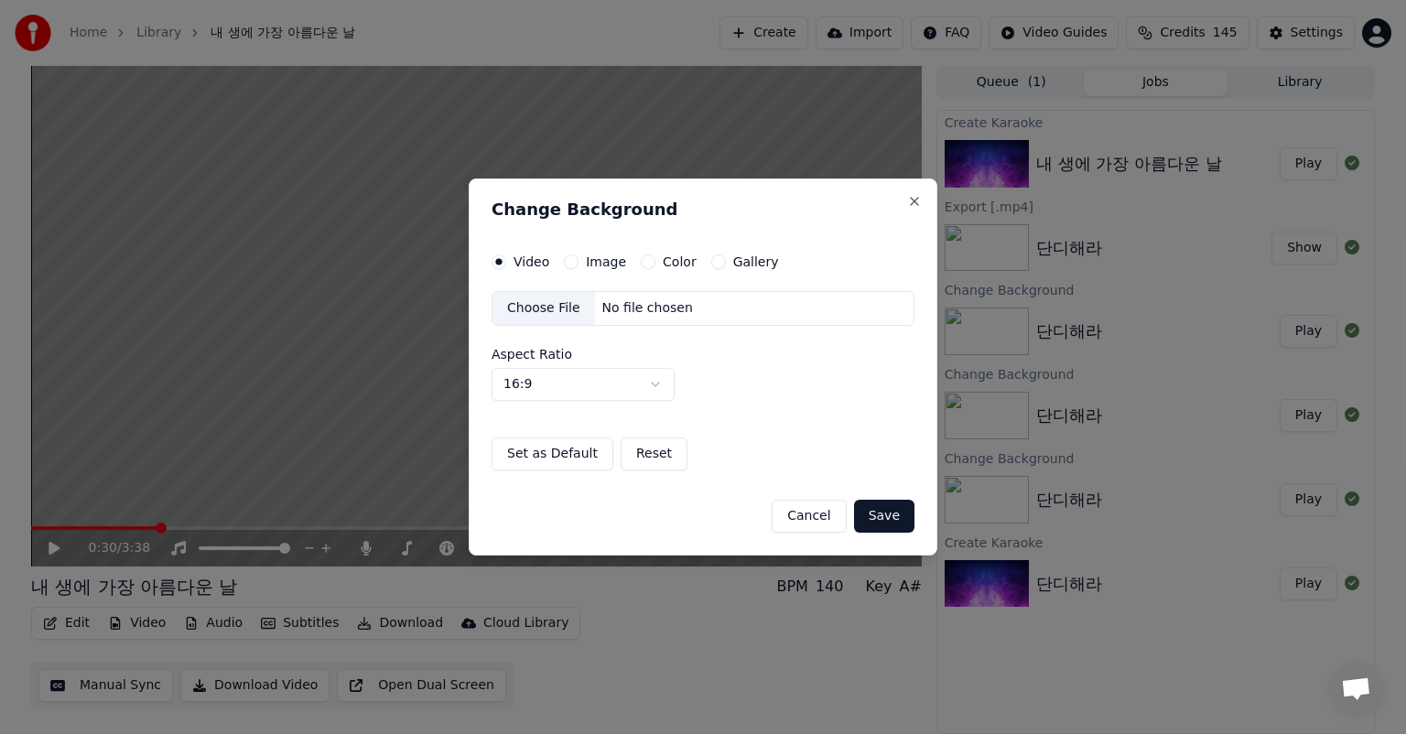
click at [655, 258] on div "Color" at bounding box center [669, 262] width 56 height 15
click at [652, 260] on div "Color" at bounding box center [669, 262] width 56 height 15
click at [720, 261] on div "Gallery" at bounding box center [745, 262] width 68 height 15
click at [571, 260] on button "Image" at bounding box center [571, 262] width 15 height 15
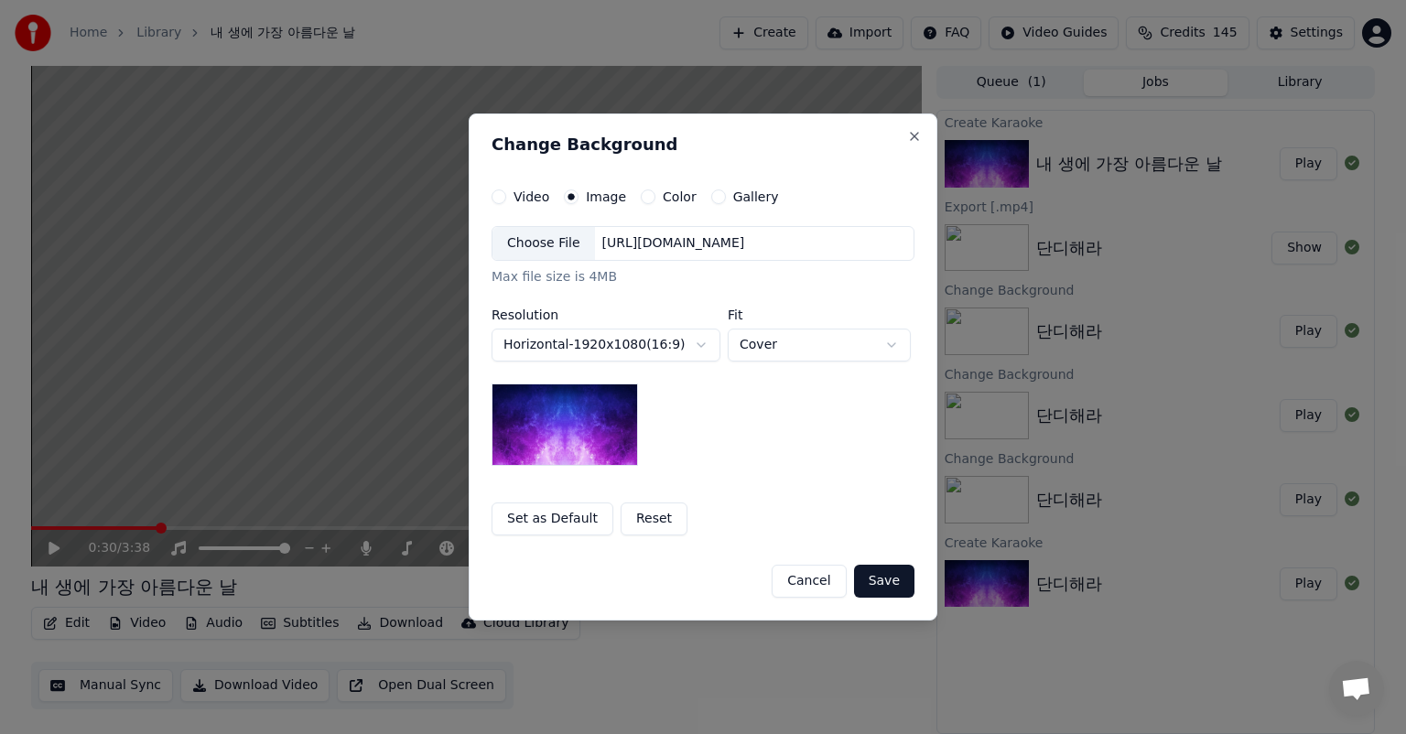
click at [718, 200] on div "Gallery" at bounding box center [745, 197] width 68 height 15
click at [711, 192] on button "Gallery" at bounding box center [718, 197] width 15 height 15
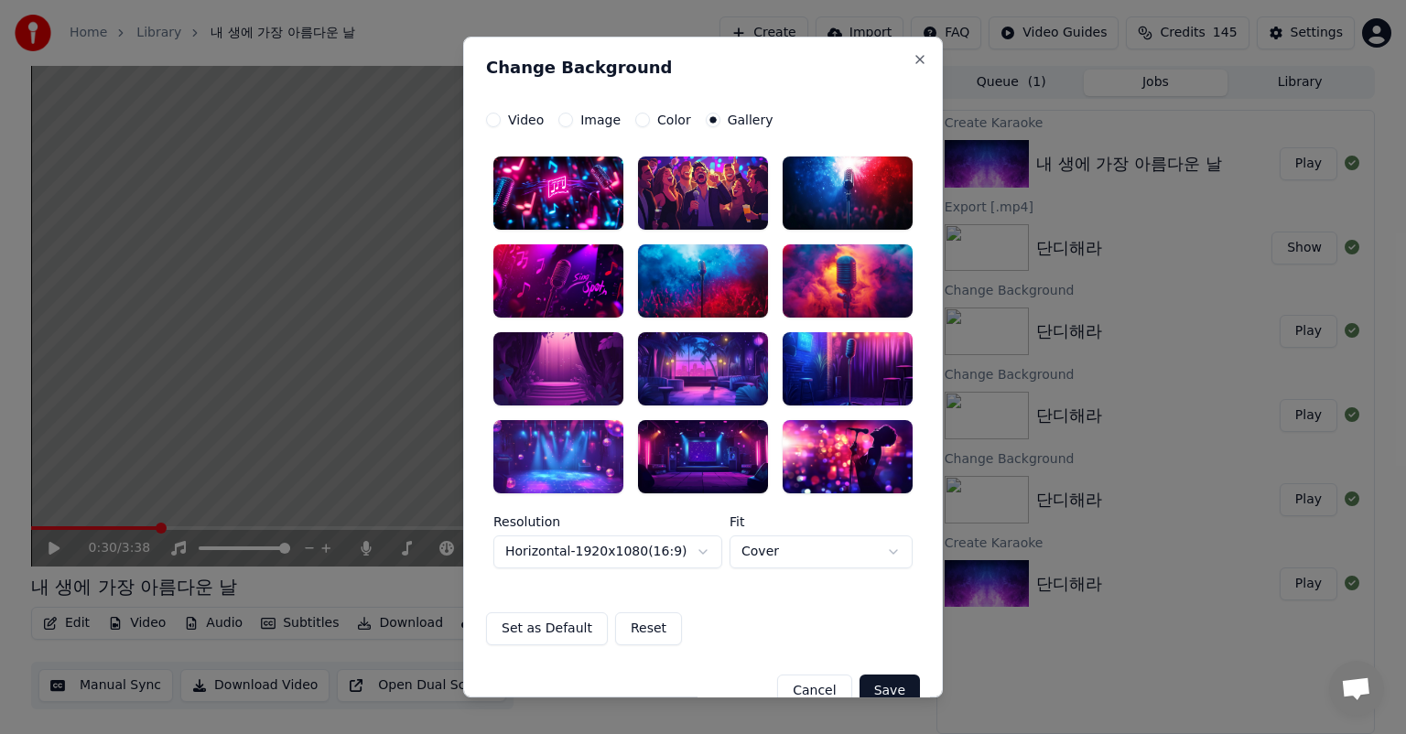
click at [861, 374] on div at bounding box center [848, 368] width 130 height 73
click at [635, 121] on button "Color" at bounding box center [642, 120] width 15 height 15
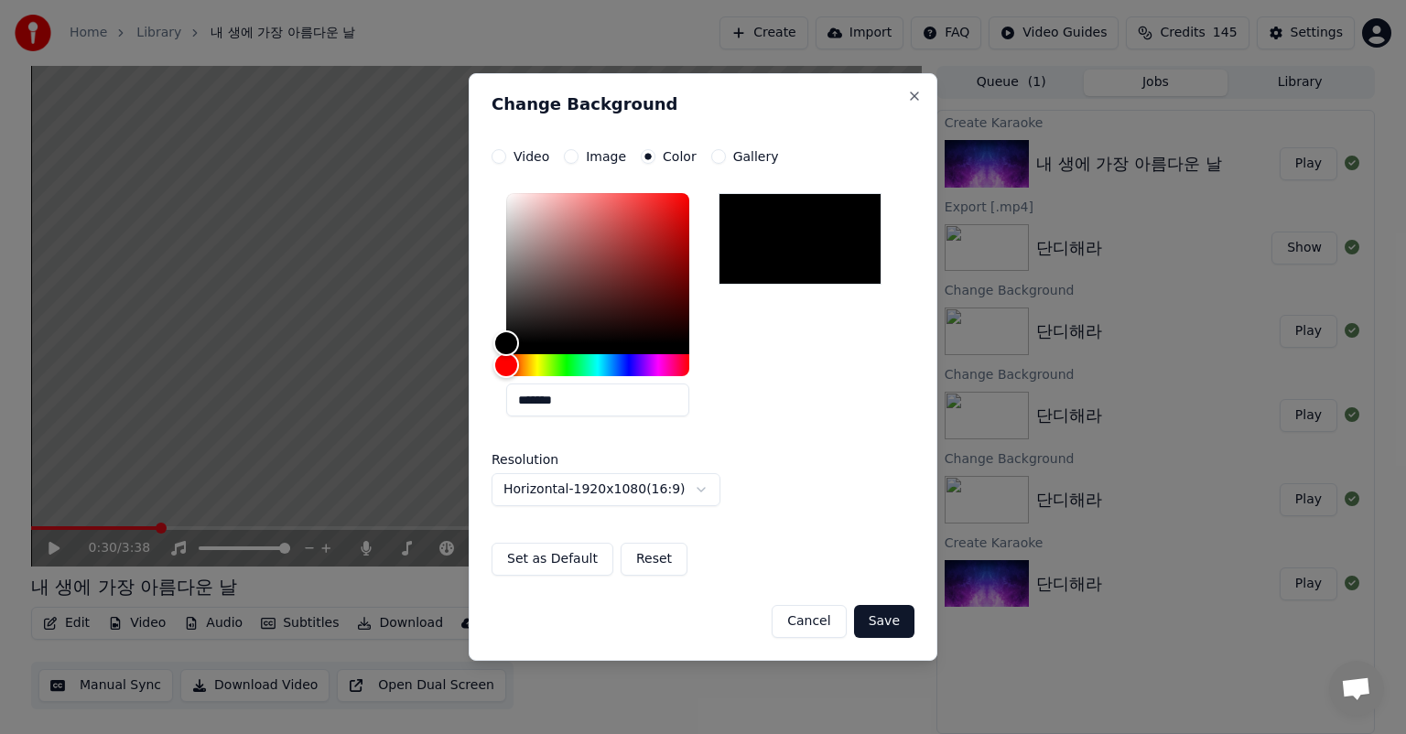
click at [570, 156] on button "Image" at bounding box center [571, 156] width 15 height 15
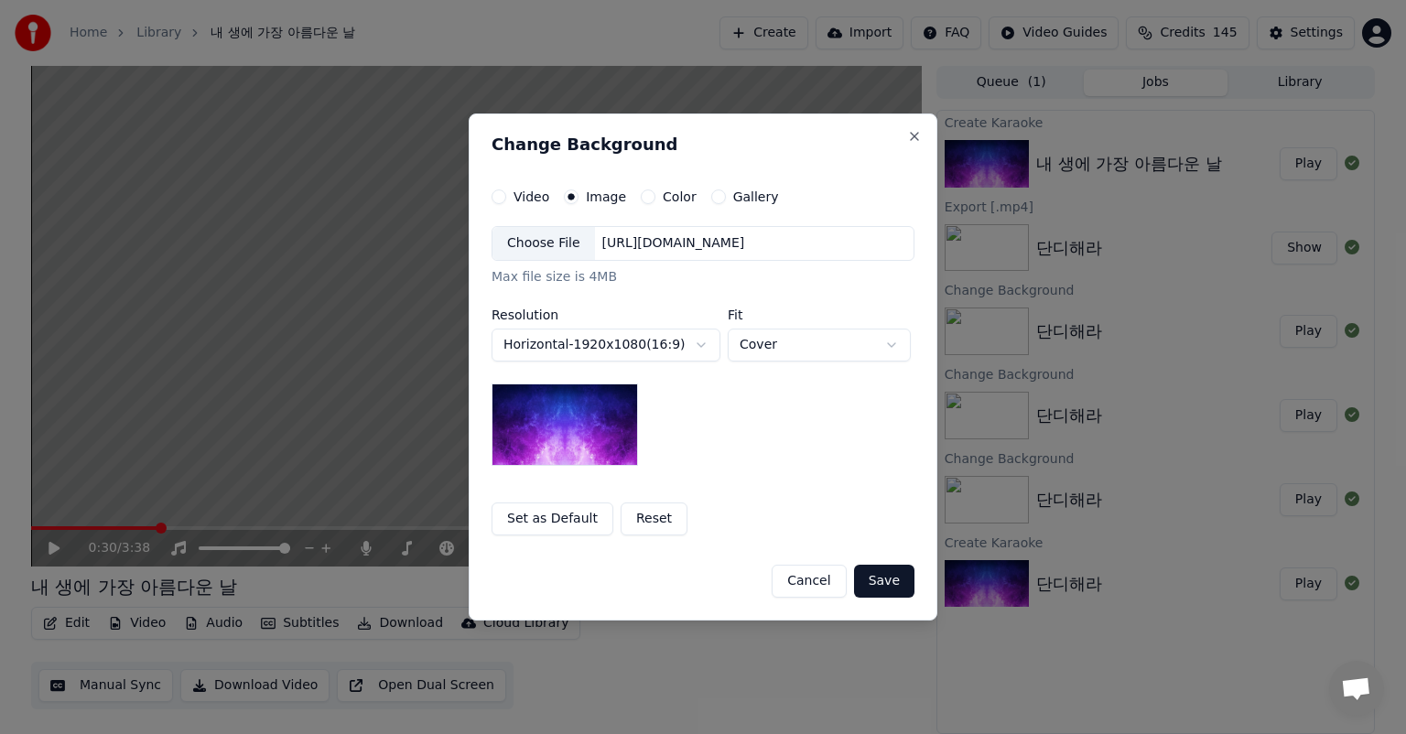
click at [563, 244] on div "Choose File" at bounding box center [544, 243] width 103 height 33
click at [908, 580] on button "Save" at bounding box center [884, 581] width 60 height 33
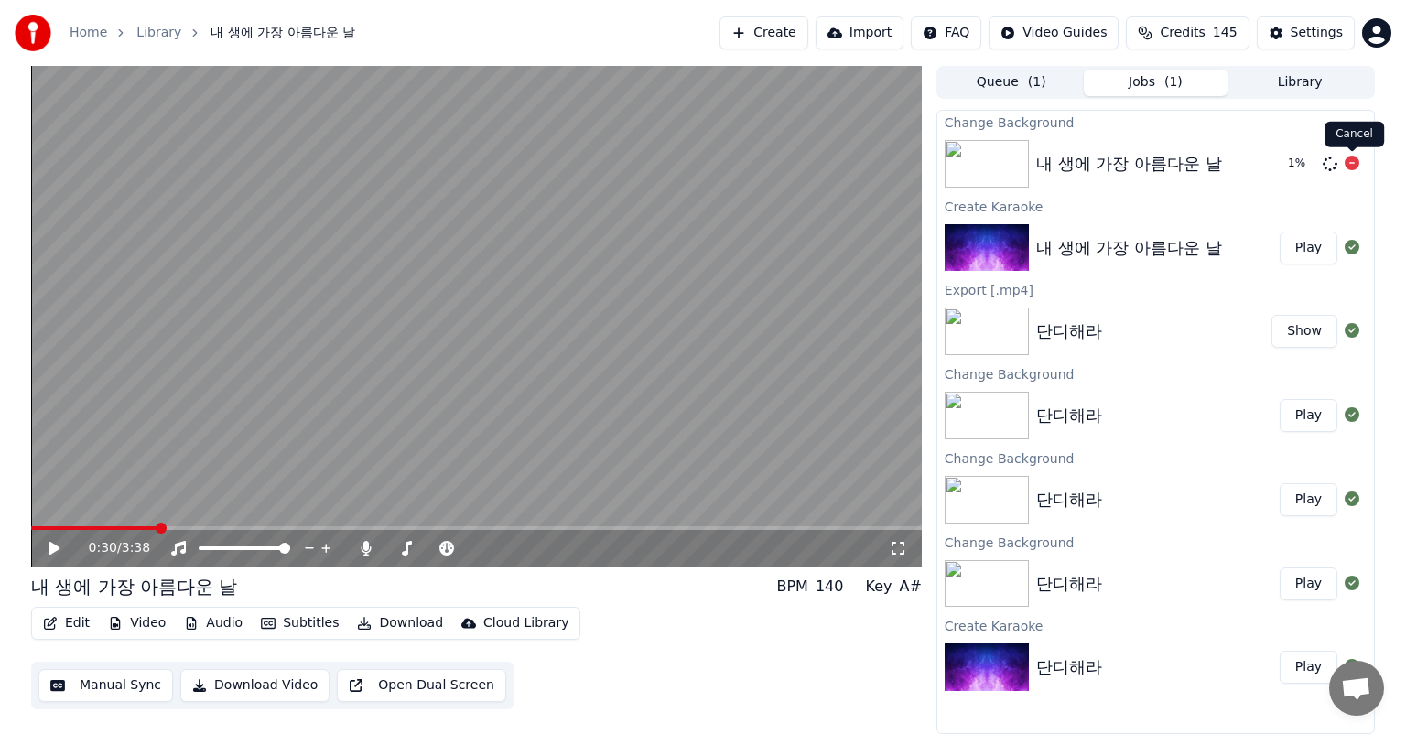
click at [1353, 161] on icon at bounding box center [1352, 163] width 15 height 15
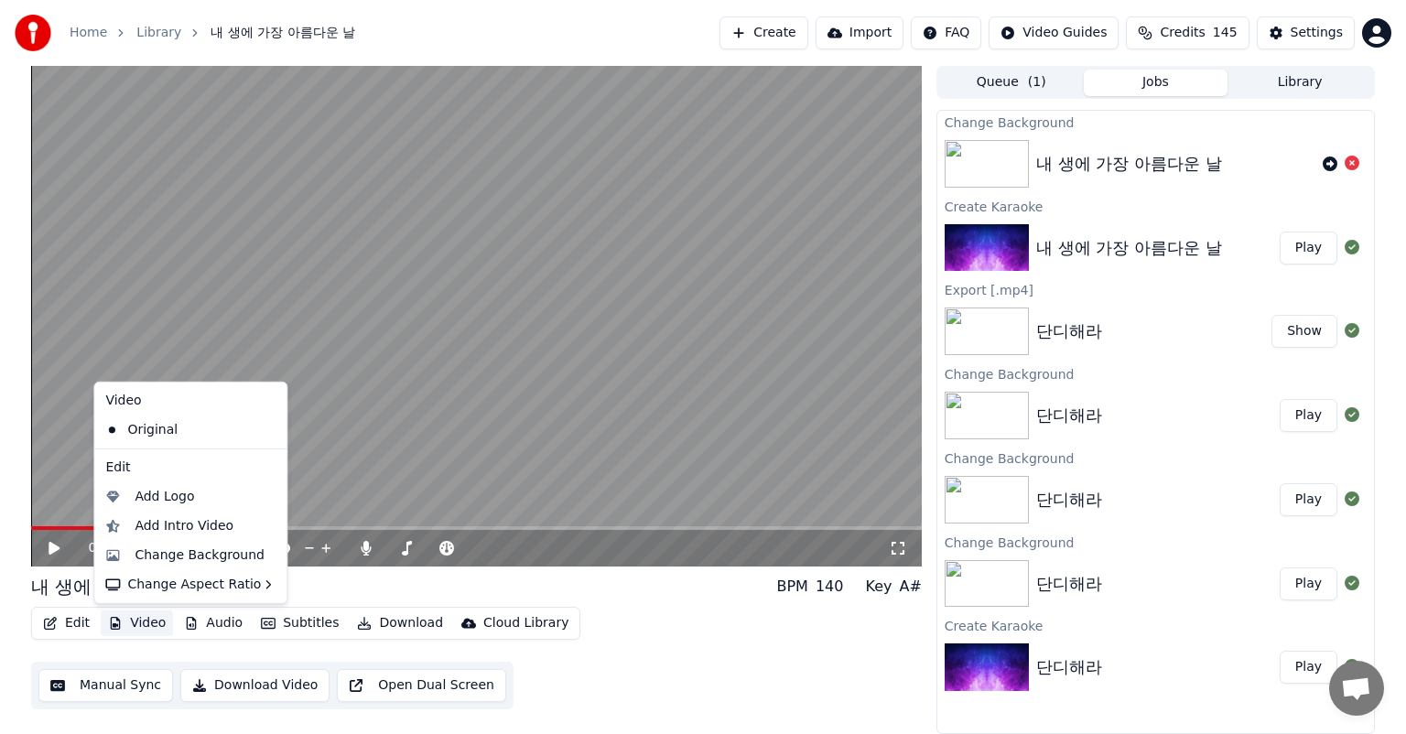
click at [146, 628] on button "Video" at bounding box center [137, 624] width 72 height 26
click at [187, 559] on div "Change Background" at bounding box center [200, 556] width 130 height 18
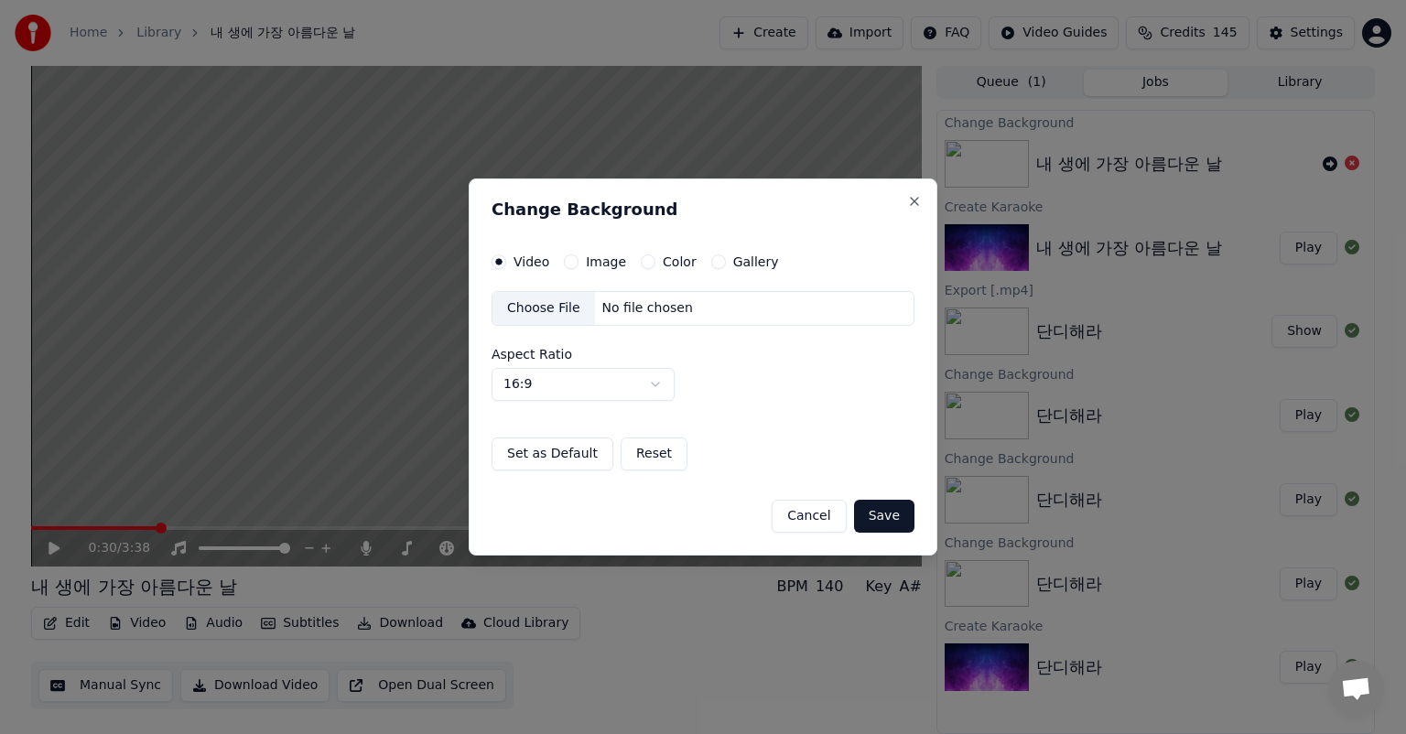
click at [733, 258] on label "Gallery" at bounding box center [756, 261] width 46 height 13
click at [726, 258] on button "Gallery" at bounding box center [718, 262] width 15 height 15
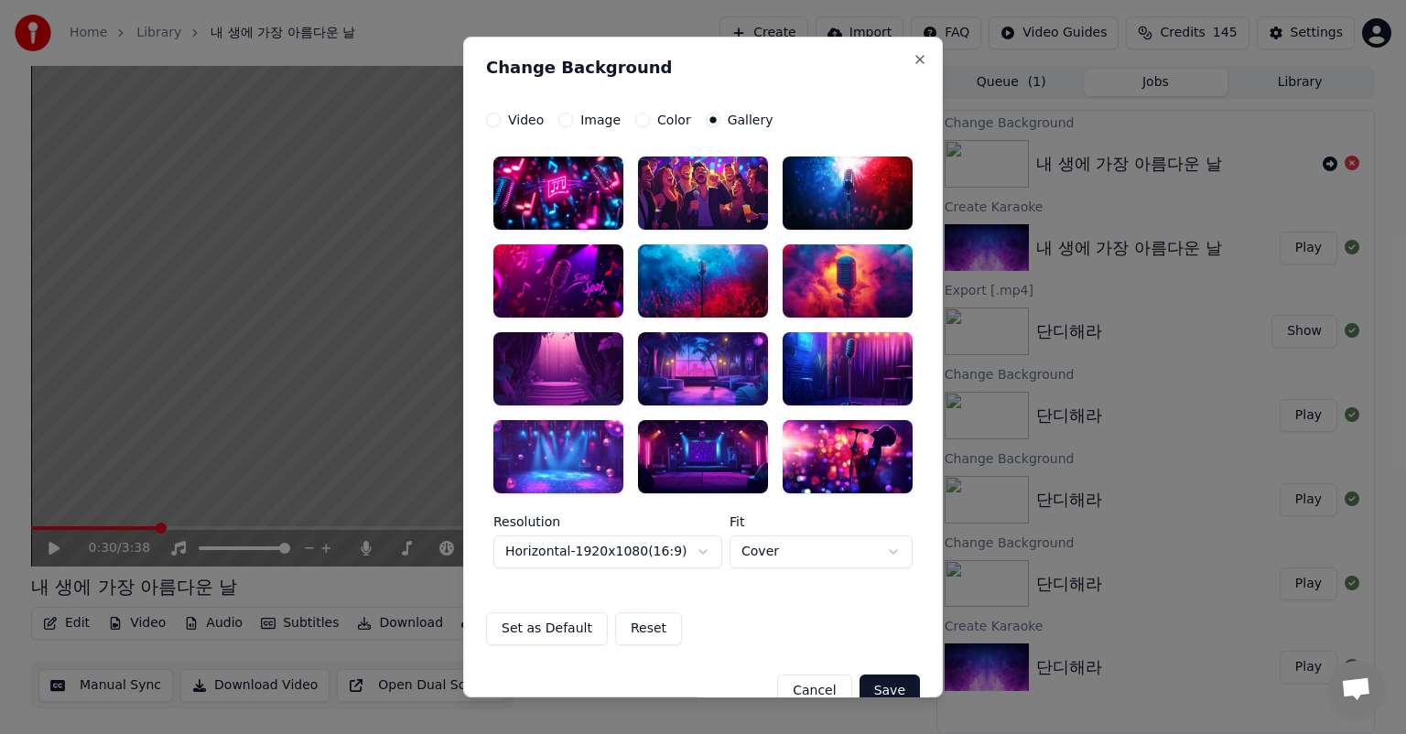
click at [564, 454] on div at bounding box center [558, 456] width 130 height 73
click at [703, 470] on div at bounding box center [703, 456] width 130 height 73
click at [889, 686] on button "Save" at bounding box center [890, 691] width 60 height 33
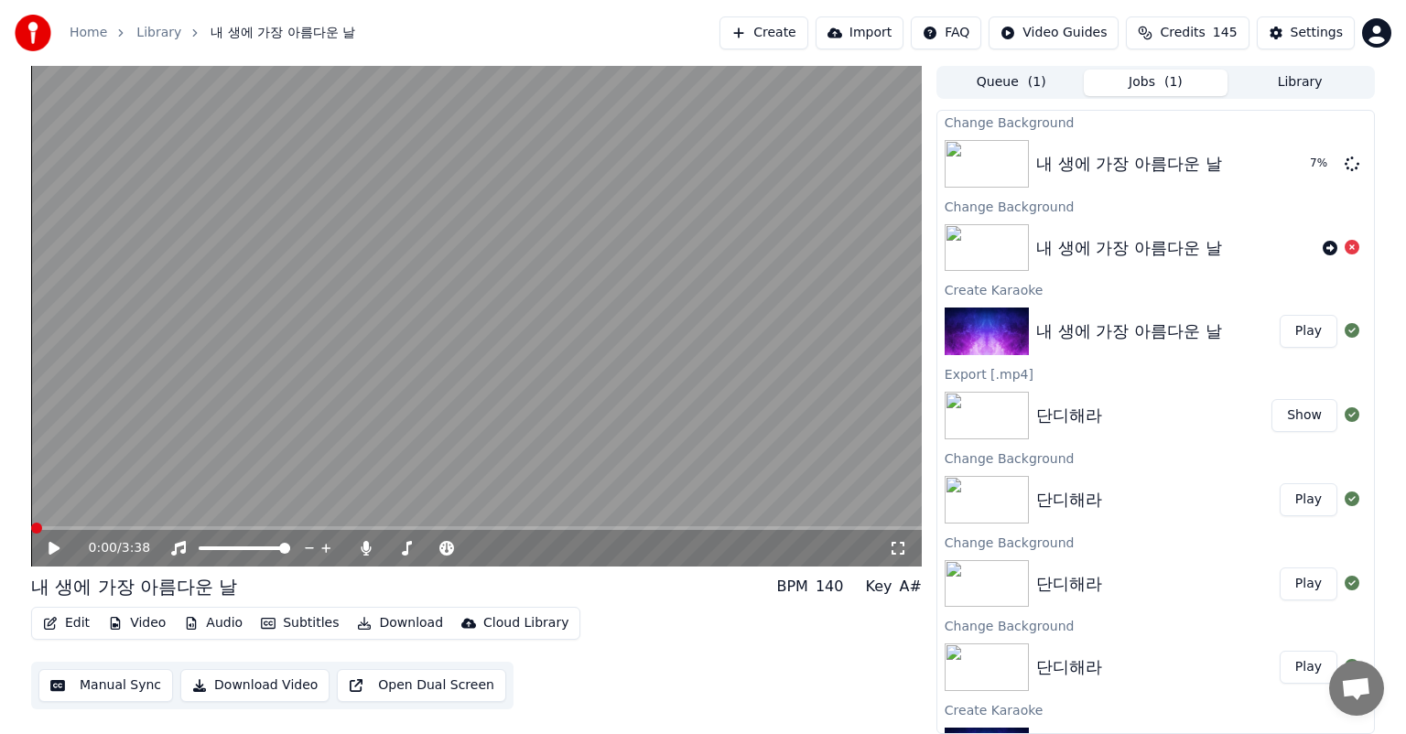
click at [31, 525] on span at bounding box center [36, 528] width 11 height 11
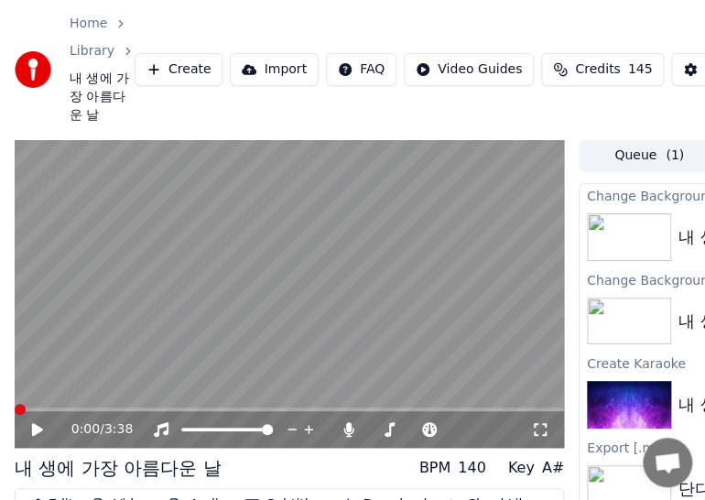
click at [600, 33] on div "Home Library 내 생에 가장 아름다운 날 Create Import FAQ Video Guides Credits 145 Settings" at bounding box center [352, 69] width 705 height 139
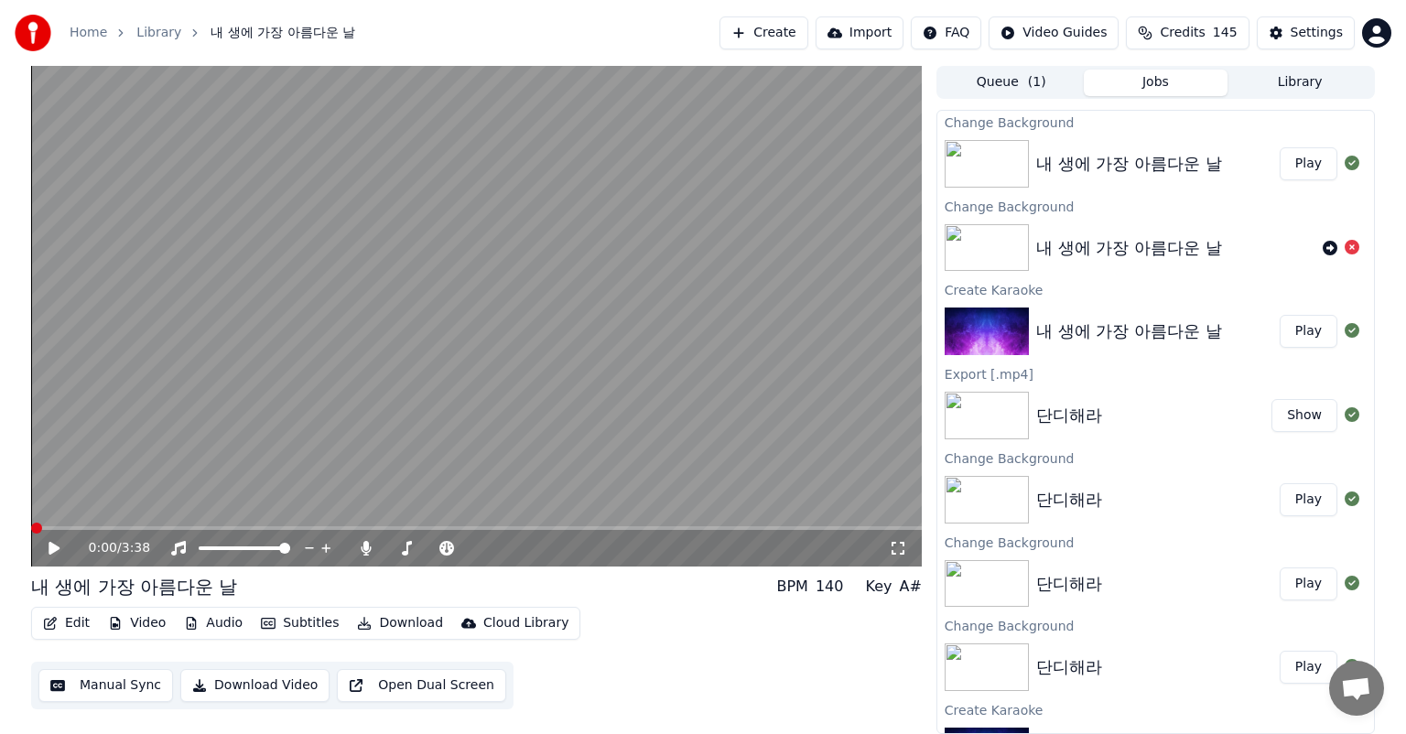
click at [1293, 163] on button "Play" at bounding box center [1309, 163] width 58 height 33
click at [901, 548] on icon at bounding box center [898, 548] width 18 height 15
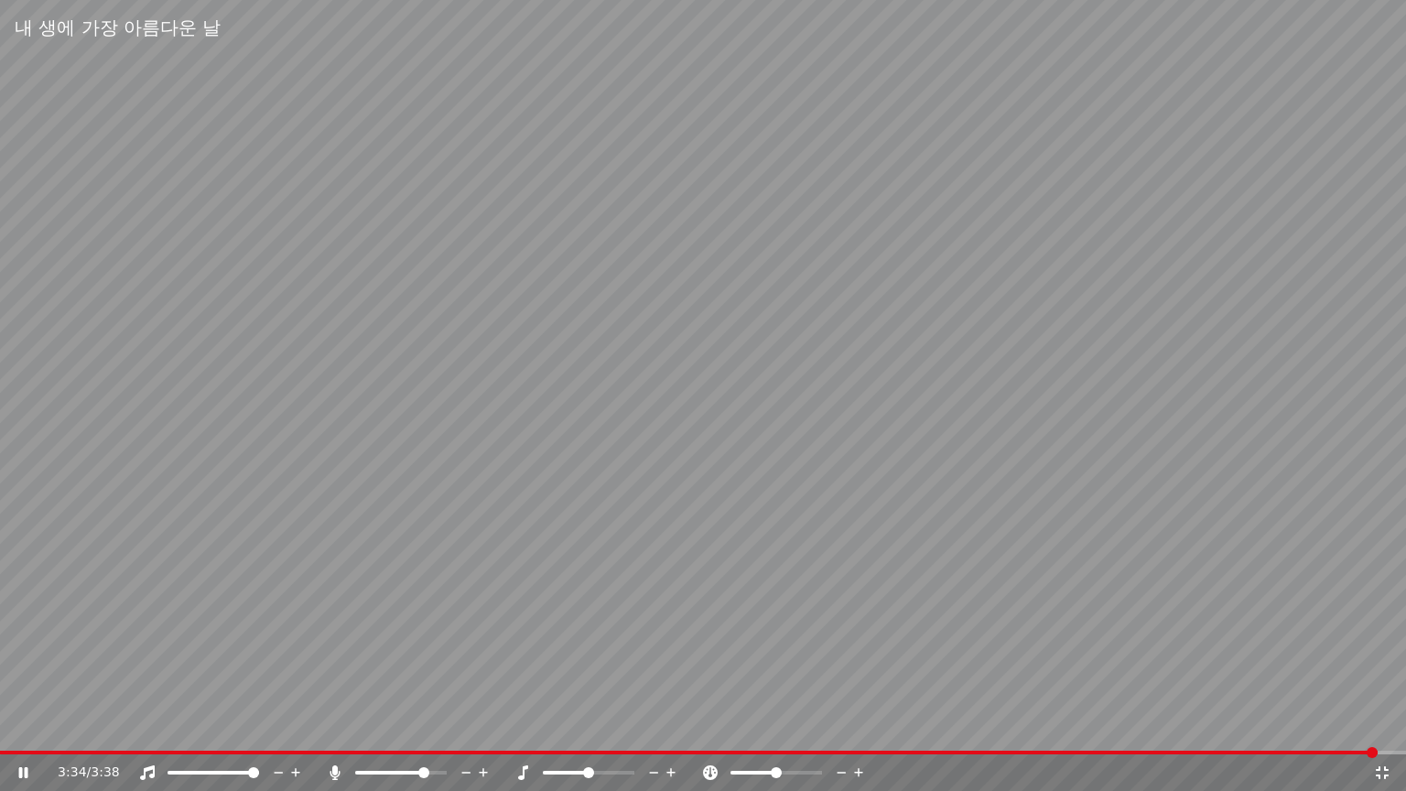
click at [1384, 733] on icon at bounding box center [1382, 772] width 18 height 15
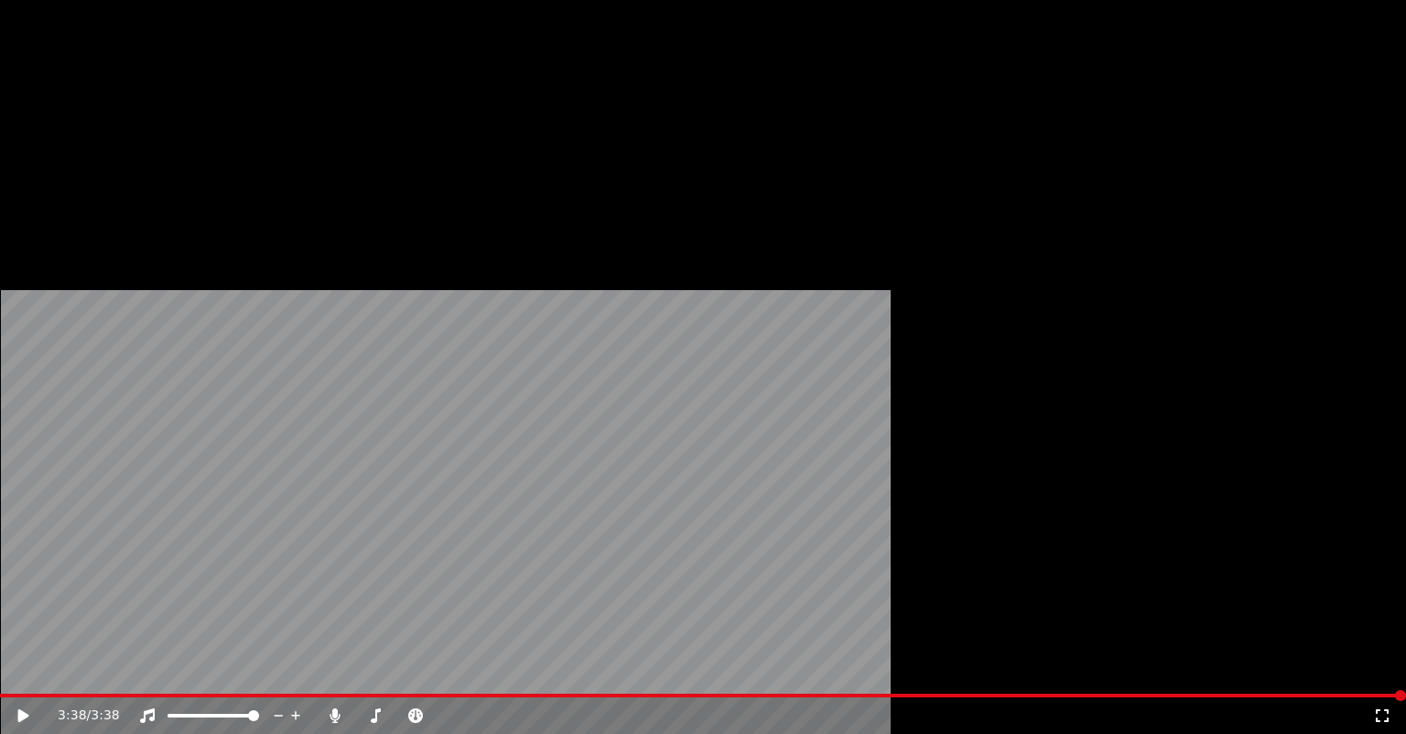
click at [407, 135] on button "Download" at bounding box center [400, 123] width 101 height 26
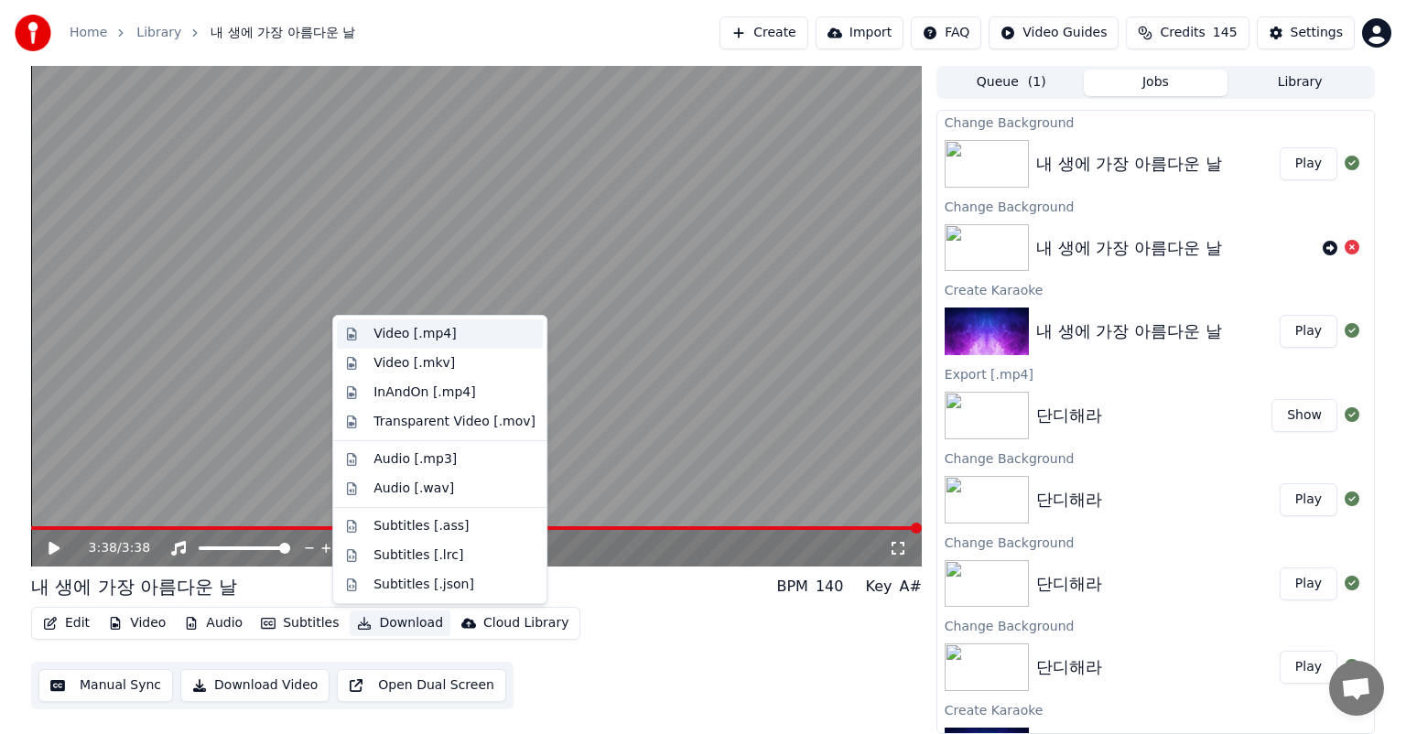
click at [458, 344] on div "Video [.mp4]" at bounding box center [440, 334] width 206 height 29
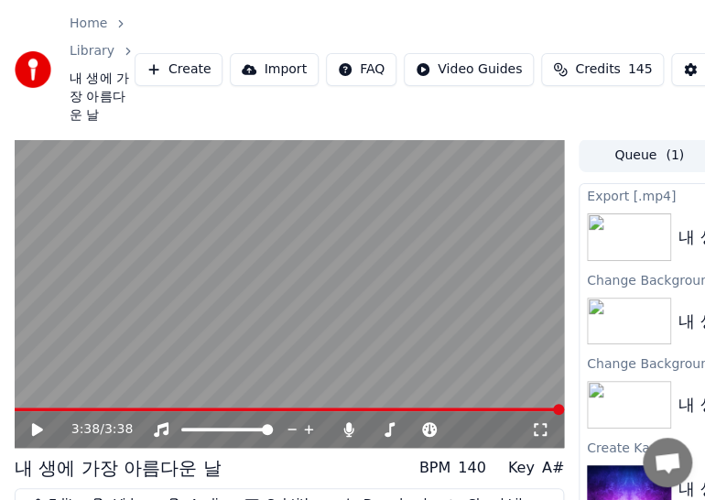
drag, startPoint x: 377, startPoint y: 15, endPoint x: 282, endPoint y: -80, distance: 134.0
click at [282, 0] on html "Home Library 내 생에 가장 아름다운 날 Create Import FAQ Video Guides Credits 145 Settings…" at bounding box center [352, 250] width 705 height 500
drag, startPoint x: 532, startPoint y: 2, endPoint x: 210, endPoint y: -118, distance: 343.8
click at [210, 0] on html "Home Library 내 생에 가장 아름다운 날 Create Import FAQ Video Guides Credits 145 Settings…" at bounding box center [352, 250] width 705 height 500
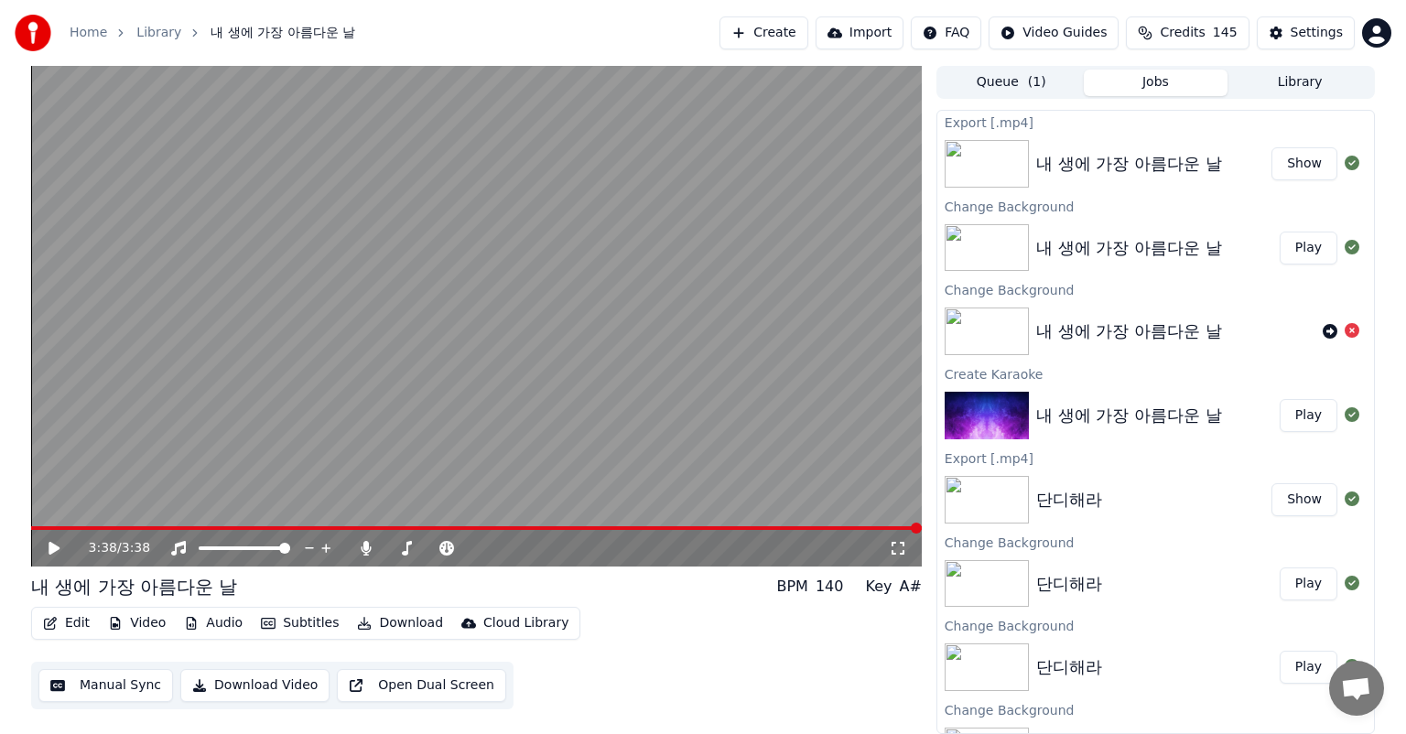
click at [808, 35] on button "Create" at bounding box center [764, 32] width 89 height 33
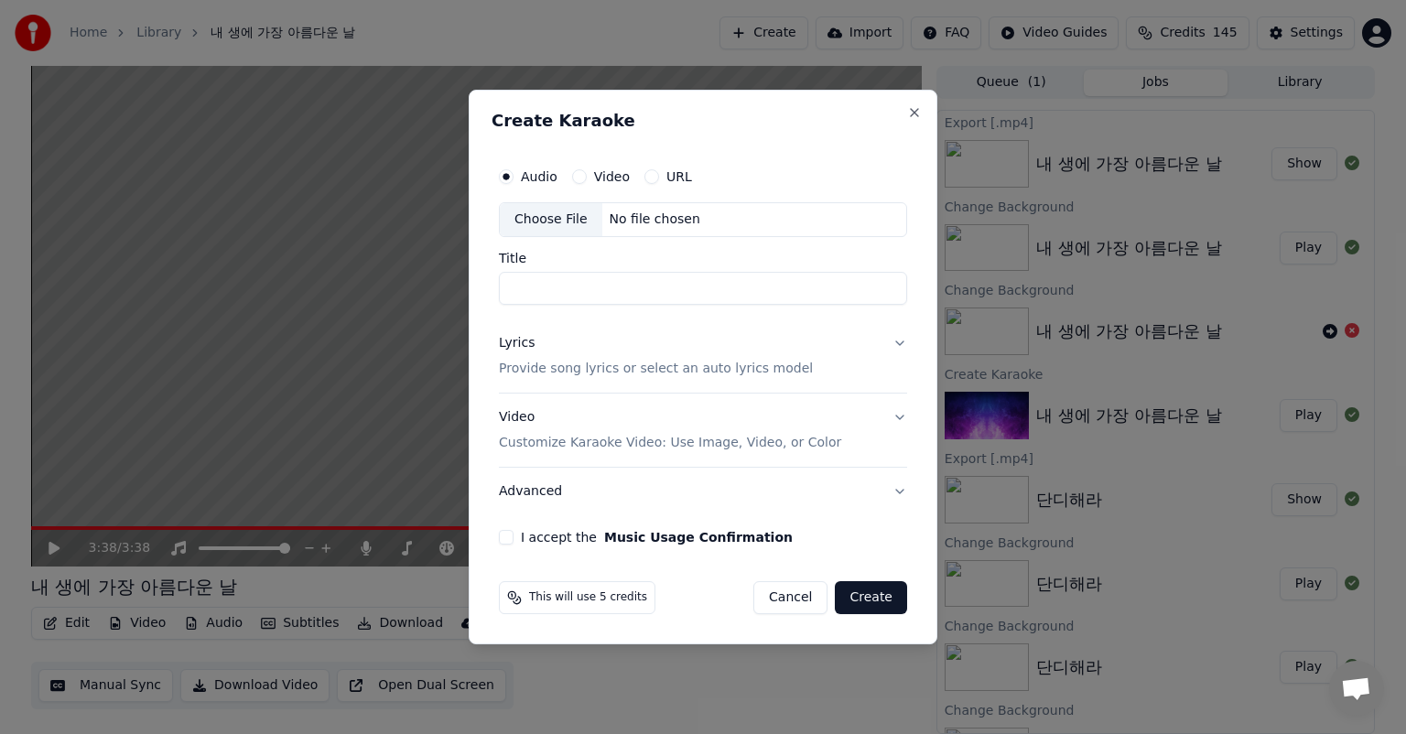
click at [577, 221] on div "Choose File" at bounding box center [551, 219] width 103 height 33
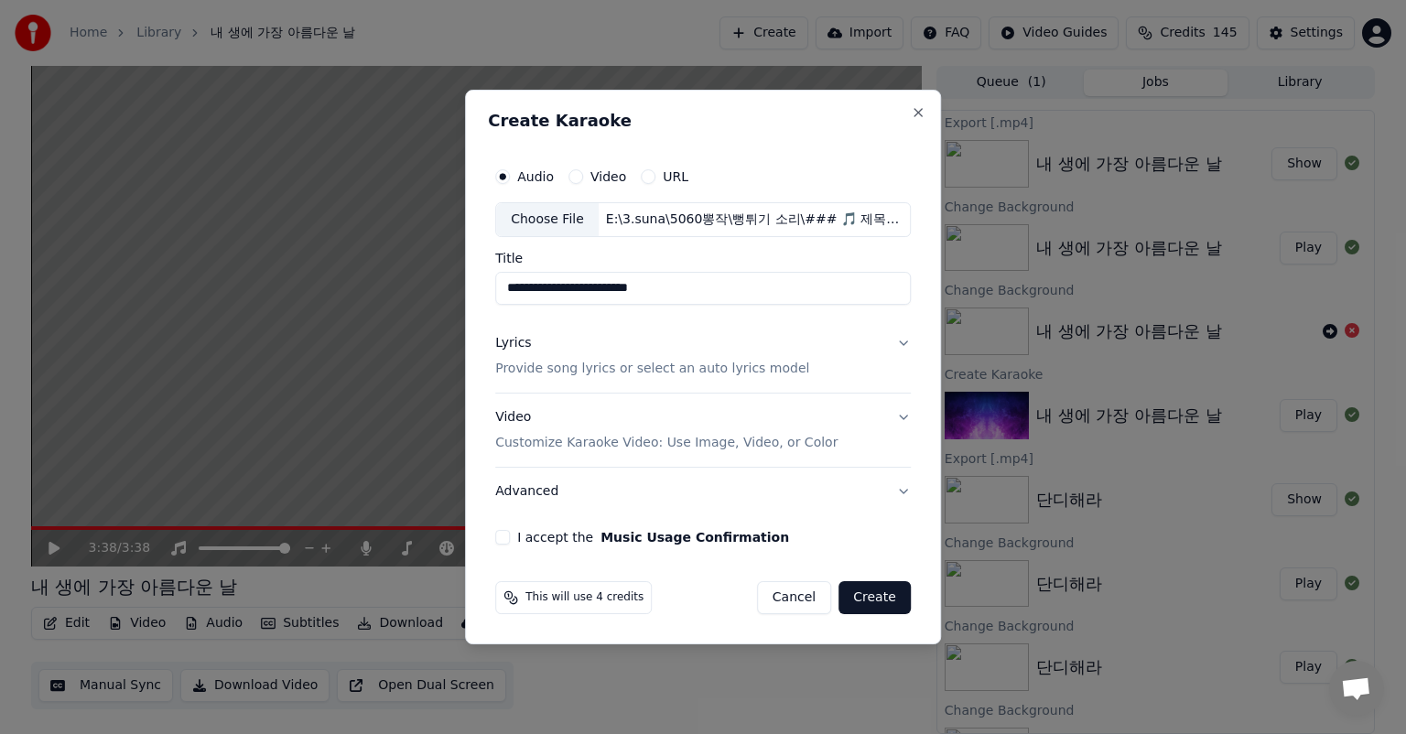
click at [731, 291] on input "**********" at bounding box center [703, 288] width 416 height 33
click at [561, 288] on input "**********" at bounding box center [703, 288] width 416 height 33
click at [561, 289] on input "**********" at bounding box center [703, 288] width 416 height 33
click at [649, 297] on input "********" at bounding box center [703, 288] width 416 height 33
type input "*******"
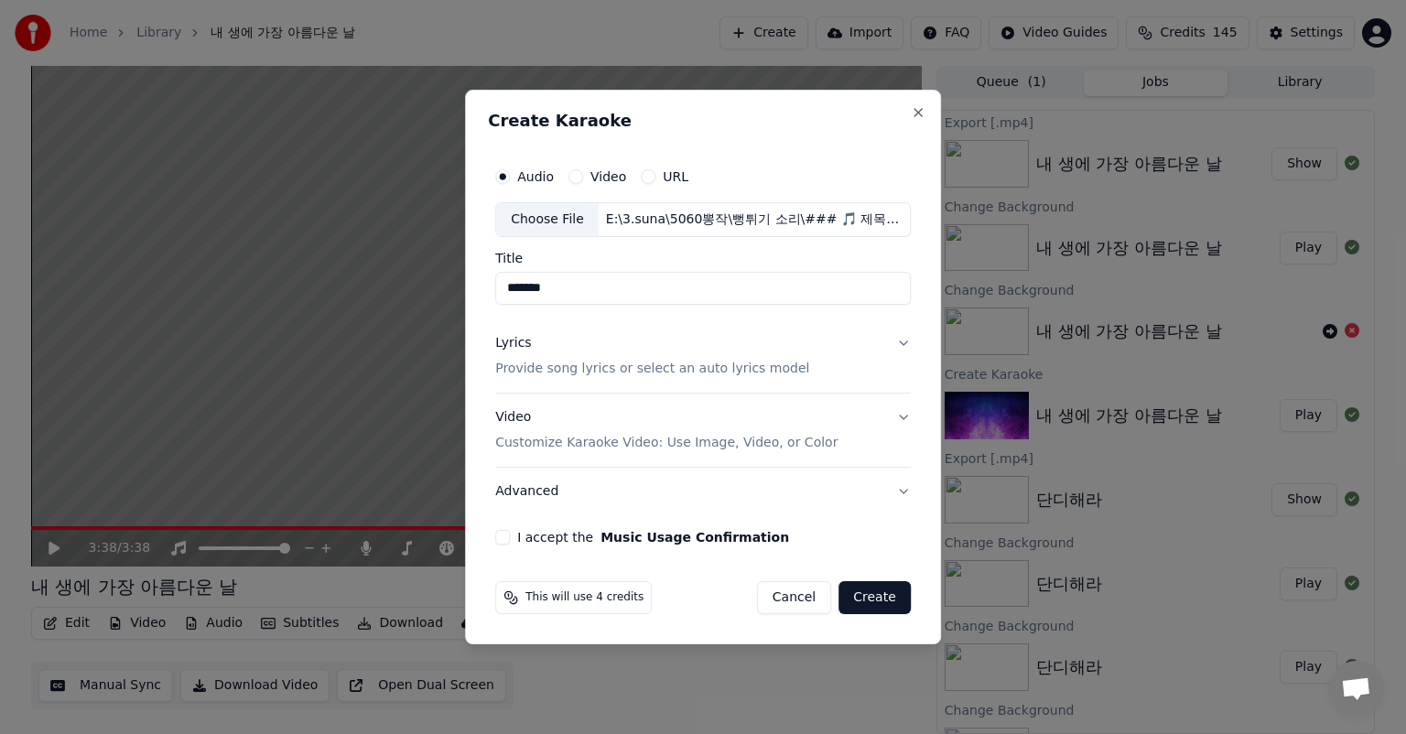
click at [686, 373] on p "Provide song lyrics or select an auto lyrics model" at bounding box center [652, 369] width 314 height 18
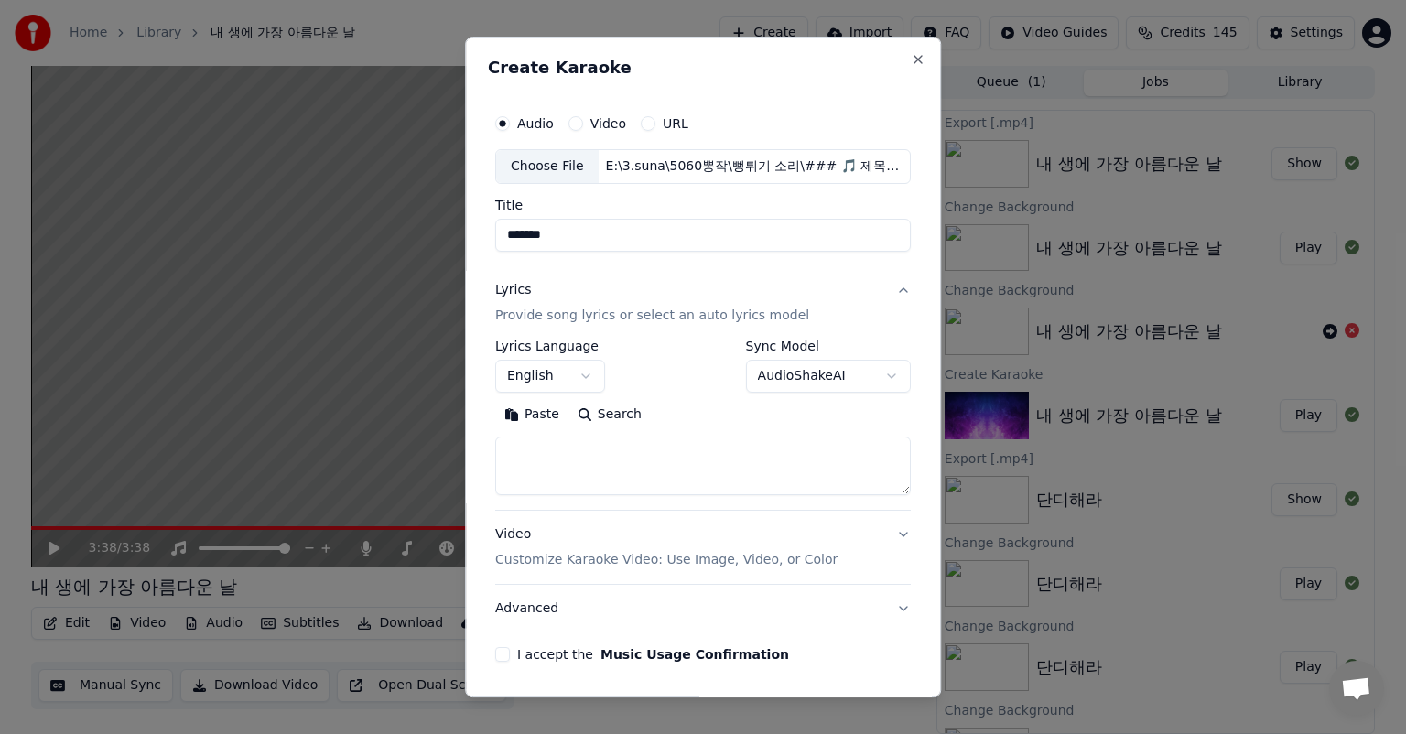
click at [591, 377] on body "**********" at bounding box center [703, 367] width 1406 height 734
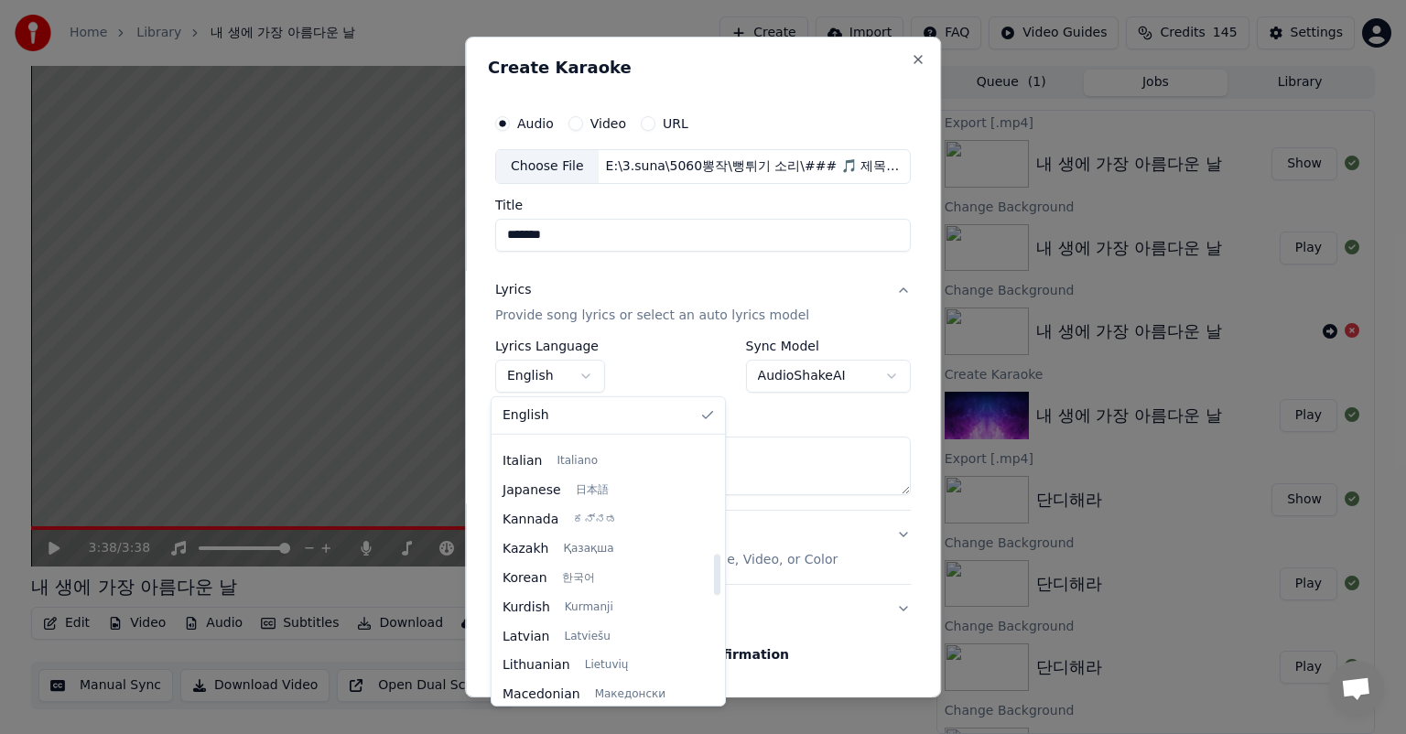
scroll to position [732, 0]
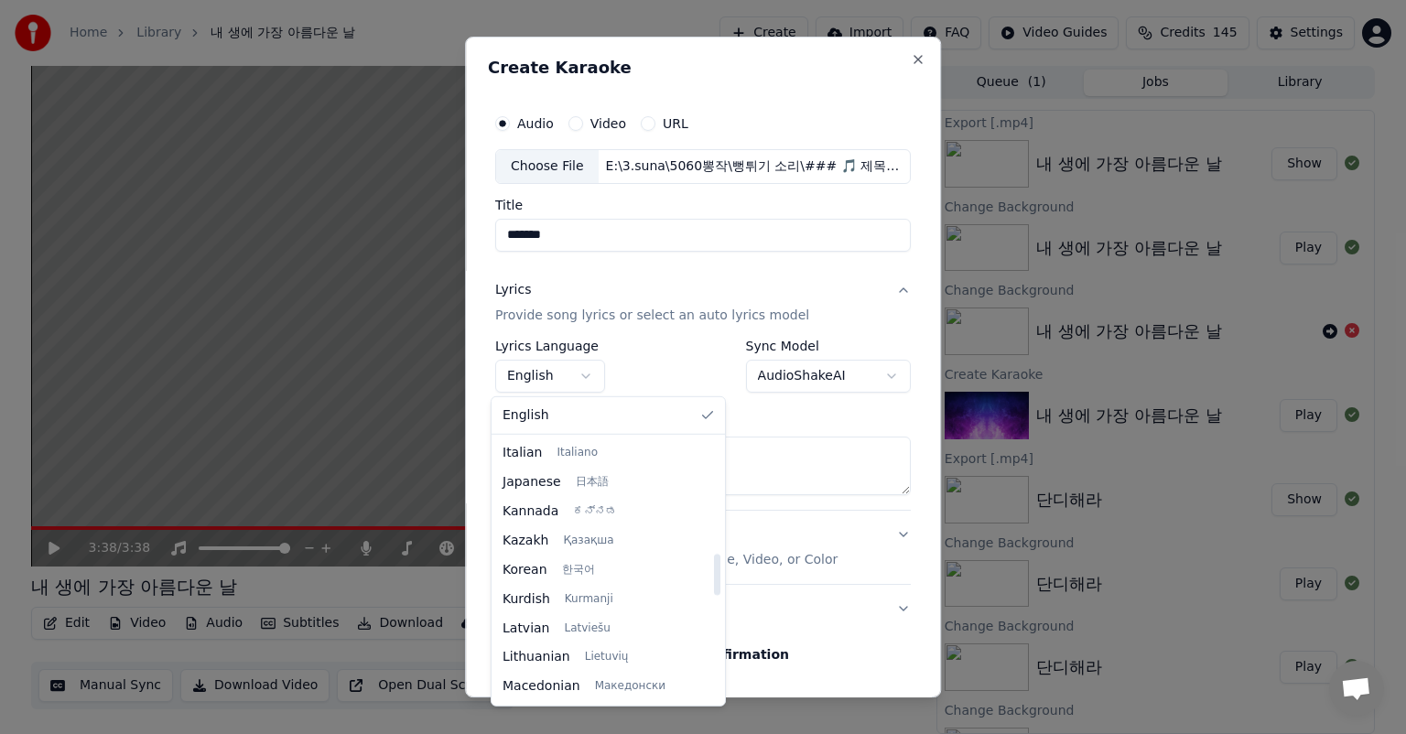
select select "**"
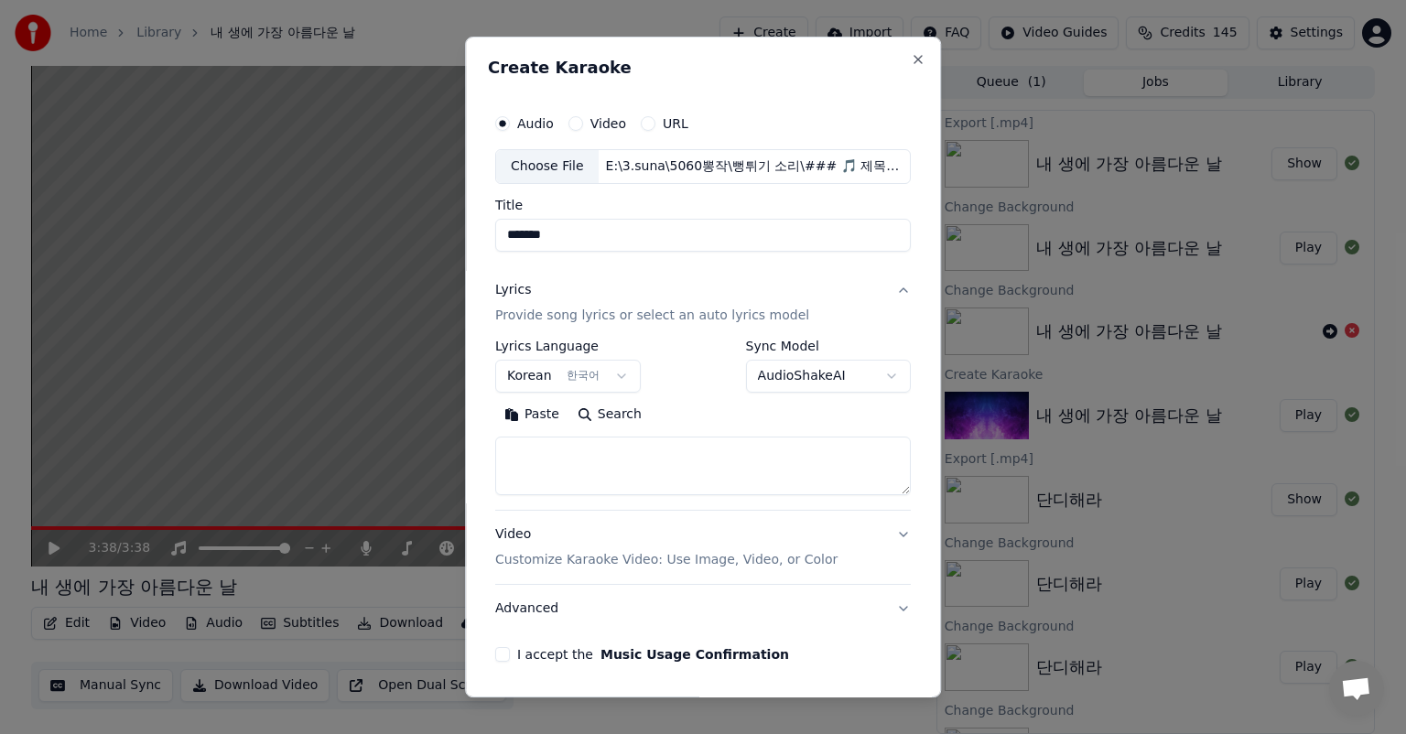
click at [659, 469] on textarea at bounding box center [703, 466] width 416 height 59
click at [686, 466] on textarea at bounding box center [703, 466] width 416 height 59
paste textarea "**********"
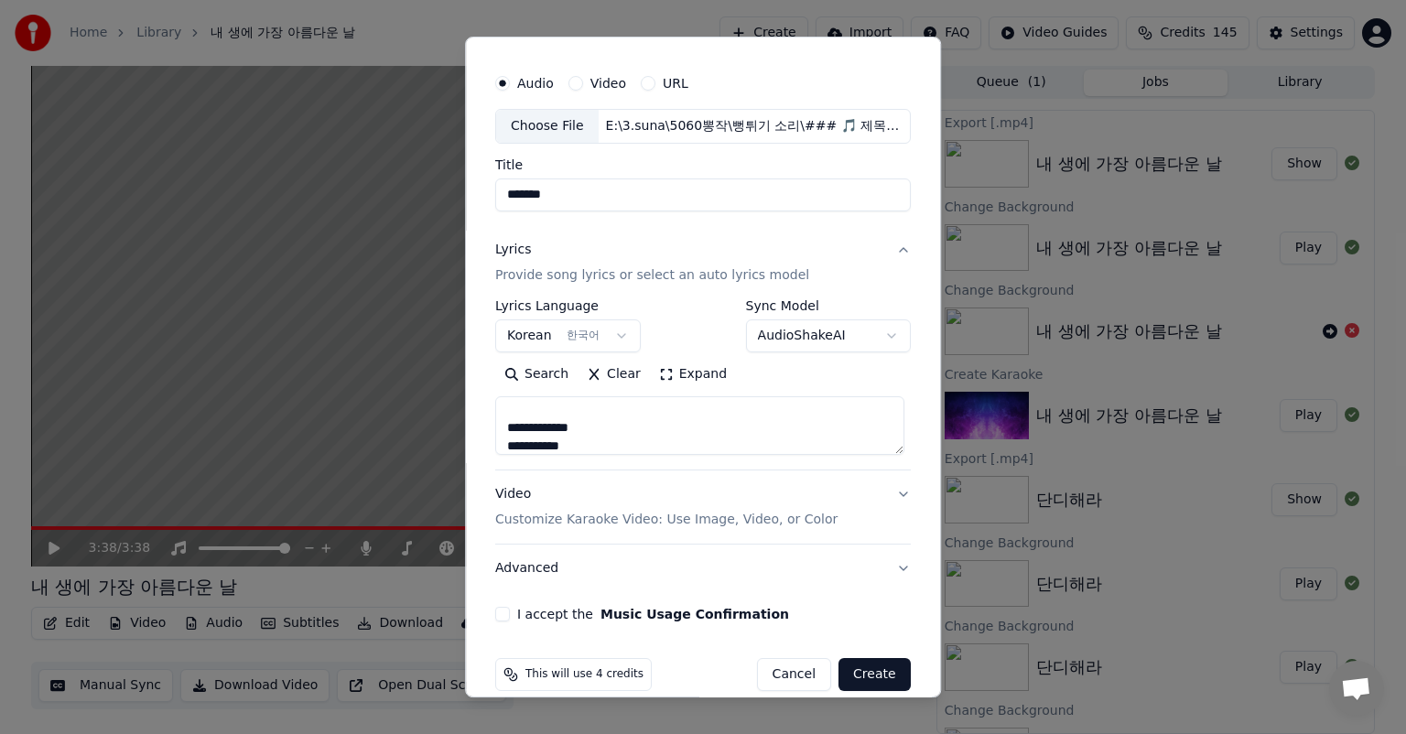
scroll to position [62, 0]
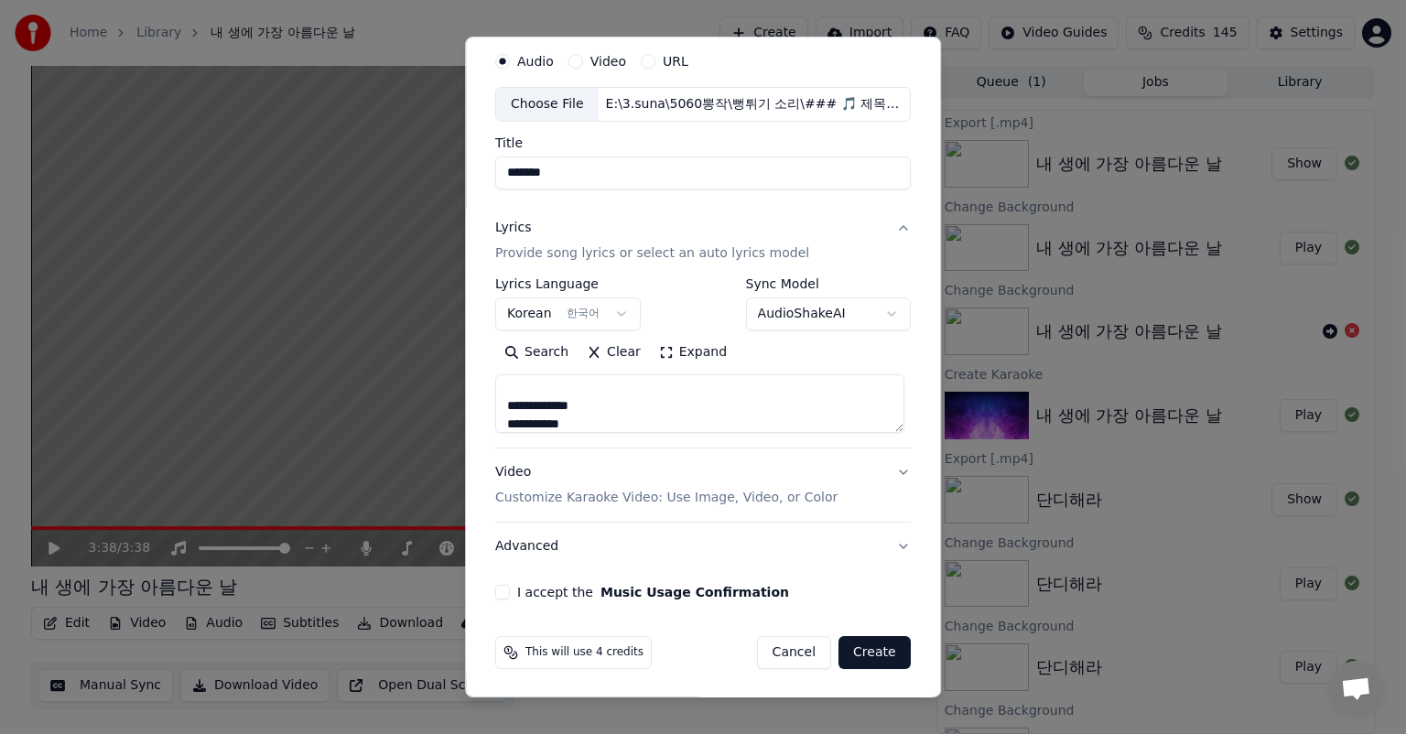
type textarea "**********"
click at [497, 590] on button "I accept the Music Usage Confirmation" at bounding box center [502, 592] width 15 height 15
click at [872, 652] on button "Create" at bounding box center [875, 652] width 72 height 33
select select
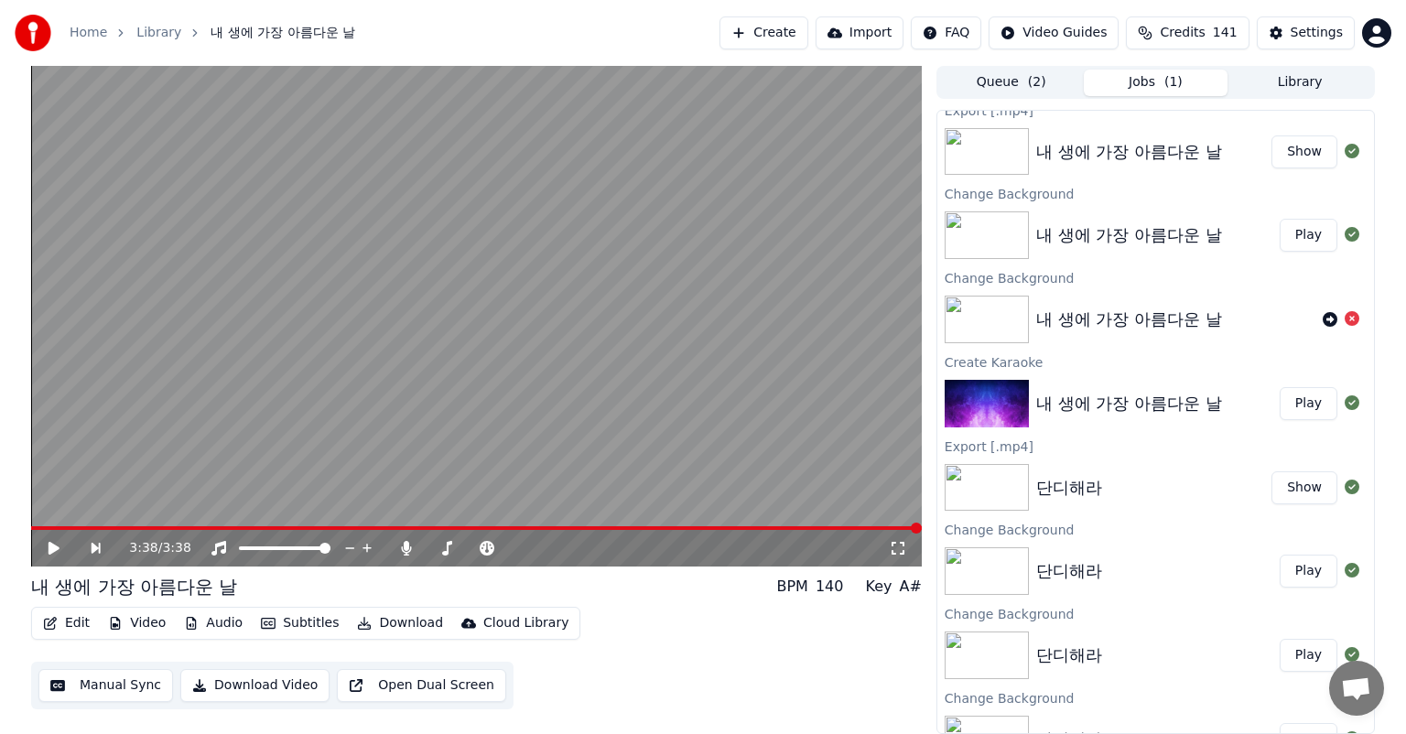
scroll to position [0, 0]
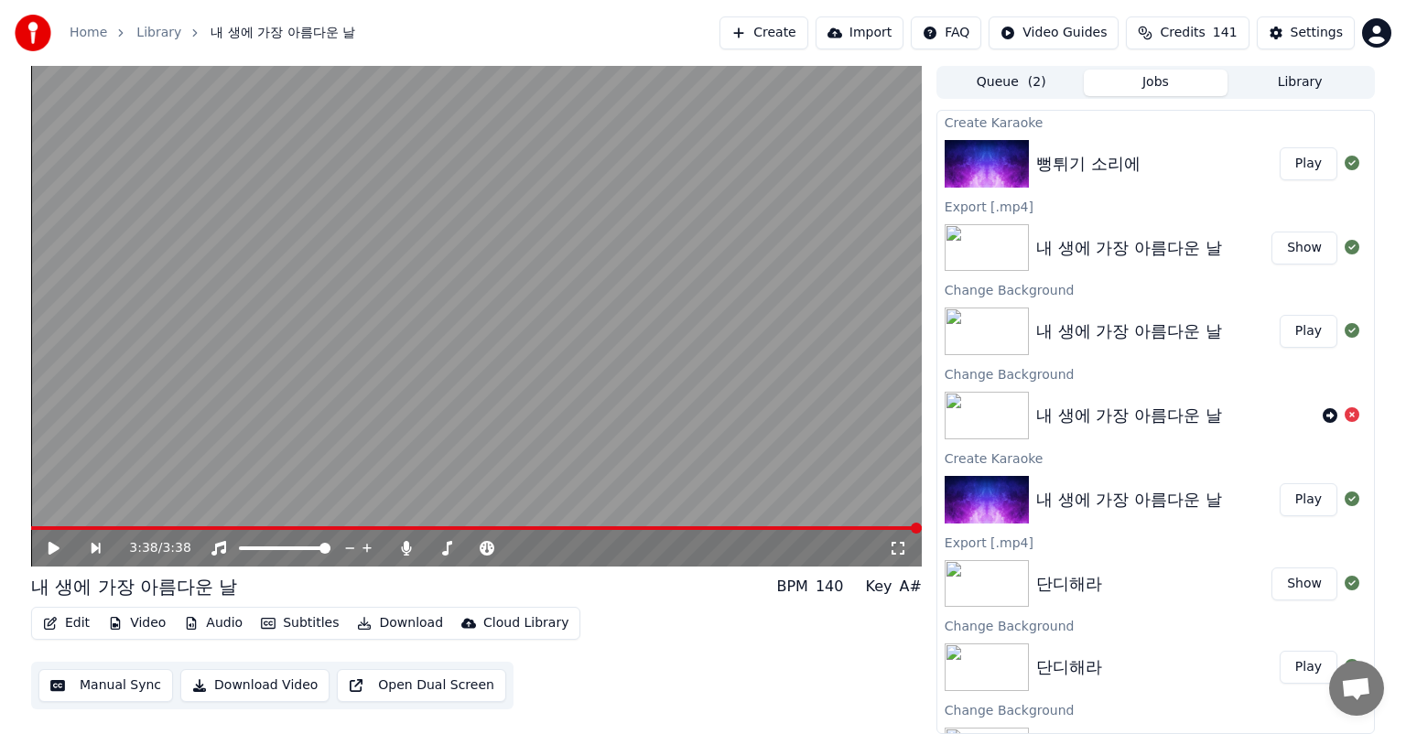
click at [1304, 165] on button "Play" at bounding box center [1309, 163] width 58 height 33
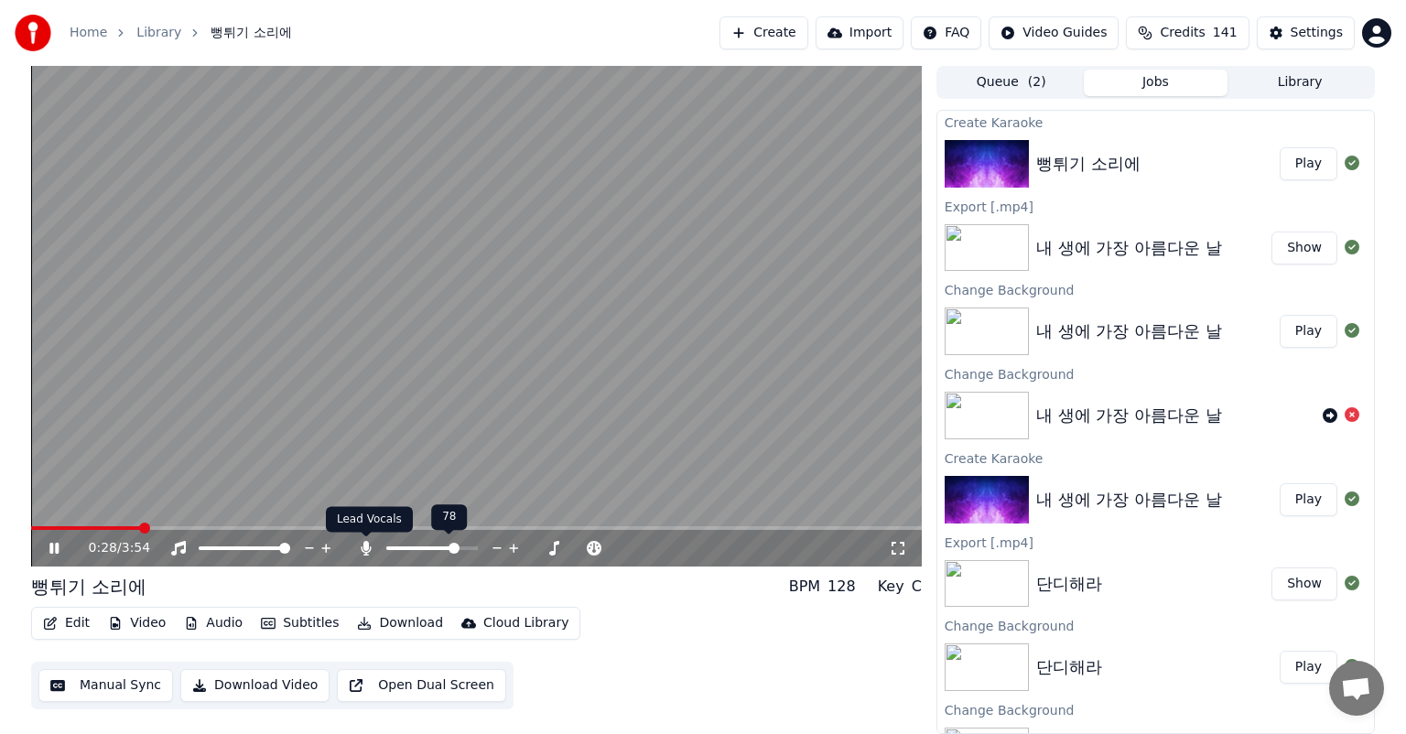
click at [364, 547] on icon at bounding box center [366, 548] width 10 height 15
click at [364, 547] on icon at bounding box center [366, 548] width 18 height 15
click at [183, 551] on icon at bounding box center [178, 548] width 15 height 15
click at [183, 551] on icon at bounding box center [178, 548] width 18 height 15
click at [31, 527] on span at bounding box center [36, 528] width 11 height 11
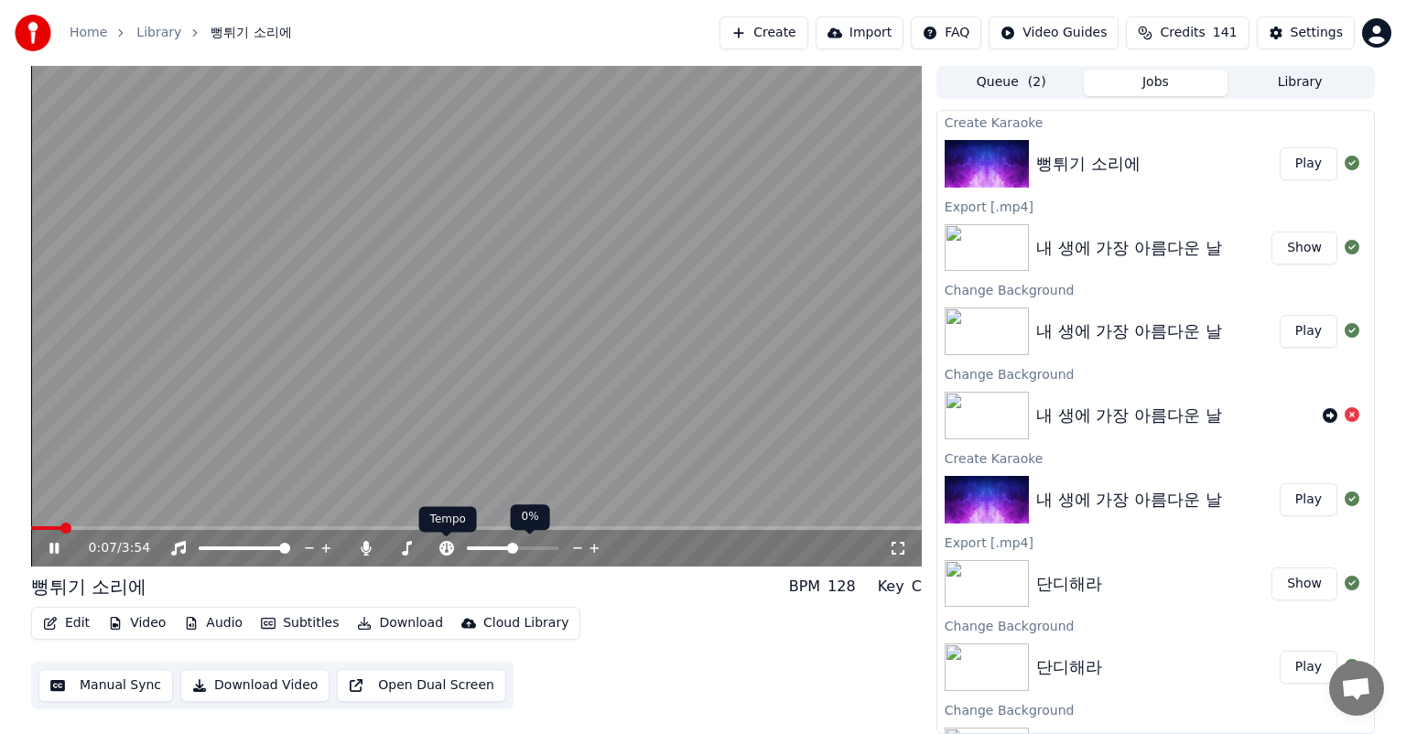
click at [445, 549] on icon at bounding box center [447, 548] width 18 height 15
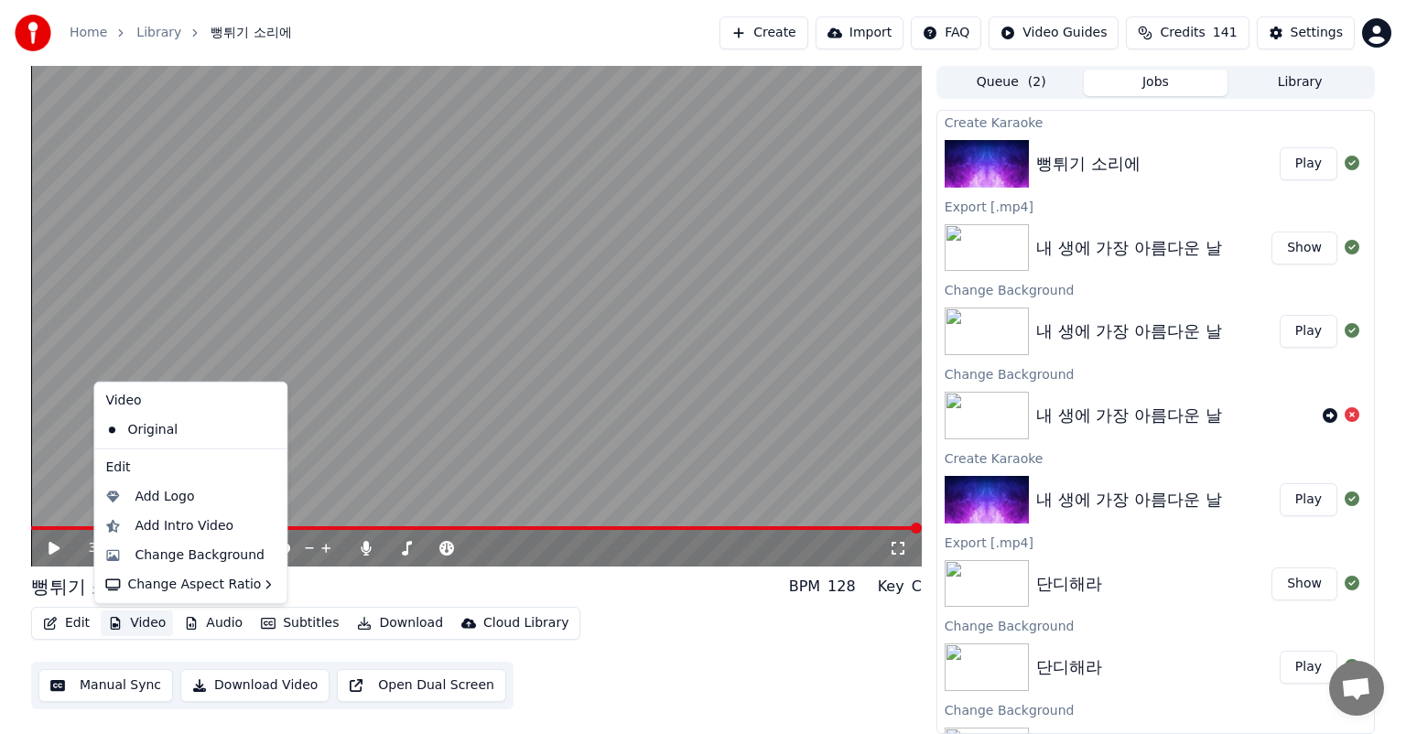
click at [151, 622] on button "Video" at bounding box center [137, 624] width 72 height 26
click at [190, 564] on div "Change Background" at bounding box center [200, 556] width 130 height 18
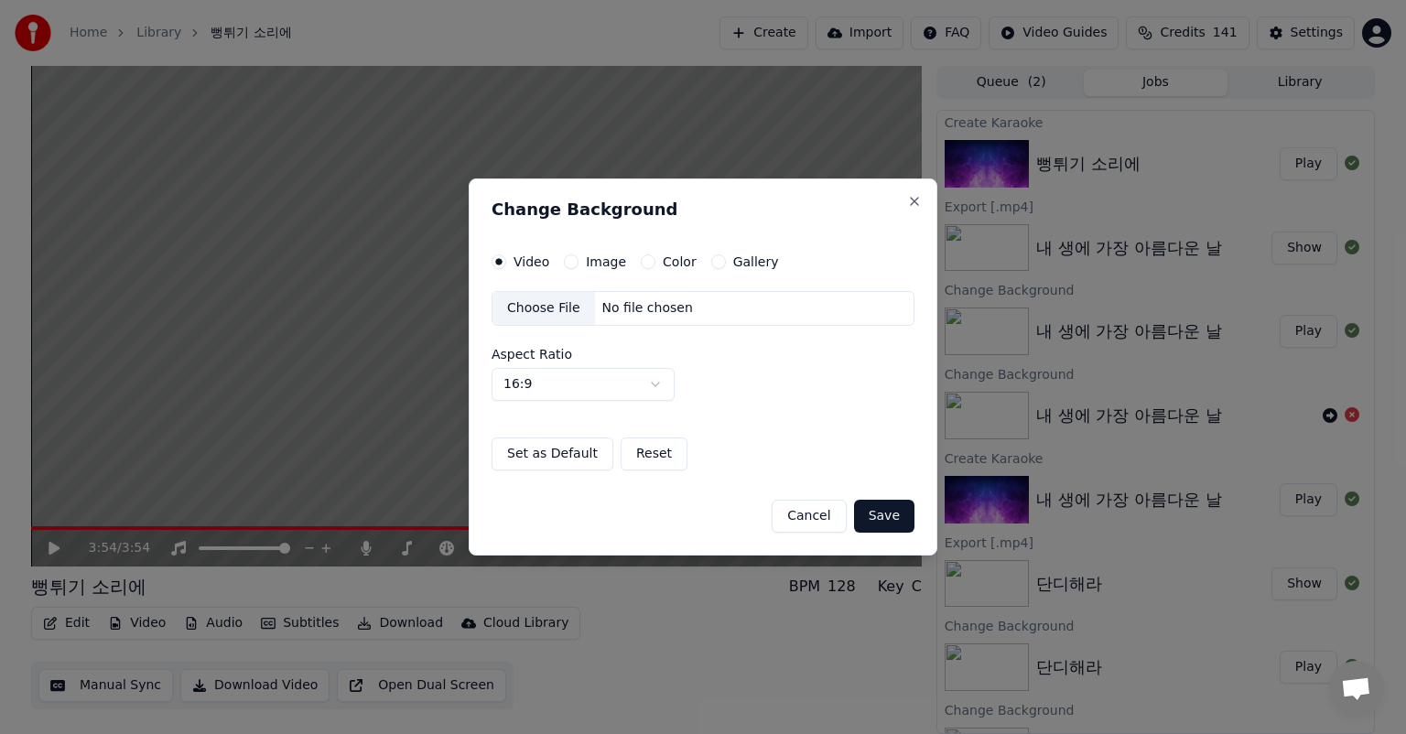
click at [577, 264] on div "Image" at bounding box center [595, 262] width 62 height 15
click at [570, 260] on button "Image" at bounding box center [571, 262] width 15 height 15
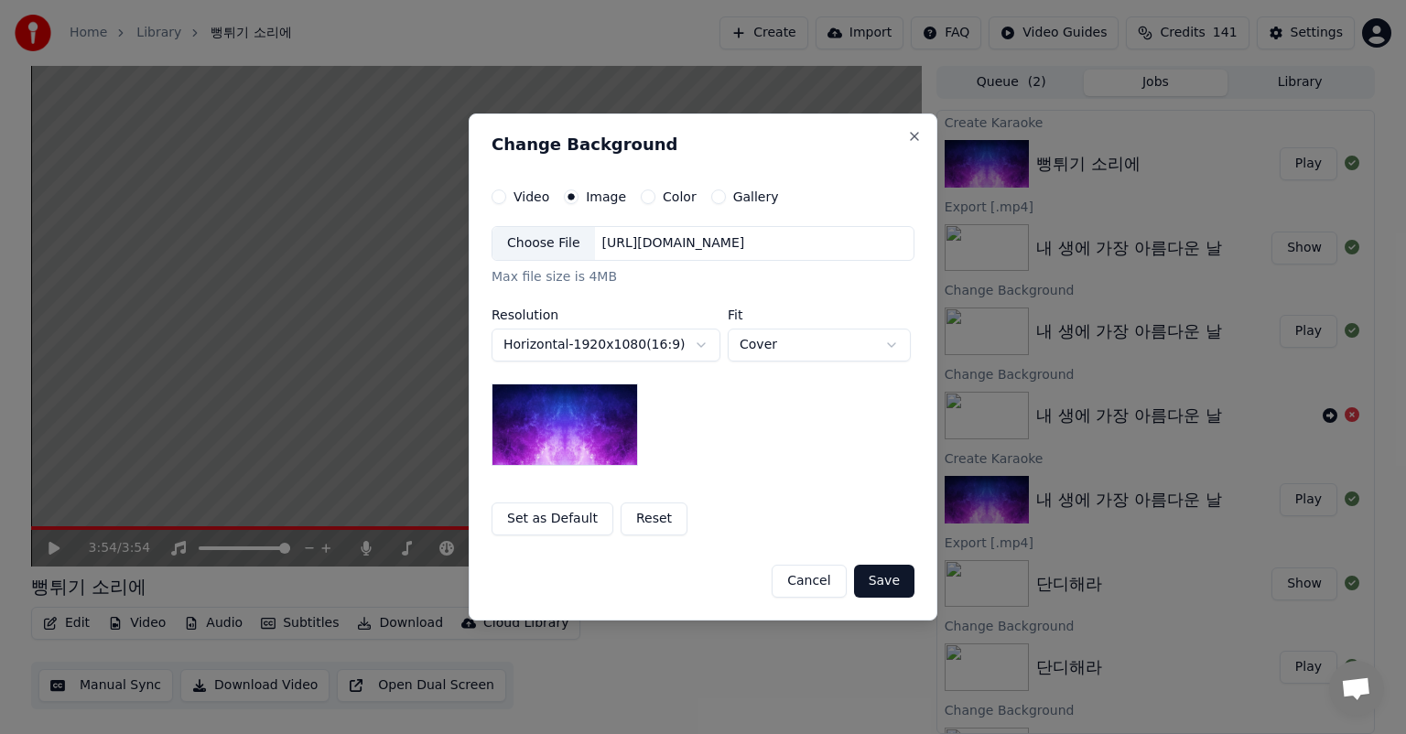
click at [569, 245] on div "Choose File" at bounding box center [544, 243] width 103 height 33
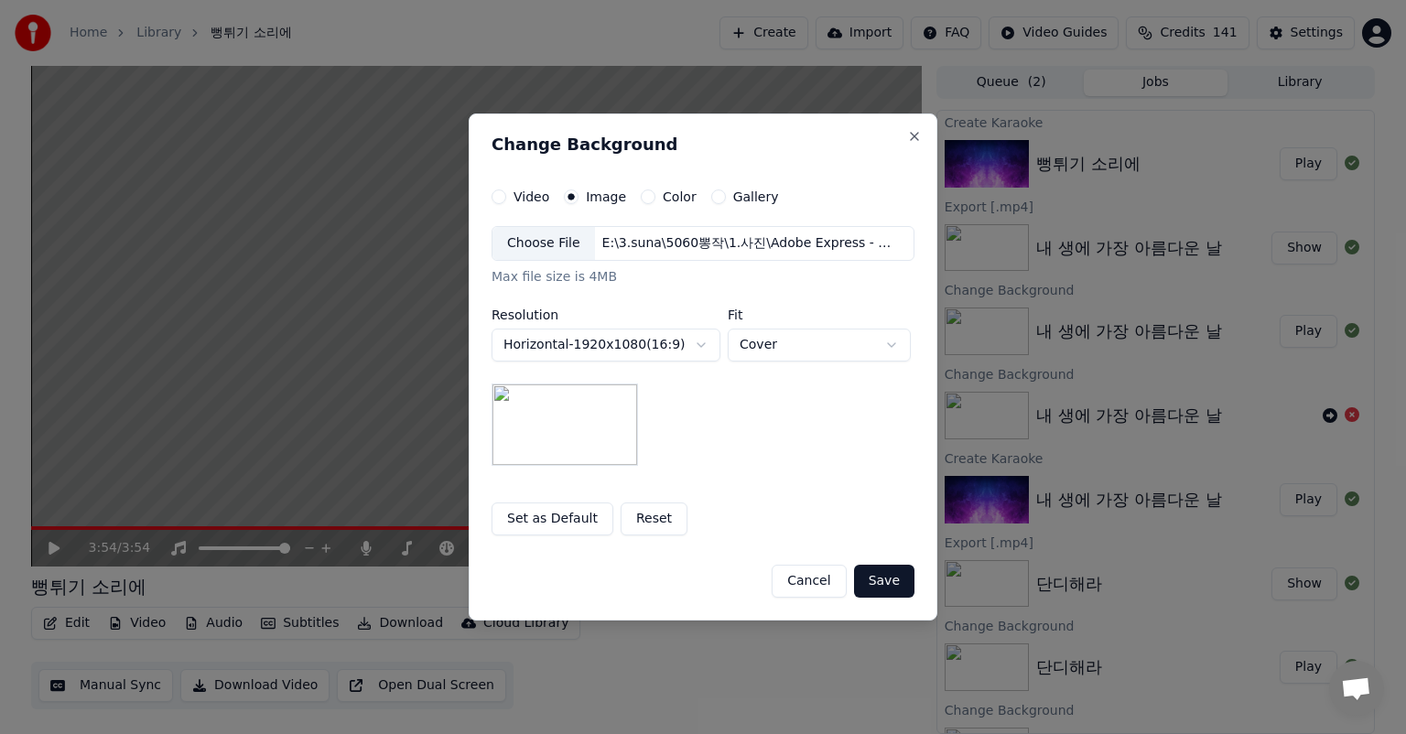
click at [894, 587] on button "Save" at bounding box center [884, 581] width 60 height 33
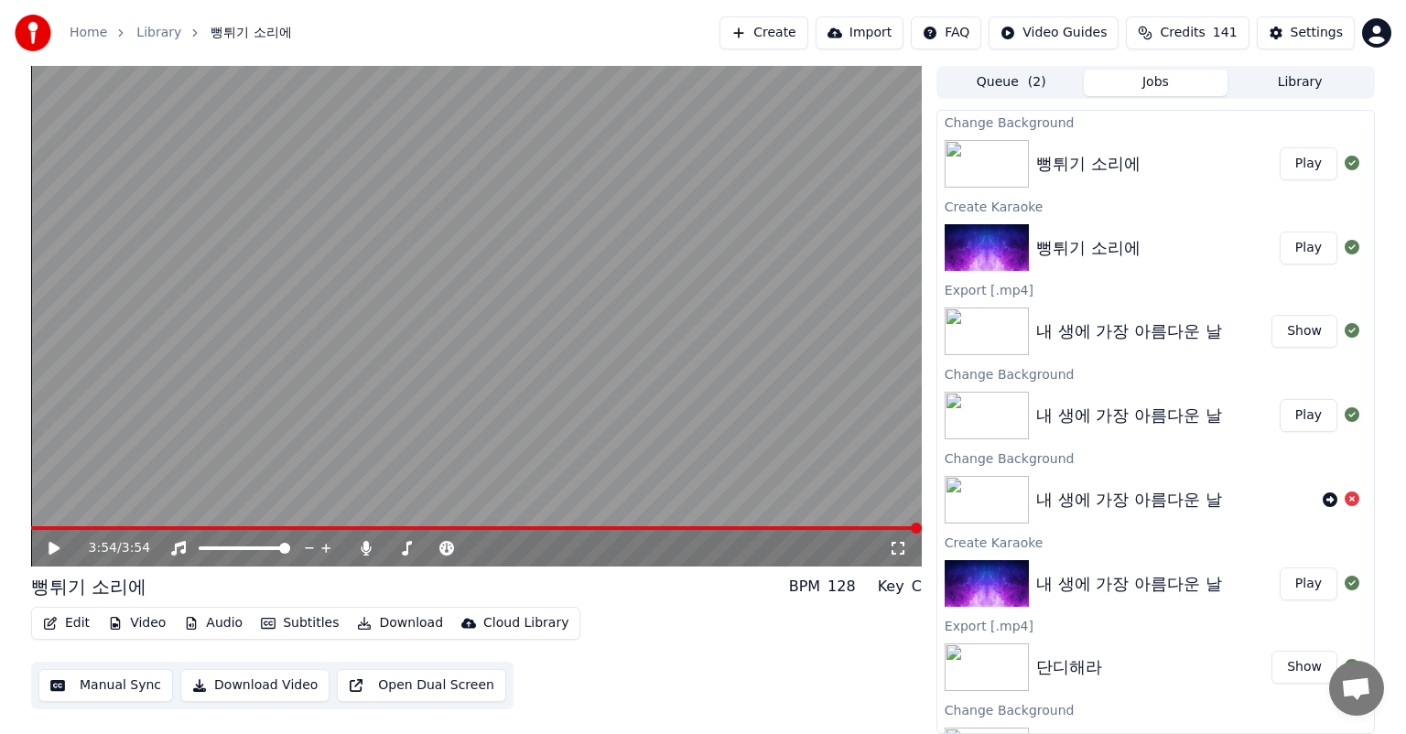
click at [1295, 164] on button "Play" at bounding box center [1309, 163] width 58 height 33
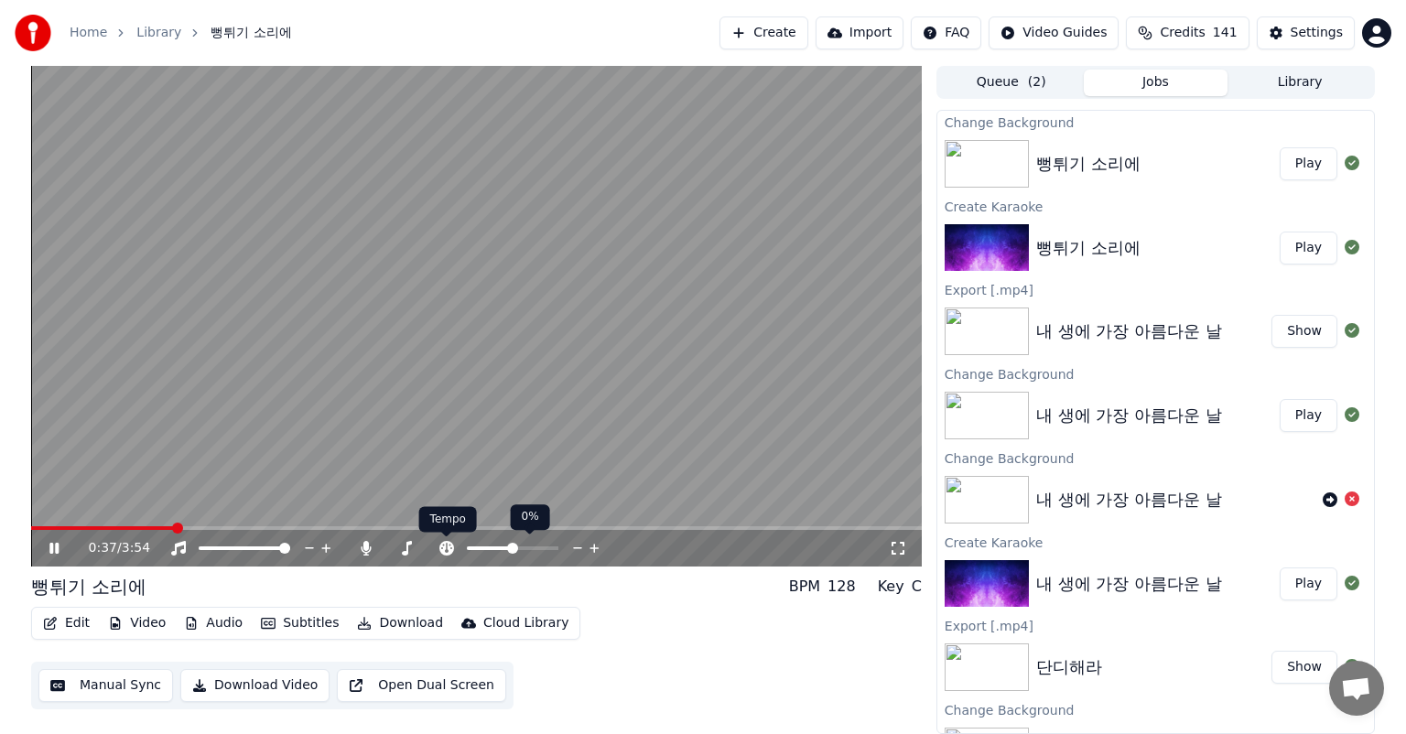
click at [443, 545] on icon at bounding box center [447, 548] width 18 height 15
click at [405, 547] on icon at bounding box center [406, 548] width 18 height 15
click at [185, 547] on icon at bounding box center [178, 548] width 18 height 15
click at [185, 548] on icon at bounding box center [178, 548] width 18 height 15
click at [44, 528] on span at bounding box center [126, 528] width 190 height 4
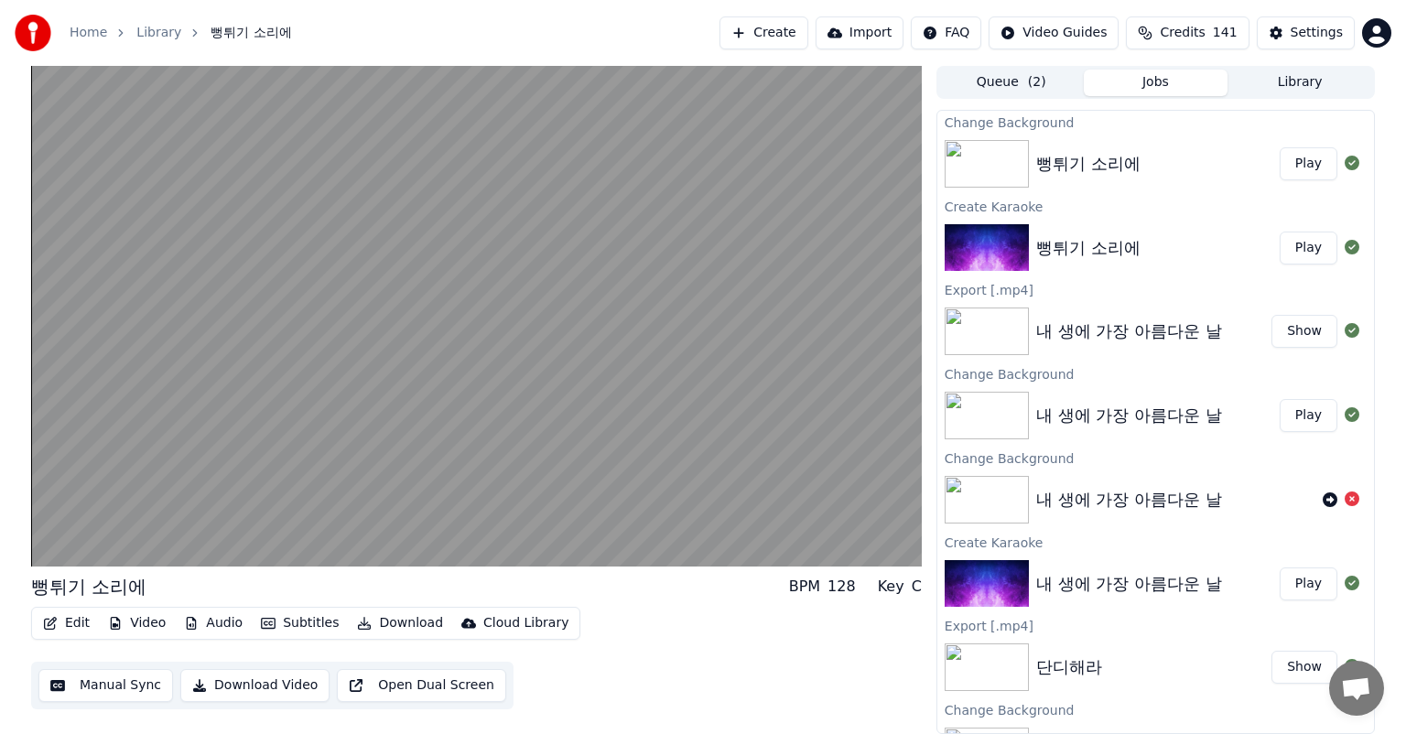
click at [404, 625] on button "Download" at bounding box center [400, 624] width 101 height 26
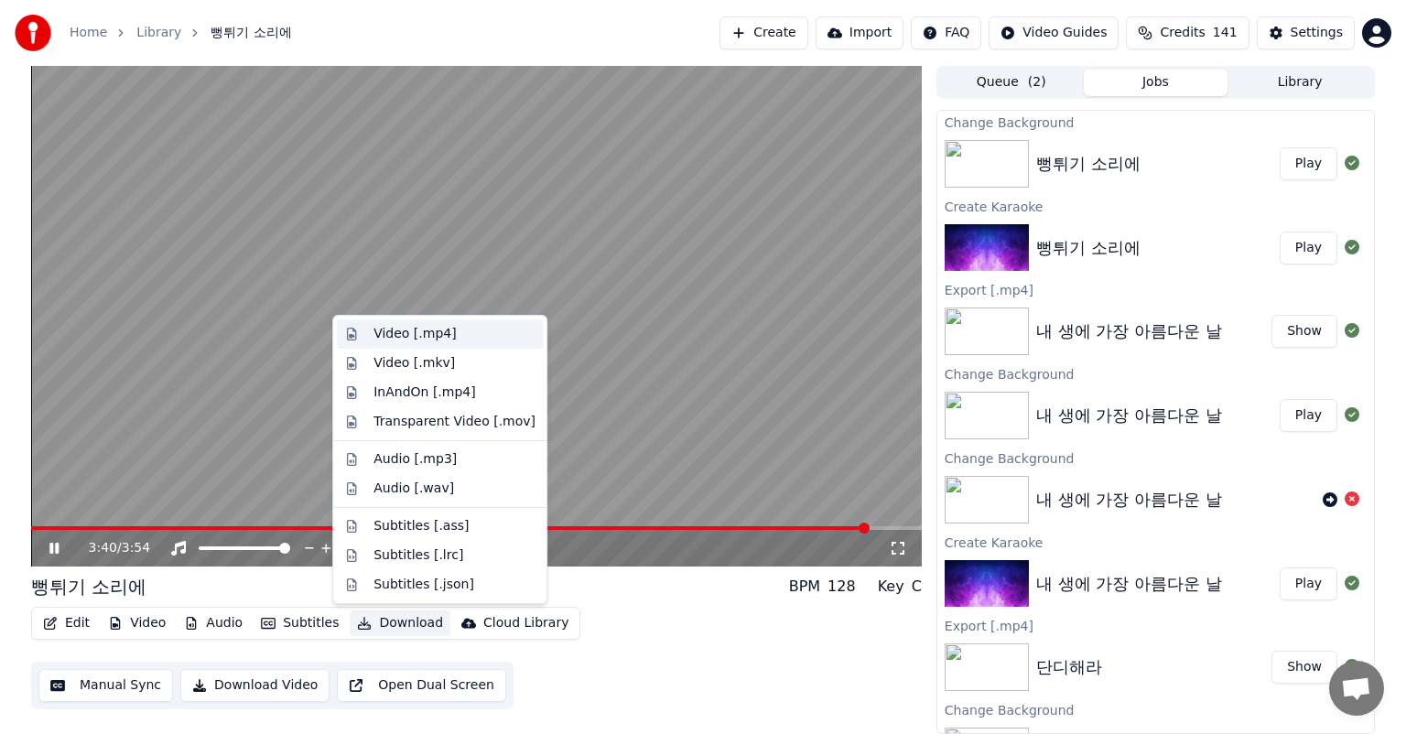
click at [443, 335] on div "Video [.mp4]" at bounding box center [415, 334] width 82 height 18
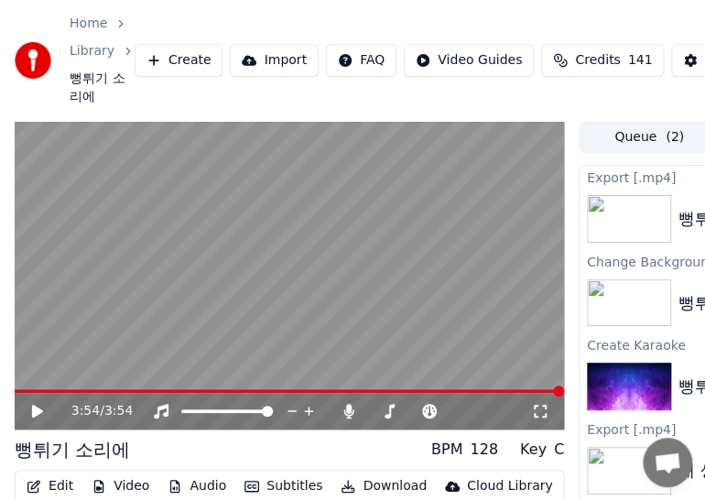
drag, startPoint x: 415, startPoint y: -52, endPoint x: 391, endPoint y: -74, distance: 32.4
click at [391, 0] on html "Home Library 뻥튀기 소리에 Create Import FAQ Video Guides Credits 141 Settings 3:54 /…" at bounding box center [352, 250] width 705 height 500
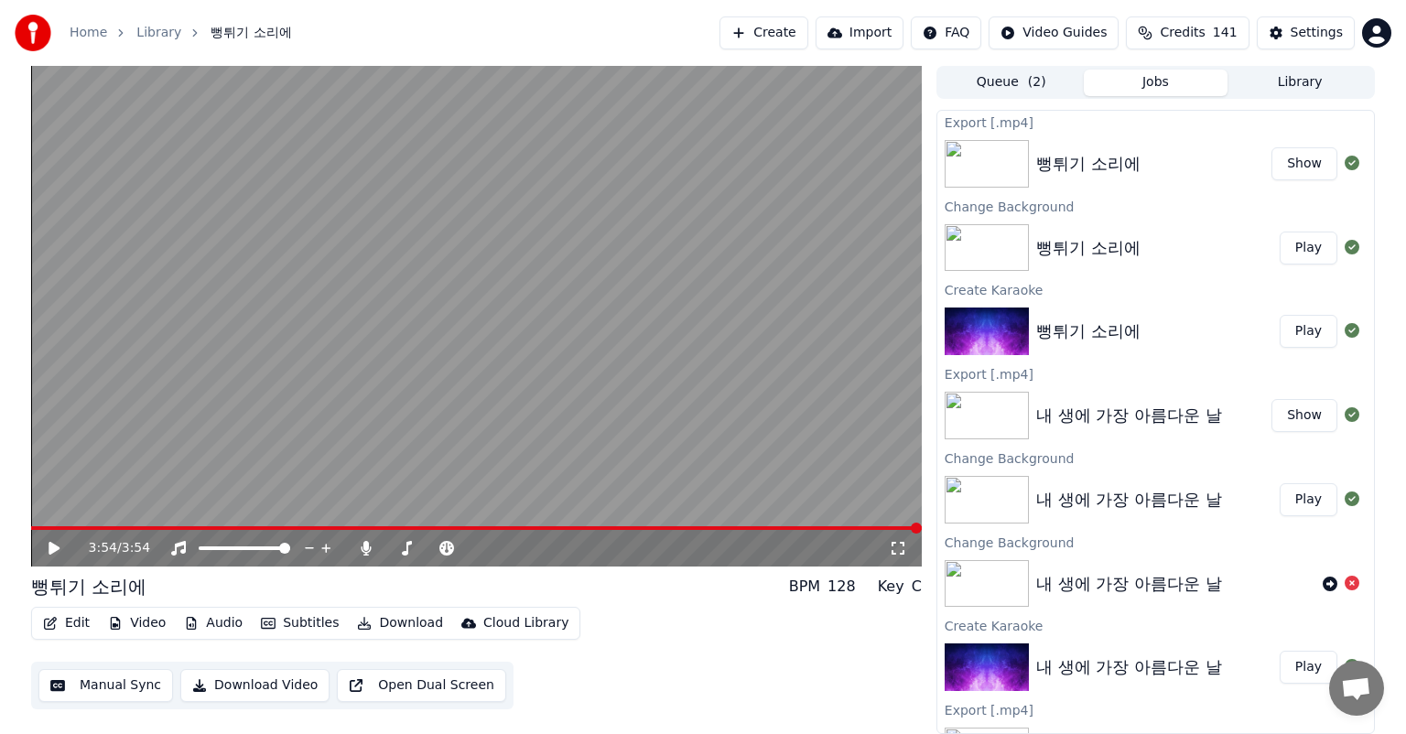
click at [528, 626] on div "Cloud Library" at bounding box center [525, 623] width 85 height 18
click at [1311, 165] on button "Show" at bounding box center [1305, 163] width 66 height 33
click at [792, 25] on button "Create" at bounding box center [764, 32] width 89 height 33
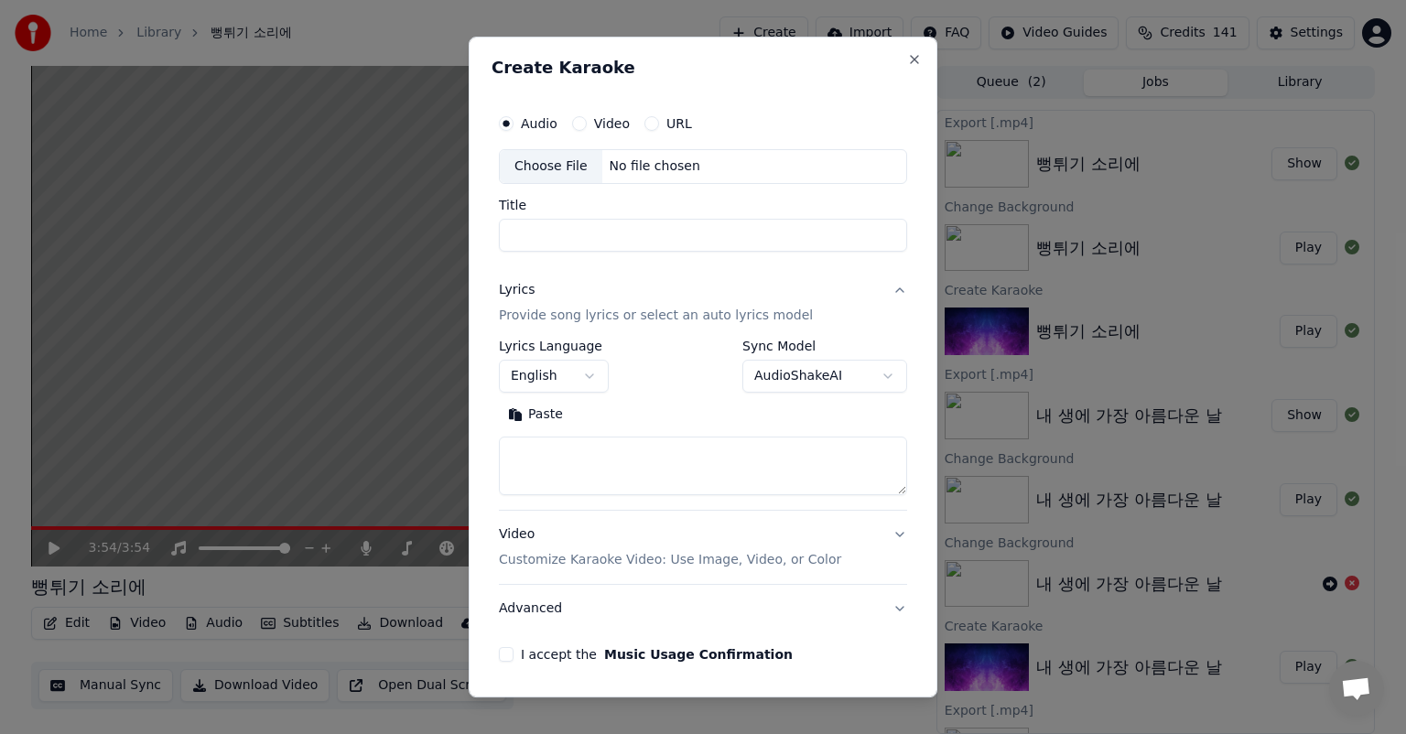
click at [538, 172] on div "Choose File" at bounding box center [551, 166] width 103 height 33
type input "******"
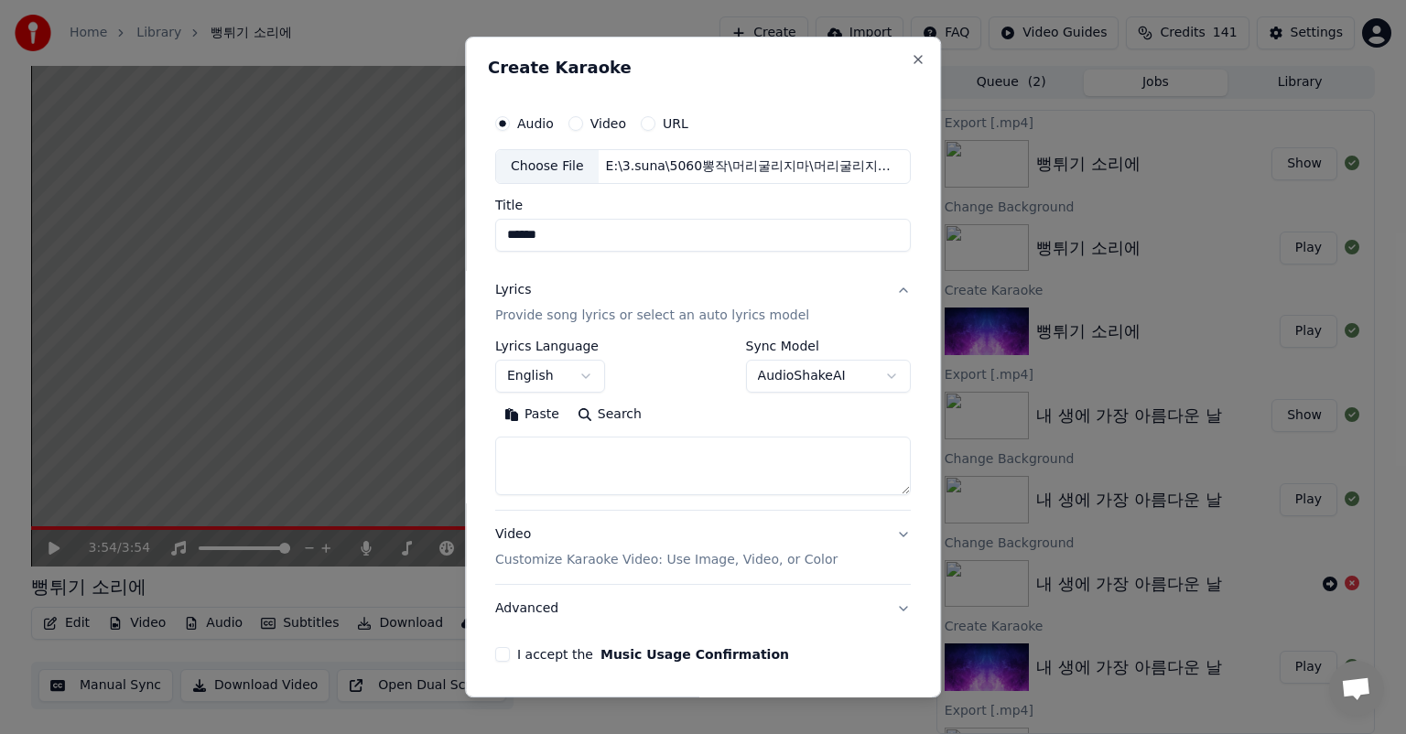
click at [584, 383] on body "**********" at bounding box center [703, 367] width 1406 height 734
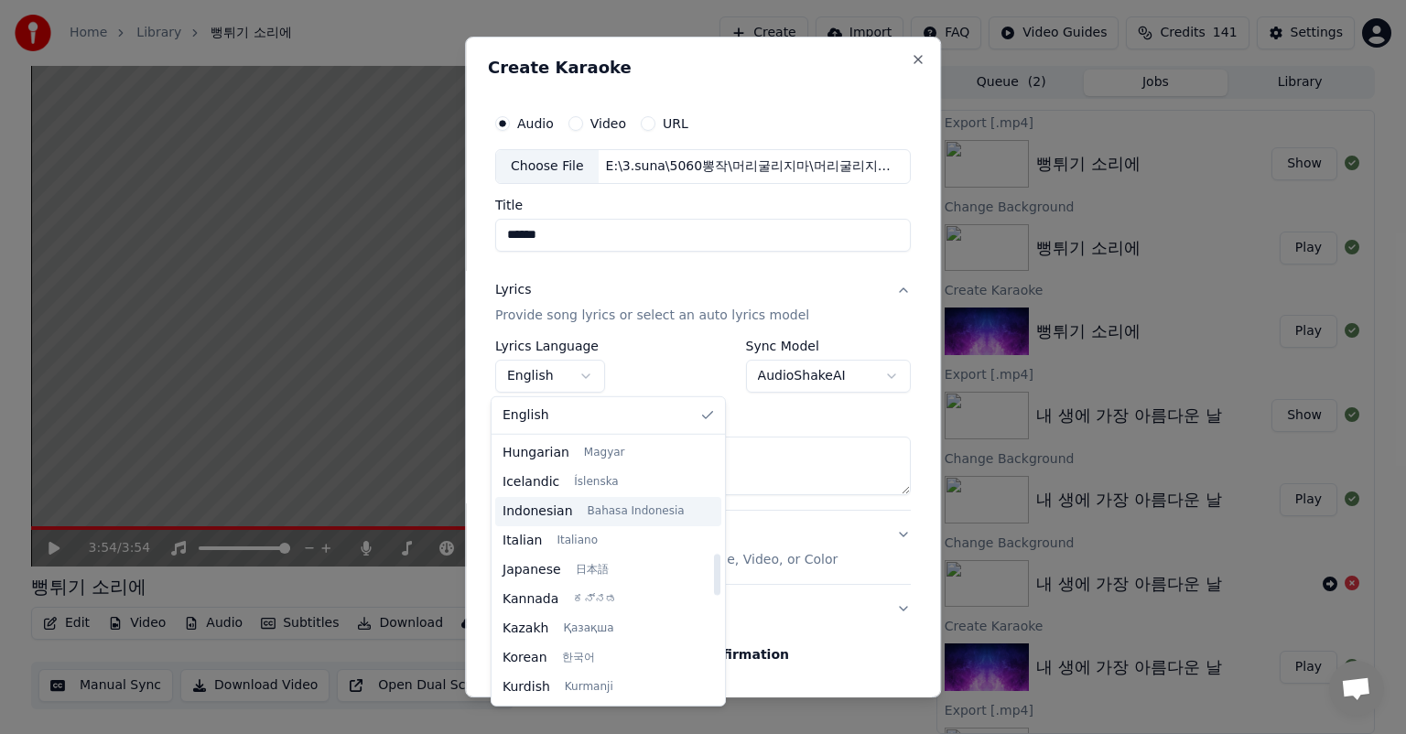
scroll to position [732, 0]
select select "**"
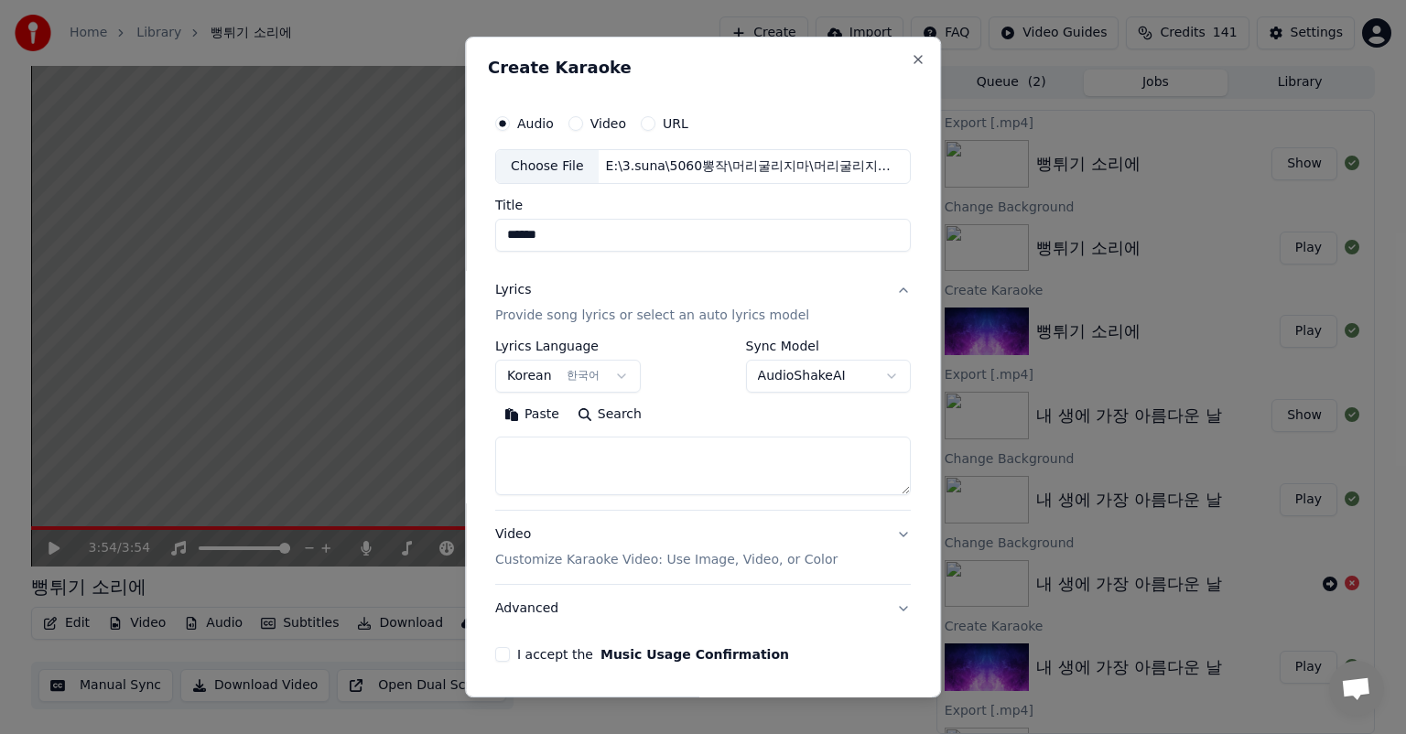
click at [659, 468] on textarea at bounding box center [703, 466] width 416 height 59
click at [641, 470] on textarea at bounding box center [703, 466] width 416 height 59
paste textarea "**********"
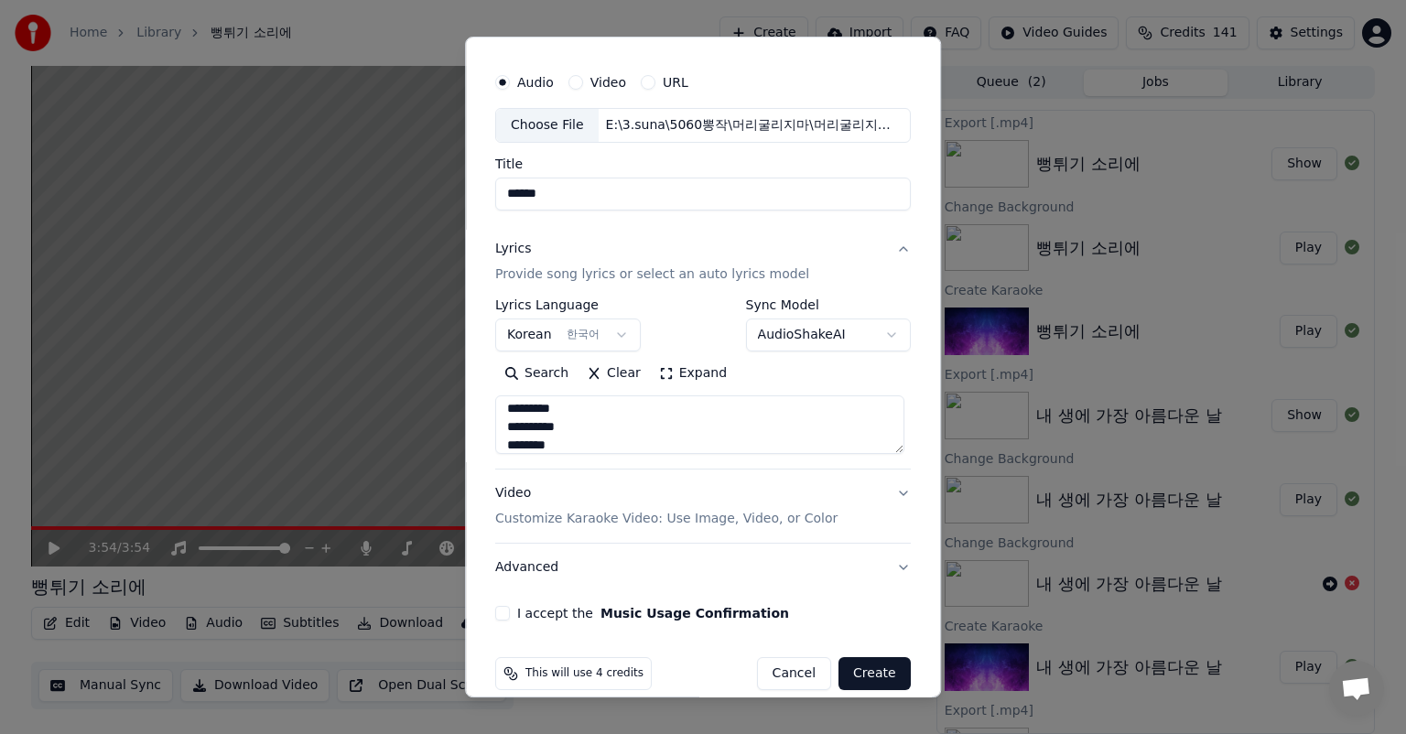
scroll to position [62, 0]
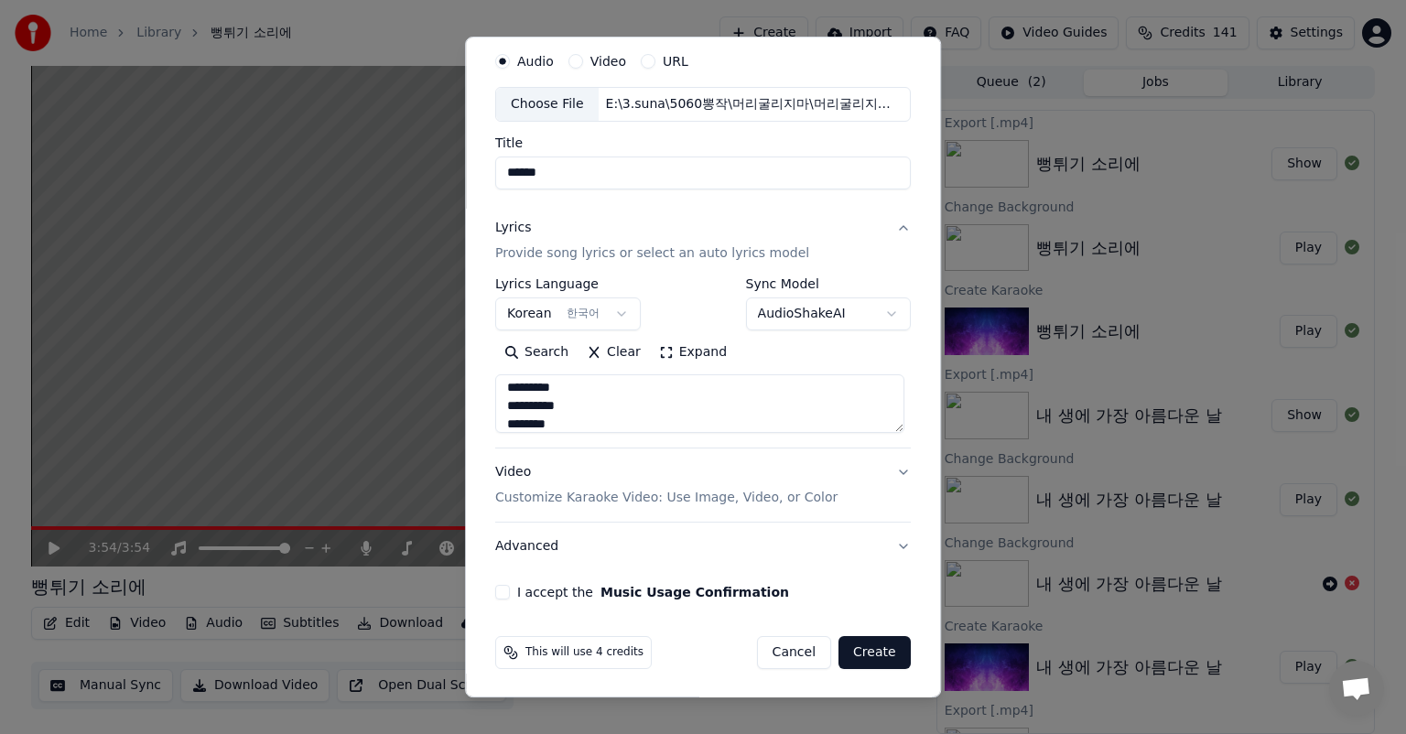
type textarea "**********"
click at [745, 498] on p "Customize Karaoke Video: Use Image, Video, or Color" at bounding box center [666, 498] width 342 height 18
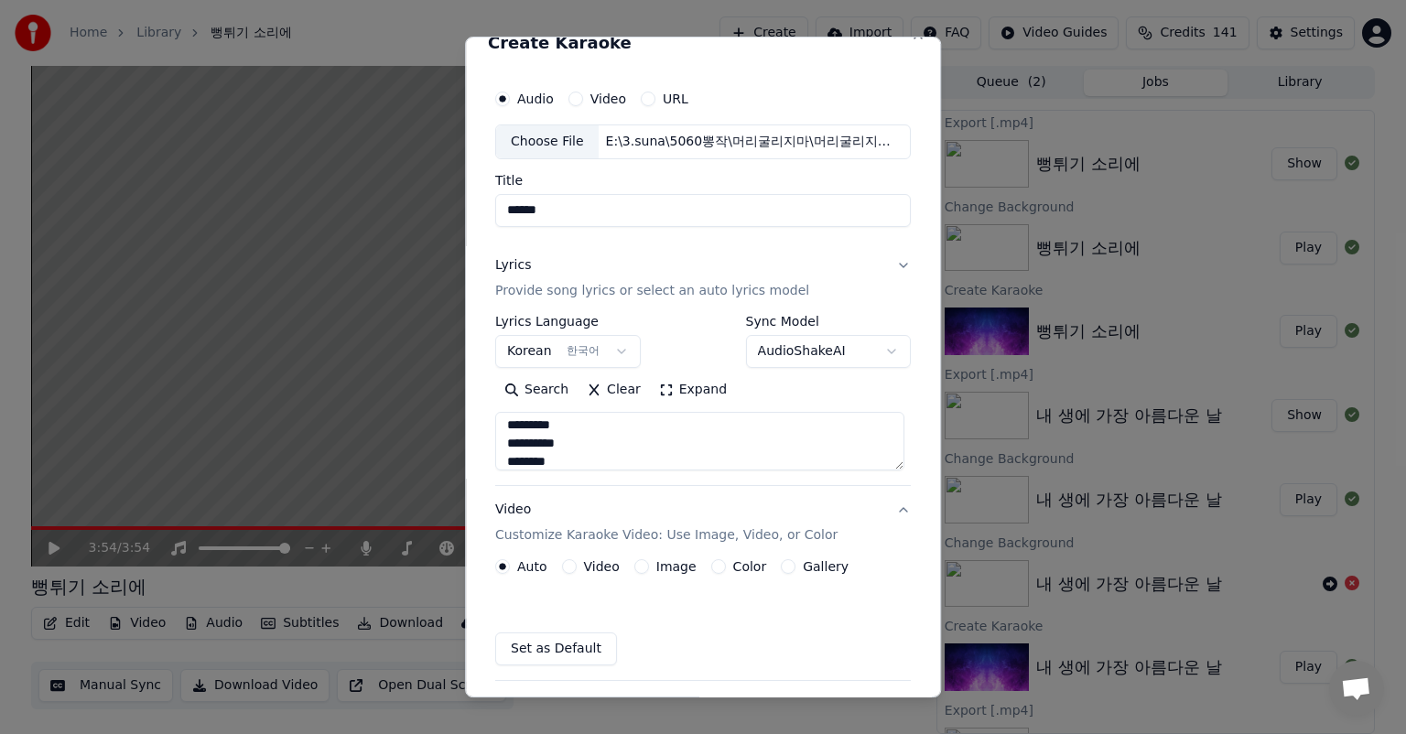
scroll to position [14, 0]
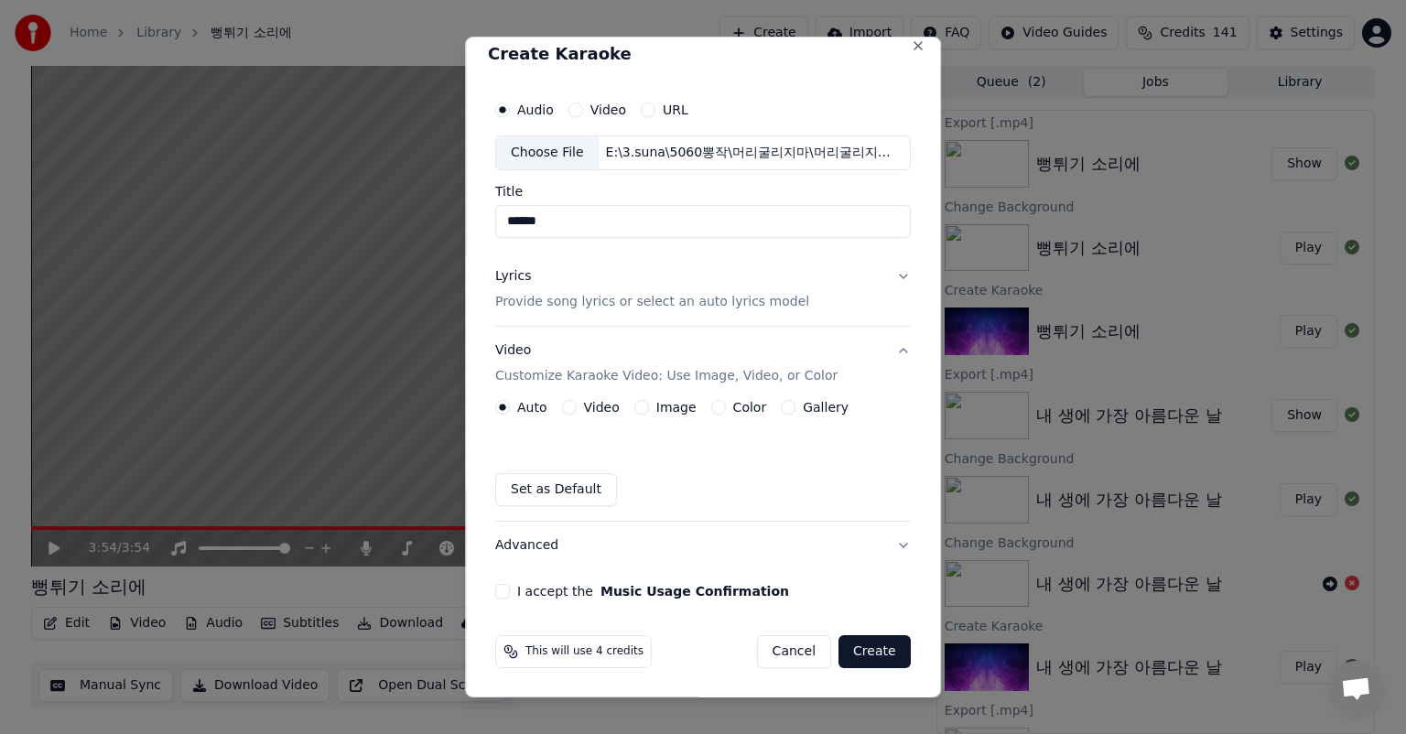
click at [781, 406] on button "Gallery" at bounding box center [788, 407] width 15 height 15
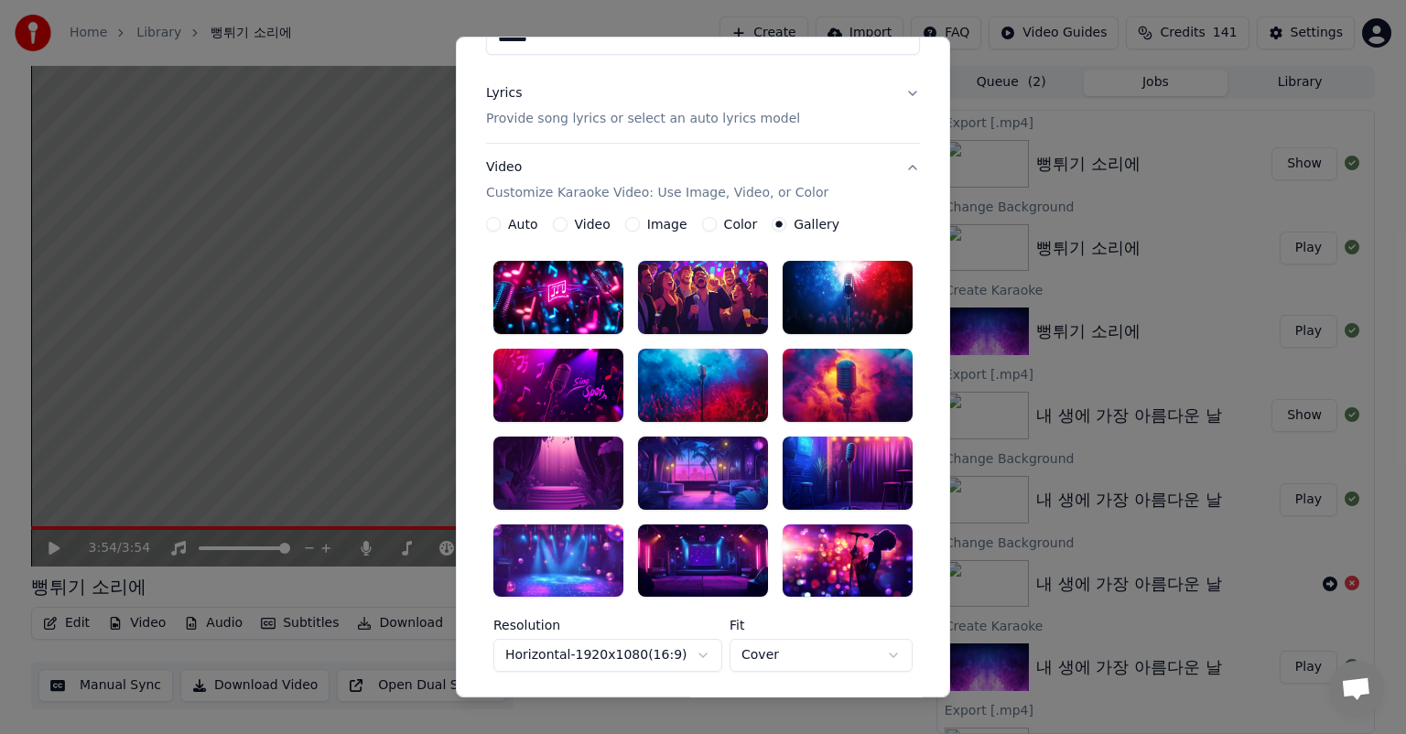
scroll to position [105, 0]
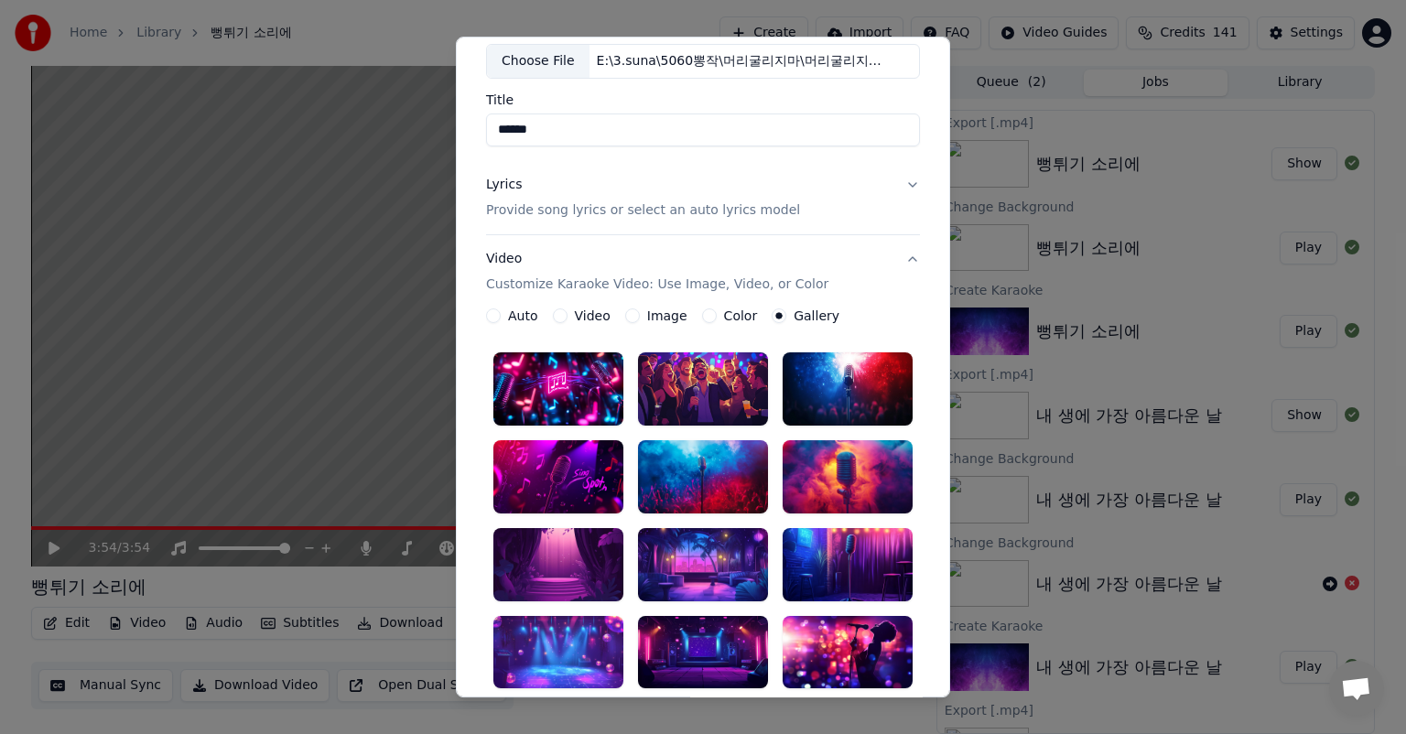
click at [702, 319] on button "Color" at bounding box center [709, 316] width 15 height 15
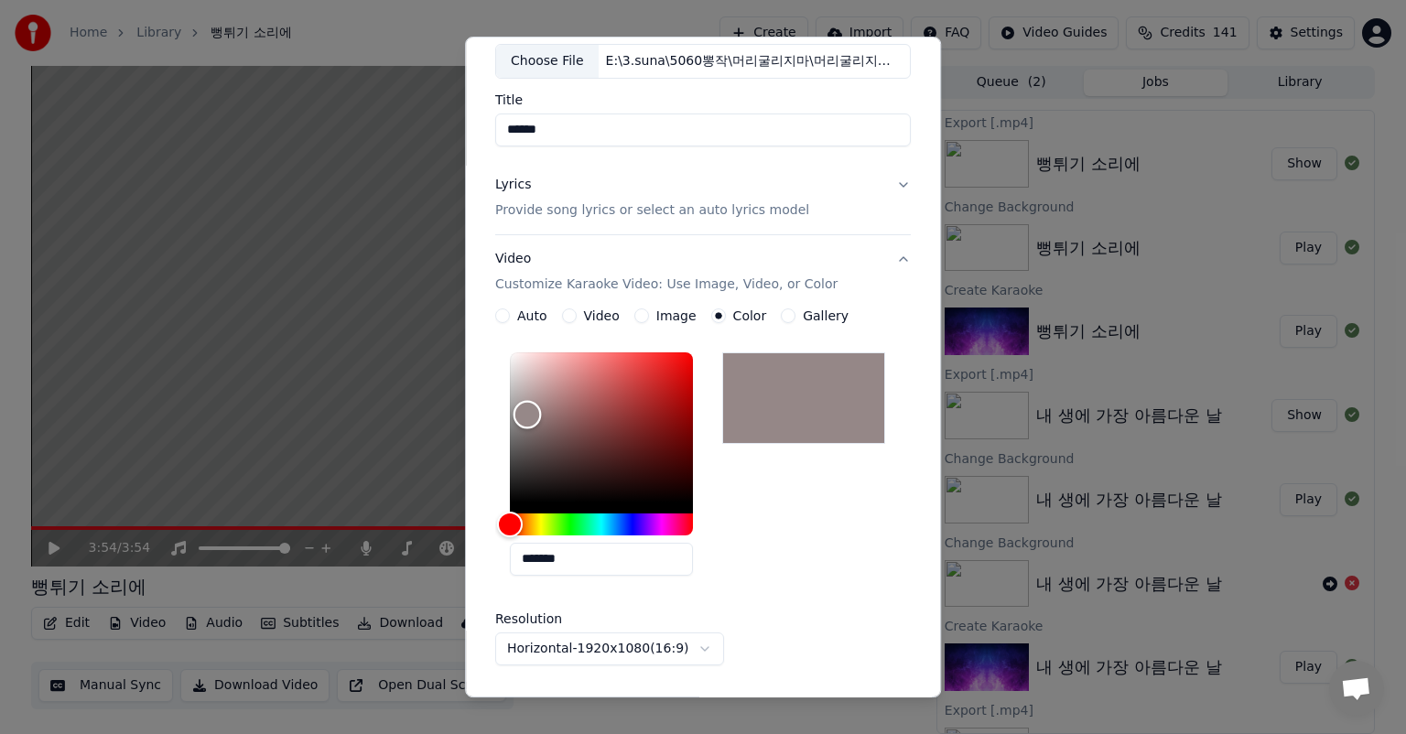
type input "*******"
drag, startPoint x: 513, startPoint y: 497, endPoint x: 522, endPoint y: 414, distance: 83.8
click at [522, 414] on div "Color" at bounding box center [527, 415] width 28 height 28
click at [634, 315] on button "Image" at bounding box center [641, 316] width 15 height 15
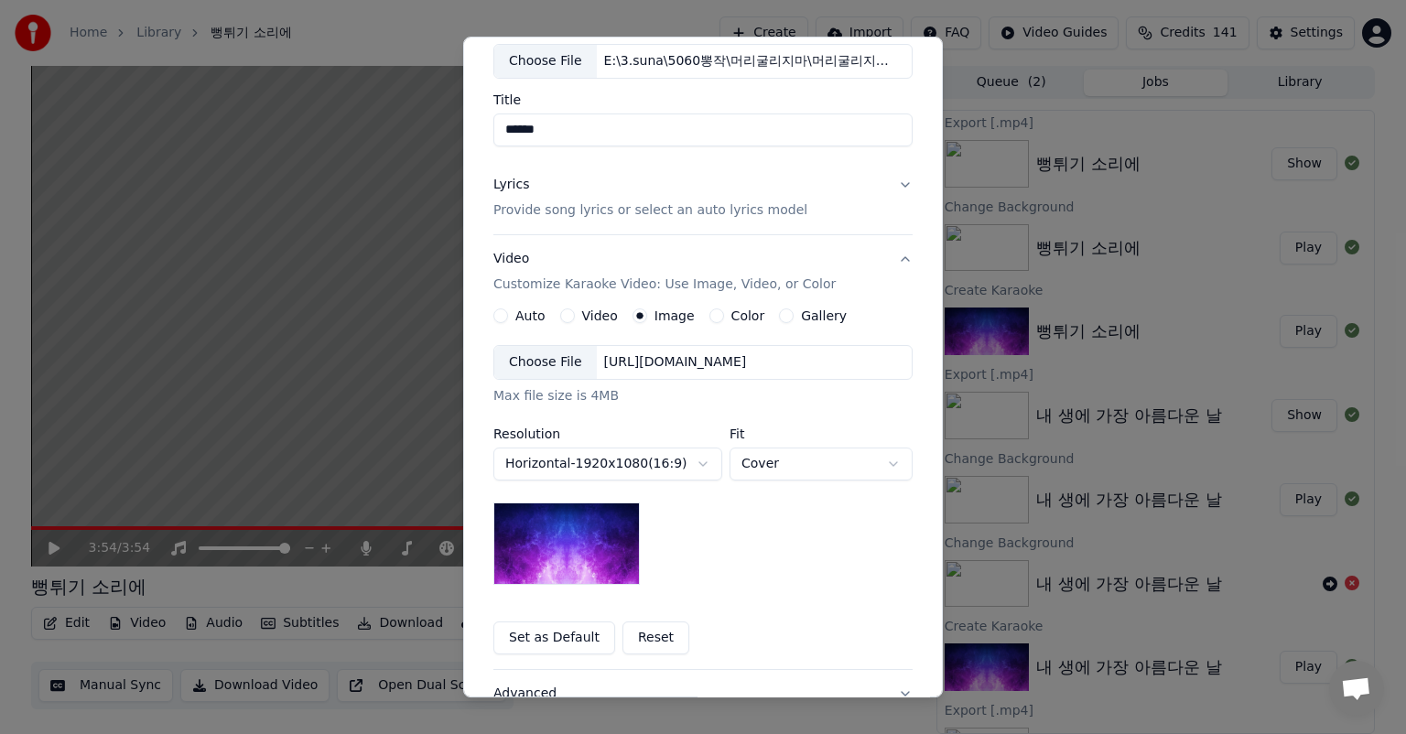
click at [779, 313] on button "Gallery" at bounding box center [786, 316] width 15 height 15
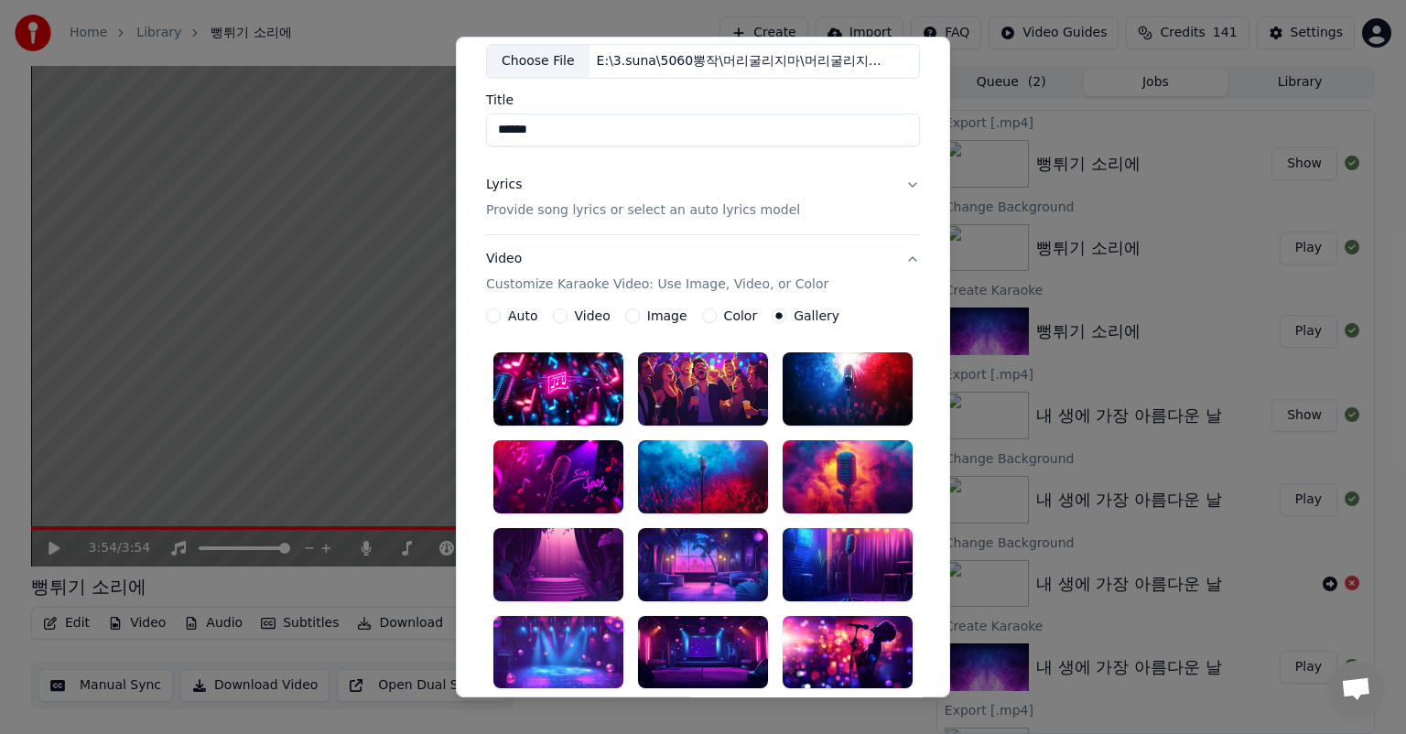
click at [561, 484] on div at bounding box center [558, 476] width 130 height 73
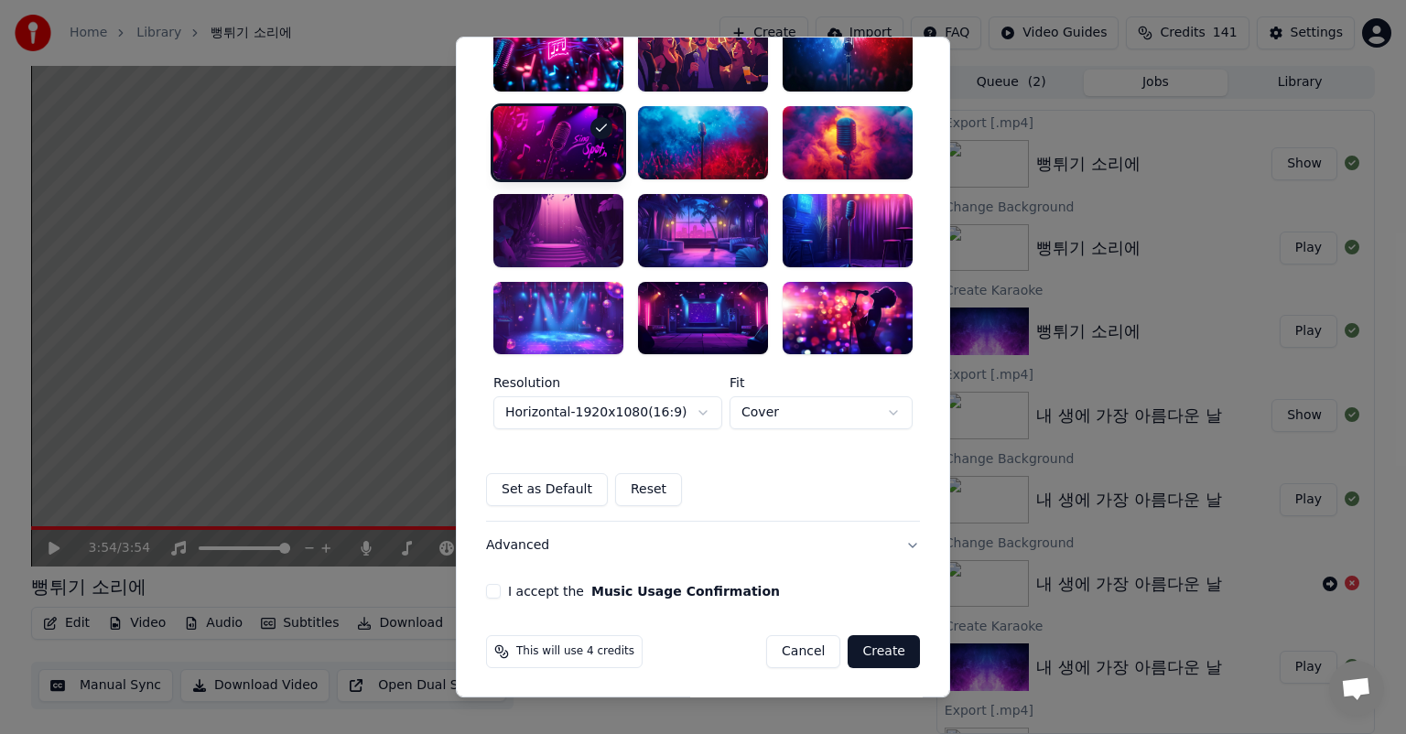
click at [549, 593] on label "I accept the Music Usage Confirmation" at bounding box center [644, 592] width 272 height 13
click at [501, 593] on button "I accept the Music Usage Confirmation" at bounding box center [493, 592] width 15 height 15
click at [904, 544] on button "Advanced" at bounding box center [703, 547] width 434 height 48
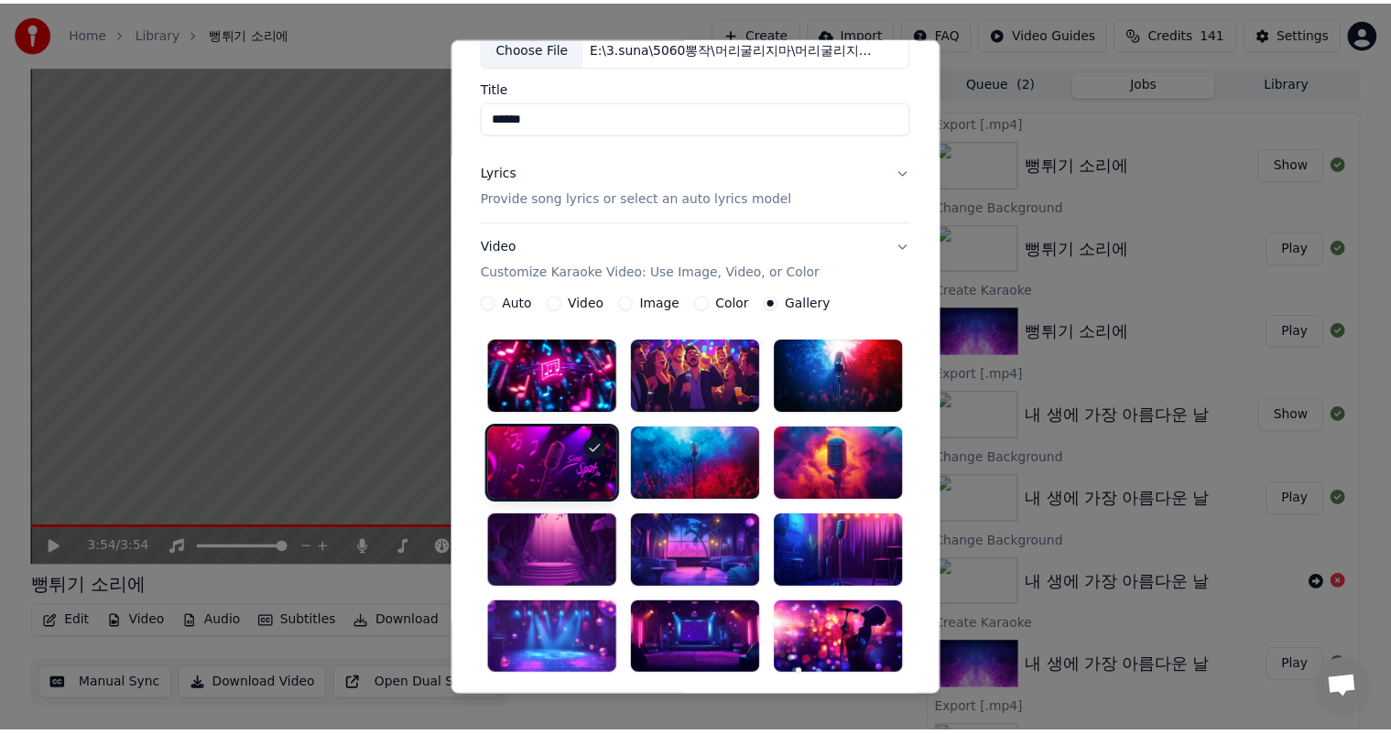
scroll to position [0, 0]
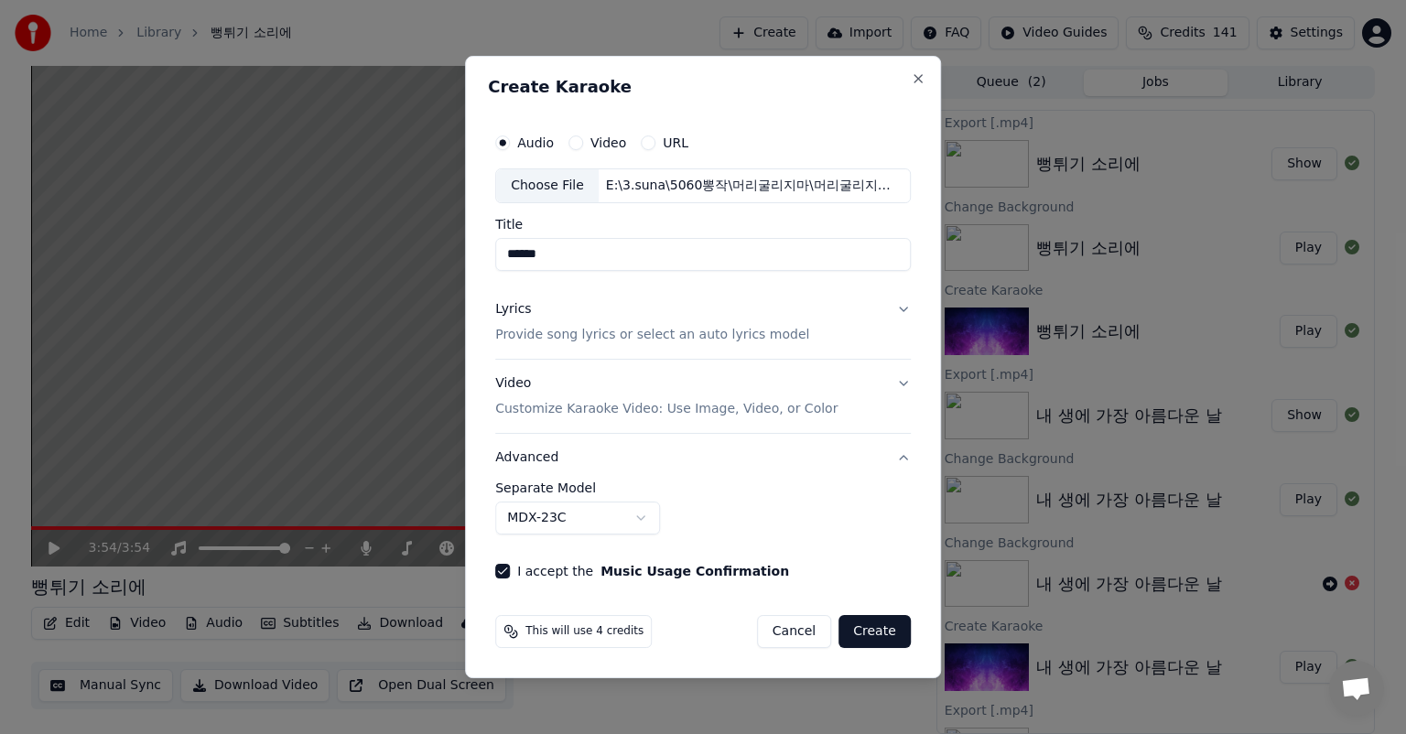
click at [894, 636] on button "Create" at bounding box center [875, 631] width 72 height 33
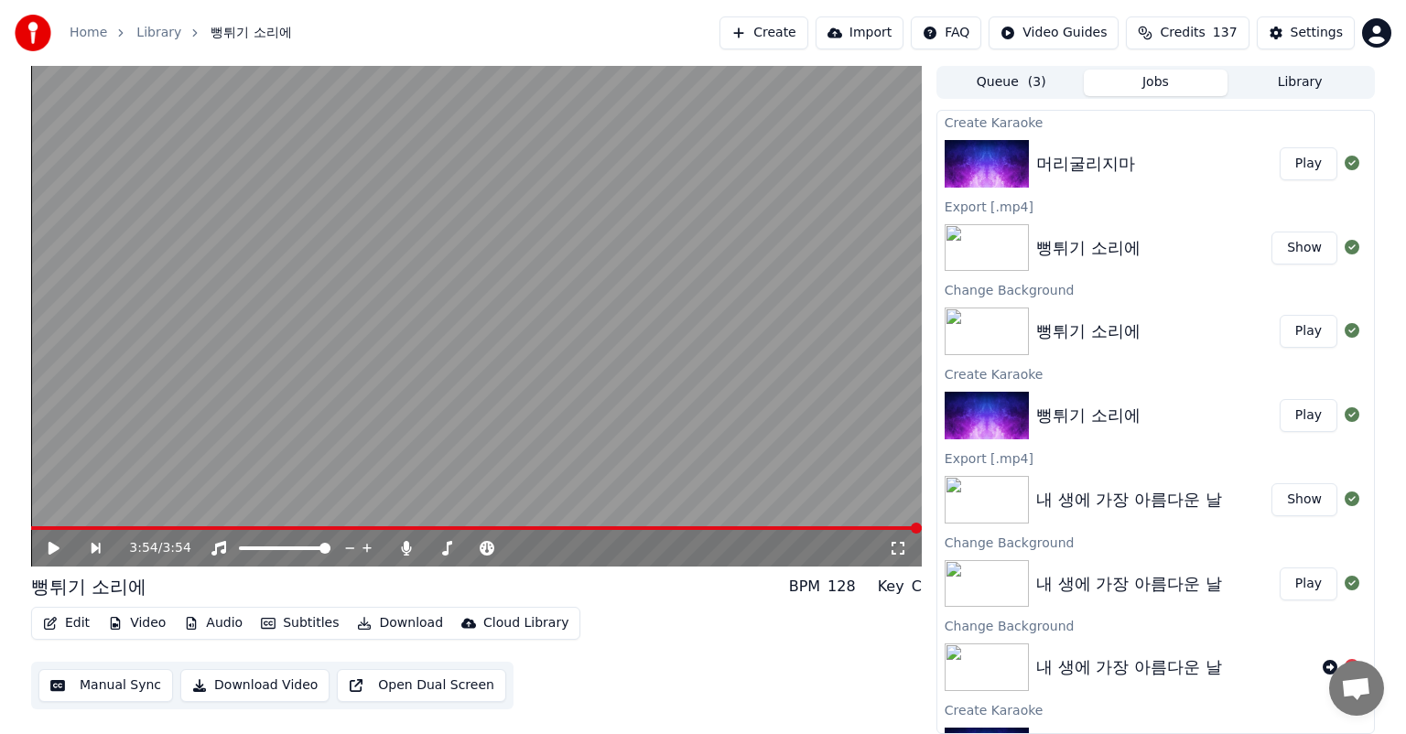
click at [1302, 168] on button "Play" at bounding box center [1309, 163] width 58 height 33
click at [54, 541] on icon at bounding box center [67, 548] width 43 height 15
click at [120, 687] on button "Manual Sync" at bounding box center [105, 685] width 135 height 33
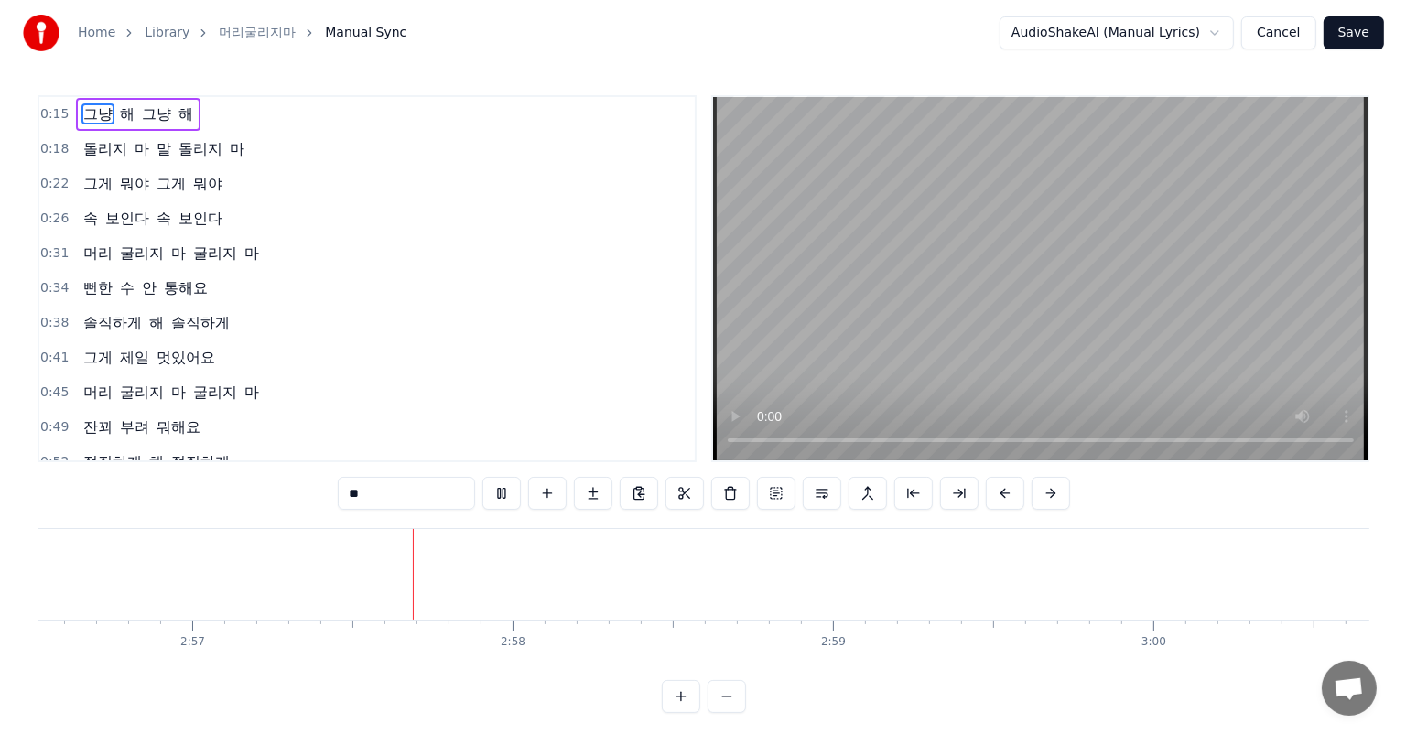
scroll to position [0, 56621]
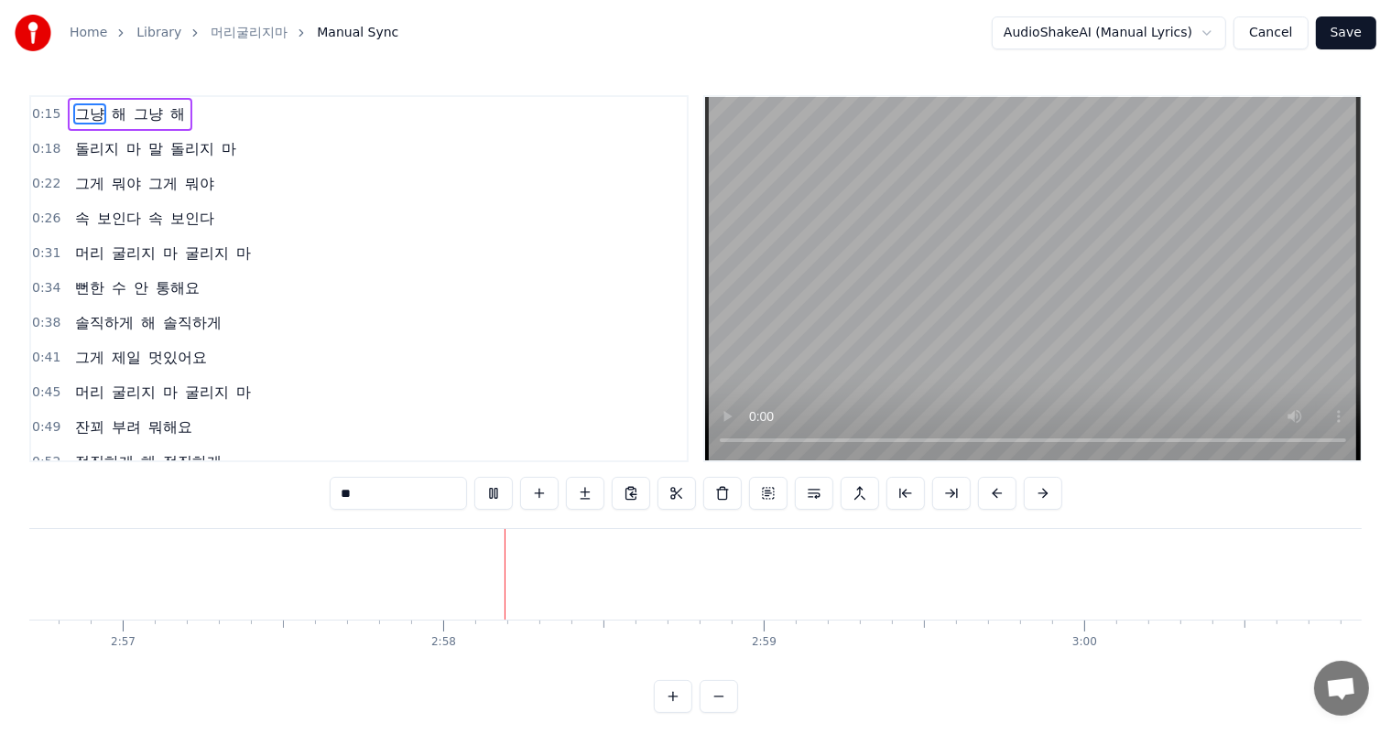
click at [1349, 28] on button "Save" at bounding box center [1346, 32] width 60 height 33
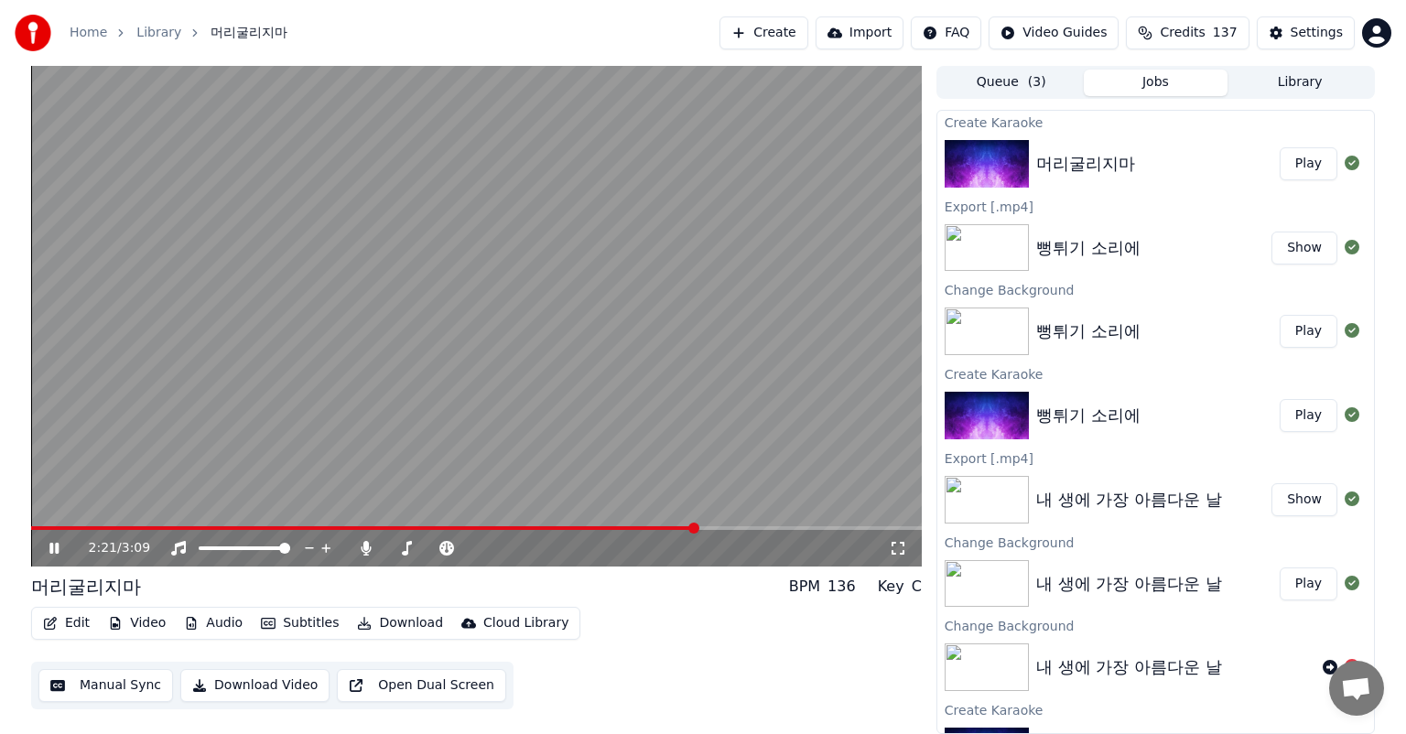
click at [62, 547] on icon at bounding box center [67, 548] width 43 height 15
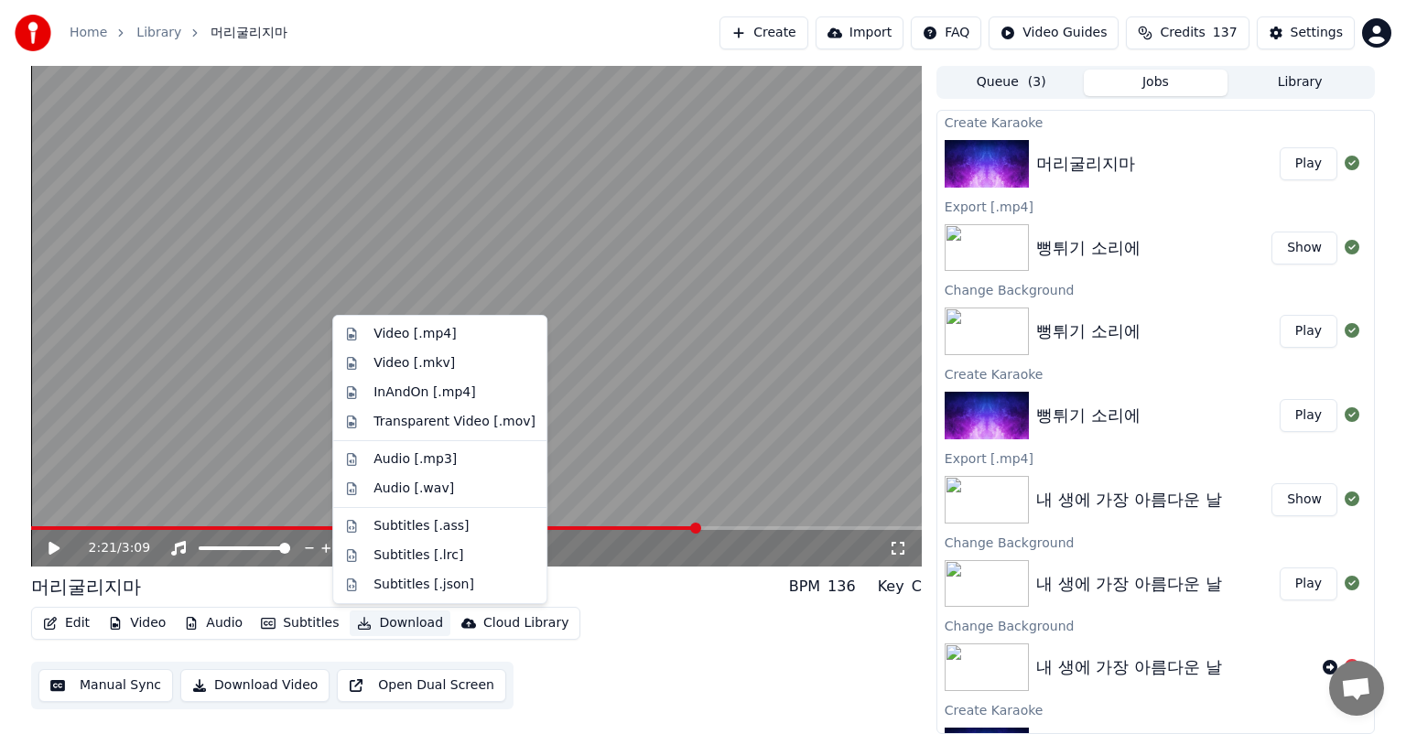
click at [404, 623] on button "Download" at bounding box center [400, 624] width 101 height 26
click at [432, 330] on div "Video [.mp4]" at bounding box center [415, 334] width 82 height 18
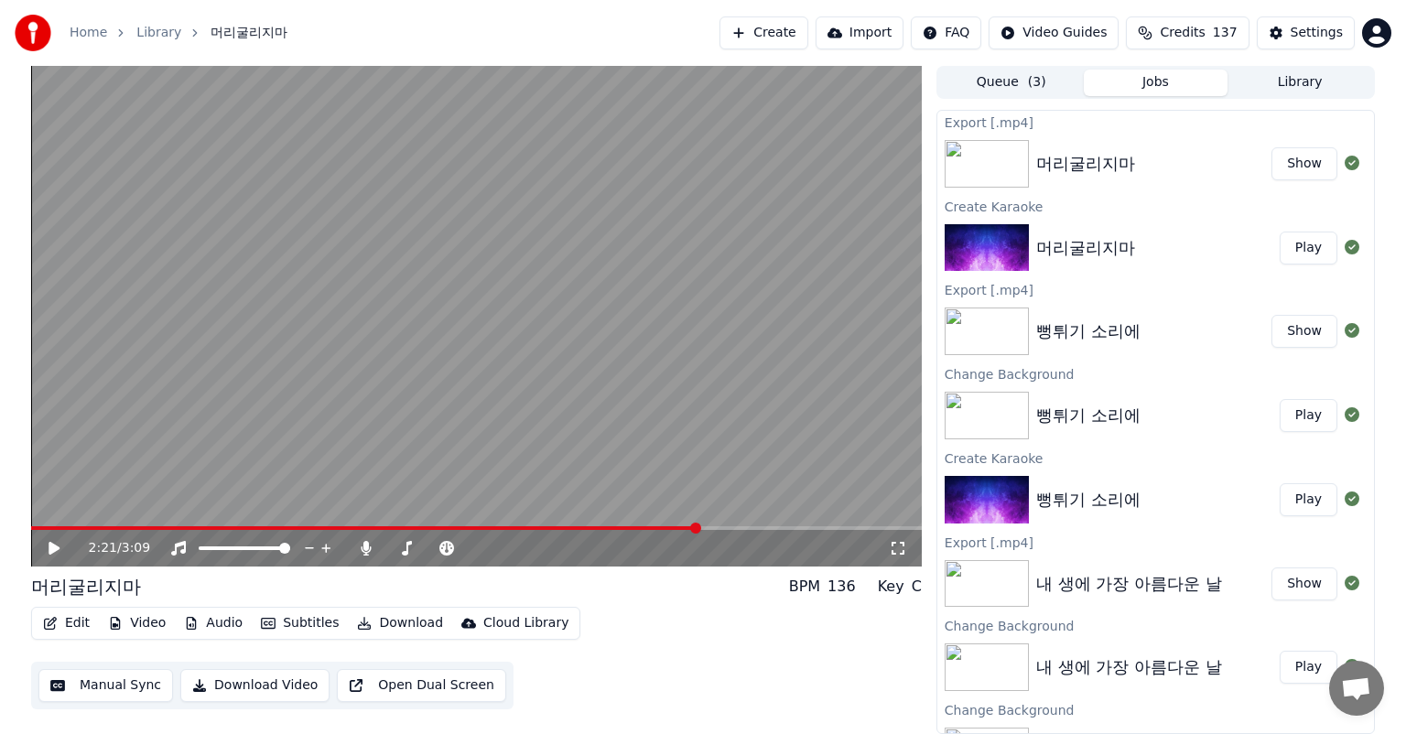
click at [1293, 169] on button "Show" at bounding box center [1305, 163] width 66 height 33
click at [808, 37] on button "Create" at bounding box center [764, 32] width 89 height 33
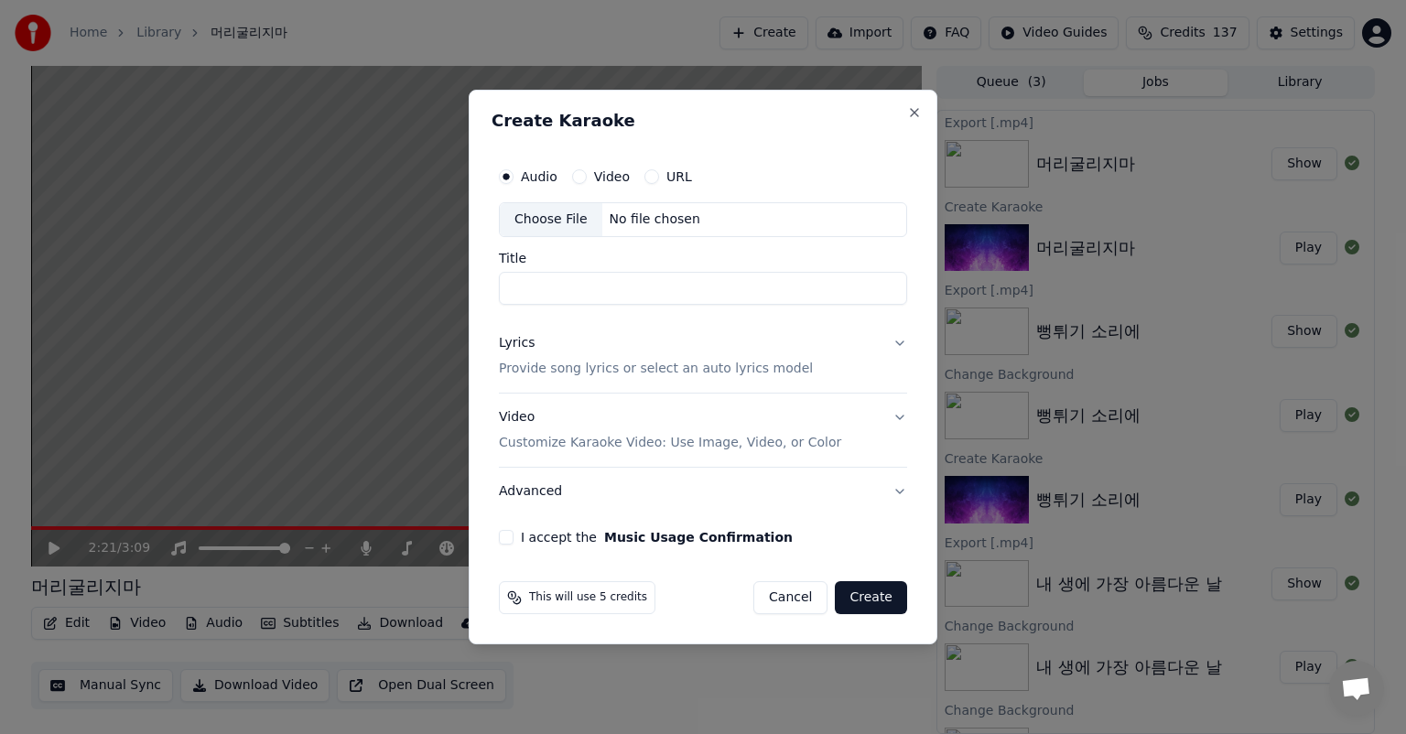
click at [552, 219] on div "Choose File" at bounding box center [551, 219] width 103 height 33
type input "*******"
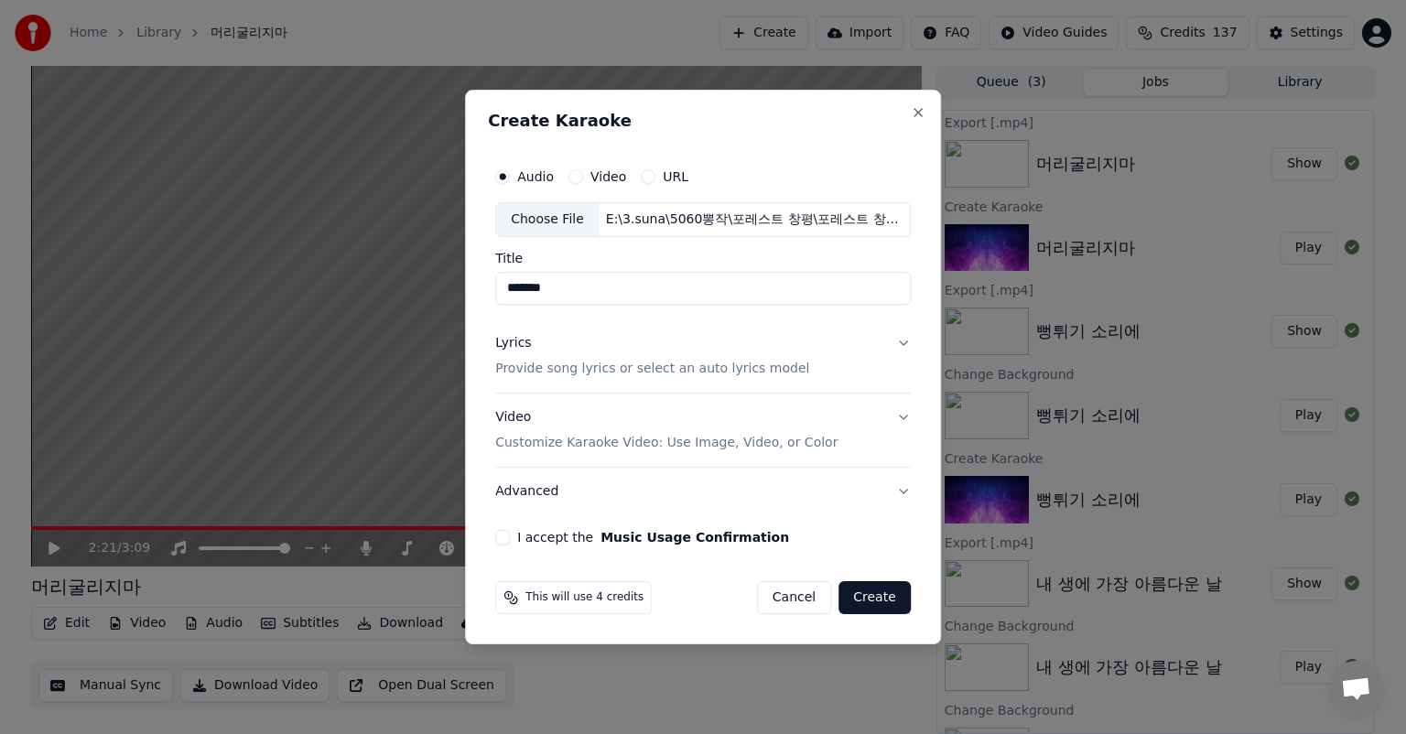
click at [904, 341] on button "Lyrics Provide song lyrics or select an auto lyrics model" at bounding box center [703, 356] width 416 height 73
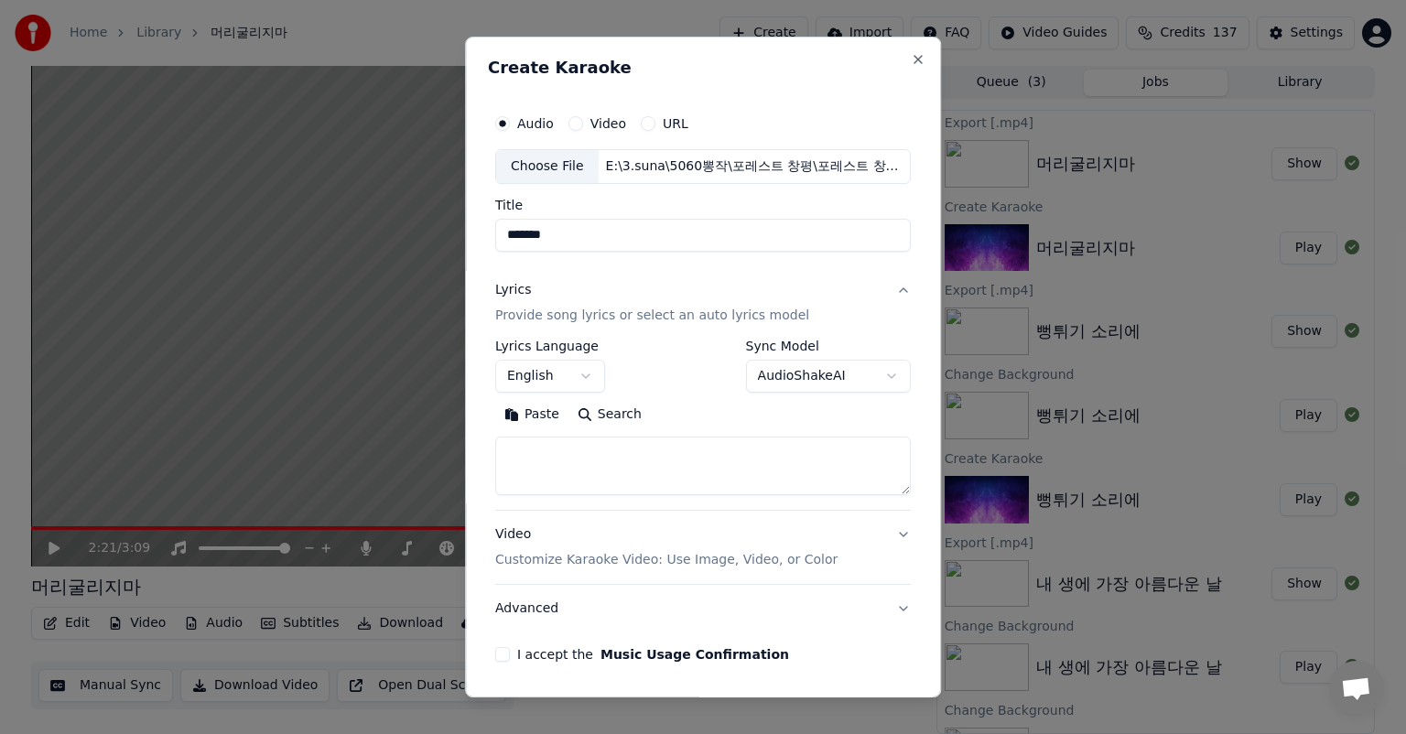
click at [669, 454] on textarea at bounding box center [703, 466] width 416 height 59
click at [578, 370] on button "English" at bounding box center [550, 376] width 110 height 33
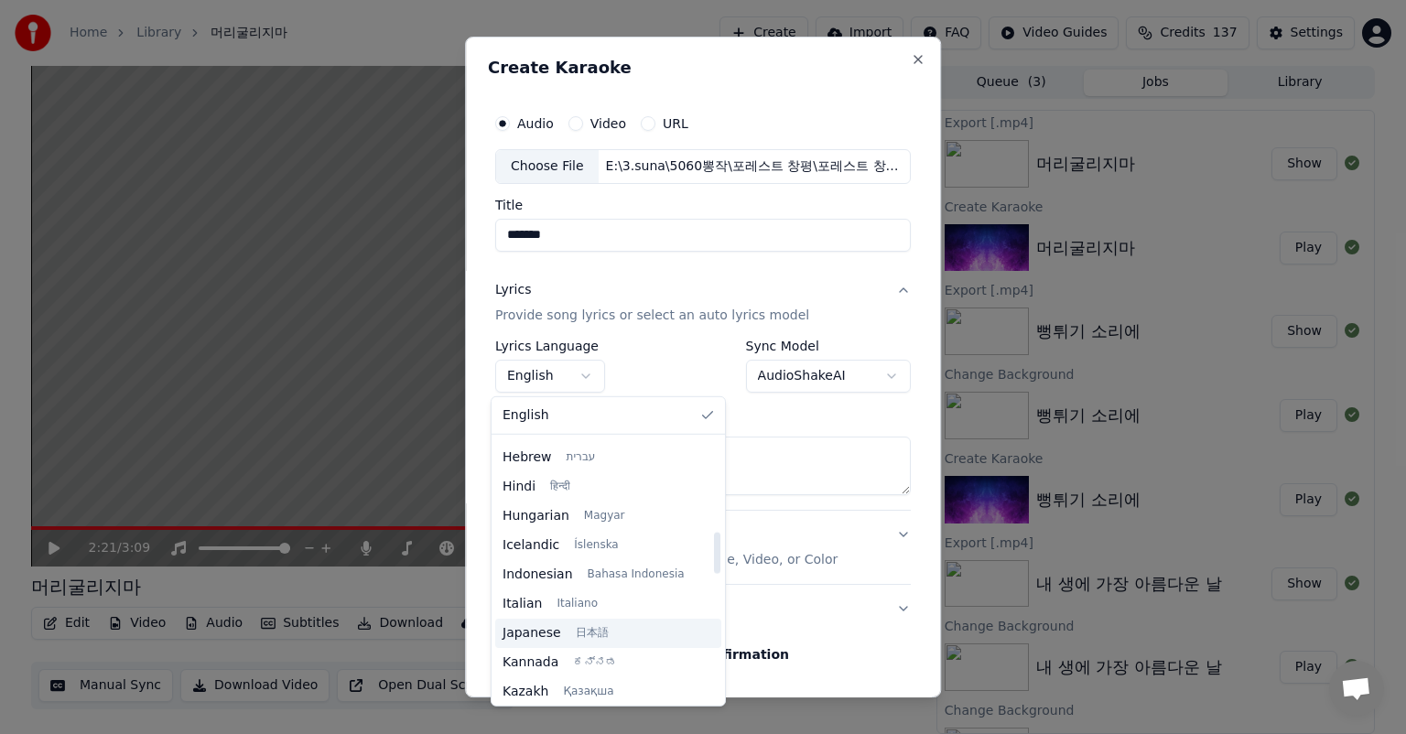
scroll to position [673, 0]
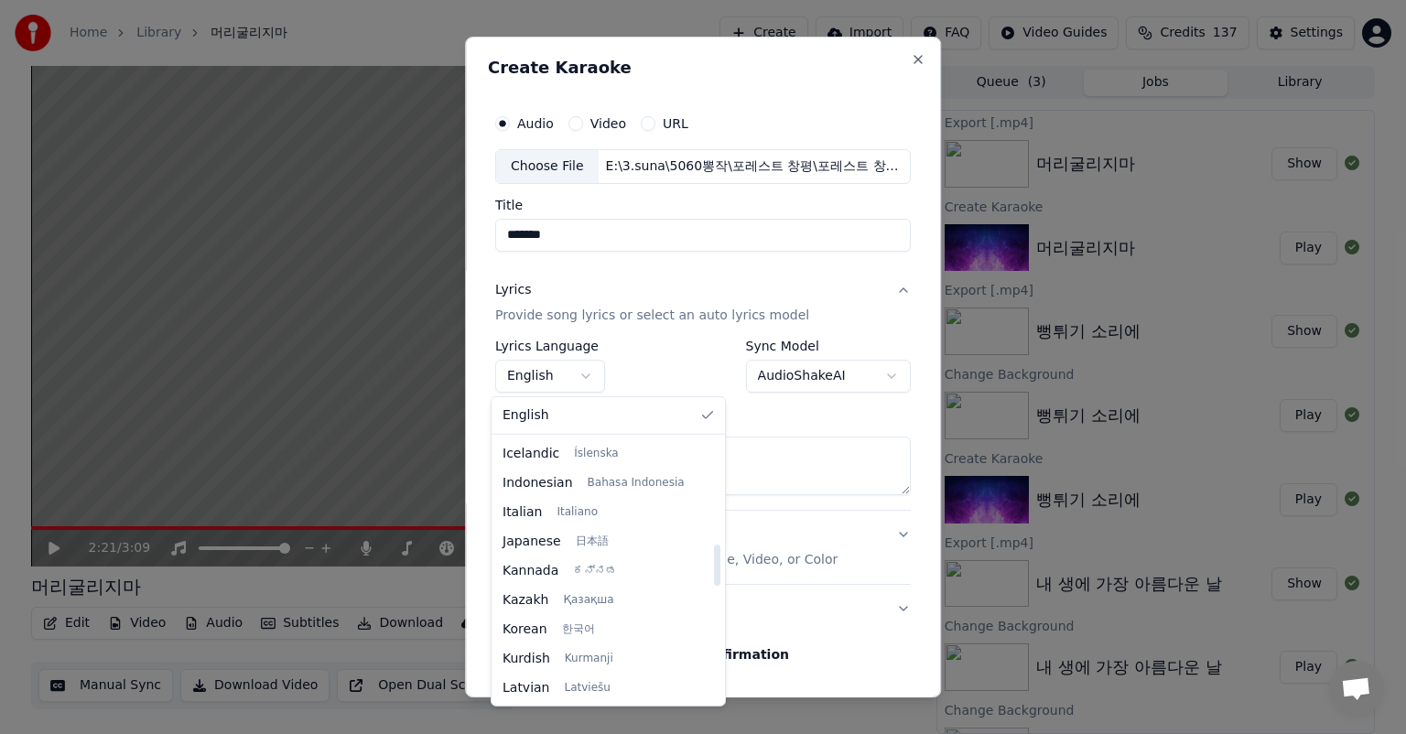
select select "**"
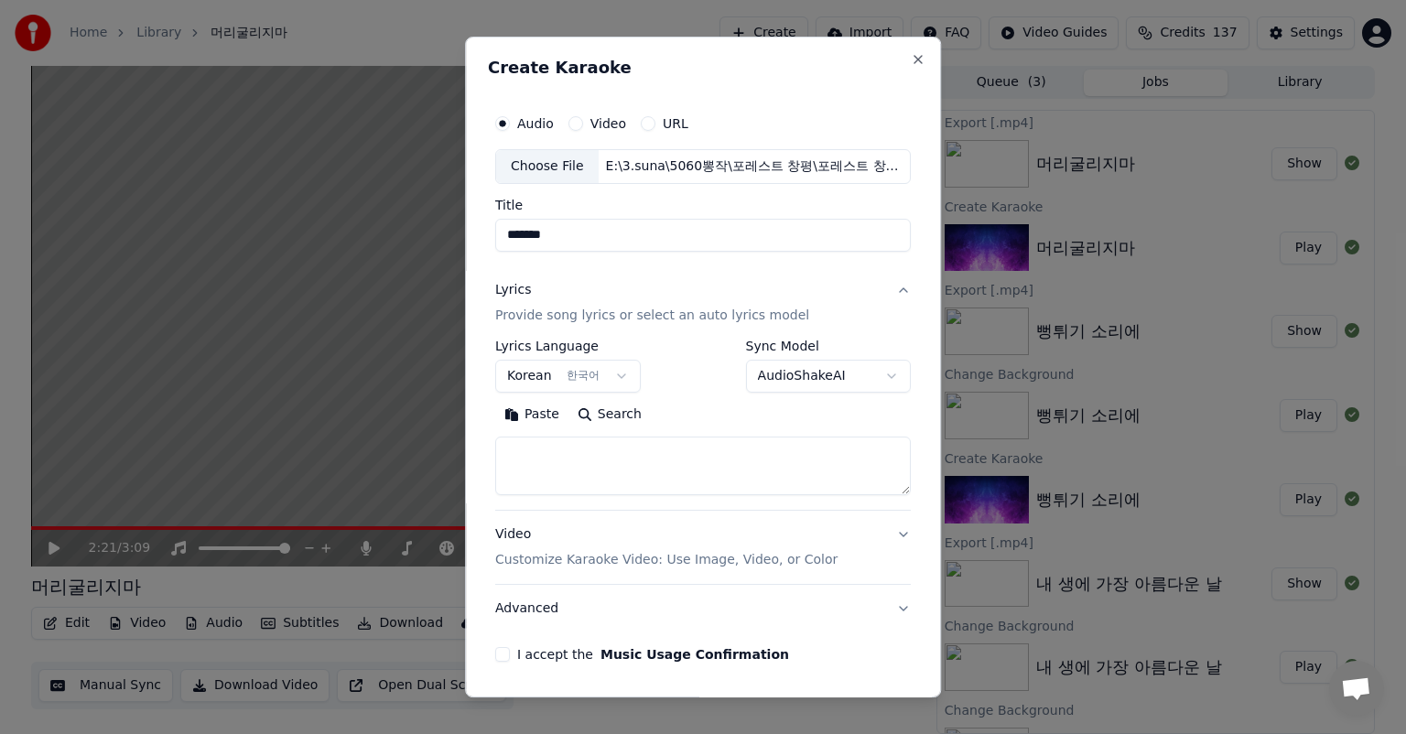
click at [751, 468] on textarea at bounding box center [703, 466] width 416 height 59
click at [751, 466] on textarea at bounding box center [703, 466] width 416 height 59
click at [644, 470] on textarea at bounding box center [703, 466] width 416 height 59
paste textarea "**********"
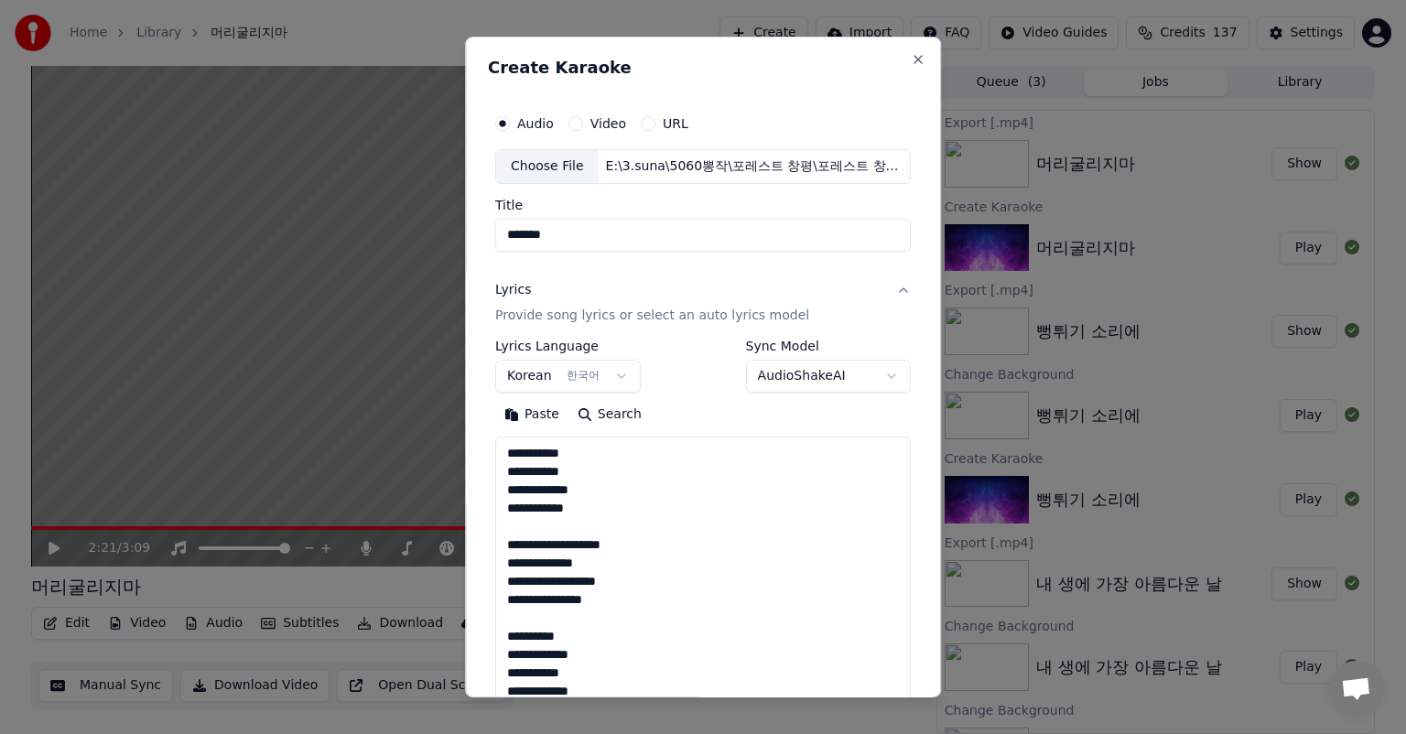
scroll to position [516, 0]
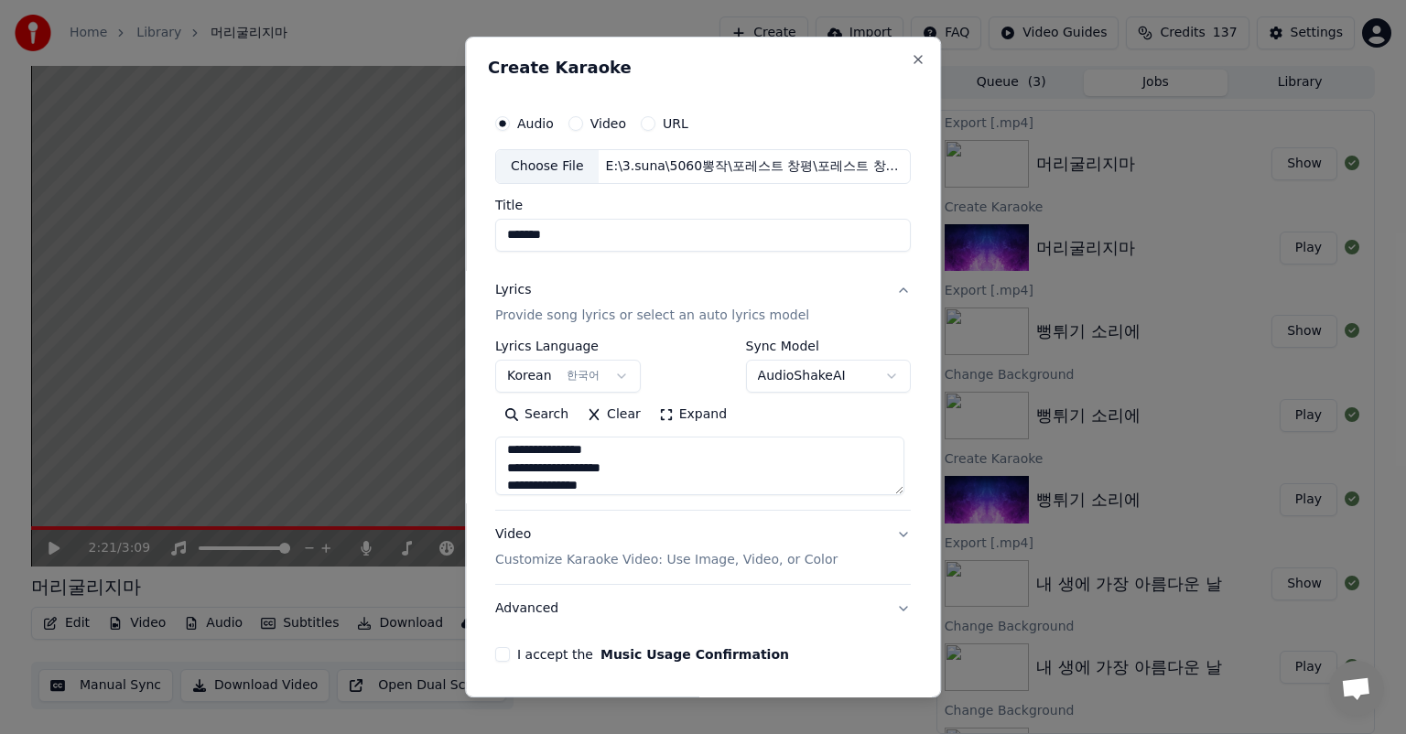
type textarea "**********"
click at [753, 564] on p "Customize Karaoke Video: Use Image, Video, or Color" at bounding box center [666, 560] width 342 height 18
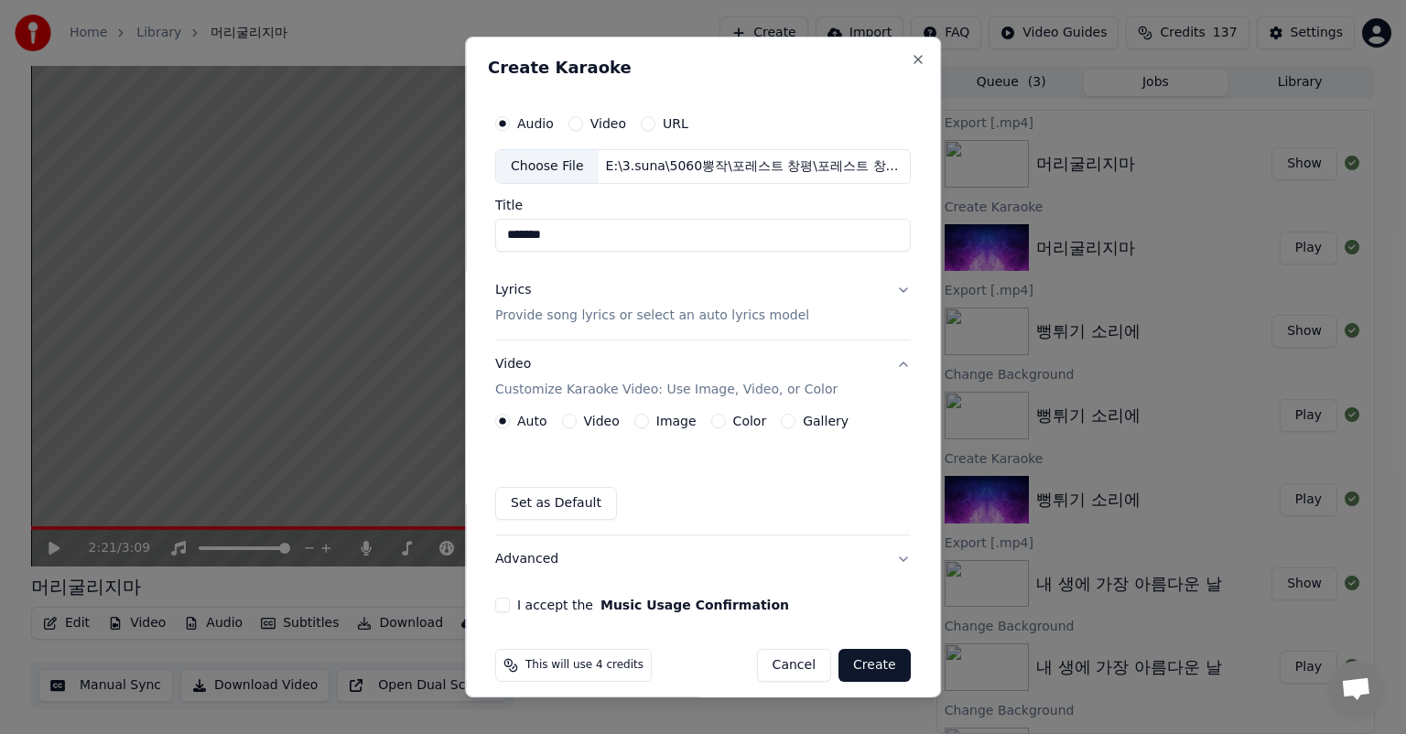
click at [637, 425] on button "Image" at bounding box center [641, 421] width 15 height 15
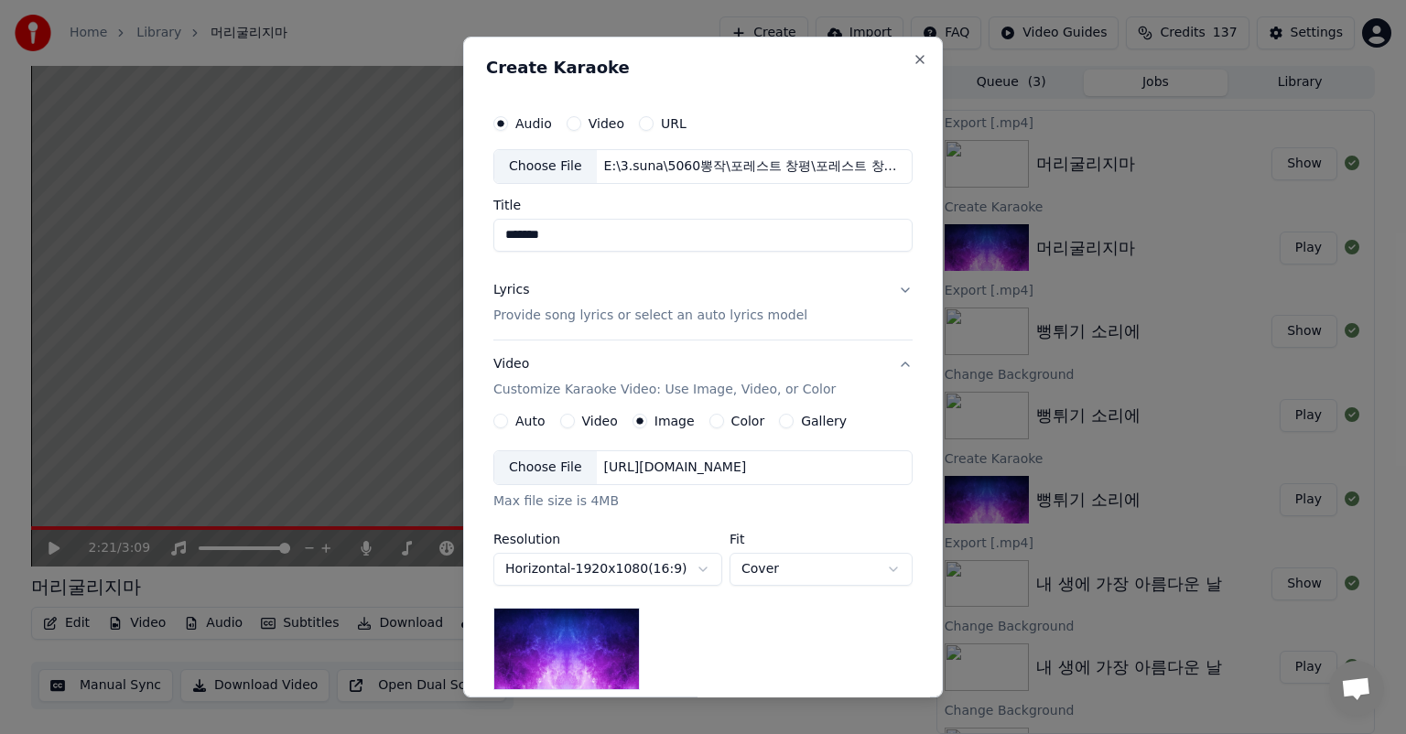
click at [551, 468] on div "Choose File" at bounding box center [545, 467] width 103 height 33
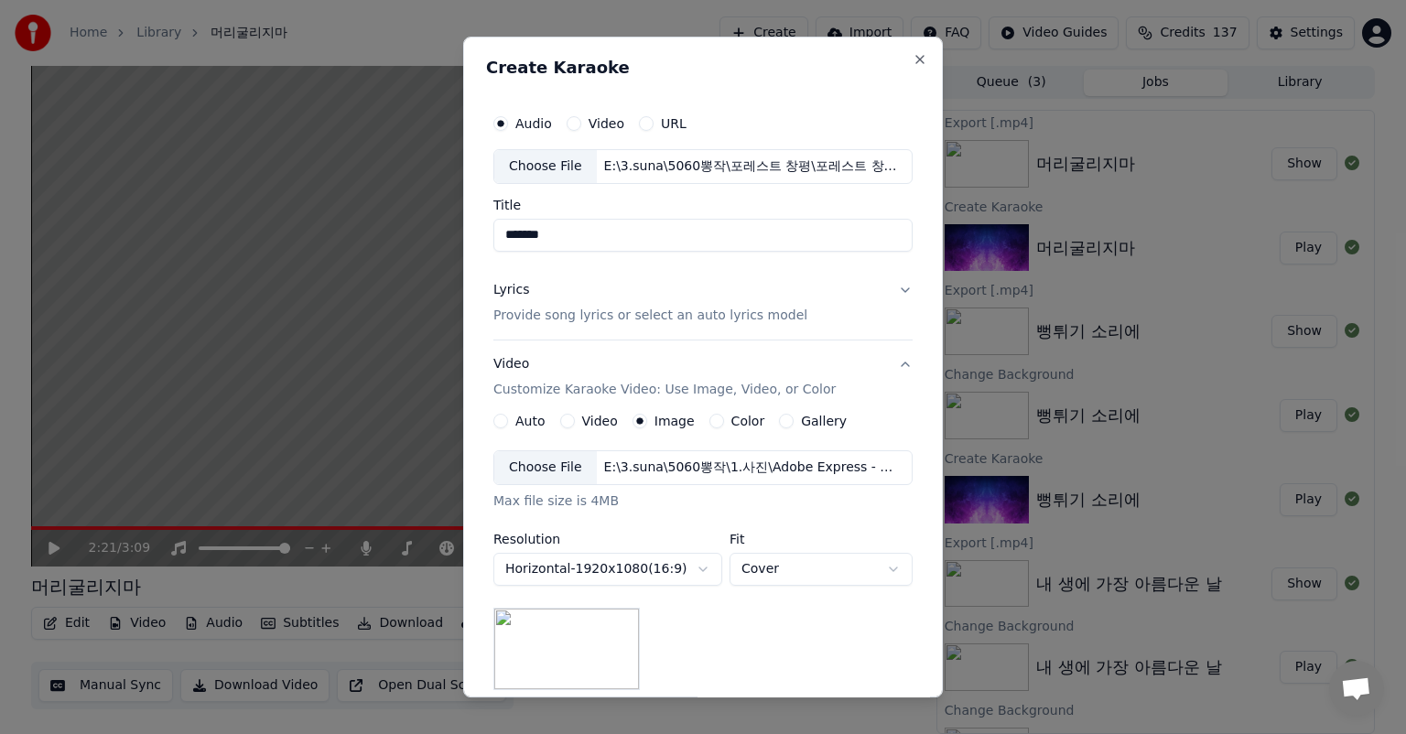
scroll to position [253, 0]
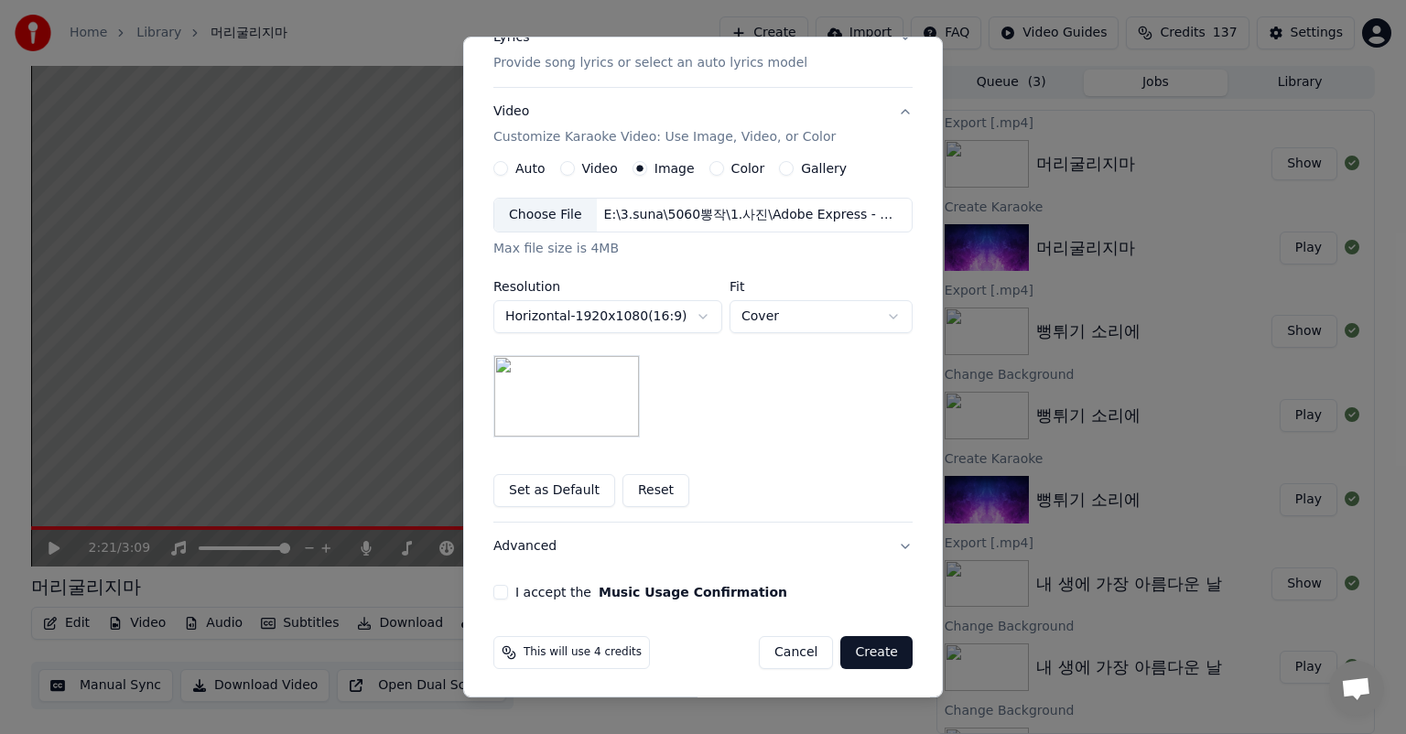
click at [495, 592] on button "I accept the Music Usage Confirmation" at bounding box center [500, 592] width 15 height 15
click at [874, 652] on button "Create" at bounding box center [876, 652] width 72 height 33
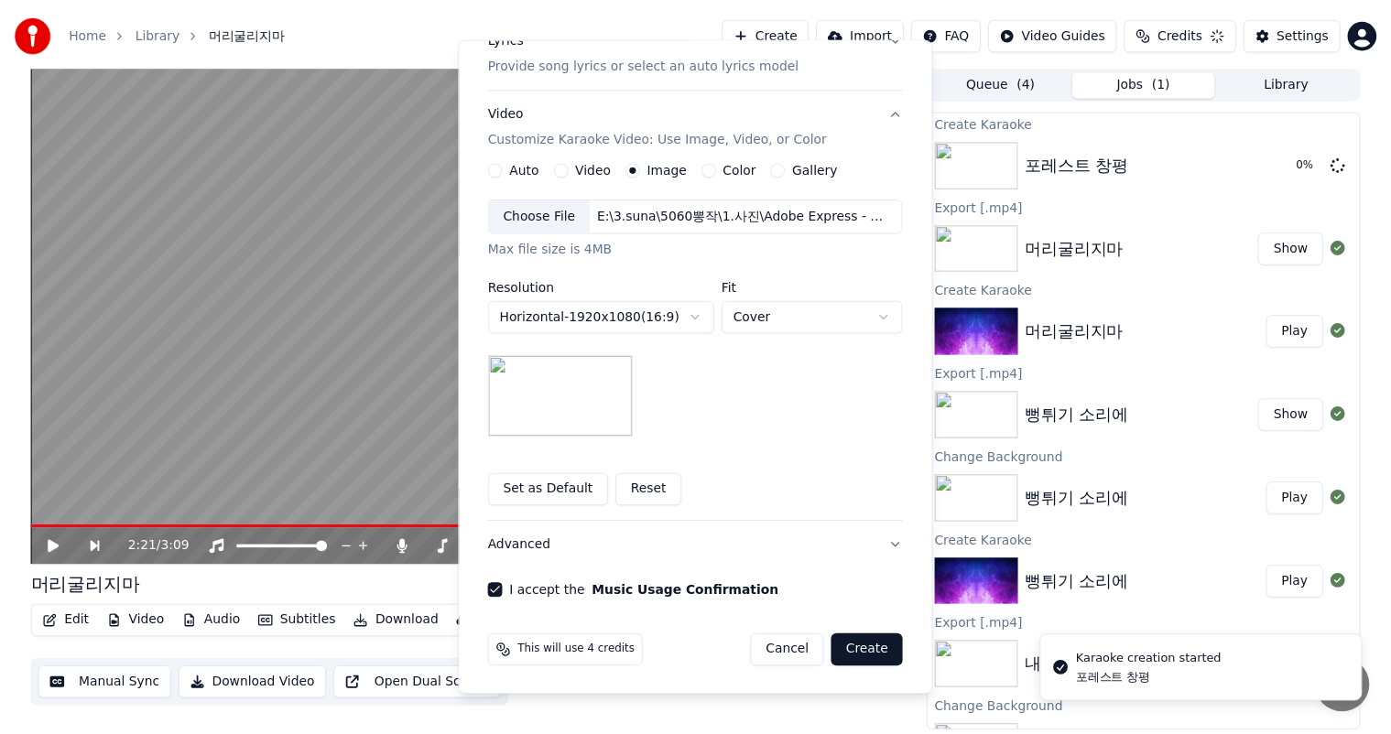
scroll to position [14, 0]
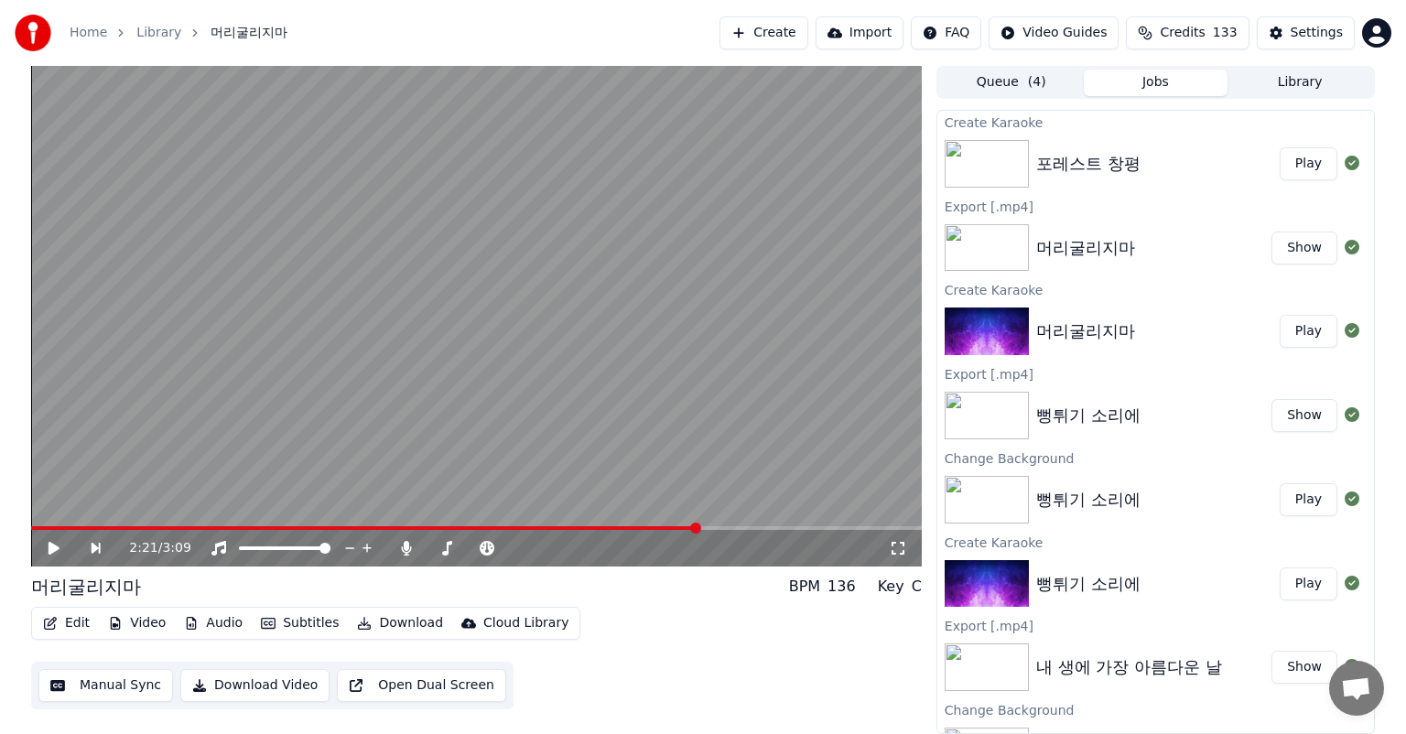
click at [1290, 161] on button "Play" at bounding box center [1309, 163] width 58 height 33
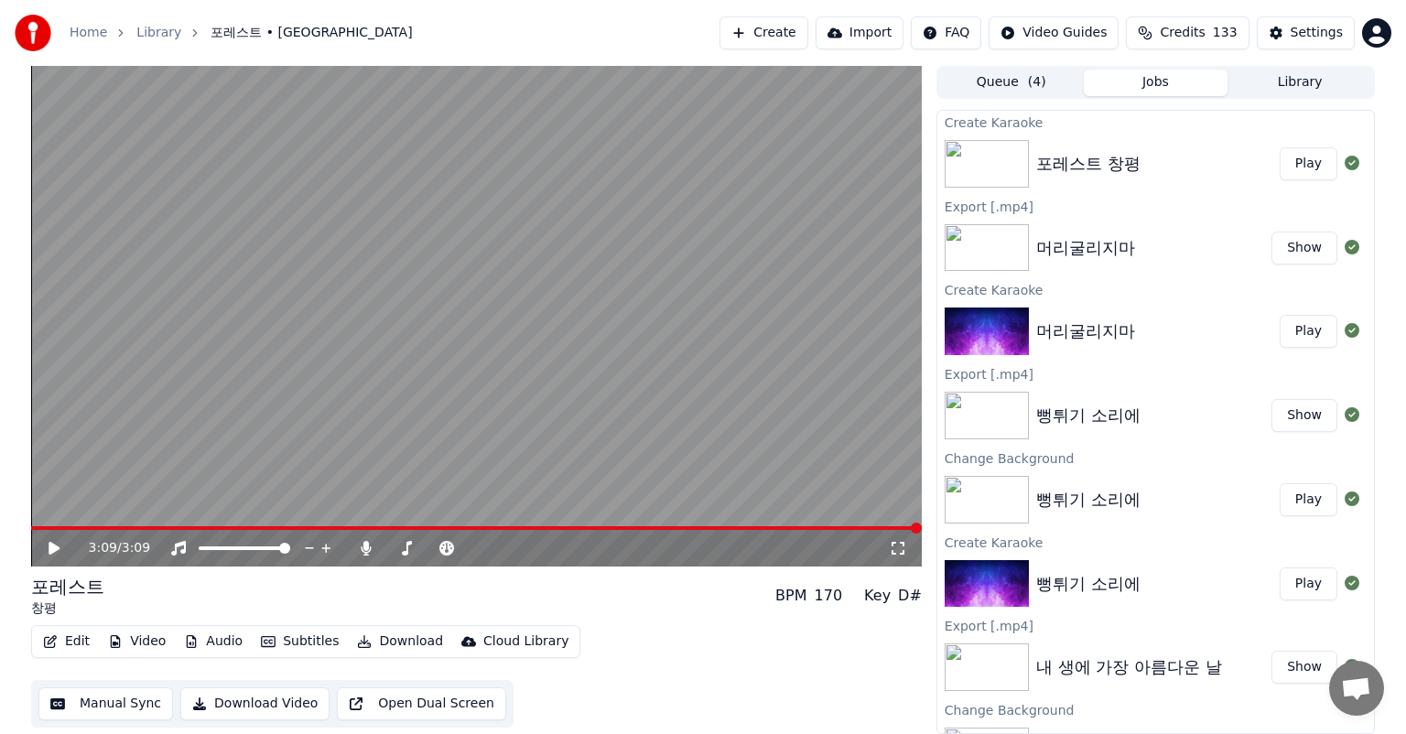
click at [403, 637] on button "Download" at bounding box center [400, 642] width 101 height 26
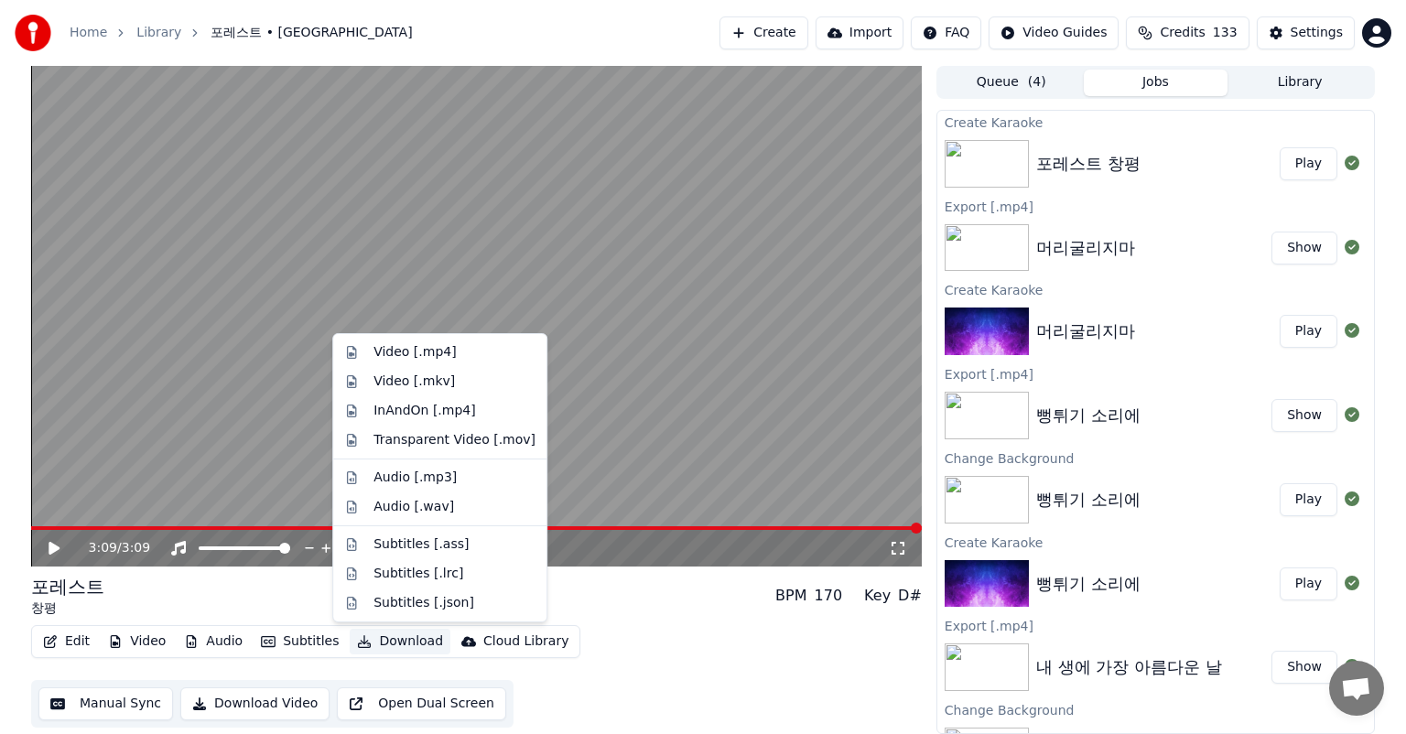
click at [666, 618] on div "포레스트 창평 BPM 170 Key D# Edit Video Audio Subtitles Download Cloud Library Manual…" at bounding box center [476, 651] width 891 height 154
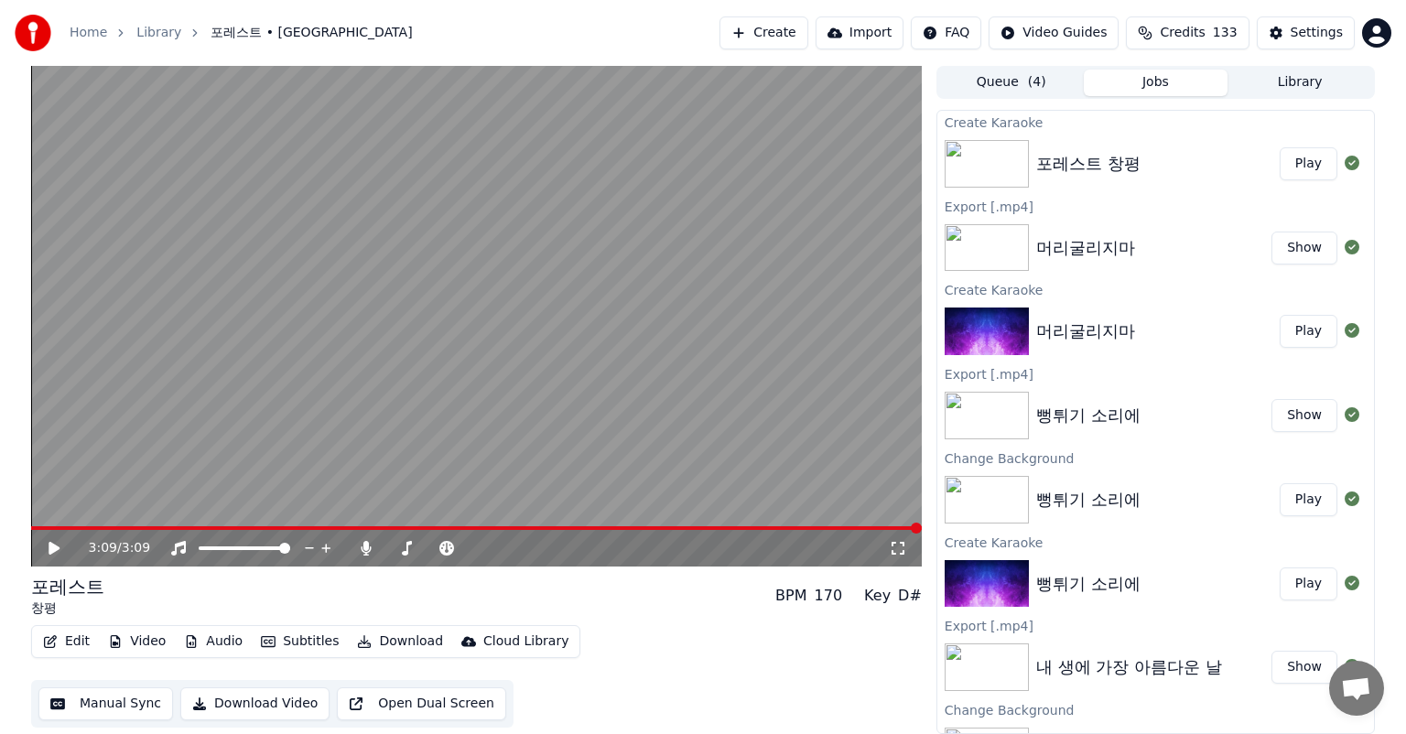
click at [63, 644] on button "Edit" at bounding box center [66, 642] width 61 height 26
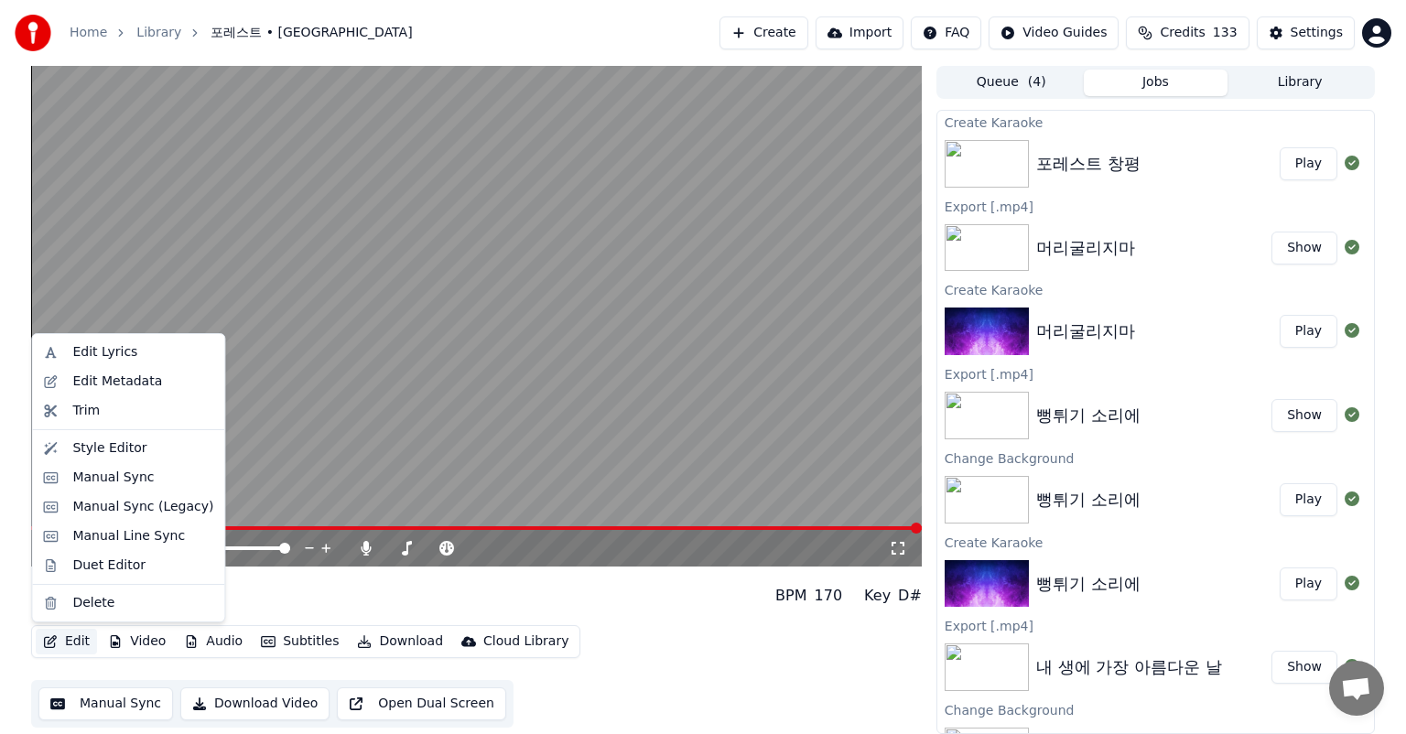
click at [92, 705] on button "Manual Sync" at bounding box center [105, 704] width 135 height 33
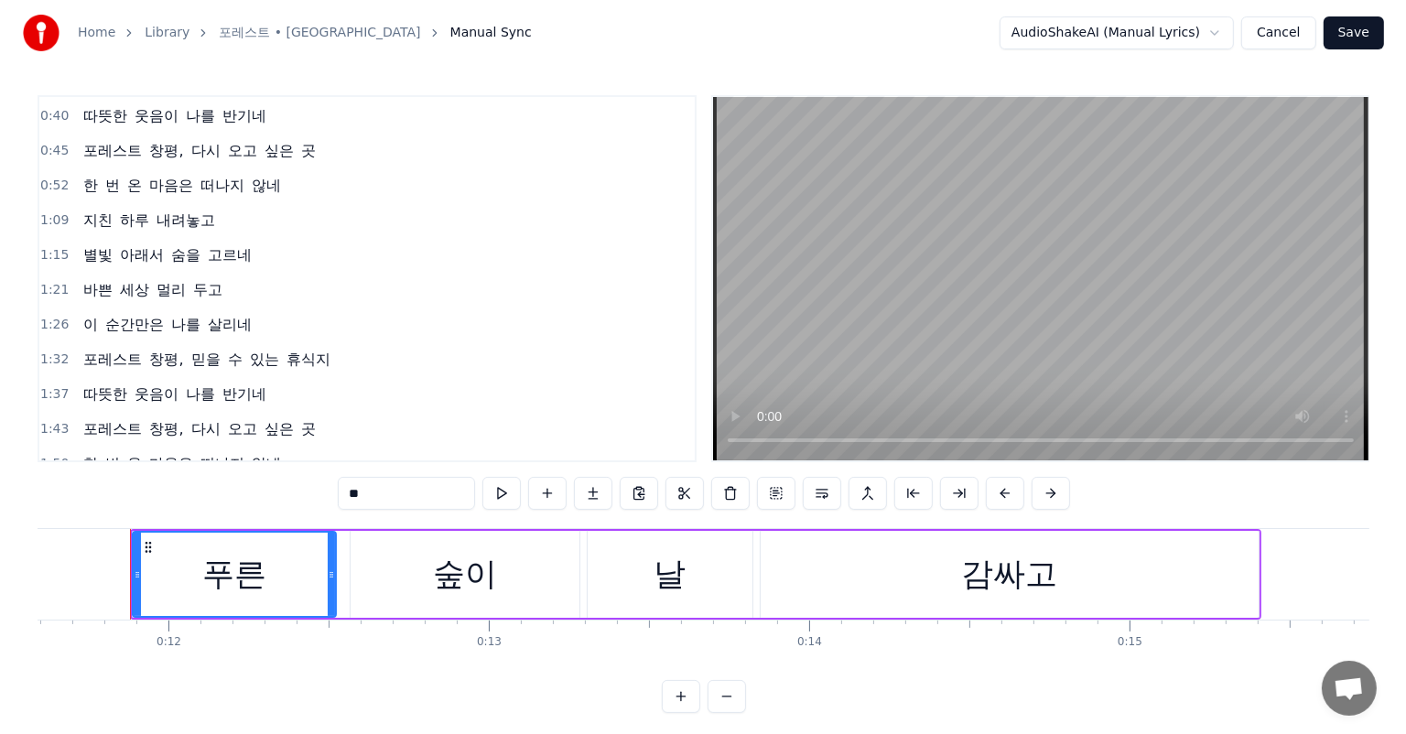
scroll to position [183, 0]
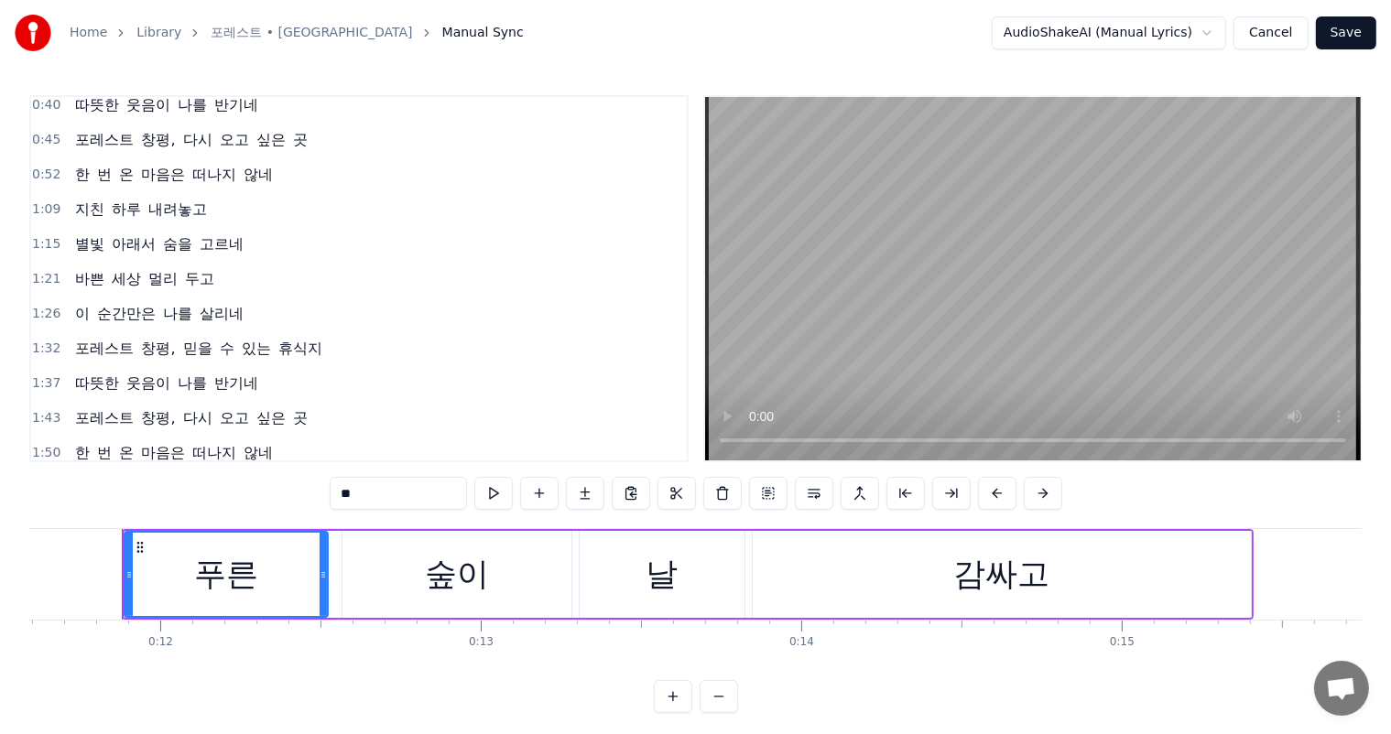
click at [1350, 34] on button "Save" at bounding box center [1346, 32] width 60 height 33
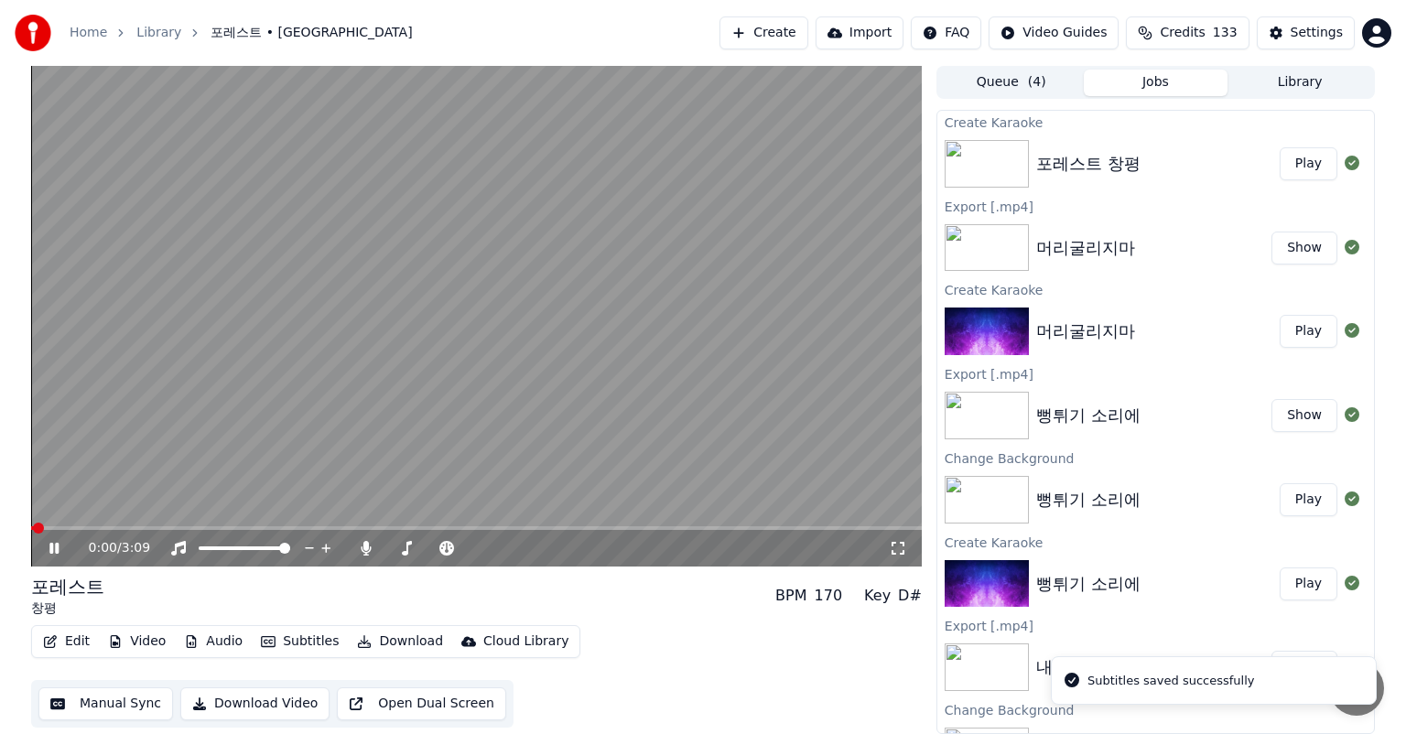
click at [401, 638] on button "Download" at bounding box center [400, 642] width 101 height 26
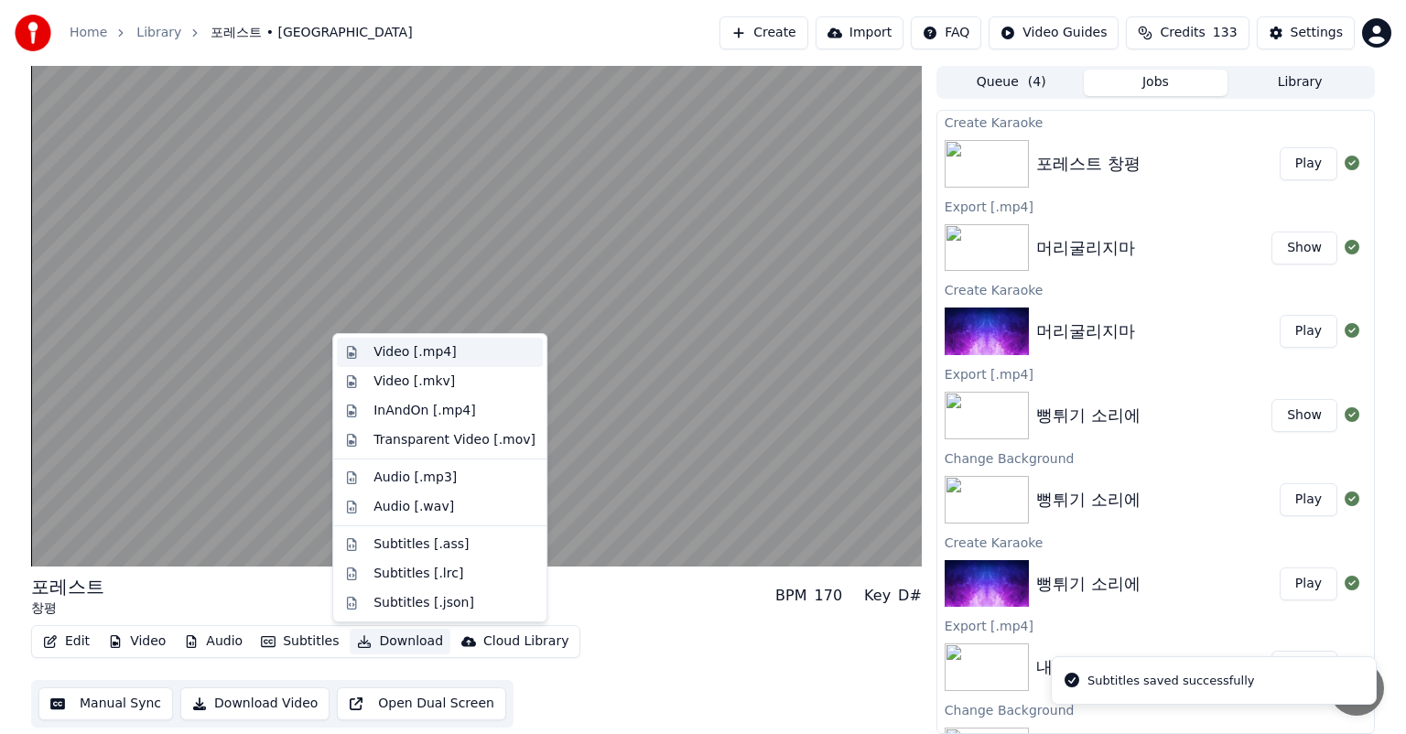
click at [446, 357] on div "Video [.mp4]" at bounding box center [415, 352] width 82 height 18
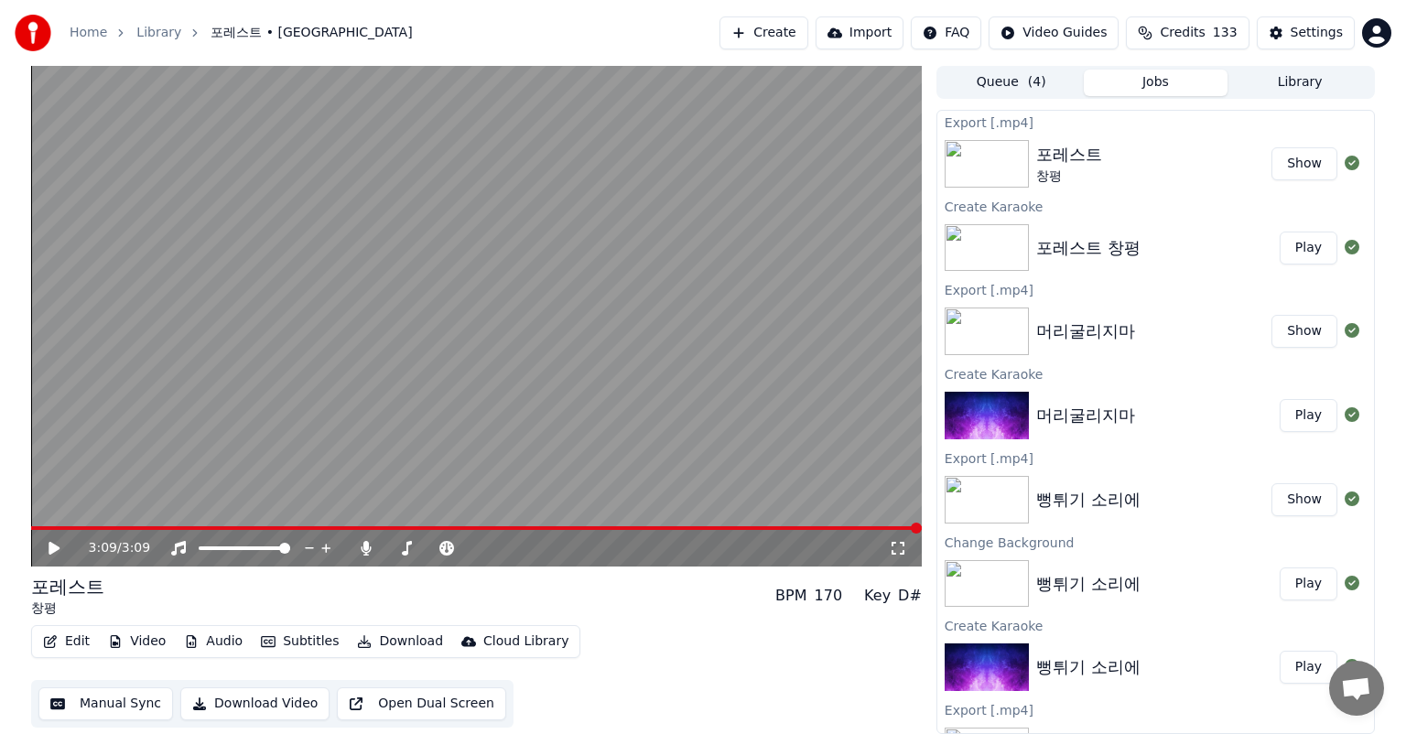
click at [1309, 167] on button "Show" at bounding box center [1305, 163] width 66 height 33
click at [1300, 168] on button "Show" at bounding box center [1305, 163] width 66 height 33
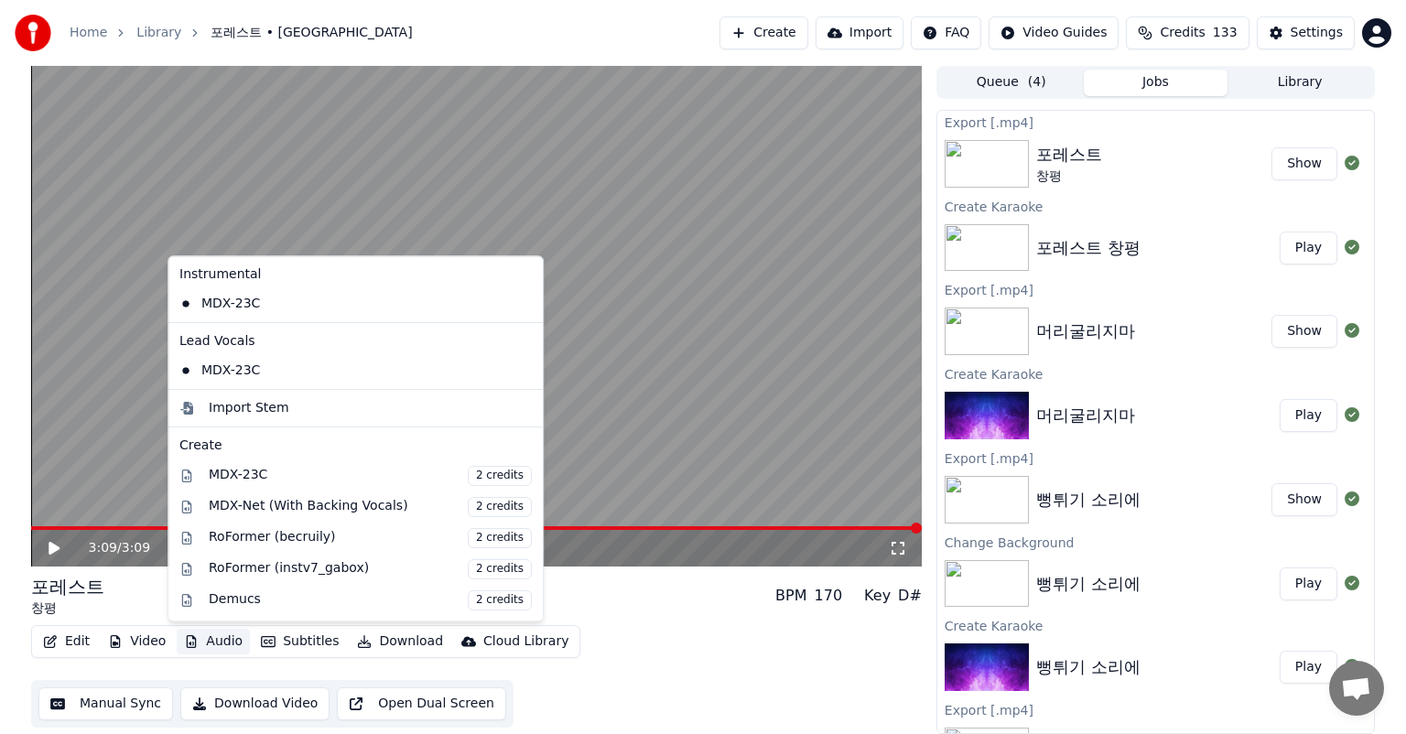
click at [201, 646] on button "Audio" at bounding box center [213, 642] width 73 height 26
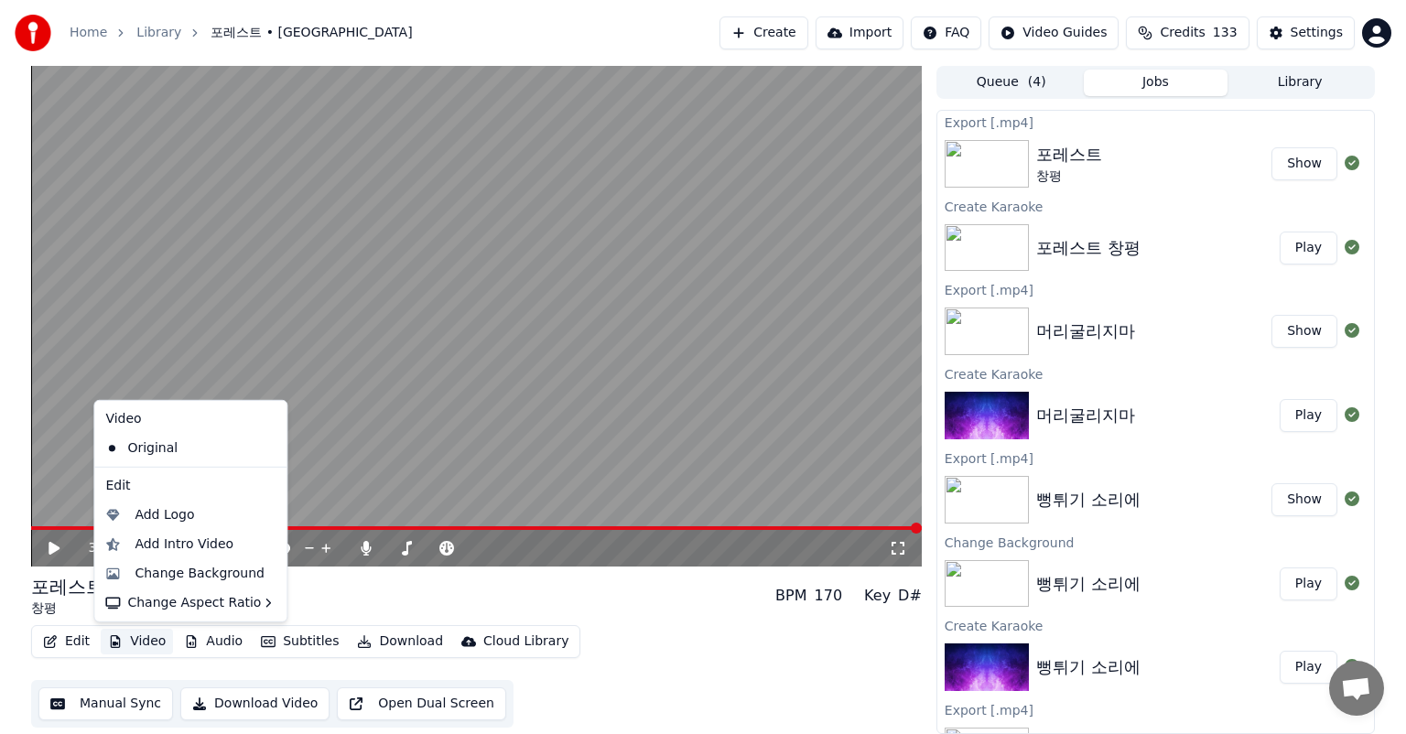
click at [156, 644] on button "Video" at bounding box center [137, 642] width 72 height 26
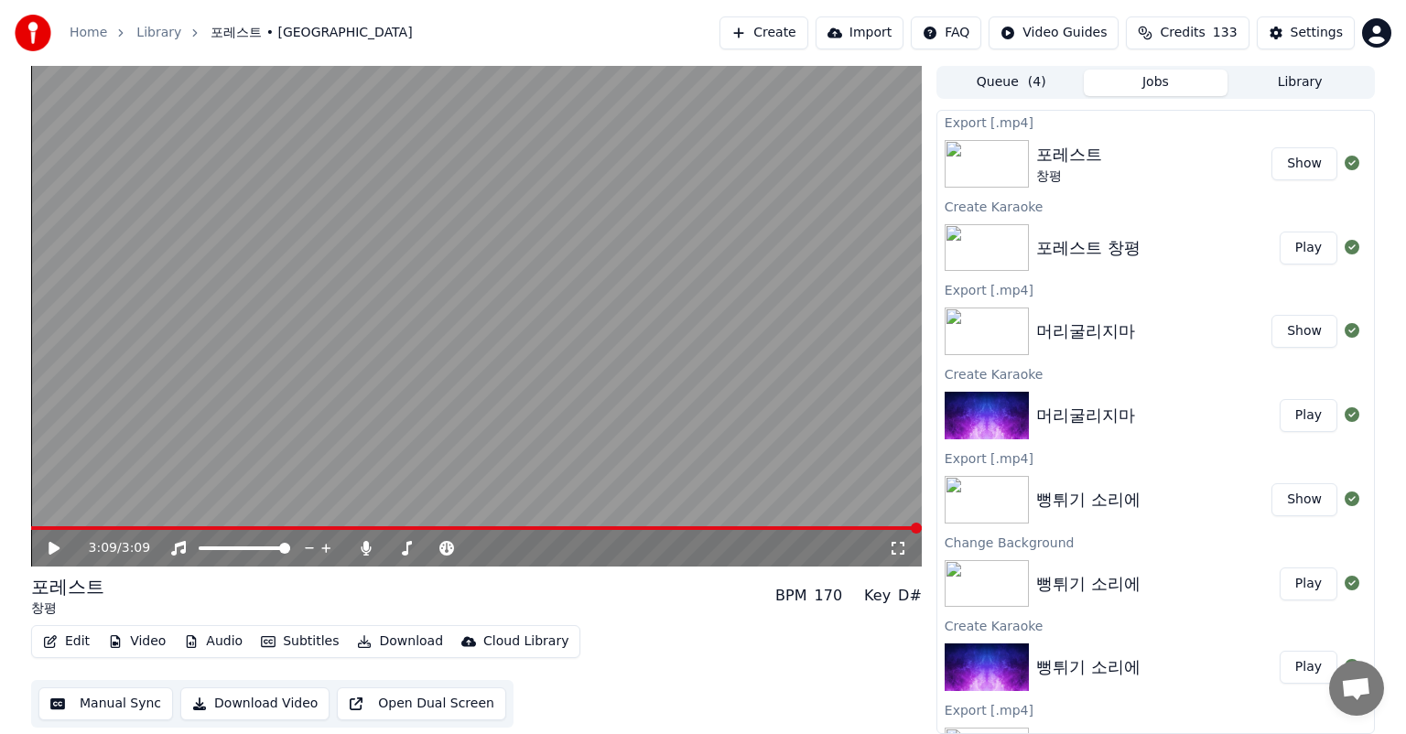
click at [156, 644] on button "Video" at bounding box center [137, 642] width 72 height 26
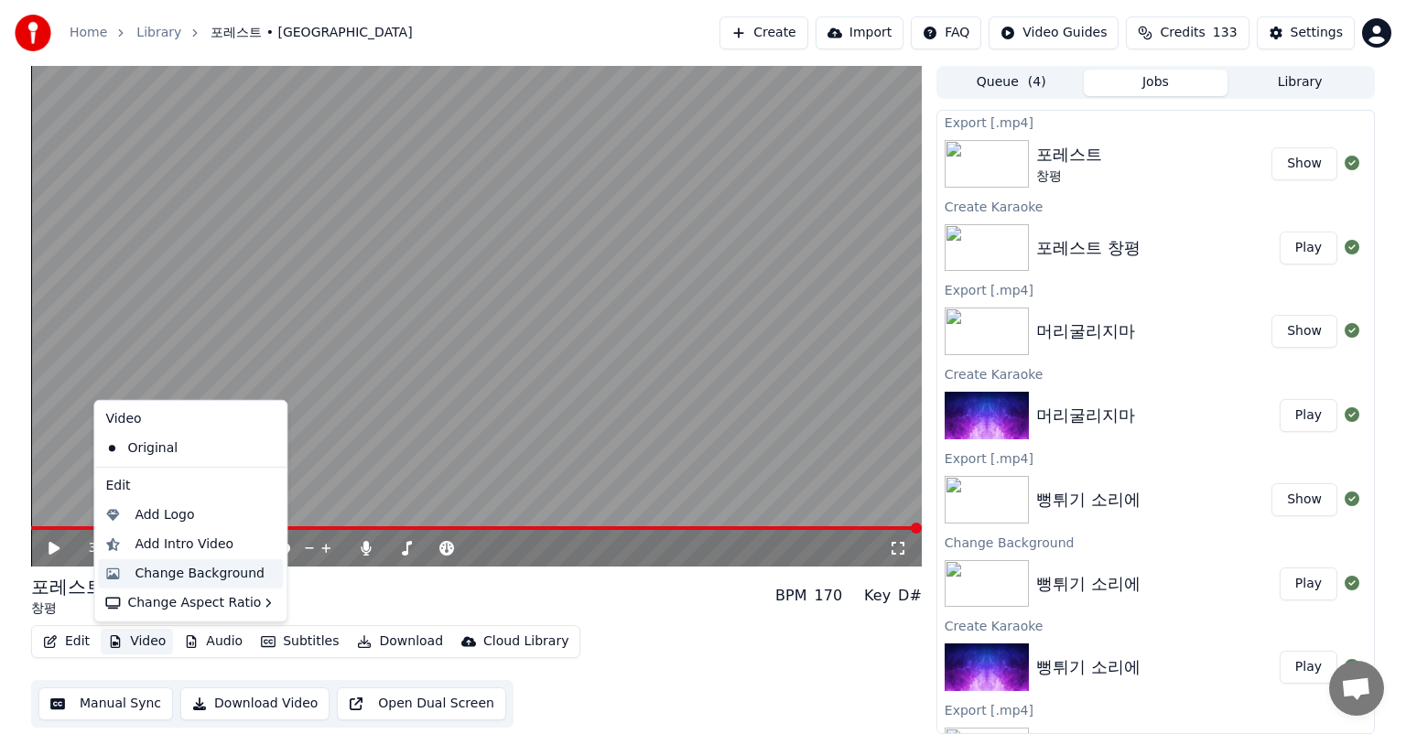
click at [209, 581] on div "Change Background" at bounding box center [200, 574] width 130 height 18
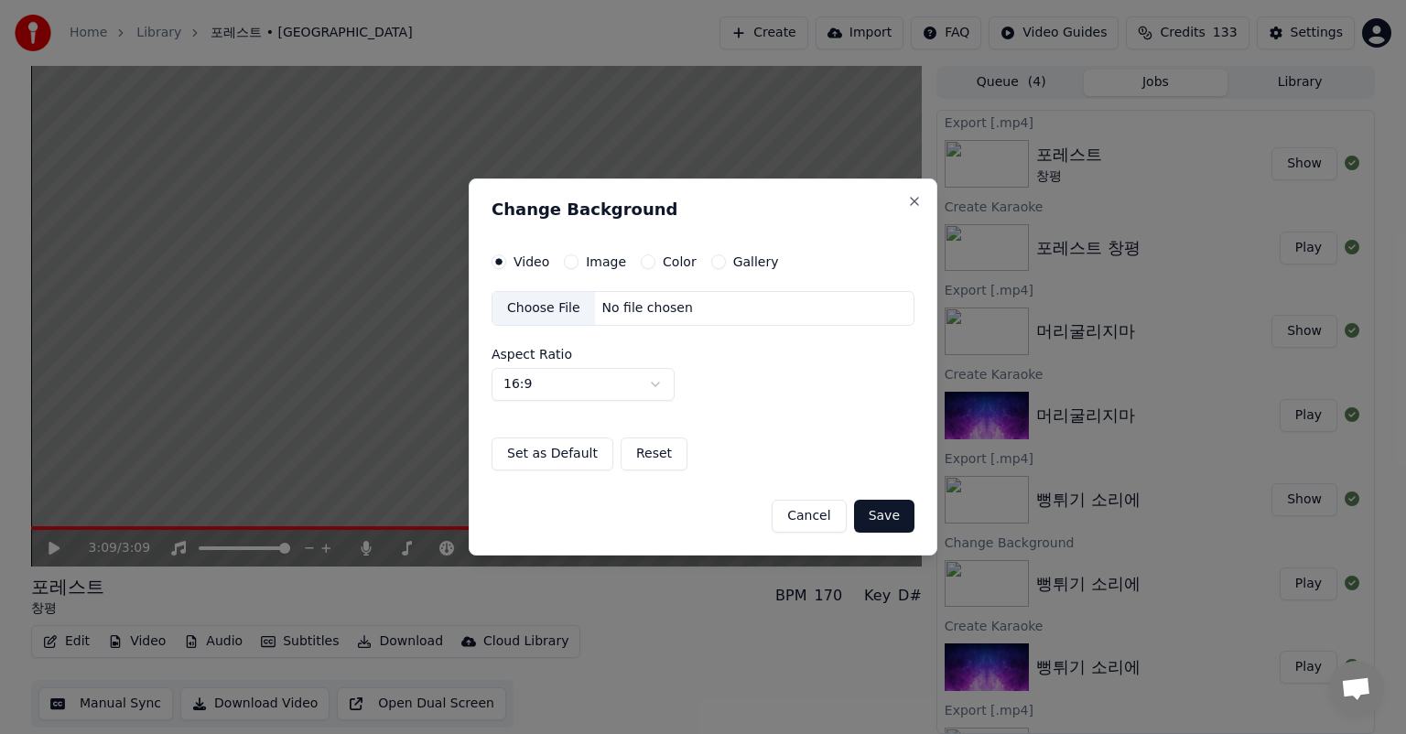
click at [711, 267] on button "Gallery" at bounding box center [718, 262] width 15 height 15
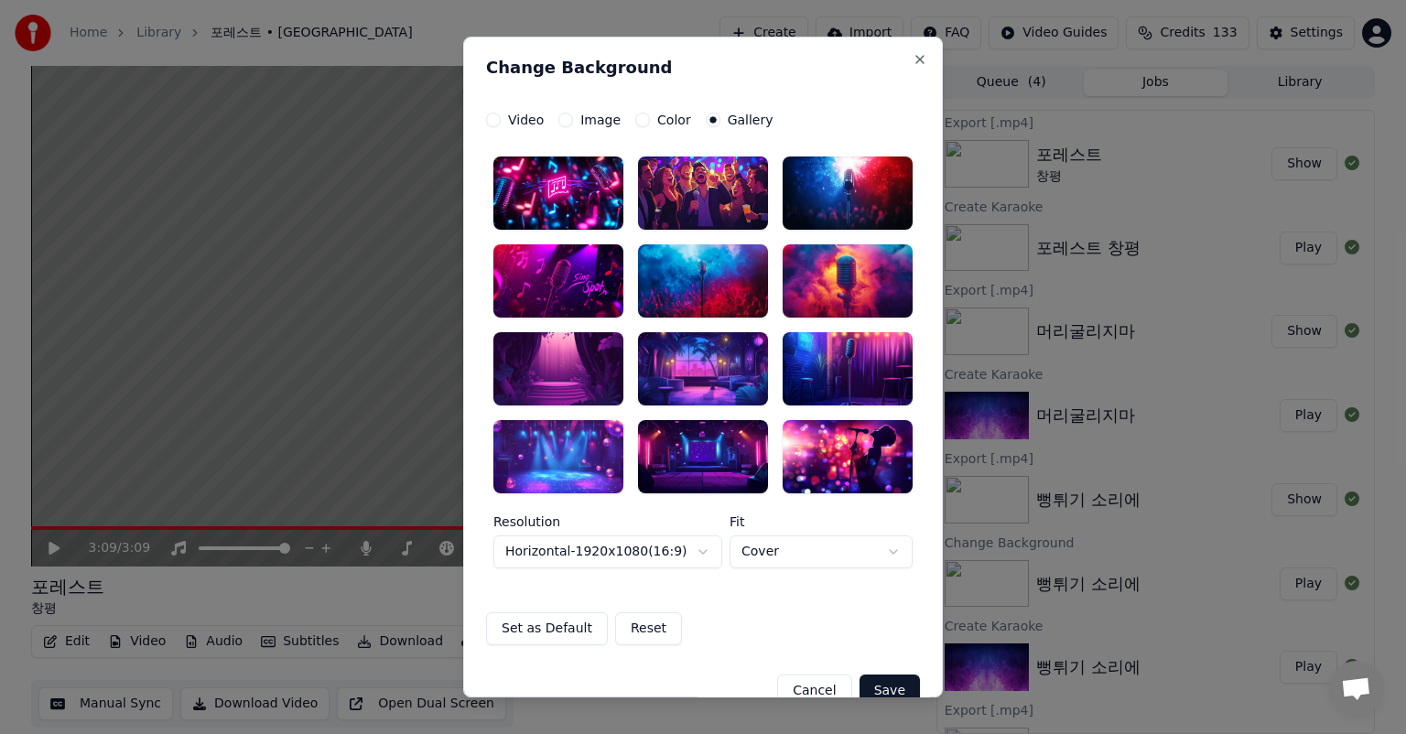
type button "gallery"
click at [853, 455] on div at bounding box center [848, 456] width 130 height 73
click at [851, 450] on div at bounding box center [848, 456] width 130 height 73
click at [884, 443] on icon at bounding box center [890, 442] width 15 height 15
click at [883, 436] on icon at bounding box center [890, 442] width 15 height 15
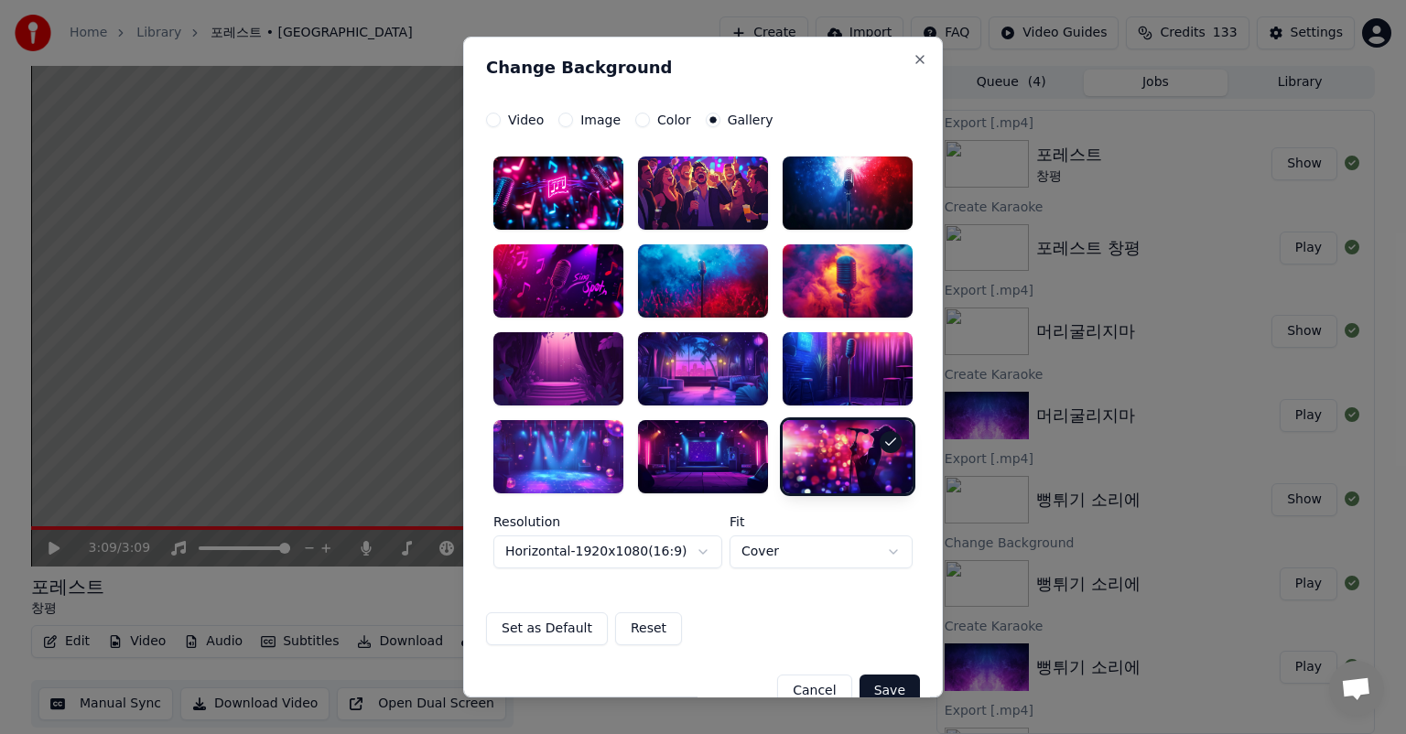
click at [831, 519] on label "Fit" at bounding box center [821, 521] width 183 height 13
click at [684, 457] on div at bounding box center [703, 456] width 130 height 73
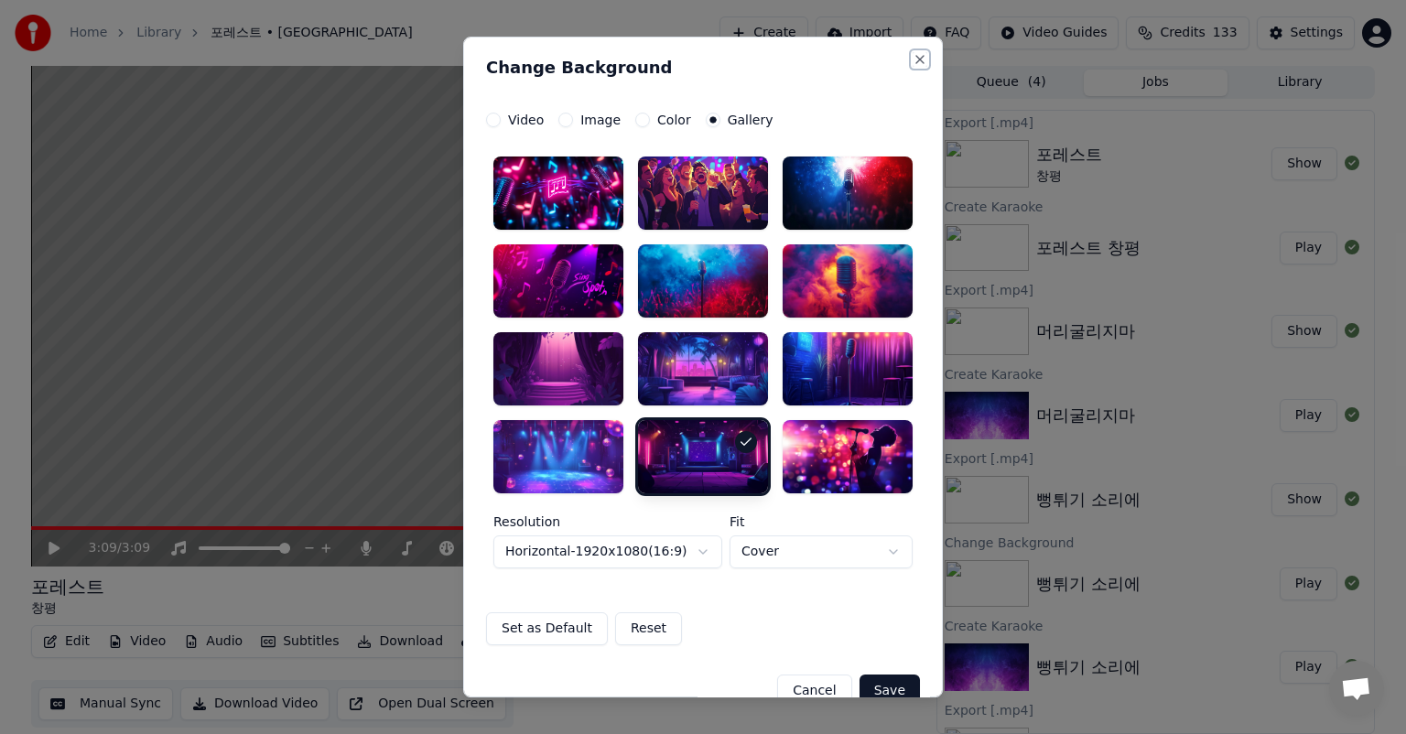
click at [913, 62] on button "Close" at bounding box center [920, 59] width 15 height 15
